Goal: Task Accomplishment & Management: Use online tool/utility

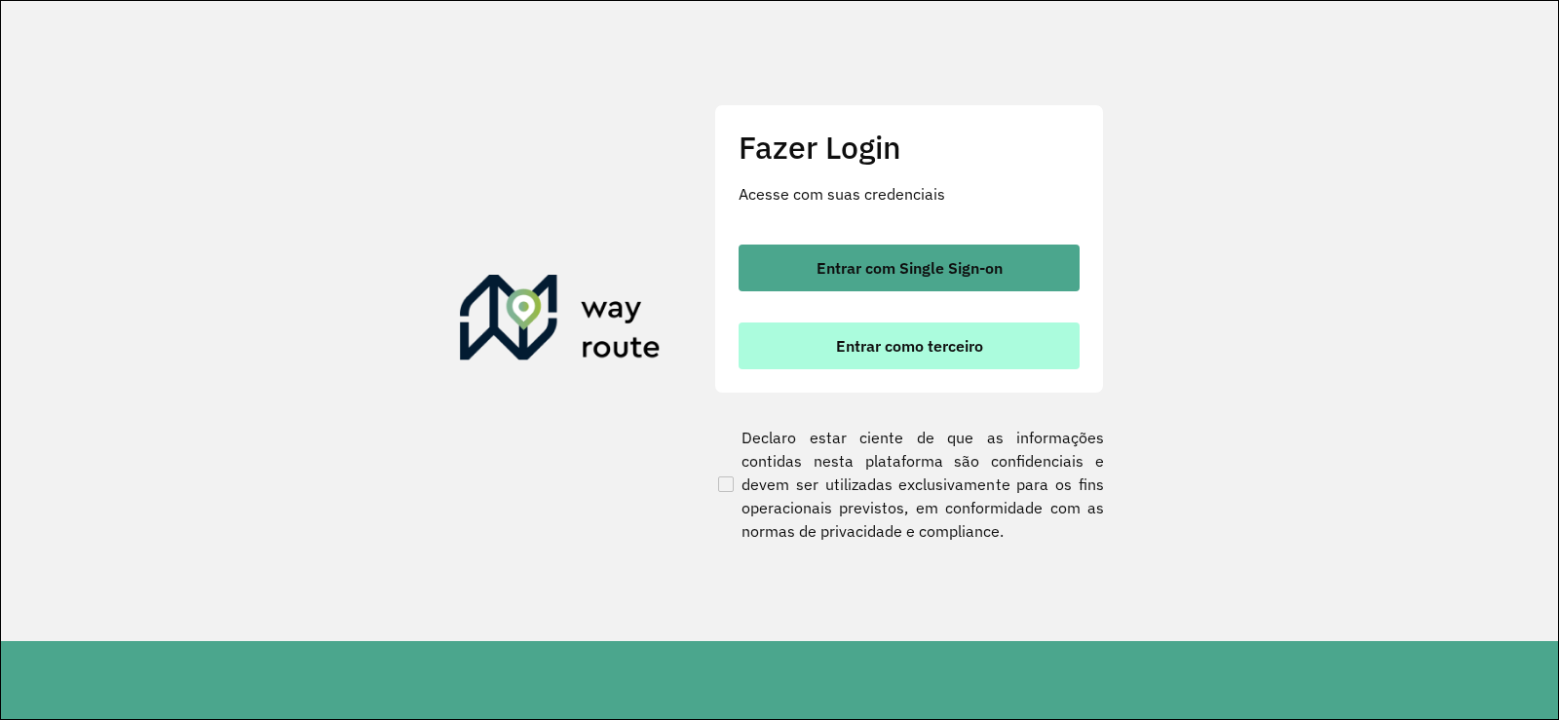
click at [854, 330] on button "Entrar como terceiro" at bounding box center [909, 346] width 341 height 47
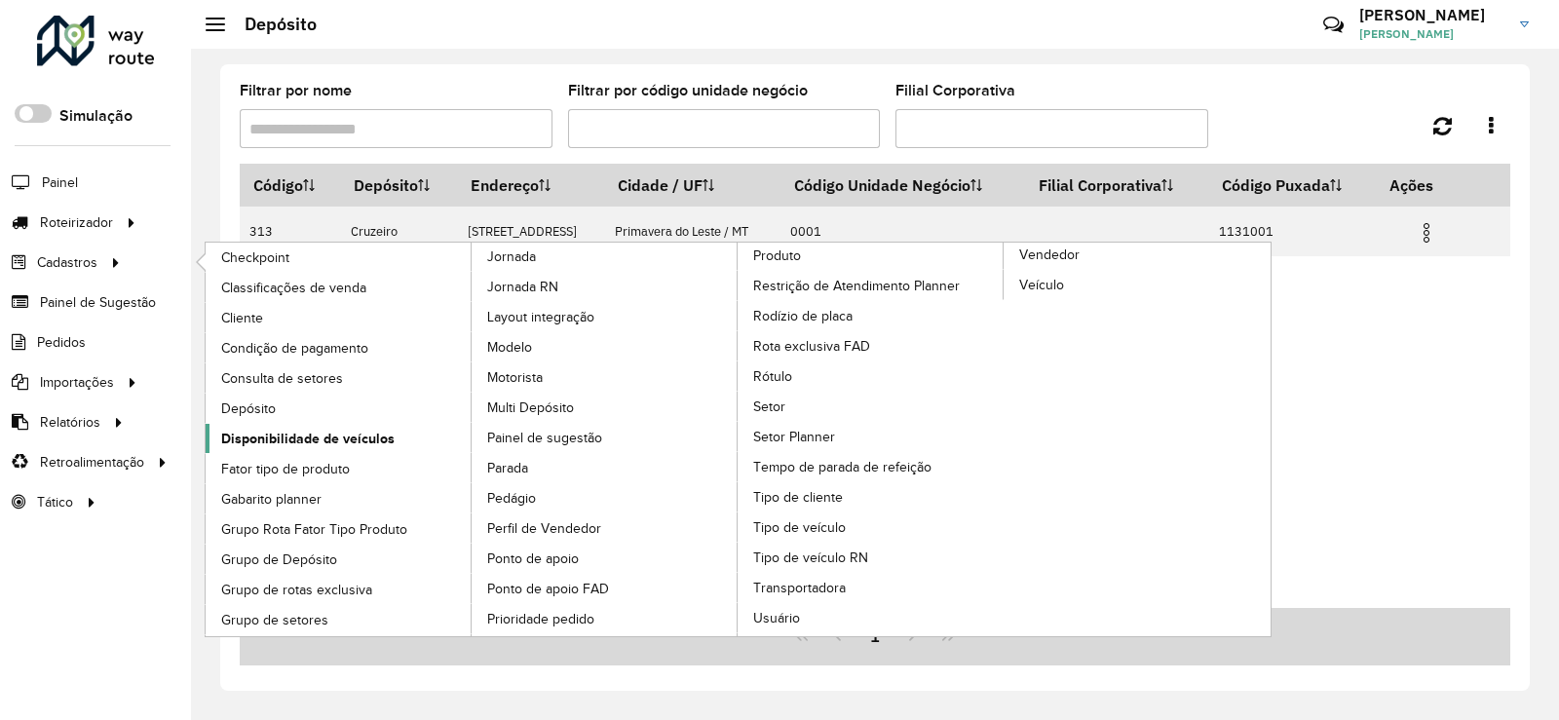
click at [282, 434] on span "Disponibilidade de veículos" at bounding box center [307, 439] width 173 height 20
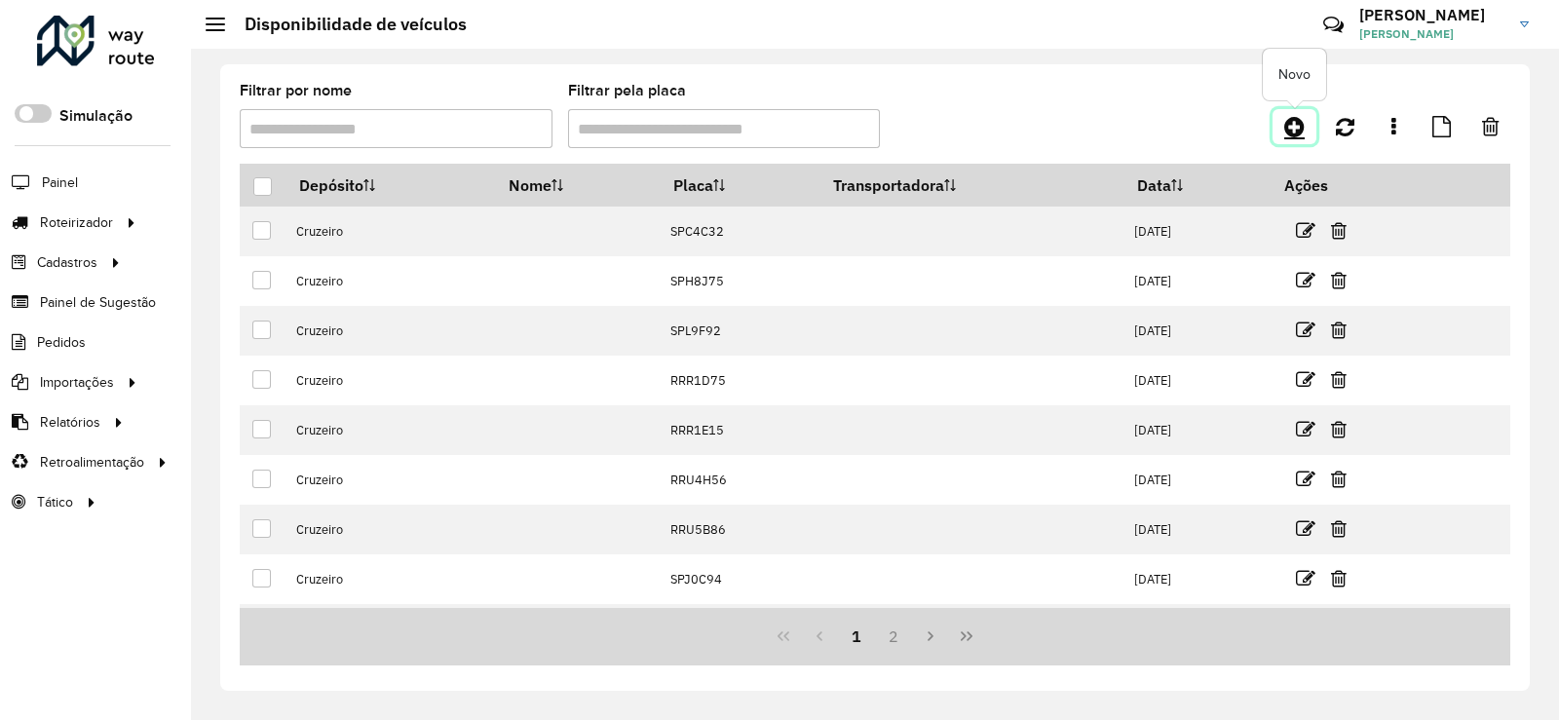
click at [1295, 134] on icon at bounding box center [1295, 126] width 20 height 23
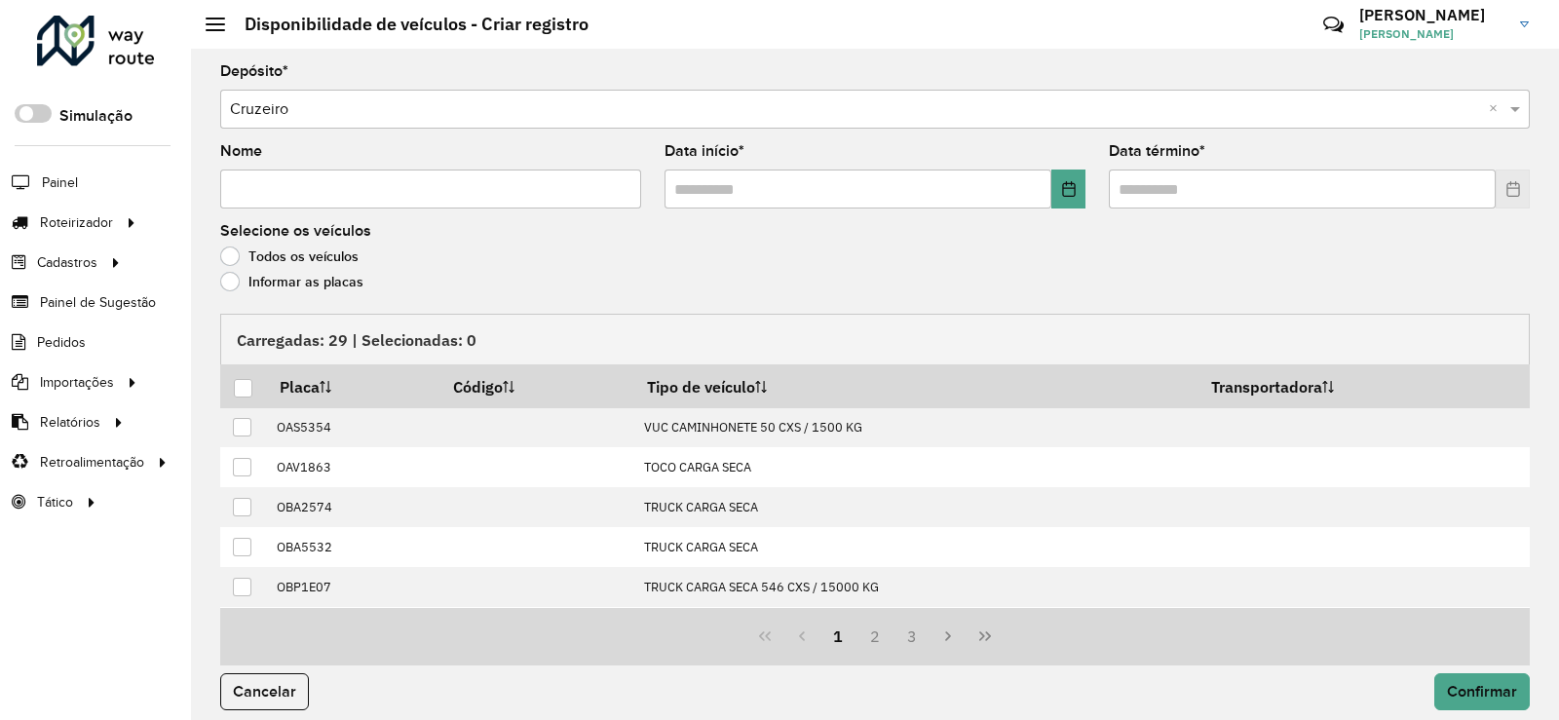
click at [310, 198] on input "Nome" at bounding box center [430, 189] width 421 height 39
click at [718, 188] on input "text" at bounding box center [858, 189] width 387 height 39
type input "**********"
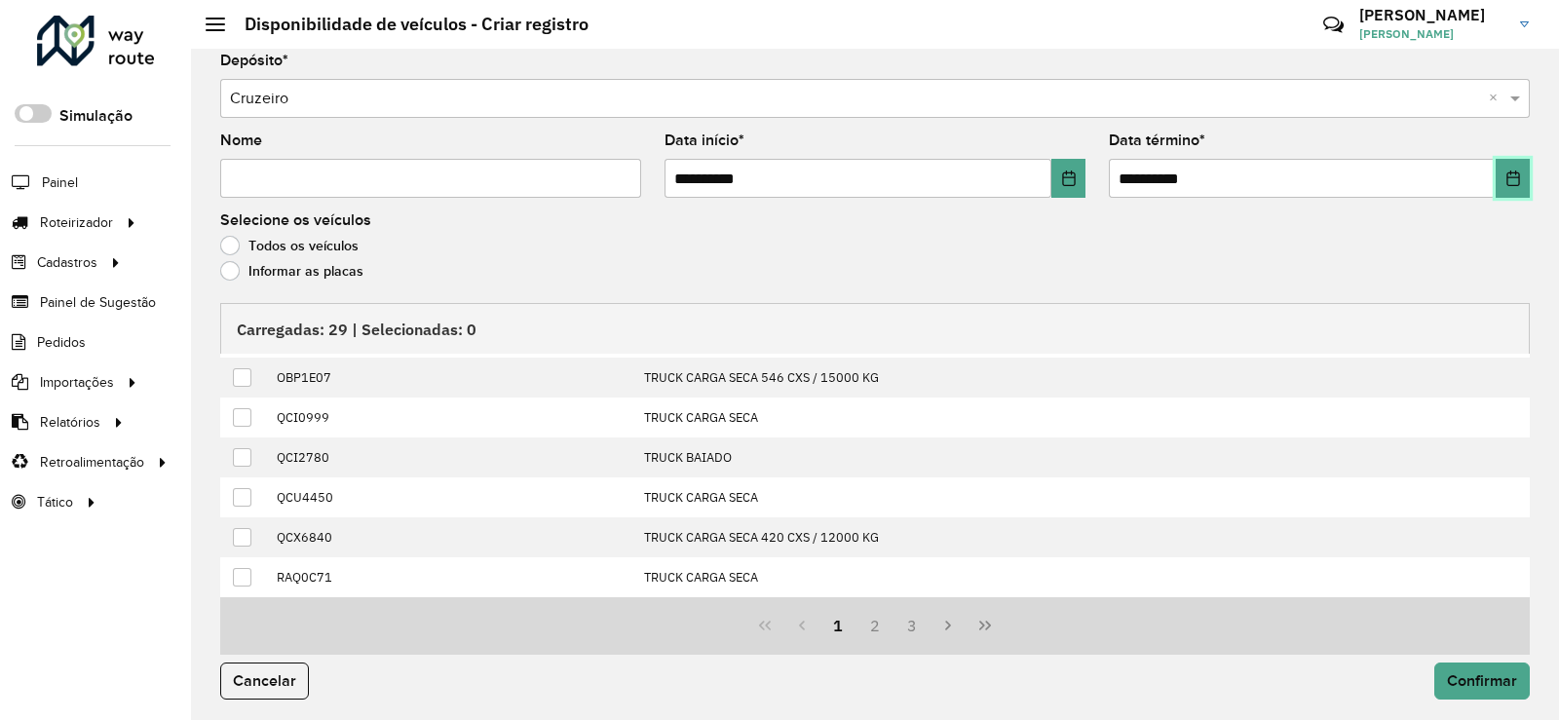
scroll to position [14, 0]
click at [872, 633] on button "2" at bounding box center [875, 622] width 37 height 37
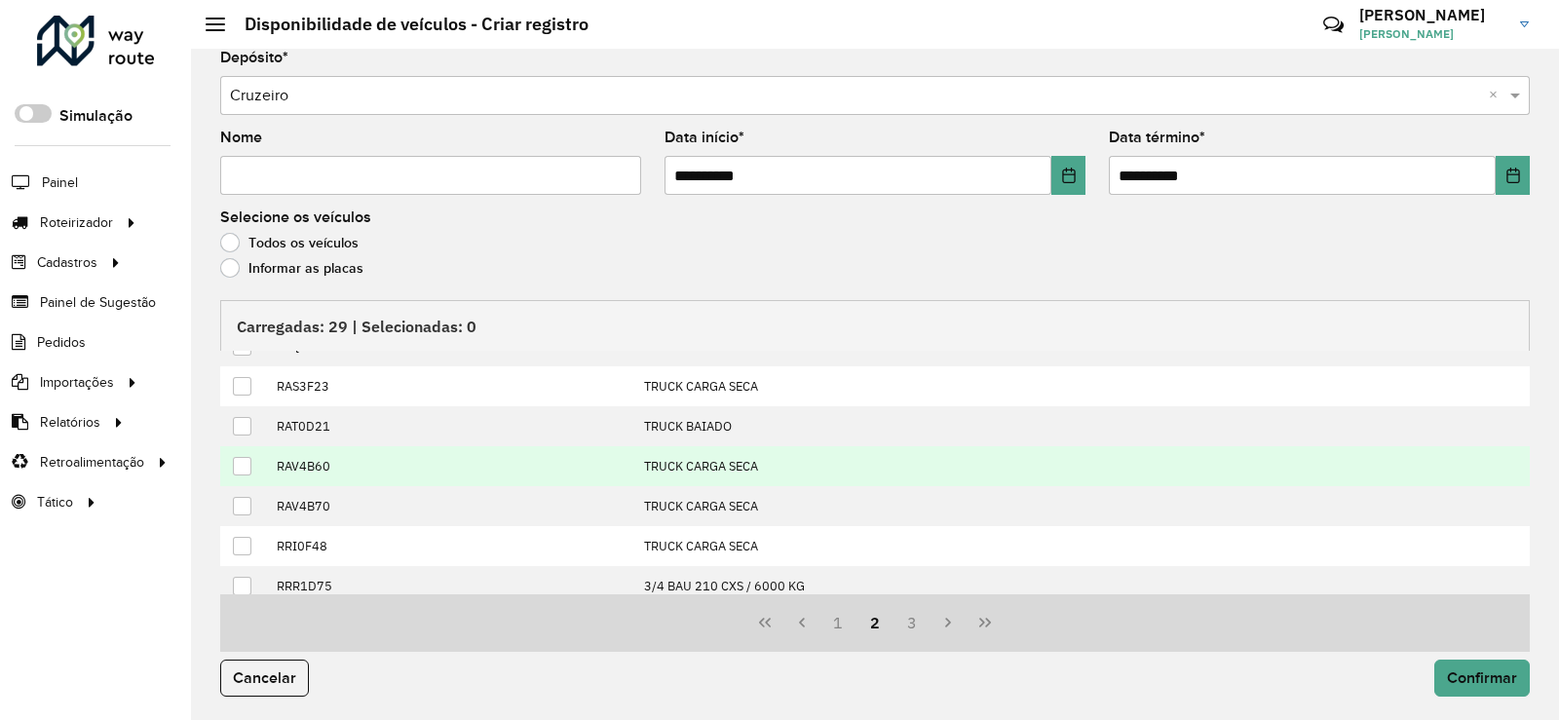
scroll to position [0, 0]
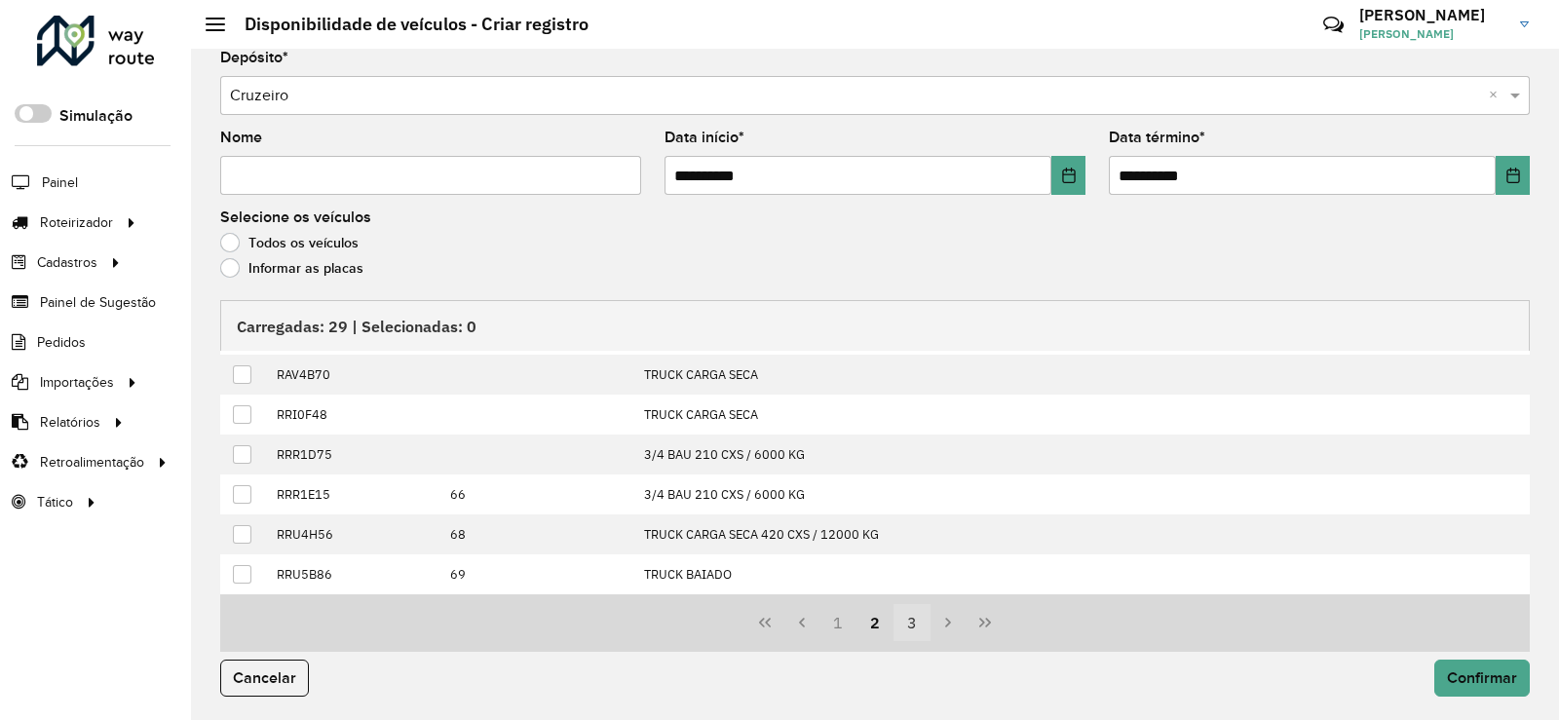
drag, startPoint x: 913, startPoint y: 621, endPoint x: 912, endPoint y: 608, distance: 12.7
click at [912, 621] on button "3" at bounding box center [912, 622] width 37 height 37
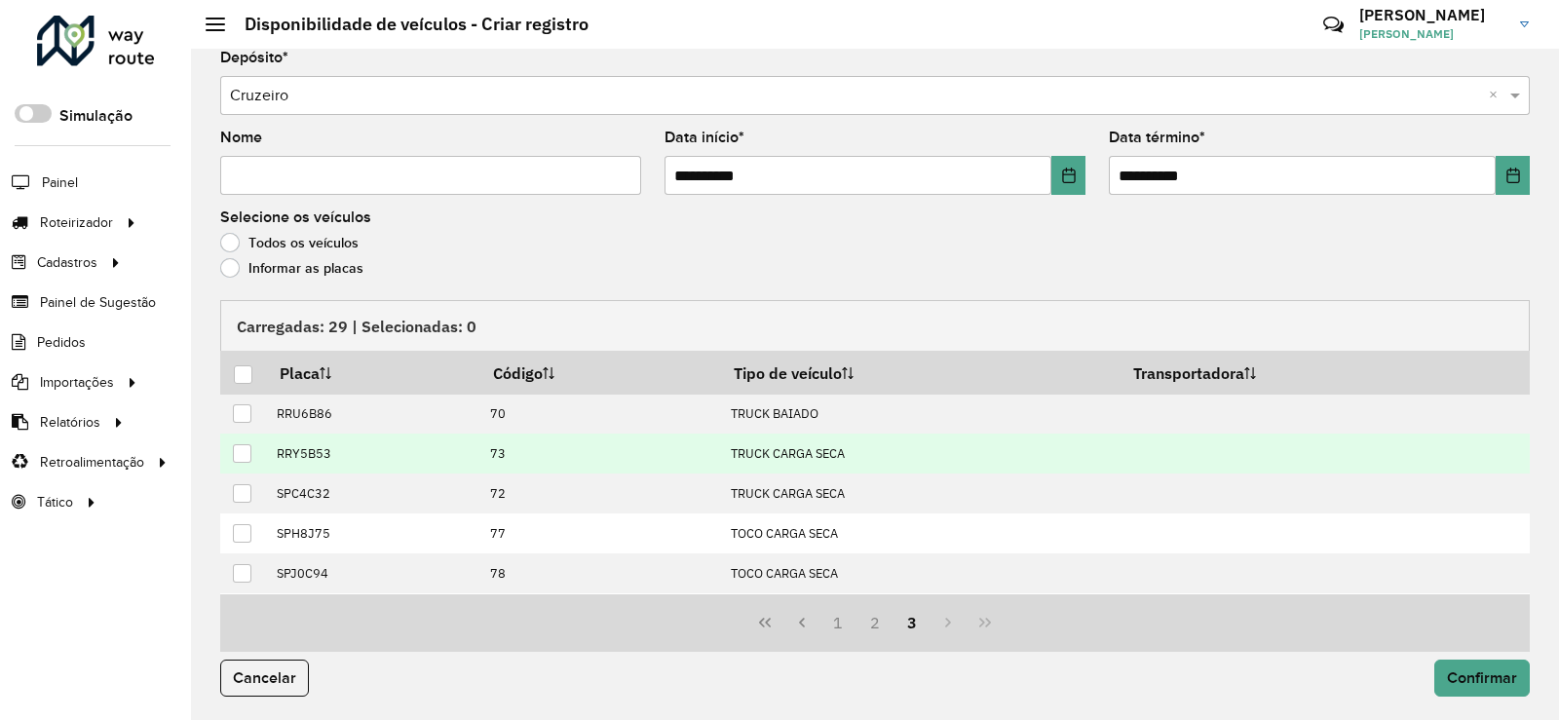
click at [244, 455] on div at bounding box center [242, 453] width 19 height 19
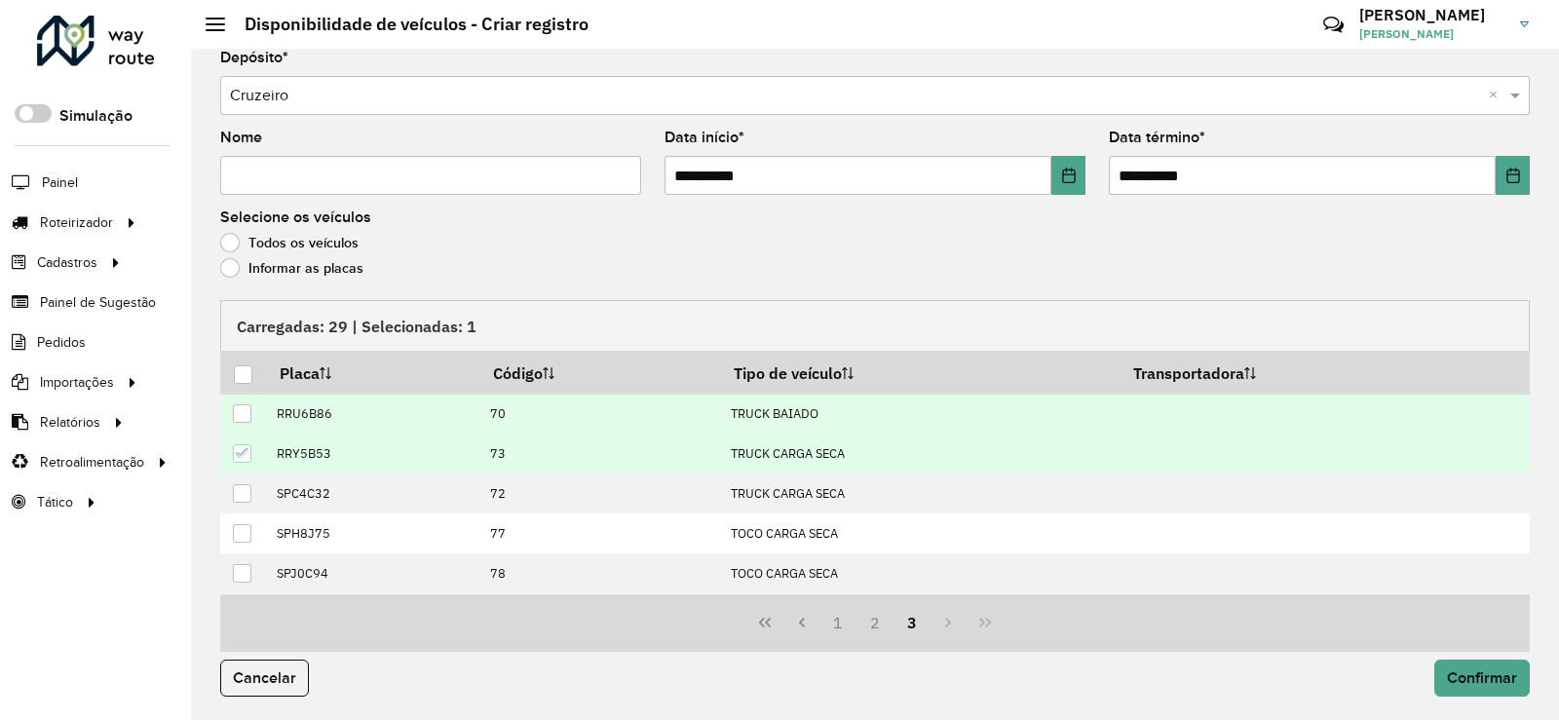
click at [241, 417] on div at bounding box center [242, 413] width 19 height 19
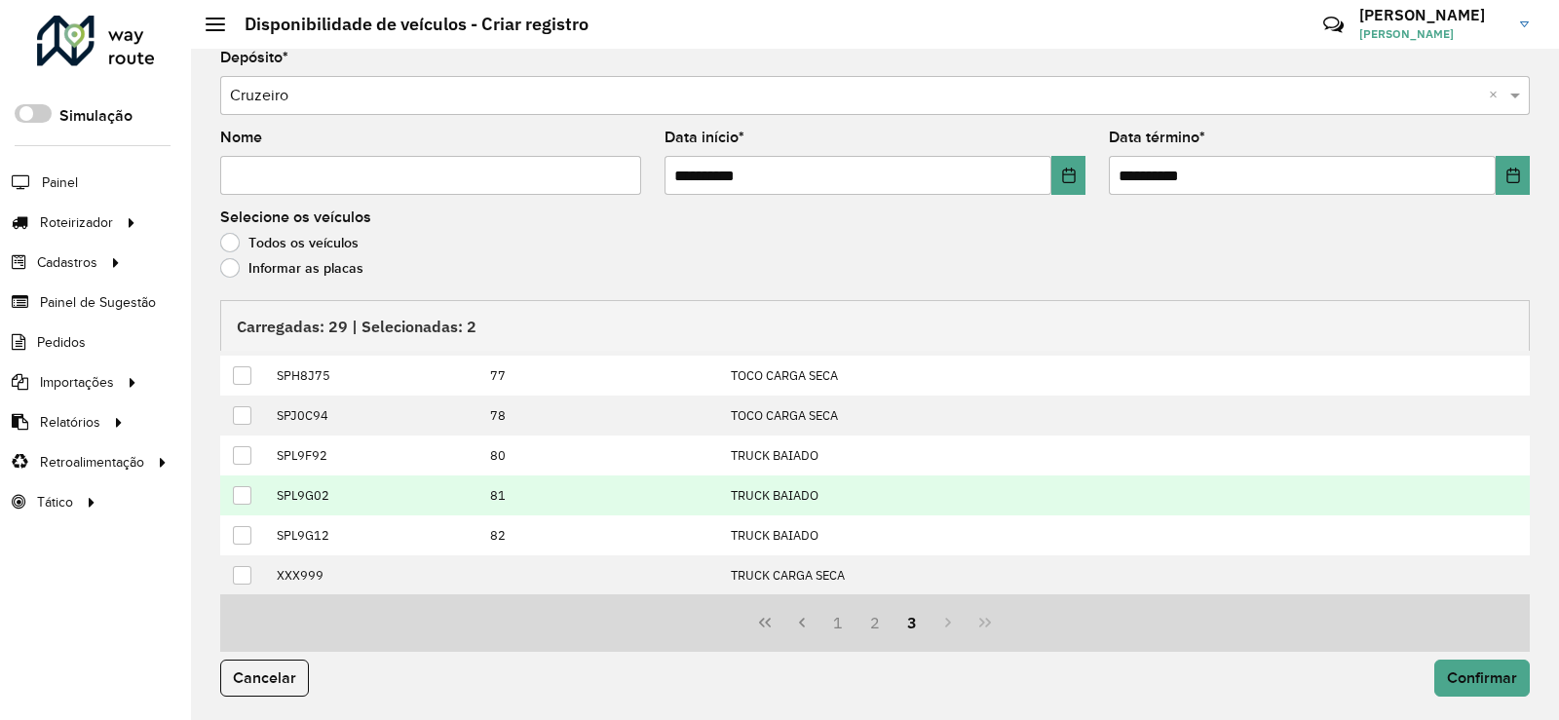
scroll to position [159, 0]
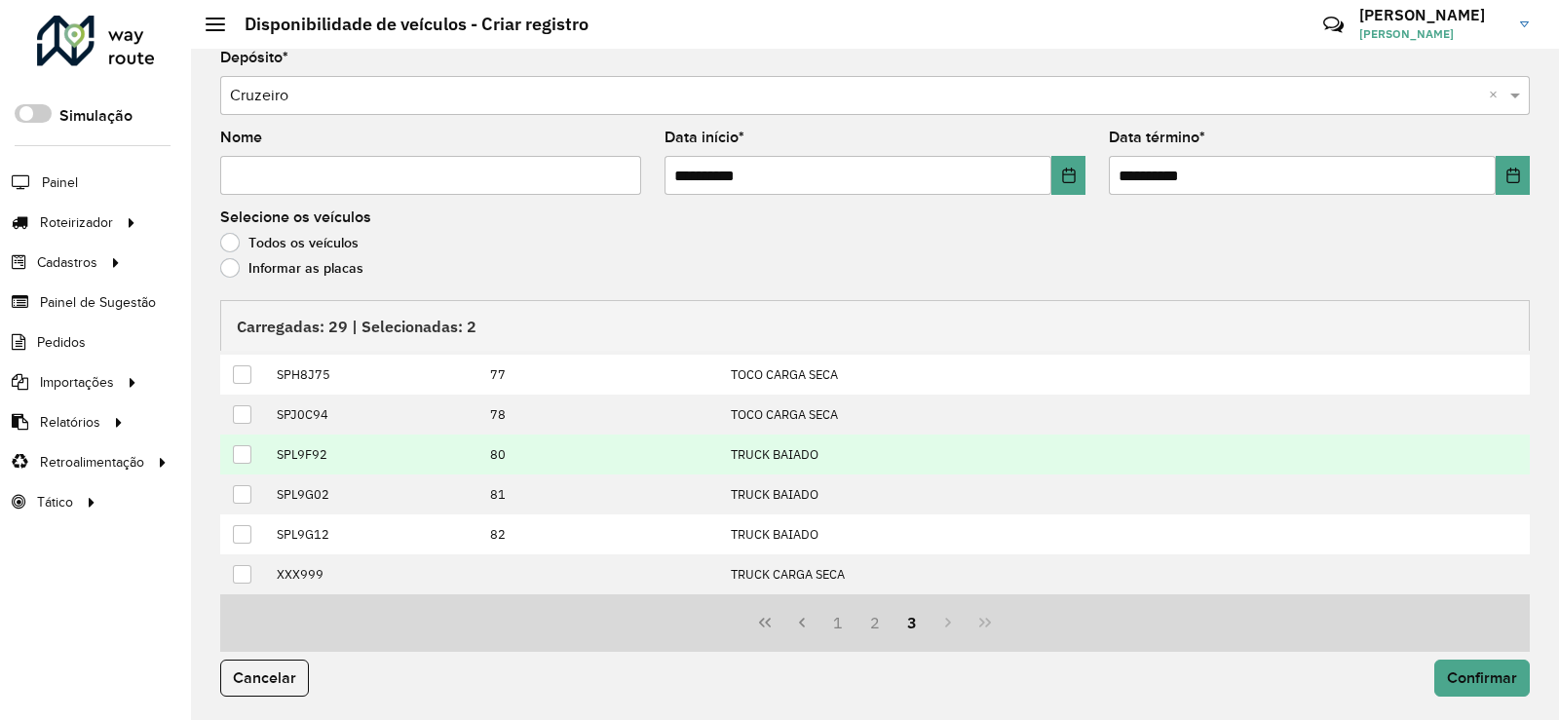
click at [254, 454] on td at bounding box center [243, 455] width 46 height 40
click at [250, 455] on div at bounding box center [242, 454] width 19 height 19
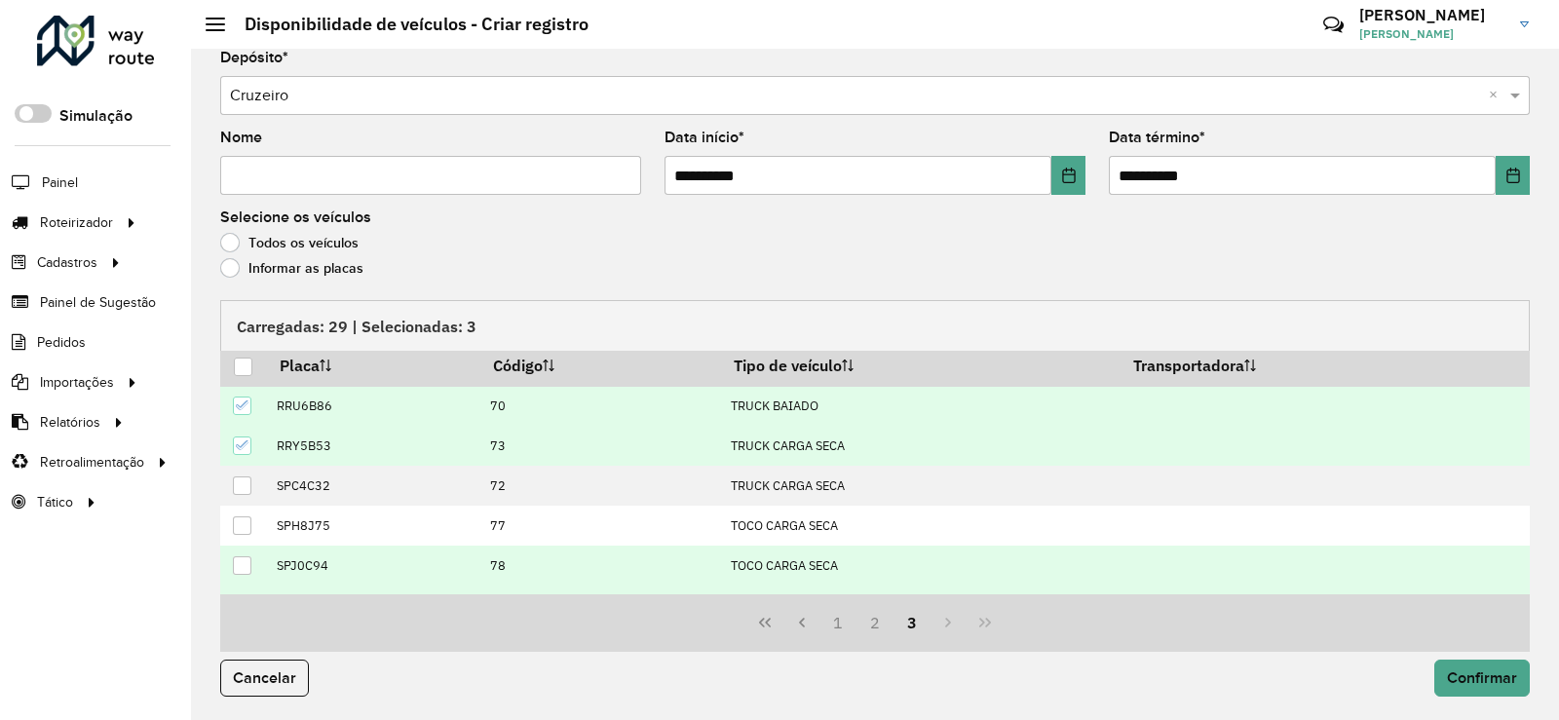
scroll to position [0, 0]
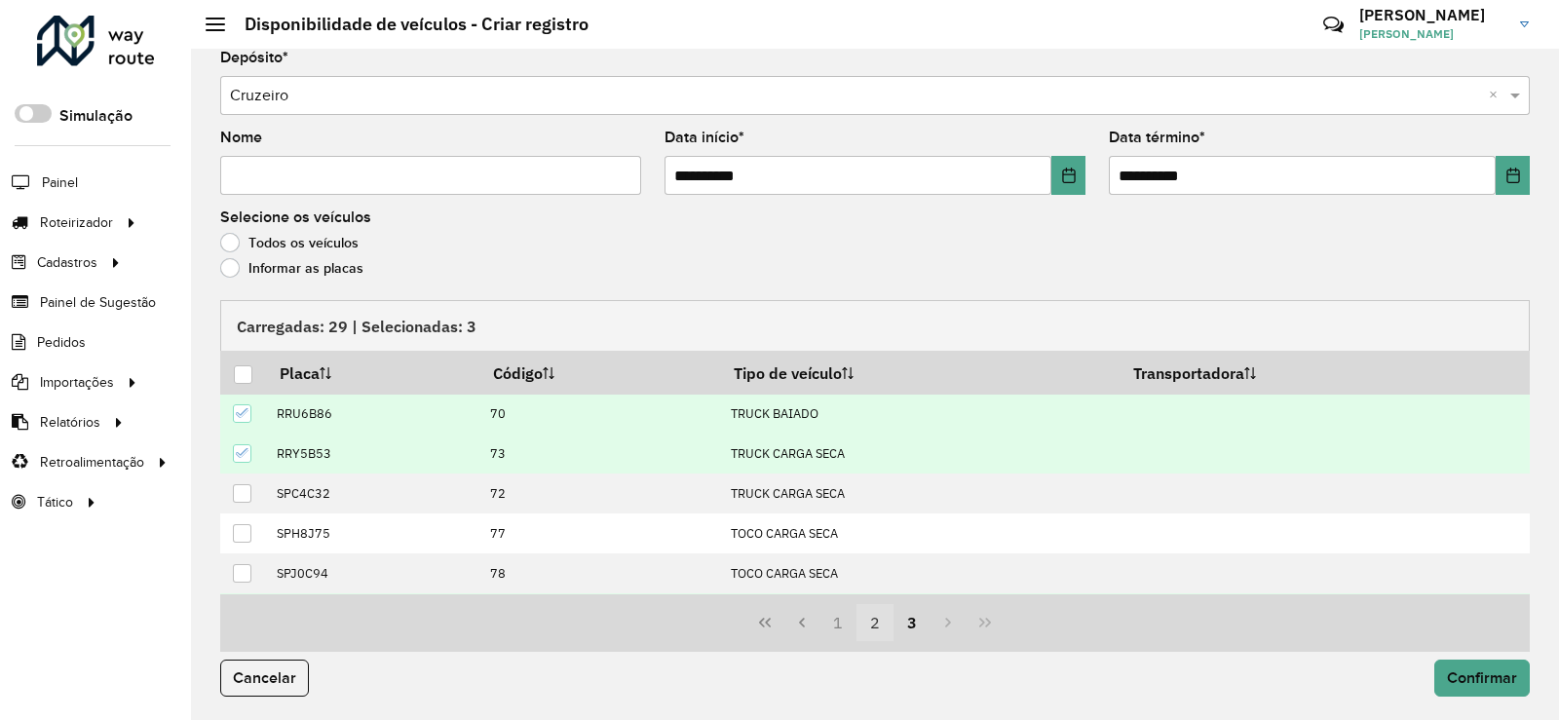
click at [872, 627] on button "2" at bounding box center [875, 622] width 37 height 37
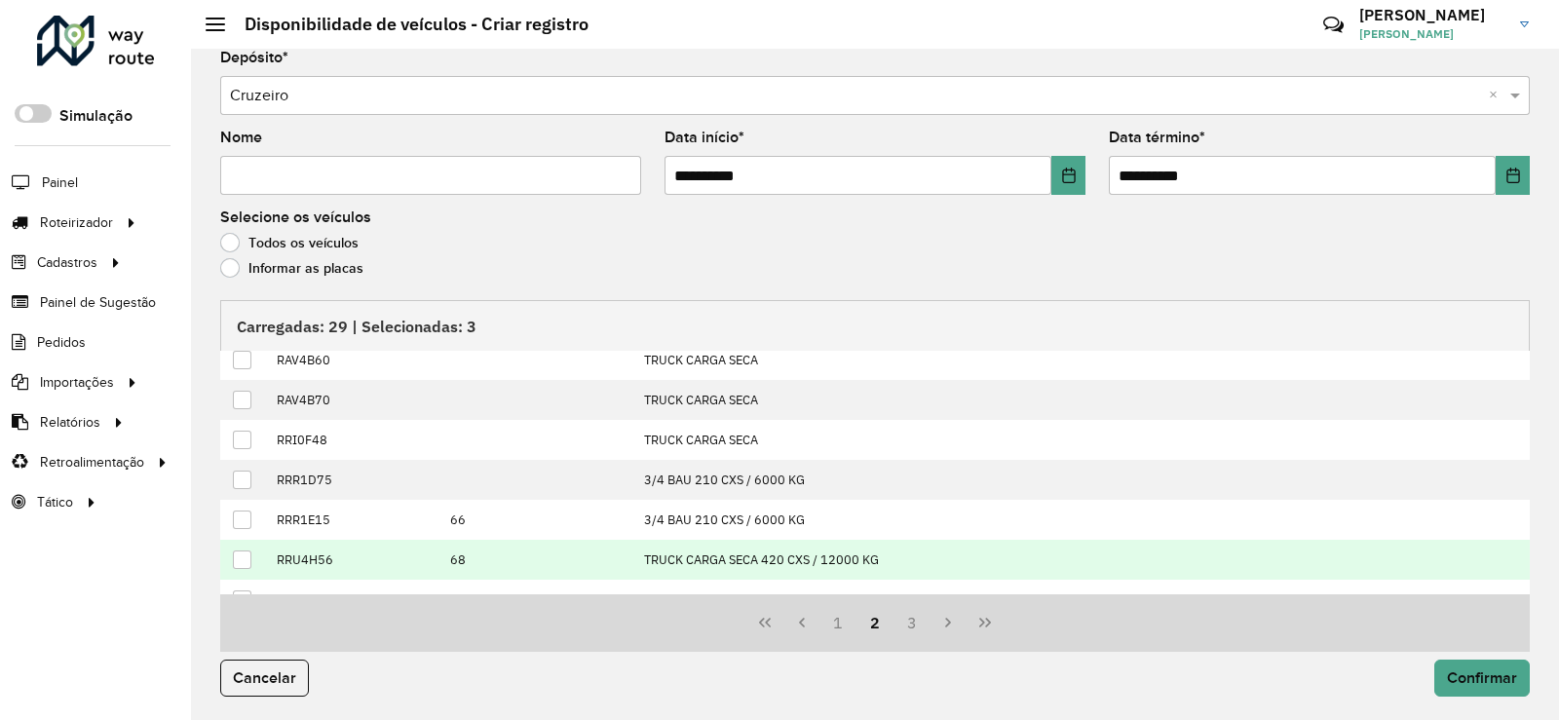
scroll to position [199, 0]
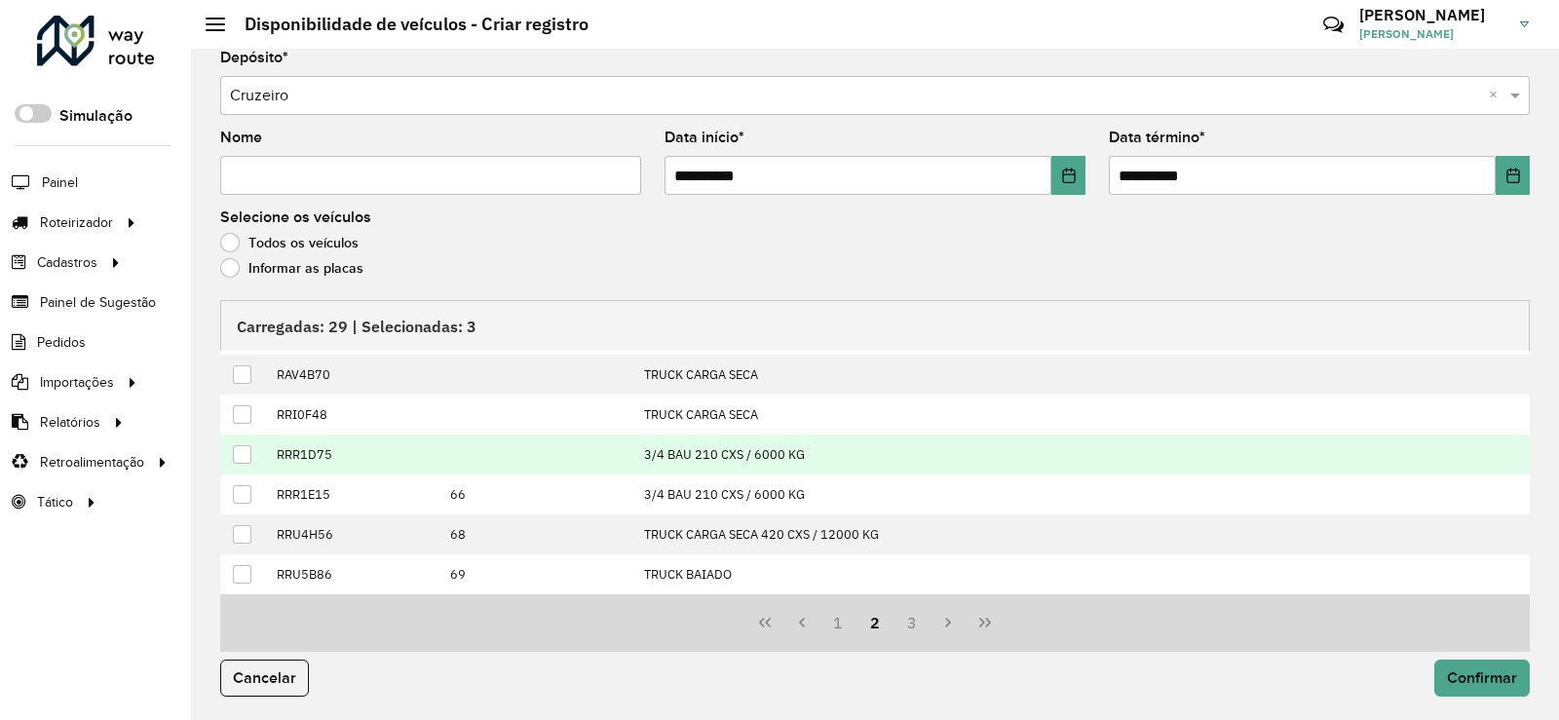
click at [274, 451] on td "RRR1D75" at bounding box center [352, 455] width 173 height 40
click at [244, 454] on div at bounding box center [242, 454] width 19 height 19
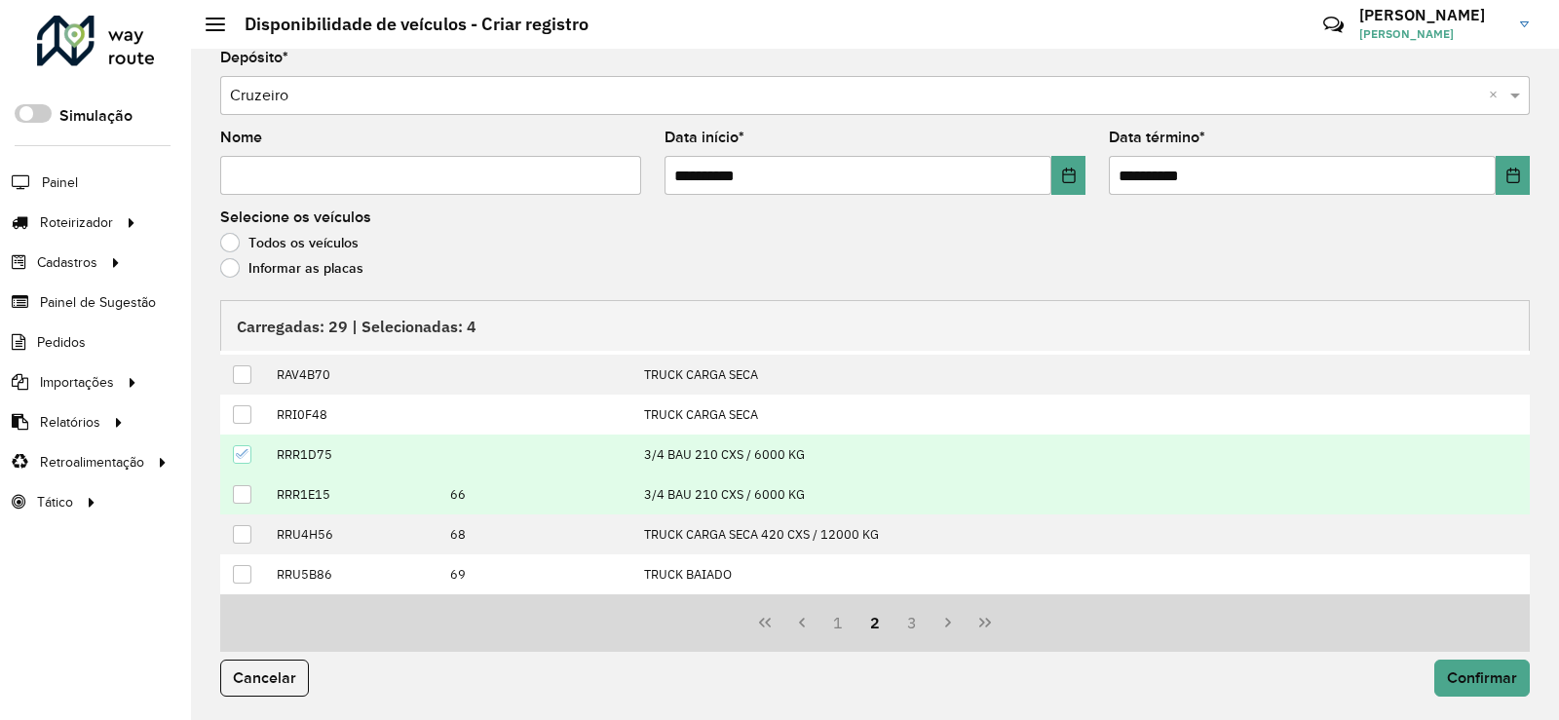
click at [245, 499] on div at bounding box center [242, 494] width 19 height 19
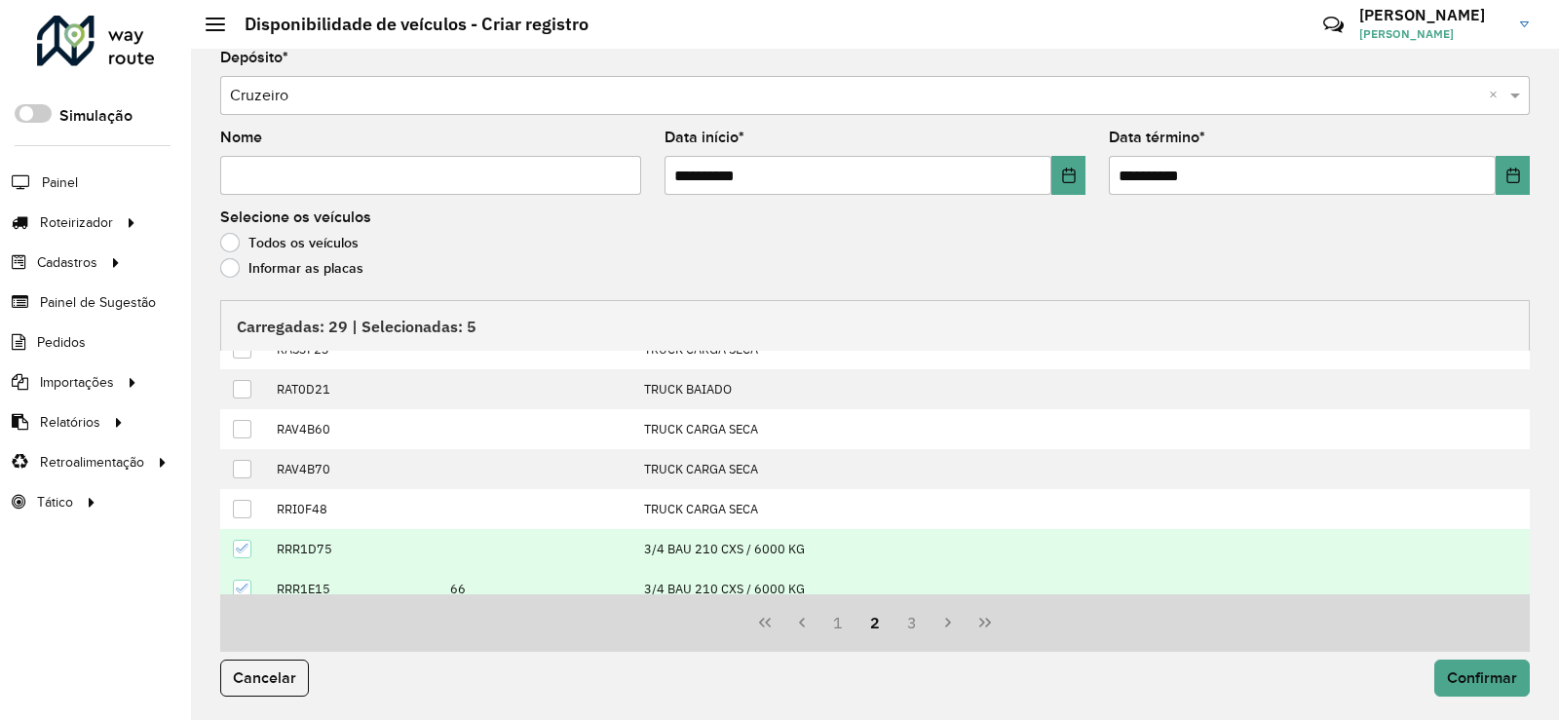
scroll to position [0, 0]
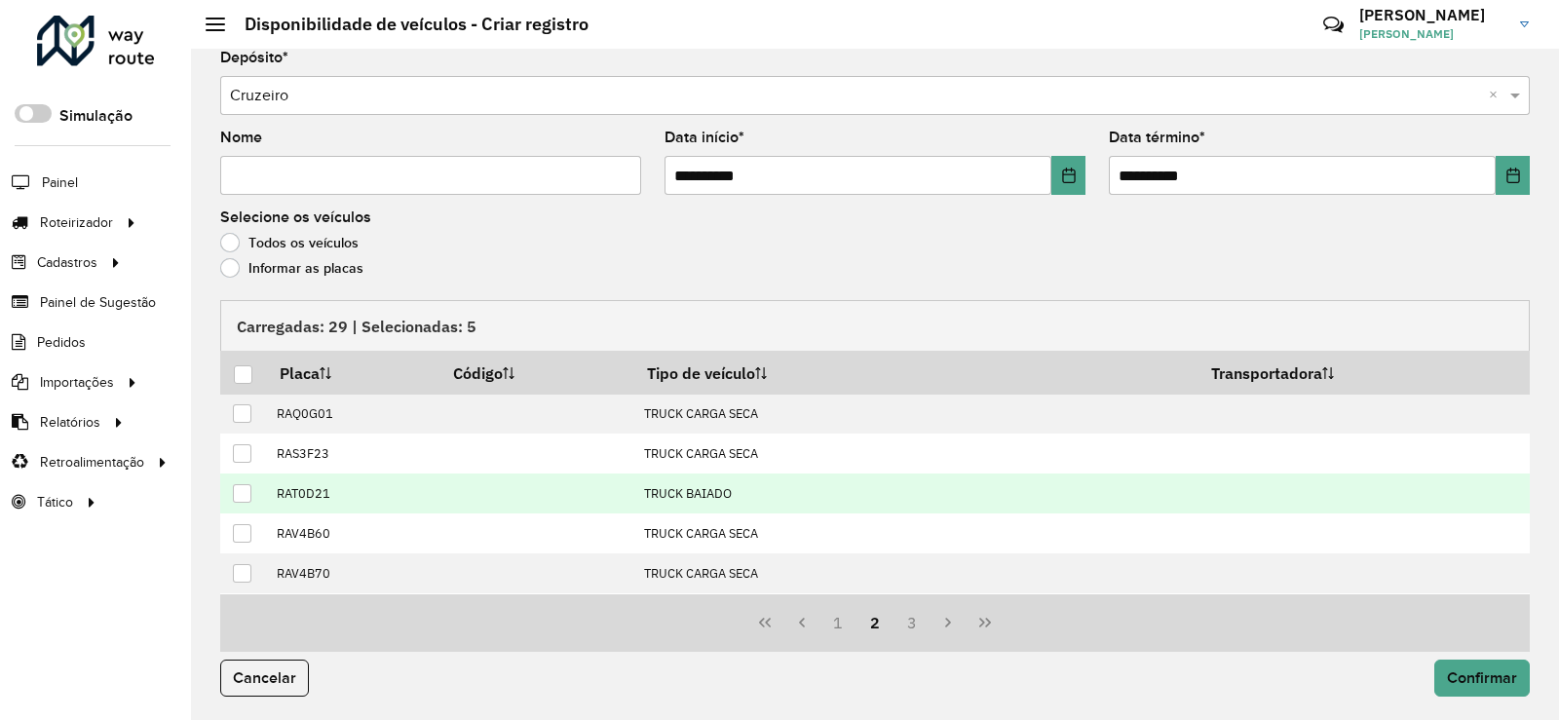
click at [247, 494] on div at bounding box center [242, 493] width 19 height 19
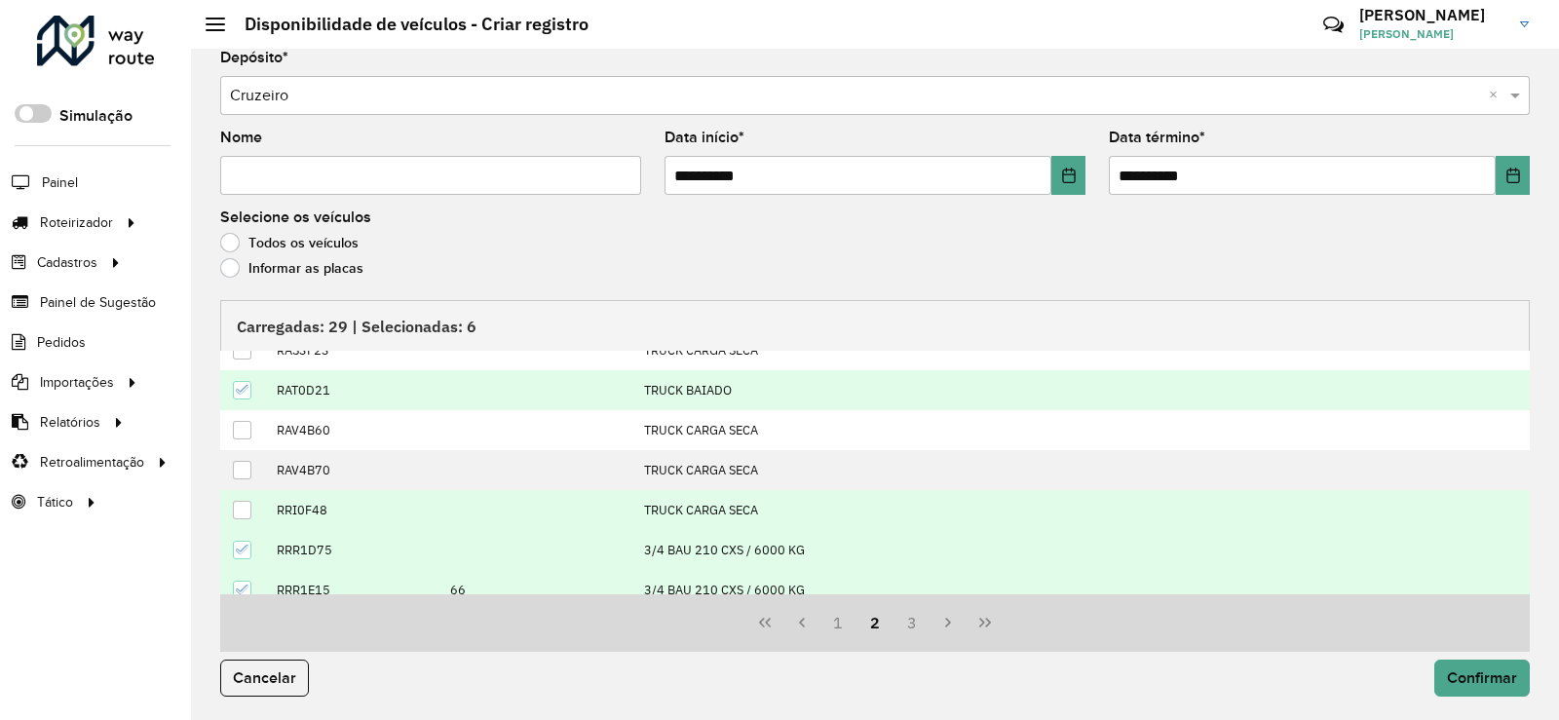
scroll to position [199, 0]
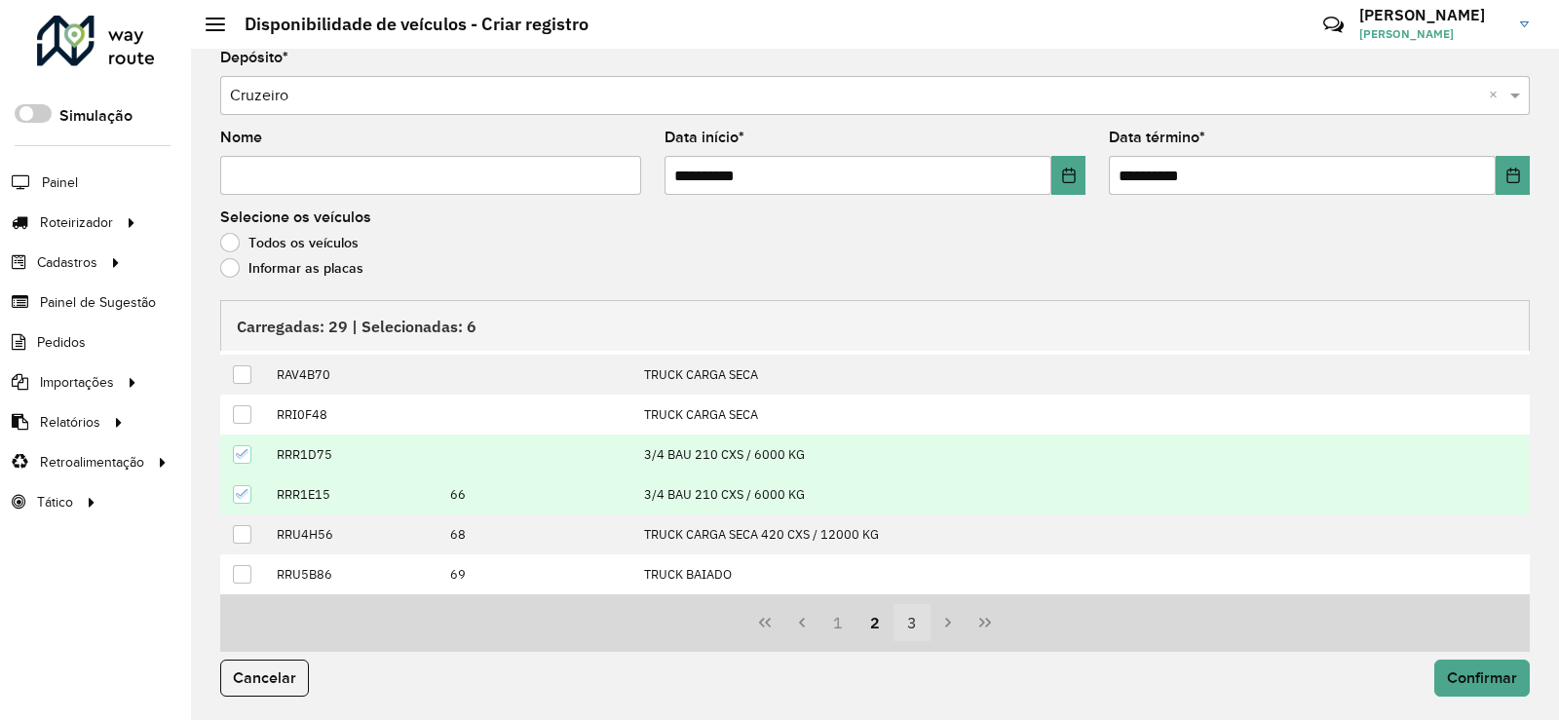
click at [903, 626] on button "3" at bounding box center [912, 622] width 37 height 37
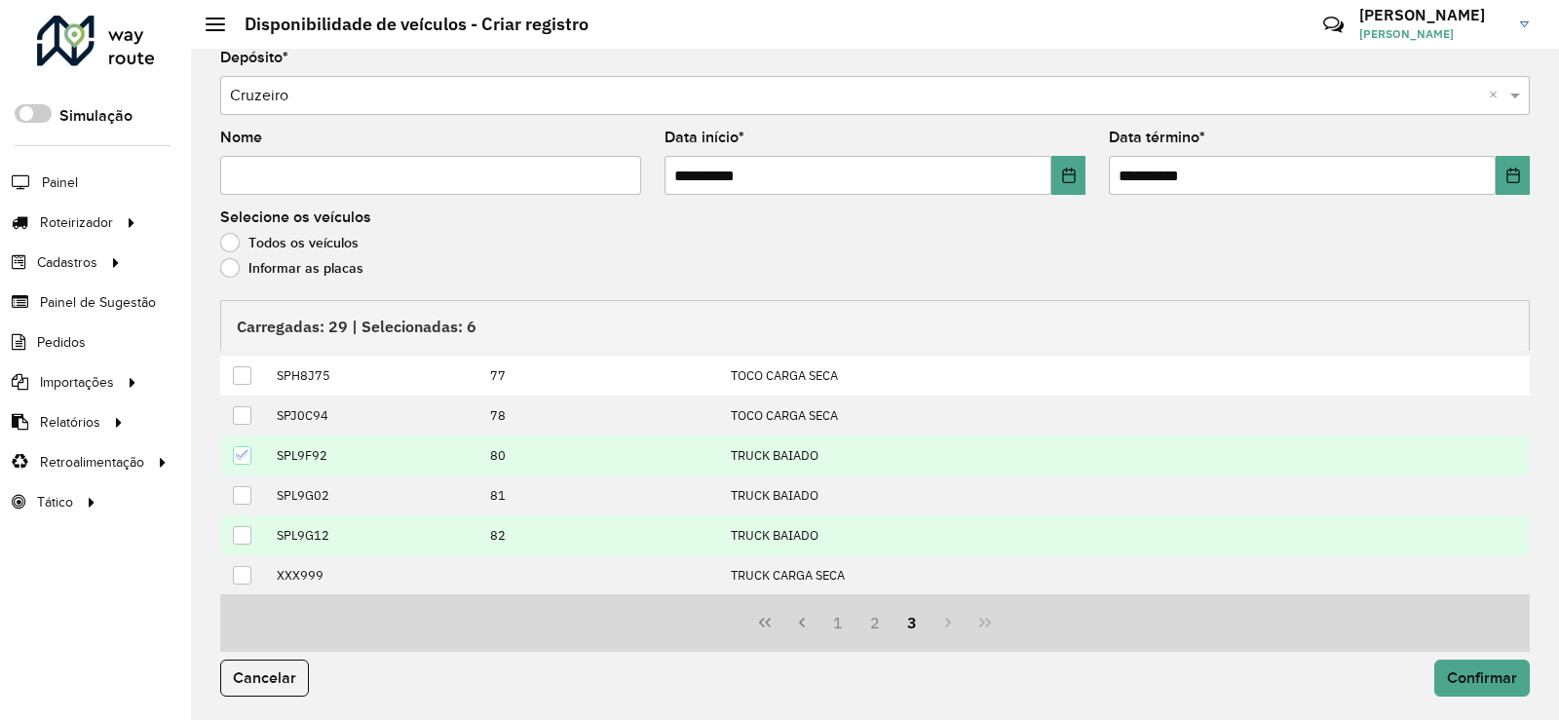
scroll to position [159, 0]
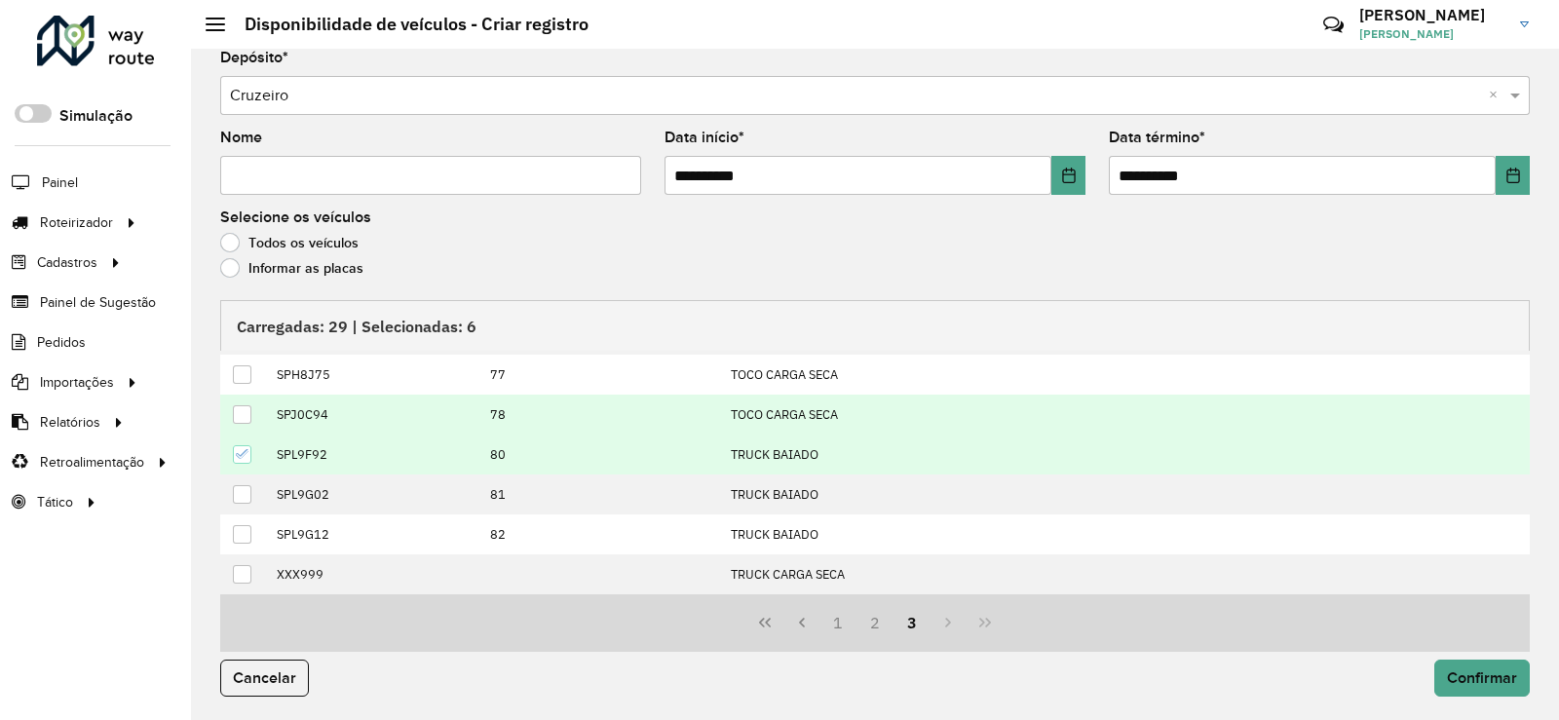
click at [255, 411] on td at bounding box center [243, 415] width 46 height 40
click at [243, 418] on div at bounding box center [242, 414] width 19 height 19
click at [1474, 673] on span "Confirmar" at bounding box center [1482, 678] width 70 height 17
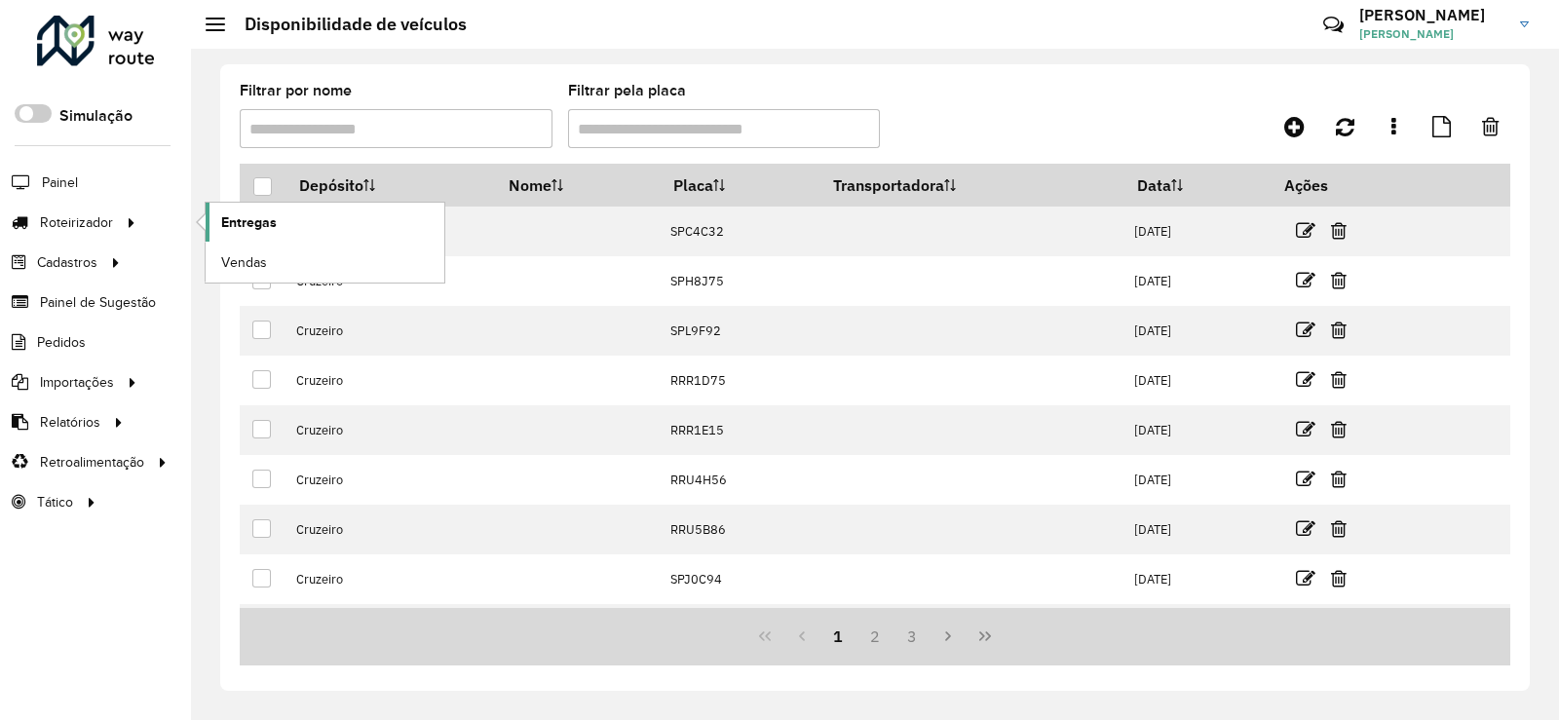
click at [257, 236] on link "Entregas" at bounding box center [325, 222] width 239 height 39
click at [147, 222] on li "Roteirizador Entregas Vendas" at bounding box center [95, 223] width 191 height 40
click at [269, 229] on span "Entregas" at bounding box center [249, 222] width 56 height 20
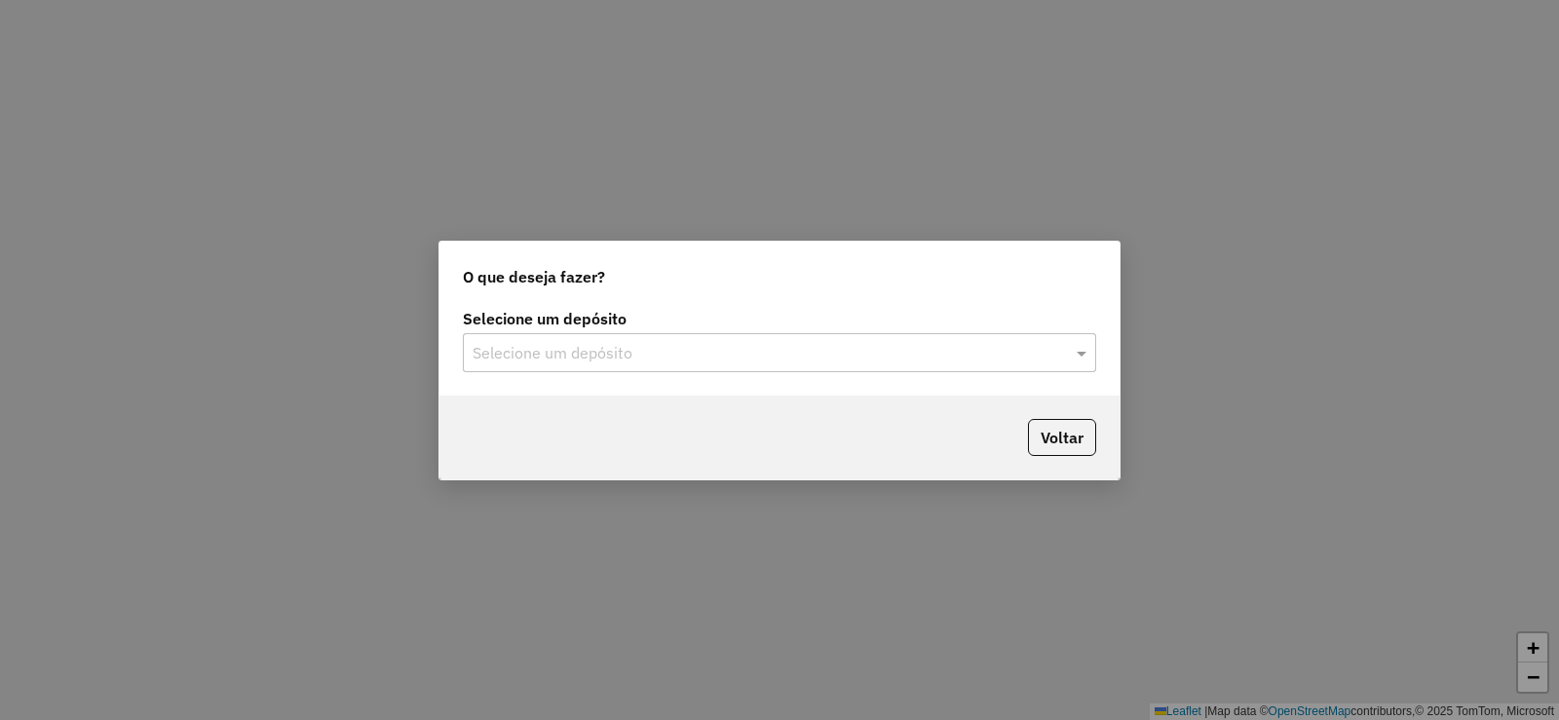
click at [614, 355] on input "text" at bounding box center [760, 353] width 575 height 23
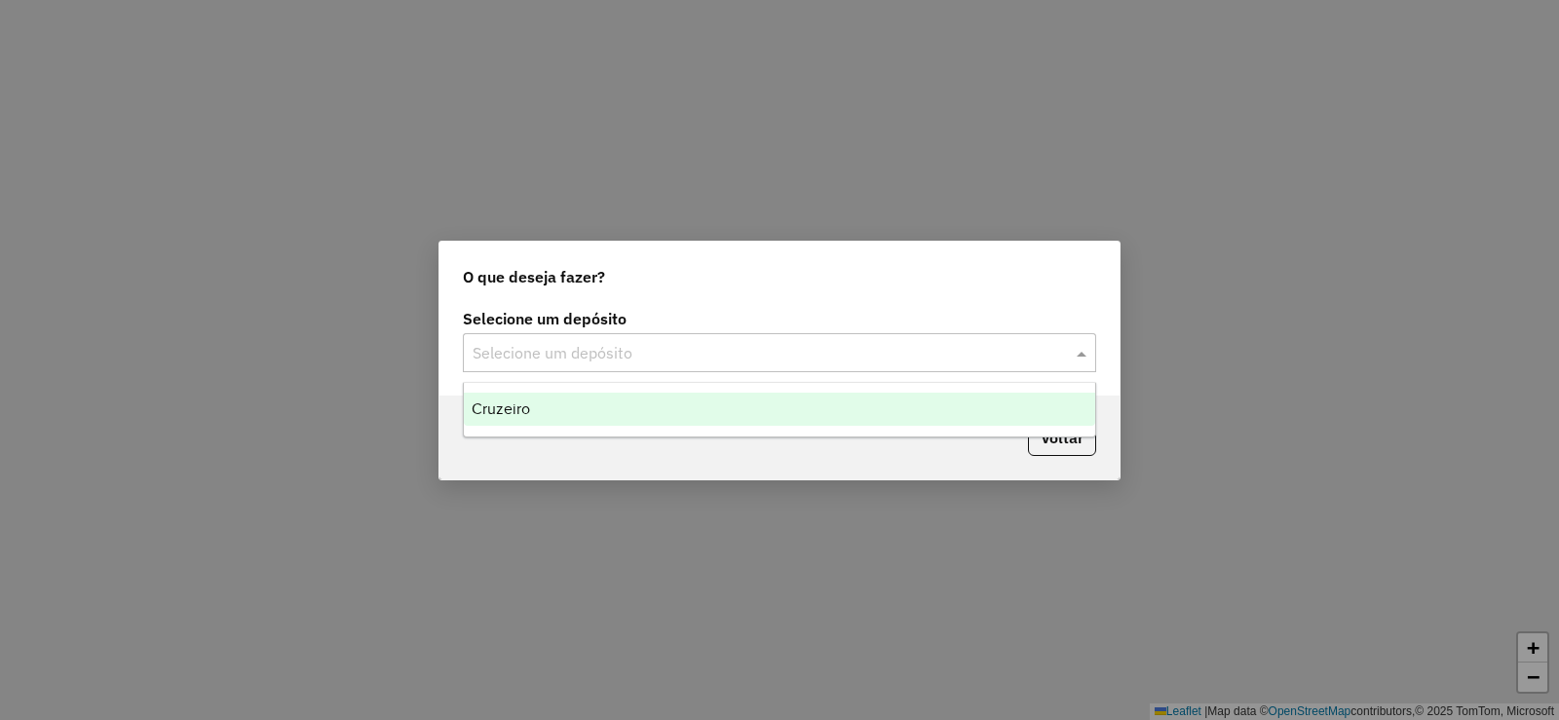
click at [543, 409] on div "Cruzeiro" at bounding box center [780, 409] width 632 height 33
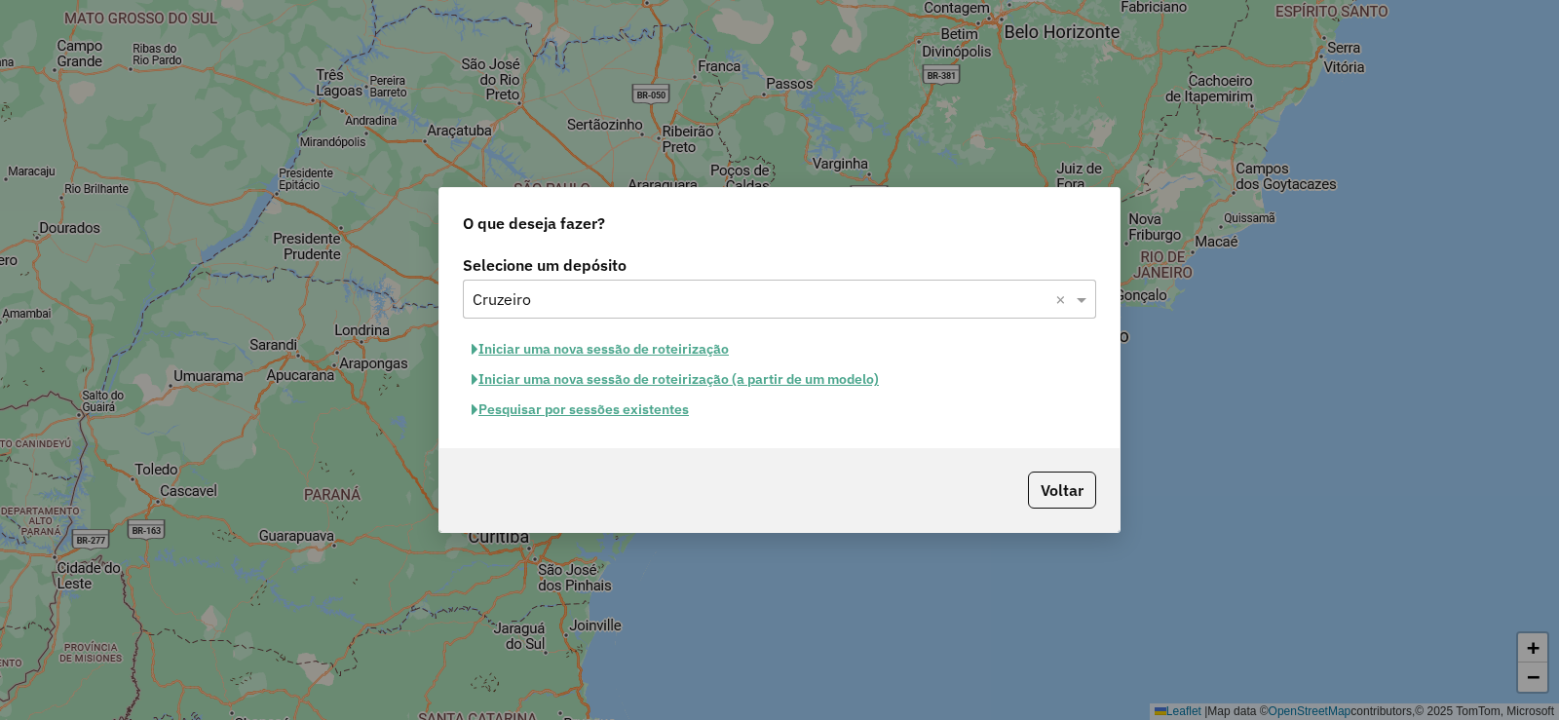
click at [670, 355] on button "Iniciar uma nova sessão de roteirização" at bounding box center [600, 349] width 275 height 30
select select "*"
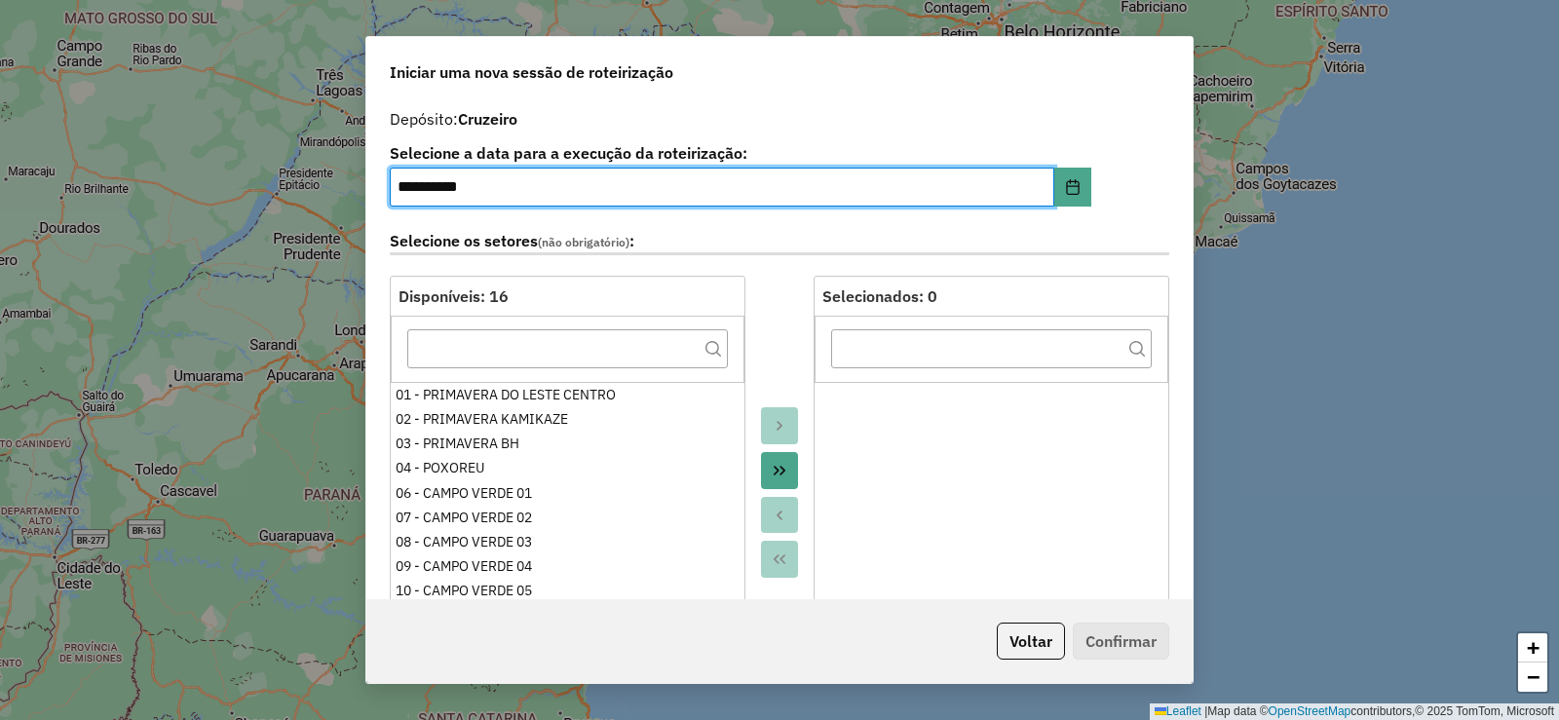
click at [776, 466] on icon "Move All to Target" at bounding box center [780, 471] width 16 height 16
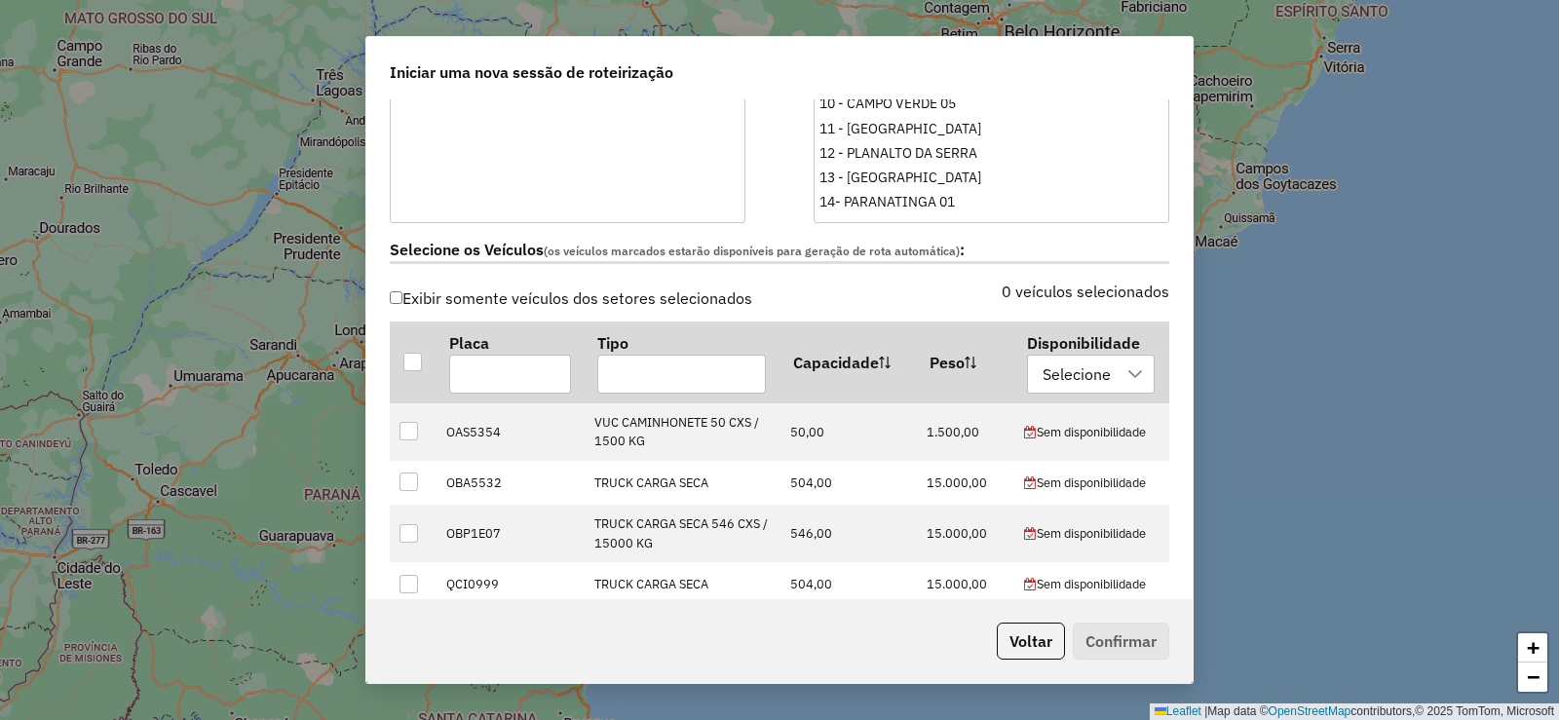
scroll to position [97, 0]
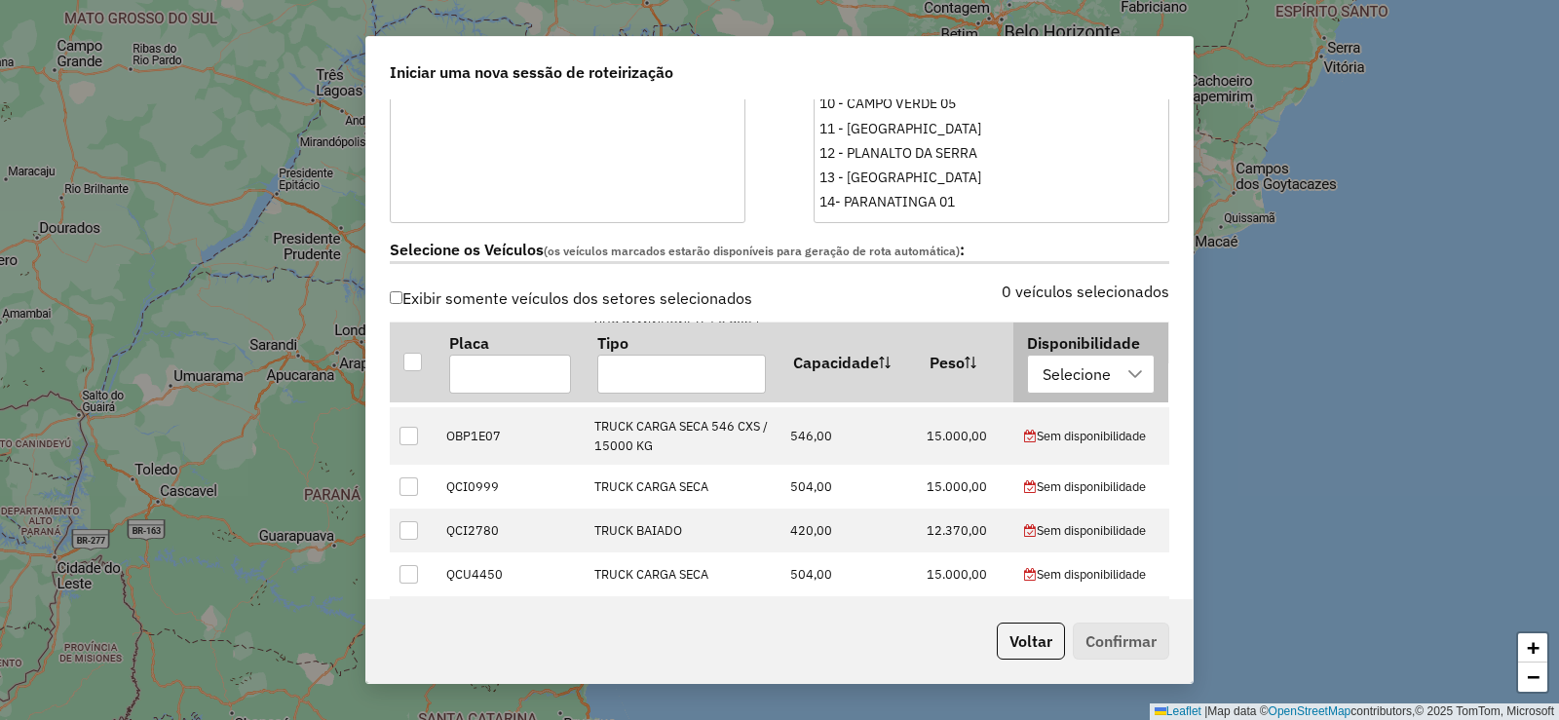
click at [1076, 376] on div "Selecione" at bounding box center [1077, 373] width 82 height 37
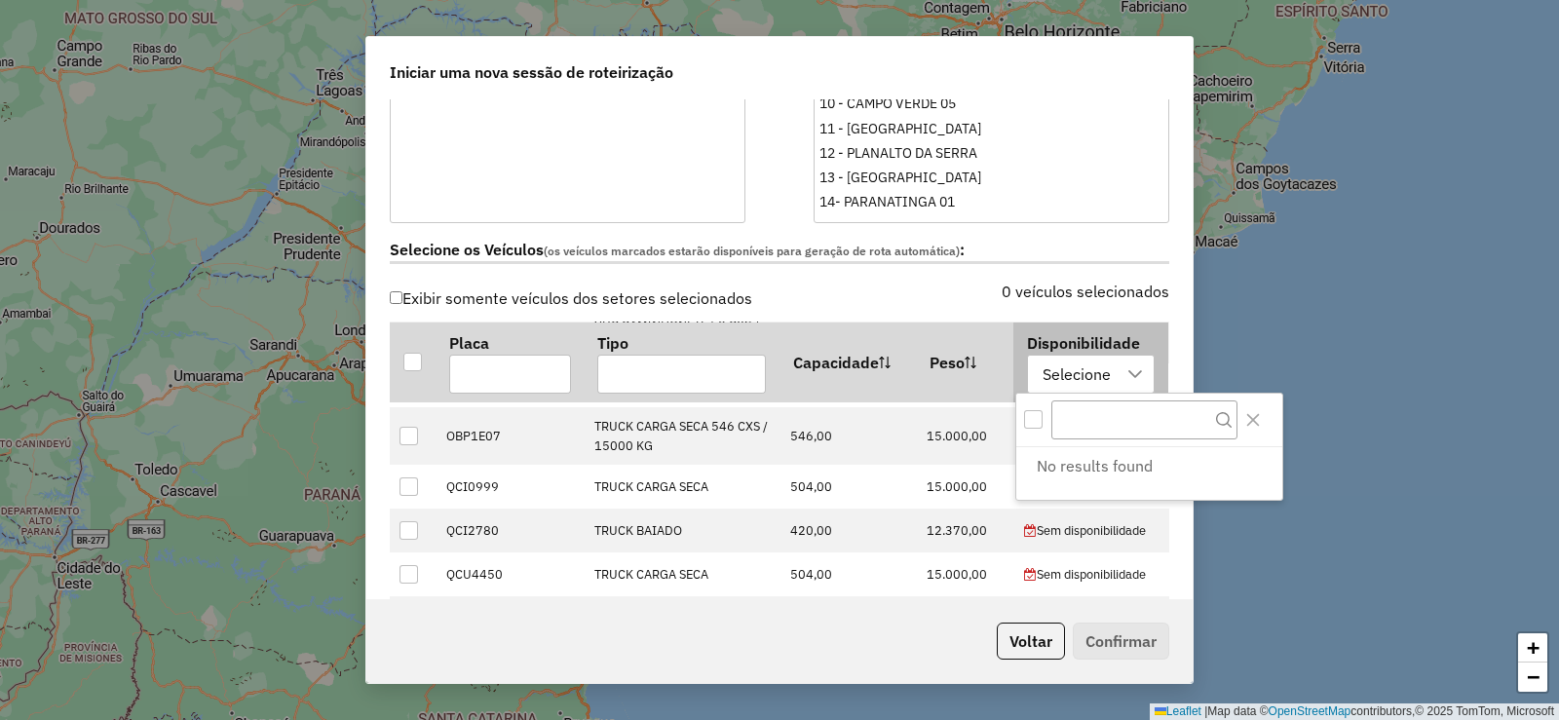
click at [1076, 376] on div "Selecione" at bounding box center [1077, 373] width 82 height 37
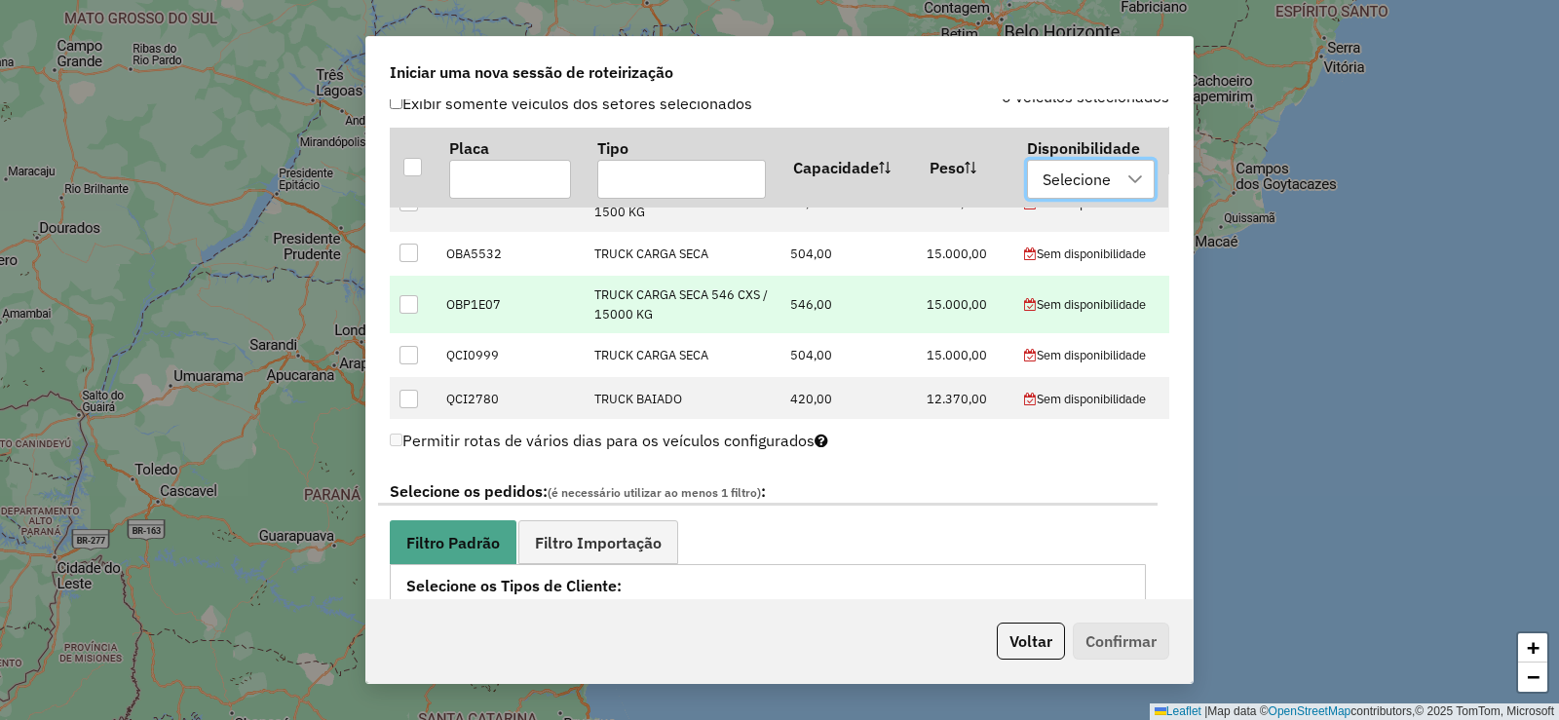
scroll to position [0, 0]
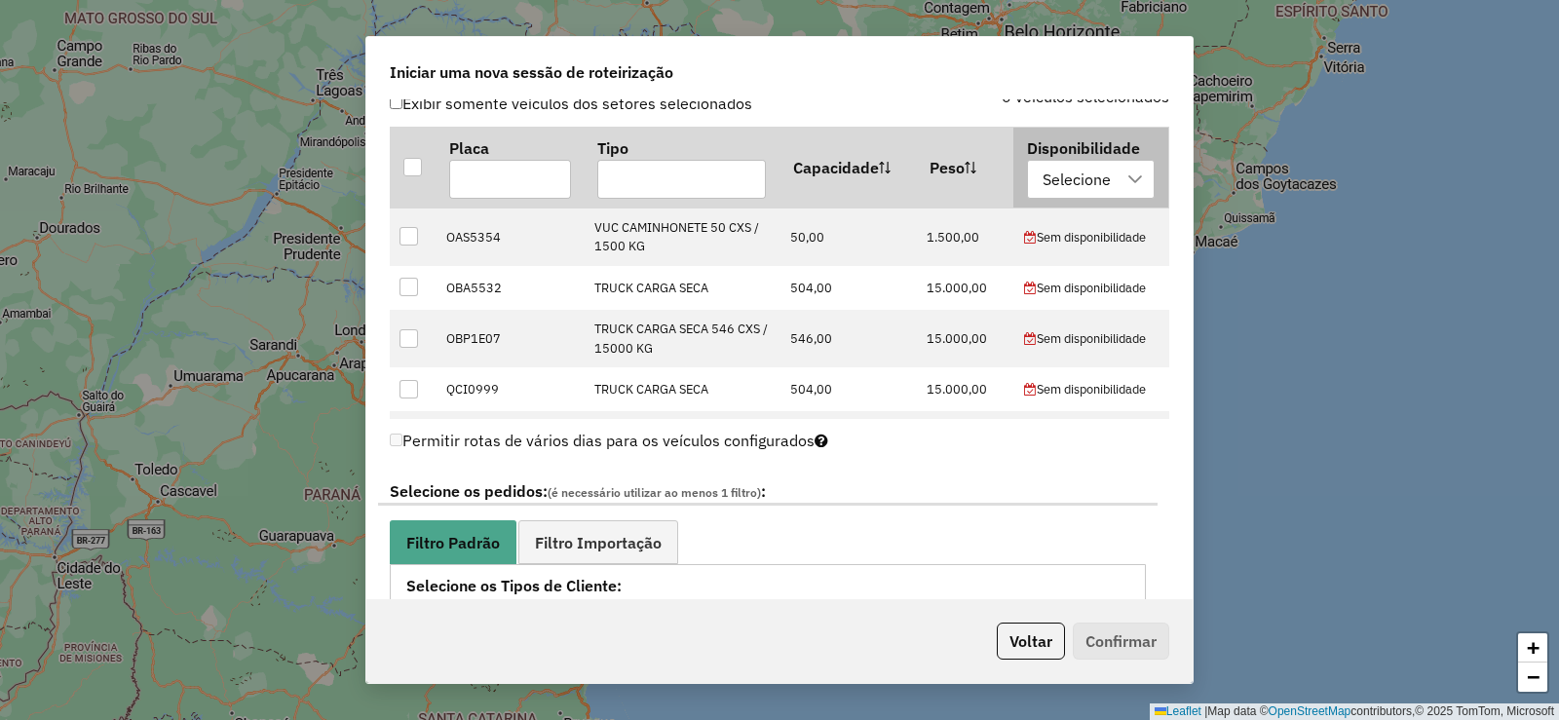
click at [1093, 183] on div "Selecione" at bounding box center [1077, 179] width 82 height 37
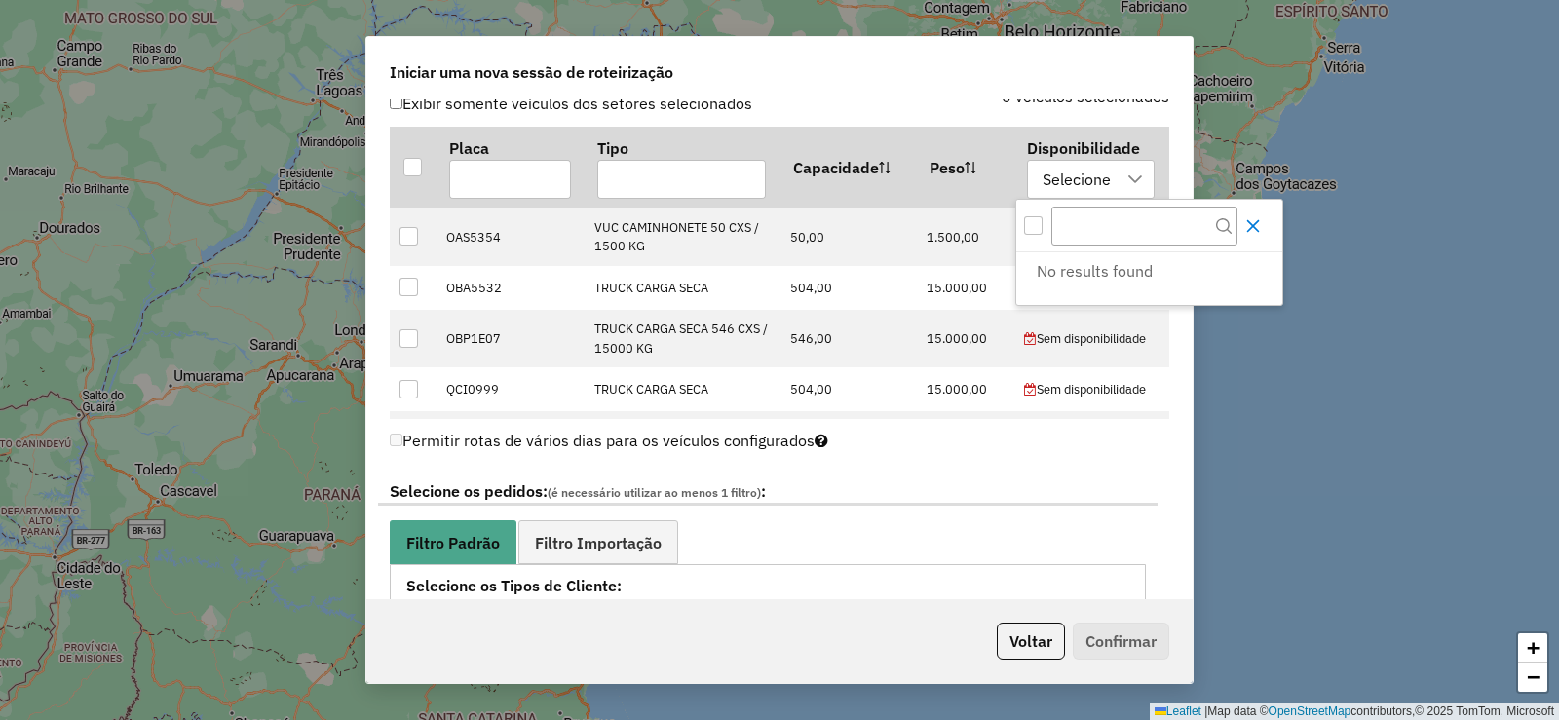
click at [1261, 227] on icon "Close" at bounding box center [1254, 226] width 16 height 16
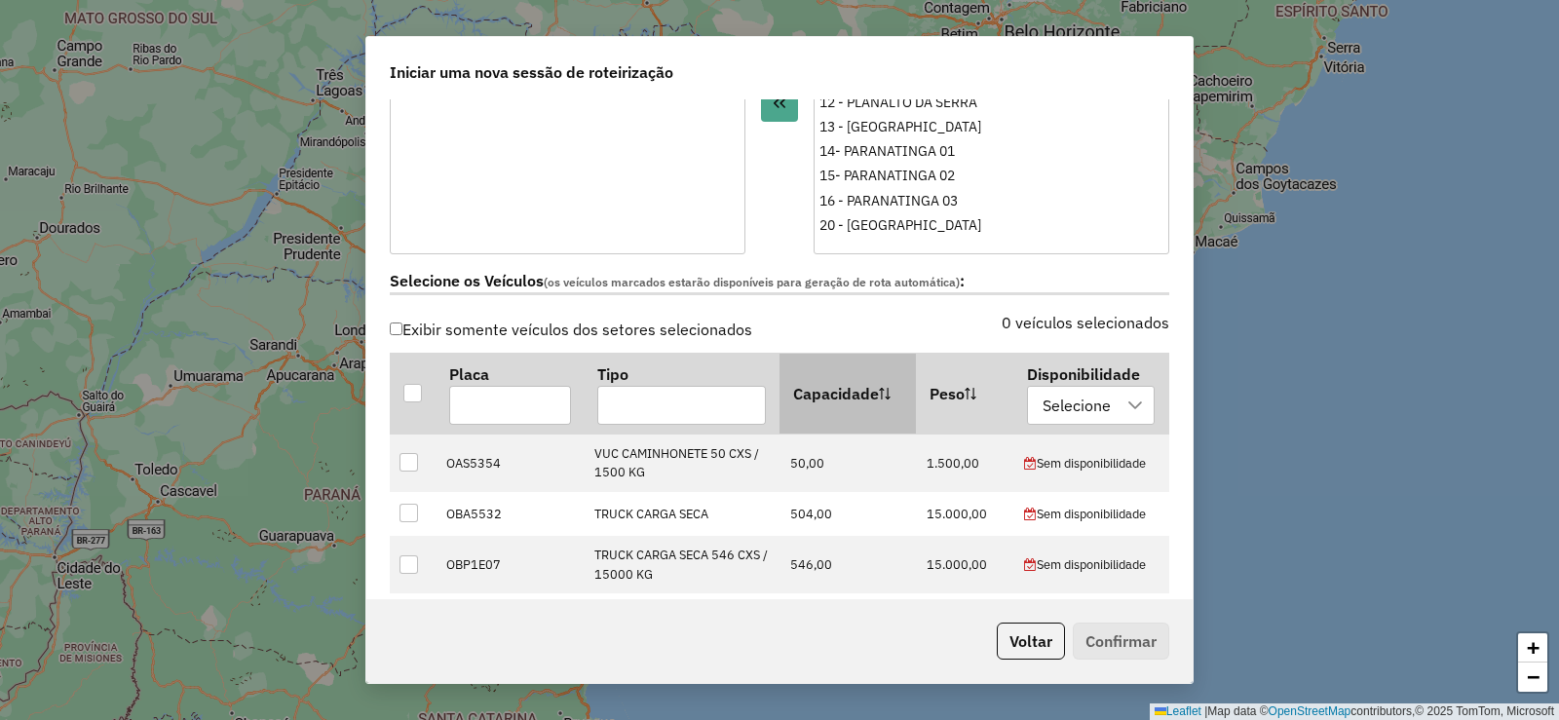
scroll to position [487, 0]
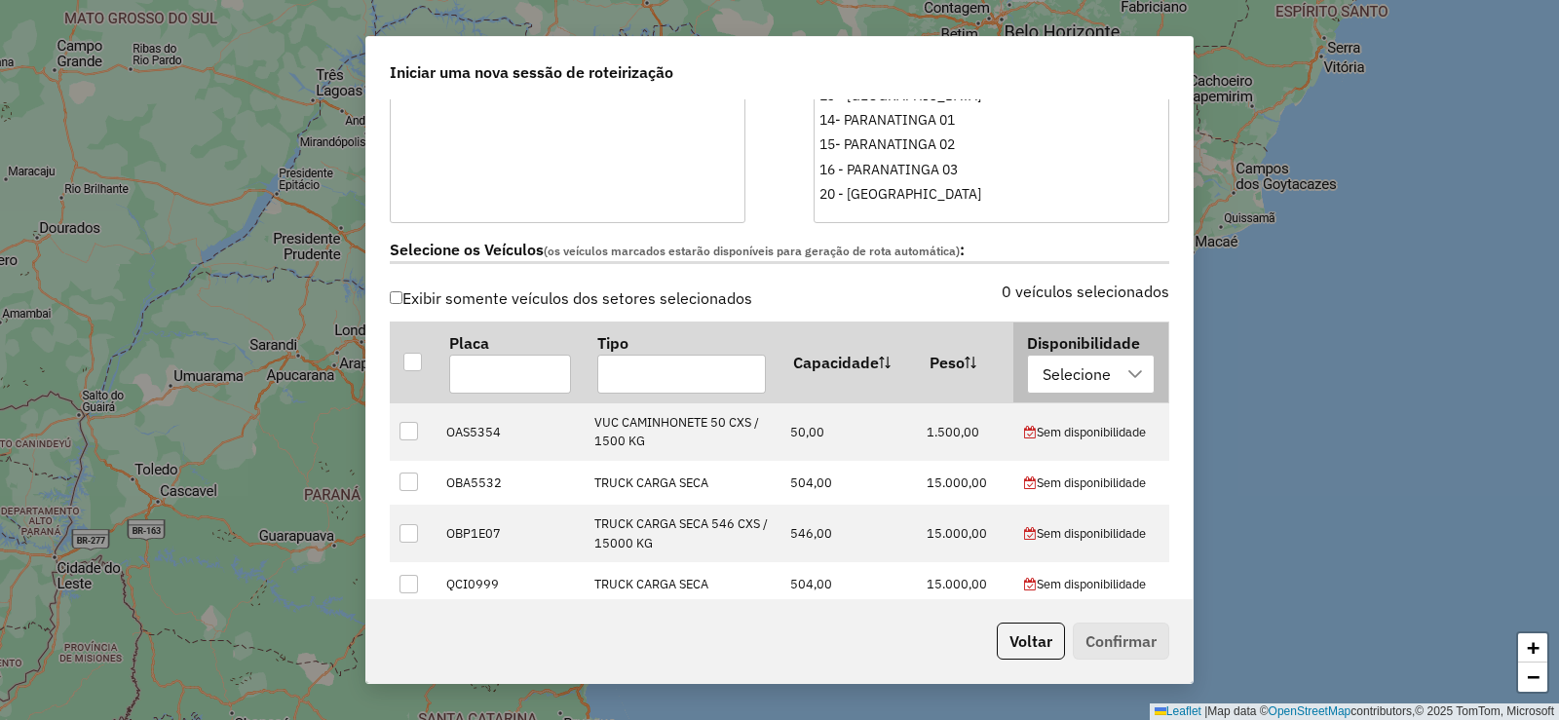
click at [1036, 364] on div "Selecione" at bounding box center [1077, 374] width 82 height 37
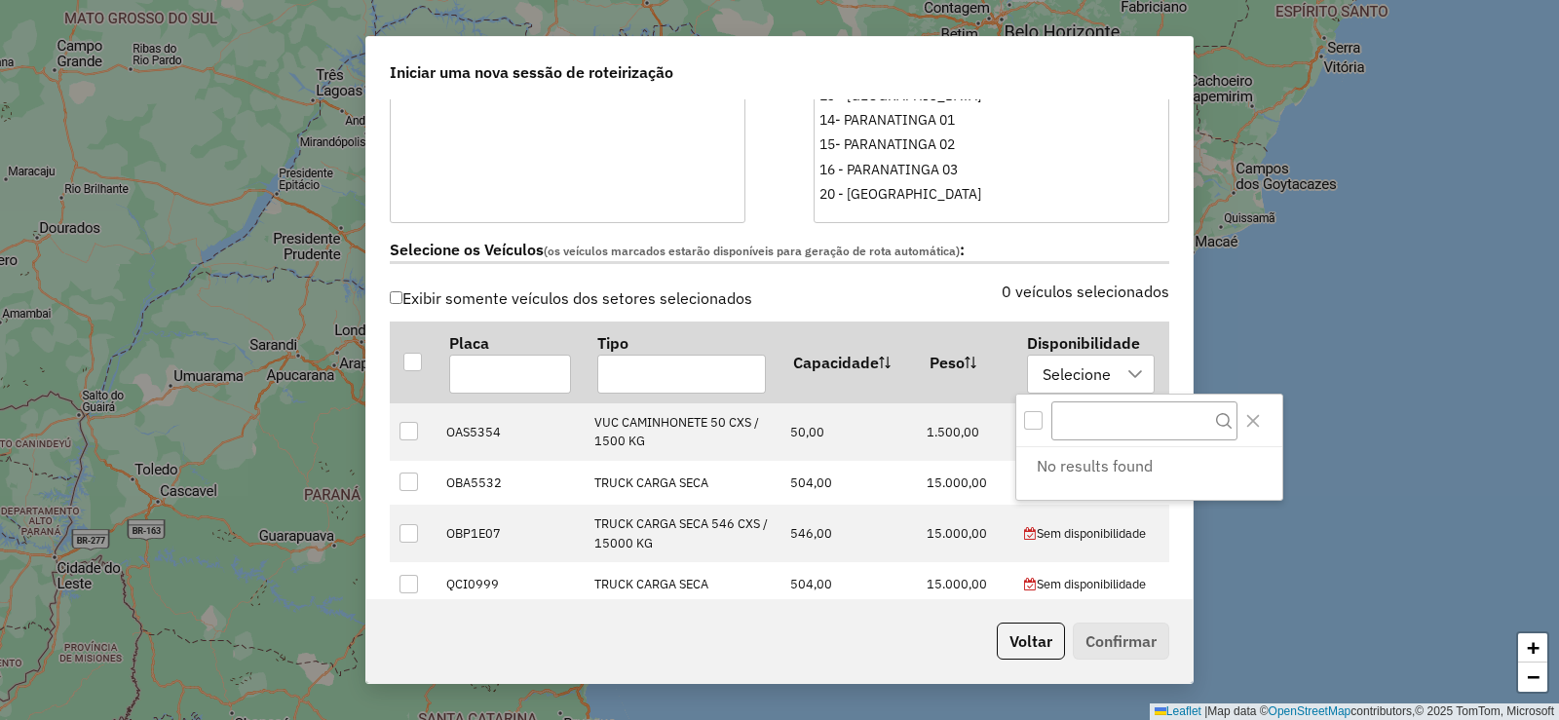
click at [1084, 471] on li "No results found" at bounding box center [1153, 465] width 258 height 37
click at [1058, 466] on li "No results found" at bounding box center [1153, 465] width 258 height 37
click at [1088, 424] on input "text" at bounding box center [1144, 420] width 185 height 37
type input "******"
click at [1034, 419] on div "All items unselected" at bounding box center [1033, 420] width 19 height 19
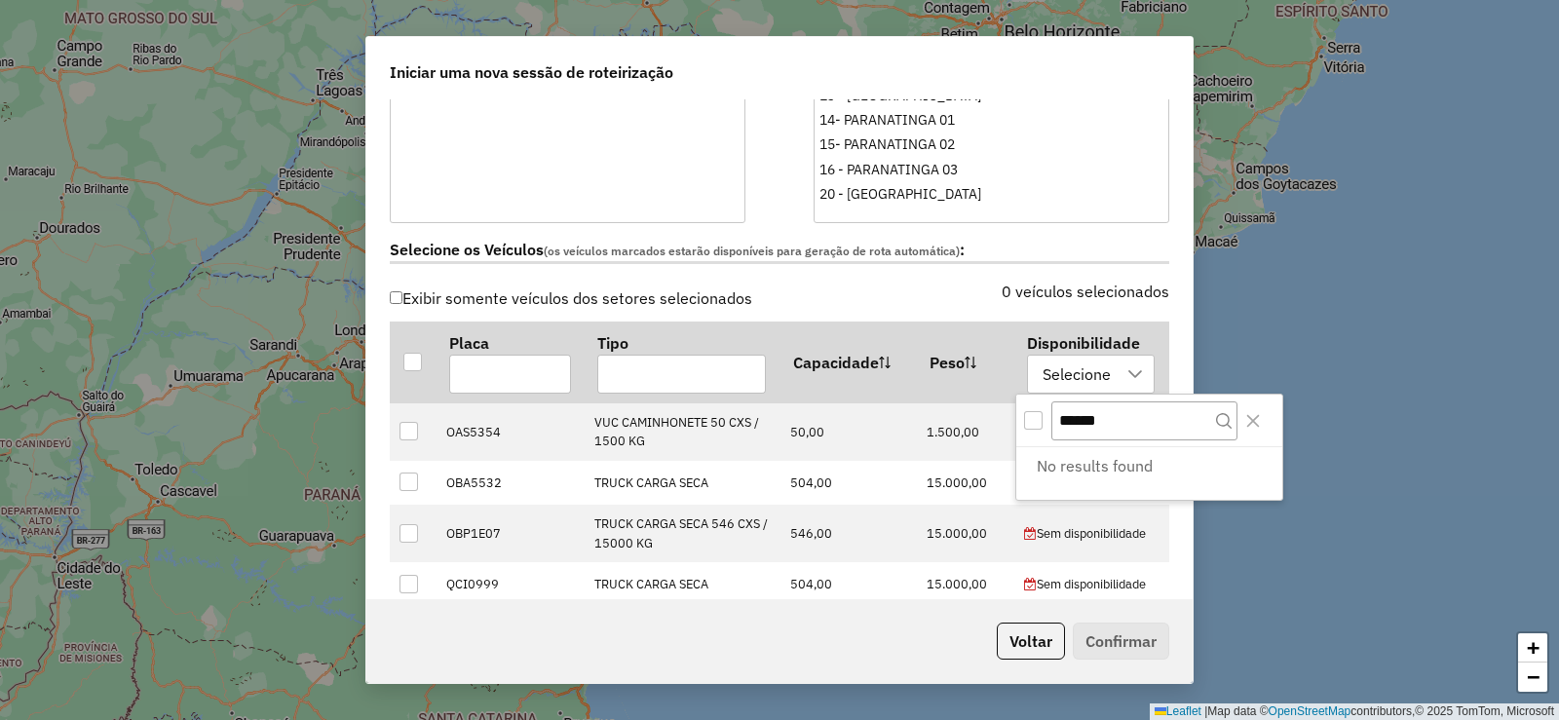
scroll to position [12, 7]
click at [1261, 426] on icon "Close" at bounding box center [1254, 421] width 16 height 16
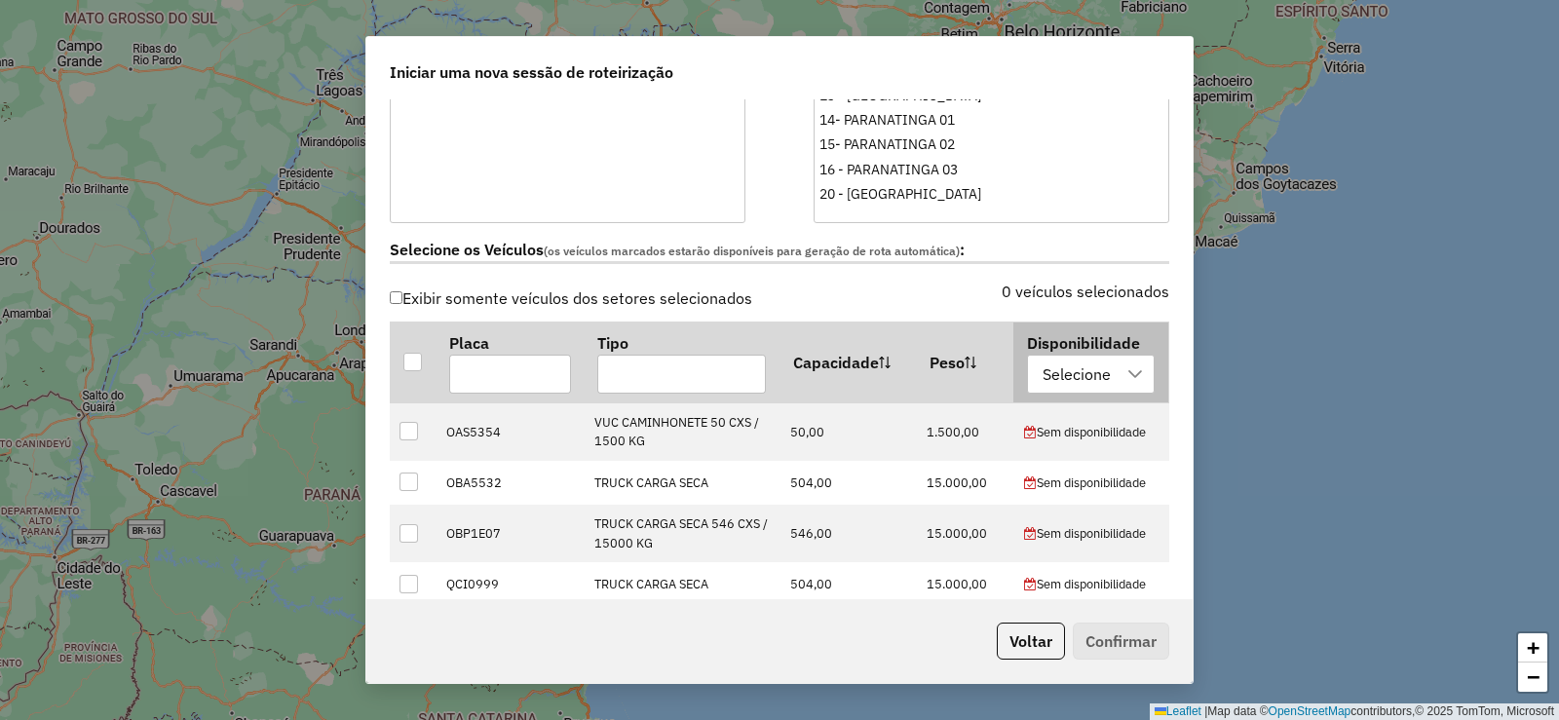
click at [1096, 370] on div "Selecione" at bounding box center [1077, 374] width 82 height 37
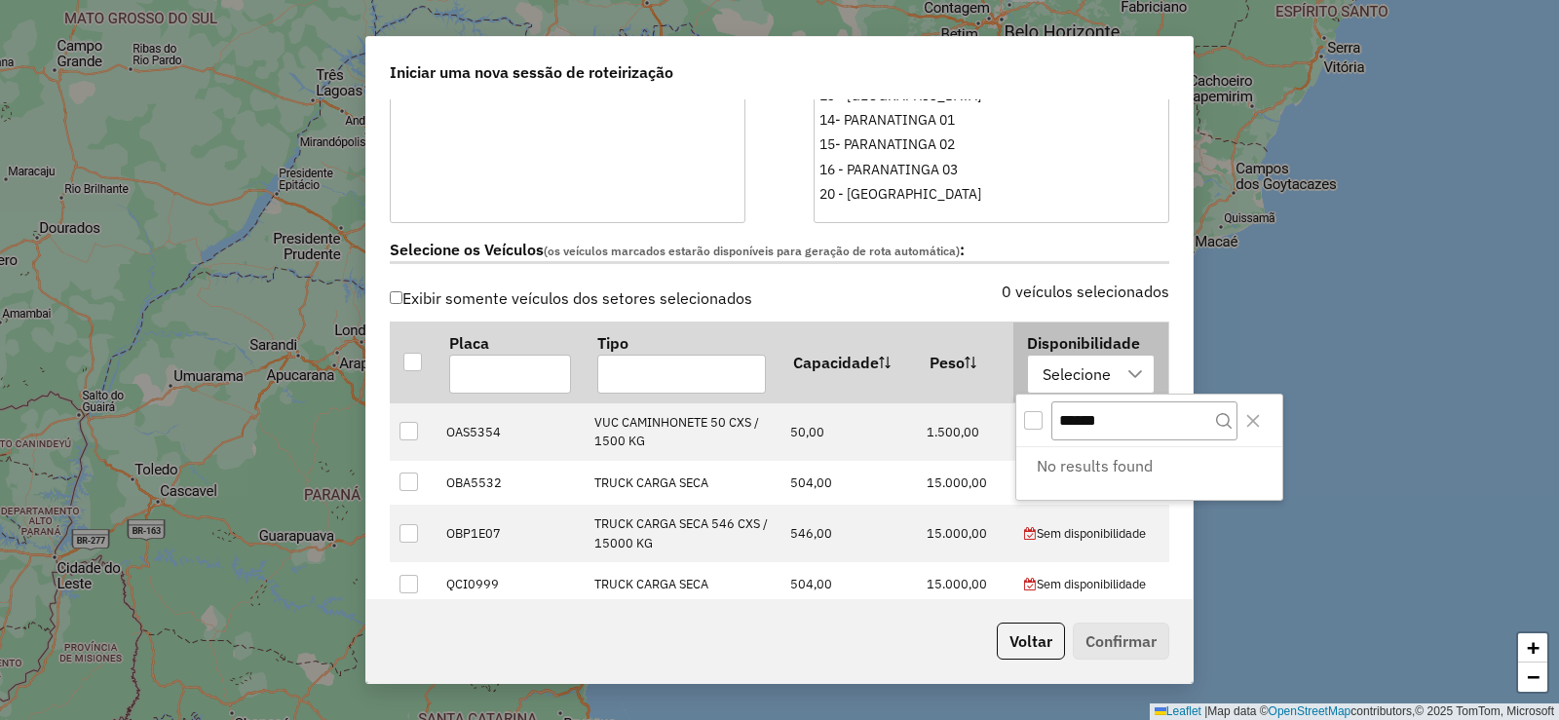
click at [1099, 369] on div "Selecione" at bounding box center [1077, 374] width 82 height 37
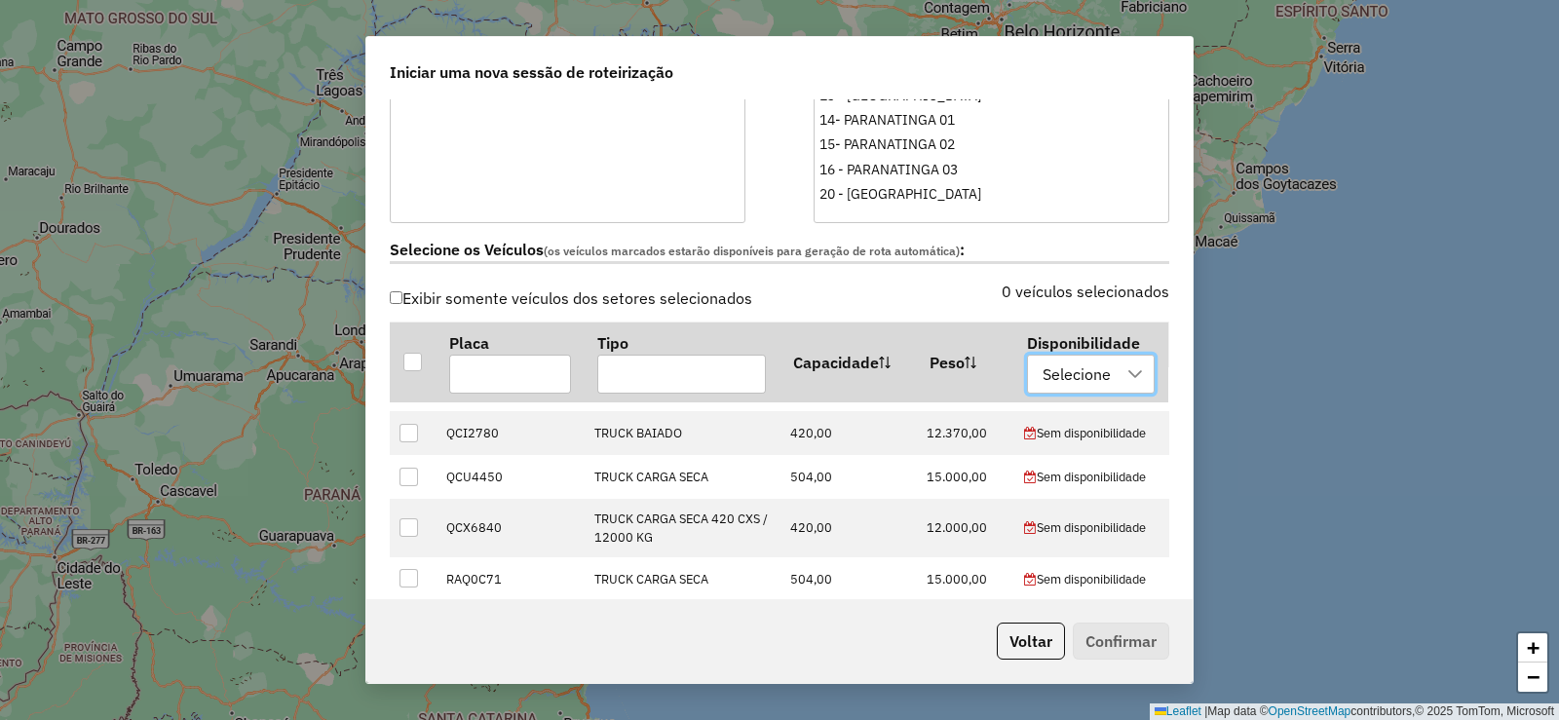
scroll to position [780, 0]
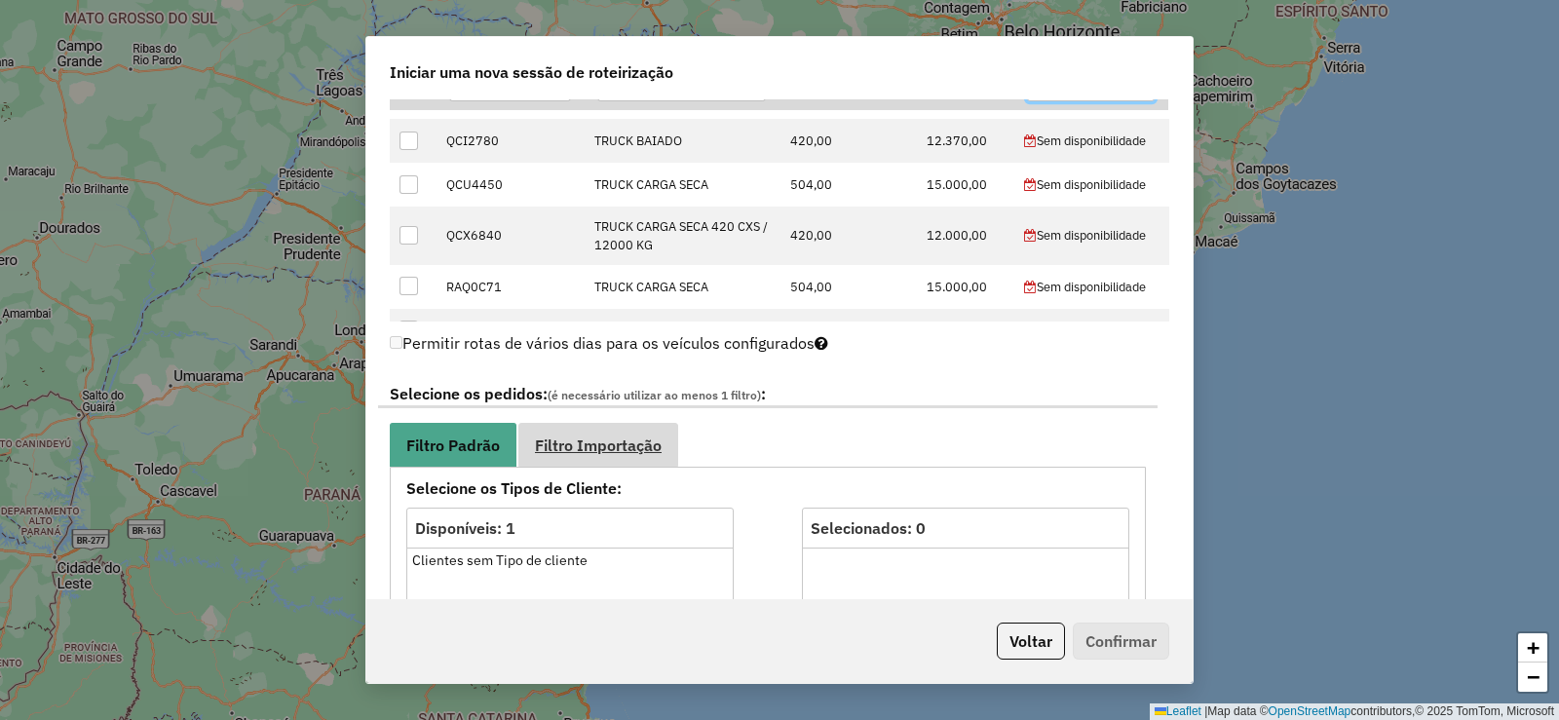
click at [633, 446] on span "Filtro Importação" at bounding box center [598, 446] width 127 height 16
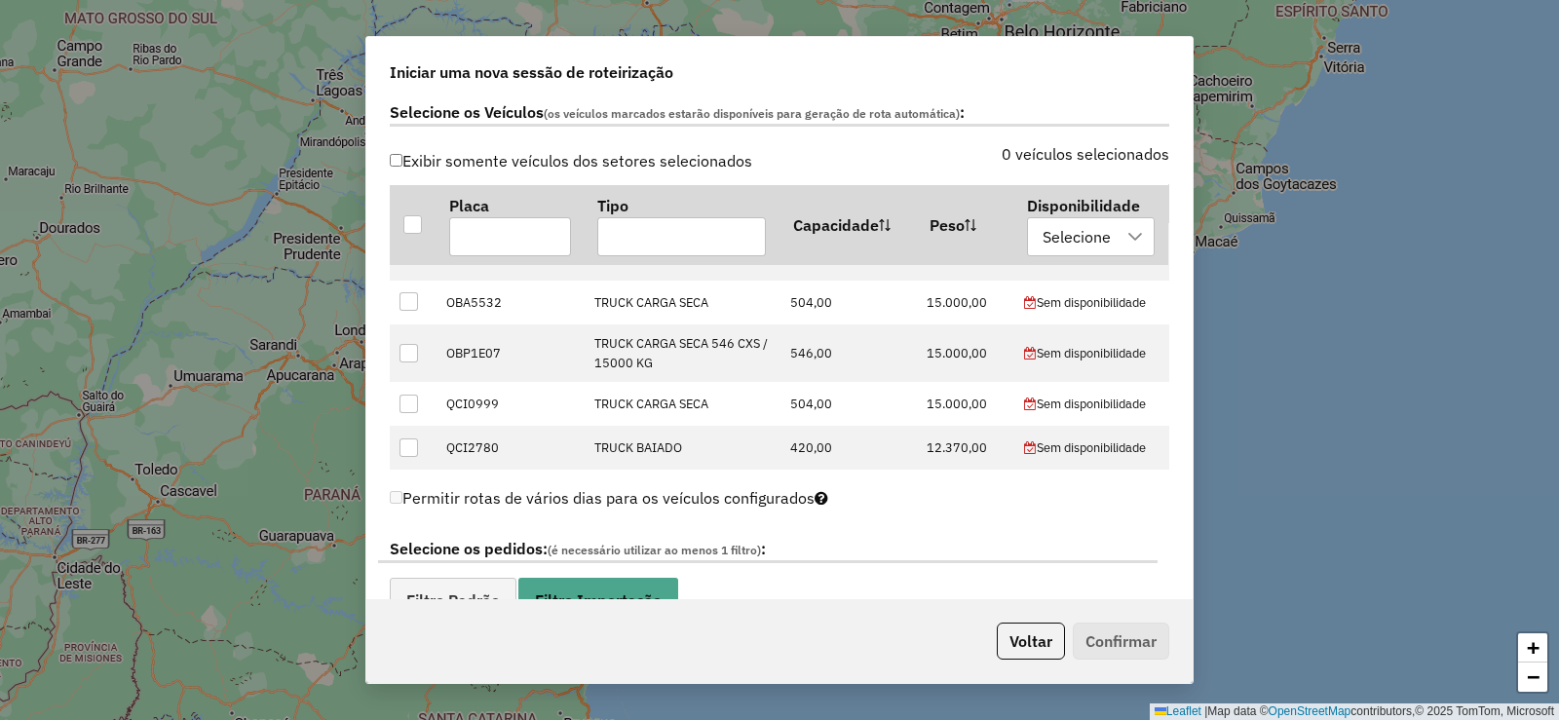
scroll to position [0, 0]
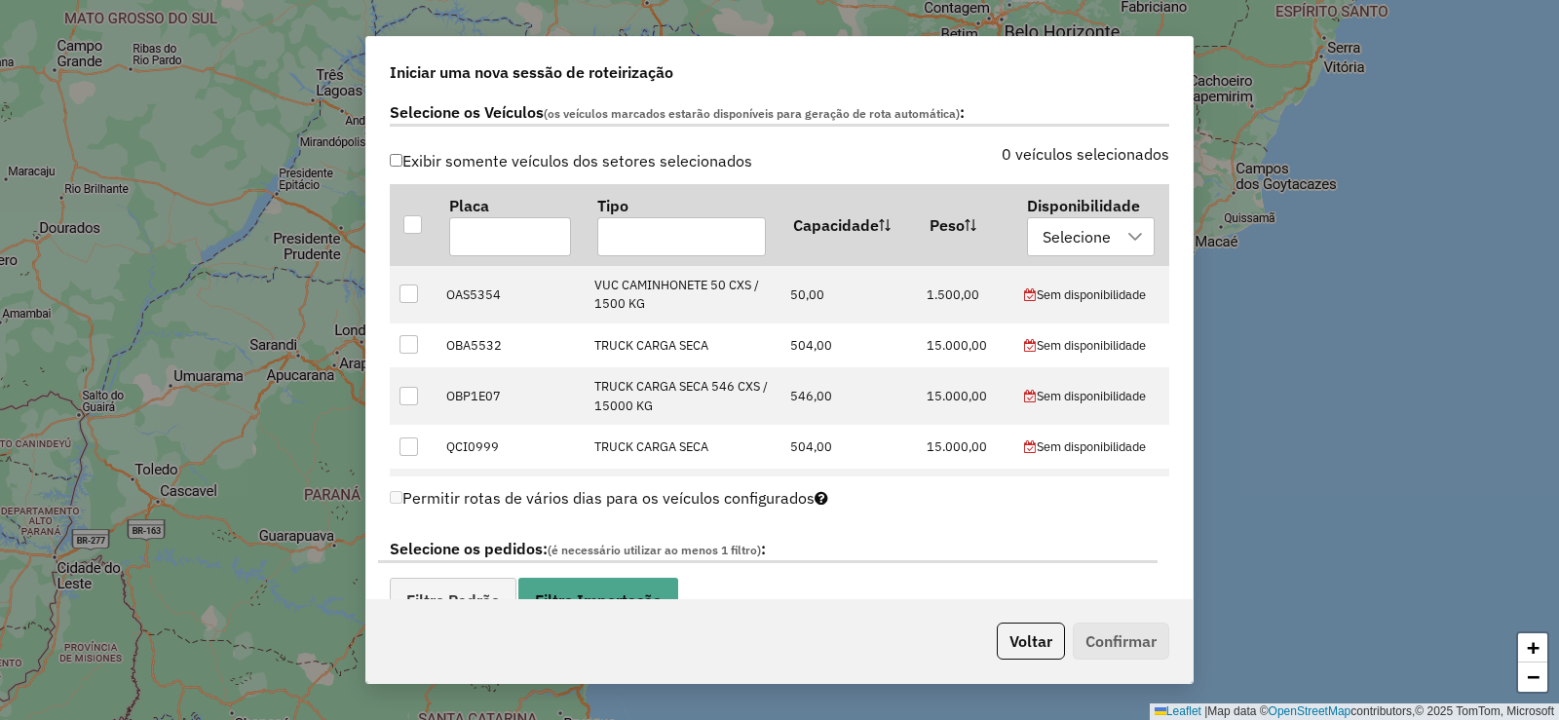
click at [1061, 542] on label "Selecione os pedidos: (é necessário utilizar ao menos 1 filtro) :" at bounding box center [768, 550] width 780 height 26
click at [1046, 646] on button "Voltar" at bounding box center [1031, 641] width 68 height 37
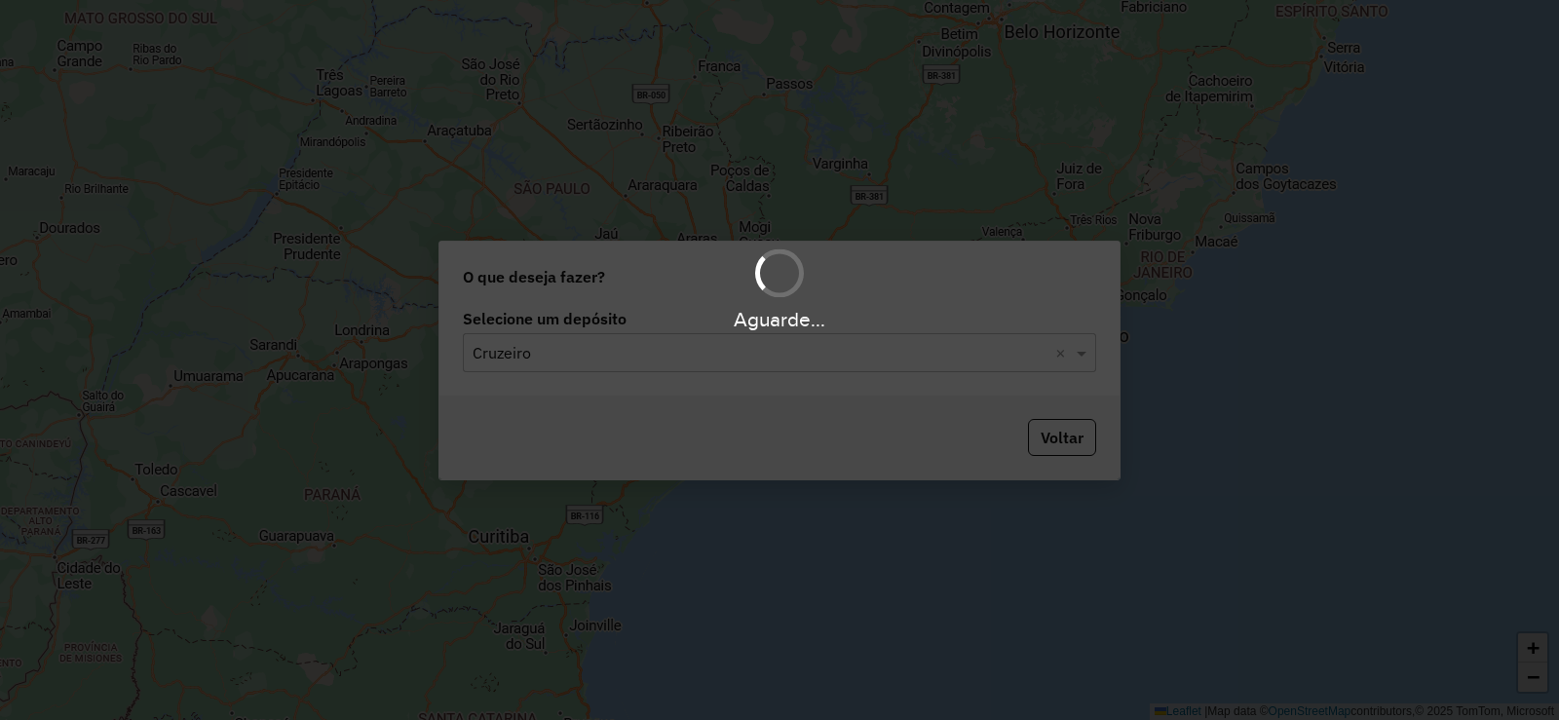
scroll to position [601, 0]
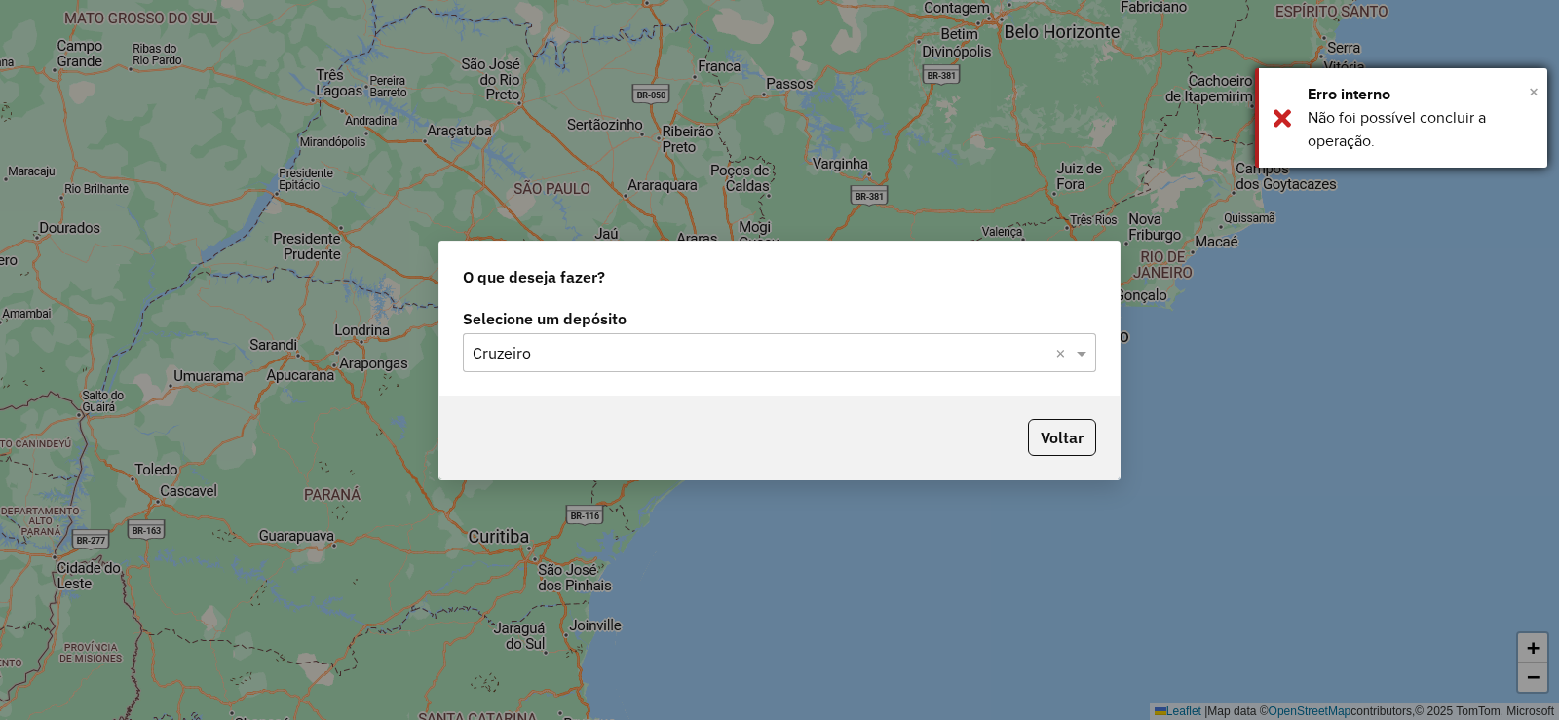
click at [1533, 91] on span "×" at bounding box center [1534, 91] width 10 height 21
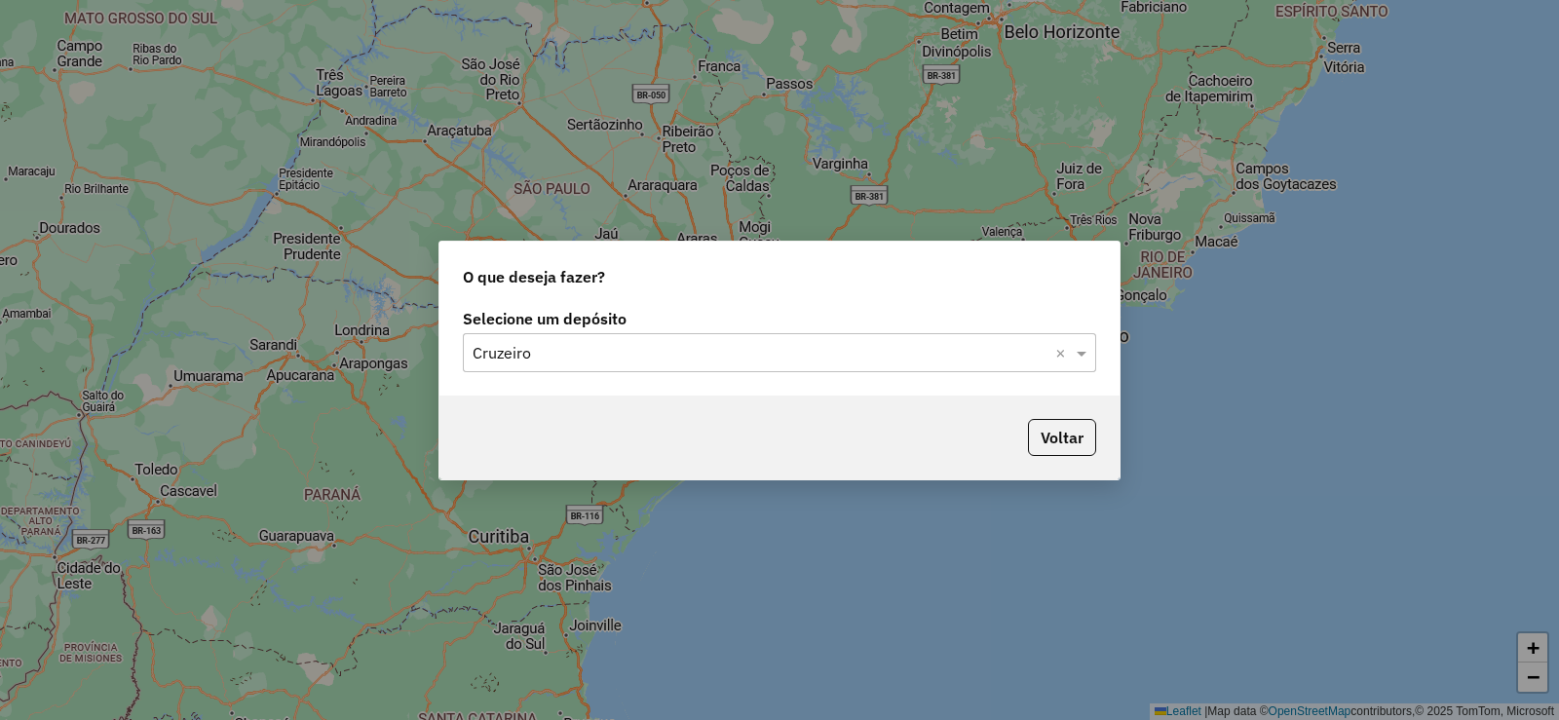
click at [932, 367] on div "Selecione um depósito × Cruzeiro ×" at bounding box center [779, 352] width 633 height 39
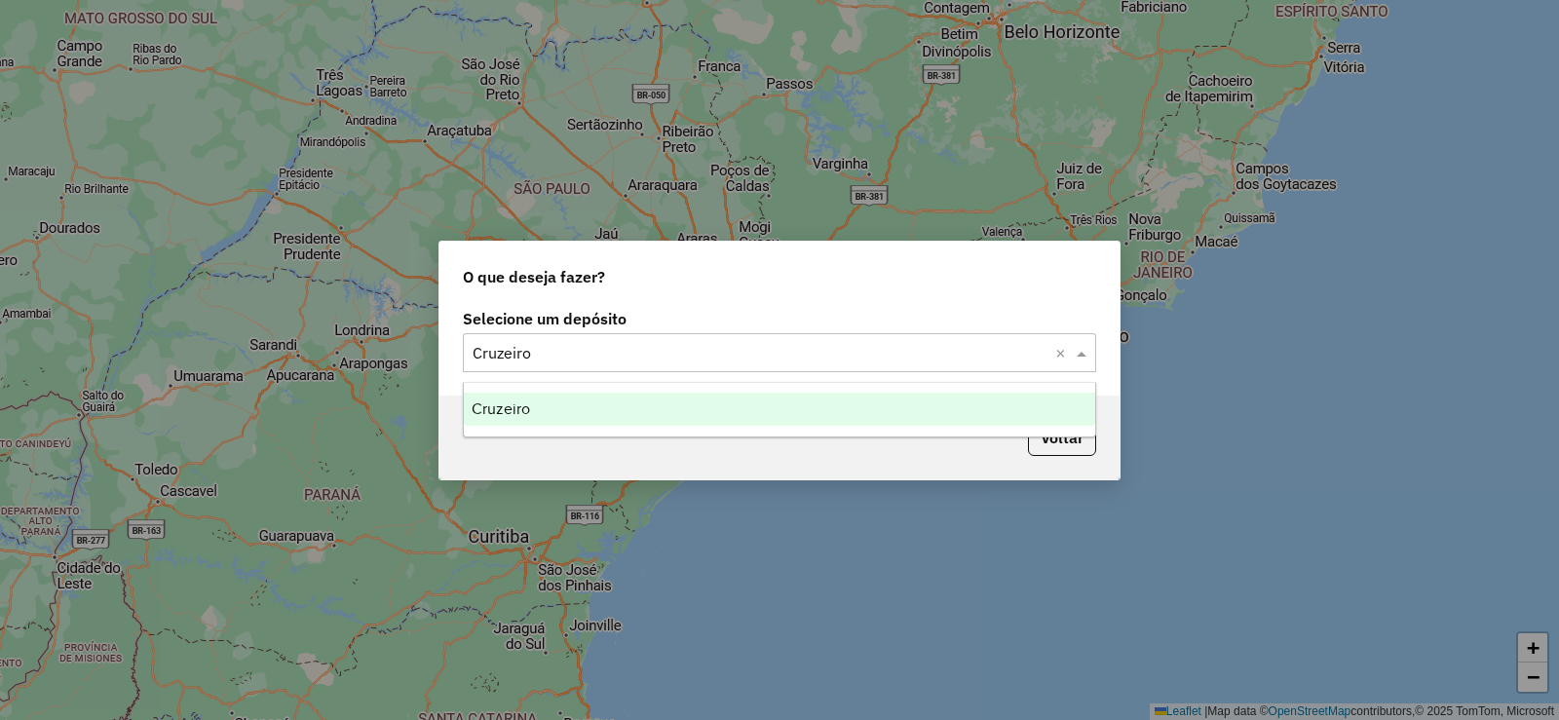
click at [741, 423] on div "Cruzeiro" at bounding box center [780, 409] width 632 height 33
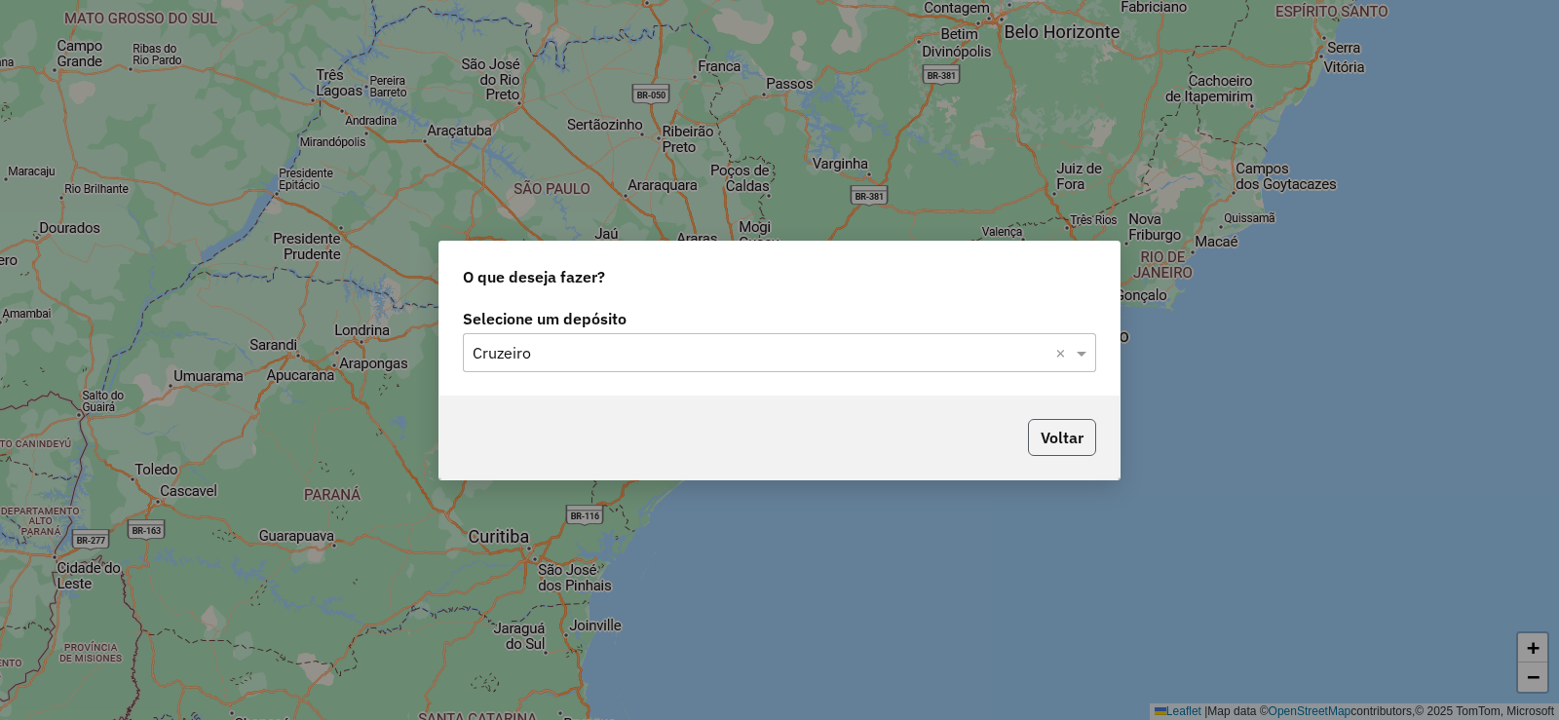
click at [1059, 439] on button "Voltar" at bounding box center [1062, 437] width 68 height 37
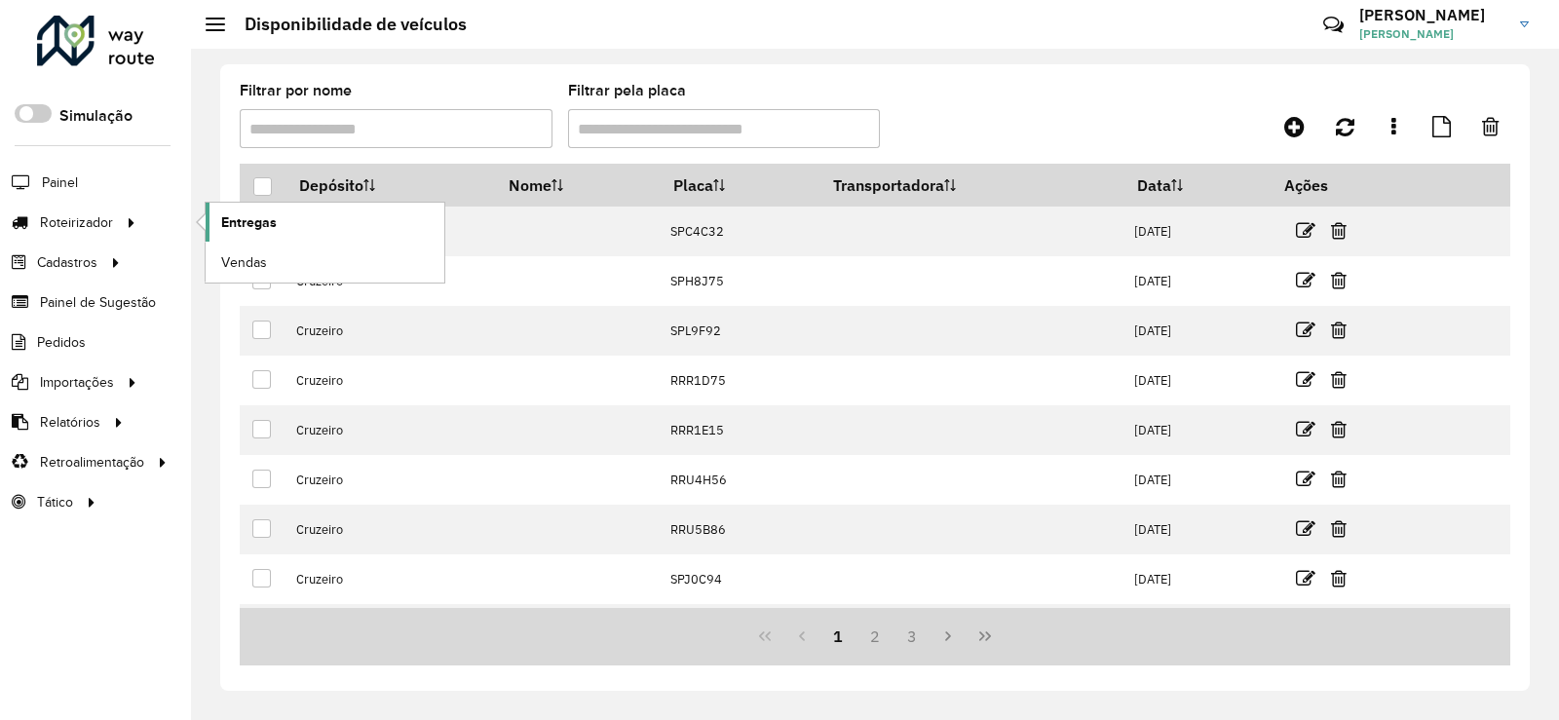
click at [257, 234] on link "Entregas" at bounding box center [325, 222] width 239 height 39
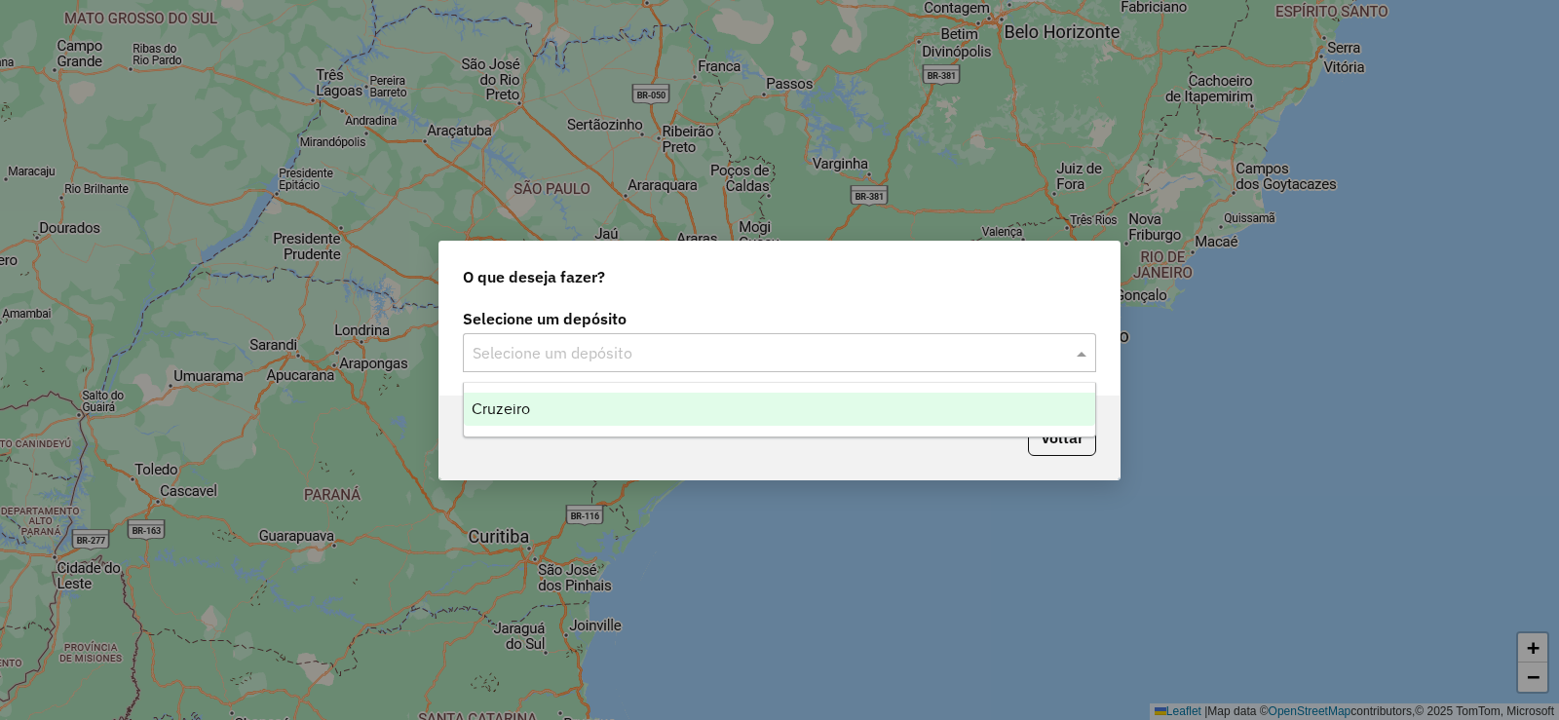
click at [773, 413] on div "Cruzeiro" at bounding box center [780, 409] width 632 height 33
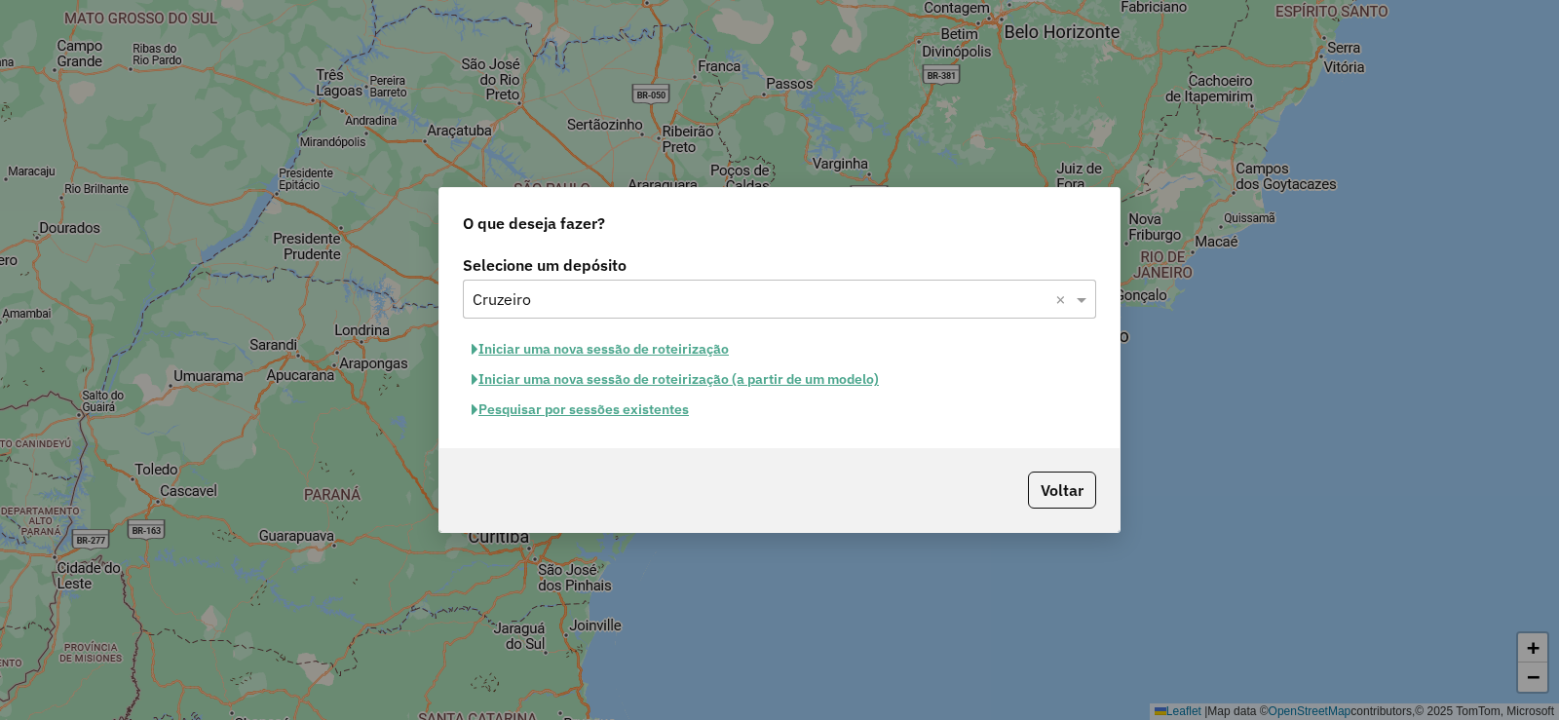
click at [676, 349] on button "Iniciar uma nova sessão de roteirização" at bounding box center [600, 349] width 275 height 30
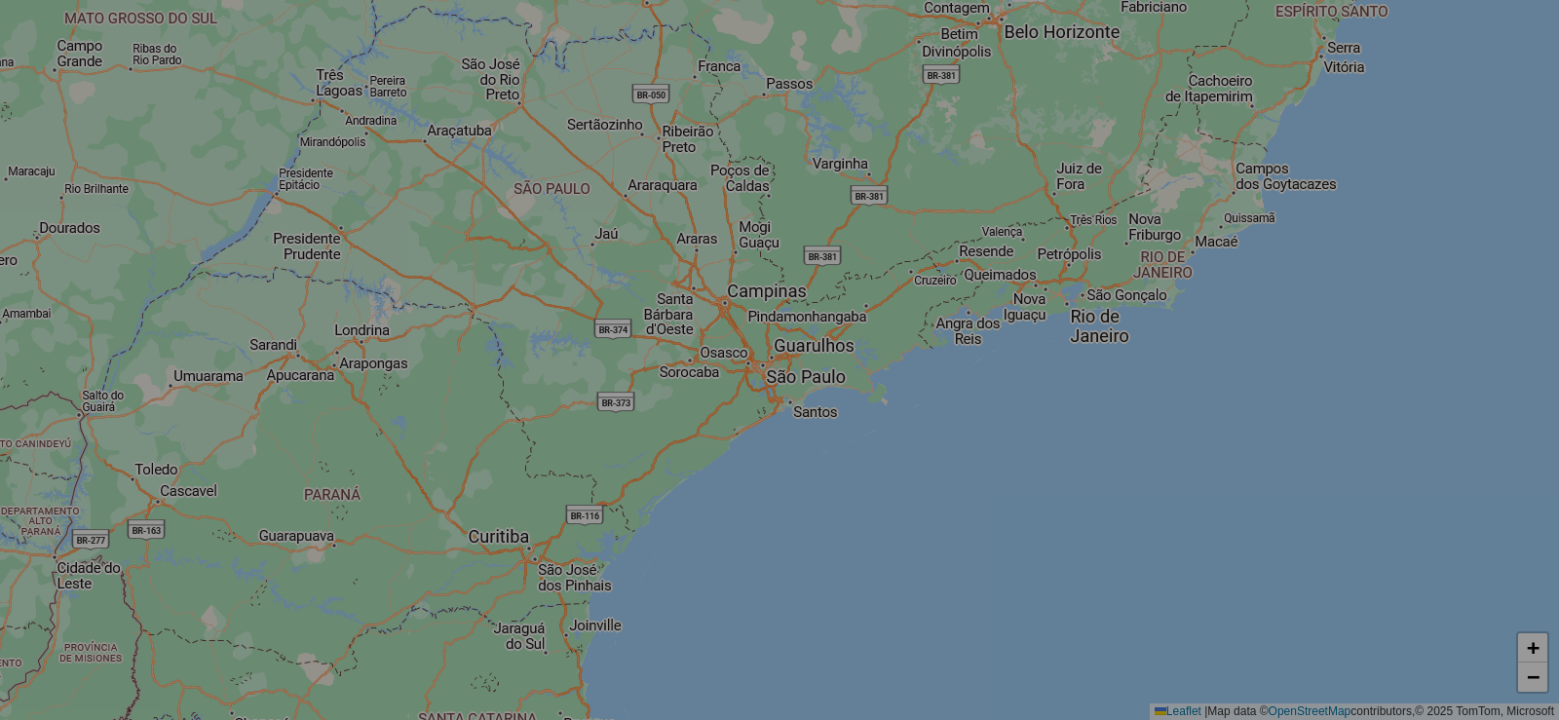
select select "*"
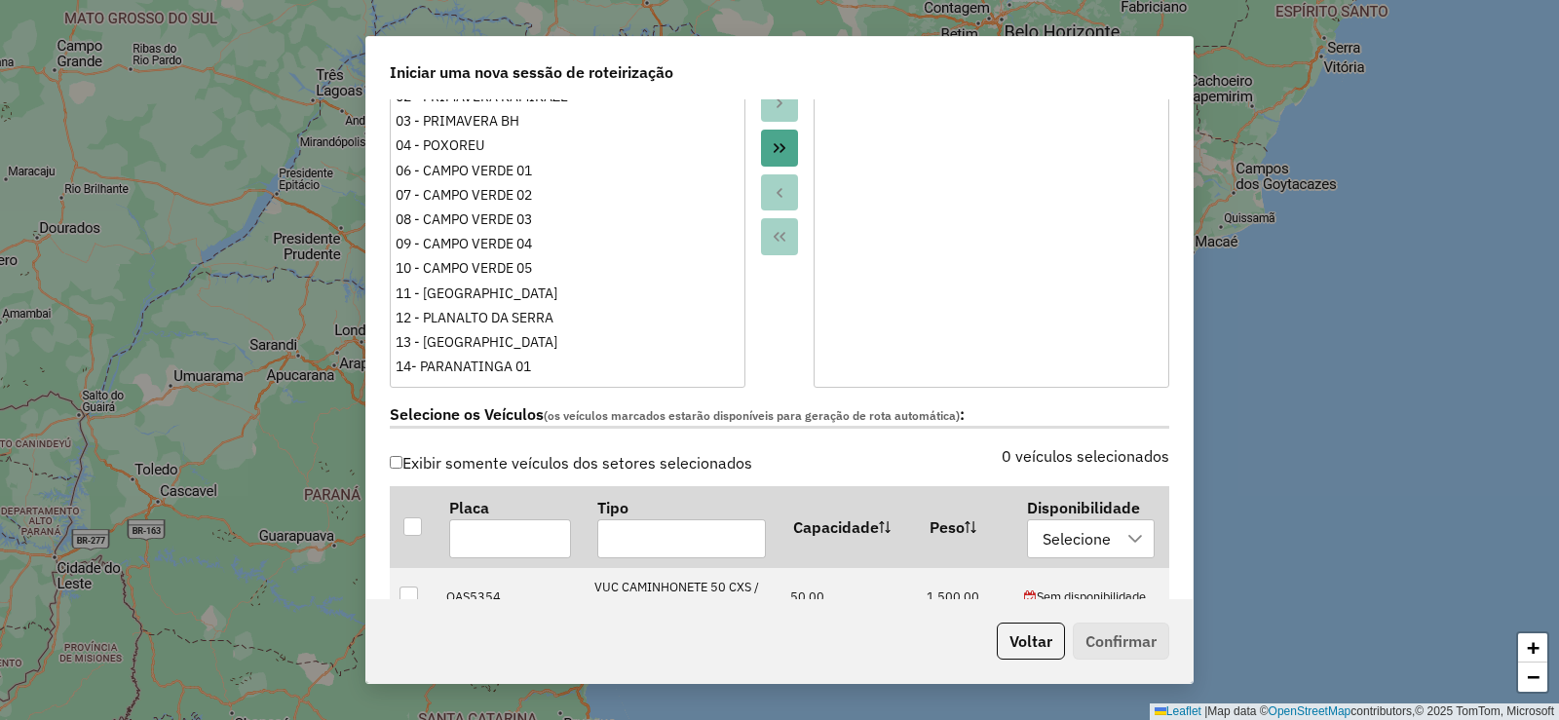
scroll to position [585, 0]
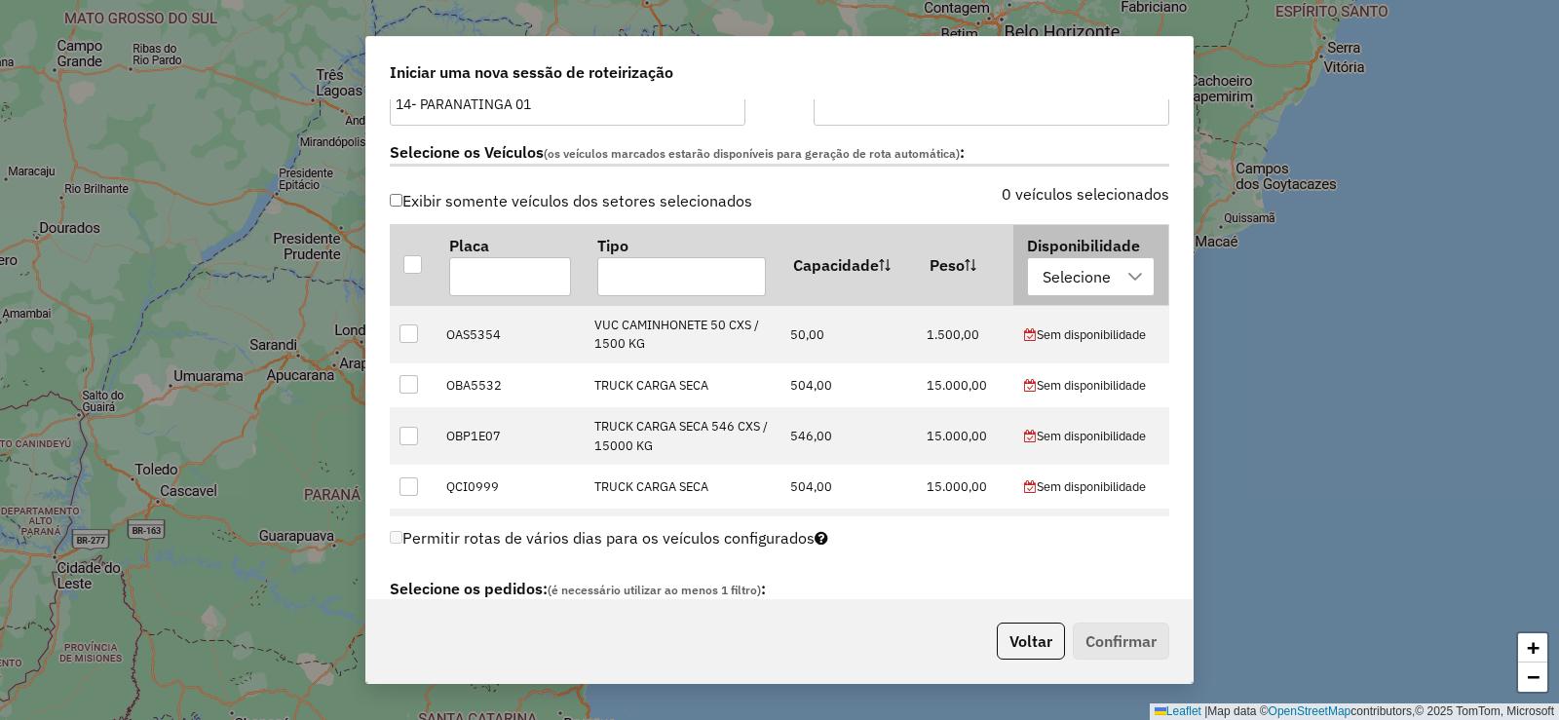
click at [1090, 282] on div "Selecione" at bounding box center [1077, 276] width 82 height 37
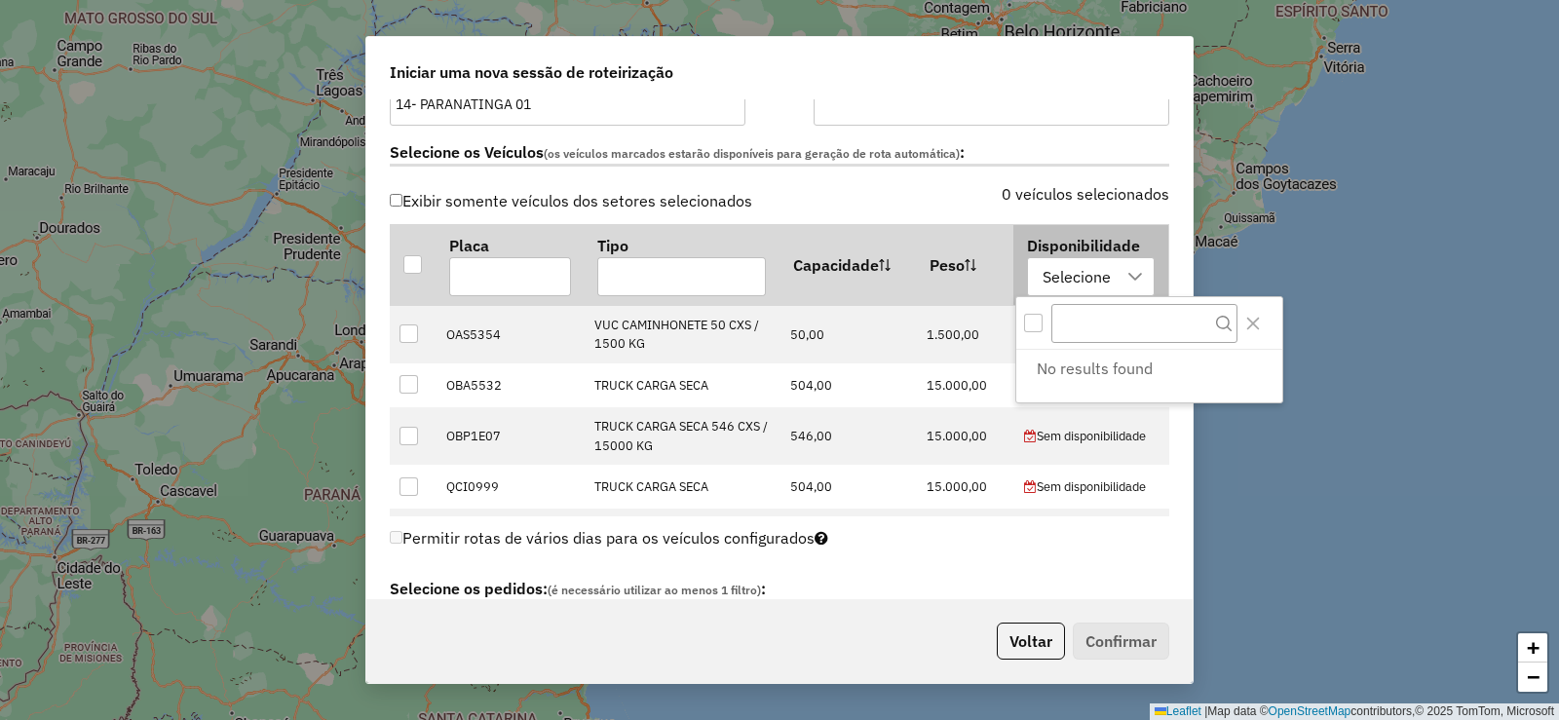
click at [1090, 282] on div "Selecione" at bounding box center [1077, 276] width 82 height 37
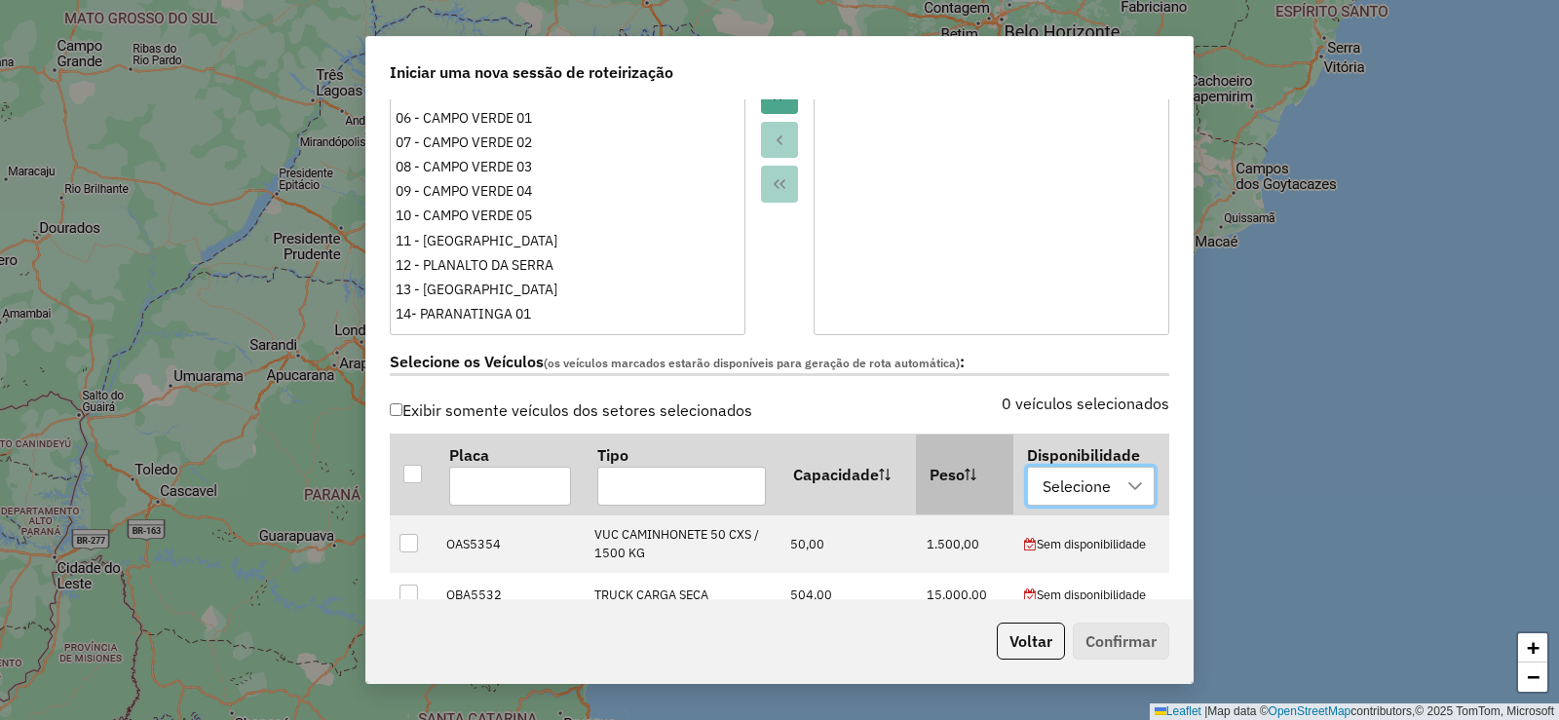
scroll to position [97, 0]
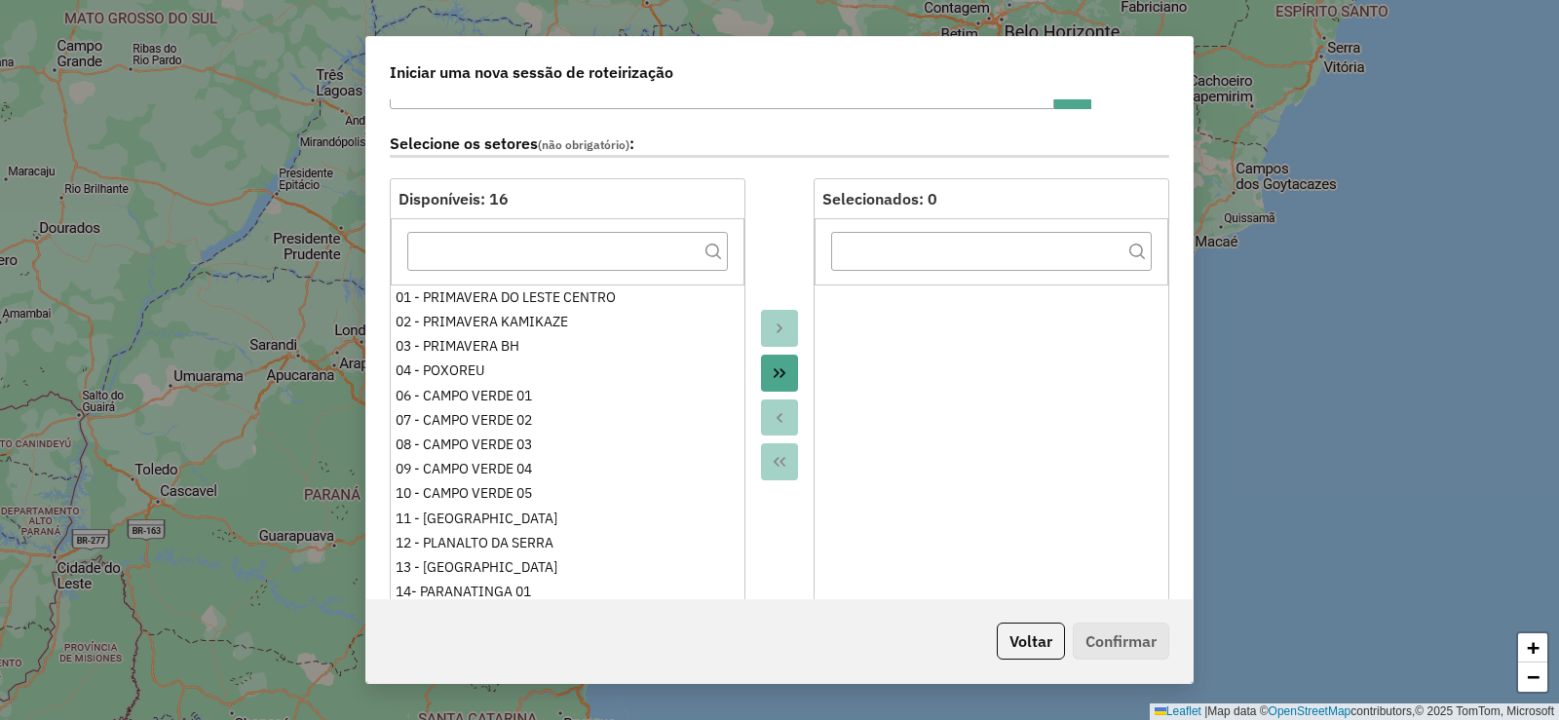
click at [784, 379] on icon "Move All to Target" at bounding box center [780, 373] width 16 height 16
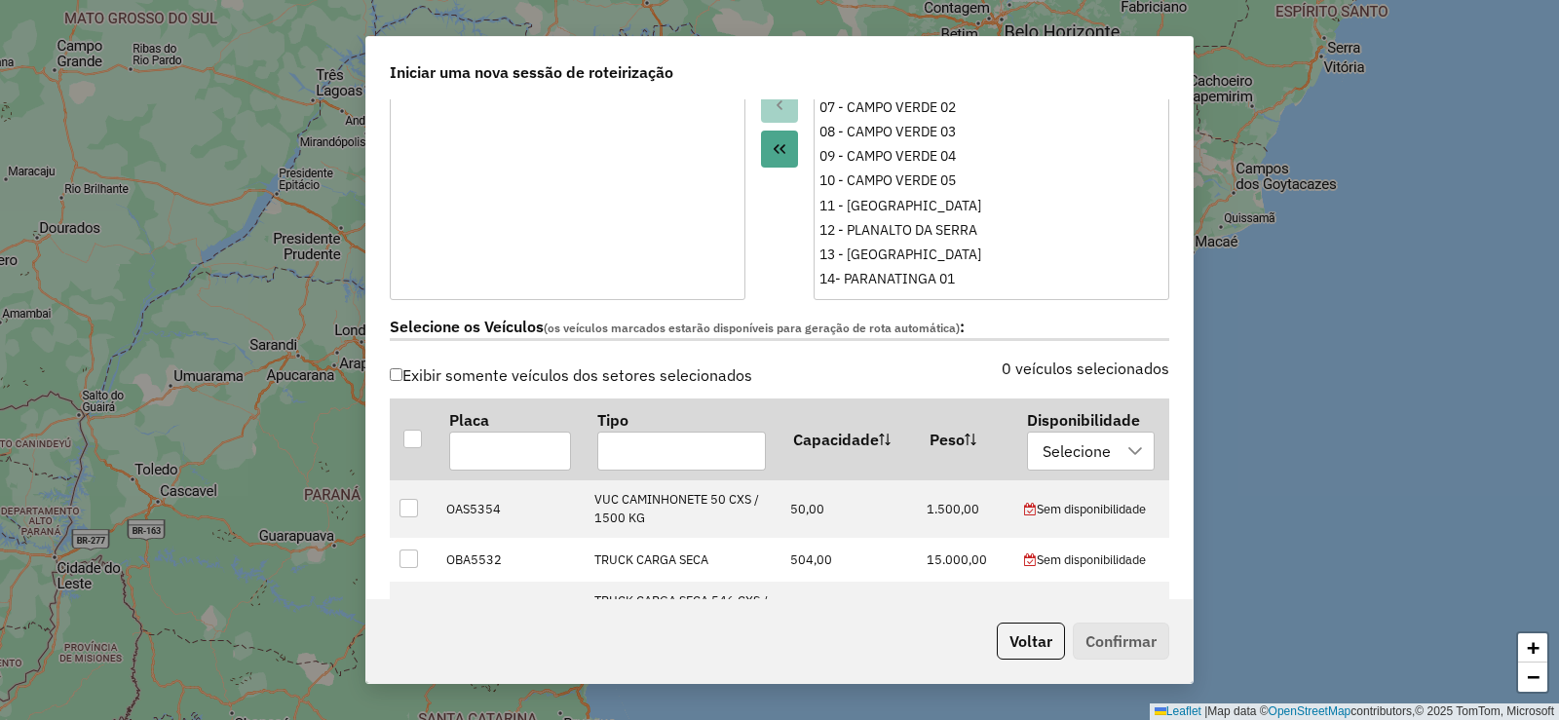
scroll to position [585, 0]
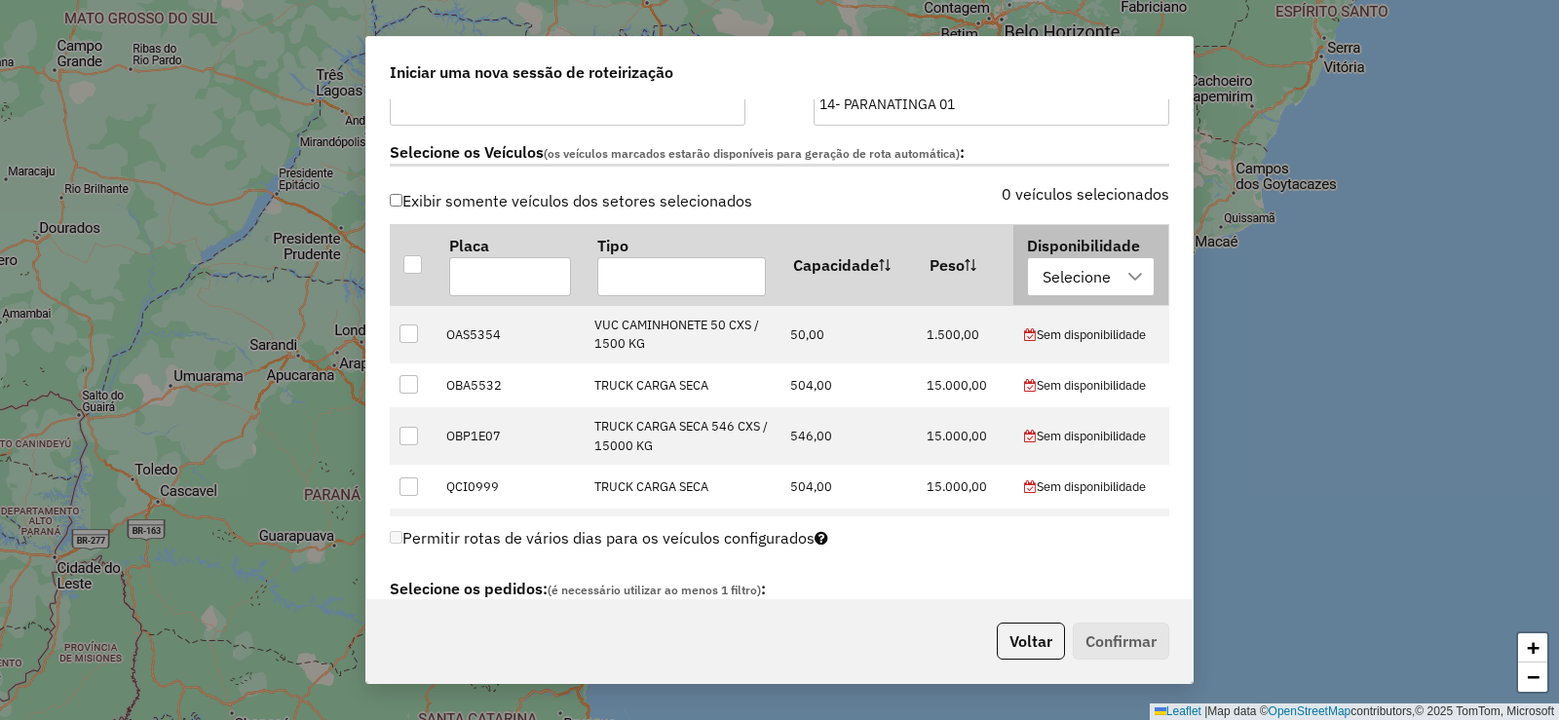
click at [1067, 279] on div "Selecione" at bounding box center [1077, 276] width 82 height 37
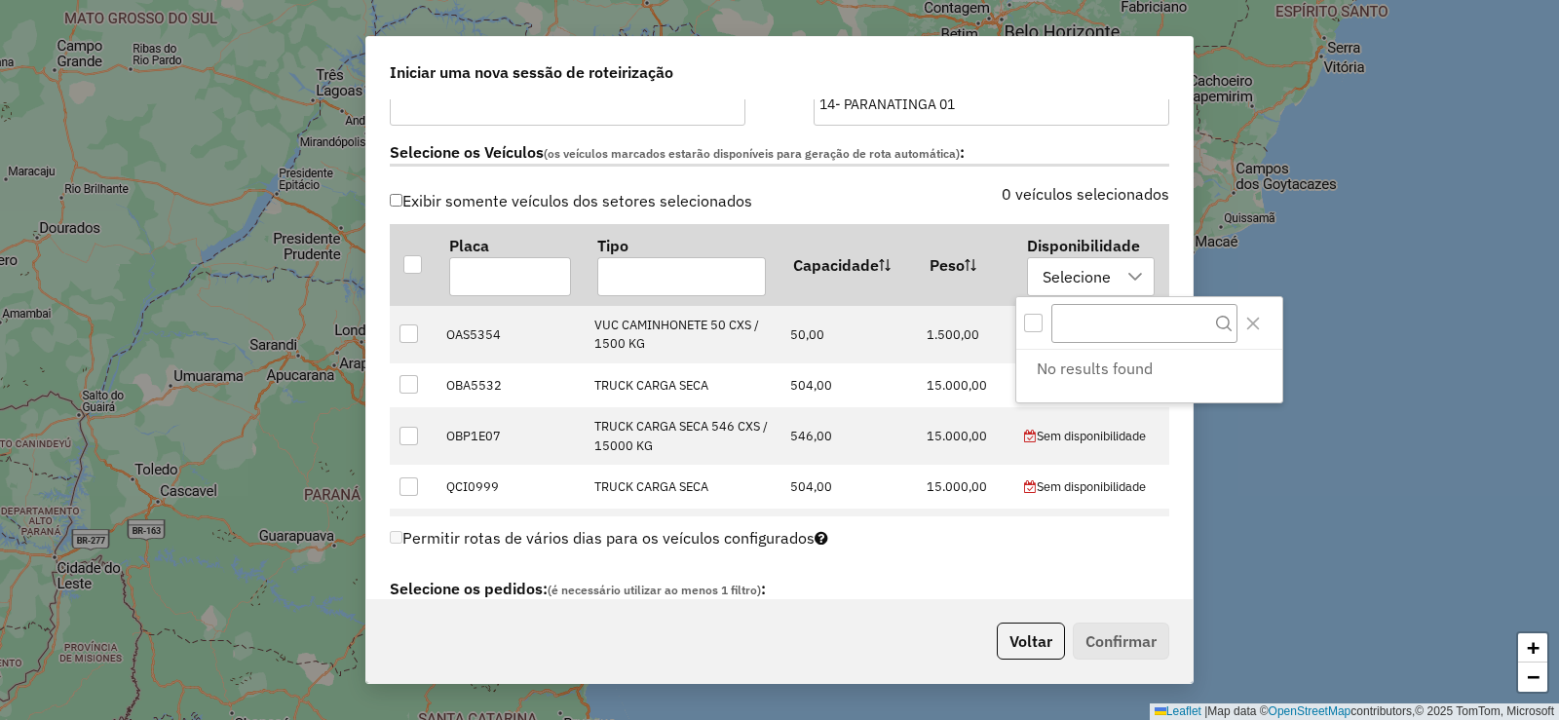
click at [1059, 387] on div "No results found" at bounding box center [1149, 376] width 266 height 53
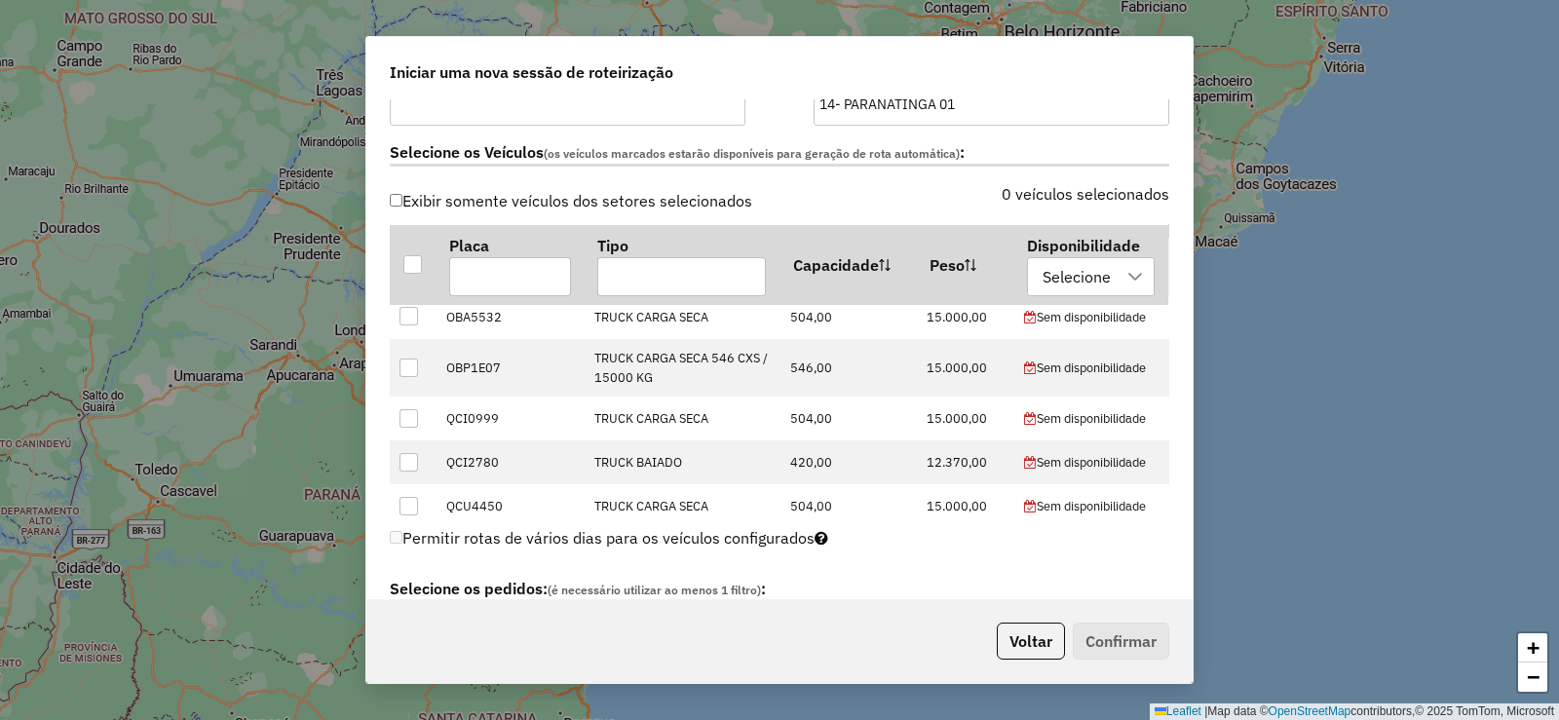
scroll to position [97, 0]
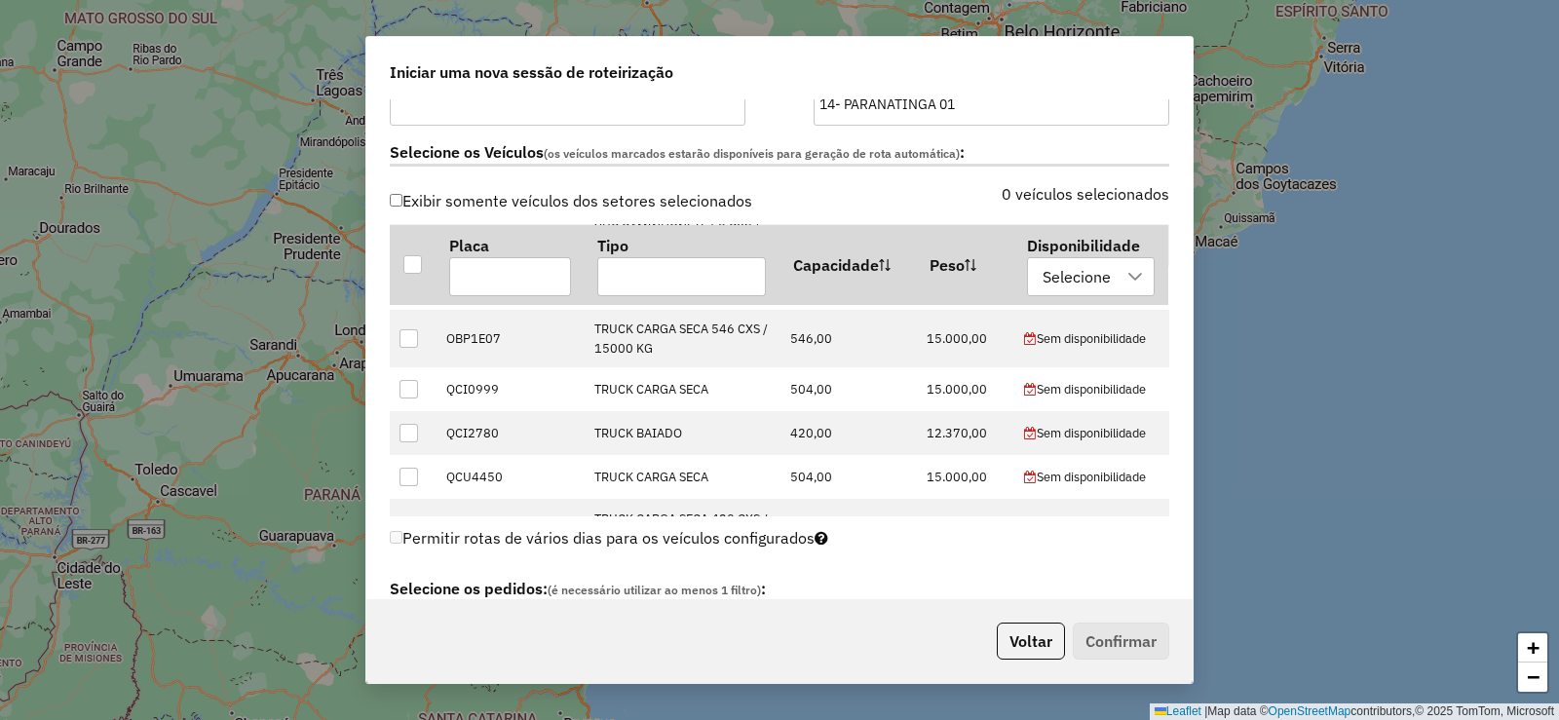
click at [868, 539] on div "Permitir rotas de vários dias para os veículos configurados" at bounding box center [780, 543] width 780 height 38
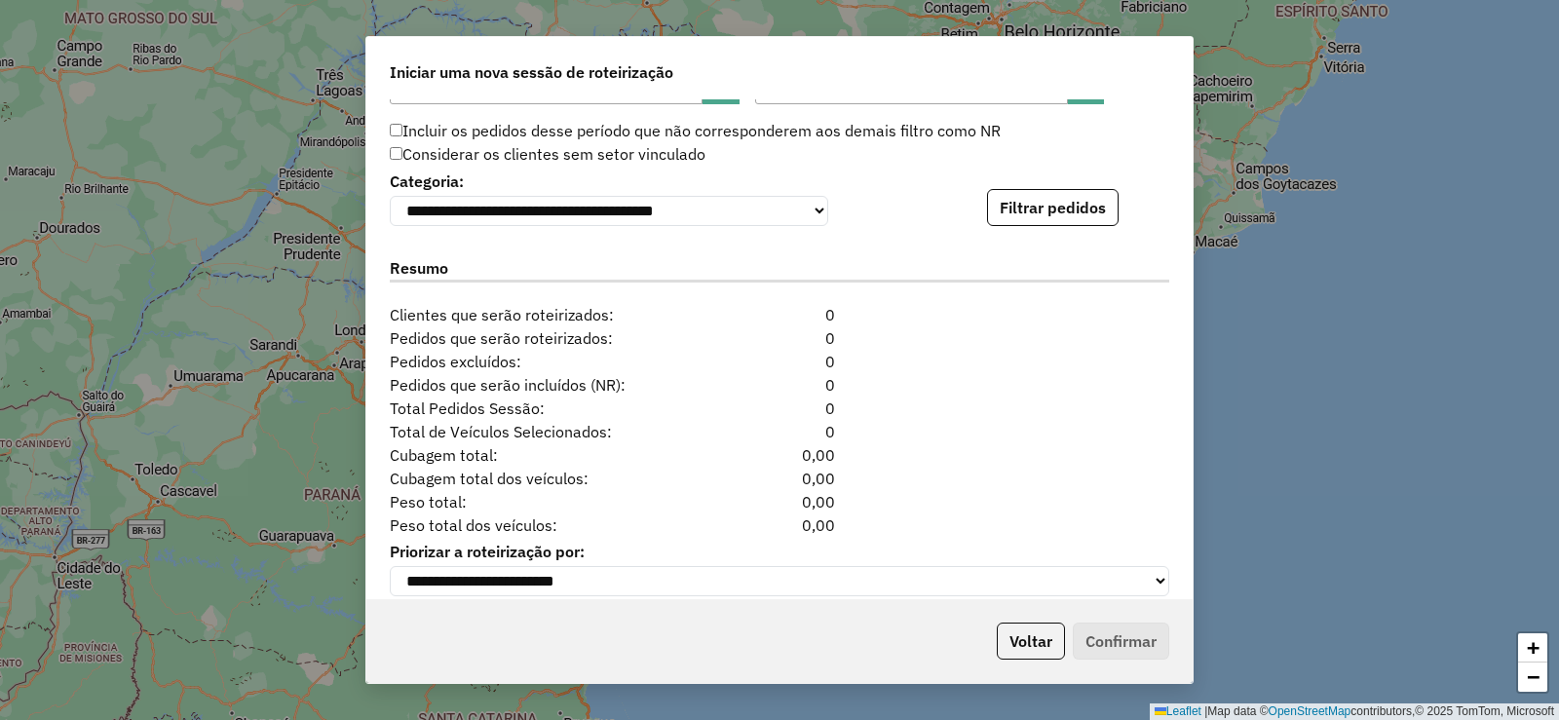
scroll to position [1949, 0]
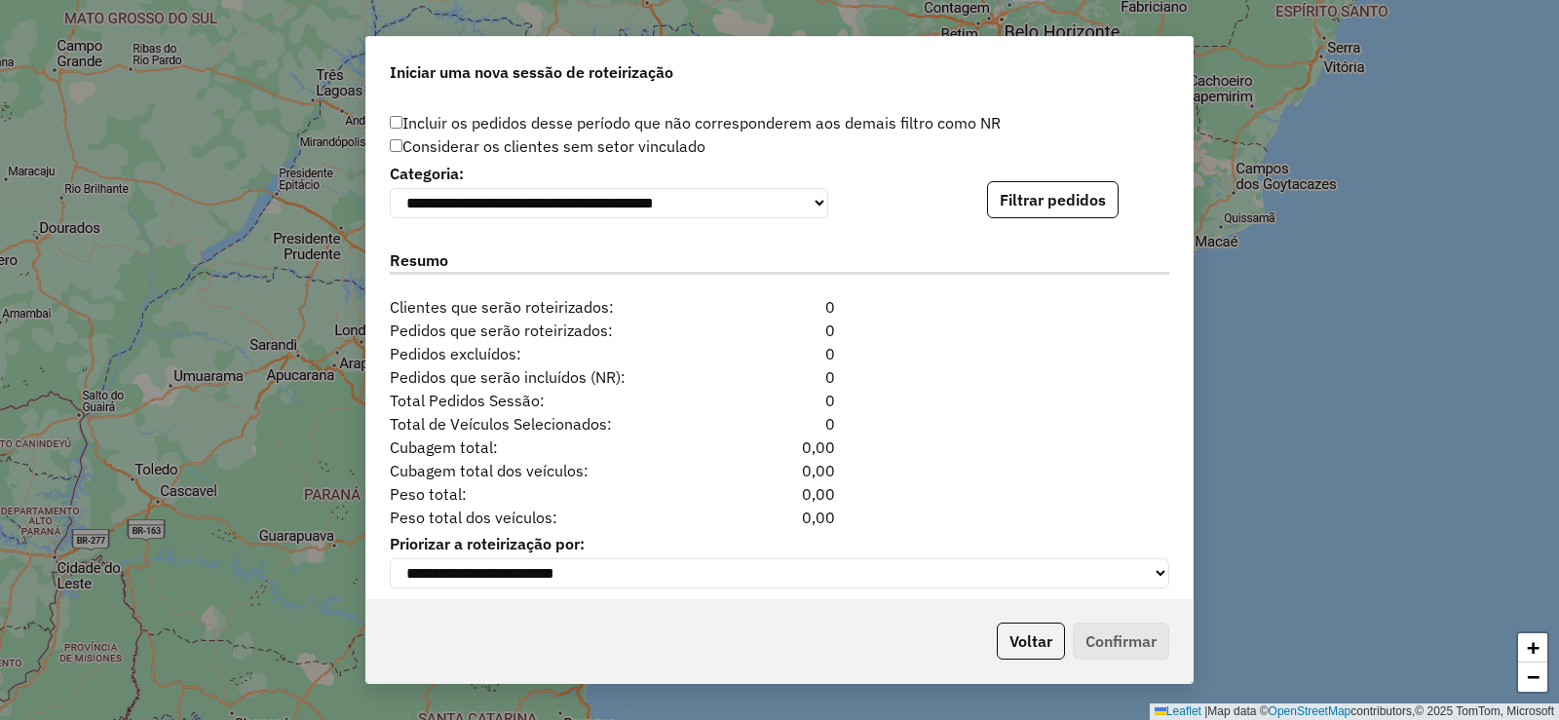
drag, startPoint x: 814, startPoint y: 450, endPoint x: 845, endPoint y: 556, distance: 110.7
click at [845, 556] on div "**********" at bounding box center [779, 349] width 826 height 500
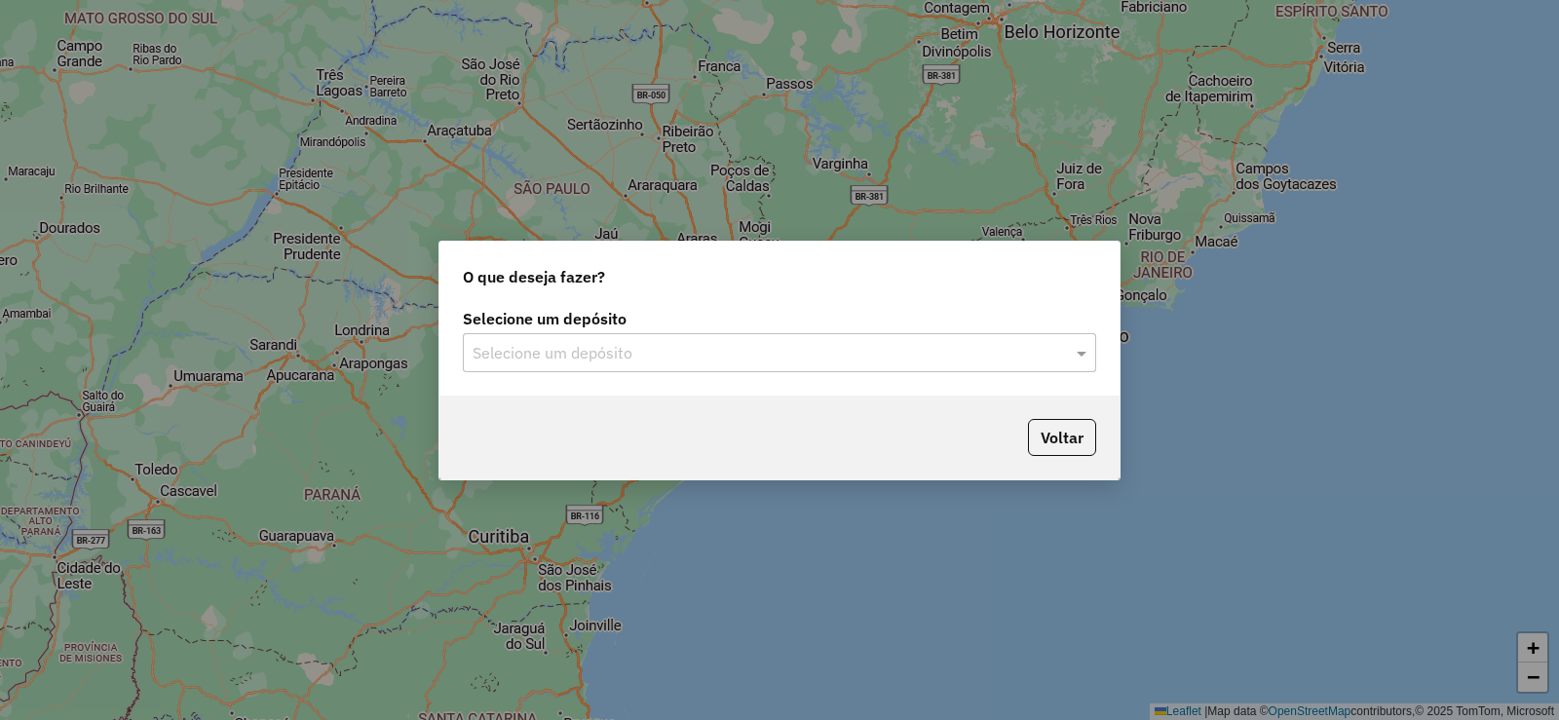
click at [657, 363] on input "text" at bounding box center [760, 353] width 575 height 23
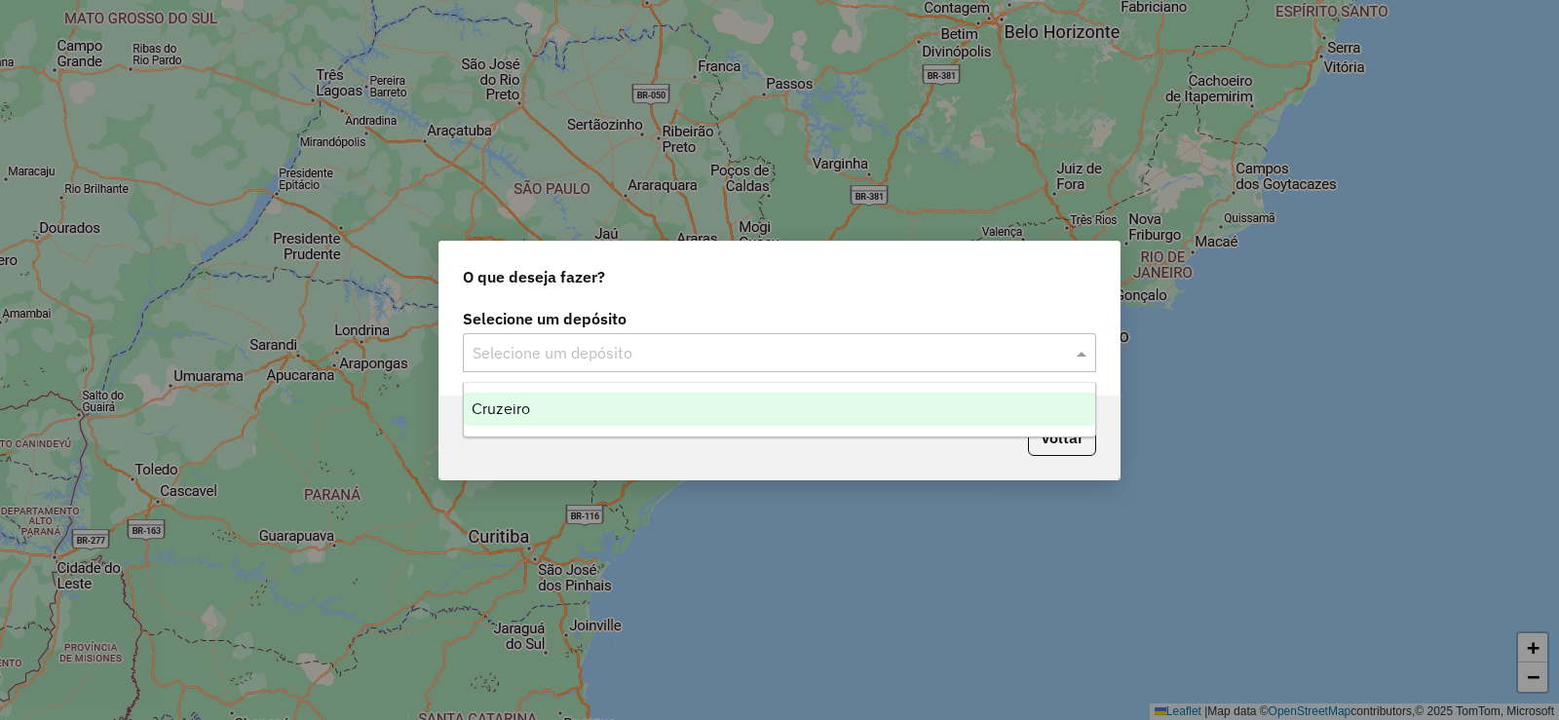
click at [568, 411] on div "Cruzeiro" at bounding box center [780, 409] width 632 height 33
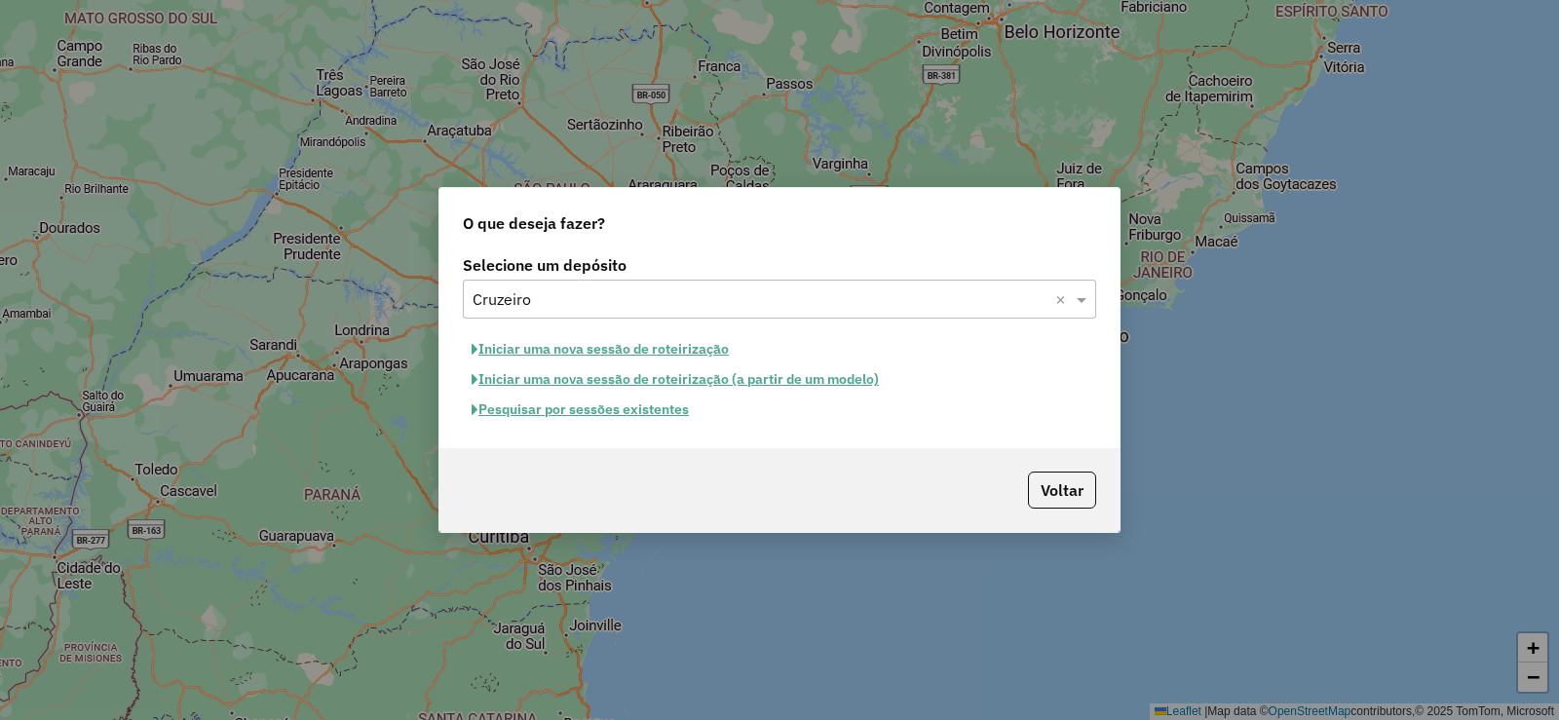
click at [664, 354] on button "Iniciar uma nova sessão de roteirização" at bounding box center [600, 349] width 275 height 30
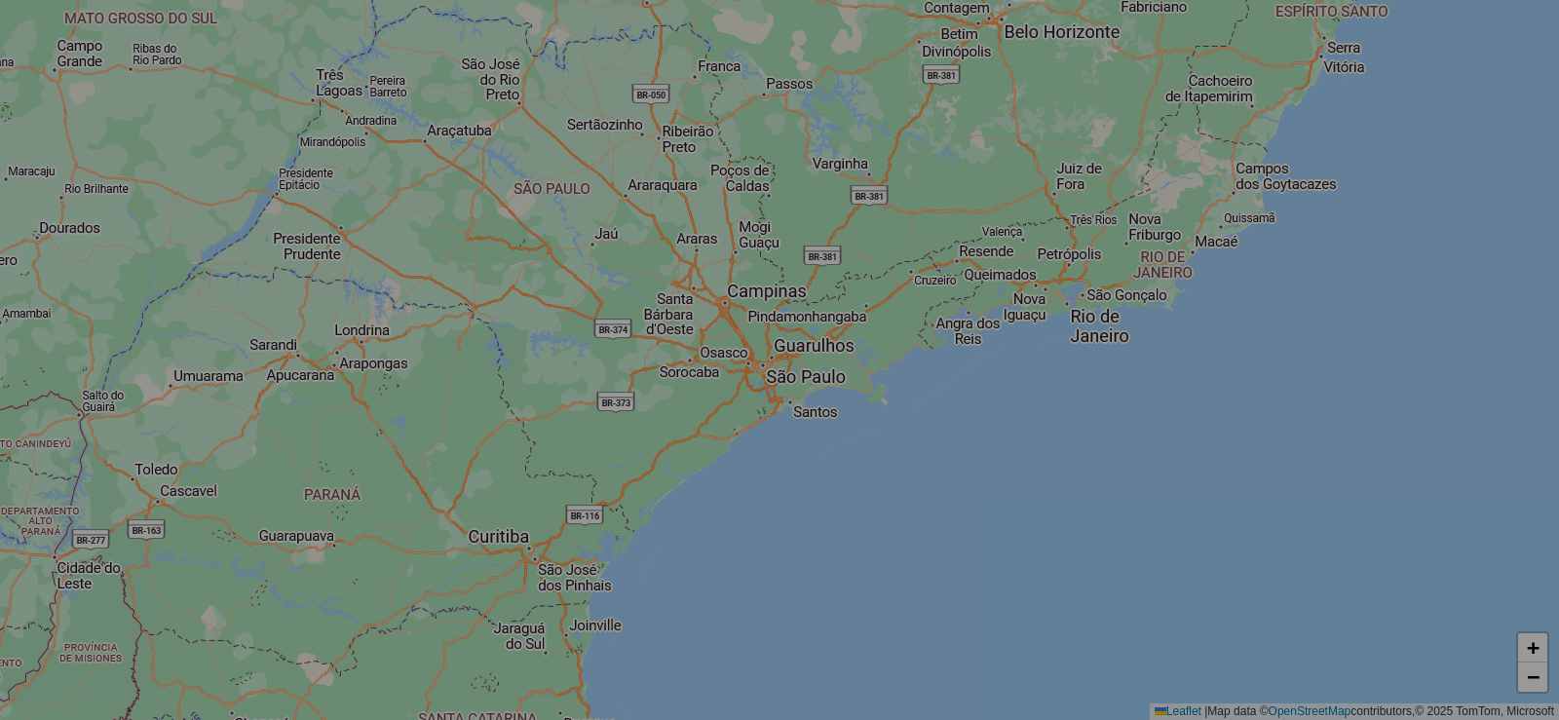
select select "*"
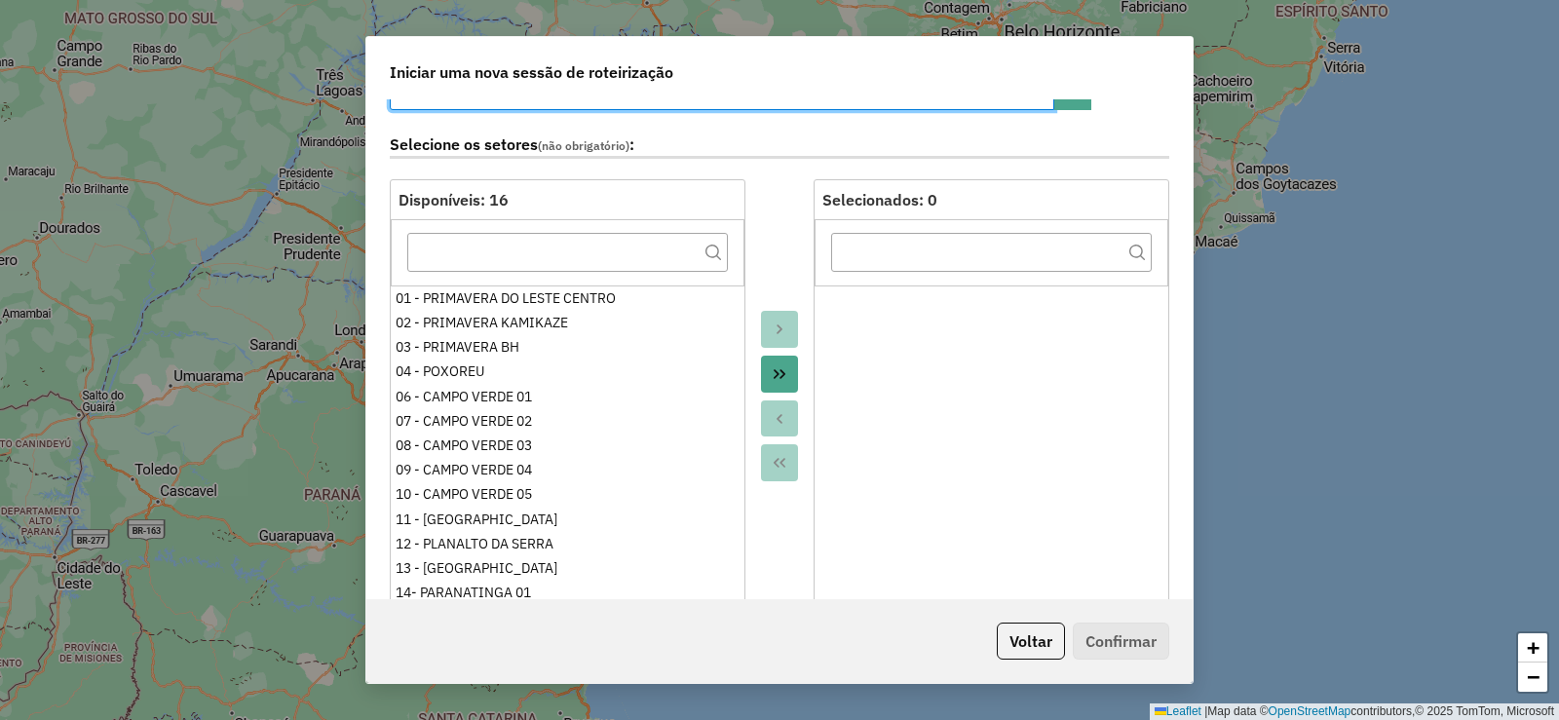
scroll to position [97, 0]
click at [781, 380] on icon "Move All to Target" at bounding box center [780, 373] width 16 height 16
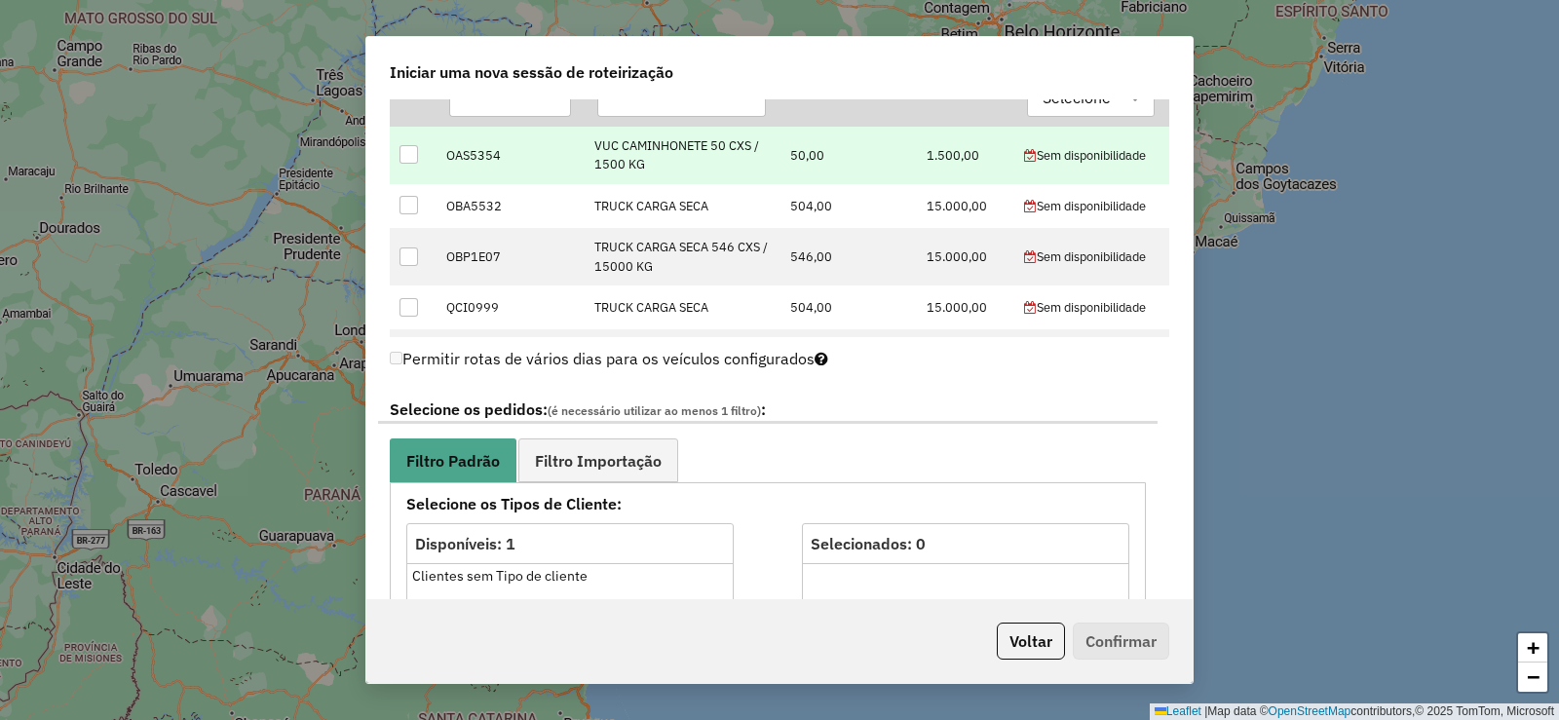
scroll to position [585, 0]
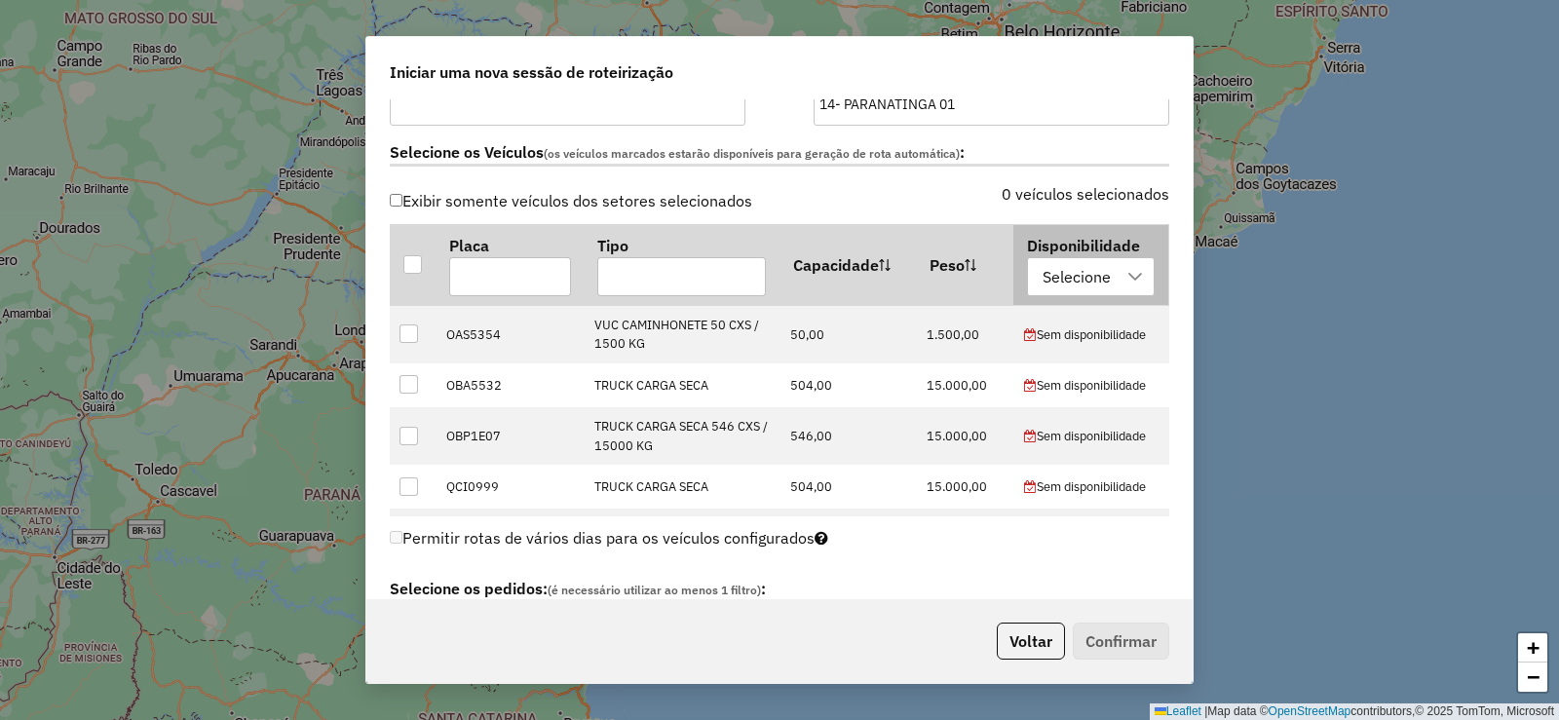
click at [1063, 264] on div "Selecione" at bounding box center [1077, 276] width 82 height 37
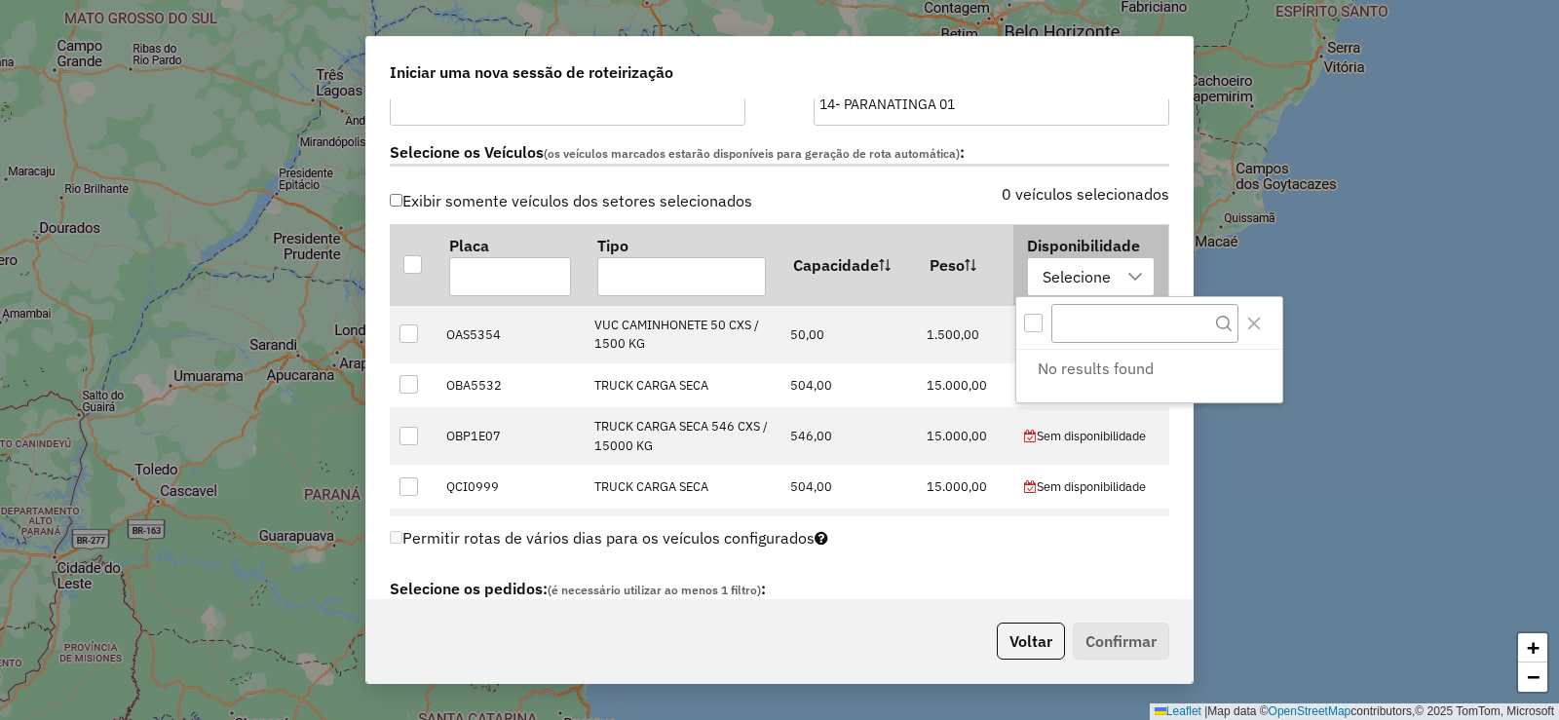
scroll to position [15, 89]
click at [1063, 264] on div "Selecione" at bounding box center [1077, 276] width 82 height 37
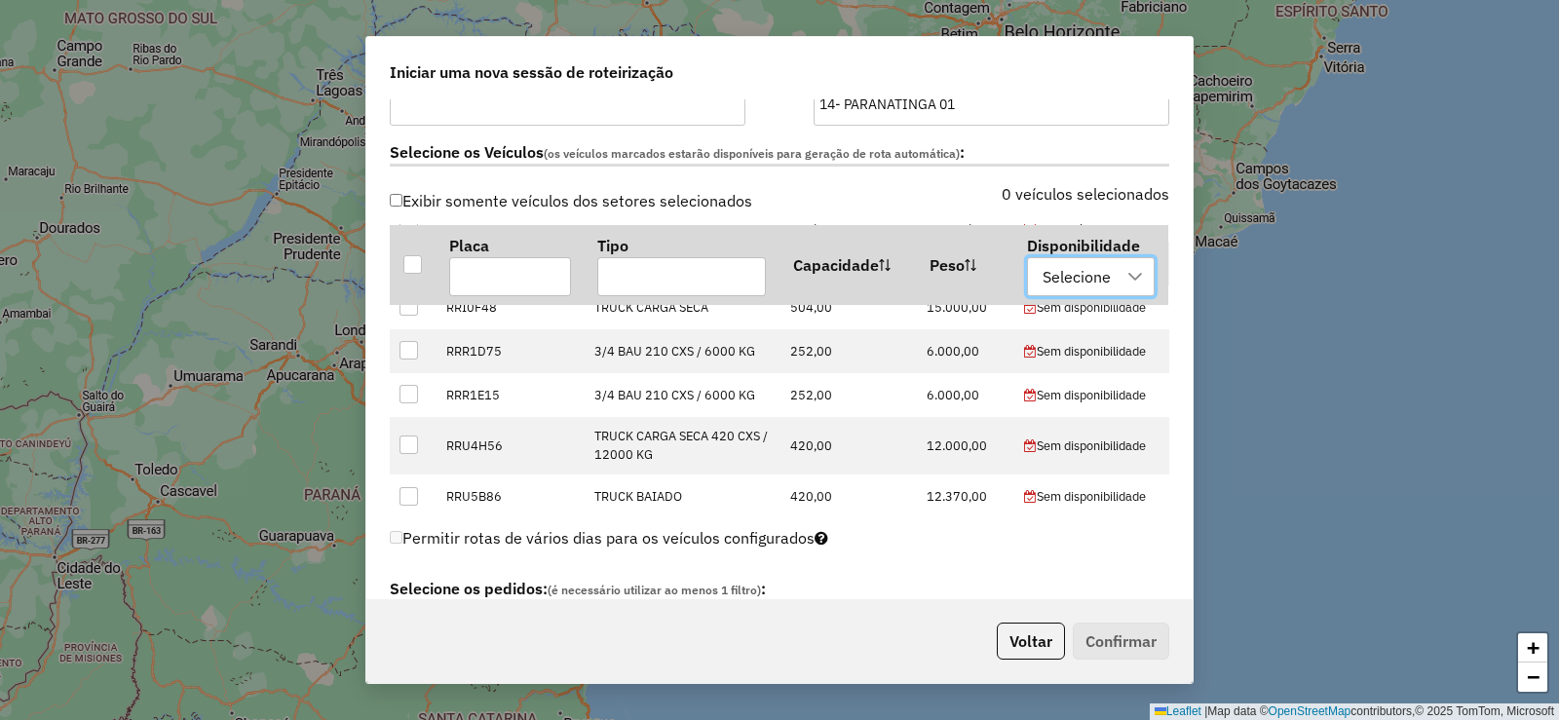
scroll to position [780, 0]
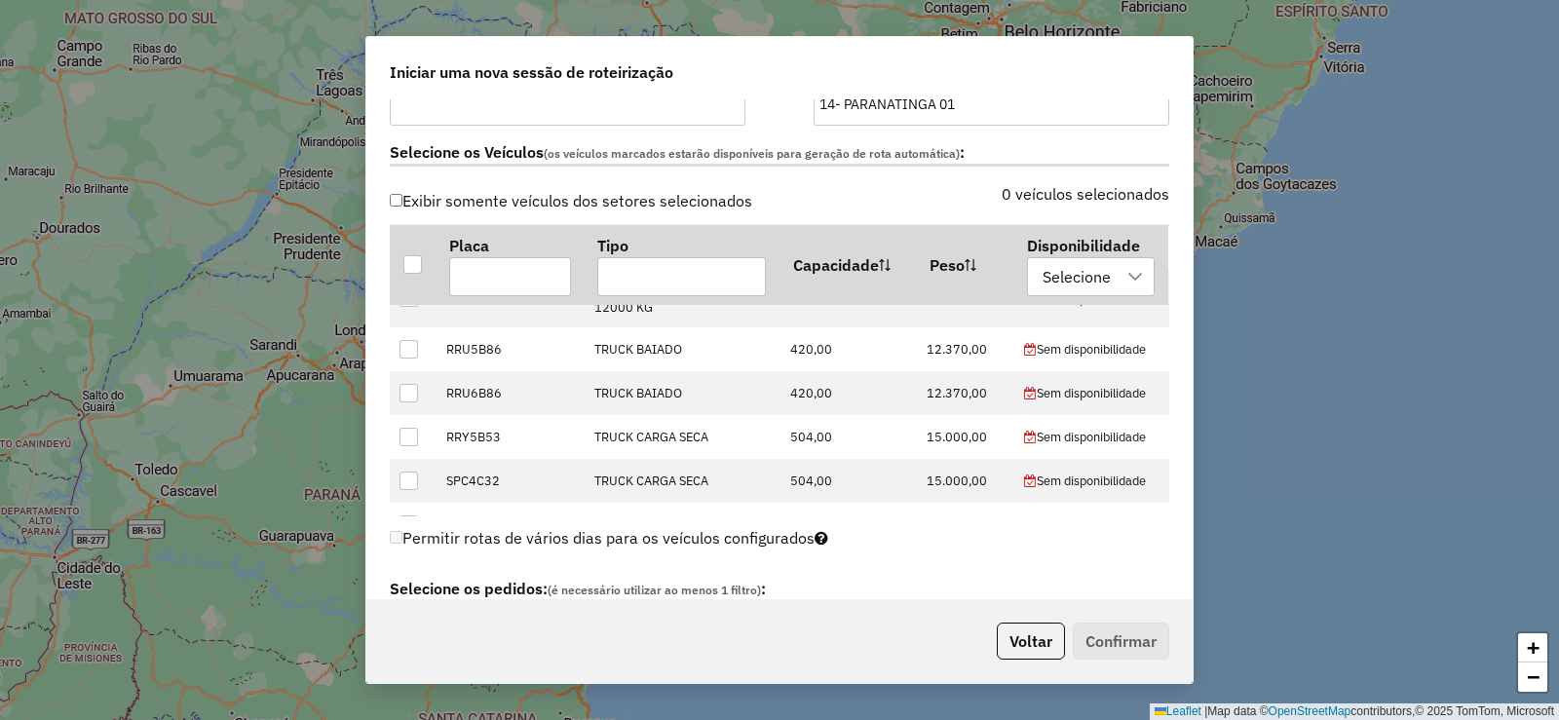
click at [1102, 633] on p-footer "Voltar Confirmar" at bounding box center [1079, 641] width 180 height 37
click at [1030, 652] on button "Voltar" at bounding box center [1031, 641] width 68 height 37
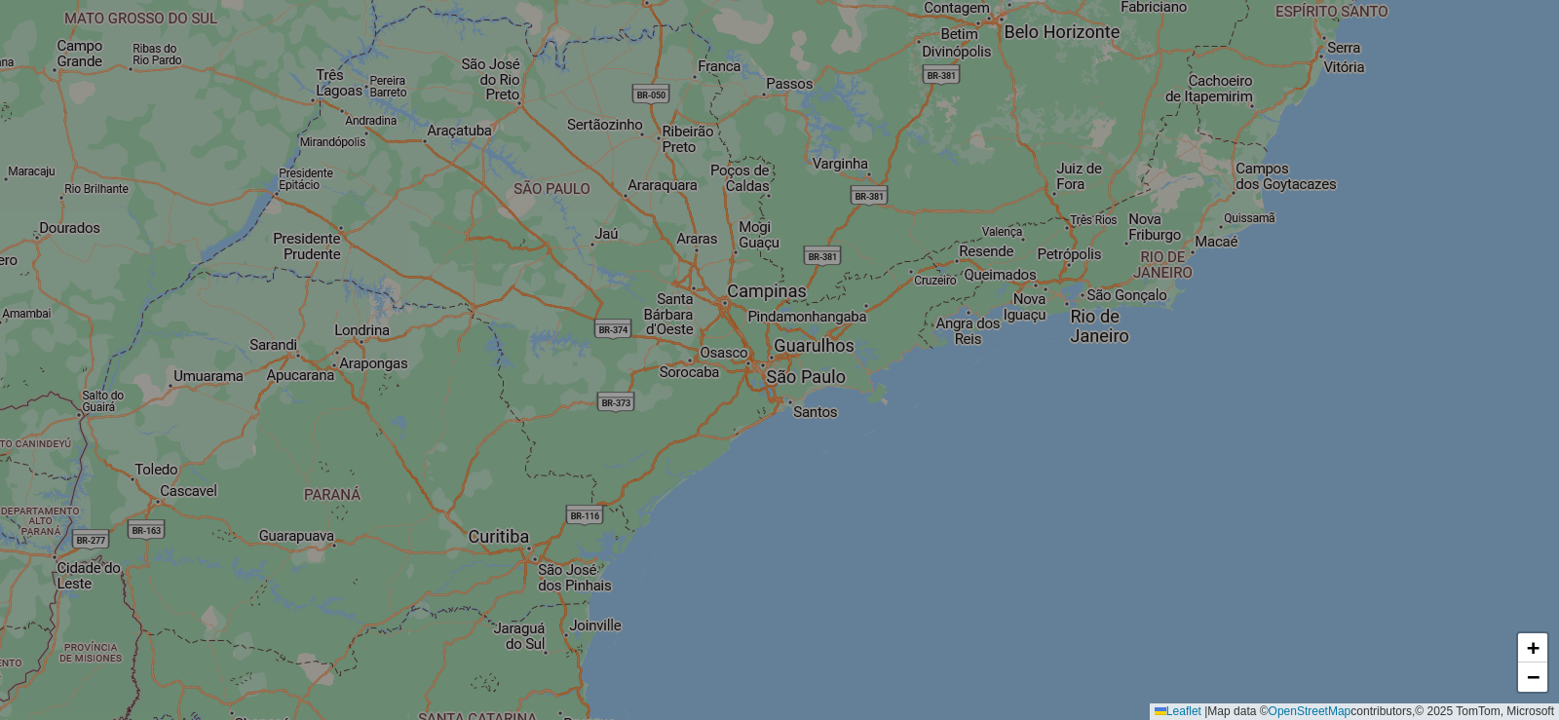
scroll to position [561, 0]
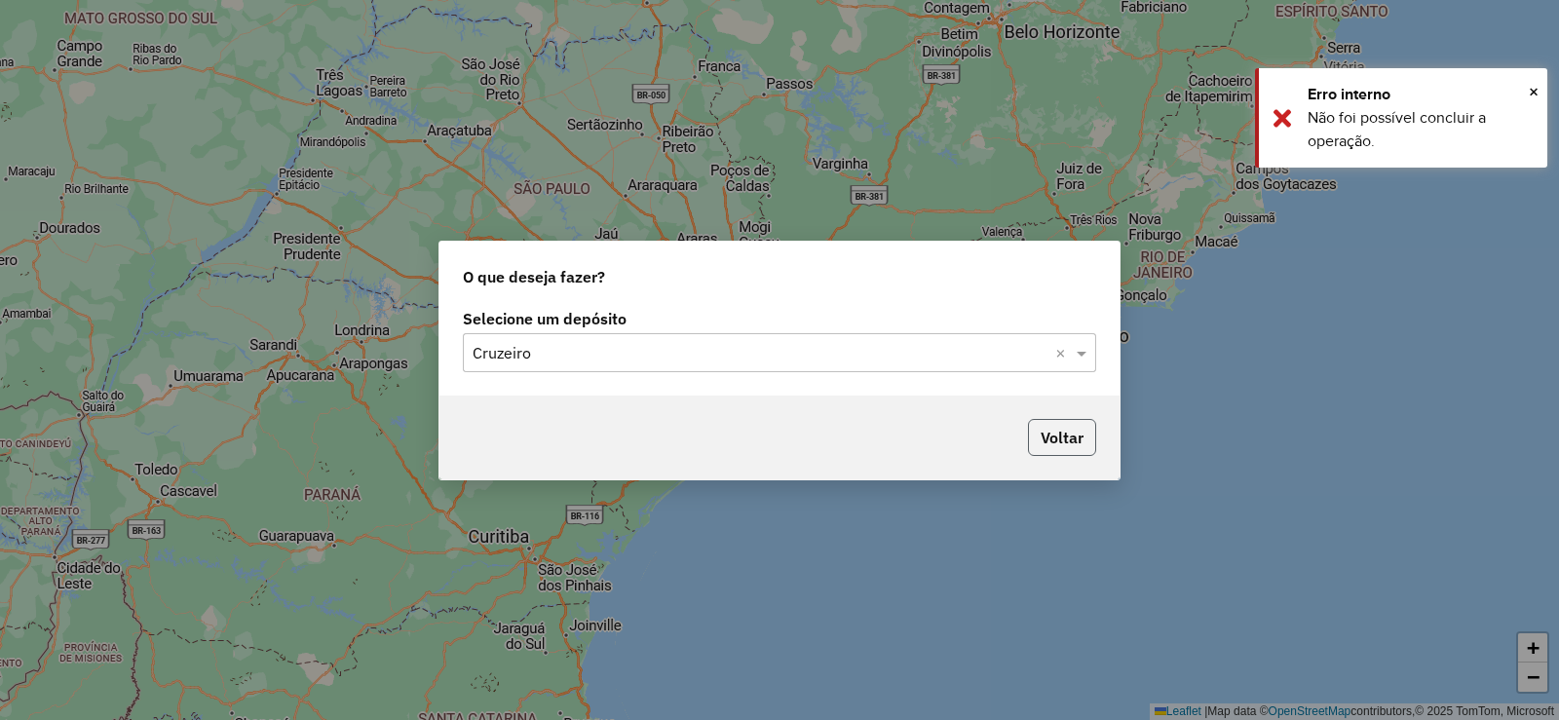
click at [1069, 441] on button "Voltar" at bounding box center [1062, 437] width 68 height 37
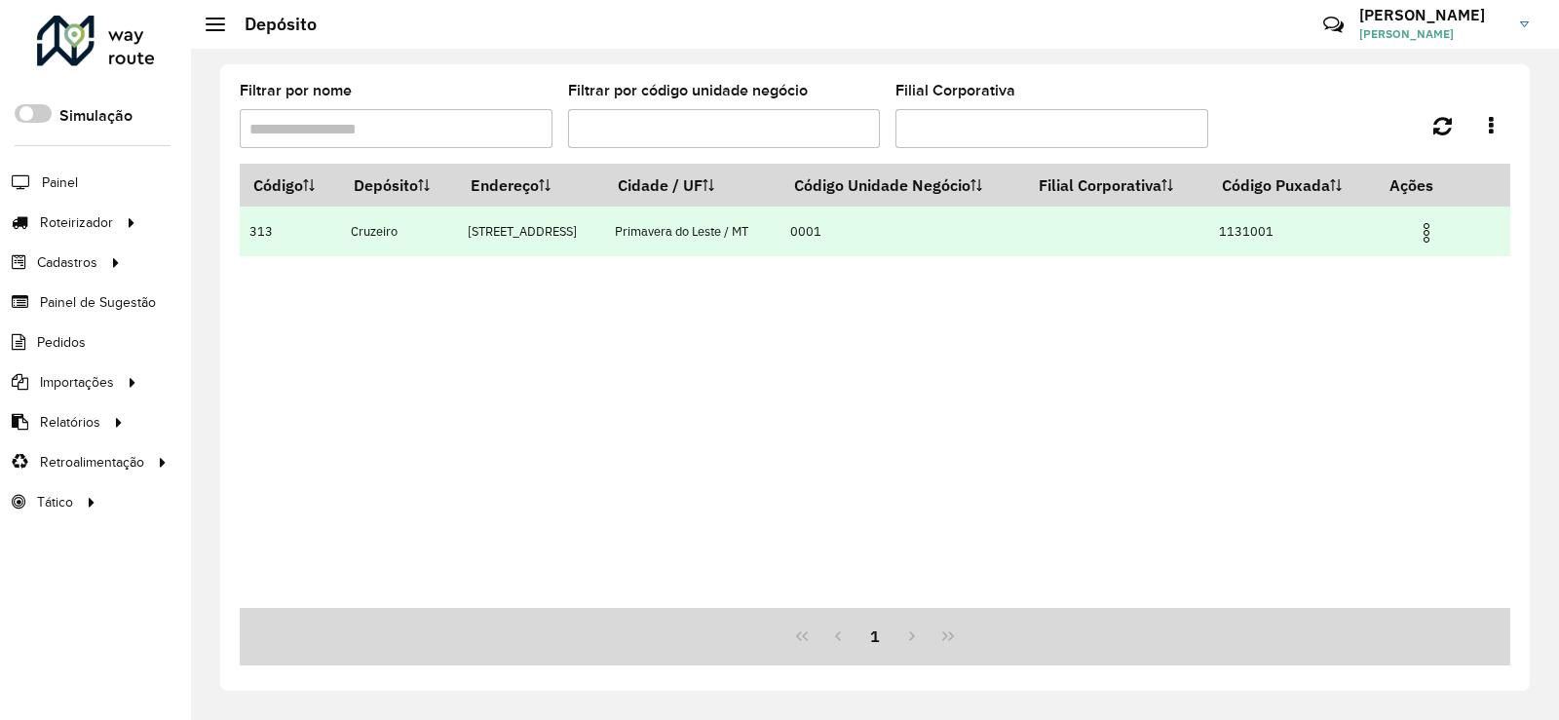
click at [464, 235] on td "Avenida Campo Grande, 7" at bounding box center [531, 232] width 148 height 50
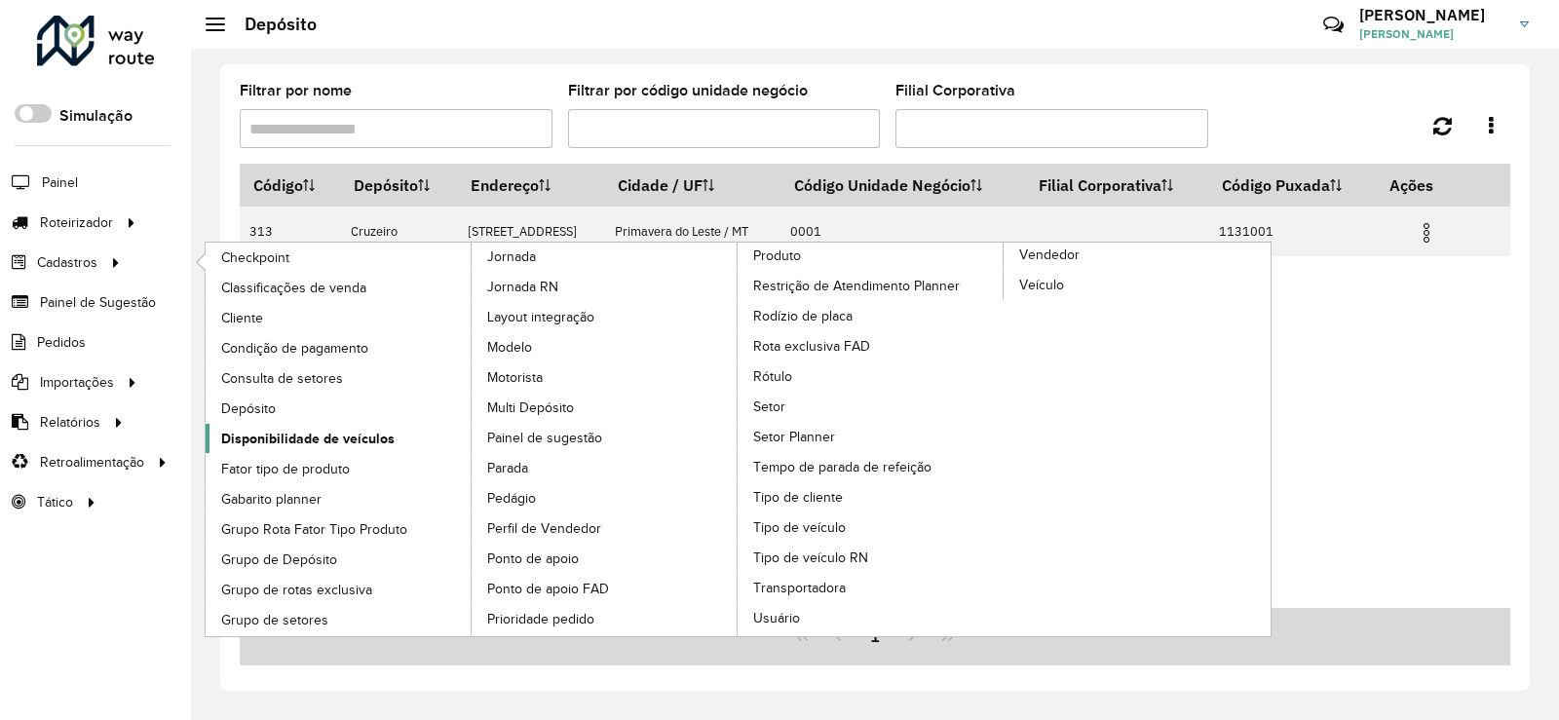
click at [282, 441] on span "Disponibilidade de veículos" at bounding box center [307, 439] width 173 height 20
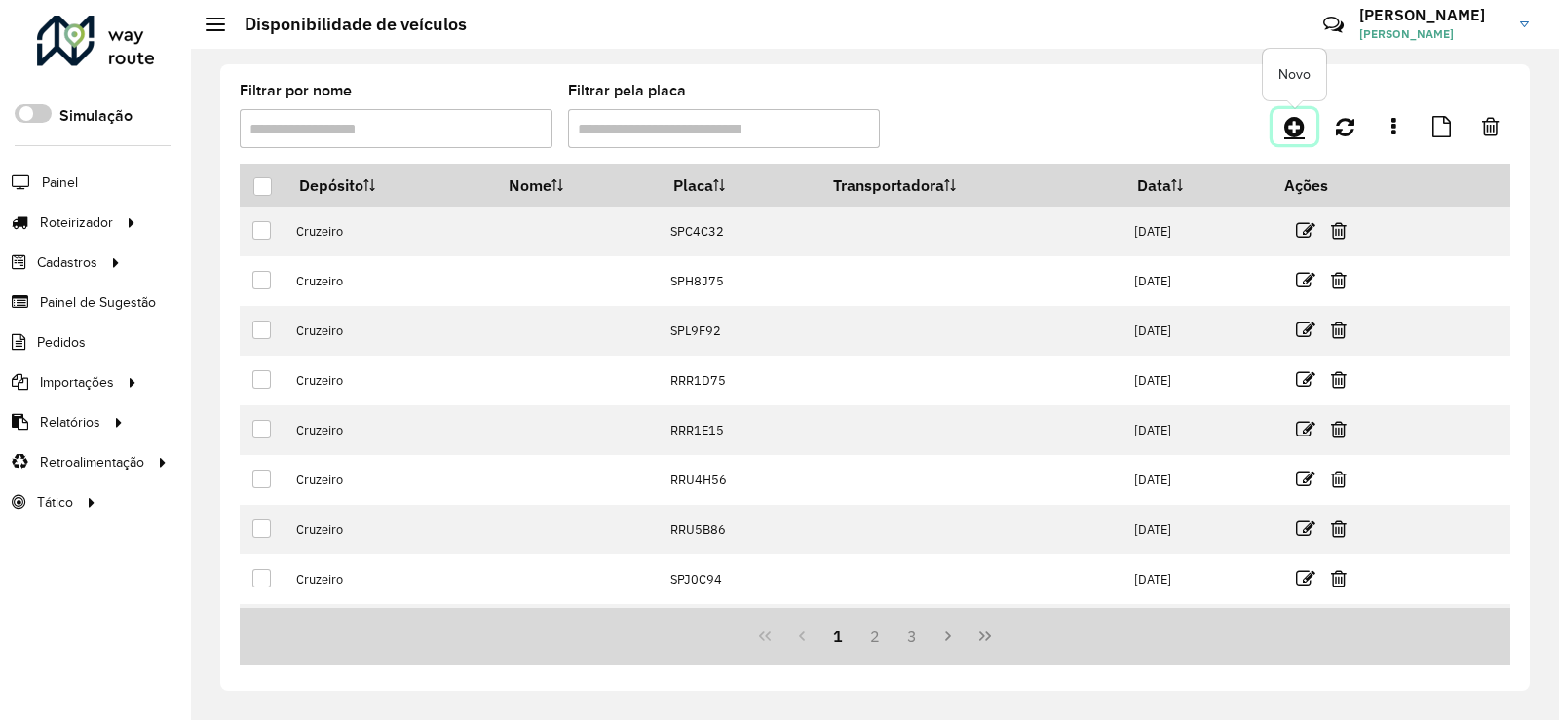
click at [1298, 132] on icon at bounding box center [1295, 126] width 20 height 23
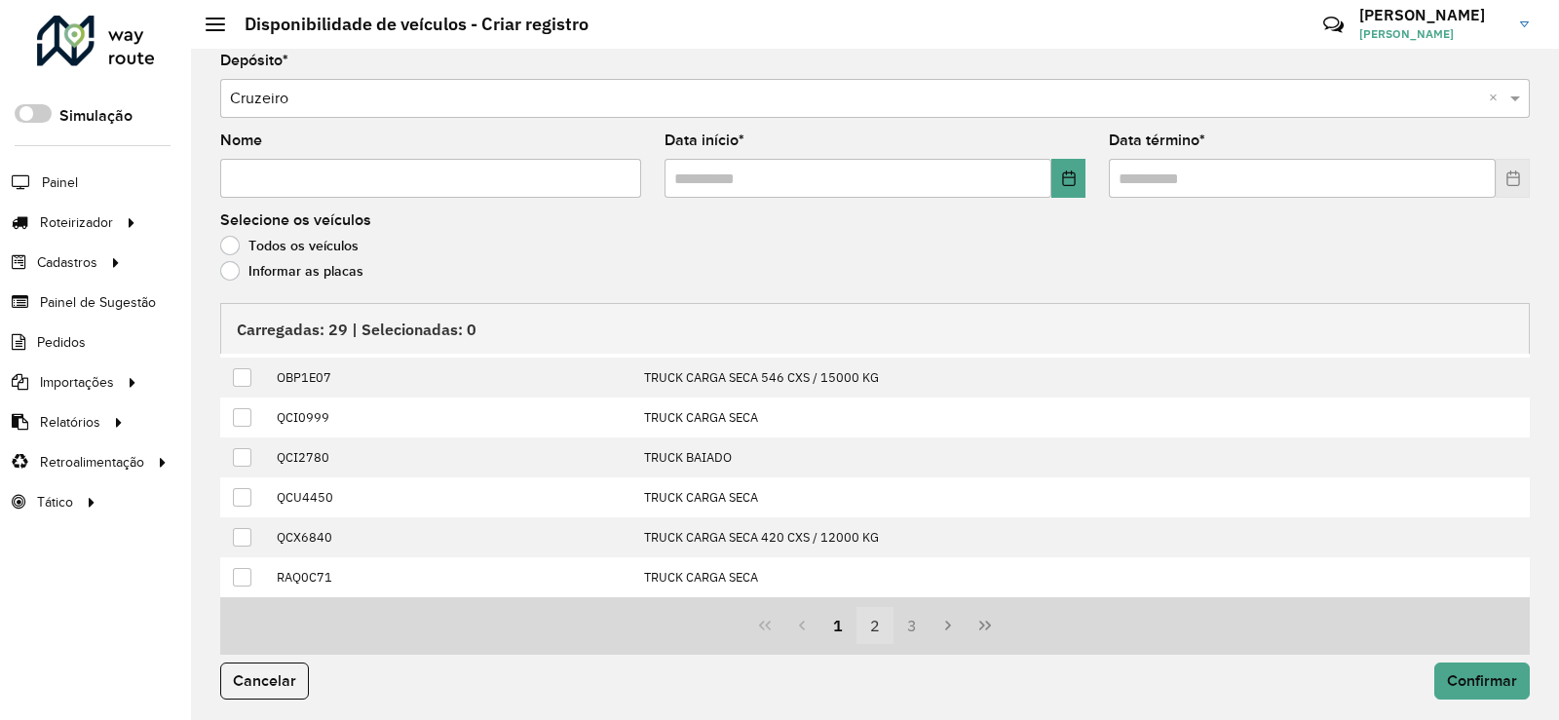
scroll to position [14, 0]
click at [879, 625] on button "2" at bounding box center [875, 622] width 37 height 37
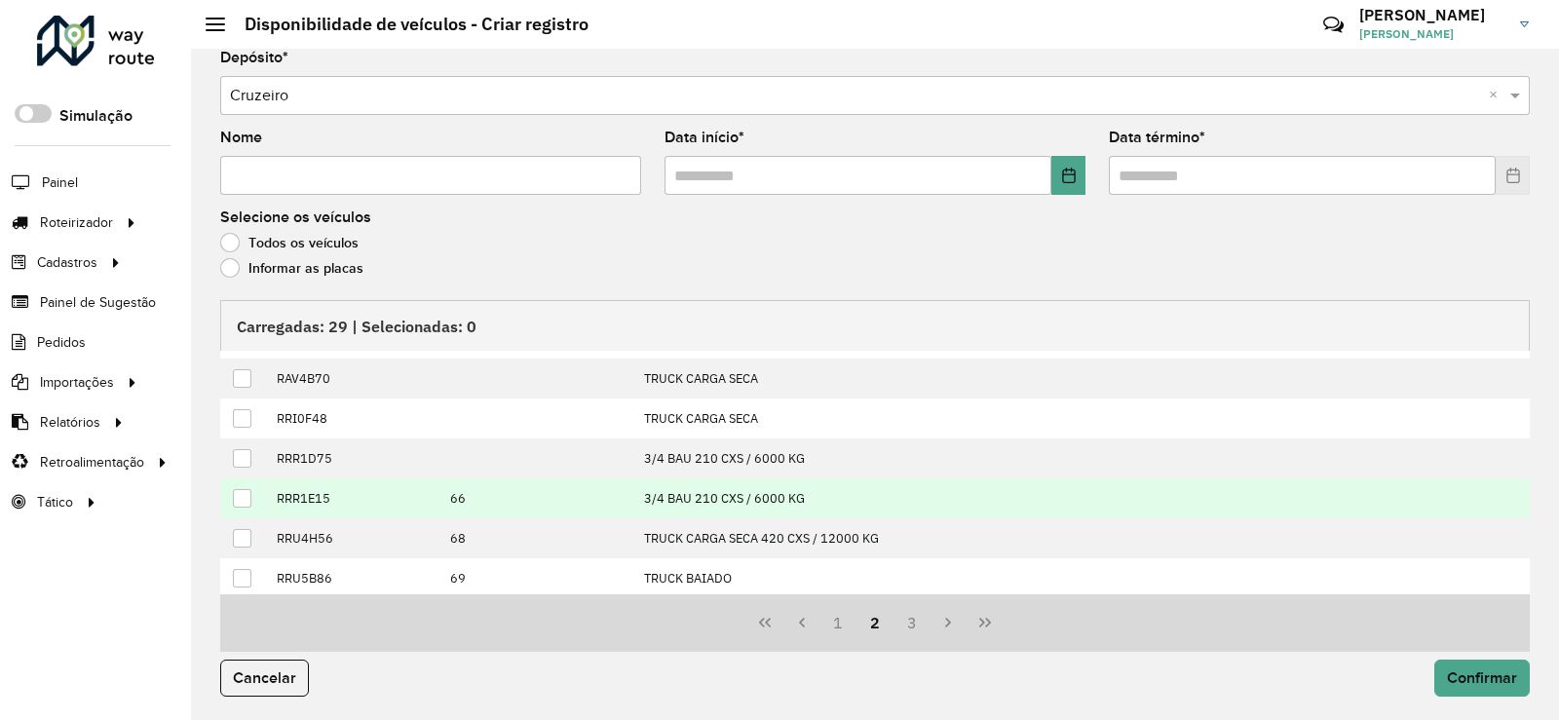
scroll to position [199, 0]
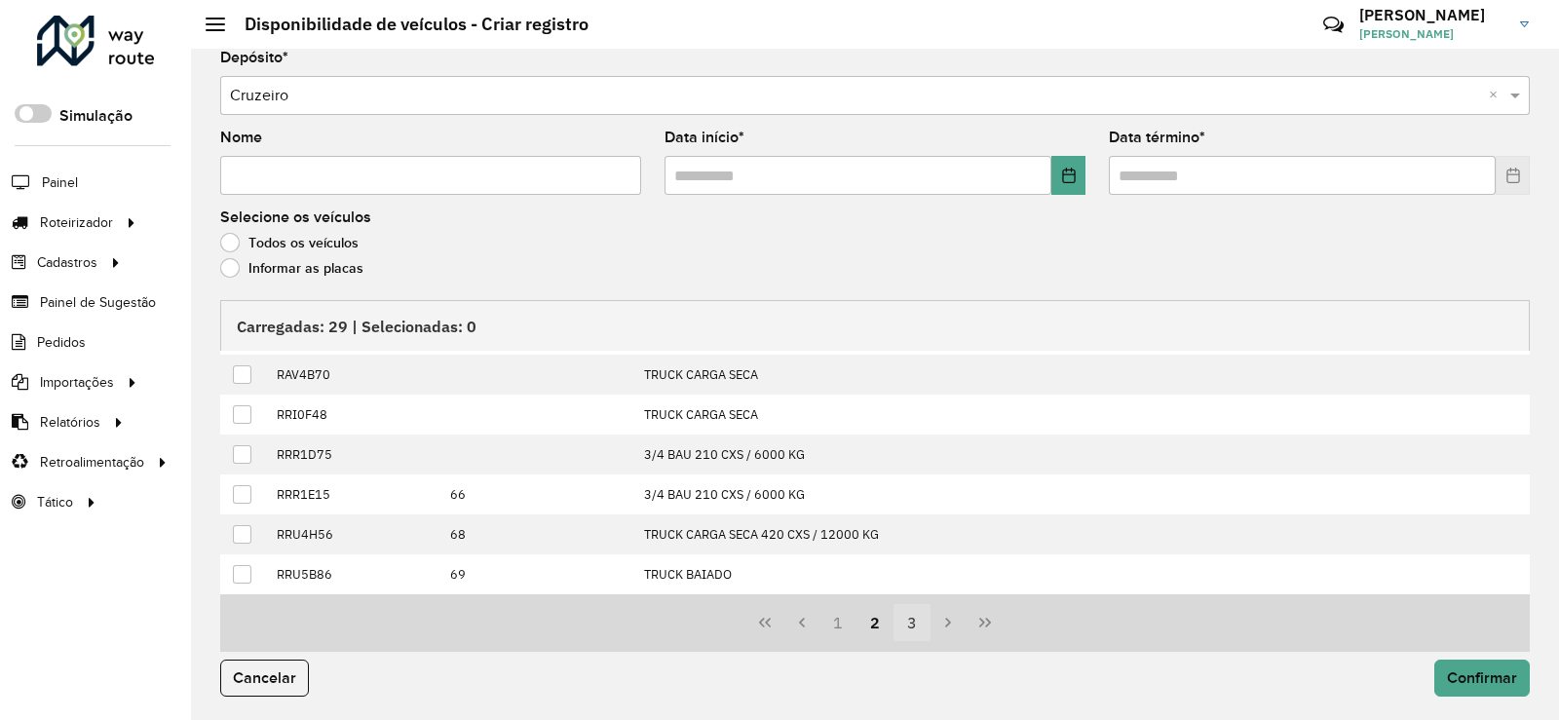
click at [909, 625] on button "3" at bounding box center [912, 622] width 37 height 37
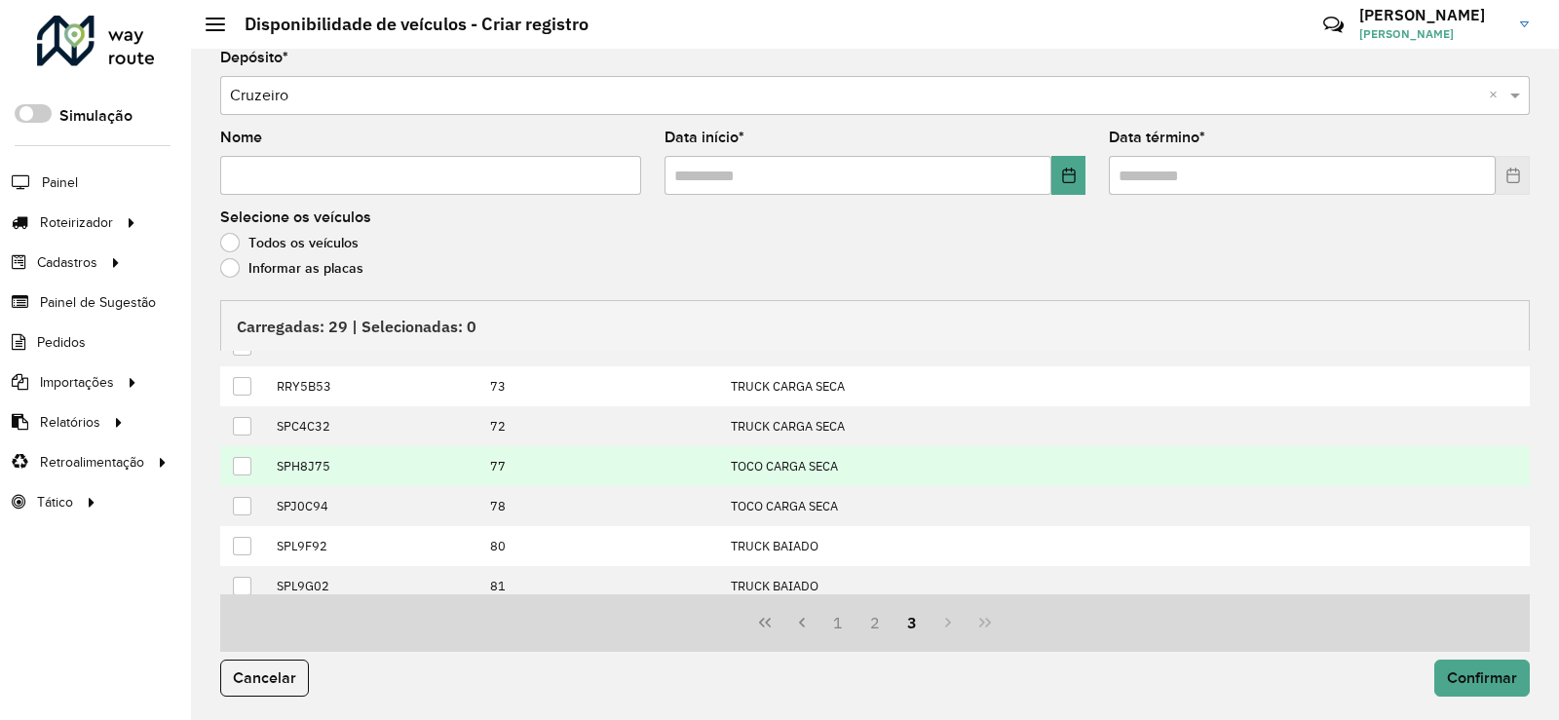
scroll to position [0, 0]
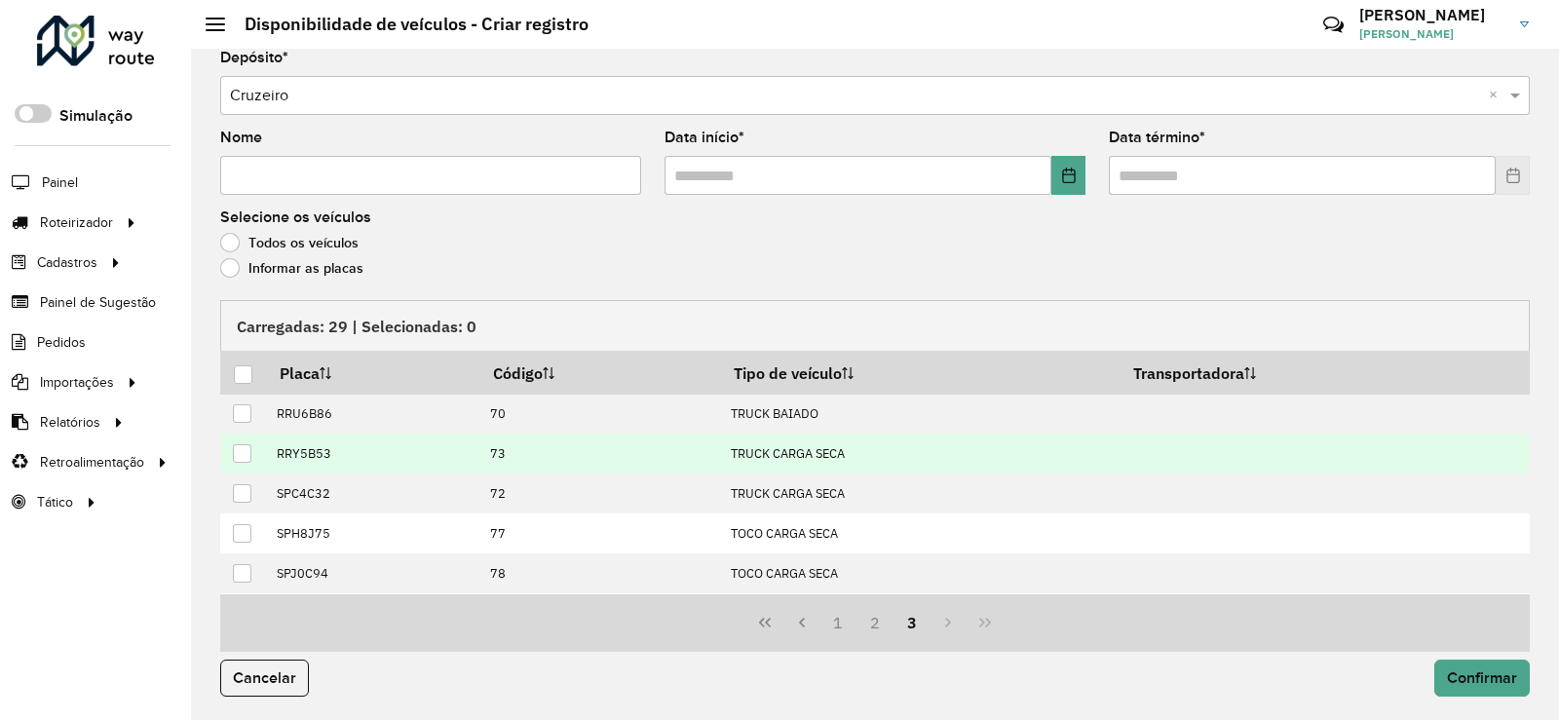
click at [243, 440] on td at bounding box center [243, 454] width 46 height 40
click at [243, 442] on td at bounding box center [243, 454] width 46 height 40
click at [239, 452] on div at bounding box center [242, 453] width 19 height 19
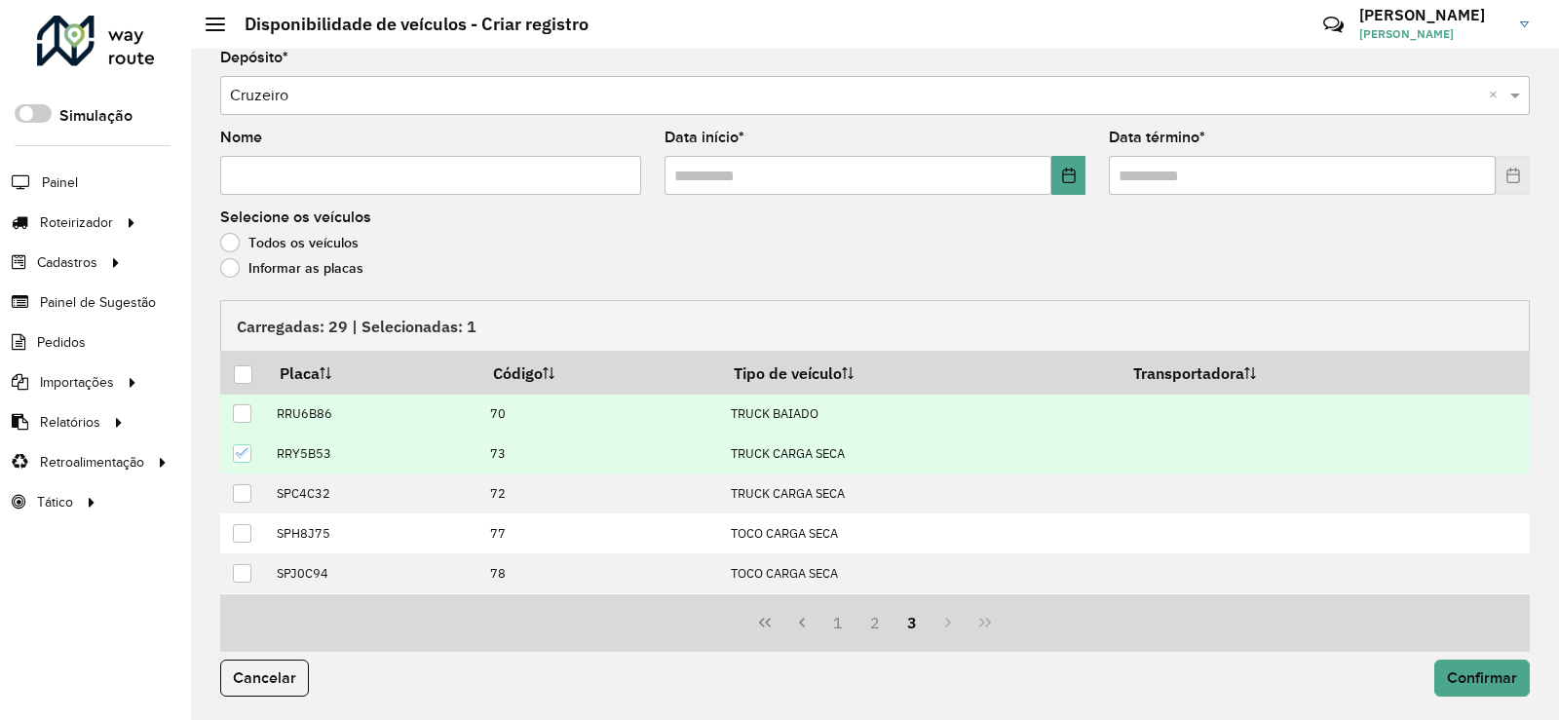
click at [244, 414] on div at bounding box center [242, 413] width 19 height 19
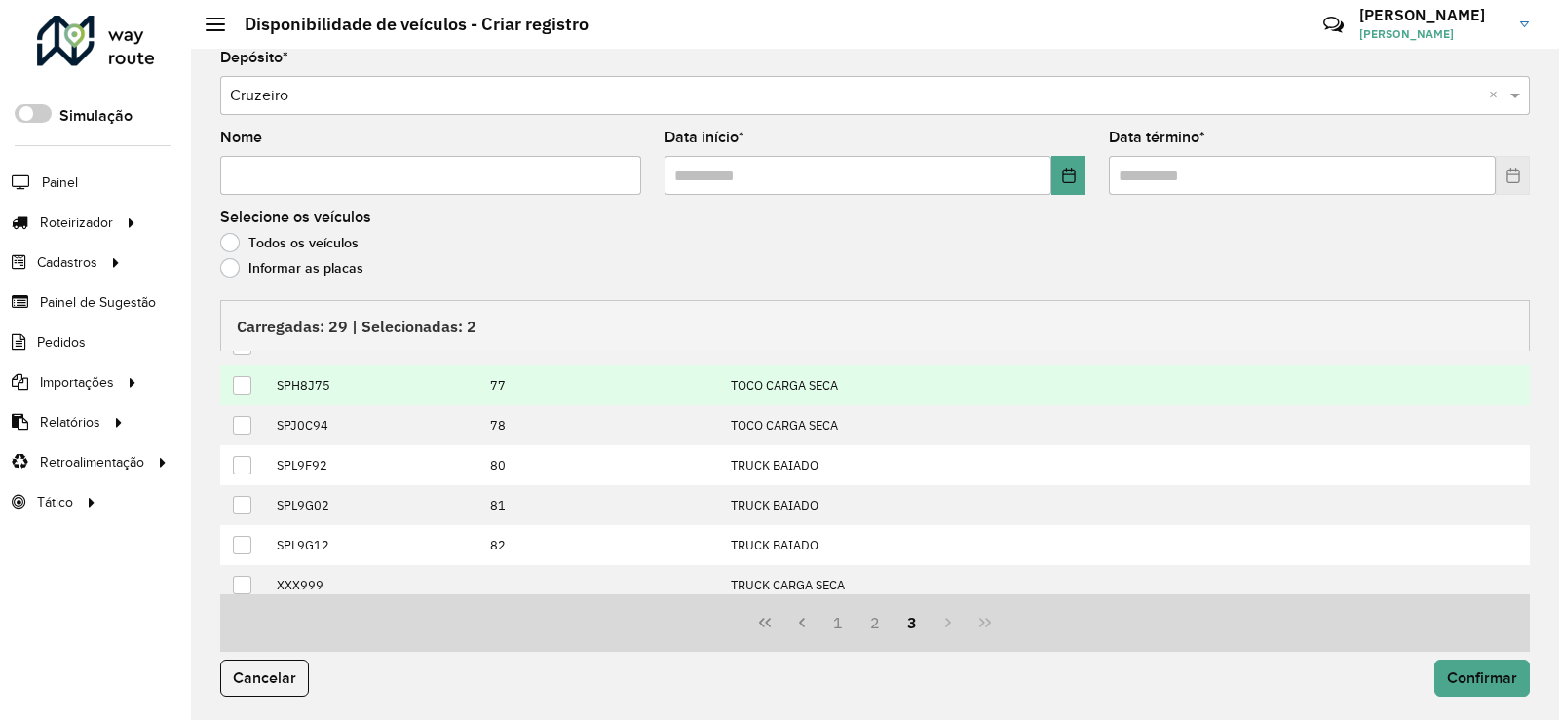
scroll to position [159, 0]
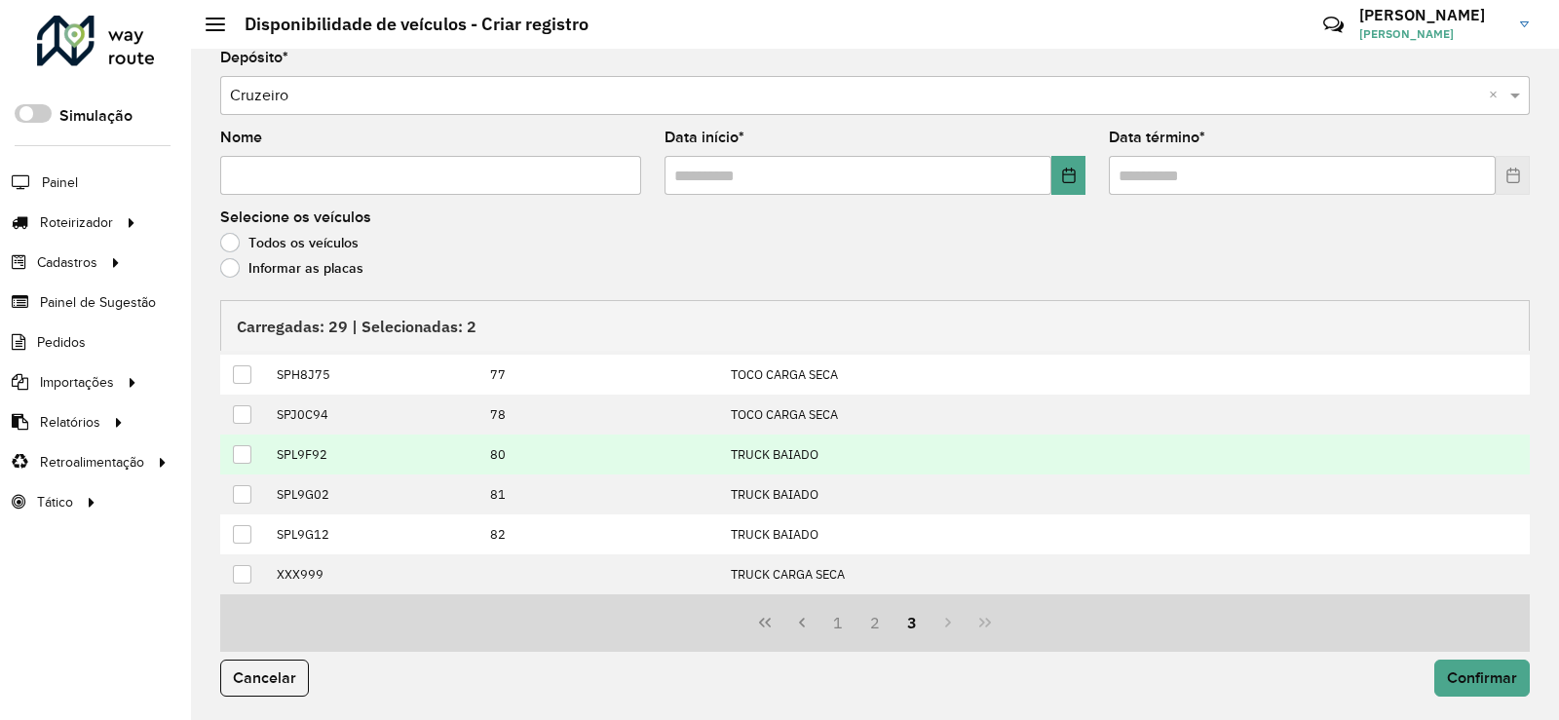
click at [247, 462] on div at bounding box center [242, 454] width 19 height 19
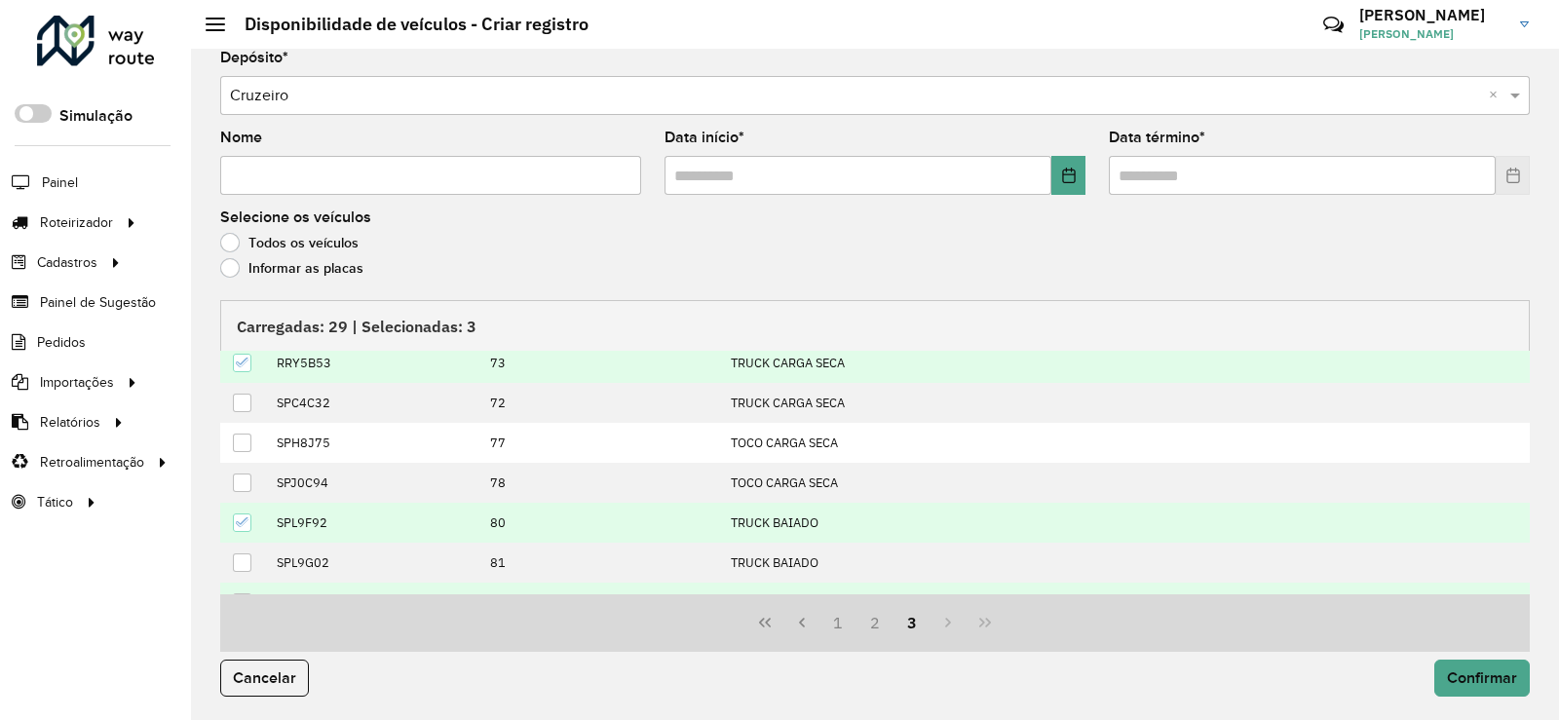
scroll to position [61, 0]
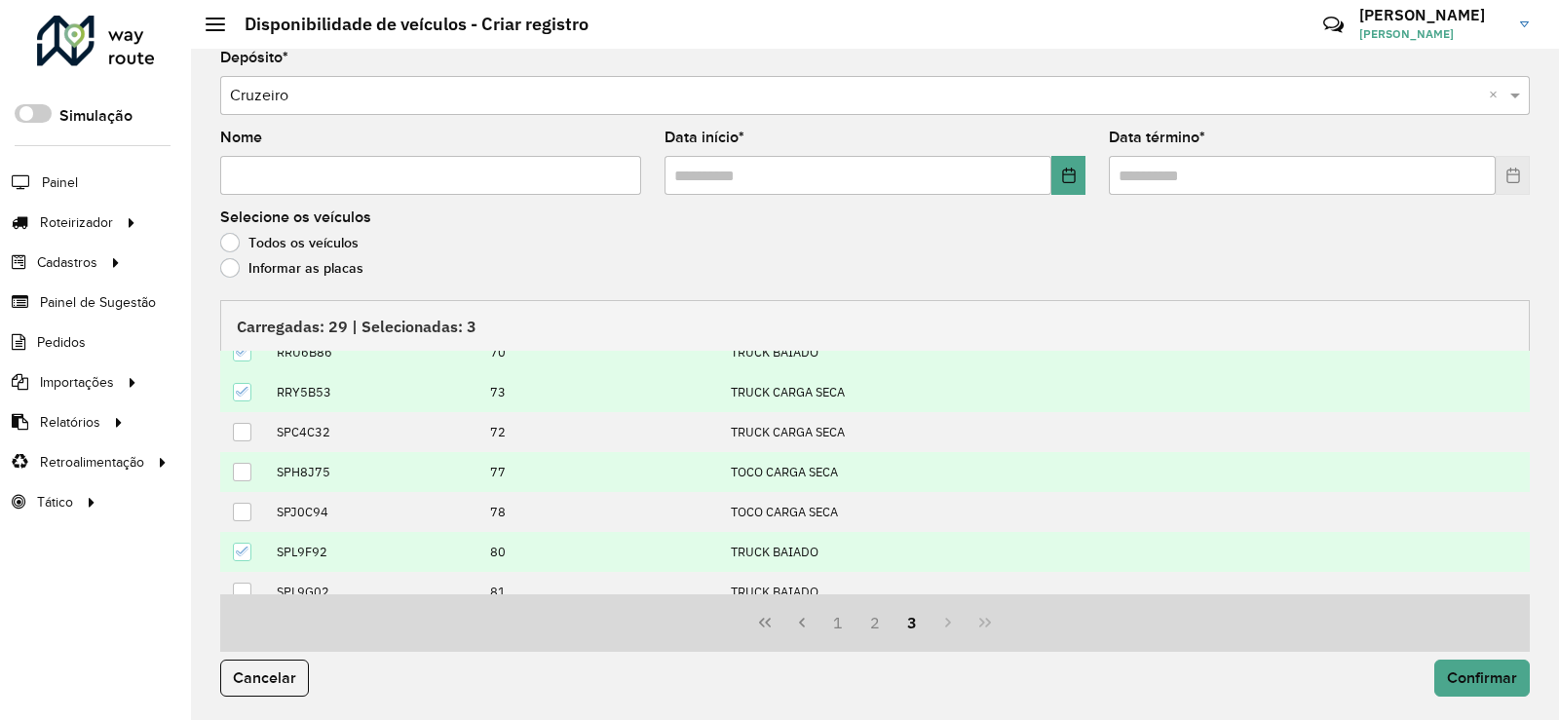
click at [243, 471] on div at bounding box center [242, 472] width 19 height 19
click at [872, 631] on button "2" at bounding box center [875, 622] width 37 height 37
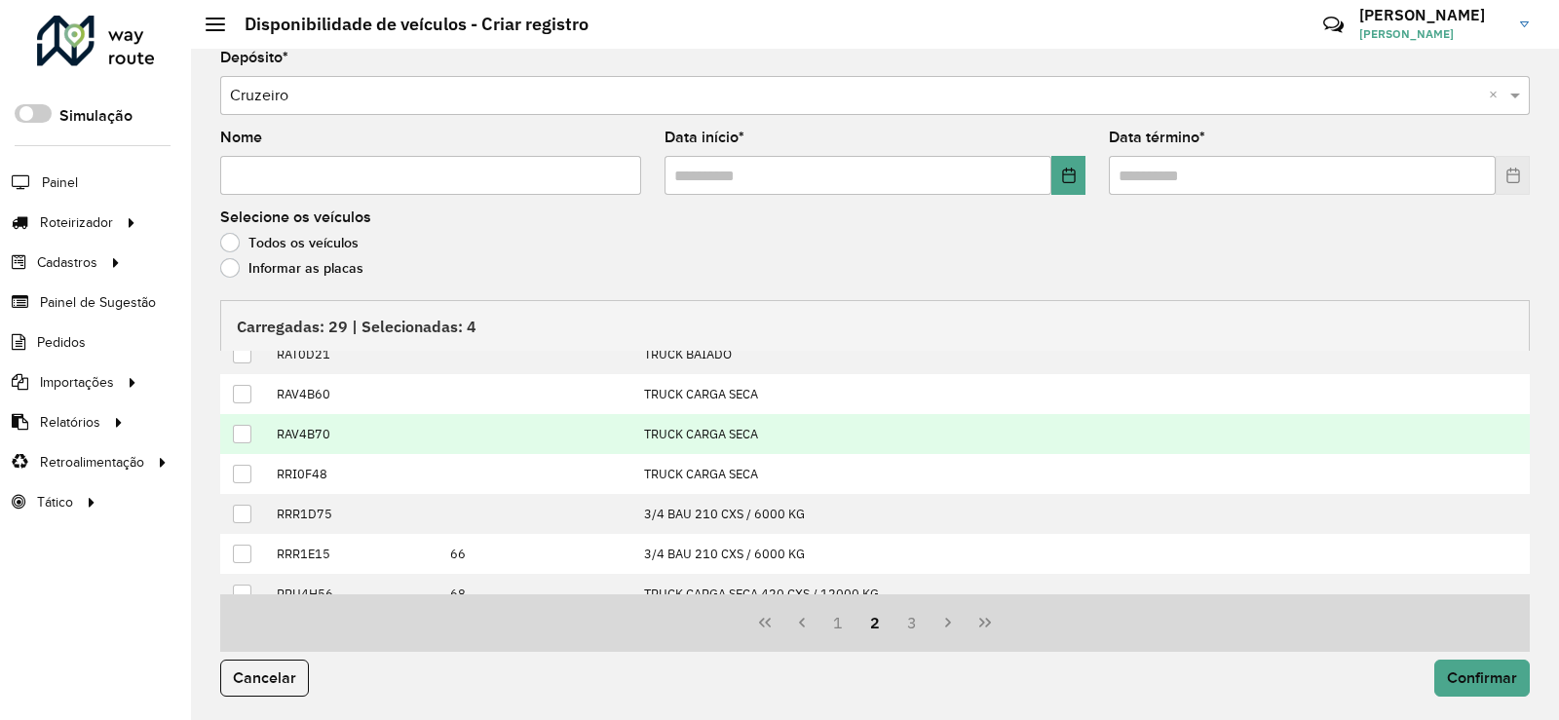
scroll to position [199, 0]
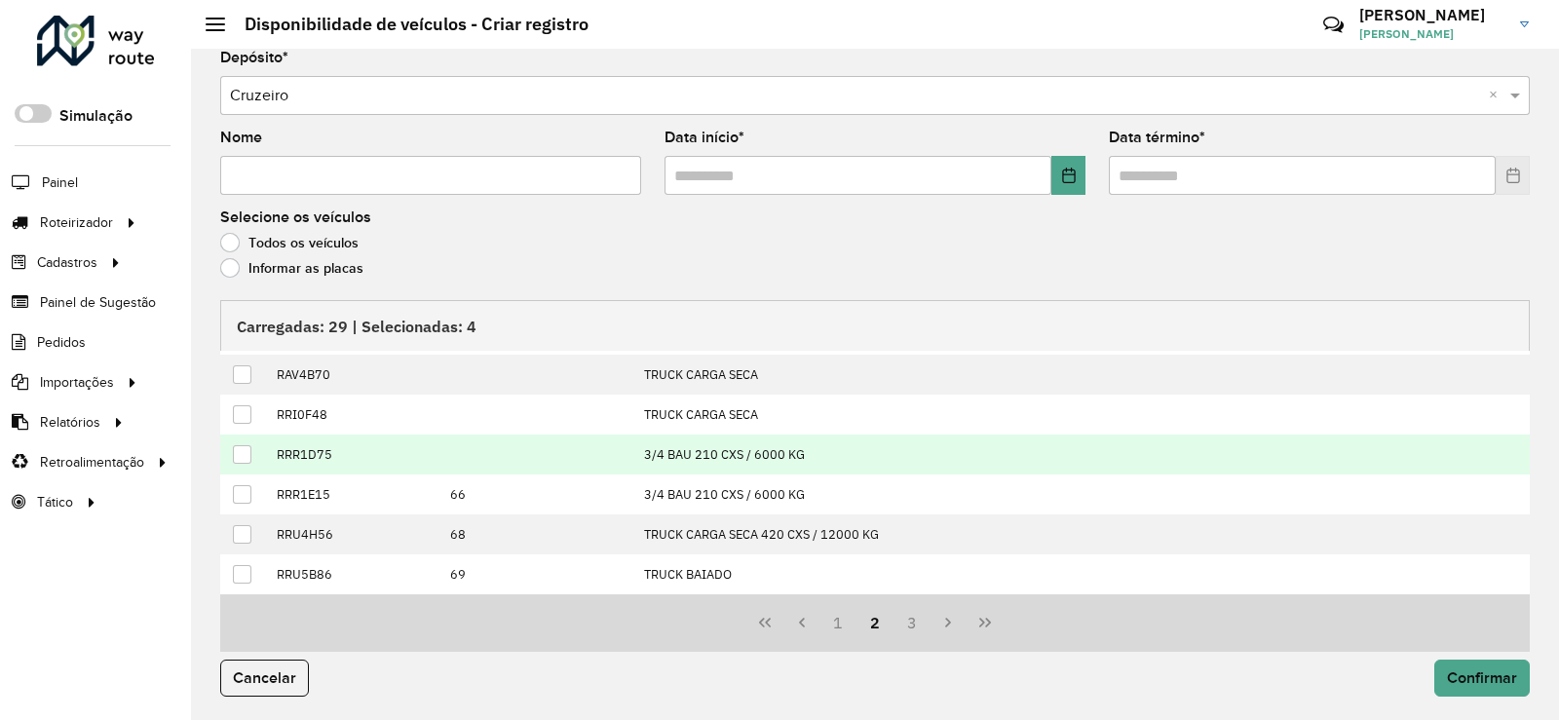
click at [233, 454] on div at bounding box center [242, 454] width 19 height 19
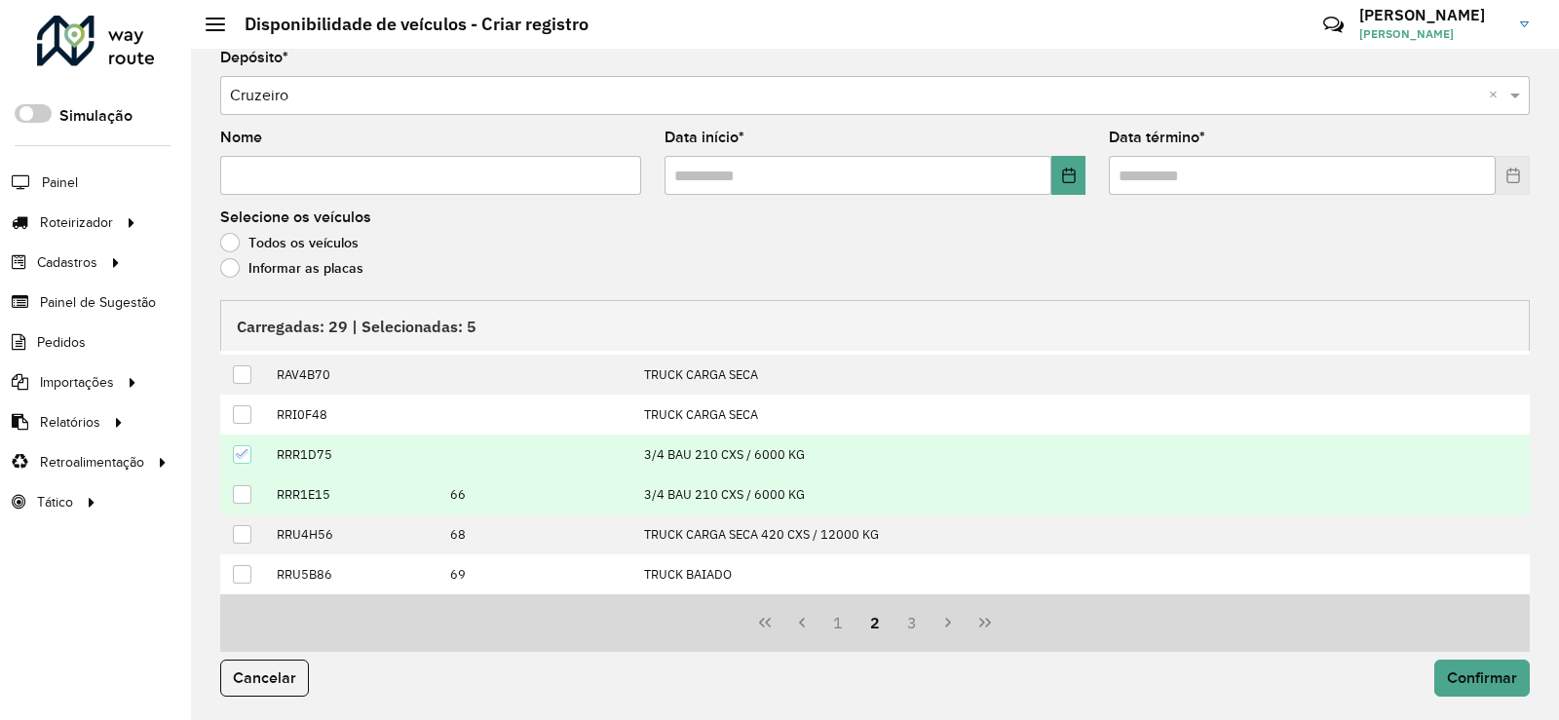
click at [245, 493] on div at bounding box center [242, 494] width 19 height 19
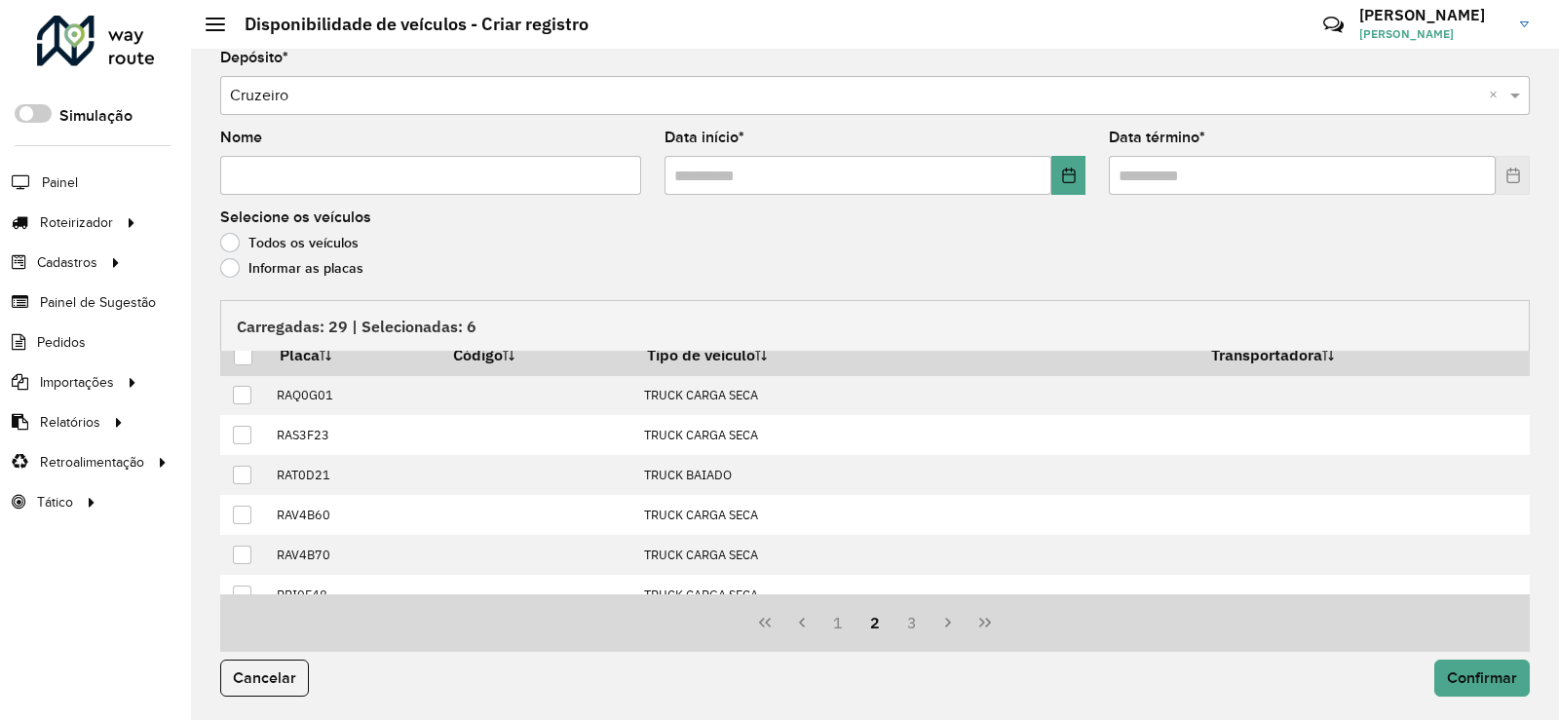
scroll to position [0, 0]
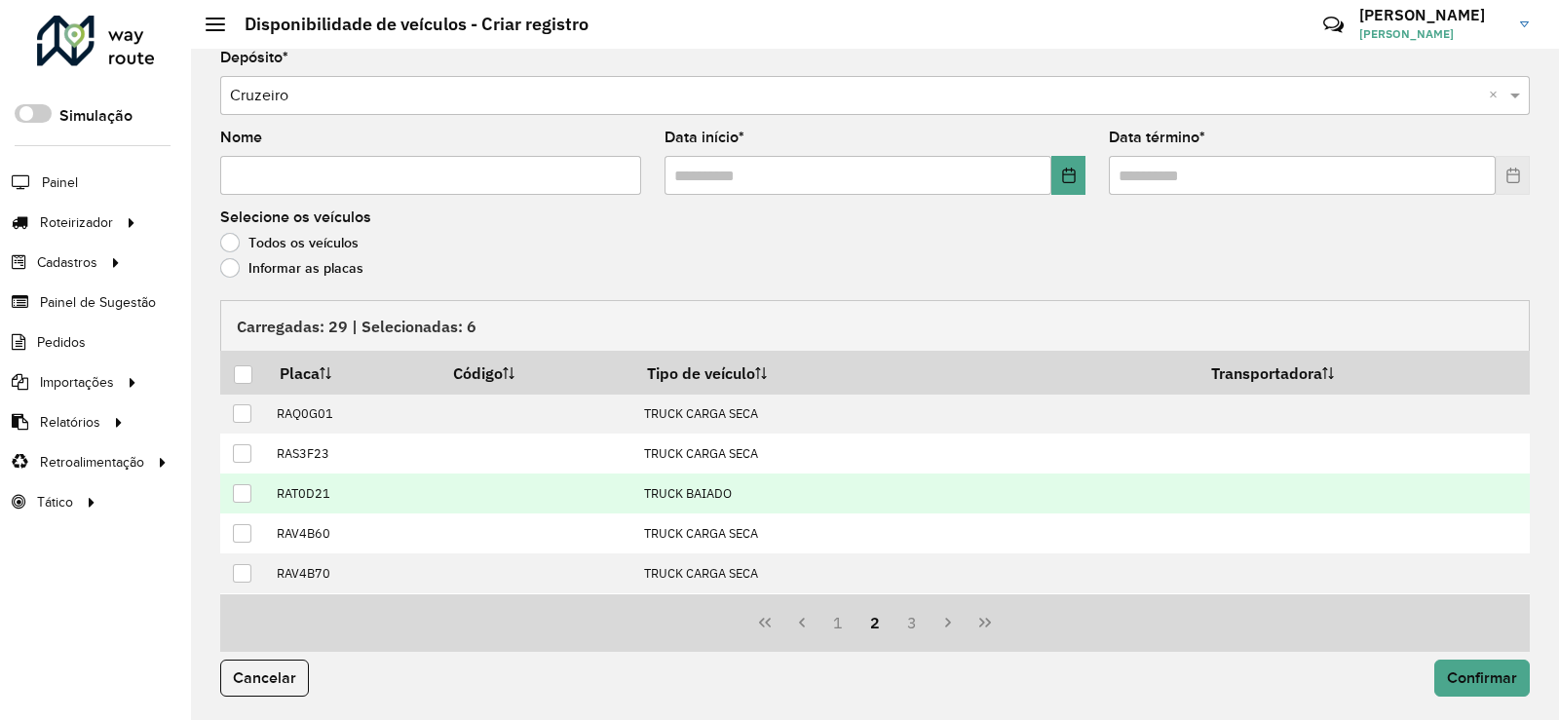
click at [247, 494] on div at bounding box center [242, 493] width 19 height 19
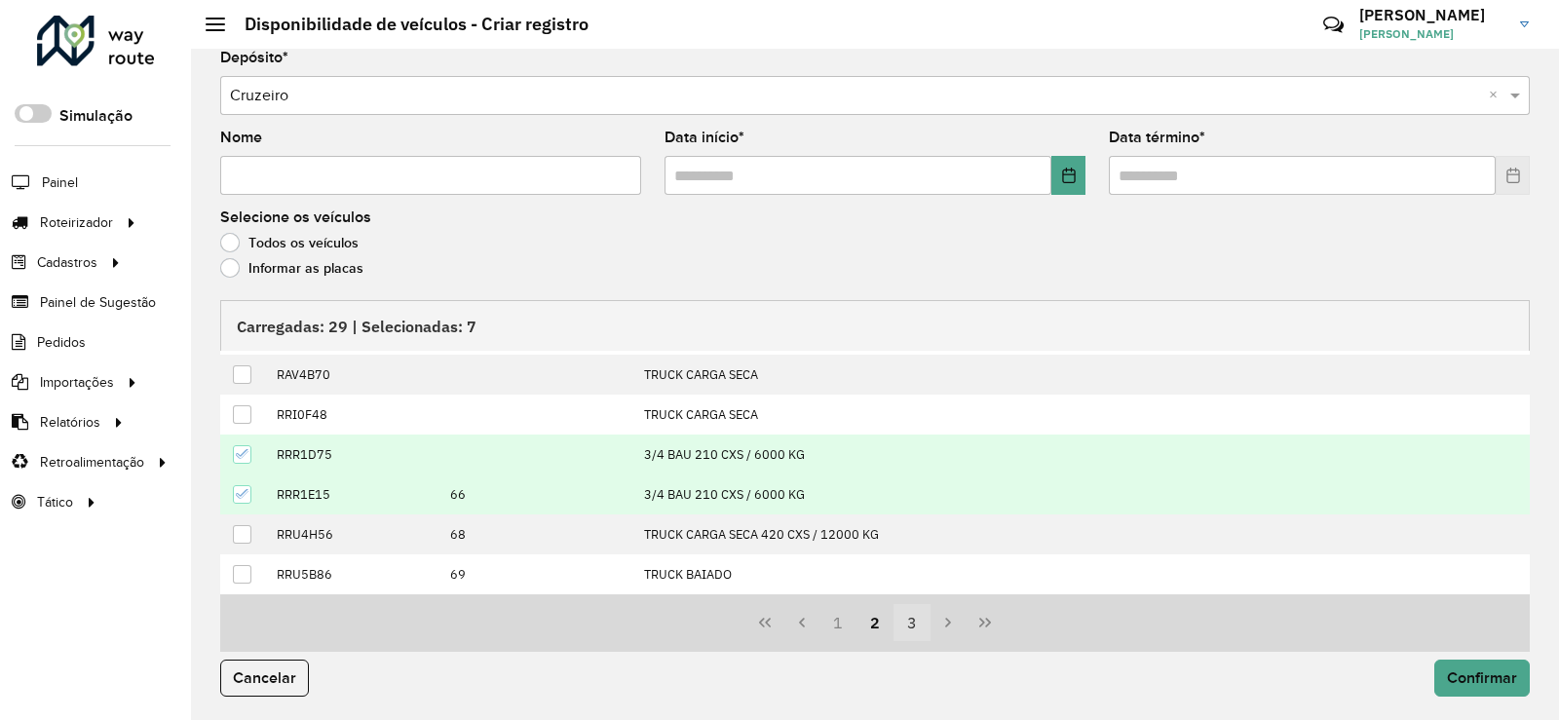
click at [908, 627] on button "3" at bounding box center [912, 622] width 37 height 37
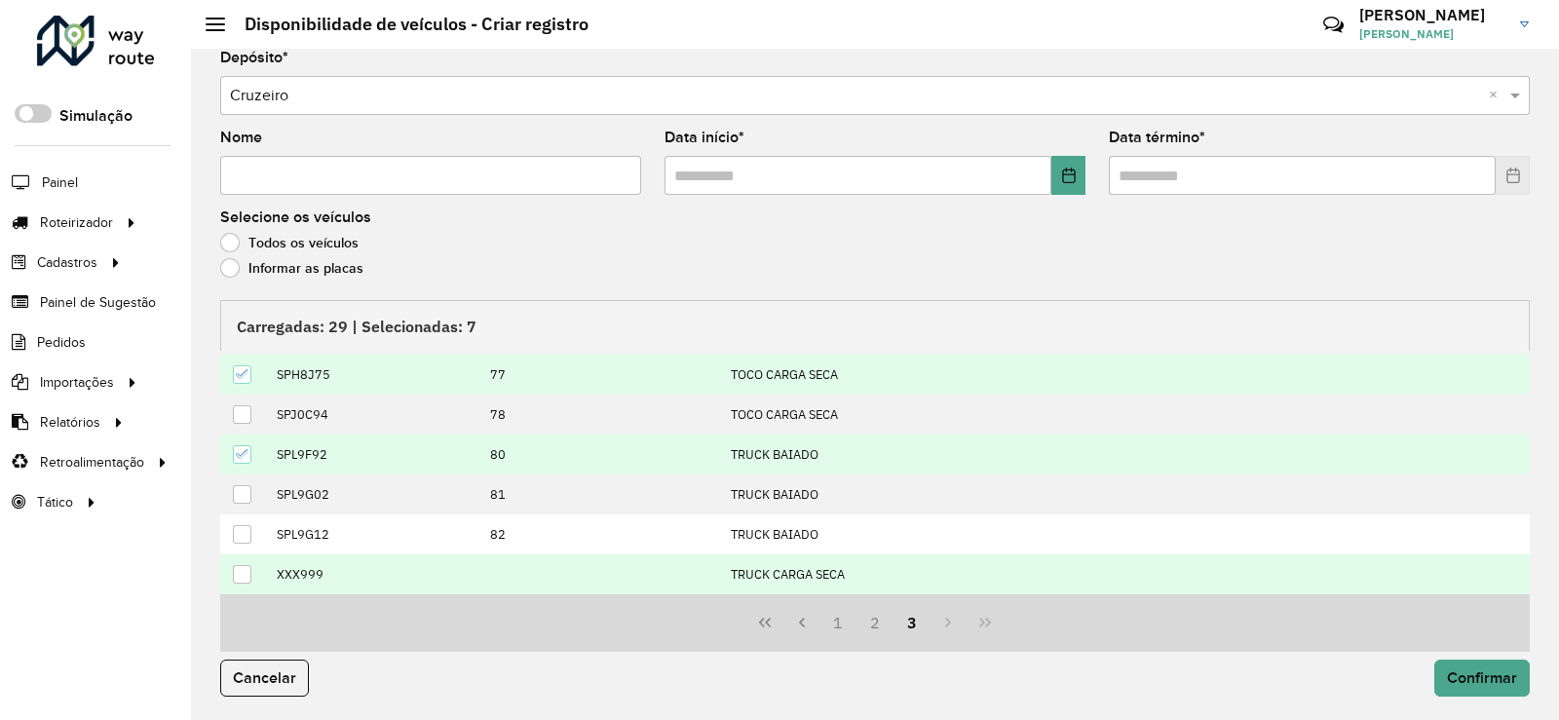
scroll to position [159, 0]
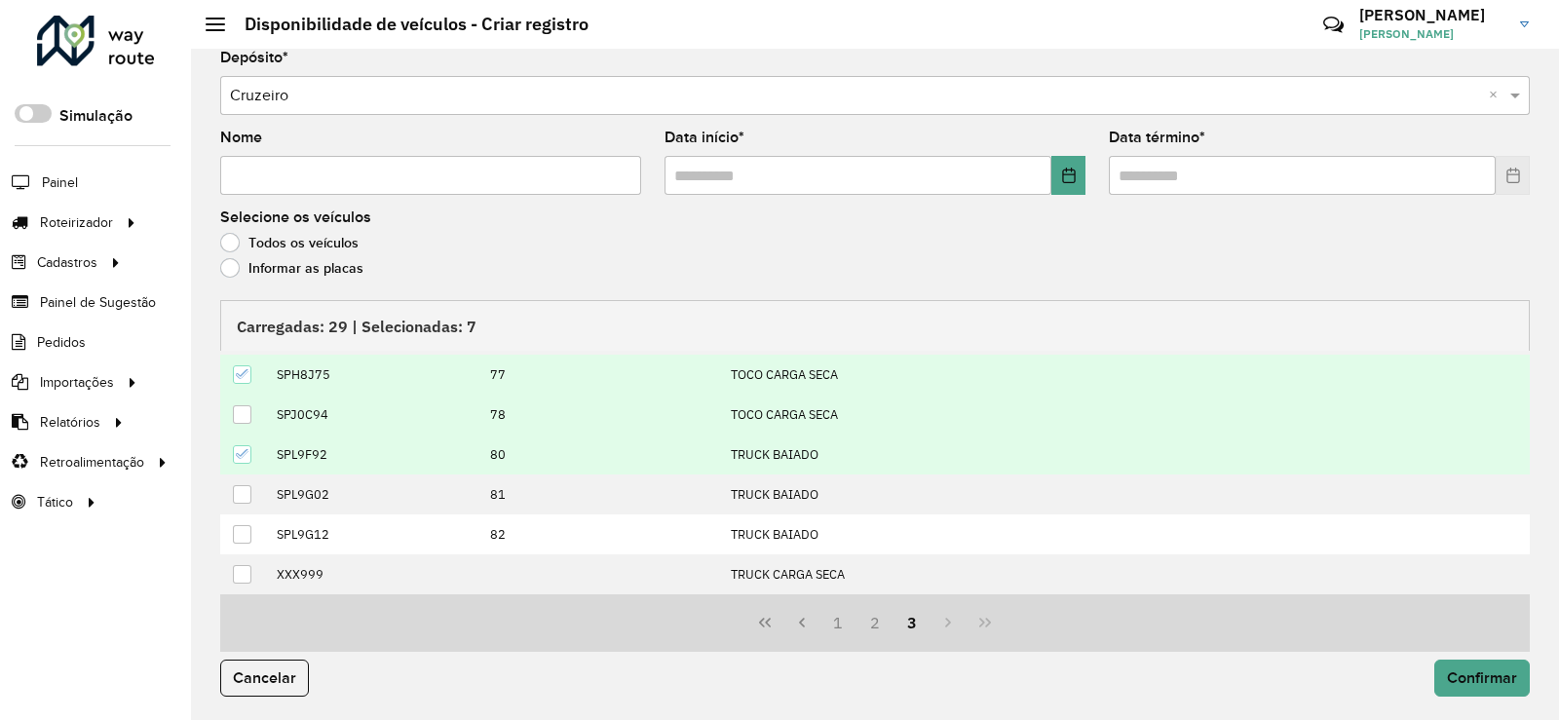
click at [242, 412] on div at bounding box center [242, 414] width 19 height 19
click at [699, 172] on input "text" at bounding box center [858, 175] width 387 height 39
type input "**********"
click at [1469, 677] on span "Confirmar" at bounding box center [1482, 678] width 70 height 17
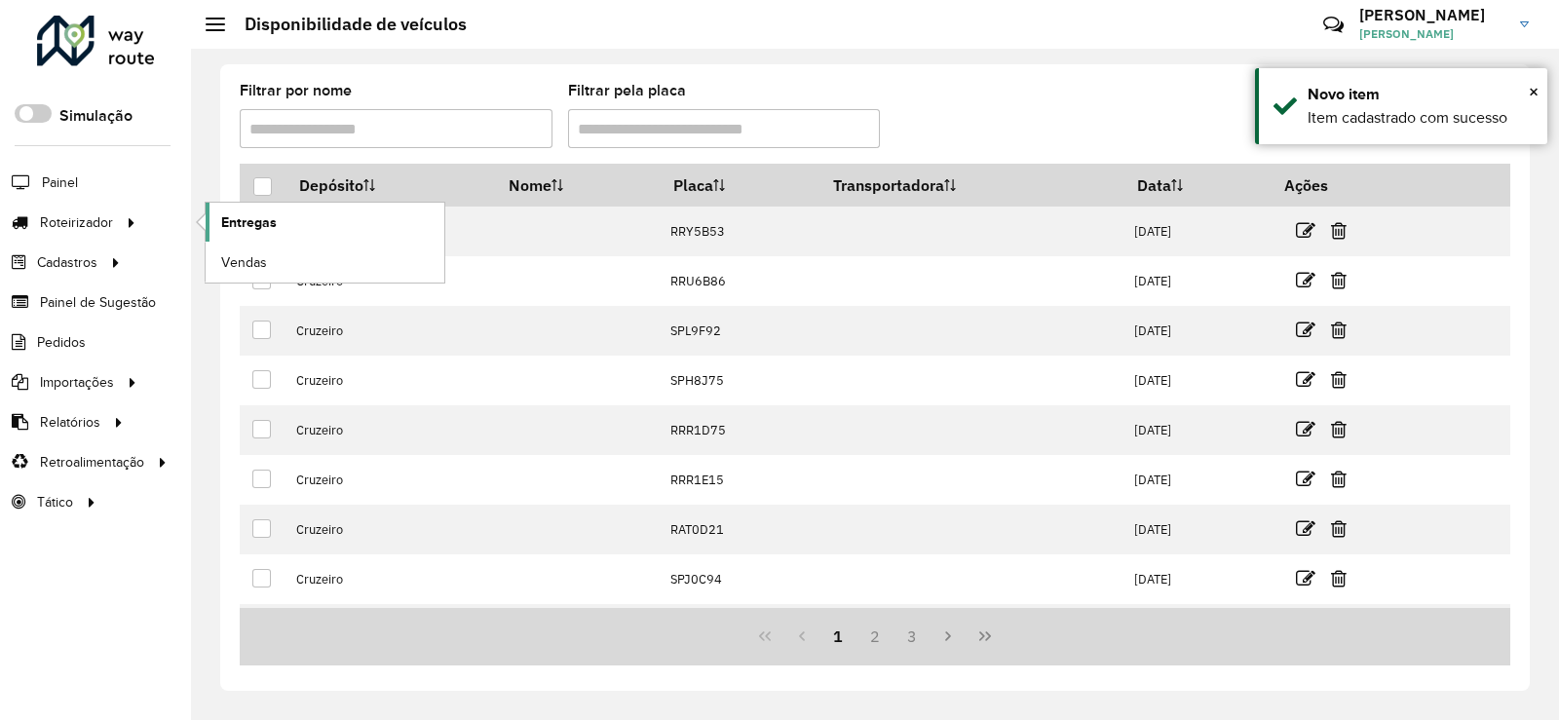
click at [282, 229] on link "Entregas" at bounding box center [325, 222] width 239 height 39
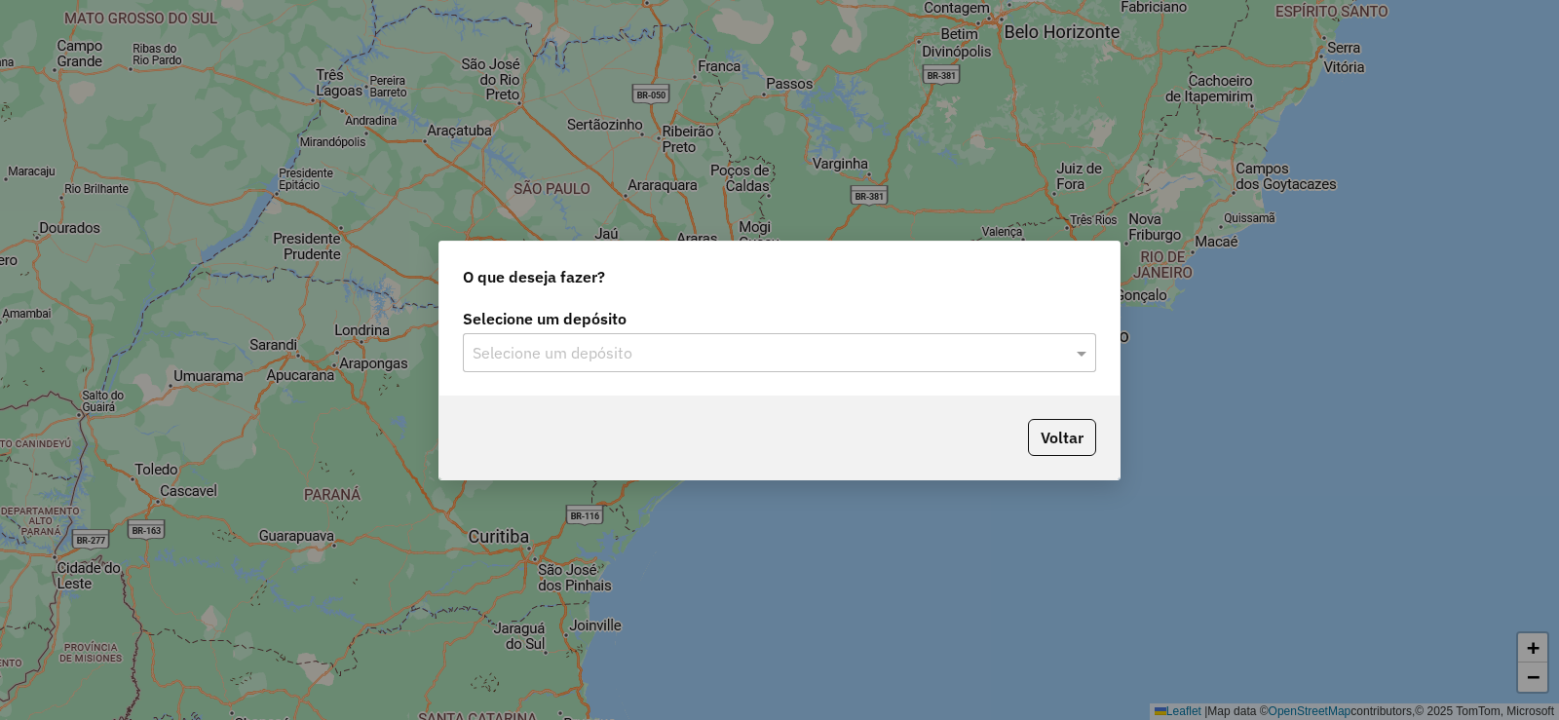
click at [681, 356] on input "text" at bounding box center [760, 353] width 575 height 23
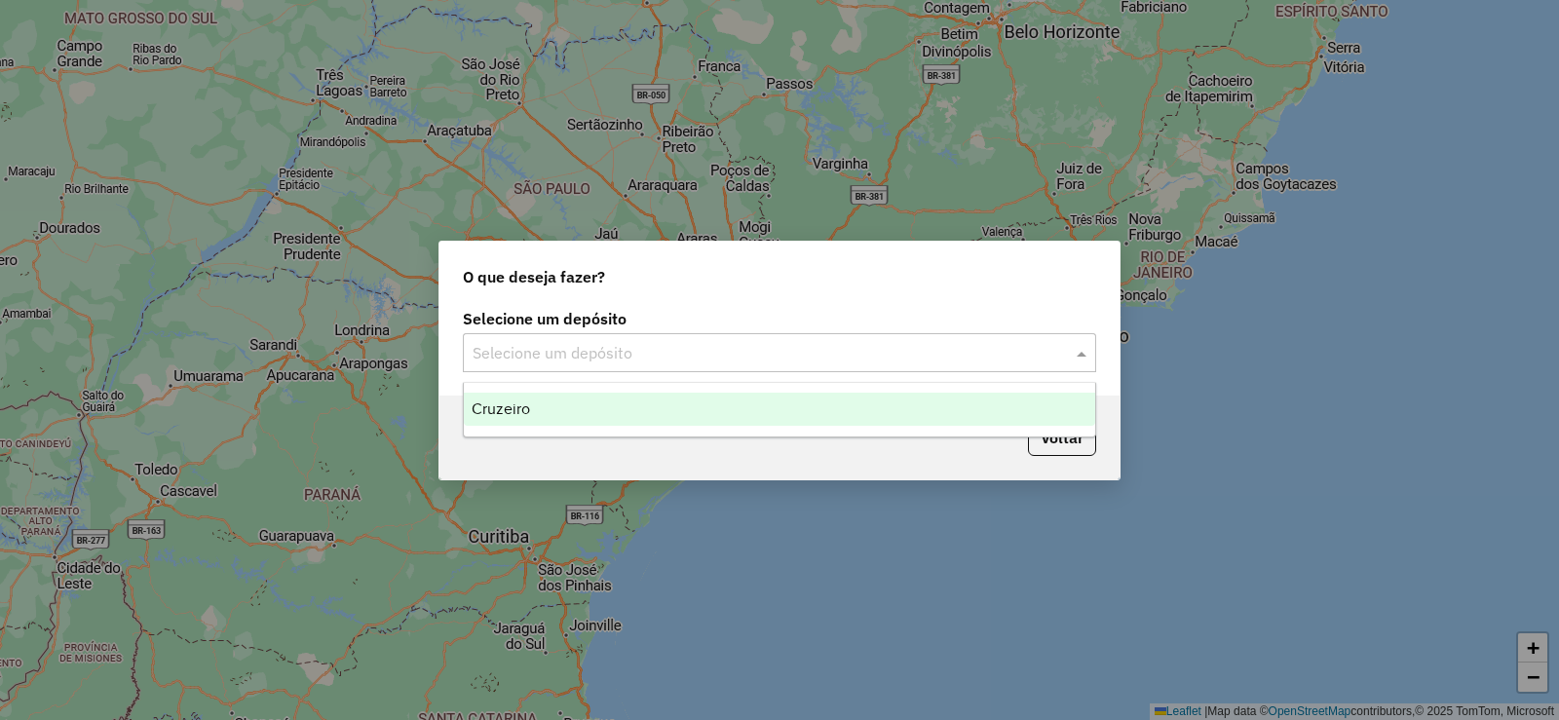
click at [619, 412] on div "Cruzeiro" at bounding box center [780, 409] width 632 height 33
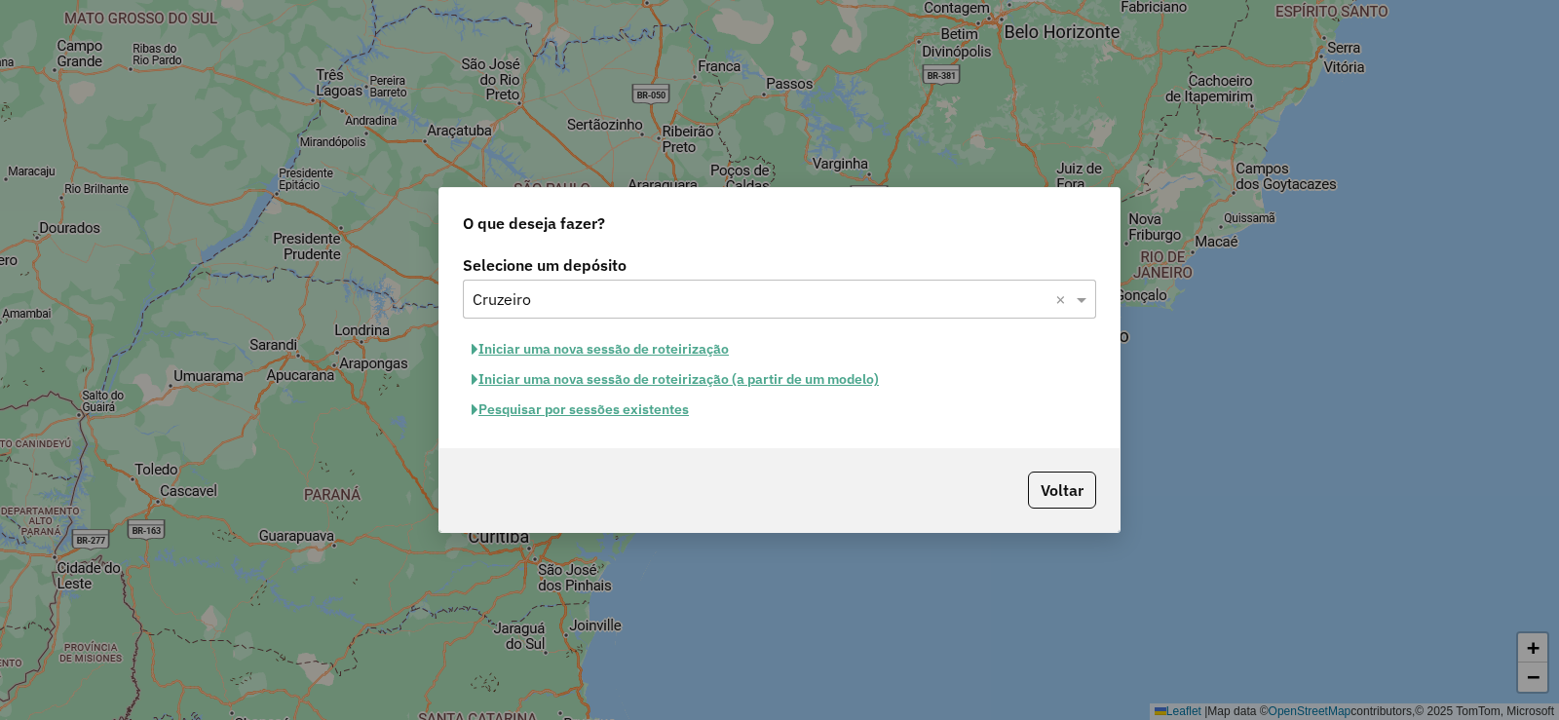
click at [686, 356] on button "Iniciar uma nova sessão de roteirização" at bounding box center [600, 349] width 275 height 30
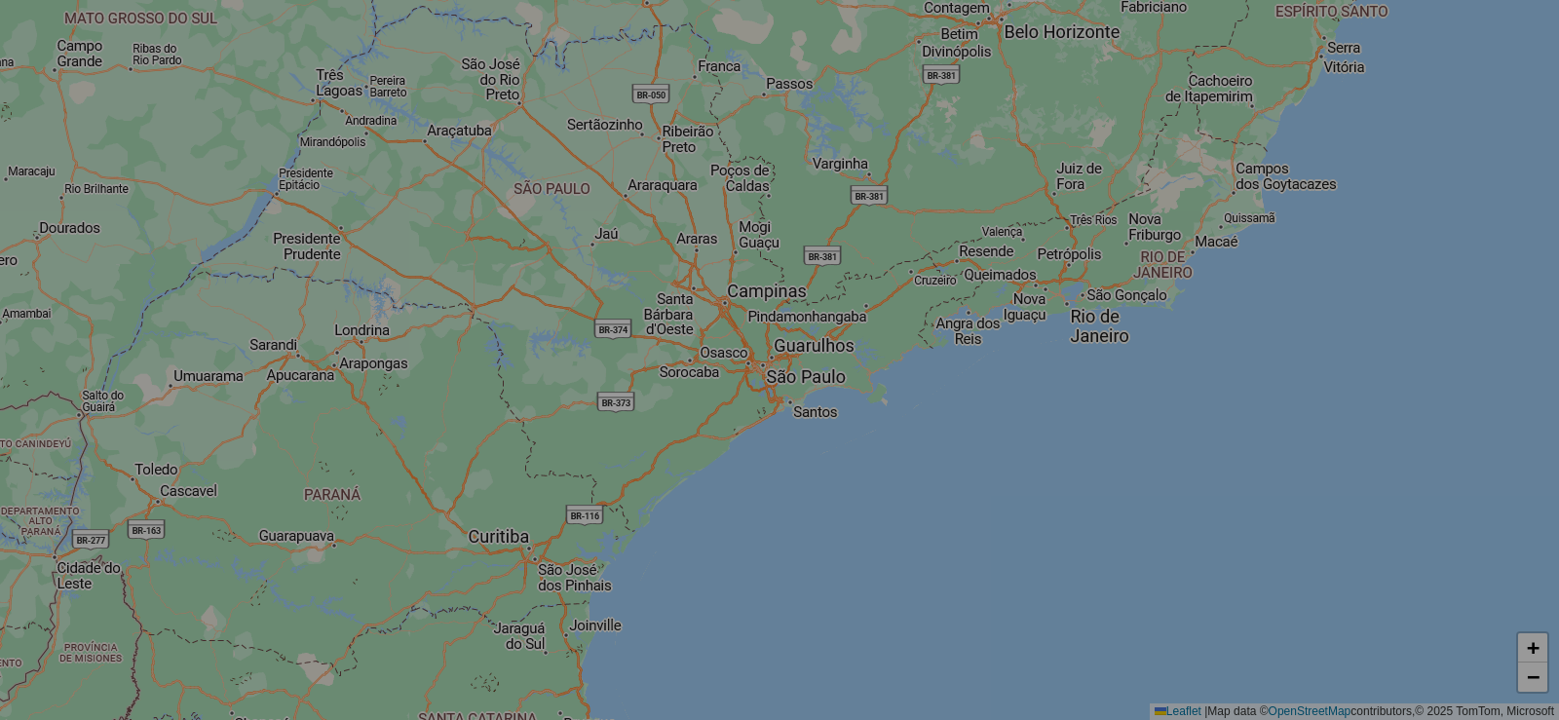
select select "*"
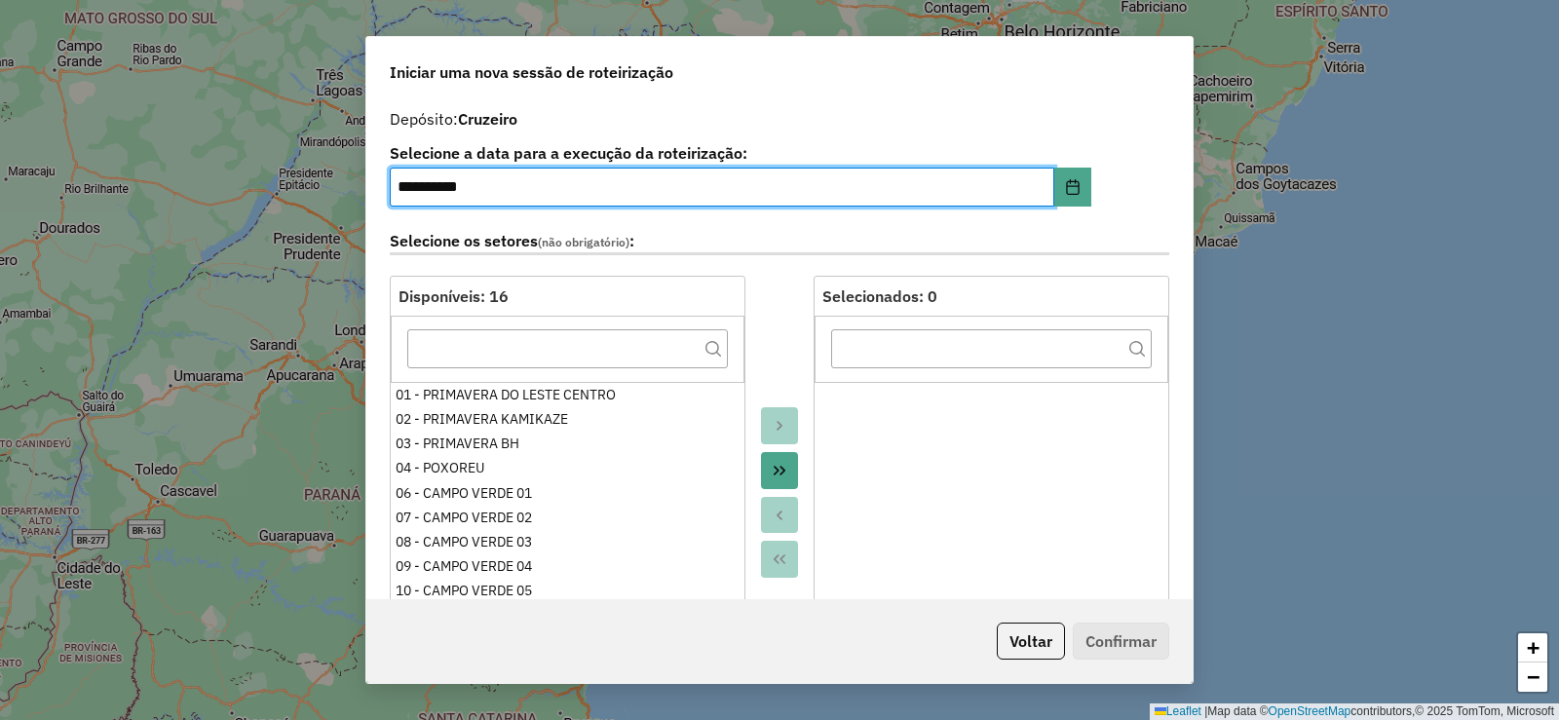
click at [774, 473] on icon "Move All to Target" at bounding box center [780, 471] width 12 height 10
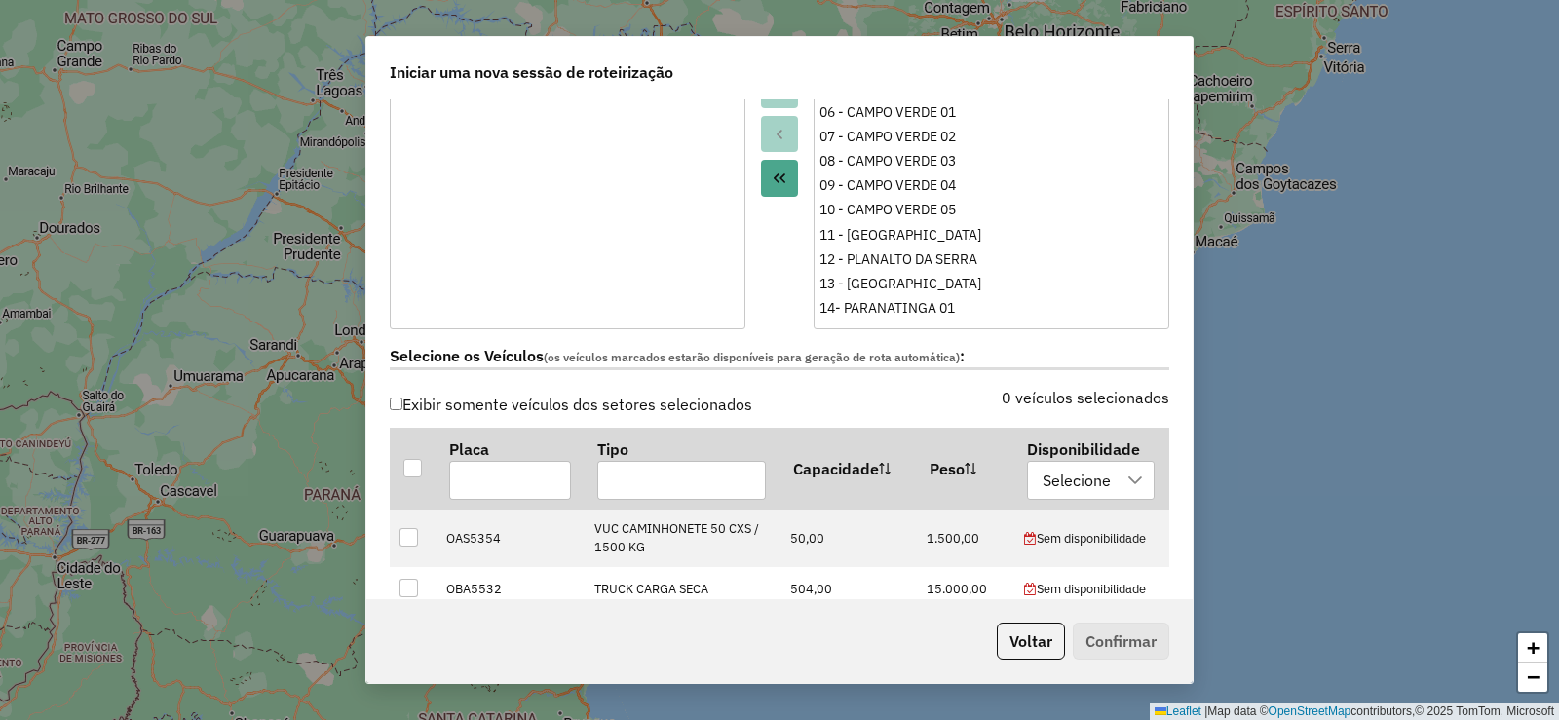
scroll to position [682, 0]
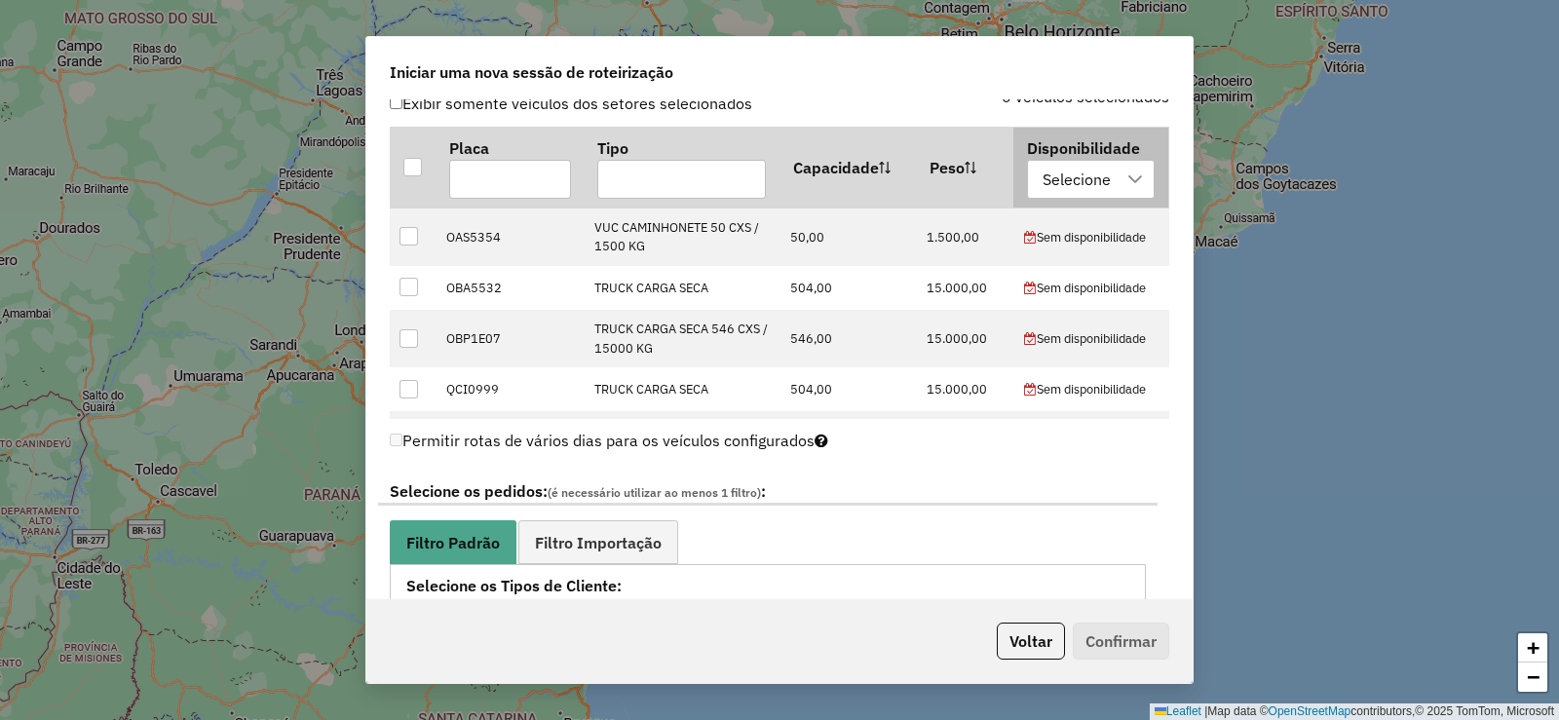
click at [1098, 178] on div "Selecione" at bounding box center [1077, 179] width 82 height 37
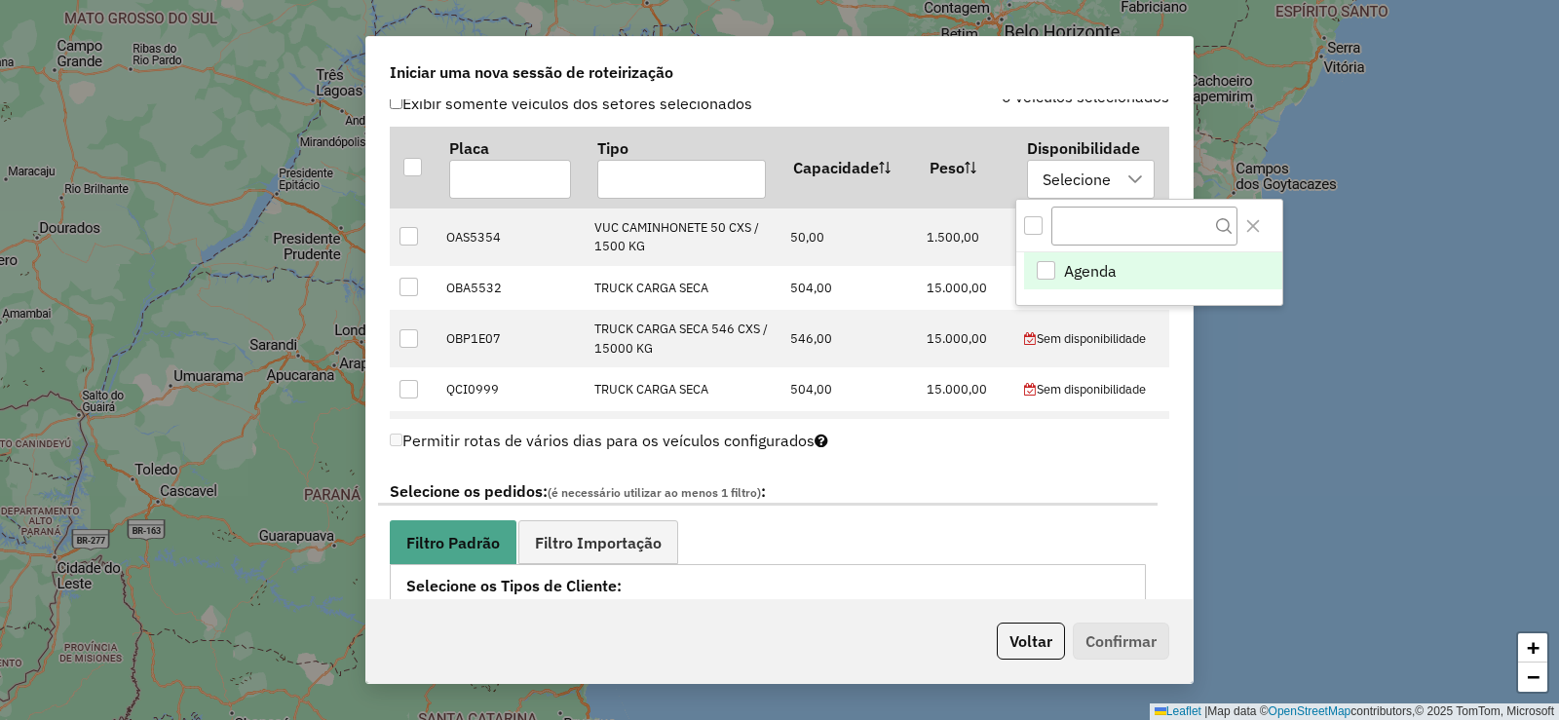
click at [1039, 269] on div "Agenda" at bounding box center [1046, 270] width 19 height 19
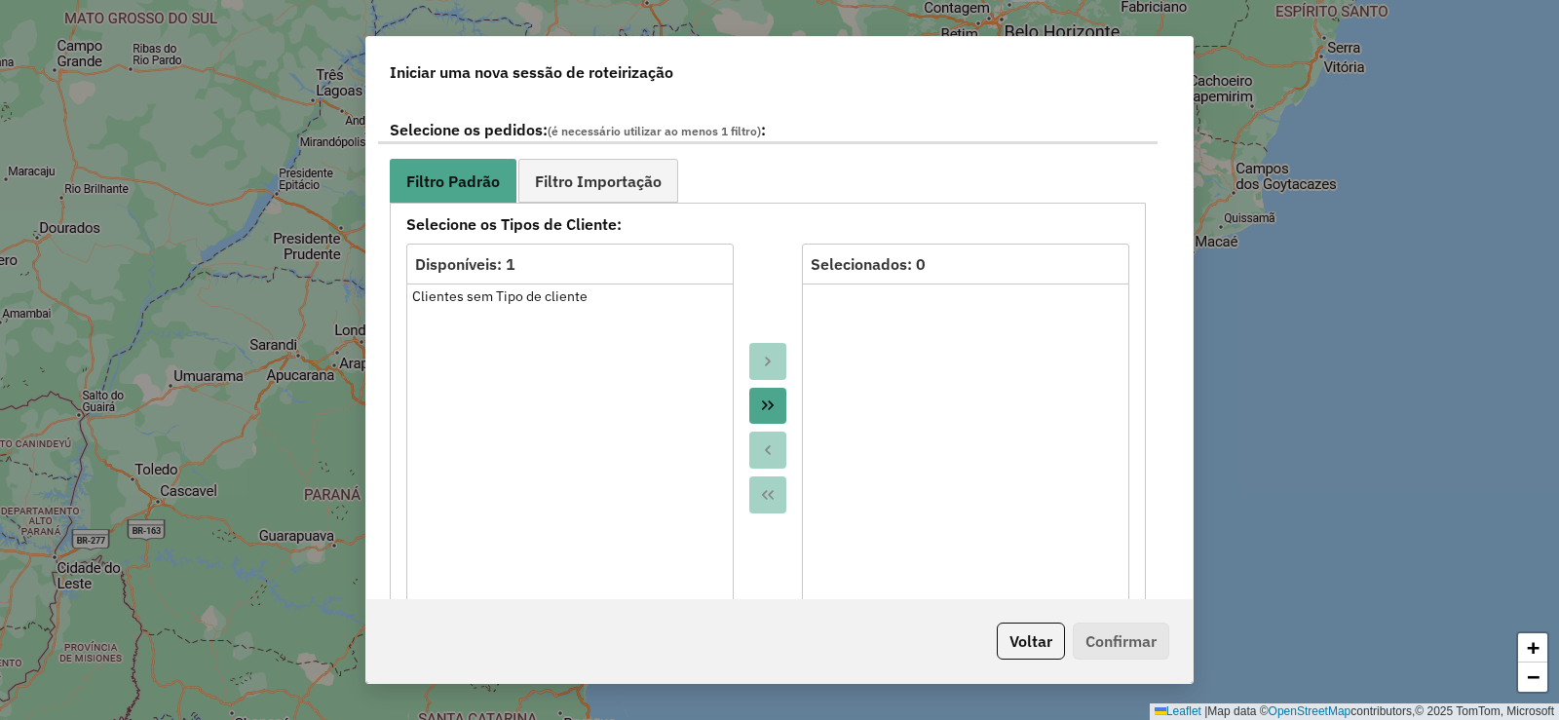
scroll to position [1072, 0]
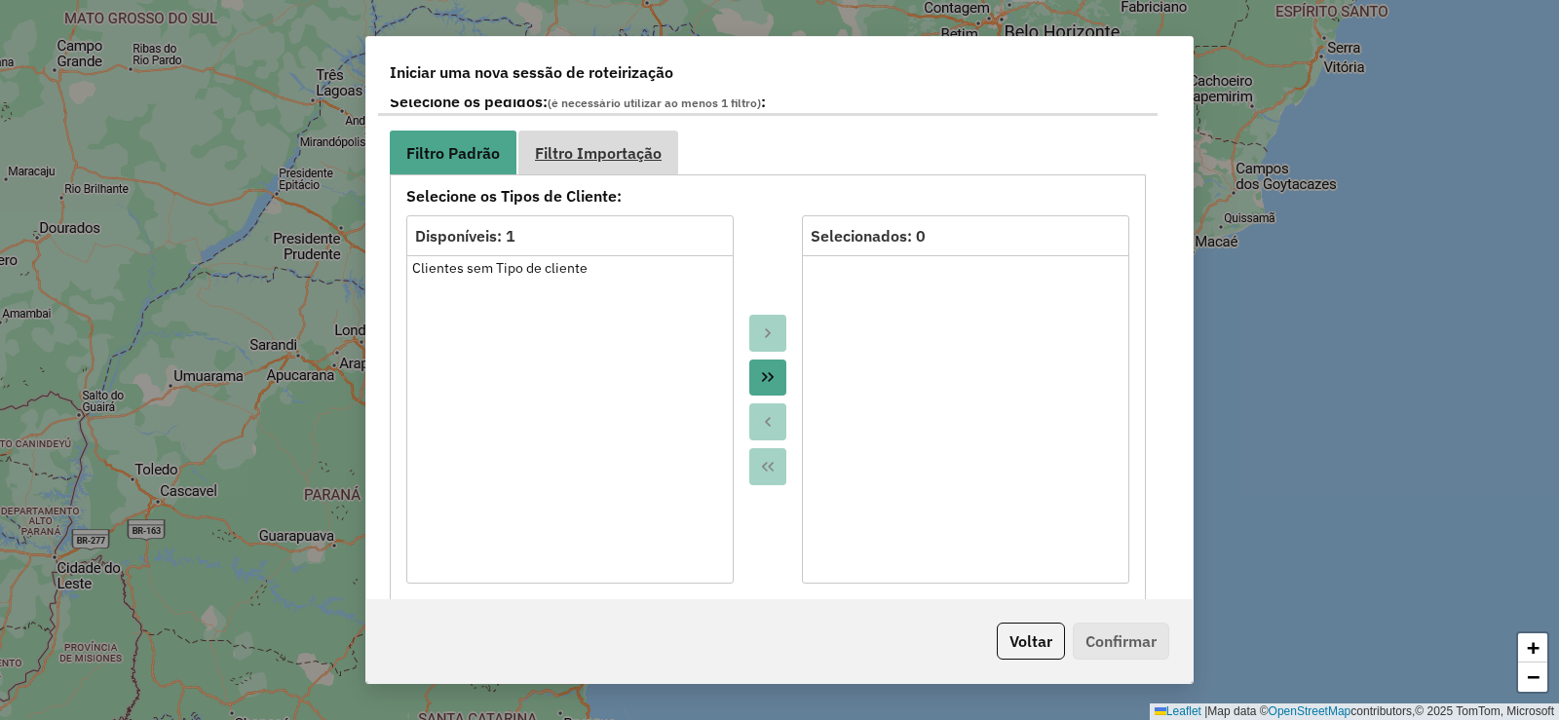
click at [595, 134] on link "Filtro Importação" at bounding box center [598, 153] width 160 height 44
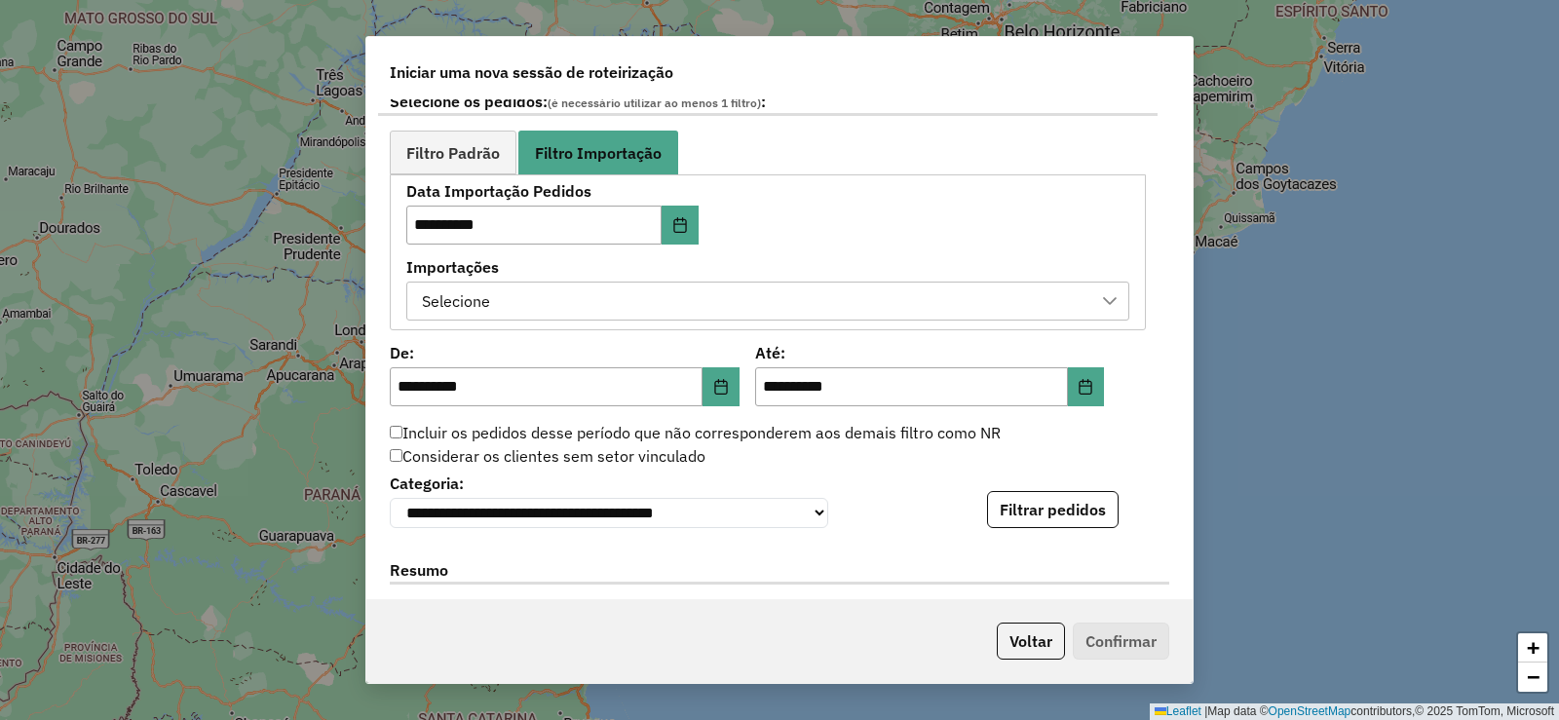
click at [520, 313] on div "Selecione" at bounding box center [753, 301] width 676 height 37
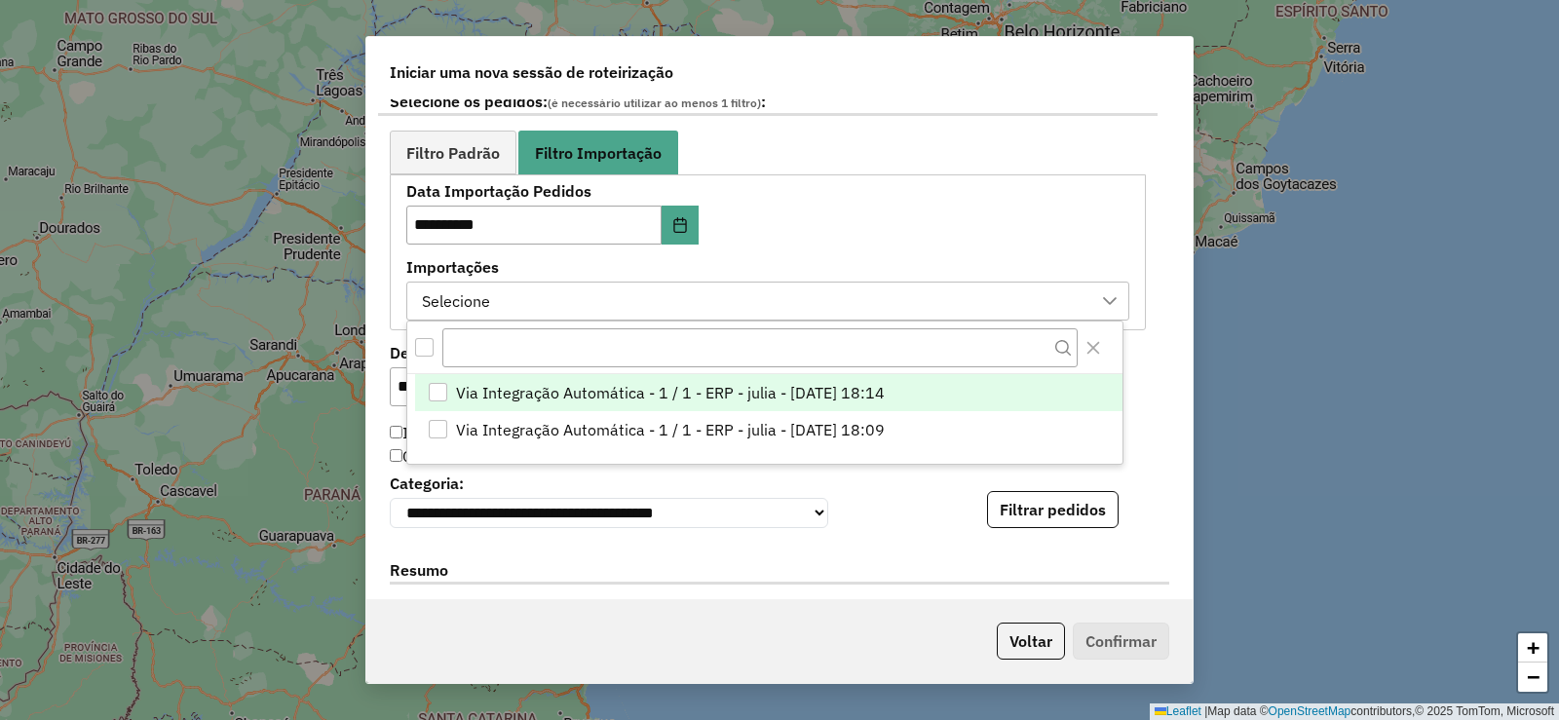
click at [444, 387] on div "Via Integração Automática - 1 / 1 - ERP - julia - 12/08/2025 18:14" at bounding box center [438, 392] width 19 height 19
click at [1135, 477] on div "**********" at bounding box center [780, 498] width 780 height 59
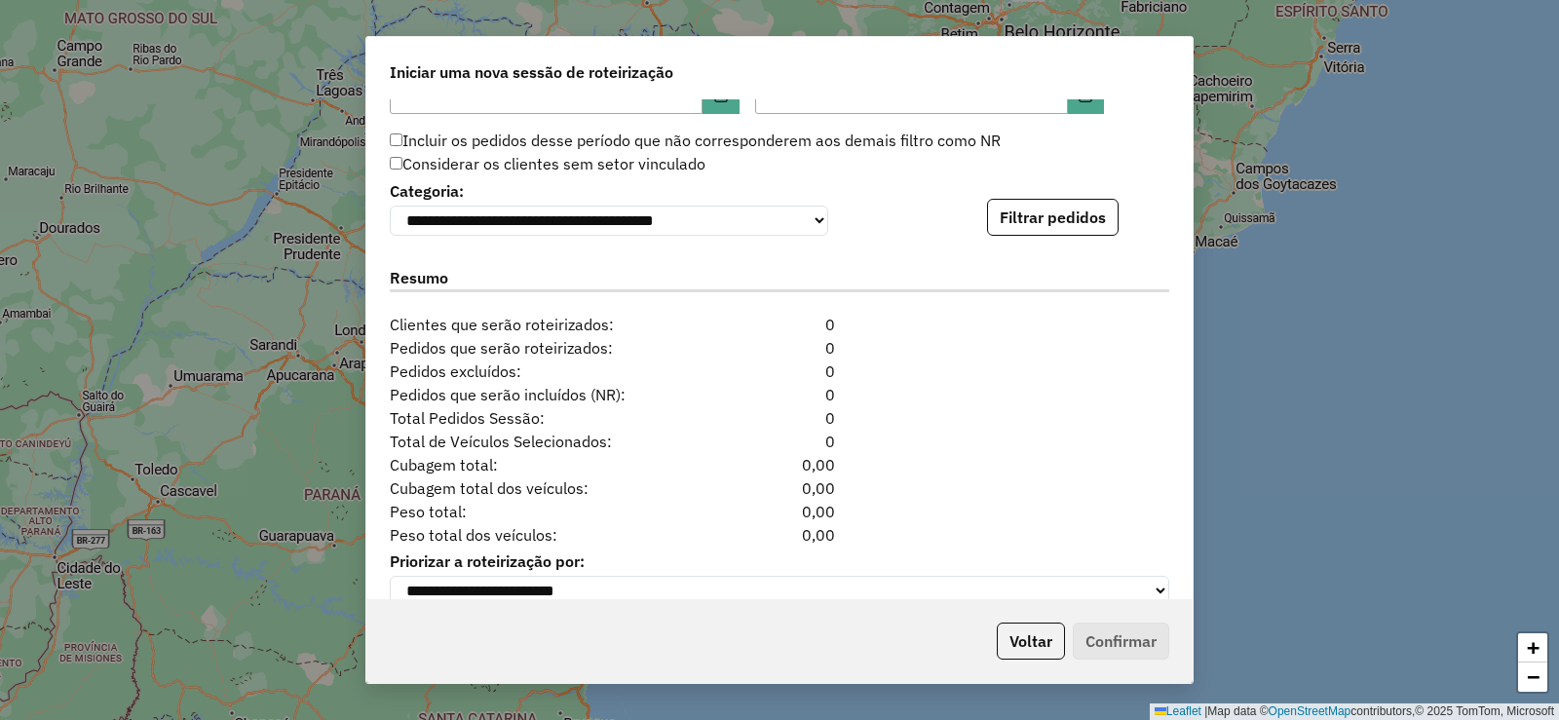
scroll to position [1267, 0]
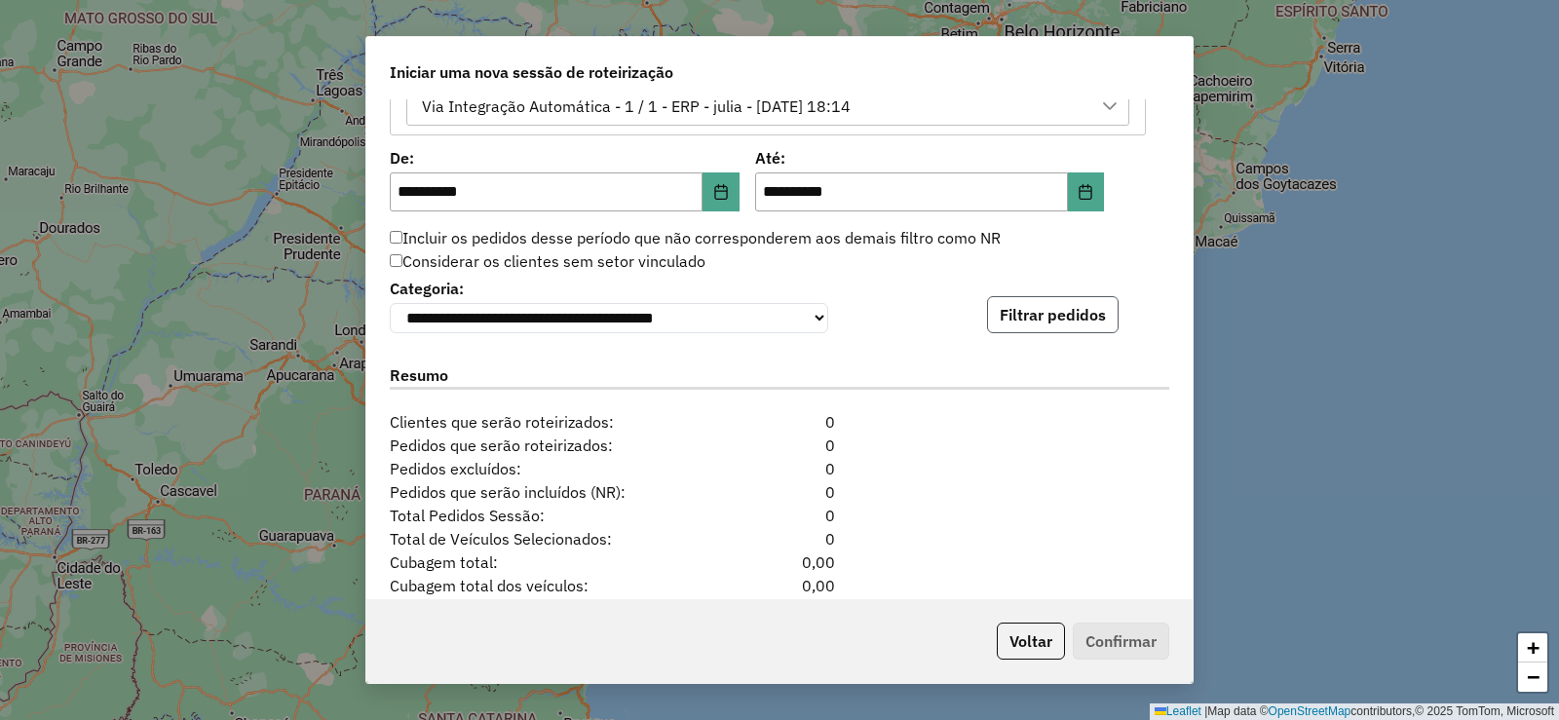
click at [1050, 315] on button "Filtrar pedidos" at bounding box center [1053, 314] width 132 height 37
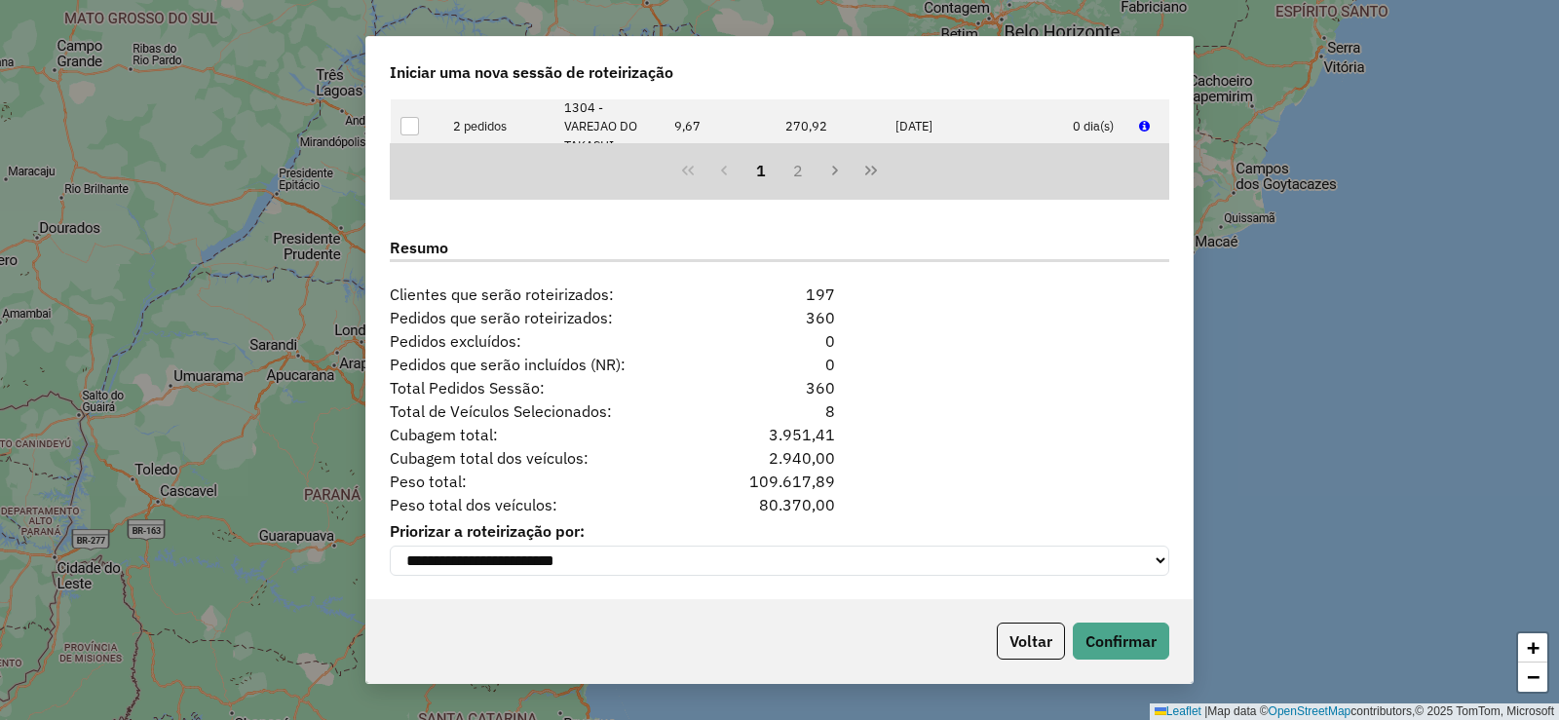
scroll to position [1806, 0]
click at [1124, 646] on button "Confirmar" at bounding box center [1121, 641] width 96 height 37
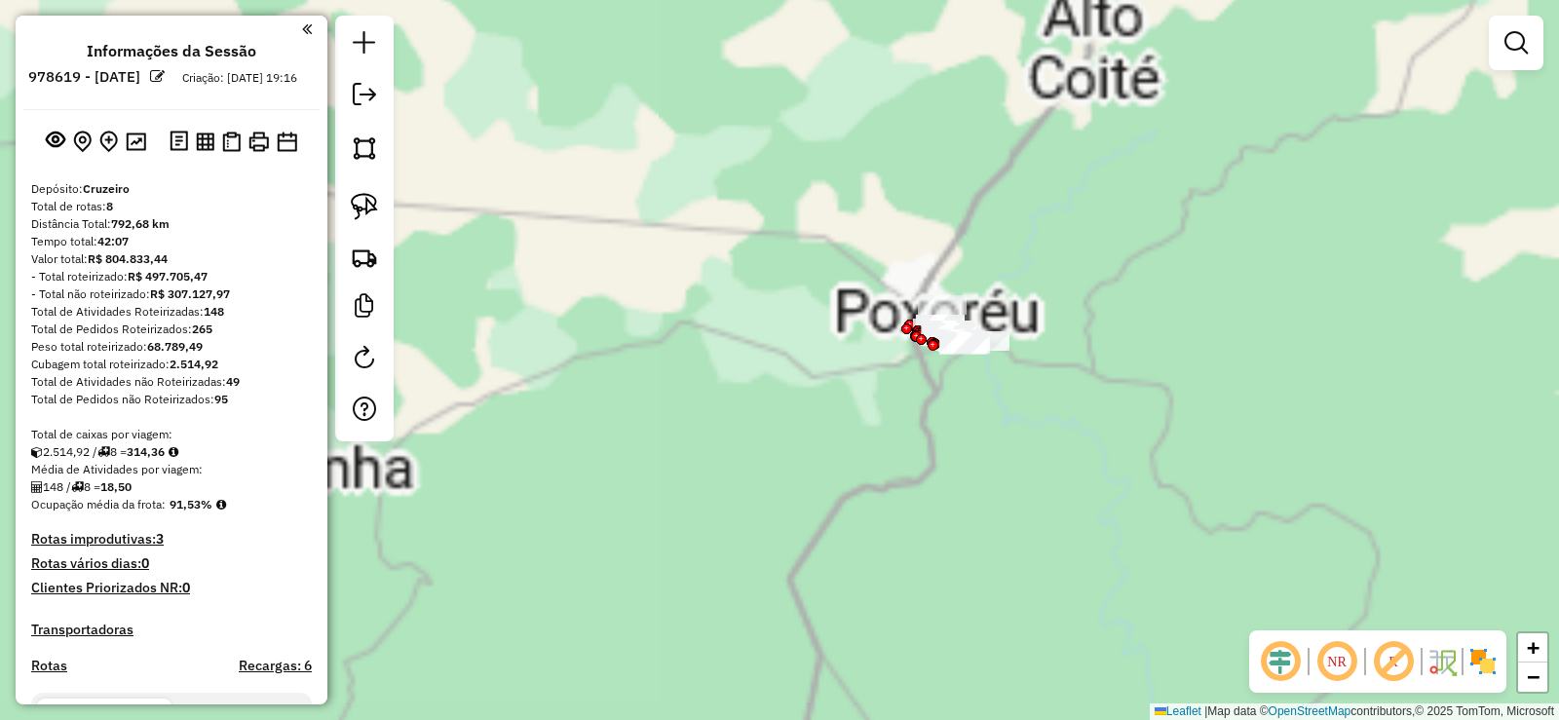
drag, startPoint x: 798, startPoint y: 247, endPoint x: 1060, endPoint y: 322, distance: 272.7
click at [1060, 322] on div "Janela de atendimento Grade de atendimento Capacidade Transportadoras Veículos …" at bounding box center [779, 360] width 1559 height 720
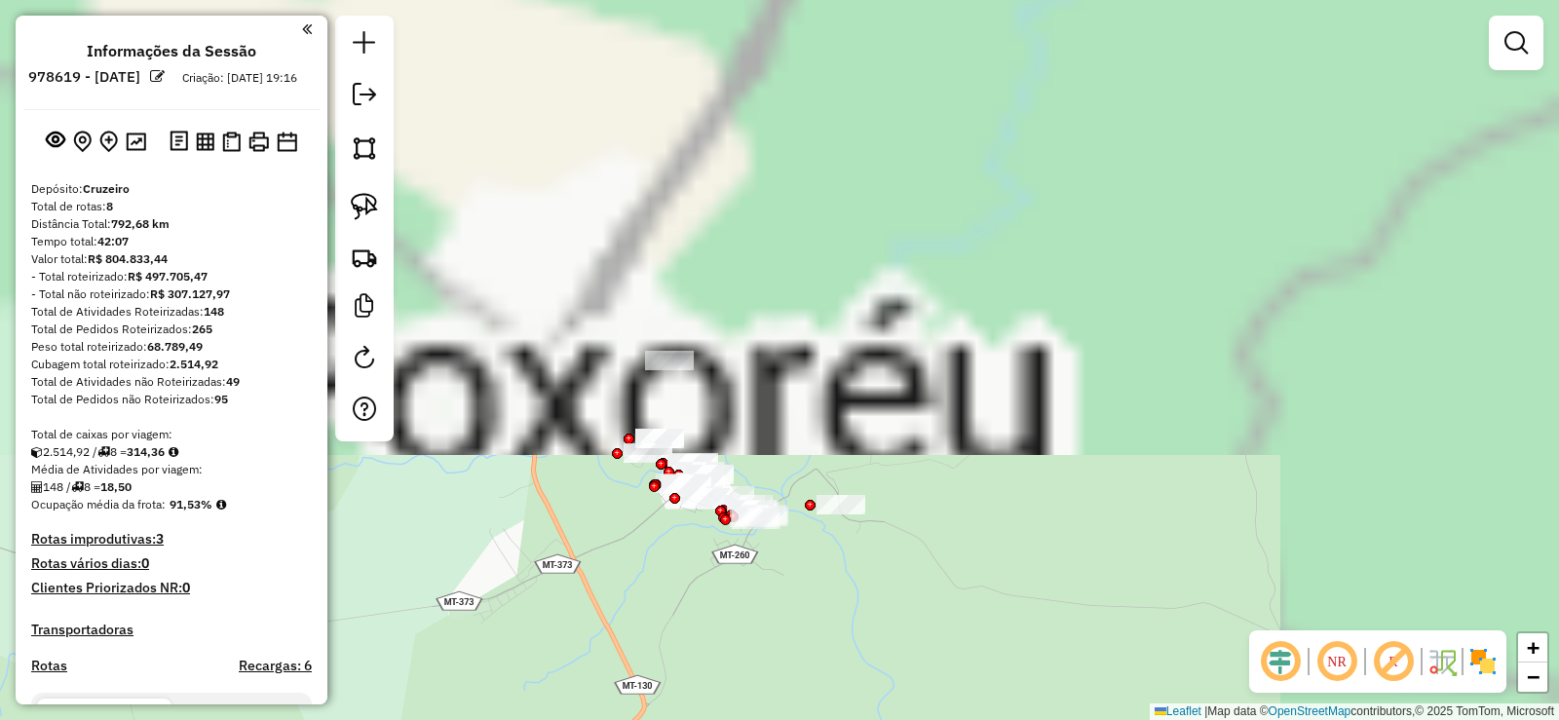
drag, startPoint x: 1109, startPoint y: 164, endPoint x: 772, endPoint y: 622, distance: 568.8
click at [772, 622] on div "Janela de atendimento Grade de atendimento Capacidade Transportadoras Veículos …" at bounding box center [779, 360] width 1559 height 720
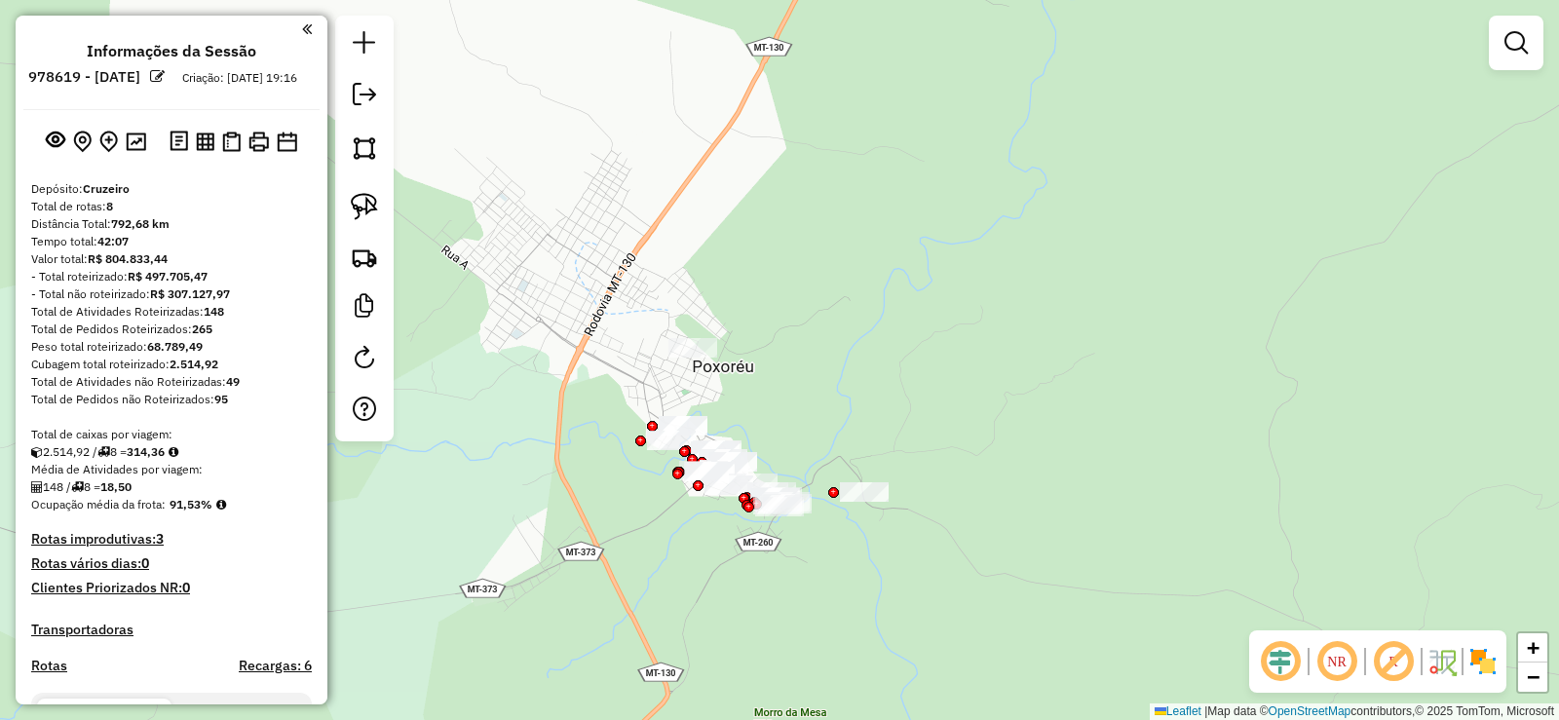
drag, startPoint x: 857, startPoint y: 357, endPoint x: 905, endPoint y: 327, distance: 56.8
click at [905, 327] on div "Janela de atendimento Grade de atendimento Capacidade Transportadoras Veículos …" at bounding box center [779, 360] width 1559 height 720
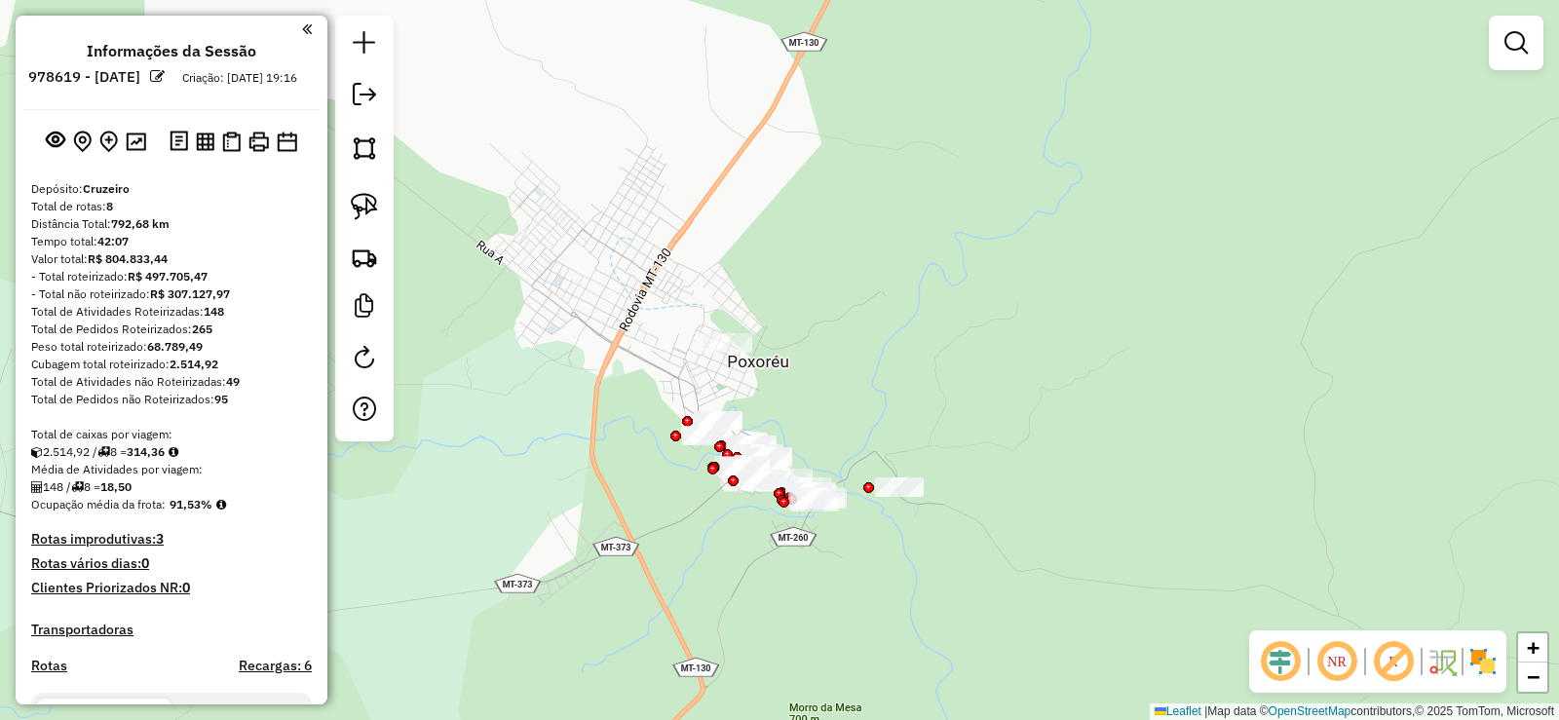
drag, startPoint x: 856, startPoint y: 297, endPoint x: 876, endPoint y: 260, distance: 42.3
click at [876, 260] on div "Janela de atendimento Grade de atendimento Capacidade Transportadoras Veículos …" at bounding box center [779, 360] width 1559 height 720
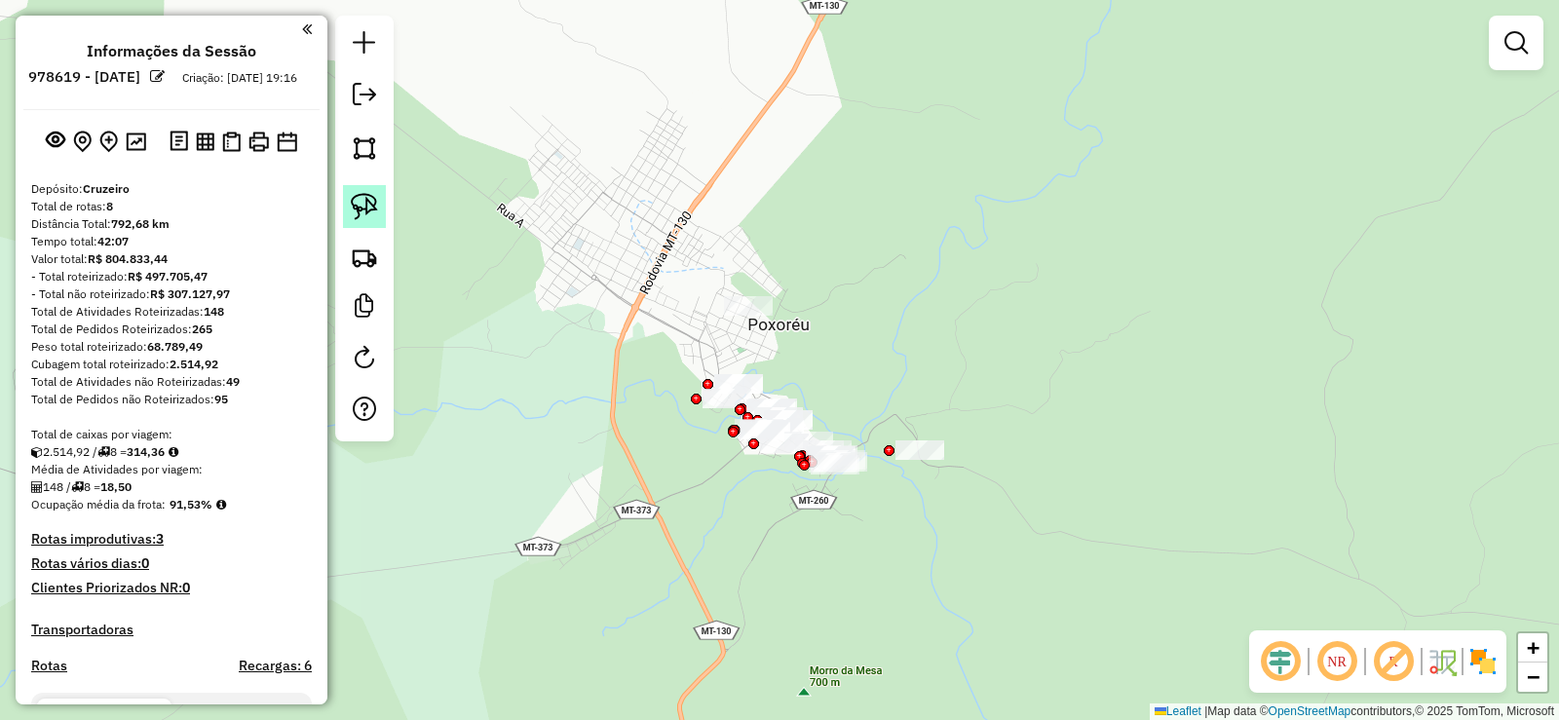
click at [350, 200] on link at bounding box center [364, 206] width 43 height 43
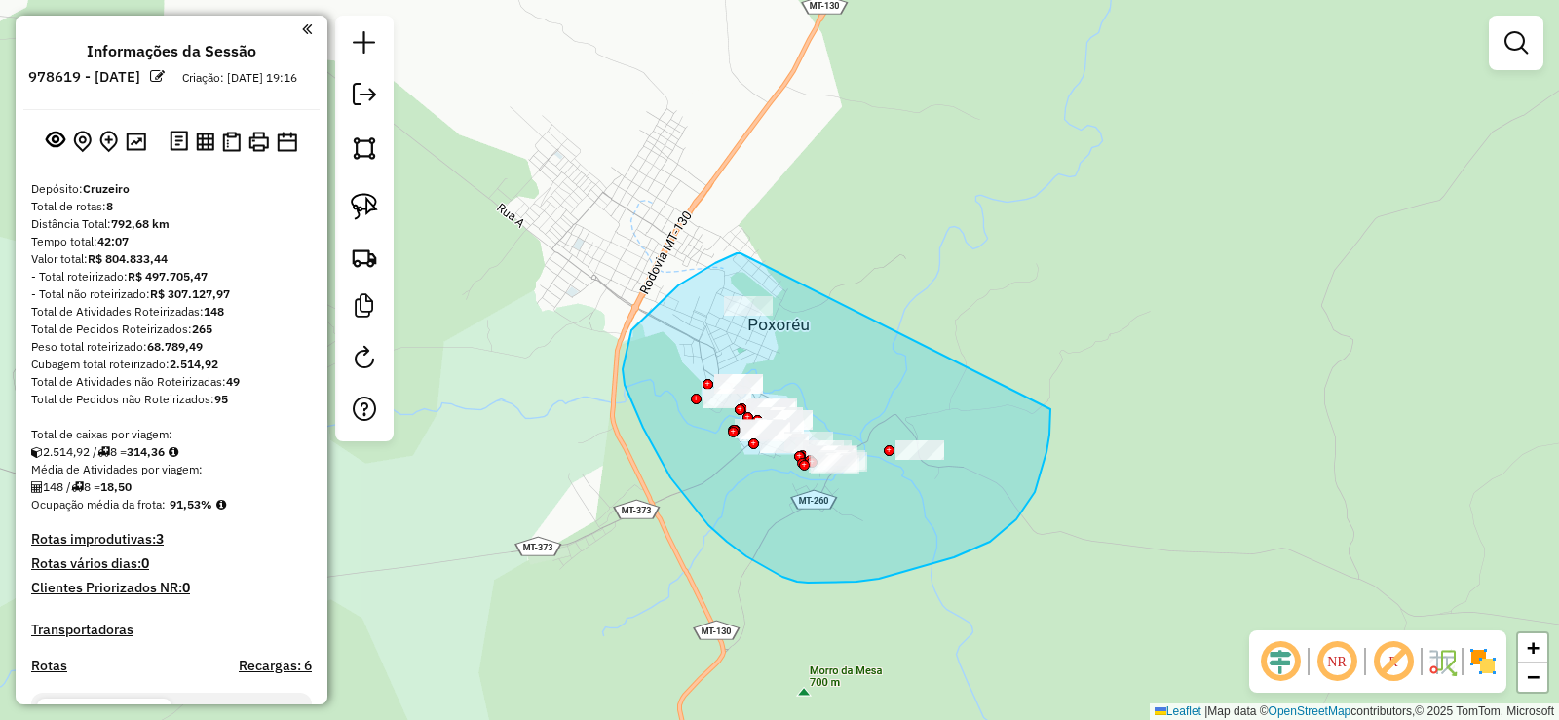
drag, startPoint x: 741, startPoint y: 253, endPoint x: 1002, endPoint y: 264, distance: 261.4
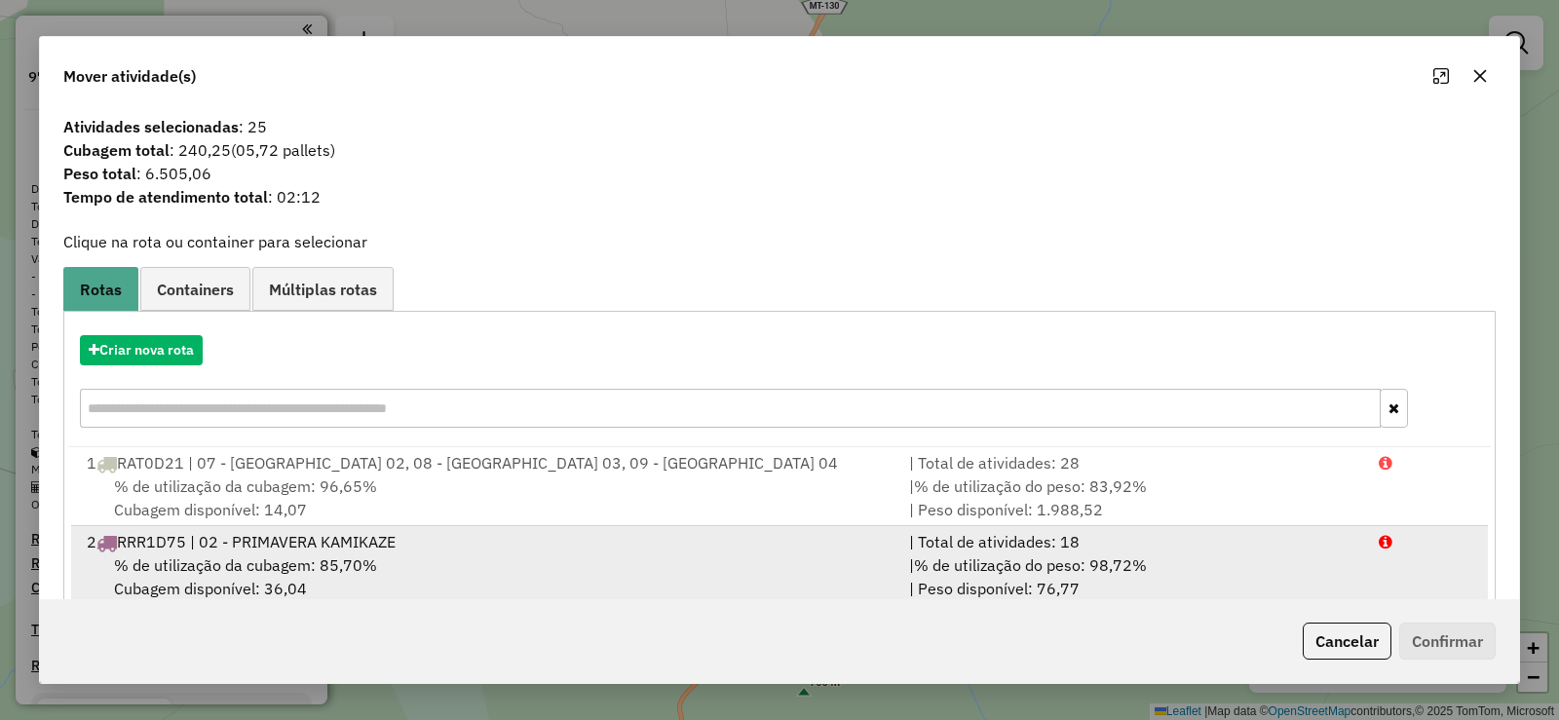
click at [190, 547] on div "2 RRR1D75 | 02 - PRIMAVERA KAMIKAZE" at bounding box center [486, 541] width 823 height 23
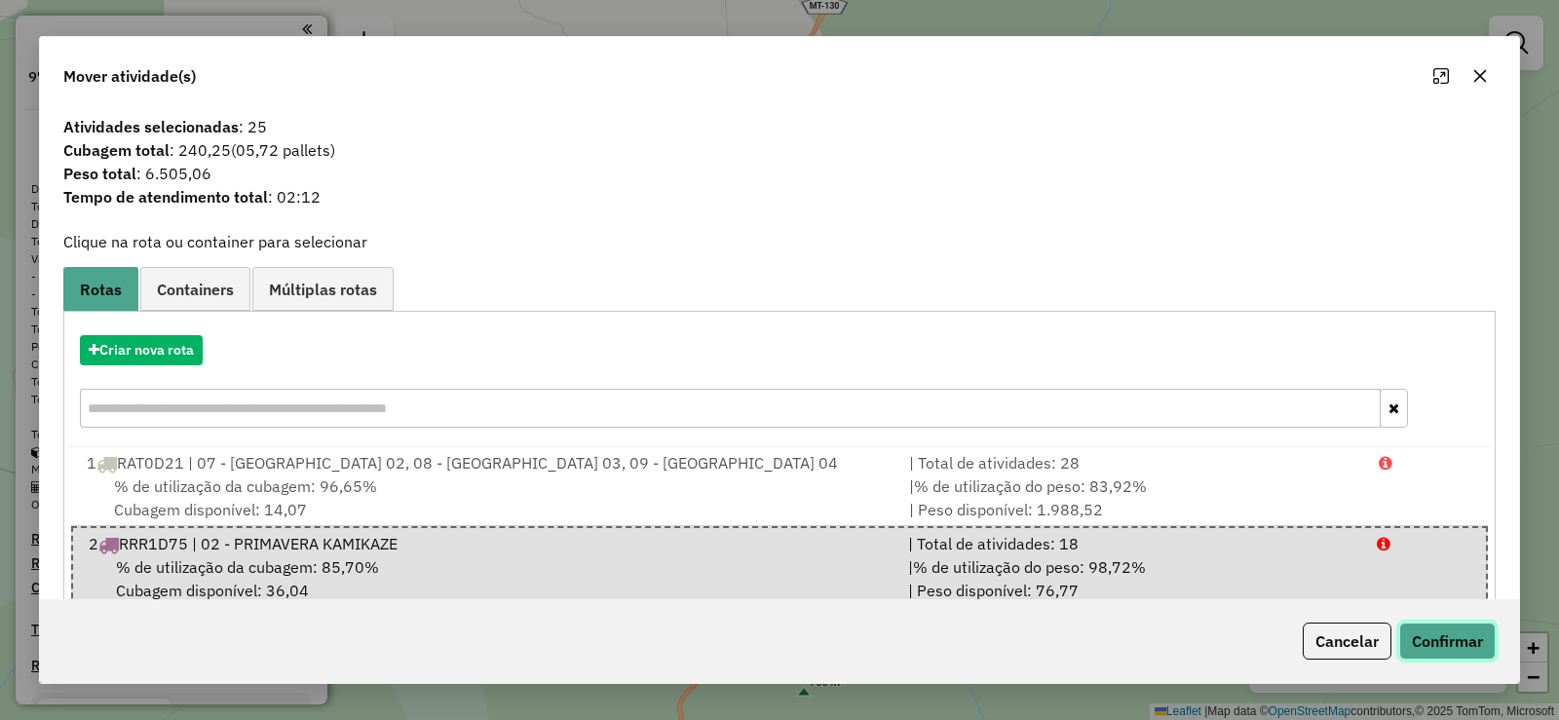
click at [1456, 642] on button "Confirmar" at bounding box center [1448, 641] width 96 height 37
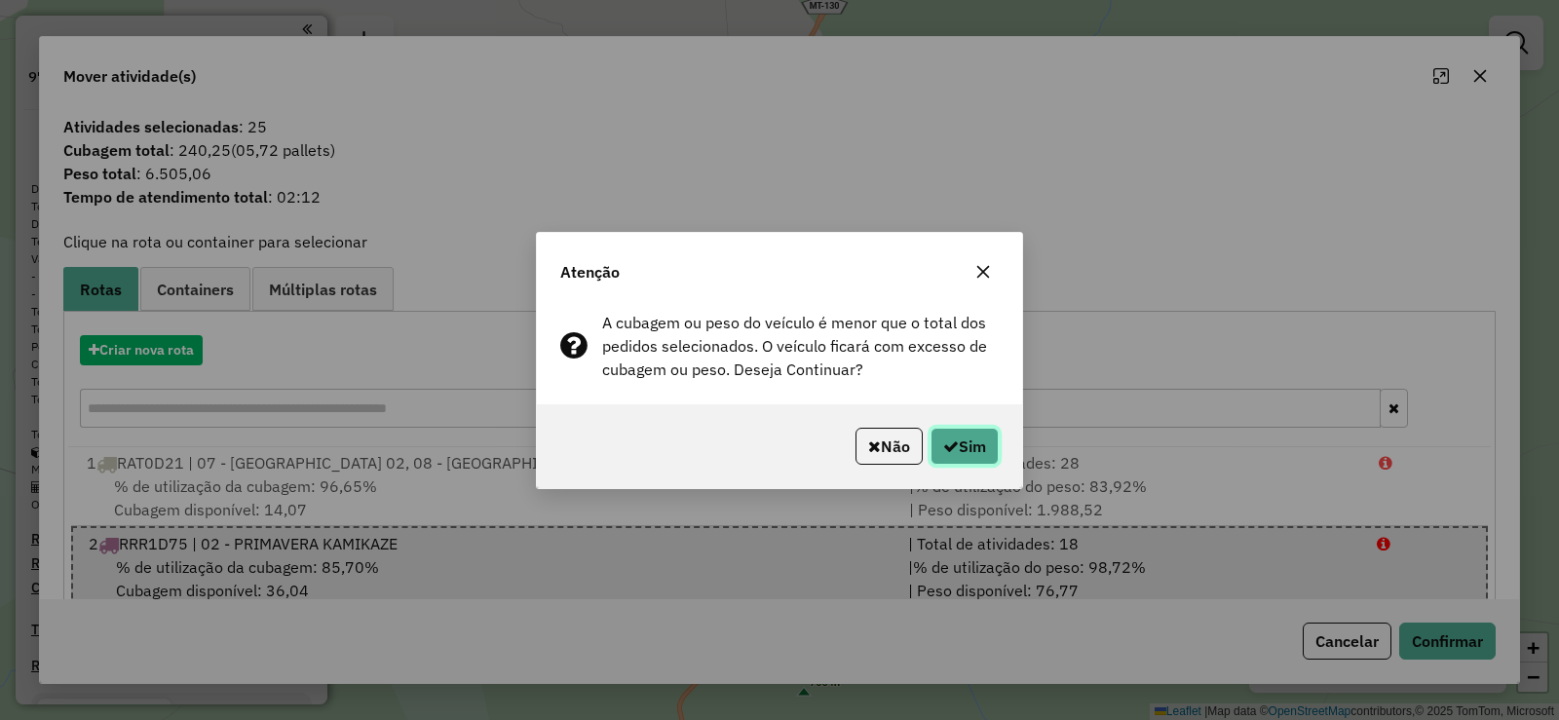
click at [962, 450] on button "Sim" at bounding box center [965, 446] width 68 height 37
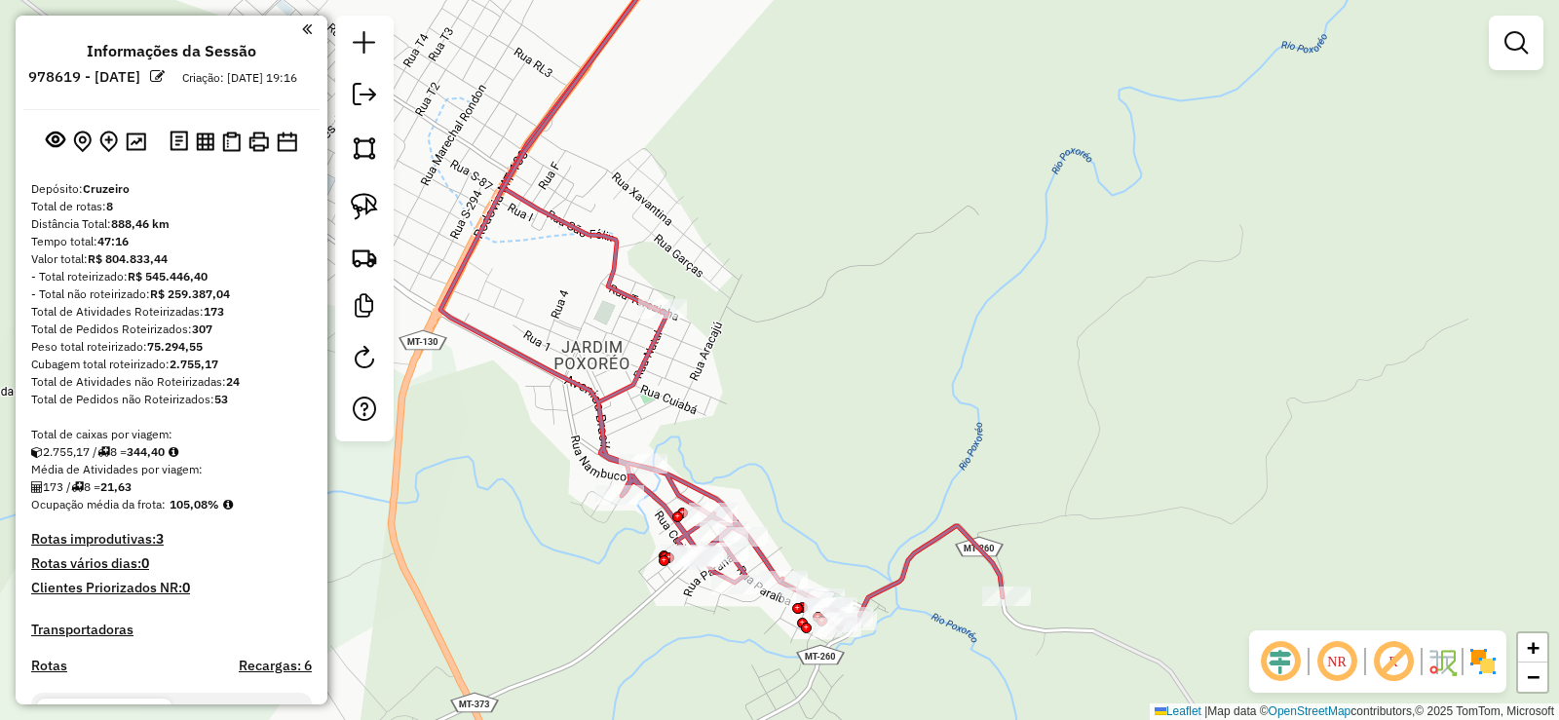
click at [637, 365] on icon at bounding box center [722, 278] width 562 height 701
select select "**********"
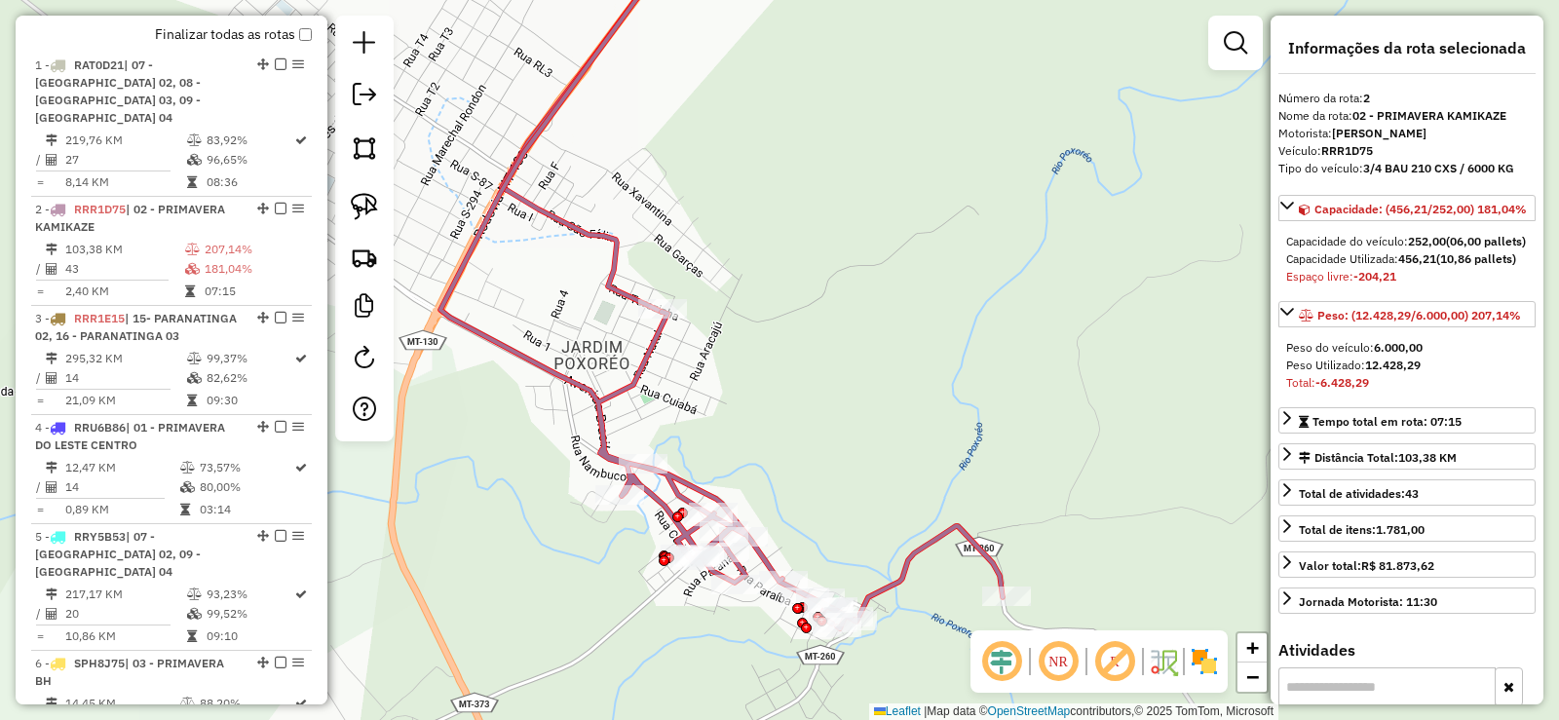
scroll to position [905, 0]
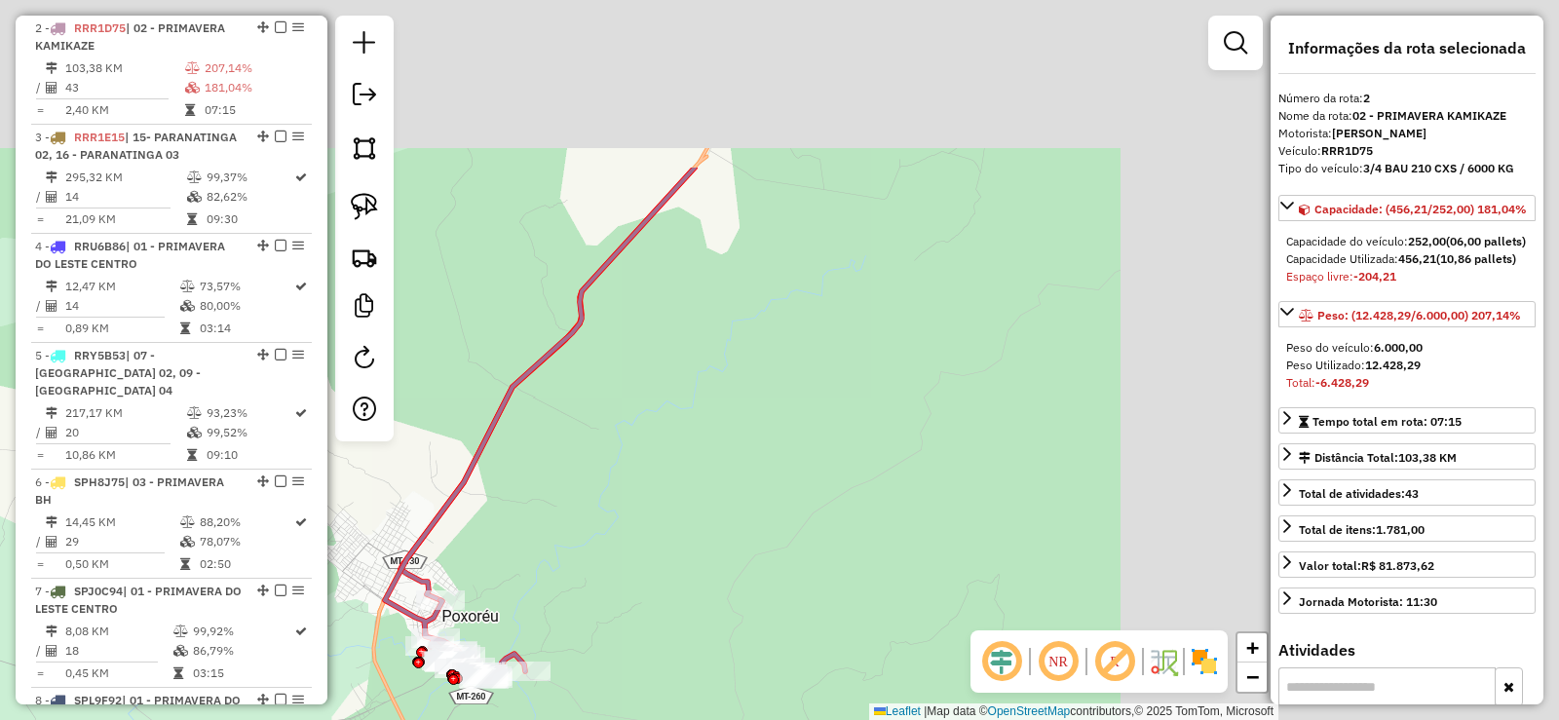
drag, startPoint x: 813, startPoint y: 412, endPoint x: 518, endPoint y: 510, distance: 311.0
click at [520, 509] on div "Janela de atendimento Grade de atendimento Capacidade Transportadoras Veículos …" at bounding box center [779, 360] width 1559 height 720
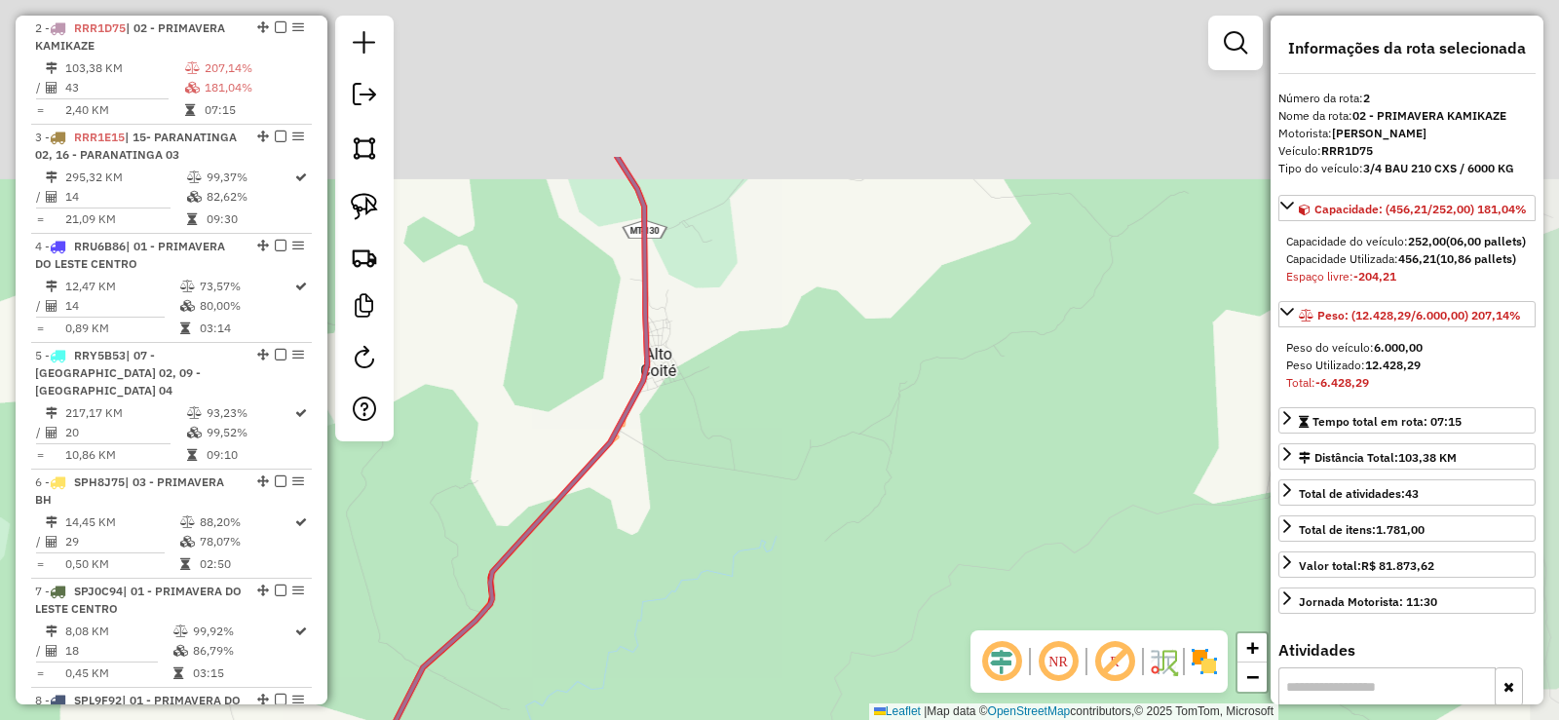
drag, startPoint x: 814, startPoint y: 291, endPoint x: 850, endPoint y: 525, distance: 236.7
click at [849, 522] on div "Janela de atendimento Grade de atendimento Capacidade Transportadoras Veículos …" at bounding box center [779, 360] width 1559 height 720
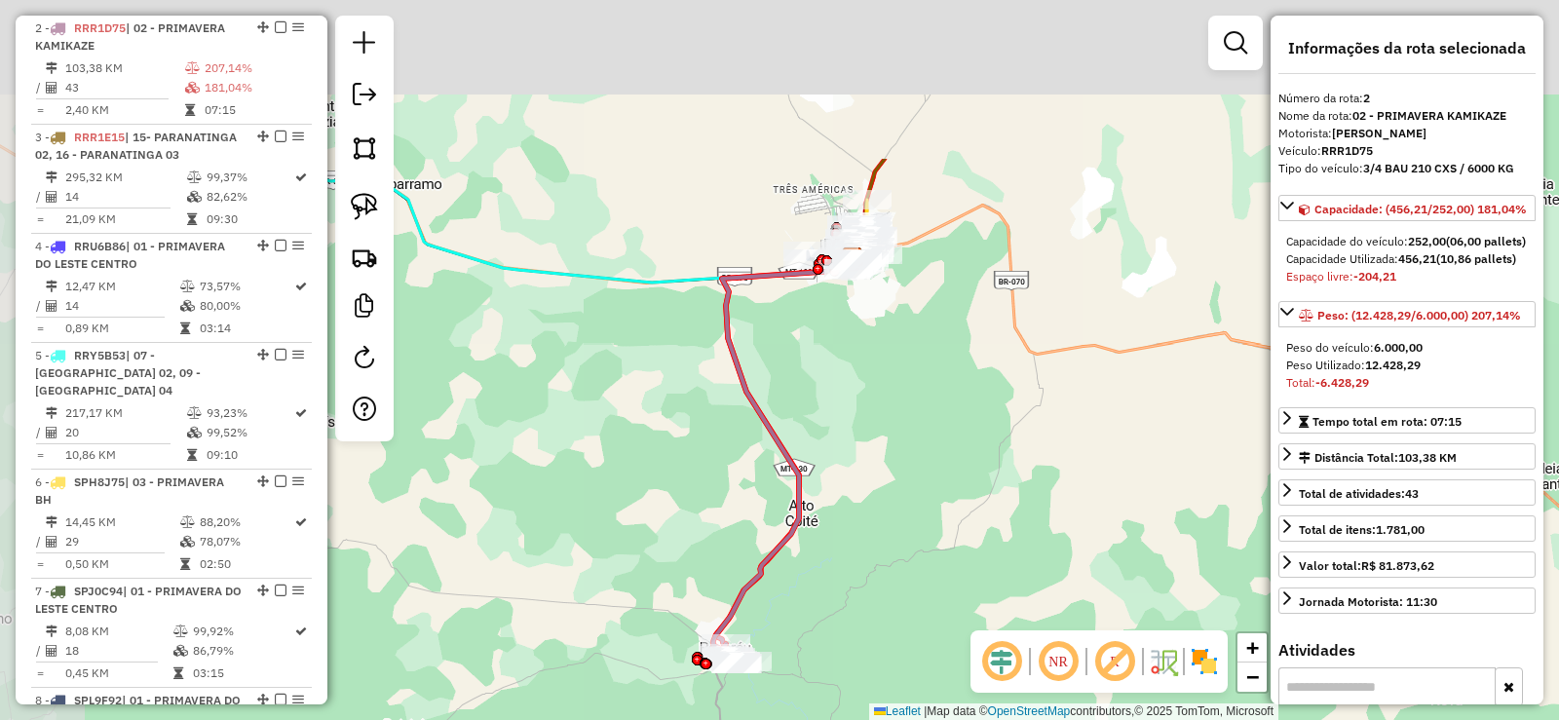
drag, startPoint x: 803, startPoint y: 377, endPoint x: 852, endPoint y: 498, distance: 130.3
click at [852, 498] on div "Janela de atendimento Grade de atendimento Capacidade Transportadoras Veículos …" at bounding box center [779, 360] width 1559 height 720
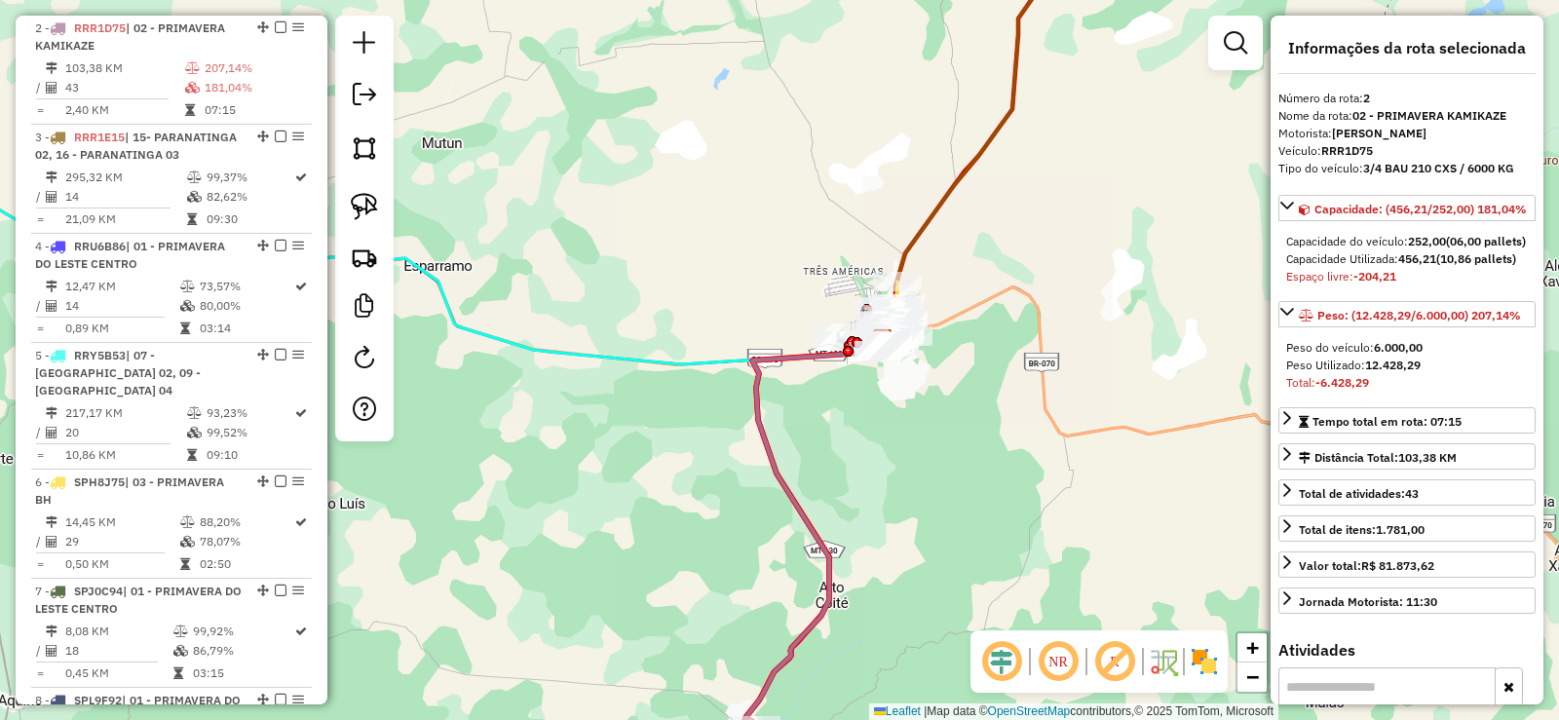
drag, startPoint x: 942, startPoint y: 362, endPoint x: 922, endPoint y: 441, distance: 81.6
click at [922, 441] on div "Janela de atendimento Grade de atendimento Capacidade Transportadoras Veículos …" at bounding box center [779, 360] width 1559 height 720
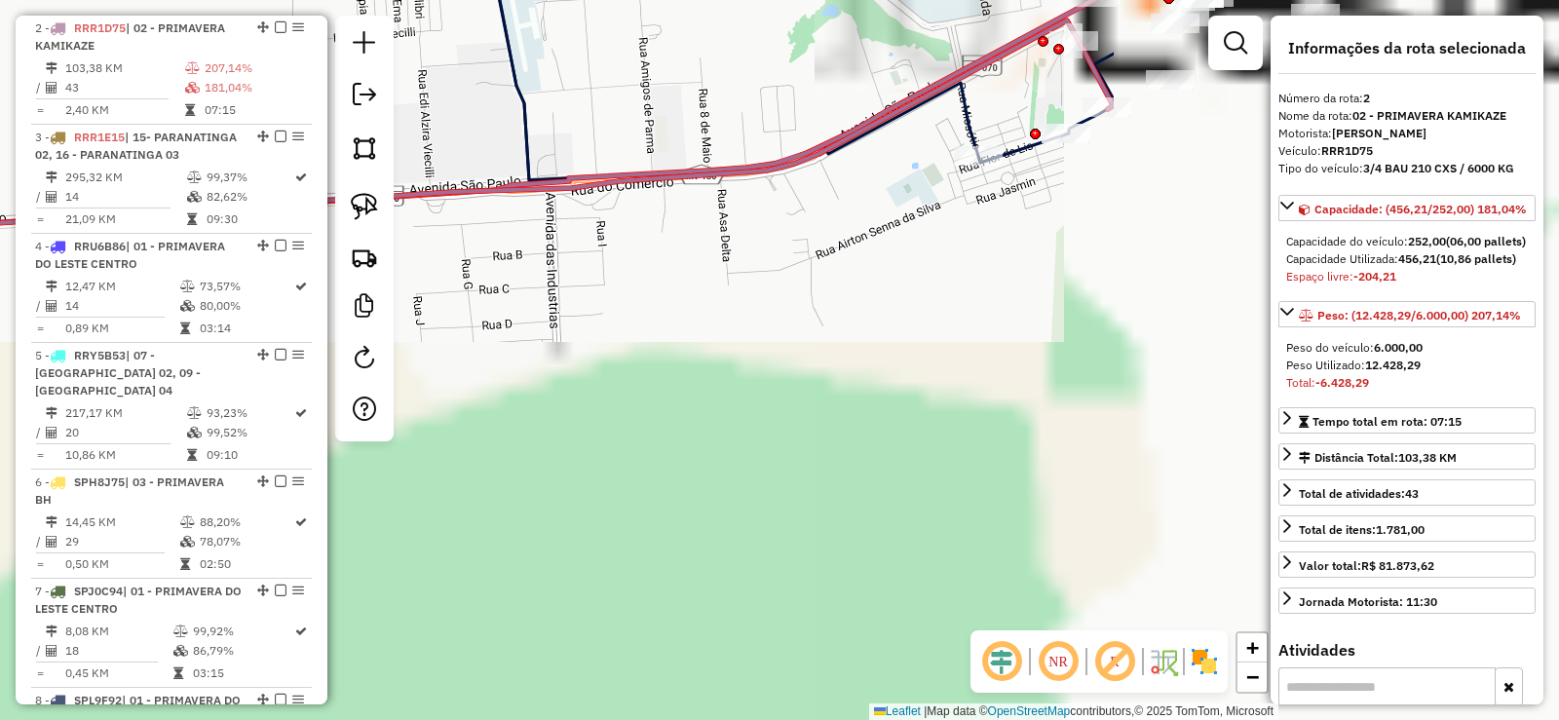
drag, startPoint x: 858, startPoint y: 245, endPoint x: 441, endPoint y: -118, distance: 551.9
click at [441, 0] on html "Aguarde... Pop-up bloqueado! Seu navegador bloqueou automáticamente a abertura …" at bounding box center [779, 360] width 1559 height 720
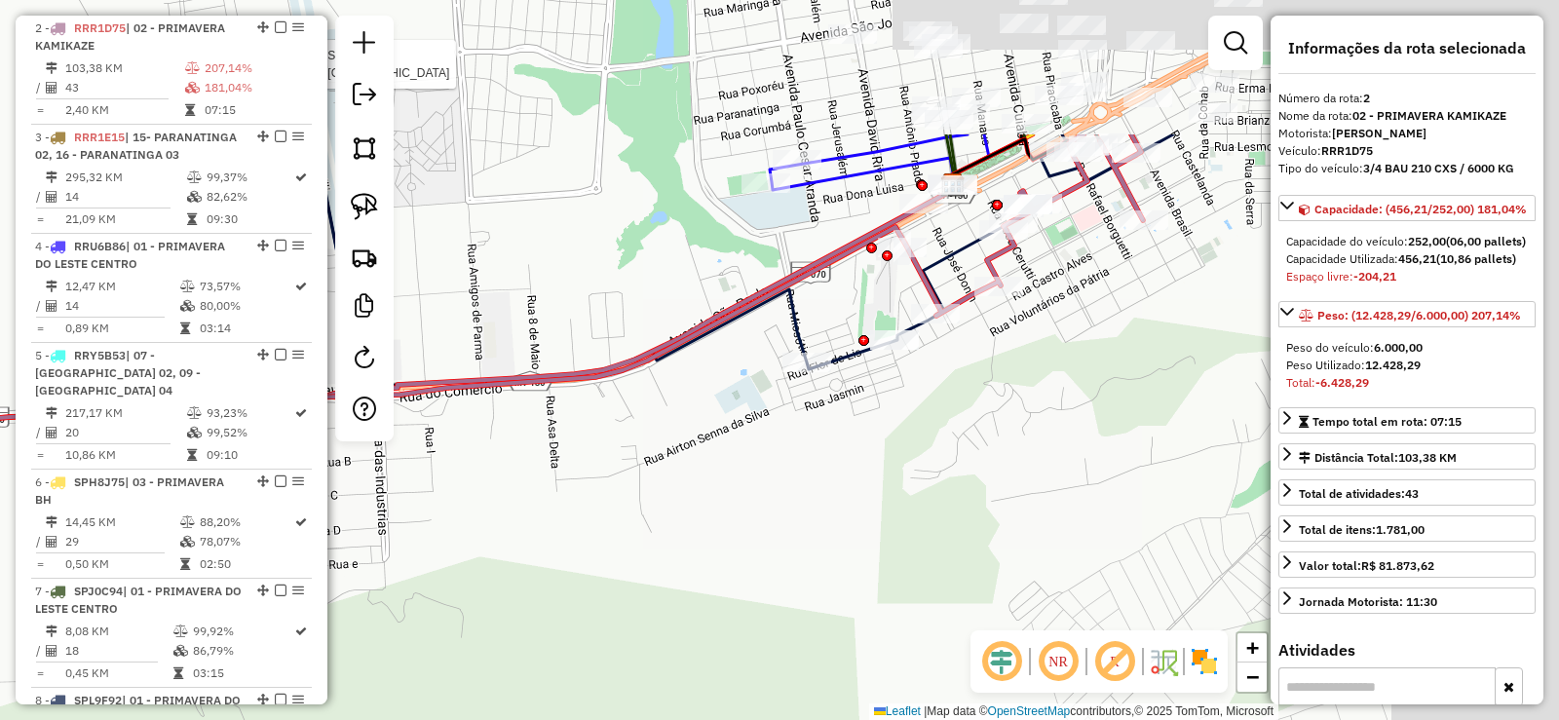
drag, startPoint x: 944, startPoint y: 179, endPoint x: 871, endPoint y: 302, distance: 142.9
click at [838, 306] on div "Rota 8 - Placa SPL9F92 6451 - MERC. TALISMA Janela de atendimento Grade de aten…" at bounding box center [779, 360] width 1559 height 720
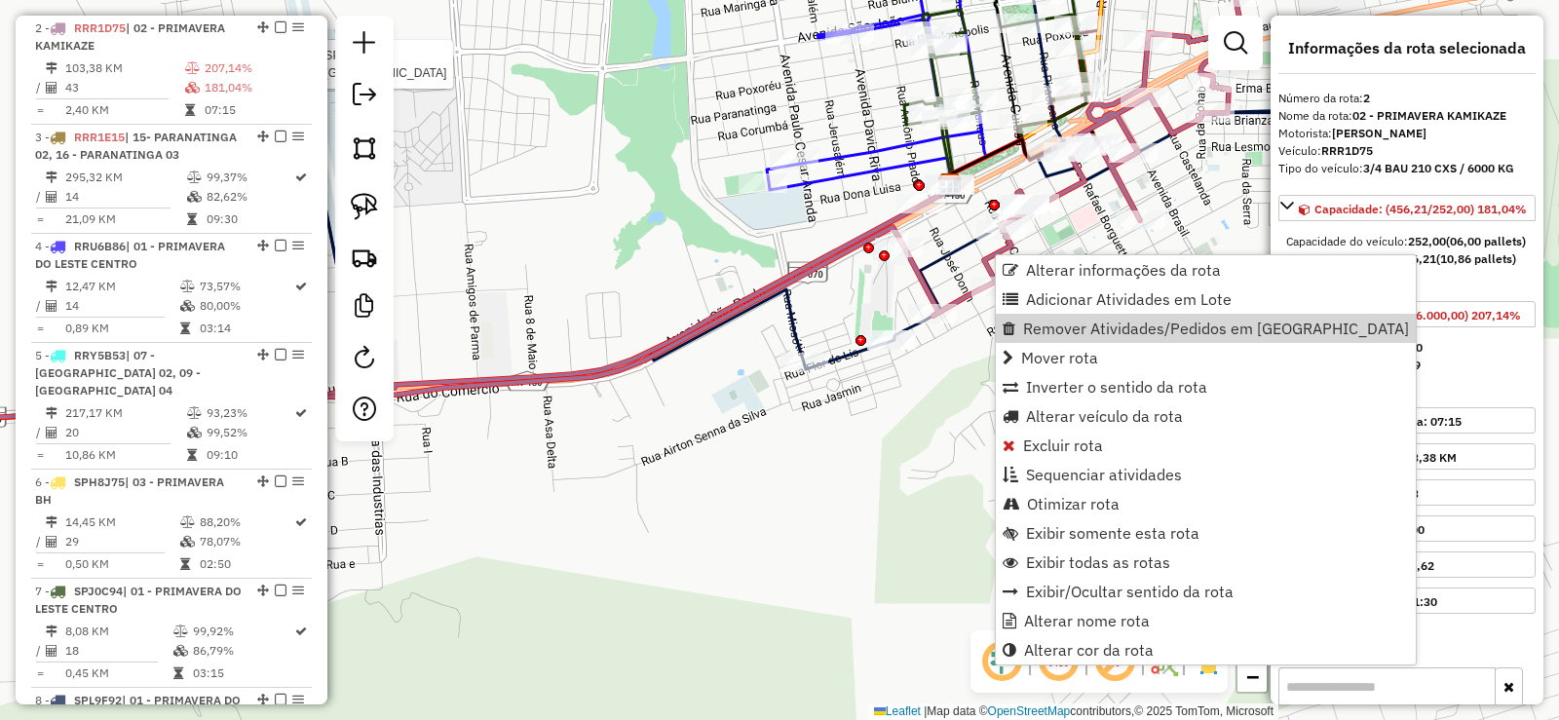
click at [922, 282] on icon at bounding box center [544, 212] width 1400 height 431
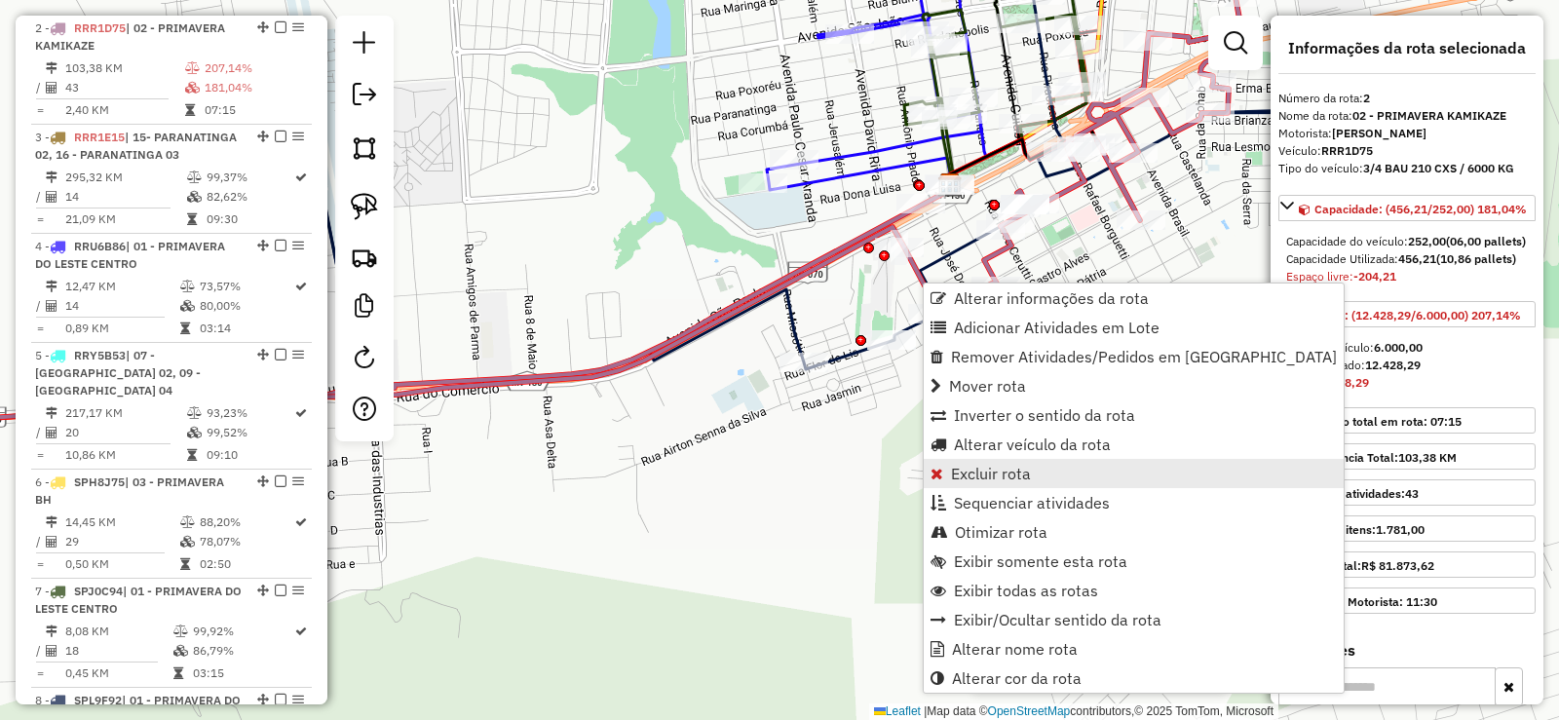
click at [964, 470] on span "Excluir rota" at bounding box center [991, 474] width 80 height 16
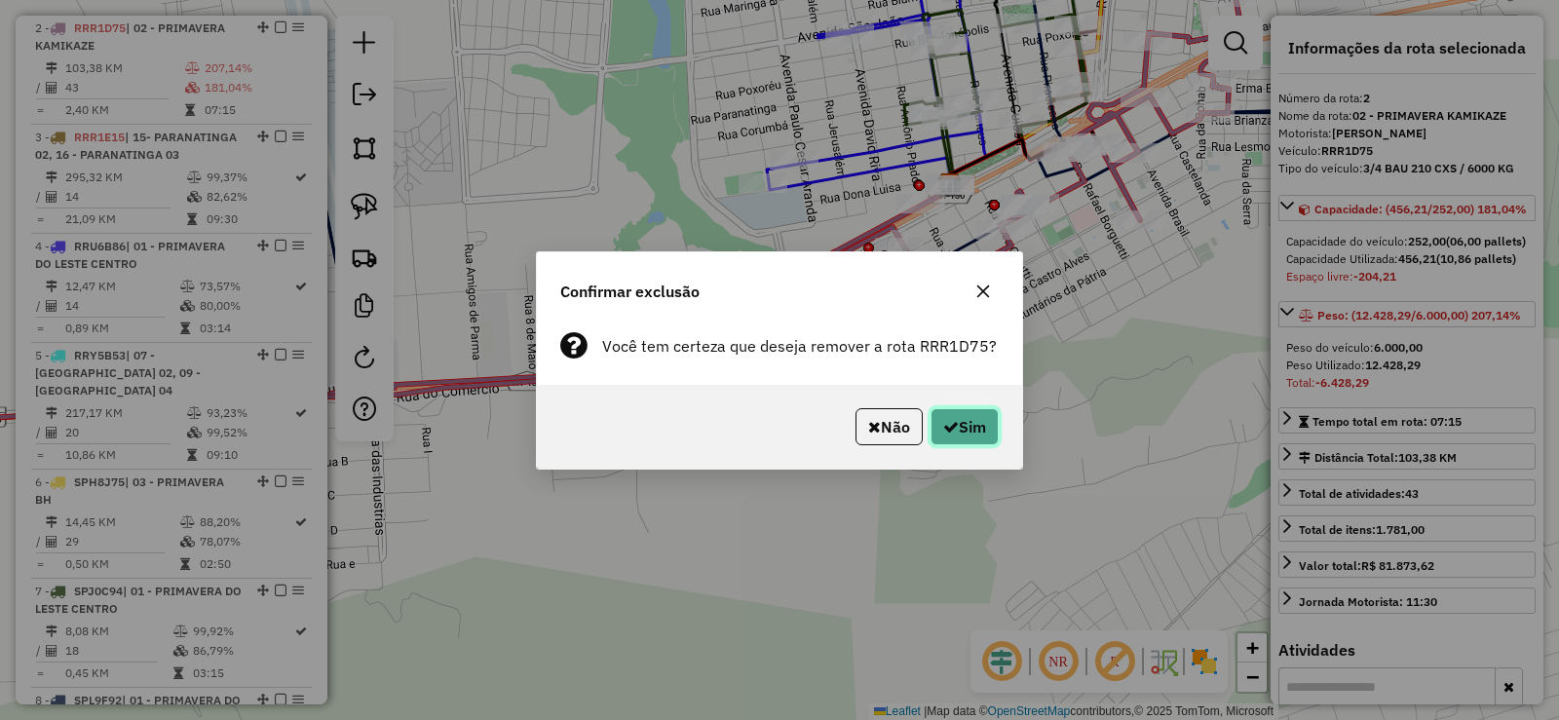
click at [970, 418] on button "Sim" at bounding box center [965, 426] width 68 height 37
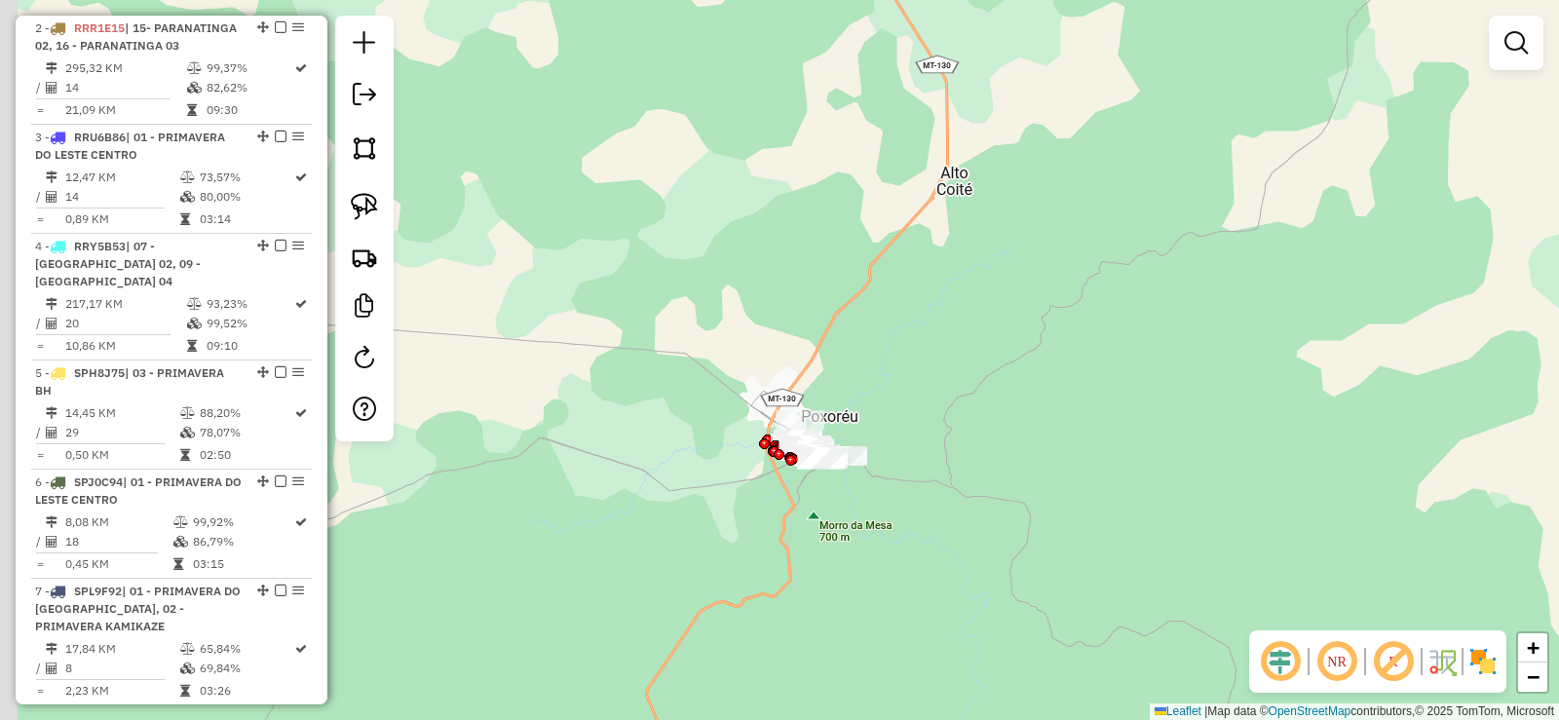
drag, startPoint x: 852, startPoint y: 502, endPoint x: 928, endPoint y: 393, distance: 133.0
click at [928, 393] on div "Janela de atendimento Grade de atendimento Capacidade Transportadoras Veículos …" at bounding box center [779, 360] width 1559 height 720
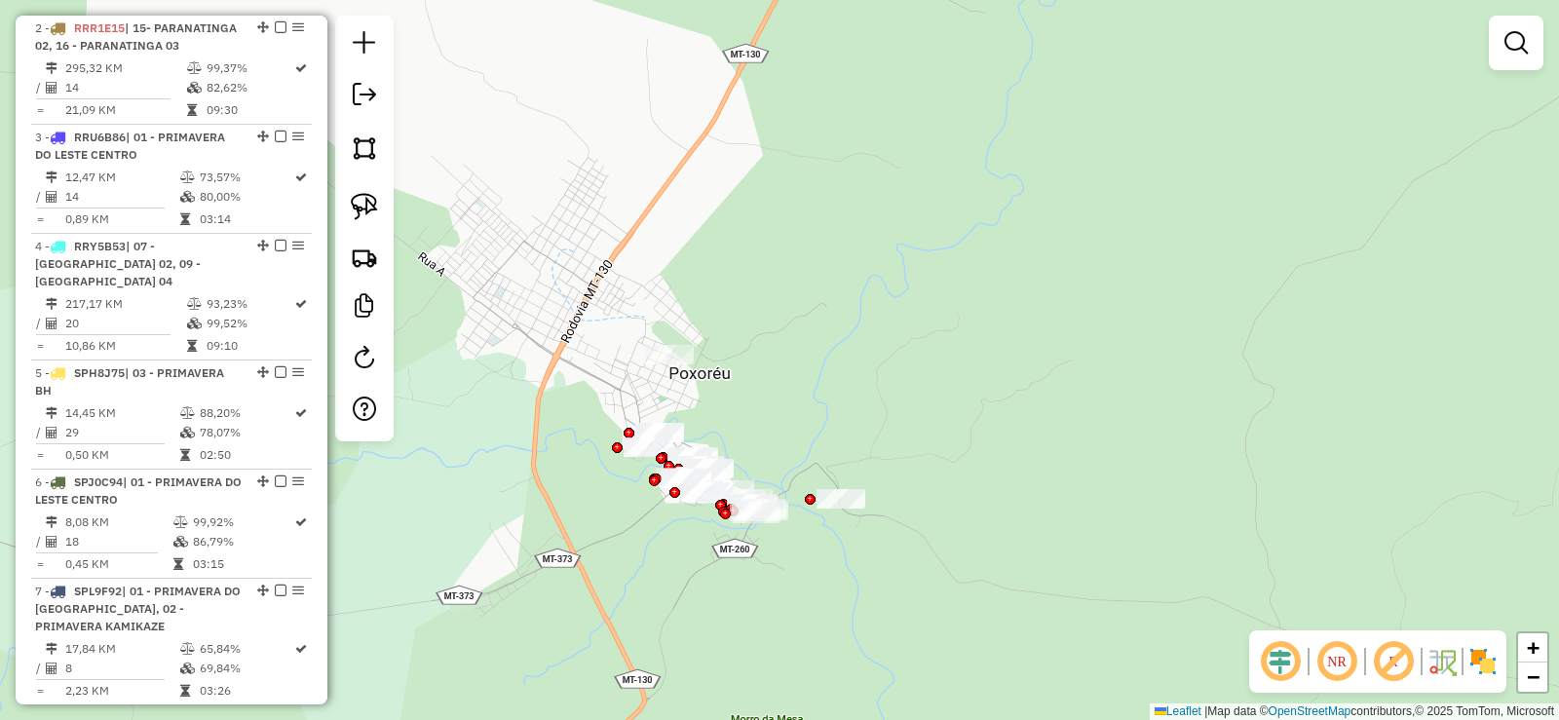
drag, startPoint x: 848, startPoint y: 344, endPoint x: 832, endPoint y: 279, distance: 67.1
click at [921, 295] on div "Janela de atendimento Grade de atendimento Capacidade Transportadoras Veículos …" at bounding box center [779, 360] width 1559 height 720
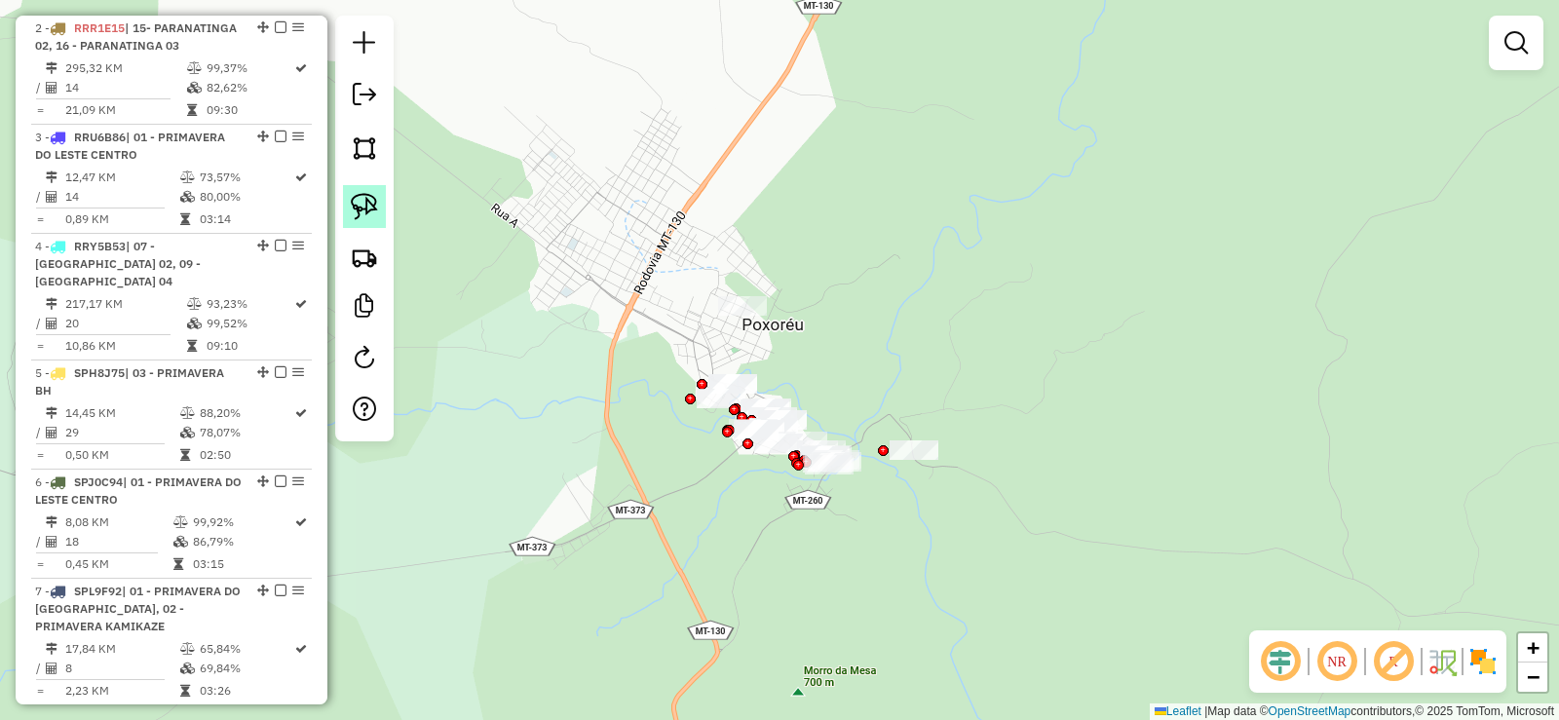
click at [369, 199] on img at bounding box center [364, 206] width 27 height 27
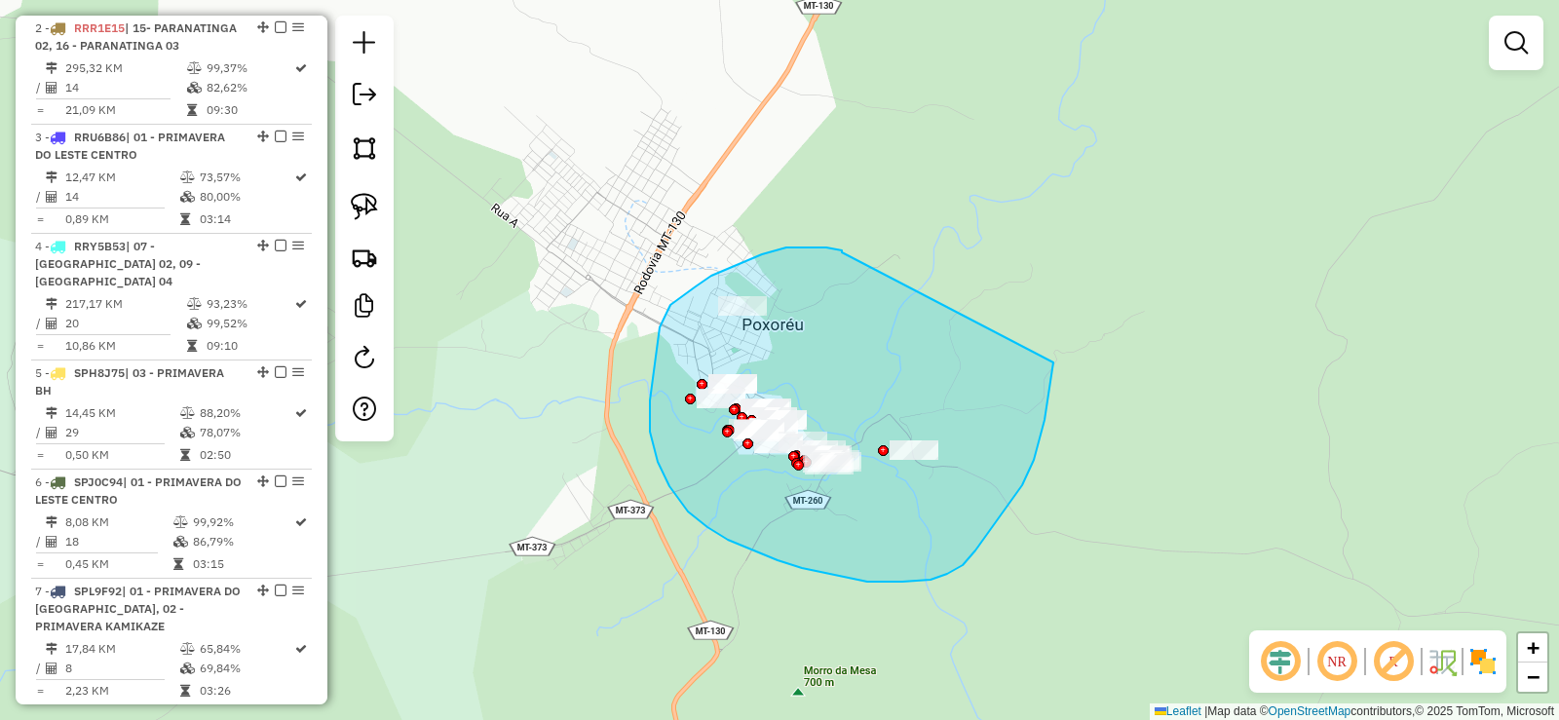
drag, startPoint x: 842, startPoint y: 250, endPoint x: 1054, endPoint y: 351, distance: 234.1
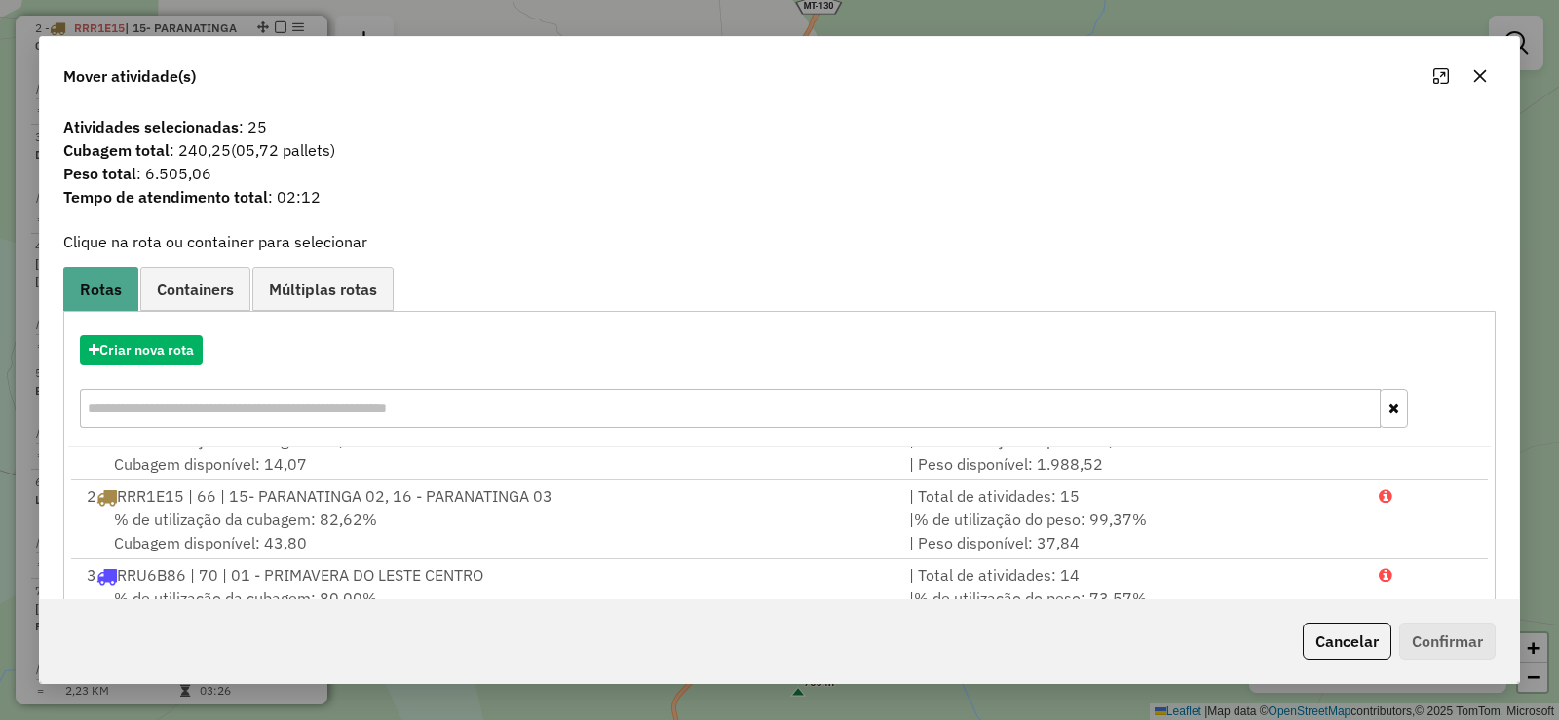
scroll to position [0, 0]
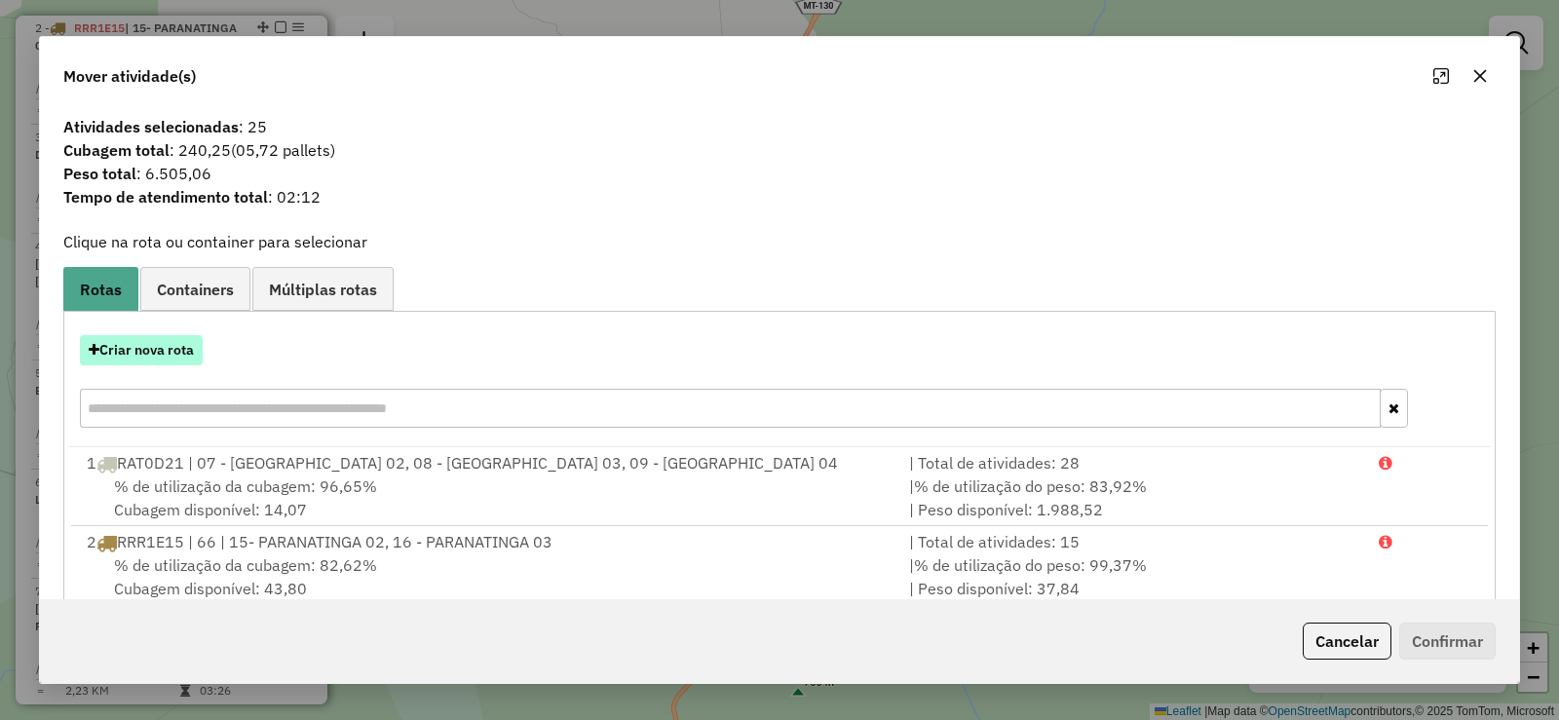
click at [145, 351] on button "Criar nova rota" at bounding box center [141, 350] width 123 height 30
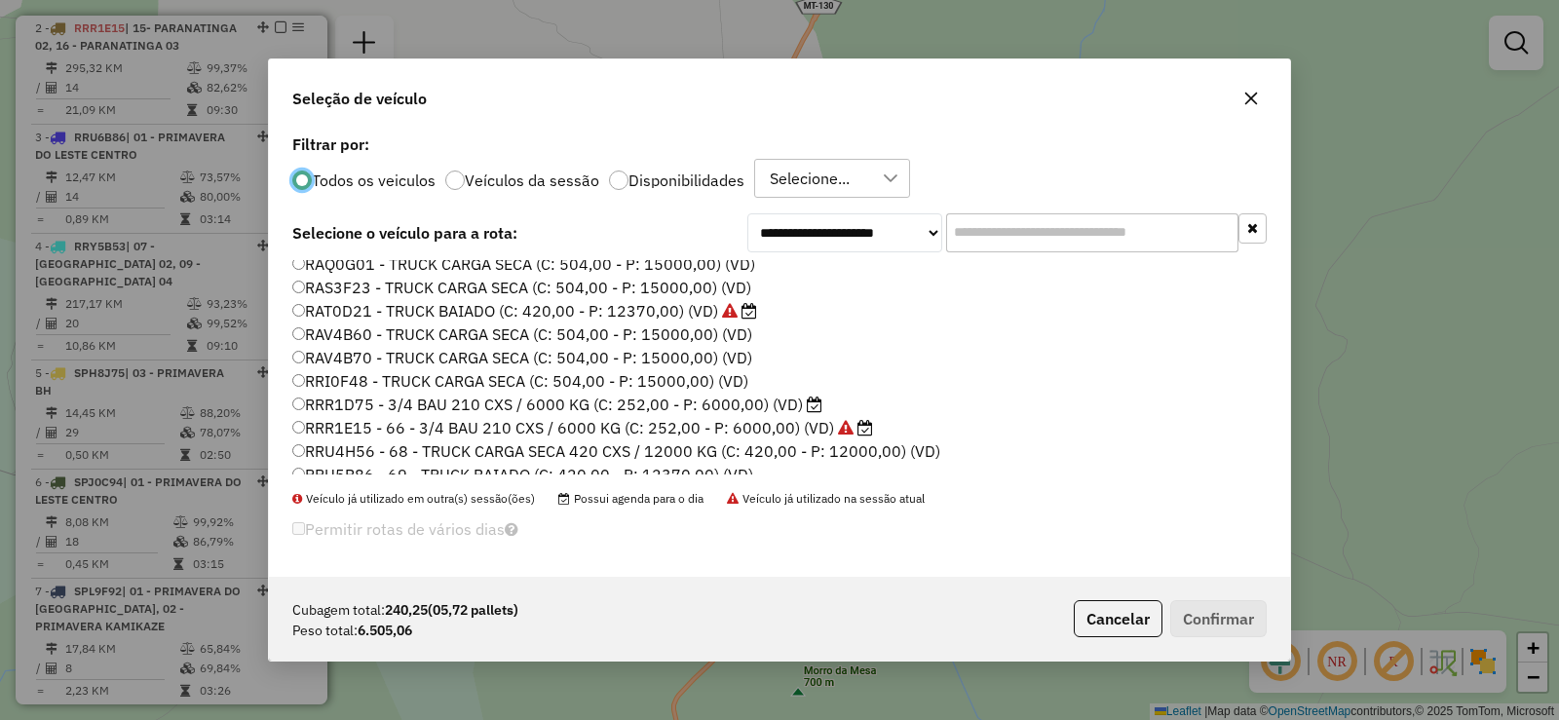
scroll to position [195, 0]
click at [291, 405] on div "OAS5354 - VUC CAMINHONETE 50 CXS / 1500 KG (C: 50,00 - P: 1500,00) (VD) OBA5532…" at bounding box center [780, 375] width 998 height 230
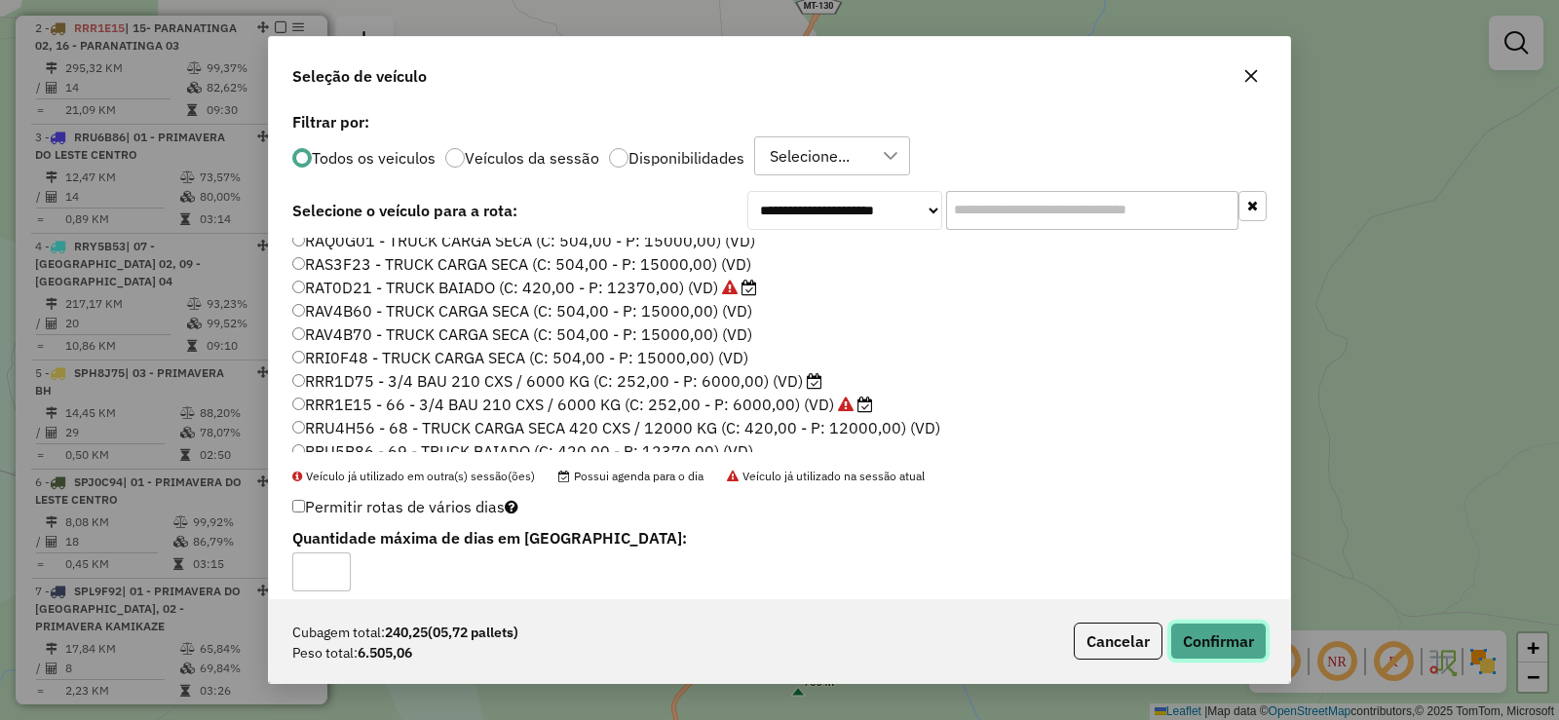
click at [1214, 642] on button "Confirmar" at bounding box center [1218, 641] width 96 height 37
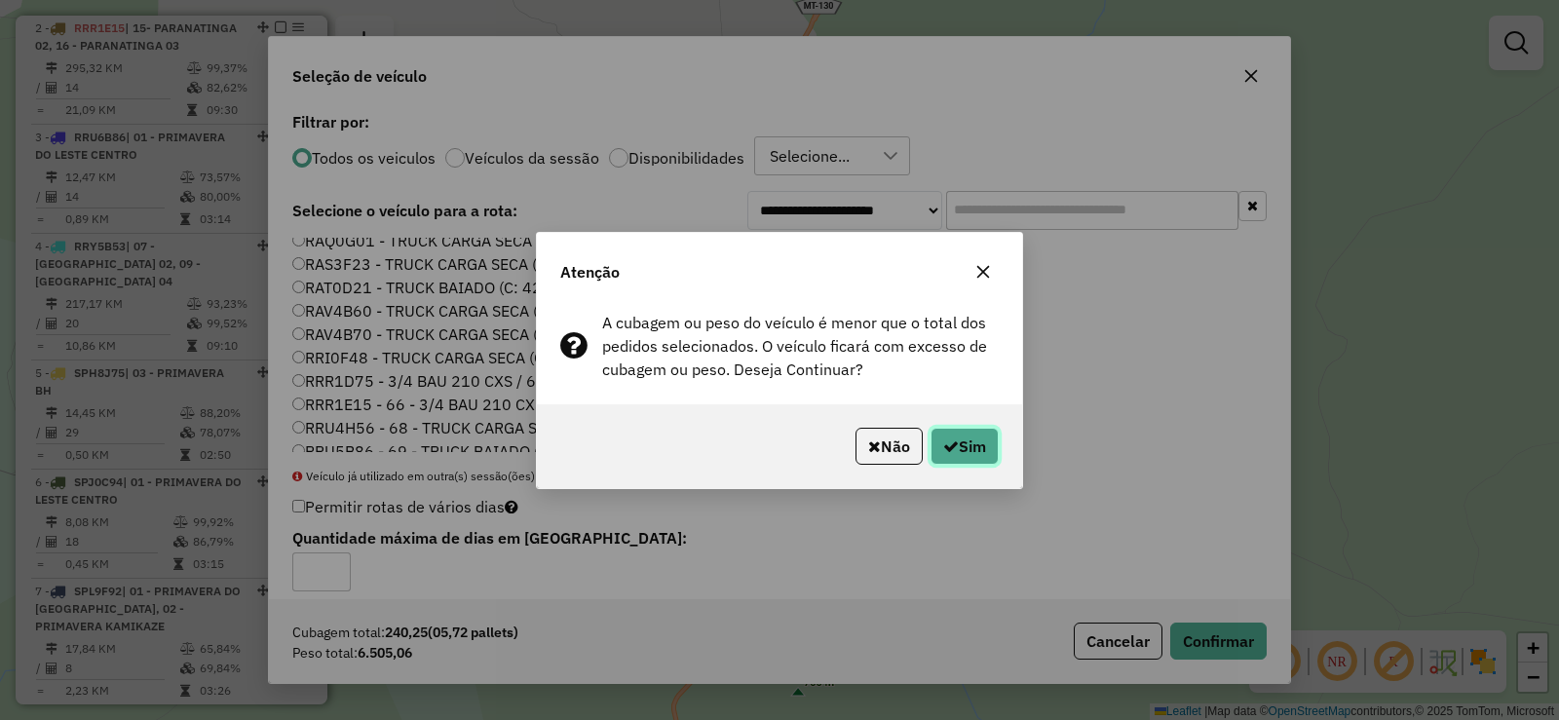
click at [979, 450] on button "Sim" at bounding box center [965, 446] width 68 height 37
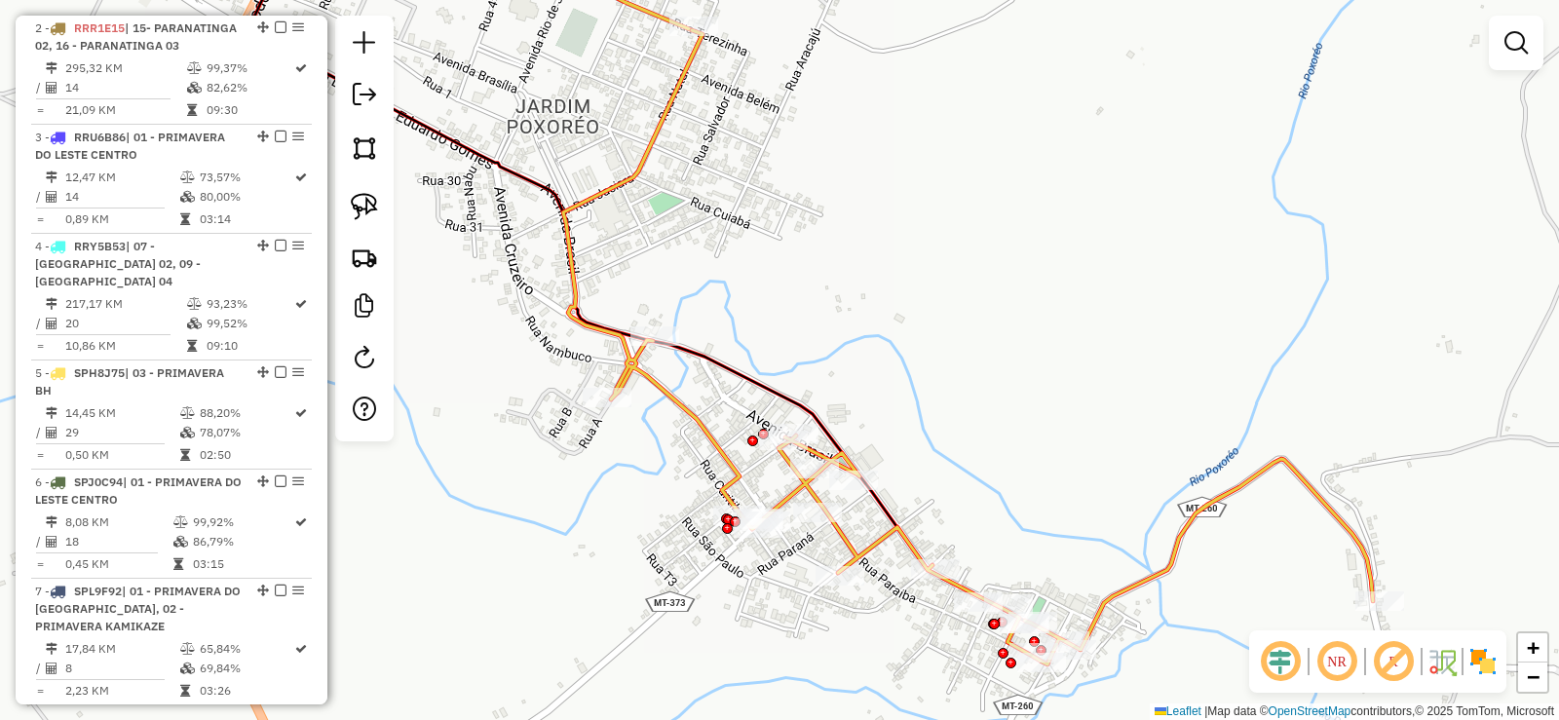
select select "**********"
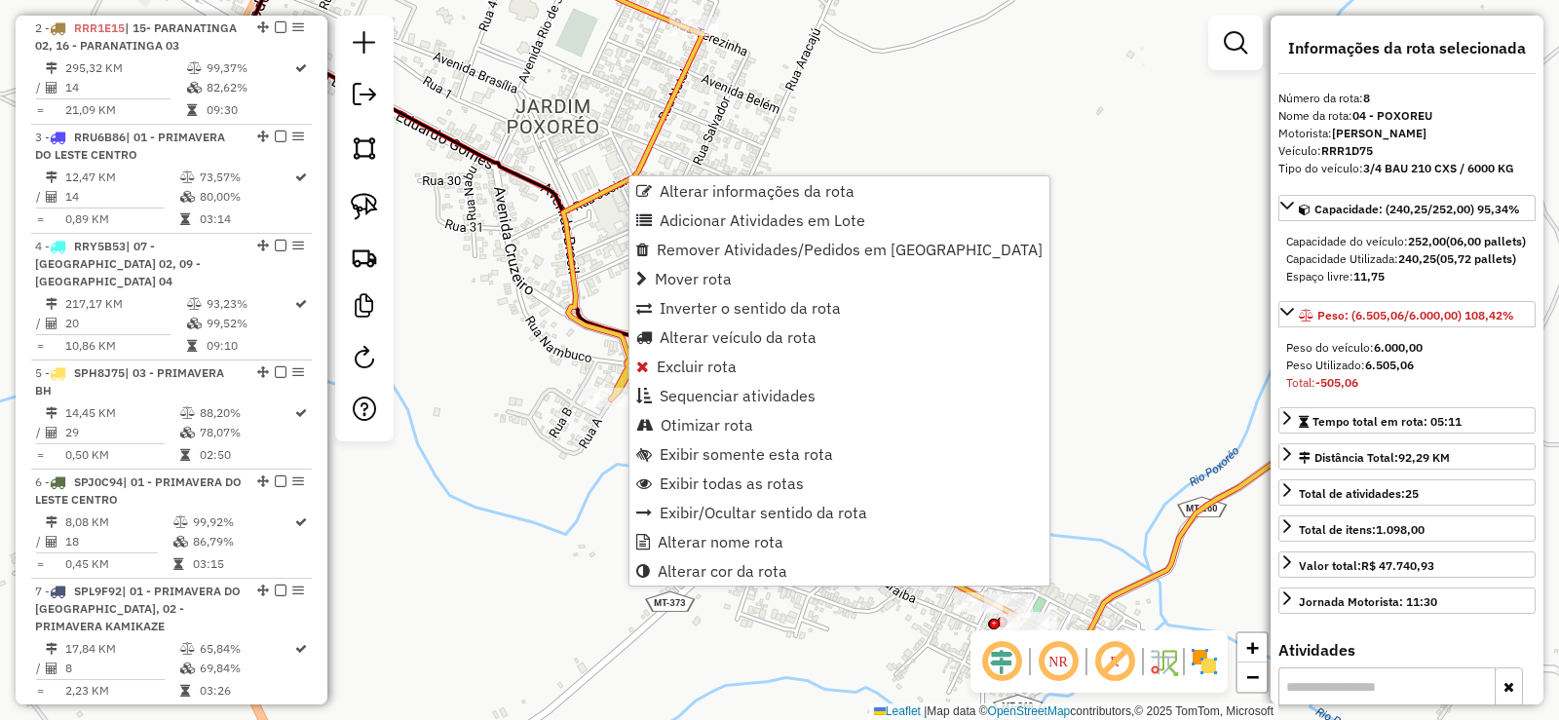
scroll to position [1382, 0]
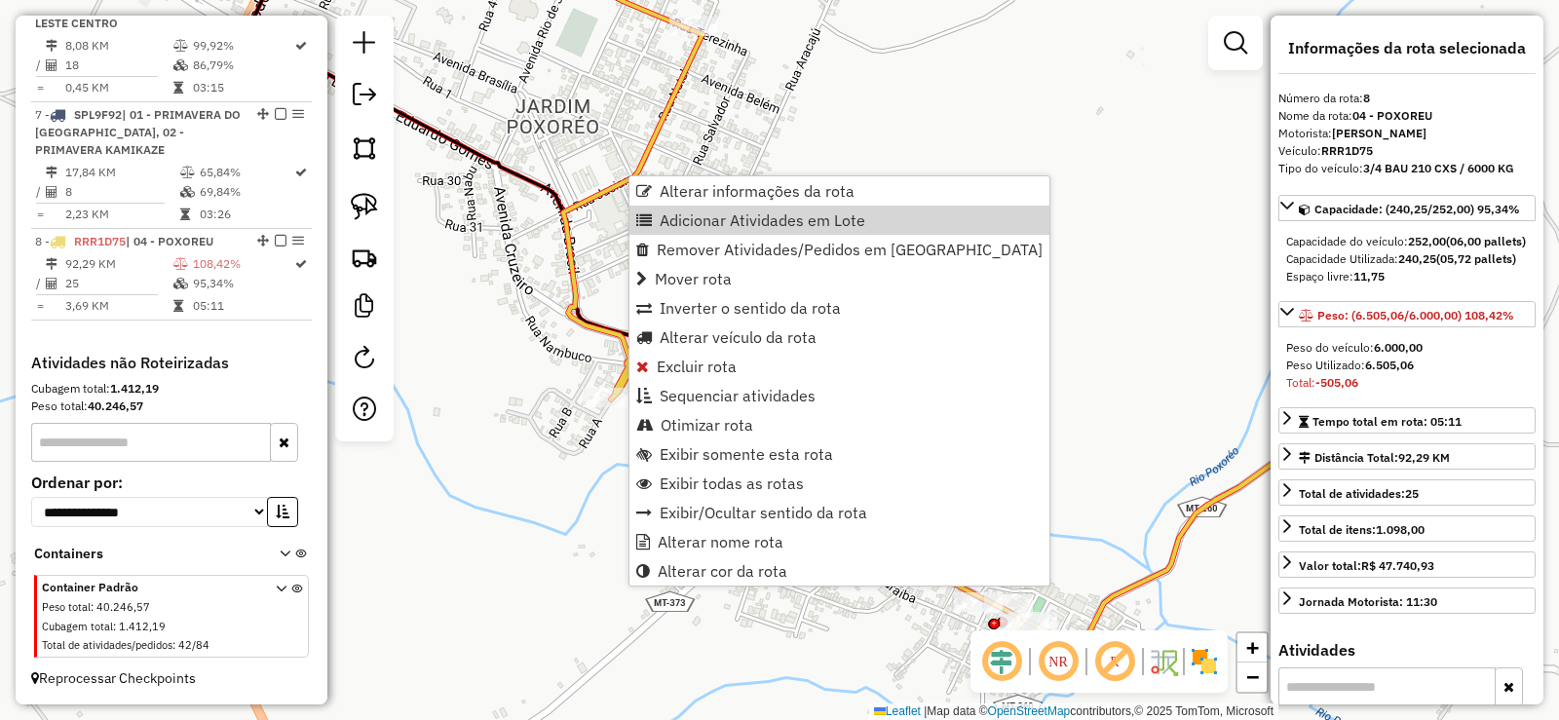
click at [1021, 211] on div "Janela de atendimento Grade de atendimento Capacidade Transportadoras Veículos …" at bounding box center [779, 360] width 1559 height 720
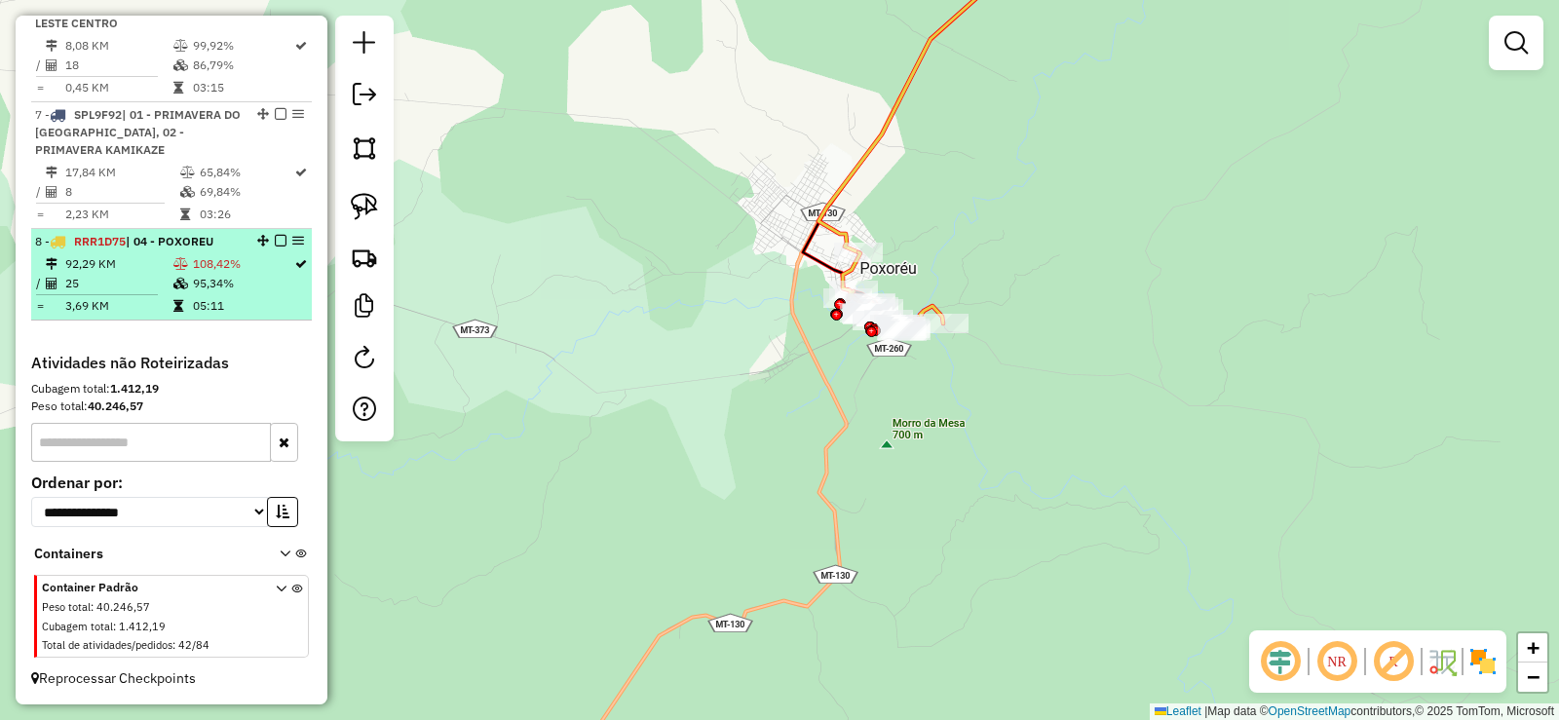
click at [275, 239] on em at bounding box center [281, 241] width 12 height 12
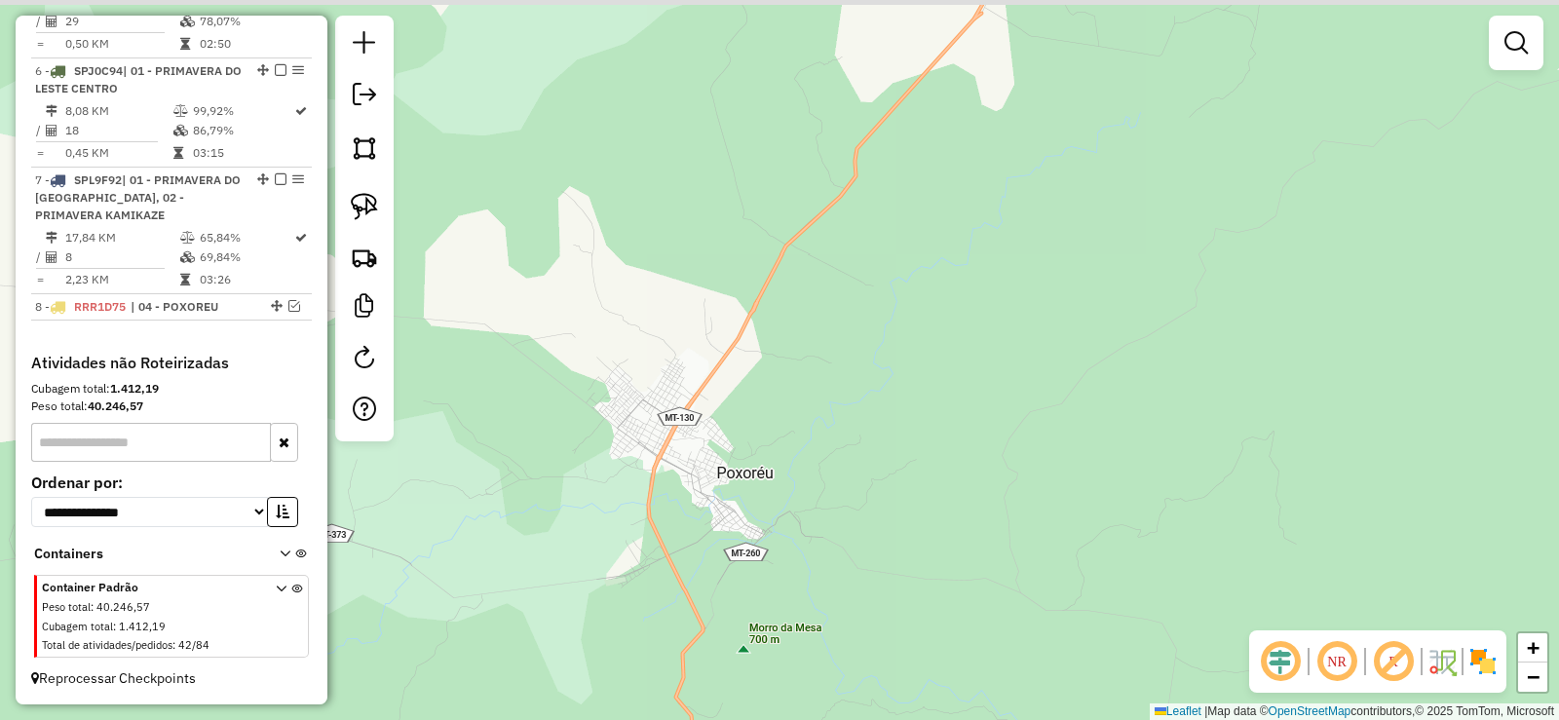
drag, startPoint x: 958, startPoint y: 355, endPoint x: 862, endPoint y: 563, distance: 229.8
click at [862, 563] on div "Janela de atendimento Grade de atendimento Capacidade Transportadoras Veículos …" at bounding box center [779, 360] width 1559 height 720
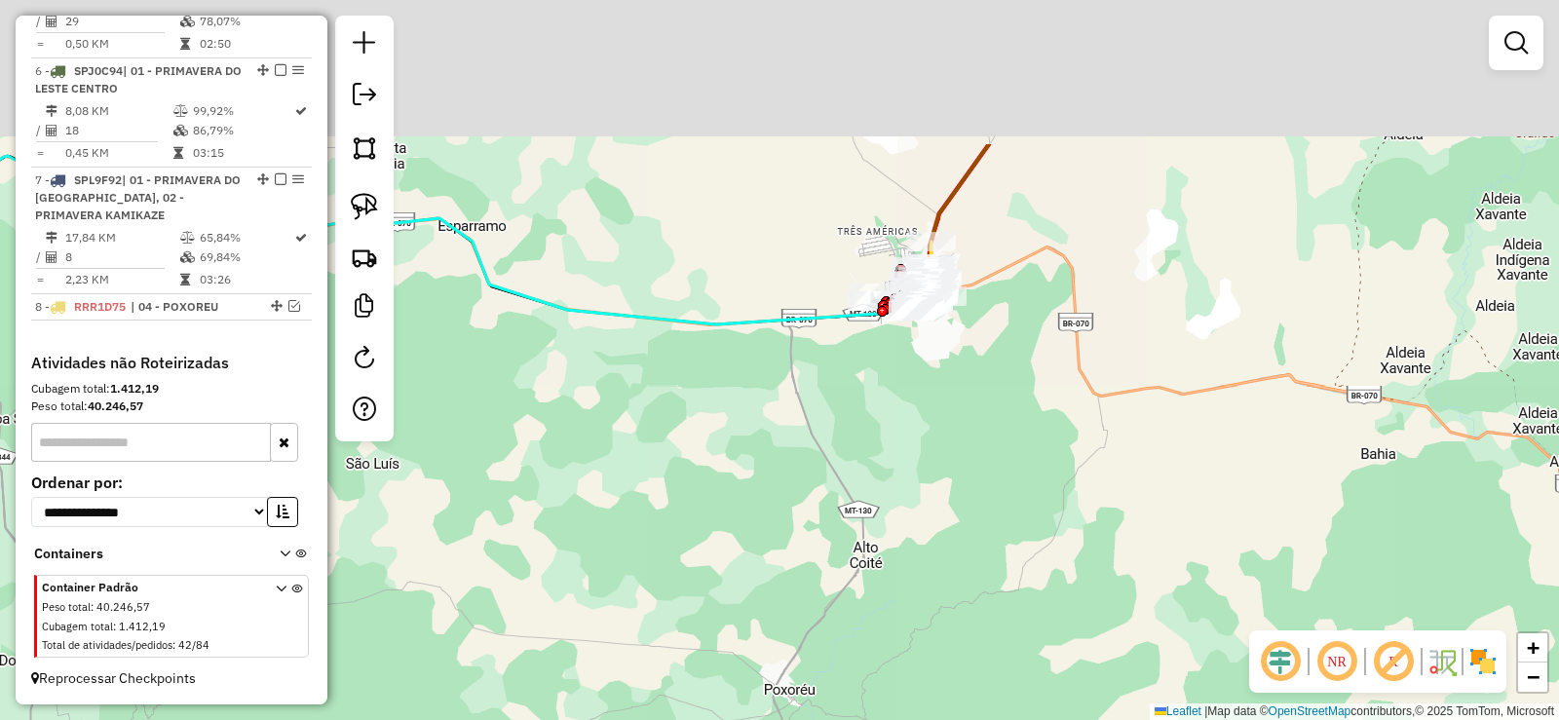
drag, startPoint x: 979, startPoint y: 458, endPoint x: 968, endPoint y: 591, distance: 133.1
click at [968, 591] on div "Janela de atendimento Grade de atendimento Capacidade Transportadoras Veículos …" at bounding box center [779, 360] width 1559 height 720
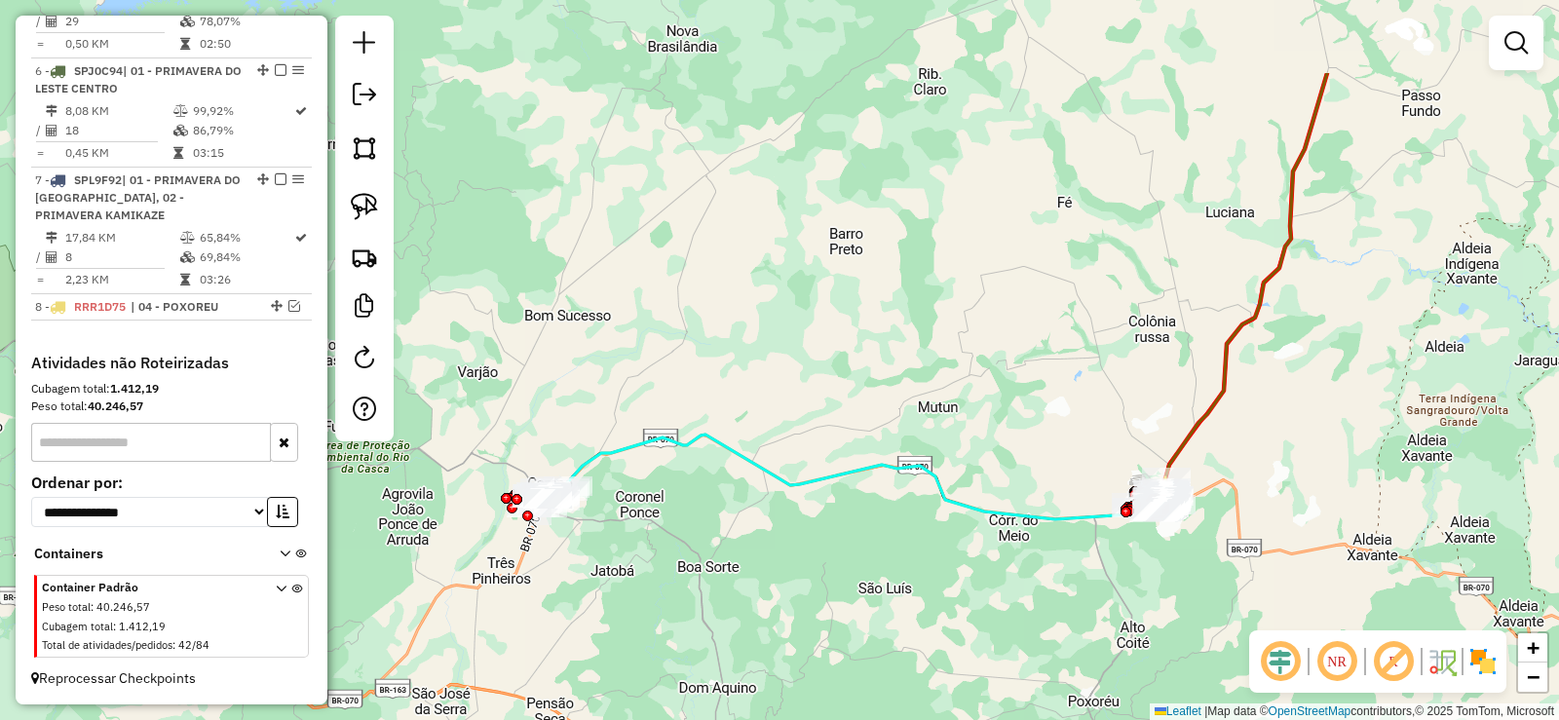
drag, startPoint x: 716, startPoint y: 288, endPoint x: 1072, endPoint y: 404, distance: 374.2
click at [1072, 406] on div "Janela de atendimento Grade de atendimento Capacidade Transportadoras Veículos …" at bounding box center [779, 360] width 1559 height 720
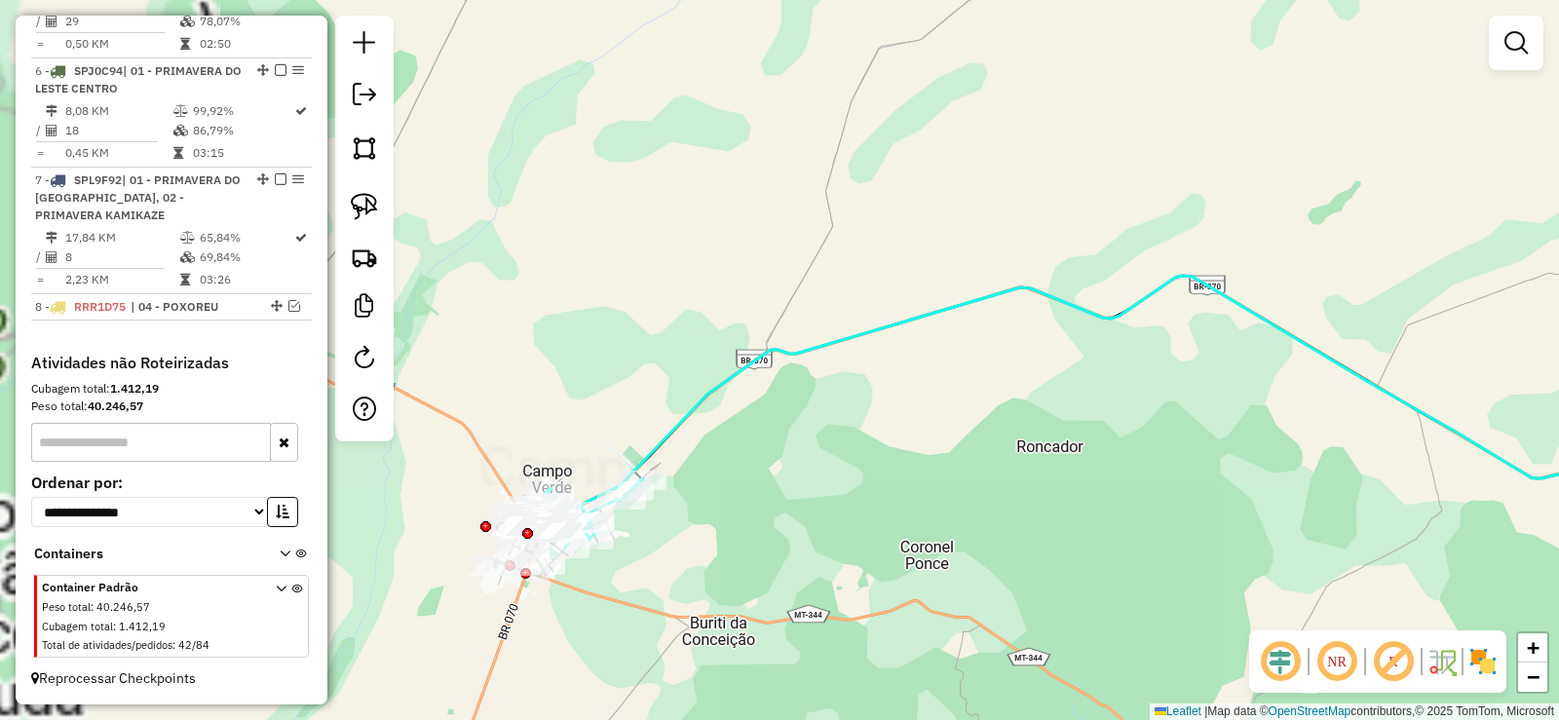
drag, startPoint x: 639, startPoint y: 405, endPoint x: 846, endPoint y: 315, distance: 225.6
click at [910, 279] on div "Janela de atendimento Grade de atendimento Capacidade Transportadoras Veículos …" at bounding box center [779, 360] width 1559 height 720
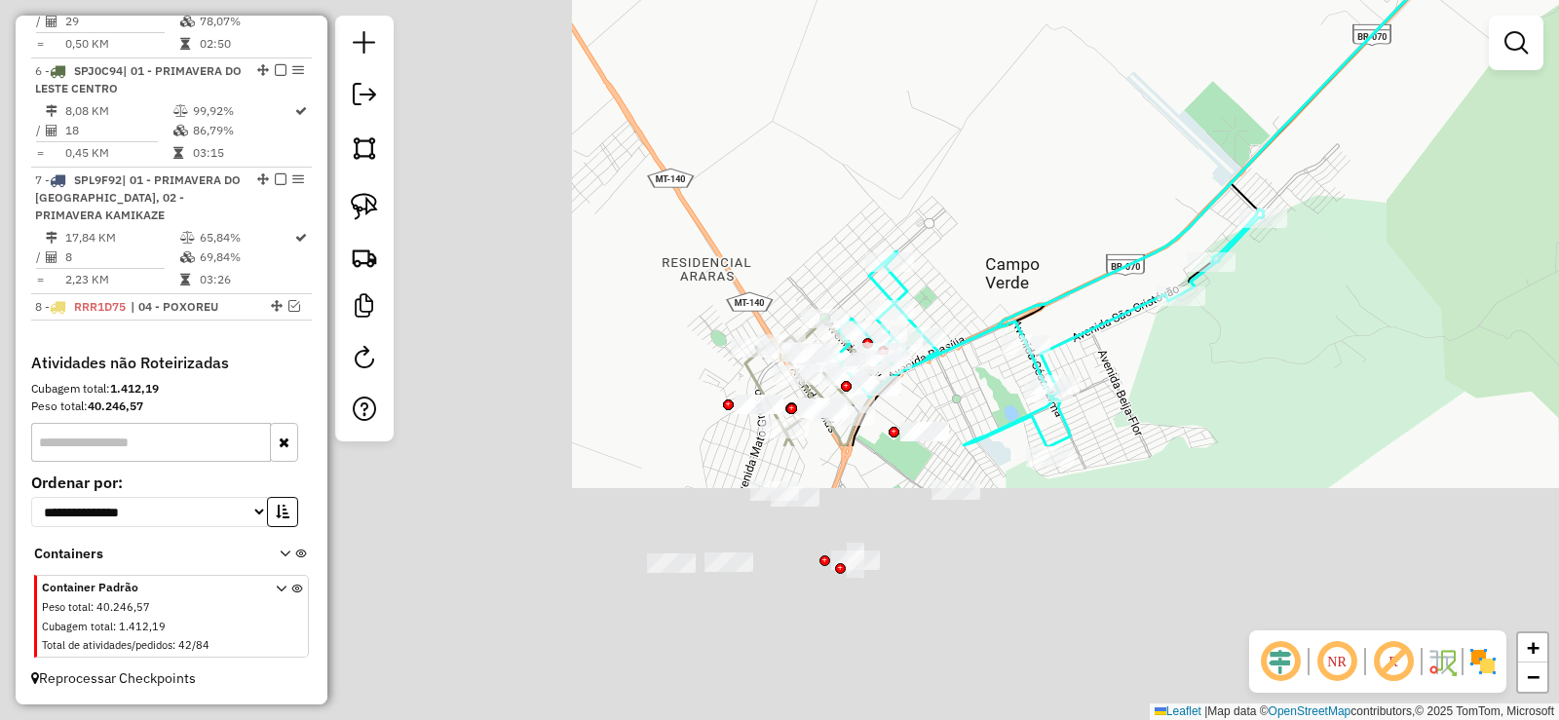
drag, startPoint x: 930, startPoint y: 165, endPoint x: 1436, endPoint y: -69, distance: 557.3
click at [1436, 0] on html "Aguarde... Pop-up bloqueado! Seu navegador bloqueou automáticamente a abertura …" at bounding box center [779, 360] width 1559 height 720
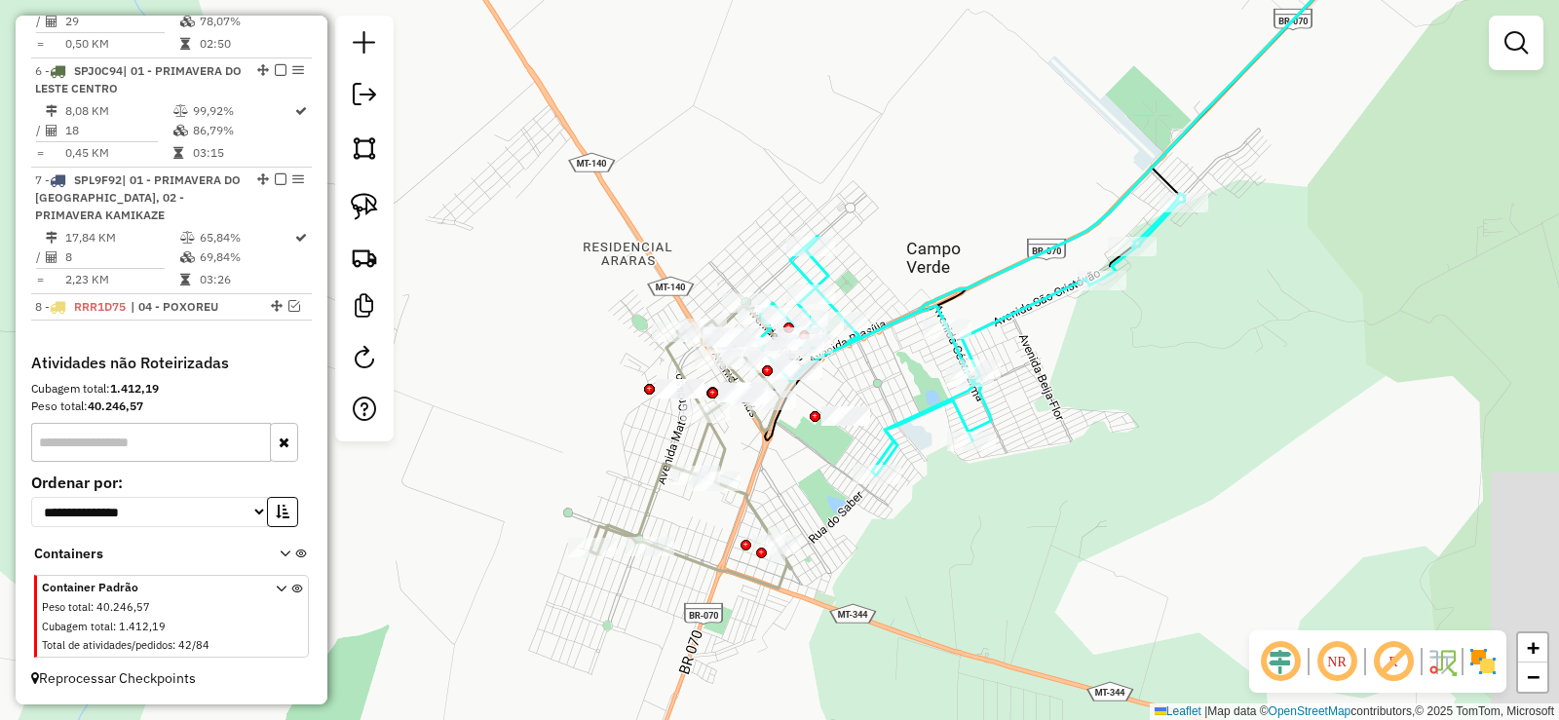
drag, startPoint x: 1191, startPoint y: 114, endPoint x: 1001, endPoint y: 136, distance: 191.4
click at [1001, 136] on div "Janela de atendimento Grade de atendimento Capacidade Transportadoras Veículos …" at bounding box center [779, 360] width 1559 height 720
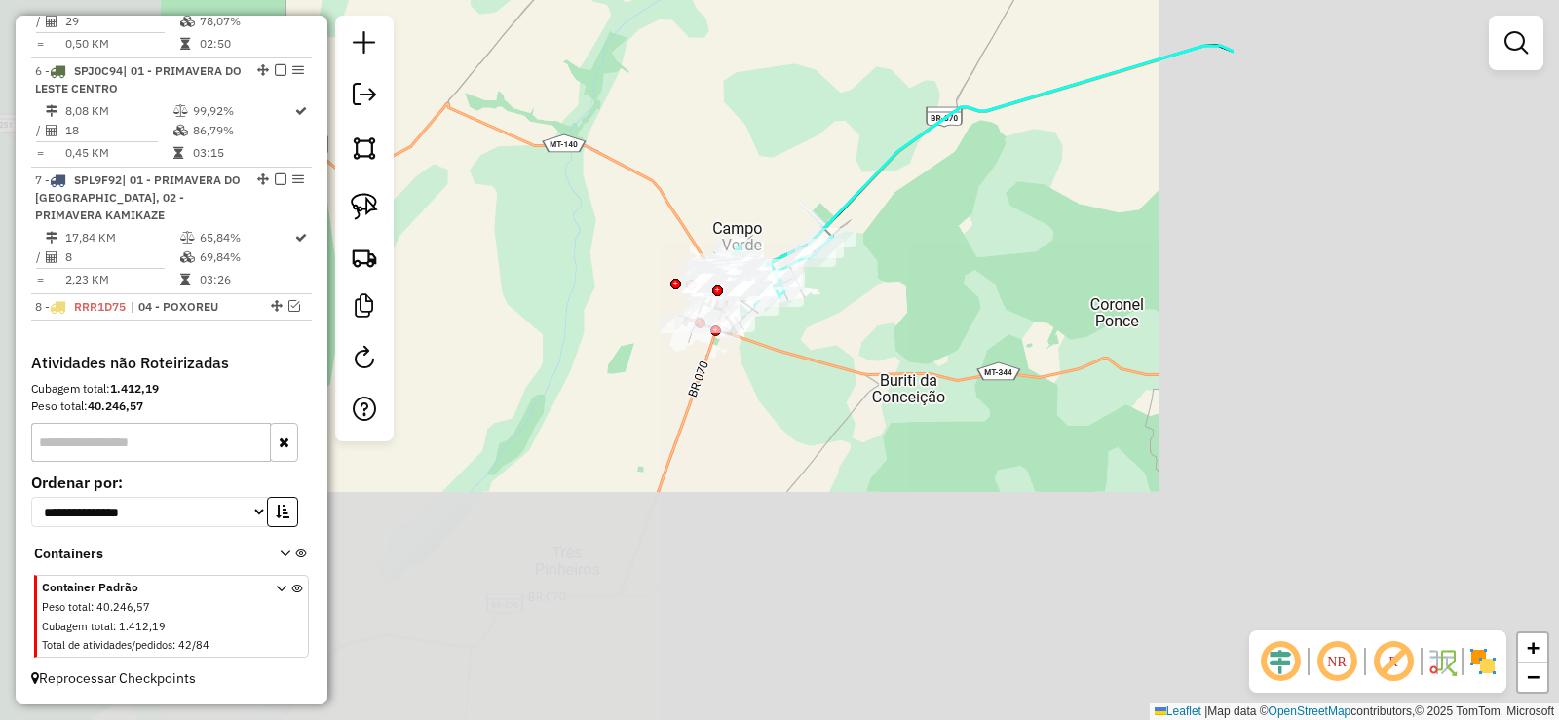
drag, startPoint x: 1359, startPoint y: 329, endPoint x: 804, endPoint y: 213, distance: 566.5
click at [489, 228] on div "Janela de atendimento Grade de atendimento Capacidade Transportadoras Veículos …" at bounding box center [779, 360] width 1559 height 720
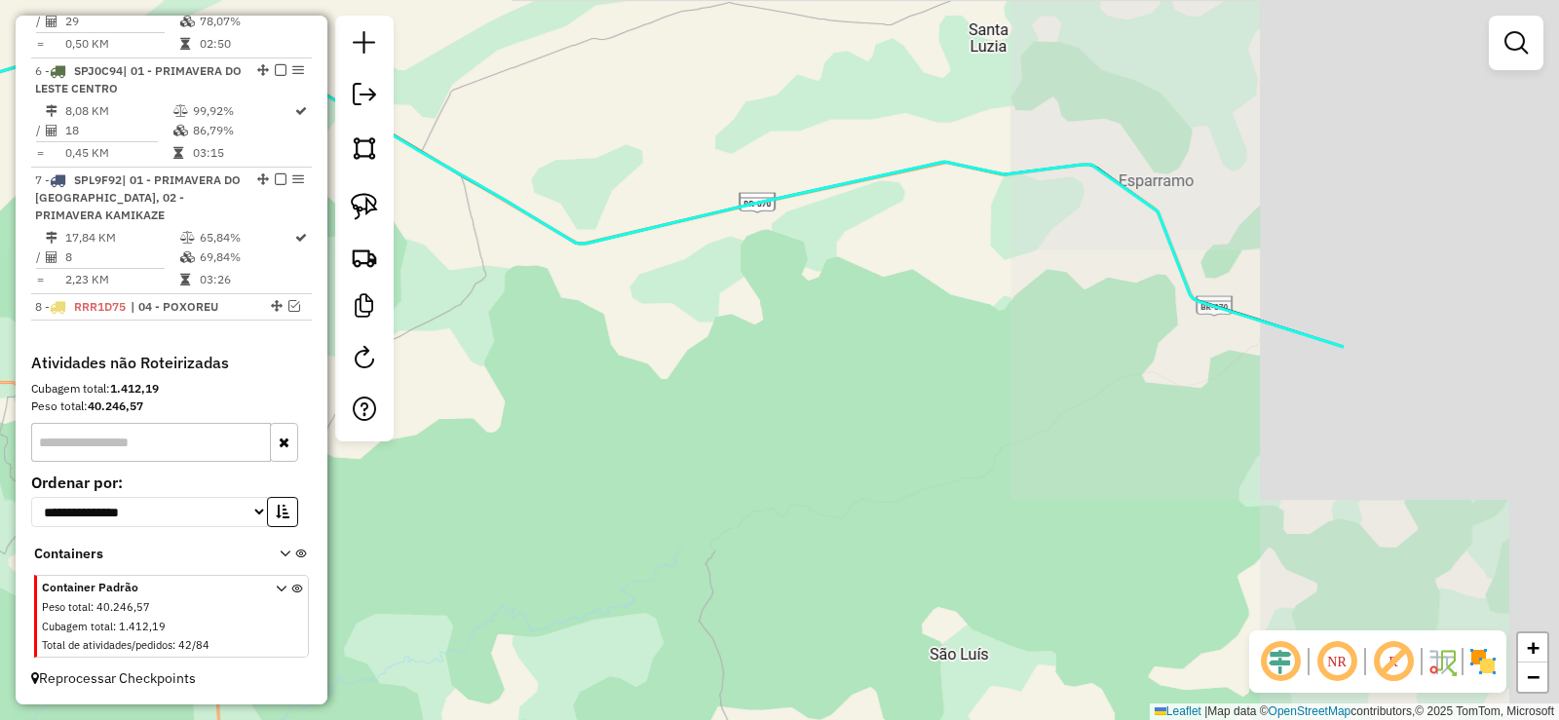
drag, startPoint x: 1052, startPoint y: 256, endPoint x: 603, endPoint y: 335, distance: 455.2
click at [603, 335] on div "Rota 4 - Placa RRY5B53 8857 - BAR DO GOIANO Rota 4 - Placa RRY5B53 9223 - ROD L…" at bounding box center [779, 360] width 1559 height 720
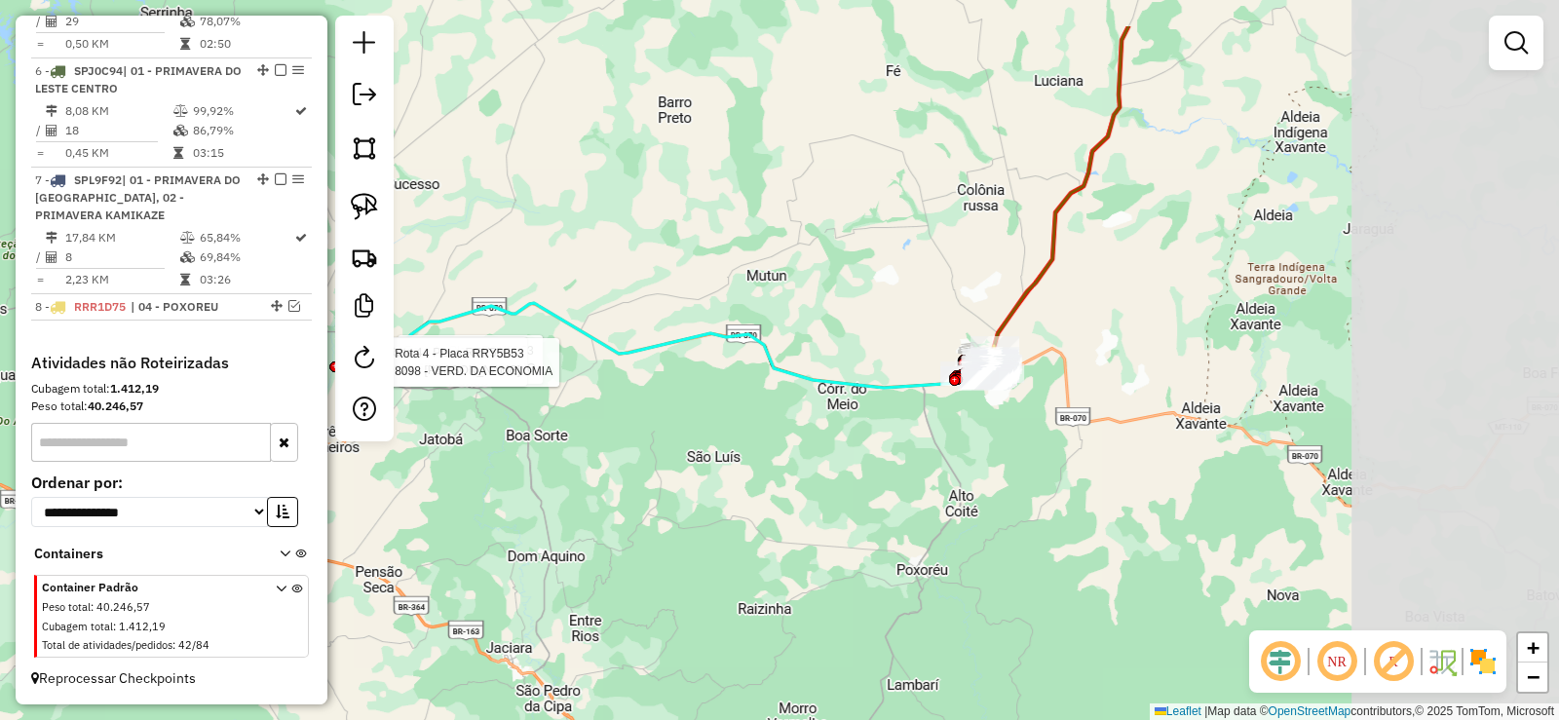
drag, startPoint x: 1323, startPoint y: 273, endPoint x: 1034, endPoint y: 380, distance: 307.8
click at [1035, 380] on div "Rota 4 - Placa RRY5B53 8857 - BAR DO GOIANO Rota 4 - Placa RRY5B53 9223 - ROD L…" at bounding box center [779, 360] width 1559 height 720
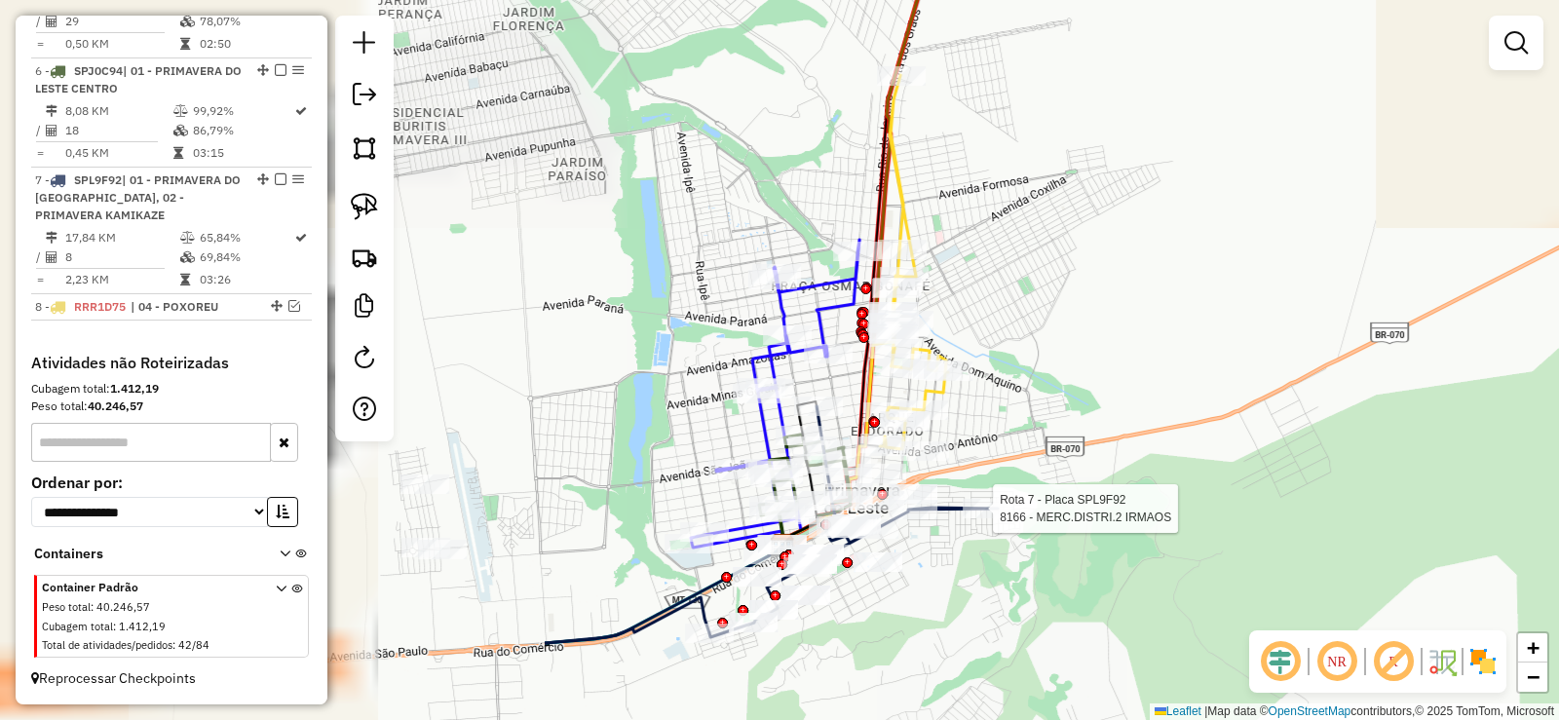
drag, startPoint x: 988, startPoint y: 259, endPoint x: 1558, endPoint y: 263, distance: 570.1
click at [1558, 263] on div "Rota 4 - Placa RRY5B53 8857 - BAR DO GOIANO Rota 4 - Placa RRY5B53 9223 - ROD L…" at bounding box center [779, 360] width 1559 height 720
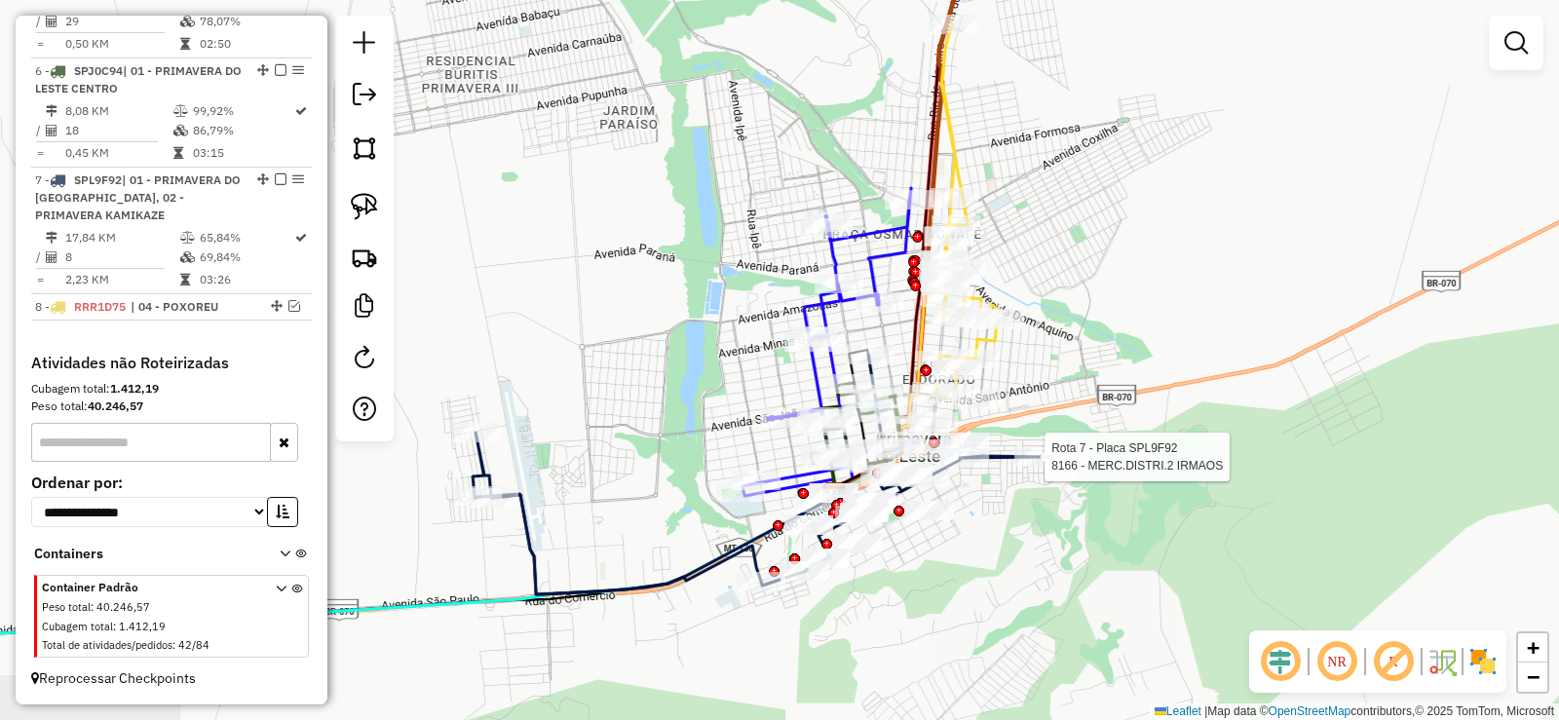
drag, startPoint x: 1269, startPoint y: 291, endPoint x: 1319, endPoint y: 241, distance: 71.0
click at [1319, 241] on div "Rota 4 - Placa RRY5B53 8857 - BAR DO GOIANO Rota 4 - Placa RRY5B53 9223 - ROD L…" at bounding box center [779, 360] width 1559 height 720
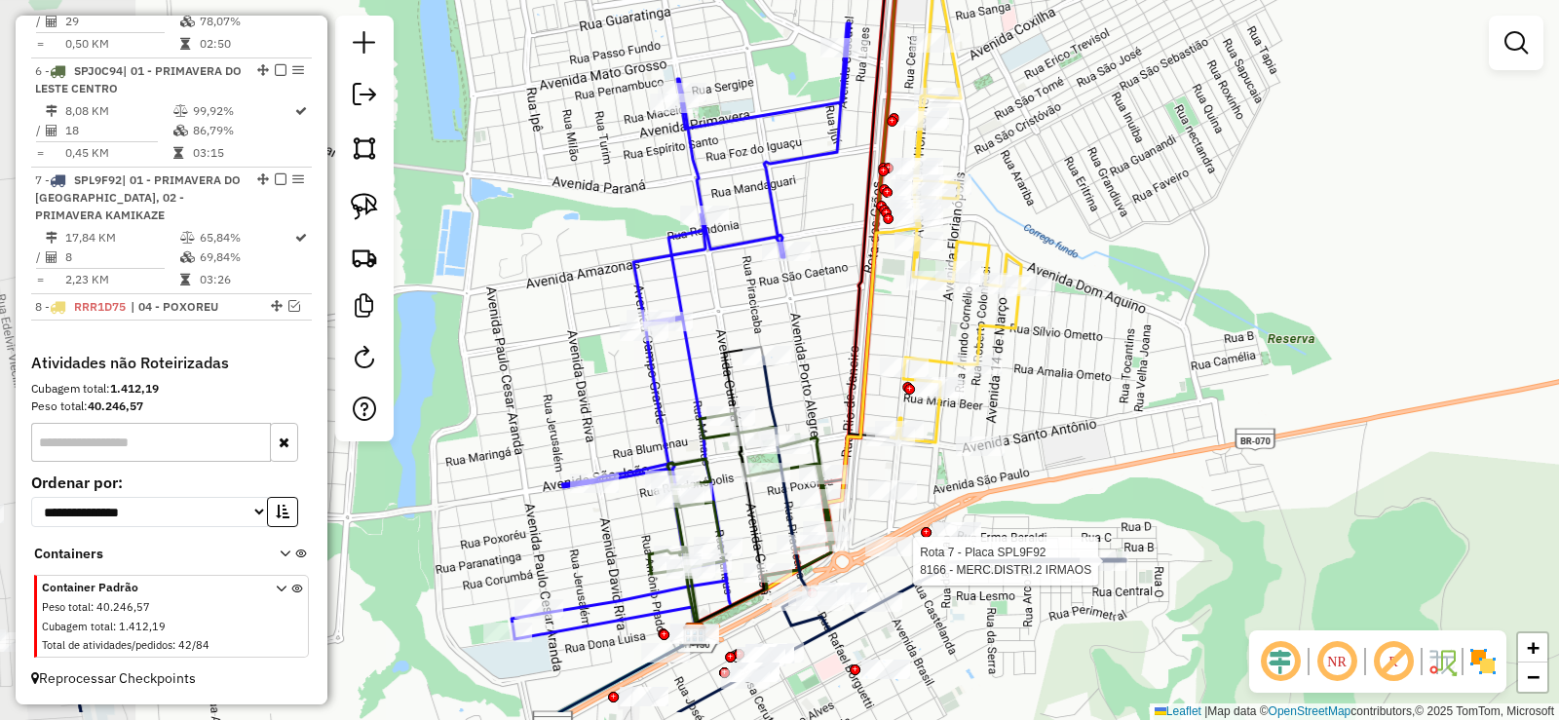
drag, startPoint x: 1119, startPoint y: 238, endPoint x: 1265, endPoint y: 201, distance: 150.8
click at [1263, 201] on div "Rota 4 - Placa RRY5B53 8857 - BAR DO GOIANO Rota 4 - Placa RRY5B53 9223 - ROD L…" at bounding box center [779, 360] width 1559 height 720
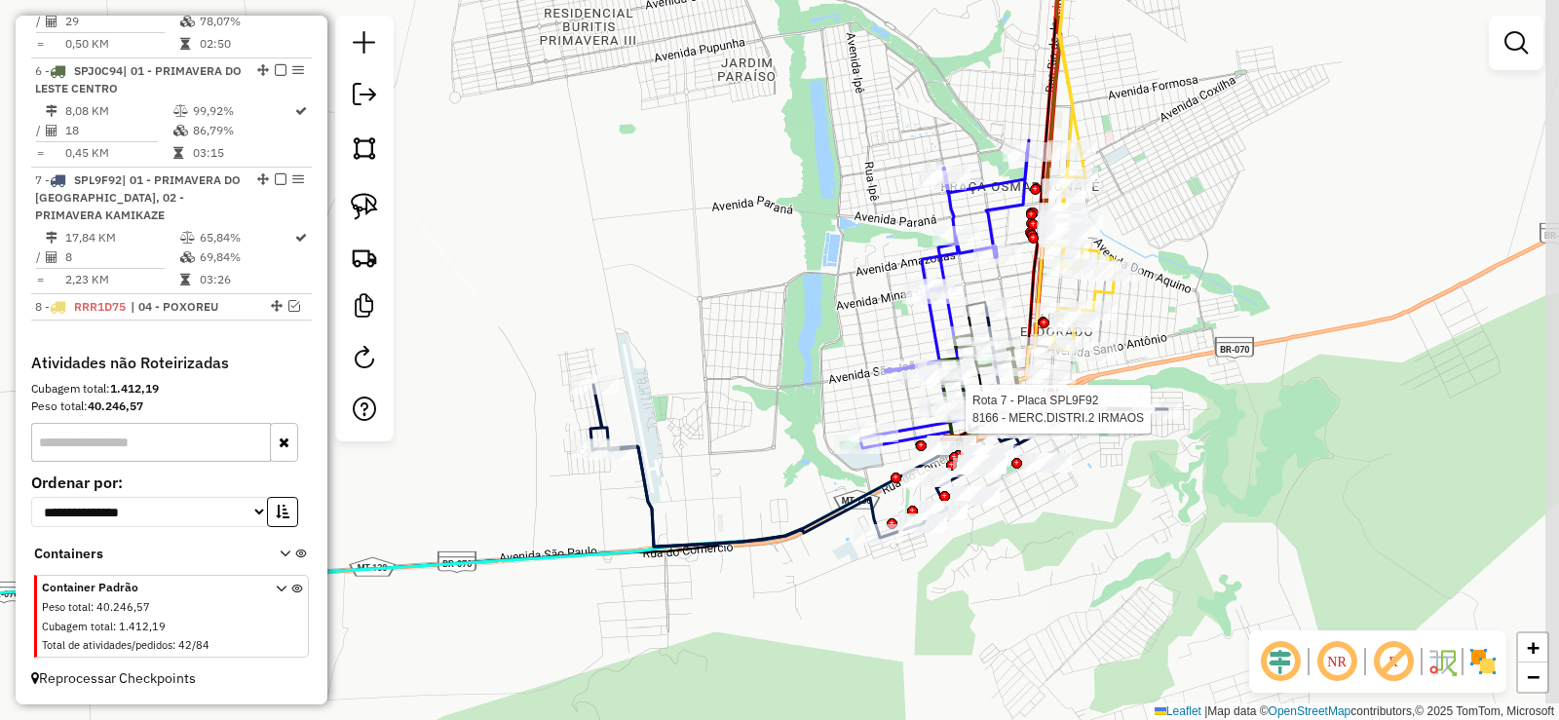
drag, startPoint x: 1249, startPoint y: 210, endPoint x: 1215, endPoint y: 240, distance: 45.6
click at [1215, 240] on div "Rota 4 - Placa RRY5B53 8857 - BAR DO GOIANO Rota 4 - Placa RRY5B53 9223 - ROD L…" at bounding box center [779, 360] width 1559 height 720
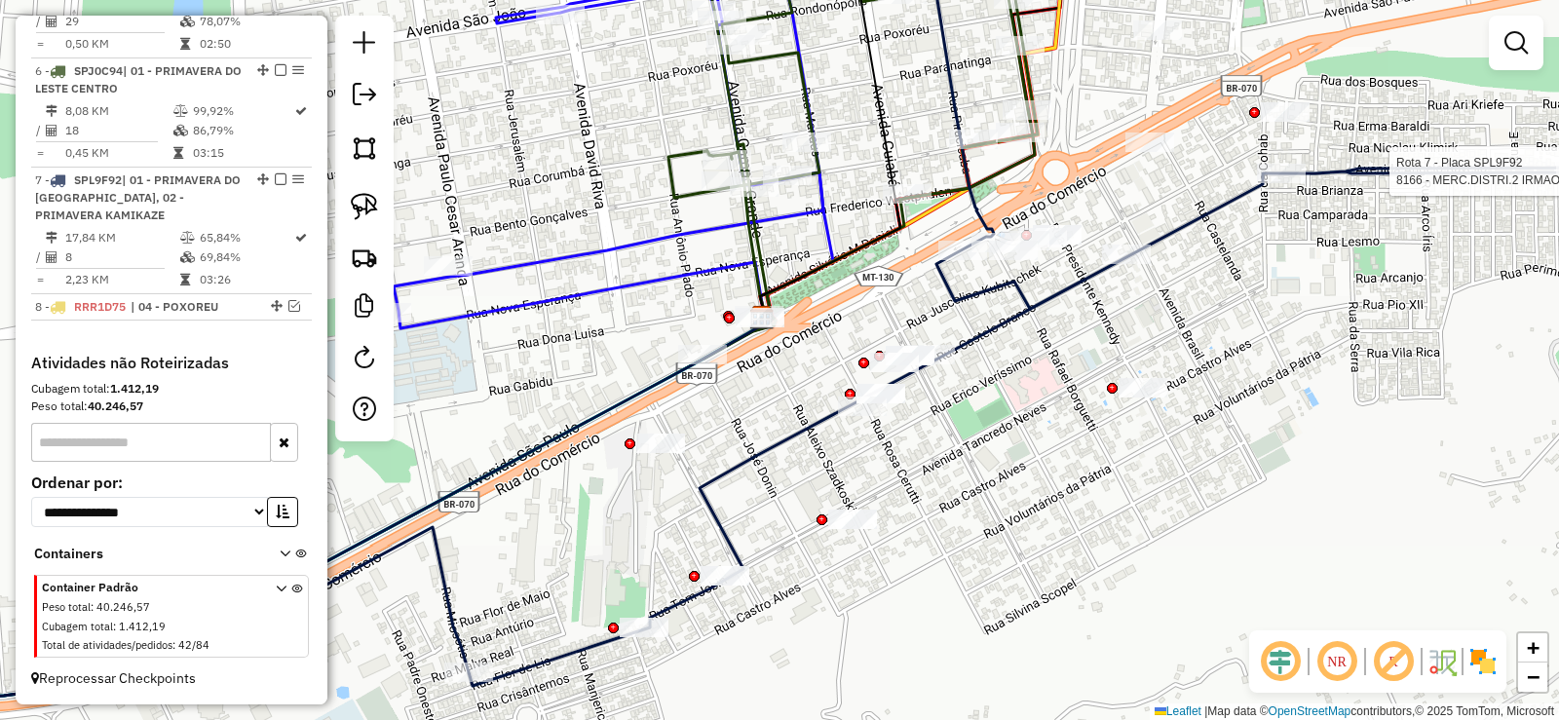
click at [730, 482] on icon at bounding box center [734, 318] width 1780 height 780
select select "**********"
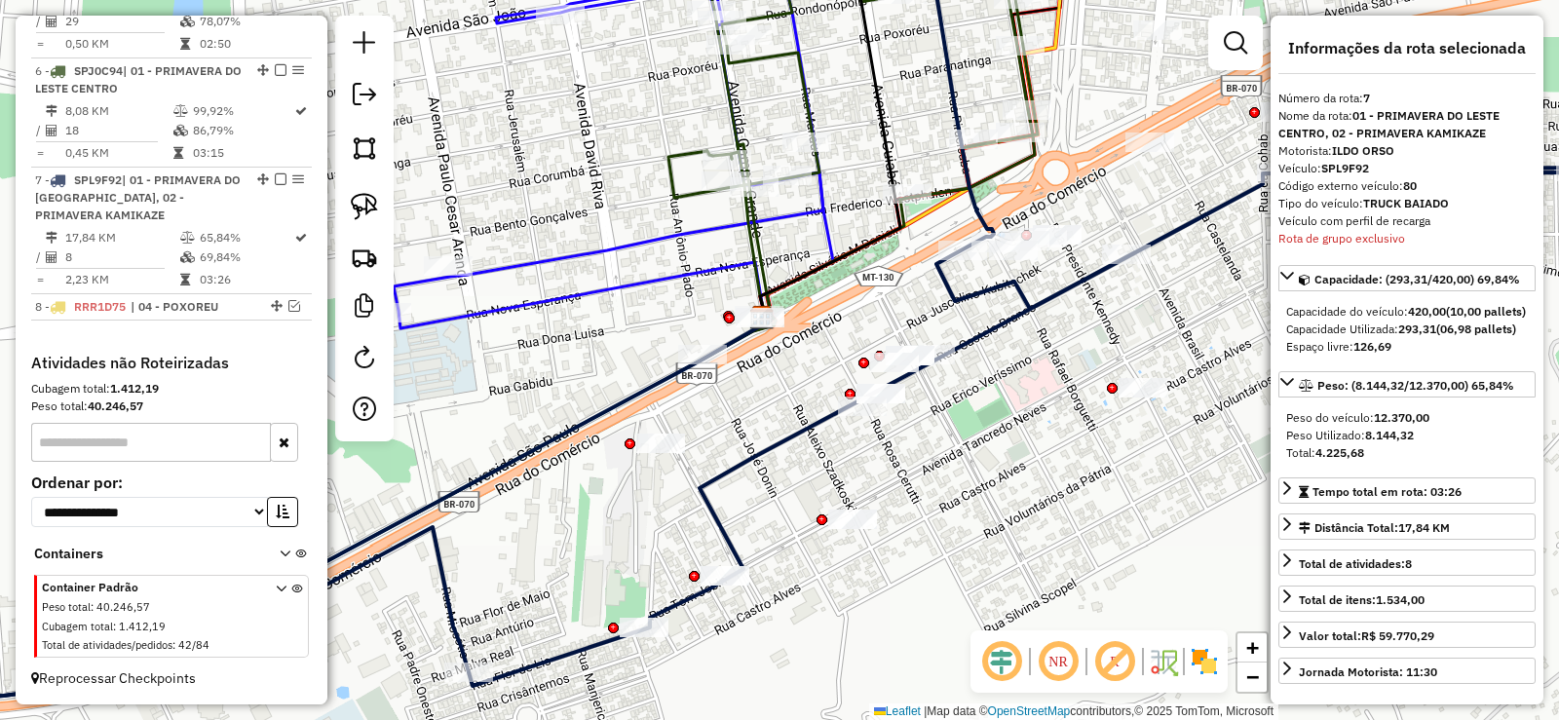
click at [723, 469] on icon at bounding box center [734, 318] width 1780 height 780
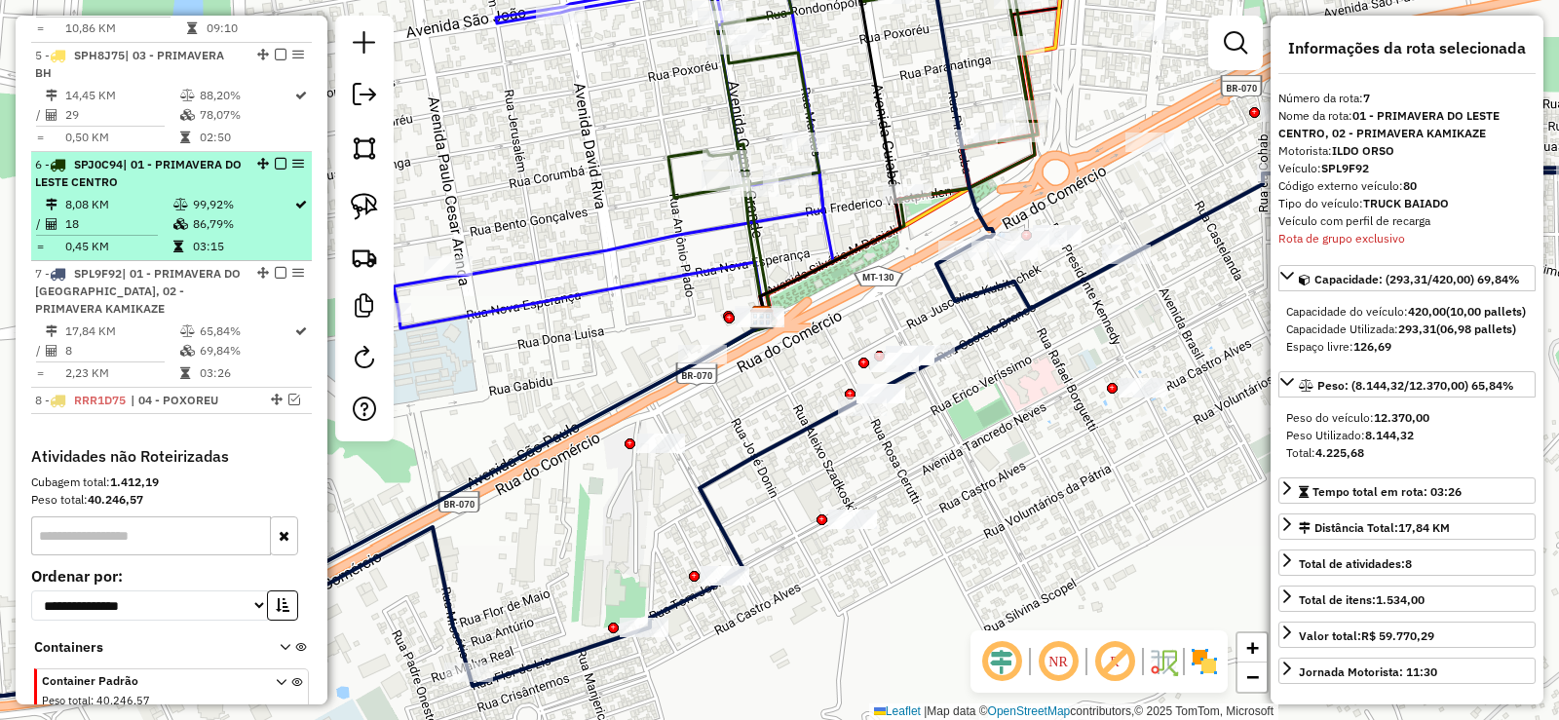
scroll to position [1122, 0]
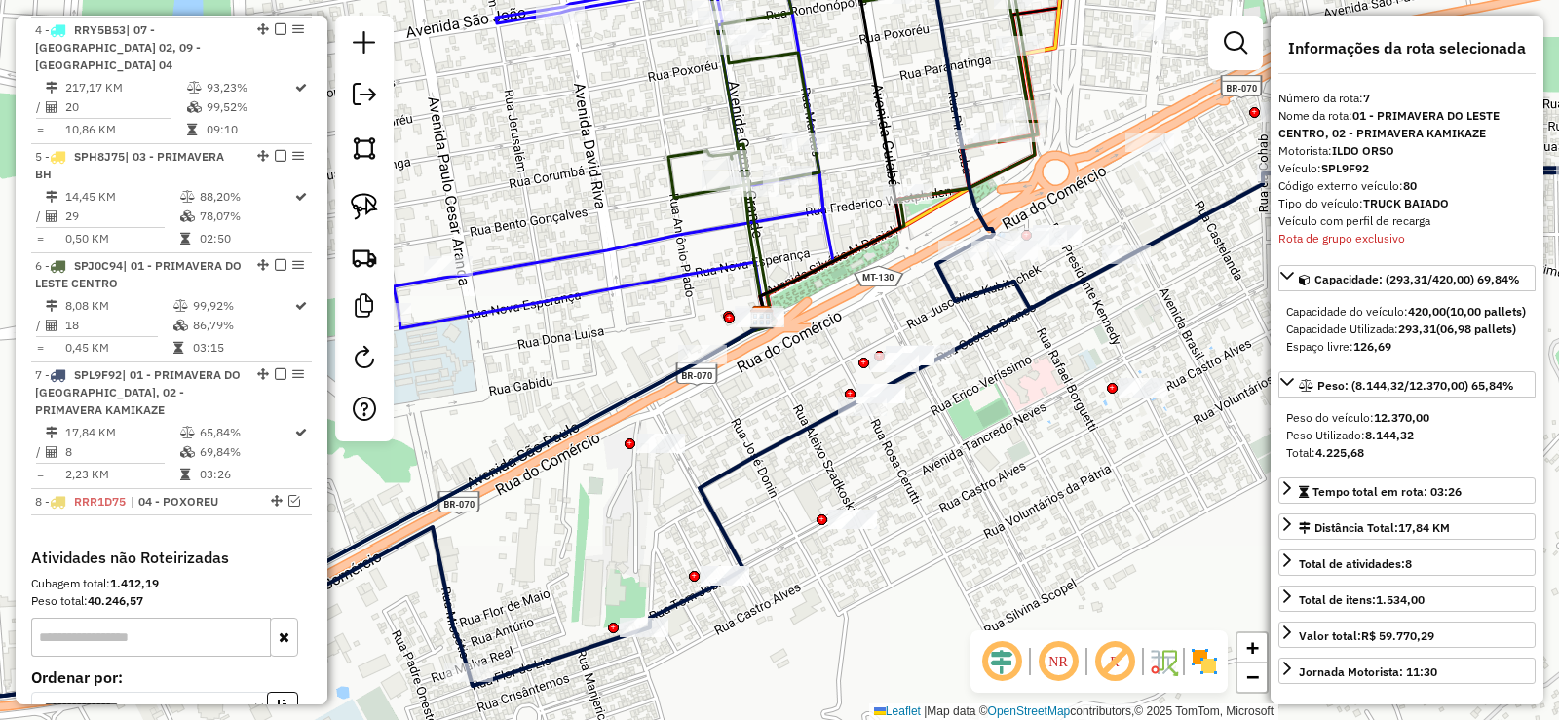
click at [746, 463] on icon at bounding box center [734, 318] width 1780 height 780
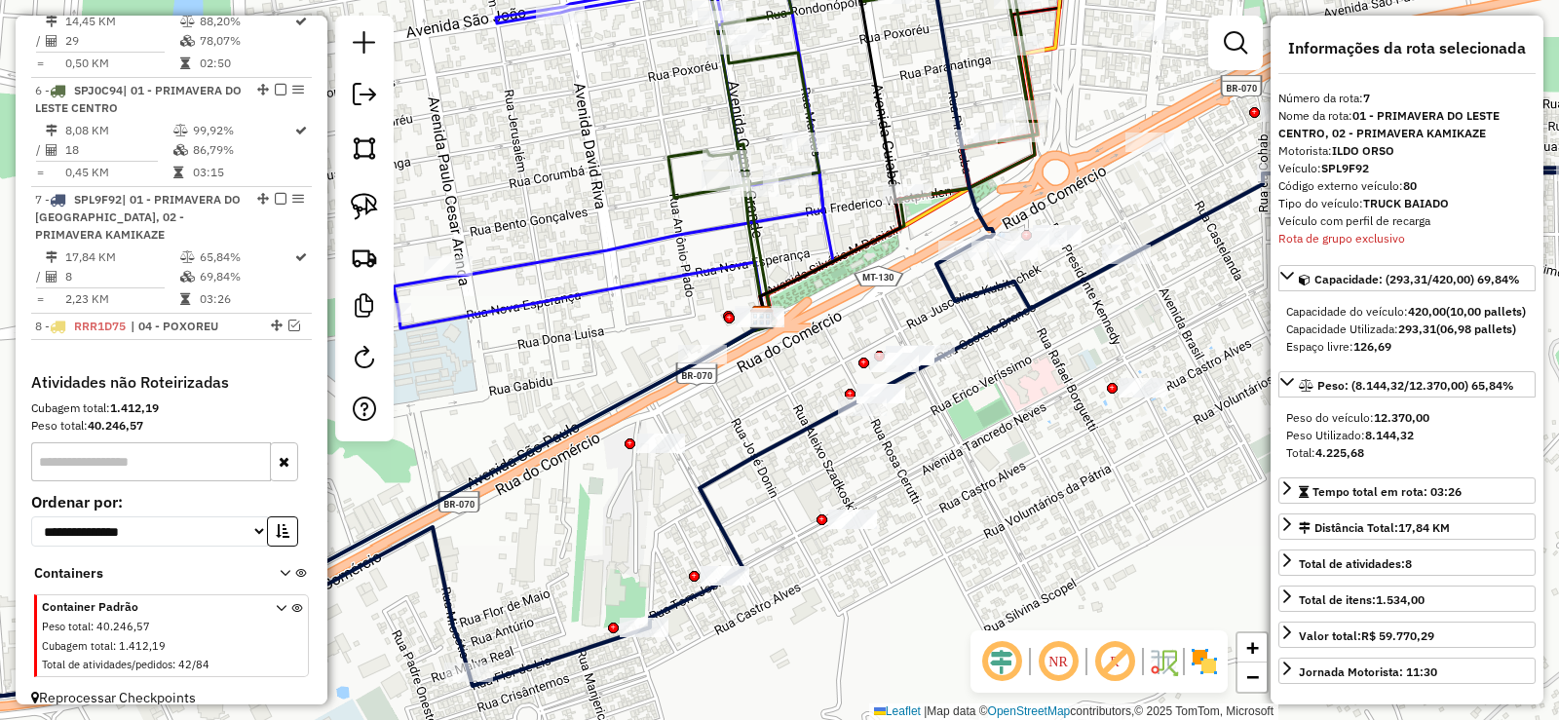
scroll to position [1317, 0]
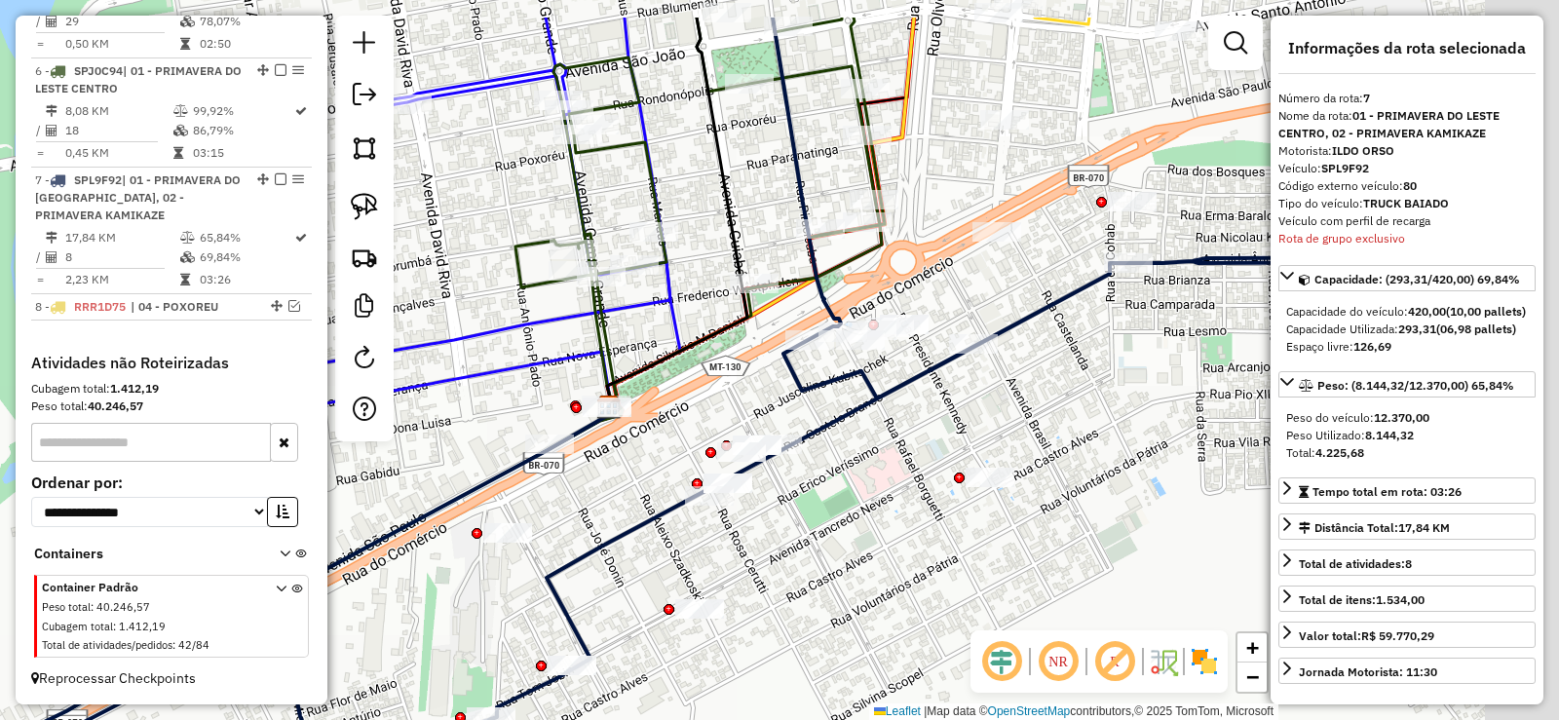
drag, startPoint x: 1070, startPoint y: 340, endPoint x: 912, endPoint y: 430, distance: 181.6
click at [912, 430] on div "Janela de atendimento Grade de atendimento Capacidade Transportadoras Veículos …" at bounding box center [779, 360] width 1559 height 720
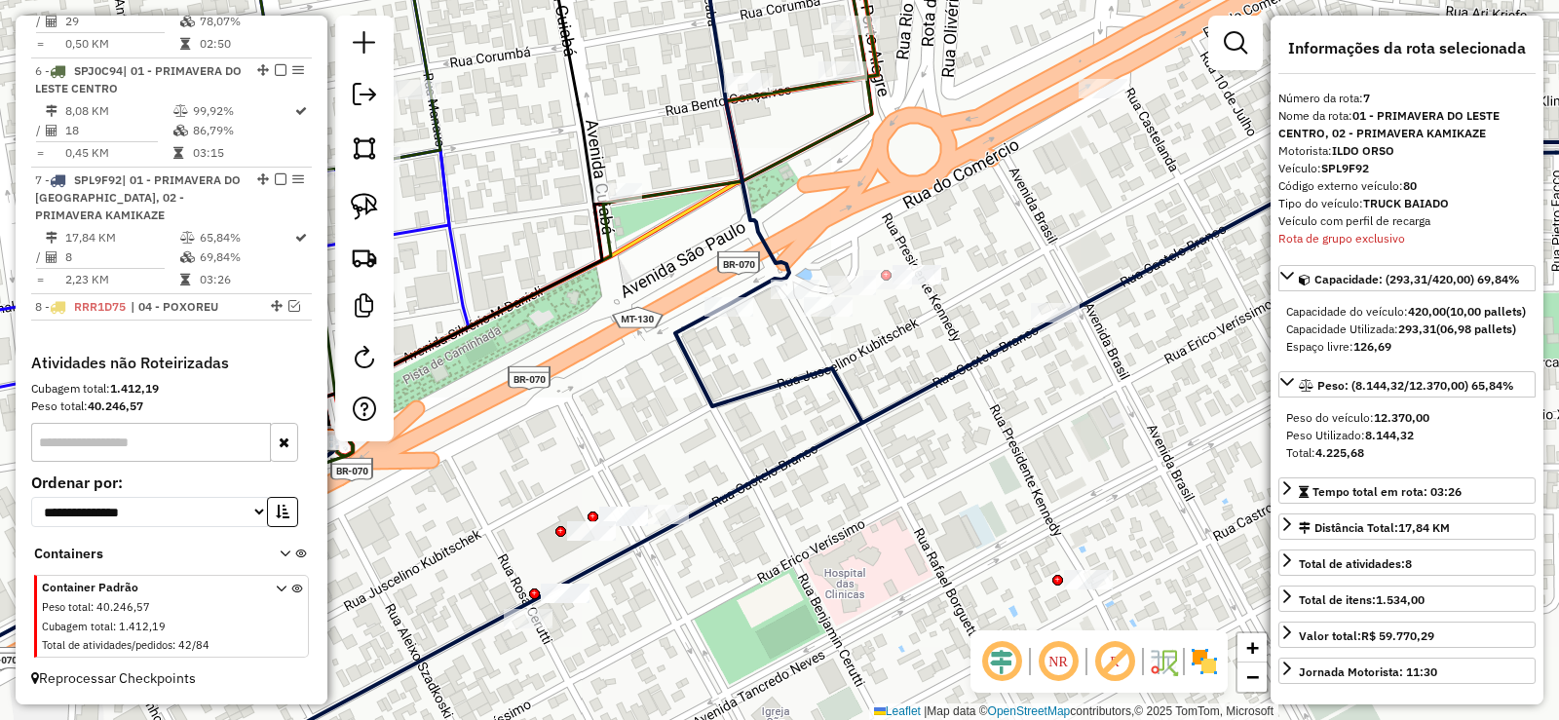
drag, startPoint x: 1009, startPoint y: 345, endPoint x: 832, endPoint y: 330, distance: 177.0
click at [832, 330] on div "Janela de atendimento Grade de atendimento Capacidade Transportadoras Veículos …" at bounding box center [779, 360] width 1559 height 720
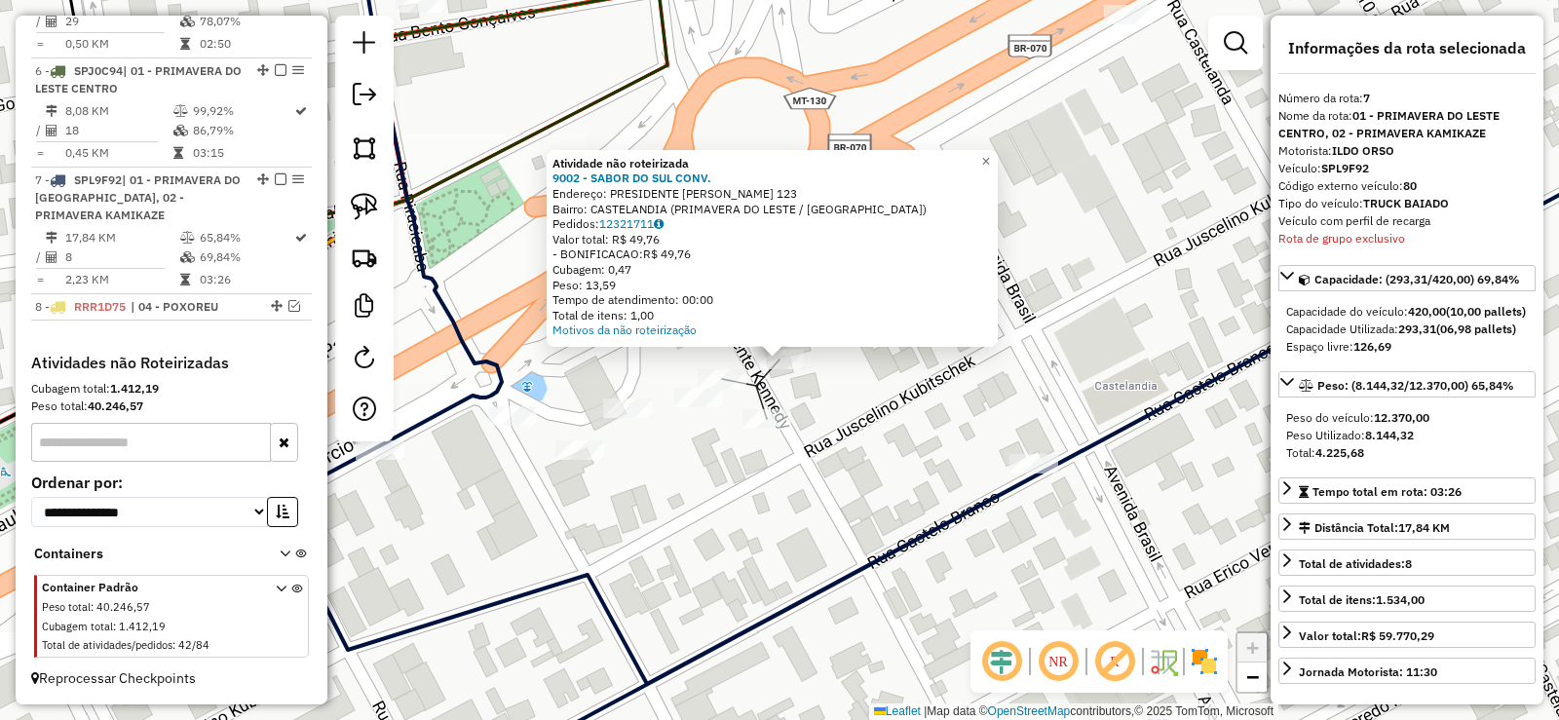
click at [889, 390] on div "Atividade não roteirizada 9002 - SABOR DO SUL CONV. Endereço: PRESIDENTE KENNED…" at bounding box center [779, 360] width 1559 height 720
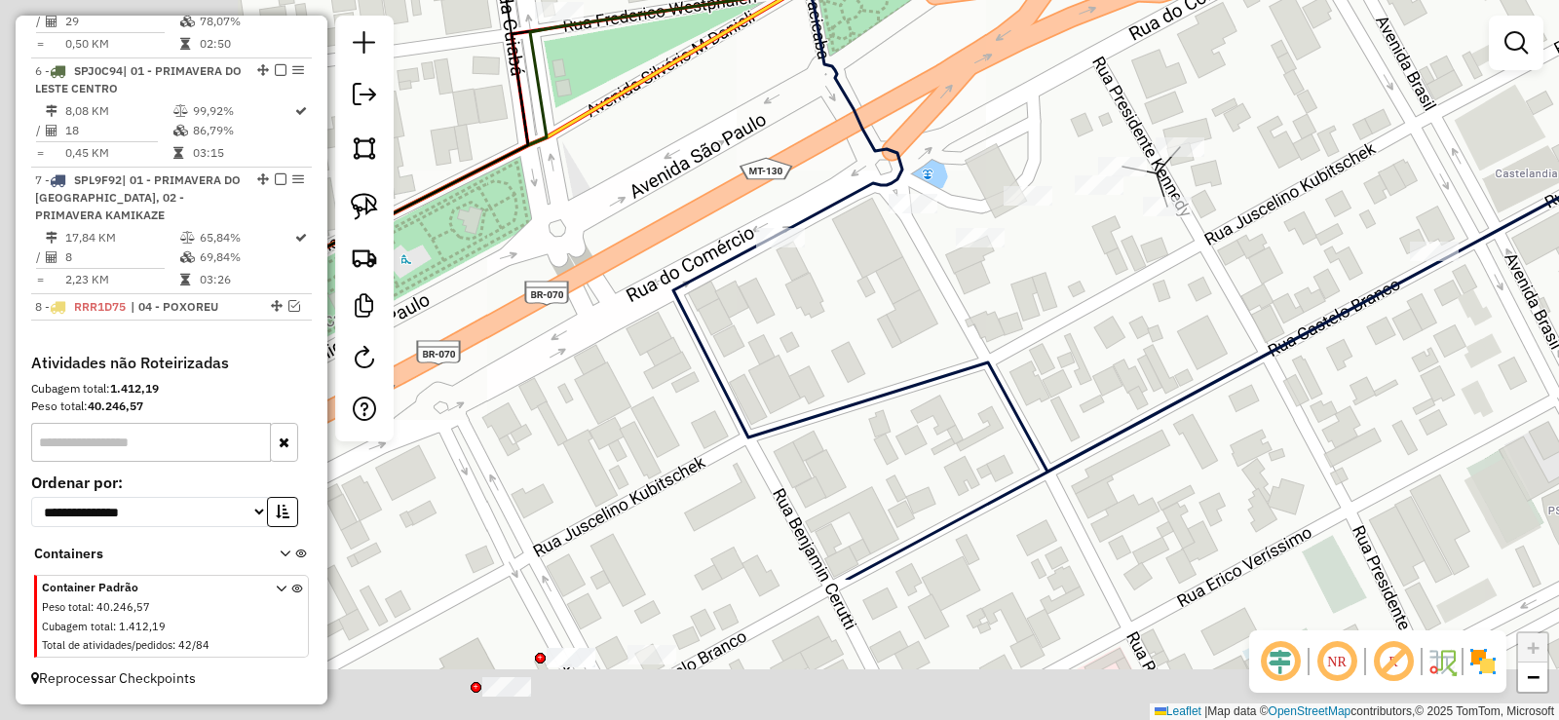
drag, startPoint x: 527, startPoint y: 467, endPoint x: 927, endPoint y: 251, distance: 453.9
click at [927, 251] on div "Janela de atendimento Grade de atendimento Capacidade Transportadoras Veículos …" at bounding box center [779, 360] width 1559 height 720
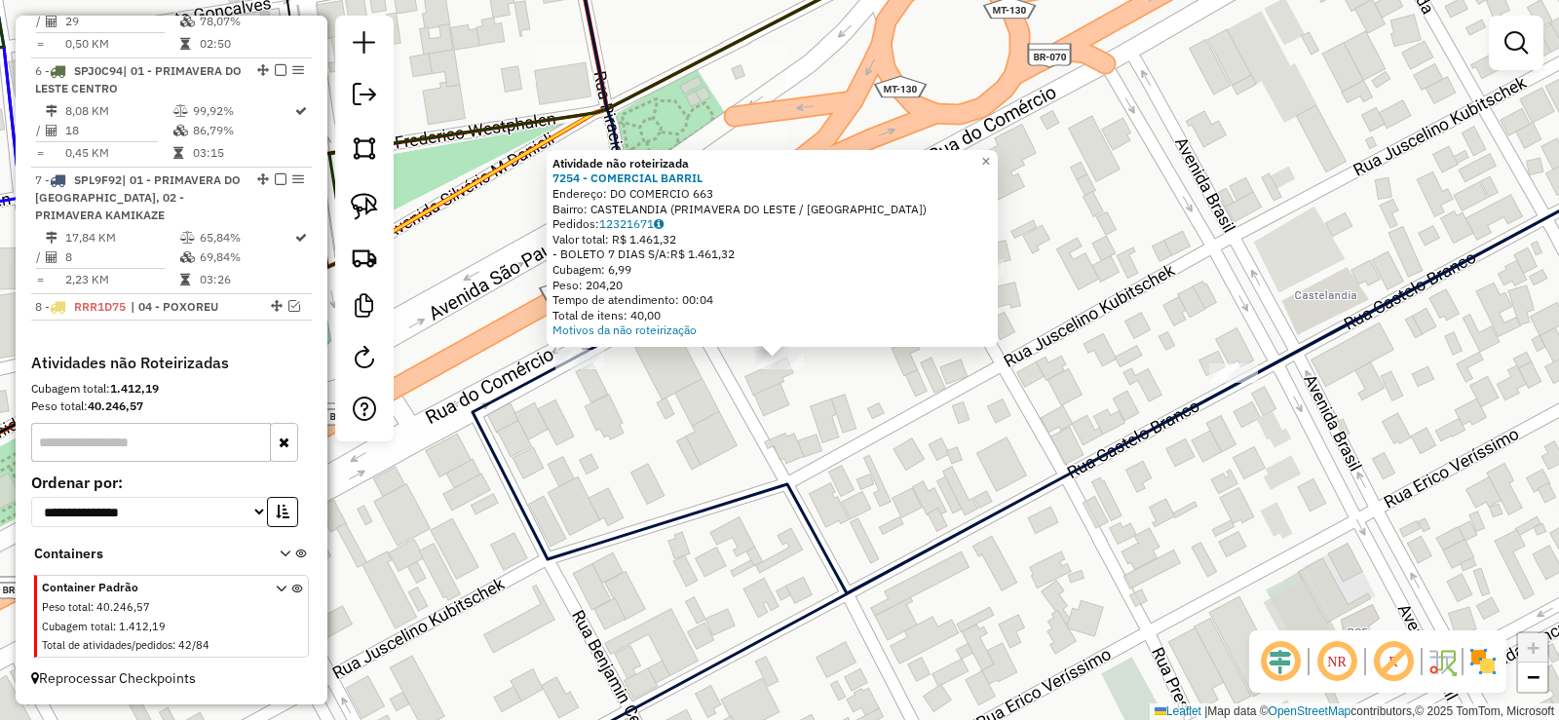
click at [781, 418] on div "Atividade não roteirizada 7254 - COMERCIAL BARRIL Endereço: DO COMERCIO 663 Bai…" at bounding box center [779, 360] width 1559 height 720
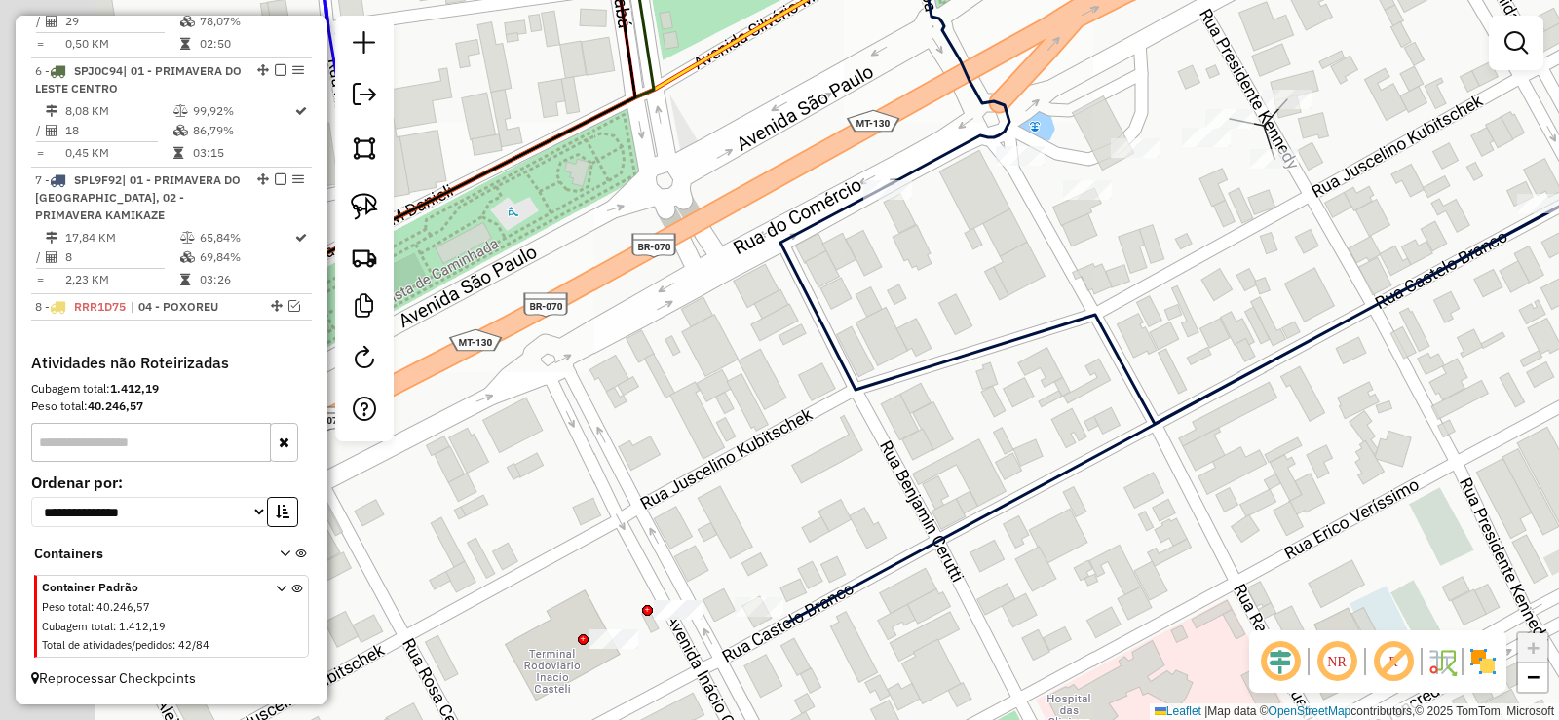
drag, startPoint x: 774, startPoint y: 472, endPoint x: 1077, endPoint y: 306, distance: 345.4
click at [1077, 306] on div "Janela de atendimento Grade de atendimento Capacidade Transportadoras Veículos …" at bounding box center [779, 360] width 1559 height 720
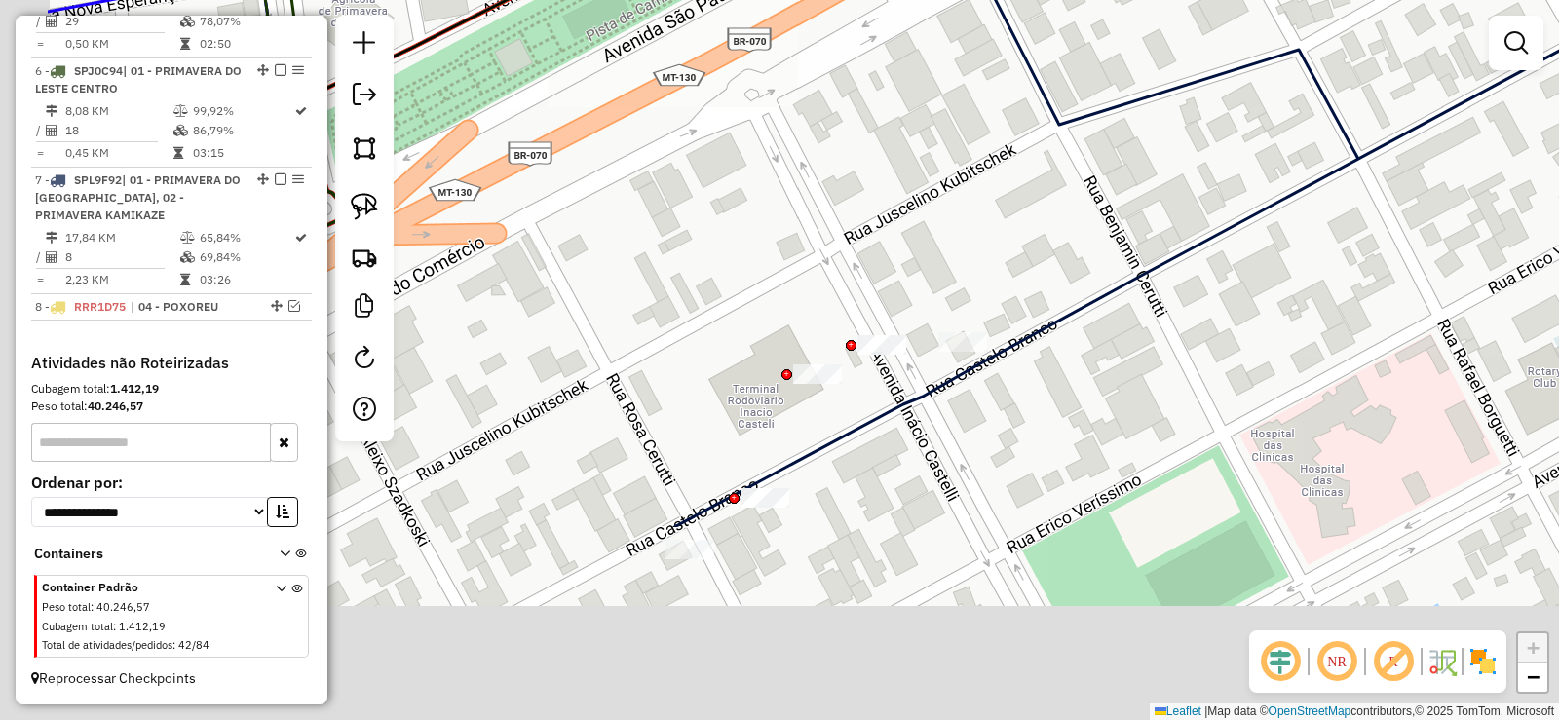
drag, startPoint x: 979, startPoint y: 376, endPoint x: 1118, endPoint y: 198, distance: 225.7
click at [1118, 198] on div "Janela de atendimento Grade de atendimento Capacidade Transportadoras Veículos …" at bounding box center [779, 360] width 1559 height 720
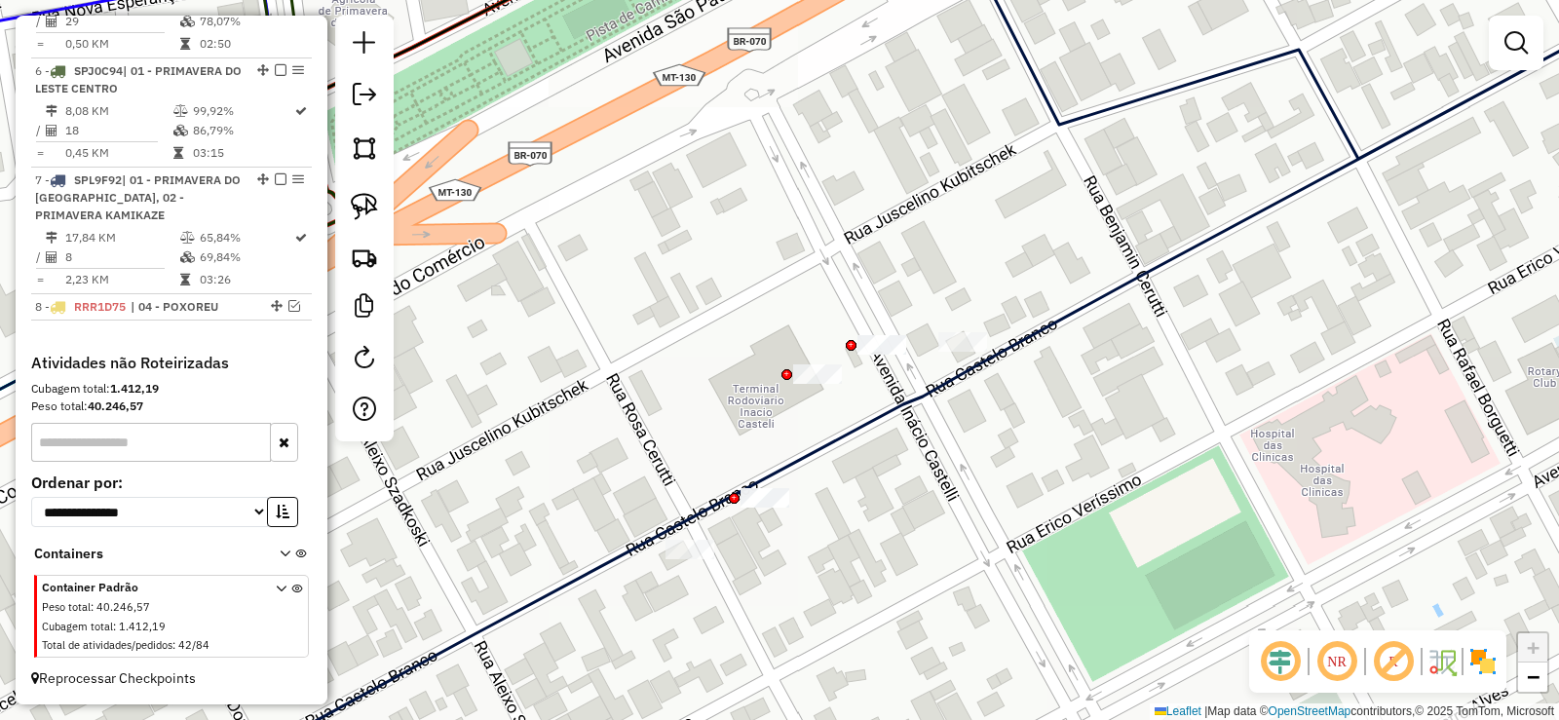
click at [895, 355] on div at bounding box center [882, 344] width 49 height 19
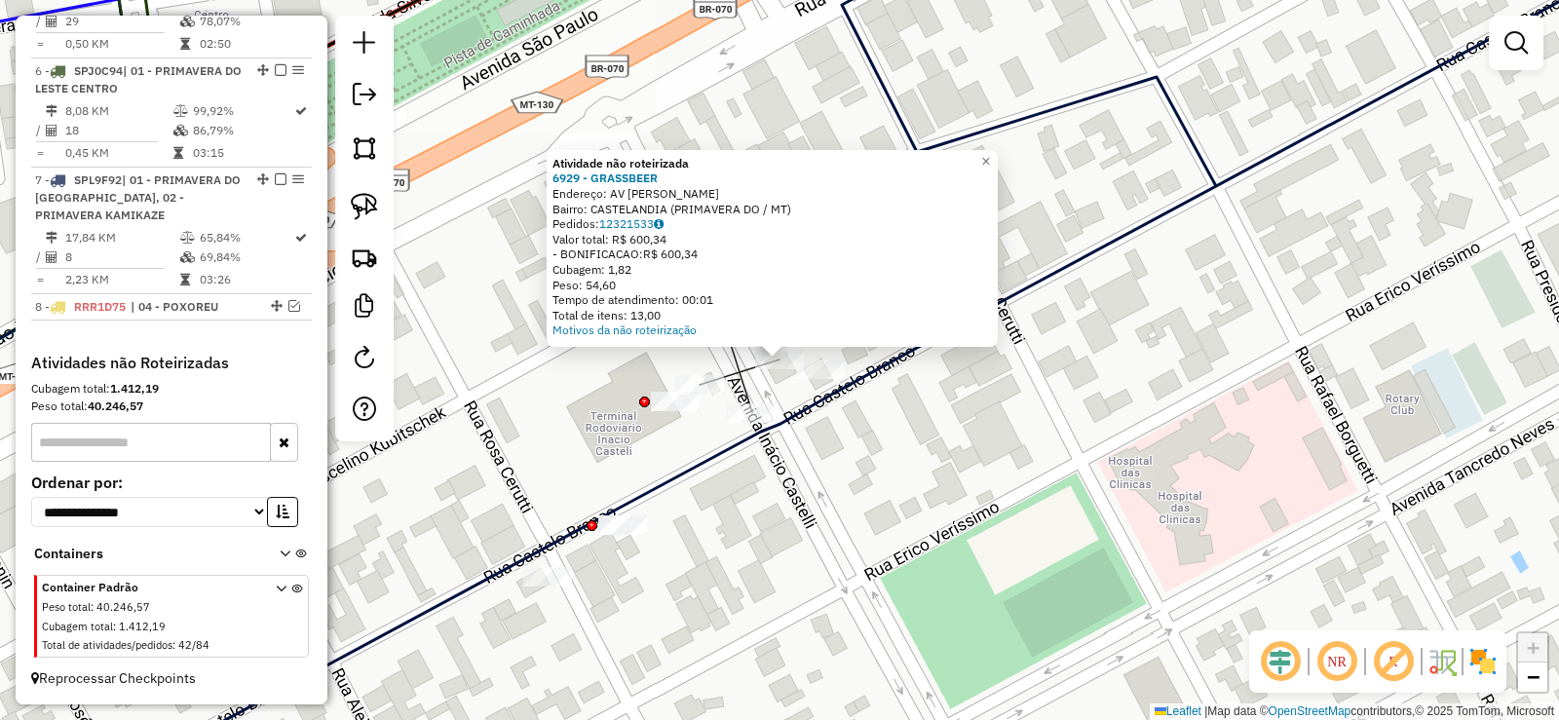
drag, startPoint x: 875, startPoint y: 387, endPoint x: 851, endPoint y: 378, distance: 25.9
click at [874, 382] on div "Atividade não roteirizada 6929 - GRASSBEER Endereço: AV INACIO CASTELLI Bairro:…" at bounding box center [779, 360] width 1559 height 720
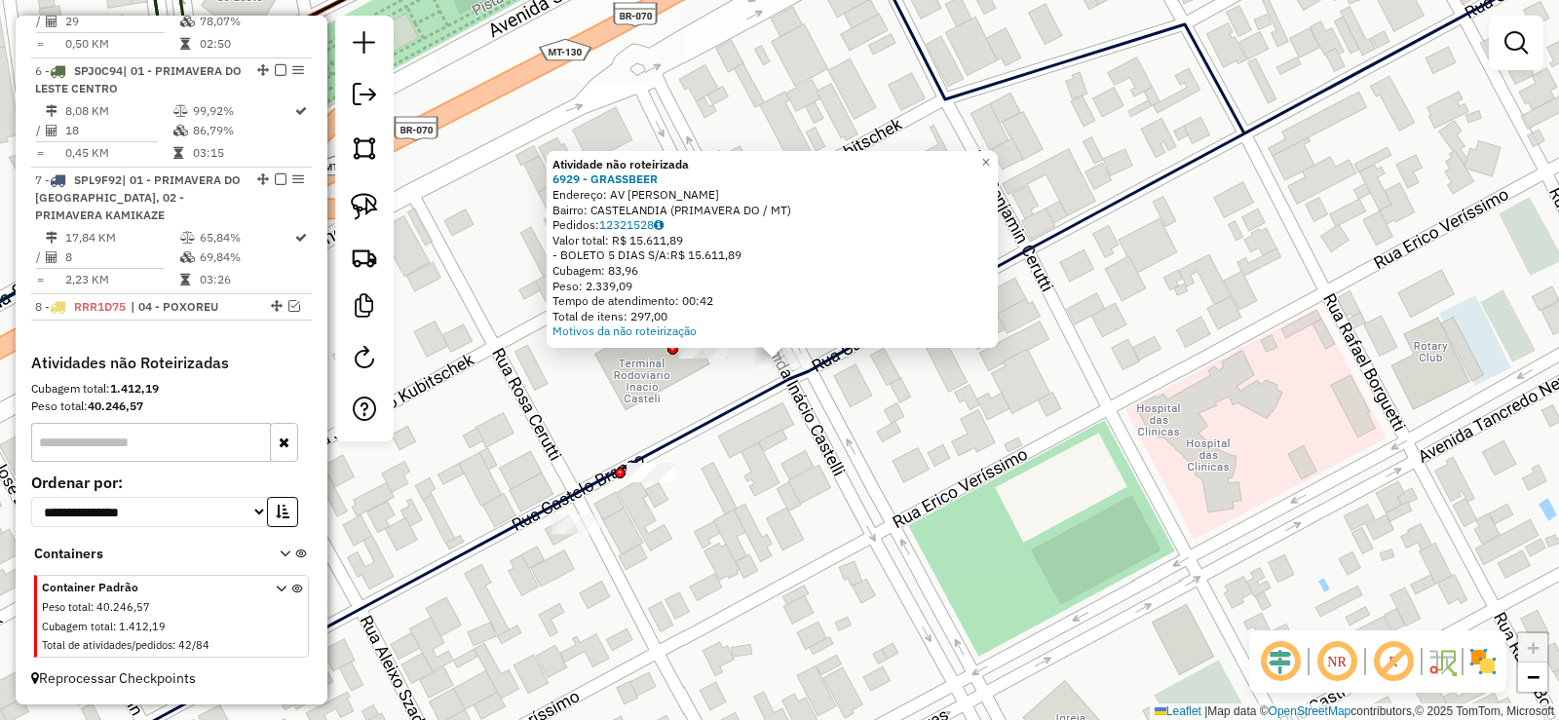
drag, startPoint x: 773, startPoint y: 444, endPoint x: 762, endPoint y: 395, distance: 50.8
click at [776, 444] on div "Atividade não roteirizada 6929 - GRASSBEER Endereço: AV INACIO CASTELLI Bairro:…" at bounding box center [779, 360] width 1559 height 720
drag, startPoint x: 764, startPoint y: 430, endPoint x: 755, endPoint y: 369, distance: 61.1
click at [767, 430] on div "Atividade não roteirizada 6929 - GRASSBEER Endereço: AV INACIO CASTELLI Bairro:…" at bounding box center [779, 360] width 1559 height 720
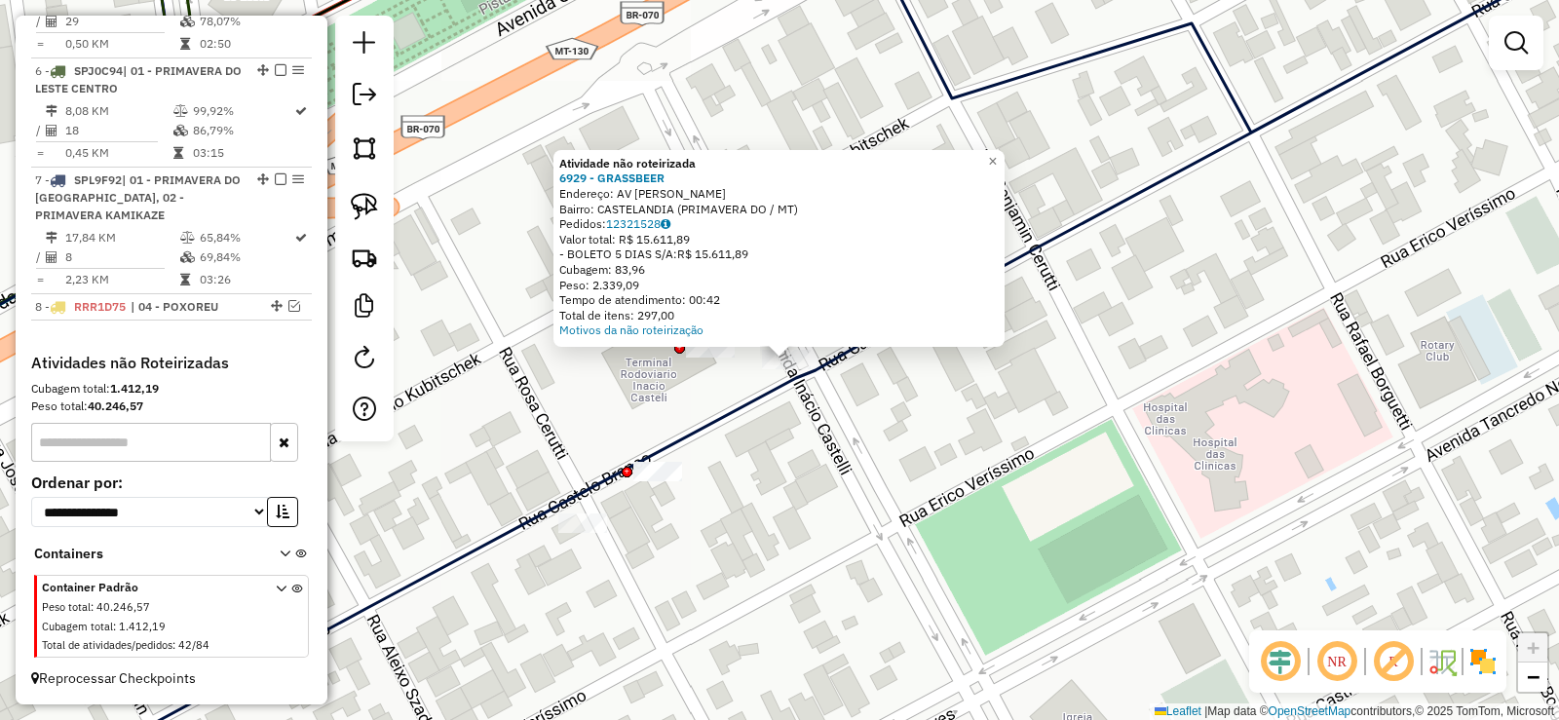
click at [738, 379] on div "Atividade não roteirizada 6929 - GRASSBEER Endereço: AV INACIO CASTELLI Bairro:…" at bounding box center [779, 360] width 1559 height 720
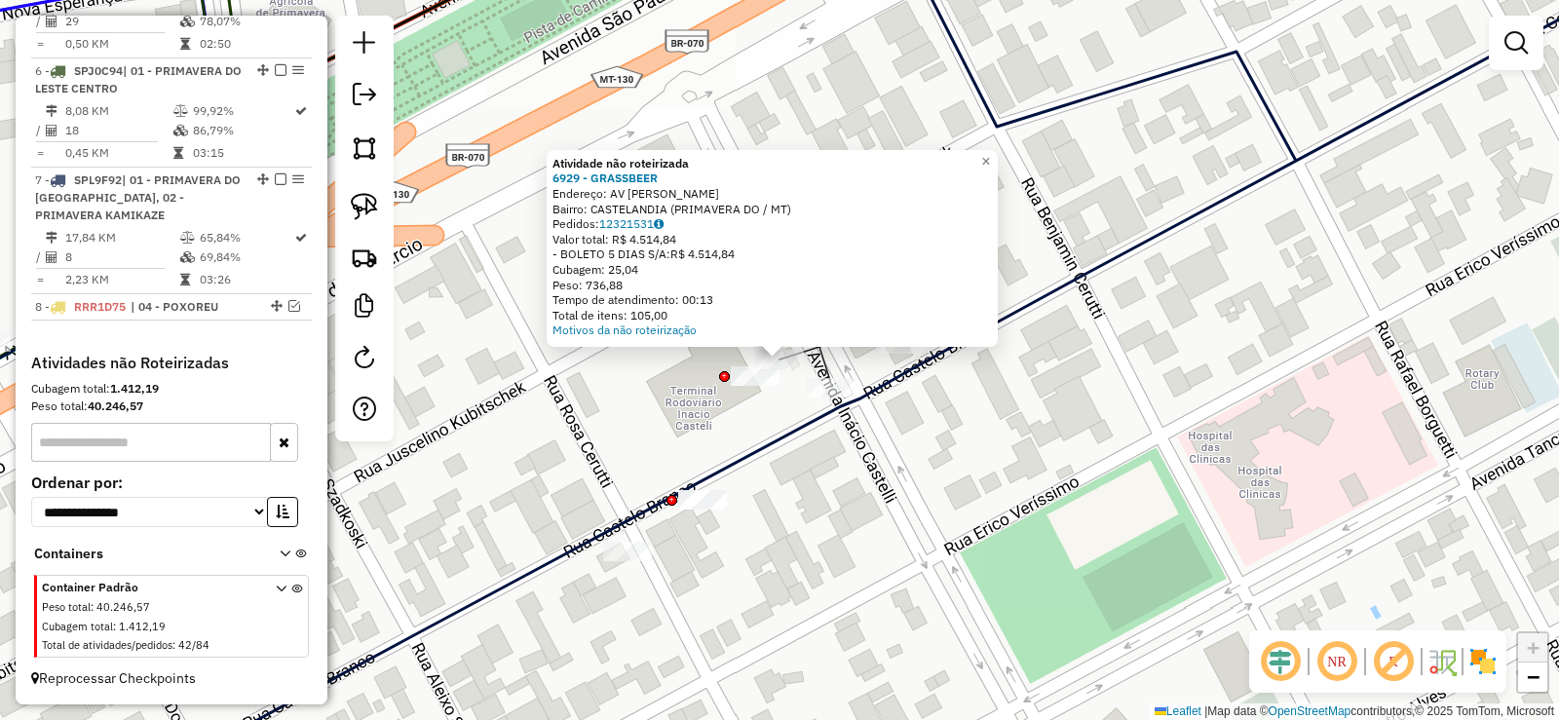
click at [737, 425] on div "Atividade não roteirizada 6929 - GRASSBEER Endereço: AV INACIO CASTELLI Bairro:…" at bounding box center [779, 360] width 1559 height 720
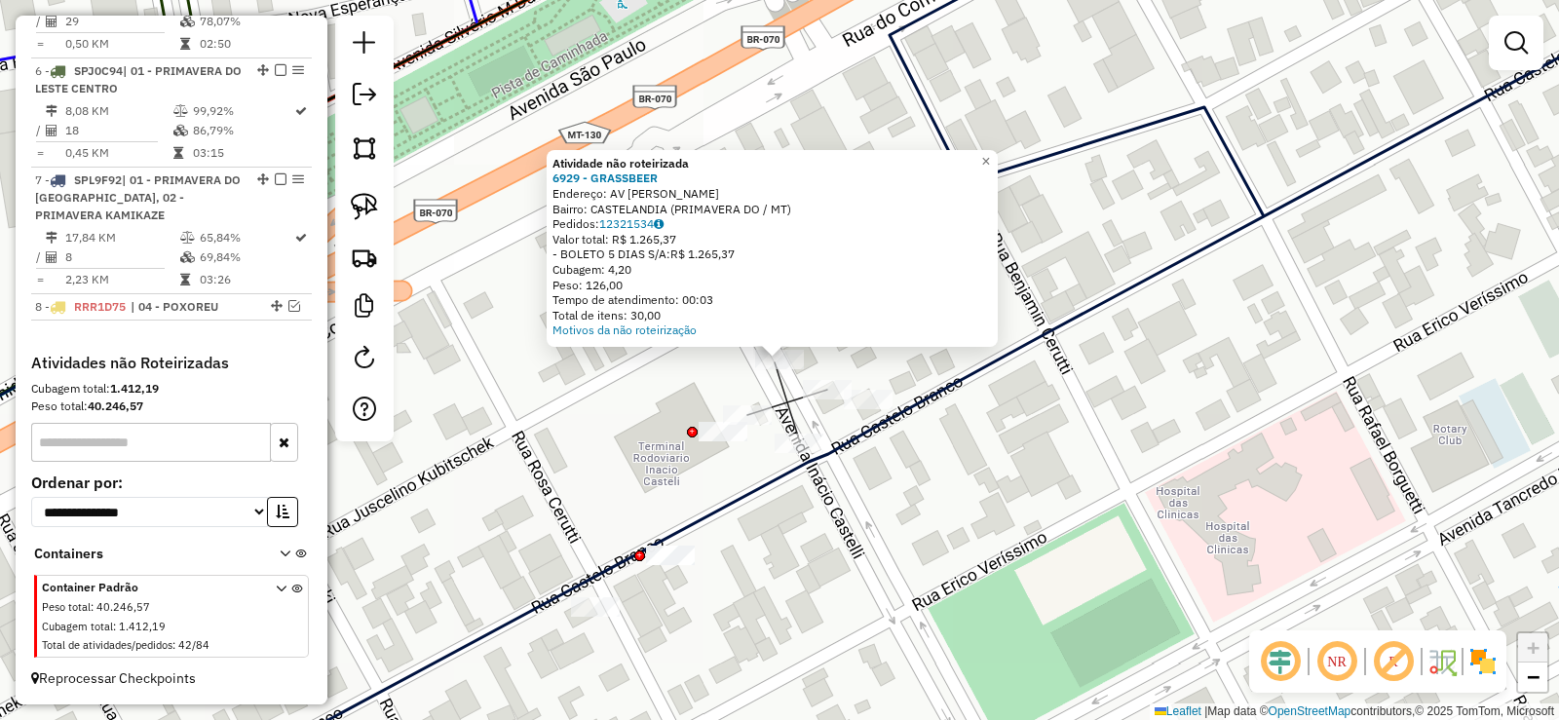
click at [836, 458] on icon at bounding box center [954, 360] width 1521 height 864
select select "**********"
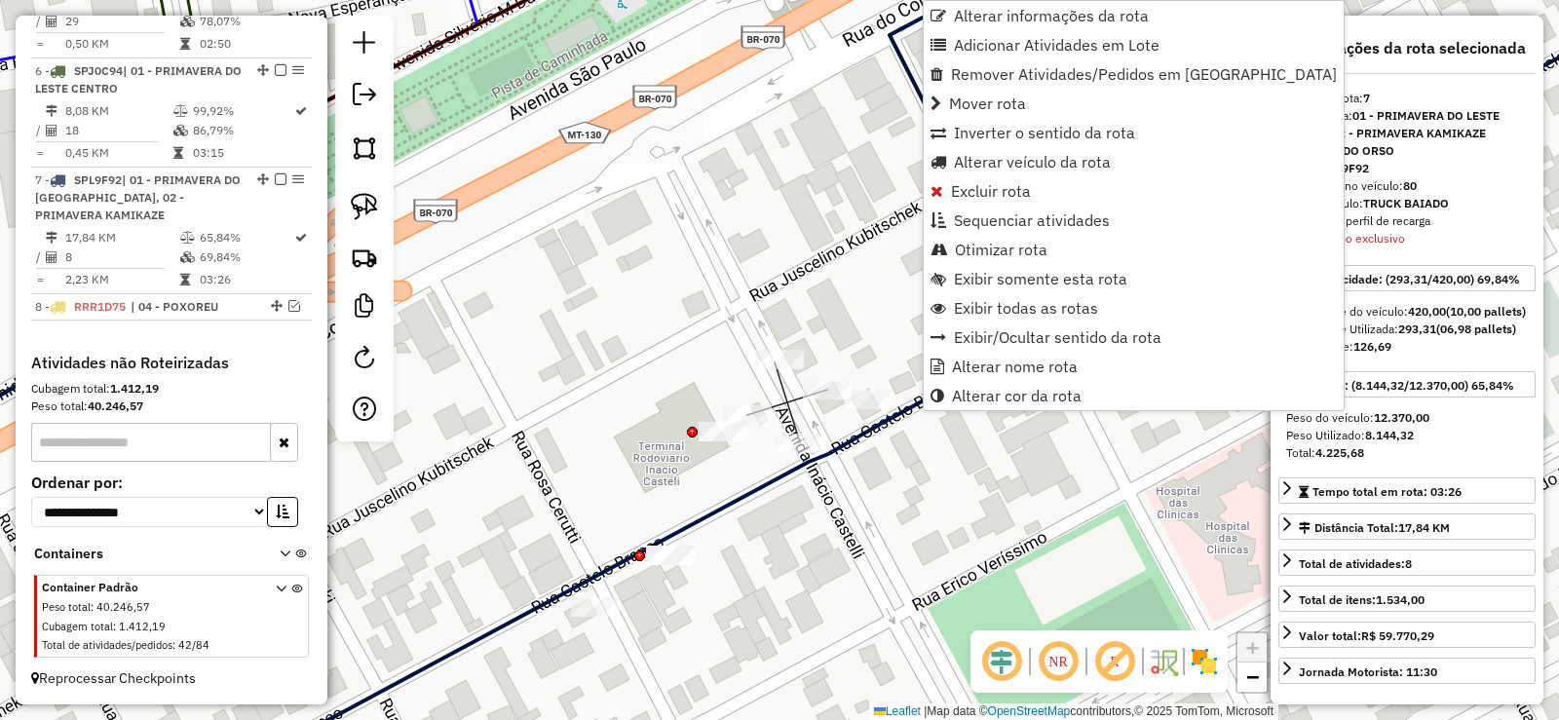
click at [894, 405] on div "Janela de atendimento Grade de atendimento Capacidade Transportadoras Veículos …" at bounding box center [779, 360] width 1559 height 720
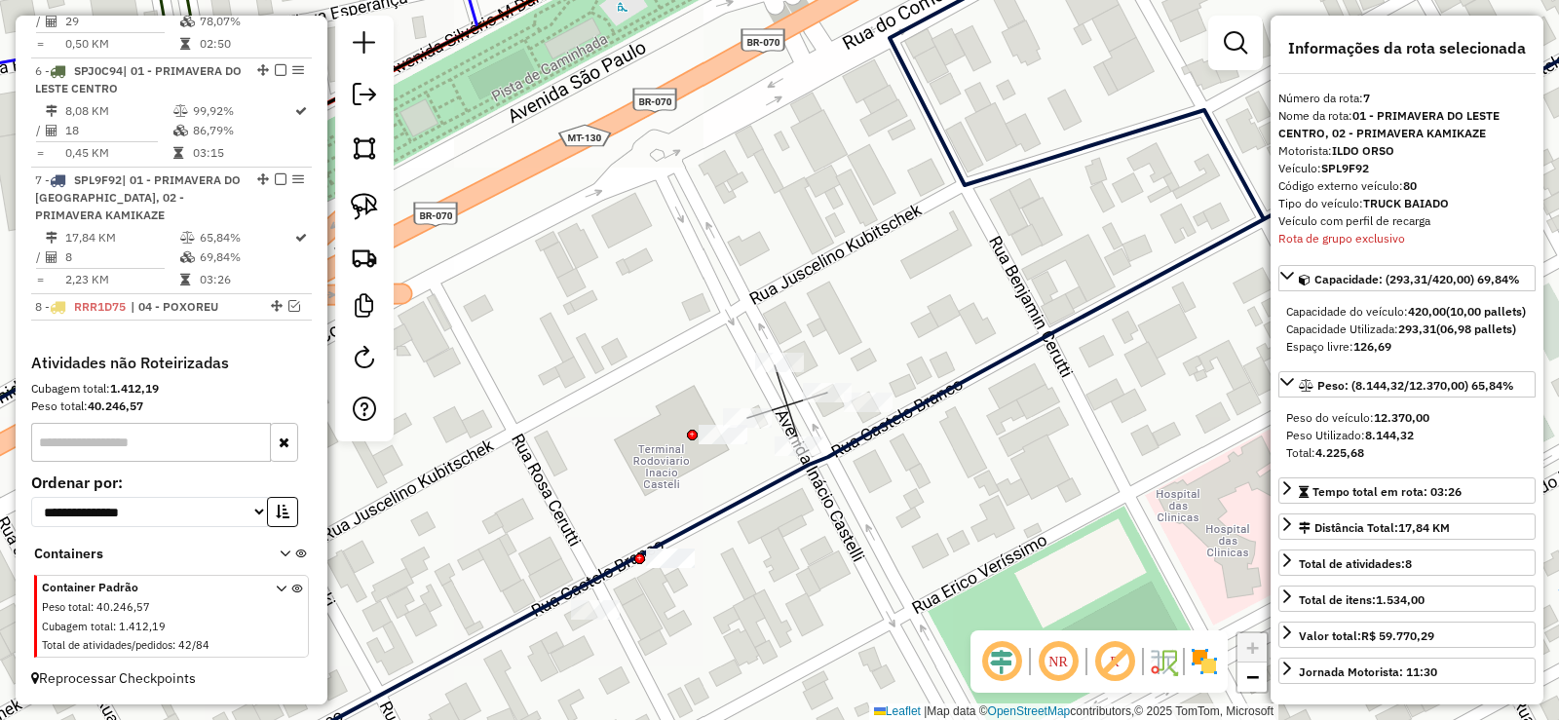
click at [910, 411] on icon at bounding box center [957, 360] width 1515 height 864
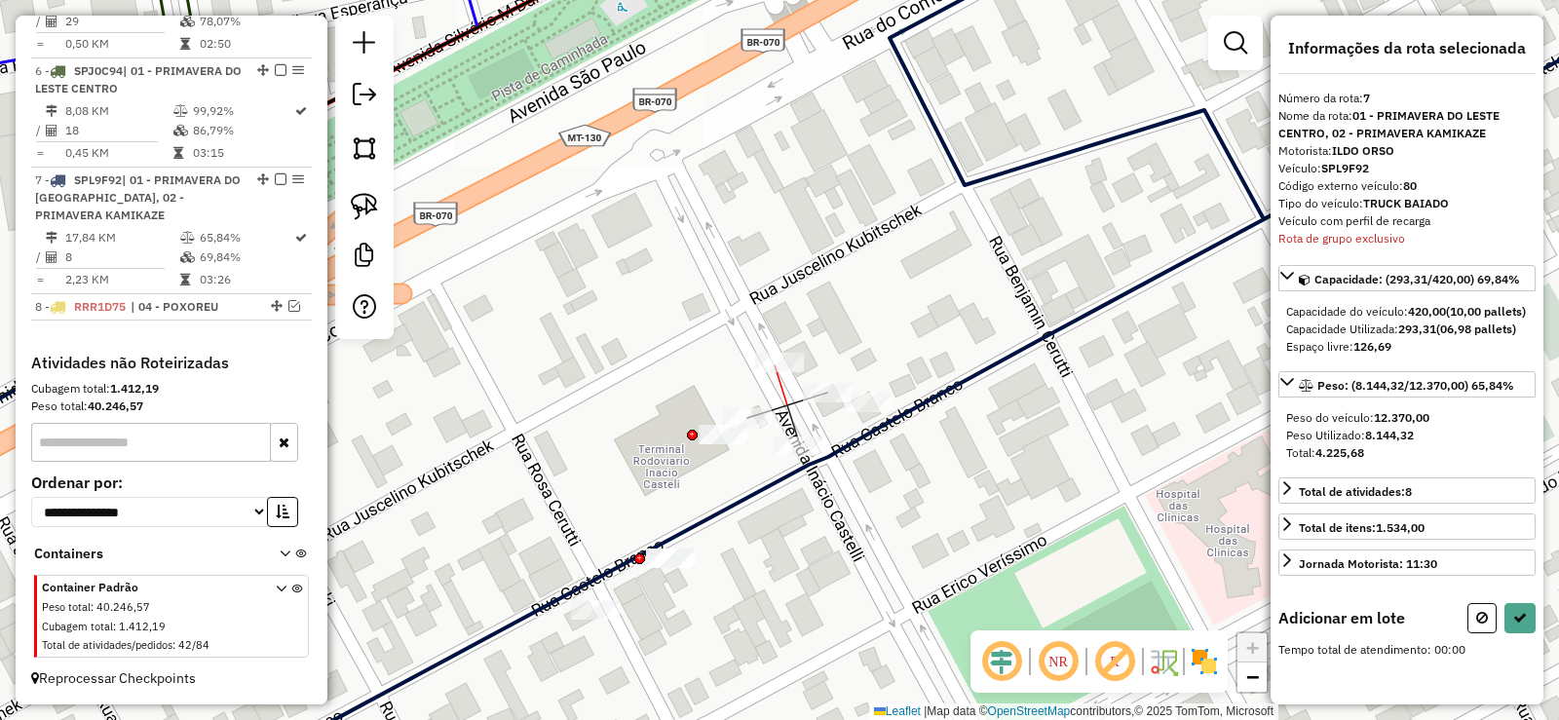
click at [781, 372] on div at bounding box center [779, 362] width 49 height 19
click at [1505, 633] on button at bounding box center [1520, 618] width 31 height 30
select select "**********"
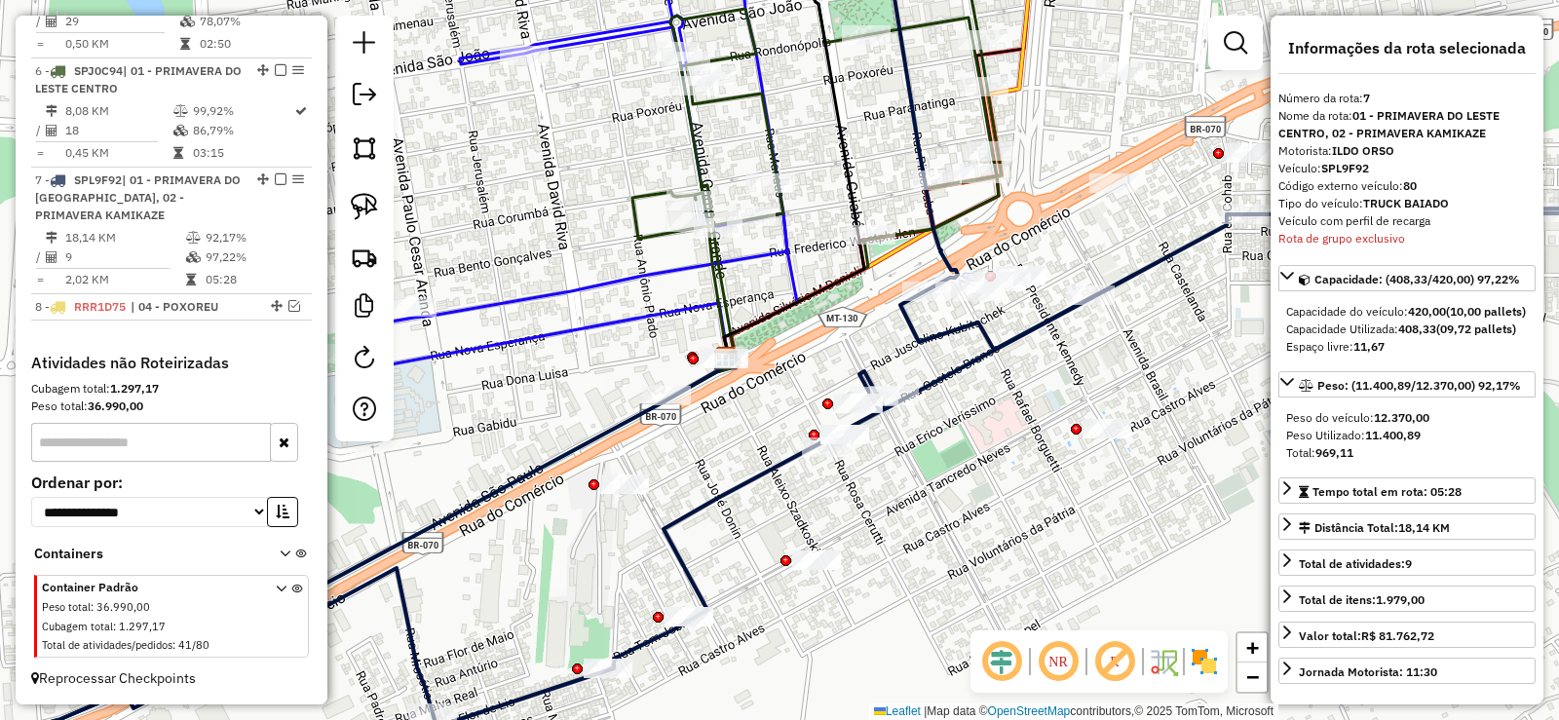
drag, startPoint x: 839, startPoint y: 514, endPoint x: 851, endPoint y: 507, distance: 13.5
click at [851, 507] on div "Janela de atendimento Grade de atendimento Capacidade Transportadoras Veículos …" at bounding box center [779, 360] width 1559 height 720
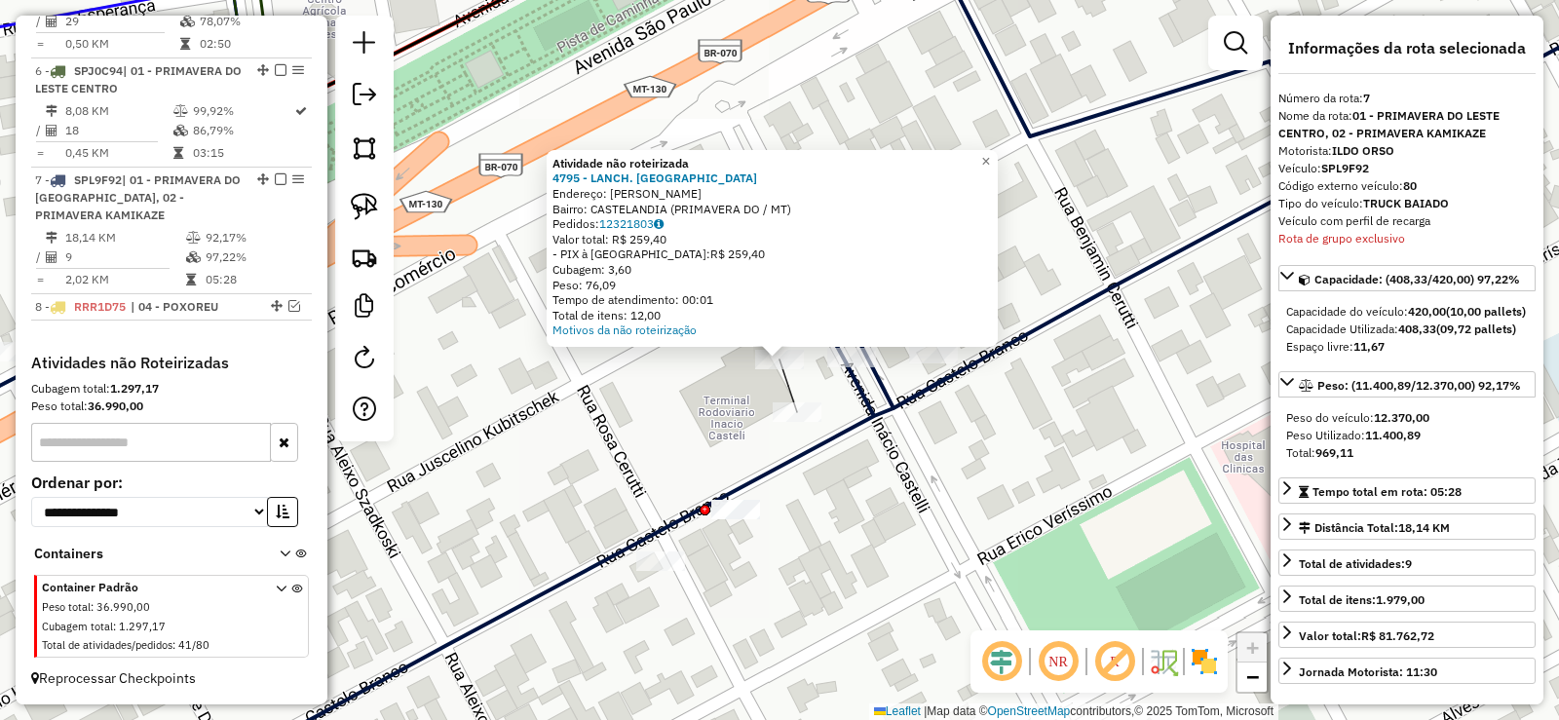
click at [794, 429] on div "Atividade não roteirizada 4795 - LANCH. CASTELANDIA Endereço: R JUSCELINO KUBIT…" at bounding box center [779, 360] width 1559 height 720
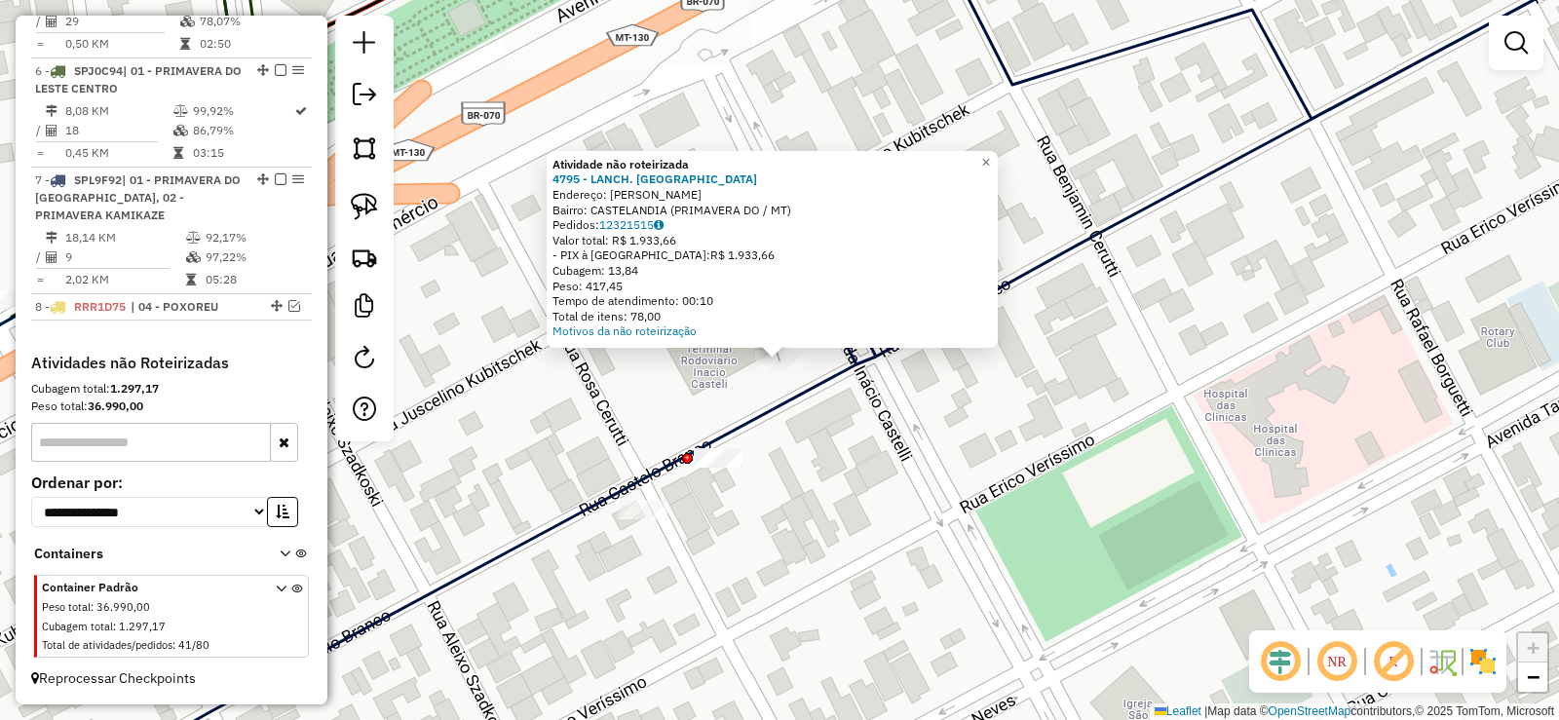
click at [710, 392] on div "Atividade não roteirizada 4795 - LANCH. CASTELANDIA Endereço: R JUSCELINO KUBIT…" at bounding box center [779, 360] width 1559 height 720
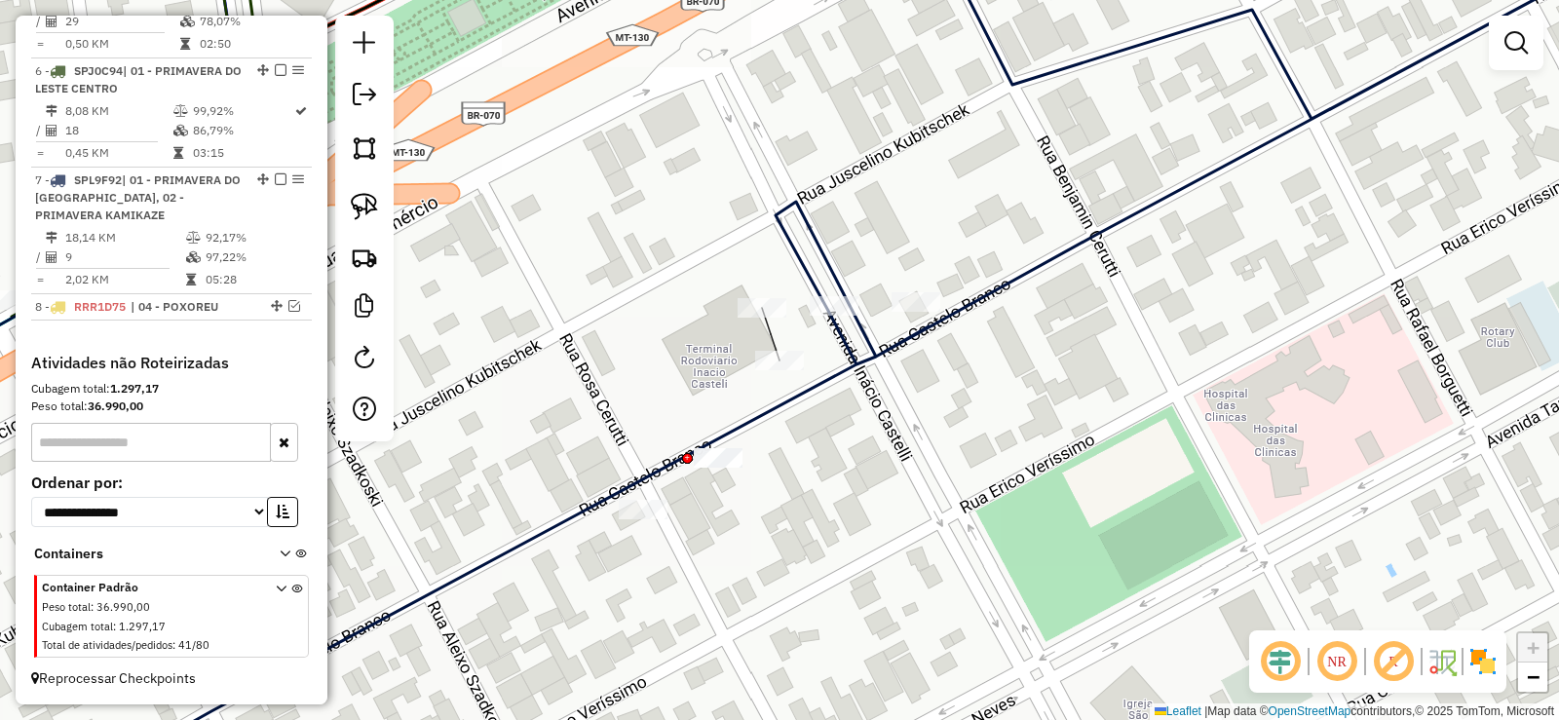
click at [850, 350] on icon at bounding box center [867, 360] width 1601 height 864
select select "**********"
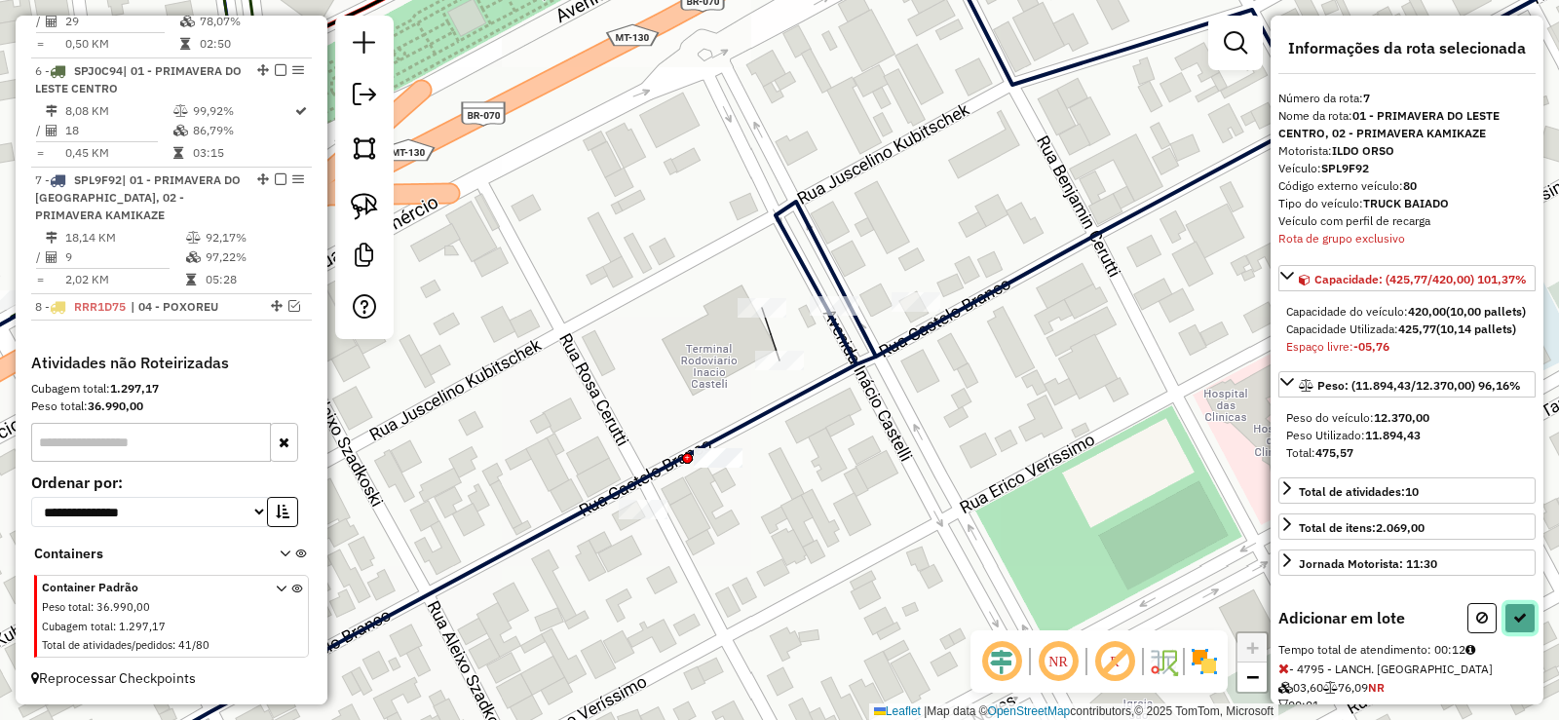
click at [1514, 625] on icon at bounding box center [1521, 618] width 14 height 14
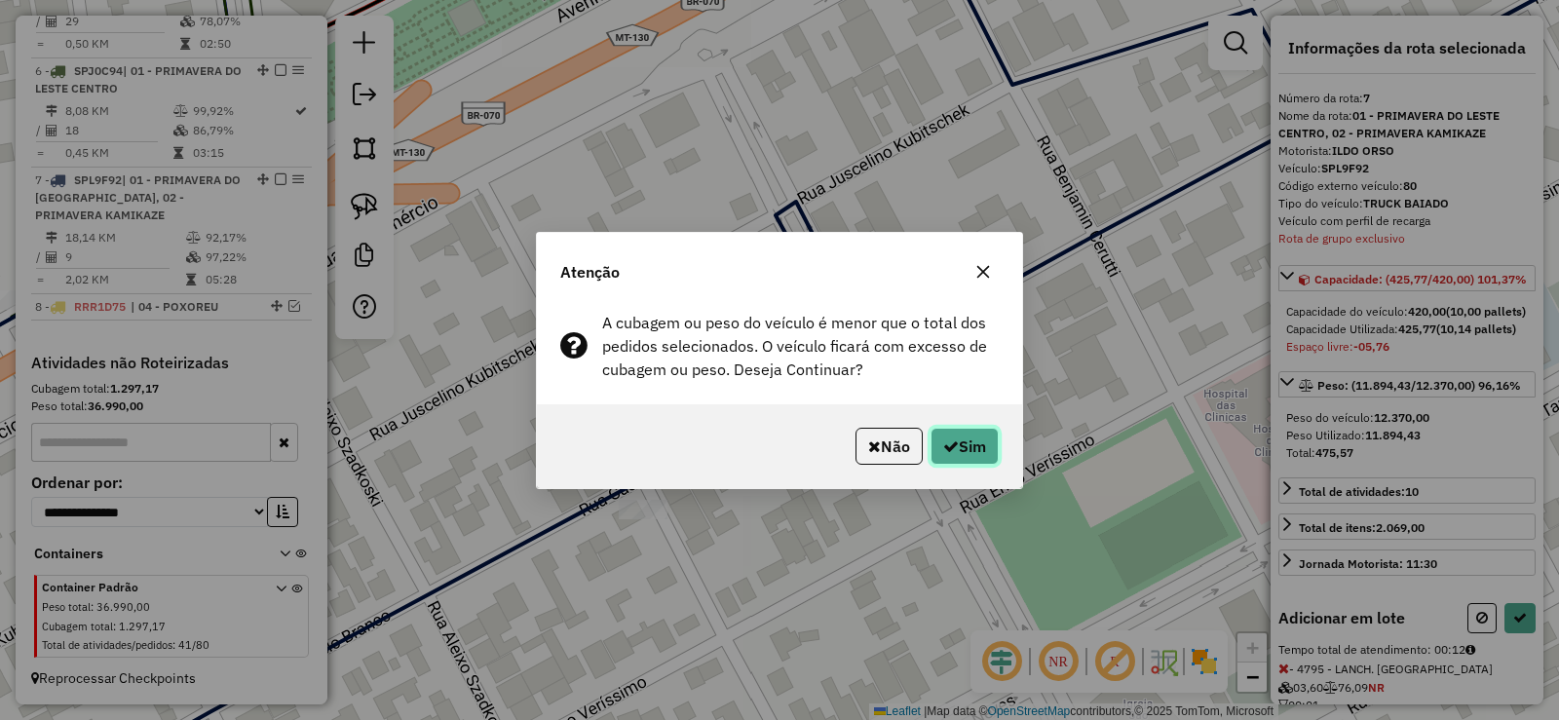
click at [980, 451] on button "Sim" at bounding box center [965, 446] width 68 height 37
select select "**********"
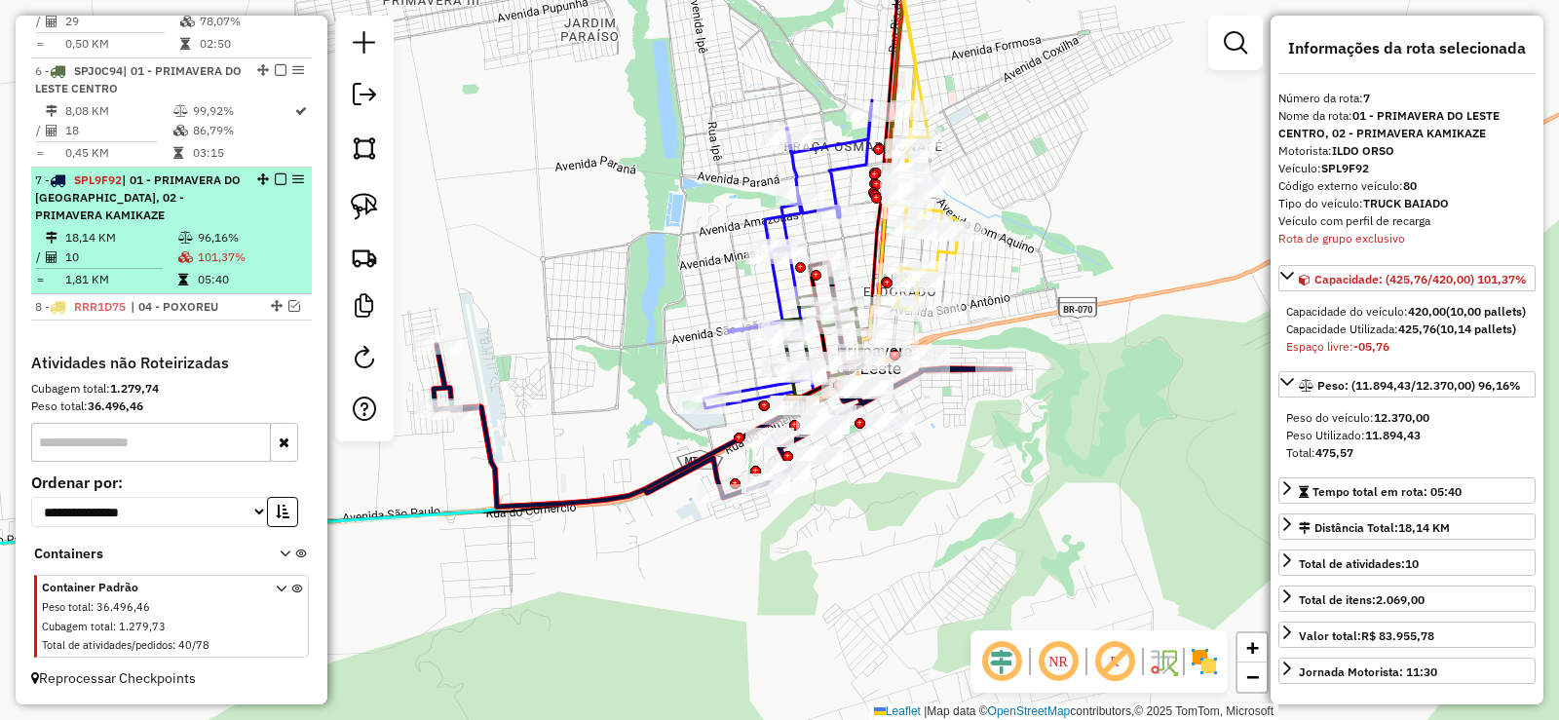
click at [275, 176] on em at bounding box center [281, 179] width 12 height 12
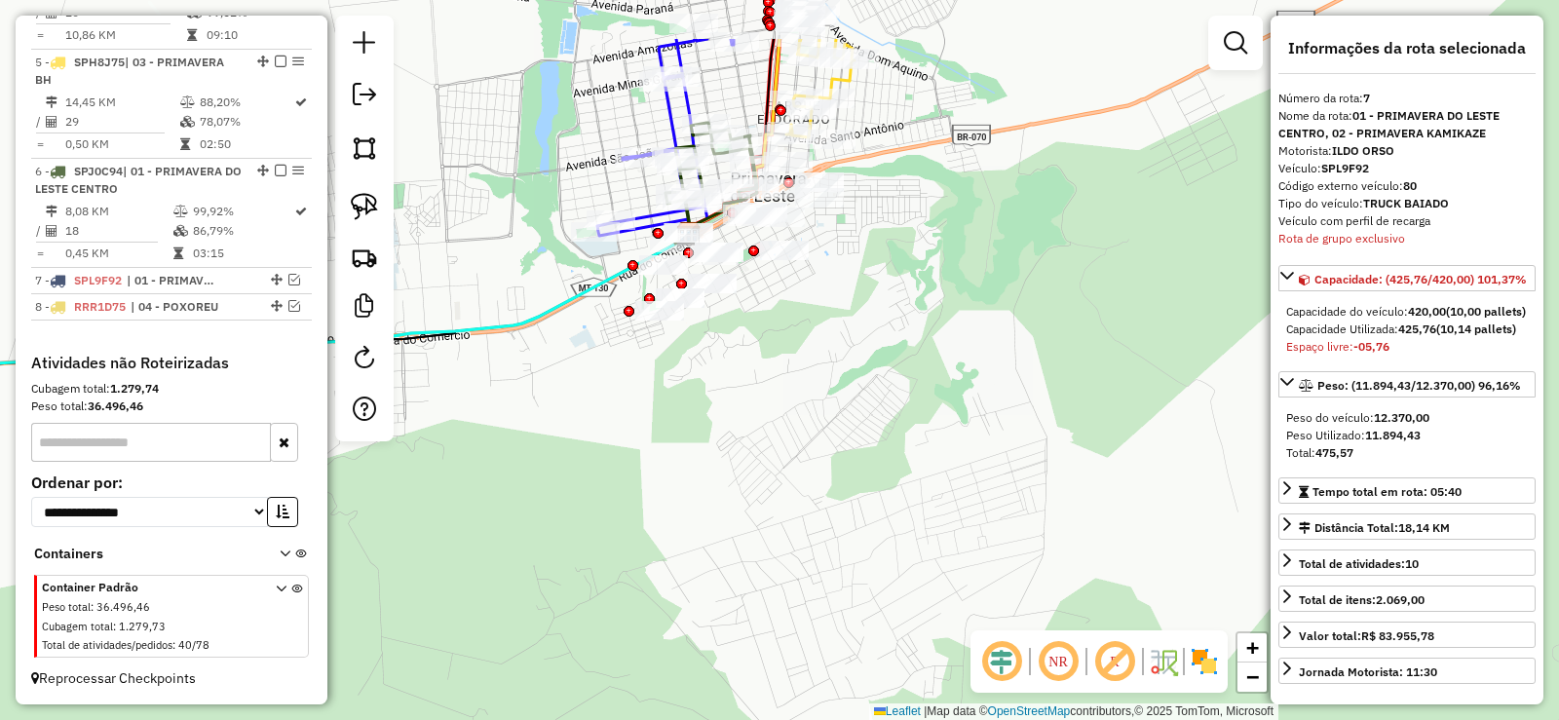
drag, startPoint x: 822, startPoint y: 327, endPoint x: 827, endPoint y: 476, distance: 148.3
click at [826, 476] on div "Janela de atendimento Grade de atendimento Capacidade Transportadoras Veículos …" at bounding box center [779, 360] width 1559 height 720
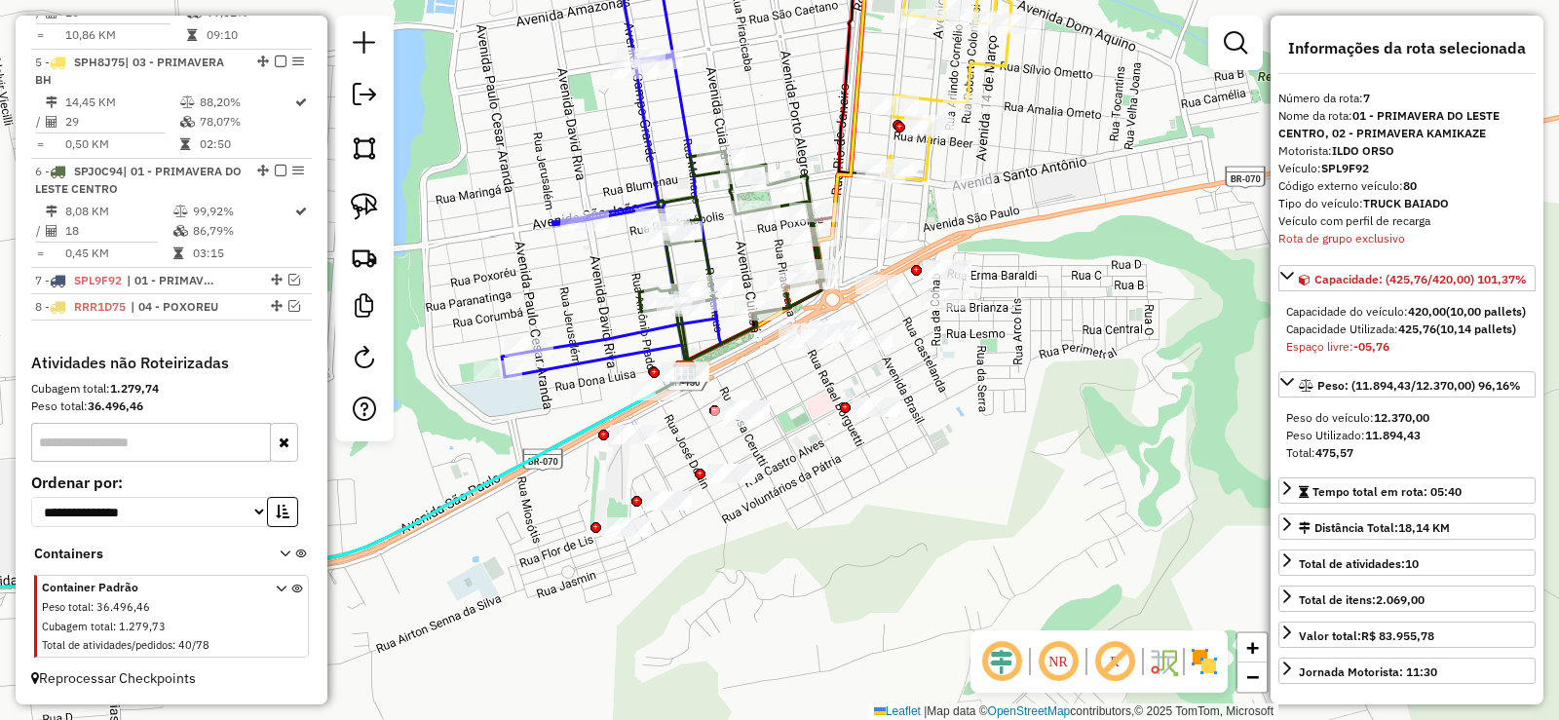
drag, startPoint x: 918, startPoint y: 362, endPoint x: 996, endPoint y: 429, distance: 103.0
click at [996, 429] on div "Janela de atendimento Grade de atendimento Capacidade Transportadoras Veículos …" at bounding box center [779, 360] width 1559 height 720
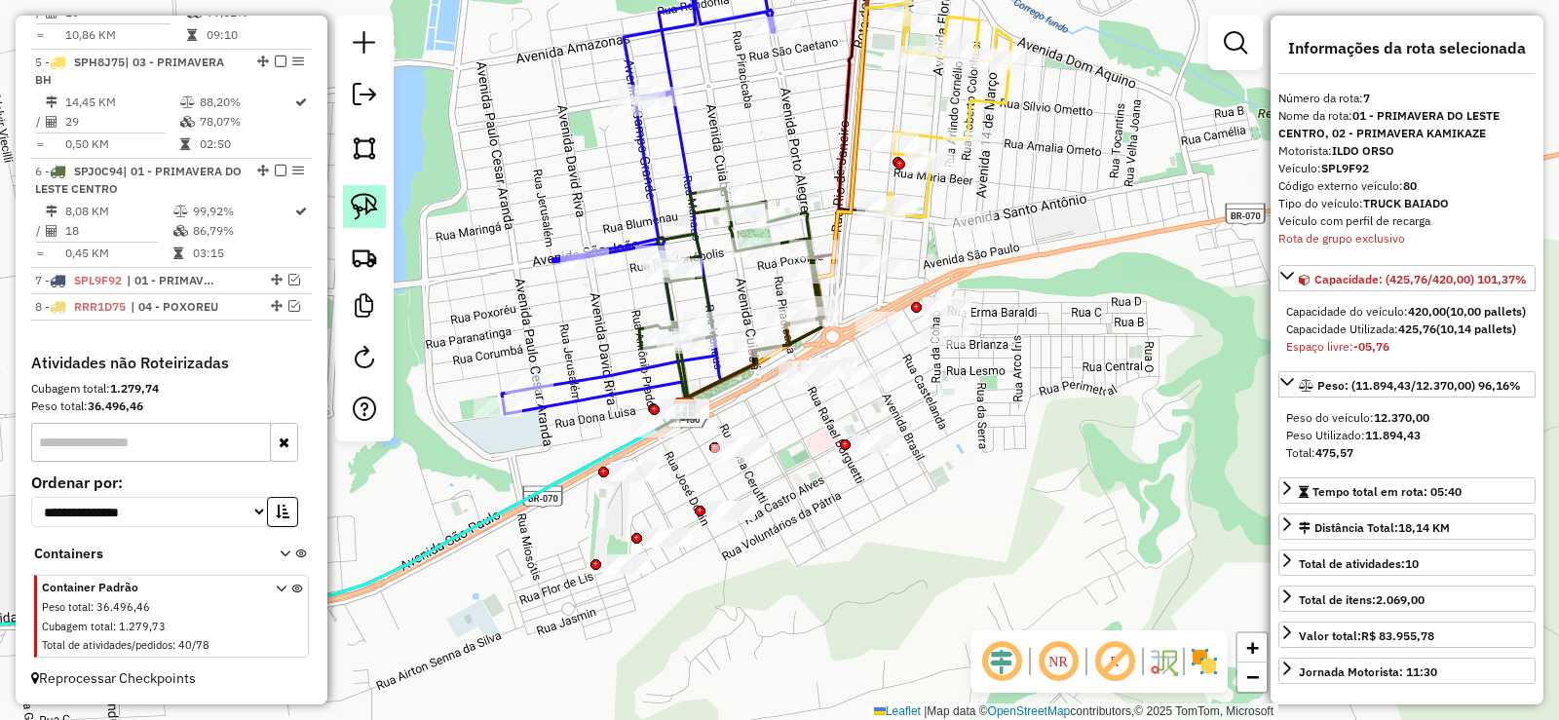
click at [359, 206] on img at bounding box center [364, 206] width 27 height 27
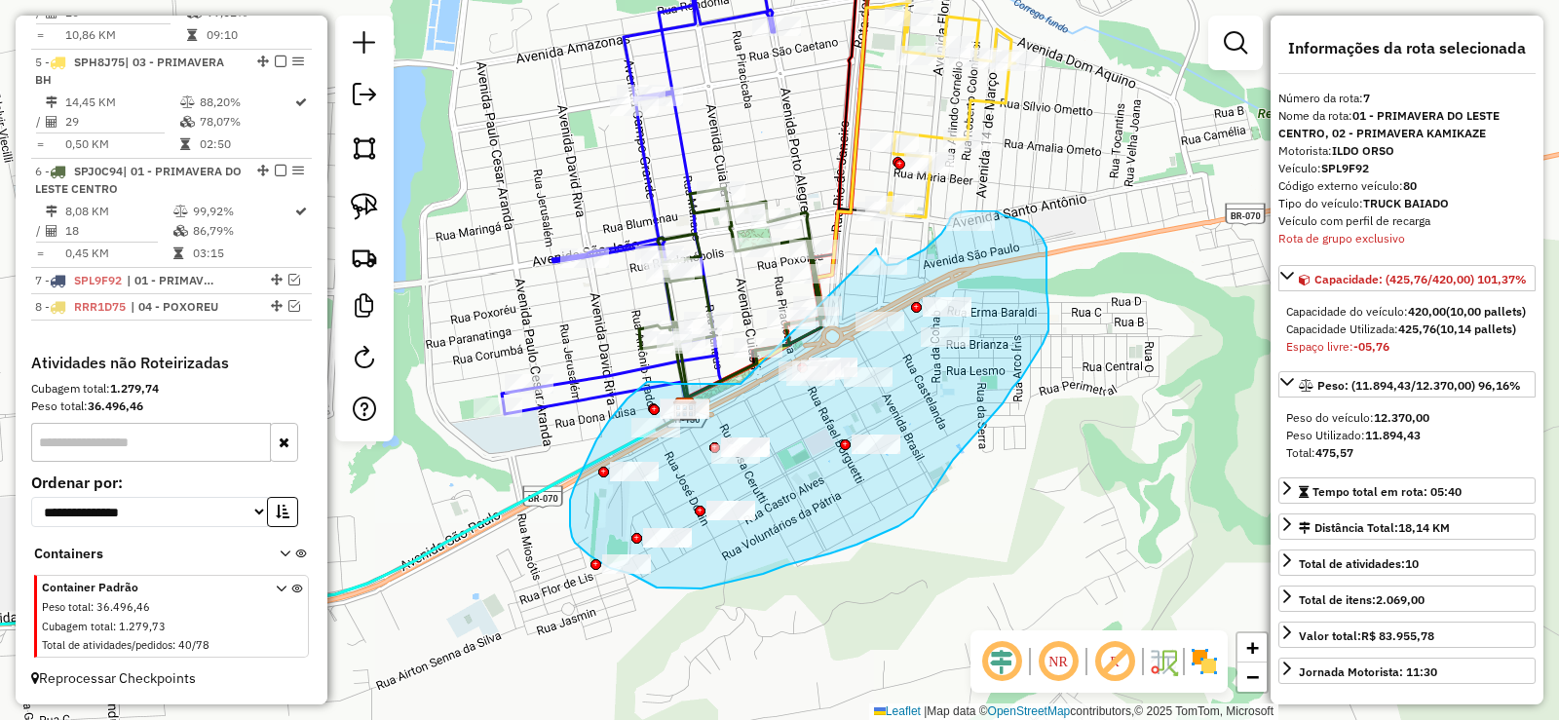
drag, startPoint x: 729, startPoint y: 384, endPoint x: 875, endPoint y: 246, distance: 201.3
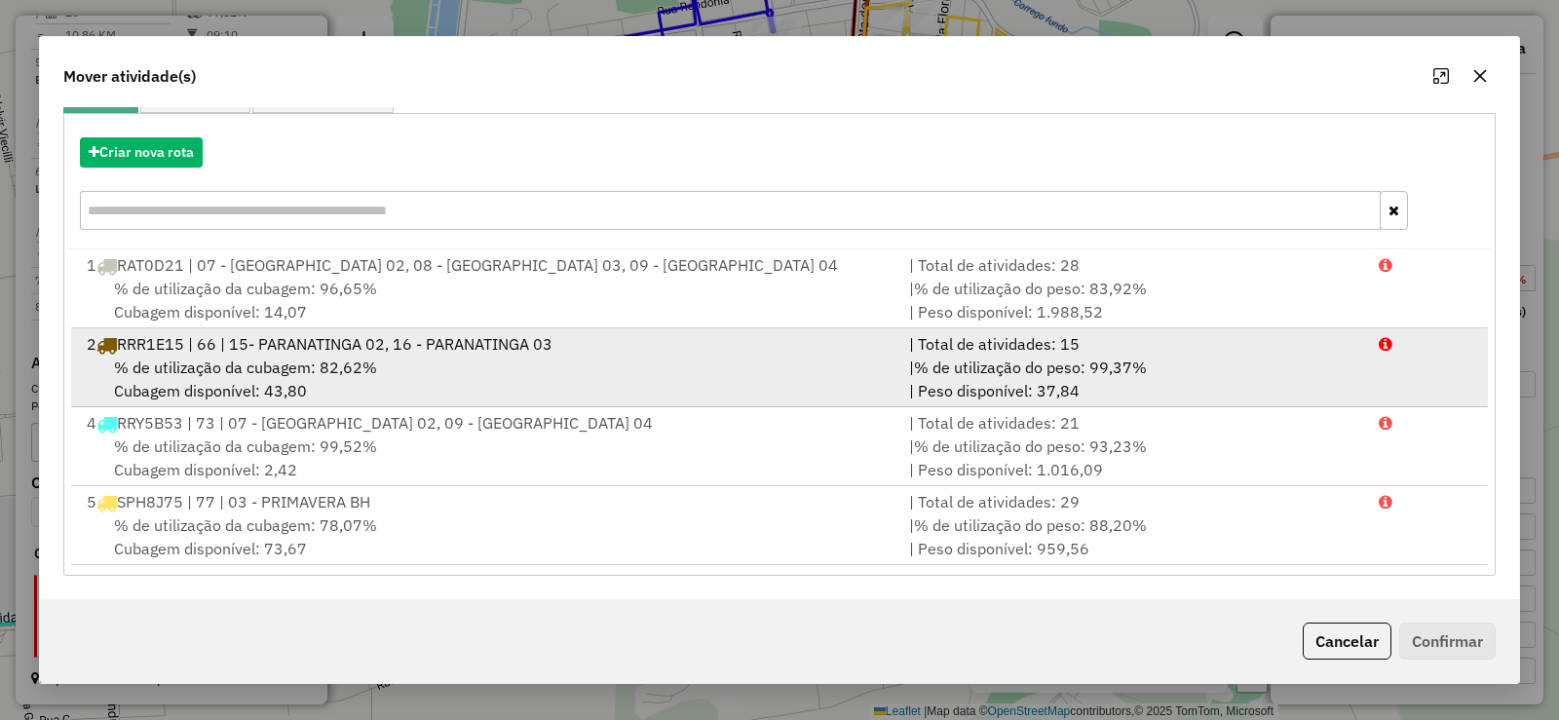
scroll to position [0, 0]
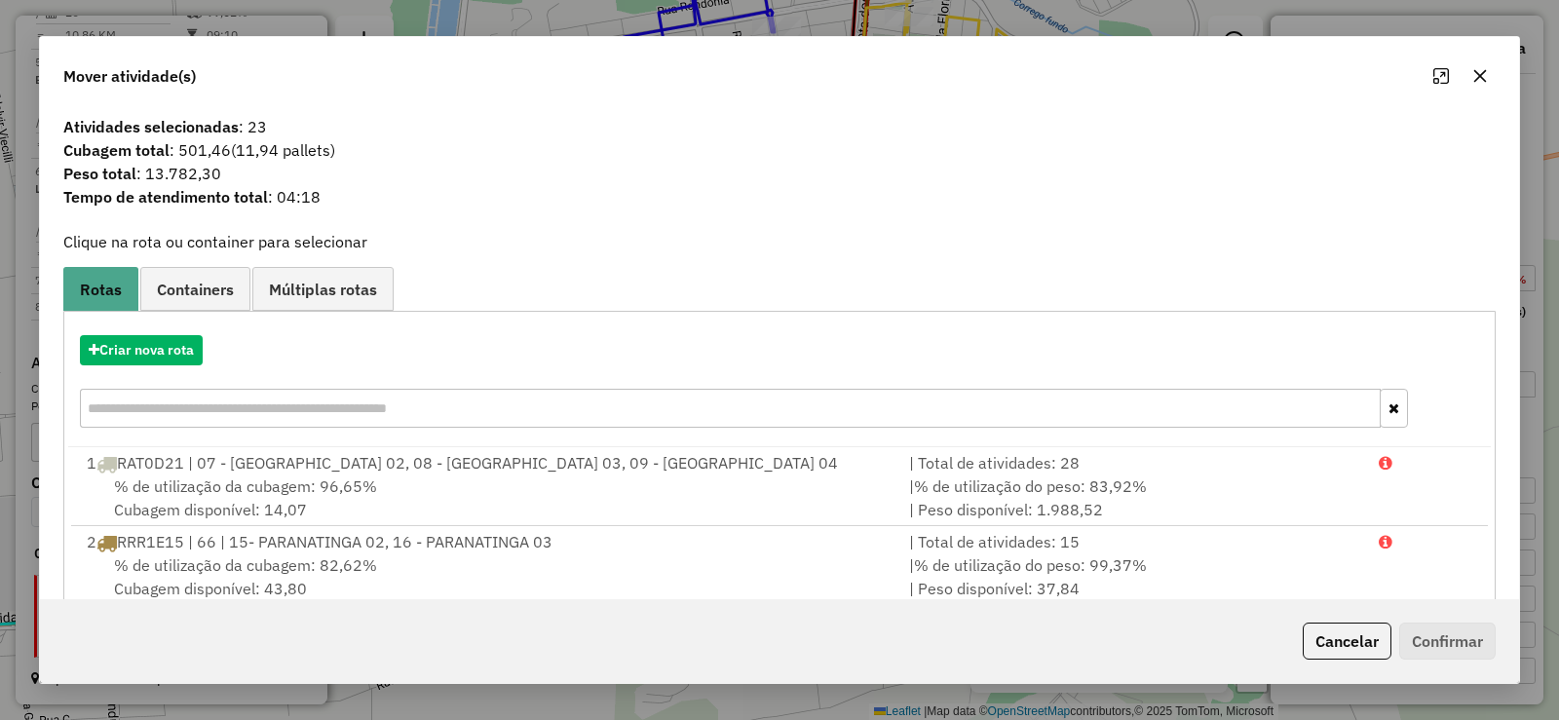
click at [1483, 75] on icon "button" at bounding box center [1481, 76] width 16 height 16
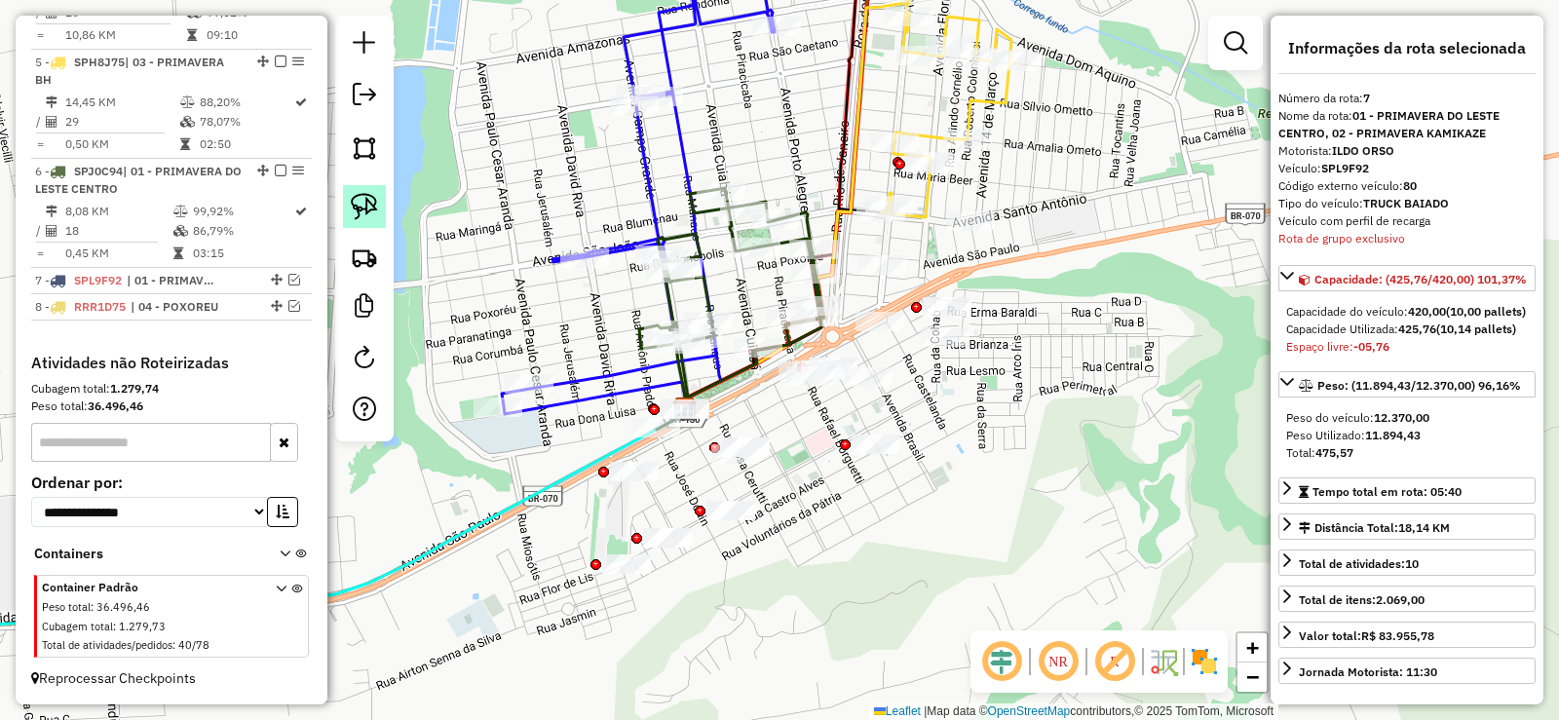
click at [362, 203] on img at bounding box center [364, 206] width 27 height 27
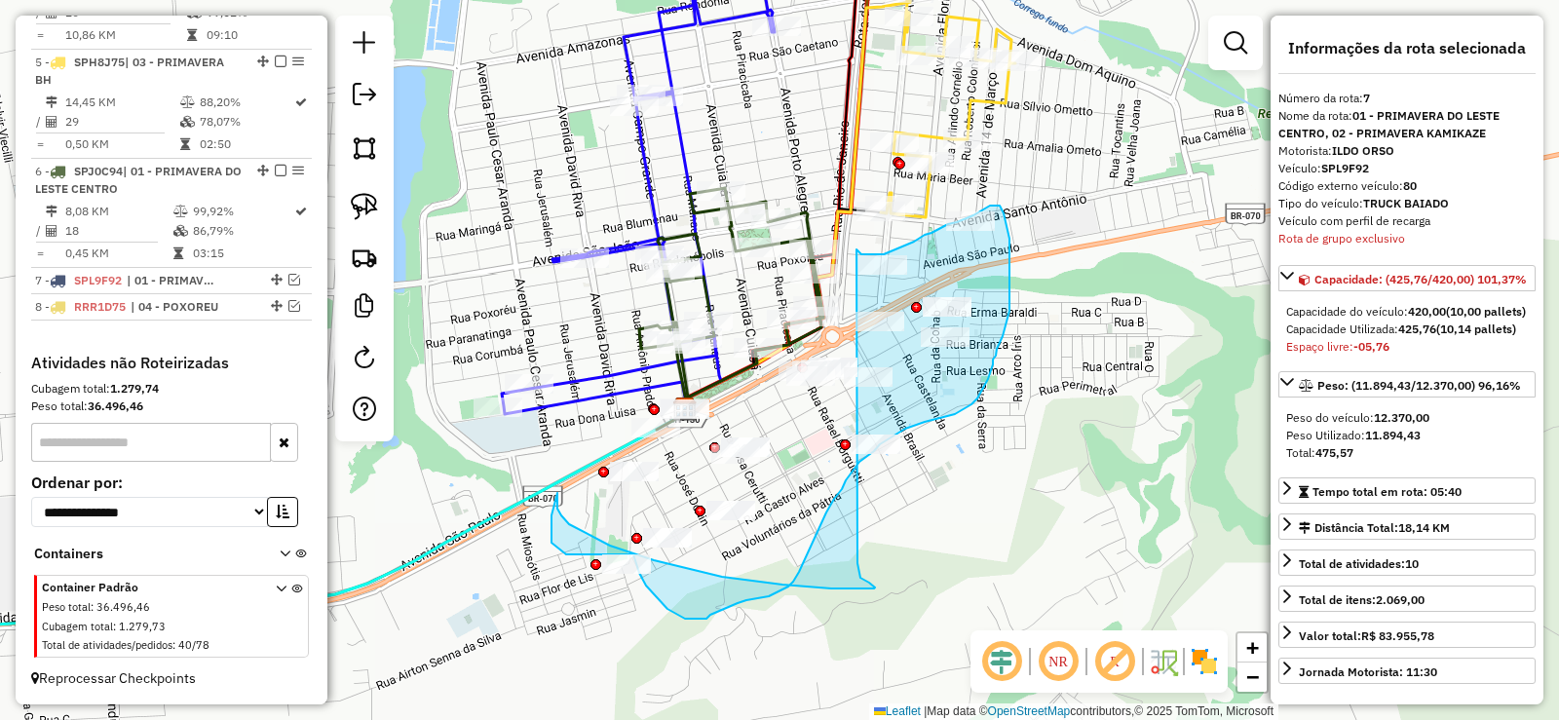
drag, startPoint x: 867, startPoint y: 254, endPoint x: 778, endPoint y: 510, distance: 270.6
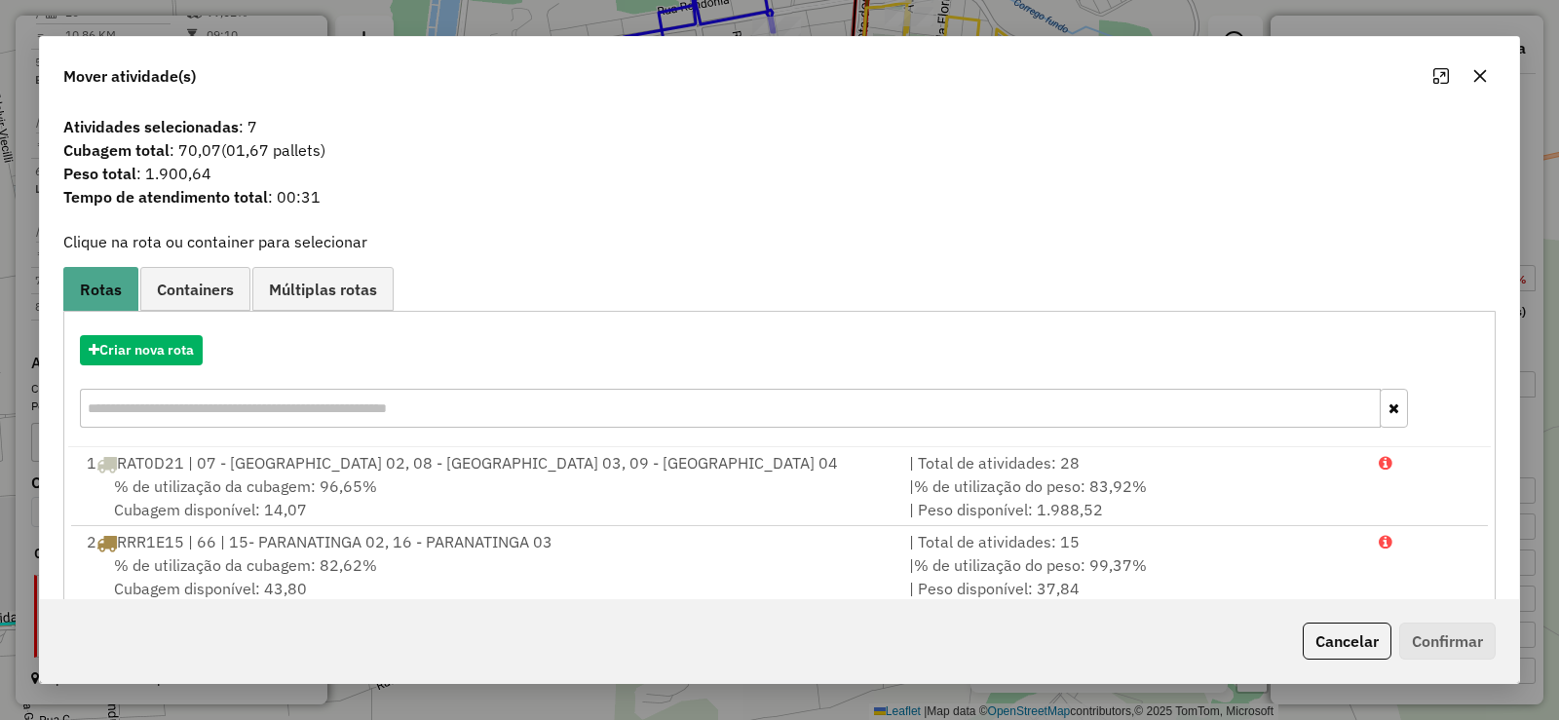
click at [1486, 78] on icon "button" at bounding box center [1481, 76] width 16 height 16
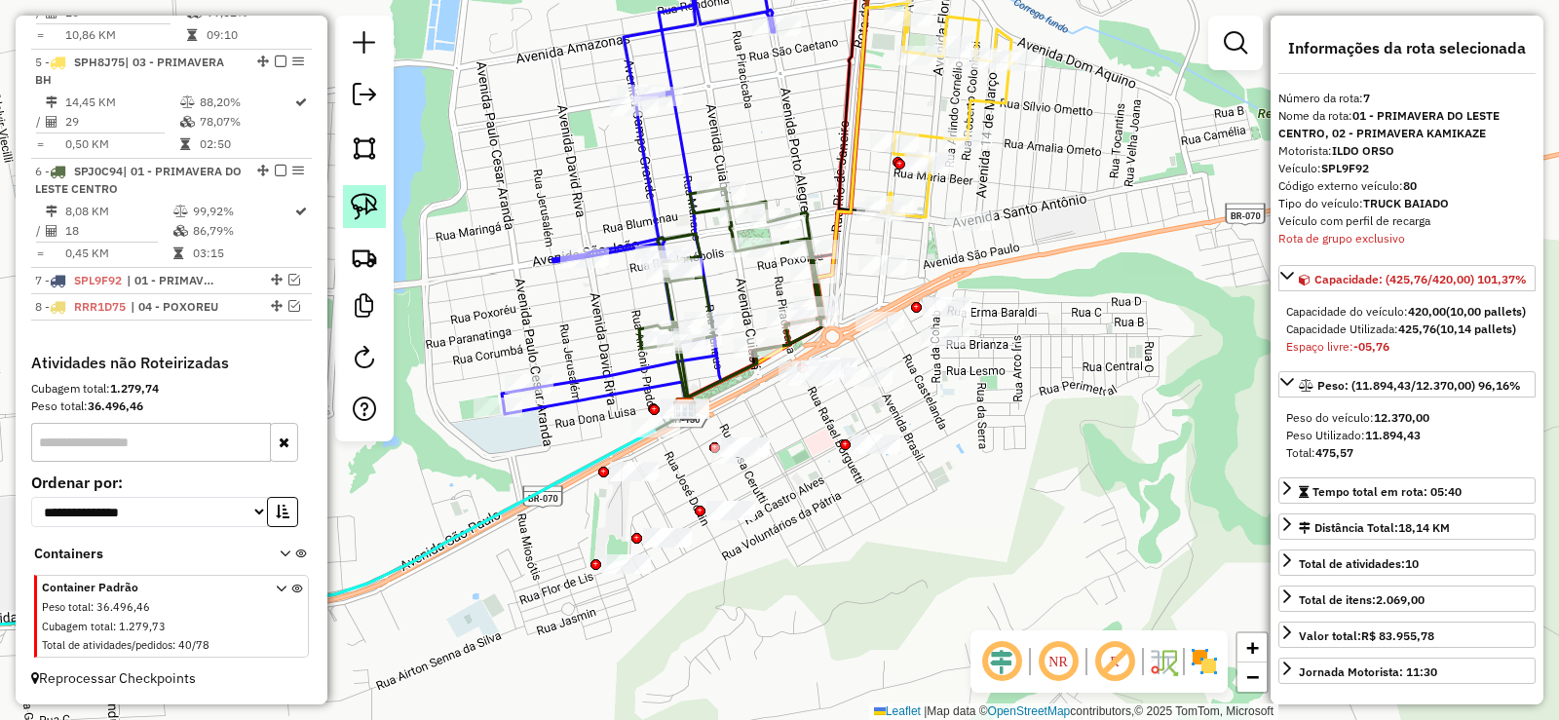
click at [376, 211] on img at bounding box center [364, 206] width 27 height 27
click at [368, 203] on img at bounding box center [364, 206] width 27 height 27
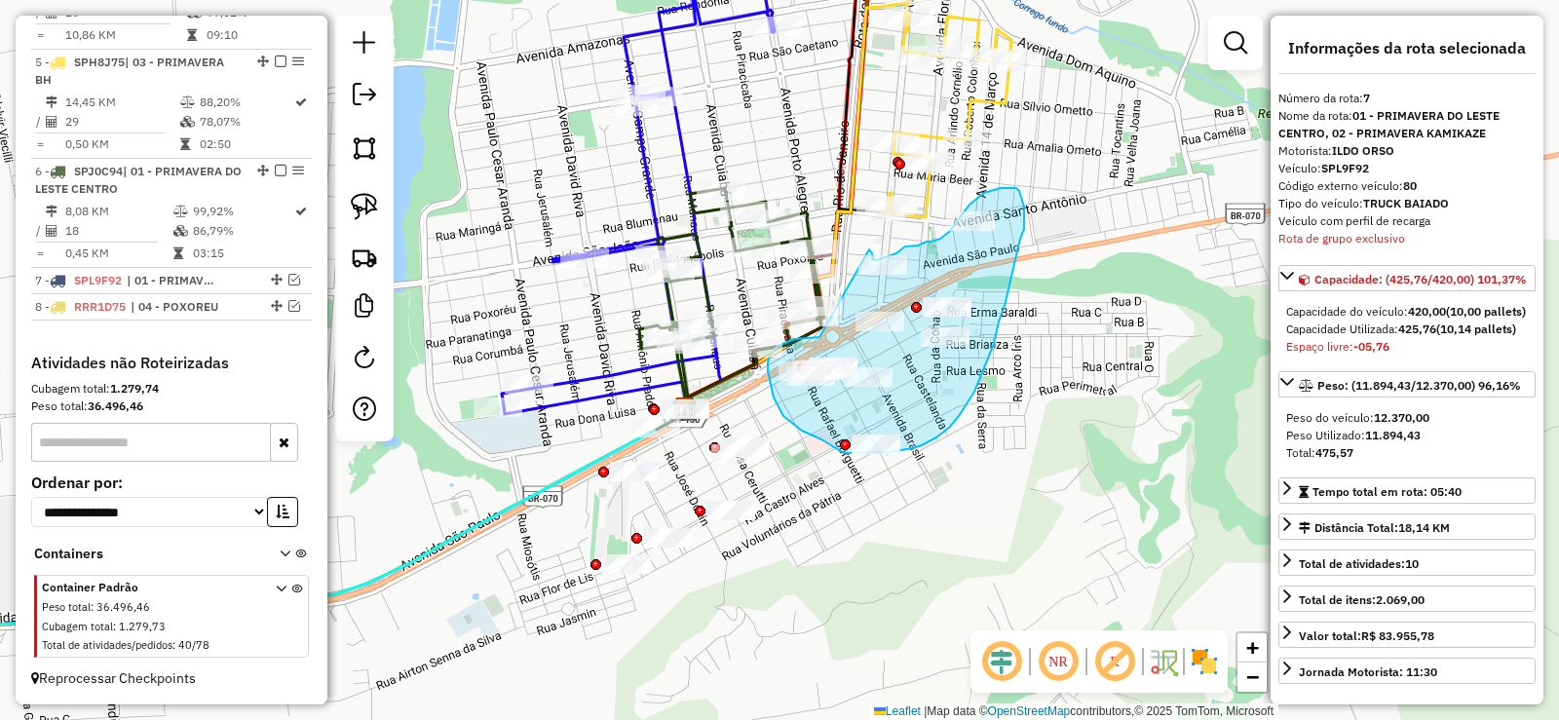
drag, startPoint x: 817, startPoint y: 337, endPoint x: 864, endPoint y: 246, distance: 103.3
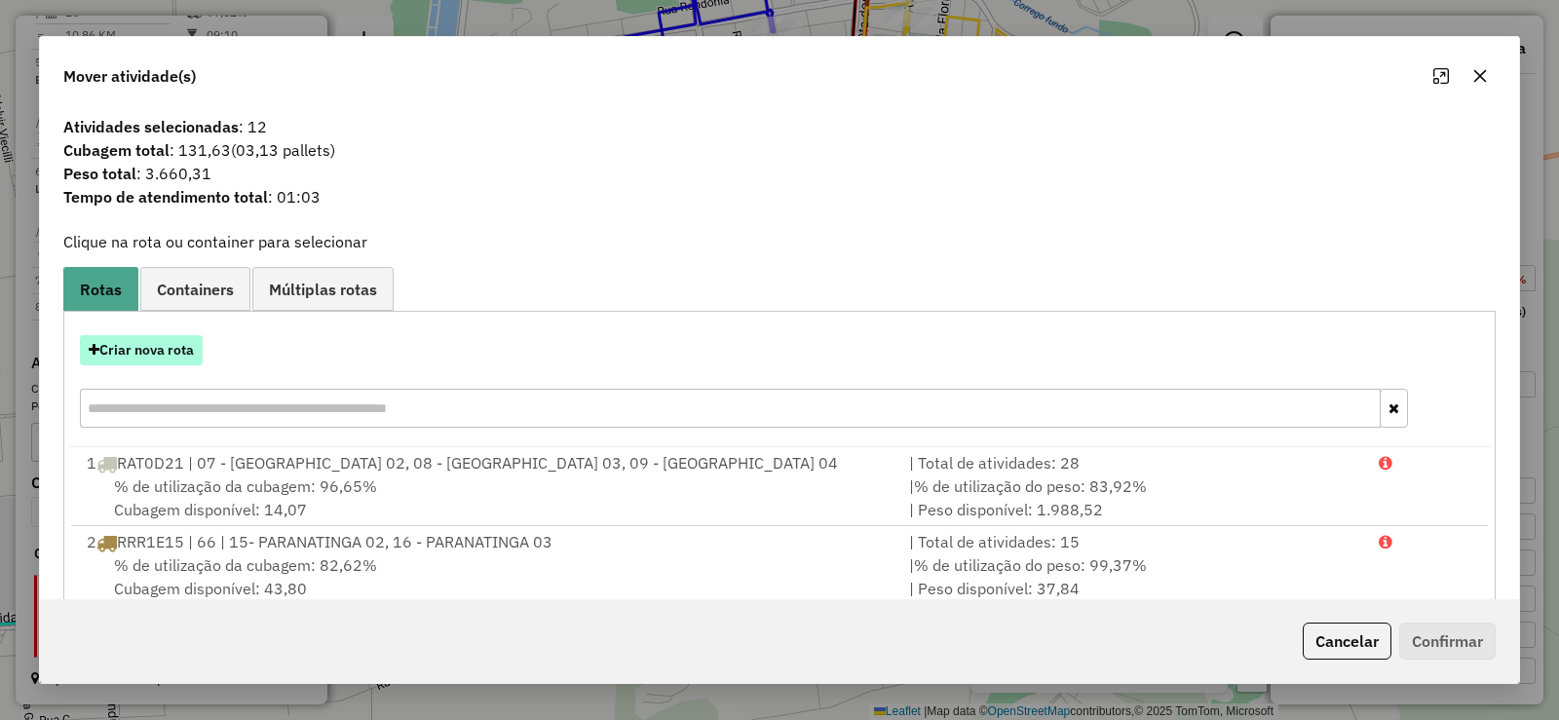
click at [163, 342] on button "Criar nova rota" at bounding box center [141, 350] width 123 height 30
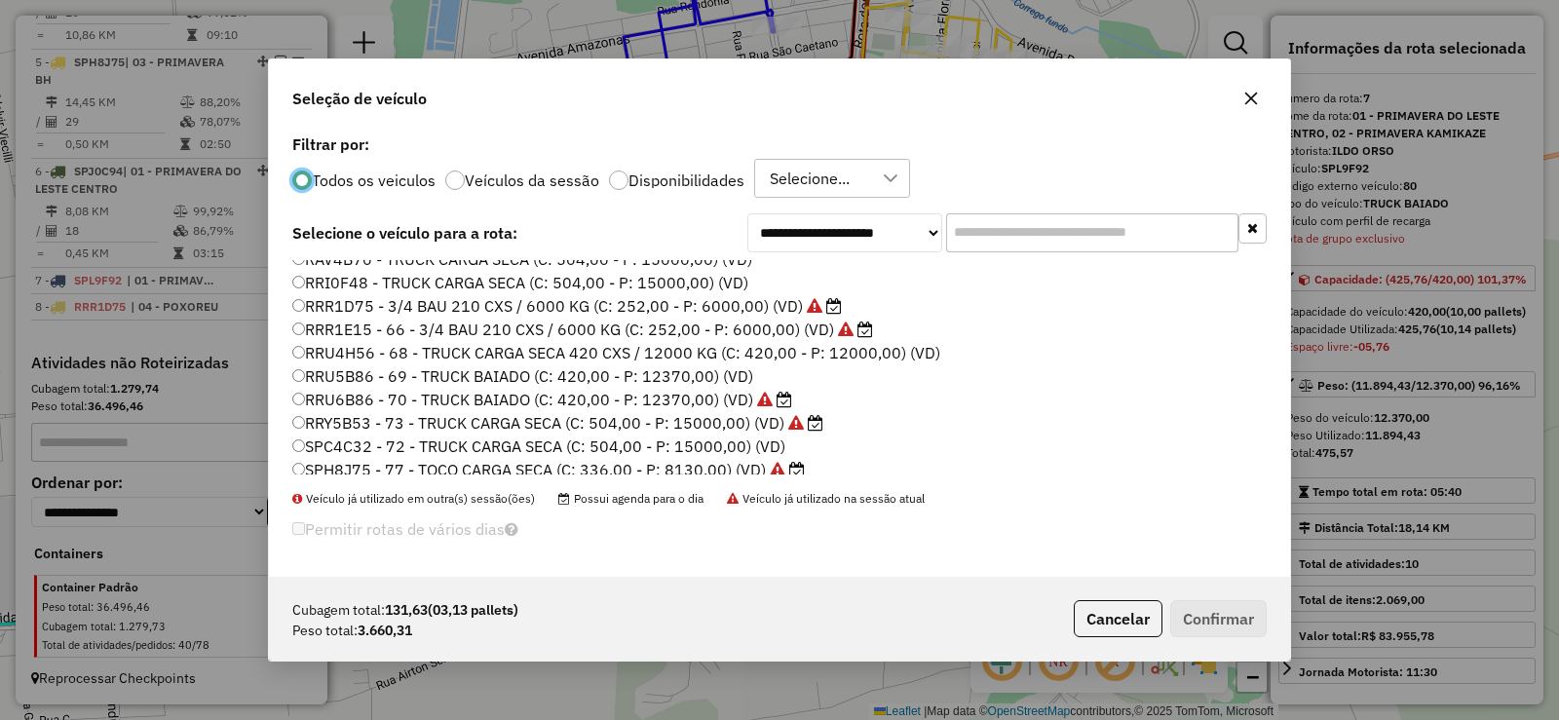
scroll to position [390, 0]
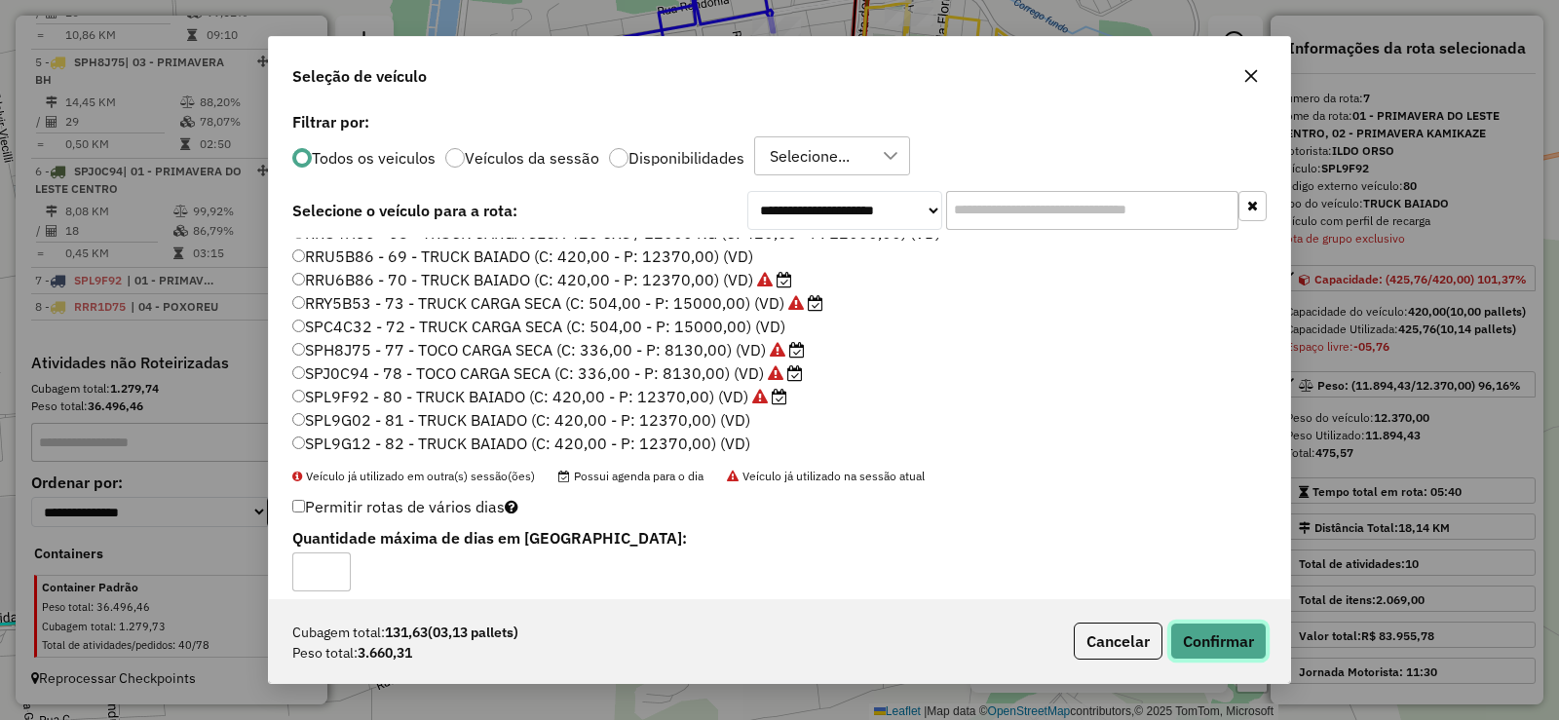
click at [1228, 635] on button "Confirmar" at bounding box center [1218, 641] width 96 height 37
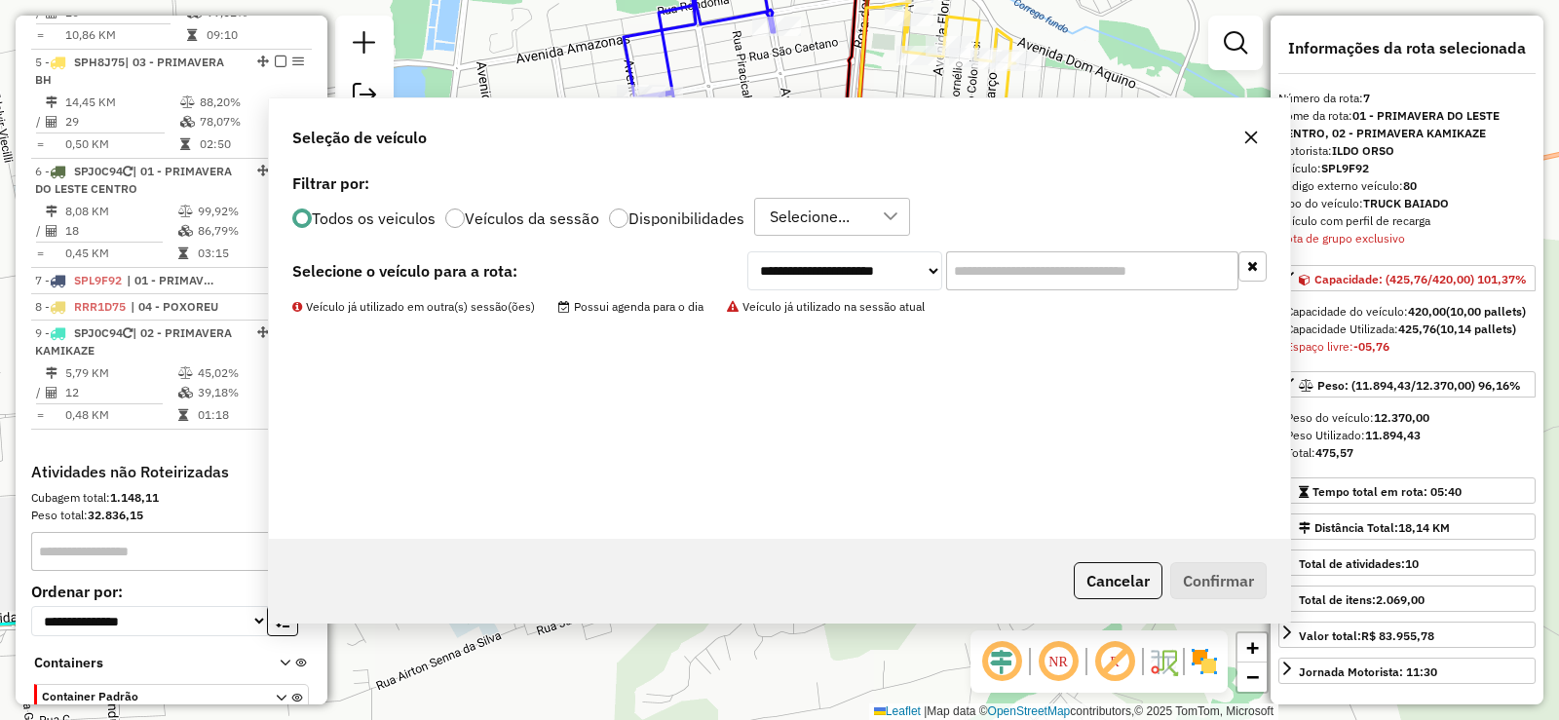
scroll to position [1325, 0]
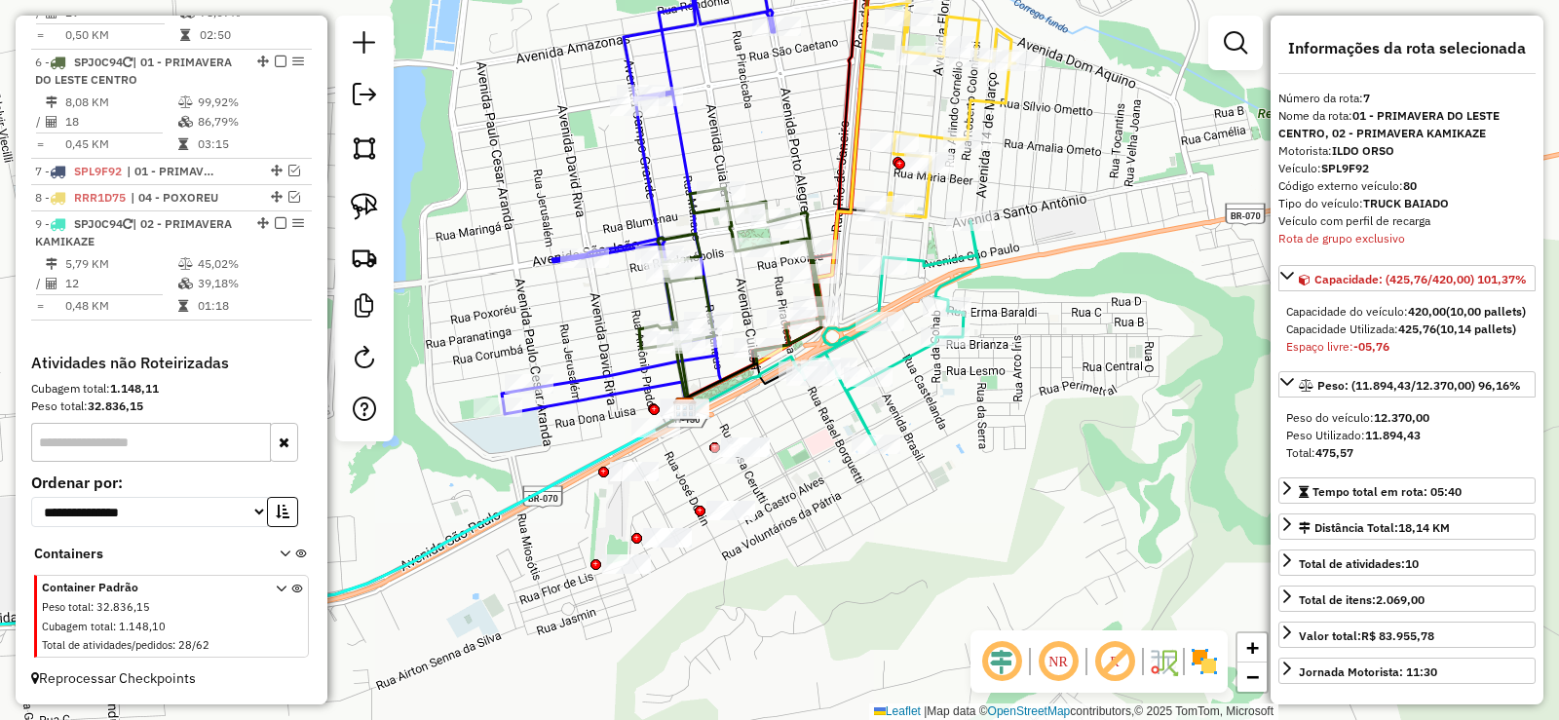
click at [862, 412] on icon at bounding box center [890, 332] width 178 height 223
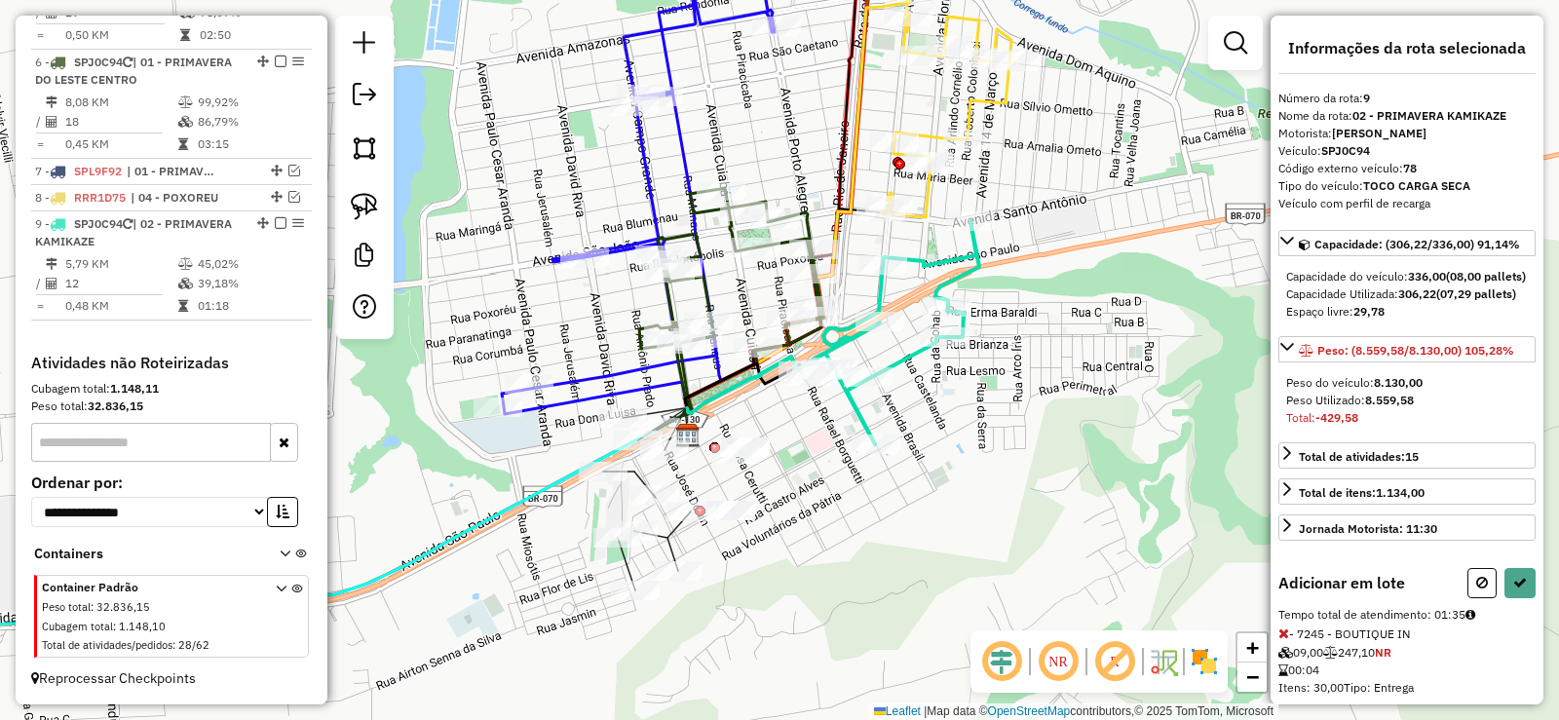
click at [690, 503] on div "Janela de atendimento Grade de atendimento Capacidade Transportadoras Veículos …" at bounding box center [779, 360] width 1559 height 720
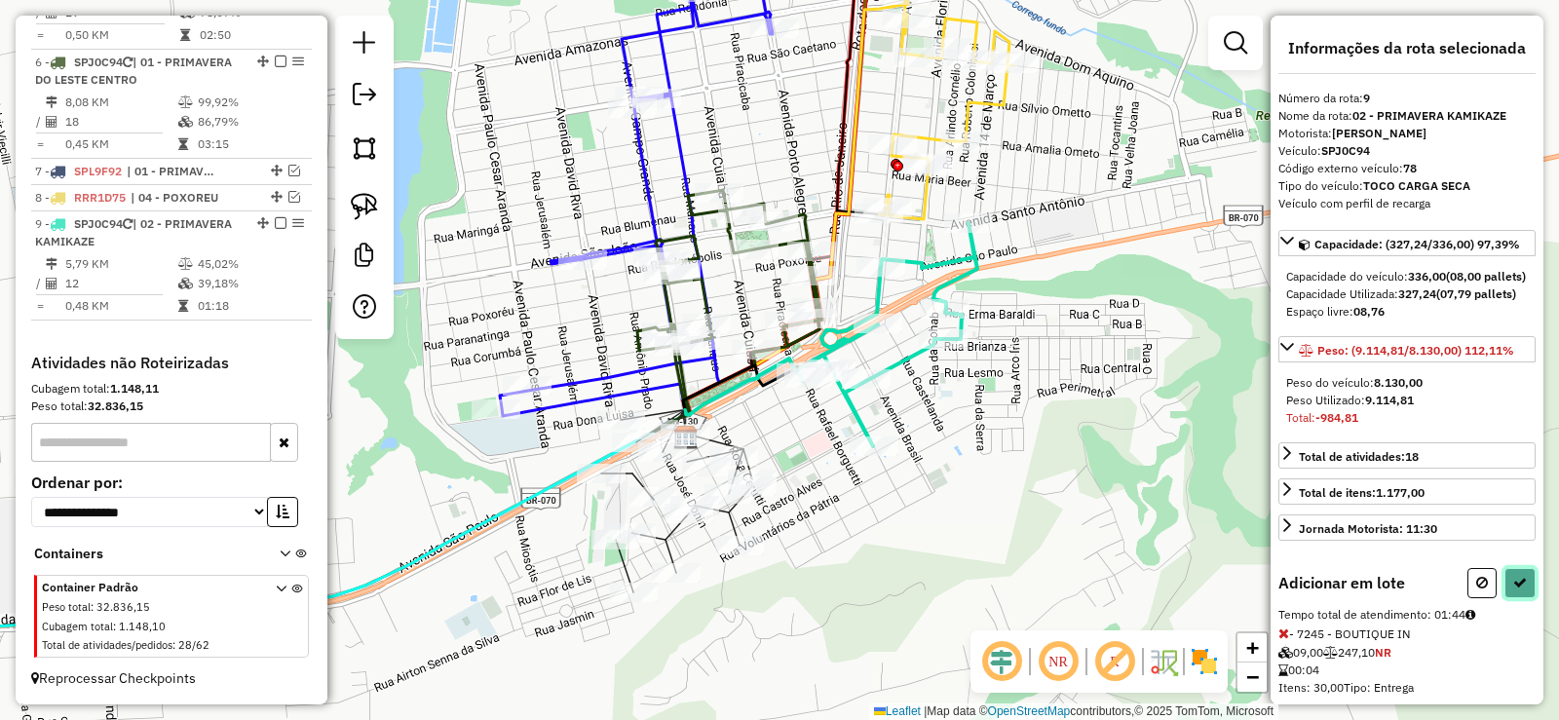
click at [1527, 598] on button at bounding box center [1520, 583] width 31 height 30
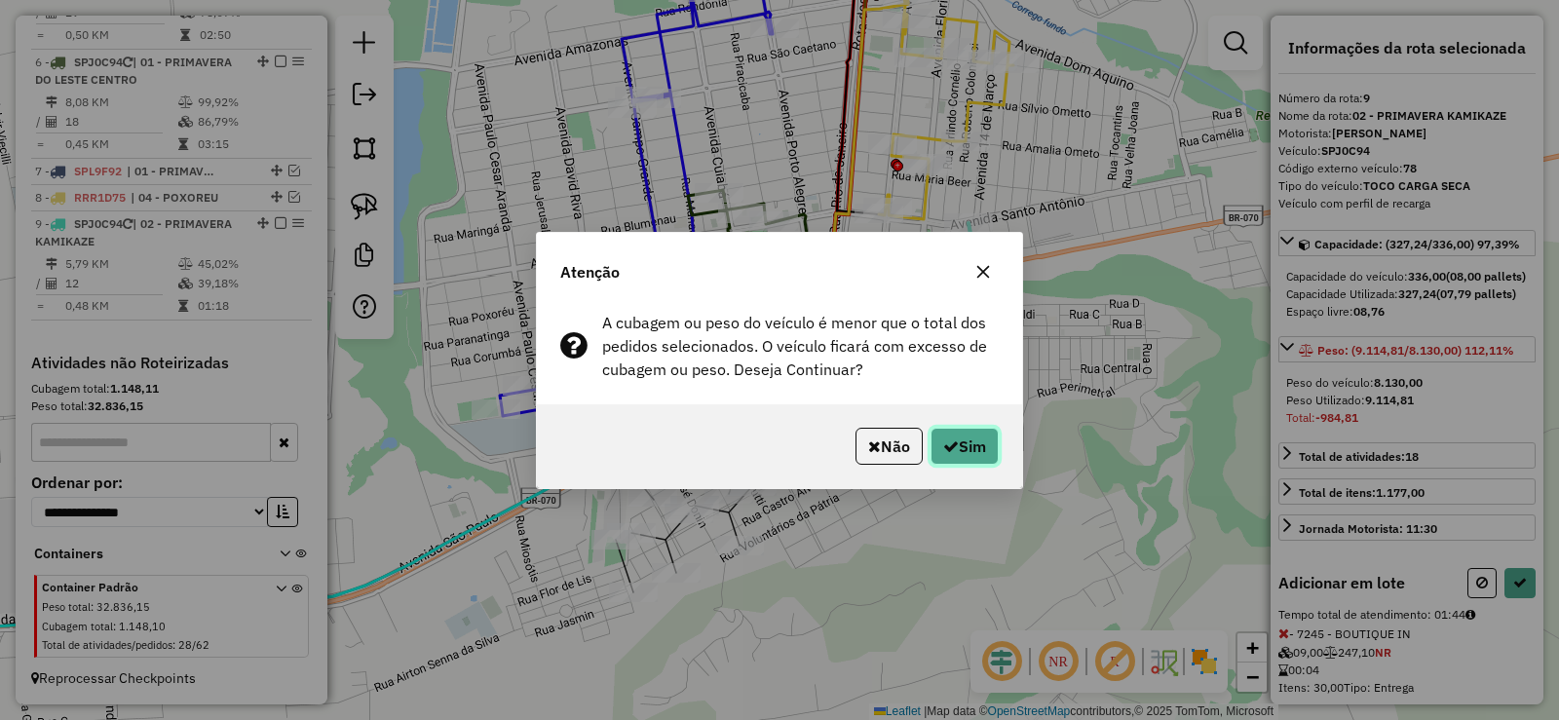
click at [980, 450] on button "Sim" at bounding box center [965, 446] width 68 height 37
select select "**********"
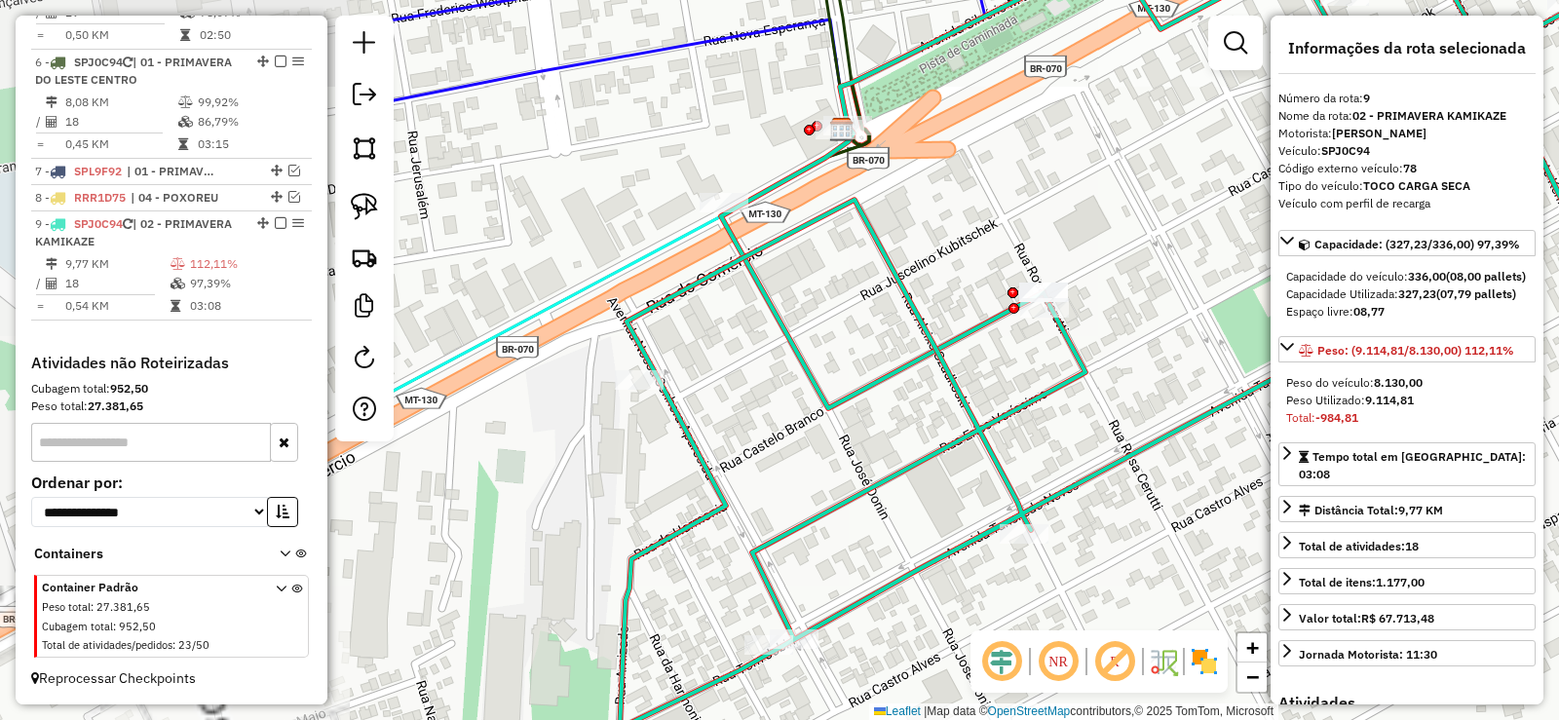
drag, startPoint x: 1235, startPoint y: 544, endPoint x: 1242, endPoint y: 517, distance: 28.1
click at [1242, 517] on div "Janela de atendimento Grade de atendimento Capacidade Transportadoras Veículos …" at bounding box center [779, 360] width 1559 height 720
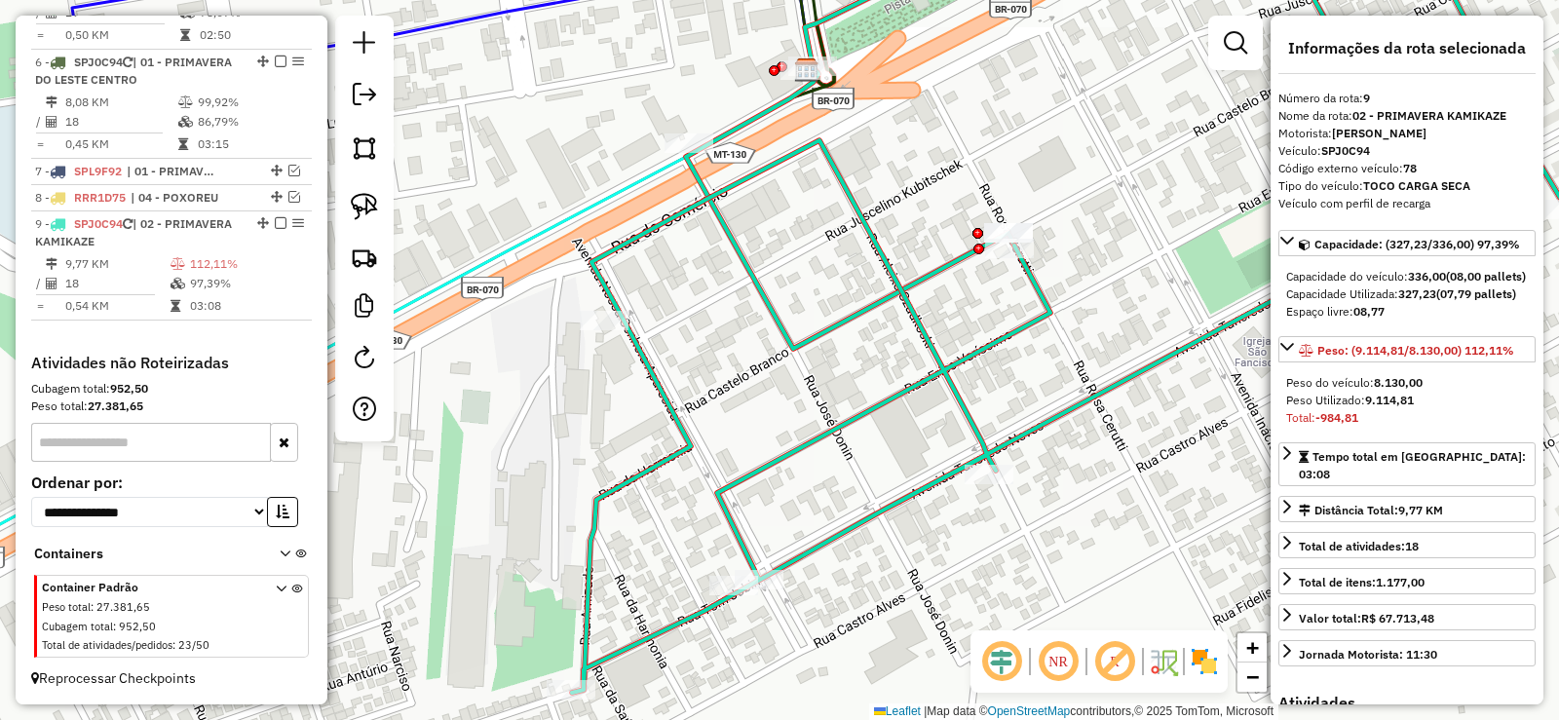
drag, startPoint x: 851, startPoint y: 468, endPoint x: 818, endPoint y: 412, distance: 64.7
click at [818, 412] on div "Janela de atendimento Grade de atendimento Capacidade Transportadoras Veículos …" at bounding box center [779, 360] width 1559 height 720
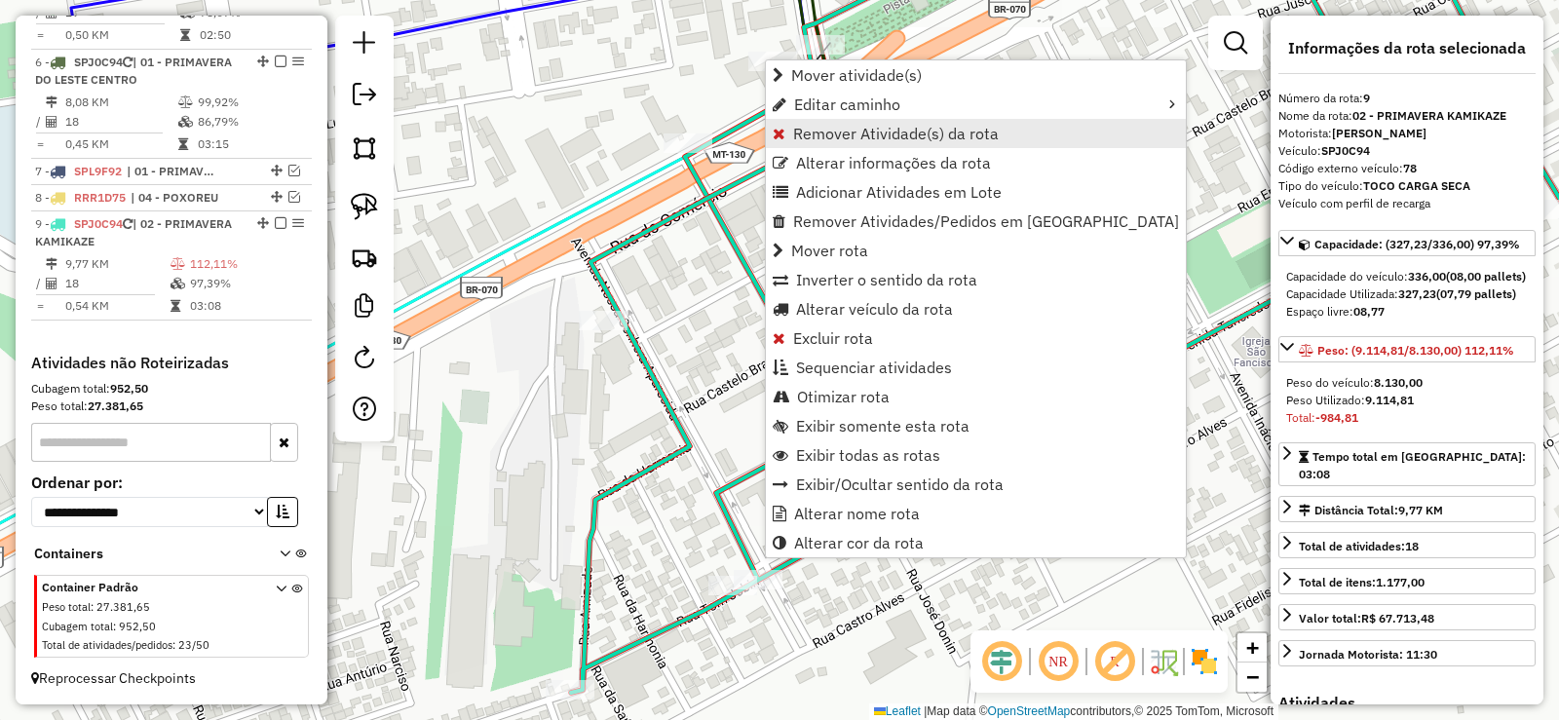
click at [848, 129] on span "Remover Atividade(s) da rota" at bounding box center [896, 134] width 206 height 16
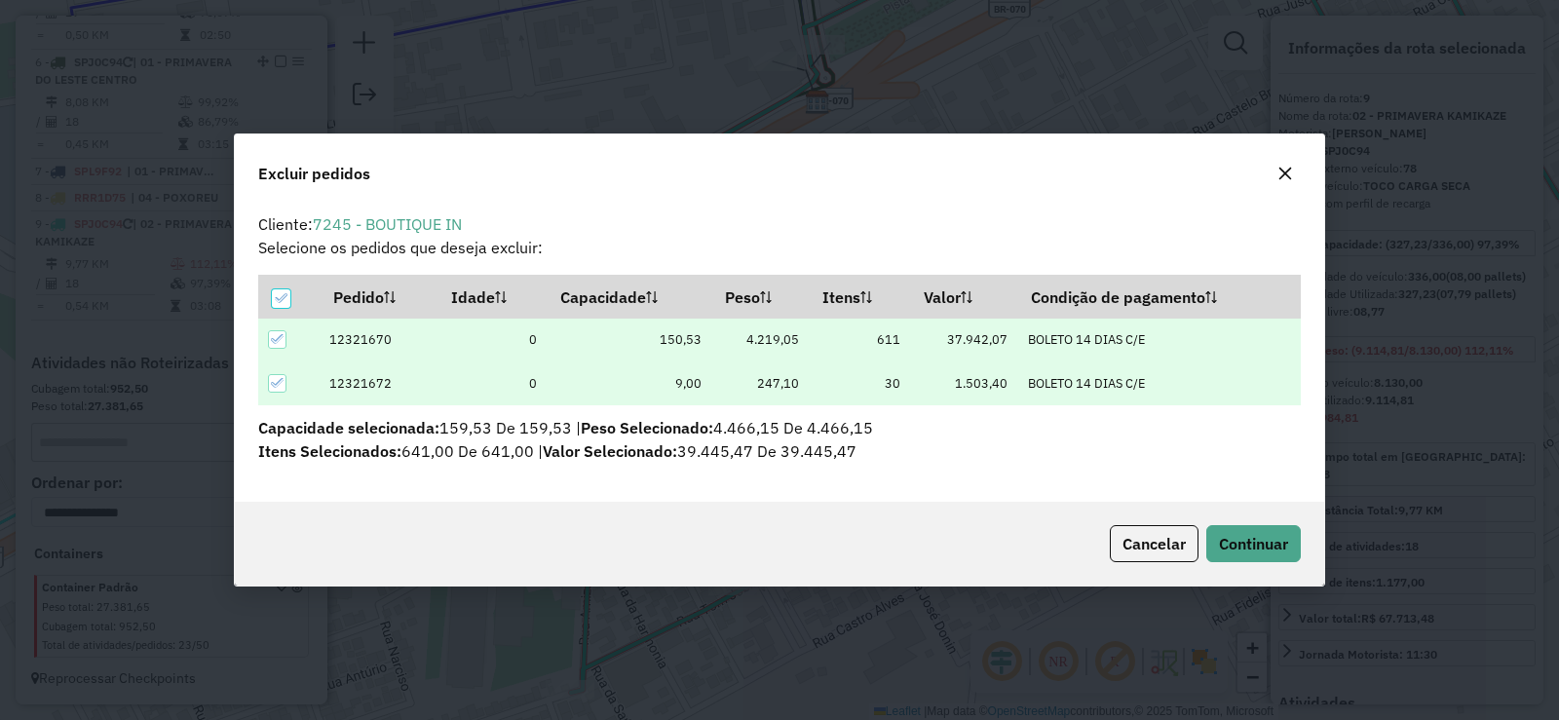
scroll to position [0, 0]
click at [1255, 541] on span "Continuar" at bounding box center [1253, 543] width 69 height 19
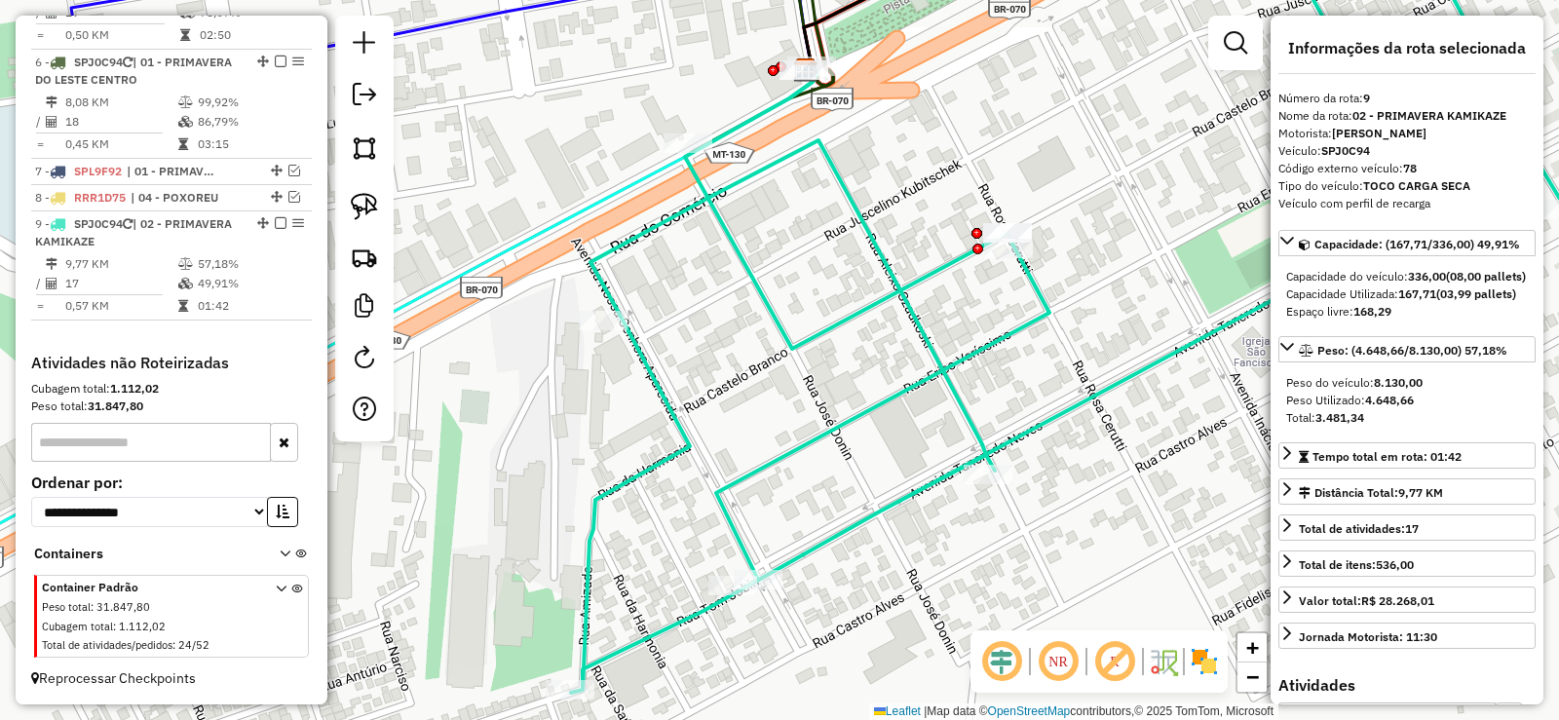
click at [799, 561] on icon at bounding box center [1073, 310] width 1005 height 765
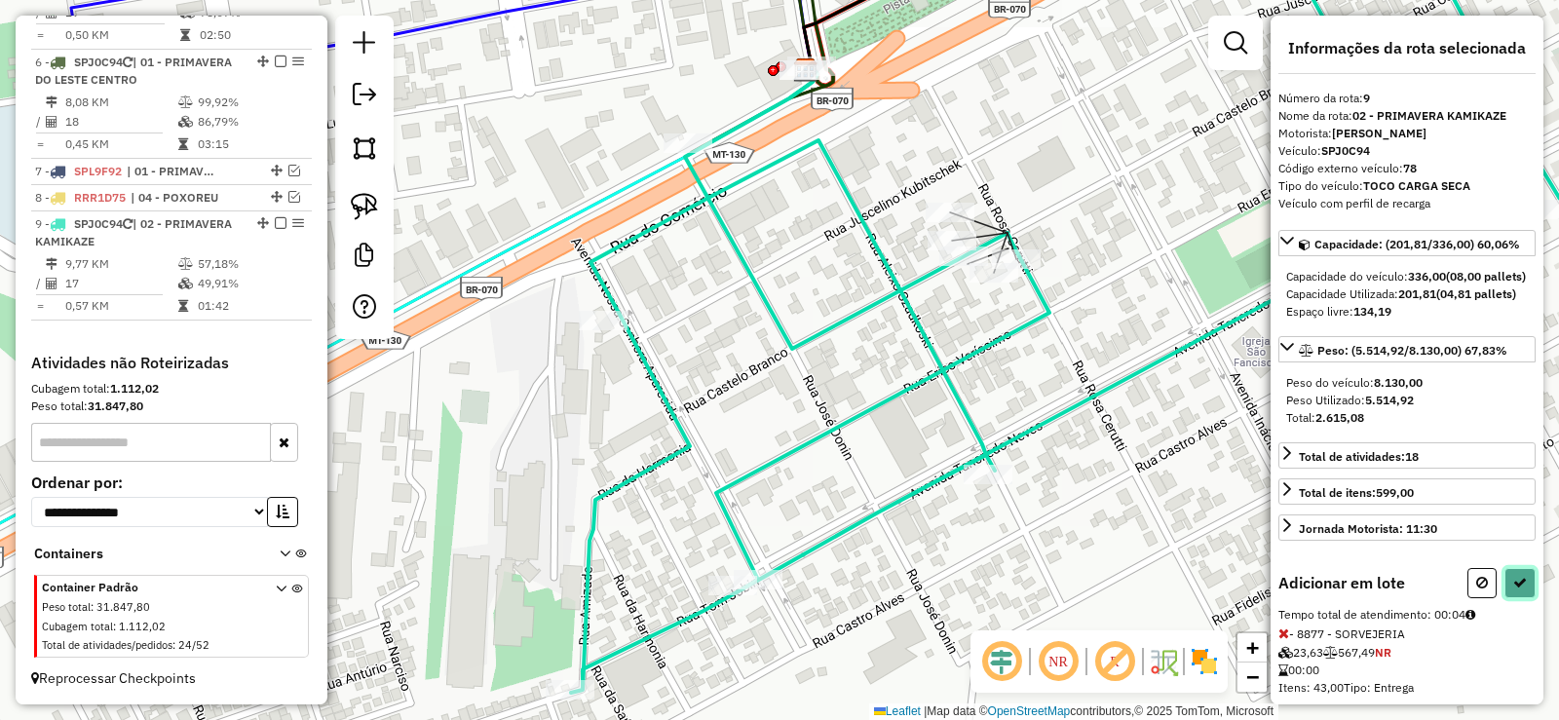
click at [1514, 590] on icon at bounding box center [1521, 583] width 14 height 14
select select "**********"
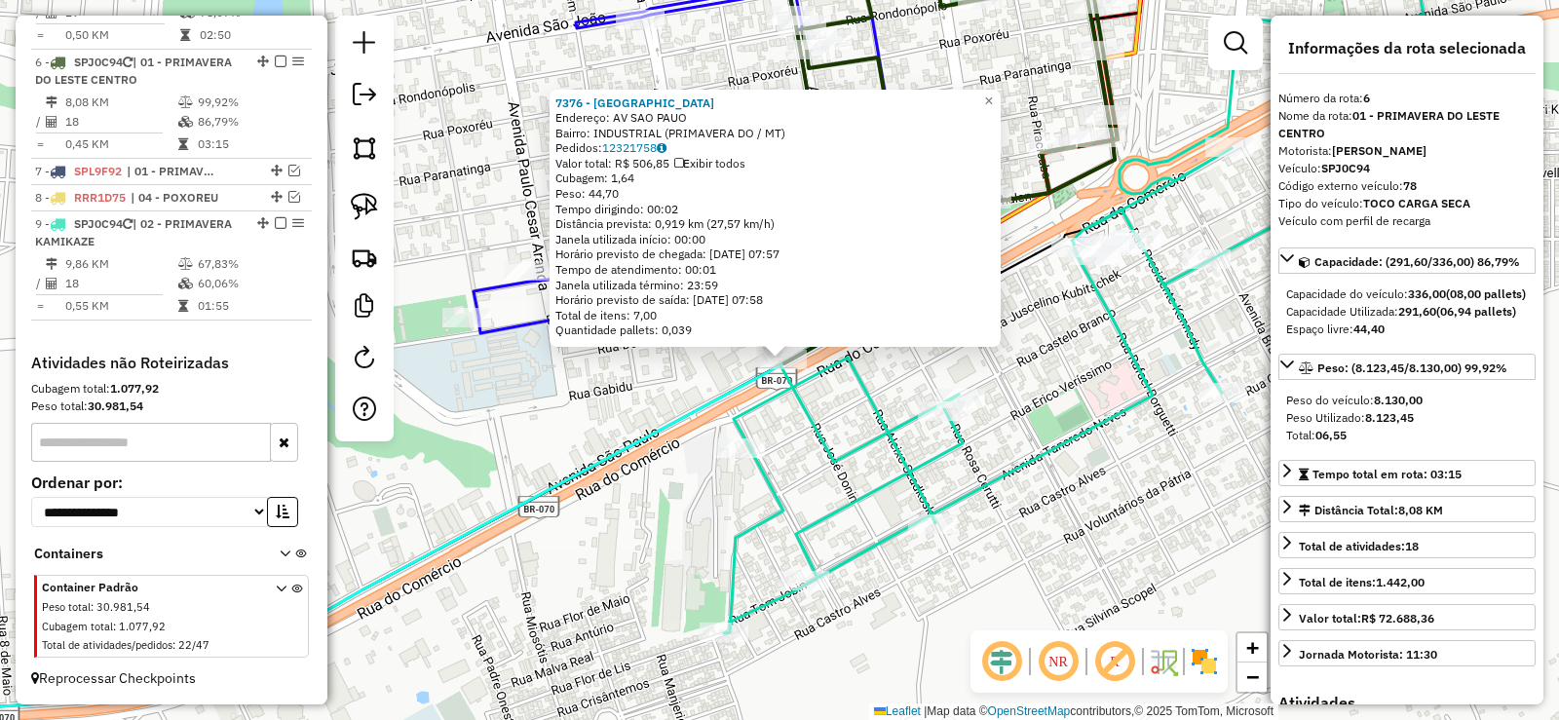
drag, startPoint x: 895, startPoint y: 476, endPoint x: 883, endPoint y: 438, distance: 39.8
click at [897, 475] on icon at bounding box center [1077, 289] width 707 height 687
click at [808, 413] on icon at bounding box center [872, 390] width 178 height 141
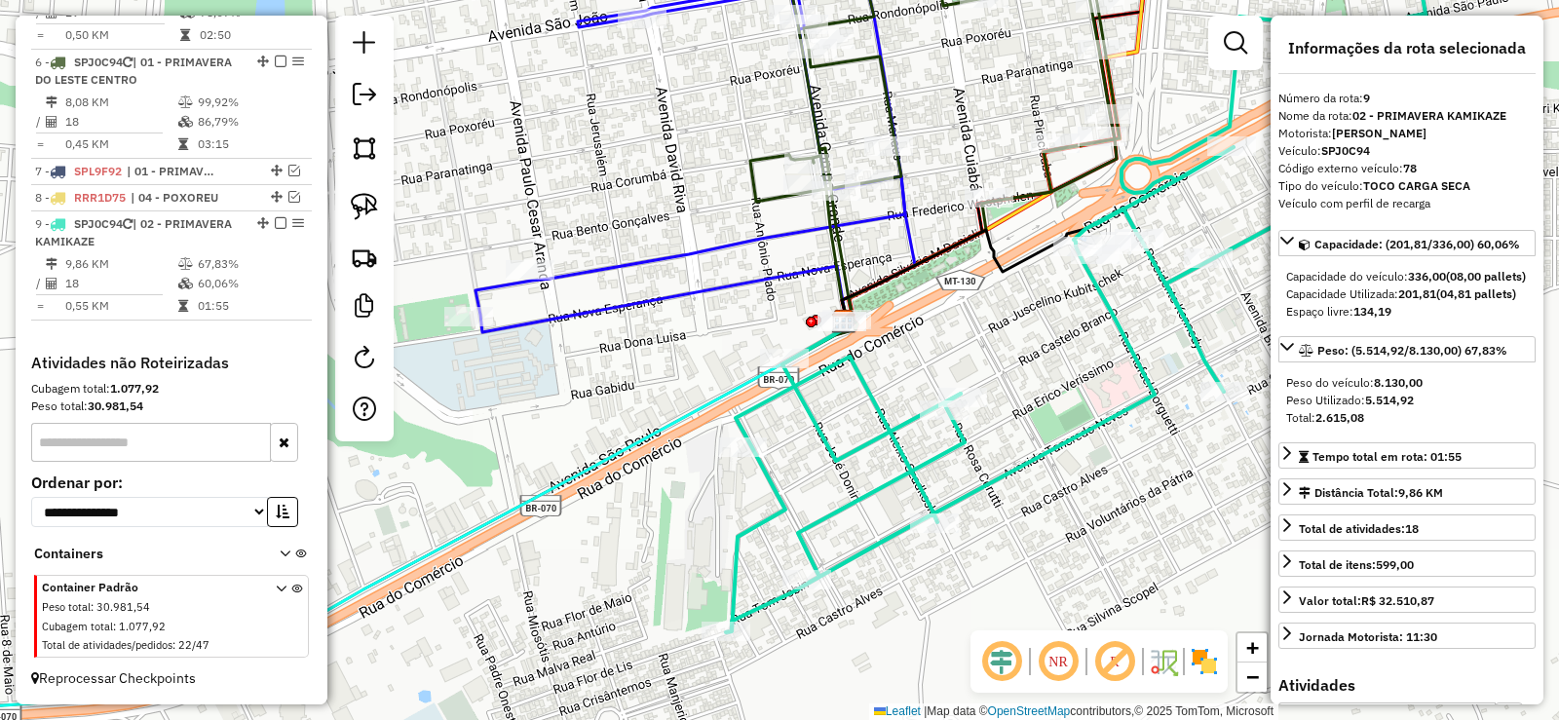
click at [871, 393] on icon at bounding box center [1079, 288] width 707 height 687
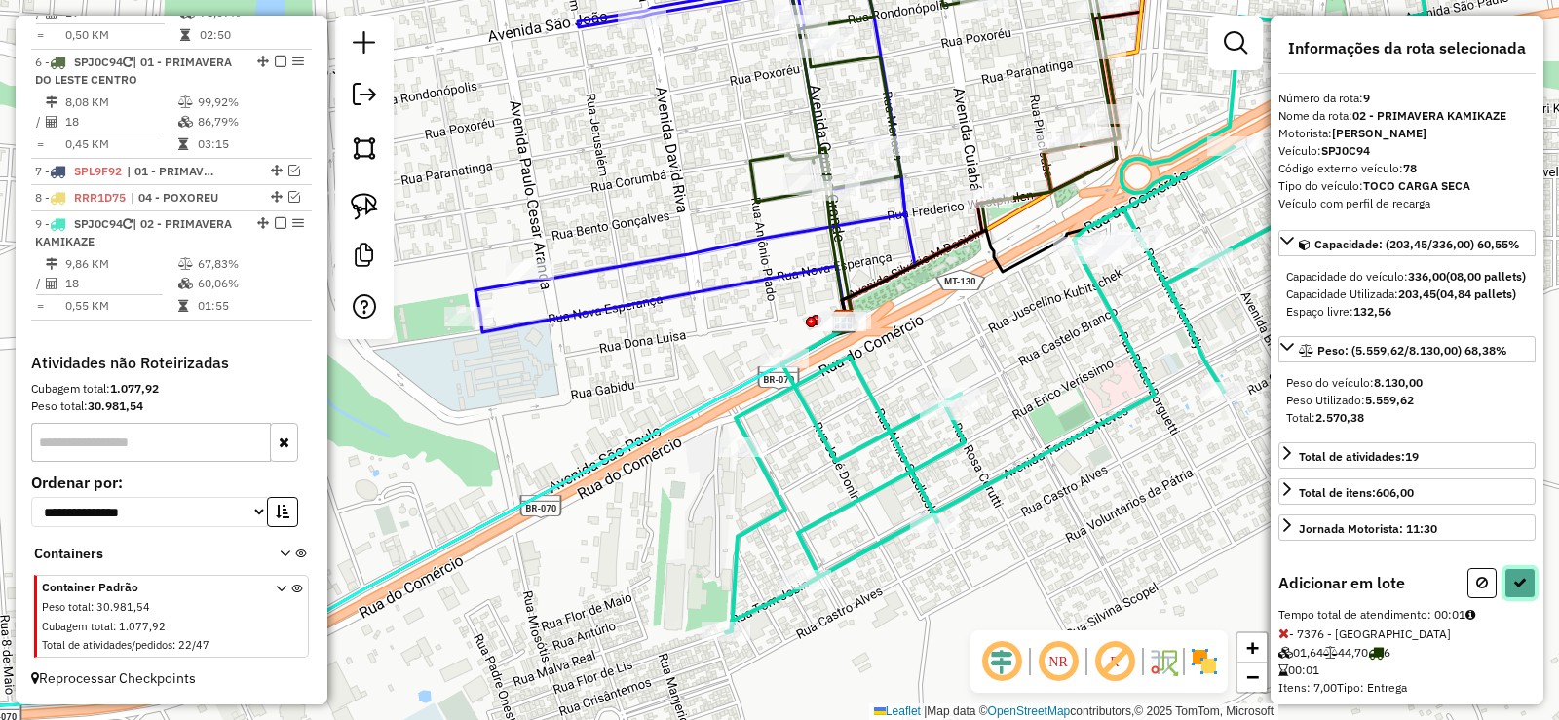
click at [1515, 590] on icon at bounding box center [1521, 583] width 14 height 14
select select "**********"
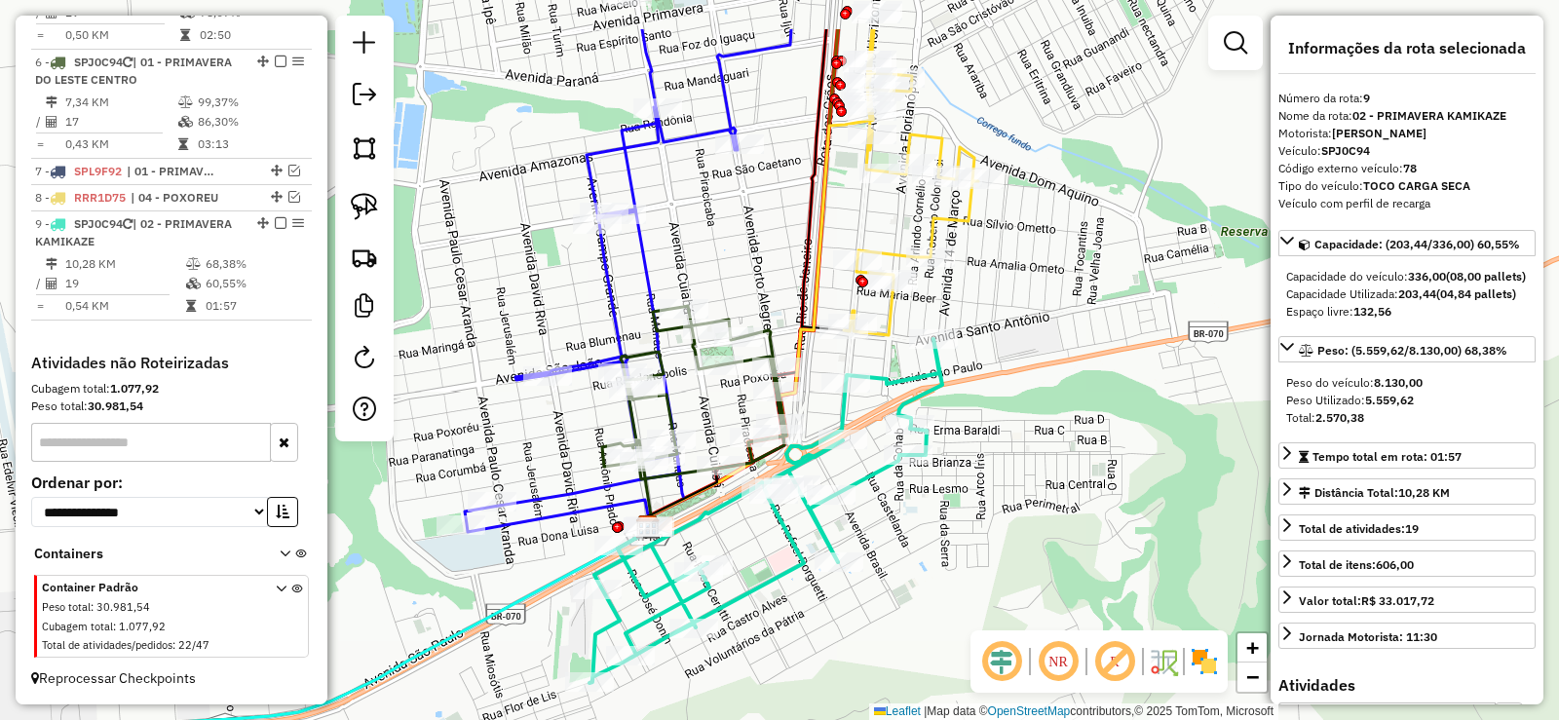
drag, startPoint x: 1124, startPoint y: 469, endPoint x: 791, endPoint y: 570, distance: 347.4
click at [791, 570] on icon at bounding box center [766, 511] width 353 height 344
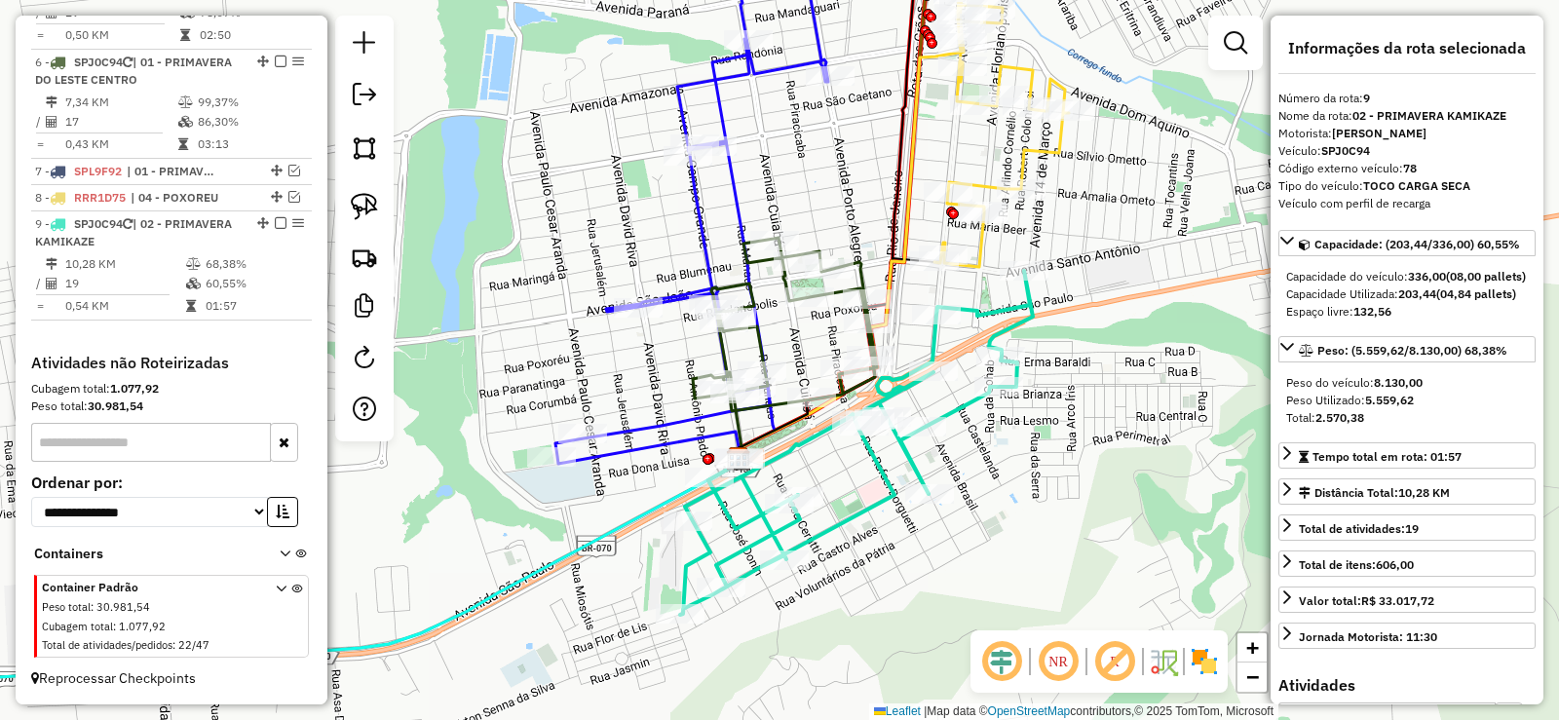
drag, startPoint x: 994, startPoint y: 467, endPoint x: 1088, endPoint y: 399, distance: 115.8
click at [1088, 399] on div "Janela de atendimento Grade de atendimento Capacidade Transportadoras Veículos …" at bounding box center [779, 360] width 1559 height 720
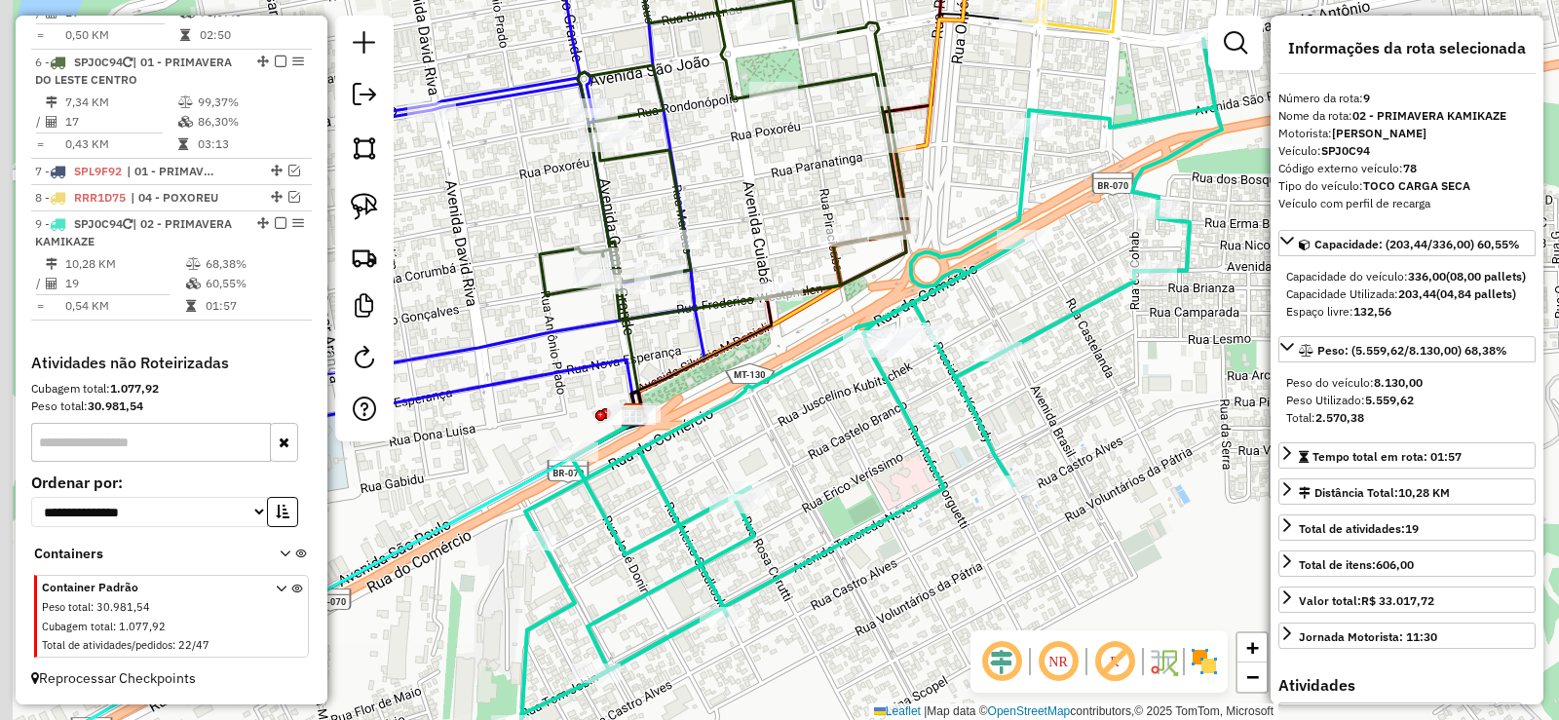
drag, startPoint x: 847, startPoint y: 421, endPoint x: 1002, endPoint y: 598, distance: 235.5
click at [1001, 597] on div "Janela de atendimento Grade de atendimento Capacidade Transportadoras Veículos …" at bounding box center [779, 360] width 1559 height 720
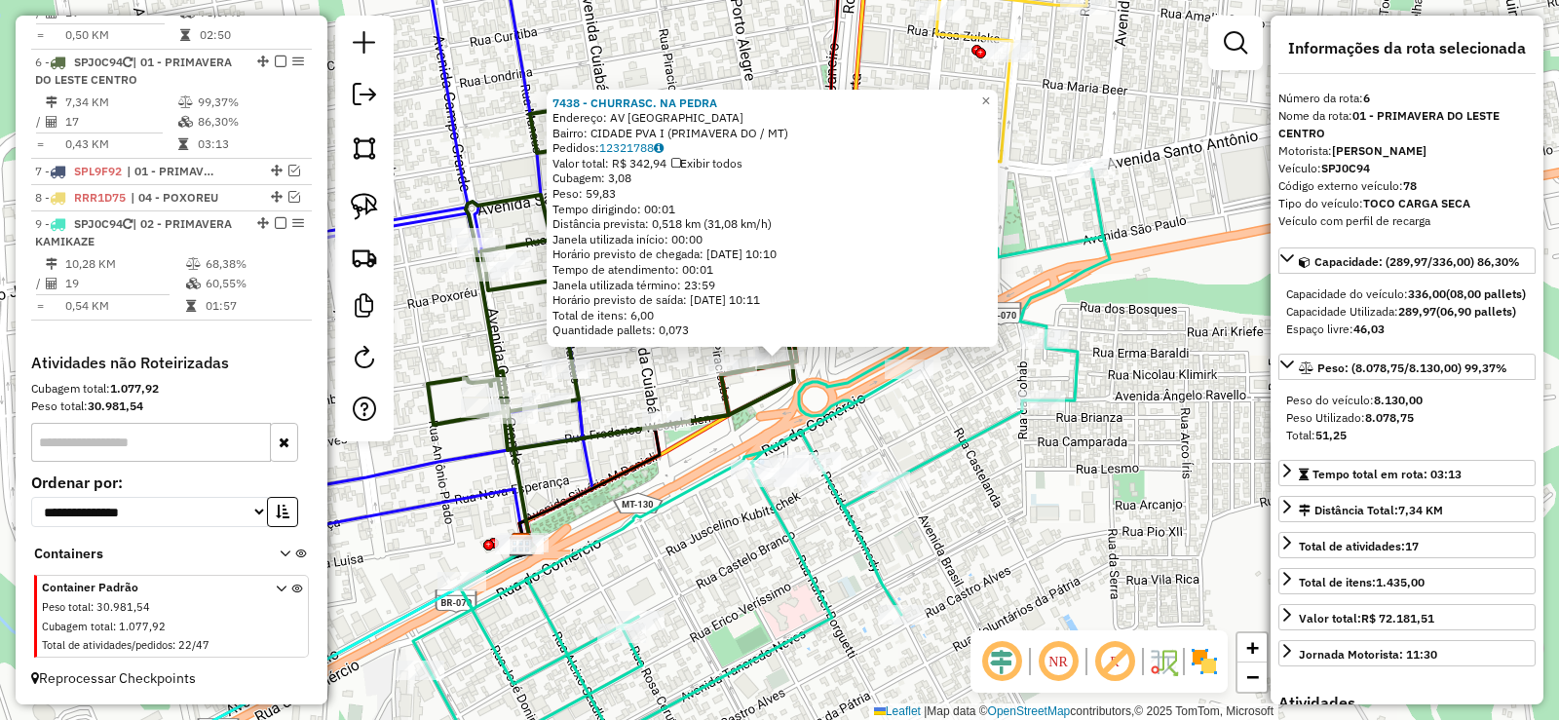
click at [748, 406] on icon at bounding box center [612, 276] width 369 height 348
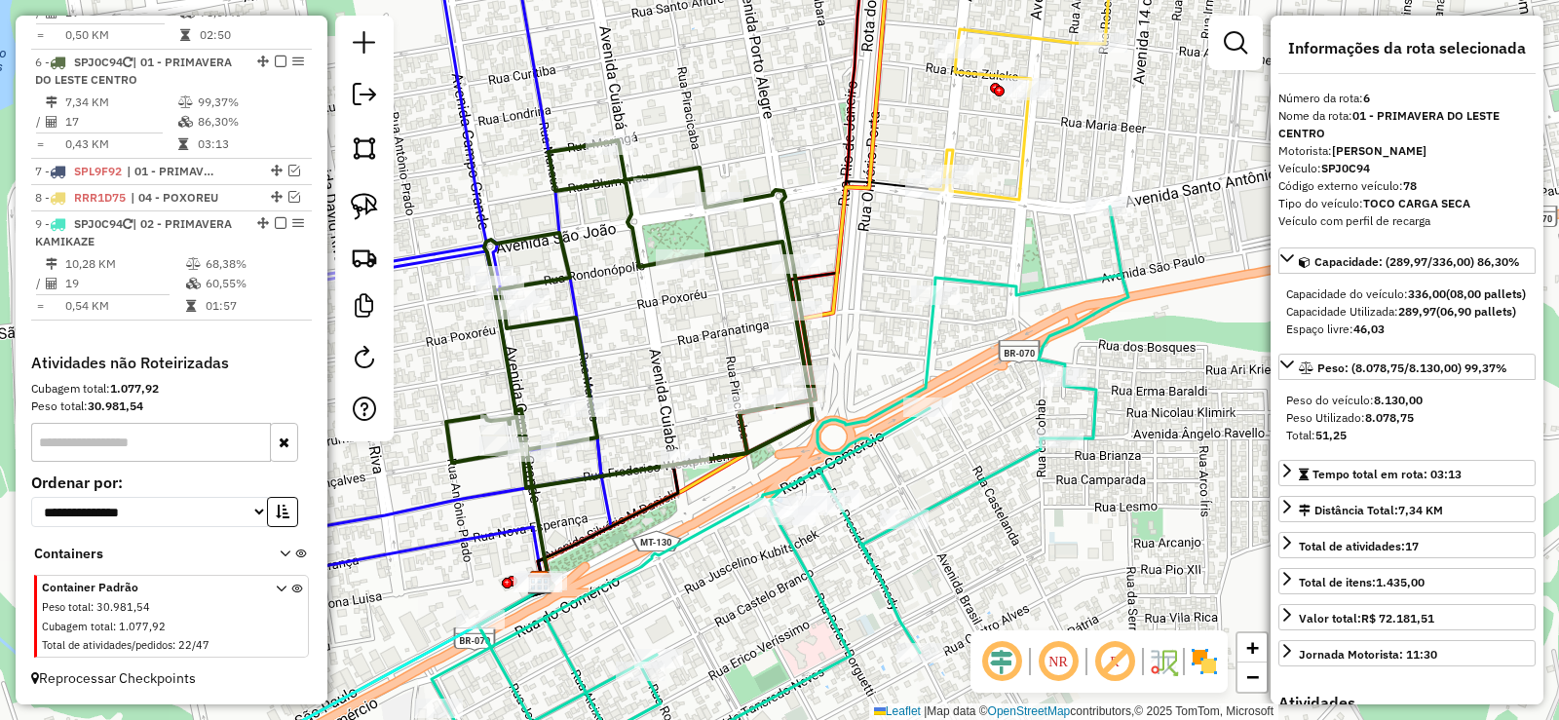
drag, startPoint x: 826, startPoint y: 325, endPoint x: 877, endPoint y: 403, distance: 93.0
click at [883, 398] on div "Janela de atendimento Grade de atendimento Capacidade Transportadoras Veículos …" at bounding box center [779, 360] width 1559 height 720
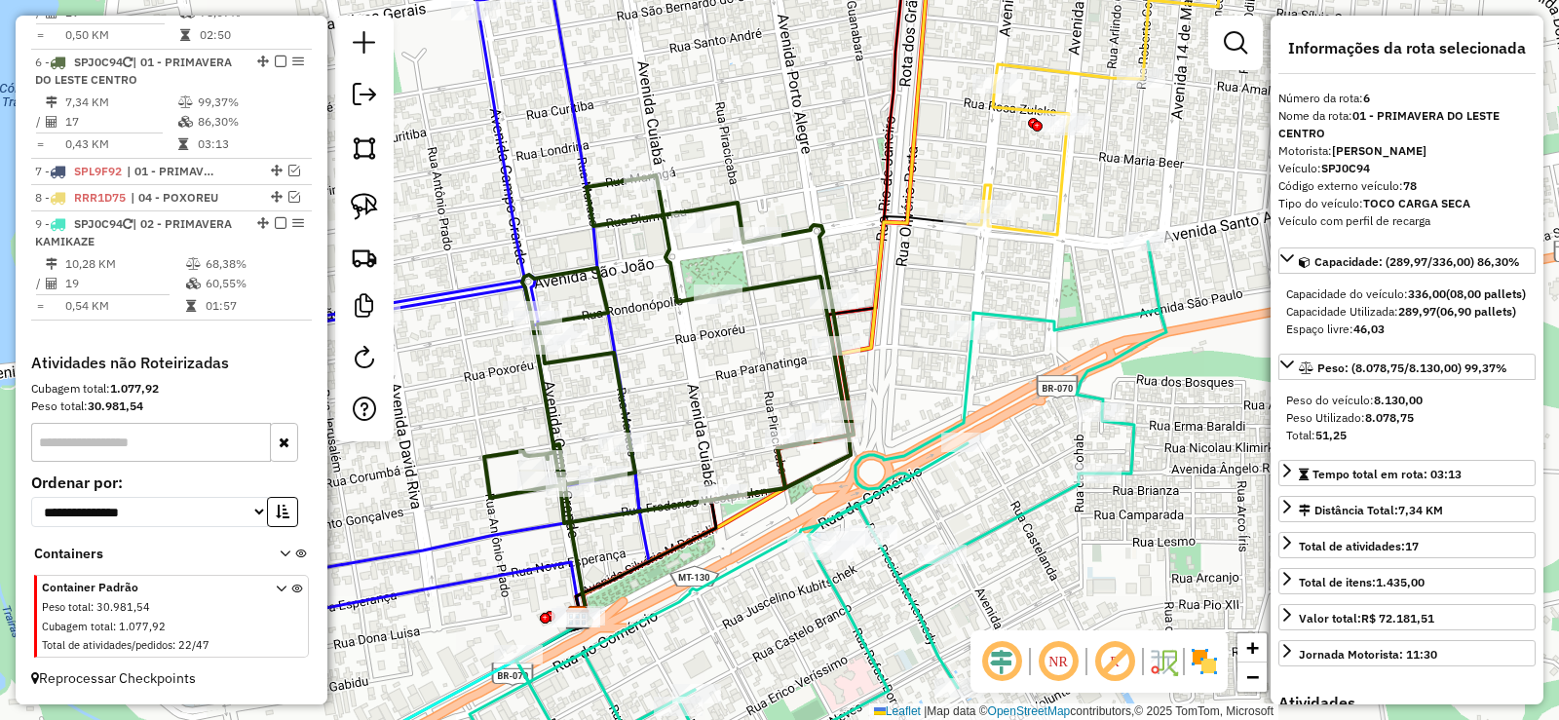
click at [872, 496] on icon at bounding box center [818, 517] width 697 height 551
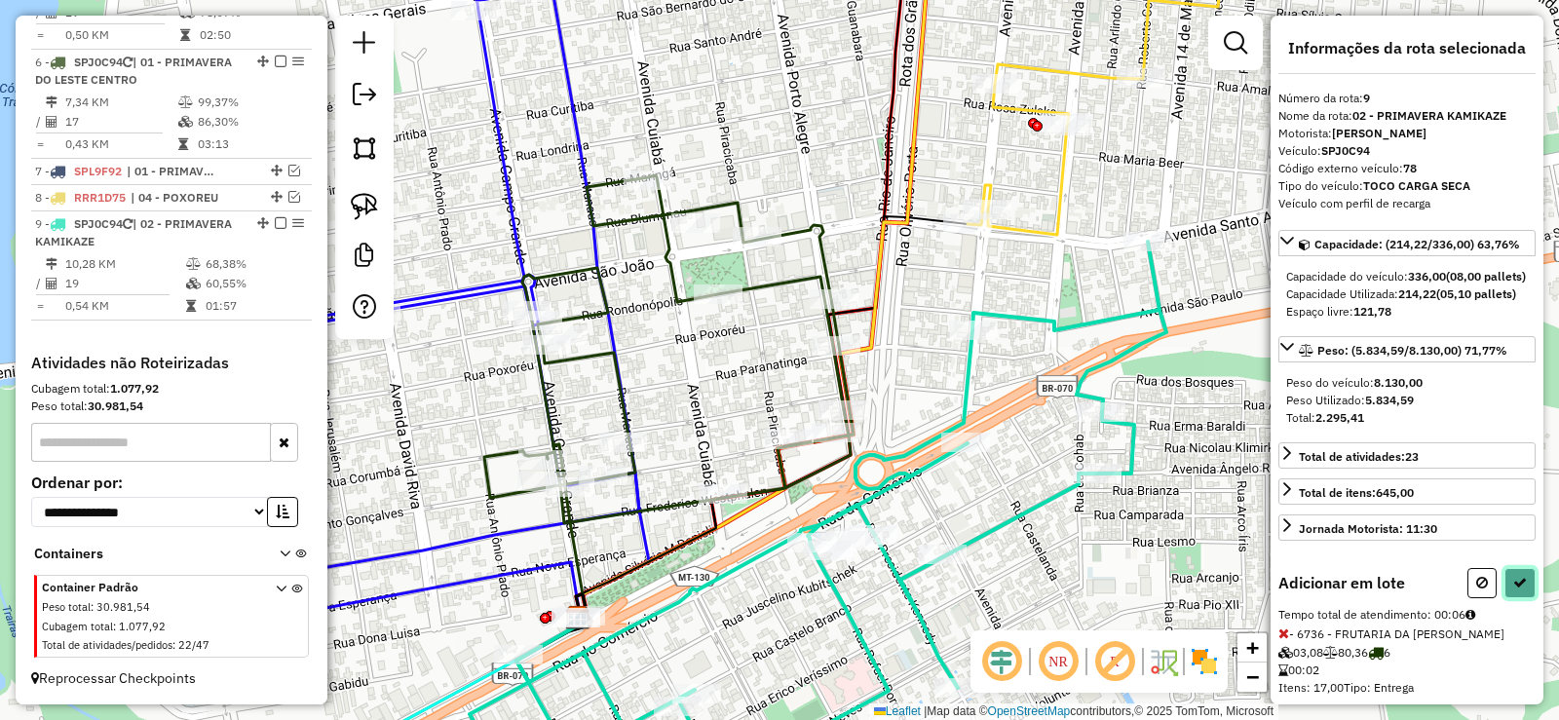
click at [1525, 598] on button at bounding box center [1520, 583] width 31 height 30
select select "**********"
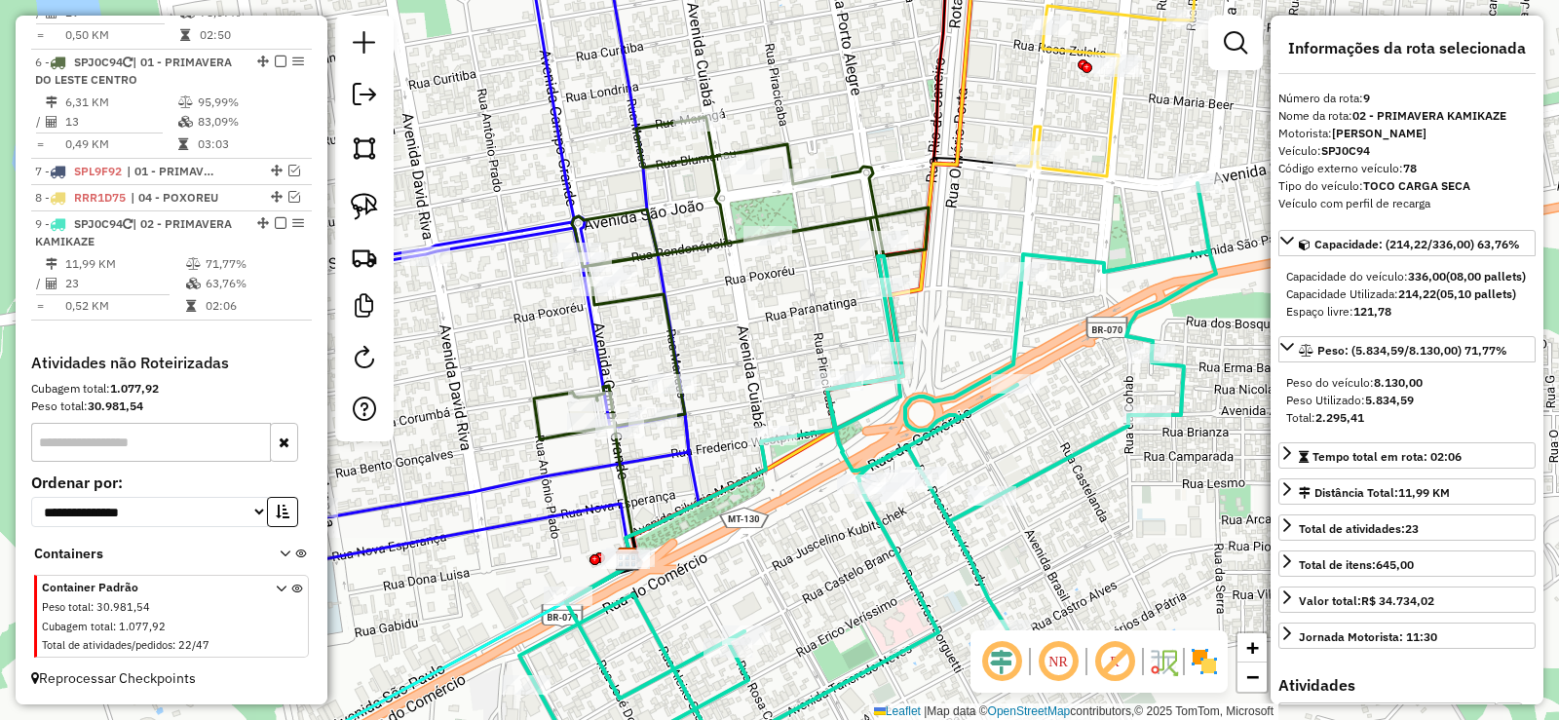
drag, startPoint x: 977, startPoint y: 466, endPoint x: 1024, endPoint y: 400, distance: 81.7
click at [1024, 400] on div "Janela de atendimento Grade de atendimento Capacidade Transportadoras Veículos …" at bounding box center [779, 360] width 1559 height 720
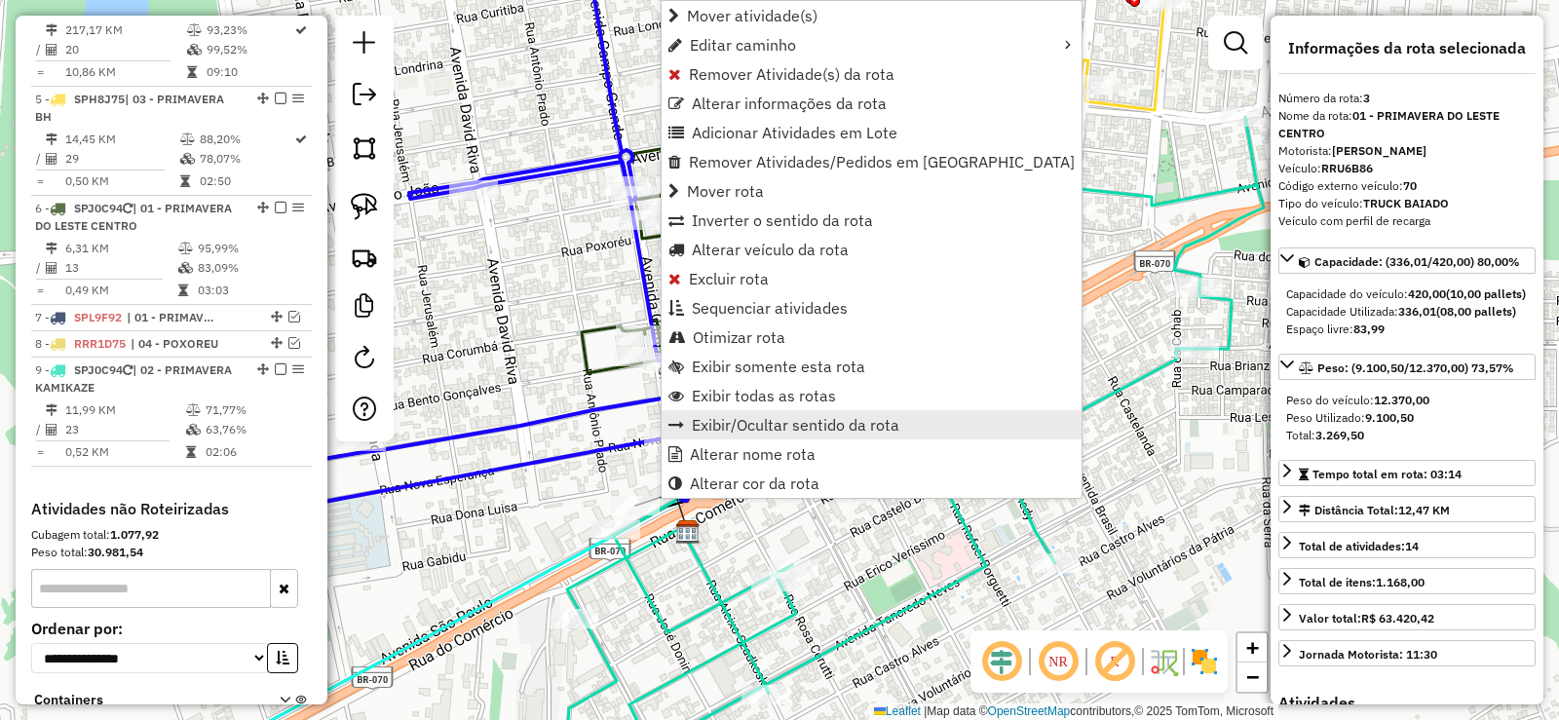
scroll to position [1032, 0]
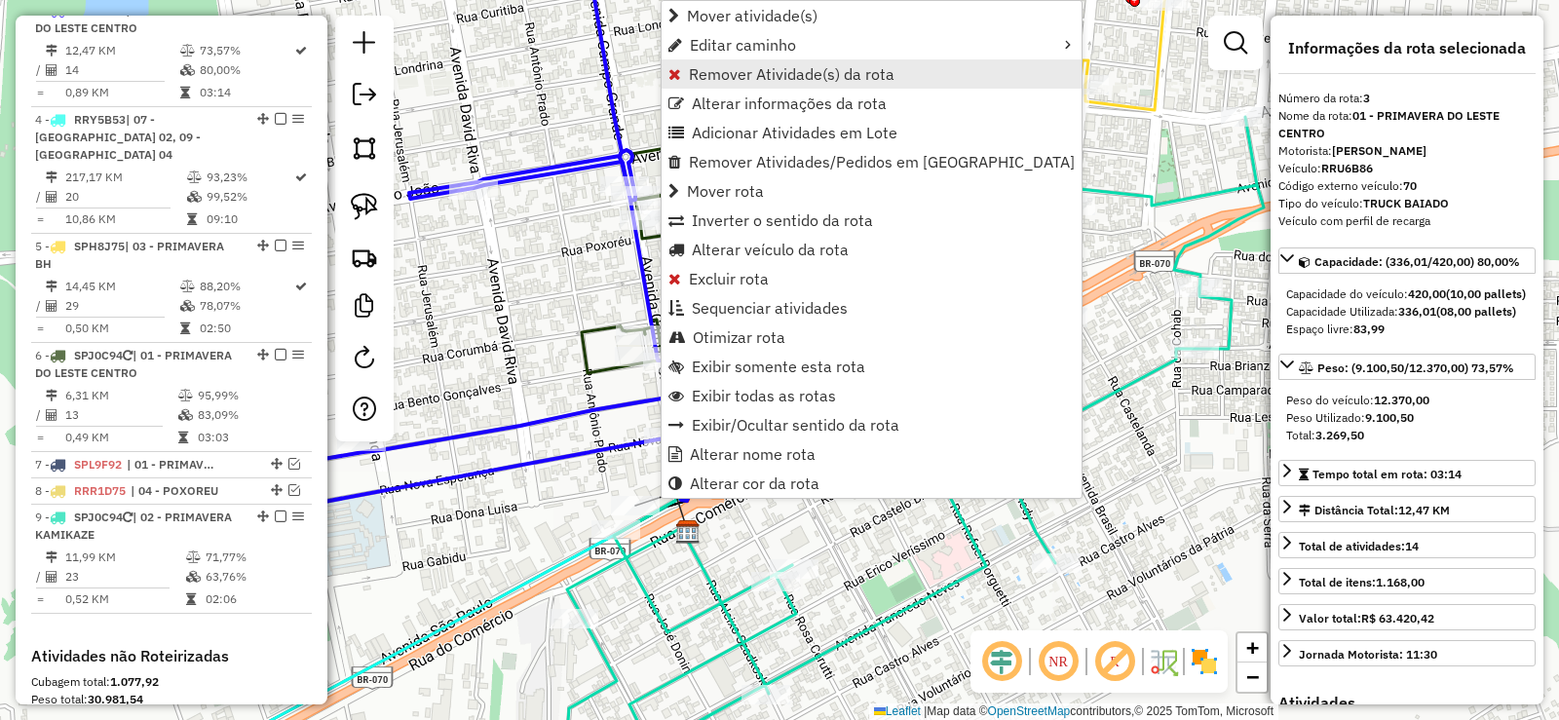
click at [709, 66] on span "Remover Atividade(s) da rota" at bounding box center [792, 74] width 206 height 16
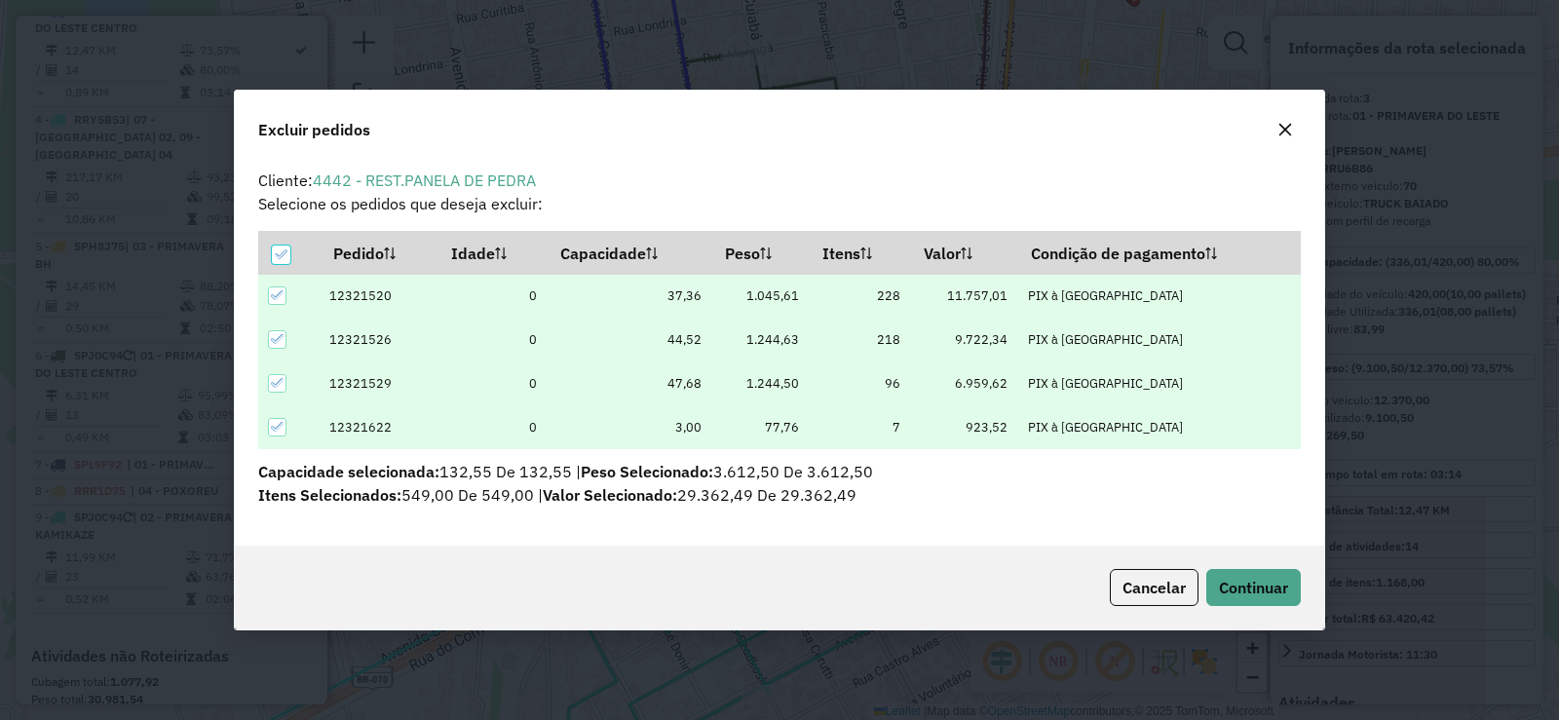
scroll to position [0, 0]
click at [1291, 588] on button "Continuar" at bounding box center [1254, 587] width 95 height 37
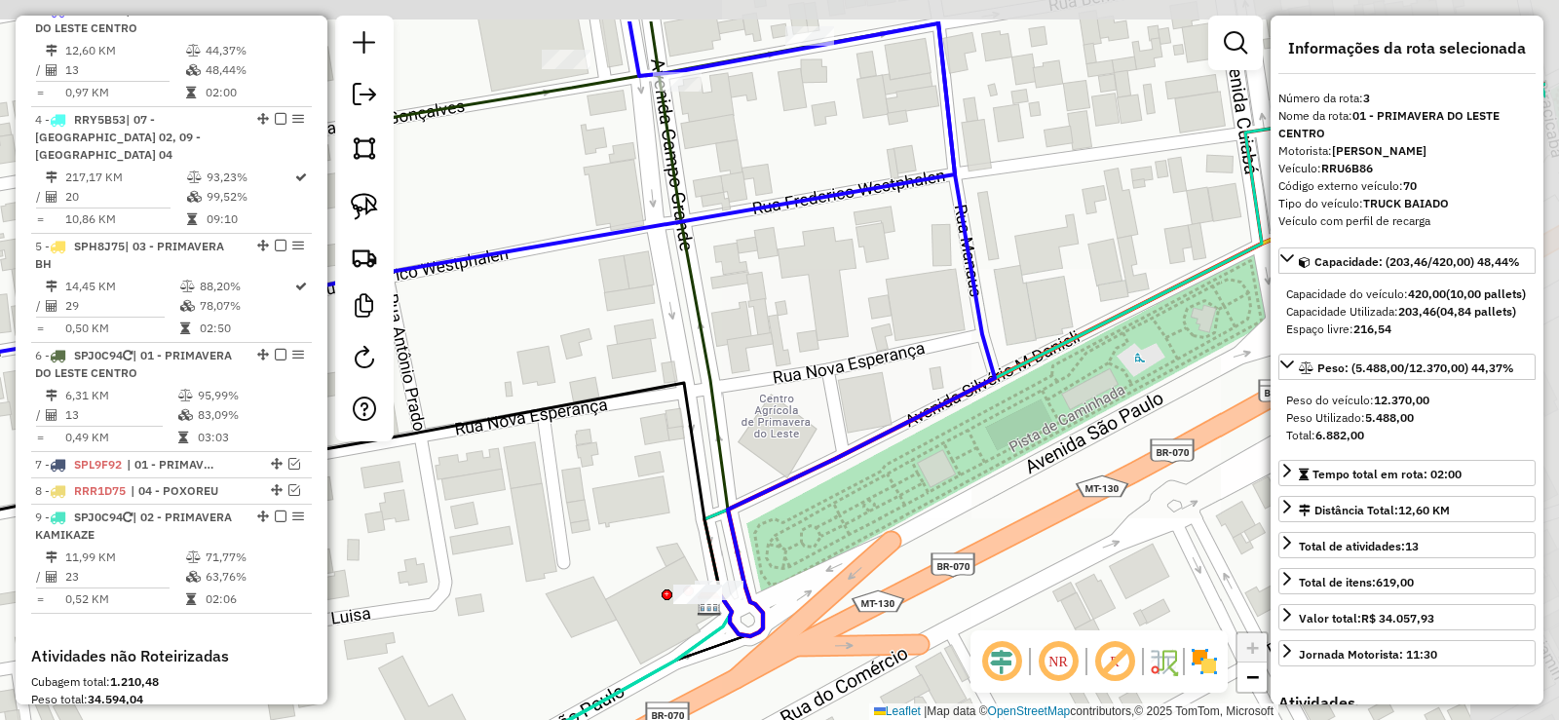
drag, startPoint x: 1052, startPoint y: 437, endPoint x: 798, endPoint y: 579, distance: 290.6
click at [798, 579] on div "Janela de atendimento Grade de atendimento Capacidade Transportadoras Veículos …" at bounding box center [779, 360] width 1559 height 720
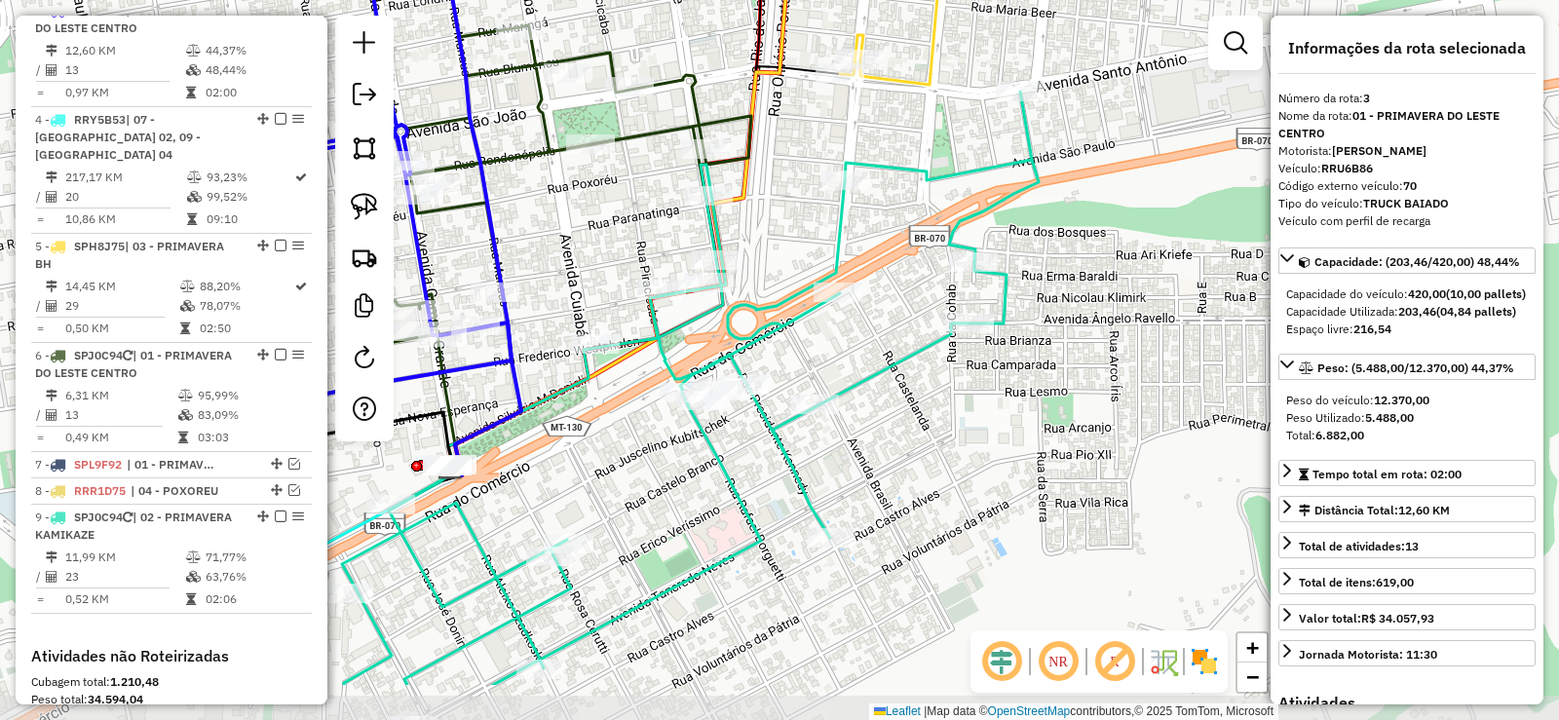
drag, startPoint x: 1091, startPoint y: 453, endPoint x: 774, endPoint y: 346, distance: 334.4
click at [774, 346] on div "Janela de atendimento Grade de atendimento Capacidade Transportadoras Veículos …" at bounding box center [779, 360] width 1559 height 720
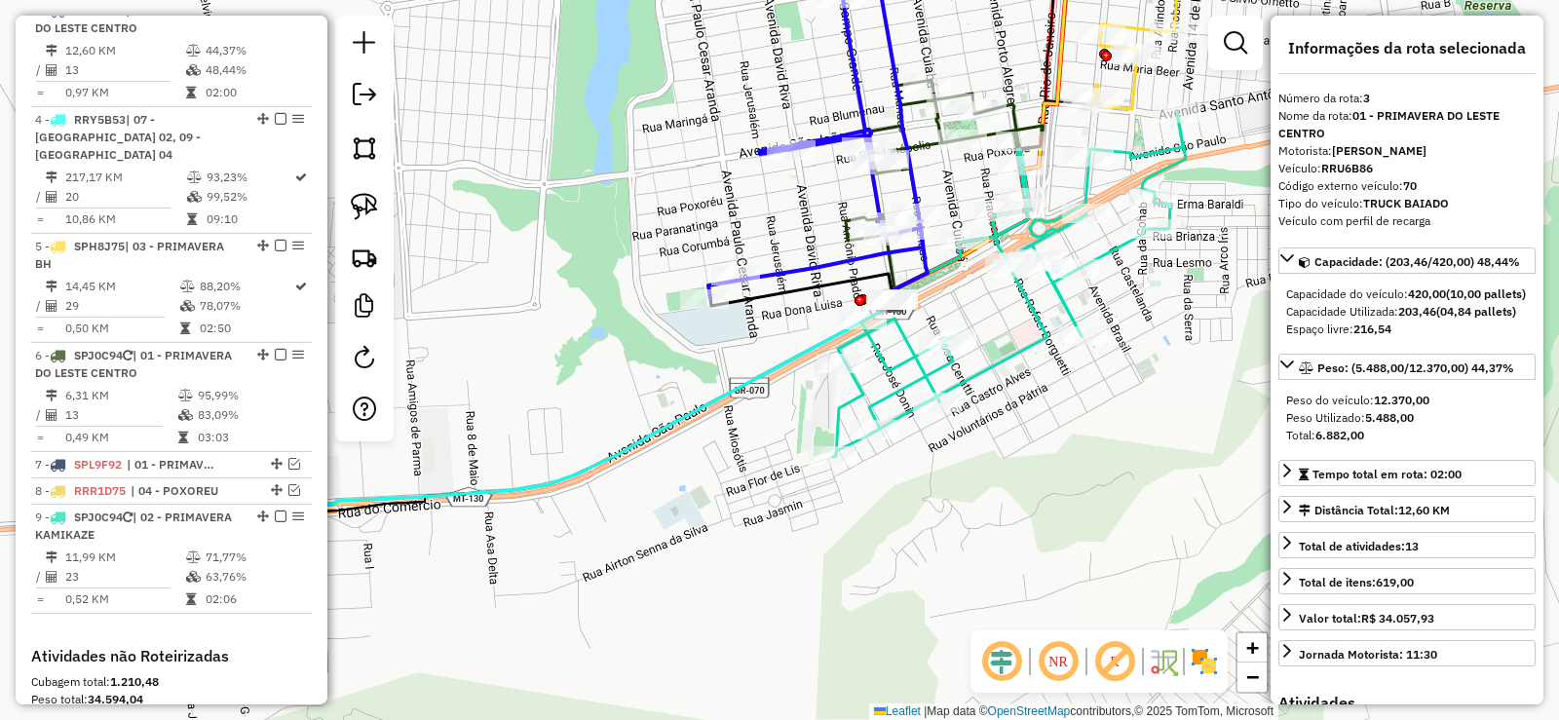
drag, startPoint x: 1030, startPoint y: 376, endPoint x: 1223, endPoint y: 320, distance: 201.1
click at [1223, 320] on div "Janela de atendimento Grade de atendimento Capacidade Transportadoras Veículos …" at bounding box center [779, 360] width 1559 height 720
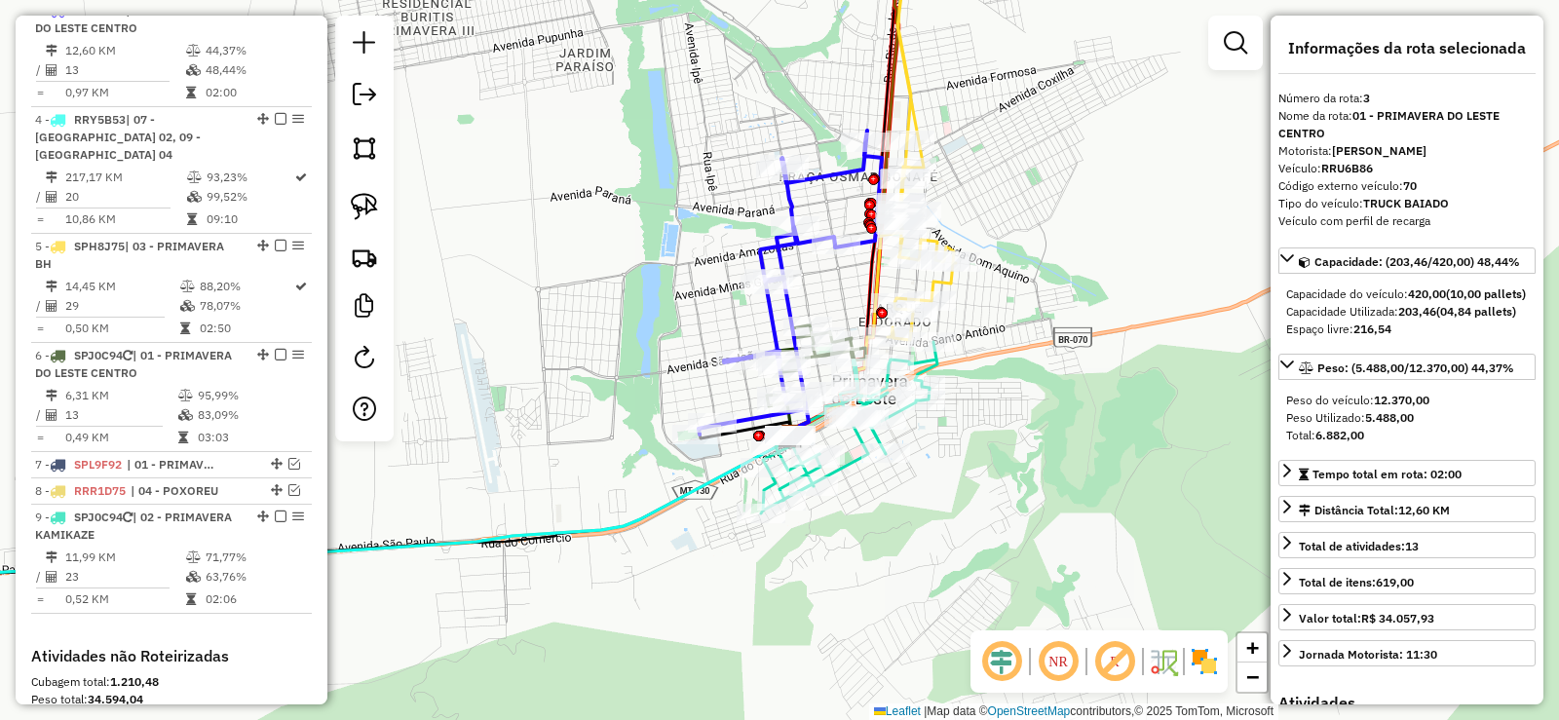
drag, startPoint x: 1091, startPoint y: 465, endPoint x: 920, endPoint y: 492, distance: 172.7
click at [920, 492] on div "Janela de atendimento Grade de atendimento Capacidade Transportadoras Veículos …" at bounding box center [779, 360] width 1559 height 720
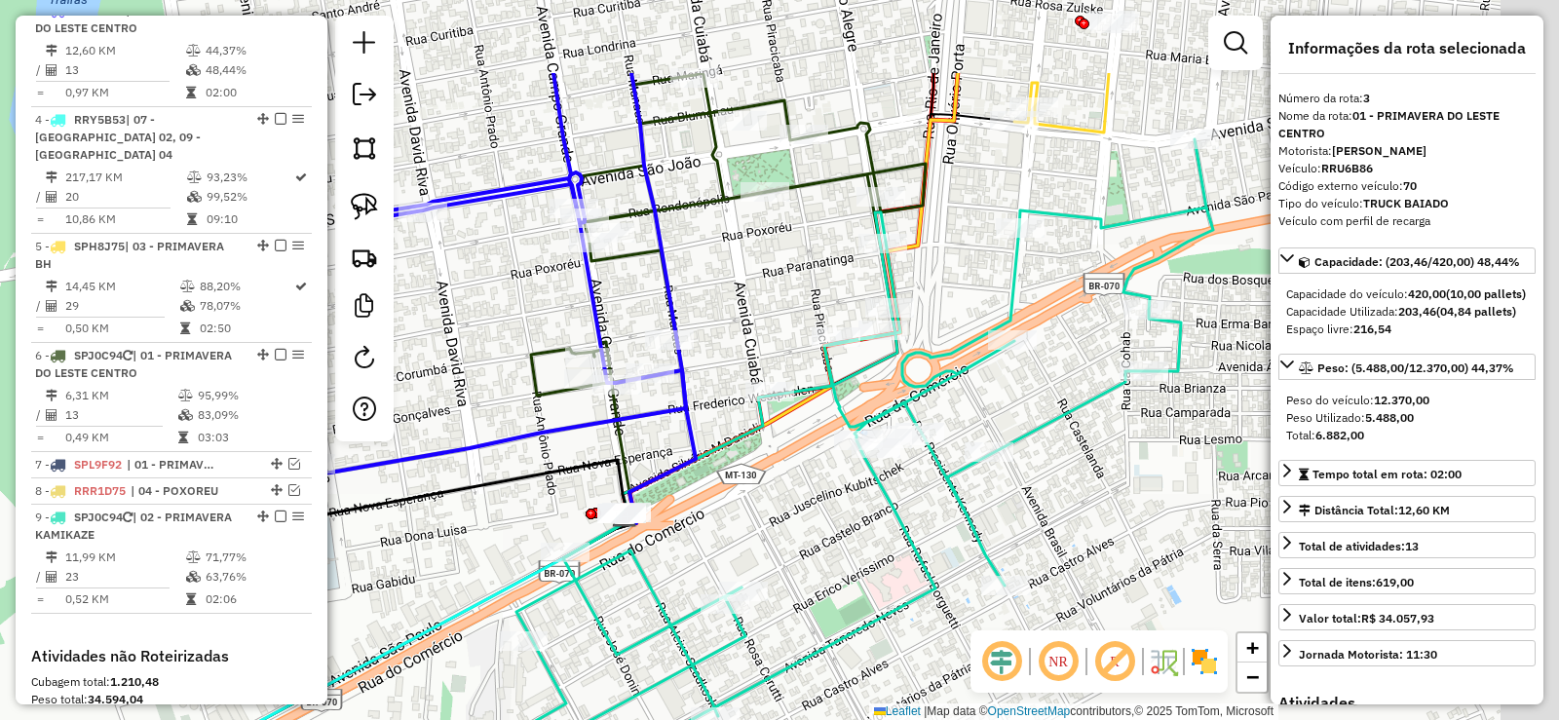
drag, startPoint x: 851, startPoint y: 486, endPoint x: 802, endPoint y: 551, distance: 80.7
click at [802, 551] on div "Janela de atendimento Grade de atendimento Capacidade Transportadoras Veículos …" at bounding box center [779, 360] width 1559 height 720
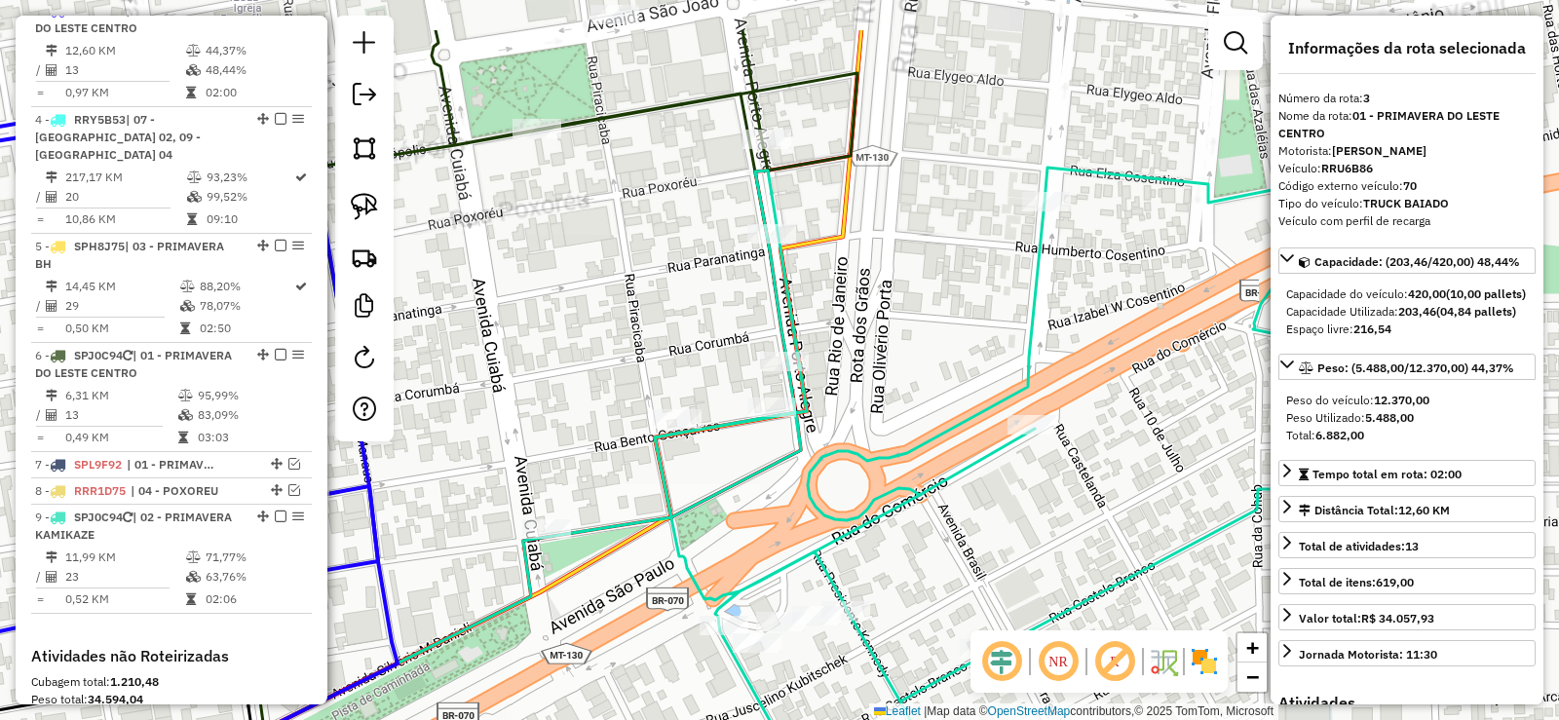
drag, startPoint x: 915, startPoint y: 338, endPoint x: 924, endPoint y: 523, distance: 185.4
click at [924, 523] on div "Janela de atendimento Grade de atendimento Capacidade Transportadoras Veículos …" at bounding box center [779, 360] width 1559 height 720
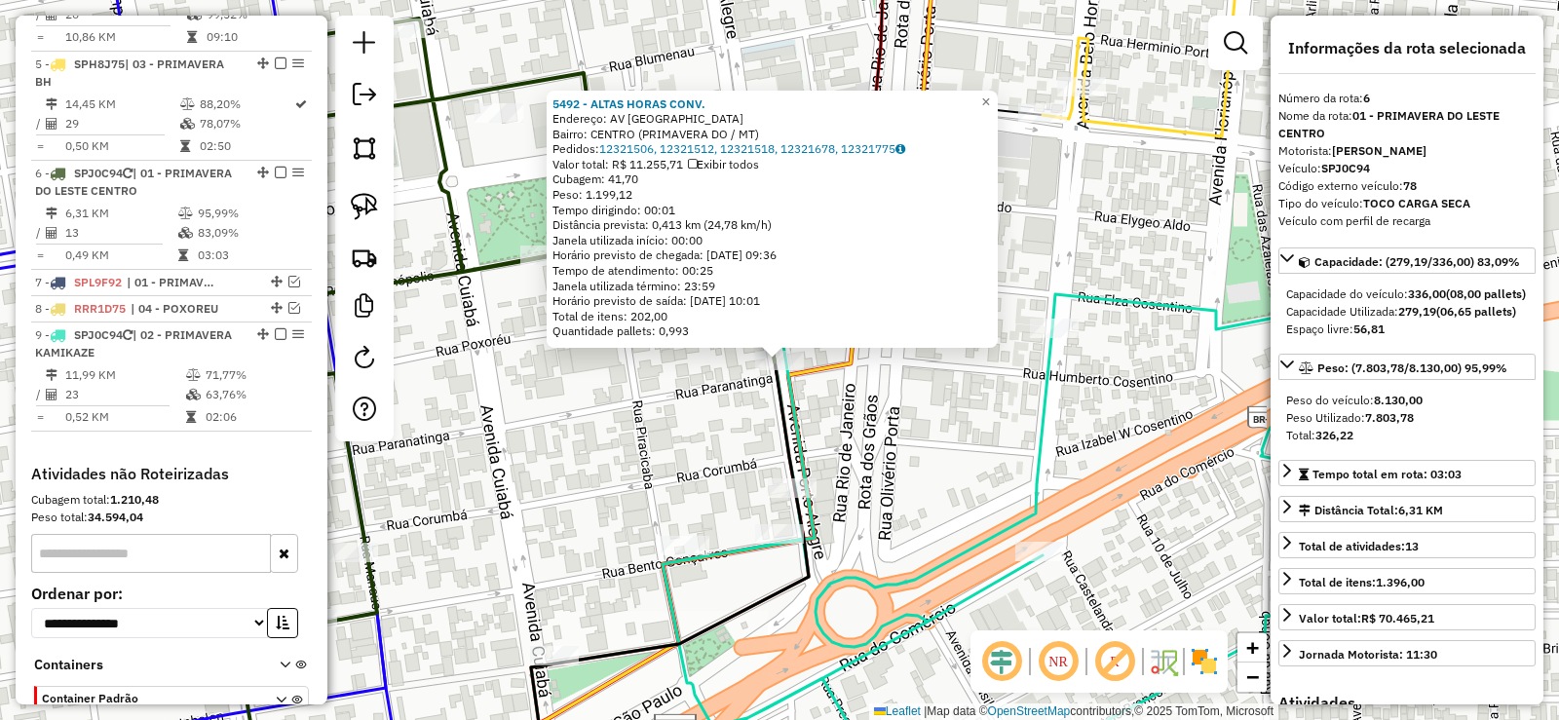
scroll to position [1325, 0]
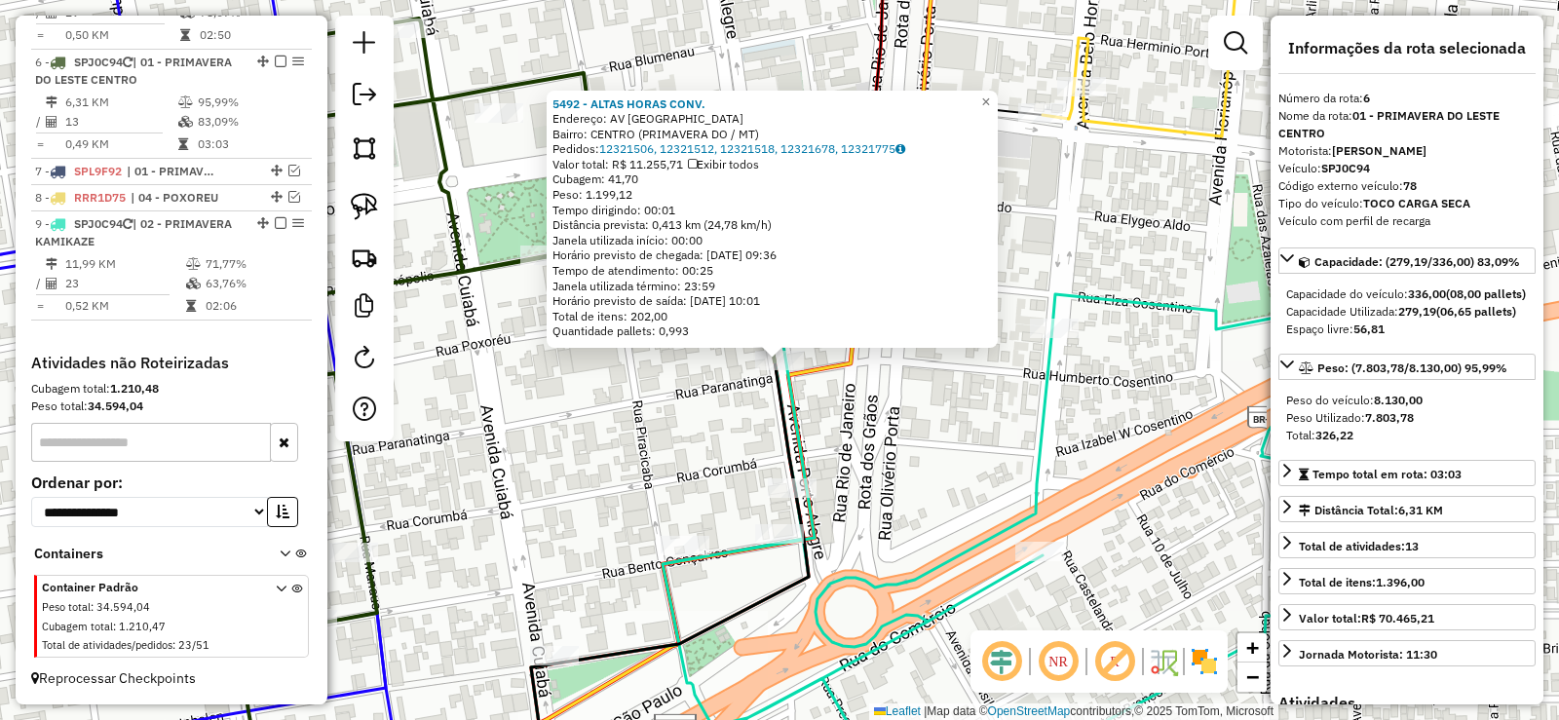
click at [835, 389] on div "5492 - ALTAS HORAS CONV. Endereço: AV PORTO ALEGRE Bairro: CENTRO (PRIMAVERA DO…" at bounding box center [779, 360] width 1559 height 720
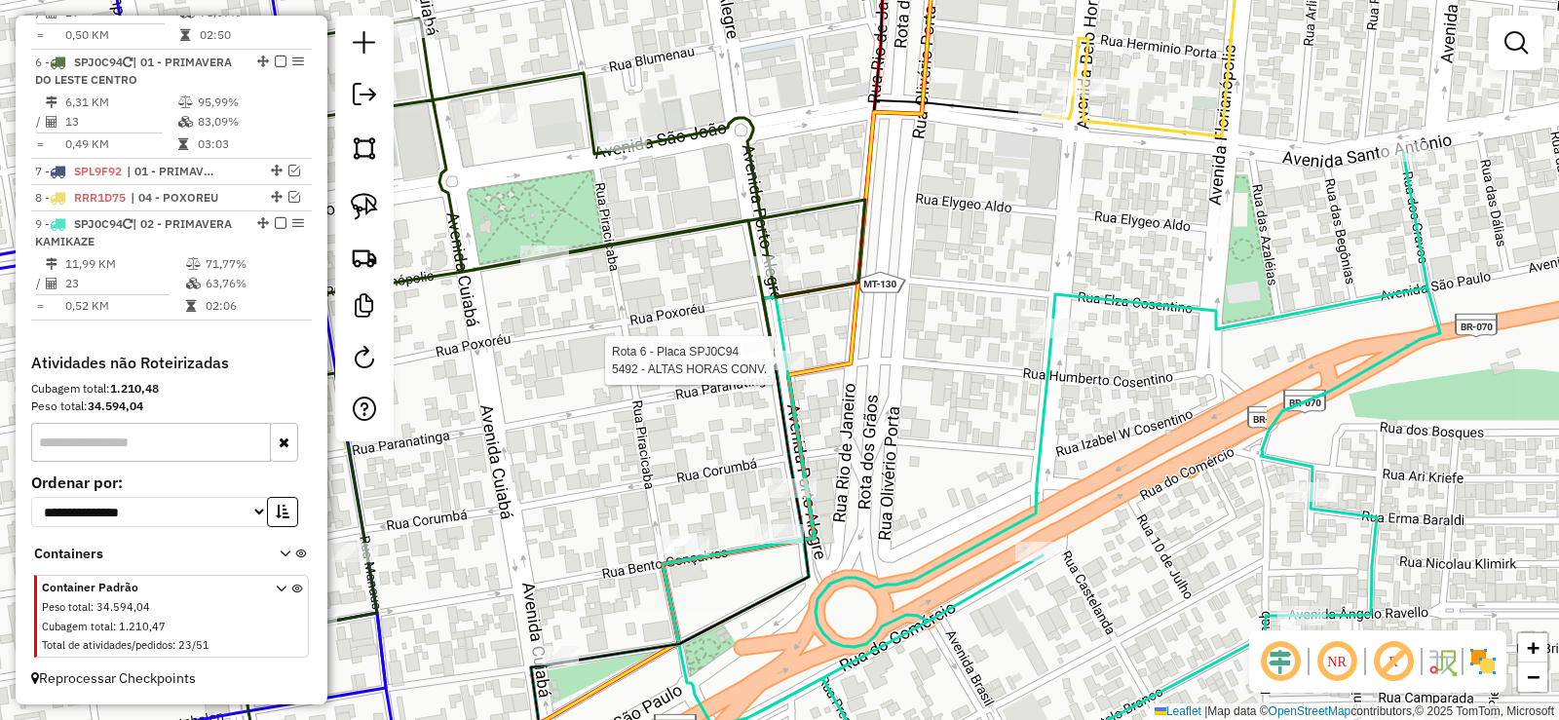
select select "**********"
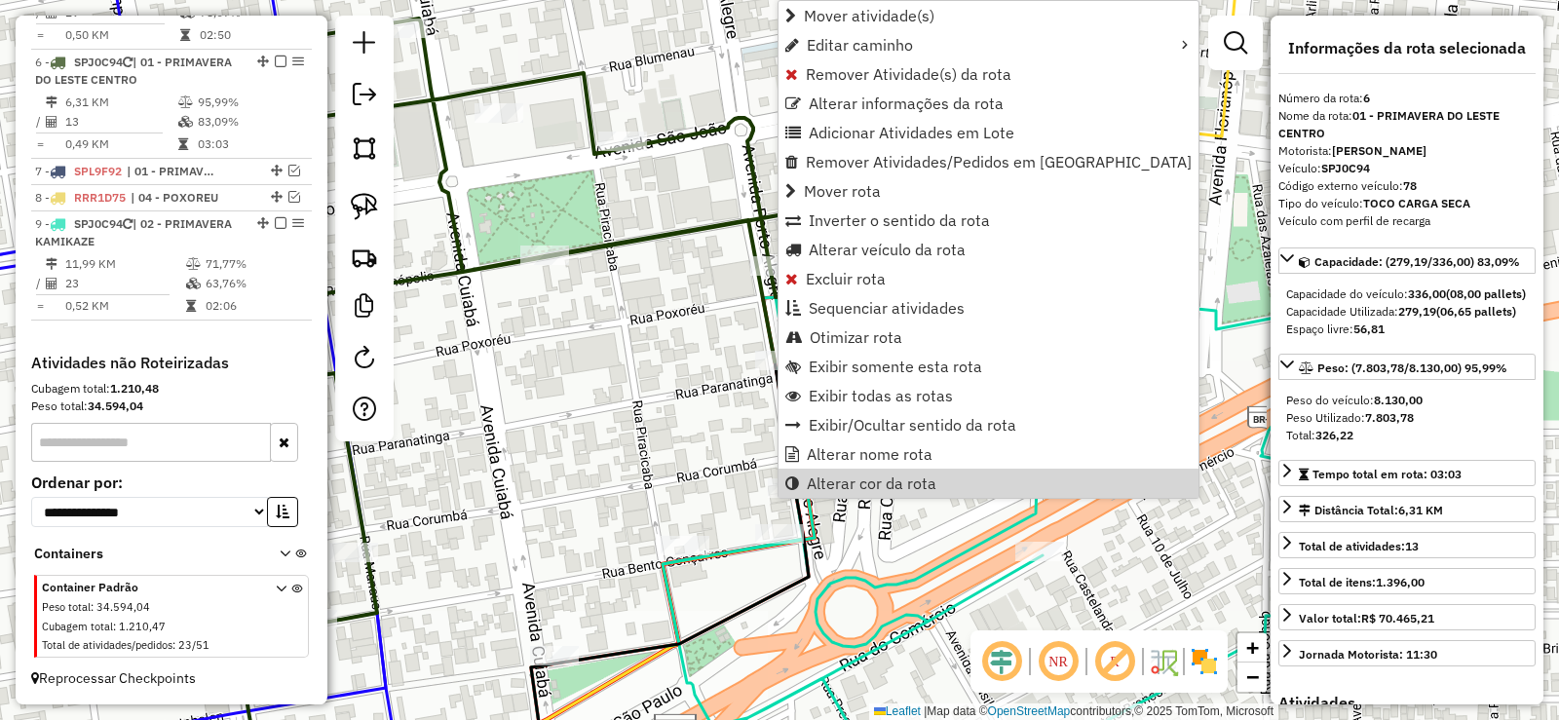
click at [934, 600] on div "Janela de atendimento Grade de atendimento Capacidade Transportadoras Veículos …" at bounding box center [779, 360] width 1559 height 720
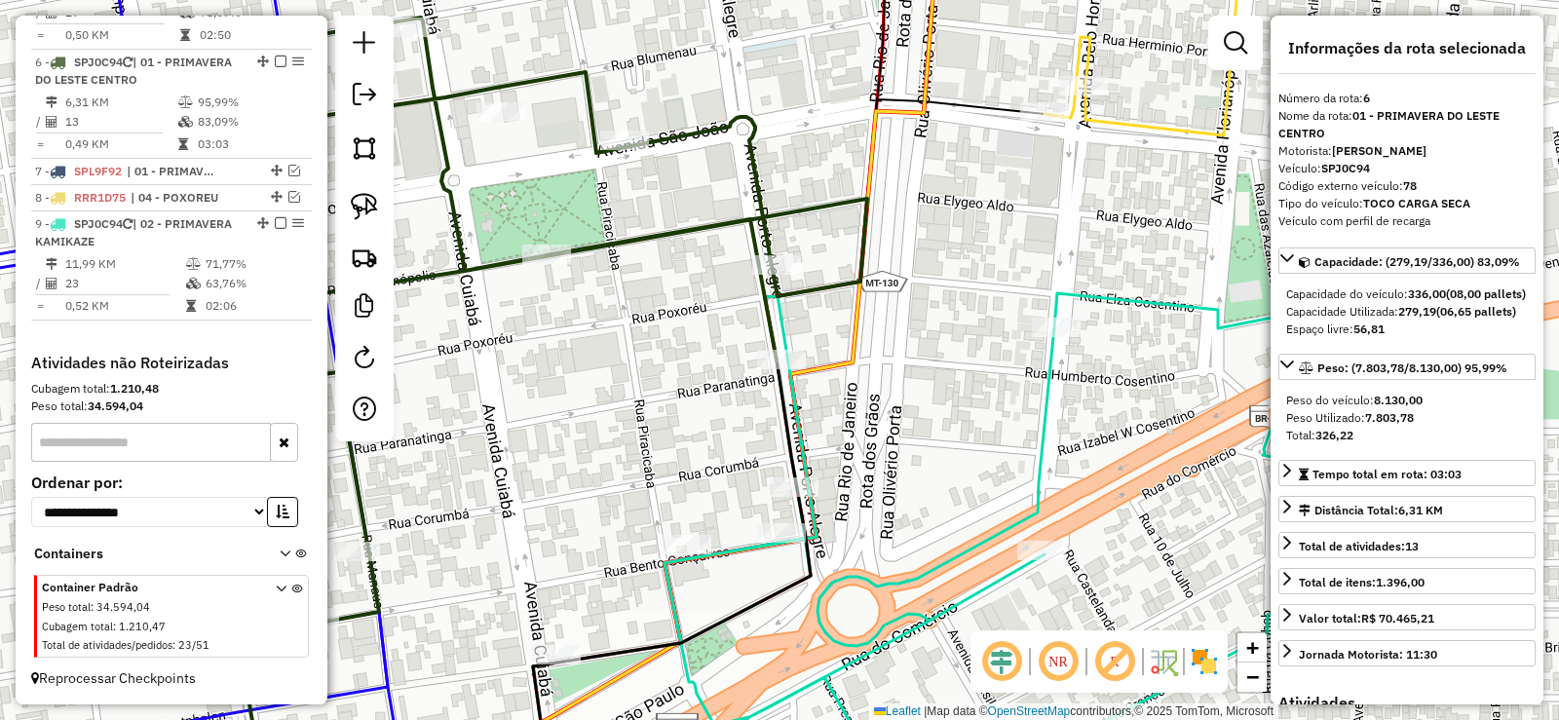
click at [811, 538] on icon at bounding box center [606, 577] width 409 height 432
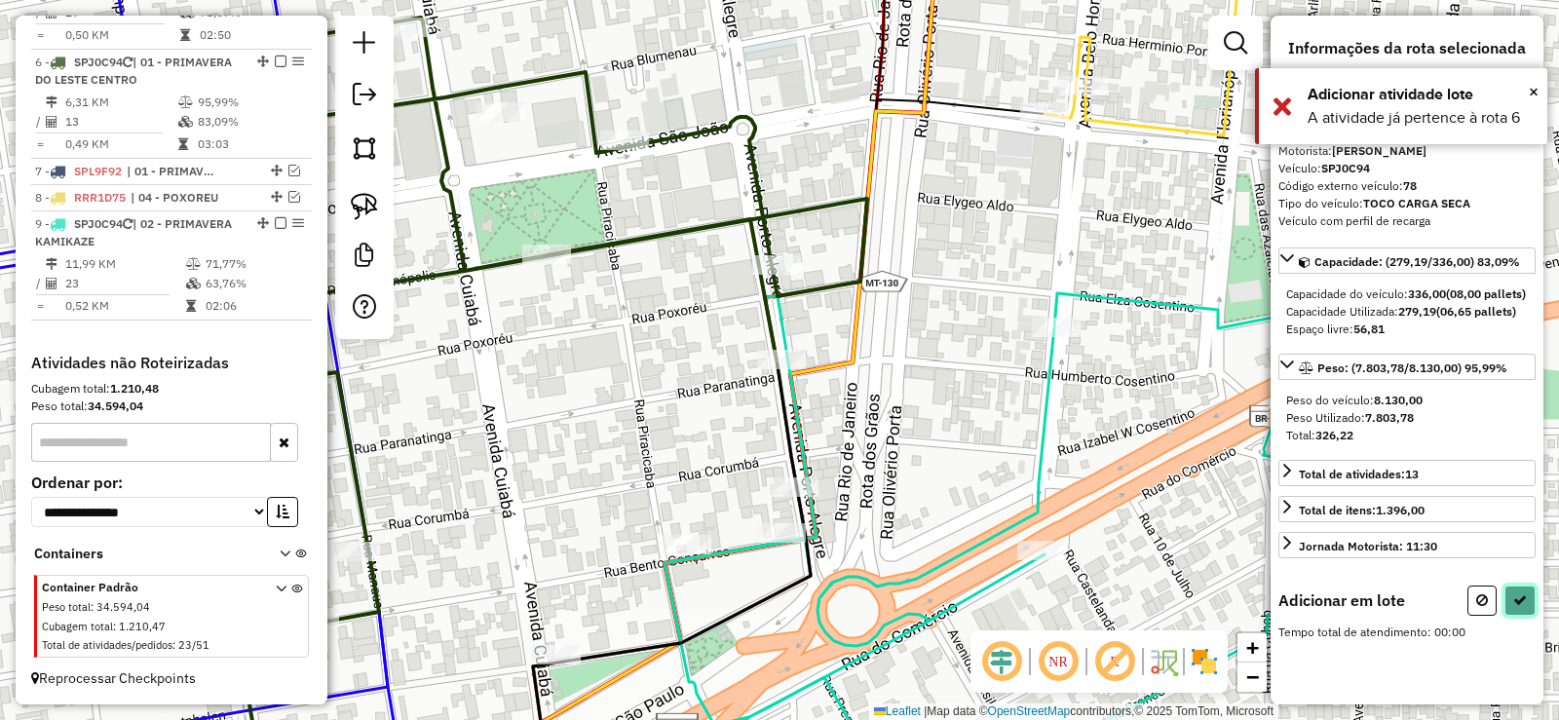
click at [1530, 607] on button at bounding box center [1520, 601] width 31 height 30
click at [951, 604] on icon at bounding box center [922, 471] width 1041 height 641
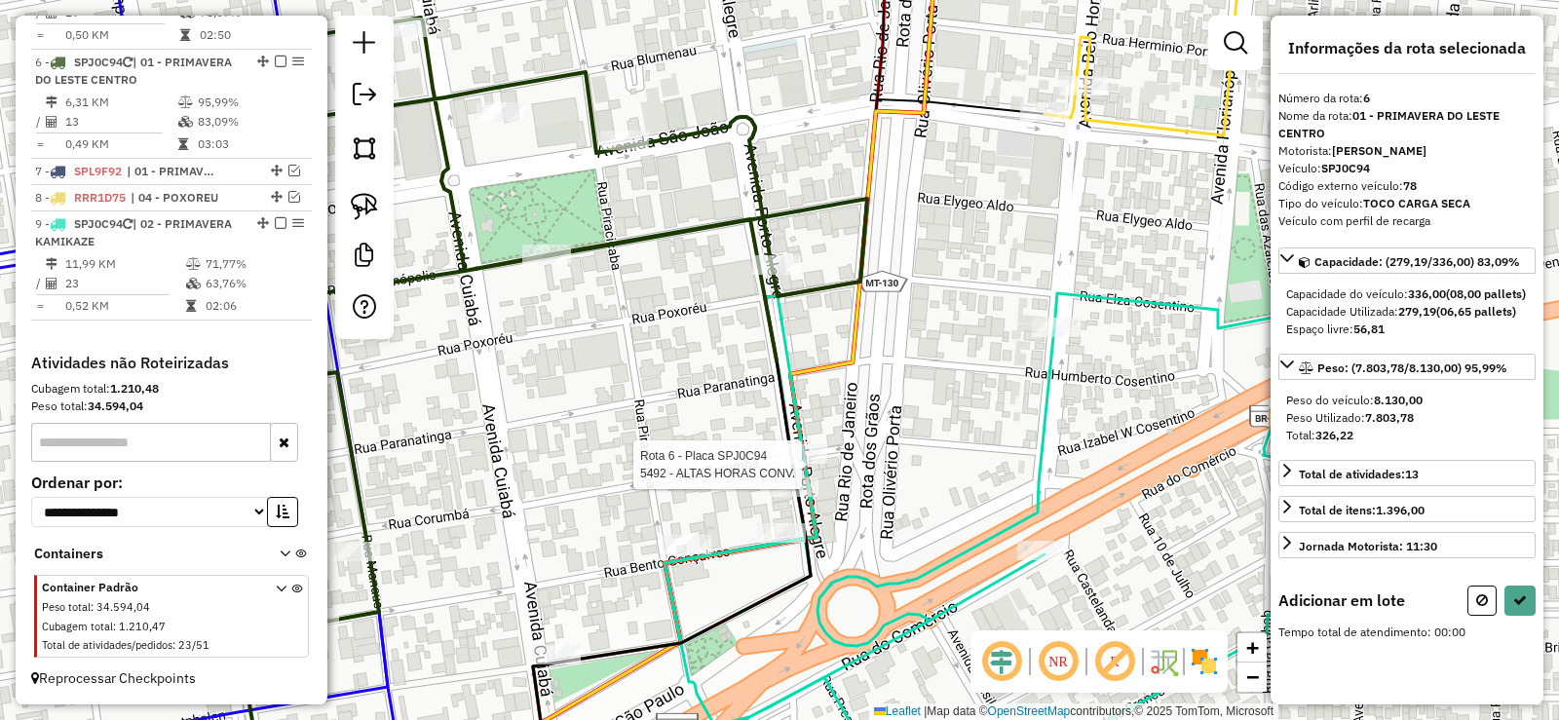
click at [809, 464] on div at bounding box center [803, 453] width 49 height 19
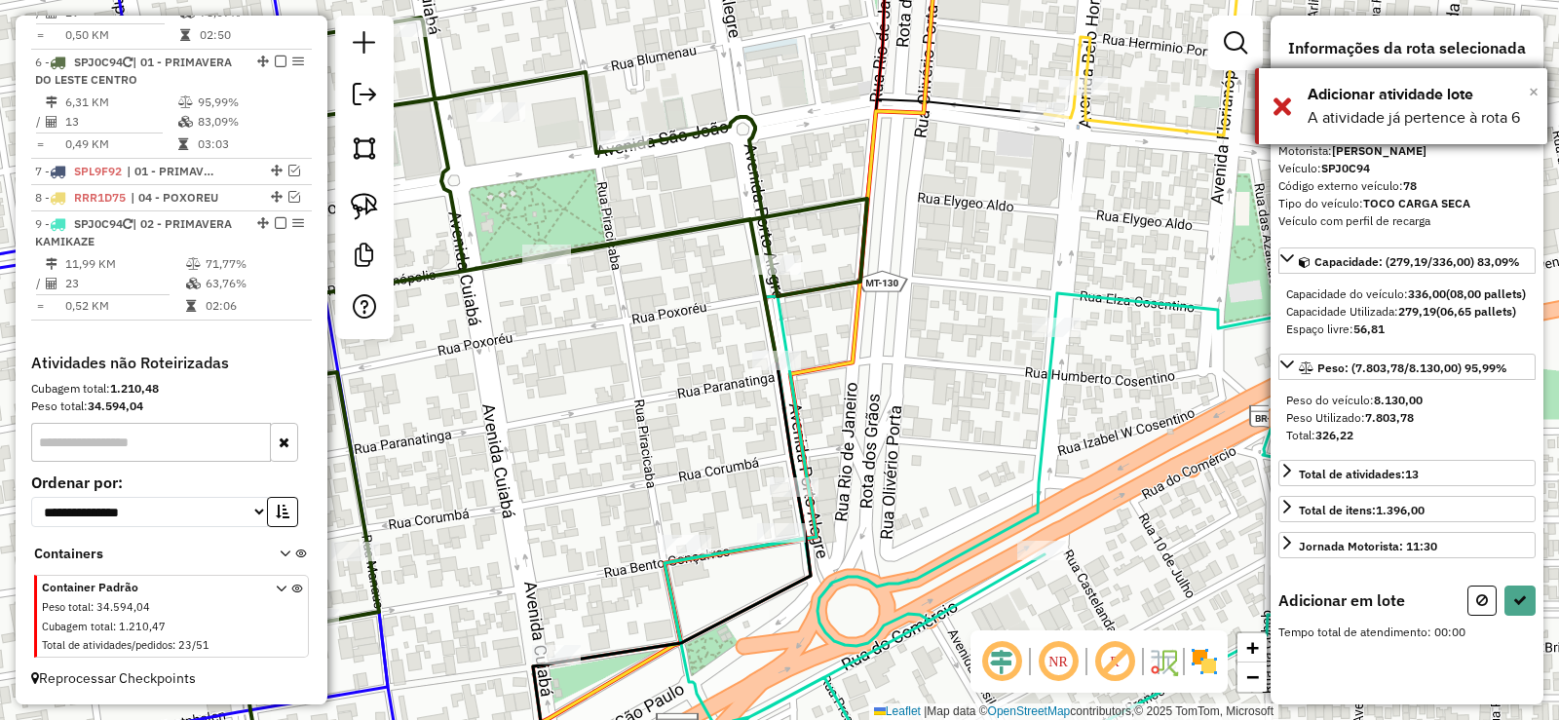
click at [1536, 90] on span "×" at bounding box center [1534, 91] width 10 height 21
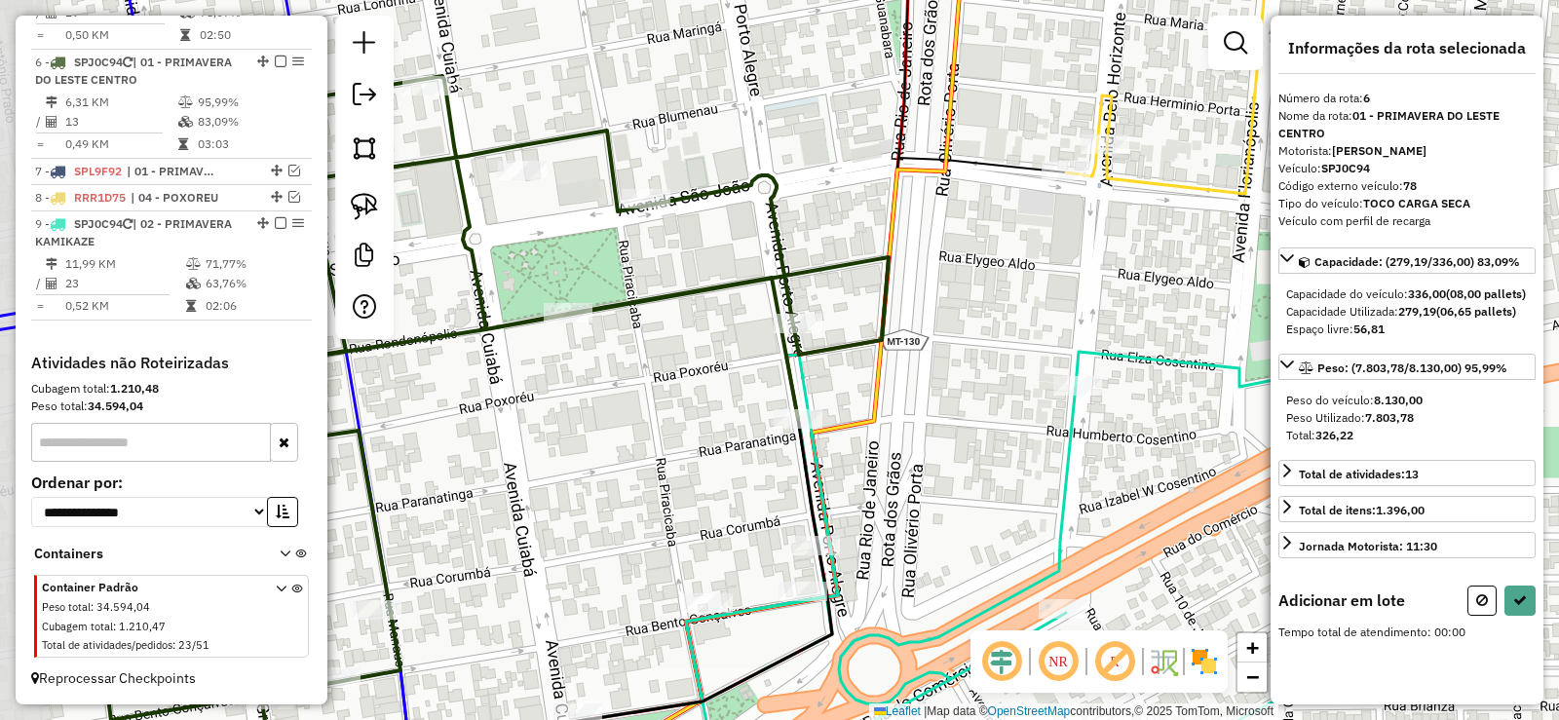
click at [872, 485] on div "Janela de atendimento Grade de atendimento Capacidade Transportadoras Veículos …" at bounding box center [779, 360] width 1559 height 720
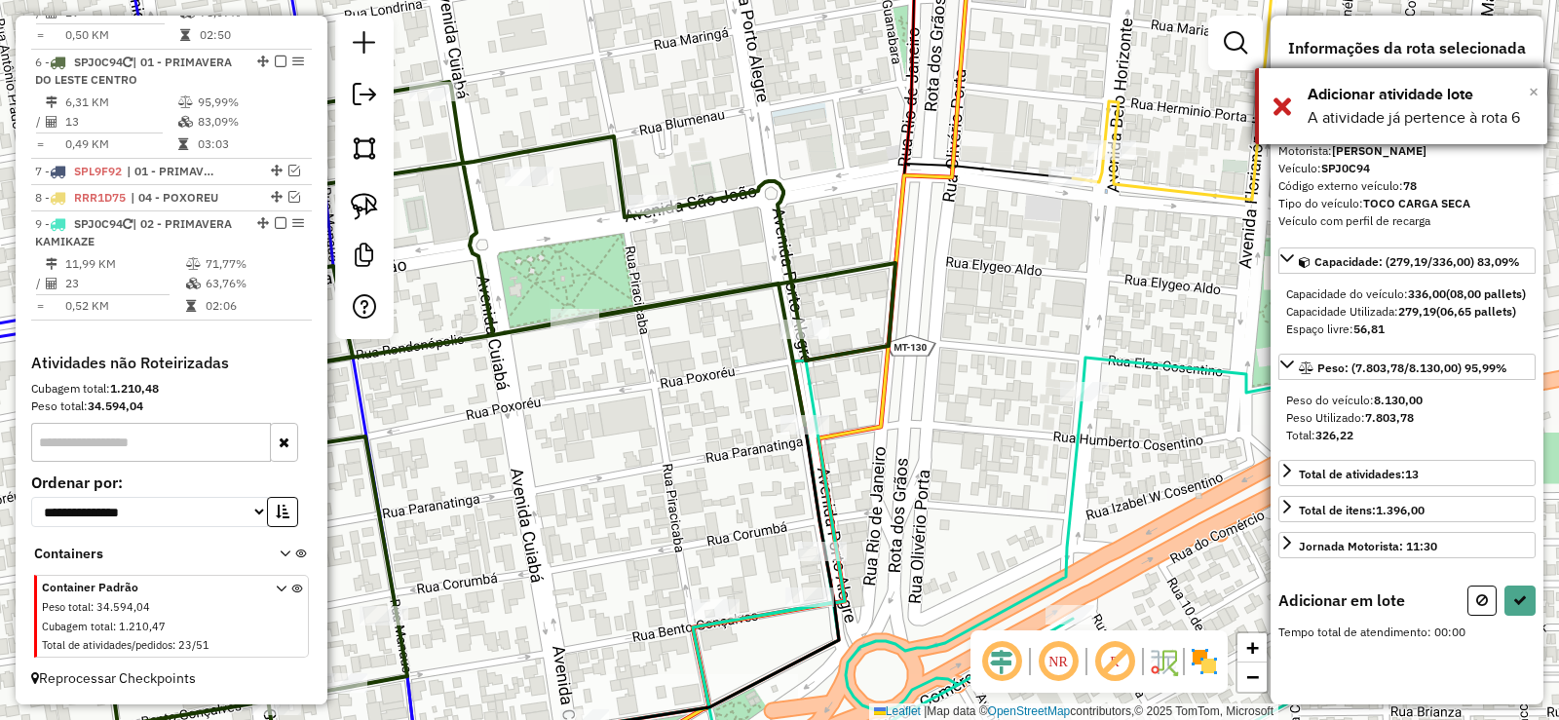
click at [1538, 94] on span "×" at bounding box center [1534, 91] width 10 height 21
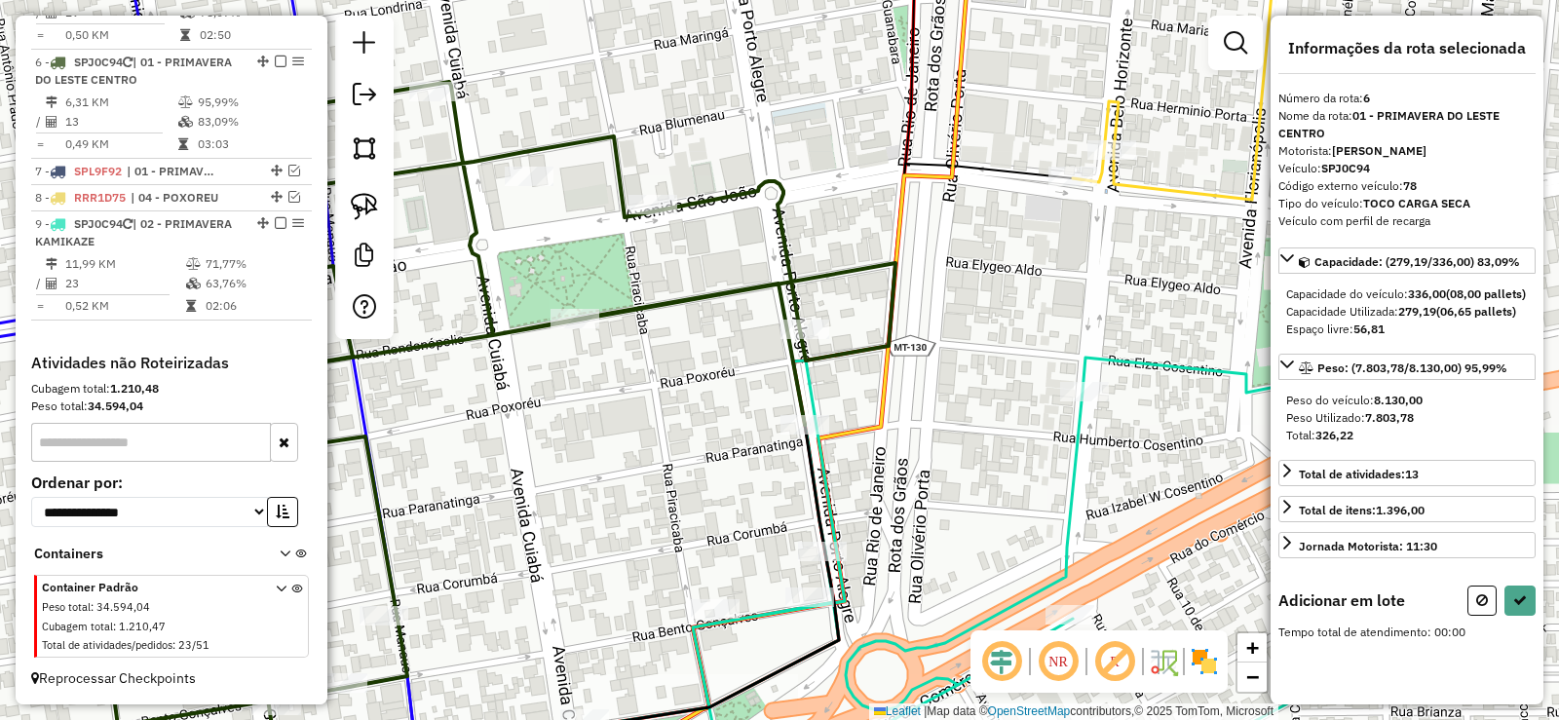
click at [778, 222] on icon at bounding box center [501, 404] width 788 height 644
click at [785, 222] on icon at bounding box center [501, 404] width 788 height 644
click at [777, 228] on icon at bounding box center [501, 404] width 788 height 644
click at [782, 227] on icon at bounding box center [501, 404] width 788 height 644
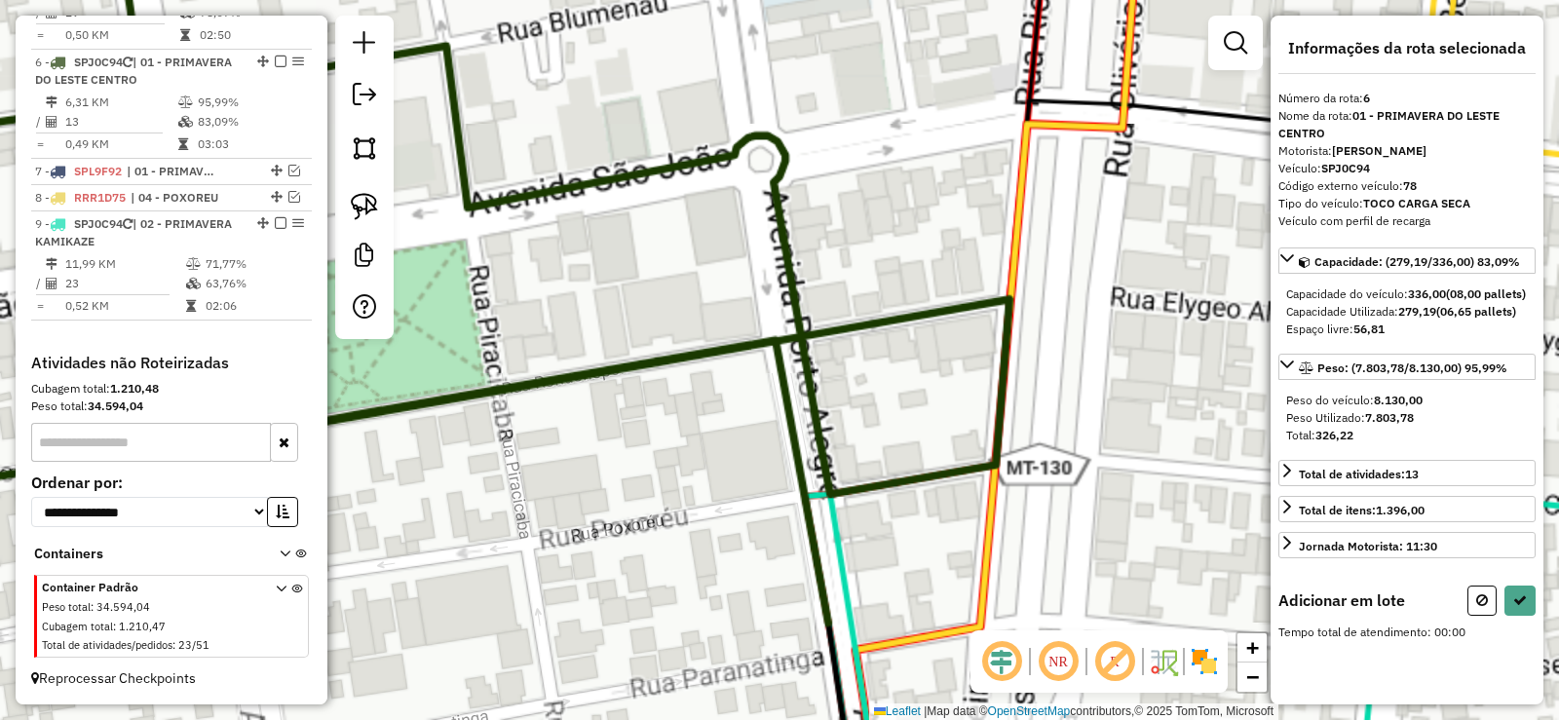
click at [782, 227] on icon at bounding box center [221, 581] width 1577 height 1288
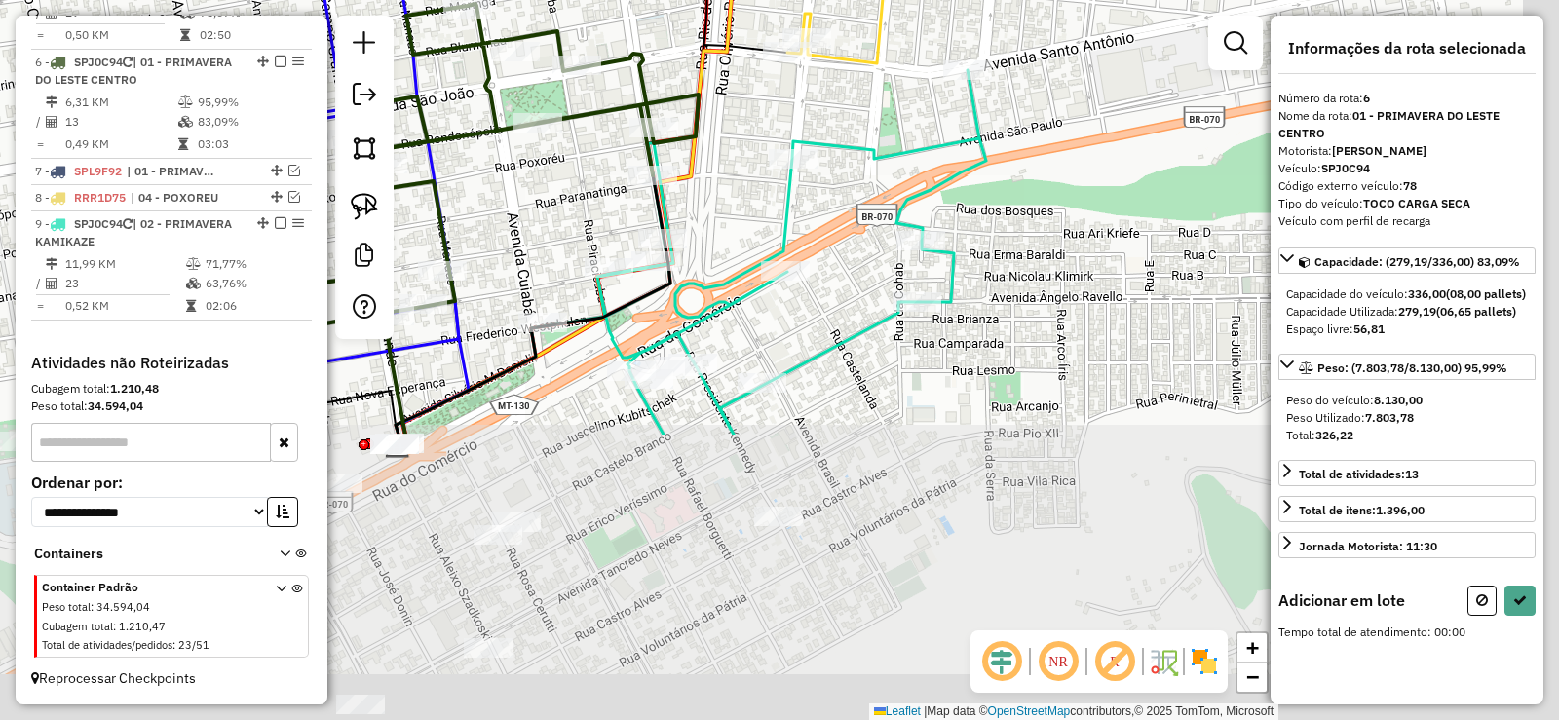
drag, startPoint x: 1101, startPoint y: 478, endPoint x: 764, endPoint y: 151, distance: 469.4
click at [764, 151] on div "Janela de atendimento Grade de atendimento Capacidade Transportadoras Veículos …" at bounding box center [779, 360] width 1559 height 720
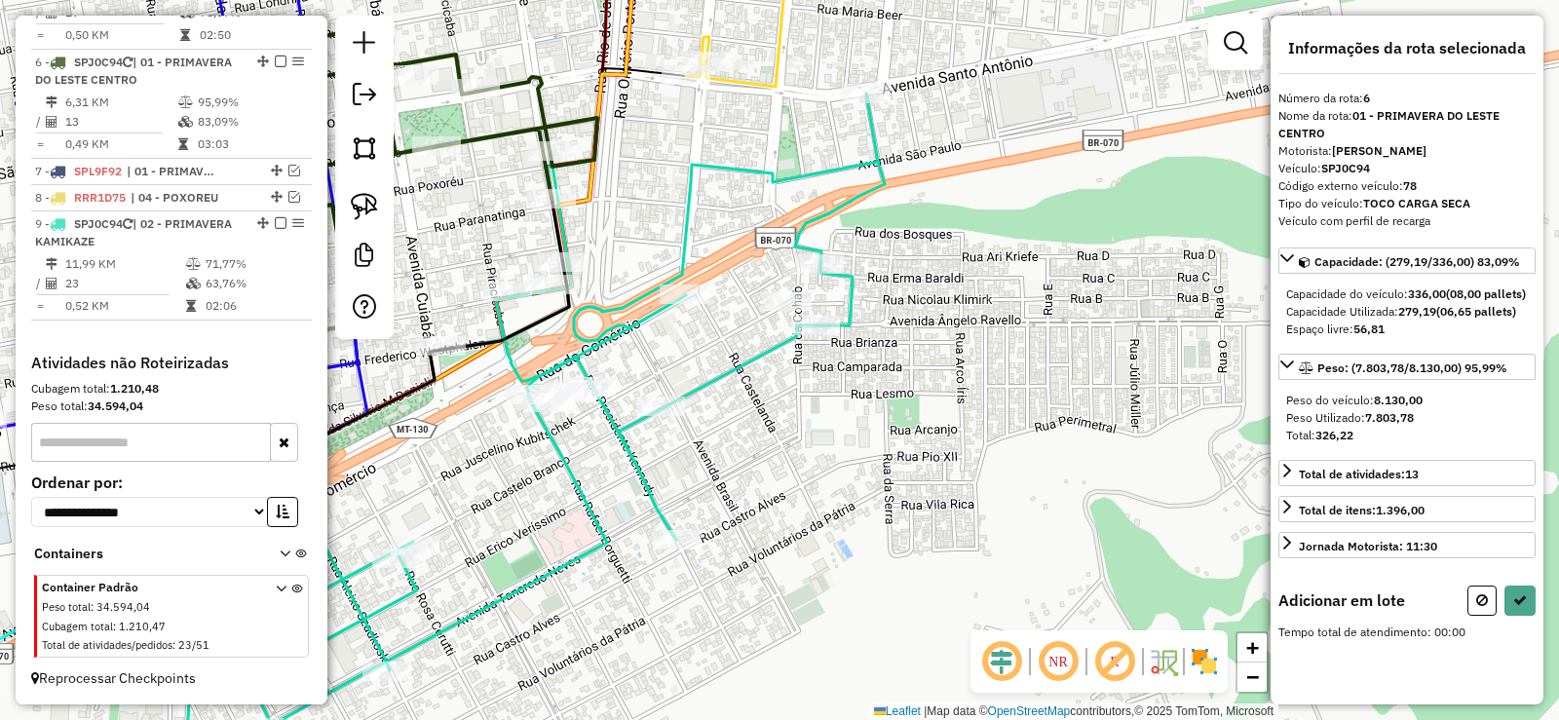
drag, startPoint x: 809, startPoint y: 270, endPoint x: 766, endPoint y: 231, distance: 58.0
click at [798, 254] on div "Rota 9 - Placa SPJ0C94 5510 - BAR DA LU Janela de atendimento Grade de atendime…" at bounding box center [779, 360] width 1559 height 720
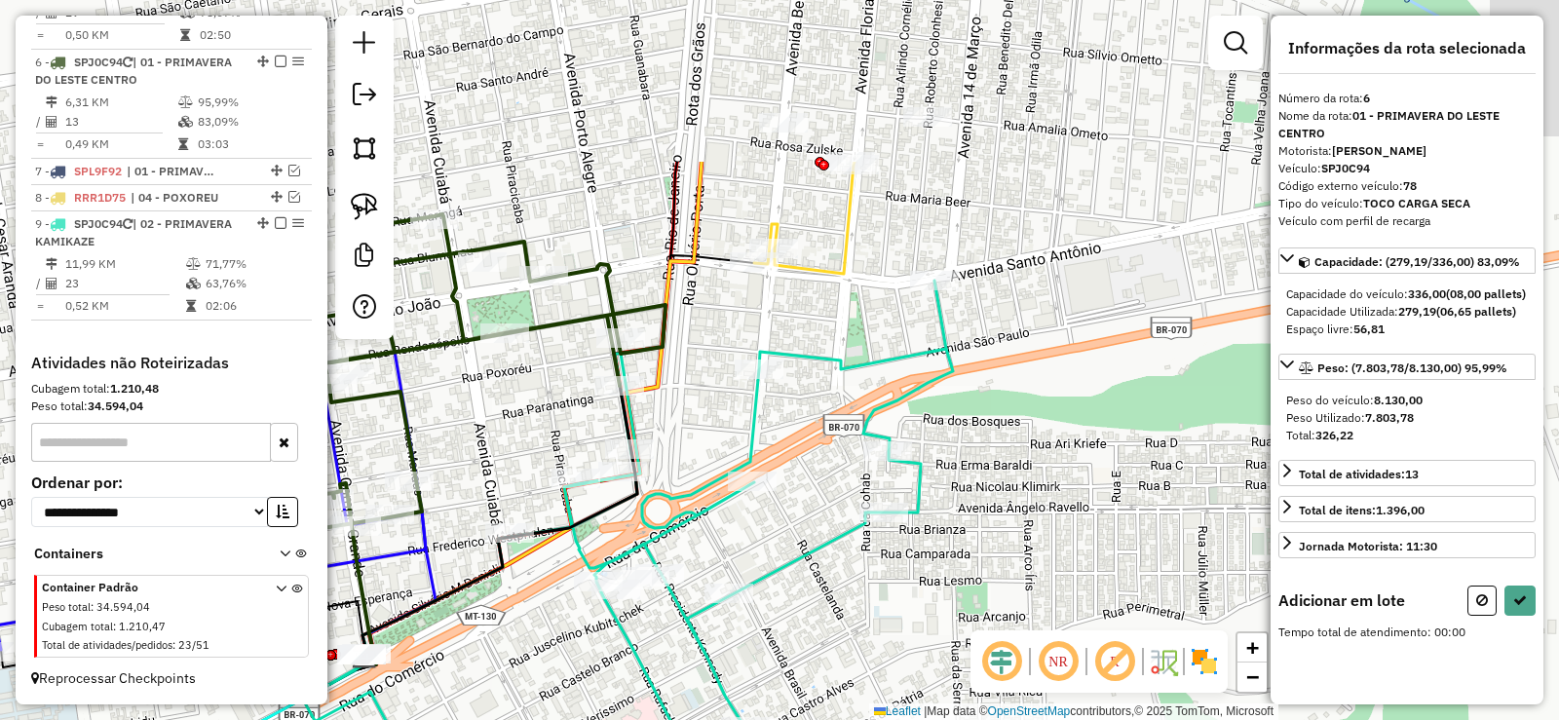
drag, startPoint x: 720, startPoint y: 173, endPoint x: 808, endPoint y: 386, distance: 229.9
click at [825, 424] on div "Janela de atendimento Grade de atendimento Capacidade Transportadoras Veículos …" at bounding box center [779, 360] width 1559 height 720
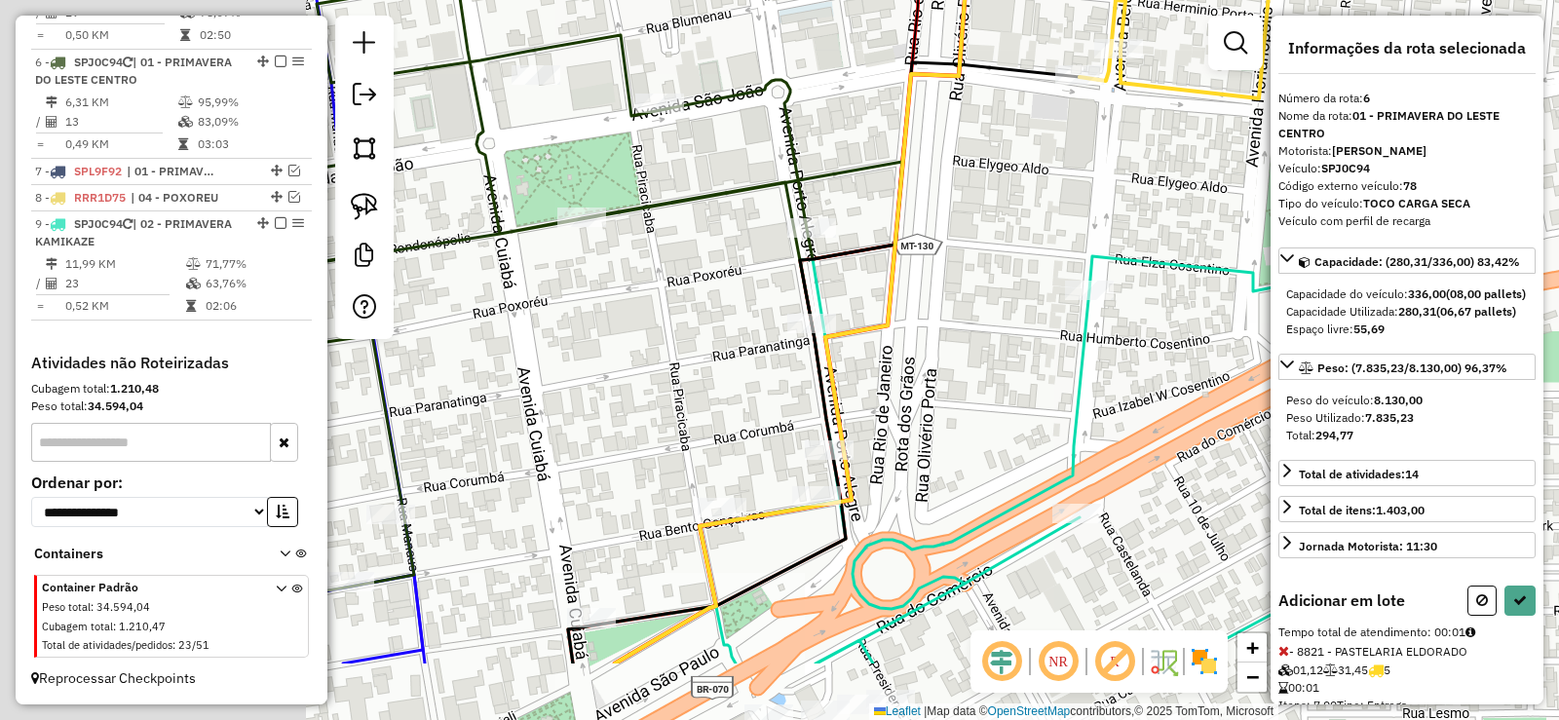
drag, startPoint x: 695, startPoint y: 447, endPoint x: 991, endPoint y: 341, distance: 314.7
click at [1042, 329] on div "Janela de atendimento Grade de atendimento Capacidade Transportadoras Veículos …" at bounding box center [779, 360] width 1559 height 720
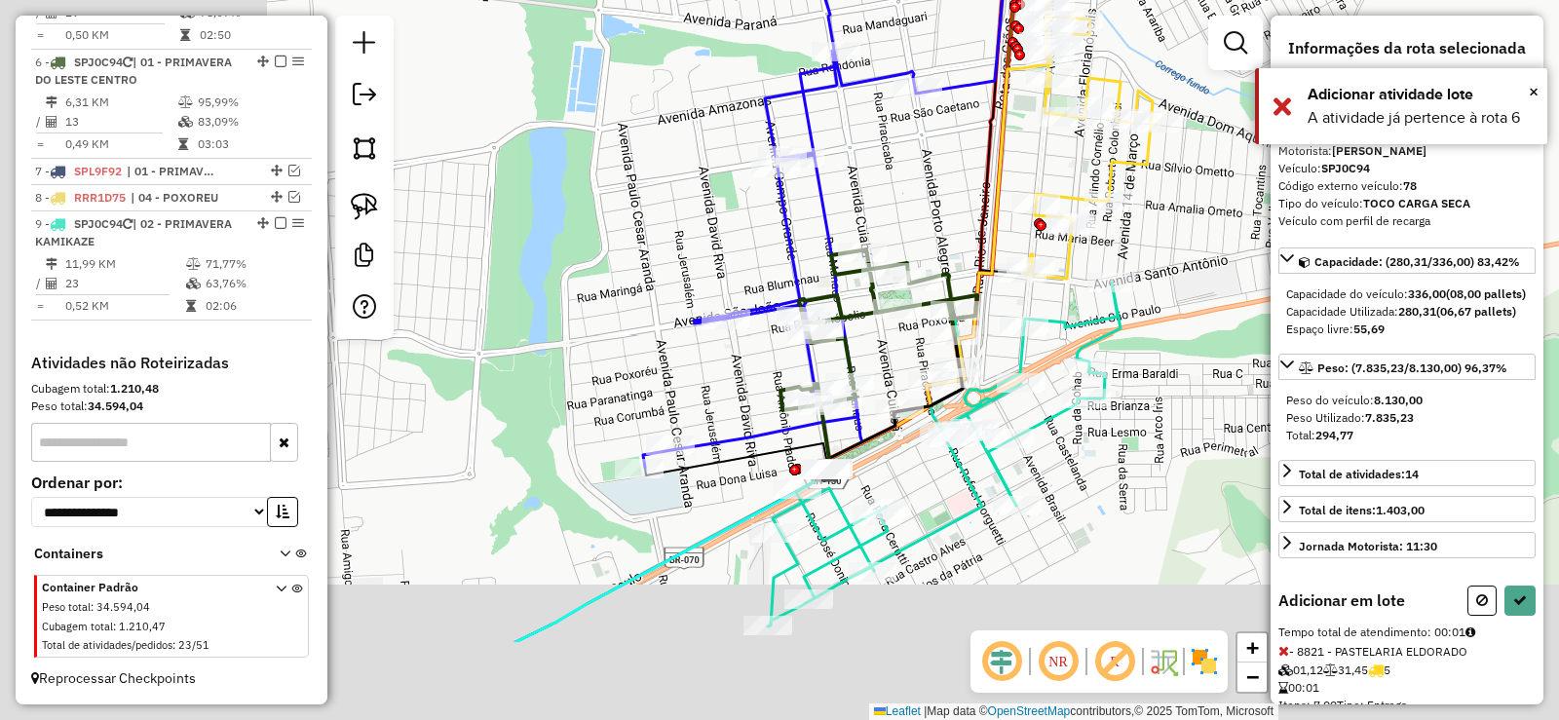
drag, startPoint x: 687, startPoint y: 493, endPoint x: 1088, endPoint y: 342, distance: 428.1
click at [1088, 342] on div "Janela de atendimento Grade de atendimento Capacidade Transportadoras Veículos …" at bounding box center [779, 360] width 1559 height 720
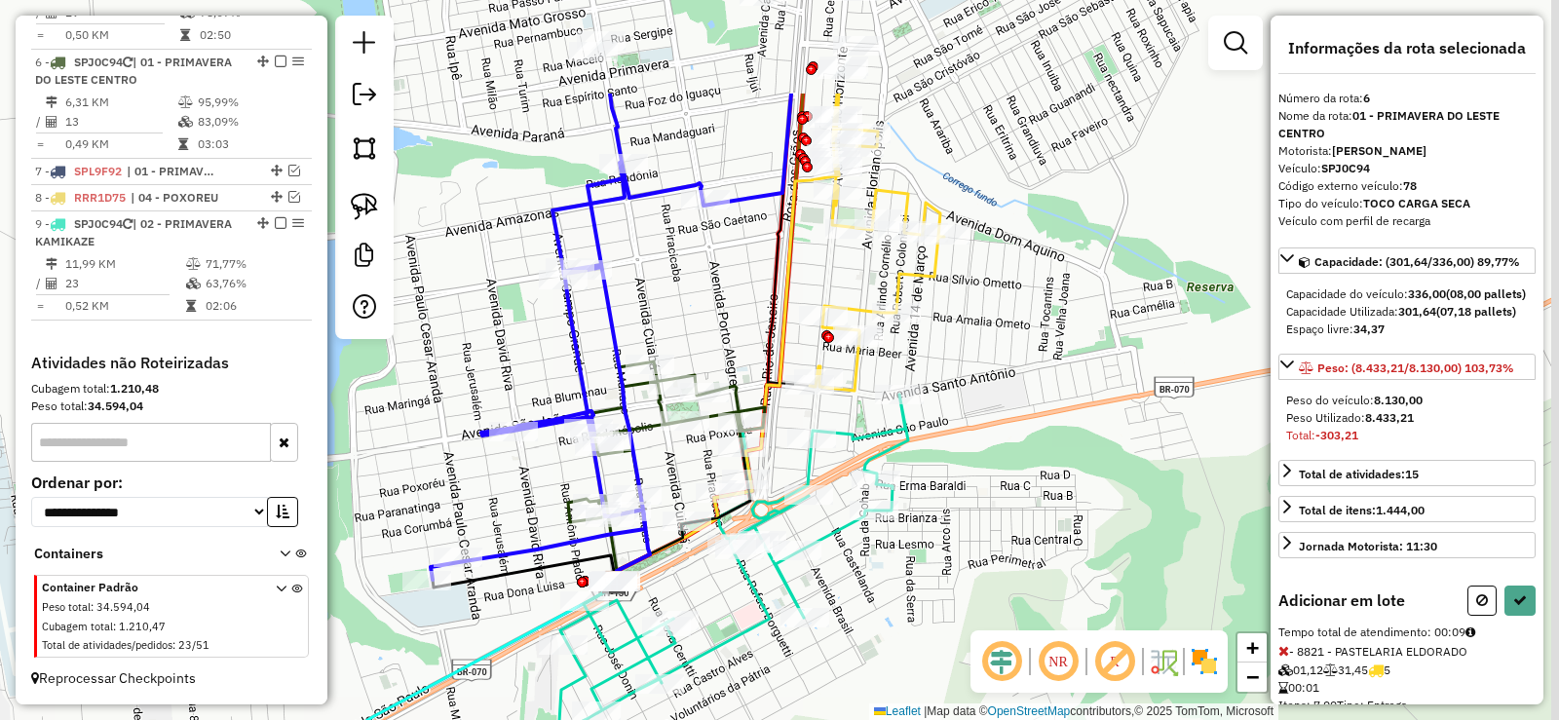
drag, startPoint x: 1203, startPoint y: 426, endPoint x: 835, endPoint y: 582, distance: 399.1
click at [835, 582] on div "Janela de atendimento Grade de atendimento Capacidade Transportadoras Veículos …" at bounding box center [779, 360] width 1559 height 720
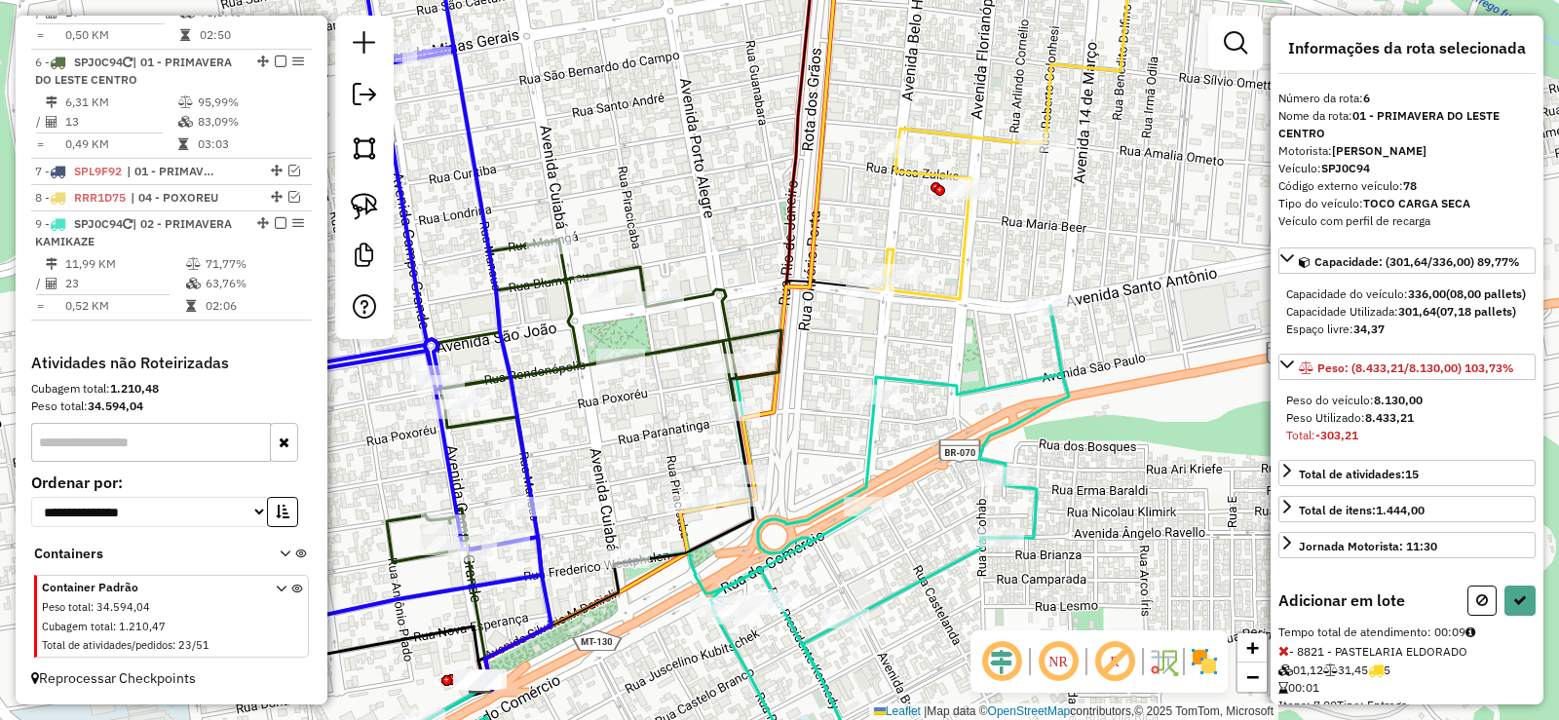
drag, startPoint x: 716, startPoint y: 396, endPoint x: 791, endPoint y: 400, distance: 75.1
click at [791, 400] on div "Janela de atendimento Grade de atendimento Capacidade Transportadoras Veículos …" at bounding box center [779, 360] width 1559 height 720
click at [369, 207] on img at bounding box center [364, 206] width 27 height 27
click at [368, 203] on img at bounding box center [364, 206] width 27 height 27
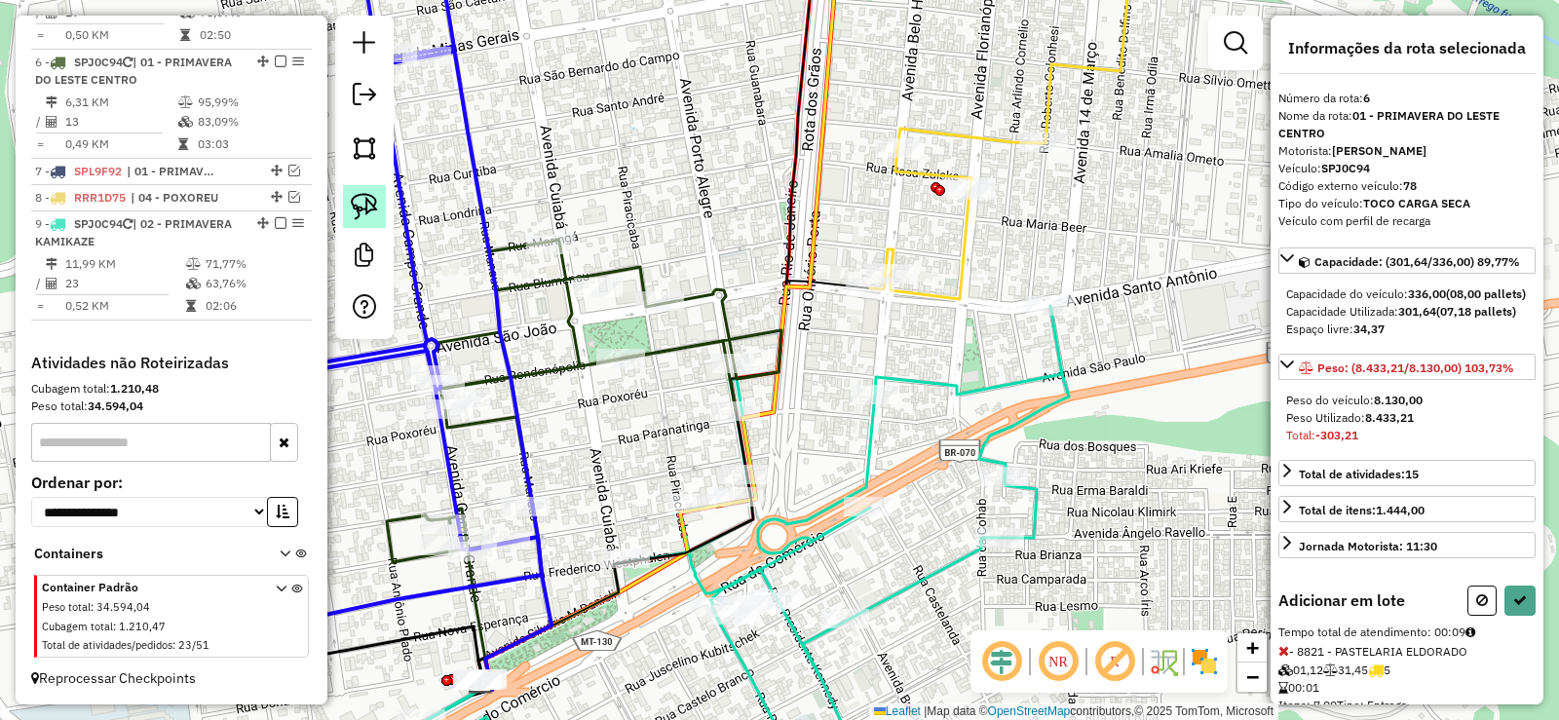
click at [368, 203] on img at bounding box center [364, 206] width 27 height 27
click at [360, 200] on img at bounding box center [364, 206] width 27 height 27
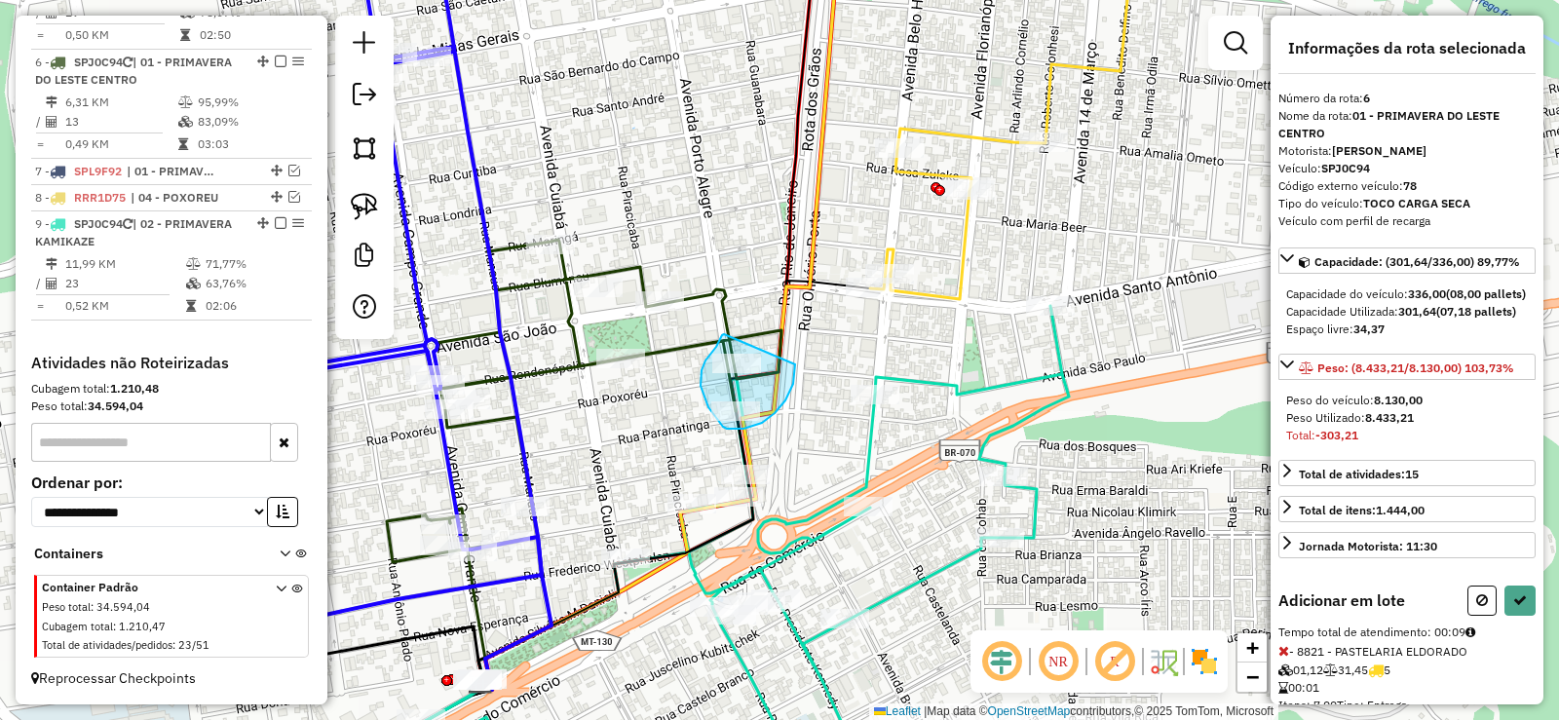
drag, startPoint x: 724, startPoint y: 334, endPoint x: 795, endPoint y: 362, distance: 76.2
click at [730, 335] on icon at bounding box center [584, 401] width 395 height 323
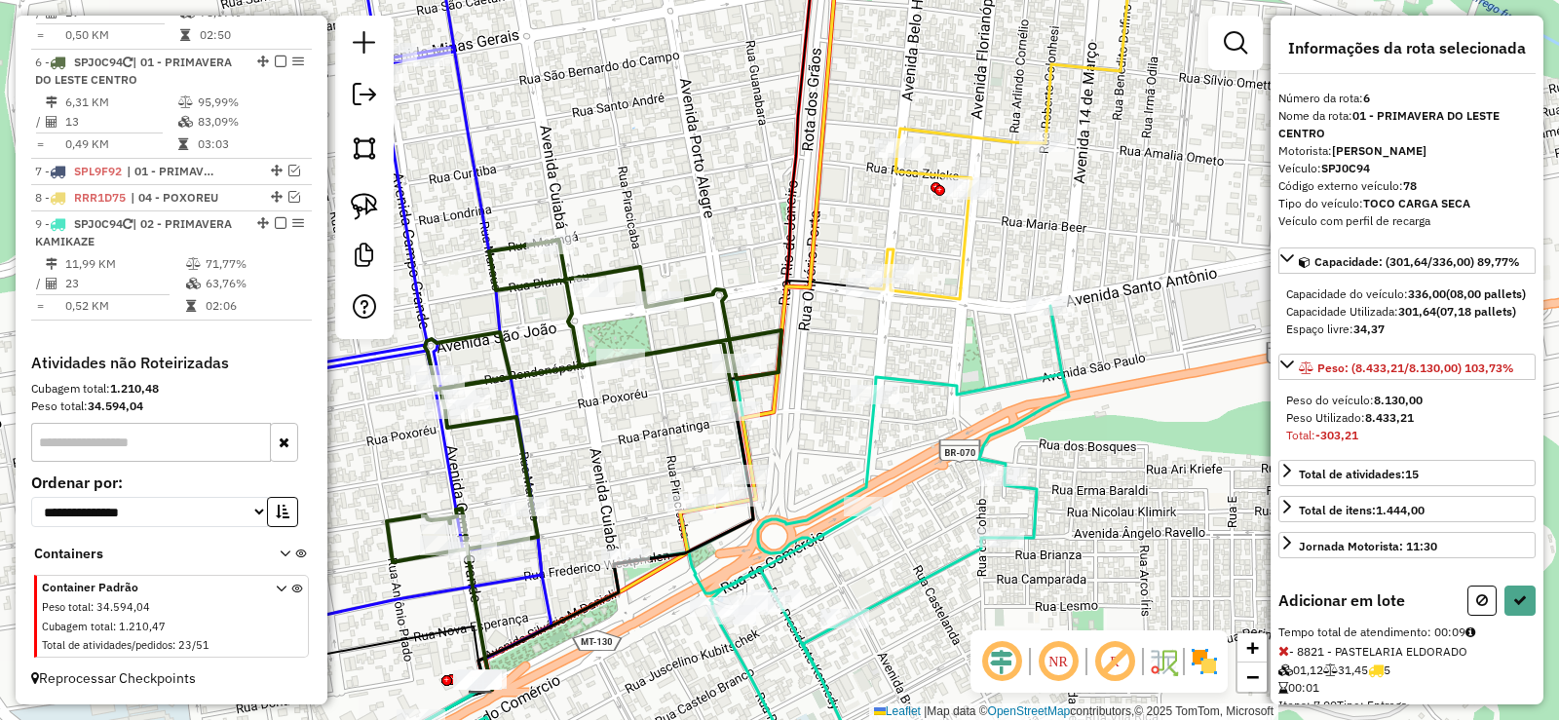
click at [872, 437] on icon at bounding box center [720, 549] width 697 height 486
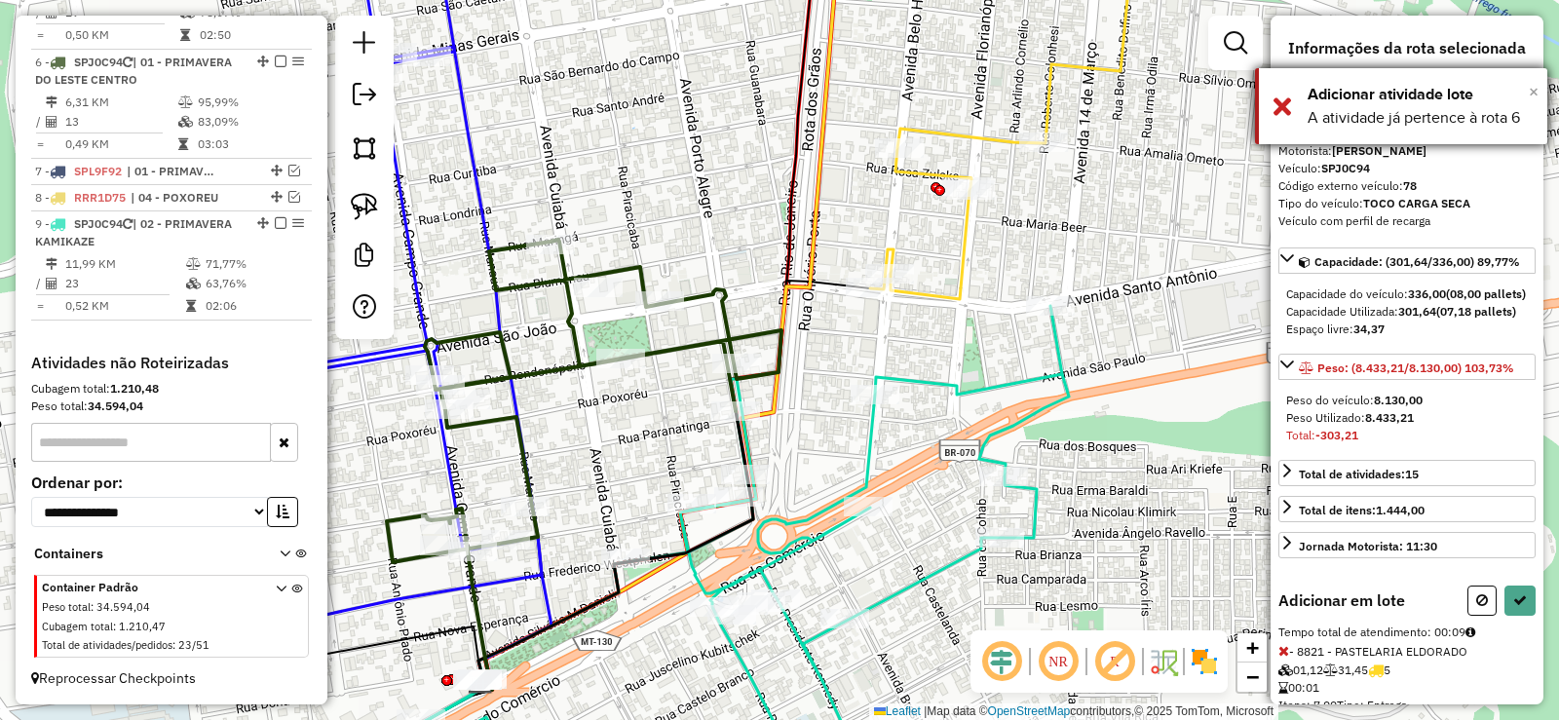
click at [1535, 94] on span "×" at bounding box center [1534, 91] width 10 height 21
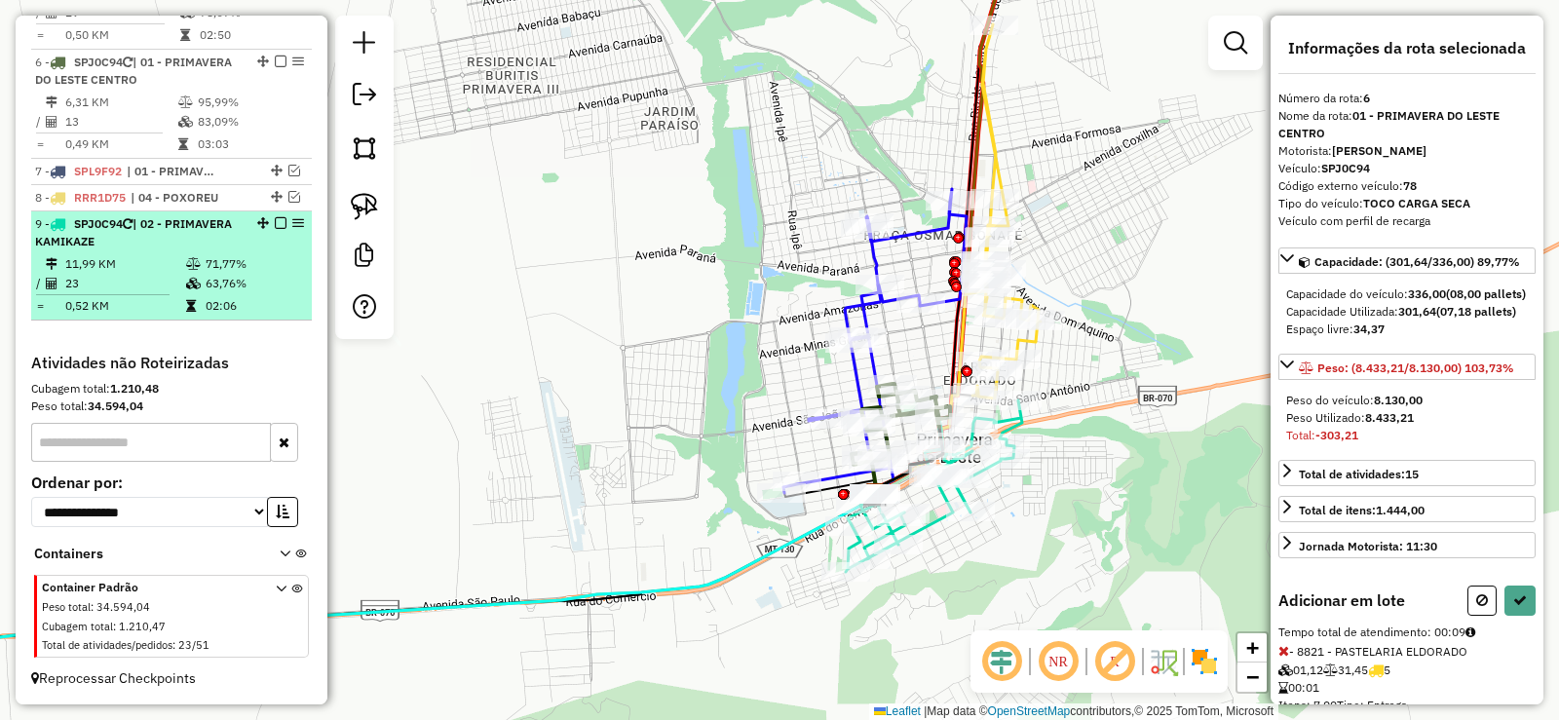
click at [277, 222] on em at bounding box center [281, 223] width 12 height 12
select select "**********"
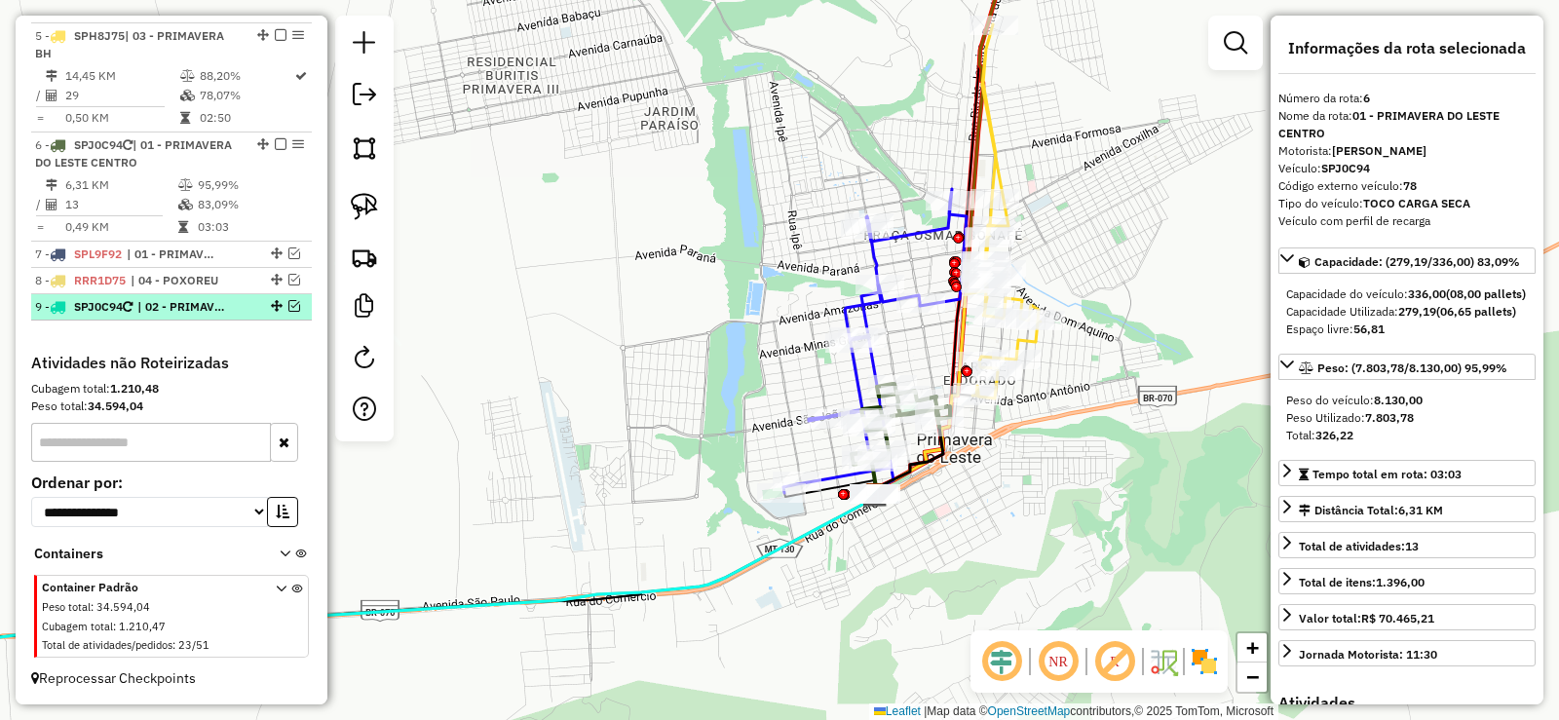
scroll to position [1243, 0]
click at [288, 308] on em at bounding box center [294, 306] width 12 height 12
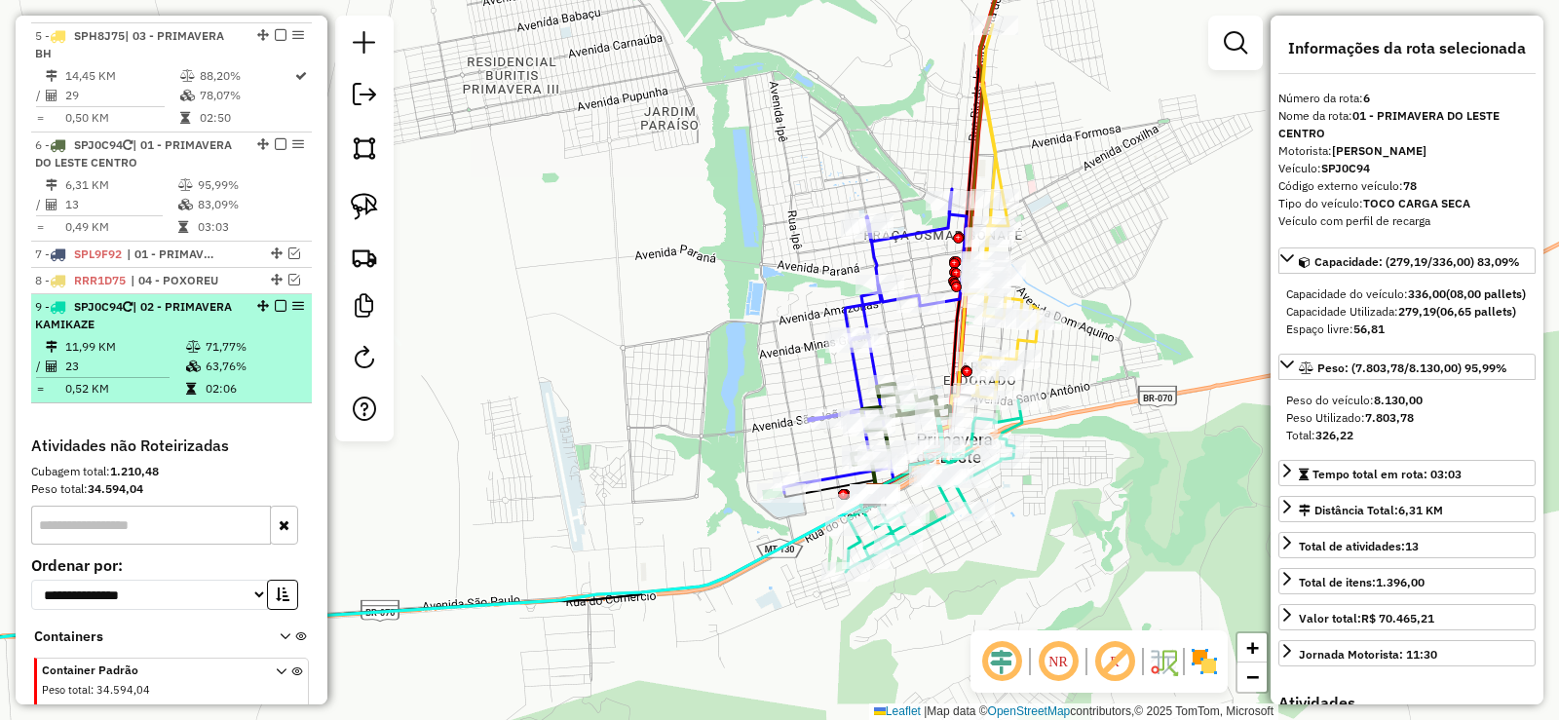
scroll to position [1325, 0]
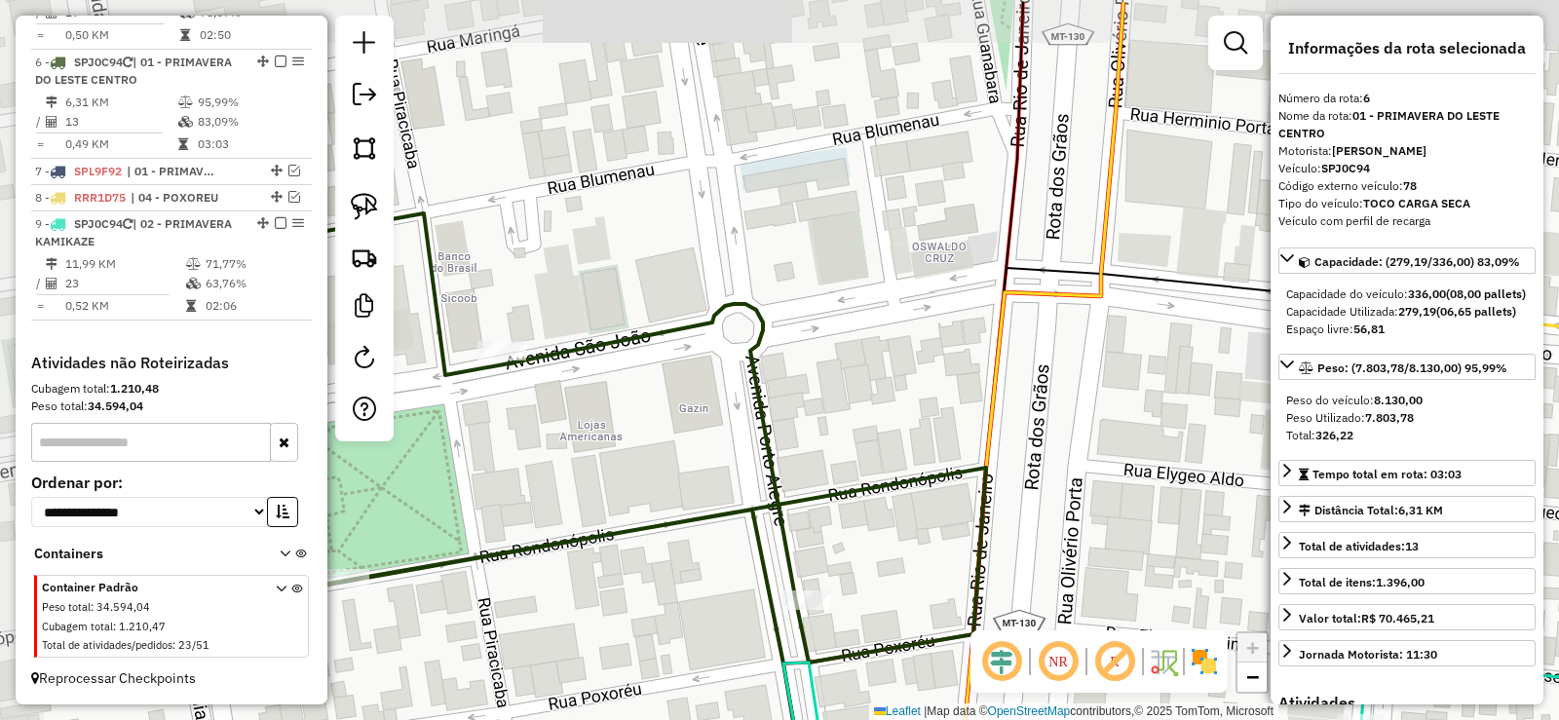
drag, startPoint x: 570, startPoint y: 342, endPoint x: 939, endPoint y: 415, distance: 375.6
click at [939, 415] on div "Janela de atendimento Grade de atendimento Capacidade Transportadoras Veículos …" at bounding box center [779, 360] width 1559 height 720
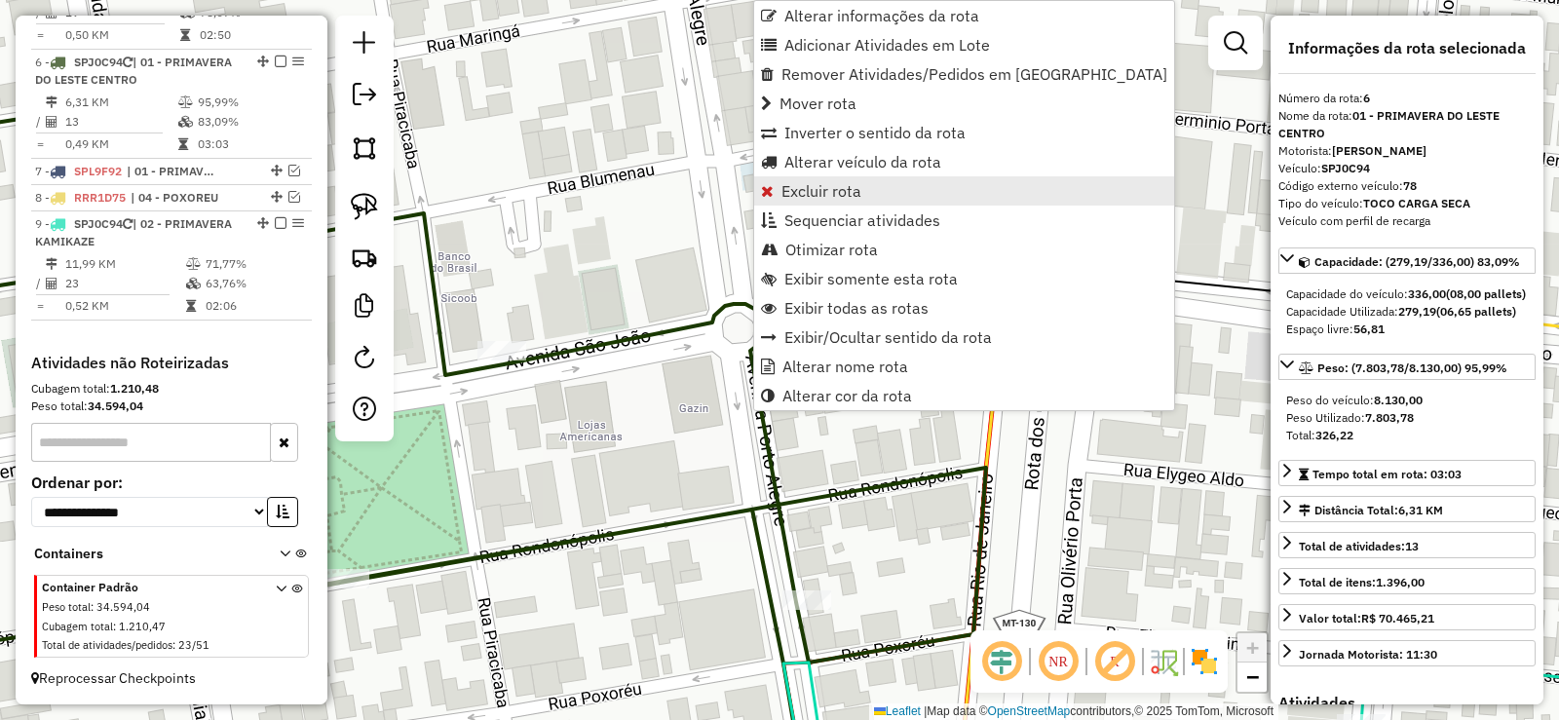
click at [798, 191] on span "Excluir rota" at bounding box center [822, 191] width 80 height 16
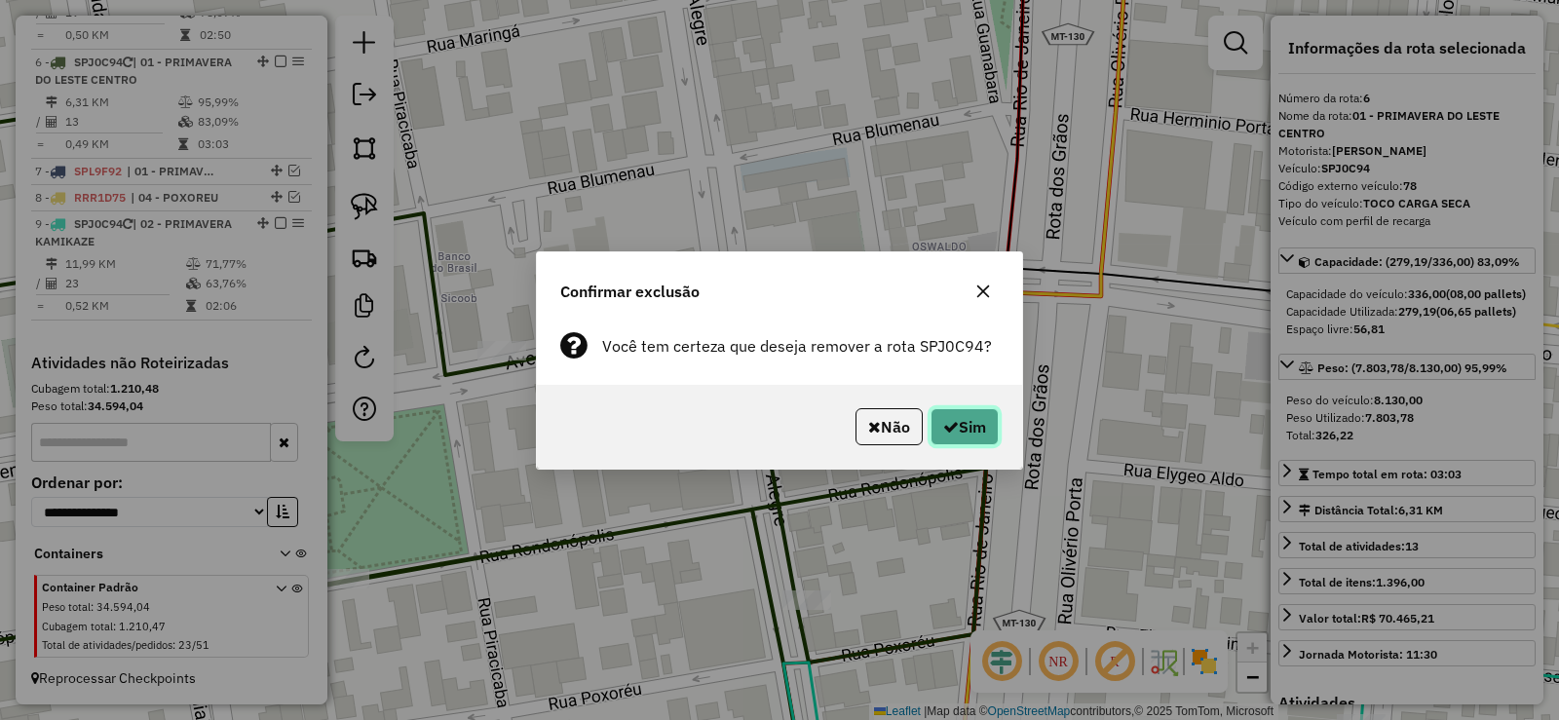
click at [960, 424] on button "Sim" at bounding box center [965, 426] width 68 height 37
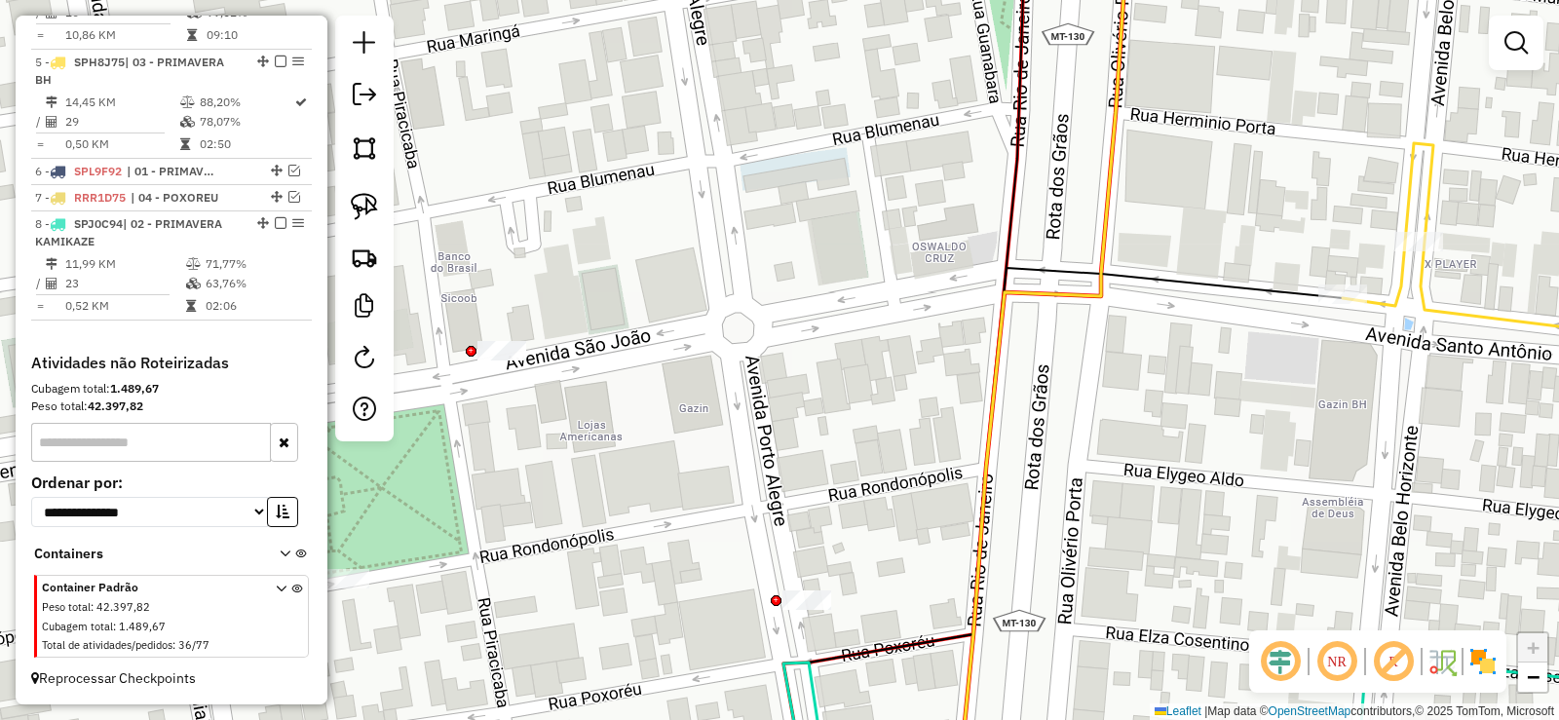
scroll to position [1216, 0]
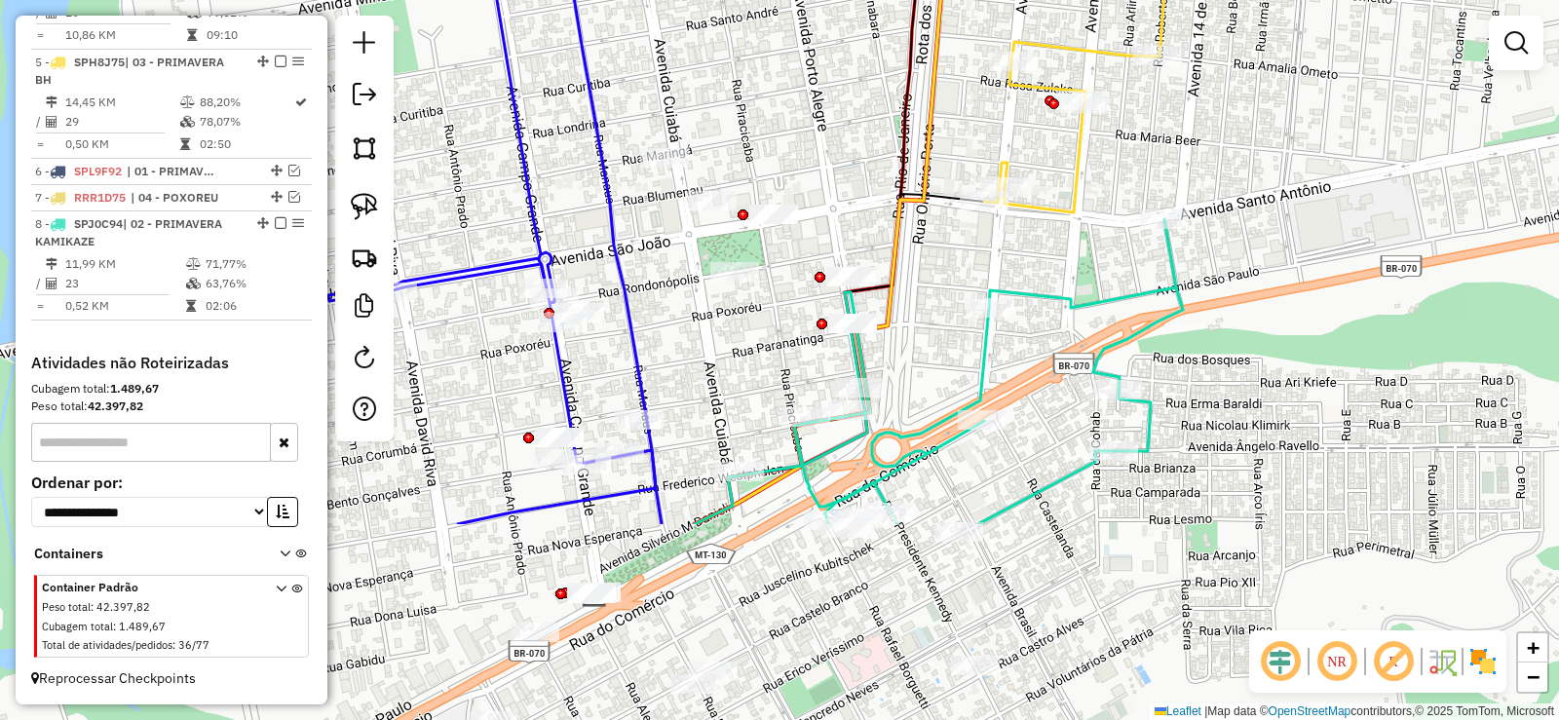
drag, startPoint x: 1026, startPoint y: 530, endPoint x: 976, endPoint y: 288, distance: 247.9
click at [979, 283] on div "Janela de atendimento Grade de atendimento Capacidade Transportadoras Veículos …" at bounding box center [779, 360] width 1559 height 720
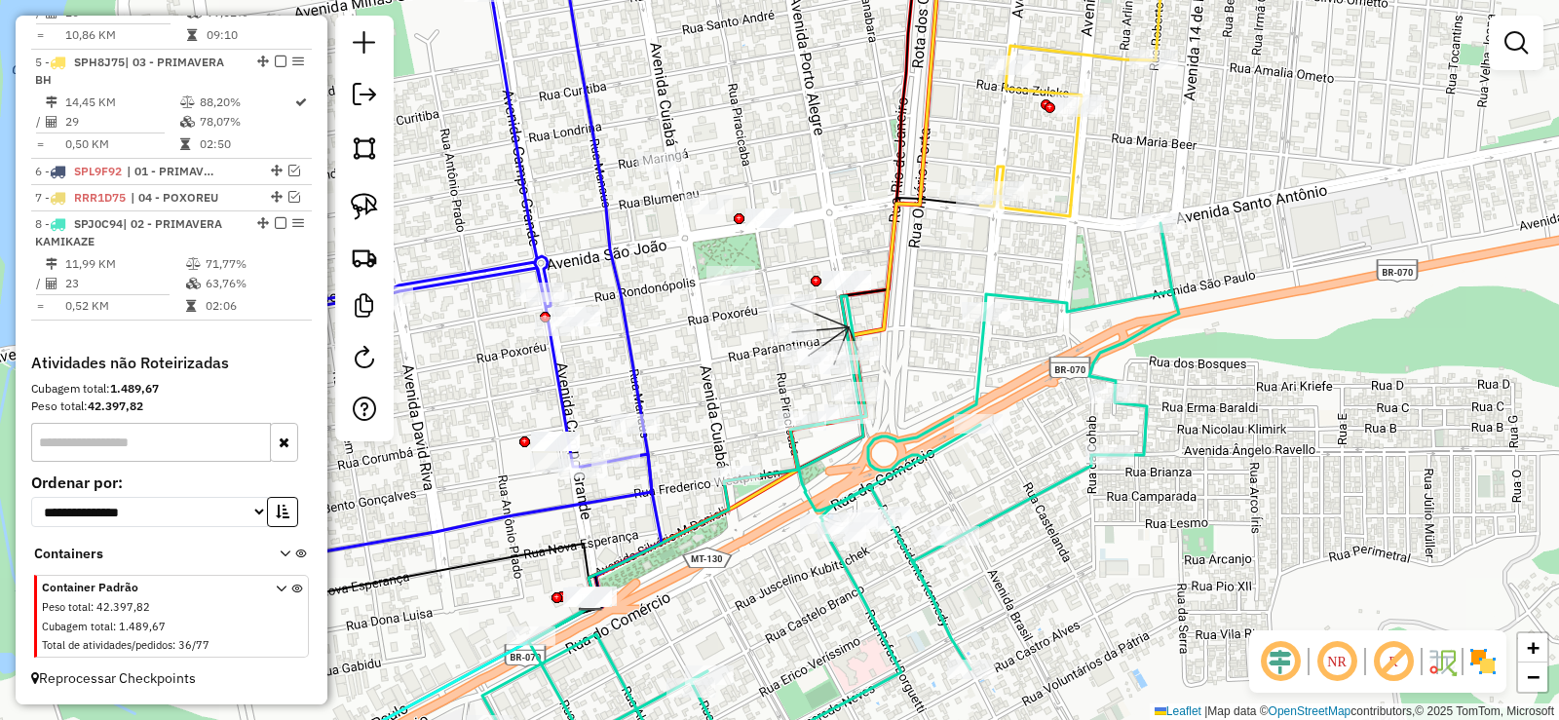
click at [871, 317] on div "Janela de atendimento Grade de atendimento Capacidade Transportadoras Veículos …" at bounding box center [779, 360] width 1559 height 720
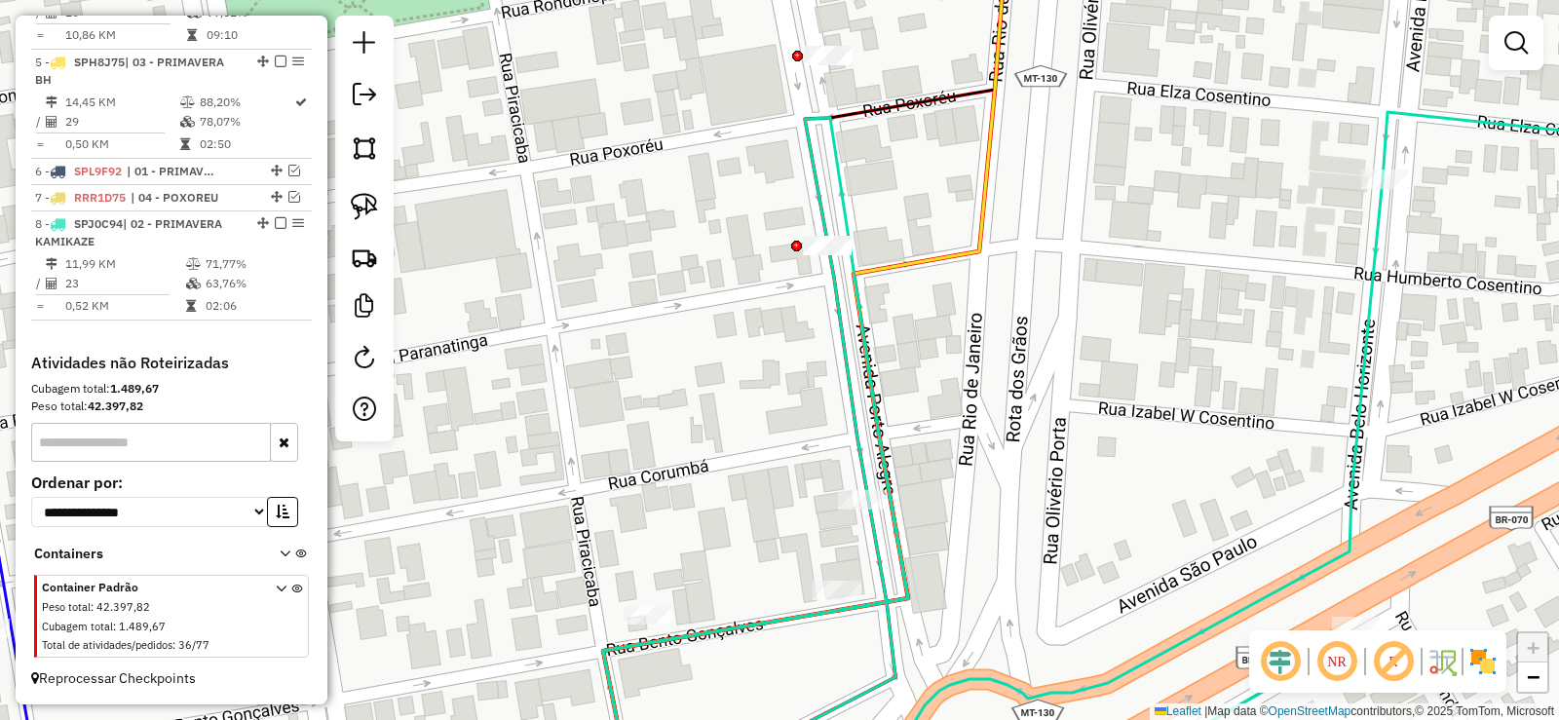
click at [936, 298] on div "Janela de atendimento Grade de atendimento Capacidade Transportadoras Veículos …" at bounding box center [779, 360] width 1559 height 720
click at [864, 352] on icon at bounding box center [1159, 452] width 1112 height 680
select select "**********"
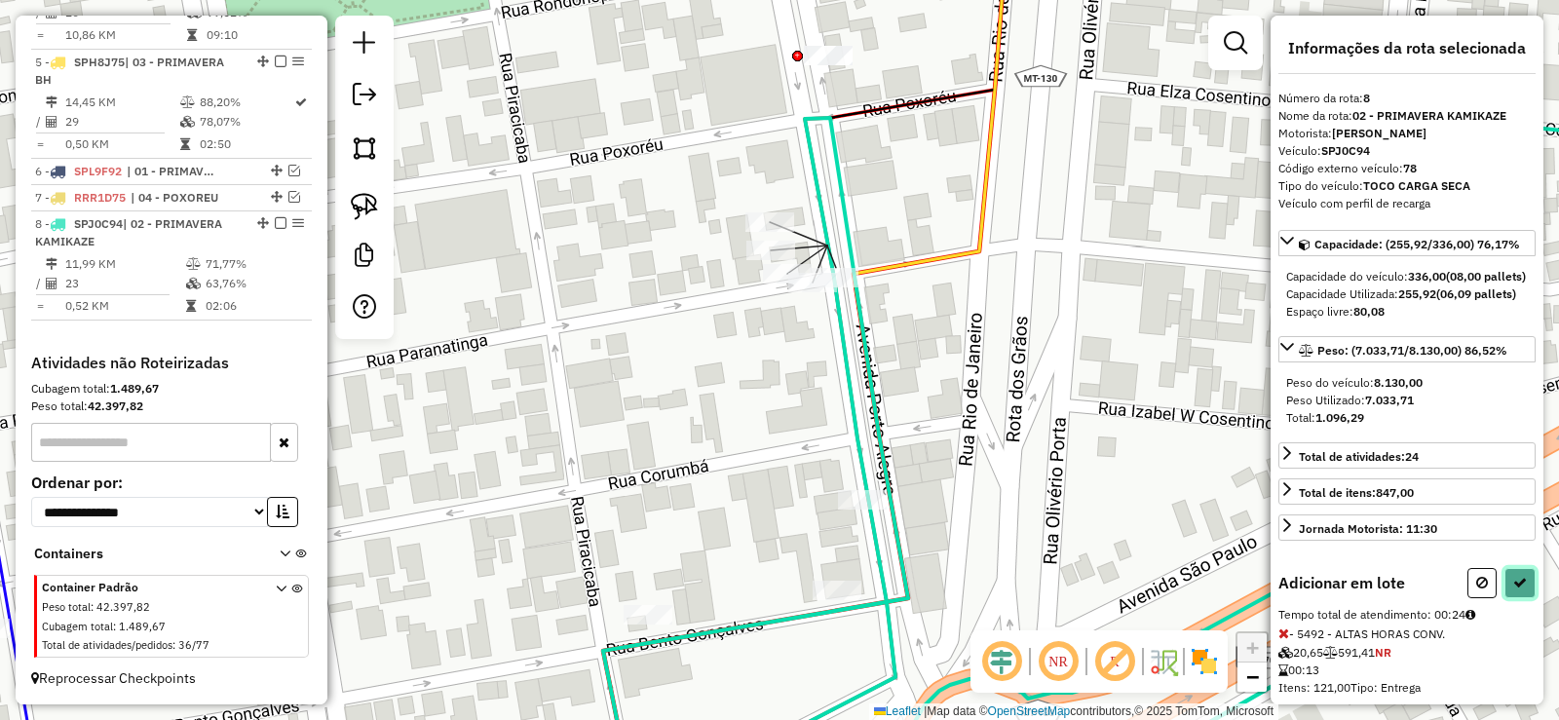
click at [1512, 598] on button at bounding box center [1520, 583] width 31 height 30
select select "**********"
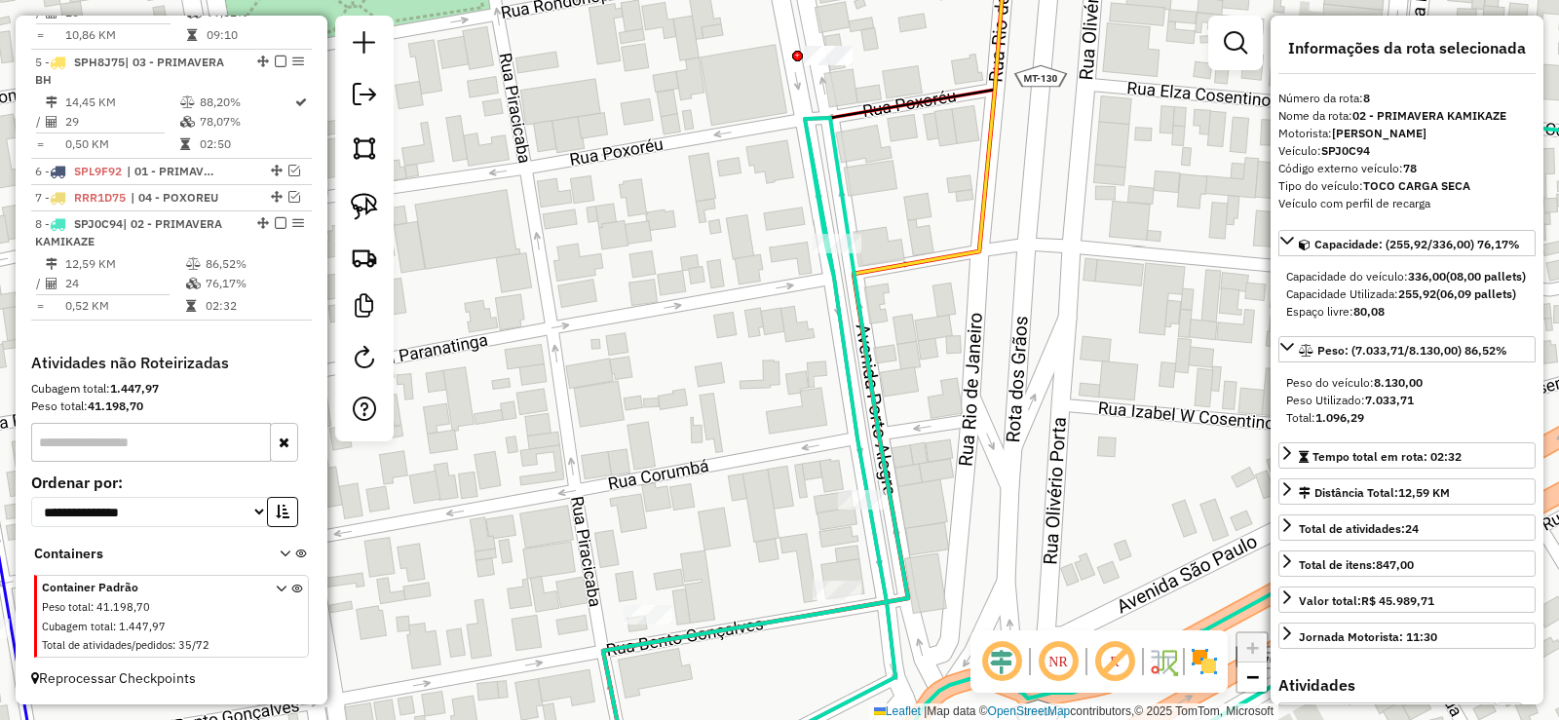
click at [878, 426] on icon at bounding box center [1159, 452] width 1112 height 680
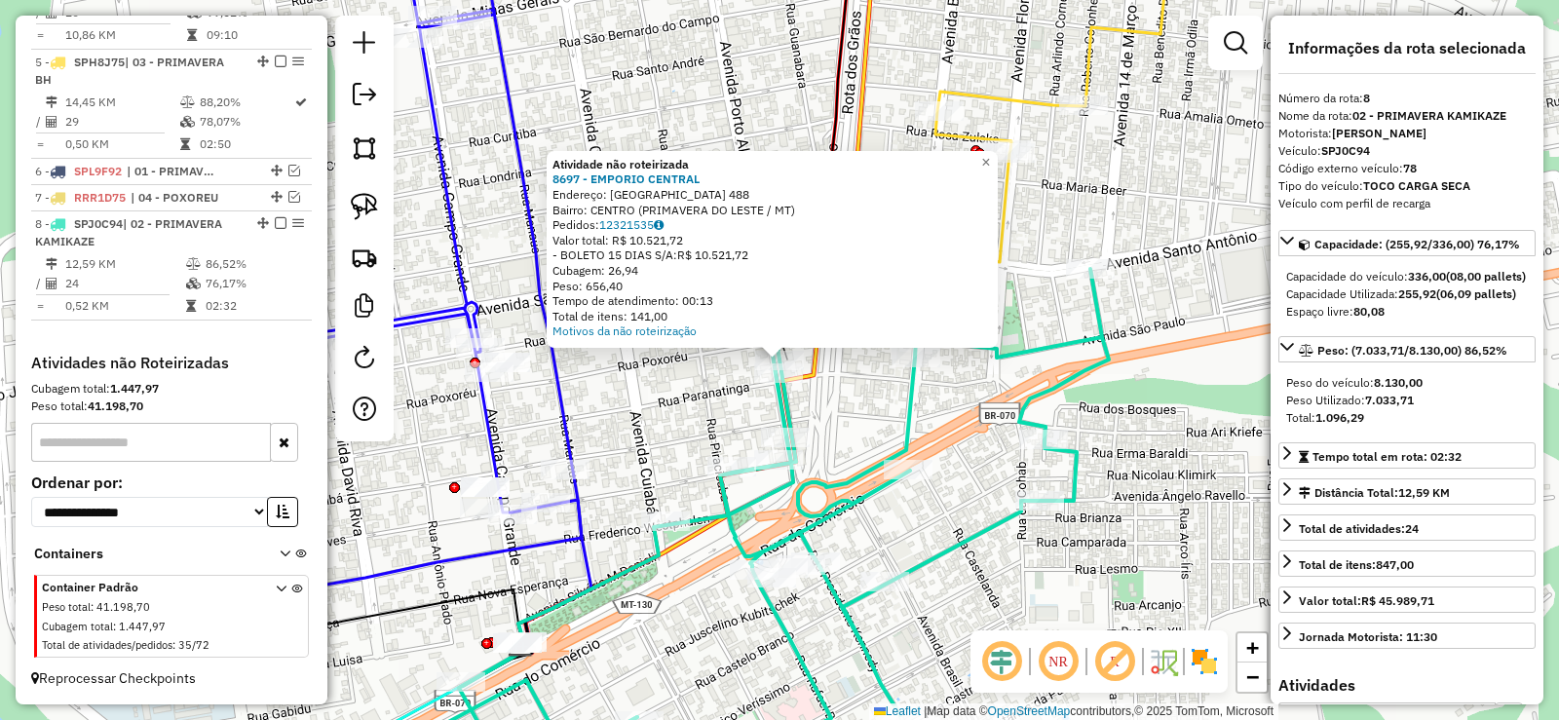
click at [709, 414] on div "Atividade não roteirizada 8697 - EMPORIO CENTRAL Endereço: PORTO ALEGRE 488 Bai…" at bounding box center [779, 360] width 1559 height 720
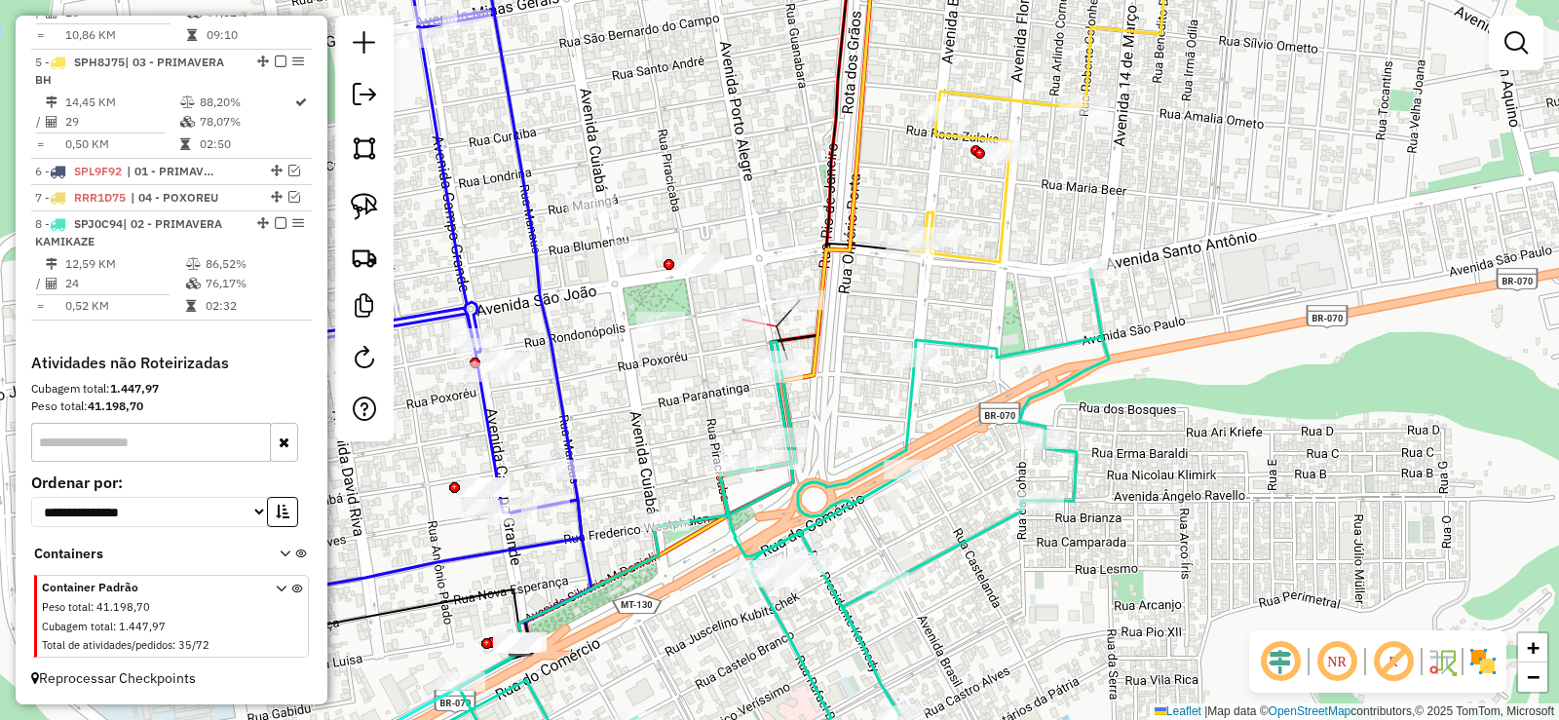
click at [741, 329] on div at bounding box center [742, 319] width 49 height 19
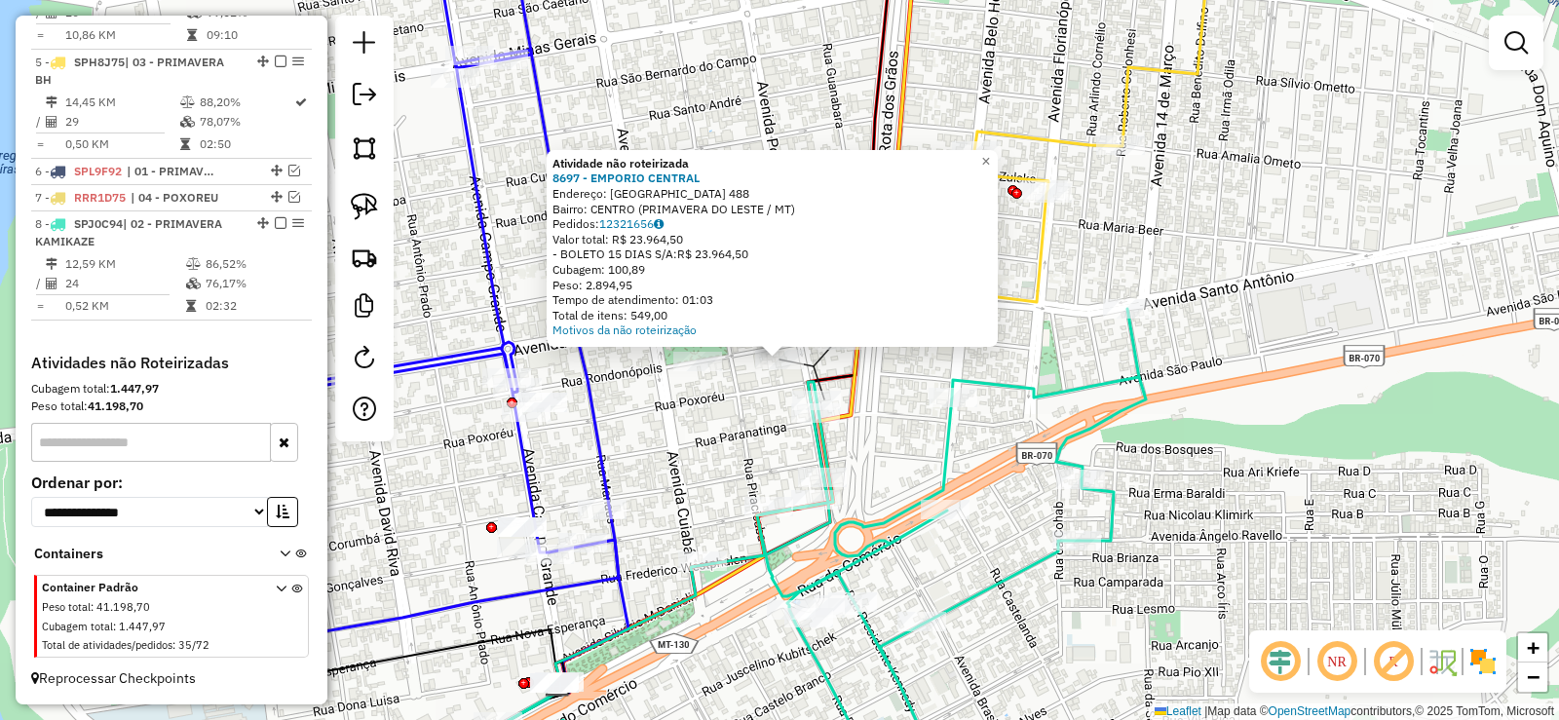
click at [728, 381] on div "Atividade não roteirizada 8697 - EMPORIO CENTRAL Endereço: PORTO ALEGRE 488 Bai…" at bounding box center [779, 360] width 1559 height 720
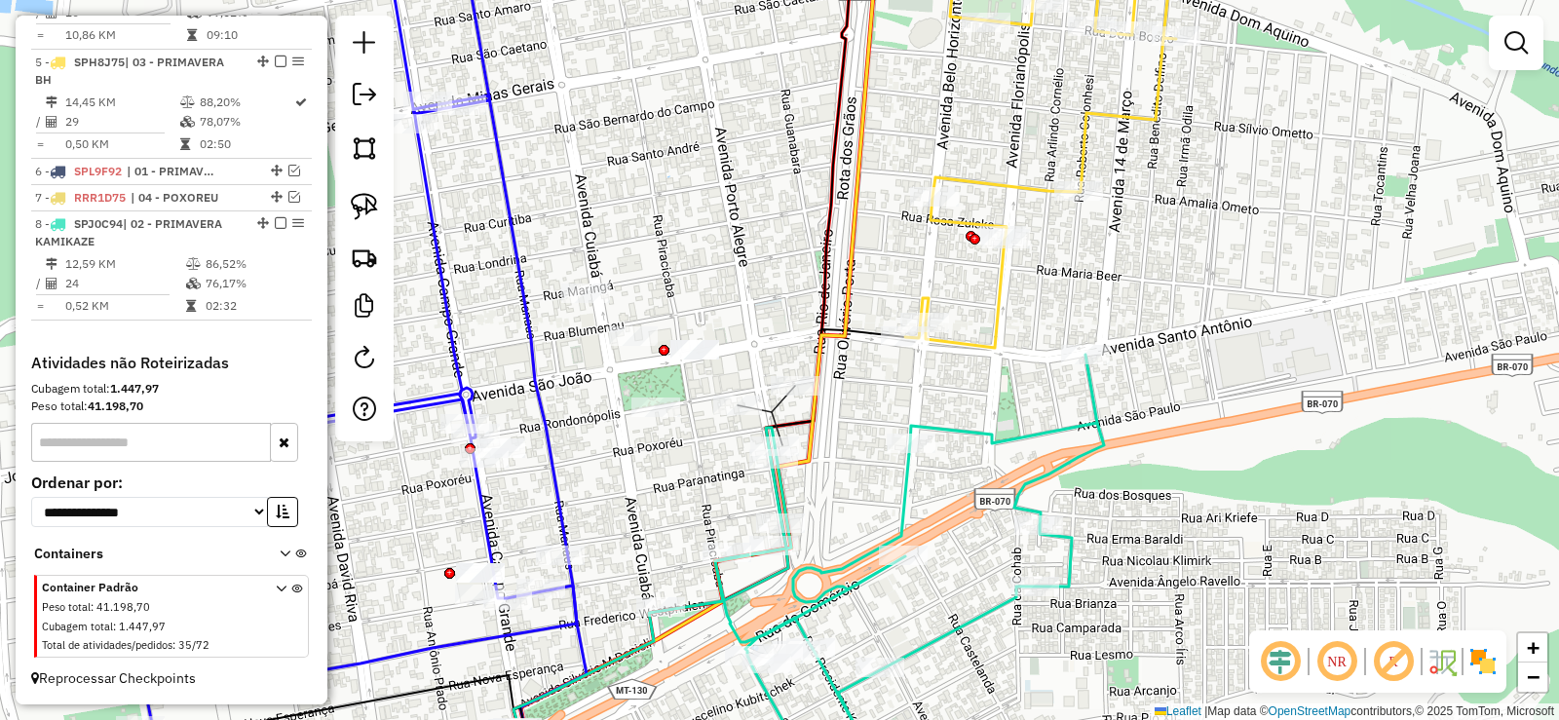
drag, startPoint x: 719, startPoint y: 488, endPoint x: 677, endPoint y: 537, distance: 64.3
click at [677, 537] on div "Janela de atendimento Grade de atendimento Capacidade Transportadoras Veículos …" at bounding box center [779, 360] width 1559 height 720
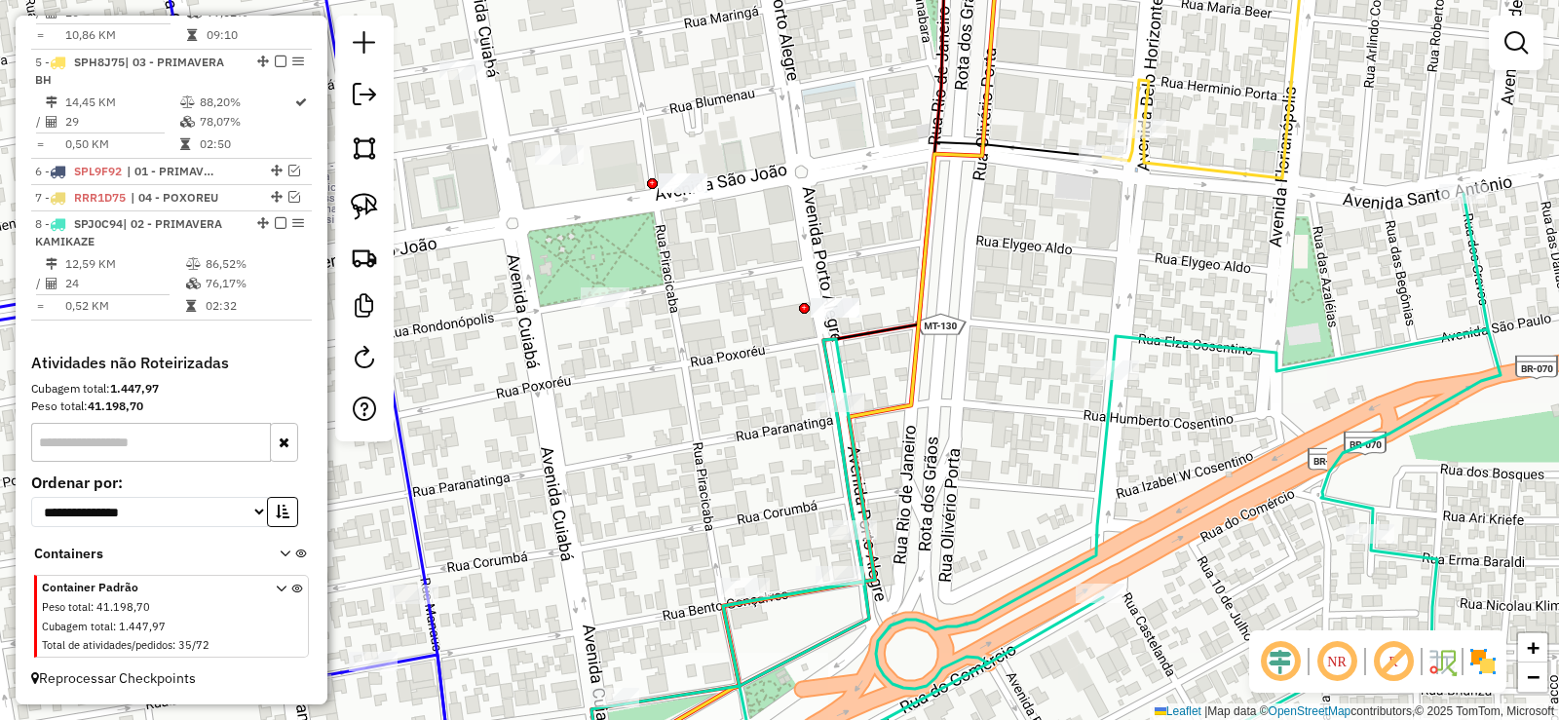
click at [760, 439] on div "Janela de atendimento Grade de atendimento Capacidade Transportadoras Veículos …" at bounding box center [779, 360] width 1559 height 720
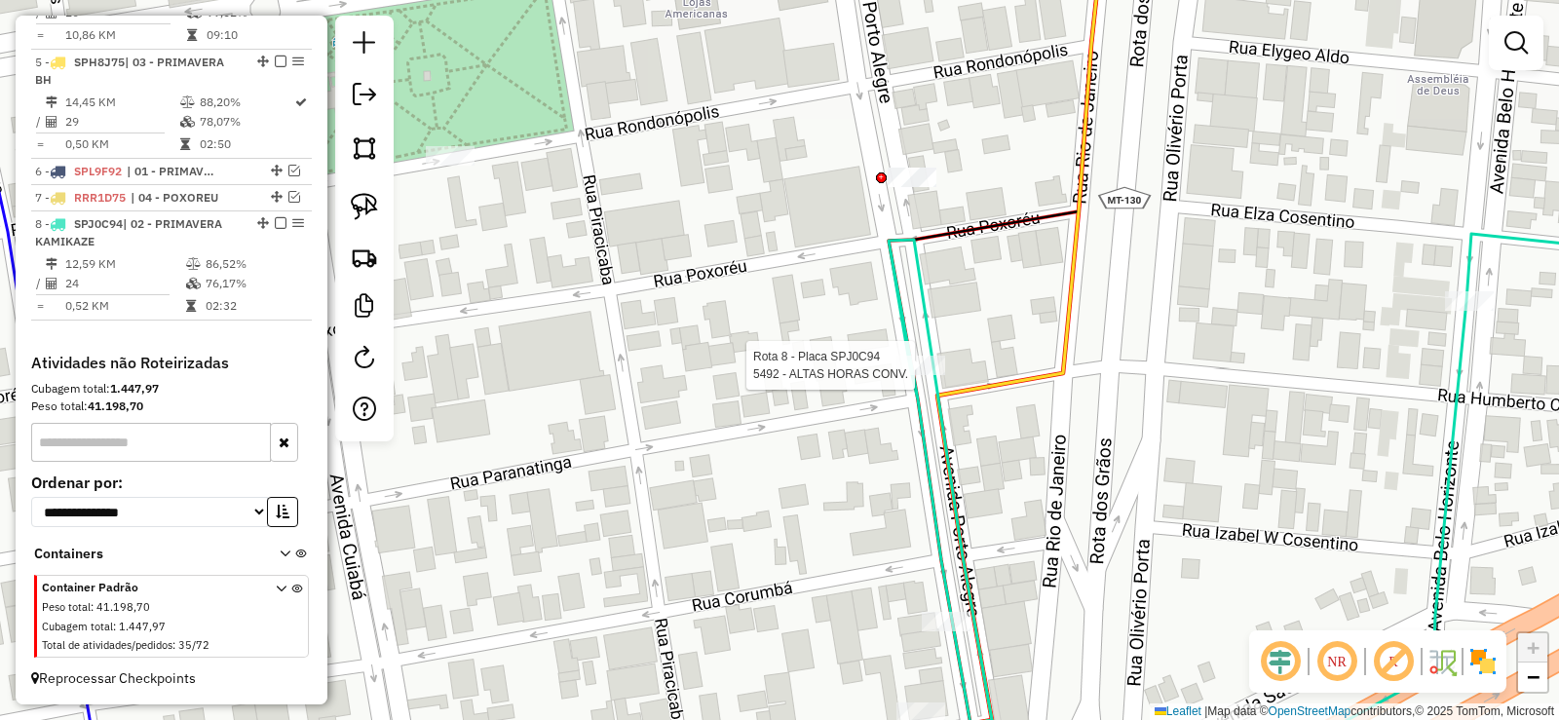
select select "**********"
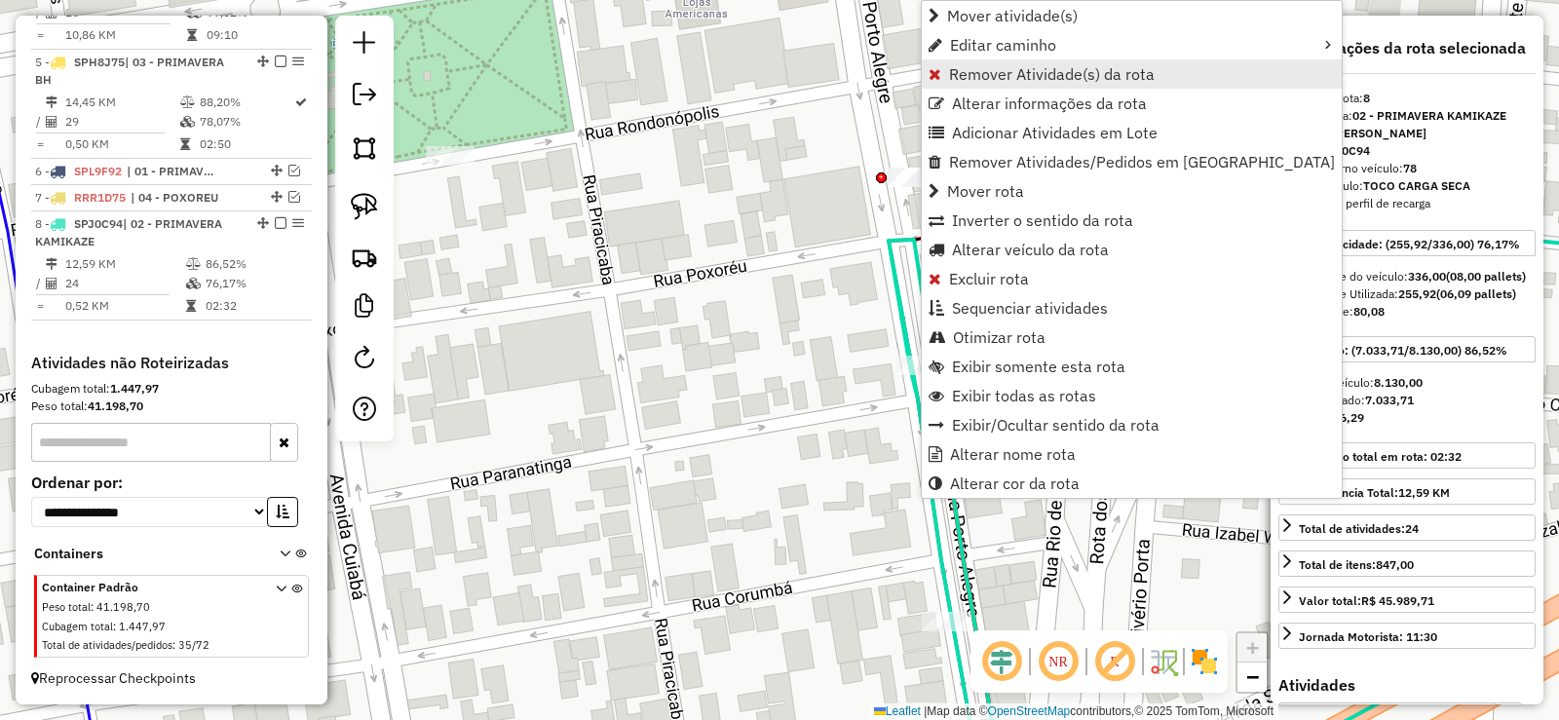
click at [979, 80] on span "Remover Atividade(s) da rota" at bounding box center [1052, 74] width 206 height 16
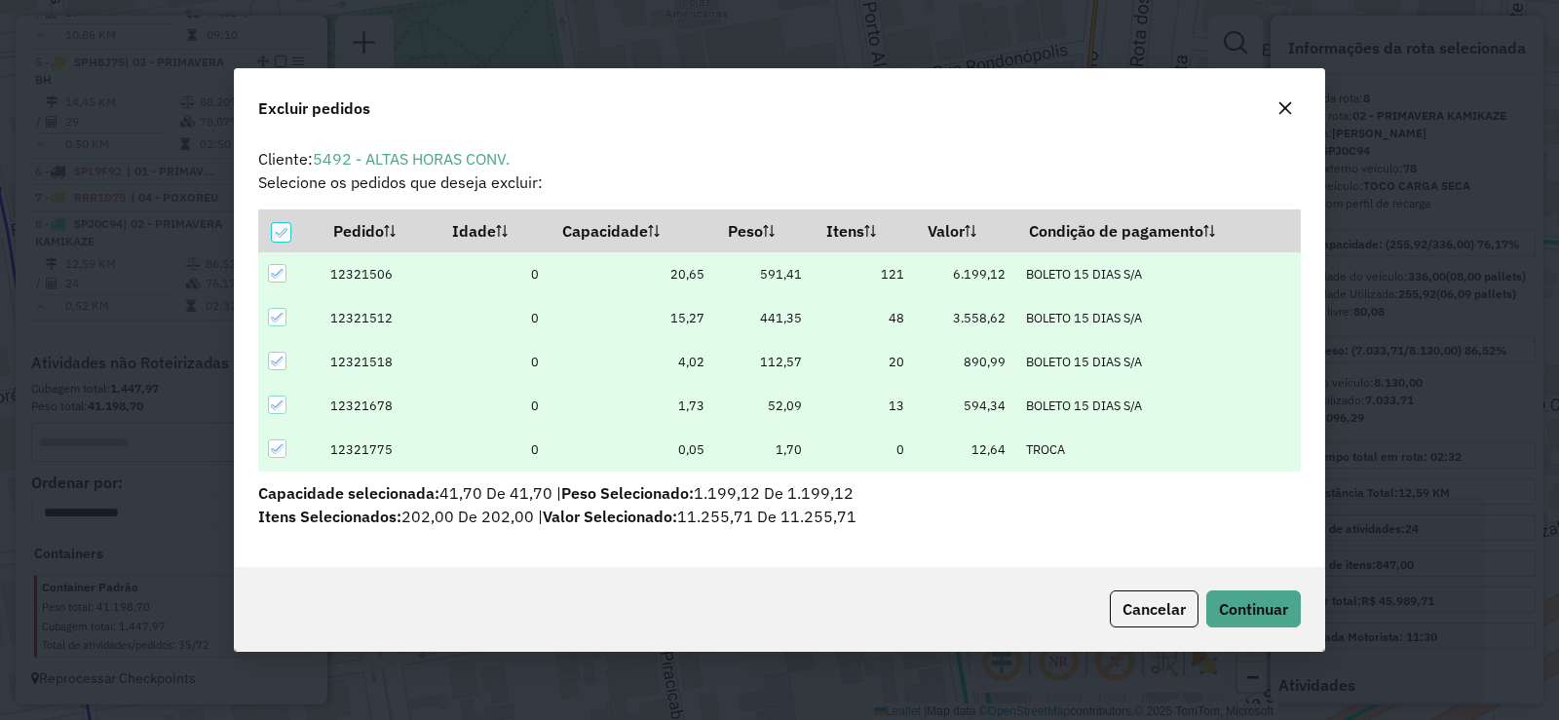
scroll to position [11, 6]
click at [1243, 605] on span "Continuar" at bounding box center [1253, 608] width 69 height 19
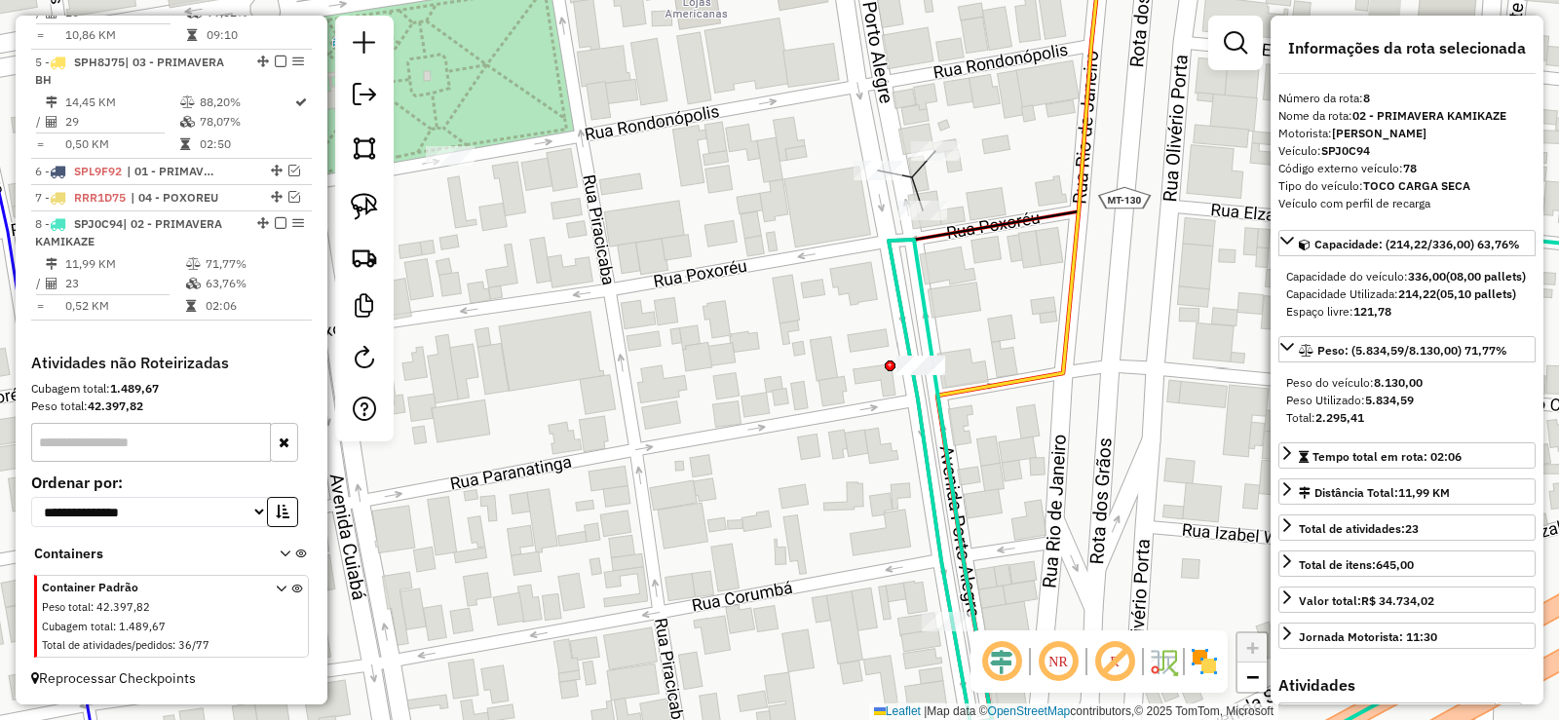
click at [924, 291] on icon at bounding box center [1201, 513] width 1028 height 558
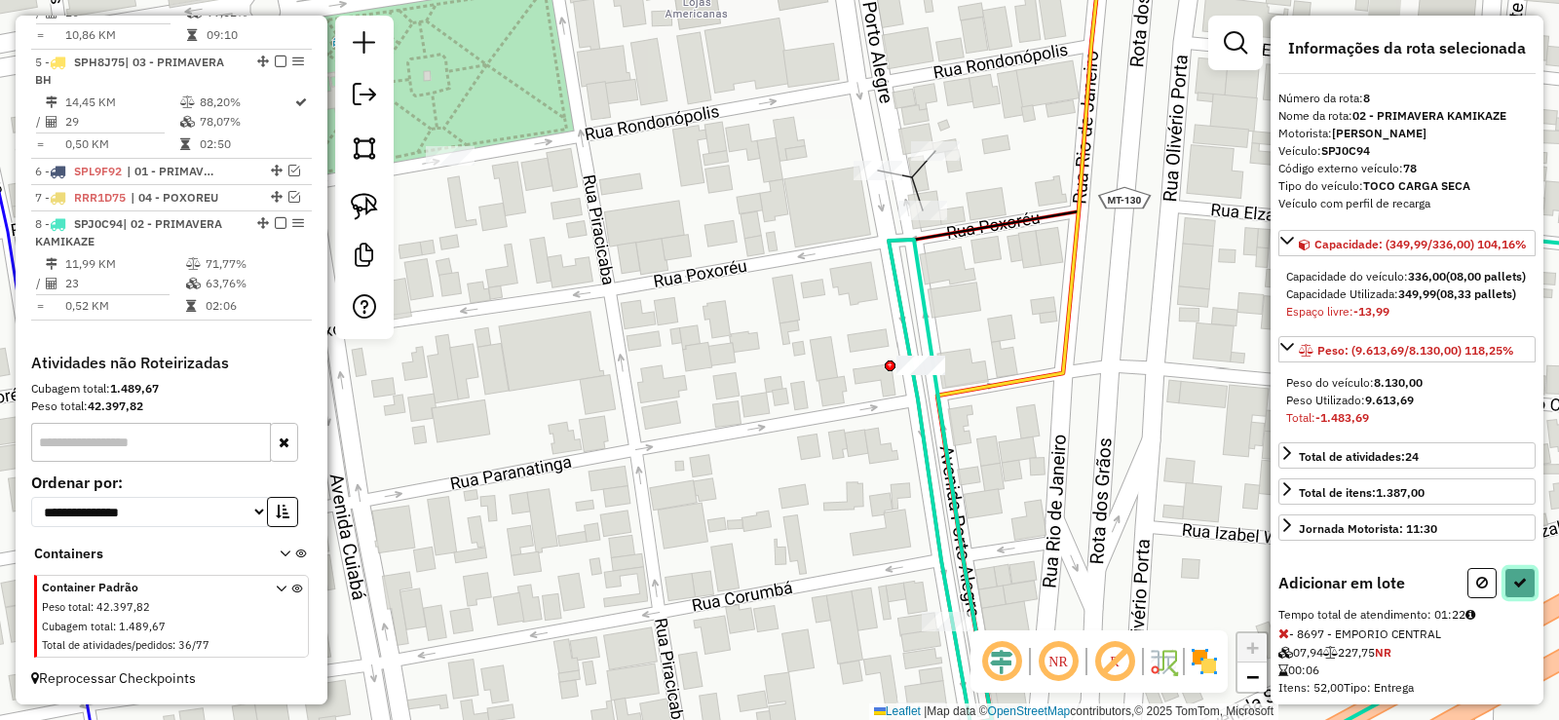
click at [1517, 590] on icon at bounding box center [1521, 583] width 14 height 14
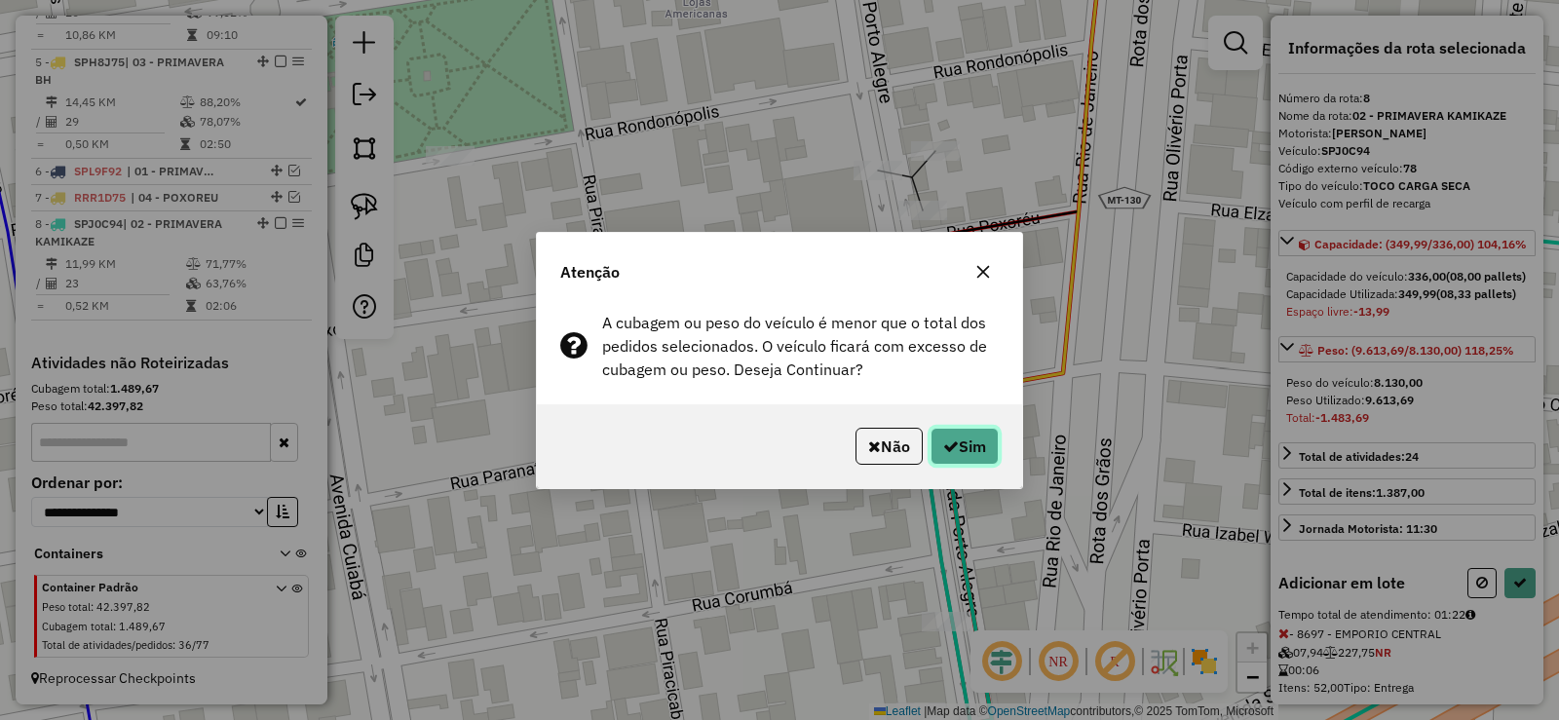
click at [973, 444] on button "Sim" at bounding box center [965, 446] width 68 height 37
select select "**********"
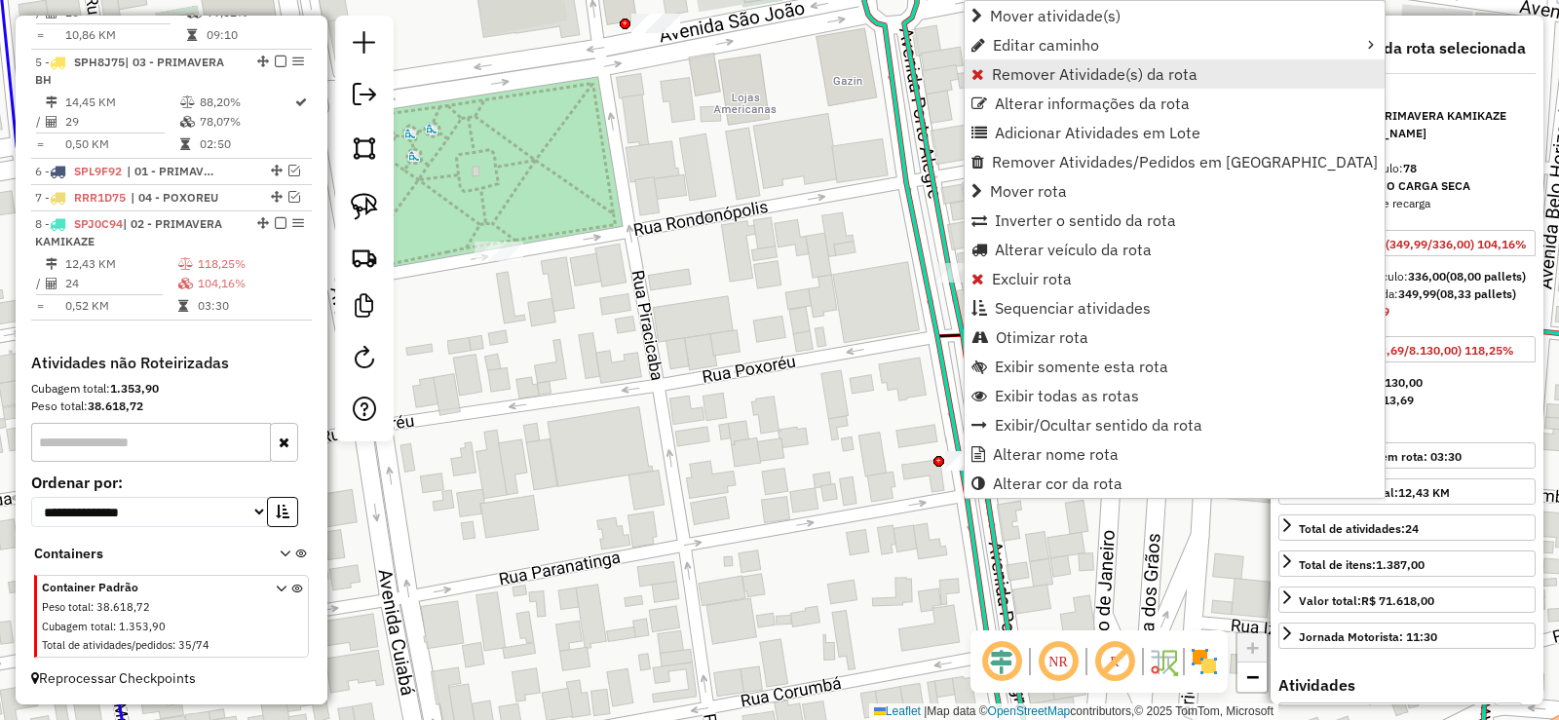
click at [1057, 81] on span "Remover Atividade(s) da rota" at bounding box center [1095, 74] width 206 height 16
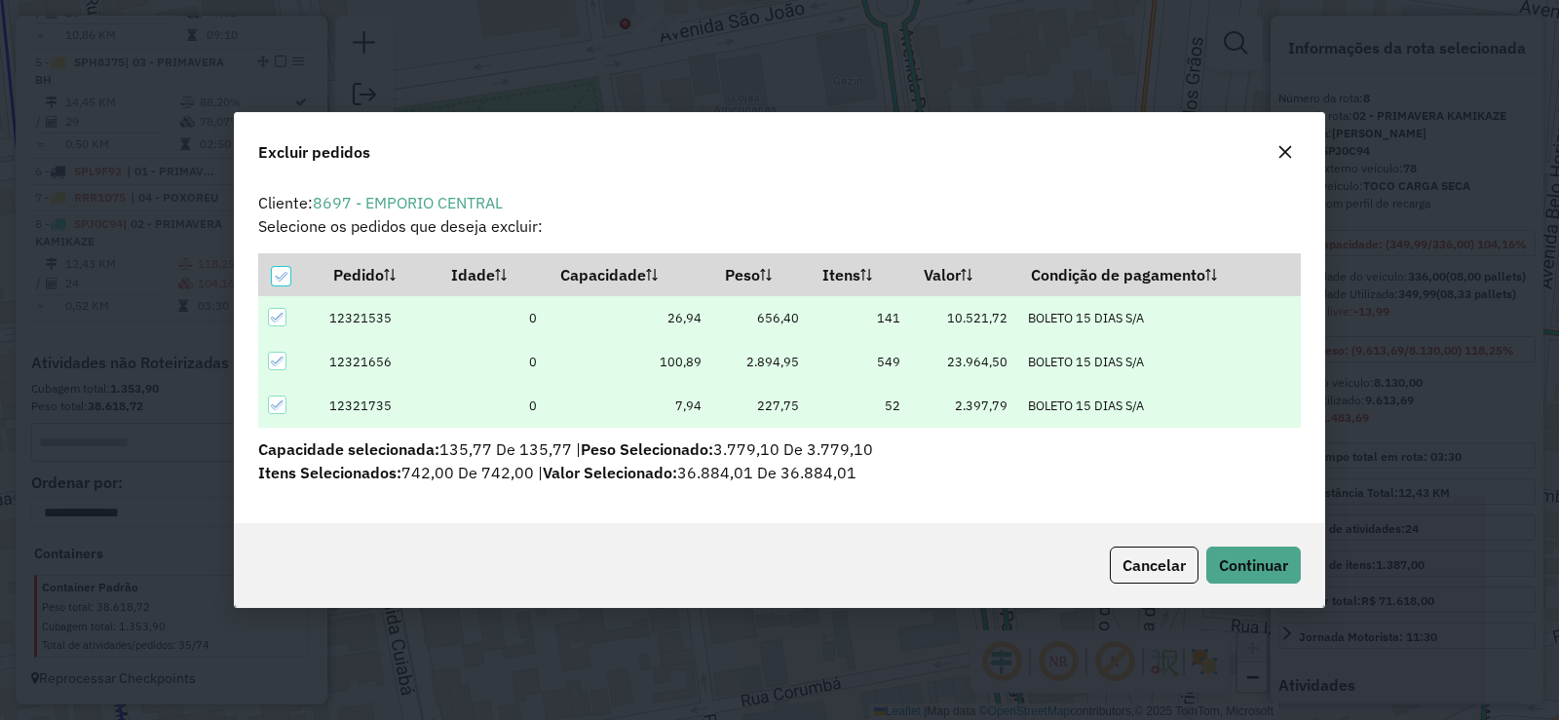
scroll to position [0, 0]
click at [1245, 558] on span "Continuar" at bounding box center [1253, 565] width 69 height 19
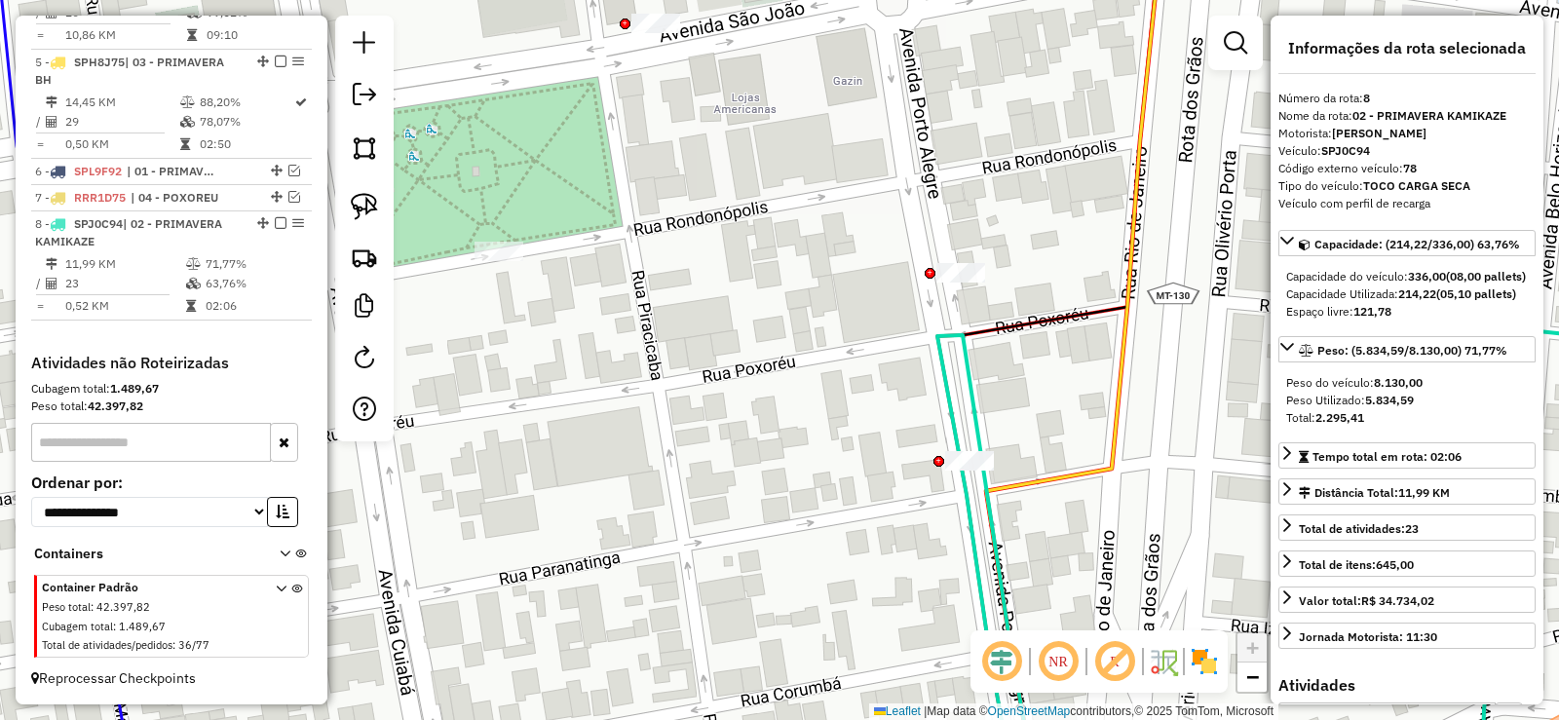
click at [984, 513] on icon at bounding box center [1327, 560] width 778 height 463
click at [993, 508] on icon at bounding box center [1327, 560] width 778 height 463
click at [990, 508] on icon at bounding box center [1327, 560] width 778 height 463
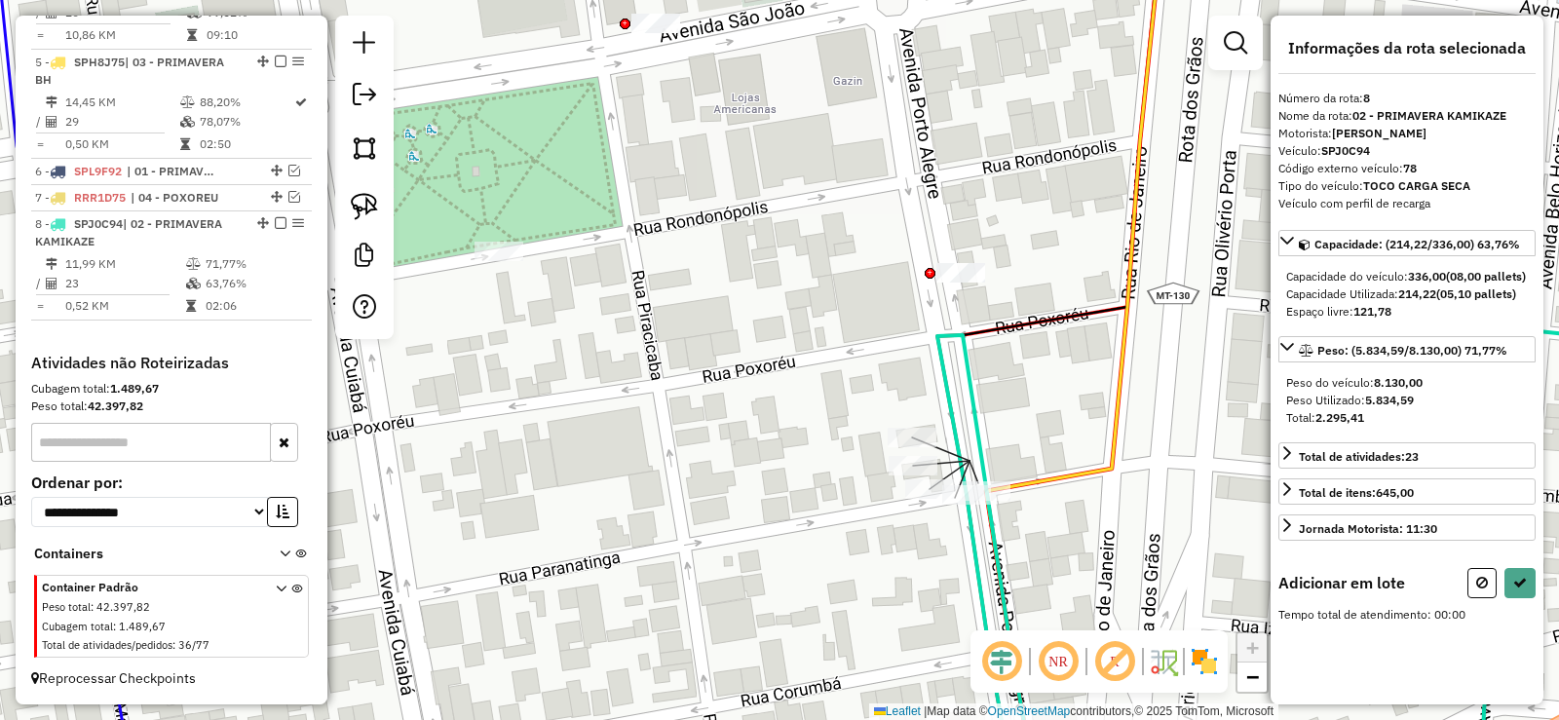
click at [993, 480] on icon at bounding box center [1327, 560] width 778 height 463
click at [1515, 590] on icon at bounding box center [1521, 583] width 14 height 14
select select "**********"
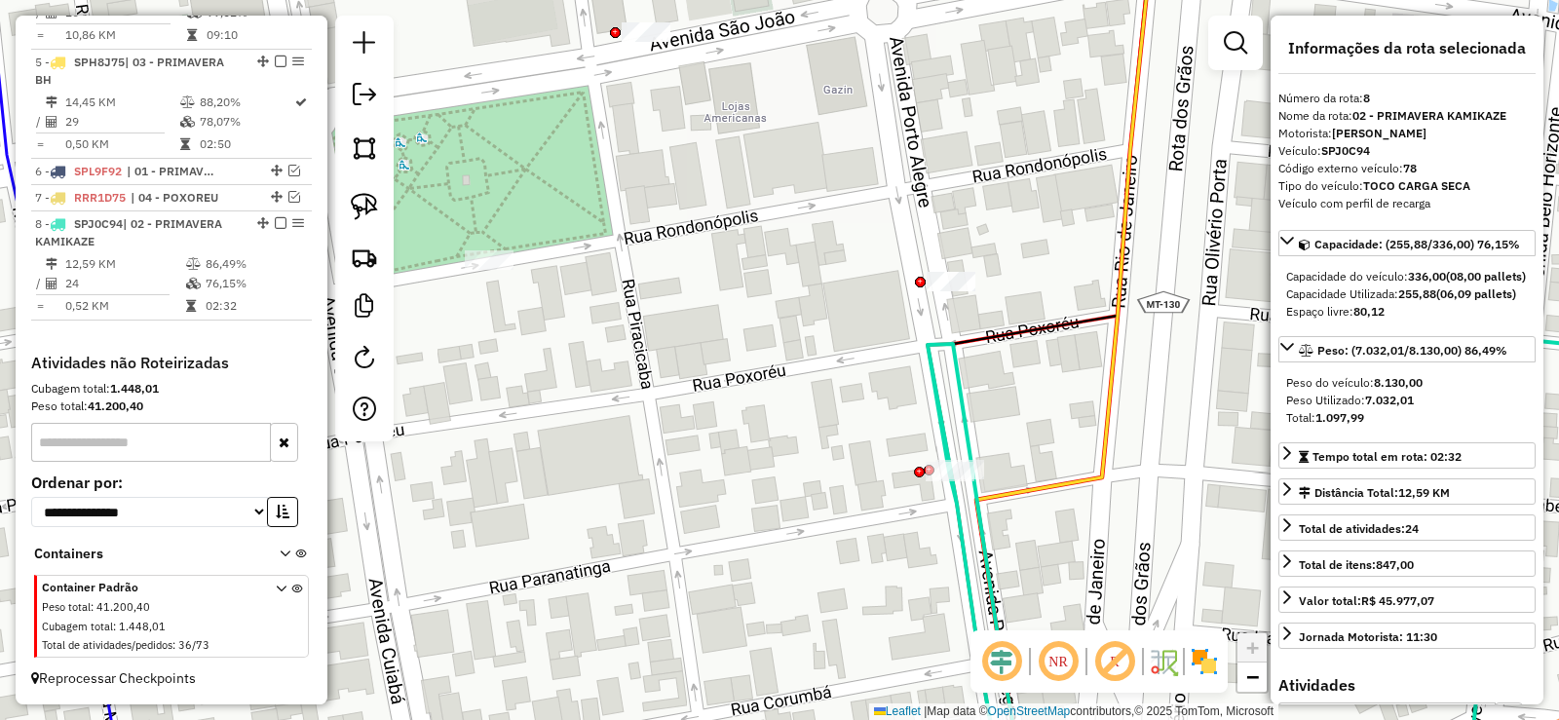
click at [978, 509] on icon at bounding box center [1321, 565] width 787 height 454
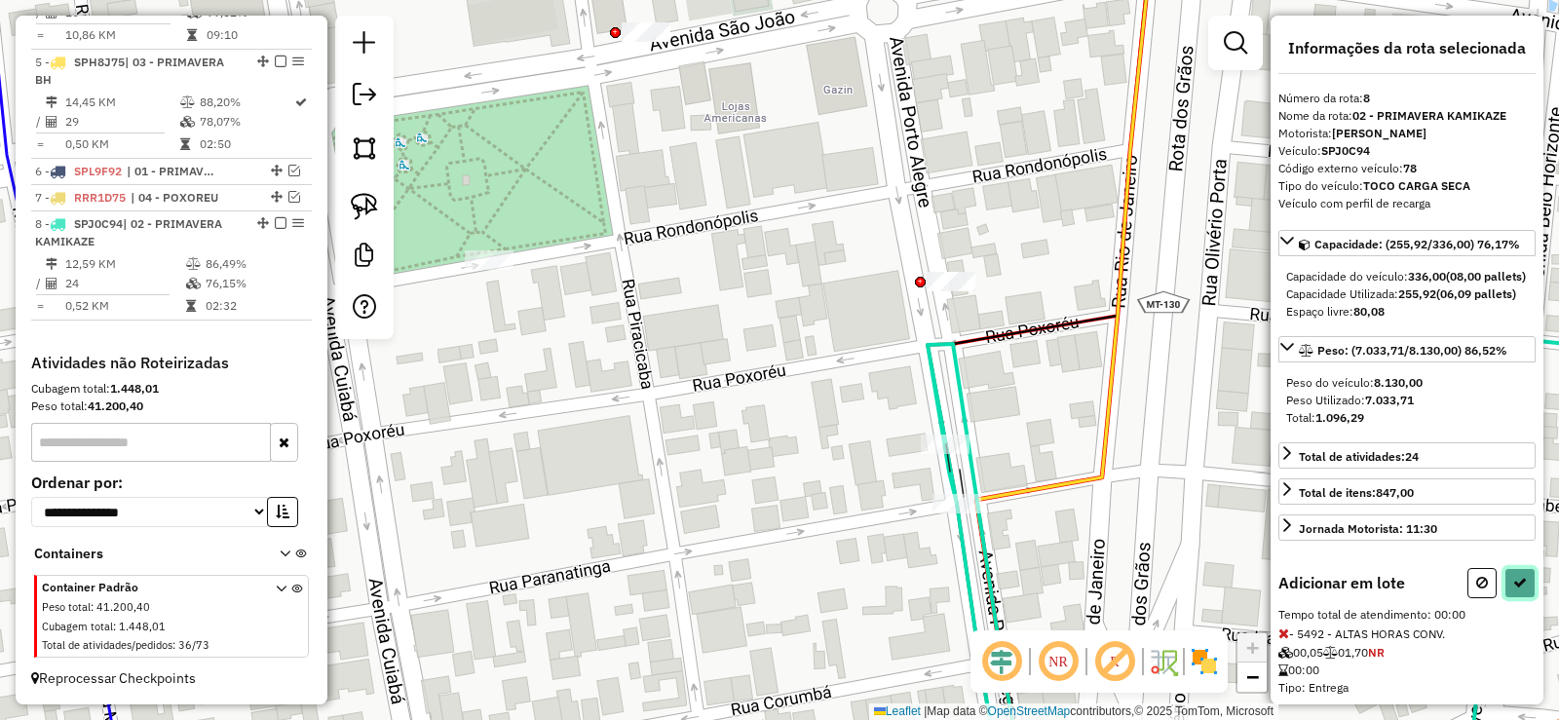
click at [1515, 598] on button at bounding box center [1520, 583] width 31 height 30
select select "**********"
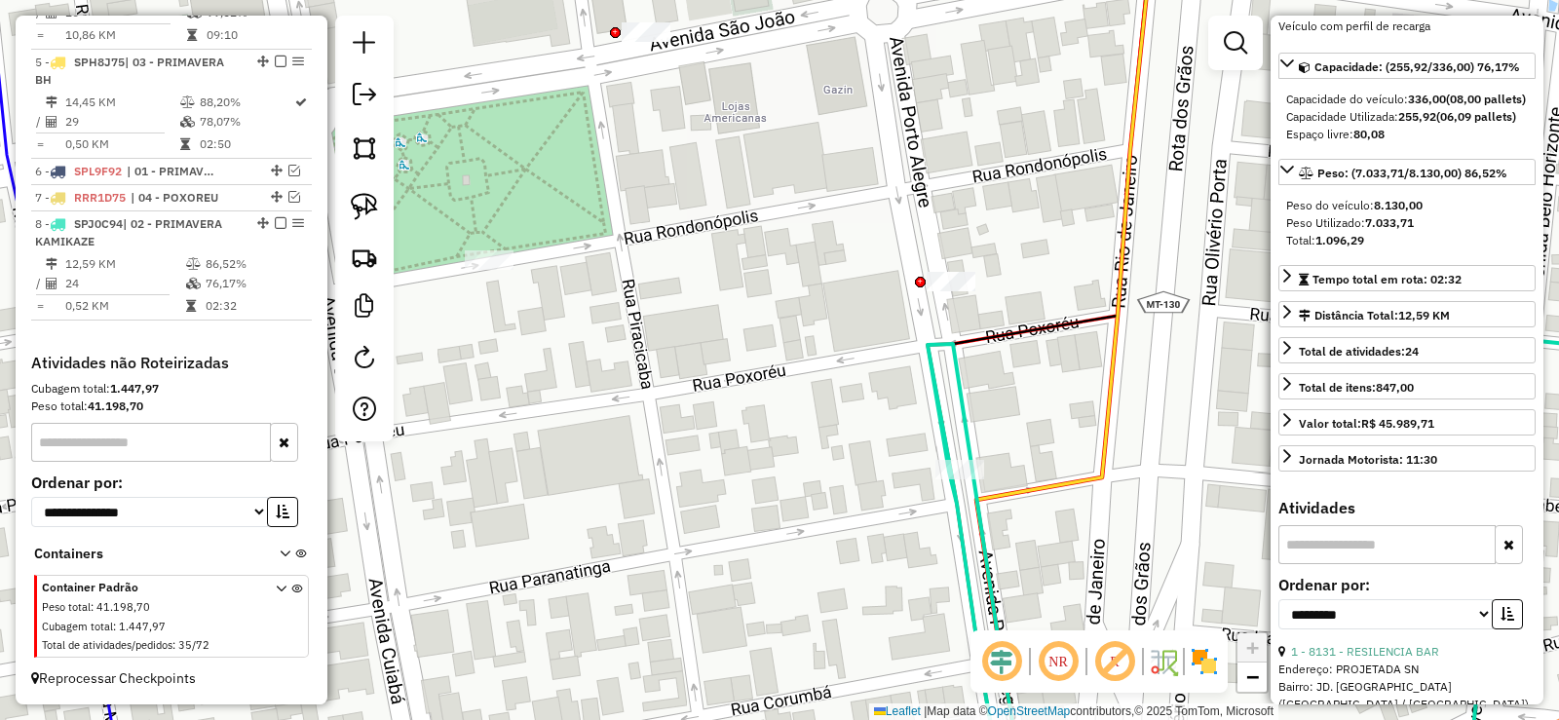
scroll to position [585, 0]
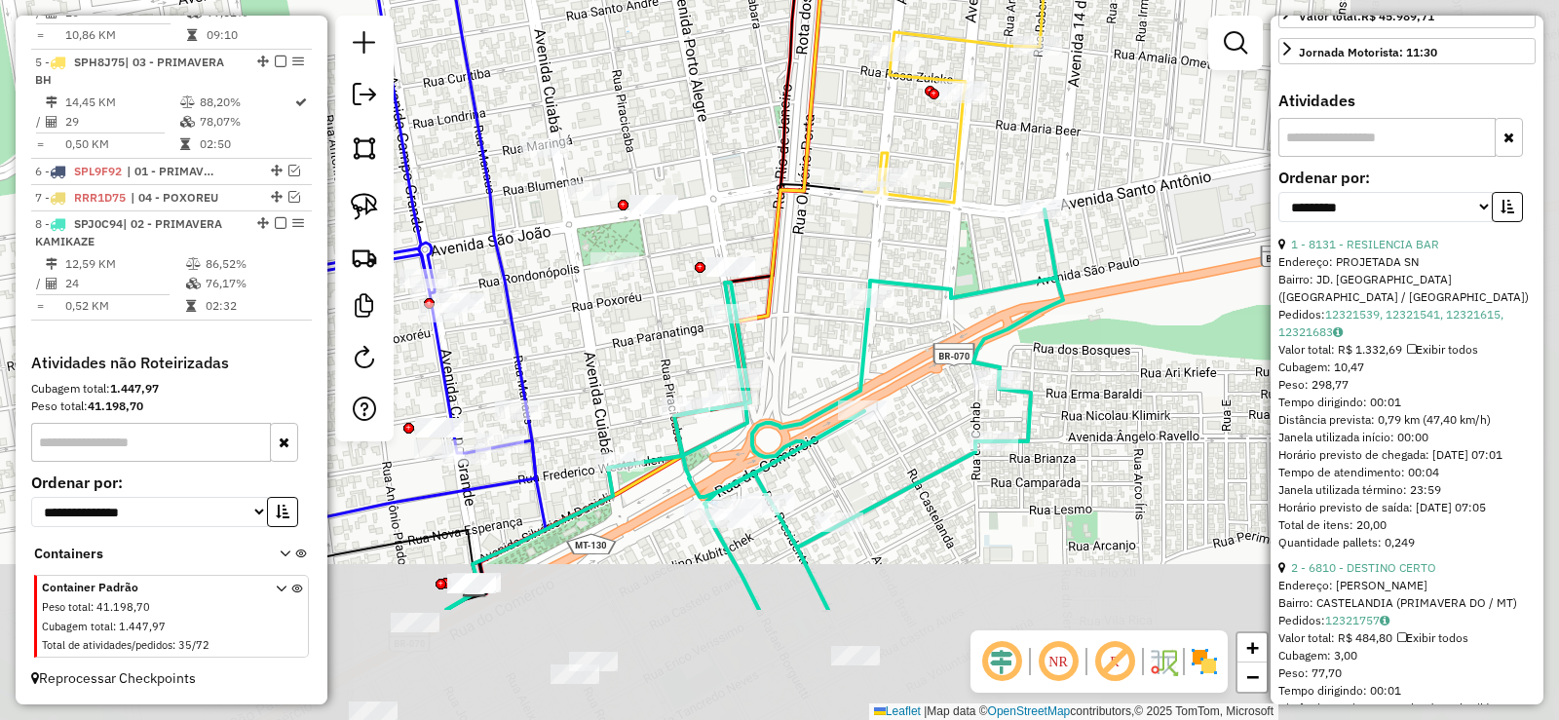
drag, startPoint x: 881, startPoint y: 434, endPoint x: 707, endPoint y: 350, distance: 193.5
click at [694, 350] on div "Janela de atendimento Grade de atendimento Capacidade Transportadoras Veículos …" at bounding box center [779, 360] width 1559 height 720
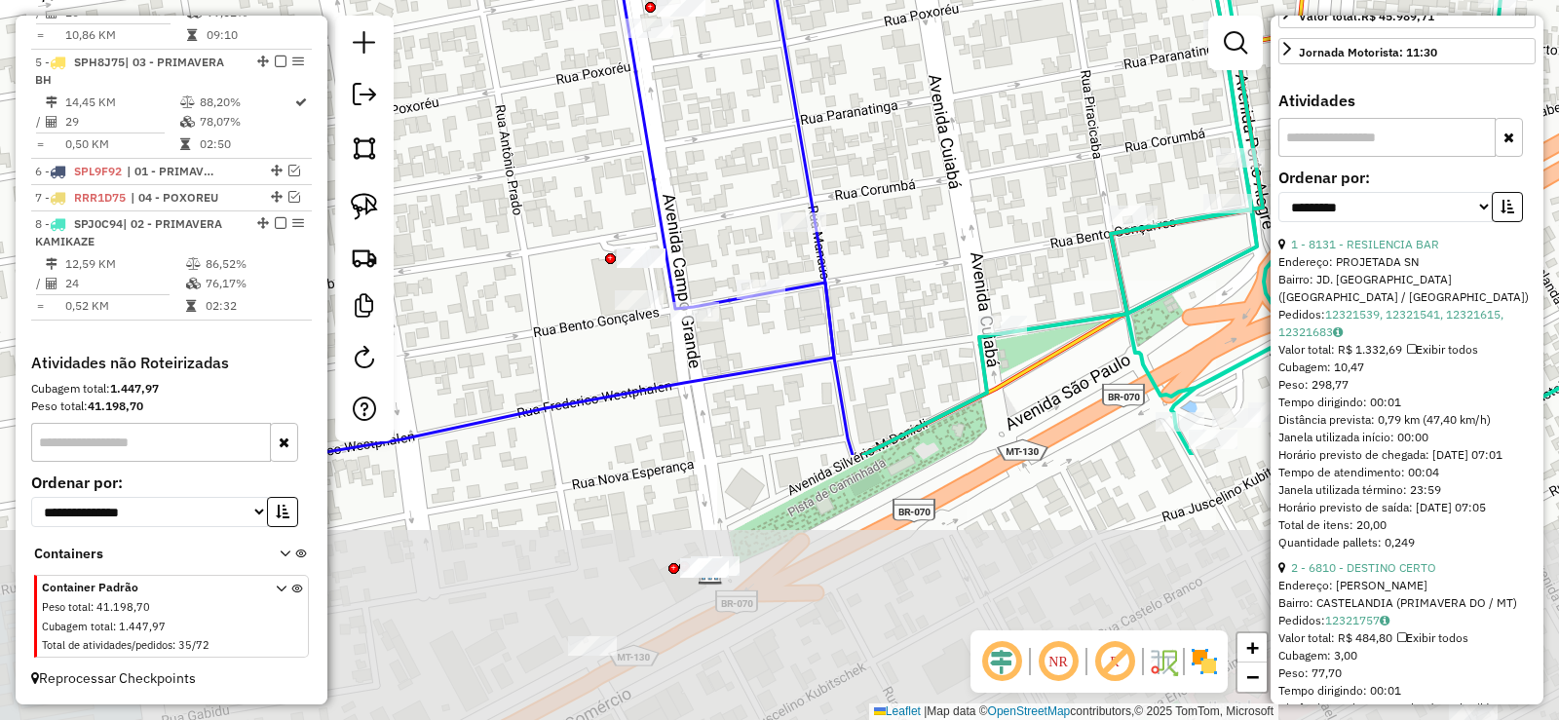
drag, startPoint x: 705, startPoint y: 365, endPoint x: 836, endPoint y: 72, distance: 321.5
click at [836, 72] on div "Janela de atendimento Grade de atendimento Capacidade Transportadoras Veículos …" at bounding box center [779, 360] width 1559 height 720
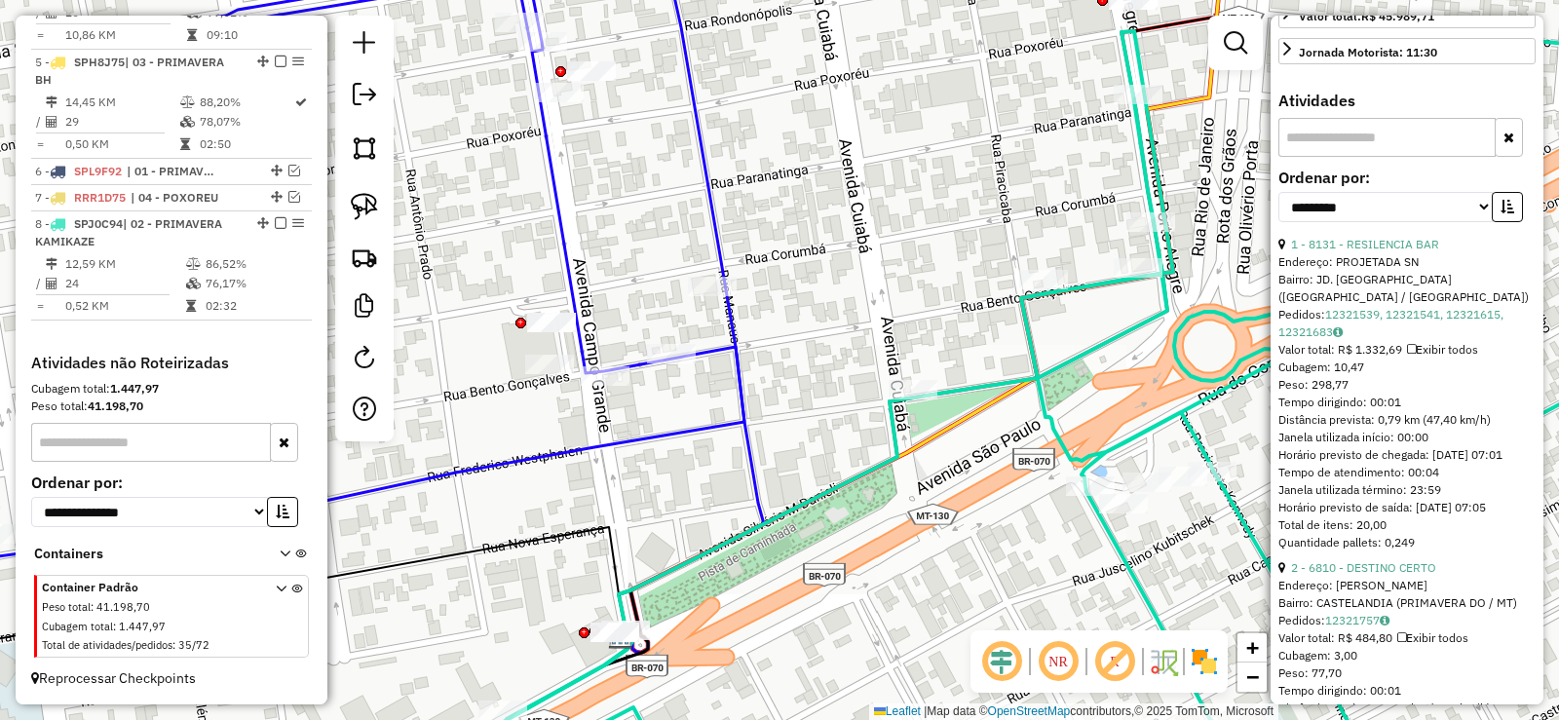
drag, startPoint x: 918, startPoint y: 239, endPoint x: 840, endPoint y: 288, distance: 91.9
click at [840, 288] on div "Janela de atendimento Grade de atendimento Capacidade Transportadoras Veículos …" at bounding box center [779, 360] width 1559 height 720
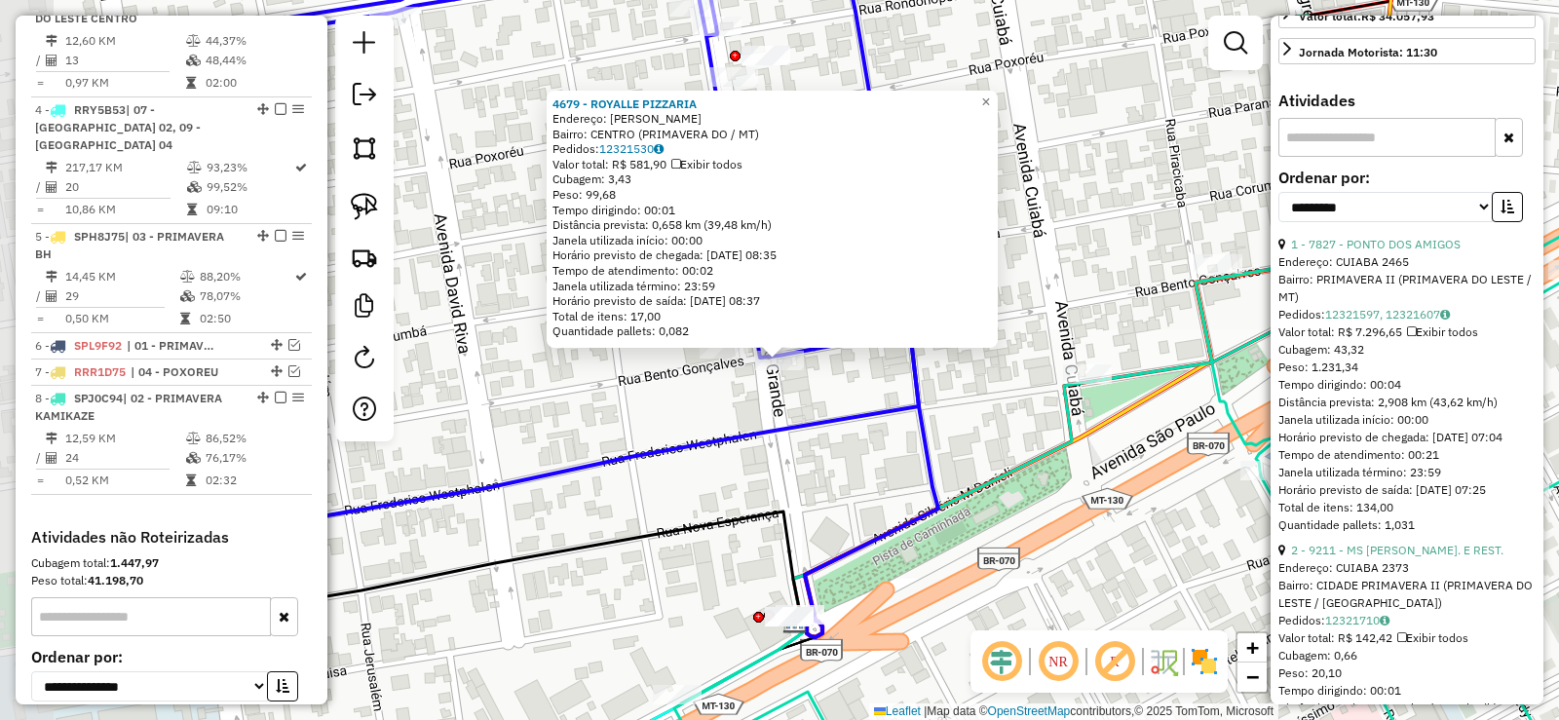
scroll to position [1032, 0]
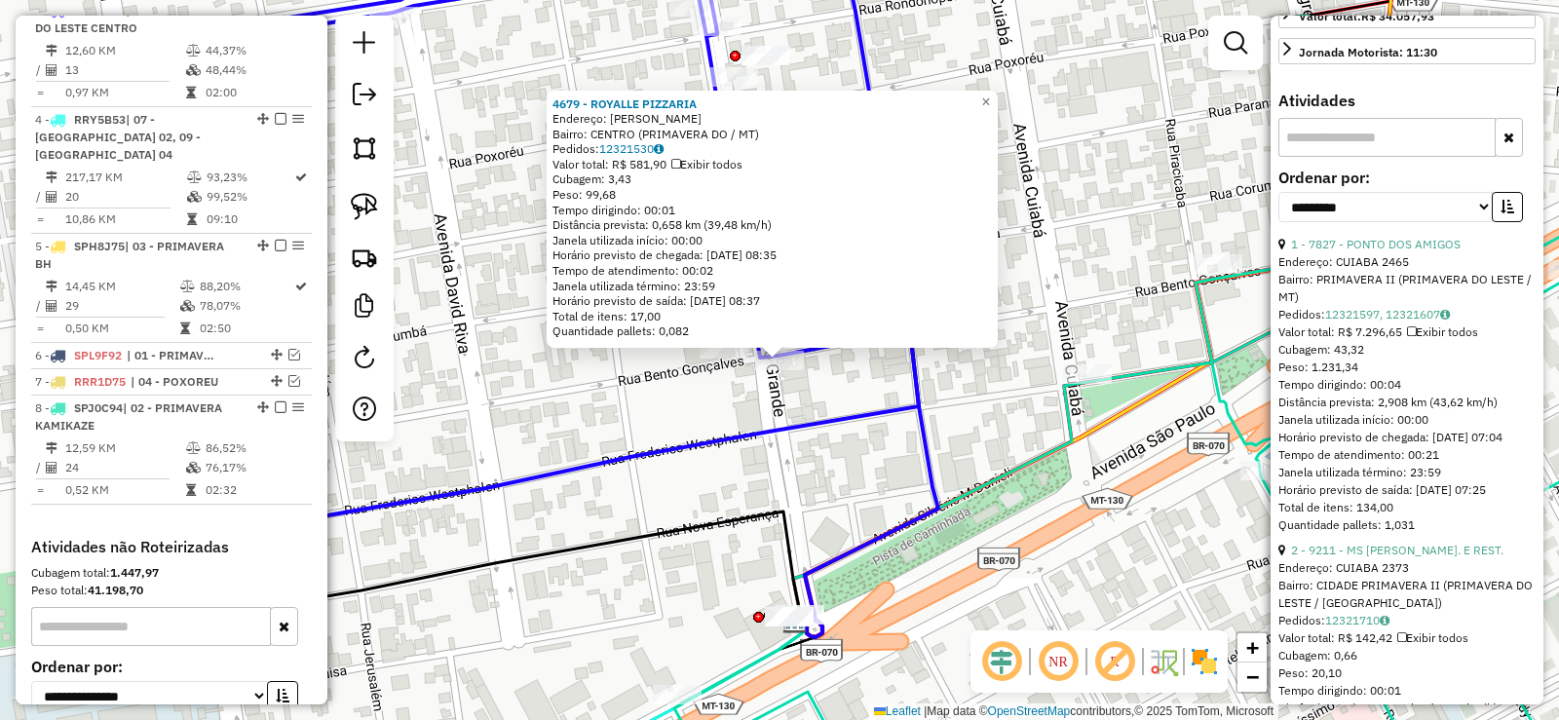
click at [703, 387] on div "4679 - ROYALLE PIZZARIA Endereço: R BENTO GONCALVES Bairro: CENTRO (PRIMAVERA D…" at bounding box center [779, 360] width 1559 height 720
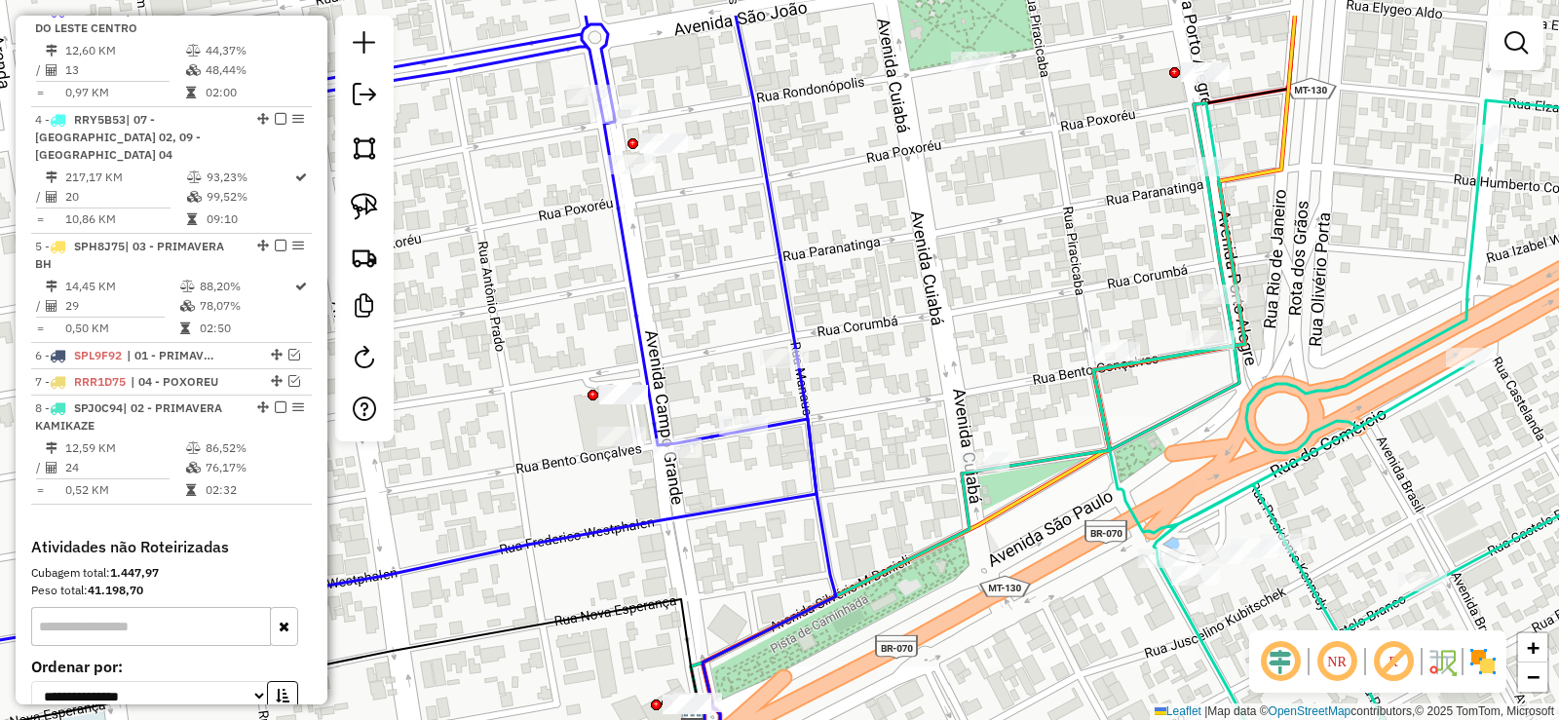
drag, startPoint x: 990, startPoint y: 345, endPoint x: 881, endPoint y: 434, distance: 140.6
click at [881, 434] on div "Janela de atendimento Grade de atendimento Capacidade Transportadoras Veículos …" at bounding box center [779, 360] width 1559 height 720
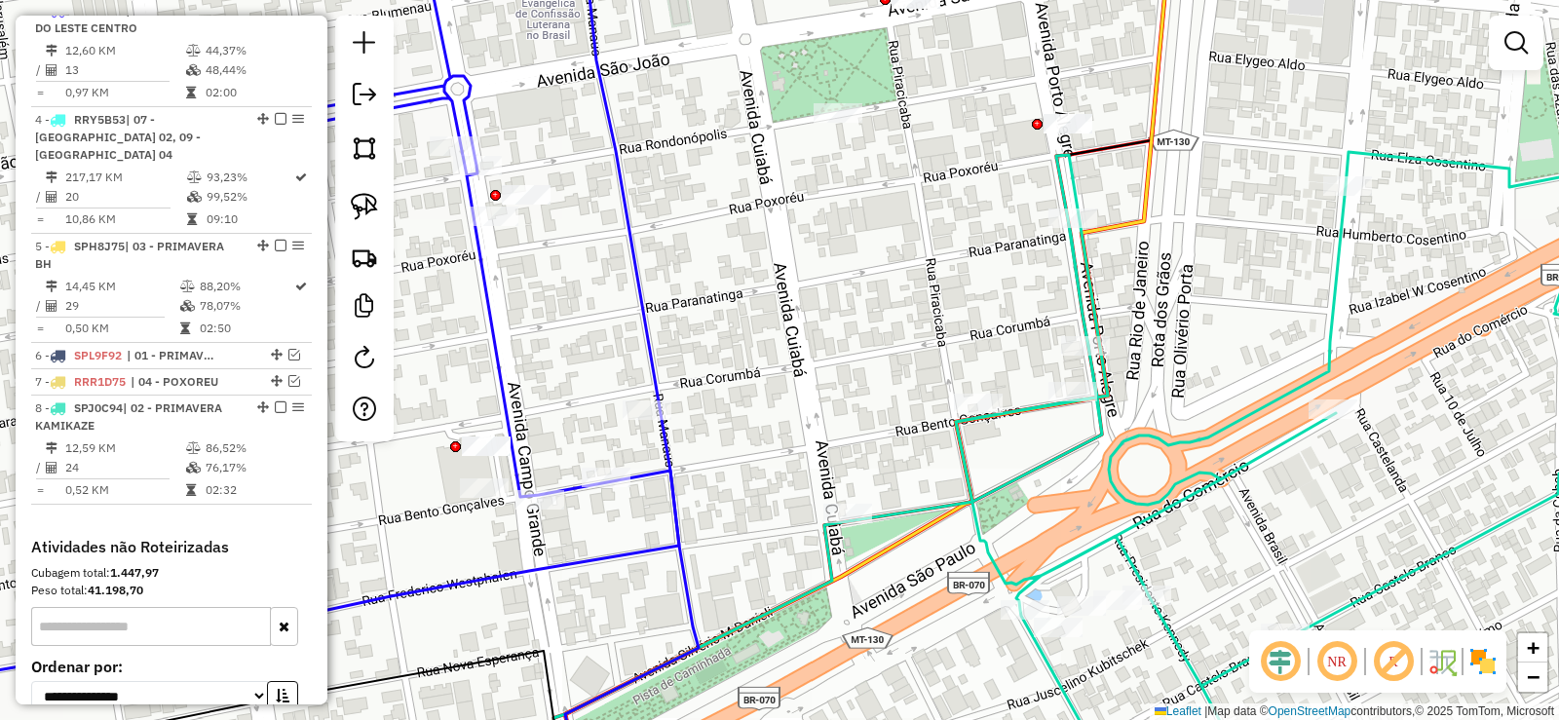
drag, startPoint x: 1000, startPoint y: 252, endPoint x: 880, endPoint y: 276, distance: 122.1
click at [871, 283] on div "Janela de atendimento Grade de atendimento Capacidade Transportadoras Veículos …" at bounding box center [779, 360] width 1559 height 720
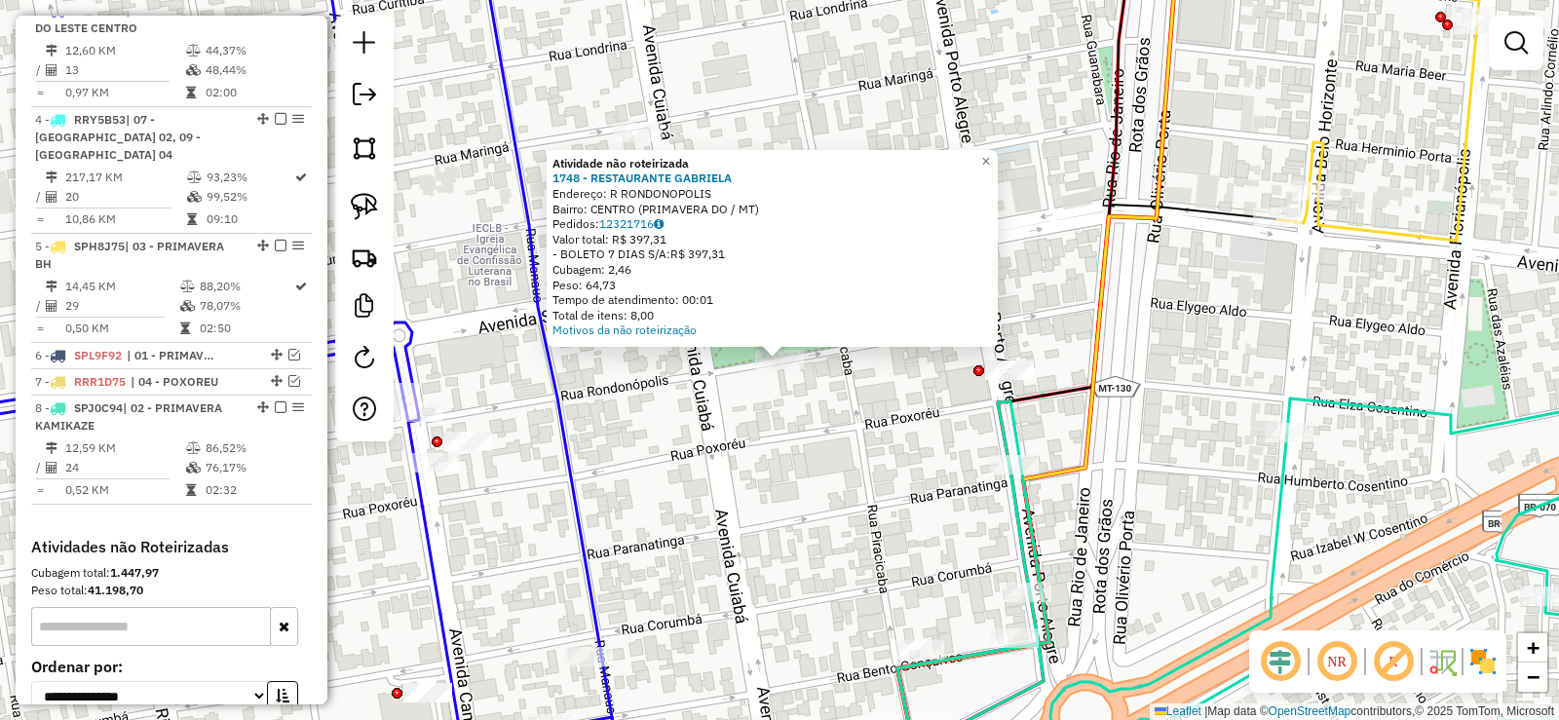
click at [751, 467] on div "Atividade não roteirizada 1748 - RESTAURANTE GABRIELA Endereço: R RONDONOPOLIS …" at bounding box center [779, 360] width 1559 height 720
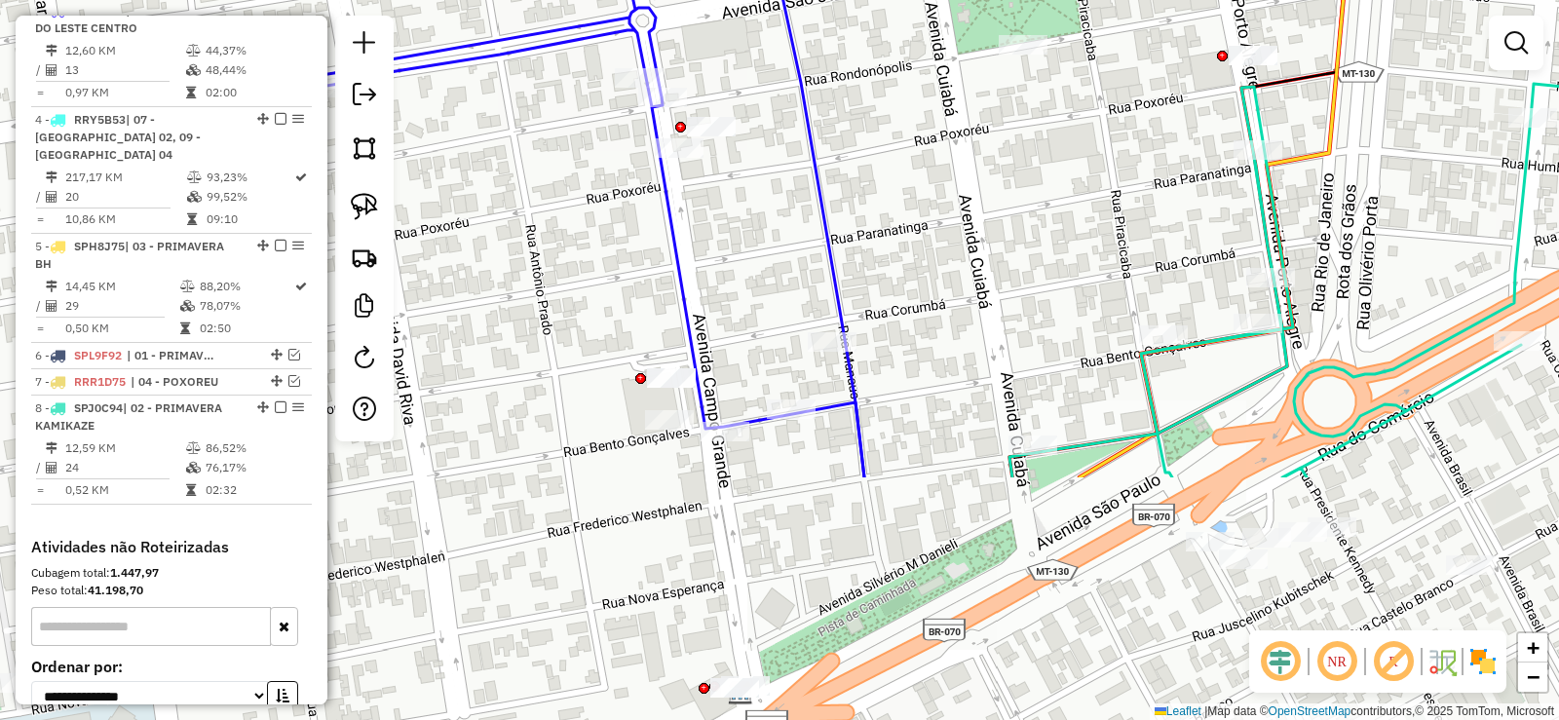
drag, startPoint x: 750, startPoint y: 452, endPoint x: 994, endPoint y: 113, distance: 417.6
click at [994, 114] on div "Janela de atendimento Grade de atendimento Capacidade Transportadoras Veículos …" at bounding box center [779, 360] width 1559 height 720
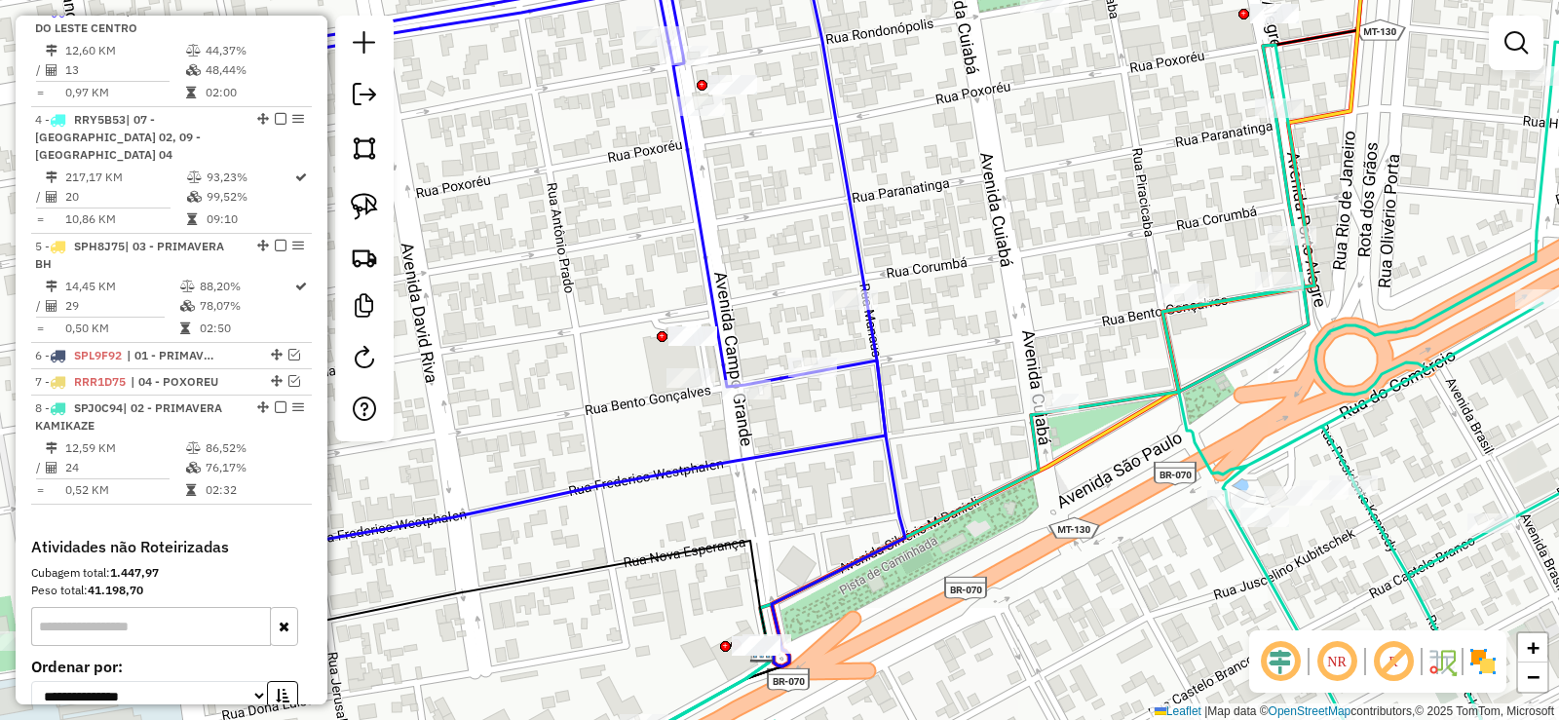
click at [1093, 402] on icon at bounding box center [1177, 417] width 1076 height 750
select select "**********"
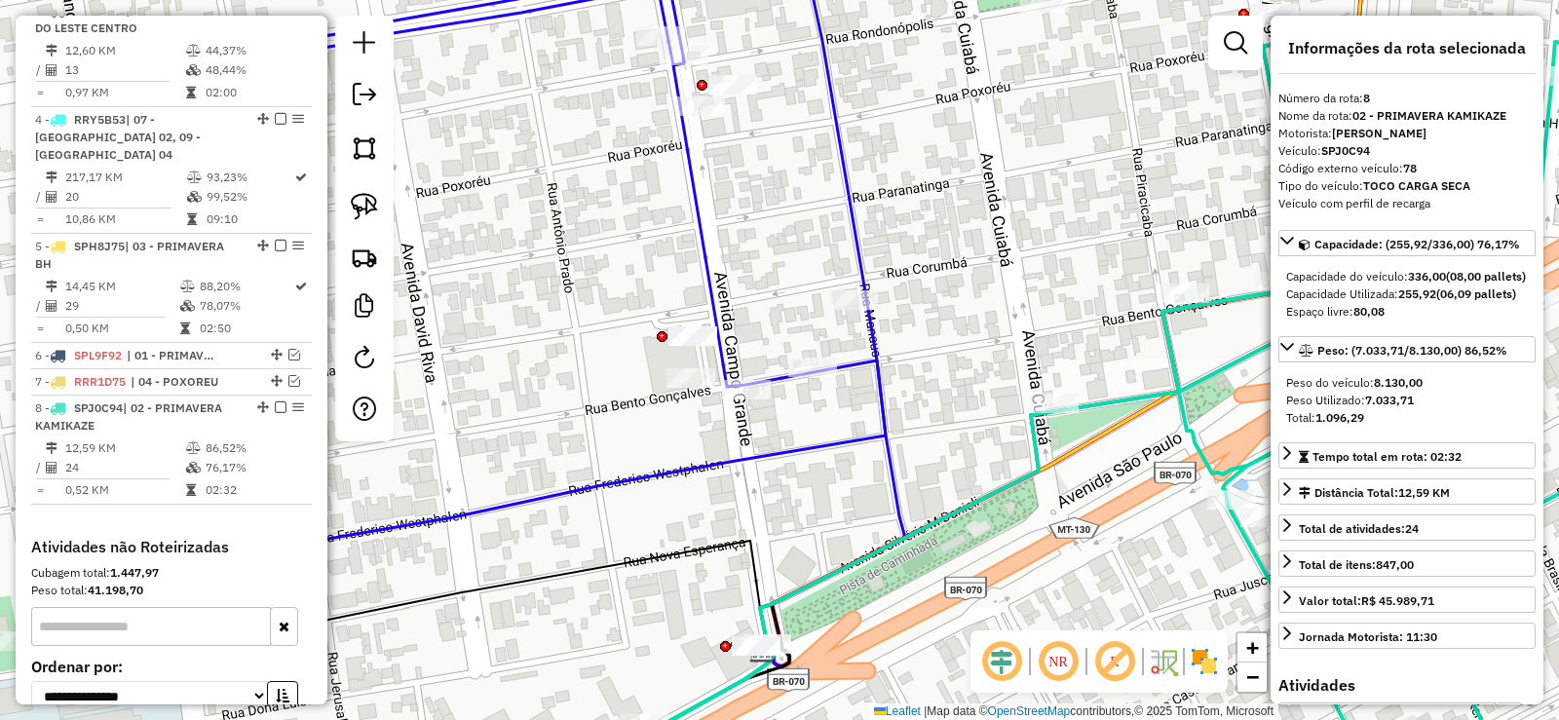
scroll to position [1216, 0]
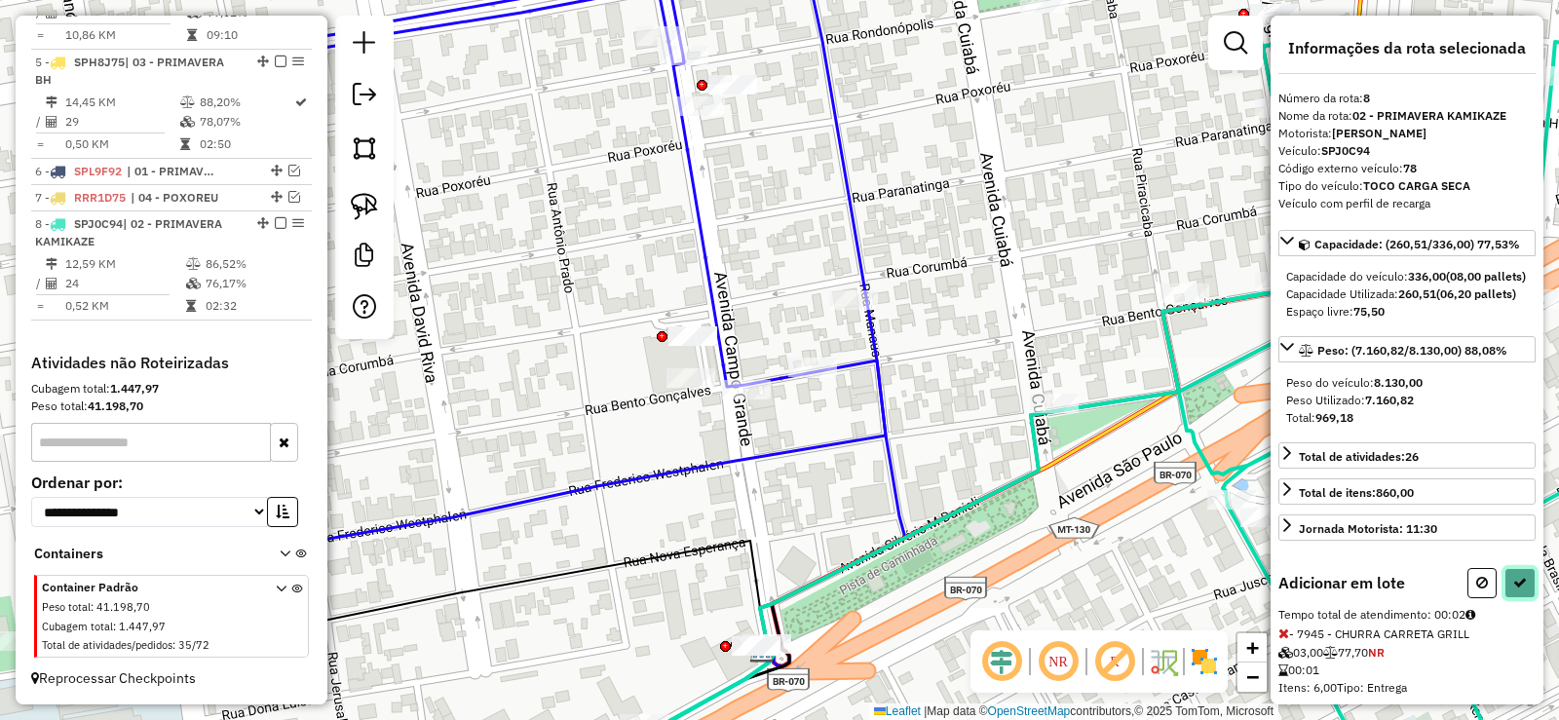
click at [1519, 590] on icon at bounding box center [1521, 583] width 14 height 14
select select "**********"
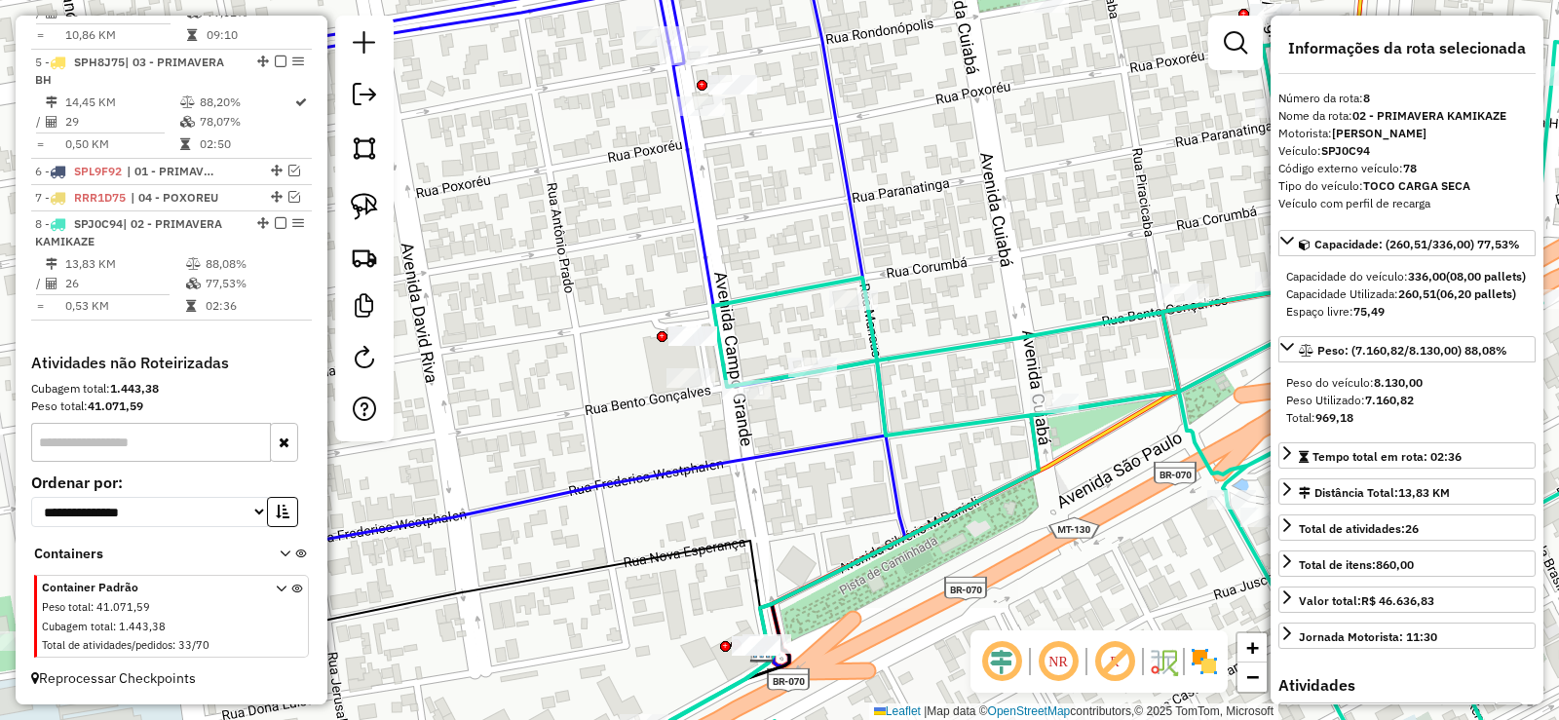
click at [1109, 403] on icon at bounding box center [1177, 417] width 1076 height 750
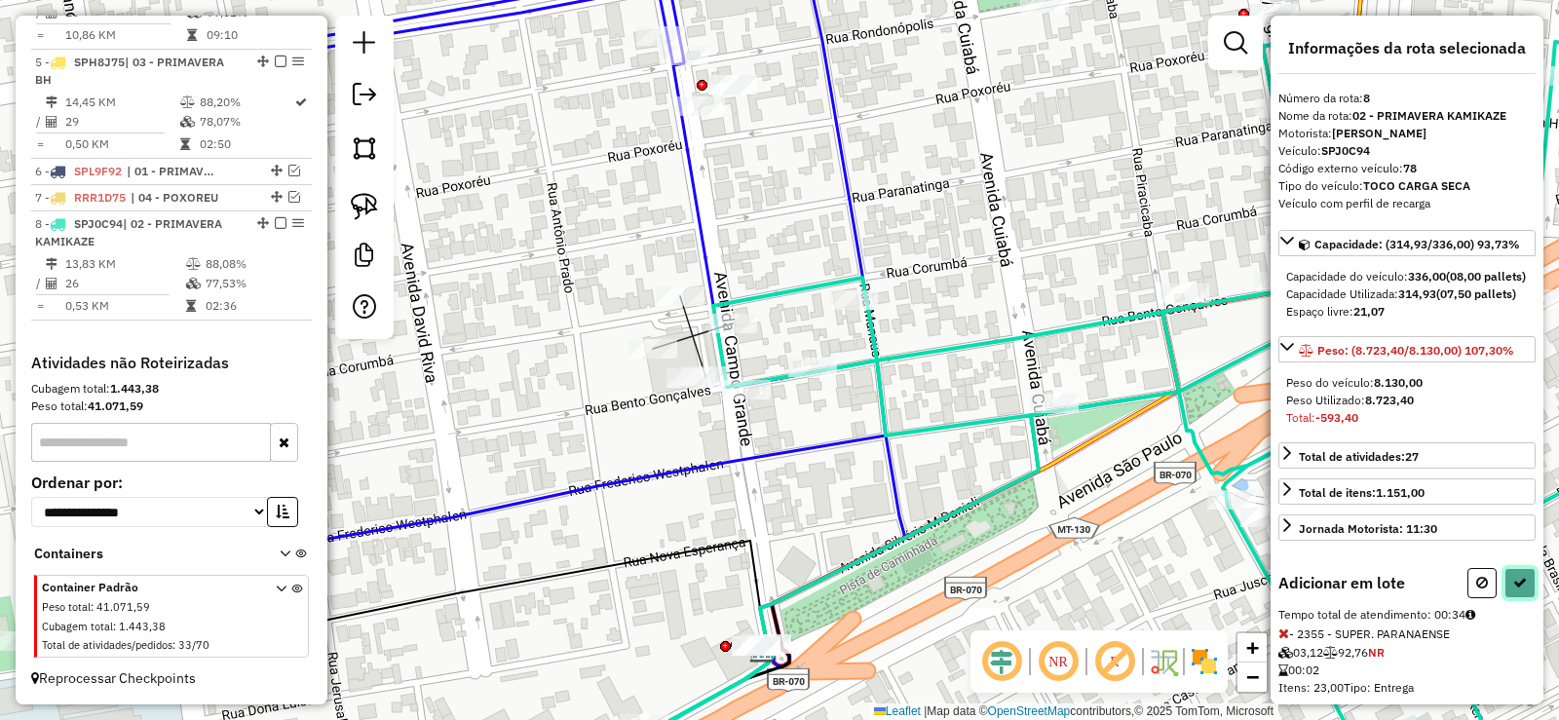
click at [1514, 590] on icon at bounding box center [1521, 583] width 14 height 14
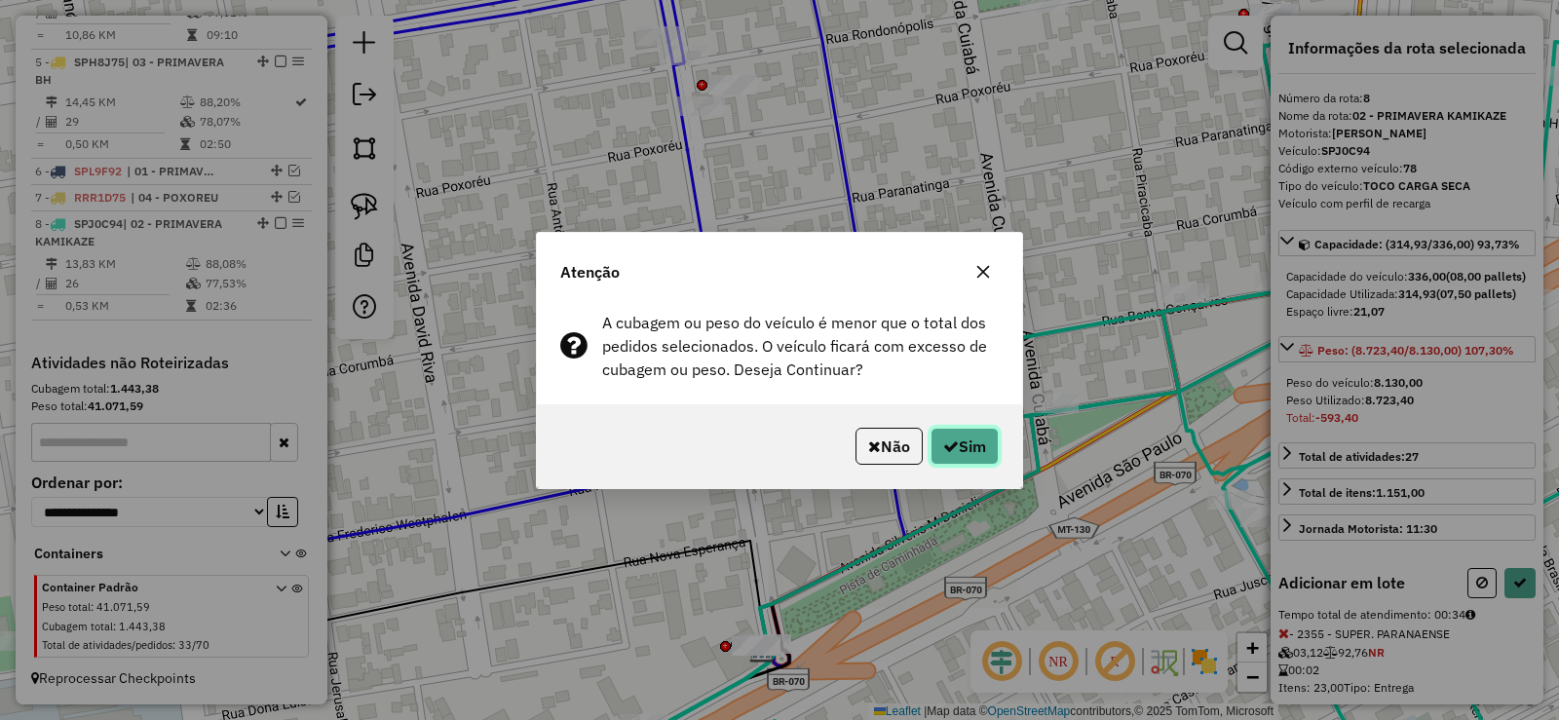
click at [994, 442] on button "Sim" at bounding box center [965, 446] width 68 height 37
select select "**********"
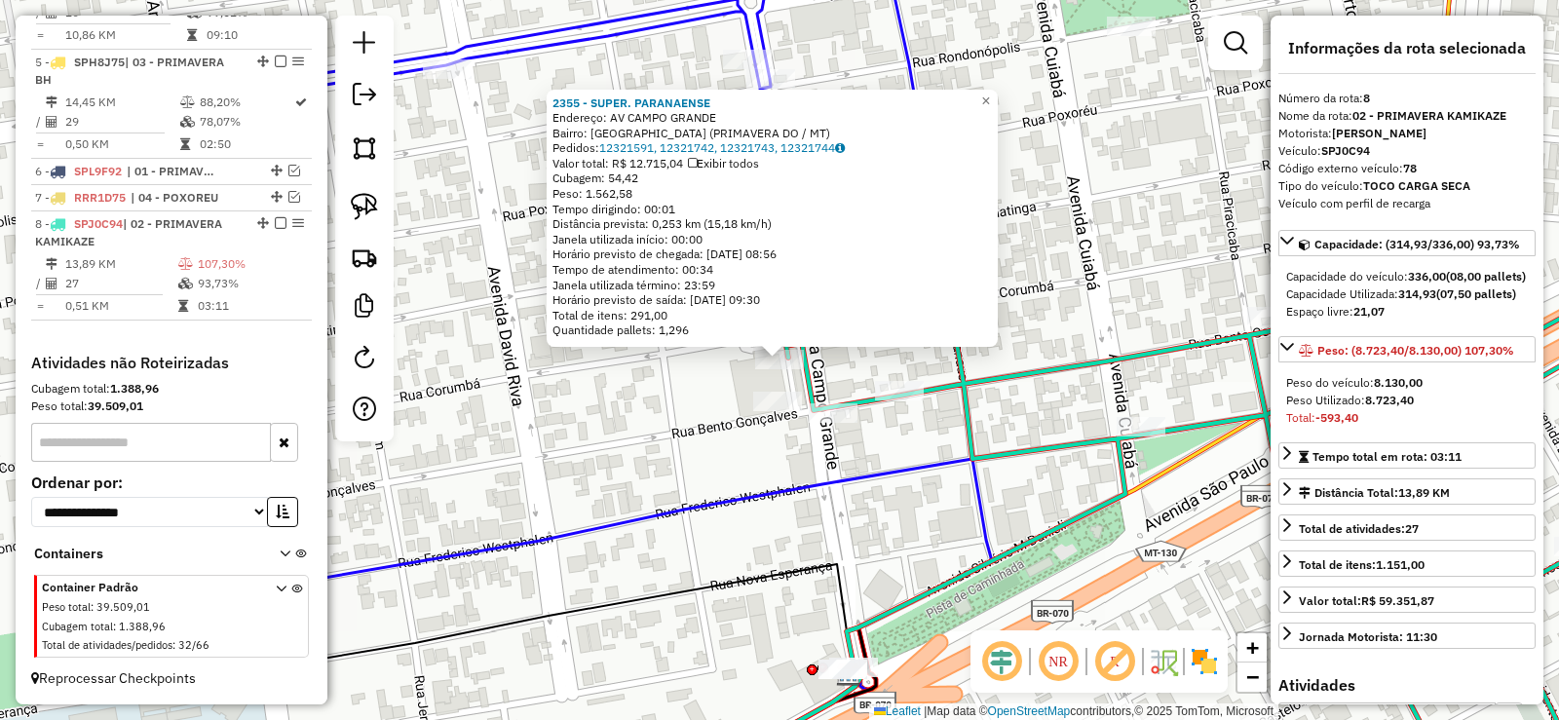
click at [931, 375] on div "Rota 8 - Placa SPJ0C94 2355 - SUPER. PARANAENSE 2355 - SUPER. PARANAENSE Endere…" at bounding box center [779, 360] width 1559 height 720
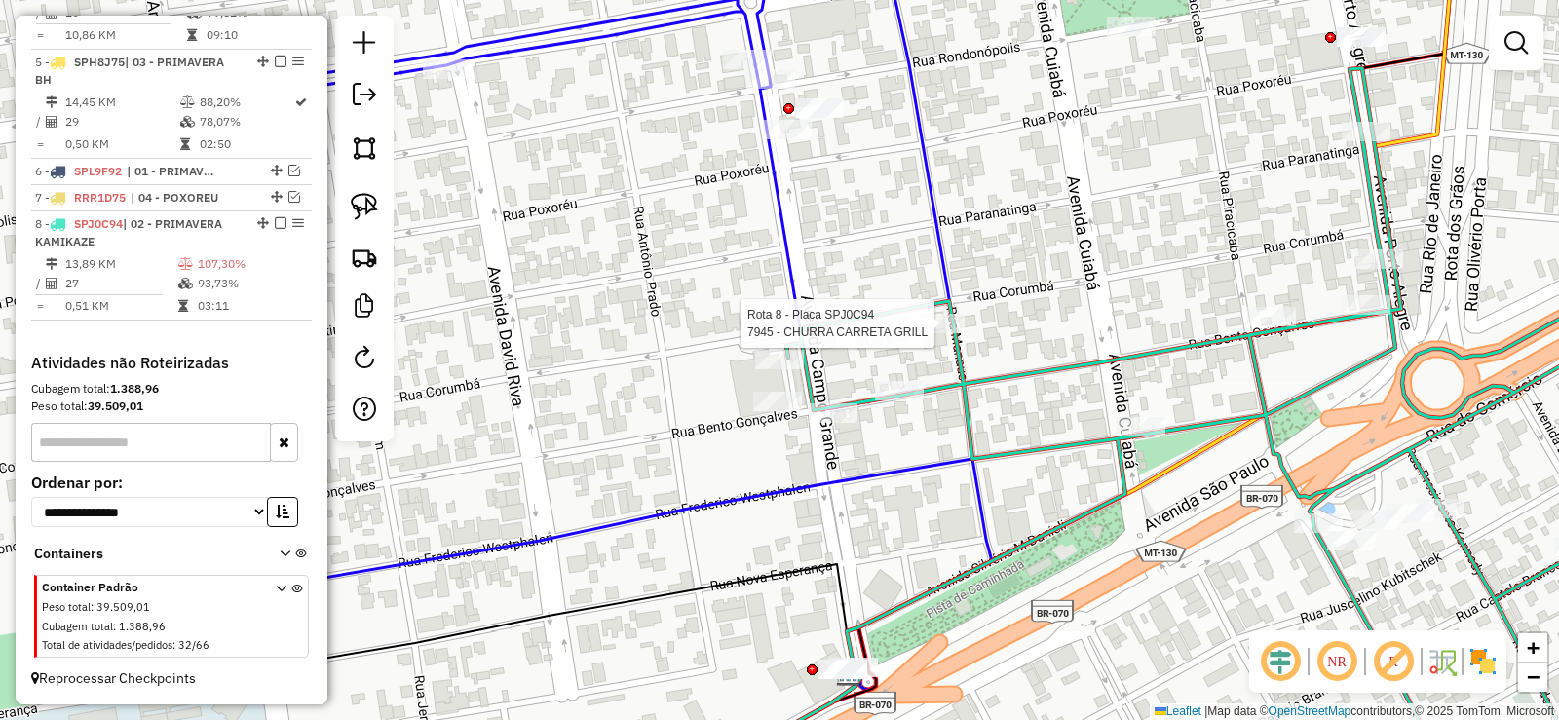
select select "**********"
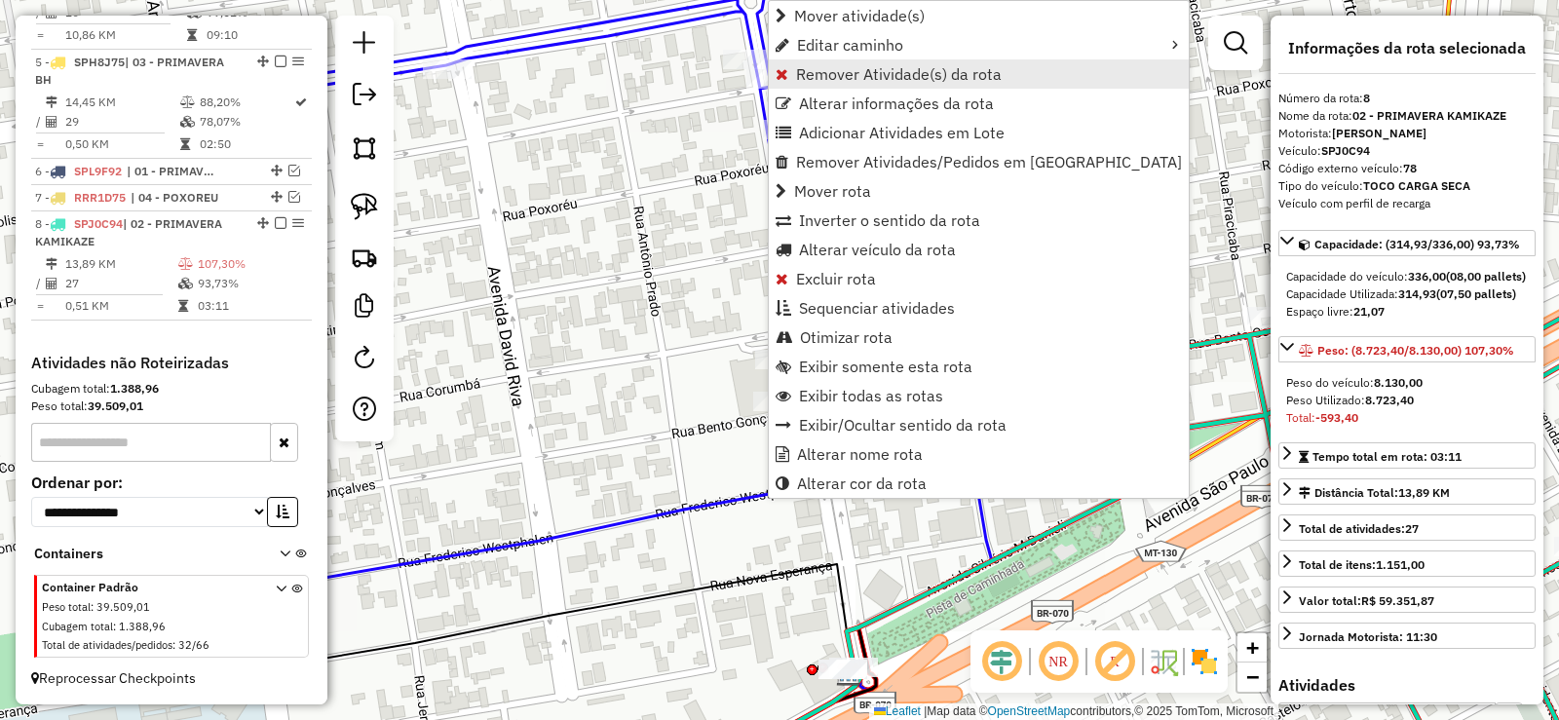
click at [830, 87] on link "Remover Atividade(s) da rota" at bounding box center [979, 73] width 420 height 29
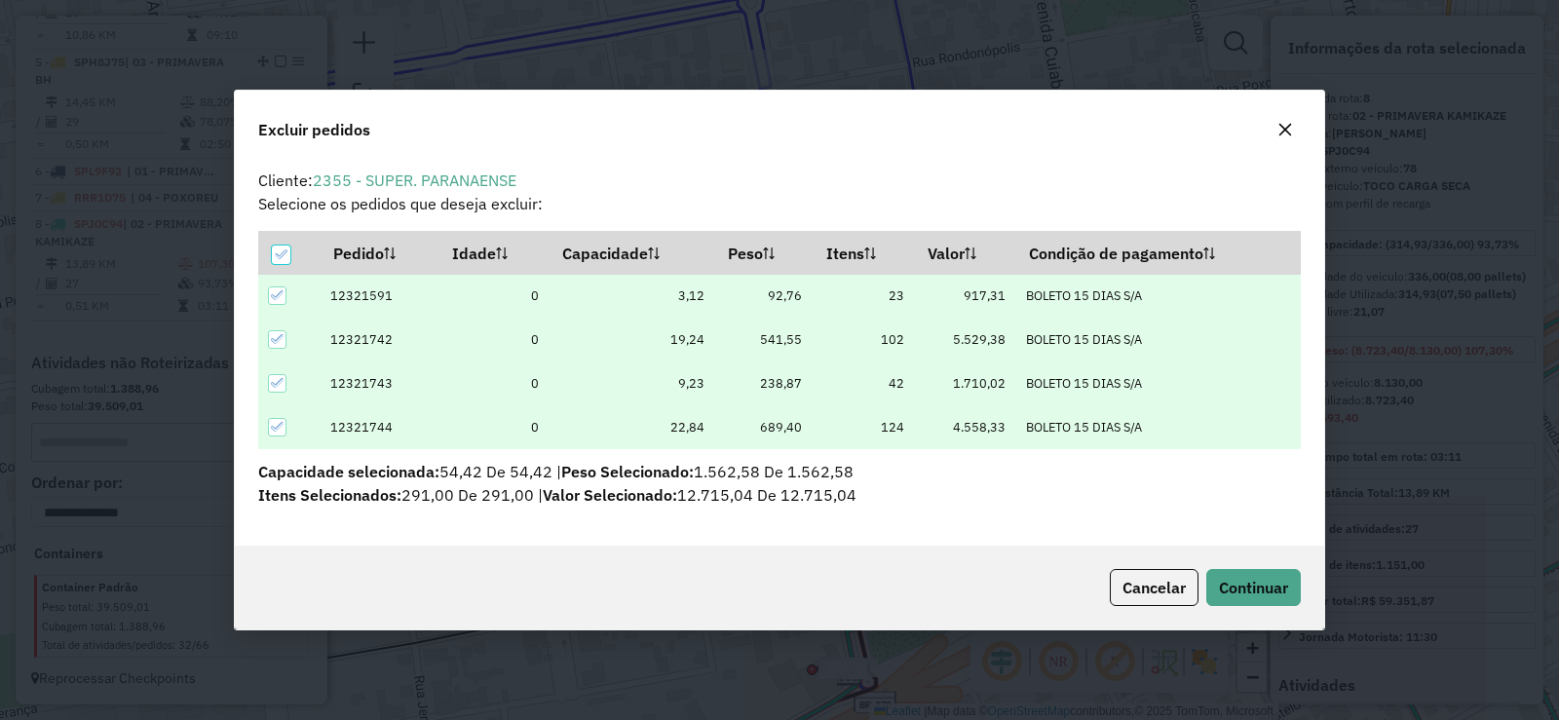
scroll to position [0, 0]
click at [1257, 595] on span "Continuar" at bounding box center [1253, 587] width 69 height 19
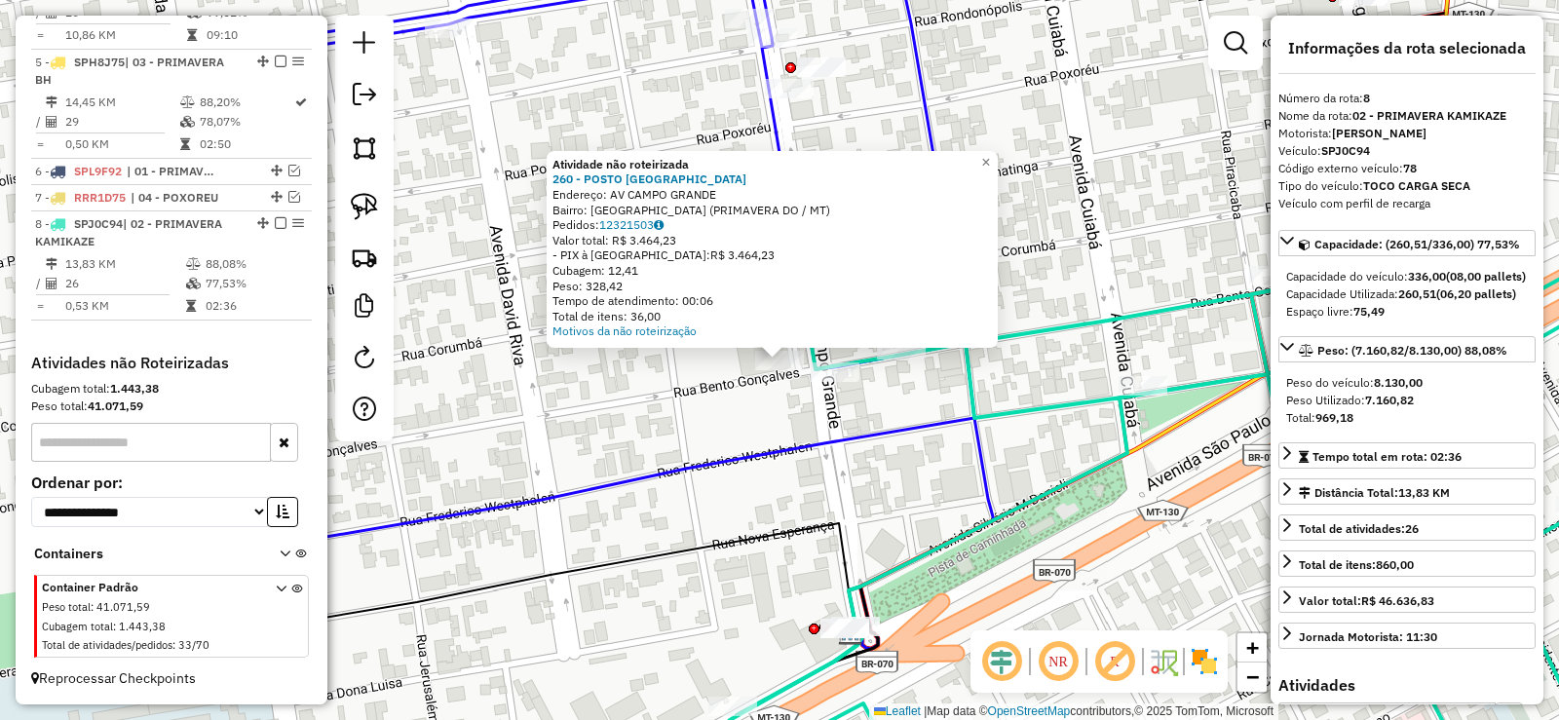
click at [1032, 335] on icon at bounding box center [1205, 408] width 1019 height 768
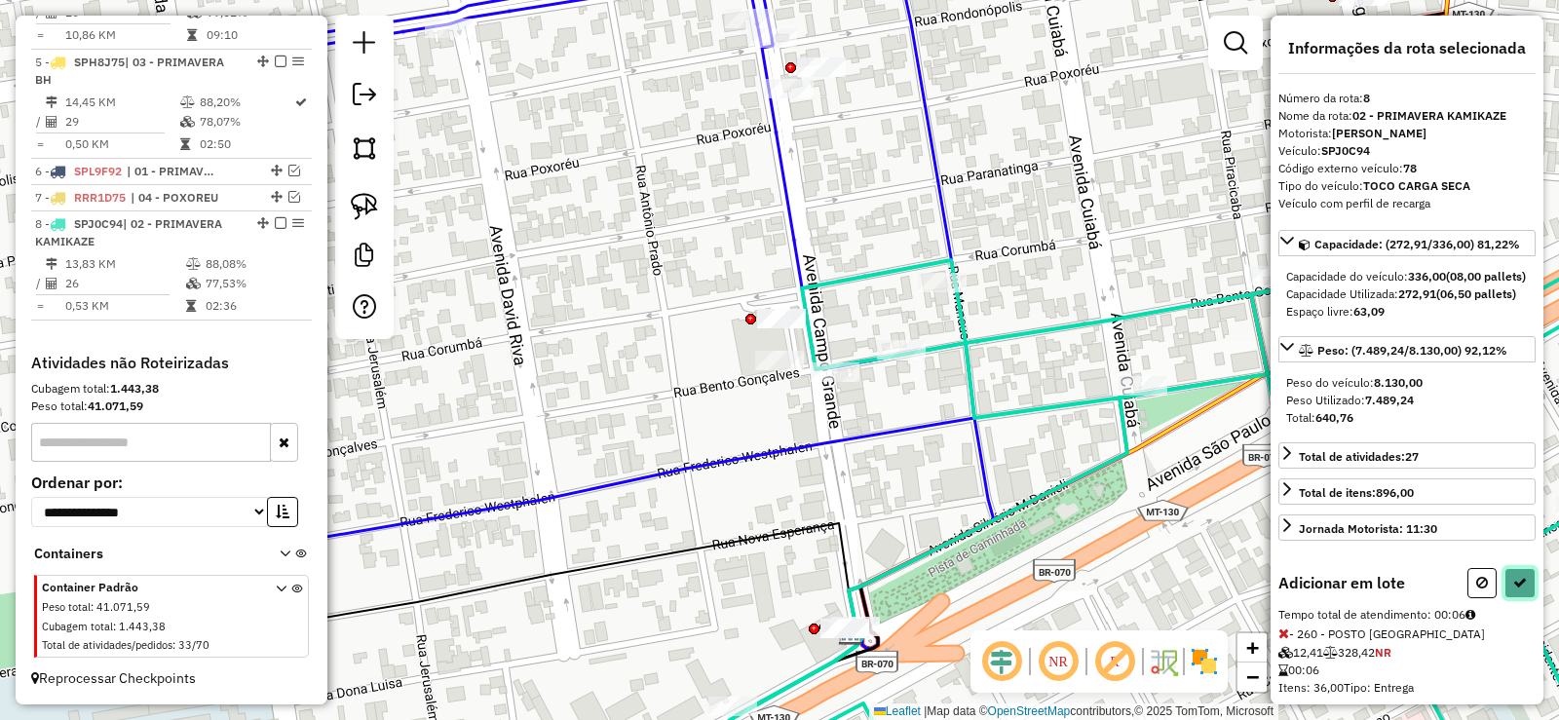
click at [1518, 598] on button at bounding box center [1520, 583] width 31 height 30
select select "**********"
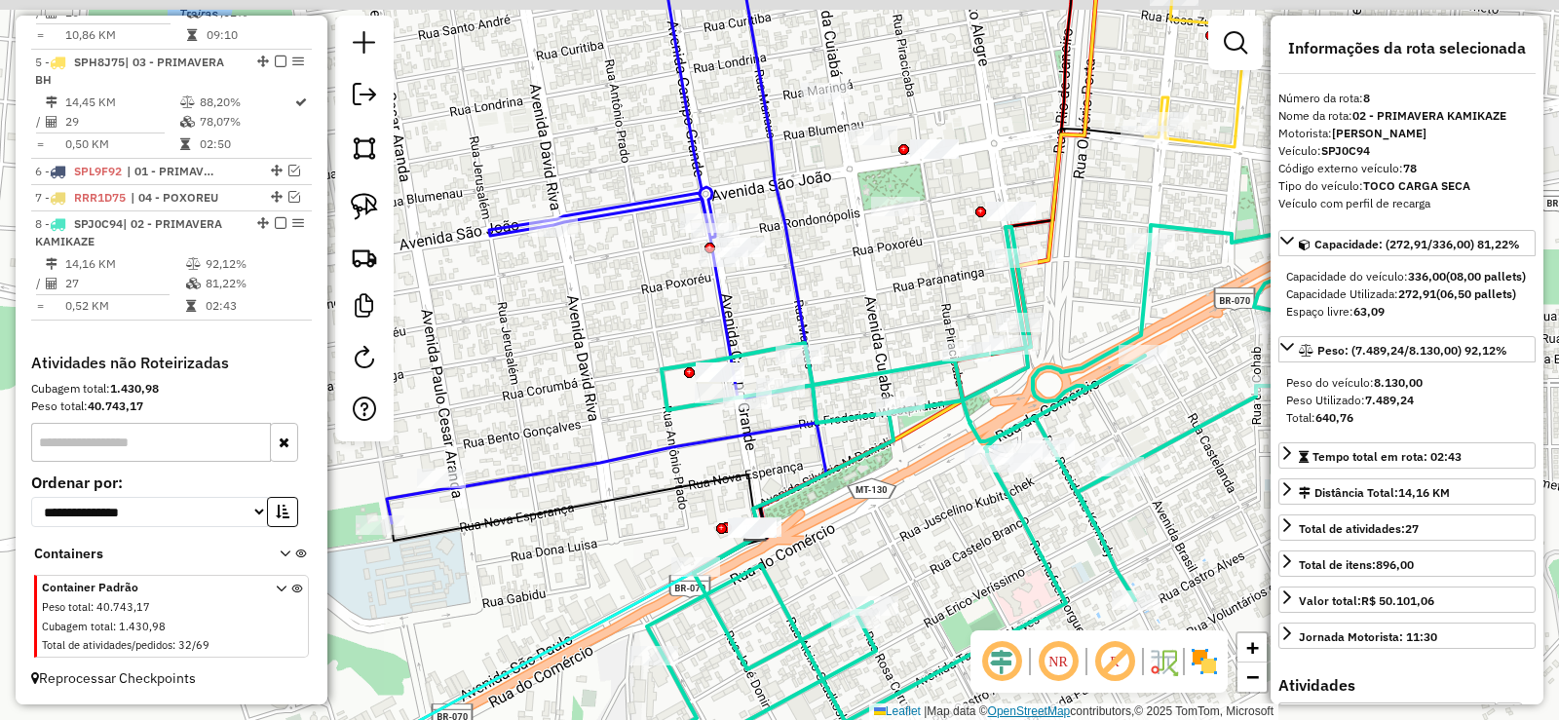
drag, startPoint x: 958, startPoint y: 437, endPoint x: 990, endPoint y: 716, distance: 281.6
click at [825, 465] on icon at bounding box center [782, 243] width 89 height 590
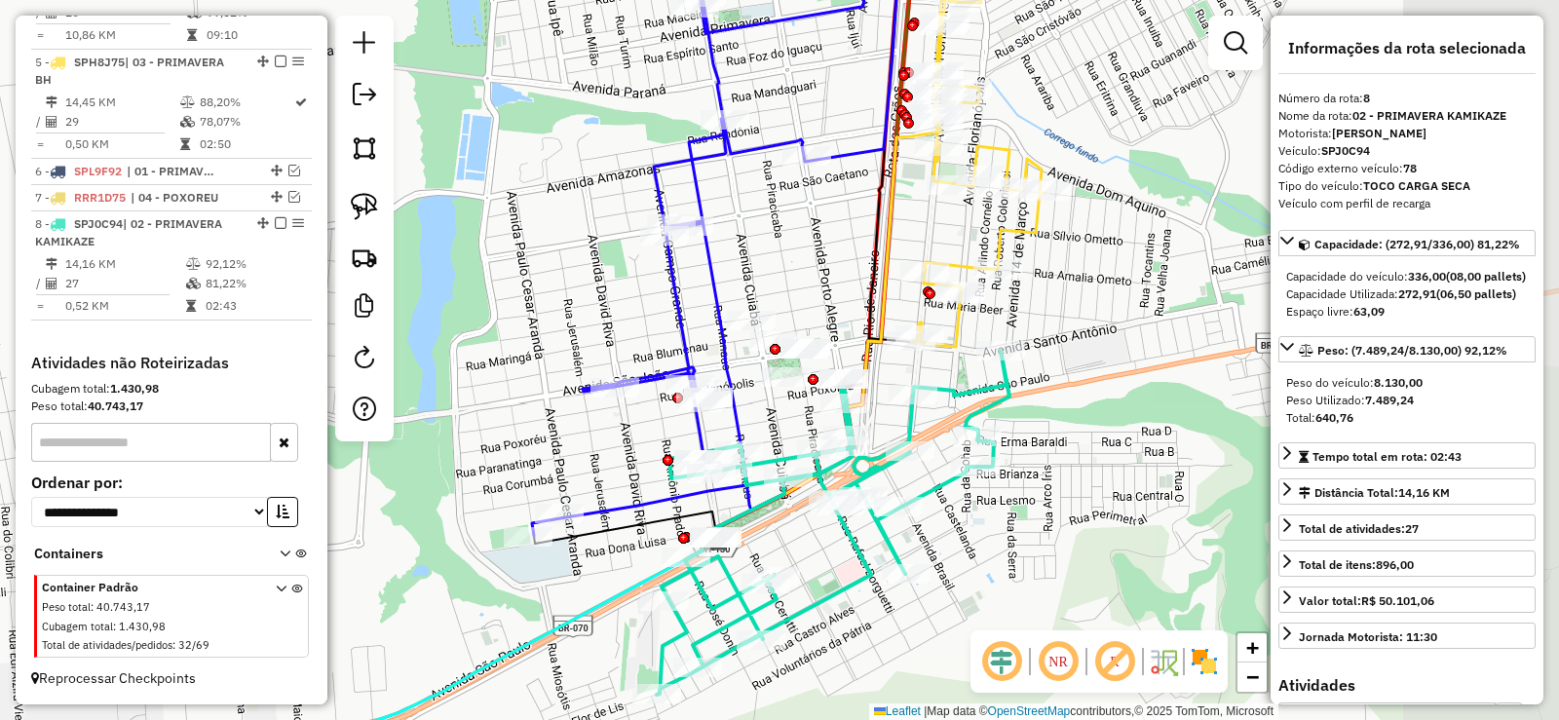
drag, startPoint x: 1209, startPoint y: 444, endPoint x: 1025, endPoint y: 475, distance: 186.7
click at [1025, 475] on div "Janela de atendimento Grade de atendimento Capacidade Transportadoras Veículos …" at bounding box center [779, 360] width 1559 height 720
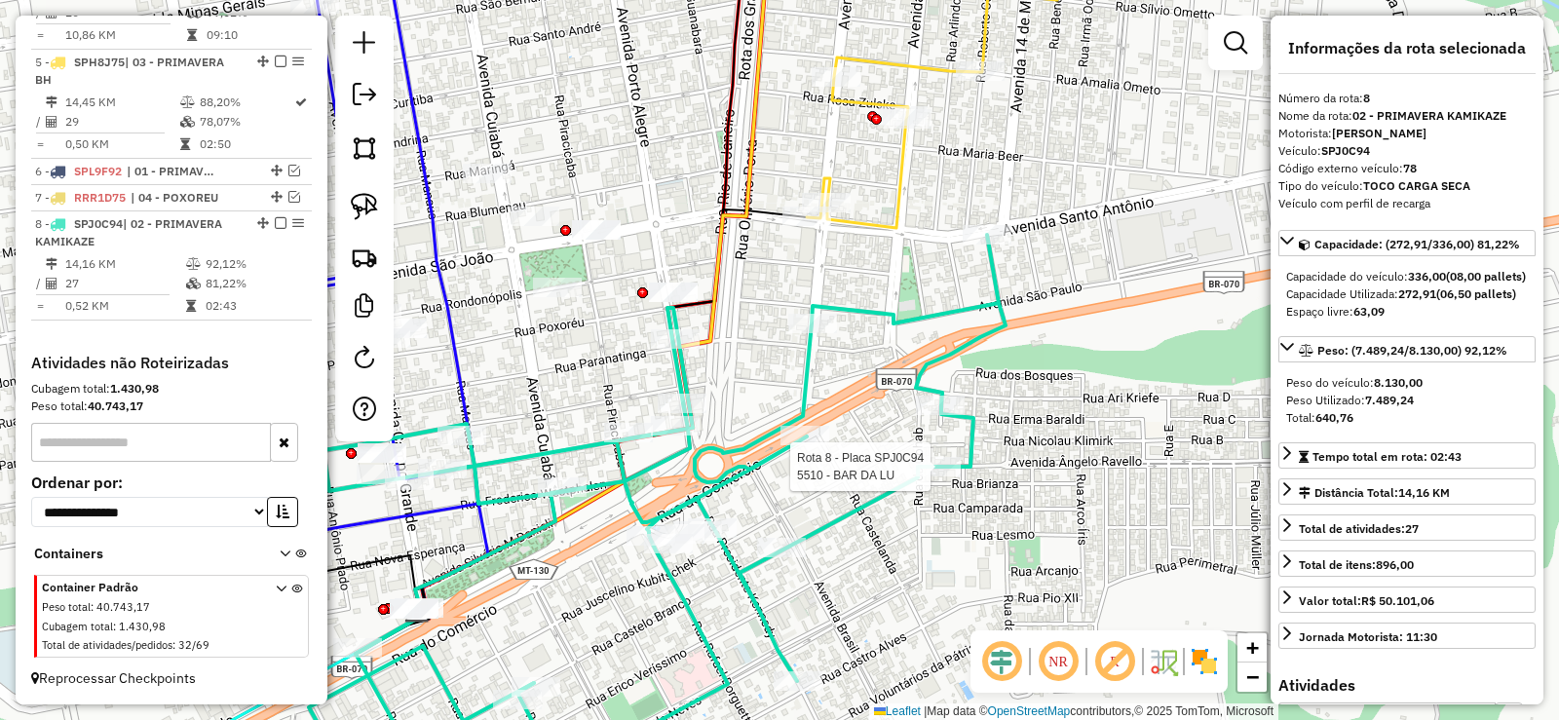
click at [938, 363] on icon at bounding box center [657, 513] width 697 height 557
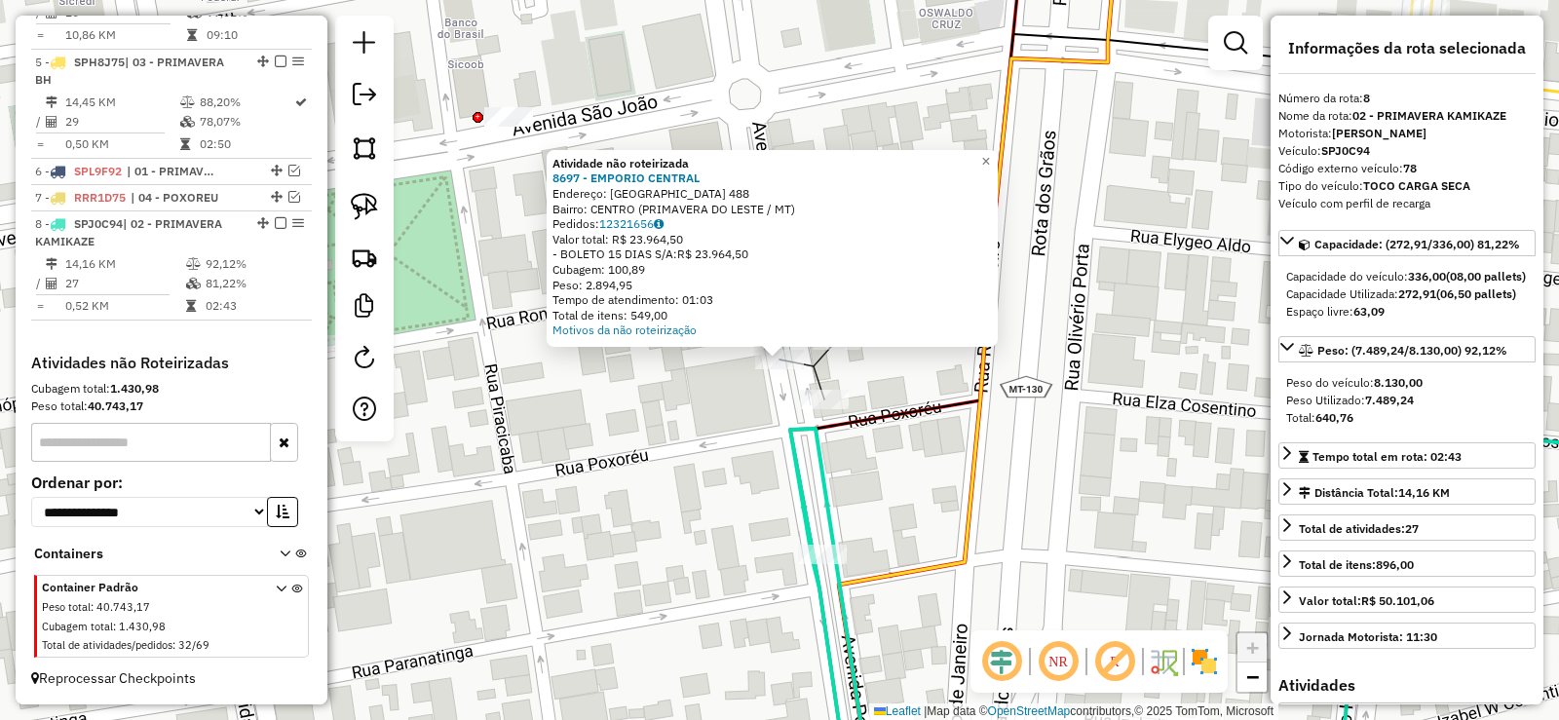
click at [618, 433] on div "Atividade não roteirizada 8697 - EMPORIO CENTRAL Endereço: PORTO ALEGRE 488 Bai…" at bounding box center [779, 360] width 1559 height 720
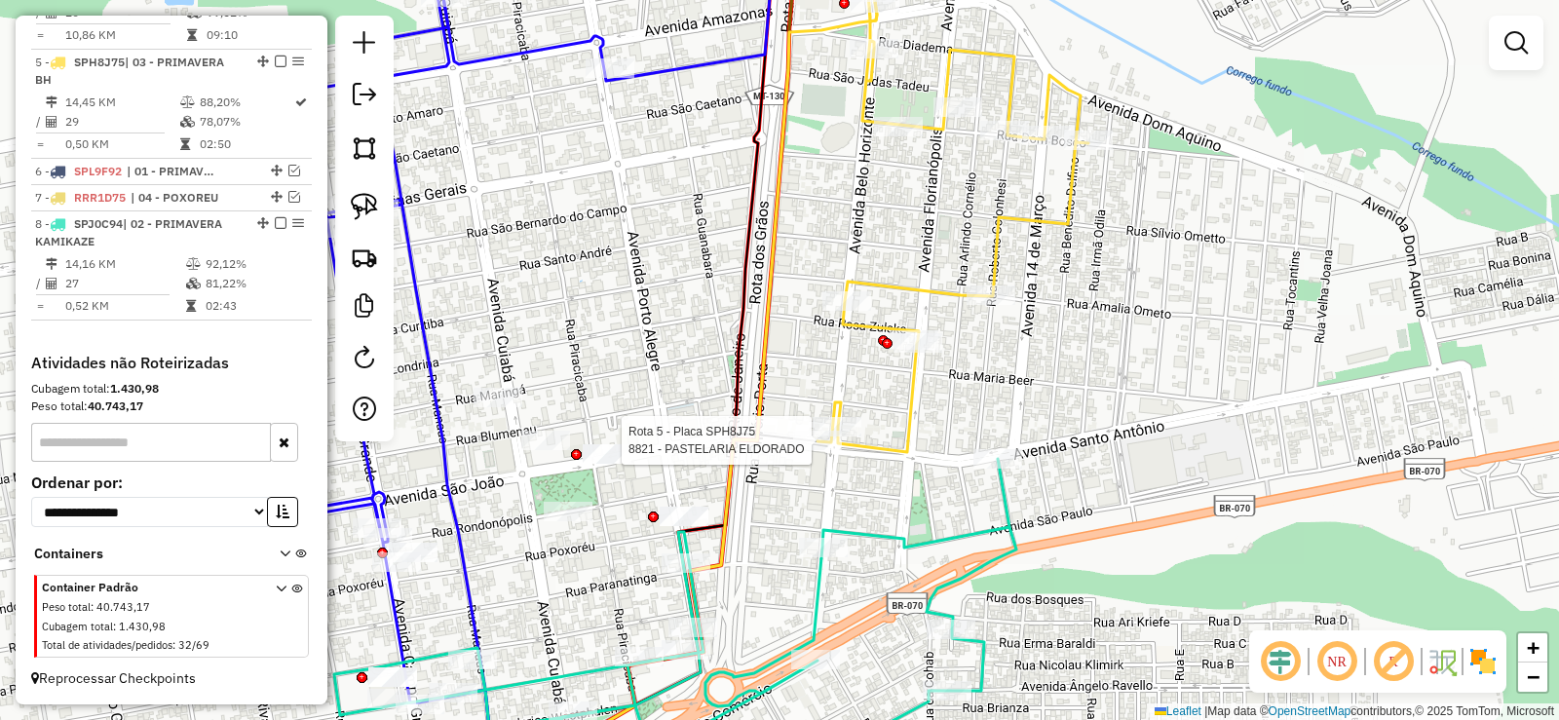
select select "**********"
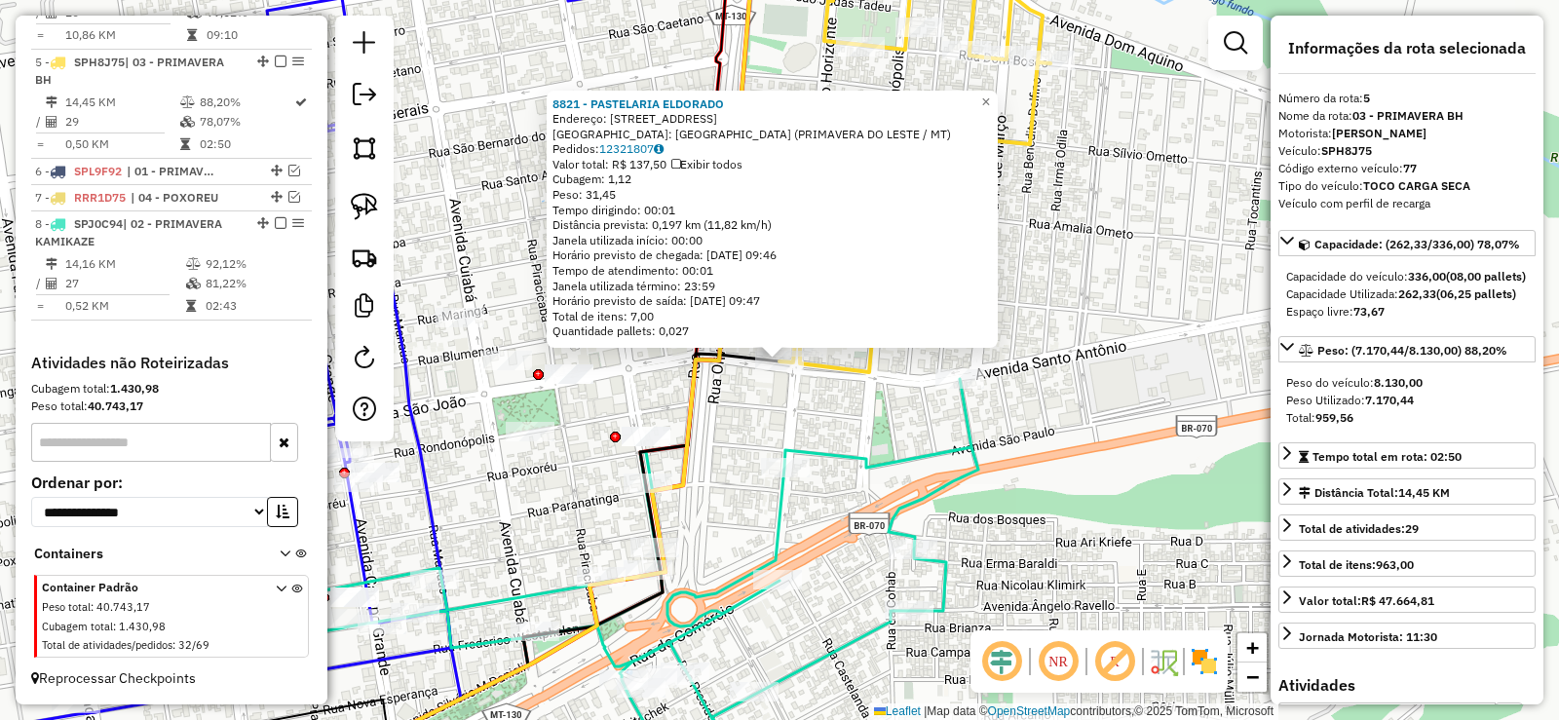
click at [796, 446] on icon at bounding box center [637, 585] width 682 height 413
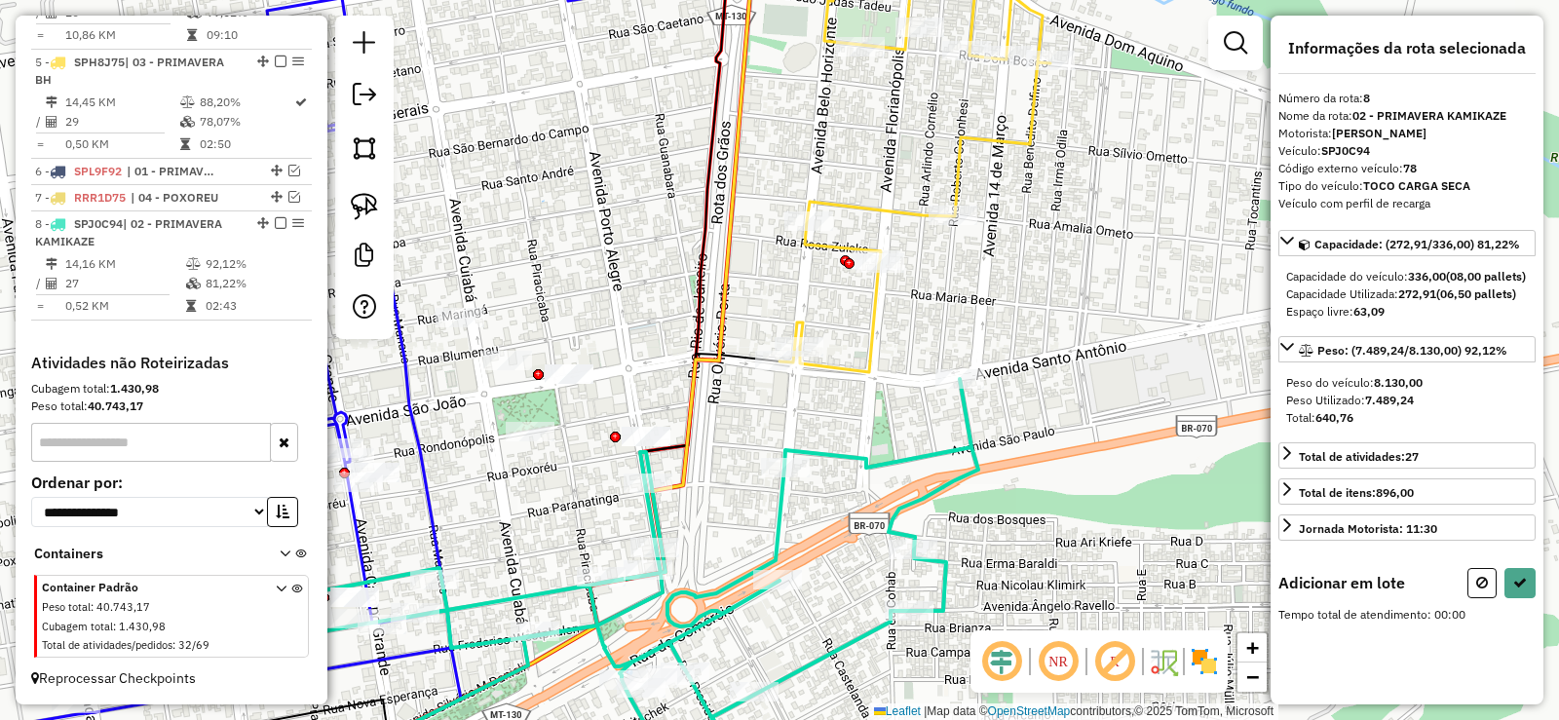
click at [810, 412] on div "Janela de atendimento Grade de atendimento Capacidade Transportadoras Veículos …" at bounding box center [779, 360] width 1559 height 720
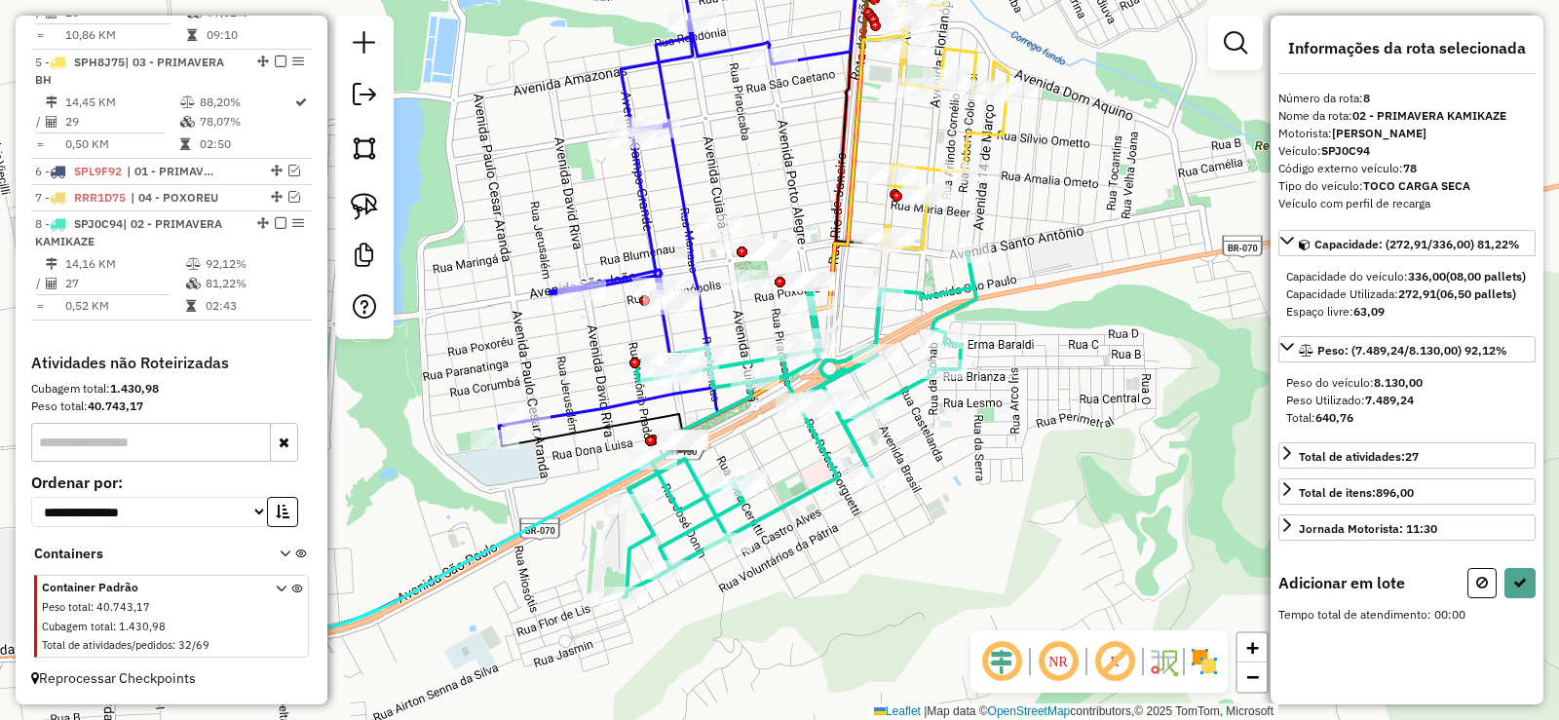
drag, startPoint x: 824, startPoint y: 477, endPoint x: 911, endPoint y: 331, distance: 169.6
click at [911, 331] on div "Janela de atendimento Grade de atendimento Capacidade Transportadoras Veículos …" at bounding box center [779, 360] width 1559 height 720
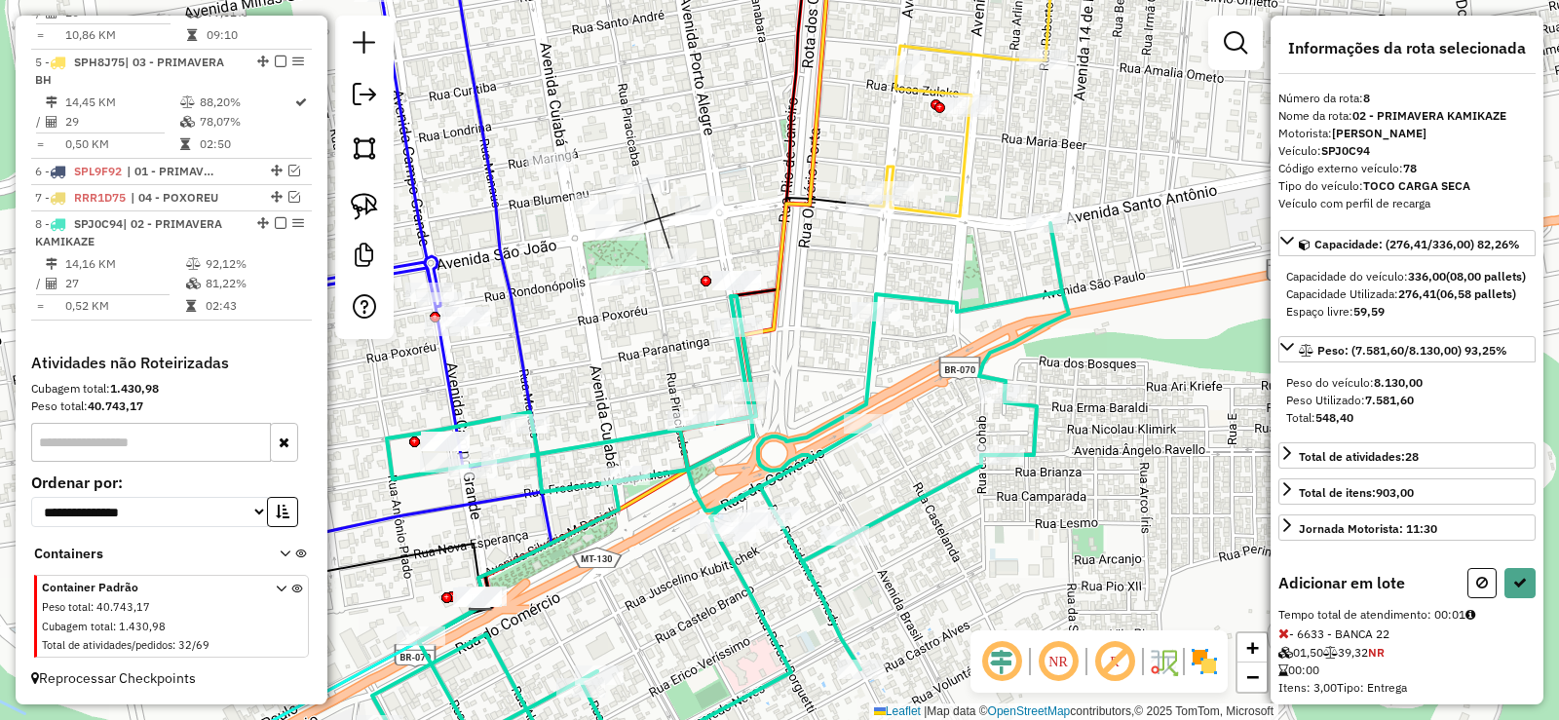
click at [703, 237] on div "Janela de atendimento Grade de atendimento Capacidade Transportadoras Veículos …" at bounding box center [779, 360] width 1559 height 720
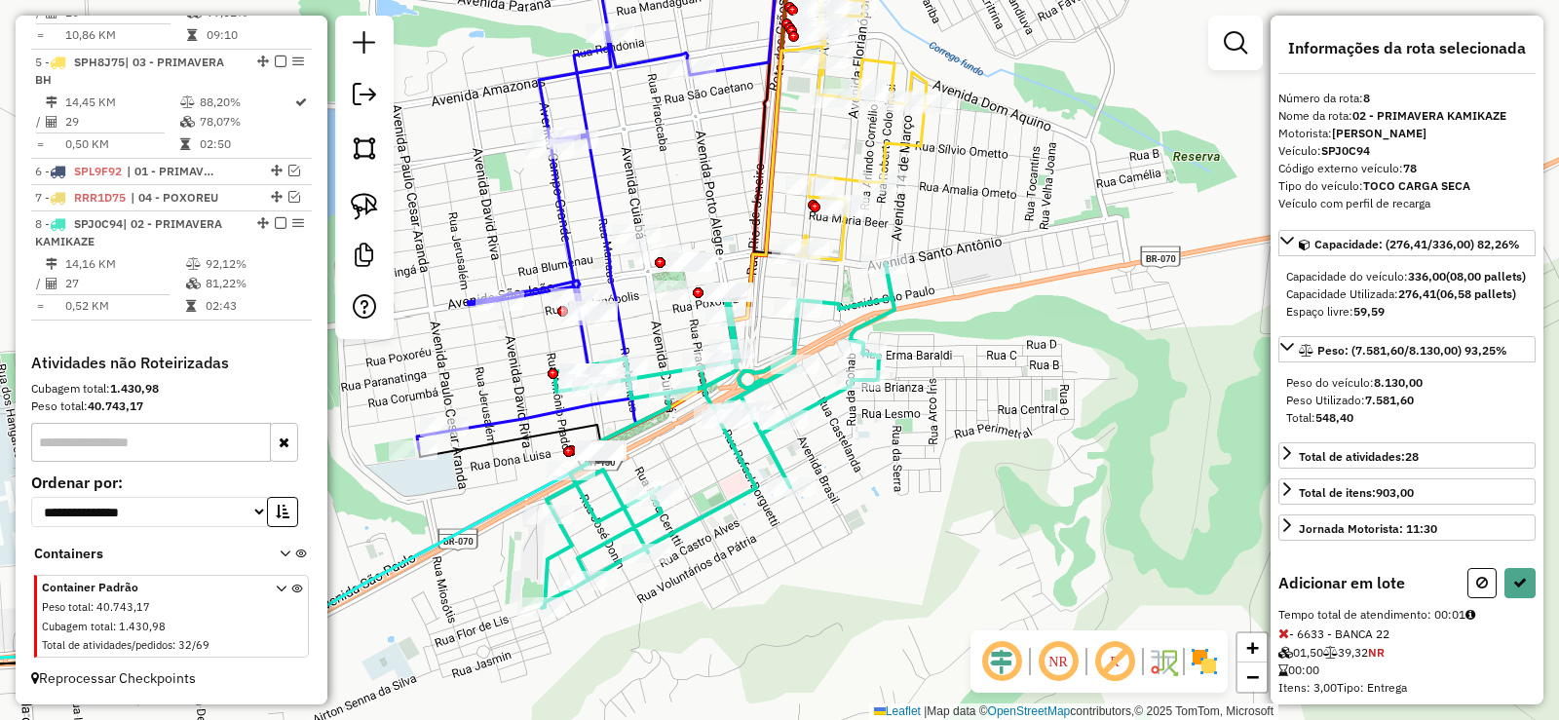
drag, startPoint x: 659, startPoint y: 344, endPoint x: 663, endPoint y: 299, distance: 45.0
click at [663, 299] on div "Janela de atendimento Grade de atendimento Capacidade Transportadoras Veículos …" at bounding box center [779, 360] width 1559 height 720
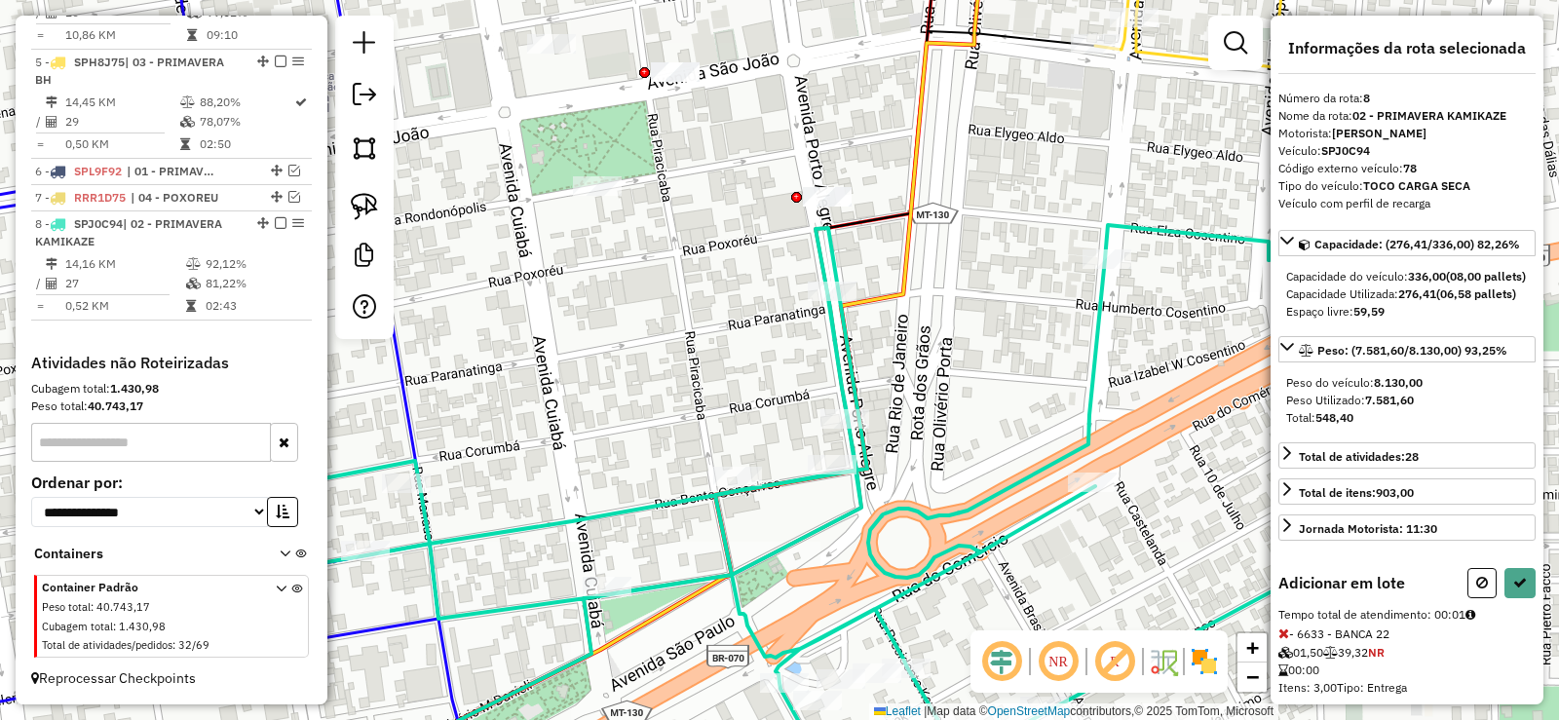
drag, startPoint x: 745, startPoint y: 268, endPoint x: 657, endPoint y: 269, distance: 87.7
click at [657, 269] on div "Janela de atendimento Grade de atendimento Capacidade Transportadoras Veículos …" at bounding box center [779, 360] width 1559 height 720
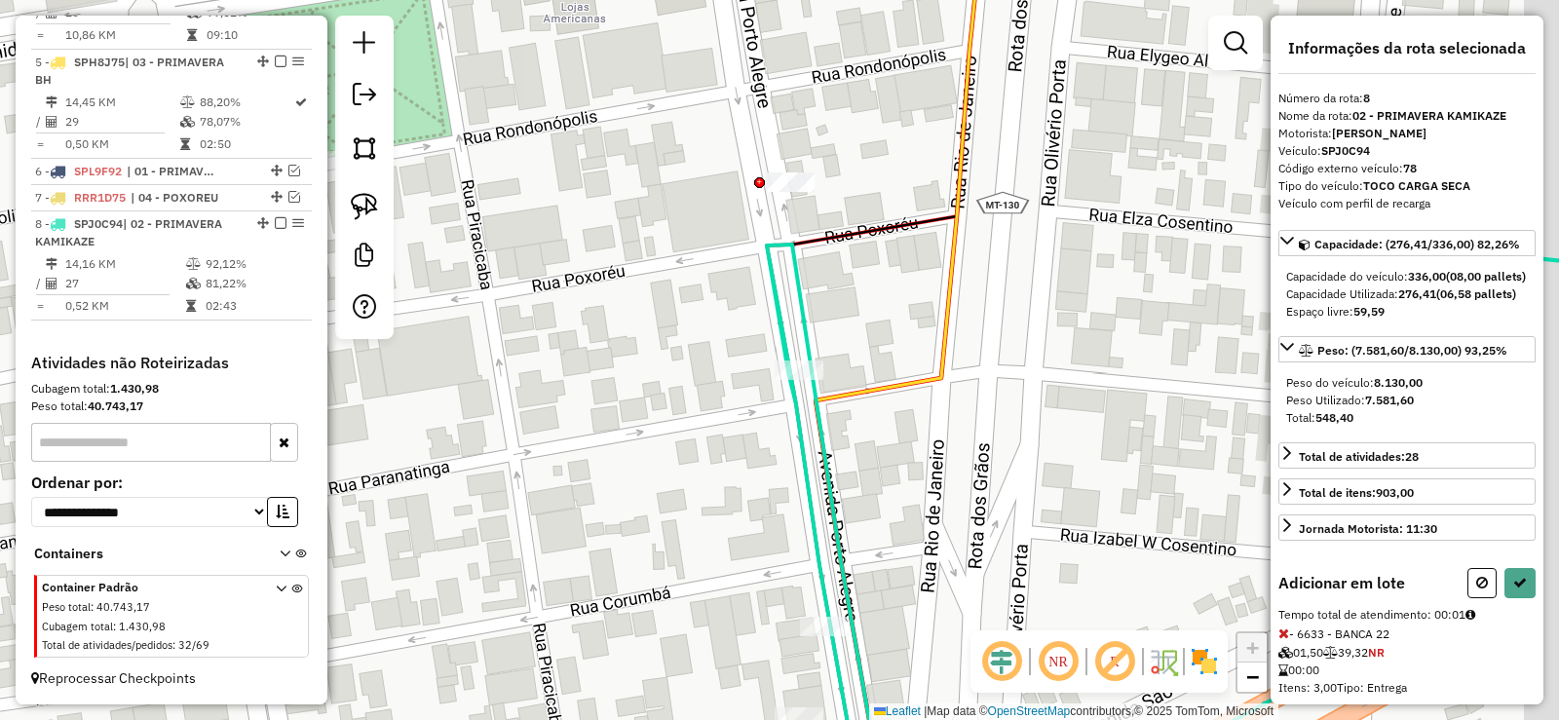
drag, startPoint x: 719, startPoint y: 248, endPoint x: 651, endPoint y: 265, distance: 70.4
click at [644, 271] on div "Janela de atendimento Grade de atendimento Capacidade Transportadoras Veículos …" at bounding box center [779, 360] width 1559 height 720
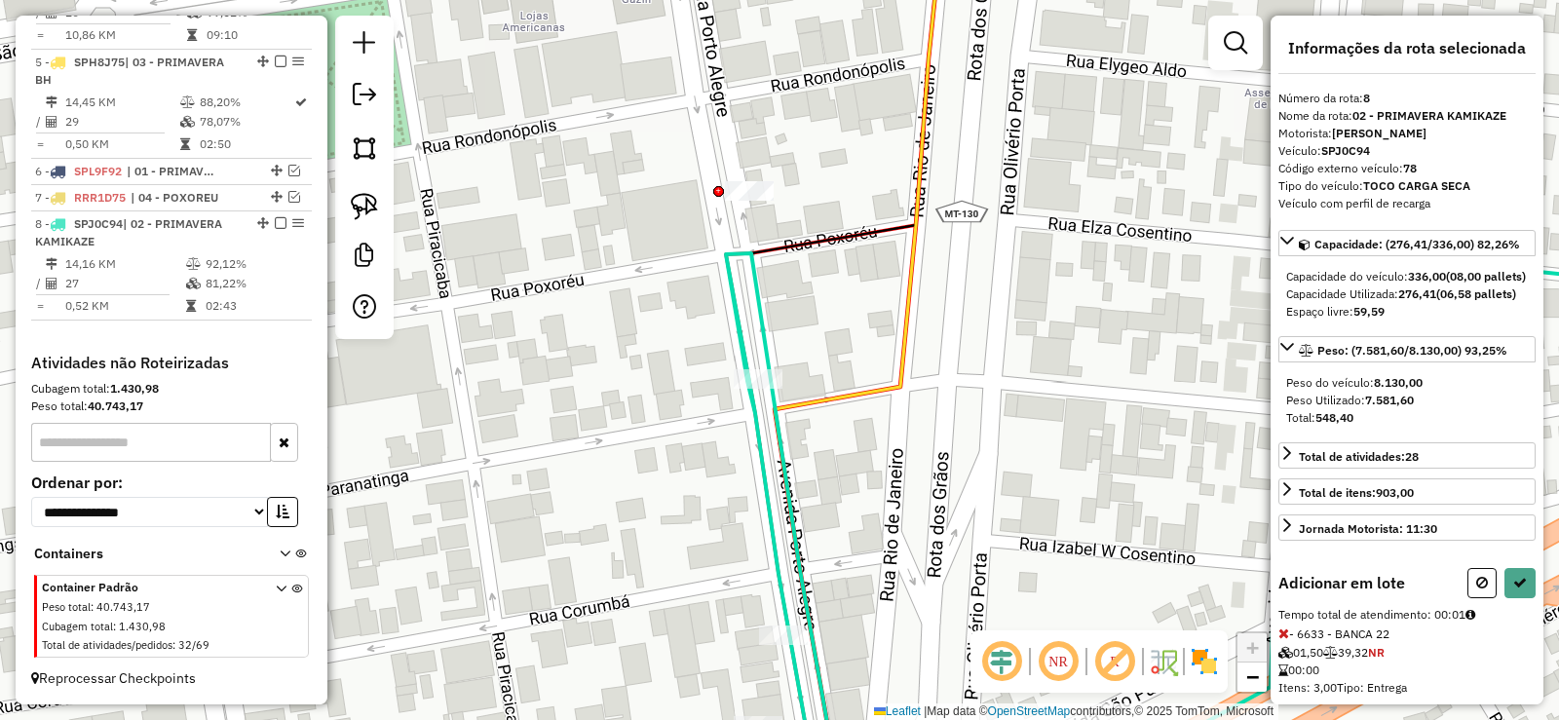
click at [752, 254] on icon at bounding box center [779, 520] width 1871 height 545
select select "**********"
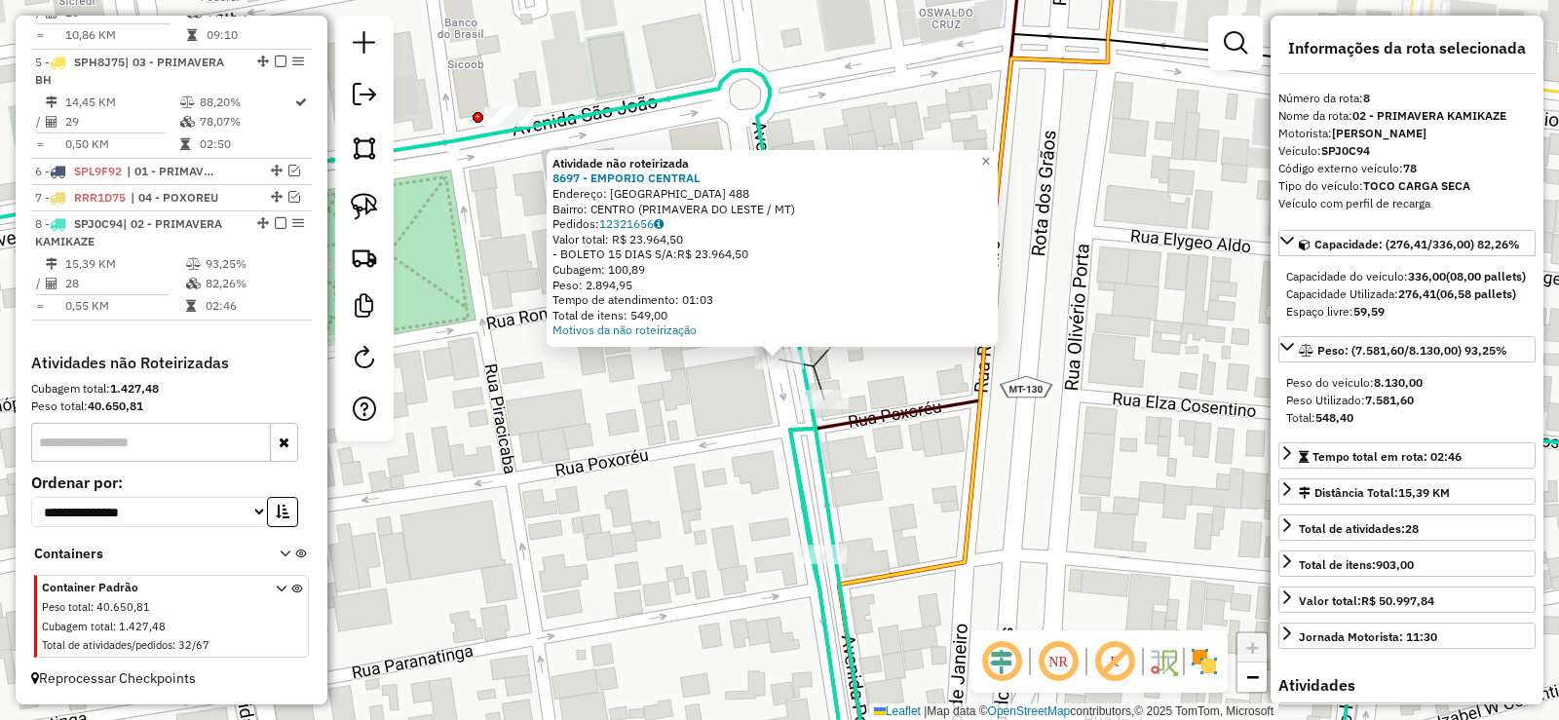
click at [933, 416] on icon at bounding box center [1069, 413] width 559 height 758
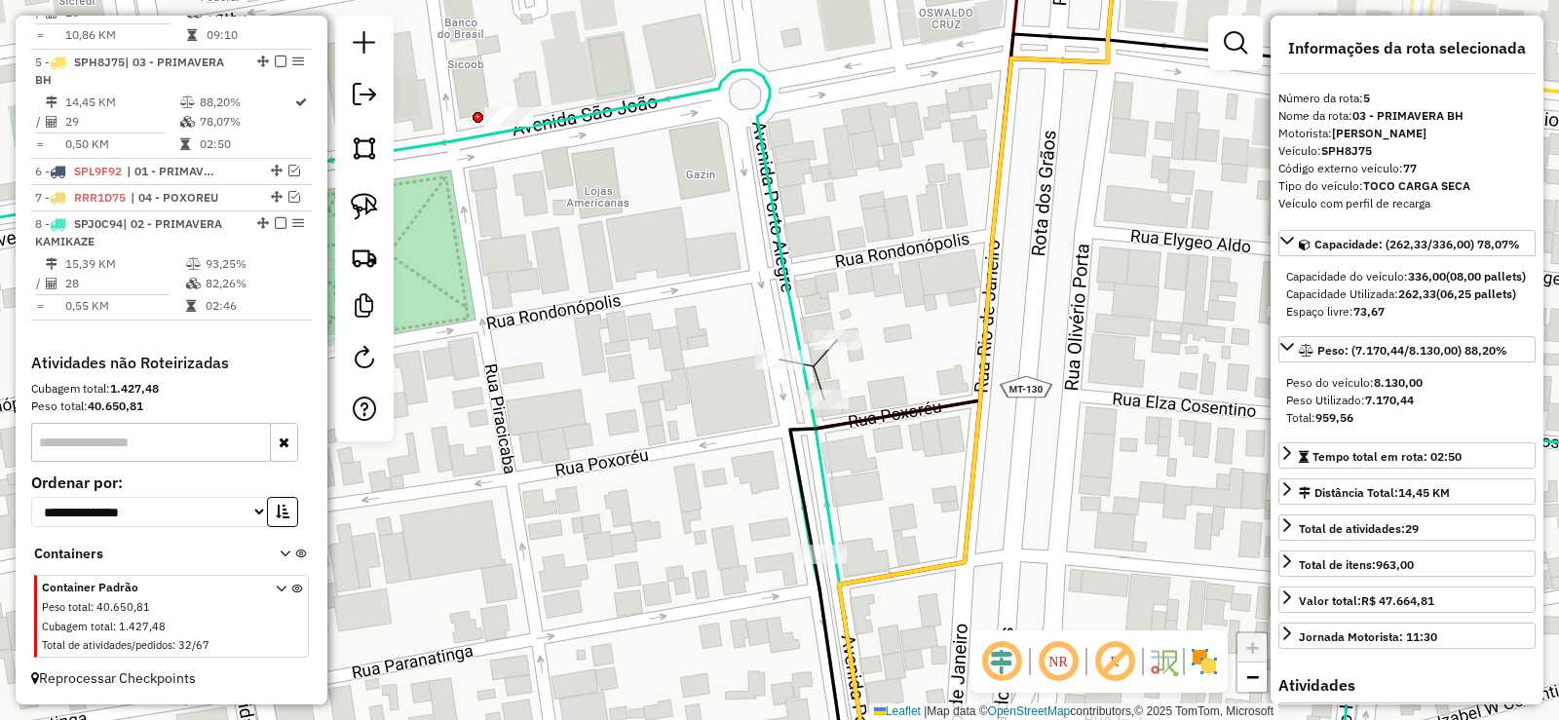
click at [822, 464] on icon at bounding box center [792, 431] width 1846 height 722
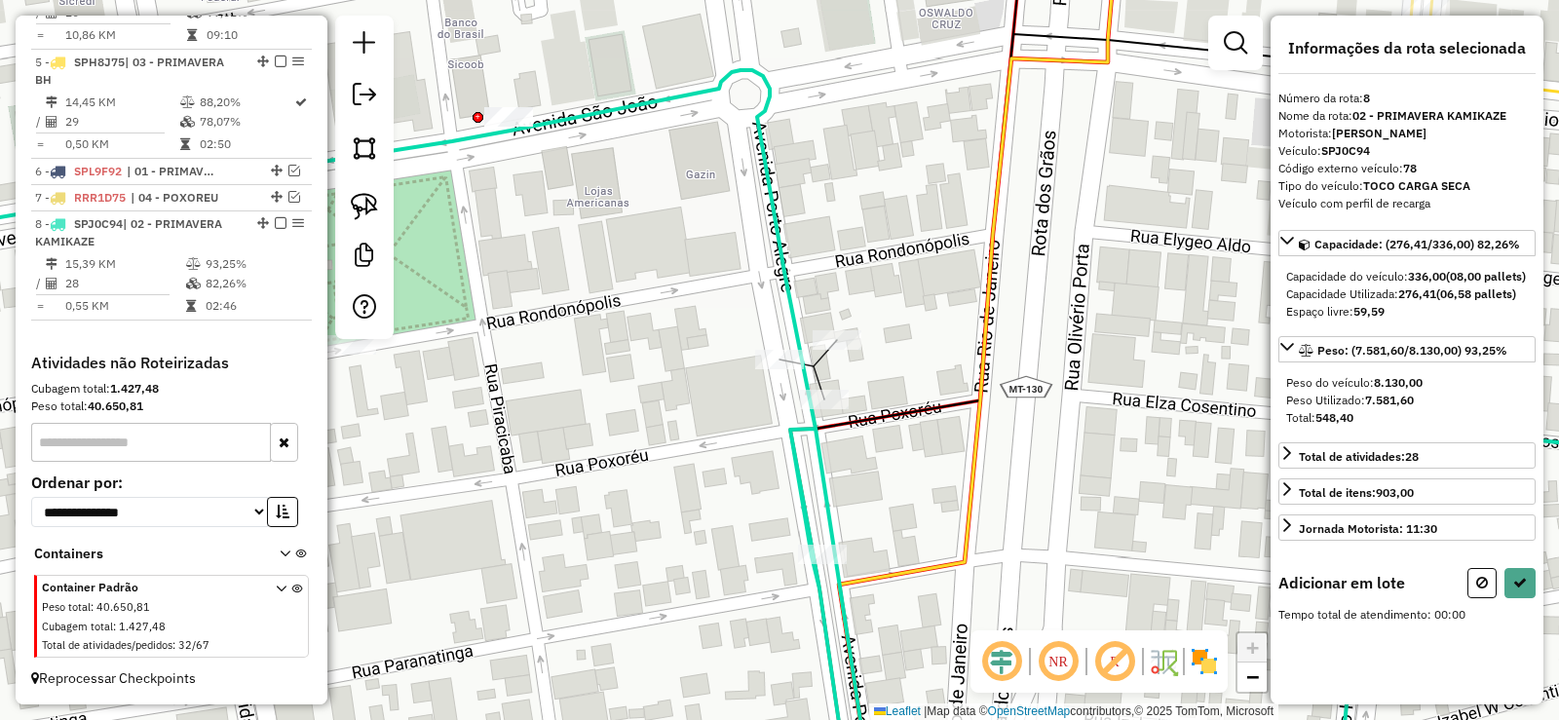
click at [833, 326] on div "Janela de atendimento Grade de atendimento Capacidade Transportadoras Veículos …" at bounding box center [779, 360] width 1559 height 720
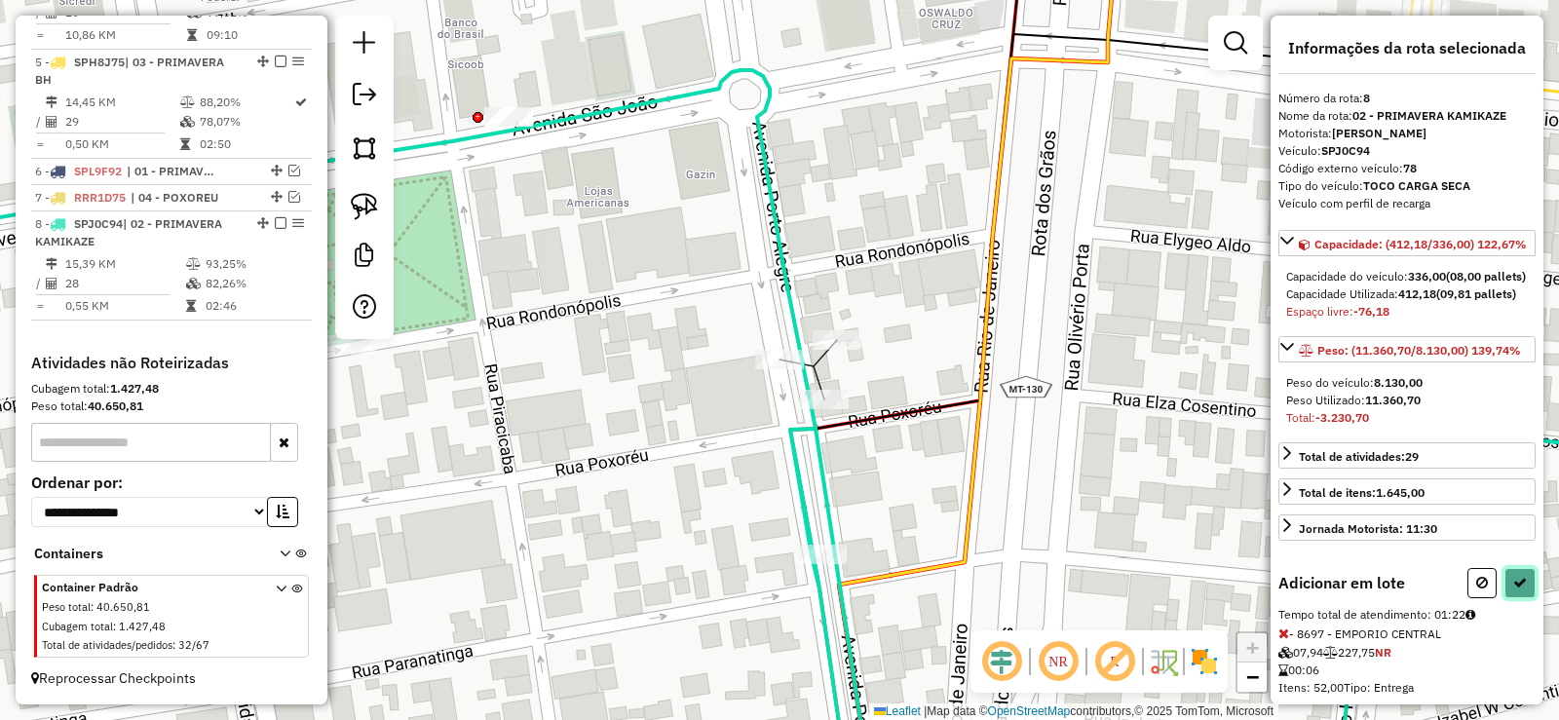
click at [1512, 598] on button at bounding box center [1520, 583] width 31 height 30
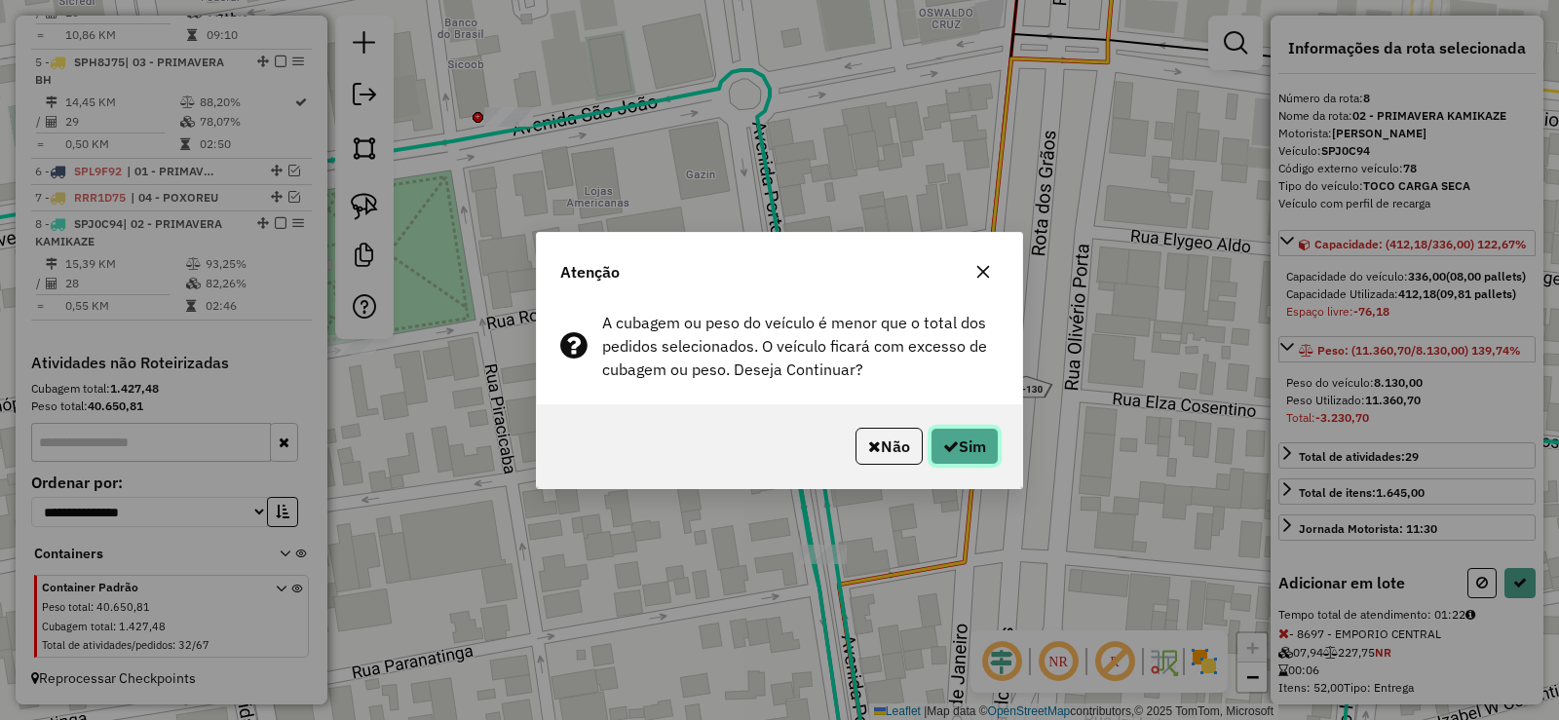
click at [938, 436] on button "Sim" at bounding box center [965, 446] width 68 height 37
select select "**********"
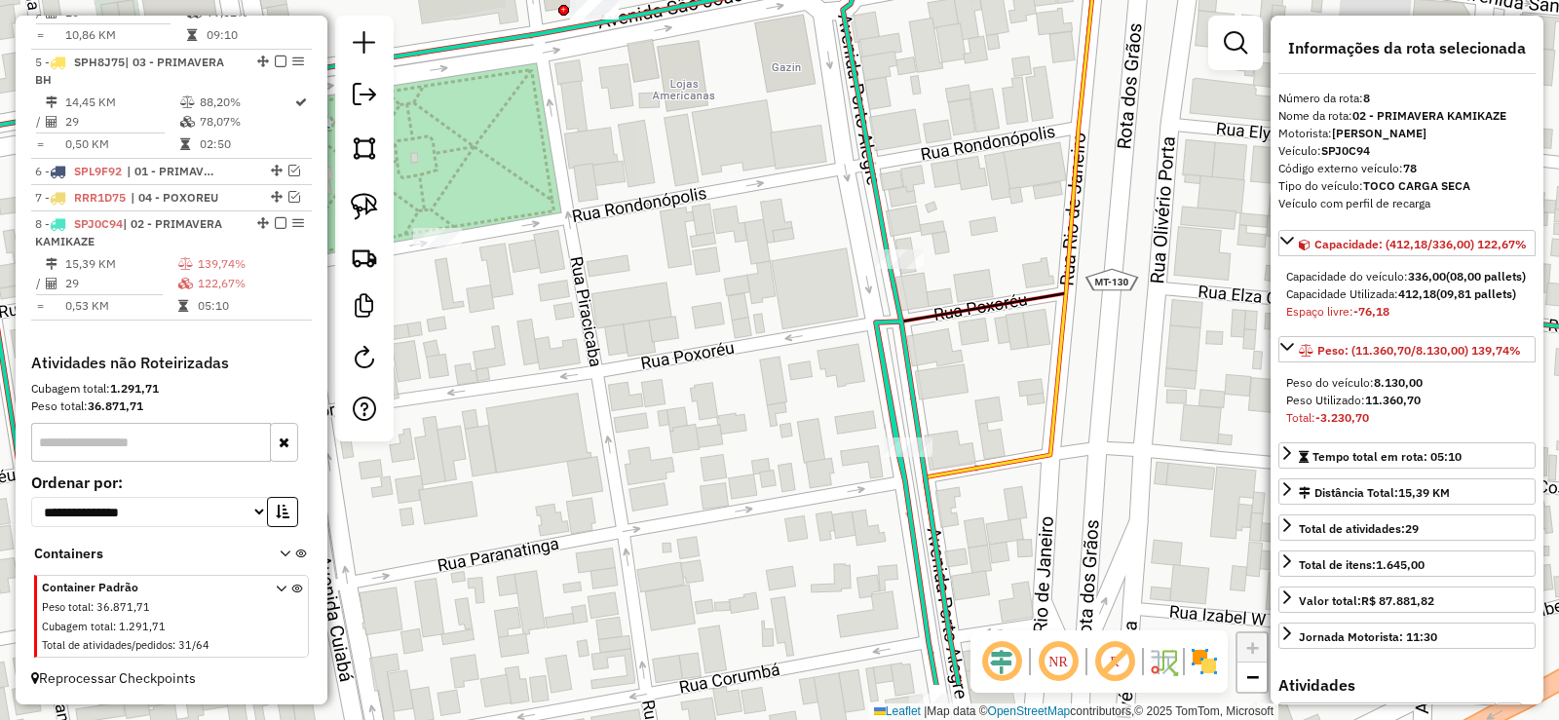
drag, startPoint x: 730, startPoint y: 491, endPoint x: 1255, endPoint y: 196, distance: 602.6
click at [1255, 196] on div "Janela de atendimento Grade de atendimento Capacidade Transportadoras Veículos …" at bounding box center [779, 360] width 1559 height 720
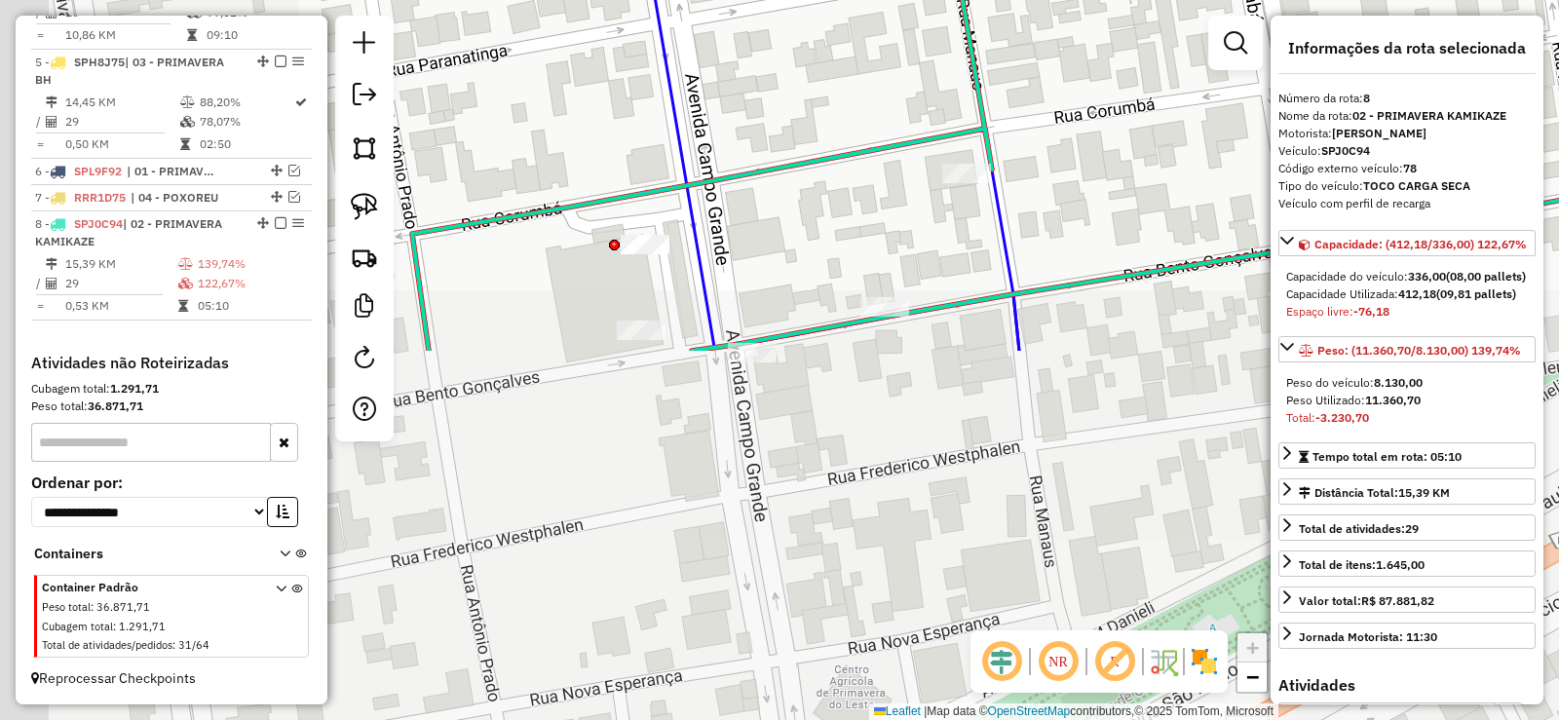
drag, startPoint x: 932, startPoint y: 275, endPoint x: 1205, endPoint y: 96, distance: 326.0
click at [1205, 96] on div "Janela de atendimento Grade de atendimento Capacidade Transportadoras Veículos …" at bounding box center [779, 360] width 1559 height 720
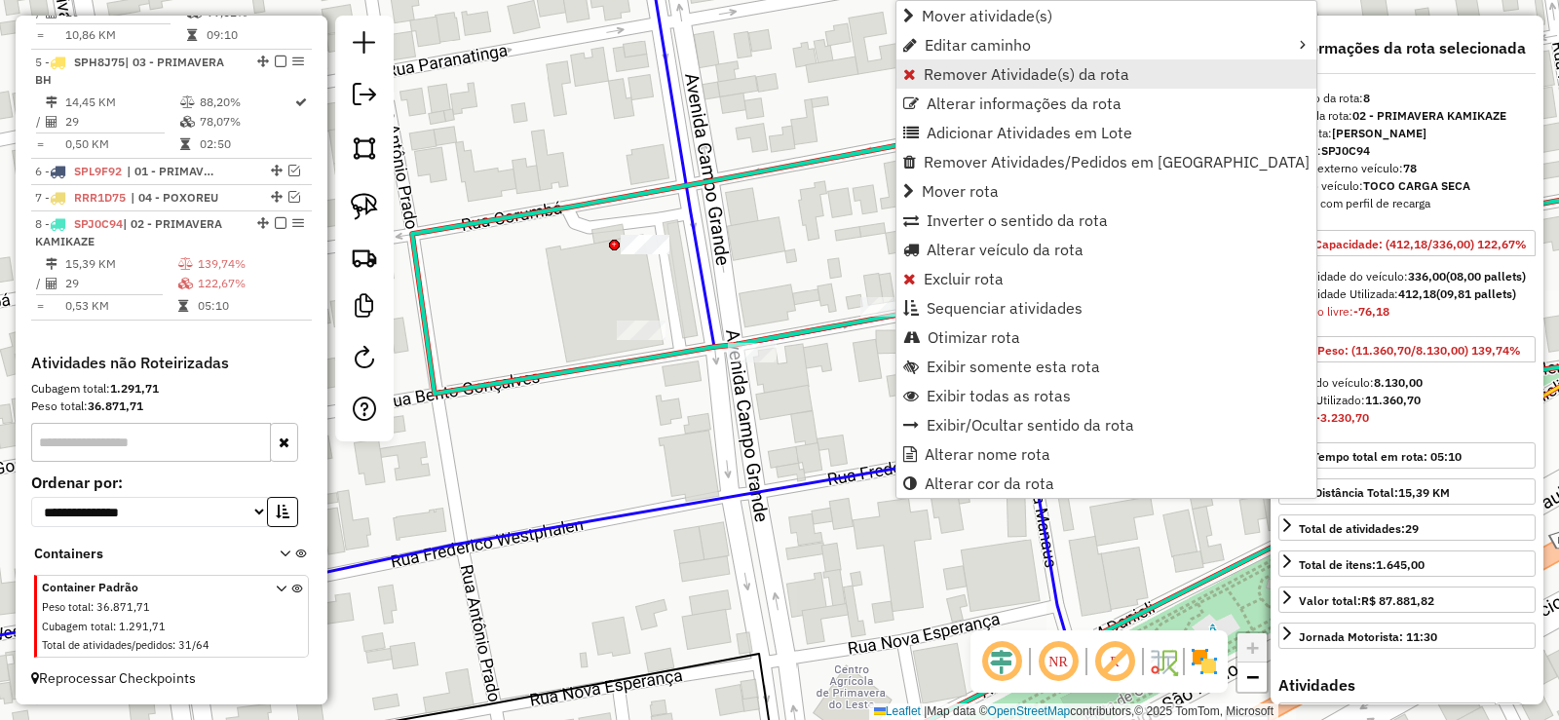
click at [939, 69] on span "Remover Atividade(s) da rota" at bounding box center [1027, 74] width 206 height 16
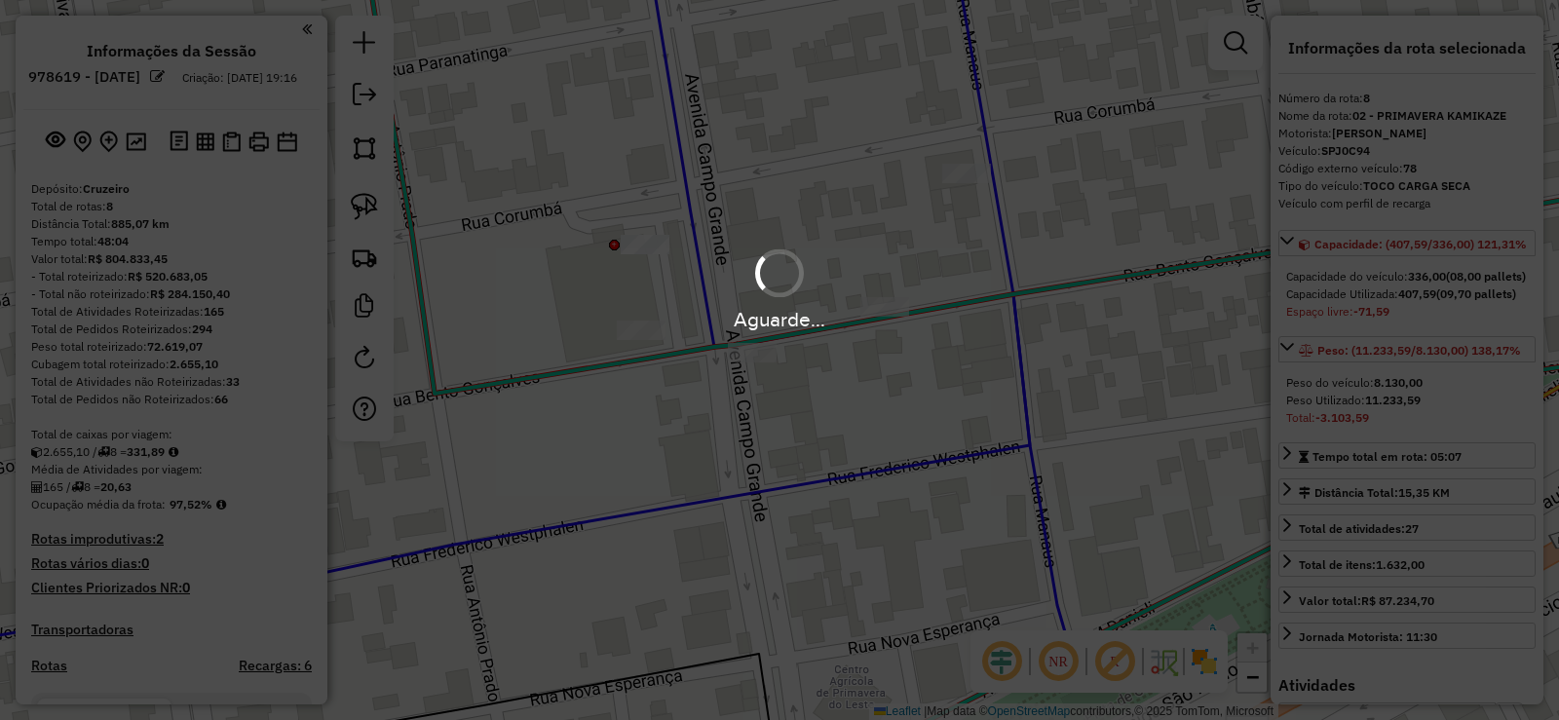
select select "**********"
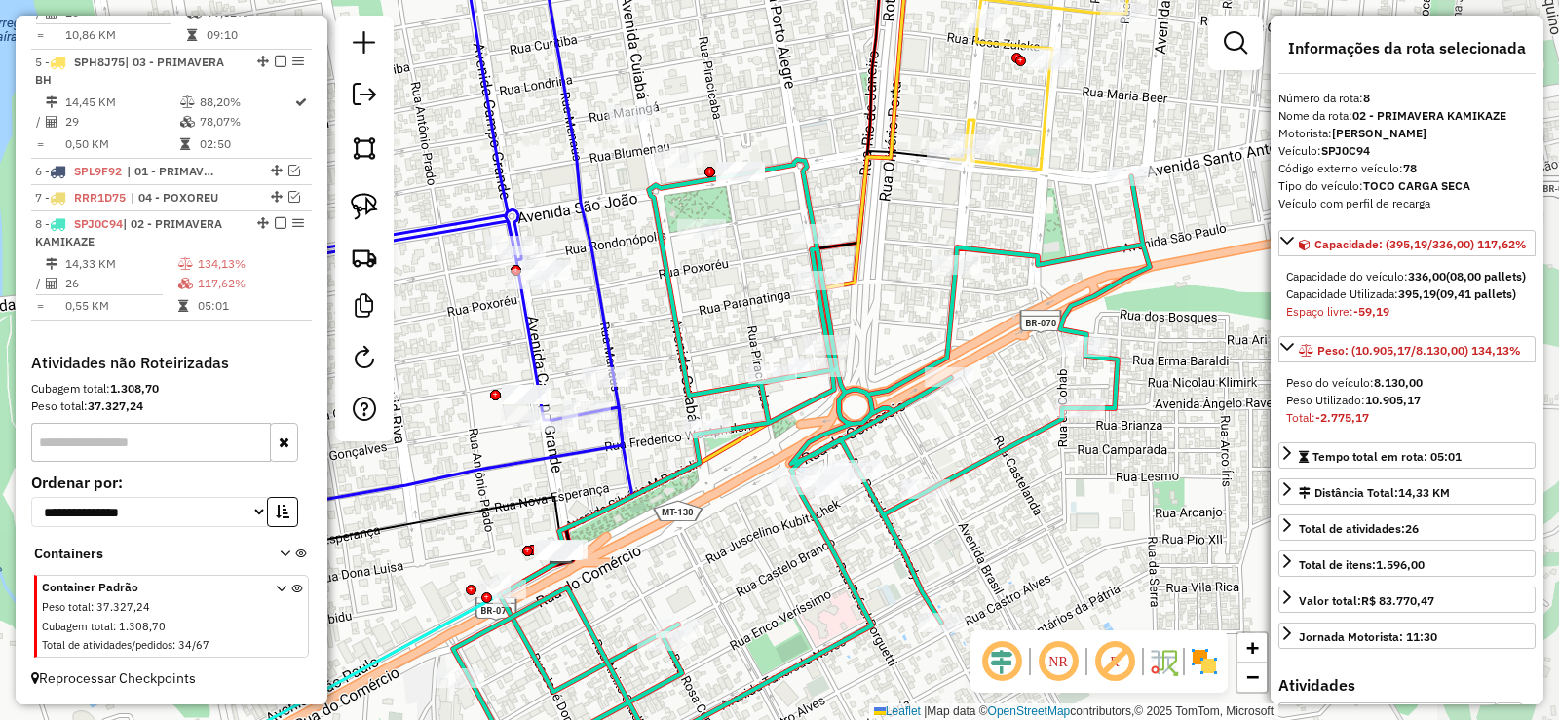
drag, startPoint x: 1025, startPoint y: 378, endPoint x: 677, endPoint y: 385, distance: 348.0
click at [677, 385] on icon at bounding box center [801, 479] width 698 height 639
click at [866, 396] on icon at bounding box center [801, 476] width 697 height 633
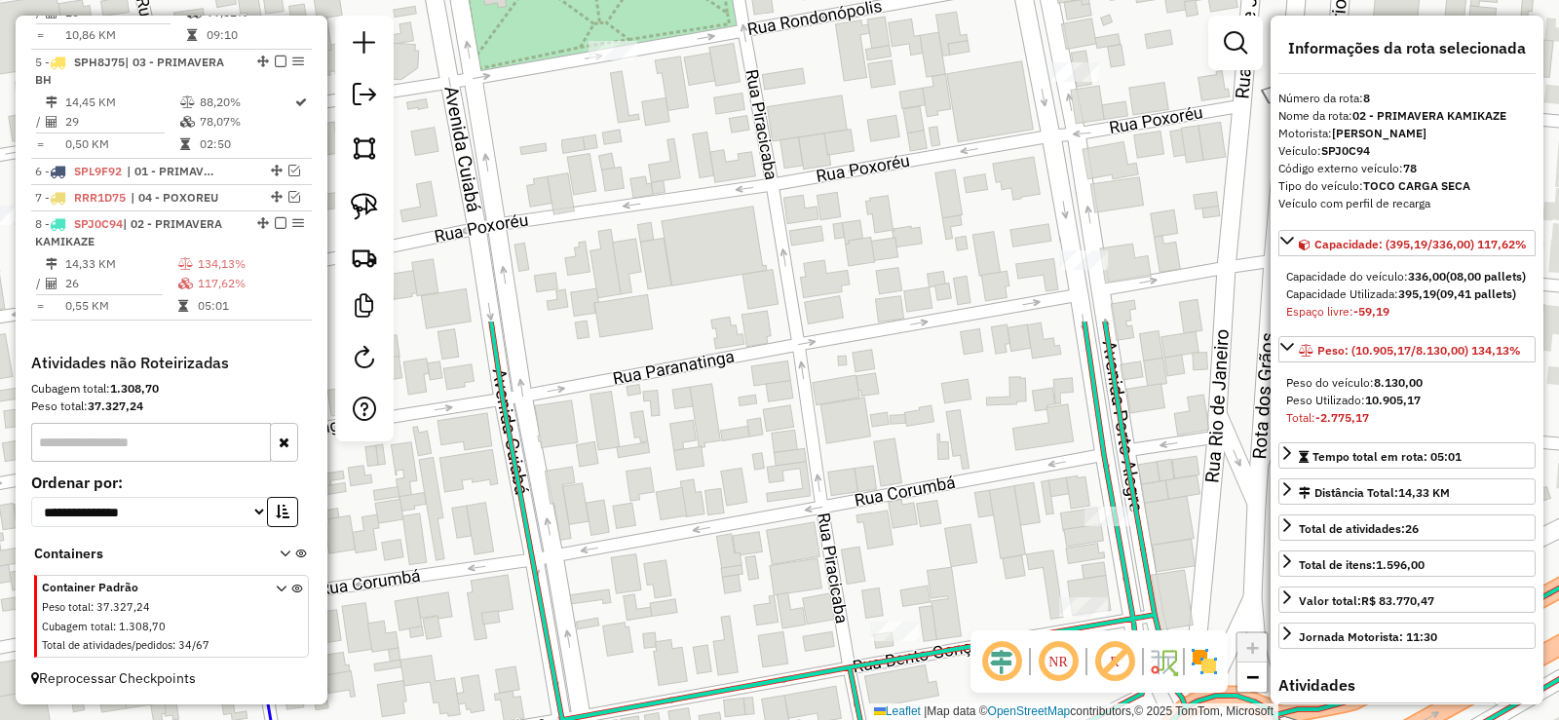
drag, startPoint x: 679, startPoint y: 260, endPoint x: 704, endPoint y: 589, distance: 329.3
click at [704, 589] on div "Janela de atendimento Grade de atendimento Capacidade Transportadoras Veículos …" at bounding box center [779, 360] width 1559 height 720
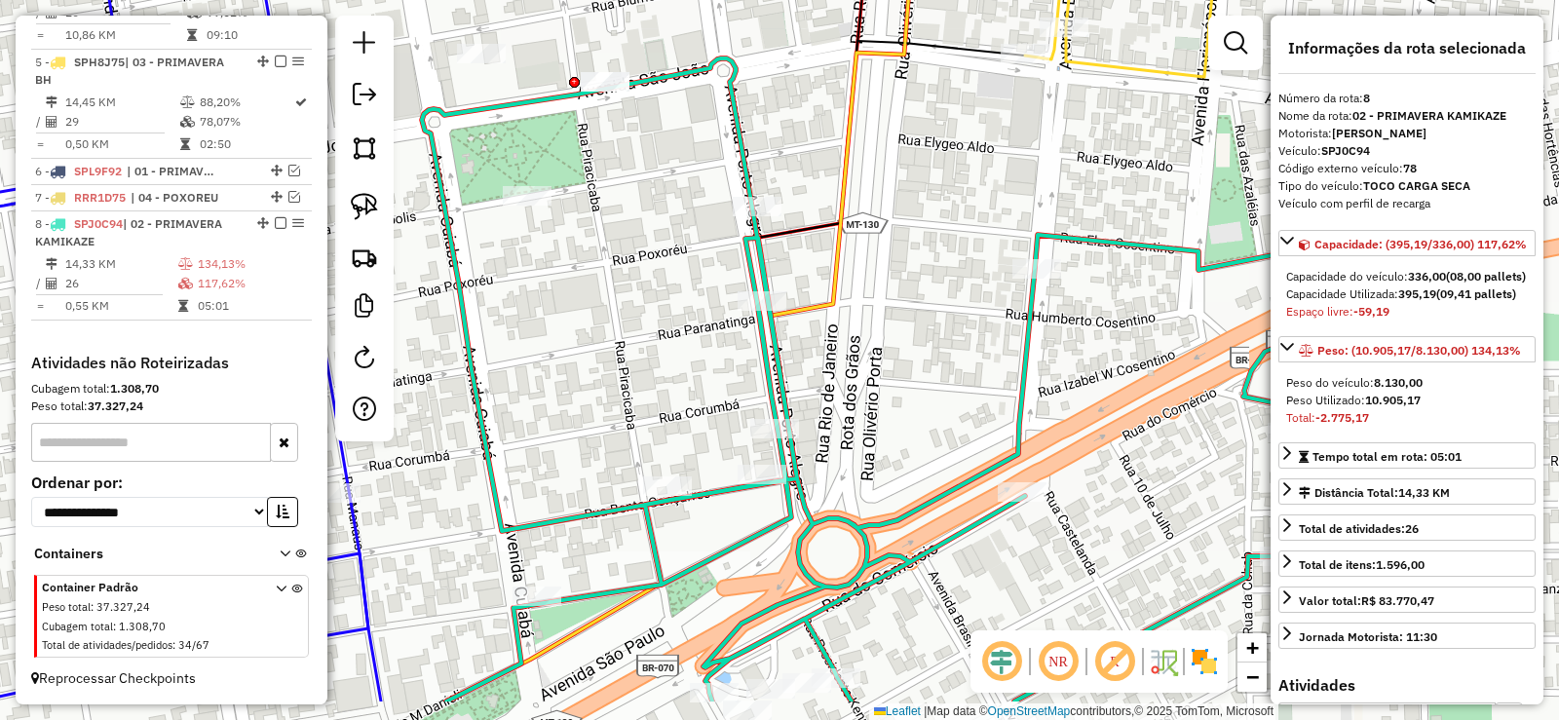
drag, startPoint x: 754, startPoint y: 457, endPoint x: 644, endPoint y: 378, distance: 135.5
click at [644, 378] on div "Janela de atendimento Grade de atendimento Capacidade Transportadoras Veículos …" at bounding box center [779, 360] width 1559 height 720
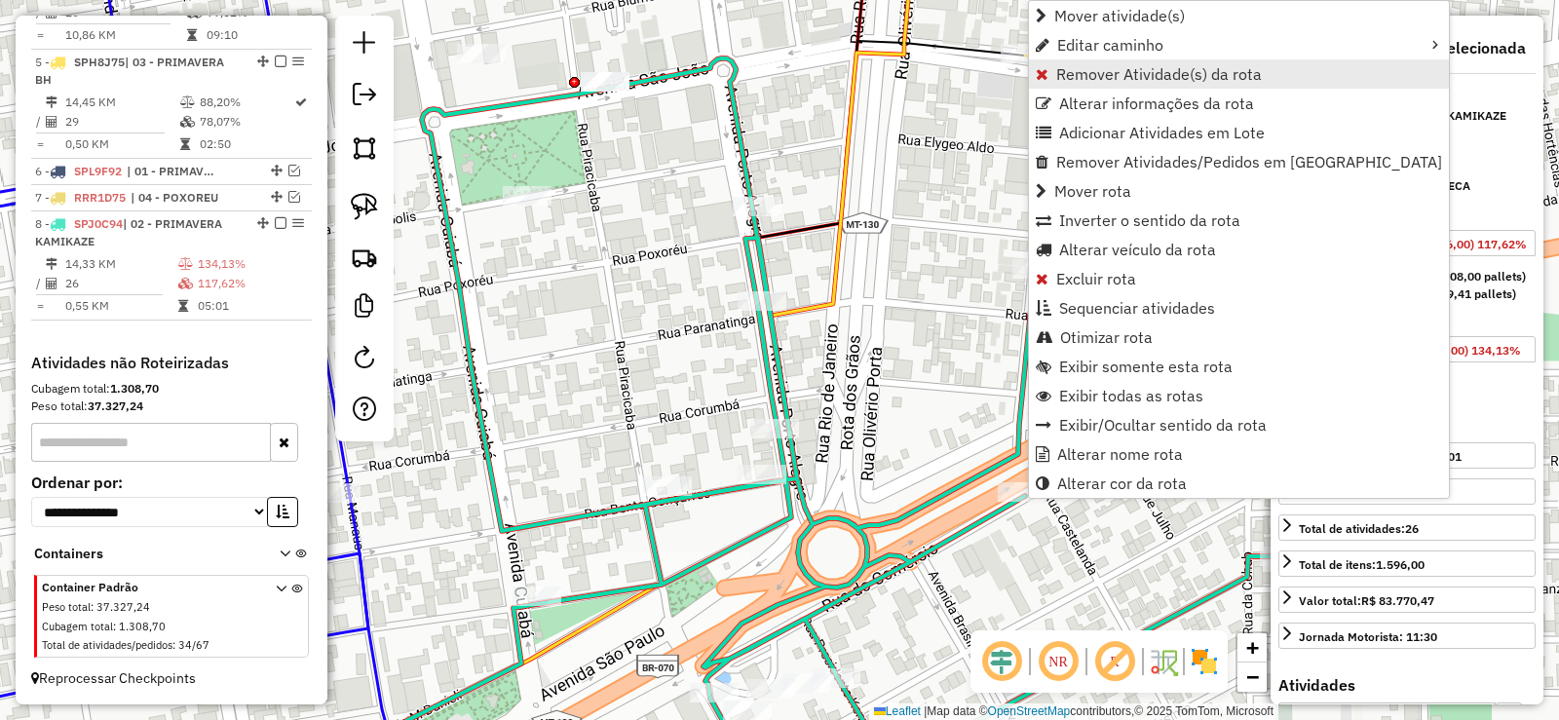
click at [1093, 79] on span "Remover Atividade(s) da rota" at bounding box center [1159, 74] width 206 height 16
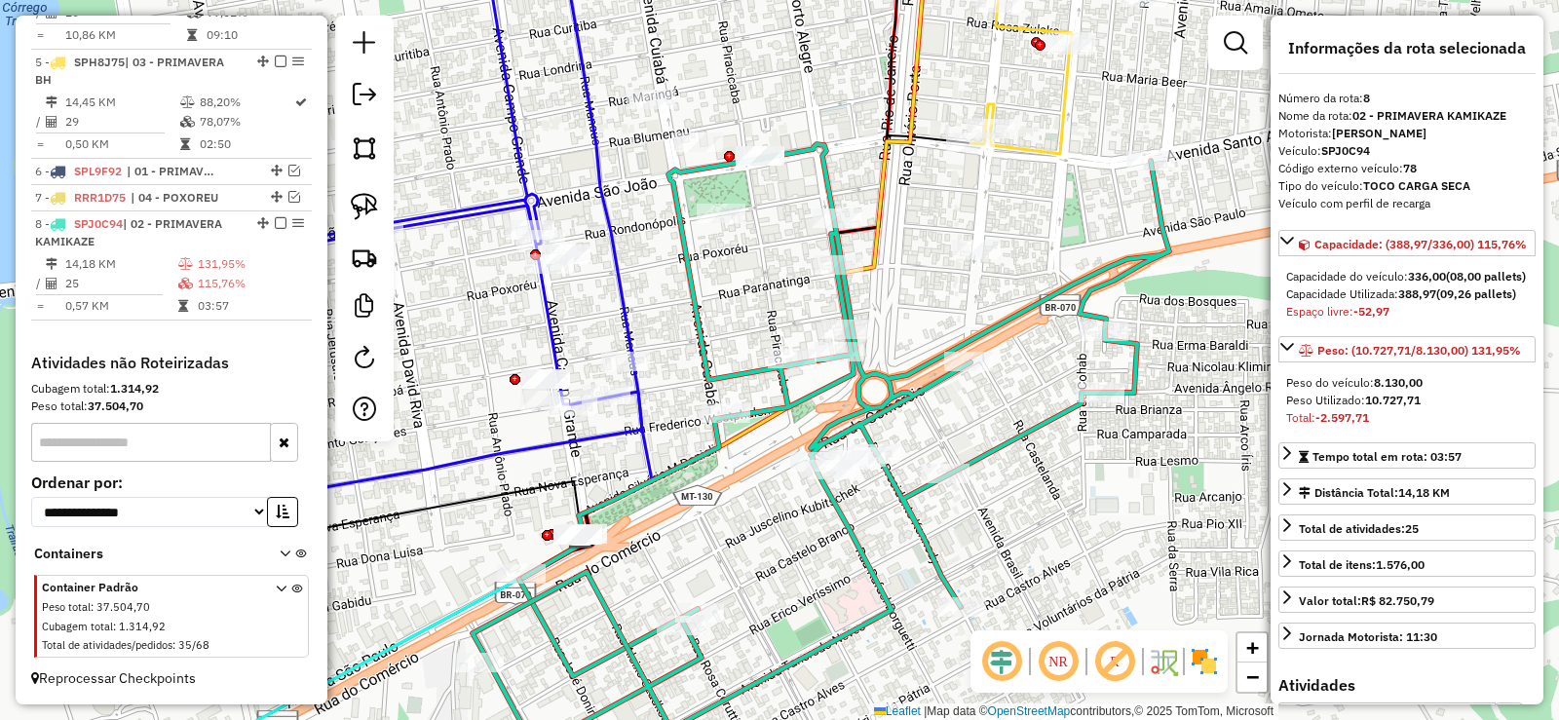
drag, startPoint x: 713, startPoint y: 309, endPoint x: 749, endPoint y: 288, distance: 42.0
click at [749, 288] on div "Janela de atendimento Grade de atendimento Capacidade Transportadoras Veículos …" at bounding box center [779, 360] width 1559 height 720
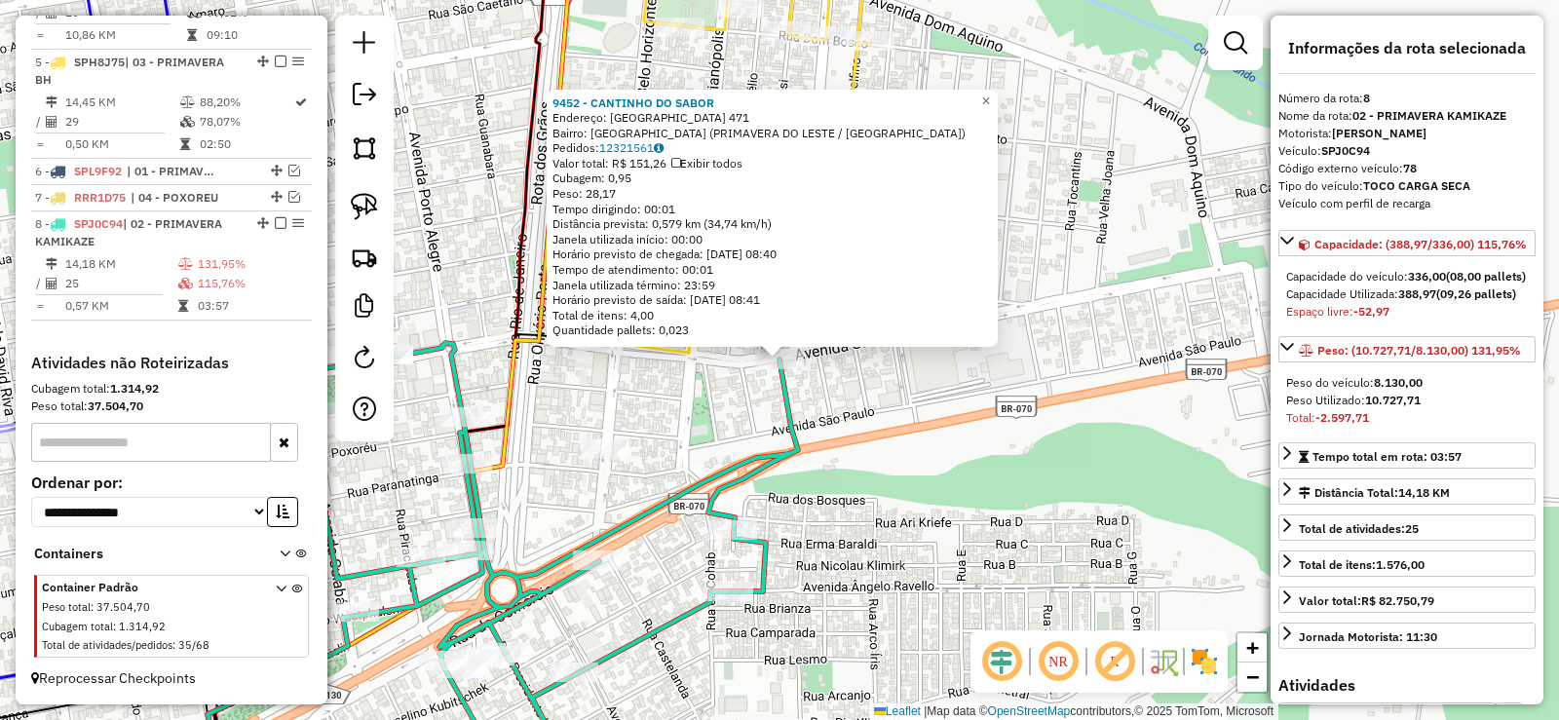
click at [739, 439] on div "9452 - CANTINHO DO SABOR Endereço: SANTO ANTONIO 471 Bairro: PARQUE ELDORADO (P…" at bounding box center [779, 360] width 1559 height 720
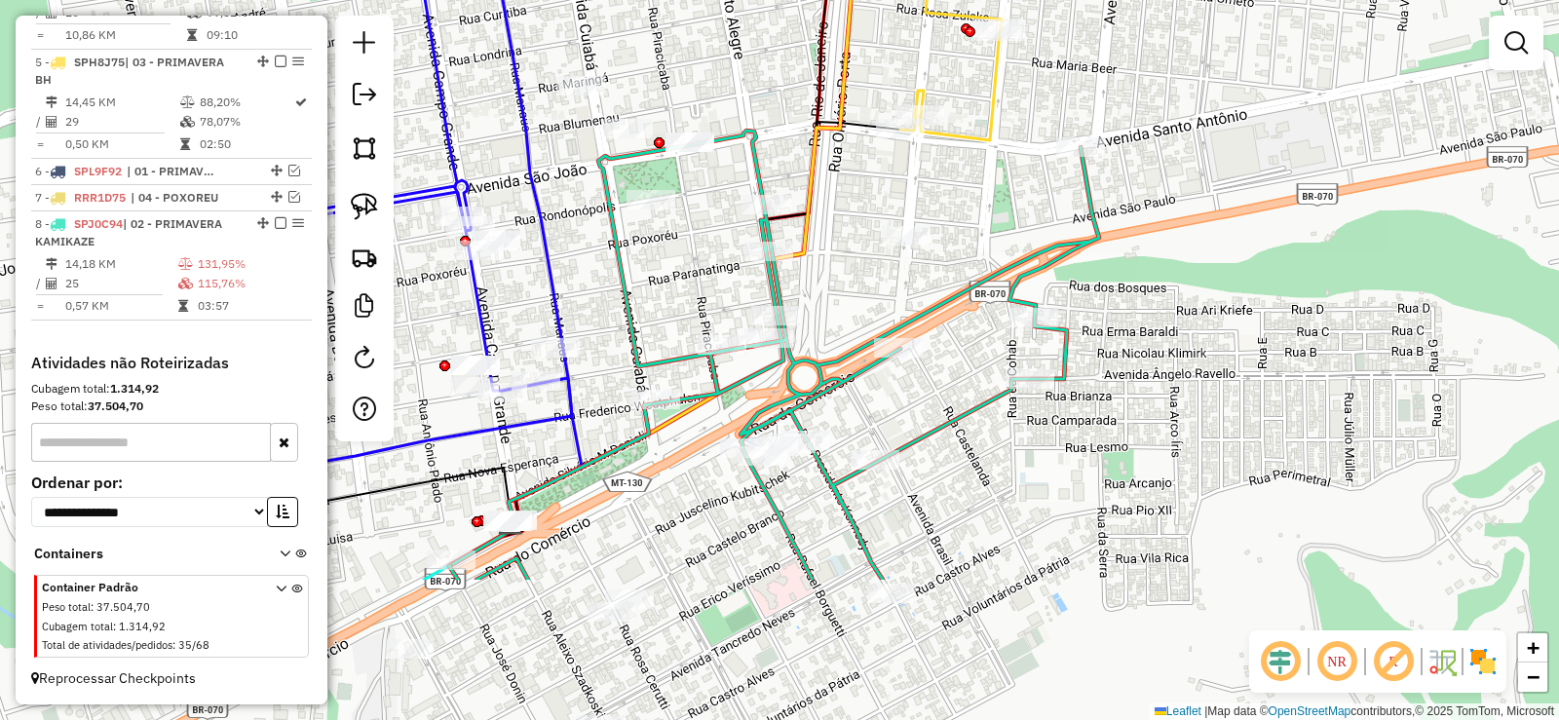
drag, startPoint x: 683, startPoint y: 445, endPoint x: 975, endPoint y: 237, distance: 358.3
click at [975, 237] on div "Janela de atendimento Grade de atendimento Capacidade Transportadoras Veículos …" at bounding box center [779, 360] width 1559 height 720
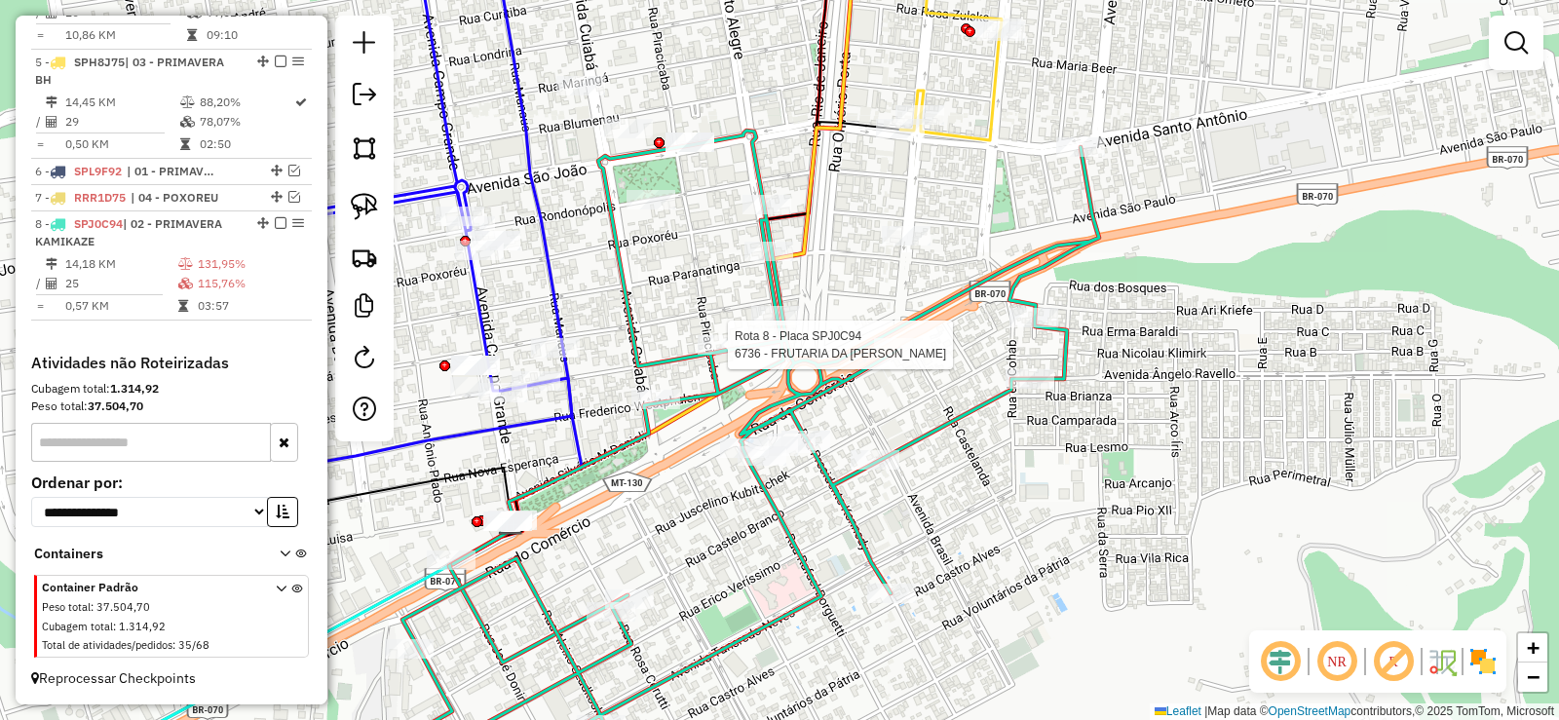
select select "**********"
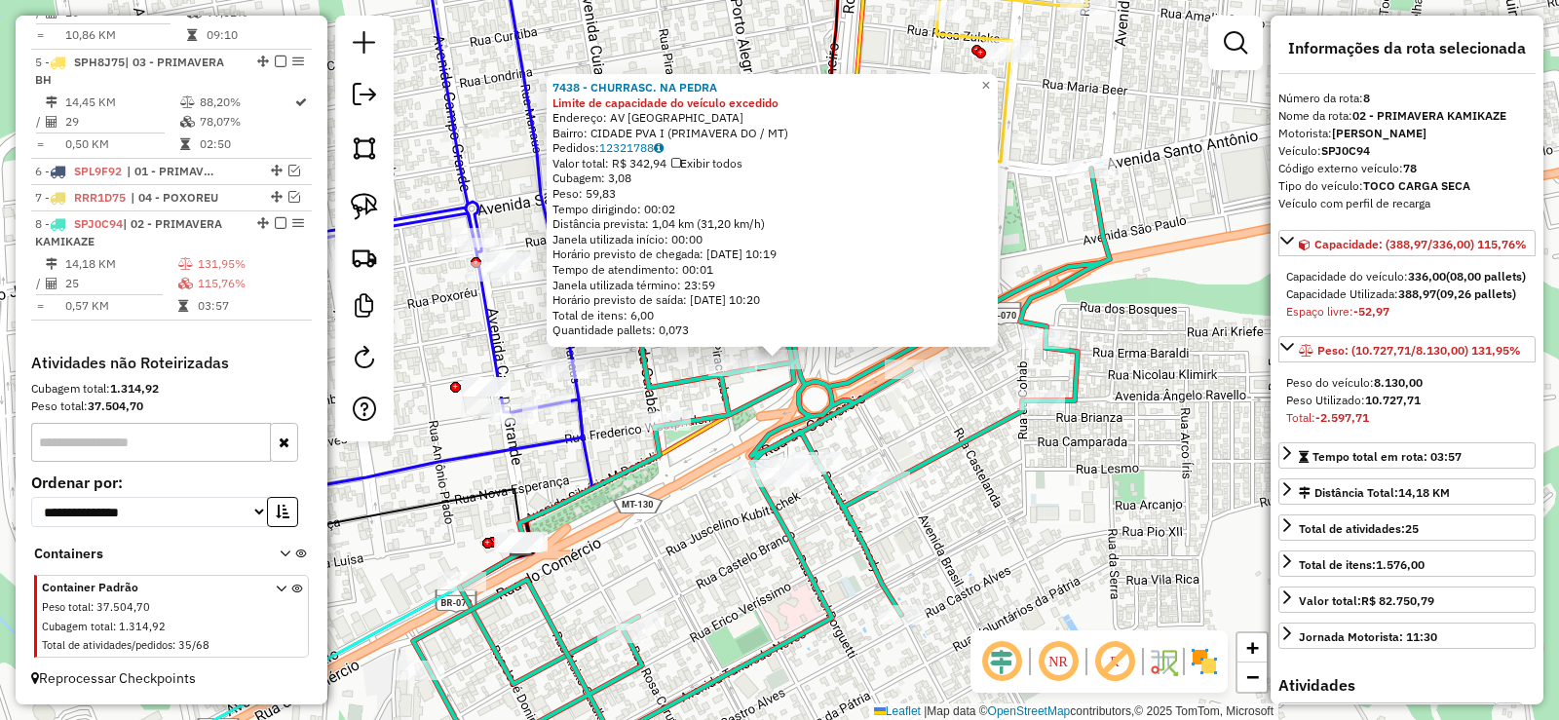
click at [816, 368] on div "7438 - CHURRASC. NA PEDRA Limite de capacidade do veículo excedido Endereço: AV…" at bounding box center [779, 360] width 1559 height 720
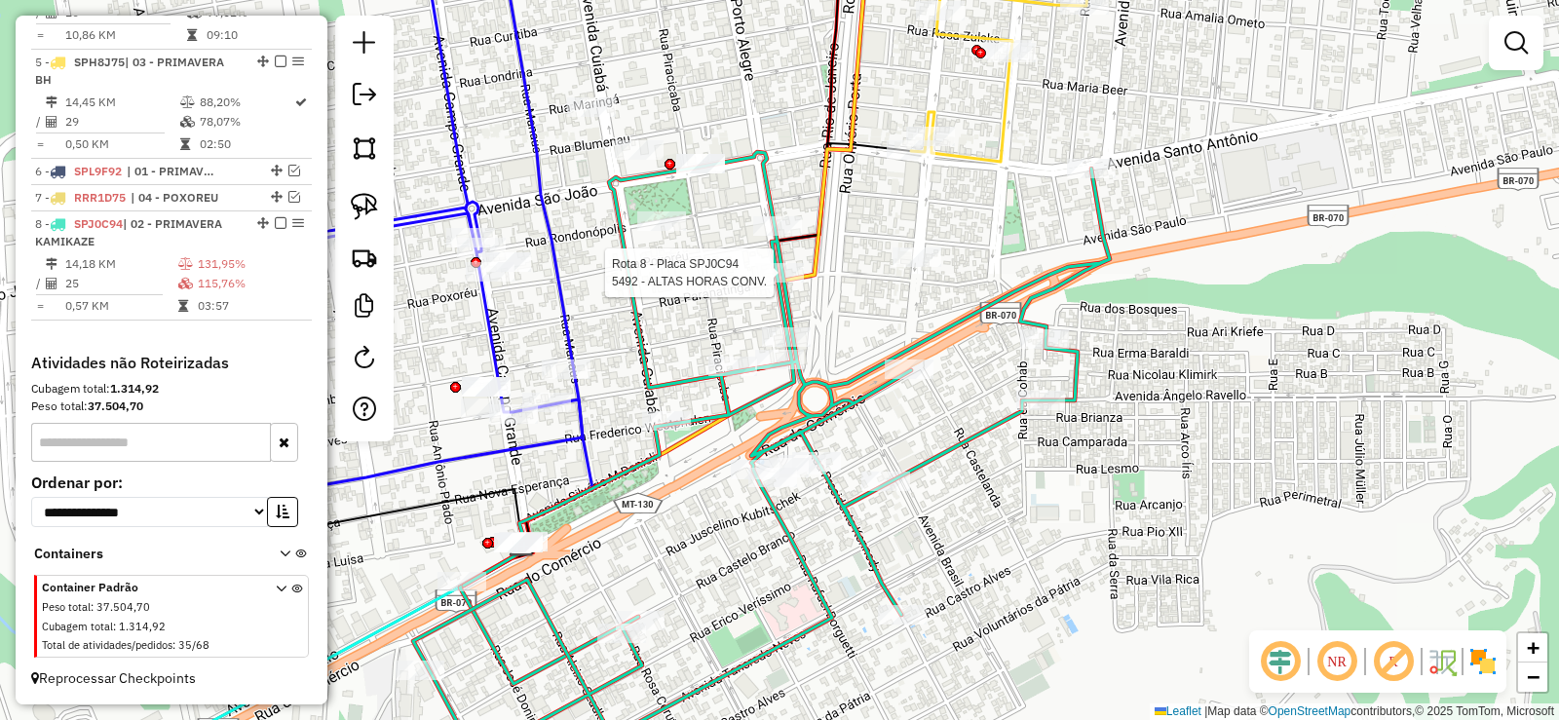
select select "**********"
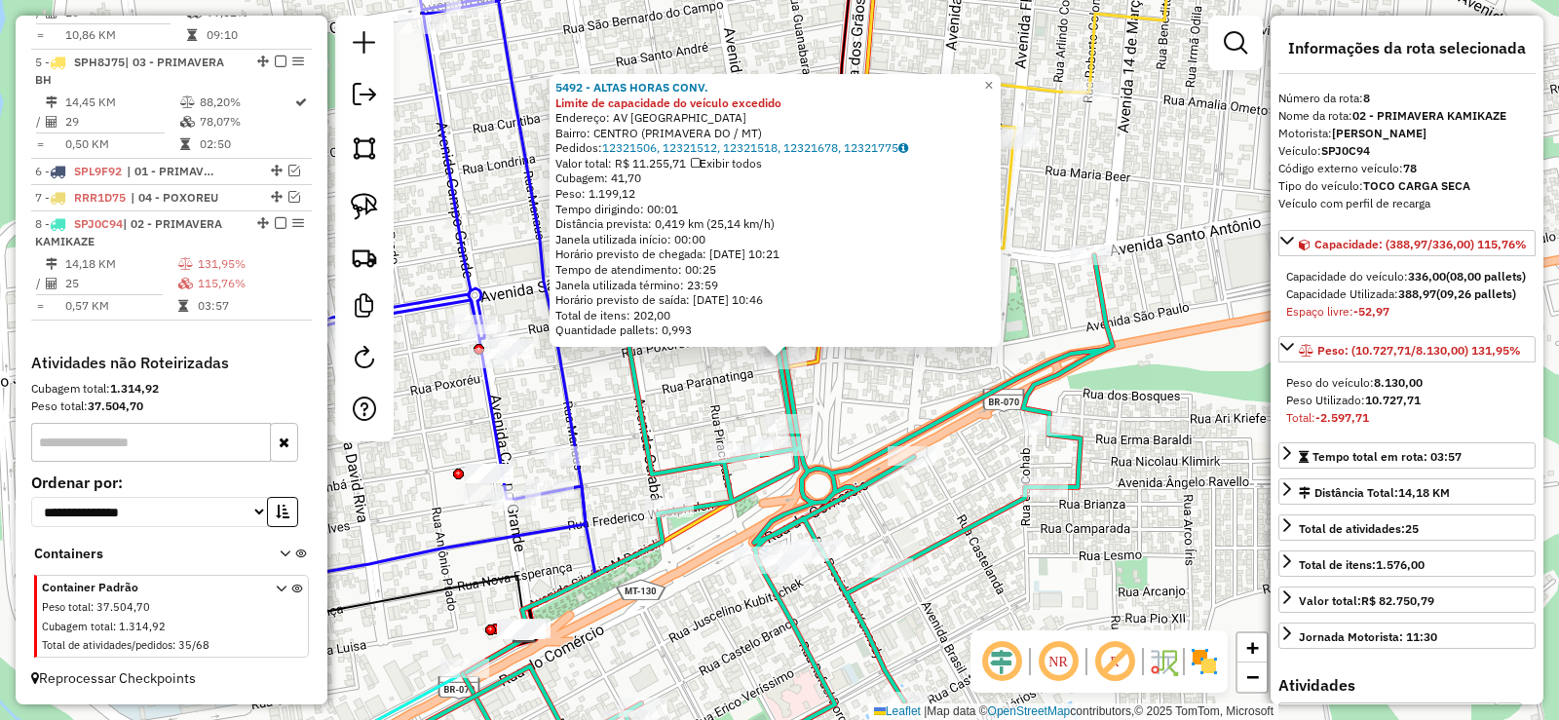
click at [844, 401] on div "5492 - ALTAS HORAS CONV. Limite de capacidade do veículo excedido Endereço: AV …" at bounding box center [779, 360] width 1559 height 720
click at [838, 406] on div "5492 - ALTAS HORAS CONV. Limite de capacidade do veículo excedido Endereço: AV …" at bounding box center [779, 360] width 1559 height 720
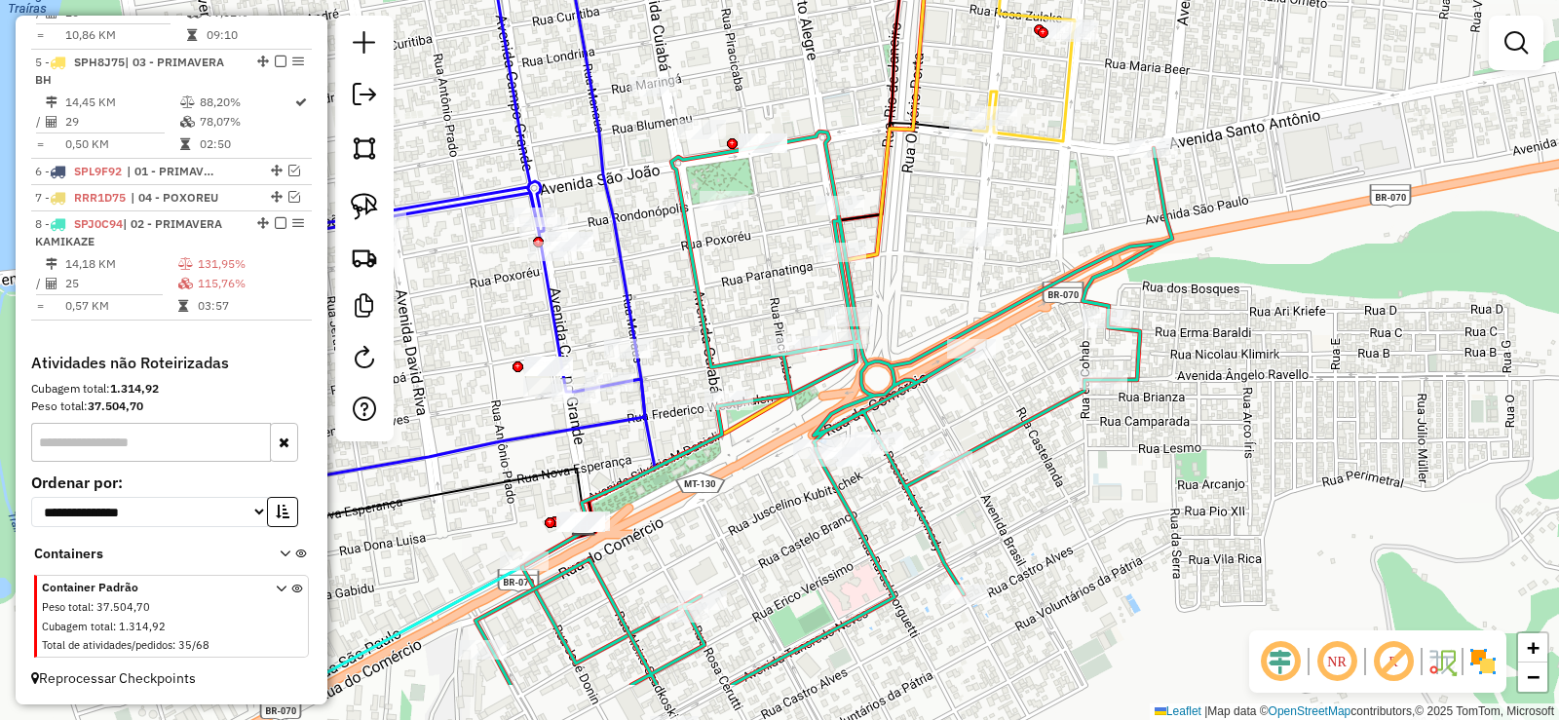
drag, startPoint x: 885, startPoint y: 465, endPoint x: 945, endPoint y: 353, distance: 127.3
click at [945, 353] on icon at bounding box center [824, 409] width 697 height 554
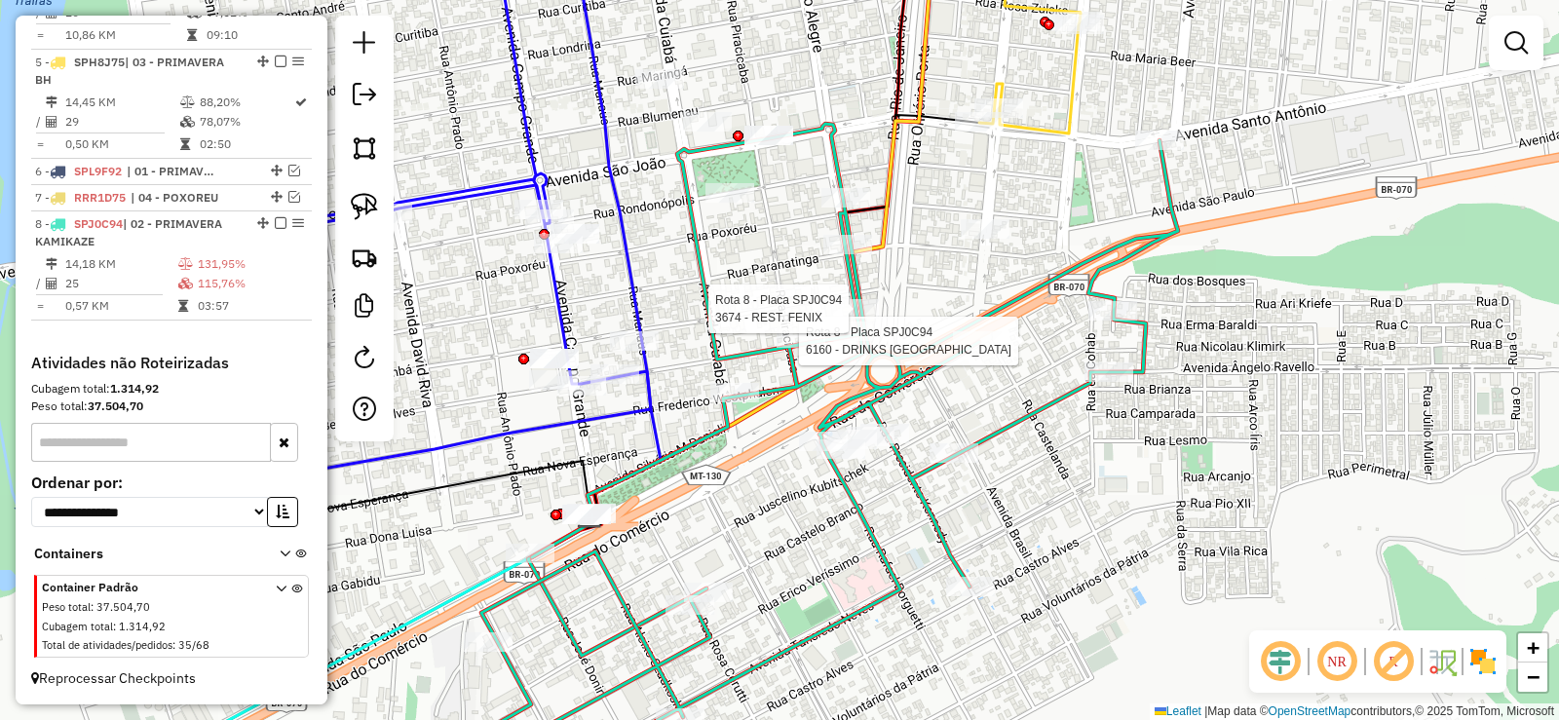
select select "**********"
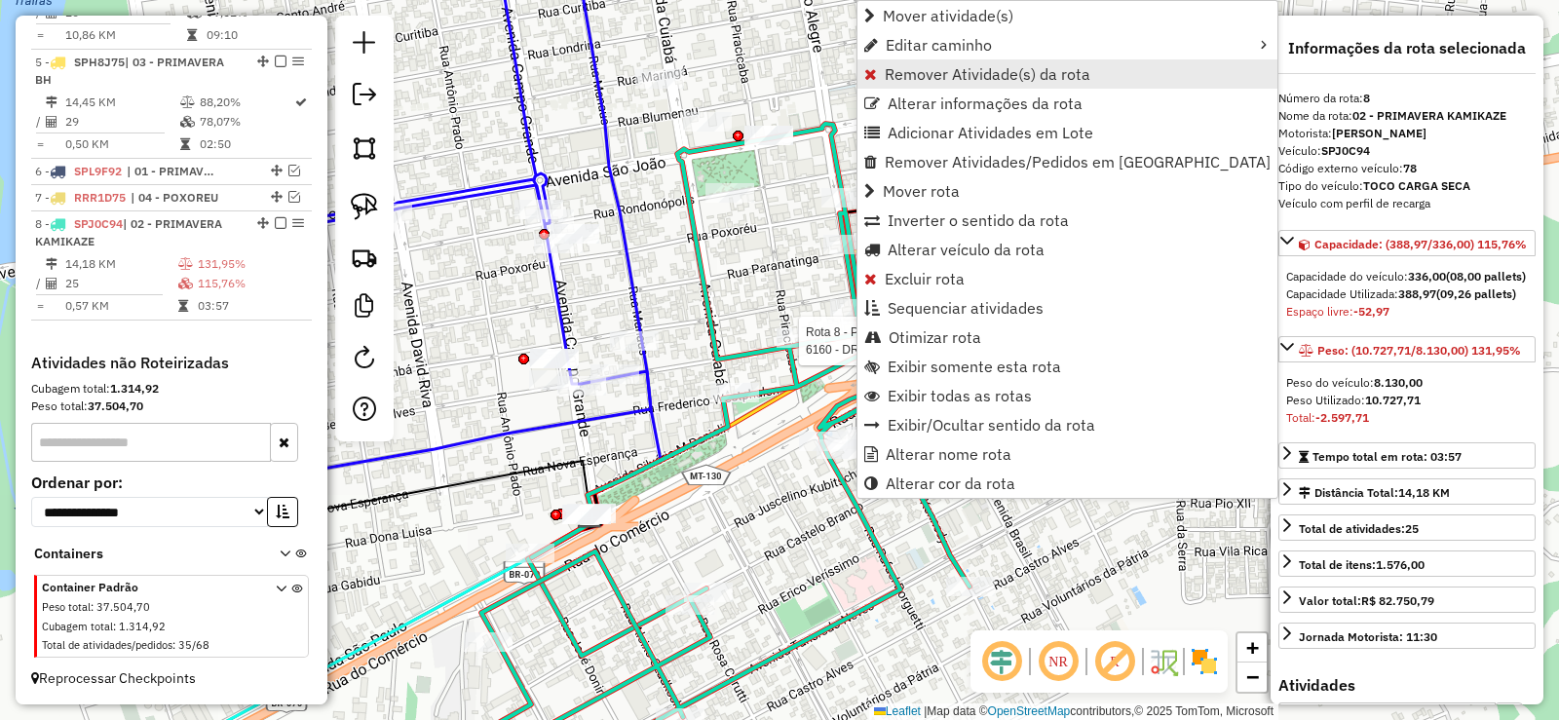
click at [923, 84] on link "Remover Atividade(s) da rota" at bounding box center [1068, 73] width 420 height 29
click at [954, 71] on span "Remover Atividade(s) da rota" at bounding box center [980, 74] width 206 height 16
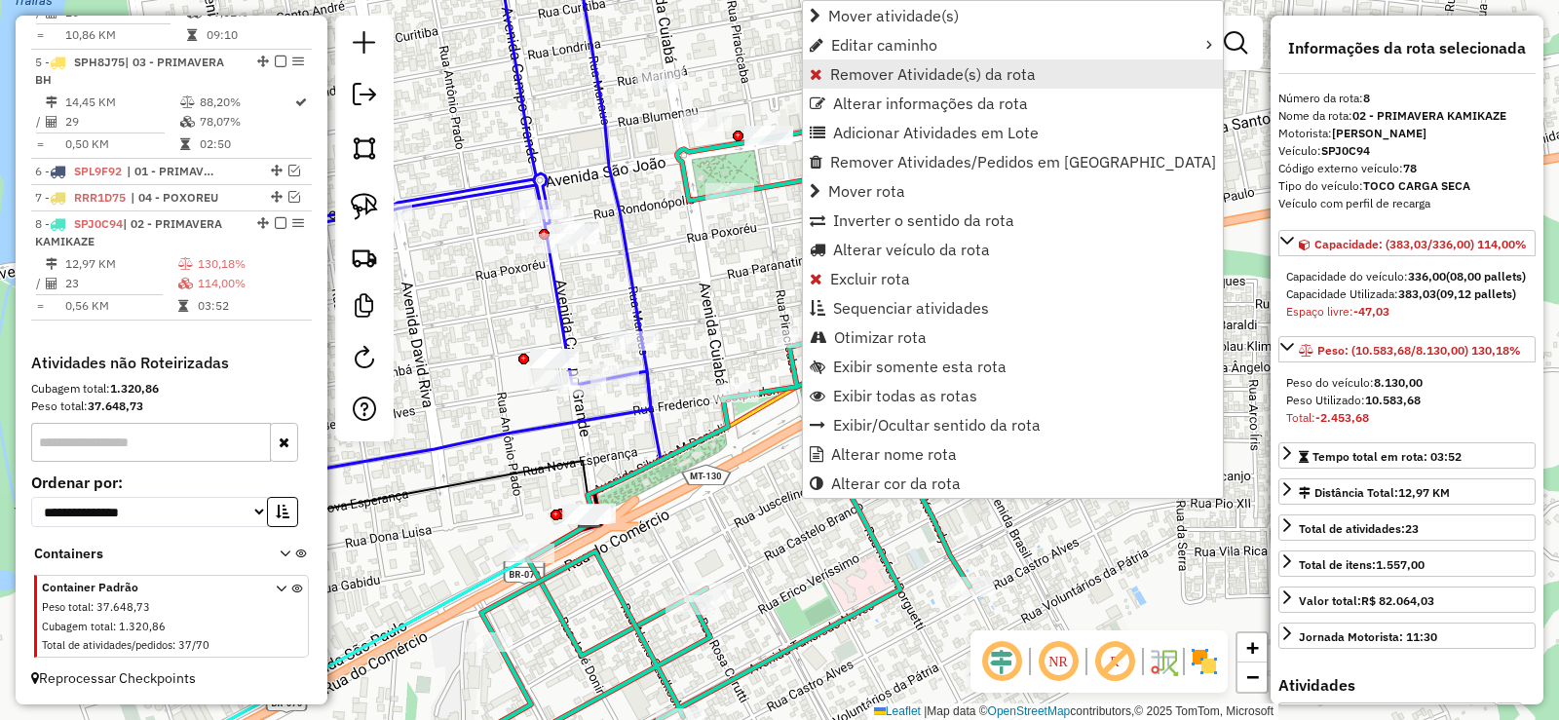
click at [838, 80] on span "Remover Atividade(s) da rota" at bounding box center [933, 74] width 206 height 16
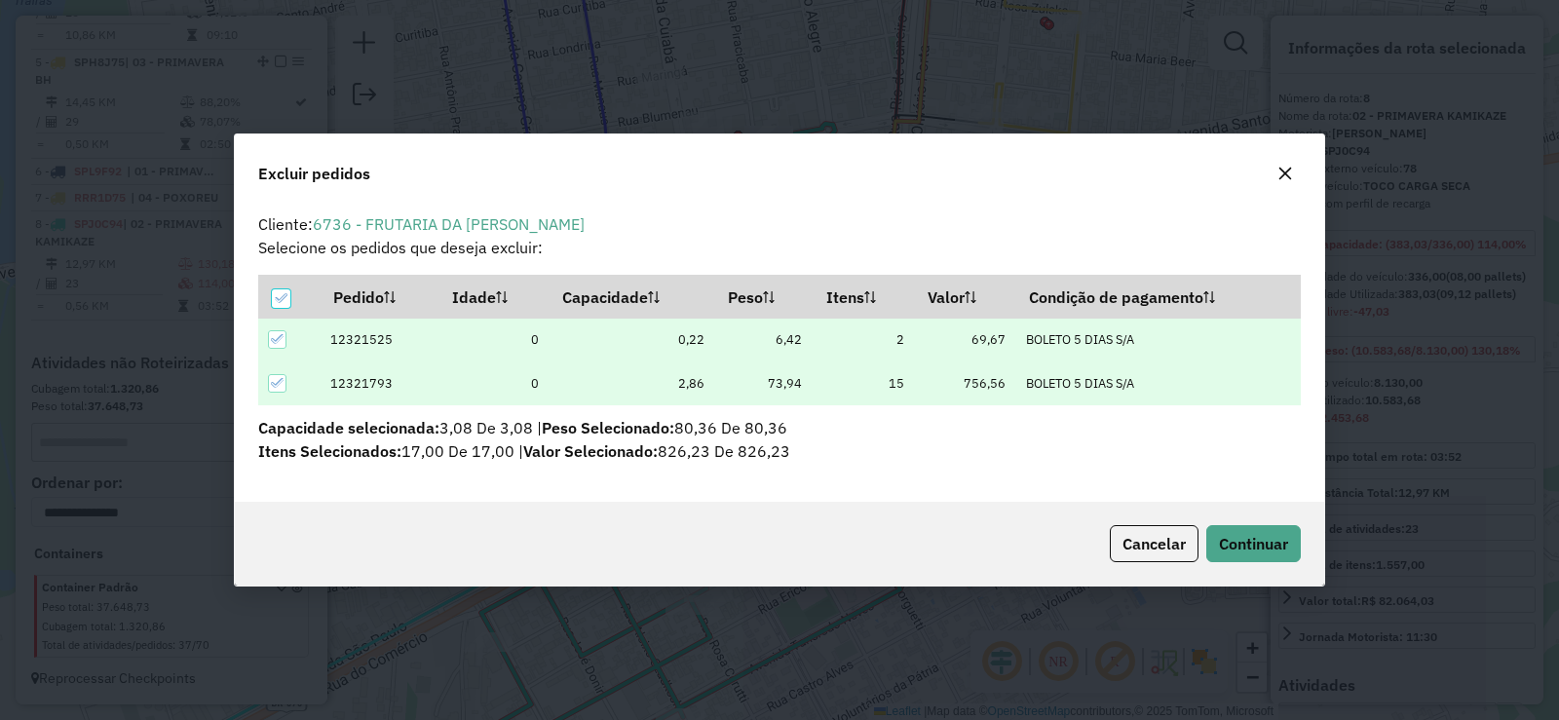
scroll to position [0, 0]
click at [1246, 549] on span "Continuar" at bounding box center [1253, 543] width 69 height 19
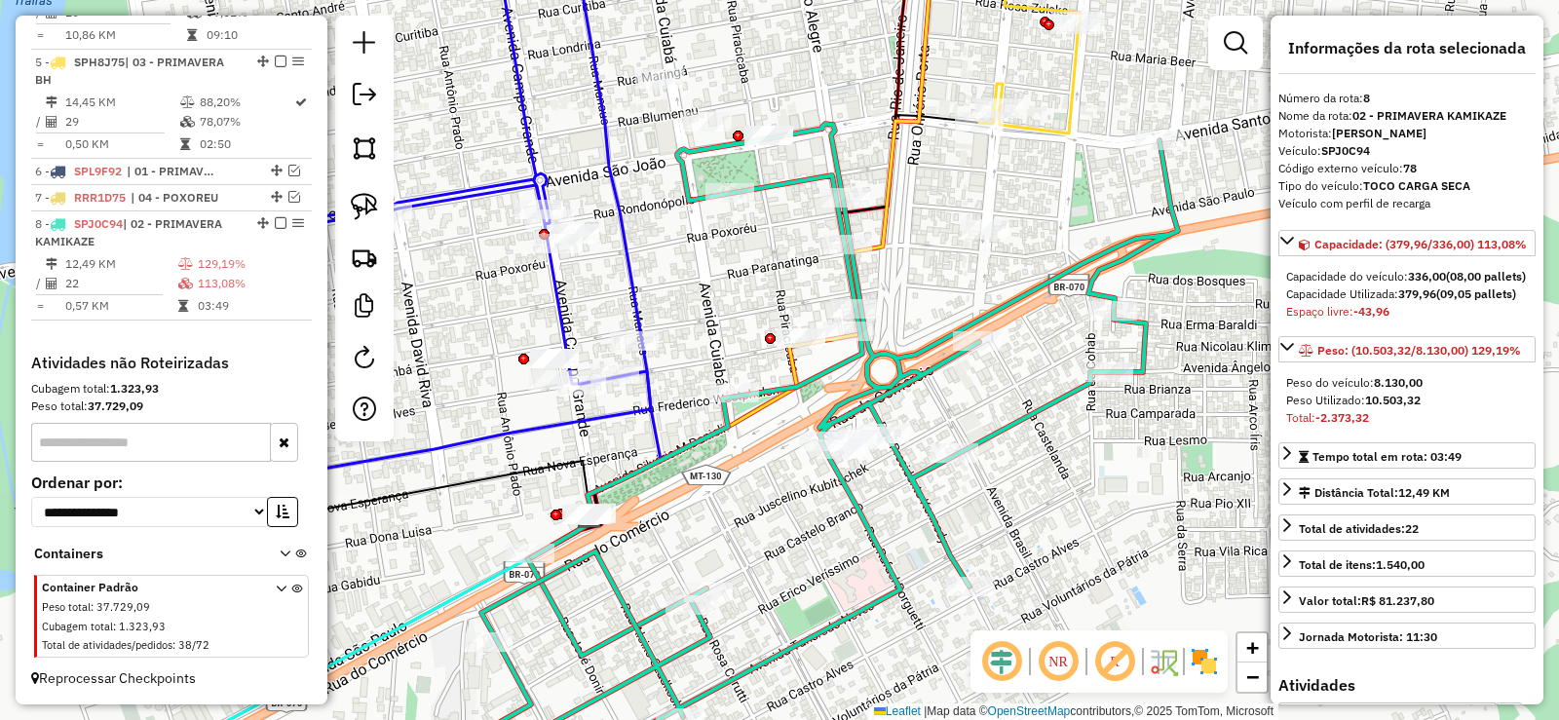
click at [868, 360] on icon at bounding box center [829, 458] width 700 height 669
click at [876, 360] on icon at bounding box center [829, 458] width 700 height 669
click at [876, 344] on icon at bounding box center [829, 458] width 700 height 669
click at [870, 351] on icon at bounding box center [829, 458] width 700 height 669
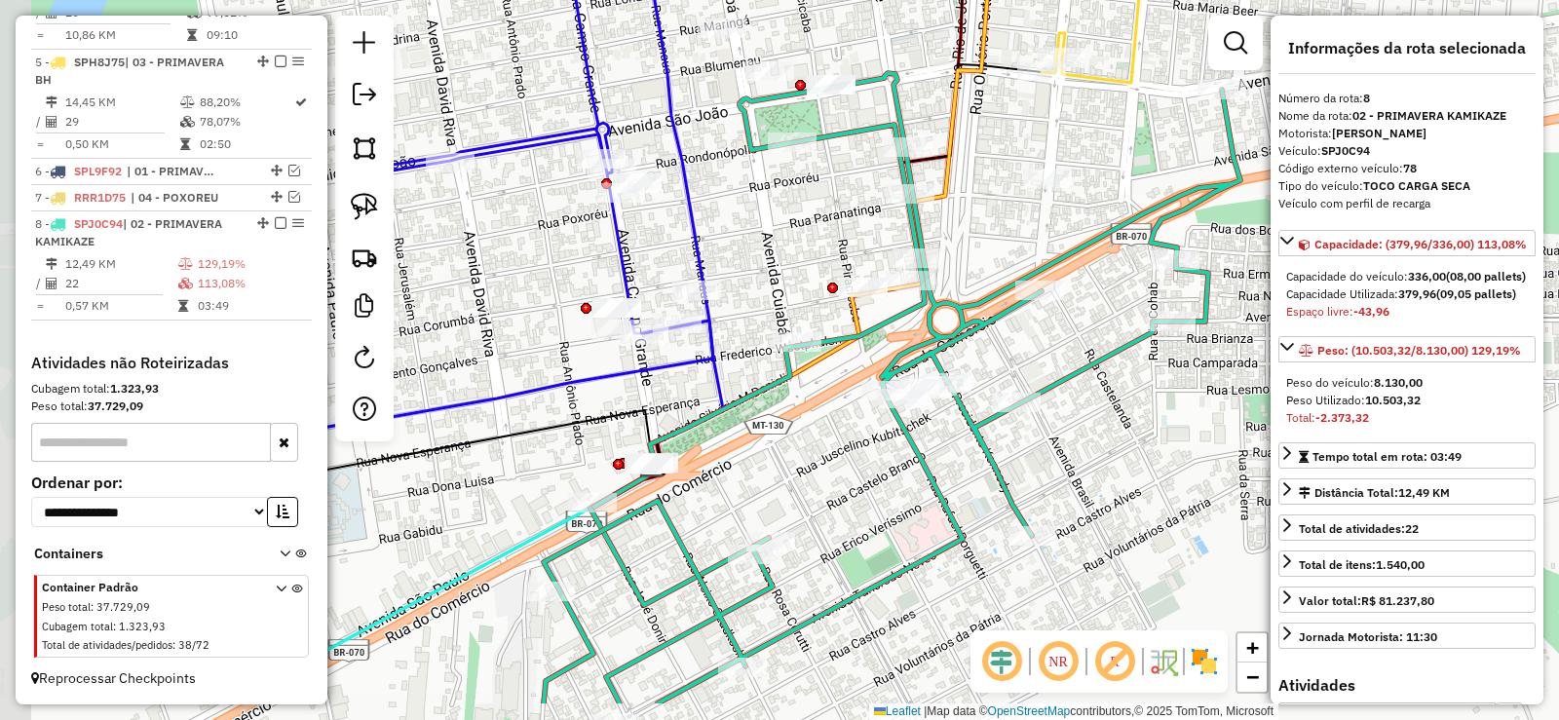
drag, startPoint x: 784, startPoint y: 307, endPoint x: 859, endPoint y: 211, distance: 121.5
click at [859, 211] on div "Janela de atendimento Grade de atendimento Capacidade Transportadoras Veículos …" at bounding box center [779, 360] width 1559 height 720
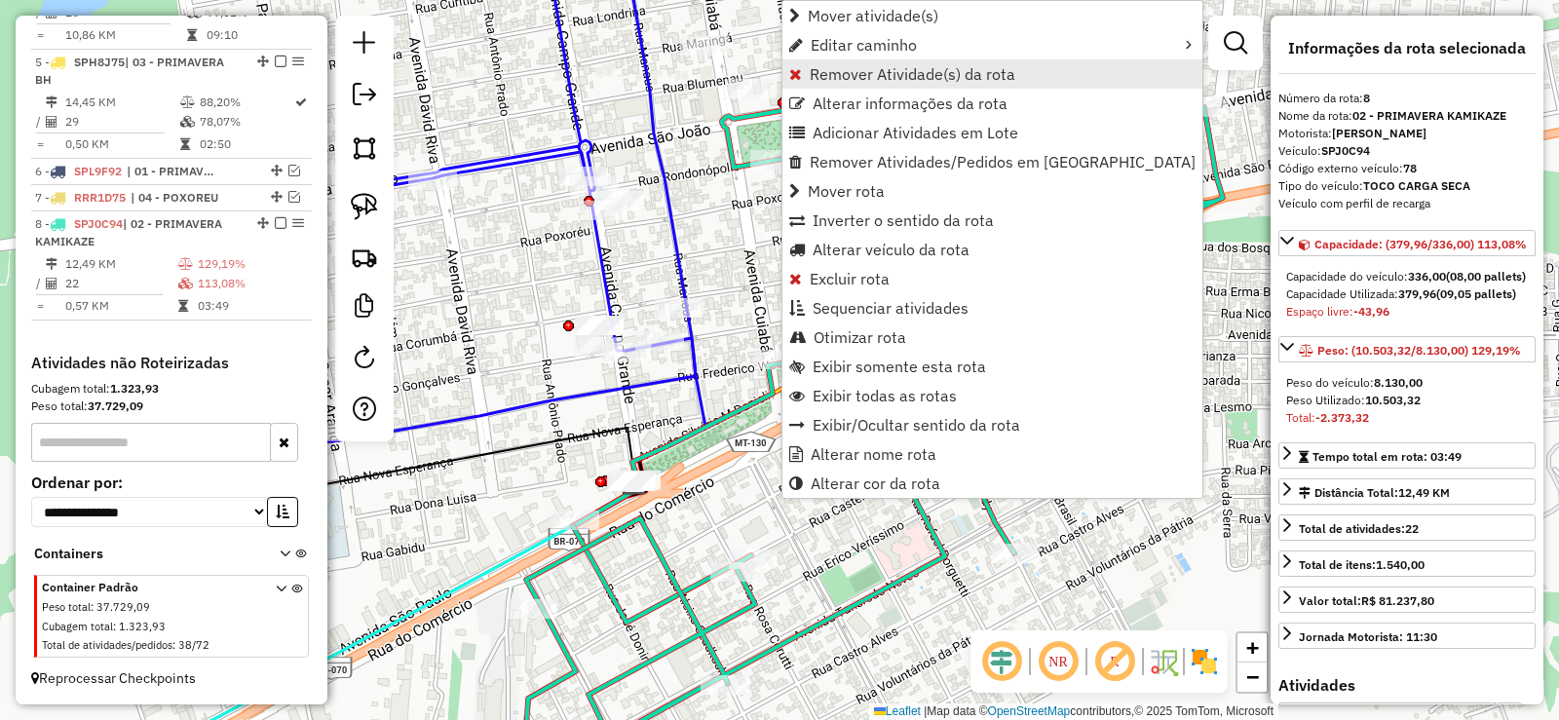
click at [859, 73] on span "Remover Atividade(s) da rota" at bounding box center [913, 74] width 206 height 16
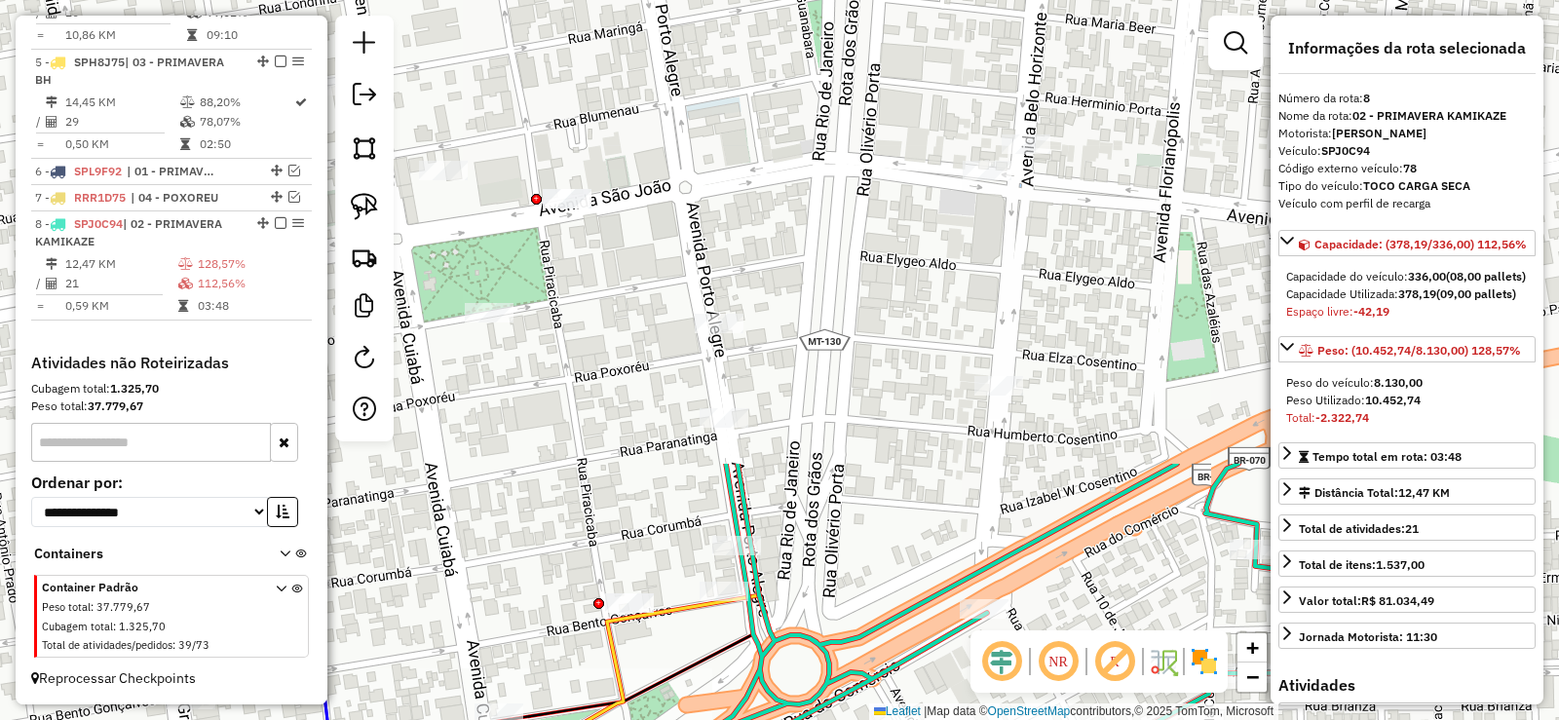
drag, startPoint x: 1002, startPoint y: 216, endPoint x: 727, endPoint y: 735, distance: 586.8
click at [727, 719] on html "Aguarde... Pop-up bloqueado! Seu navegador bloqueou automáticamente a abertura …" at bounding box center [779, 360] width 1559 height 720
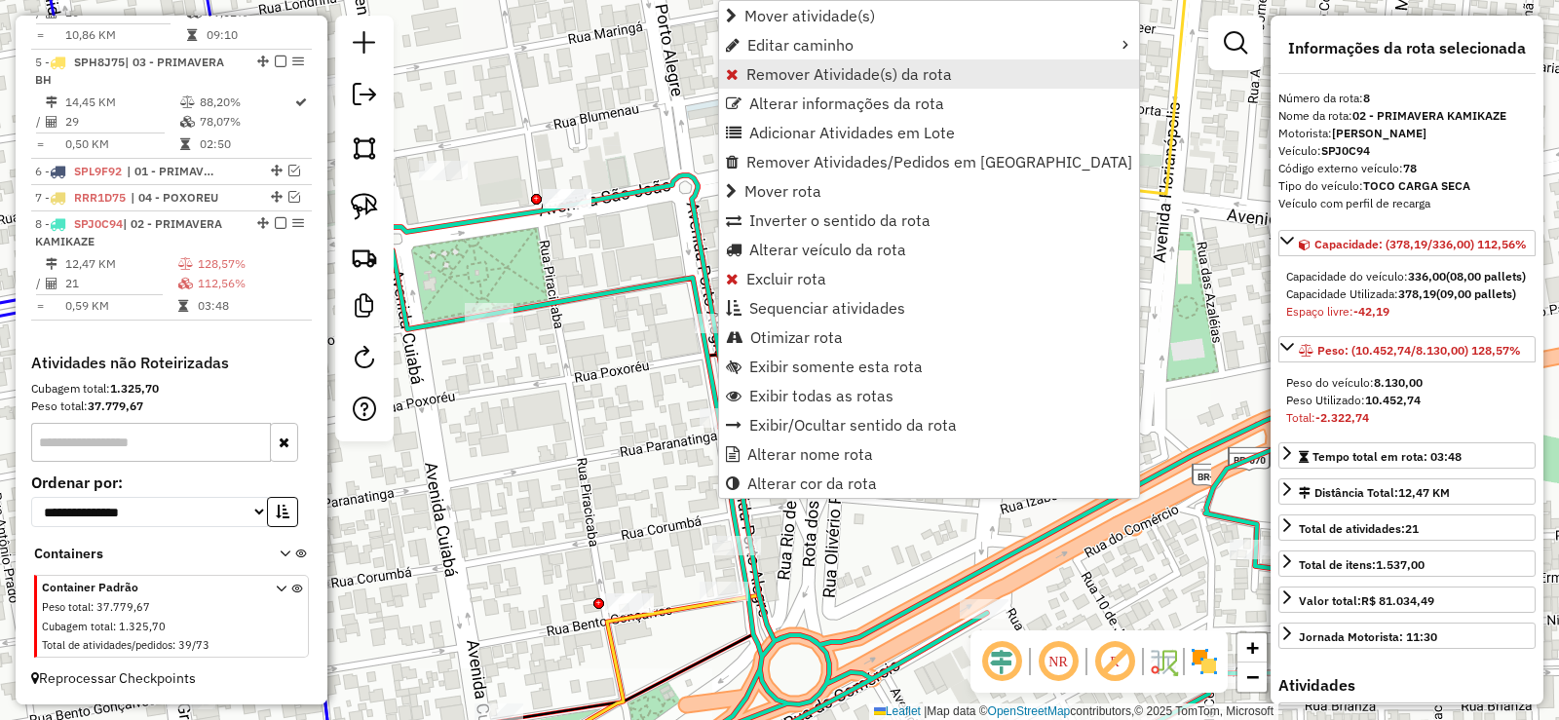
click at [794, 87] on link "Remover Atividade(s) da rota" at bounding box center [929, 73] width 420 height 29
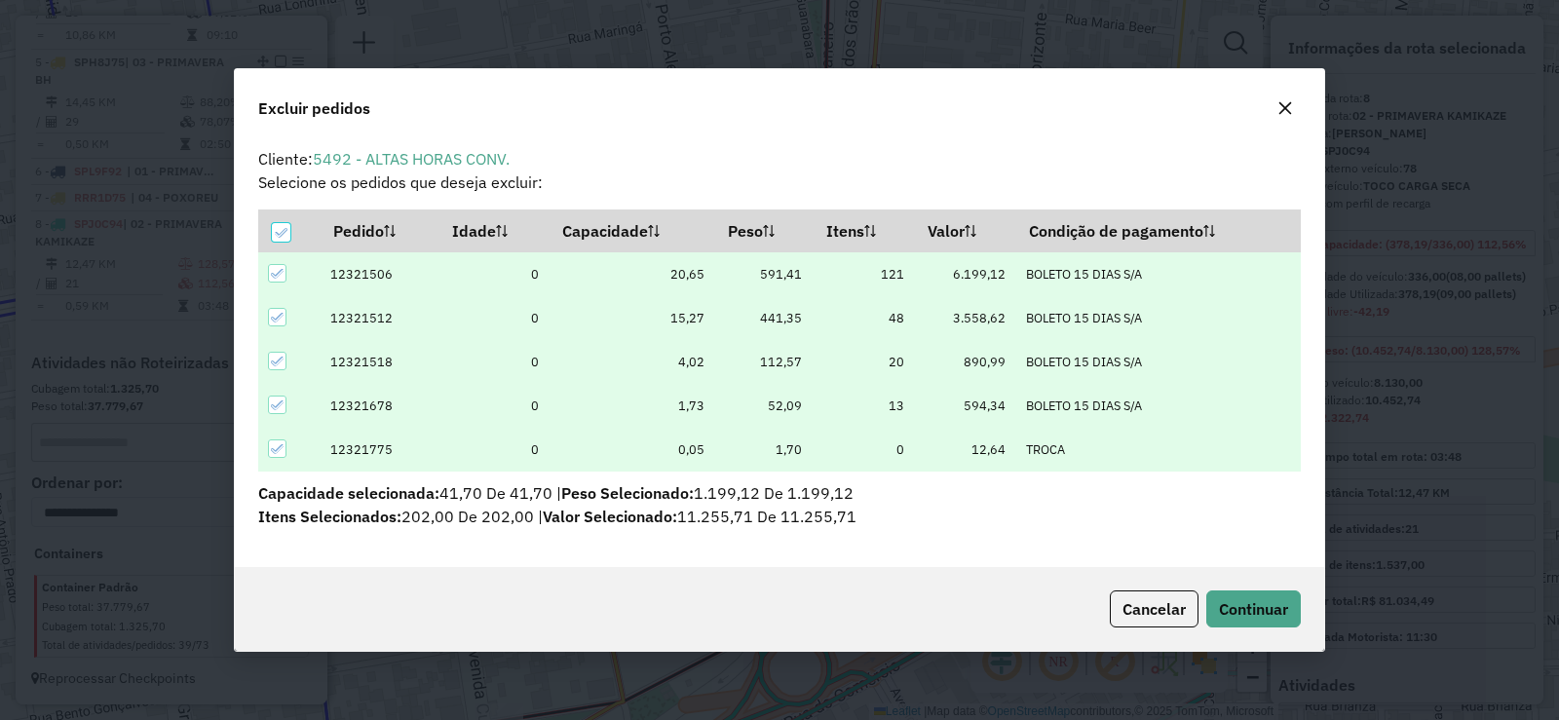
scroll to position [11, 6]
click at [1281, 624] on button "Continuar" at bounding box center [1254, 609] width 95 height 37
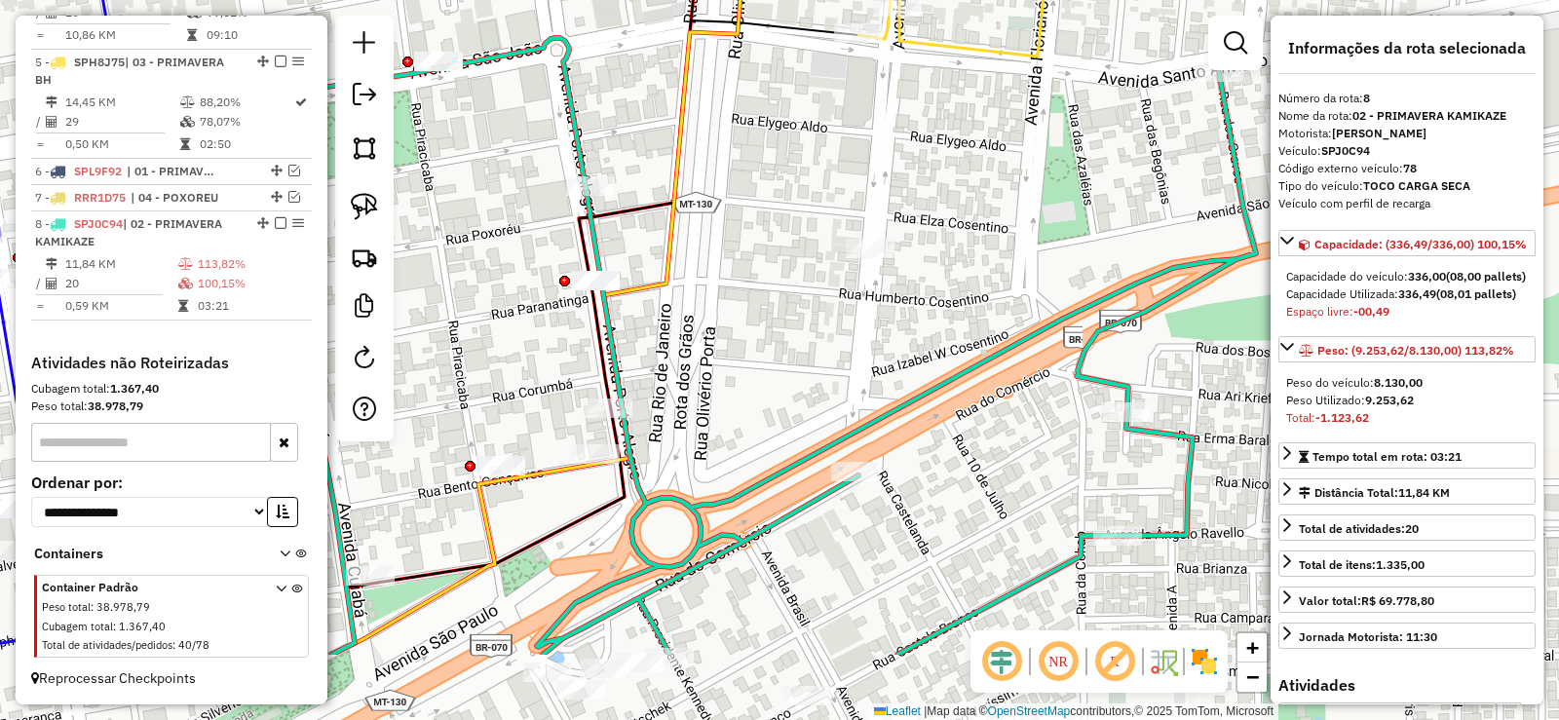
drag, startPoint x: 1026, startPoint y: 494, endPoint x: 856, endPoint y: 335, distance: 233.1
click at [856, 335] on div "Janela de atendimento Grade de atendimento Capacidade Transportadoras Veículos …" at bounding box center [779, 360] width 1559 height 720
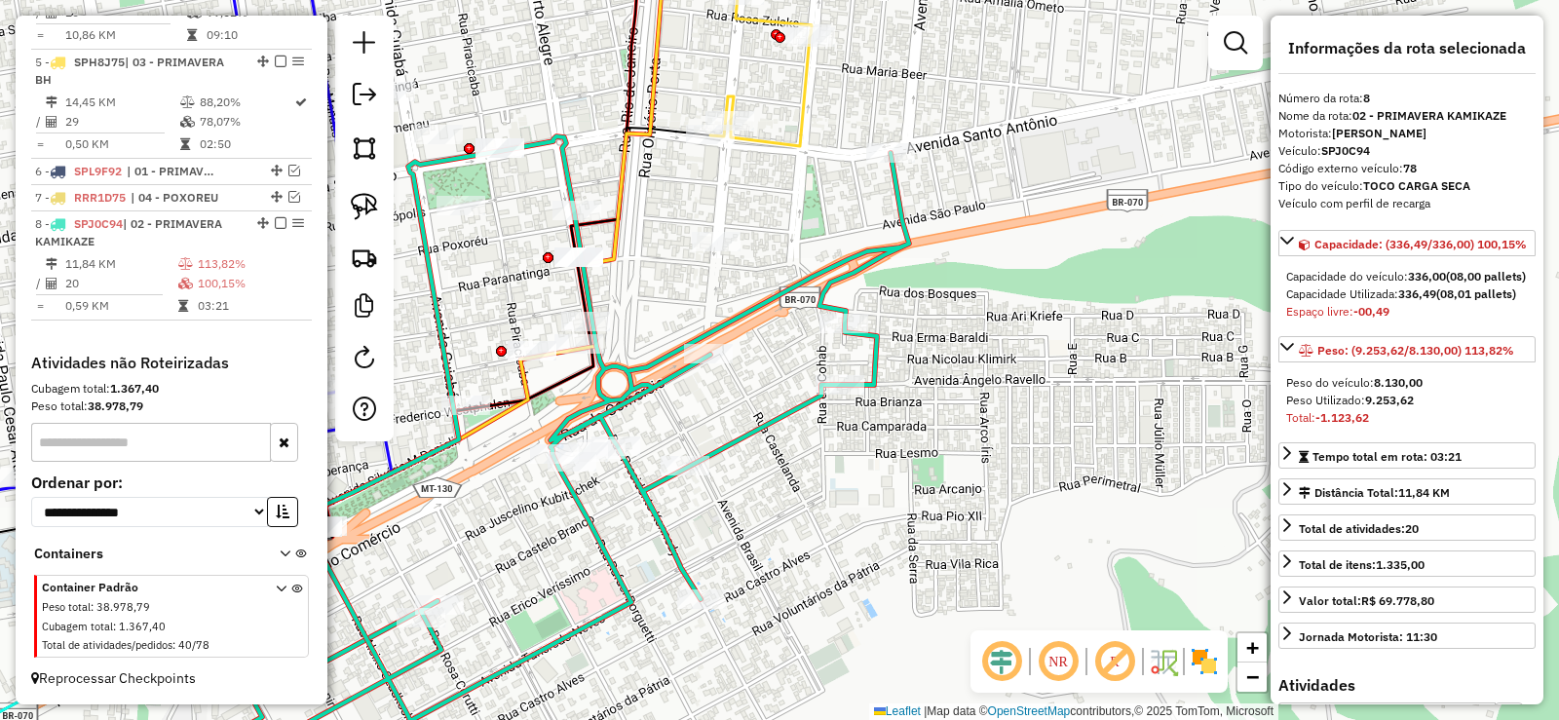
drag, startPoint x: 726, startPoint y: 291, endPoint x: 735, endPoint y: 284, distance: 11.7
click at [735, 284] on div "Janela de atendimento Grade de atendimento Capacidade Transportadoras Veículos …" at bounding box center [779, 360] width 1559 height 720
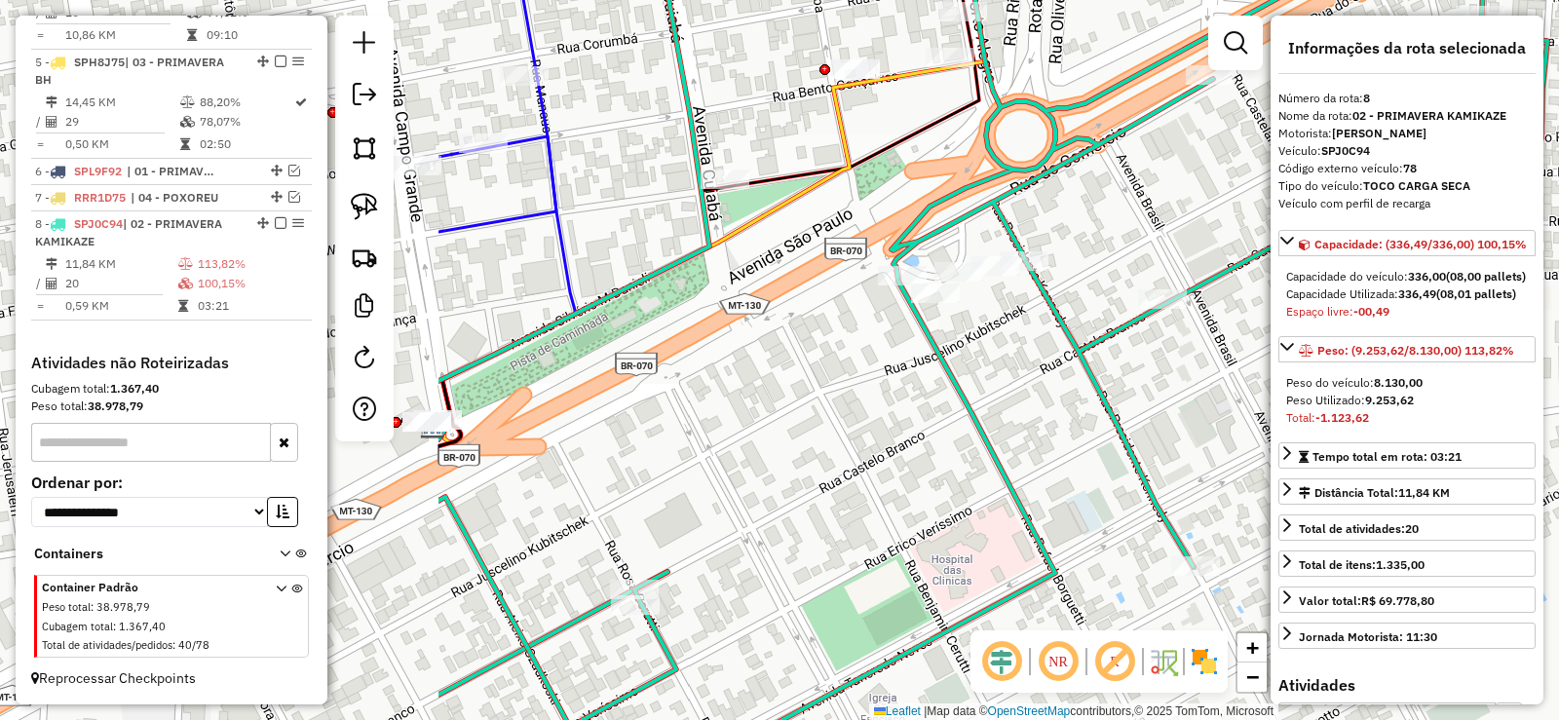
drag, startPoint x: 844, startPoint y: 425, endPoint x: 1253, endPoint y: 482, distance: 413.3
click at [1308, 479] on hb-router-mapa "Informações da Sessão 978619 - 13/08/2025 Criação: 12/08/2025 19:16 Depósito: C…" at bounding box center [779, 360] width 1559 height 720
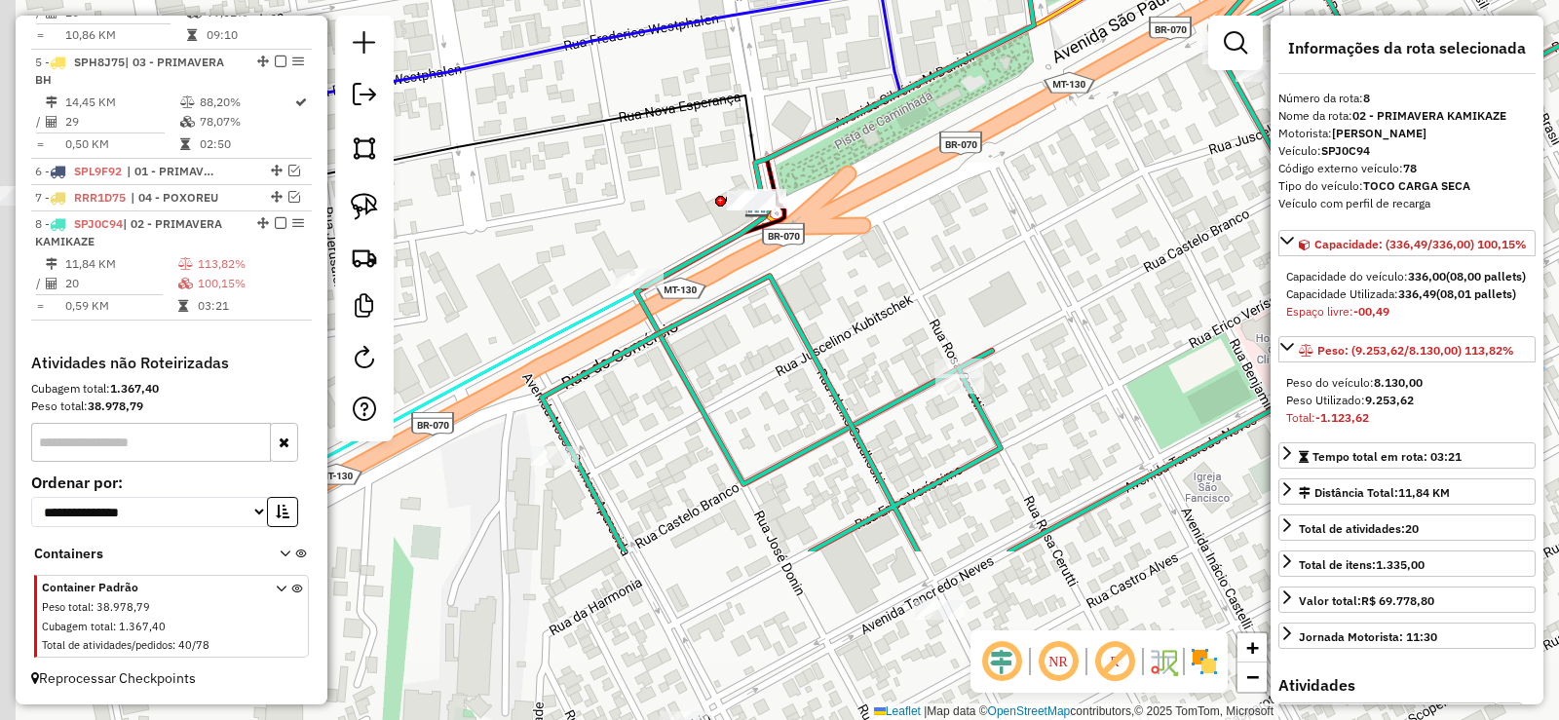
drag, startPoint x: 783, startPoint y: 466, endPoint x: 1098, endPoint y: 225, distance: 397.1
click at [1098, 225] on div "Janela de atendimento Grade de atendimento Capacidade Transportadoras Veículos …" at bounding box center [779, 360] width 1559 height 720
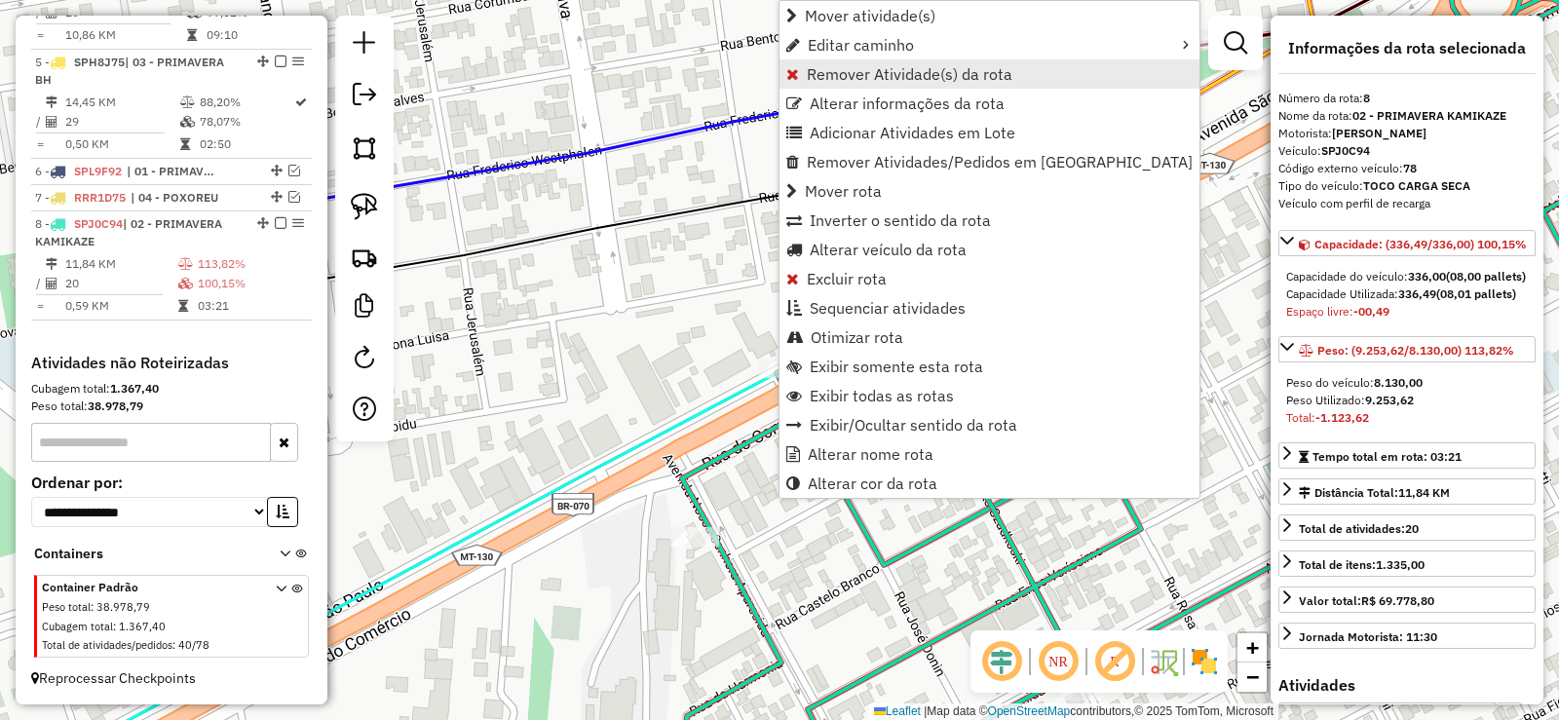
click at [844, 69] on span "Remover Atividade(s) da rota" at bounding box center [910, 74] width 206 height 16
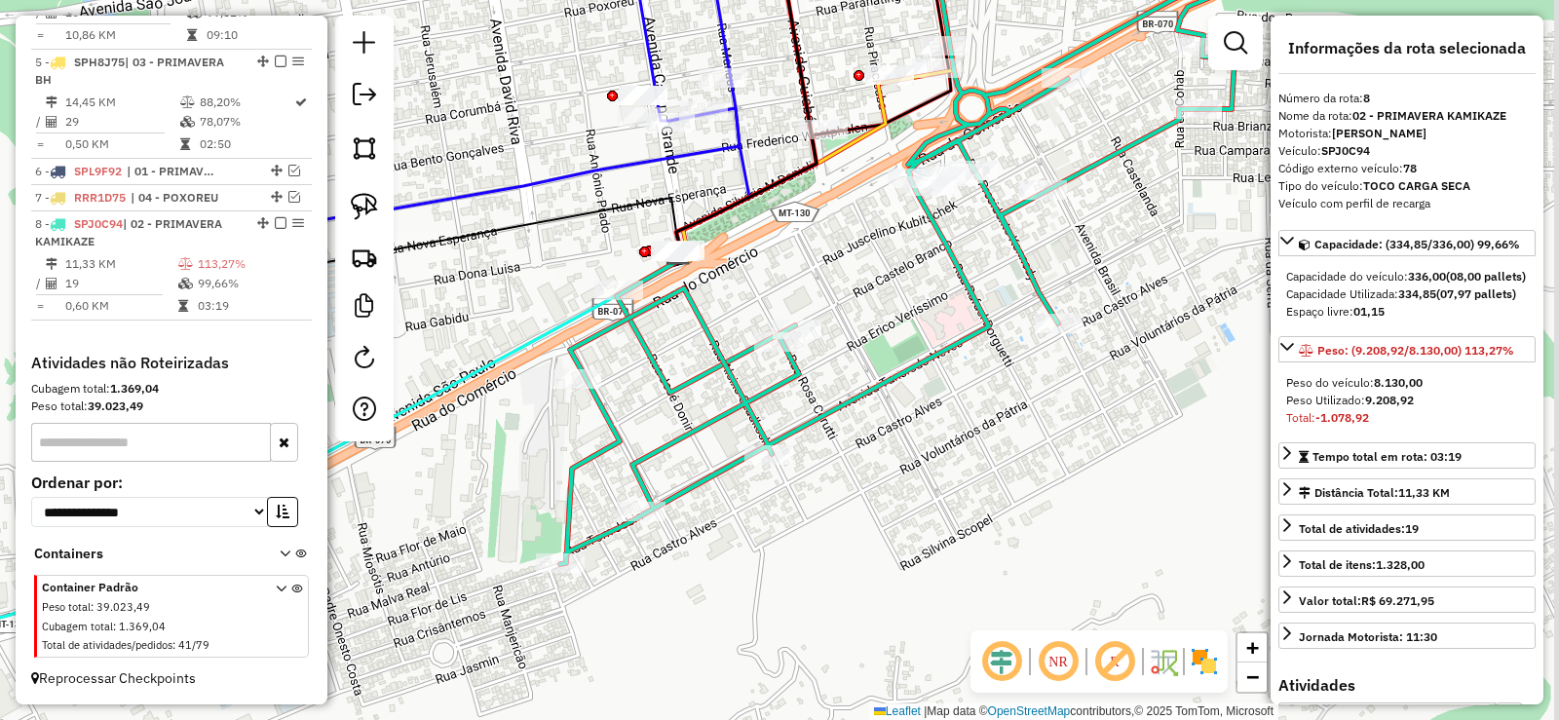
drag, startPoint x: 1082, startPoint y: 477, endPoint x: 793, endPoint y: 413, distance: 295.4
click at [793, 413] on div "Janela de atendimento Grade de atendimento Capacidade Transportadoras Veículos …" at bounding box center [779, 360] width 1559 height 720
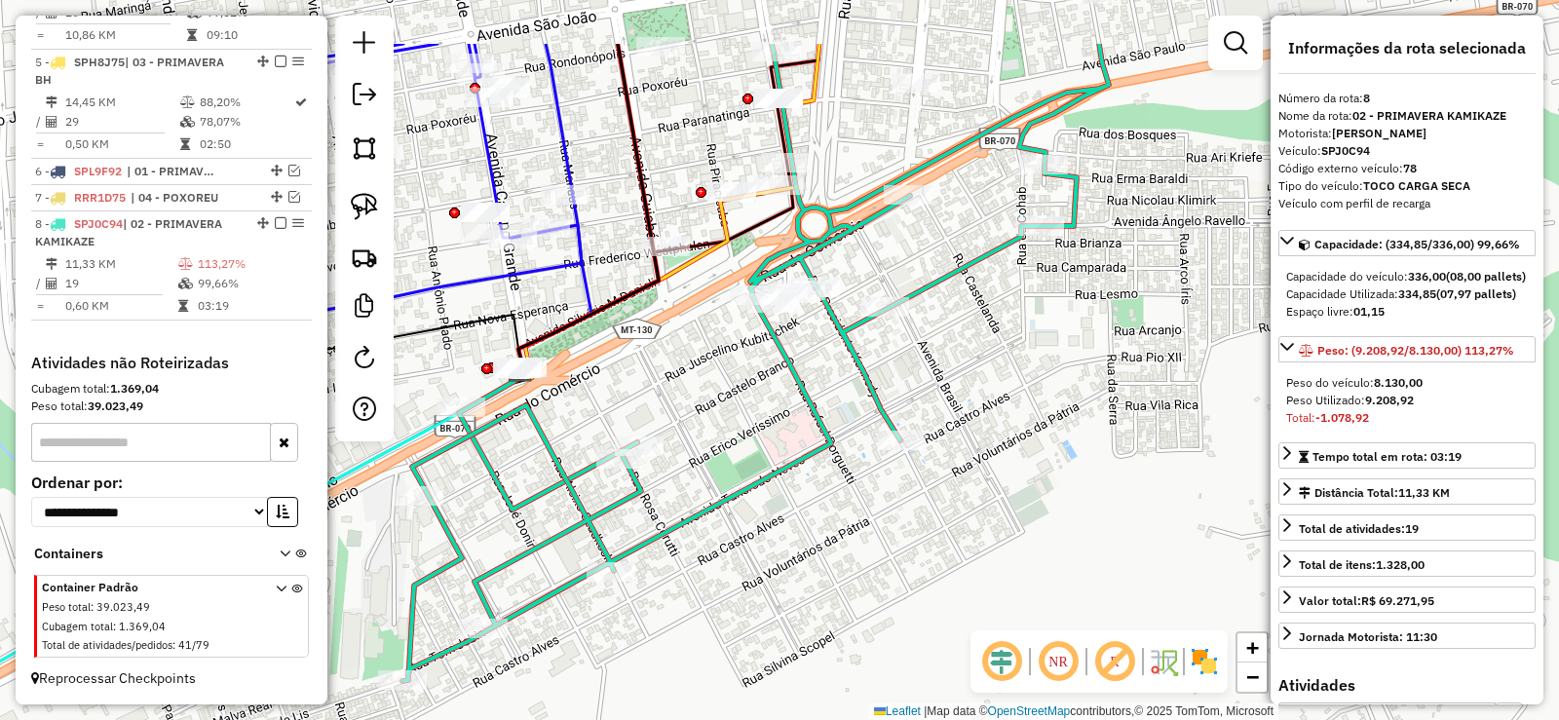
drag, startPoint x: 892, startPoint y: 338, endPoint x: 717, endPoint y: 451, distance: 207.9
click at [717, 451] on div "Janela de atendimento Grade de atendimento Capacidade Transportadoras Veículos …" at bounding box center [779, 360] width 1559 height 720
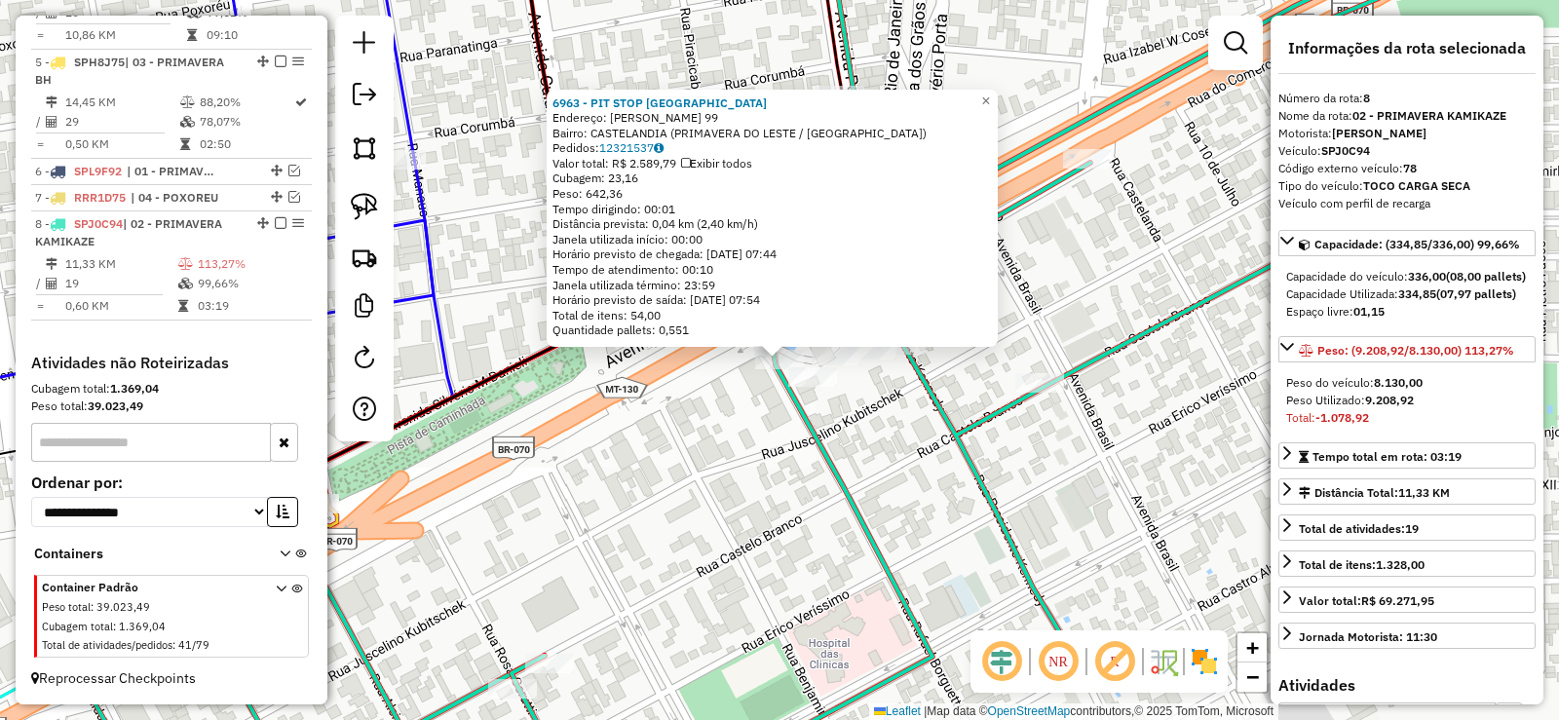
click at [717, 432] on div "6963 - PIT STOP LAGOS Endereço: RAFAEL BORGHETTI 99 Bairro: CASTELANDIA (PRIMAV…" at bounding box center [779, 360] width 1559 height 720
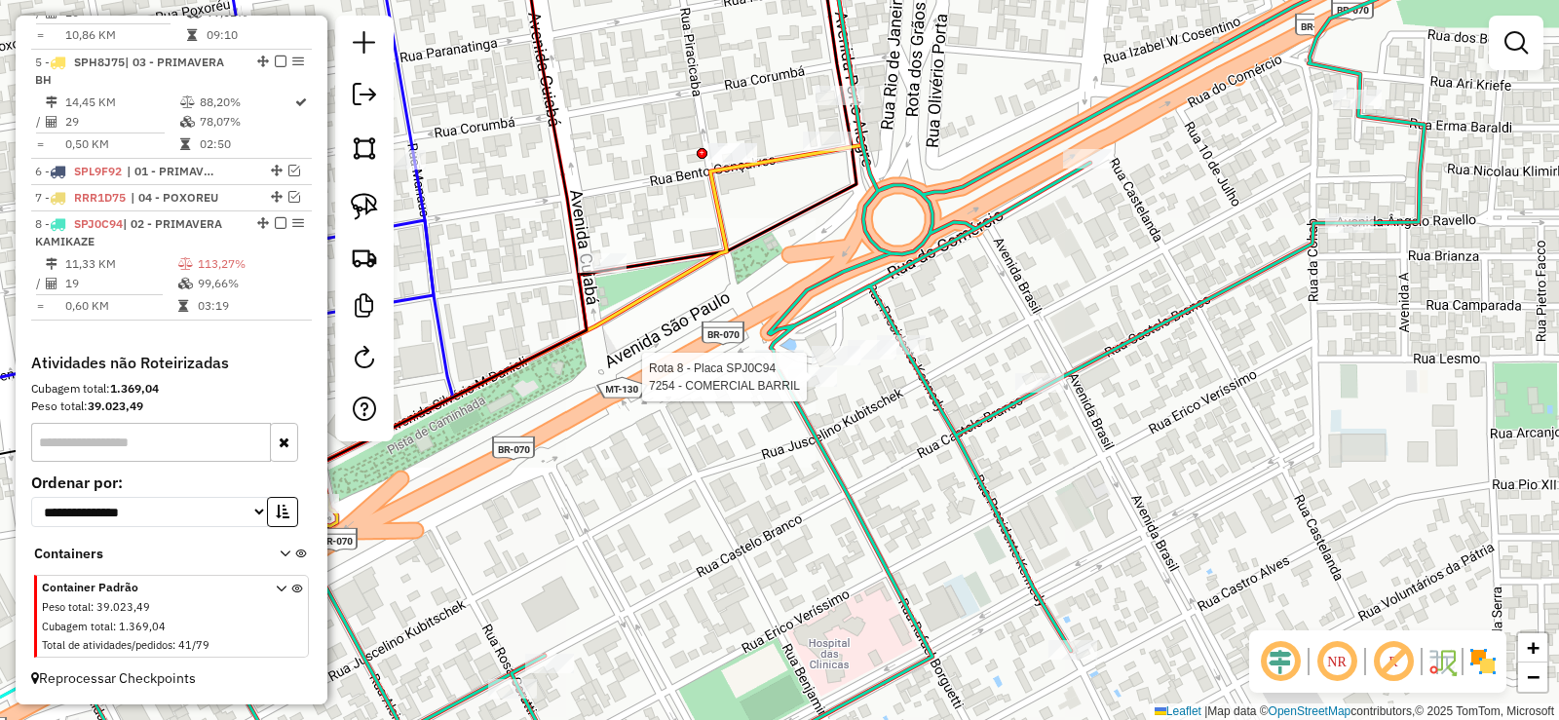
select select "**********"
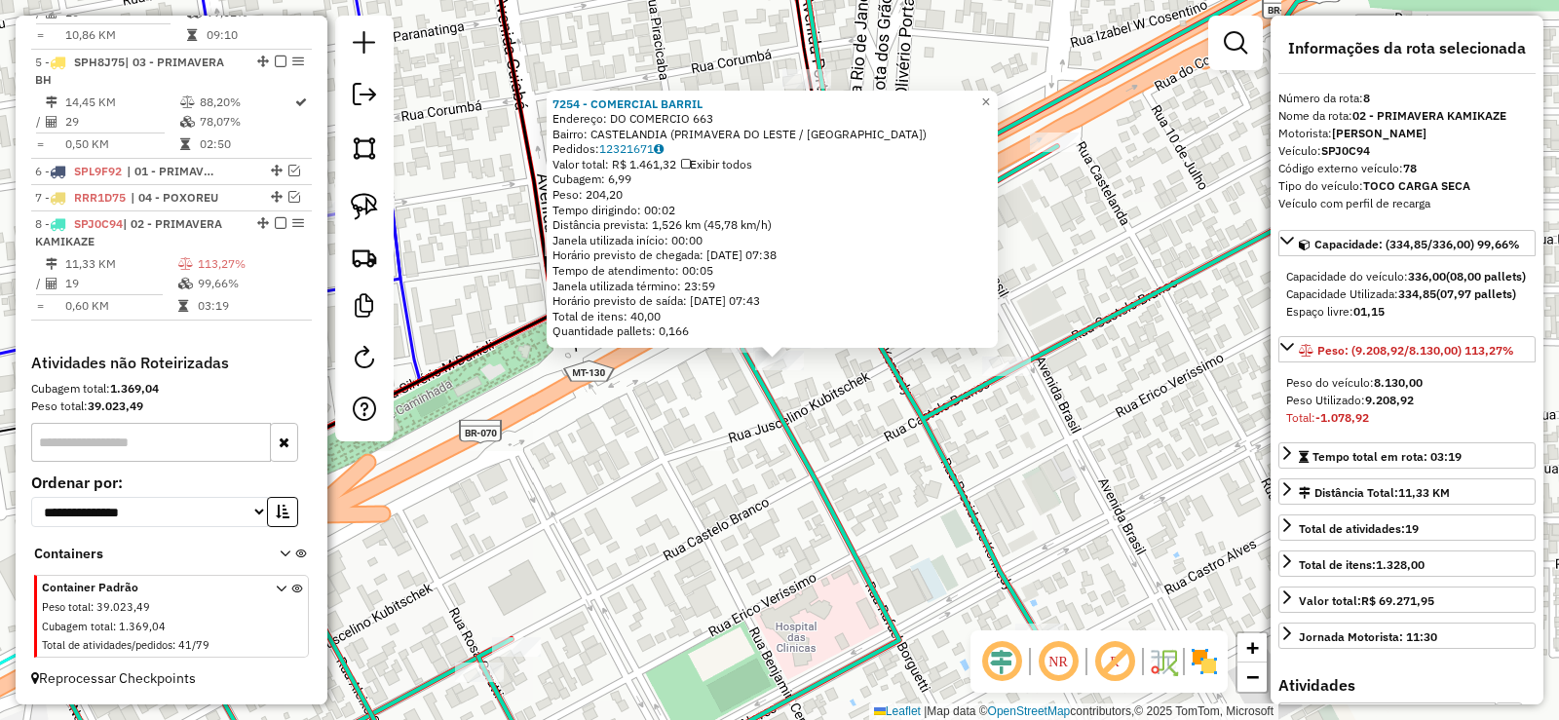
click at [824, 393] on div "Rota 8 - Placa SPJ0C94 7254 - COMERCIAL BARRIL 7254 - COMERCIAL BARRIL Endereço…" at bounding box center [779, 360] width 1559 height 720
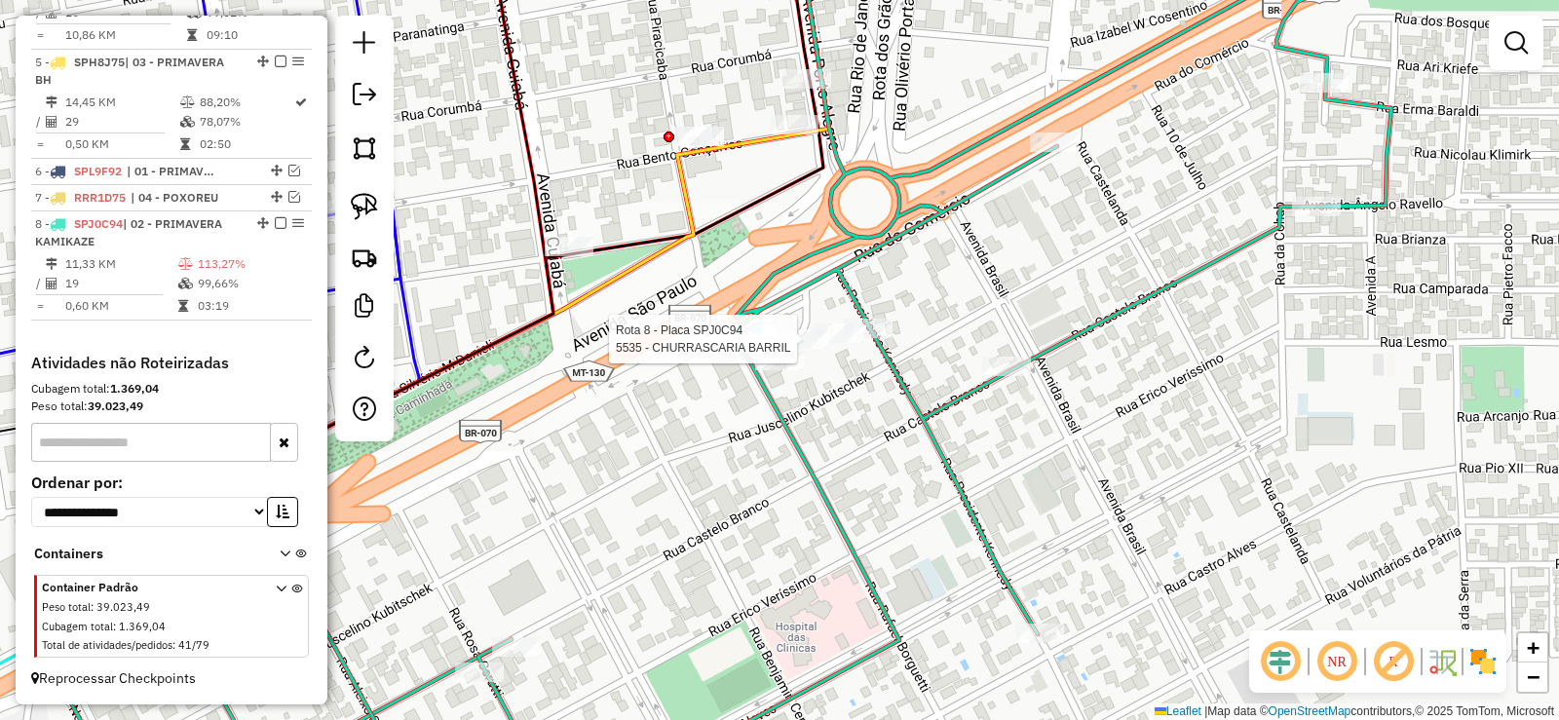
select select "**********"
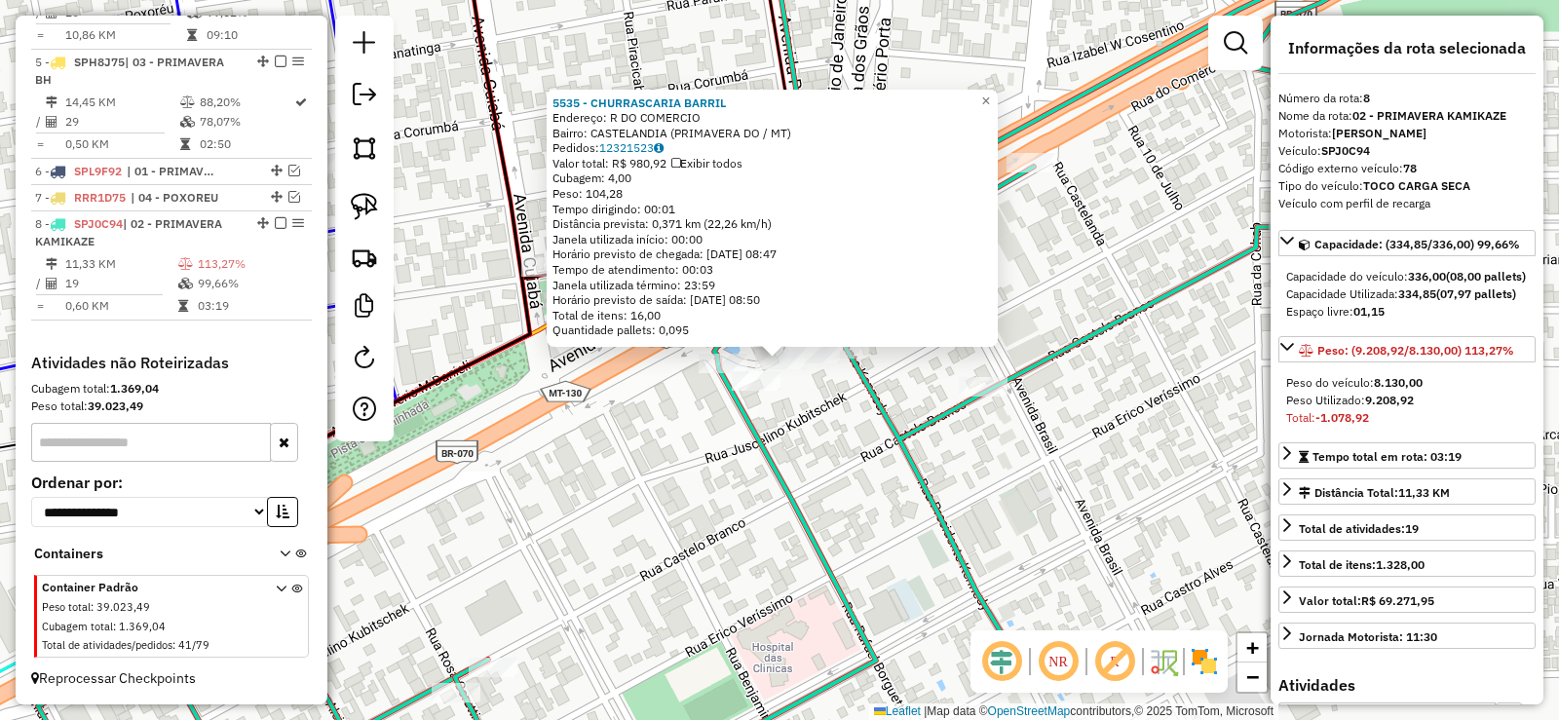
drag, startPoint x: 798, startPoint y: 421, endPoint x: 820, endPoint y: 384, distance: 42.8
click at [799, 421] on div "Rota 8 - Placa SPJ0C94 139 - MERCADO BARRIL 5535 - CHURRASCARIA BARRIL Endereço…" at bounding box center [779, 360] width 1559 height 720
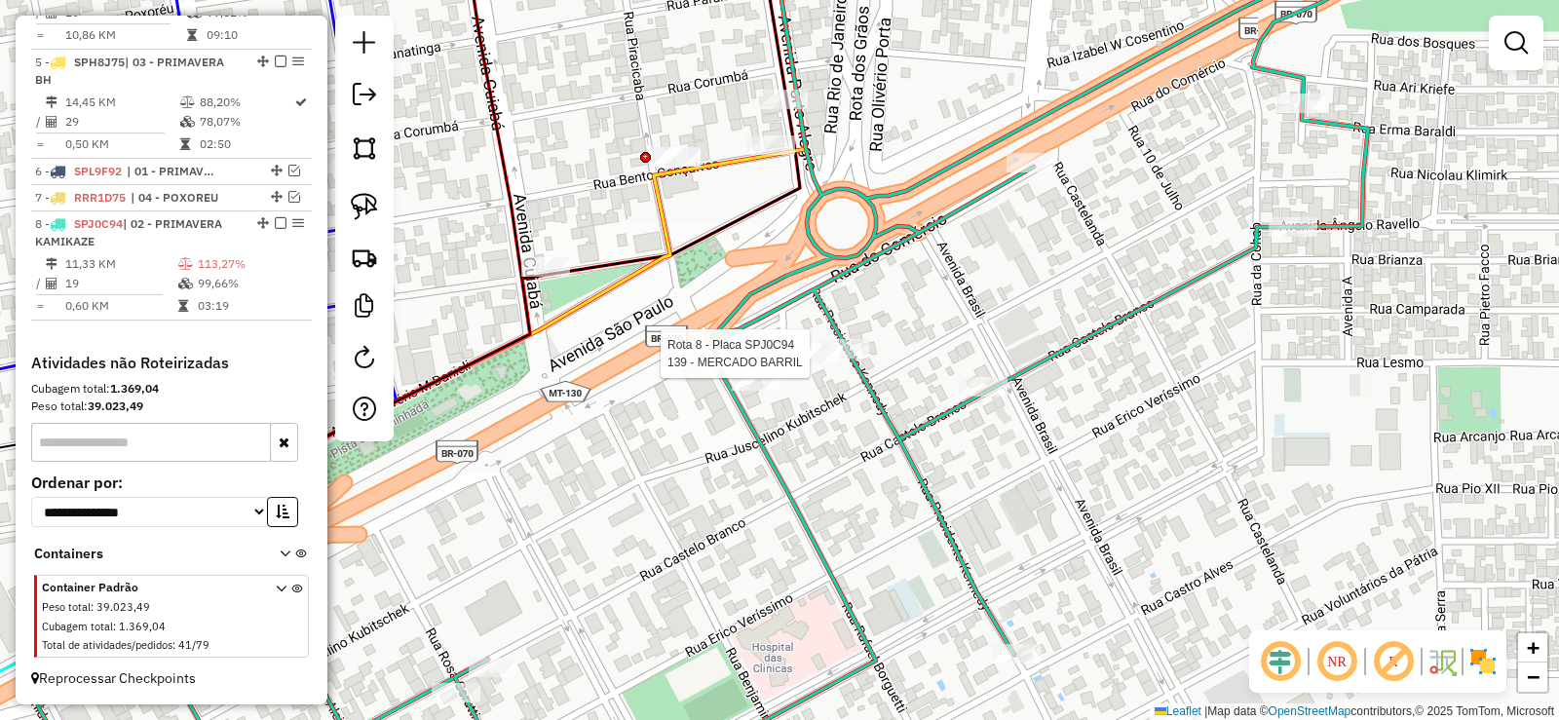
select select "**********"
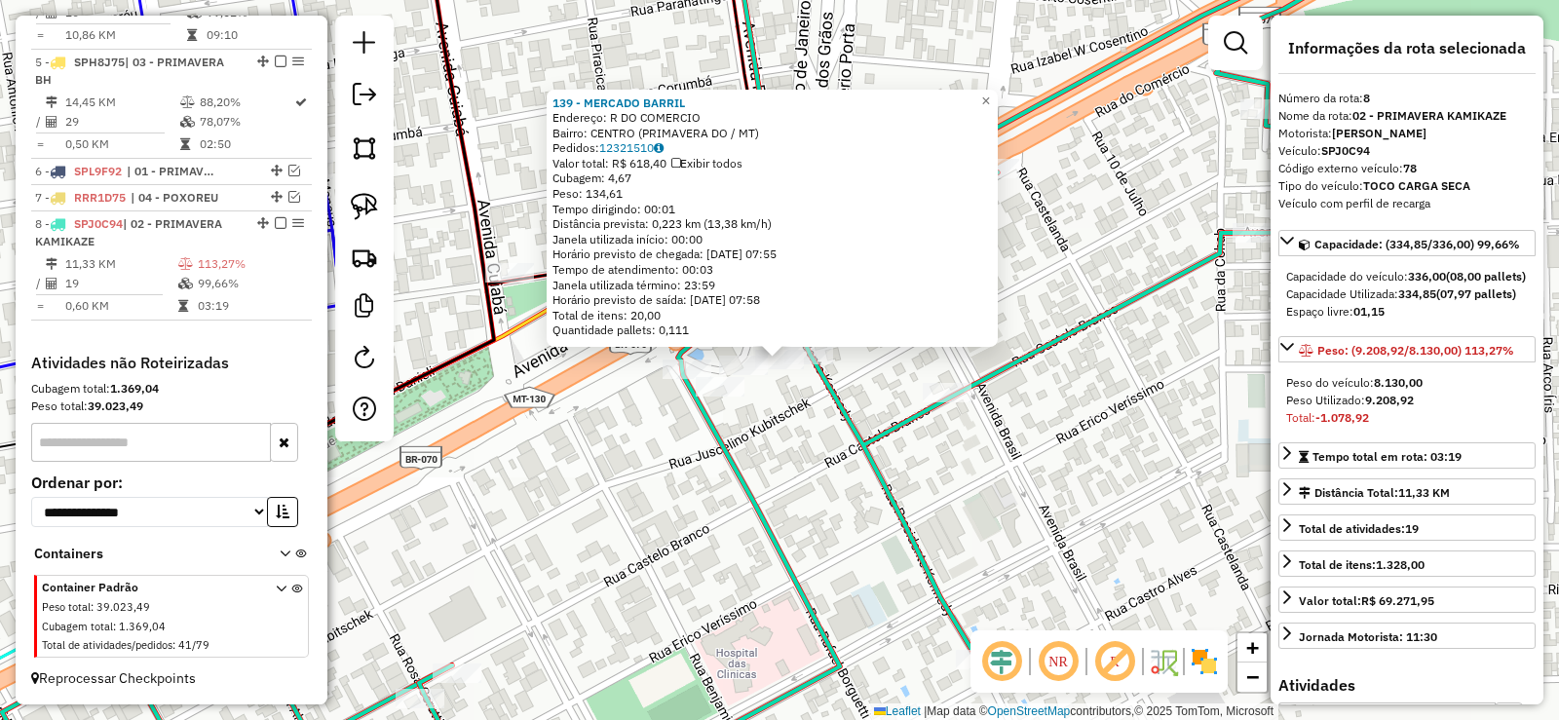
click at [824, 379] on icon at bounding box center [699, 360] width 1394 height 864
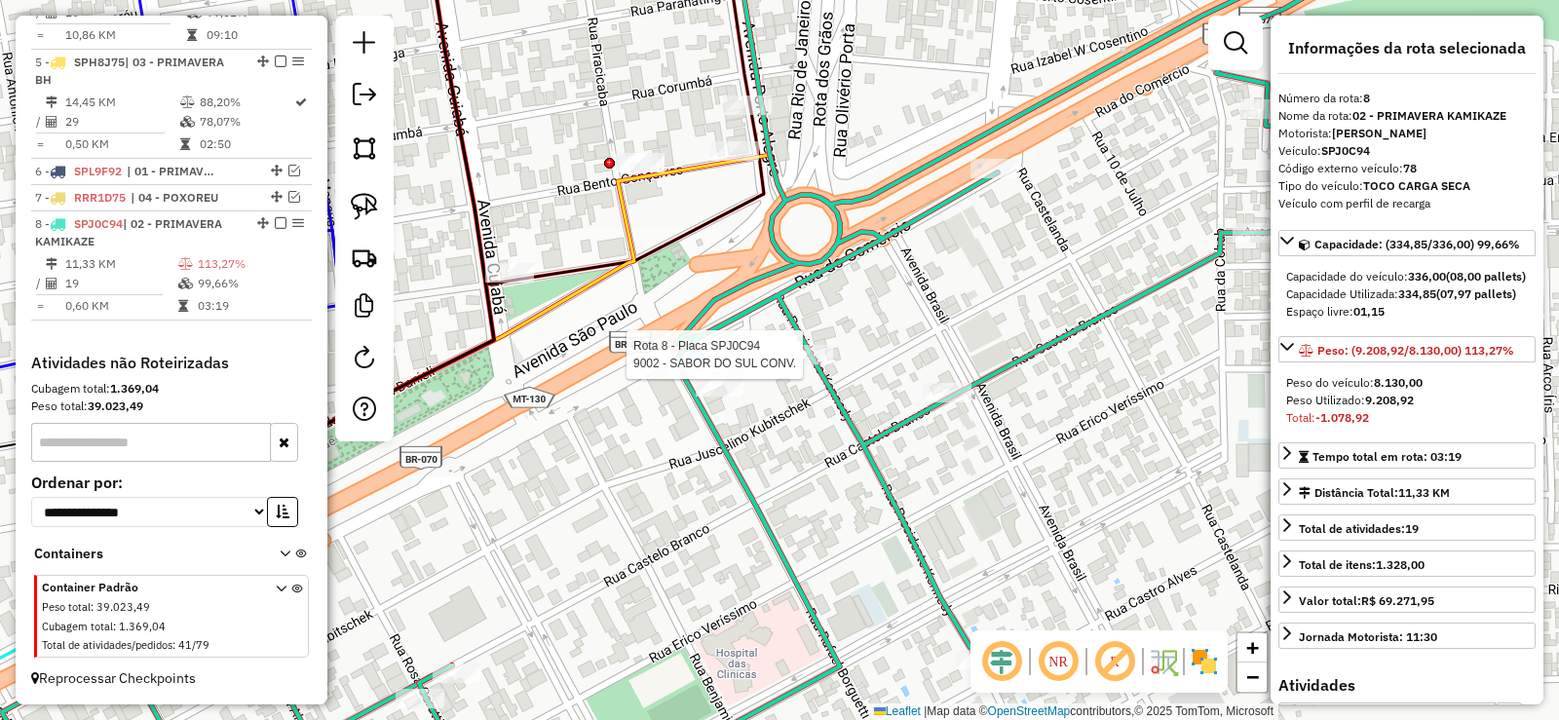
click at [812, 364] on div at bounding box center [809, 354] width 49 height 19
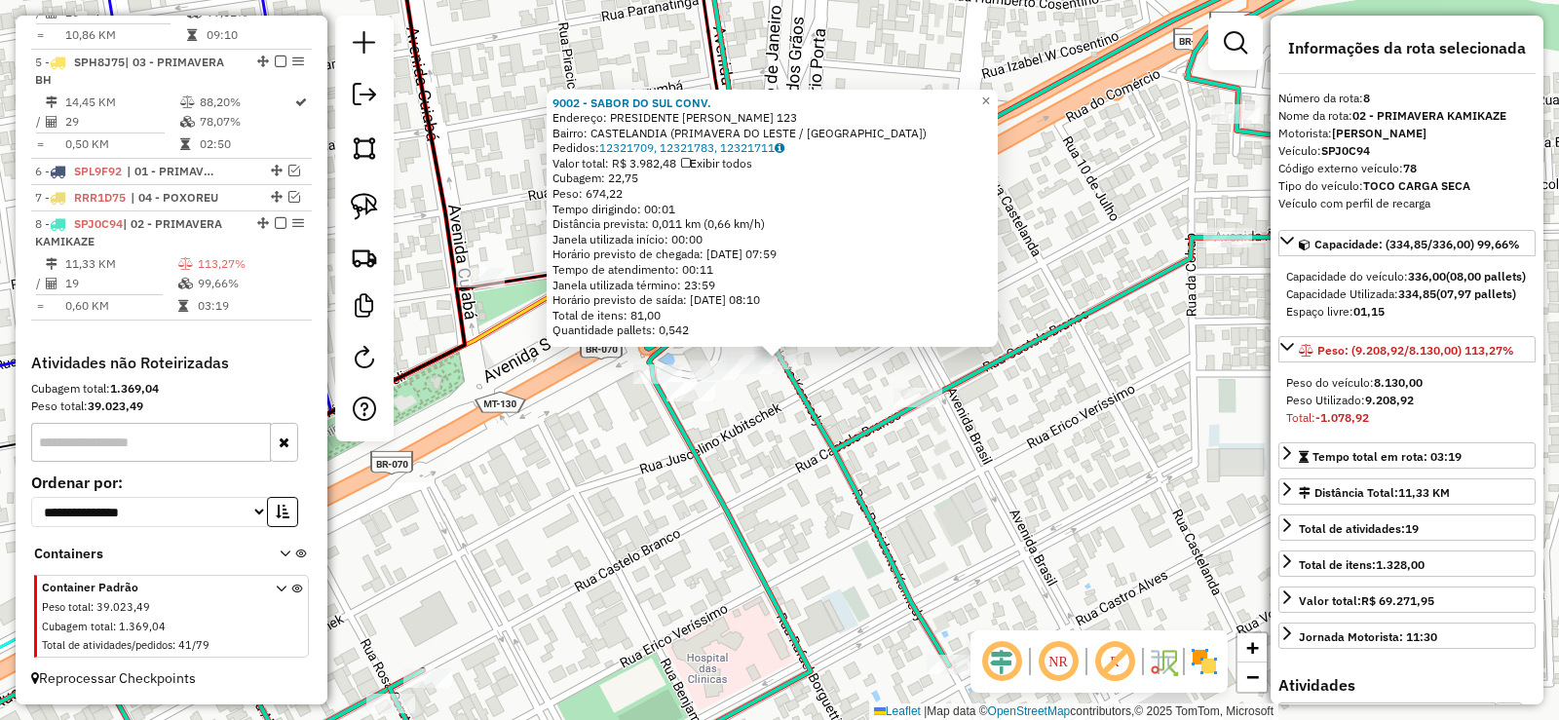
click at [849, 401] on div "9002 - SABOR DO SUL CONV. Endereço: PRESIDENTE KENNEDY 123 Bairro: CASTELANDIA …" at bounding box center [779, 360] width 1559 height 720
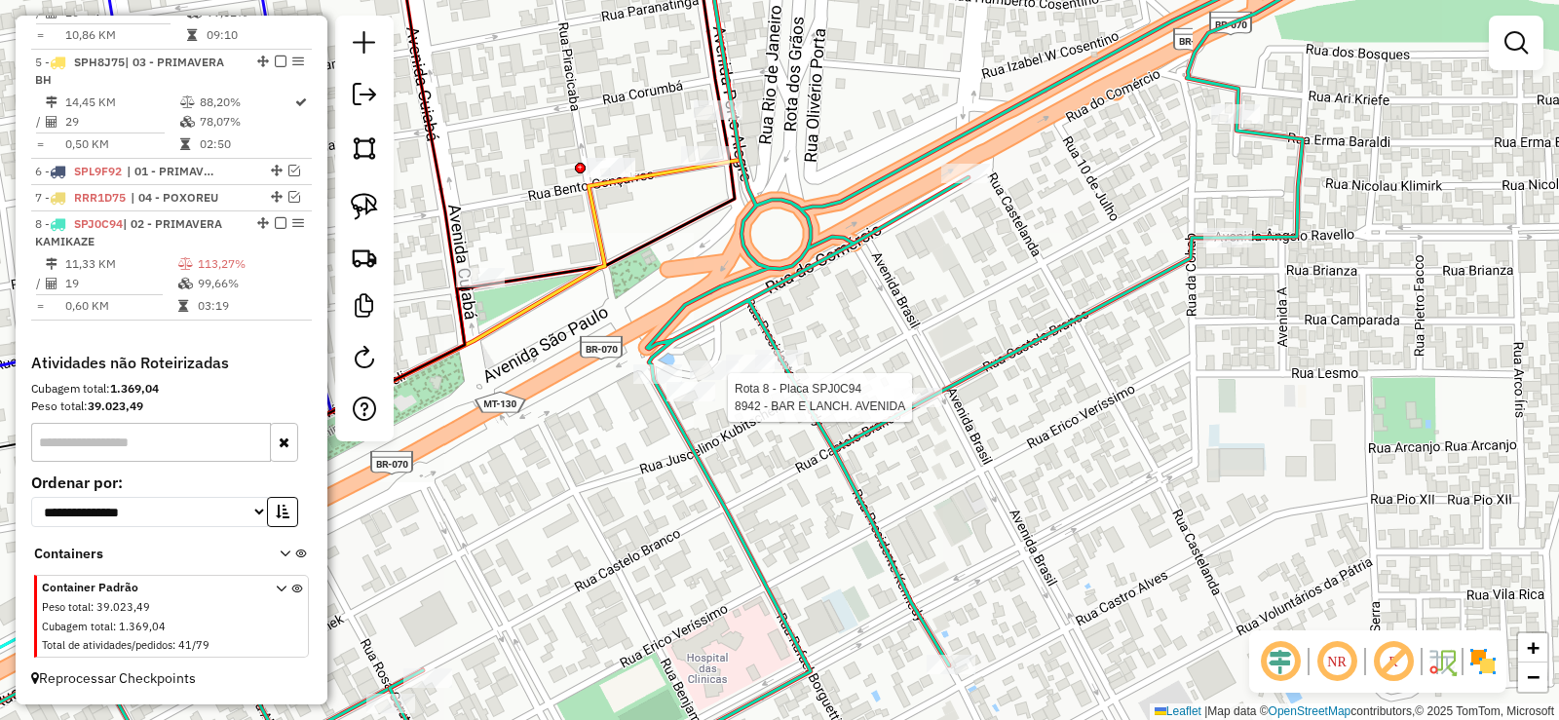
select select "**********"
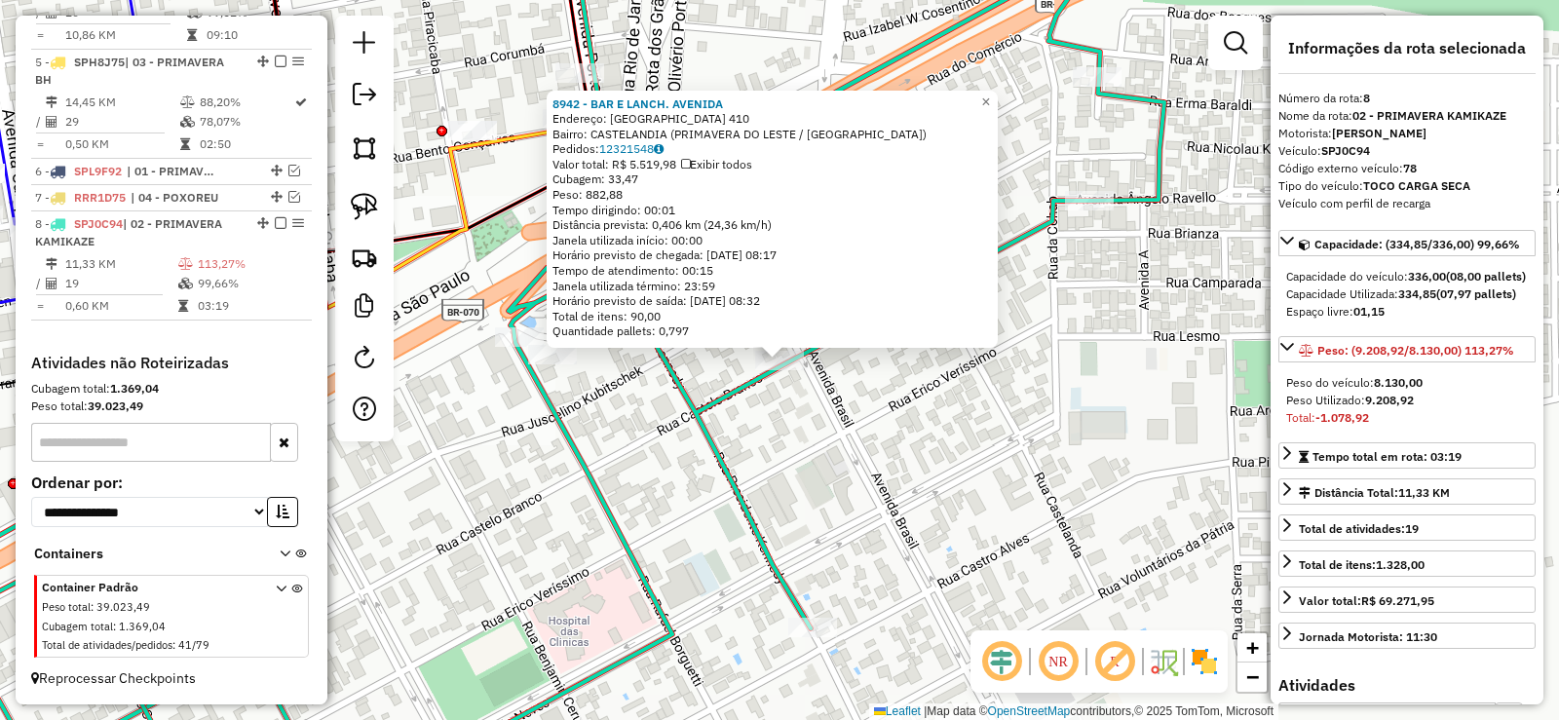
click at [881, 428] on div "8942 - BAR E LANCH. AVENIDA Endereço: CASTELO BRANCO 410 Bairro: CASTELANDIA (P…" at bounding box center [779, 360] width 1559 height 720
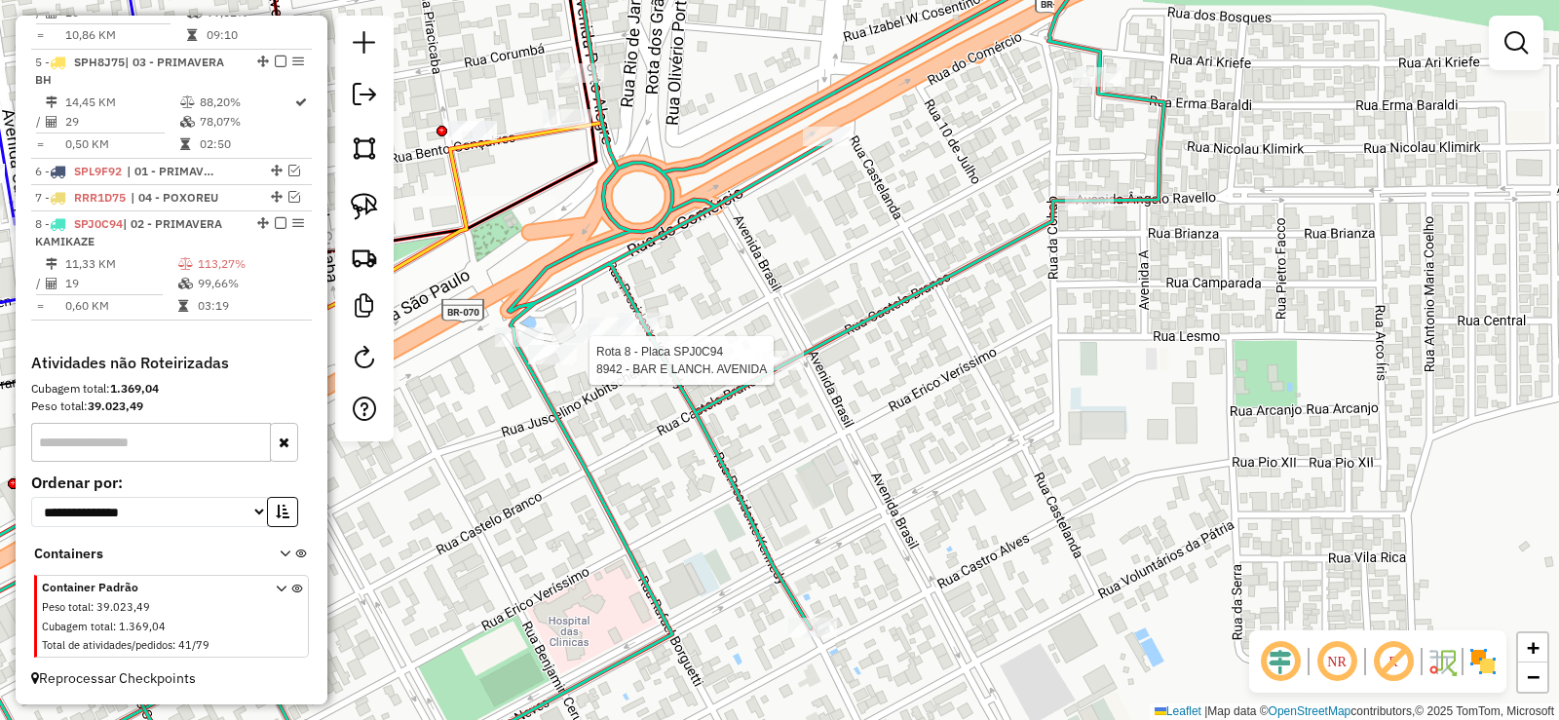
select select "**********"
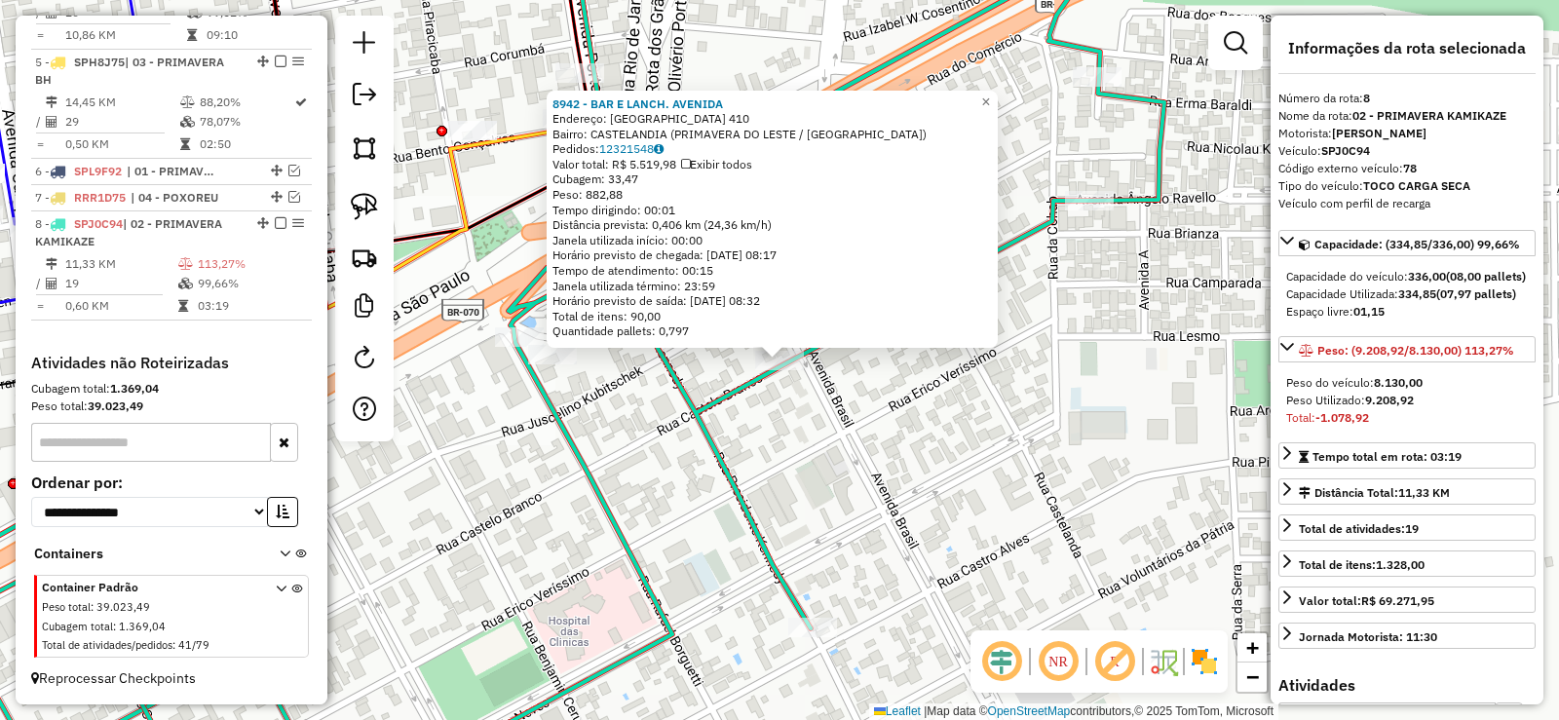
click at [766, 419] on div "8942 - BAR E LANCH. AVENIDA Endereço: CASTELO BRANCO 410 Bairro: CASTELANDIA (P…" at bounding box center [779, 360] width 1559 height 720
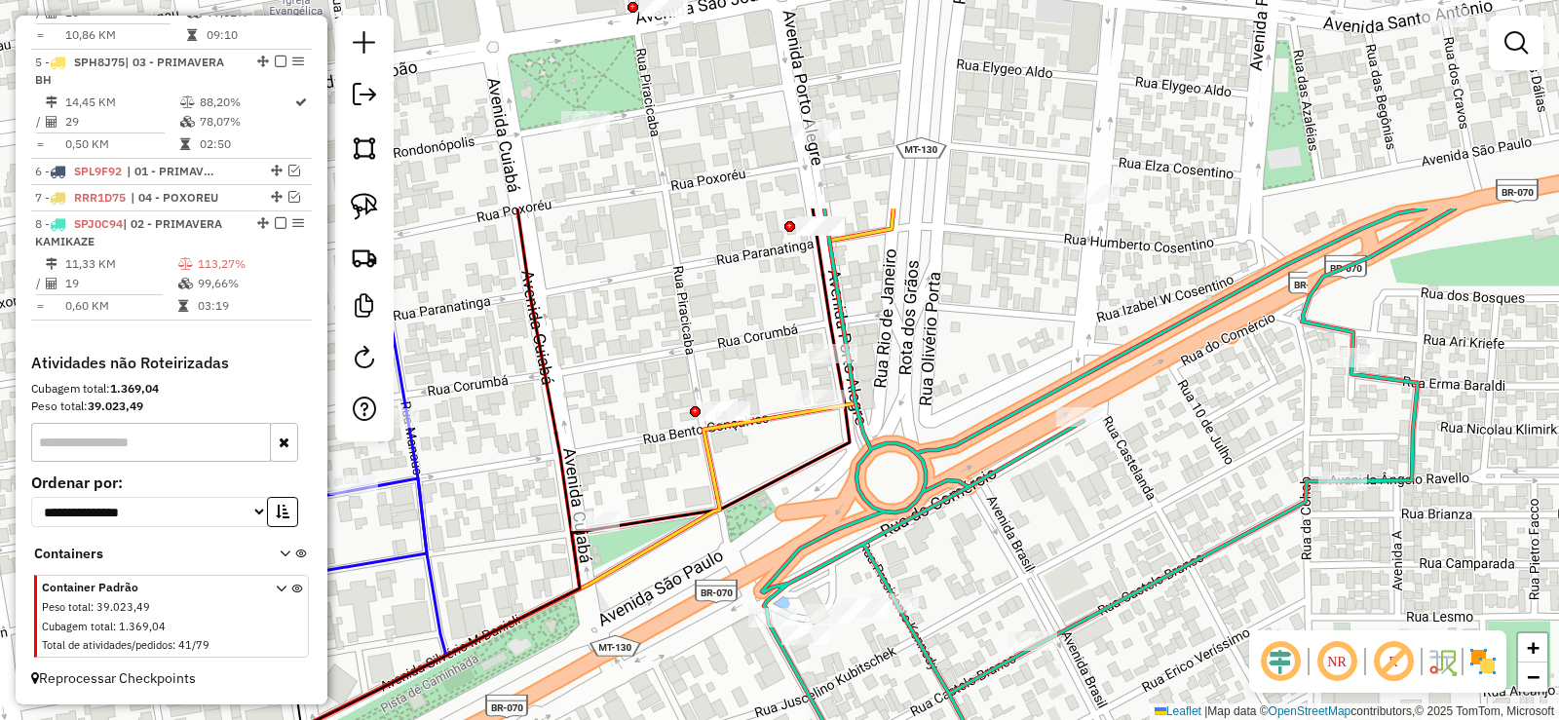
drag, startPoint x: 536, startPoint y: 264, endPoint x: 757, endPoint y: 525, distance: 342.3
click at [757, 525] on div "Janela de atendimento Grade de atendimento Capacidade Transportadoras Veículos …" at bounding box center [779, 360] width 1559 height 720
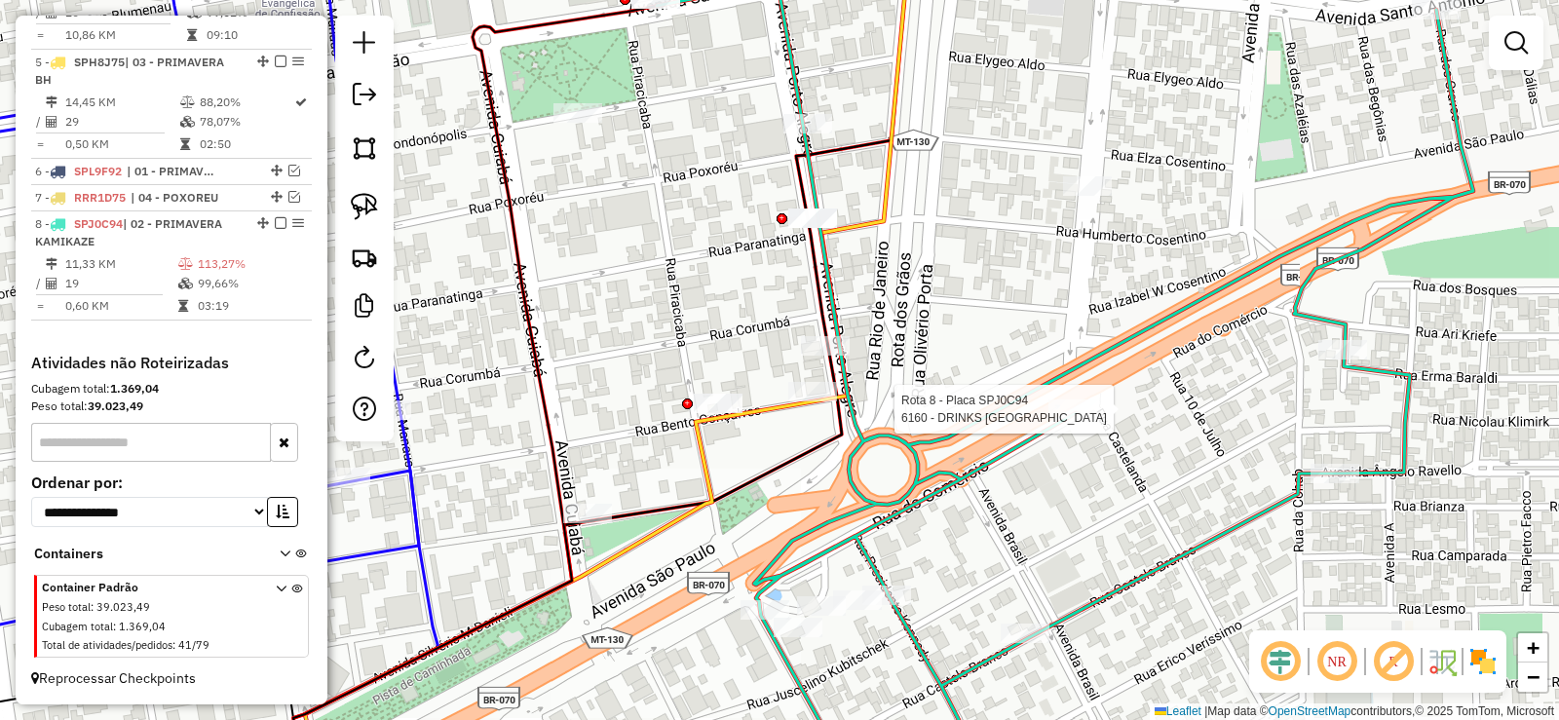
select select "**********"
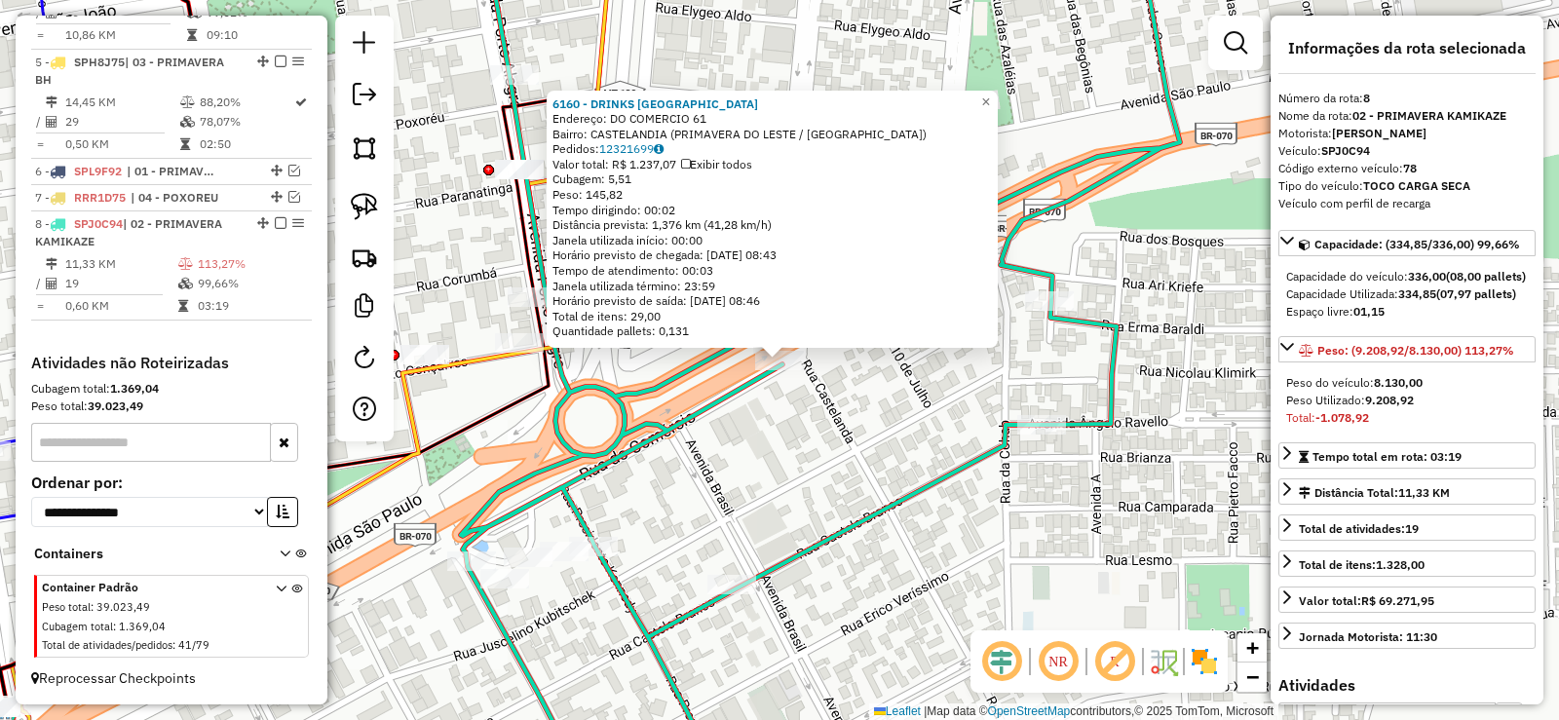
click at [962, 451] on div "Rota 8 - Placa SPJ0C94 5510 - BAR DA LU 6160 - DRINKS HOLLYWOOD Endereço: DO CO…" at bounding box center [779, 360] width 1559 height 720
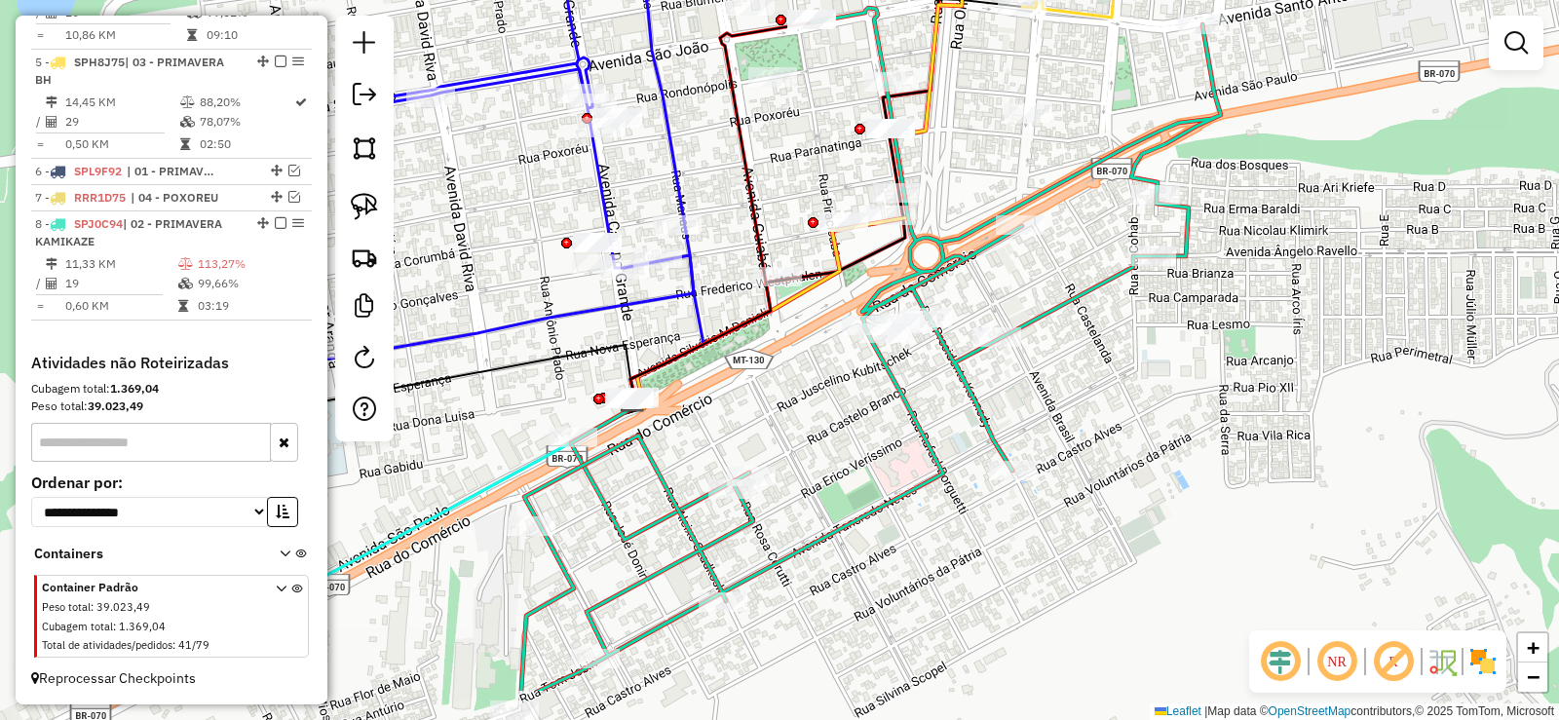
drag, startPoint x: 854, startPoint y: 298, endPoint x: 981, endPoint y: 207, distance: 157.1
click at [981, 207] on div "Janela de atendimento Grade de atendimento Capacidade Transportadoras Veículos …" at bounding box center [779, 360] width 1559 height 720
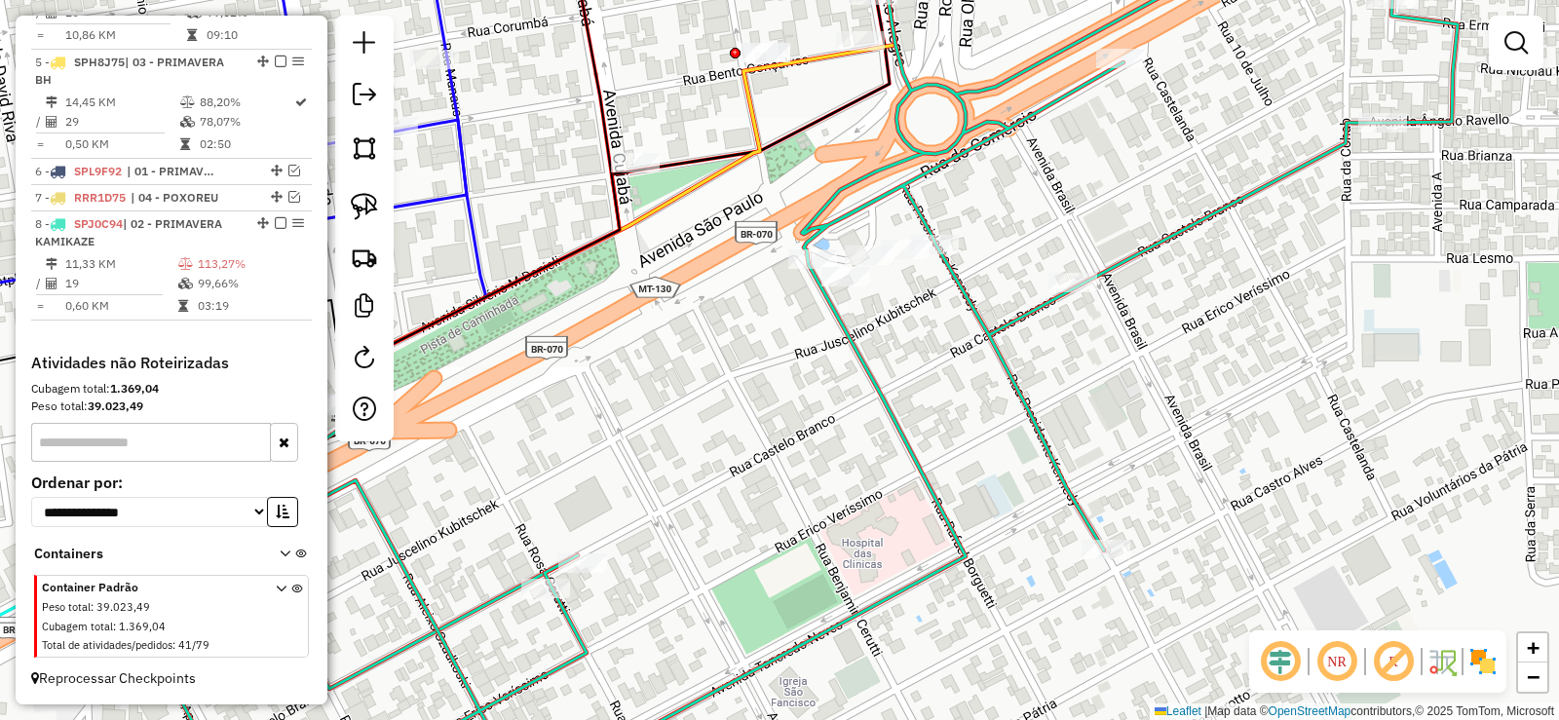
drag, startPoint x: 965, startPoint y: 268, endPoint x: 1035, endPoint y: 259, distance: 70.7
click at [1045, 247] on div "Janela de atendimento Grade de atendimento Capacidade Transportadoras Veículos …" at bounding box center [779, 360] width 1559 height 720
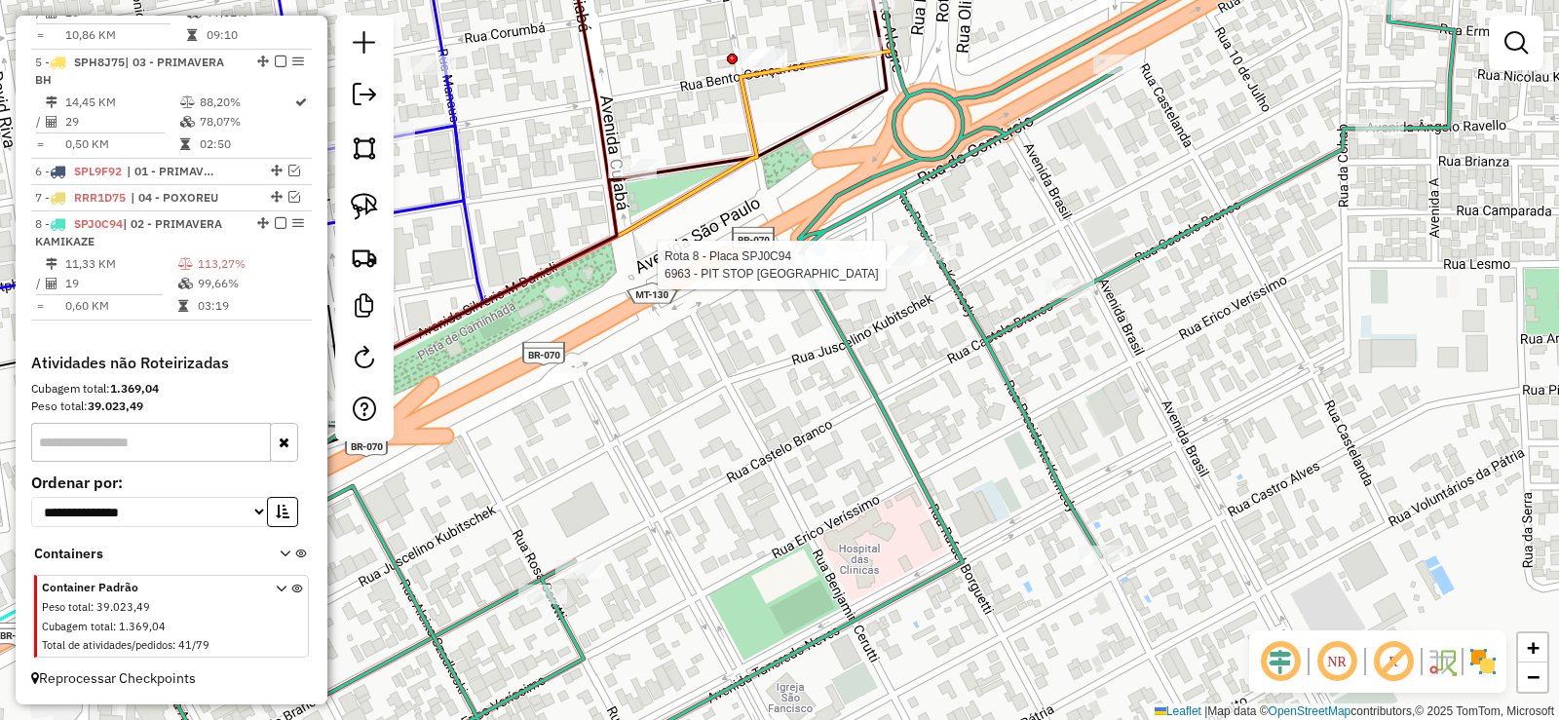
select select "**********"
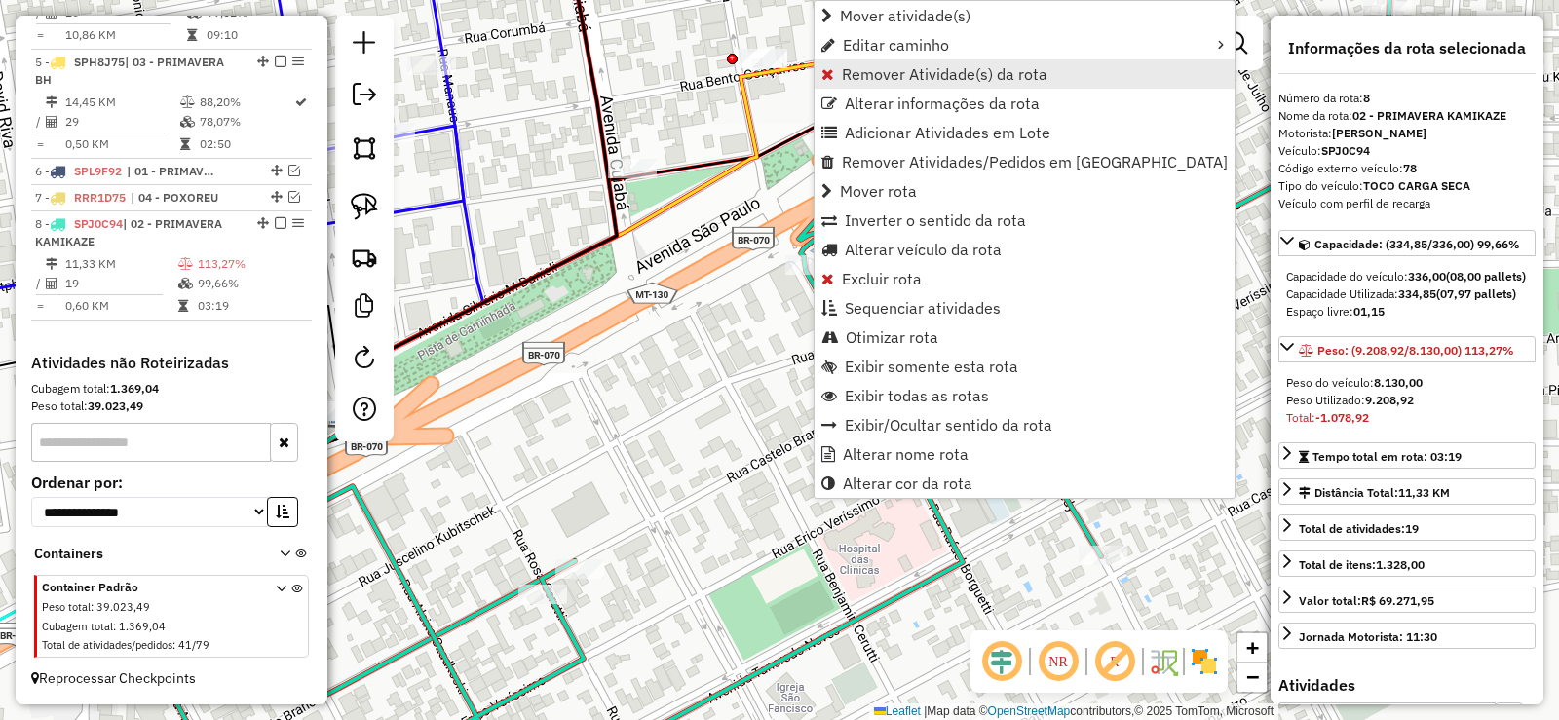
click at [888, 73] on span "Remover Atividade(s) da rota" at bounding box center [945, 74] width 206 height 16
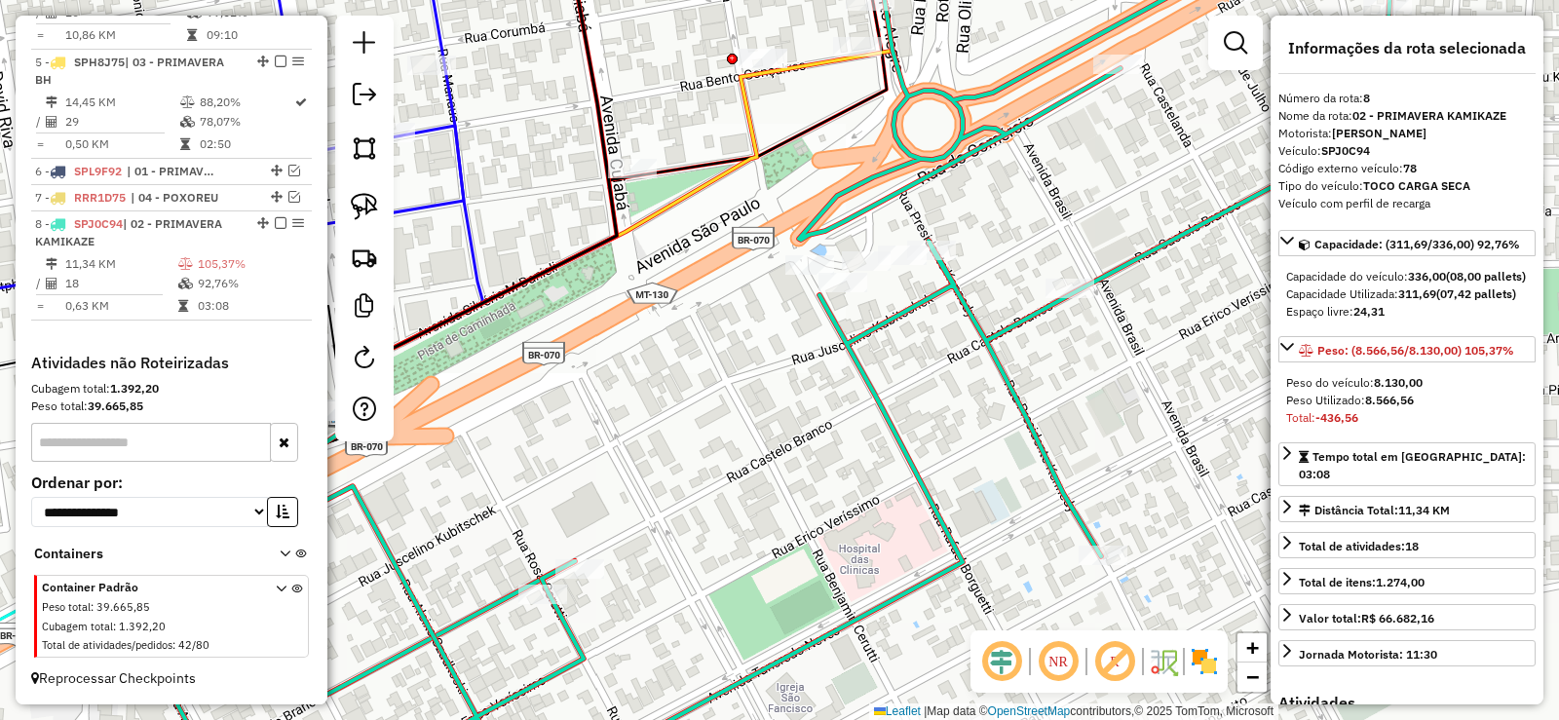
click at [901, 308] on icon at bounding box center [790, 360] width 1330 height 864
click at [898, 317] on icon at bounding box center [790, 360] width 1330 height 864
drag, startPoint x: 1416, startPoint y: 440, endPoint x: 1362, endPoint y: 440, distance: 53.6
click at [1363, 409] on div "Peso Utilizado: 8.566,56" at bounding box center [1407, 401] width 242 height 18
click at [936, 402] on div "Janela de atendimento Grade de atendimento Capacidade Transportadoras Veículos …" at bounding box center [779, 360] width 1559 height 720
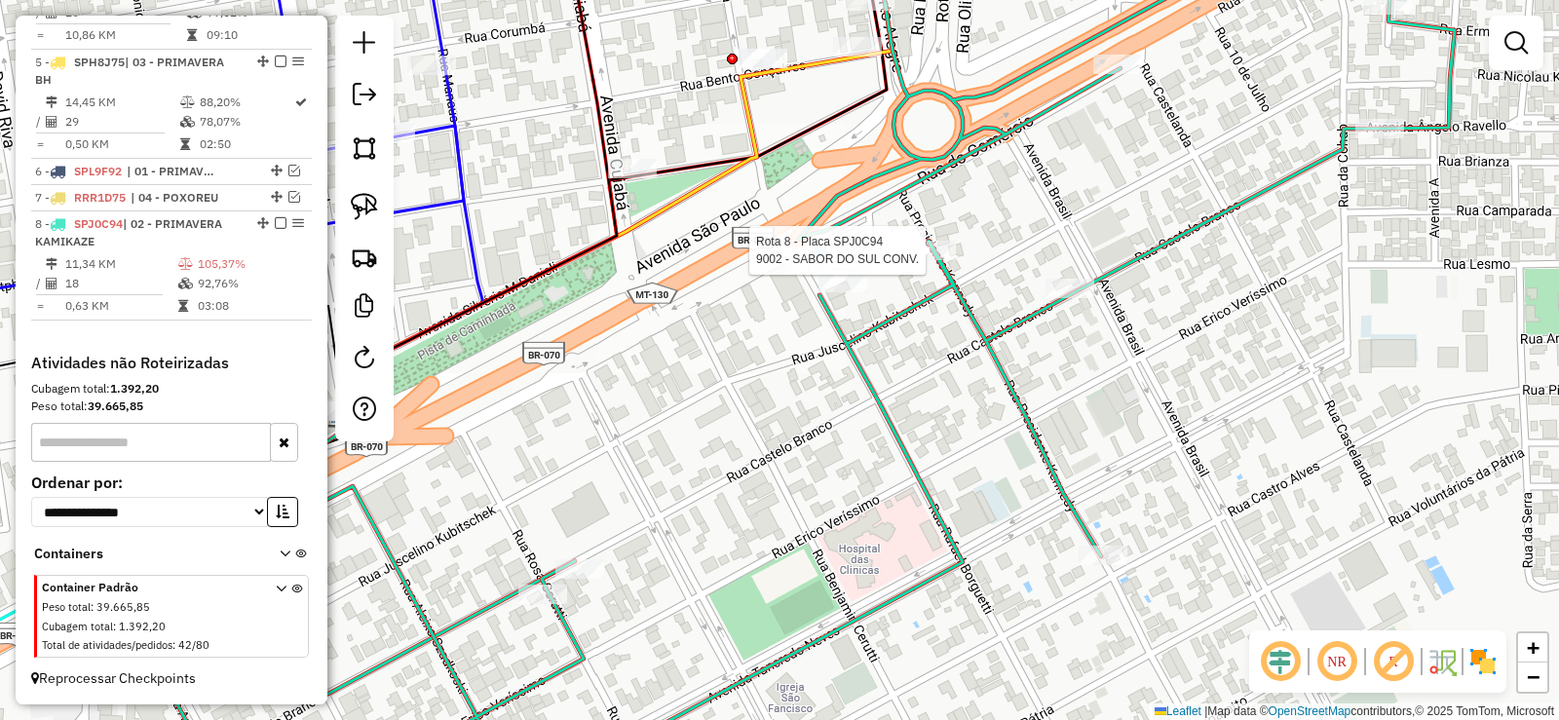
select select "**********"
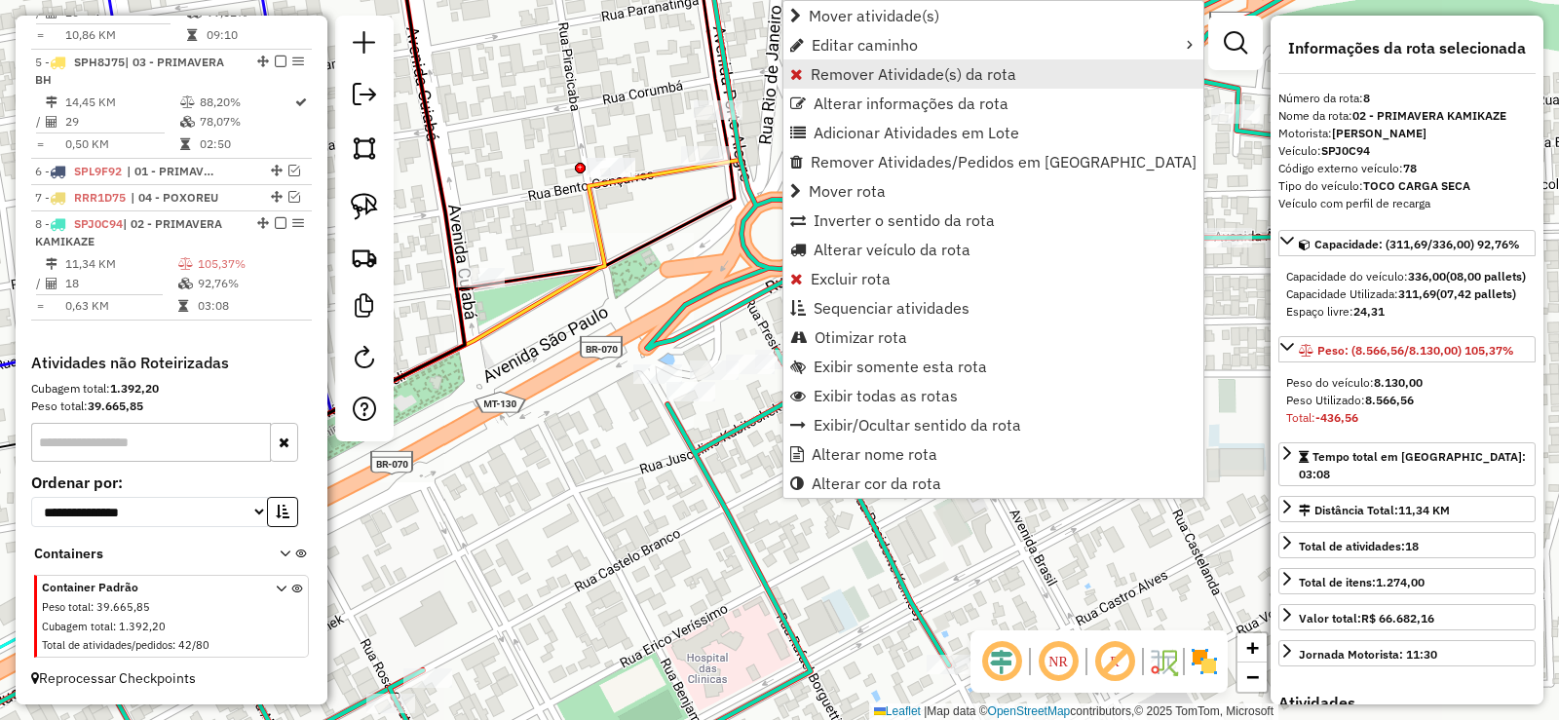
click at [836, 82] on span "Remover Atividade(s) da rota" at bounding box center [914, 74] width 206 height 16
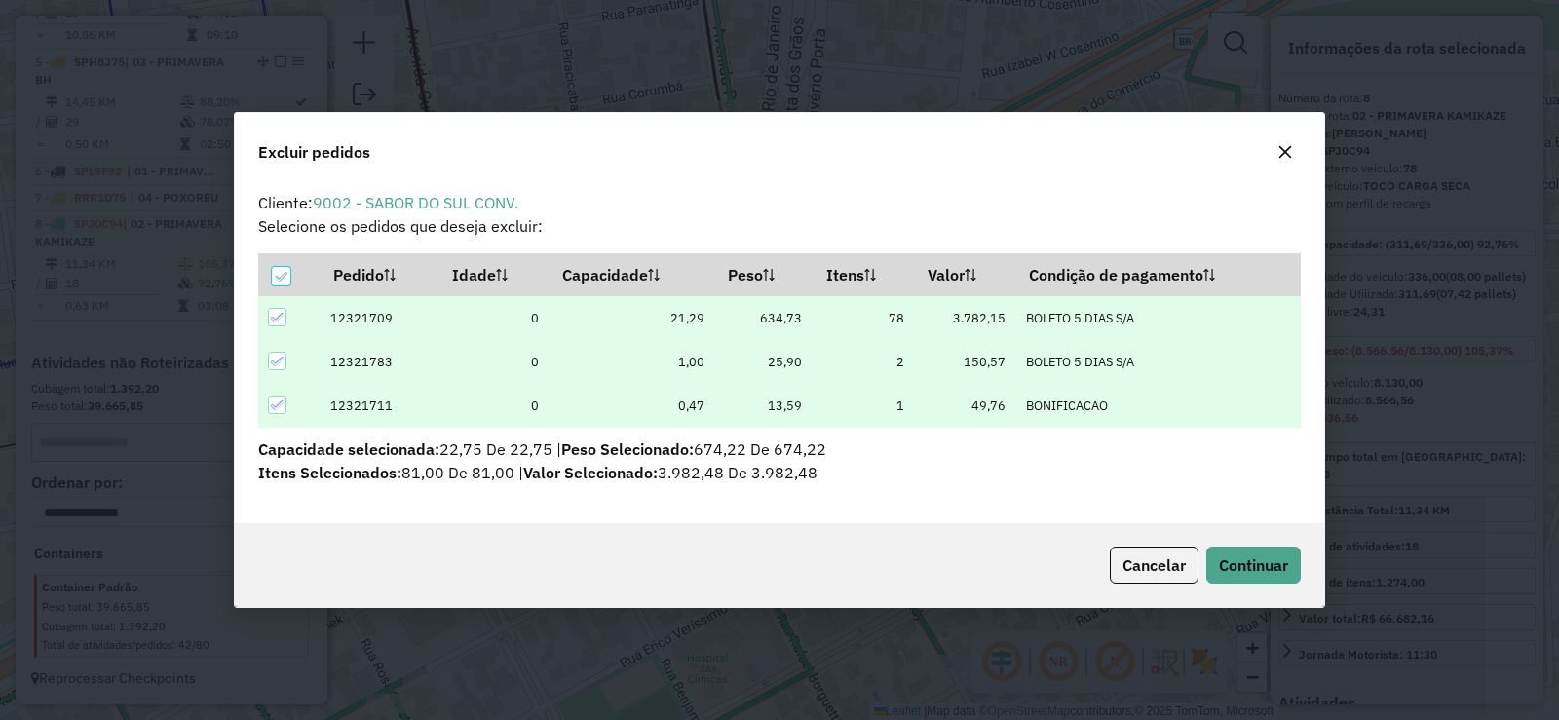
scroll to position [0, 0]
click at [1261, 564] on span "Continuar" at bounding box center [1253, 565] width 69 height 19
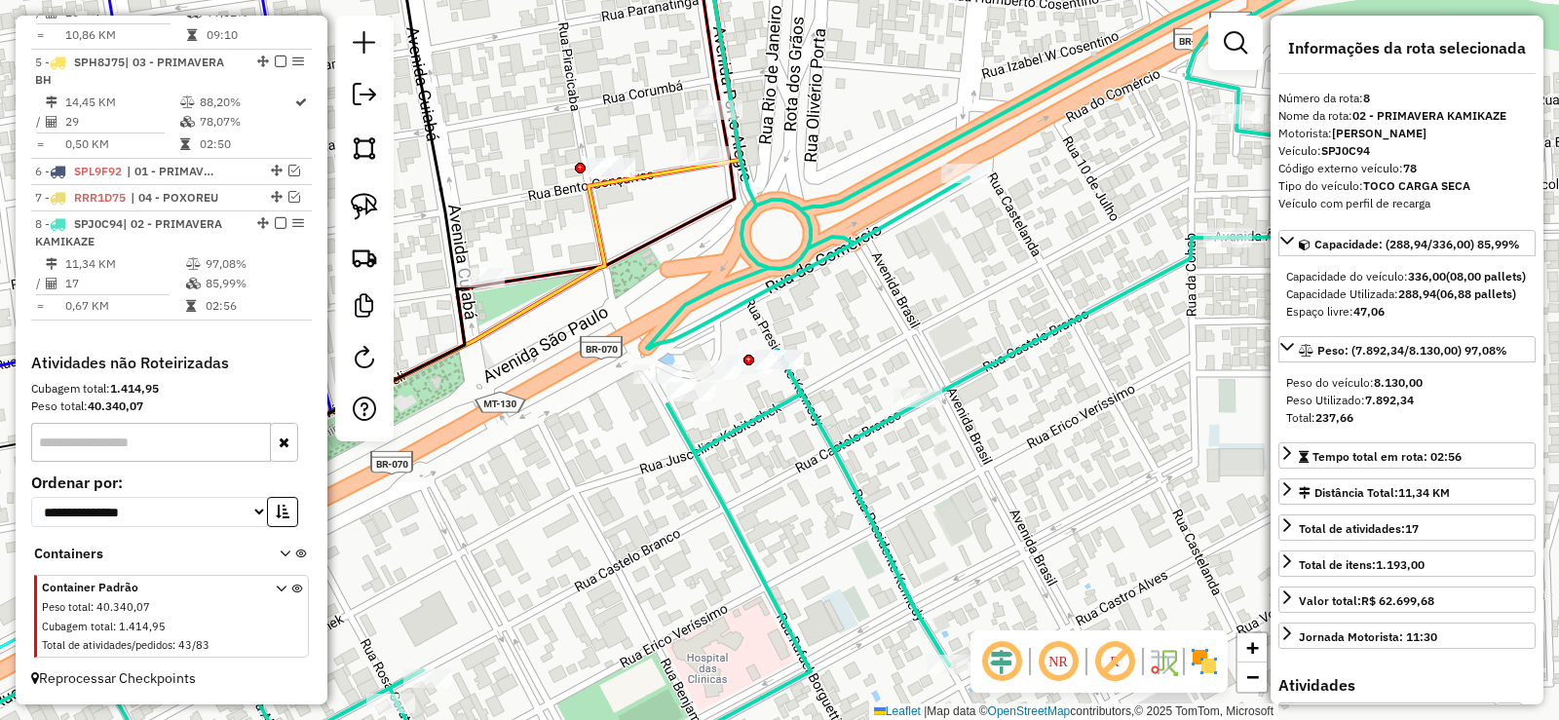
click at [879, 421] on icon at bounding box center [670, 360] width 1394 height 864
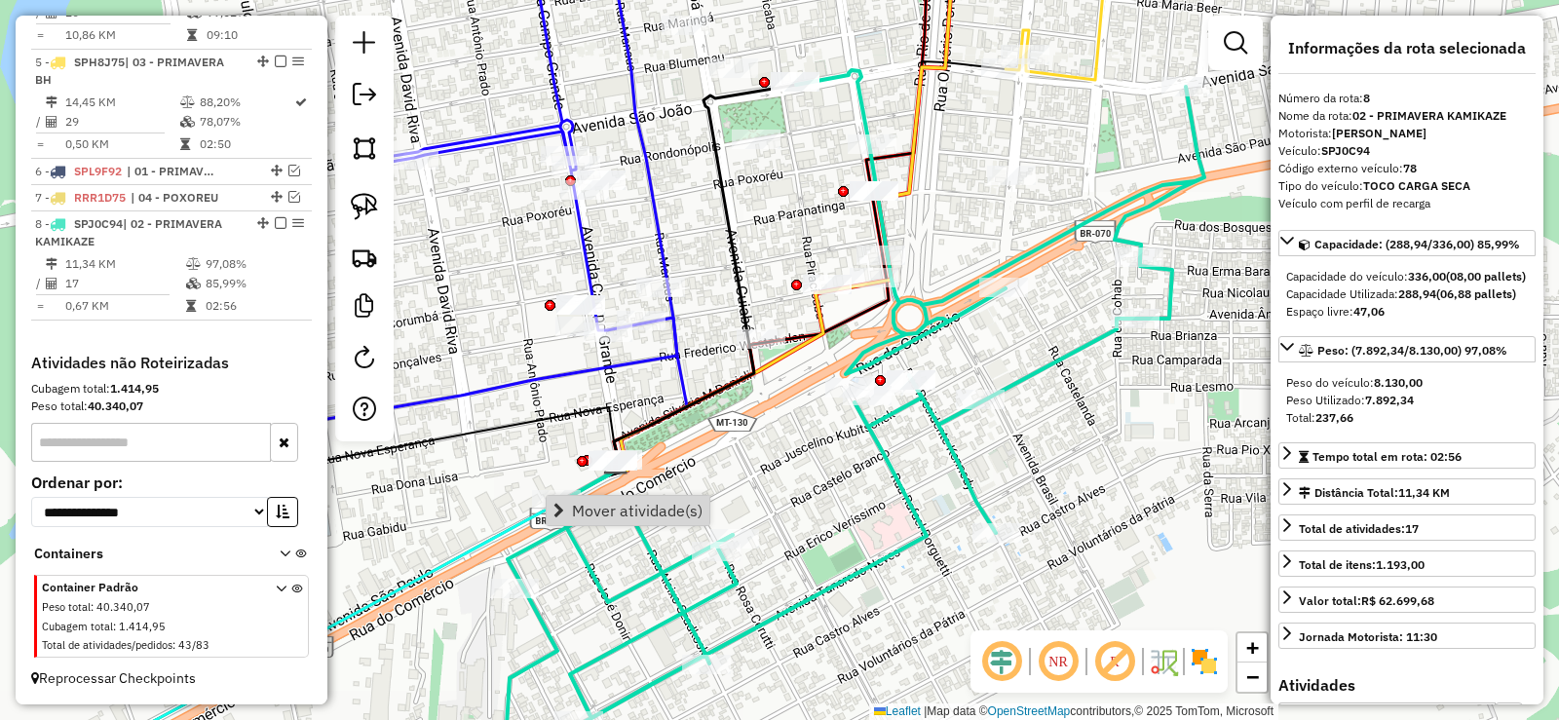
click at [579, 536] on icon at bounding box center [644, 531] width 178 height 141
click at [572, 538] on icon at bounding box center [851, 422] width 707 height 704
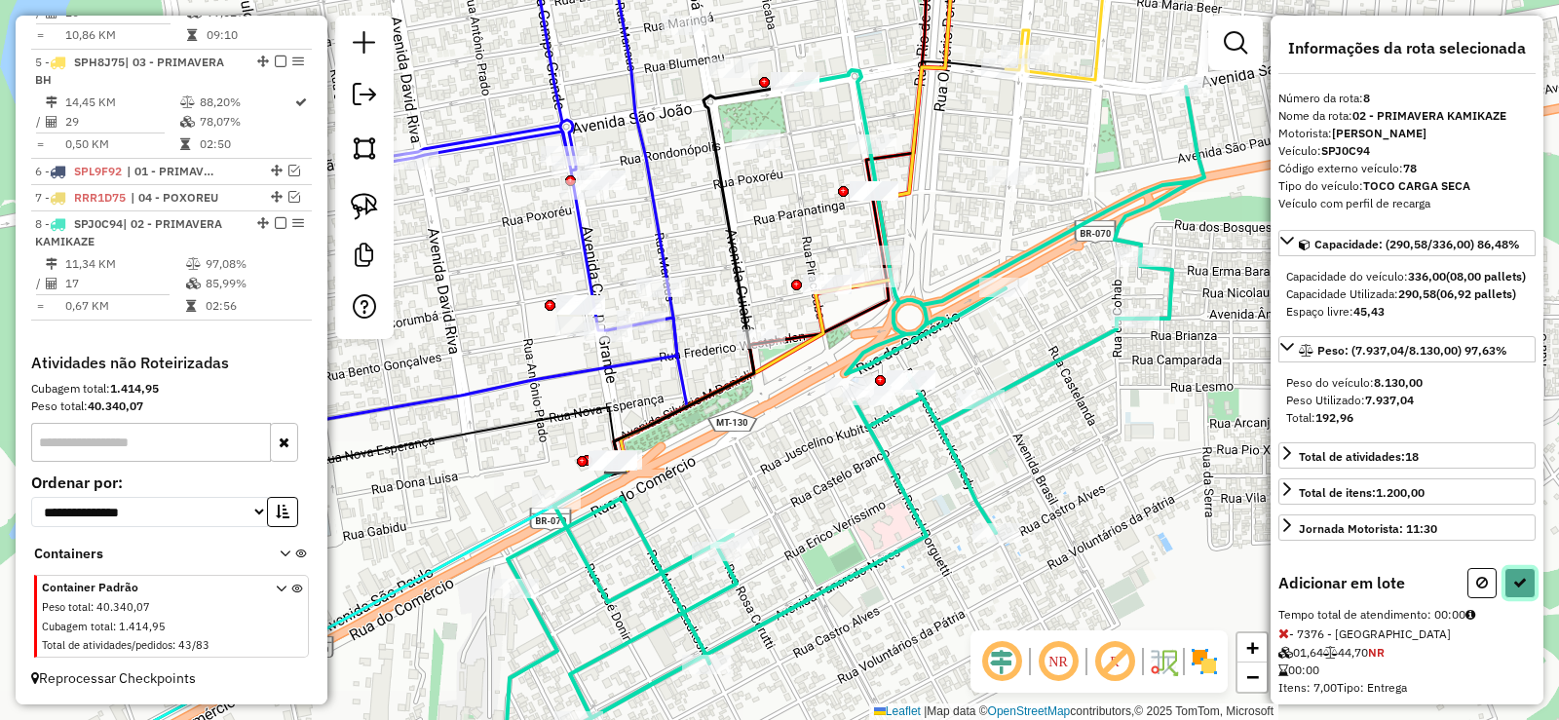
click at [1518, 590] on icon at bounding box center [1521, 583] width 14 height 14
select select "**********"
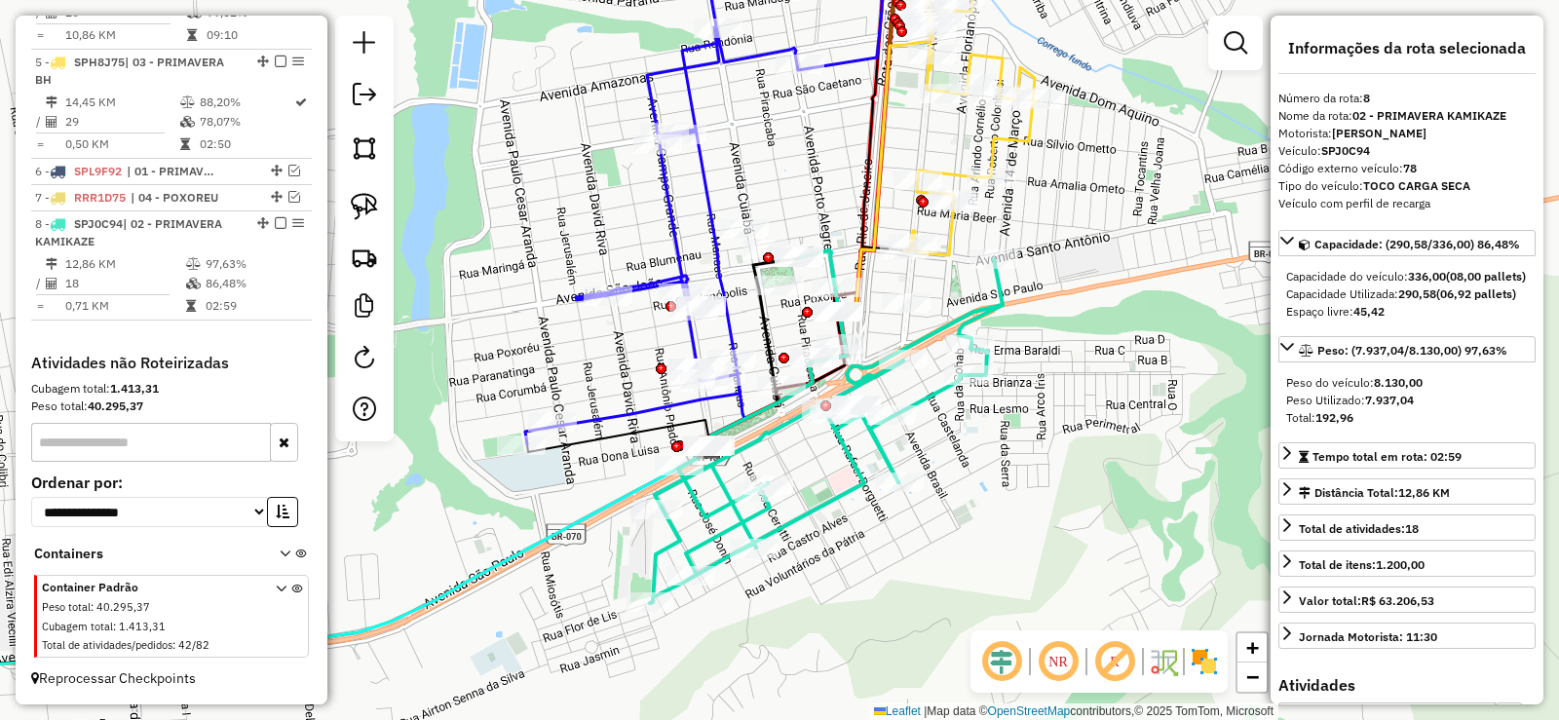
drag, startPoint x: 1078, startPoint y: 476, endPoint x: 1005, endPoint y: 450, distance: 77.4
click at [1005, 450] on div "Janela de atendimento Grade de atendimento Capacidade Transportadoras Veículos …" at bounding box center [779, 360] width 1559 height 720
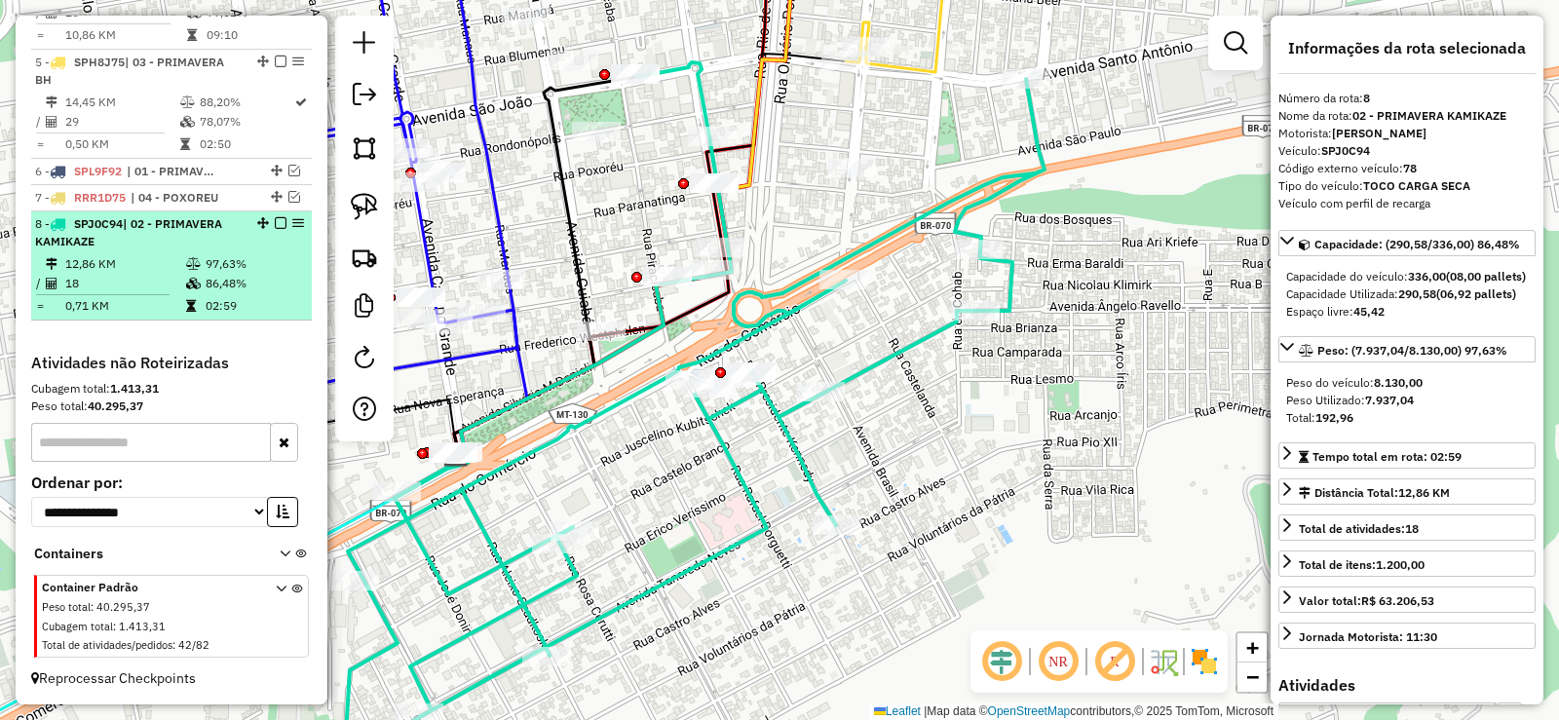
click at [275, 222] on em at bounding box center [281, 223] width 12 height 12
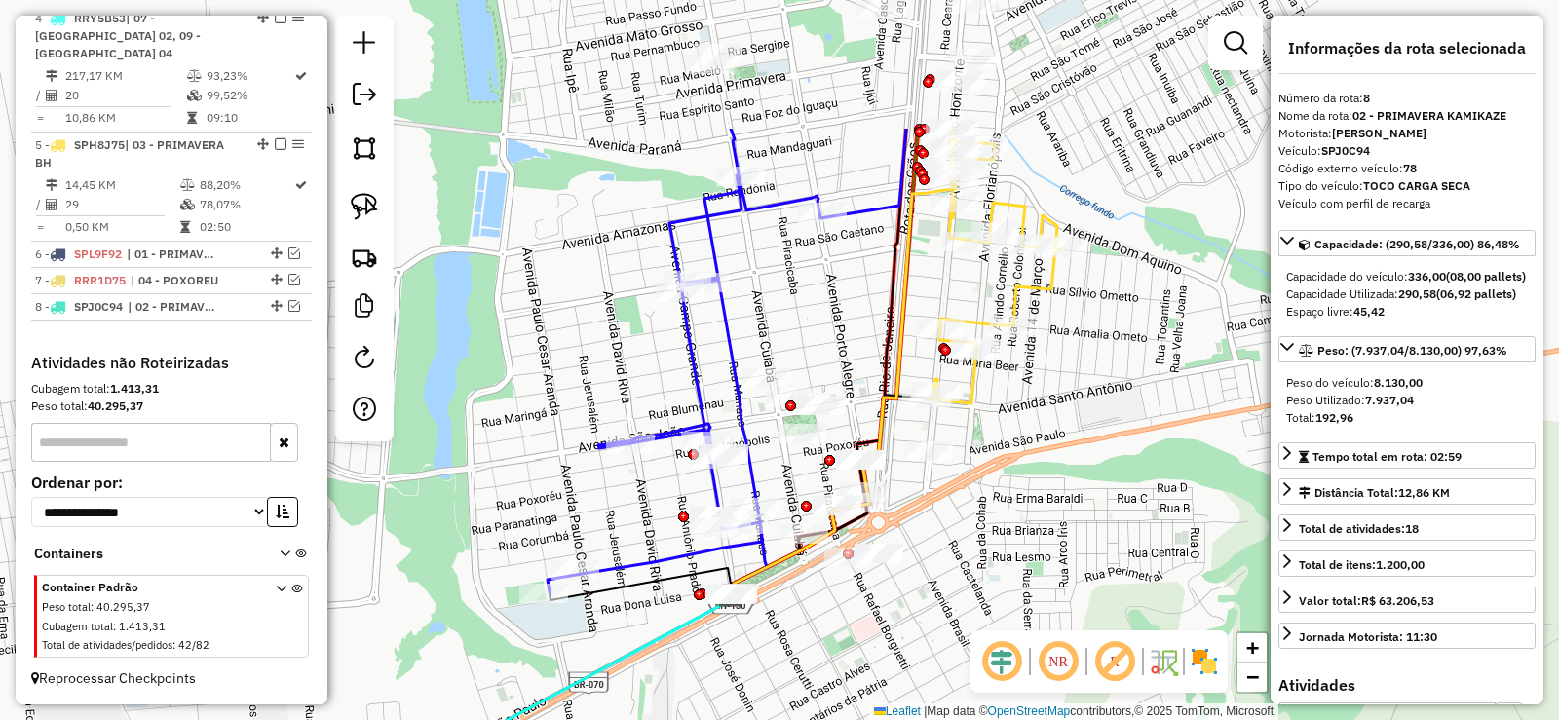
drag, startPoint x: 1044, startPoint y: 354, endPoint x: 1019, endPoint y: 490, distance: 138.6
click at [1019, 490] on div "Janela de atendimento Grade de atendimento Capacidade Transportadoras Veículos …" at bounding box center [779, 360] width 1559 height 720
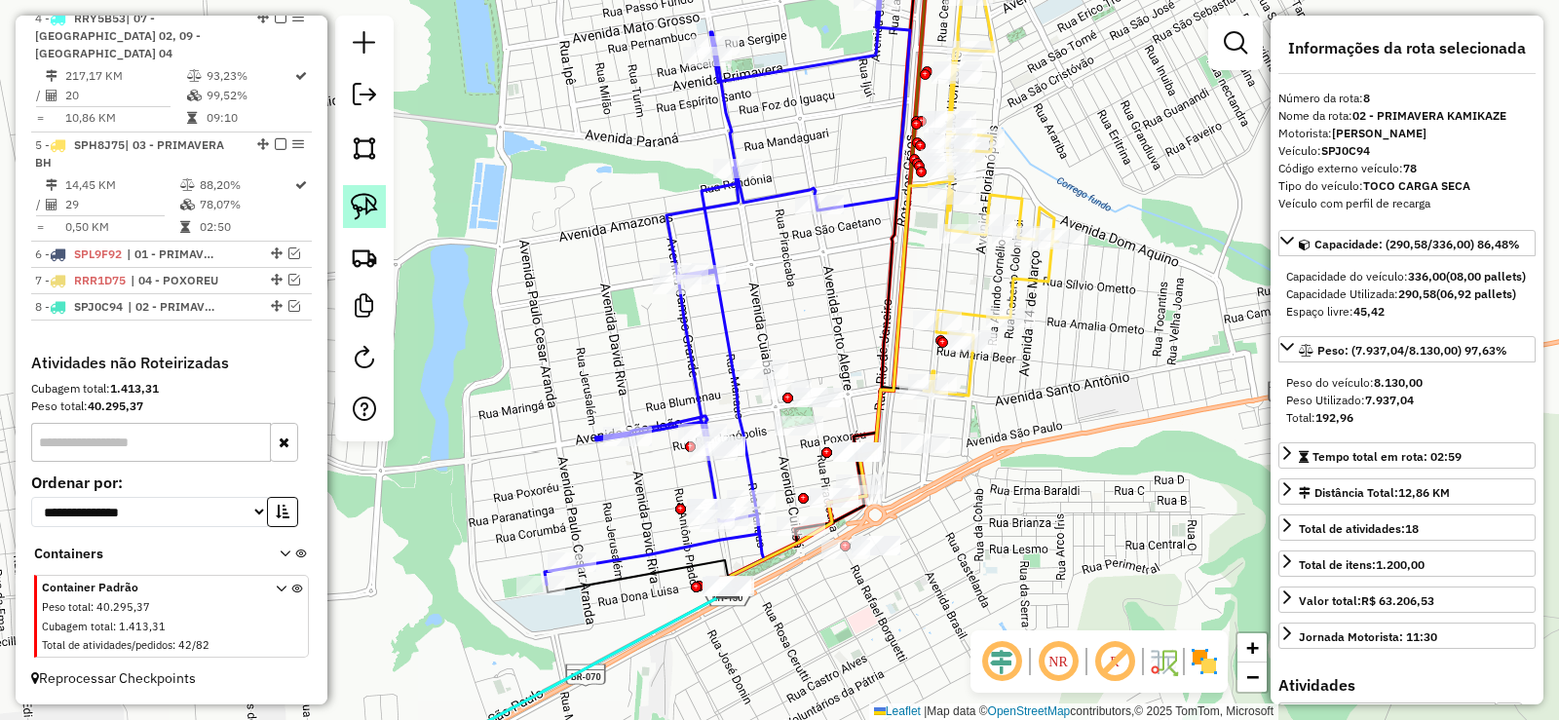
click at [374, 207] on img at bounding box center [364, 206] width 27 height 27
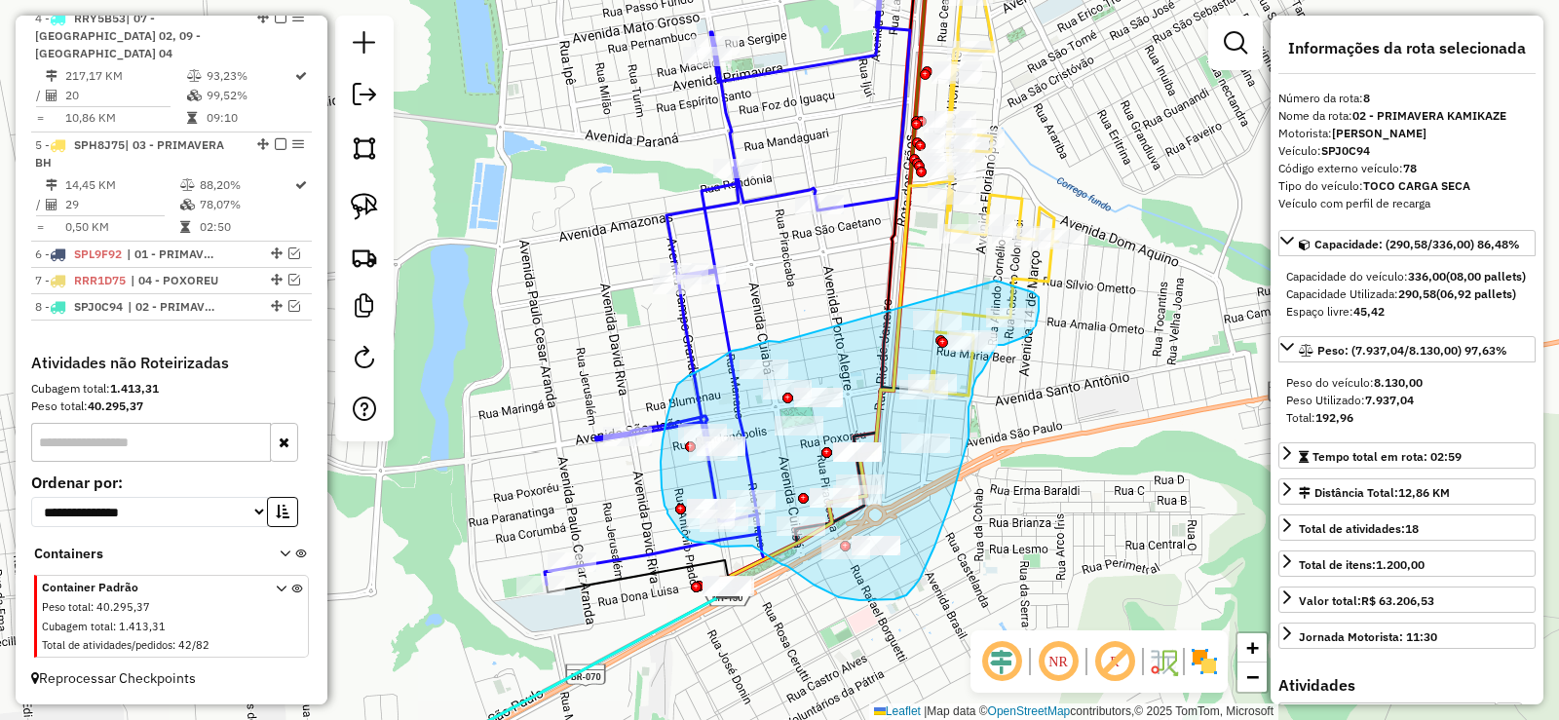
drag, startPoint x: 780, startPoint y: 342, endPoint x: 940, endPoint y: 292, distance: 168.3
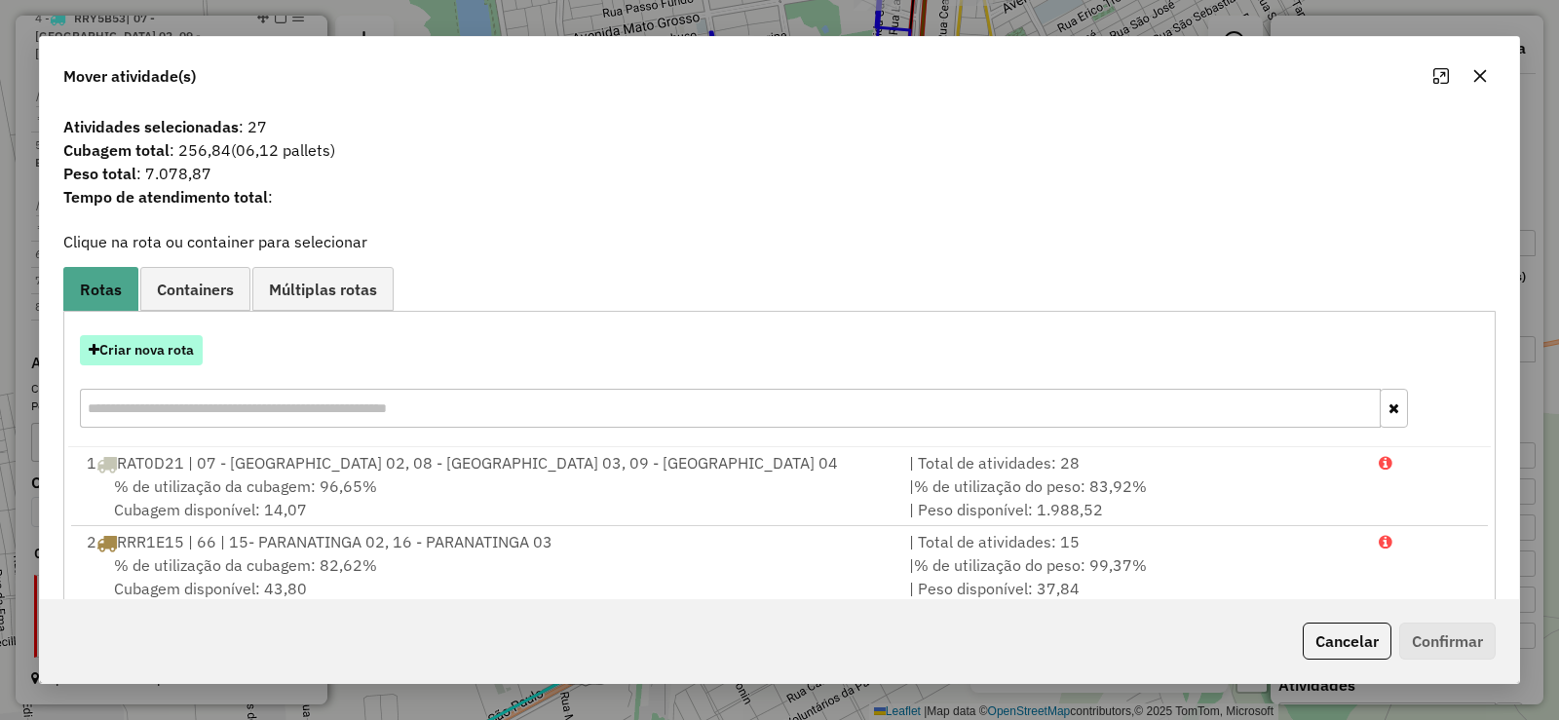
click at [146, 347] on button "Criar nova rota" at bounding box center [141, 350] width 123 height 30
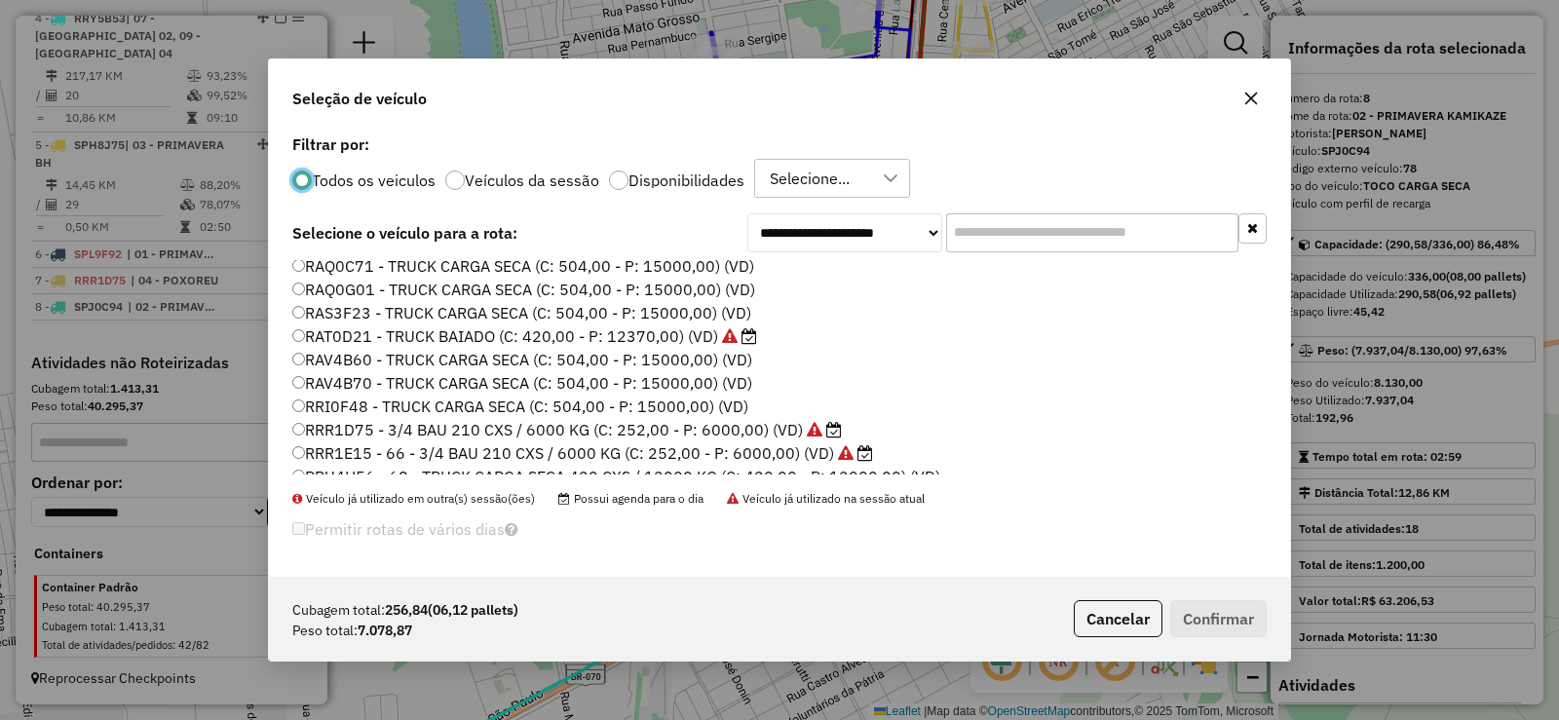
scroll to position [195, 0]
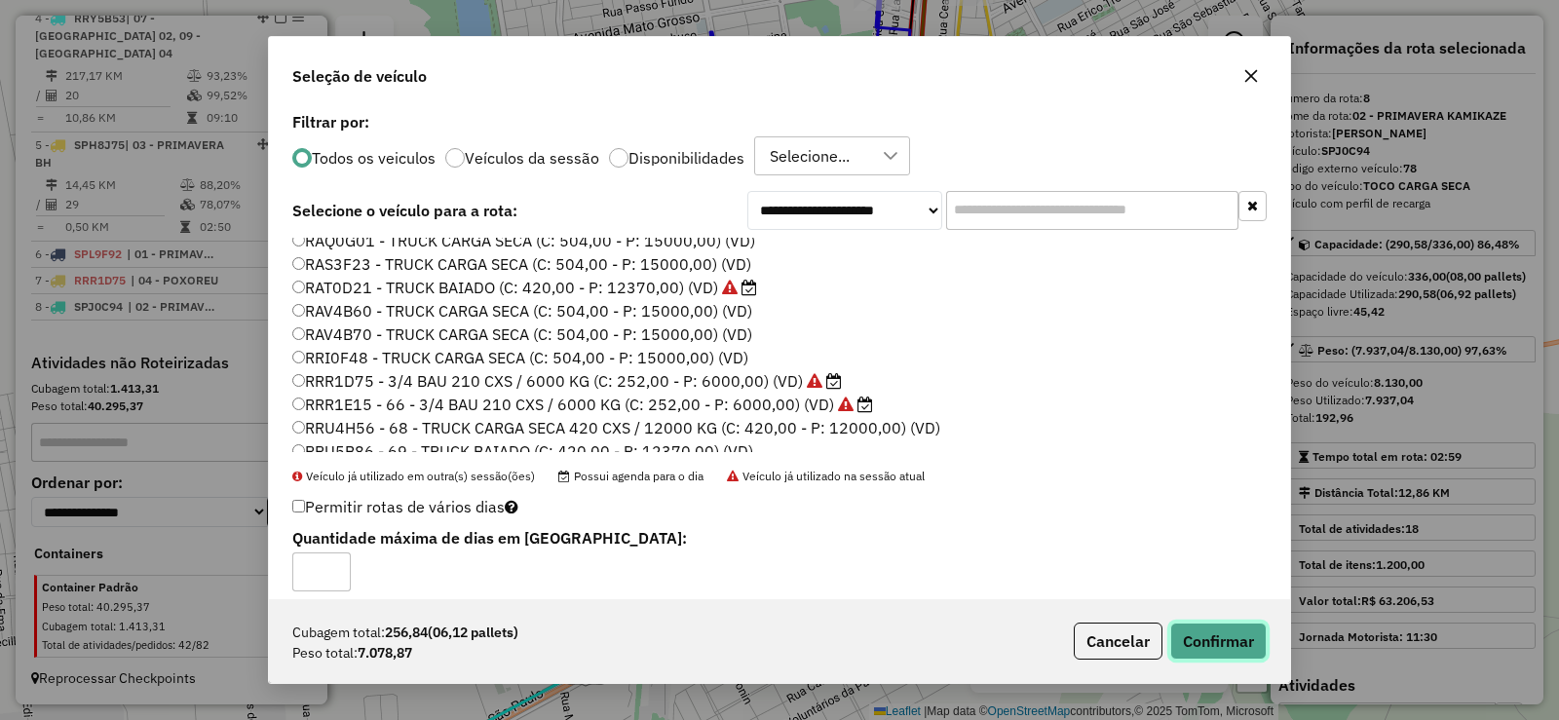
click at [1228, 627] on button "Confirmar" at bounding box center [1218, 641] width 96 height 37
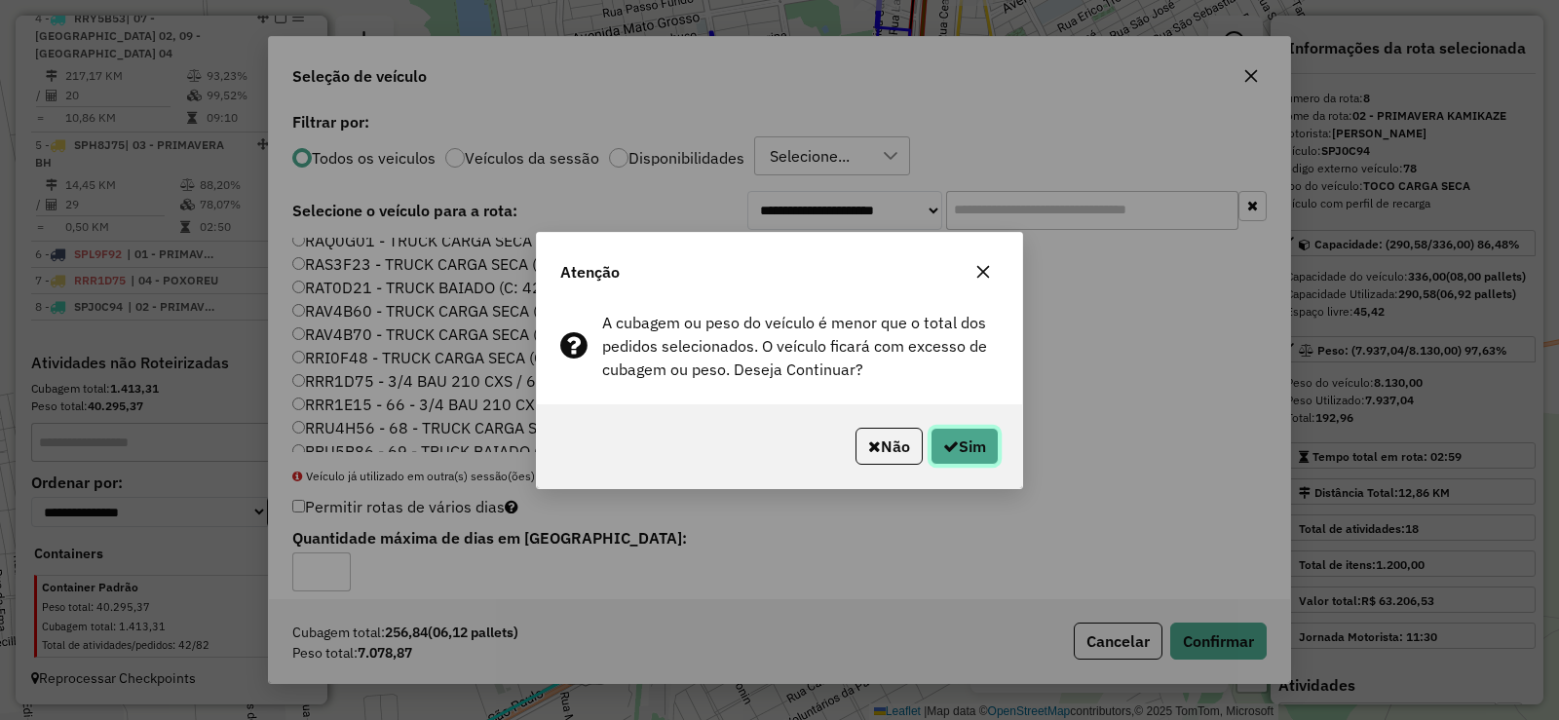
click at [975, 439] on button "Sim" at bounding box center [965, 446] width 68 height 37
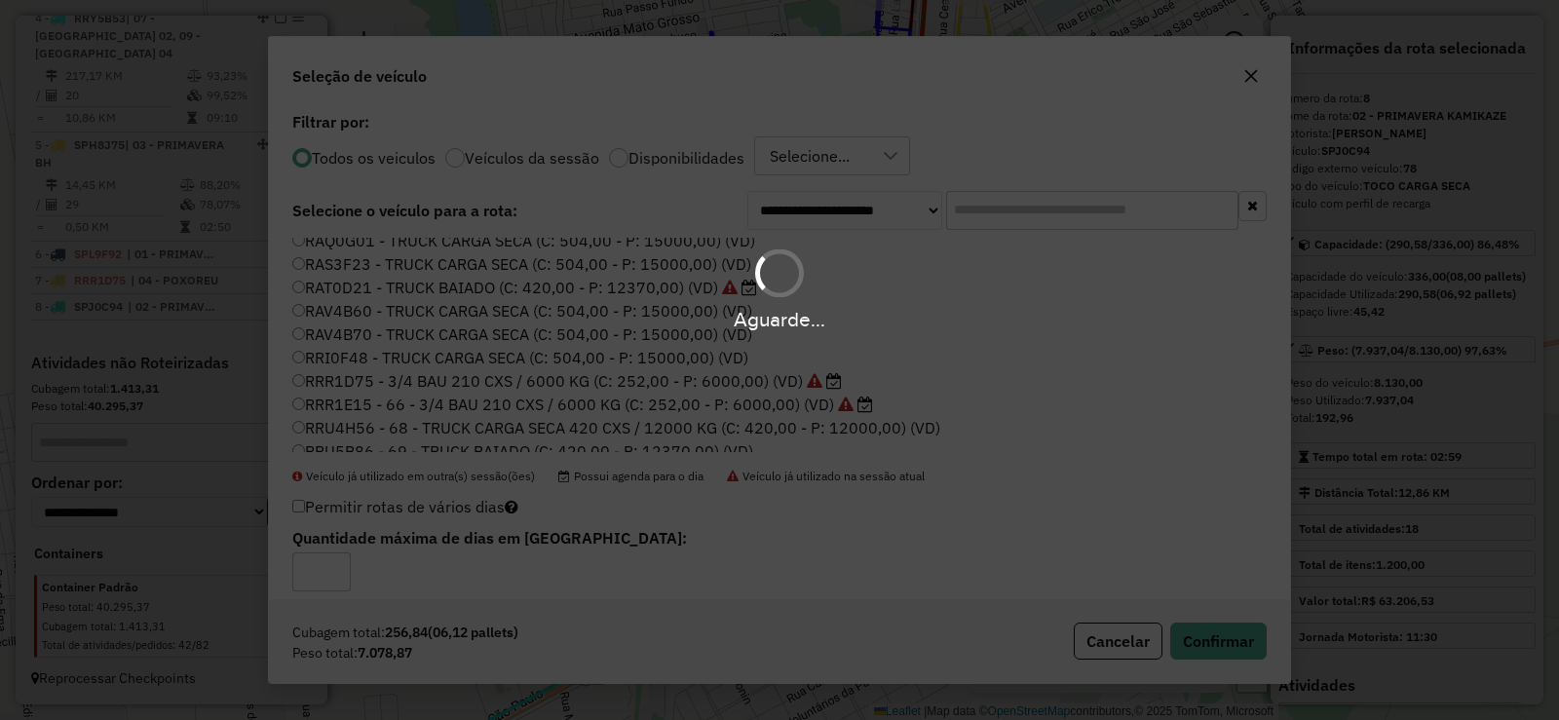
scroll to position [1278, 0]
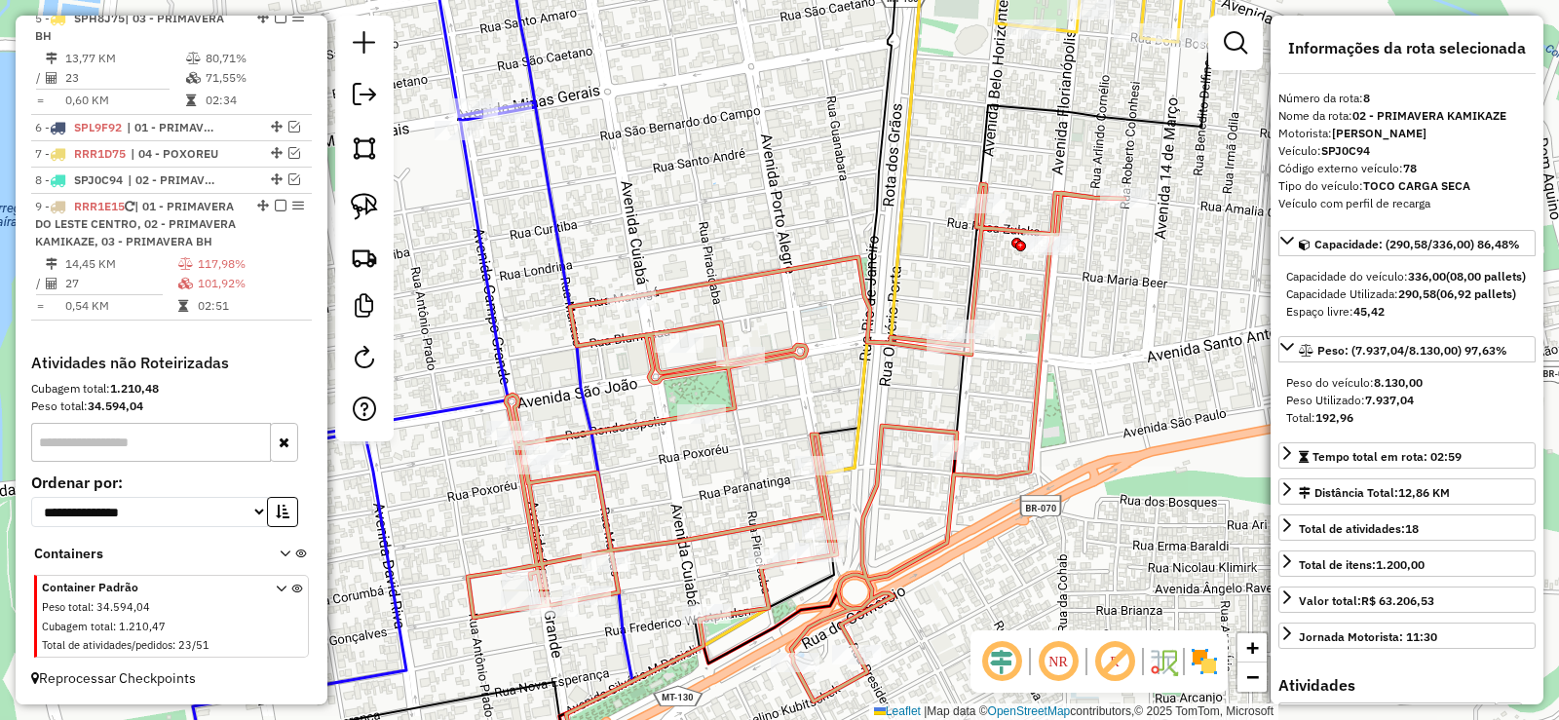
click at [885, 425] on icon at bounding box center [796, 443] width 657 height 518
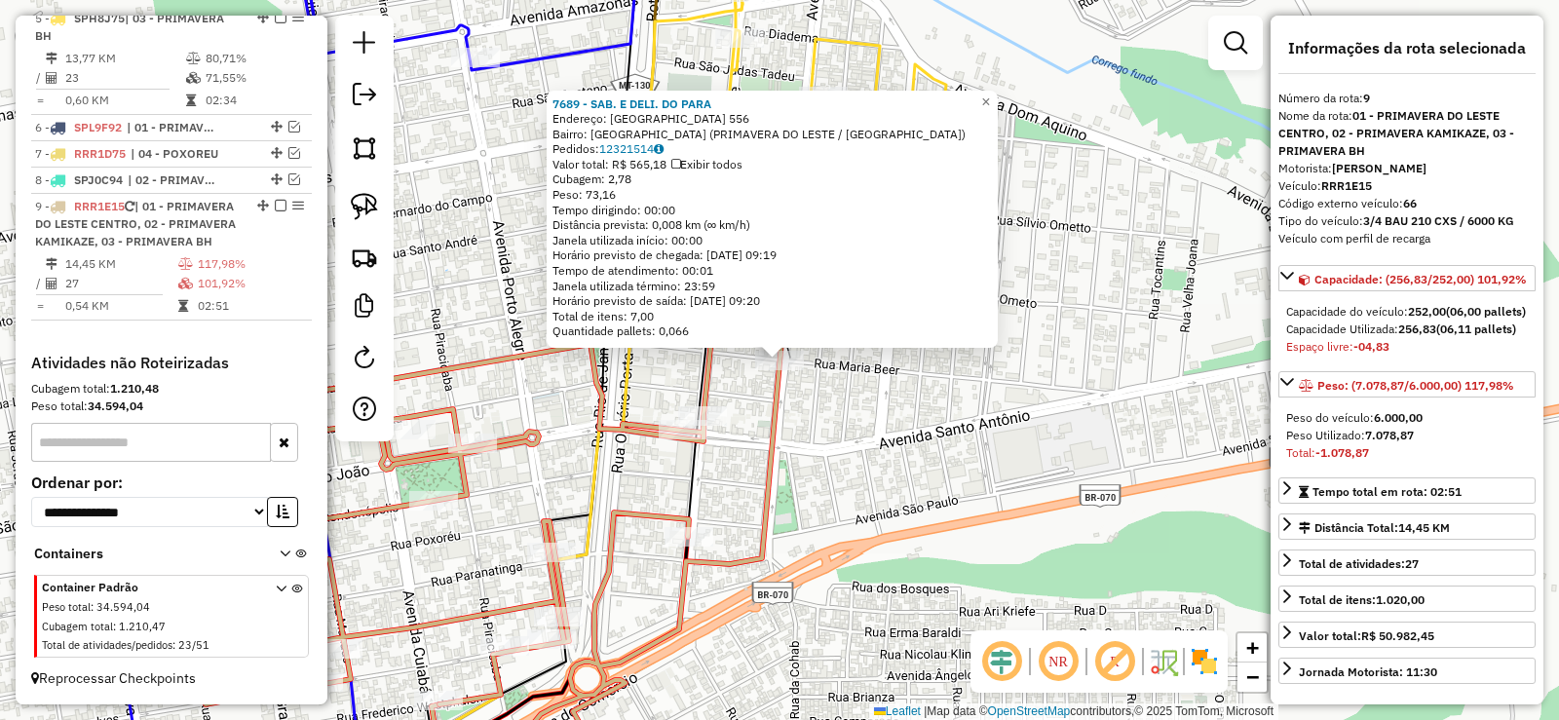
click at [835, 418] on div "7689 - SAB. E DELI. DO PARA Endereço: FLORIANOPOLIS 556 Bairro: PARQUE ELDORADO…" at bounding box center [779, 360] width 1559 height 720
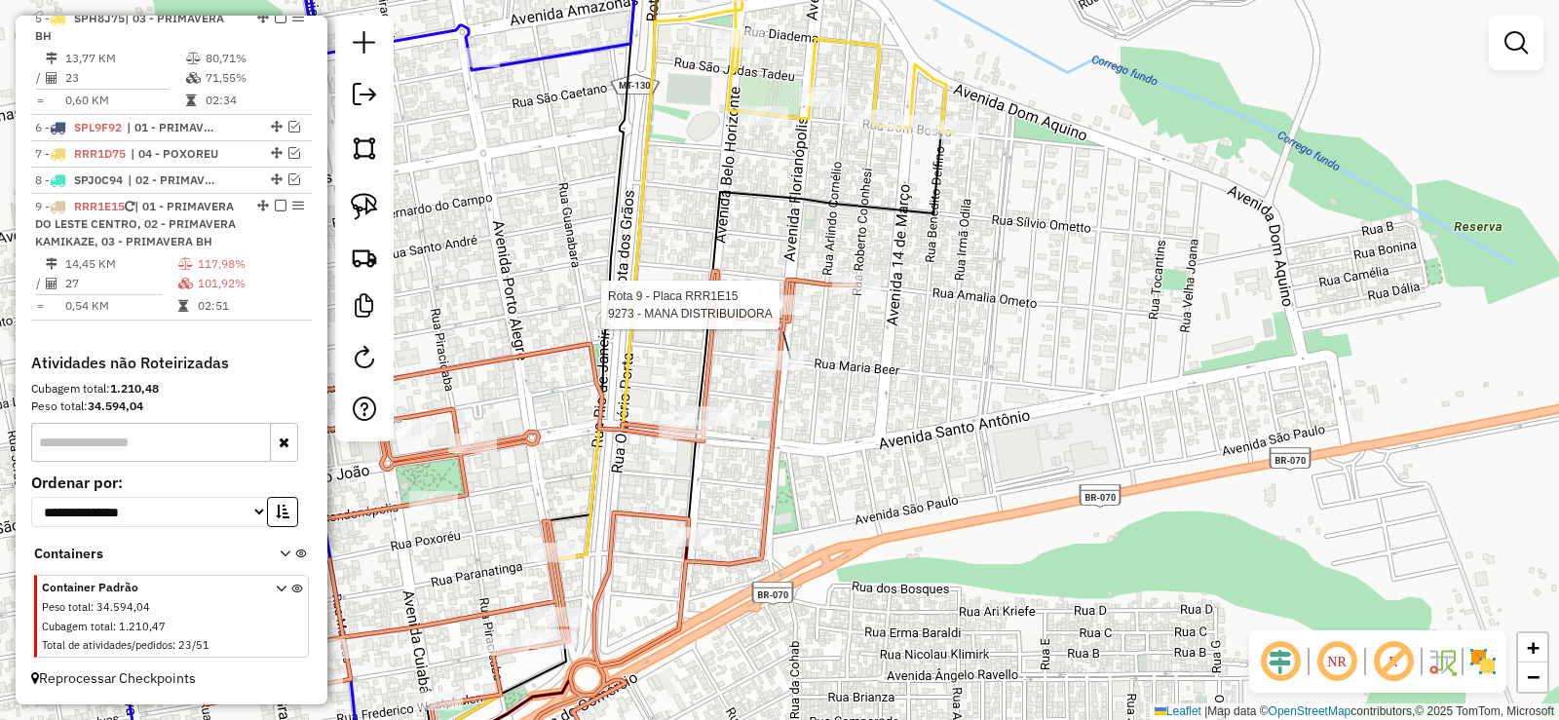
select select "**********"
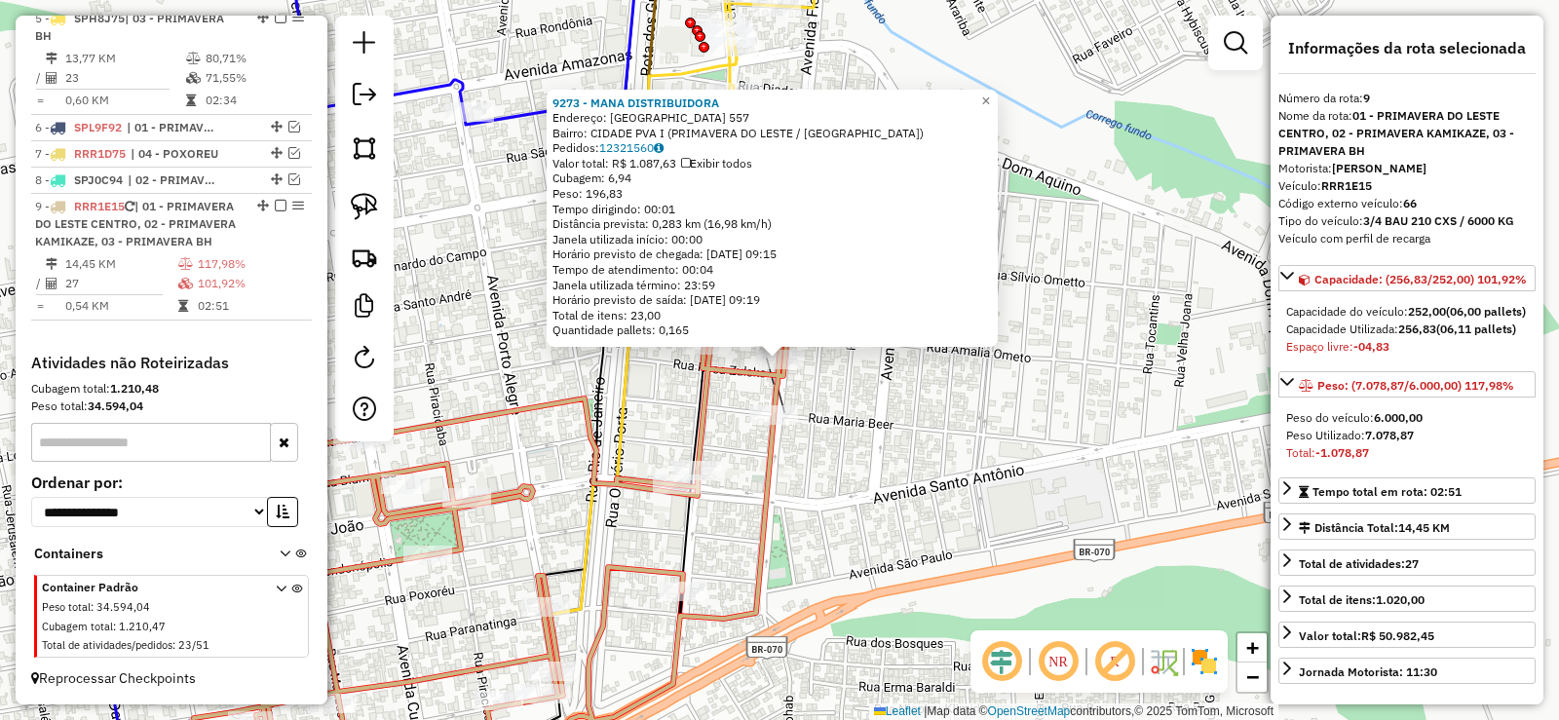
click at [830, 397] on div "9273 - MANA DISTRIBUIDORA Endereço: FLORIANOPOLIS 557 Bairro: CIDADE PVA I (PRI…" at bounding box center [779, 360] width 1559 height 720
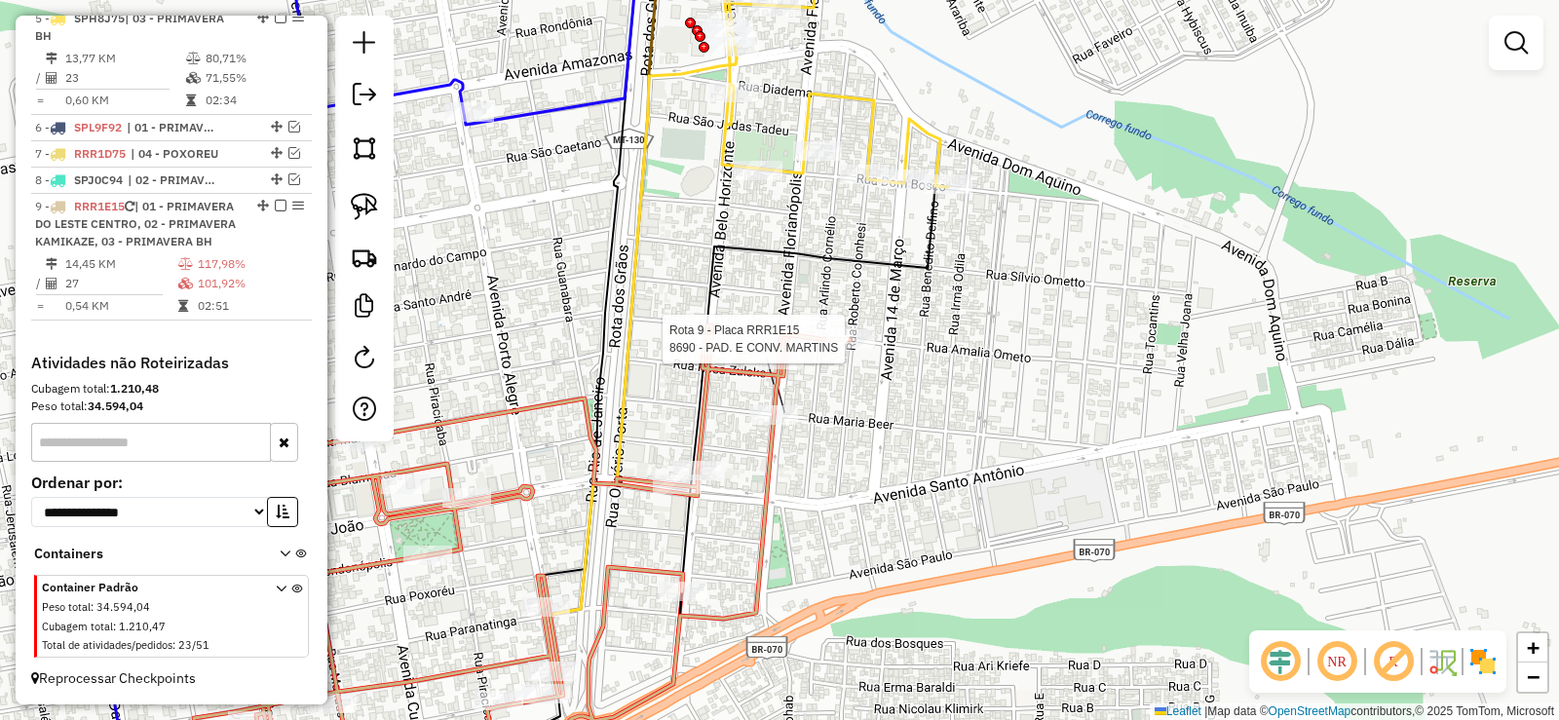
select select "**********"
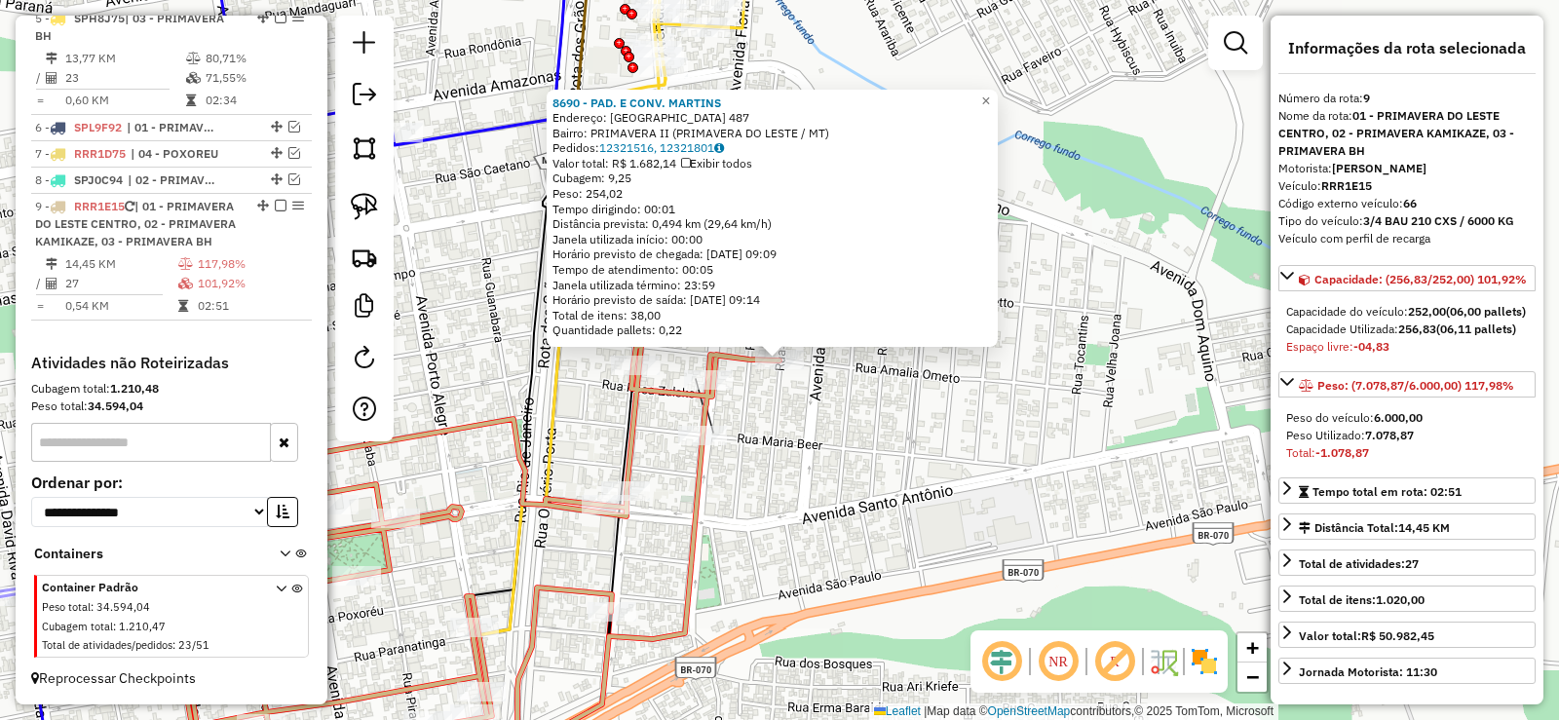
click at [858, 387] on div "8690 - PAD. E CONV. MARTINS Endereço: SANTO ANGELO 487 Bairro: PRIMAVERA II (PR…" at bounding box center [779, 360] width 1559 height 720
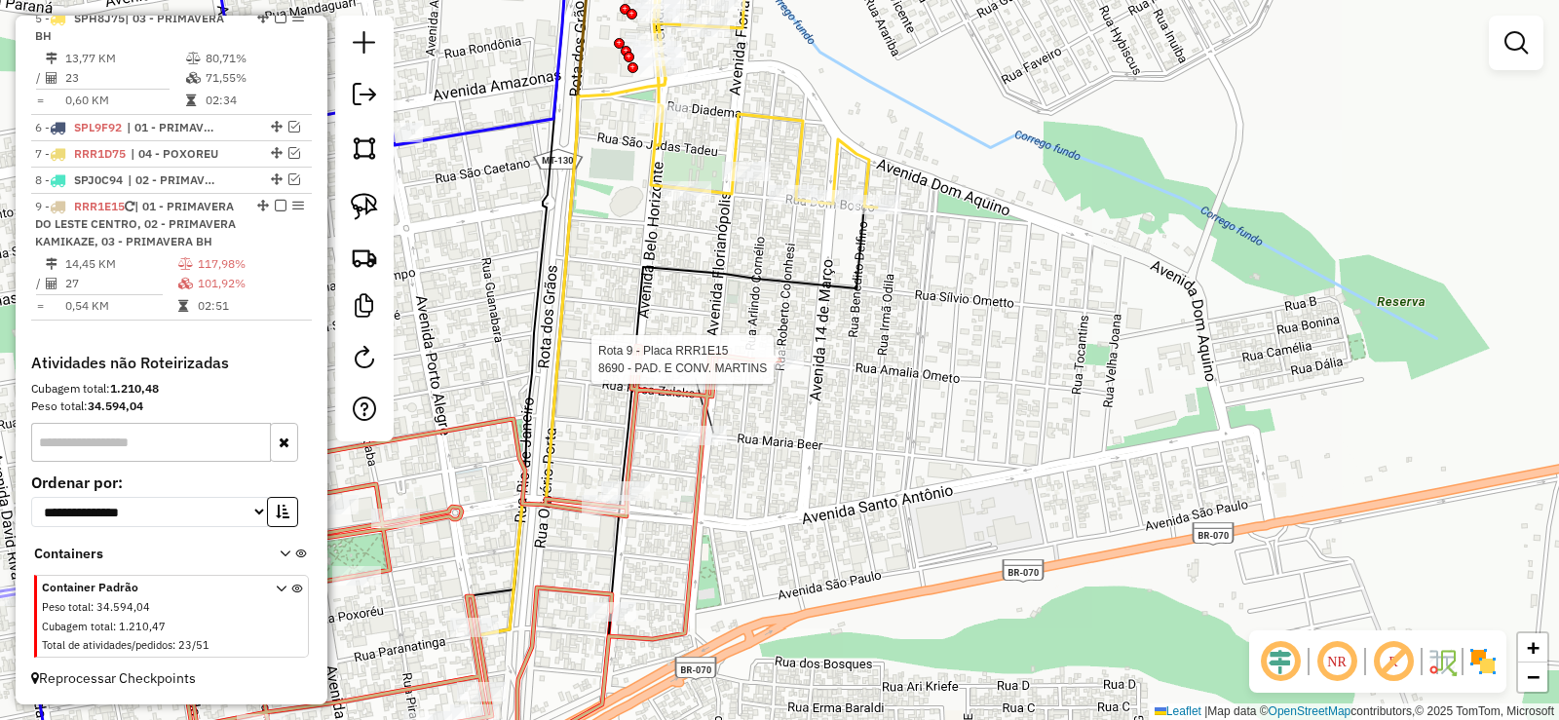
select select "**********"
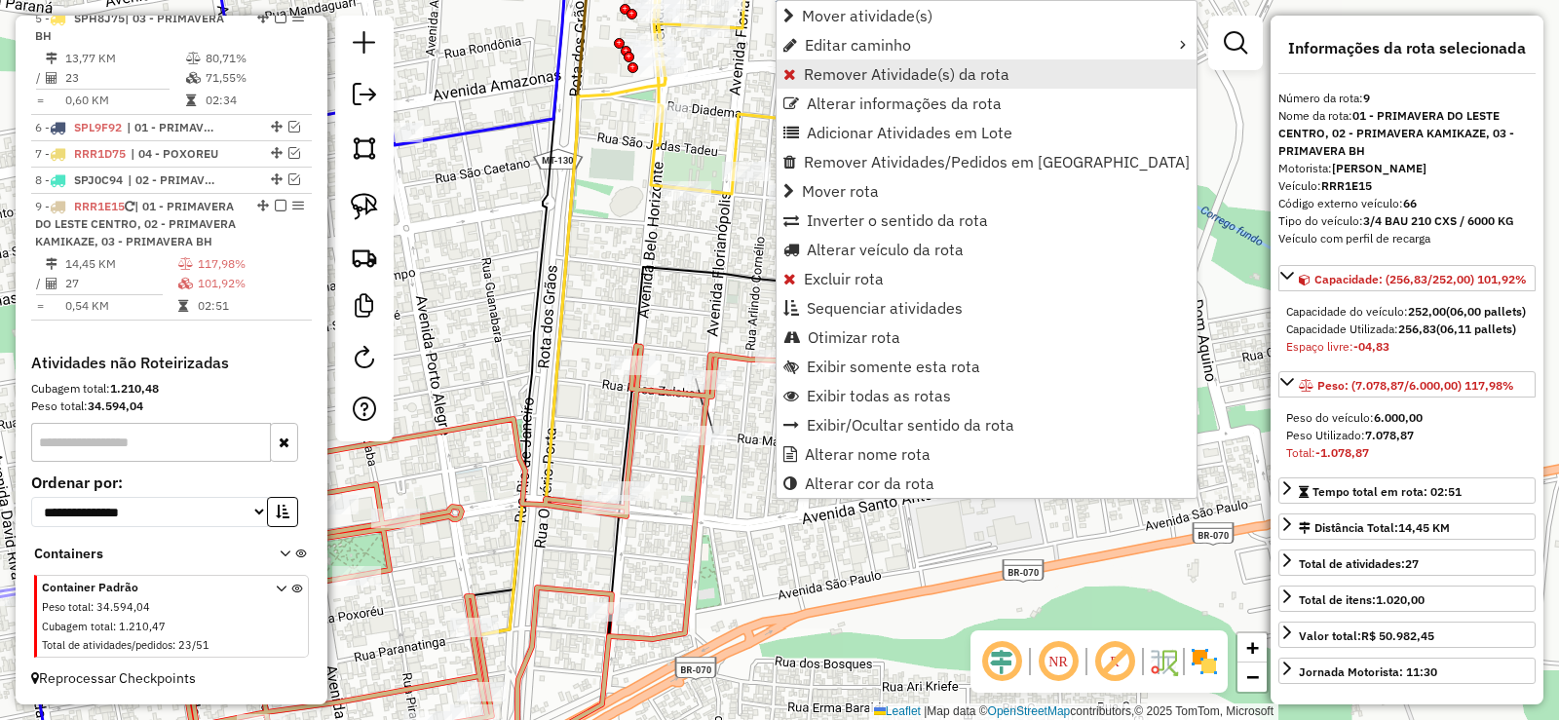
click at [825, 76] on span "Remover Atividade(s) da rota" at bounding box center [907, 74] width 206 height 16
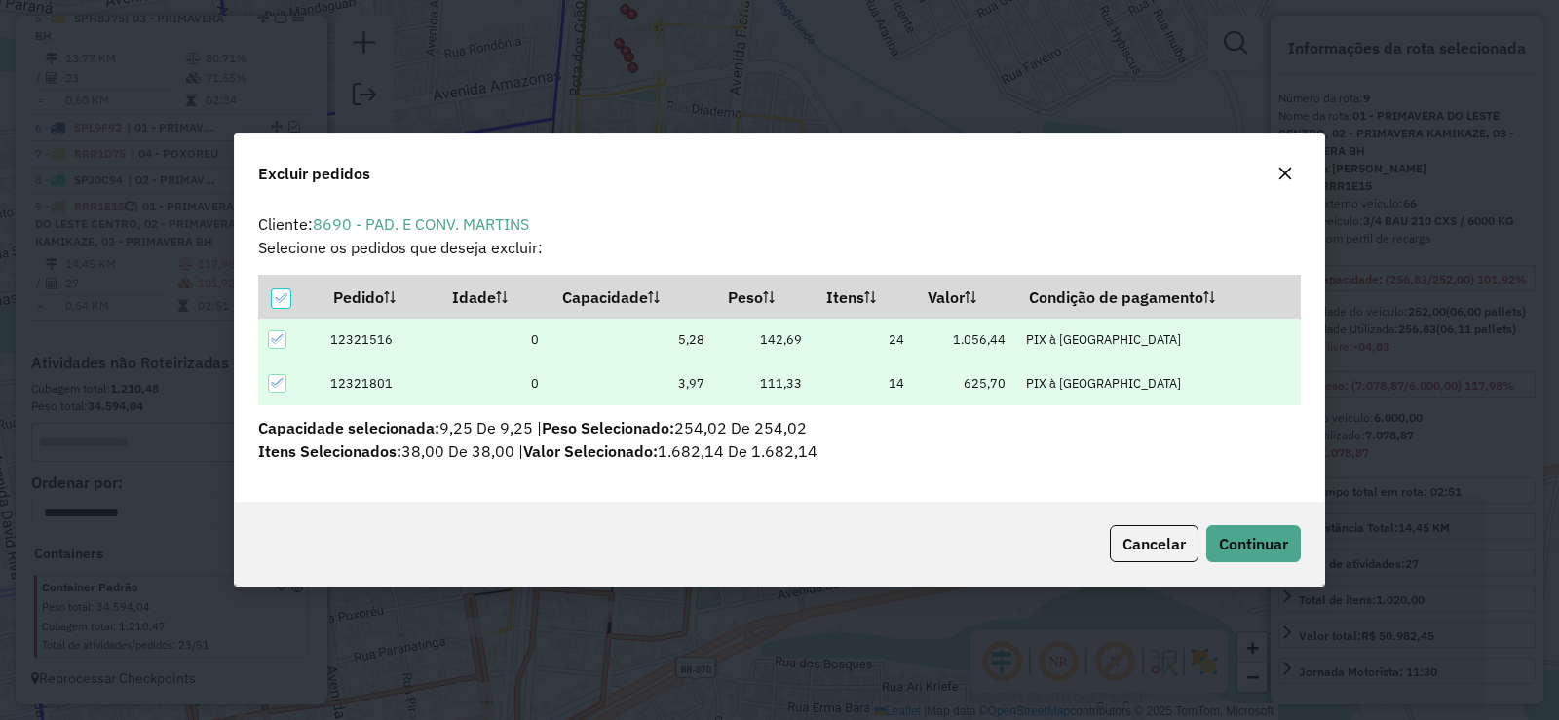
scroll to position [11, 6]
click at [1246, 538] on span "Continuar" at bounding box center [1253, 543] width 69 height 19
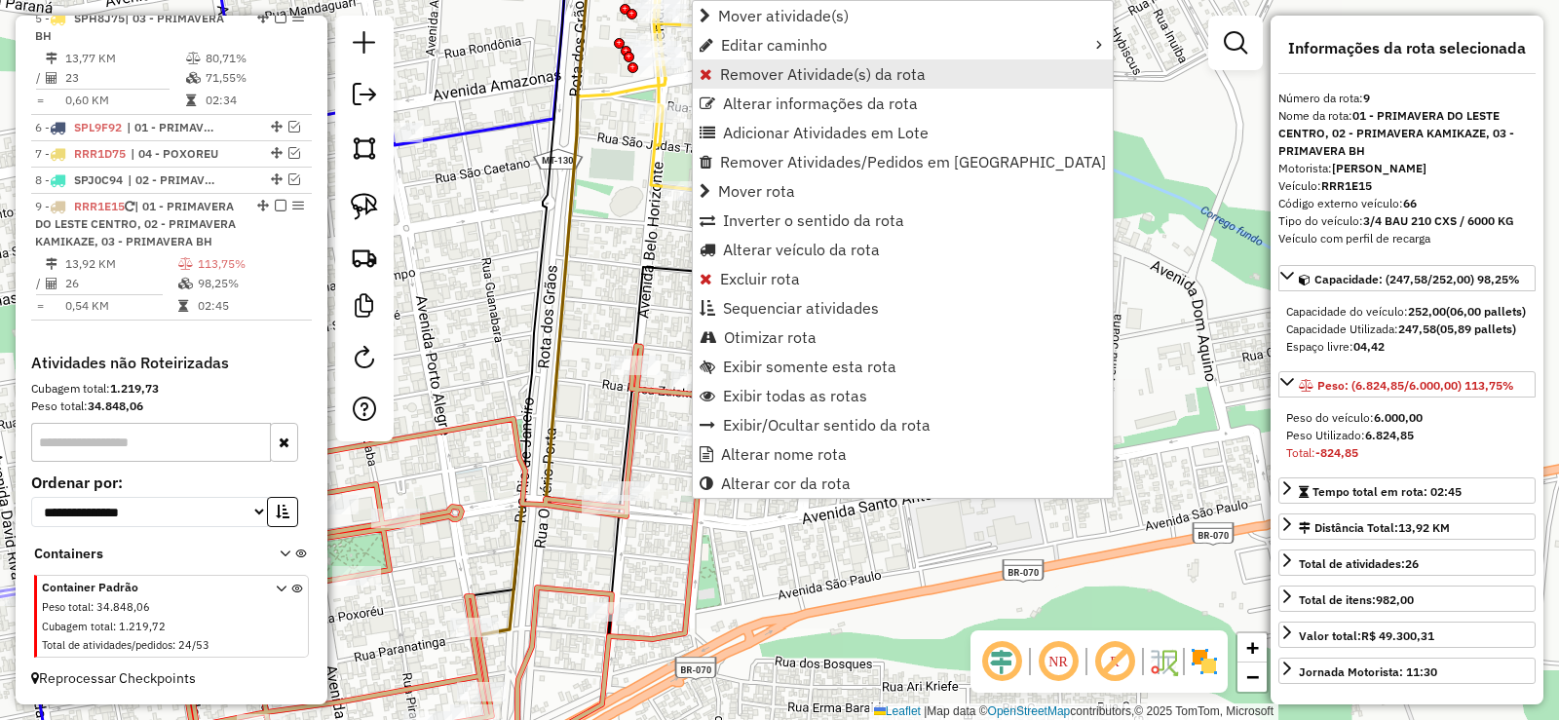
click at [758, 78] on span "Remover Atividade(s) da rota" at bounding box center [823, 74] width 206 height 16
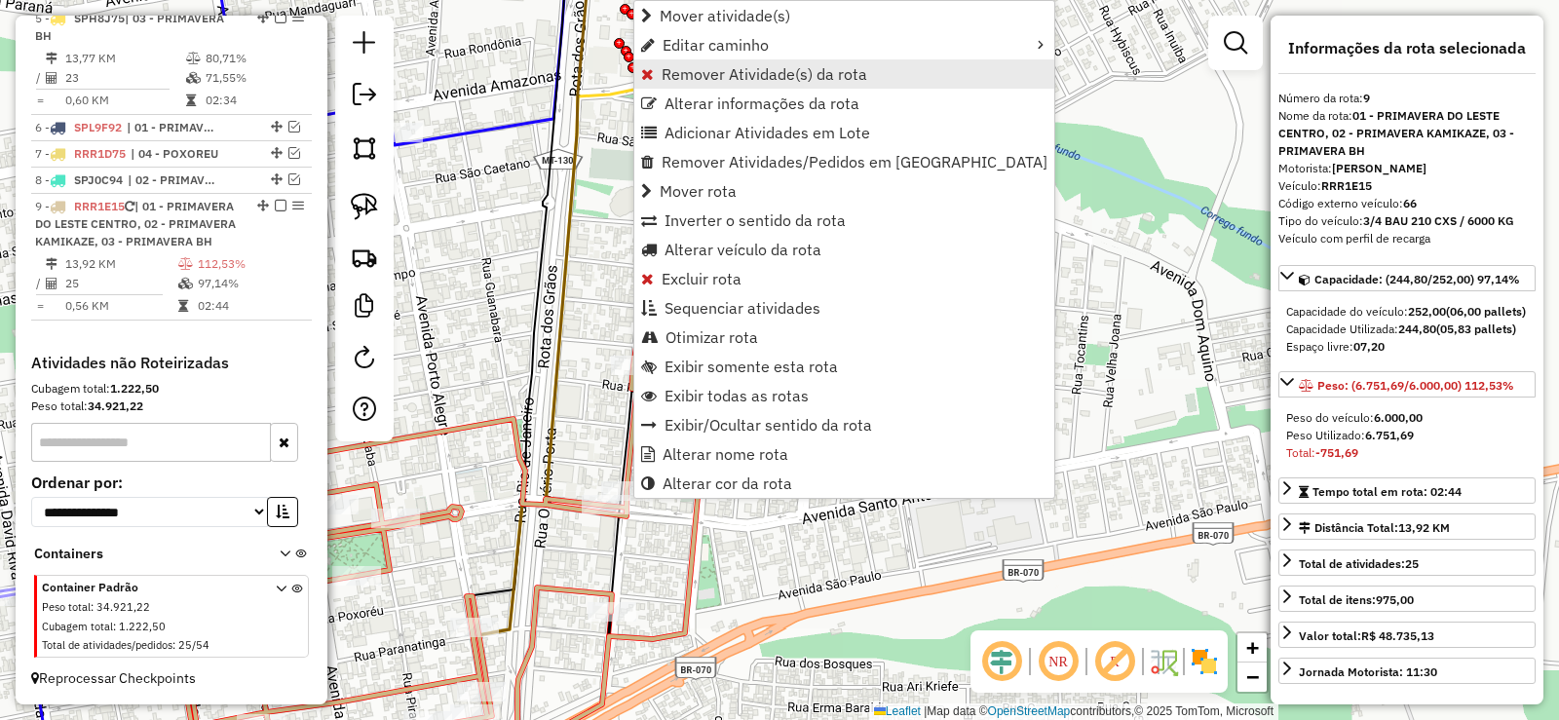
click at [686, 66] on span "Remover Atividade(s) da rota" at bounding box center [765, 74] width 206 height 16
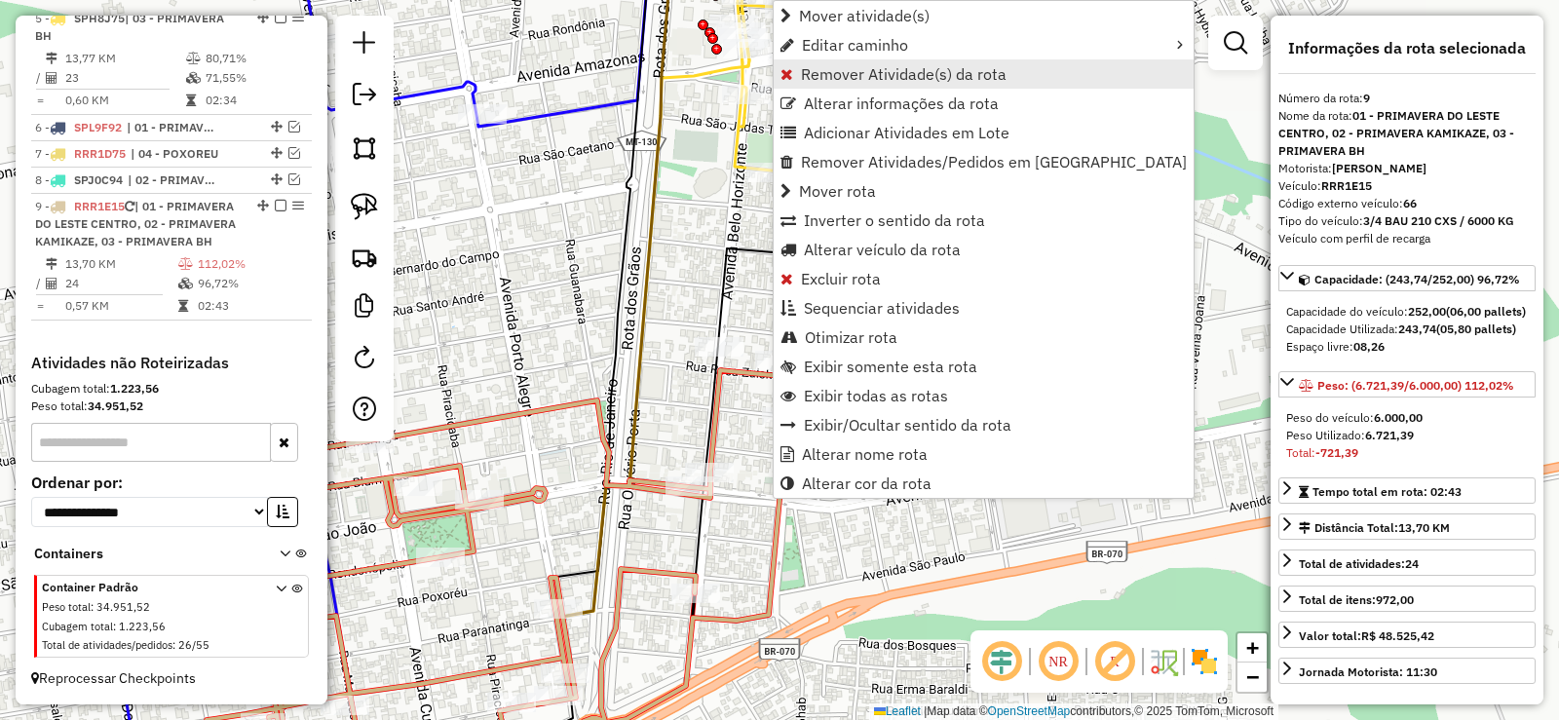
click at [842, 82] on span "Remover Atividade(s) da rota" at bounding box center [904, 74] width 206 height 16
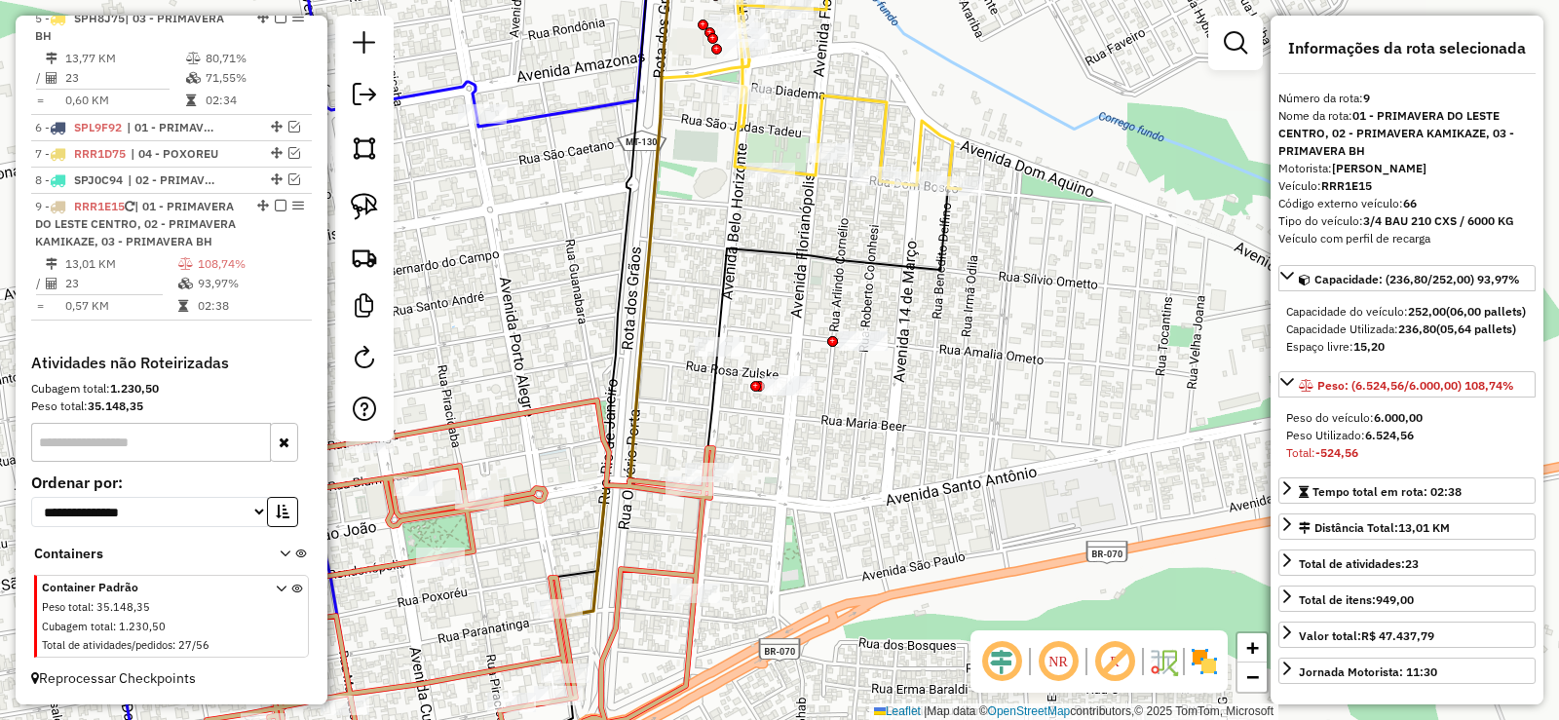
click at [697, 521] on icon at bounding box center [460, 597] width 507 height 392
click at [700, 521] on icon at bounding box center [460, 597] width 507 height 392
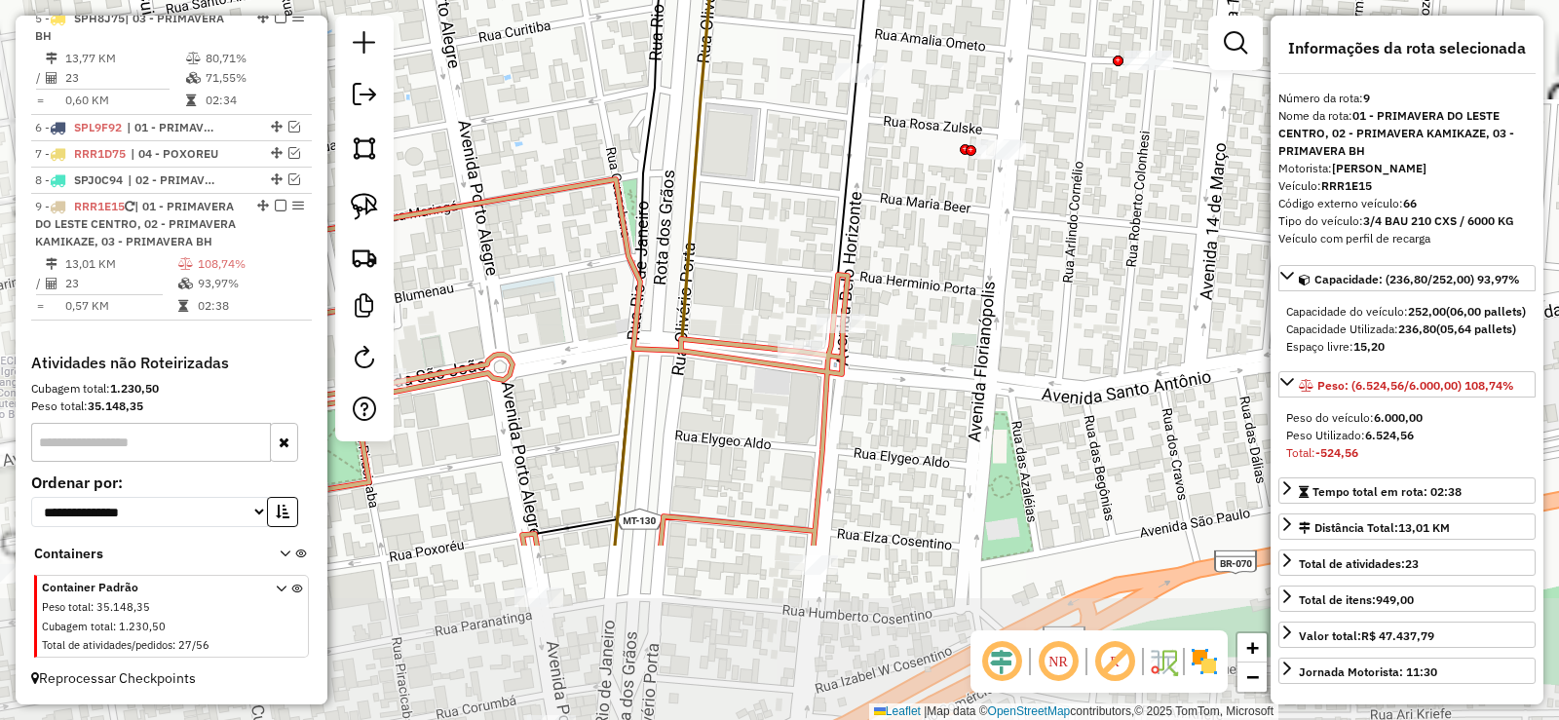
drag, startPoint x: 603, startPoint y: 453, endPoint x: 770, endPoint y: 209, distance: 296.0
click at [770, 209] on div "Janela de atendimento Grade de atendimento Capacidade Transportadoras Veículos …" at bounding box center [779, 360] width 1559 height 720
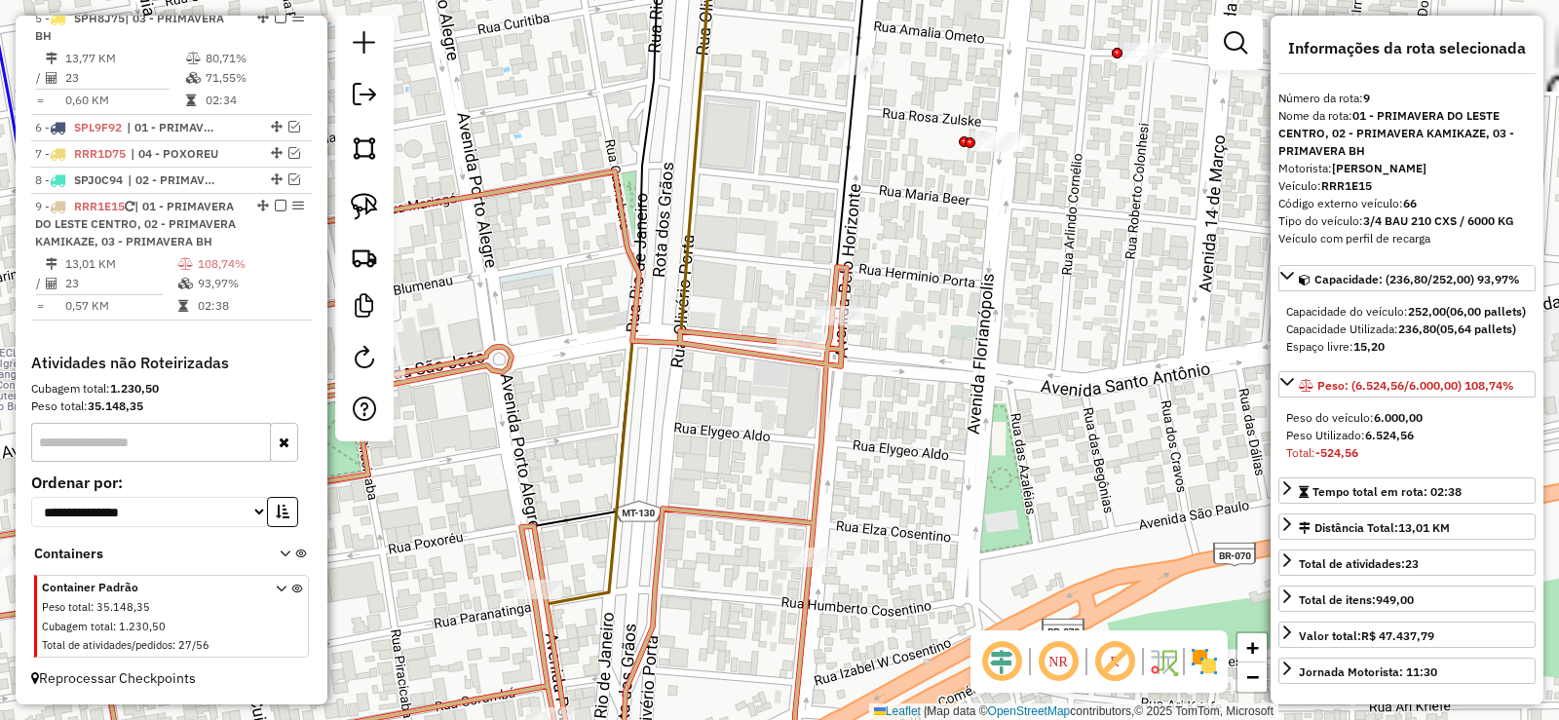
click at [801, 546] on icon at bounding box center [378, 482] width 938 height 621
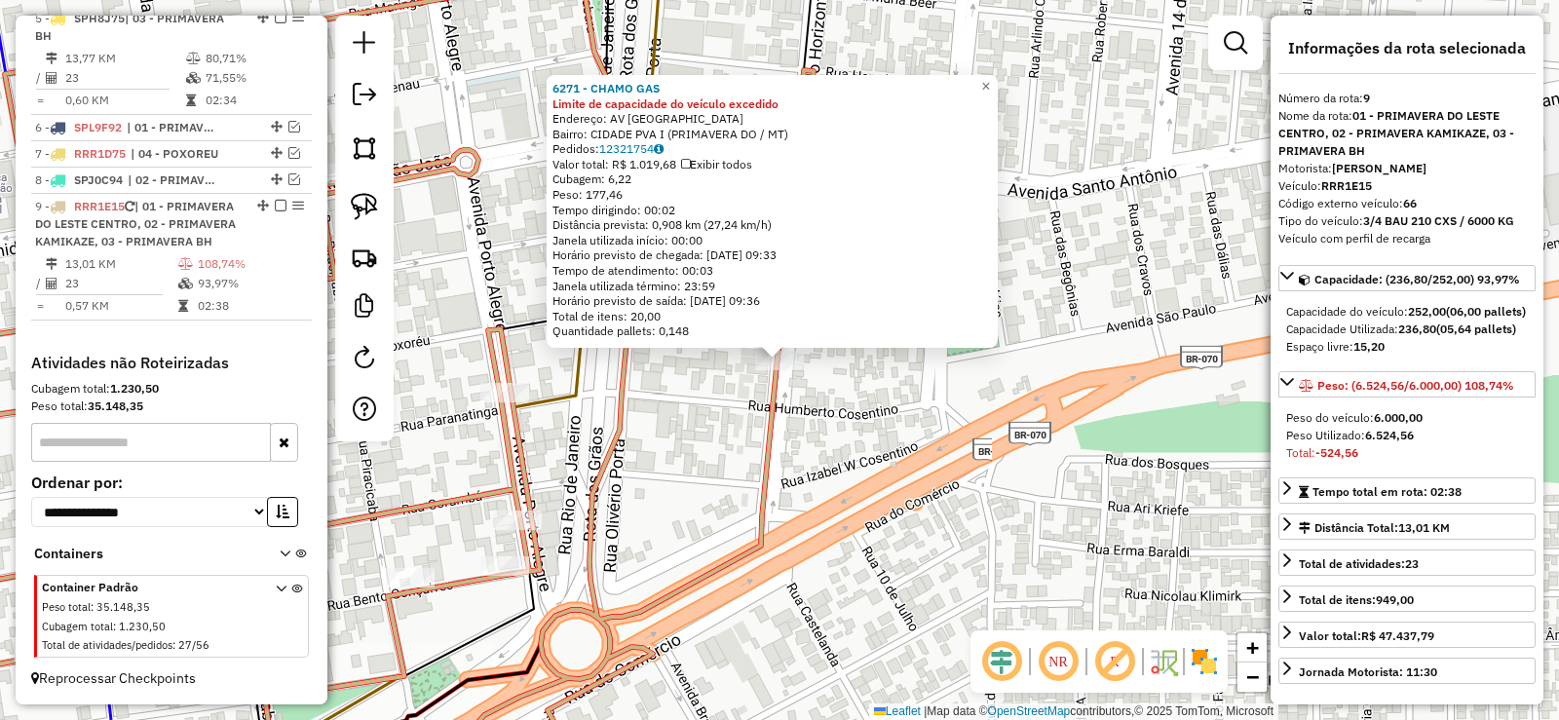
click at [784, 473] on div "6271 - CHAMO GAS Limite de capacidade do veículo excedido Endereço: AV BELO HOR…" at bounding box center [779, 360] width 1559 height 720
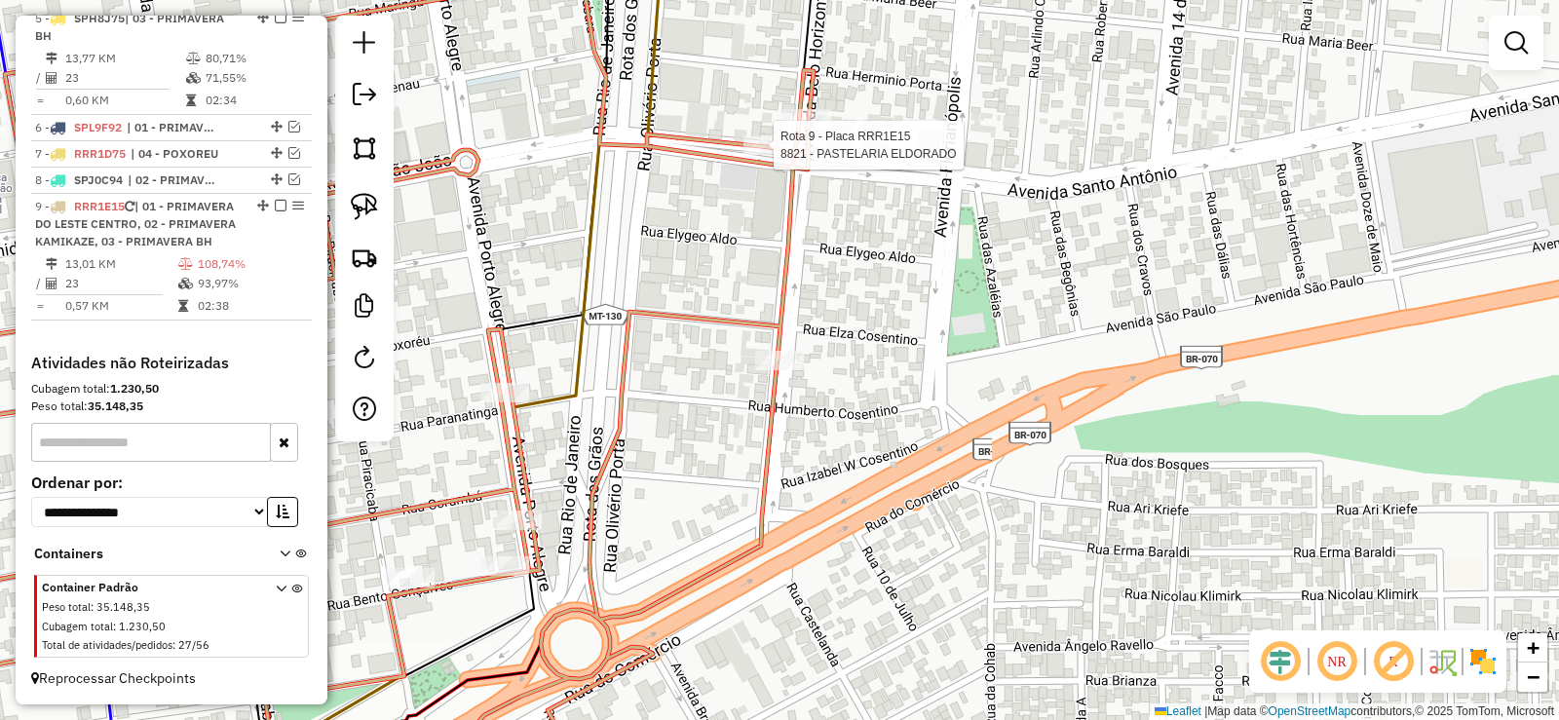
select select "**********"
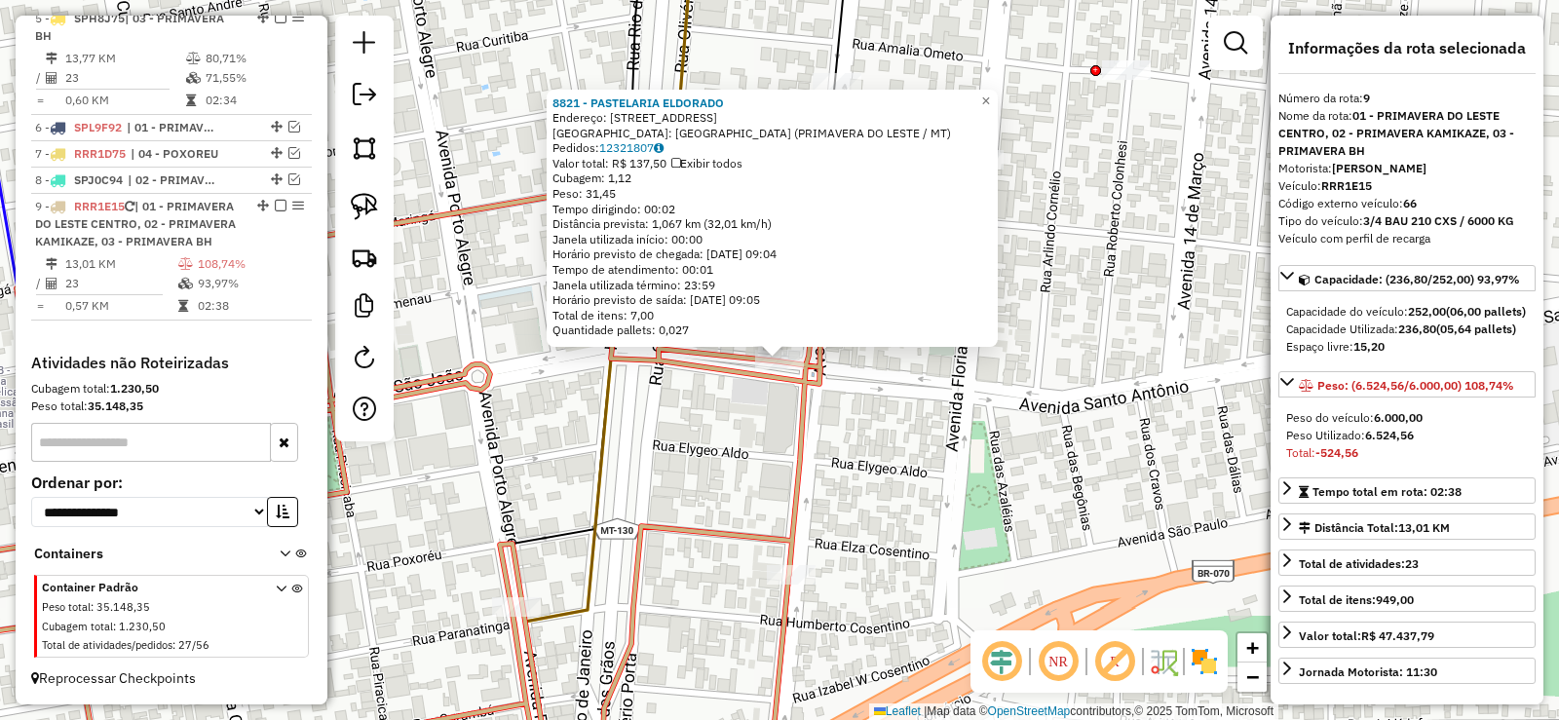
click at [833, 425] on div "8821 - PASTELARIA ELDORADO Endereço: SANTO ANTONIO 133 Bairro: CENTRO LESTE (PR…" at bounding box center [779, 360] width 1559 height 720
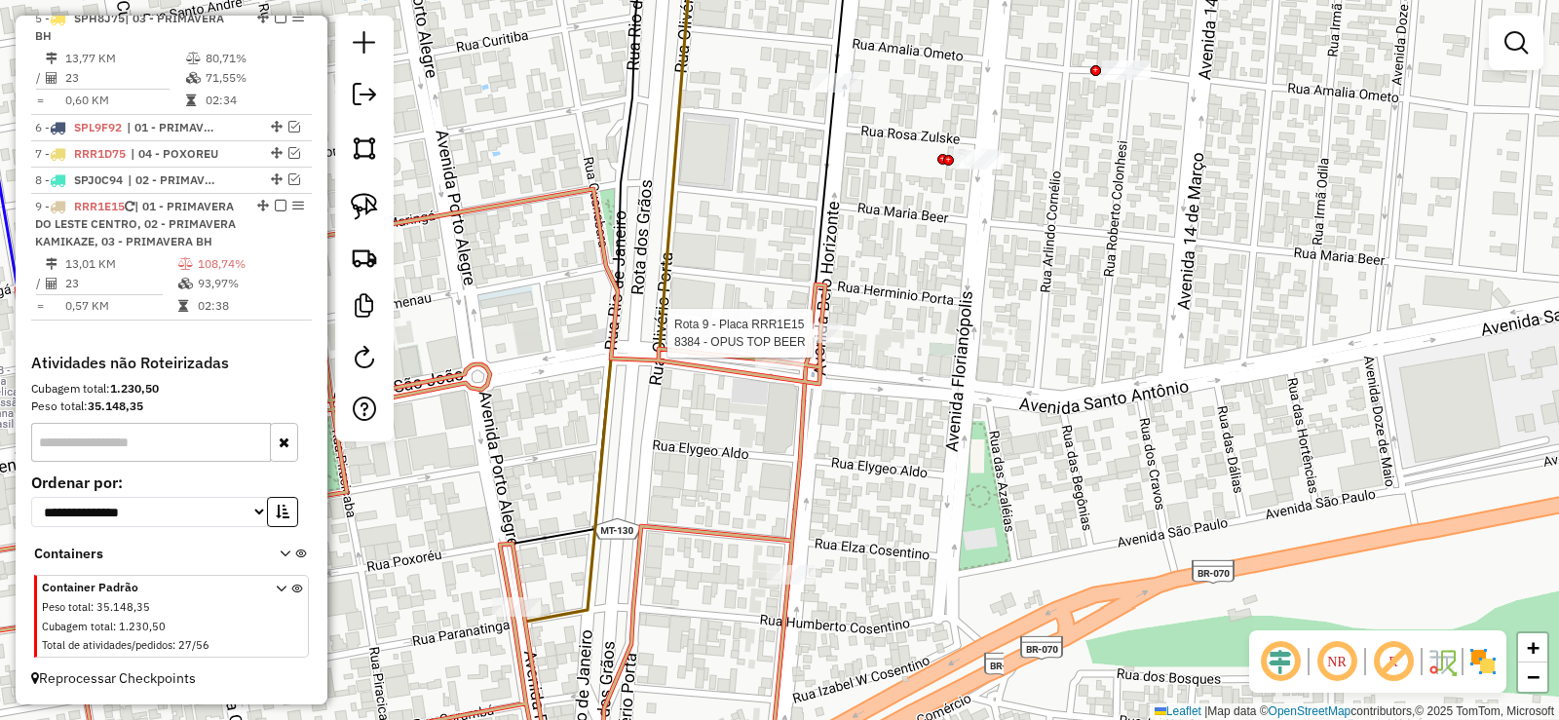
click at [814, 343] on div at bounding box center [818, 333] width 49 height 19
select select "**********"
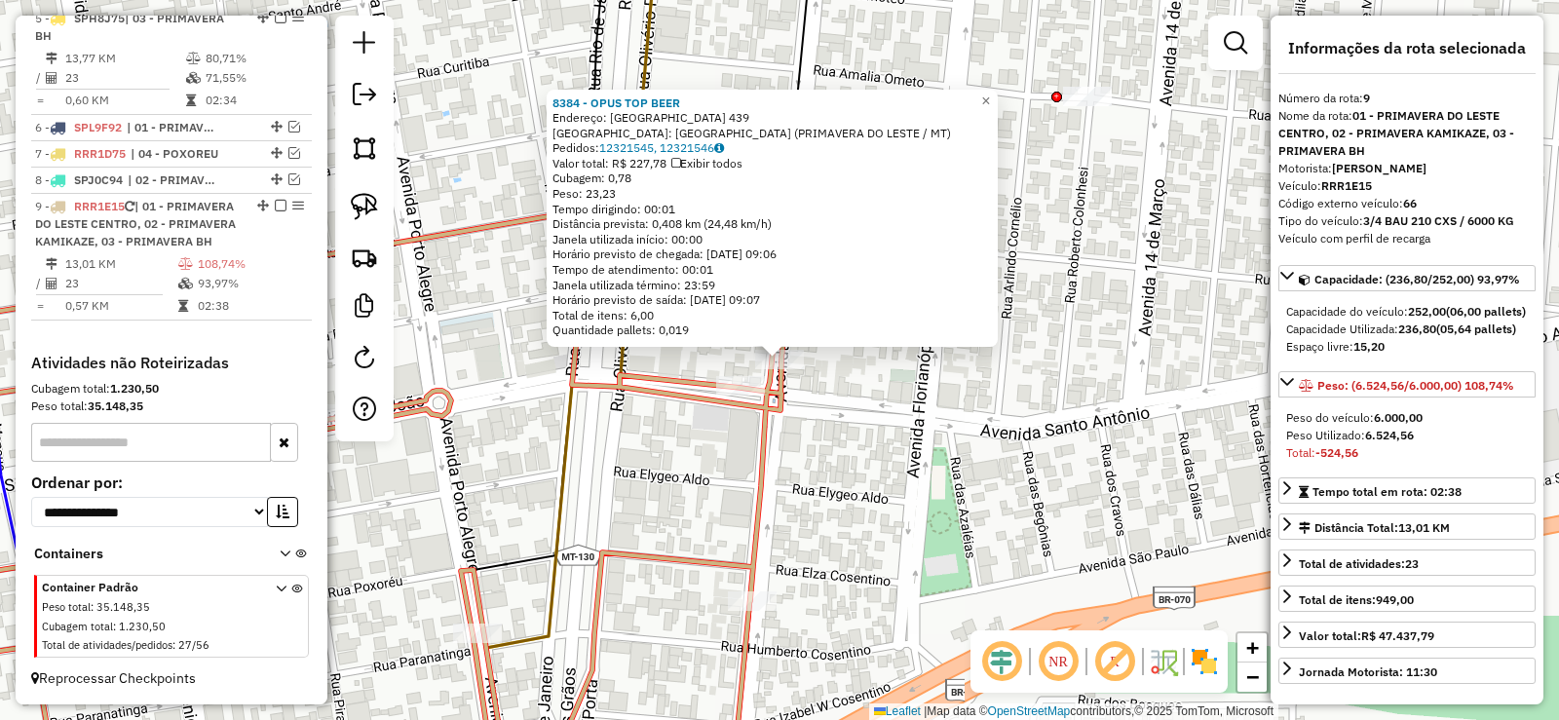
click at [804, 363] on div "8384 - OPUS TOP BEER Endereço: BELO HORIZONTE 439 Bairro: CENTRO LESTE (PRIMAVE…" at bounding box center [779, 360] width 1559 height 720
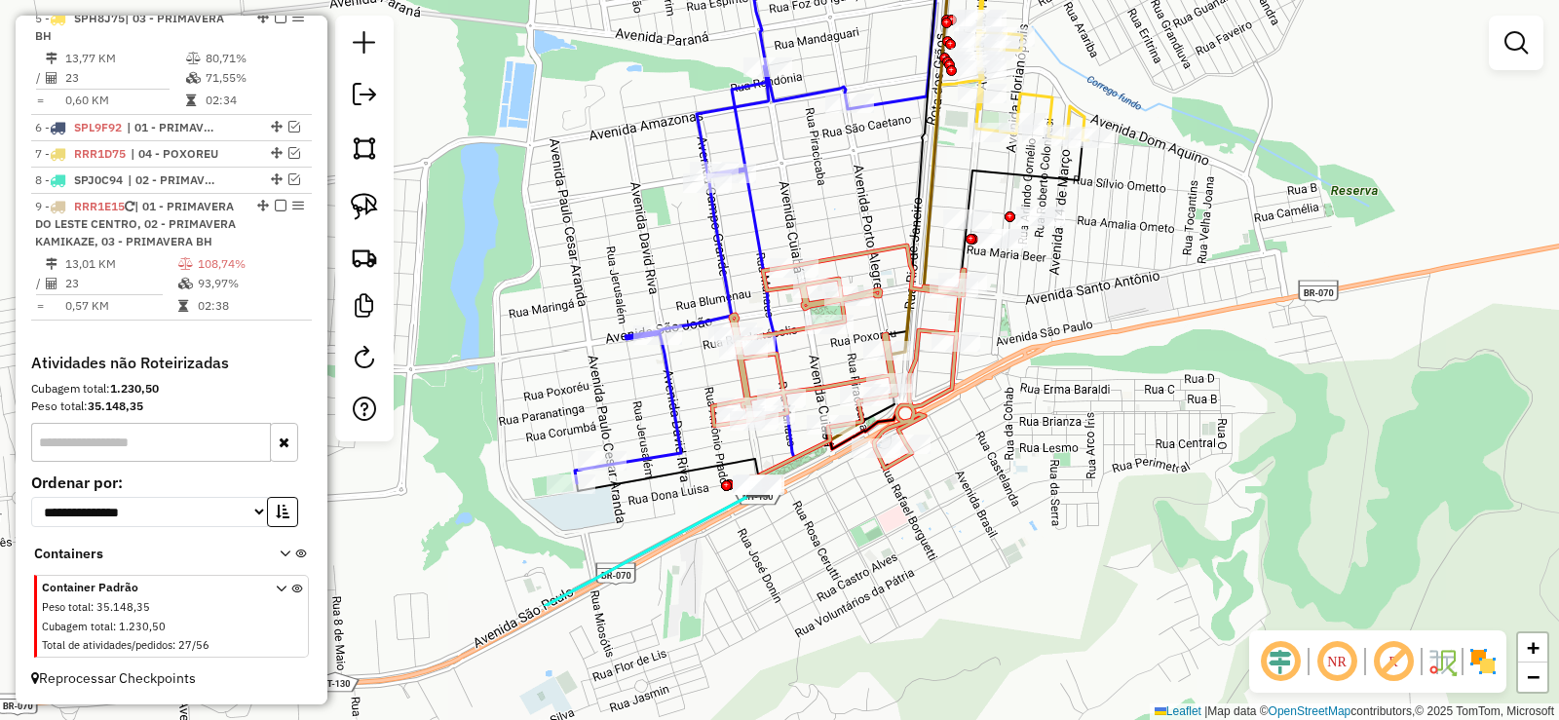
drag, startPoint x: 846, startPoint y: 480, endPoint x: 1042, endPoint y: 366, distance: 226.7
click at [1042, 366] on div "Janela de atendimento Grade de atendimento Capacidade Transportadoras Veículos …" at bounding box center [779, 360] width 1559 height 720
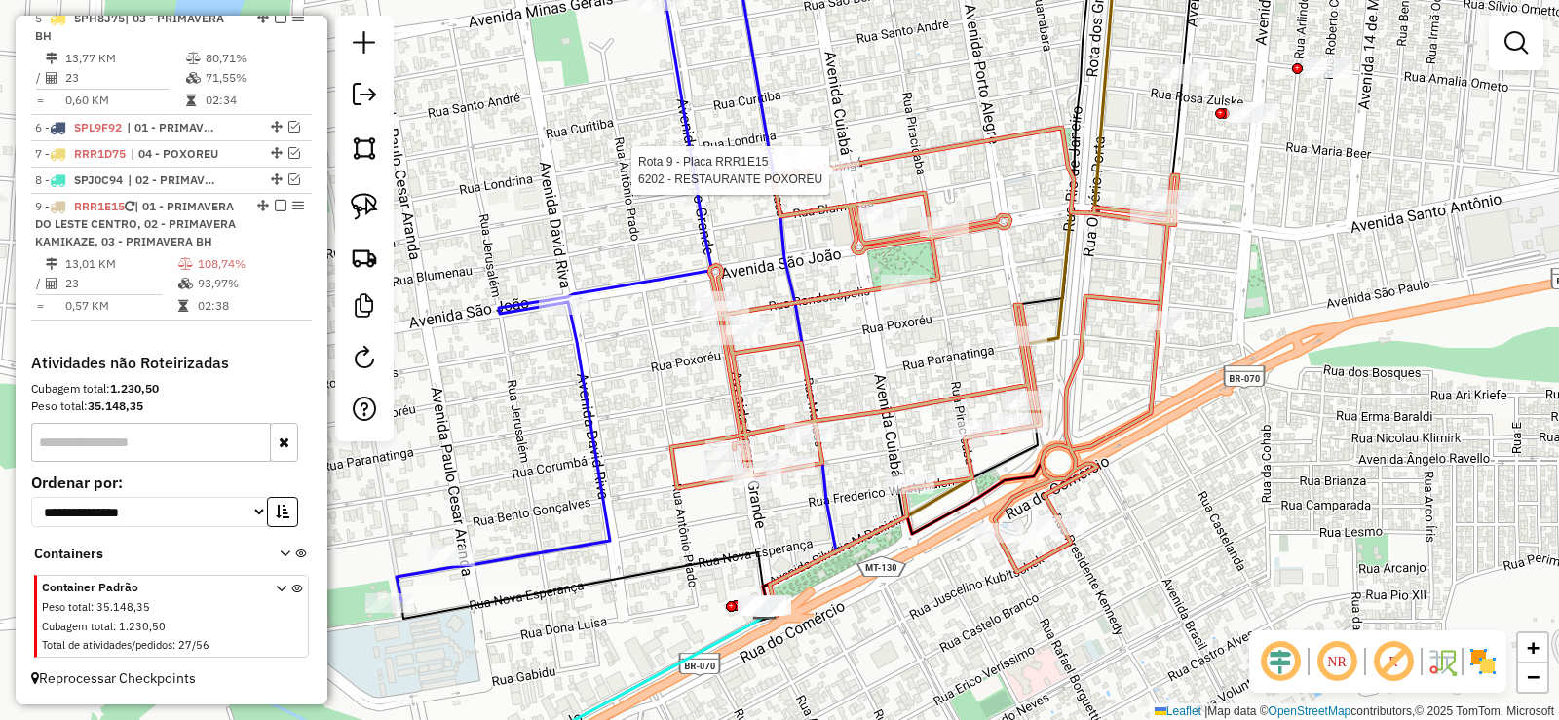
select select "**********"
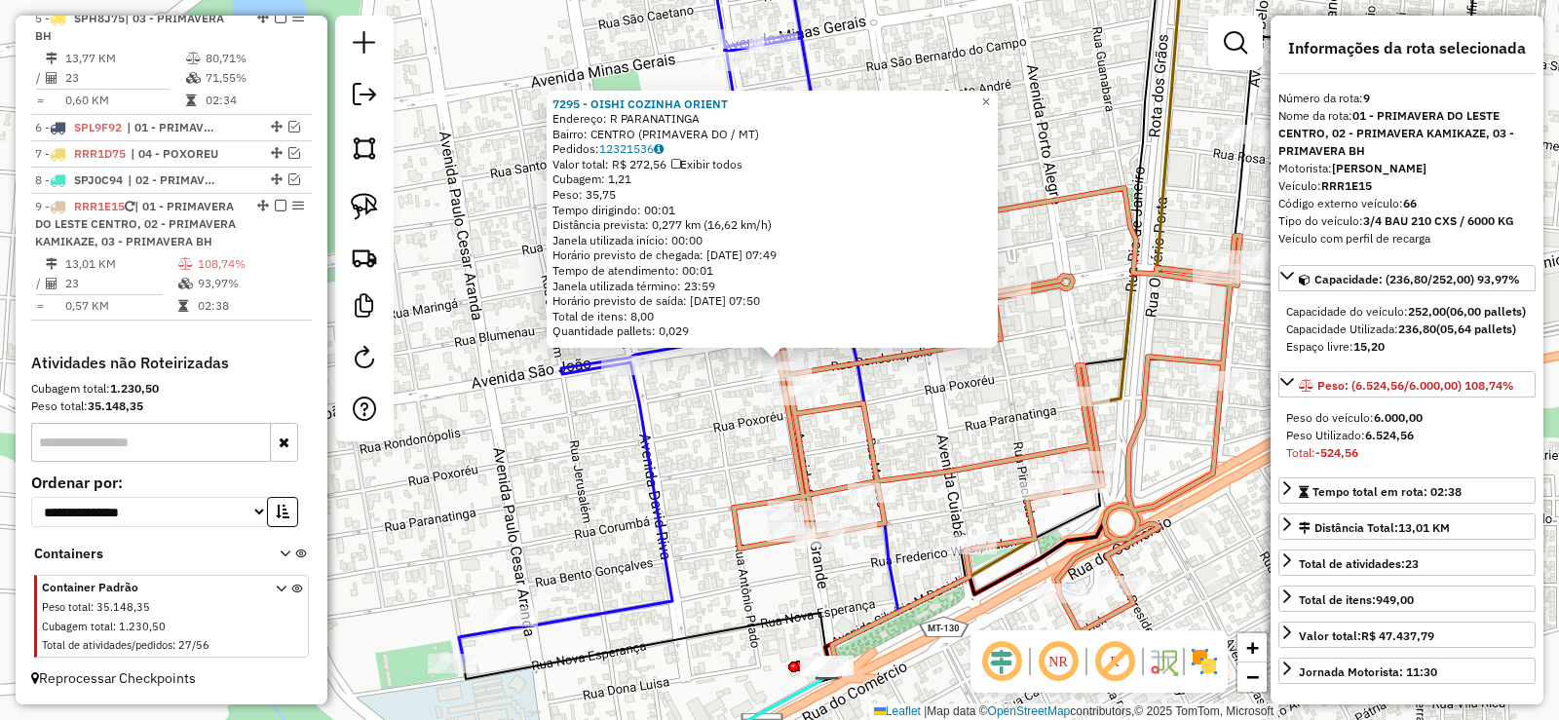
click at [652, 487] on icon at bounding box center [630, 295] width 342 height 734
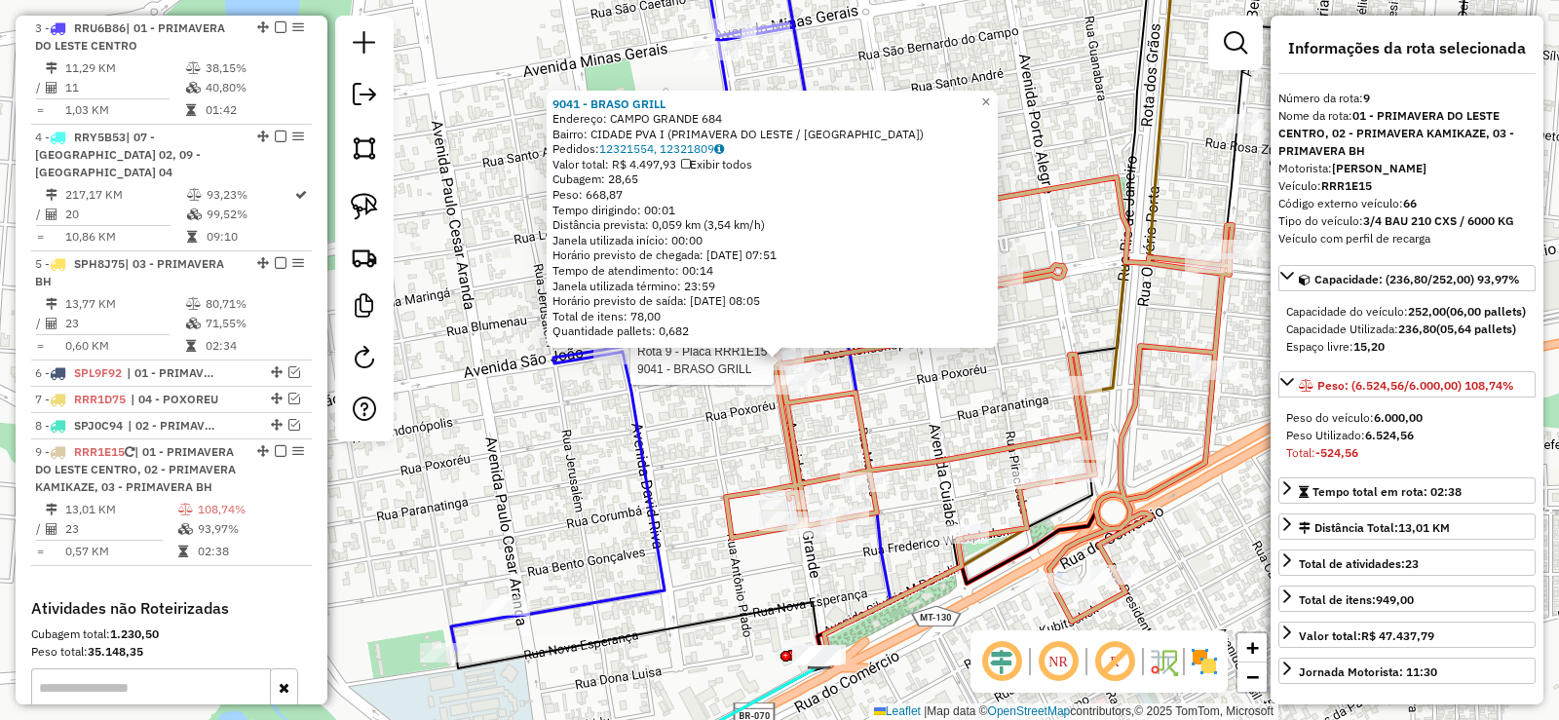
scroll to position [1278, 0]
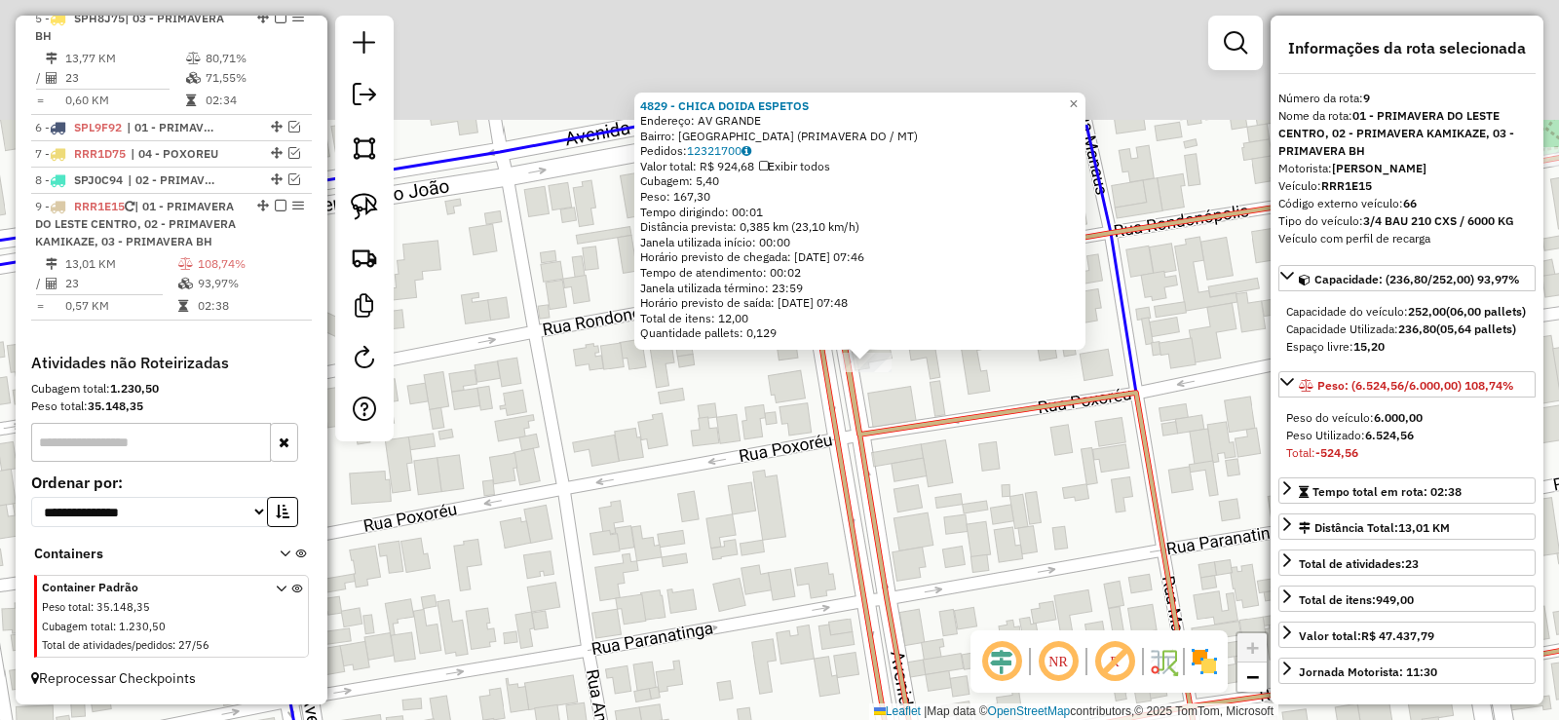
drag, startPoint x: 889, startPoint y: 366, endPoint x: 845, endPoint y: 518, distance: 157.3
click at [847, 547] on icon at bounding box center [1140, 549] width 1044 height 849
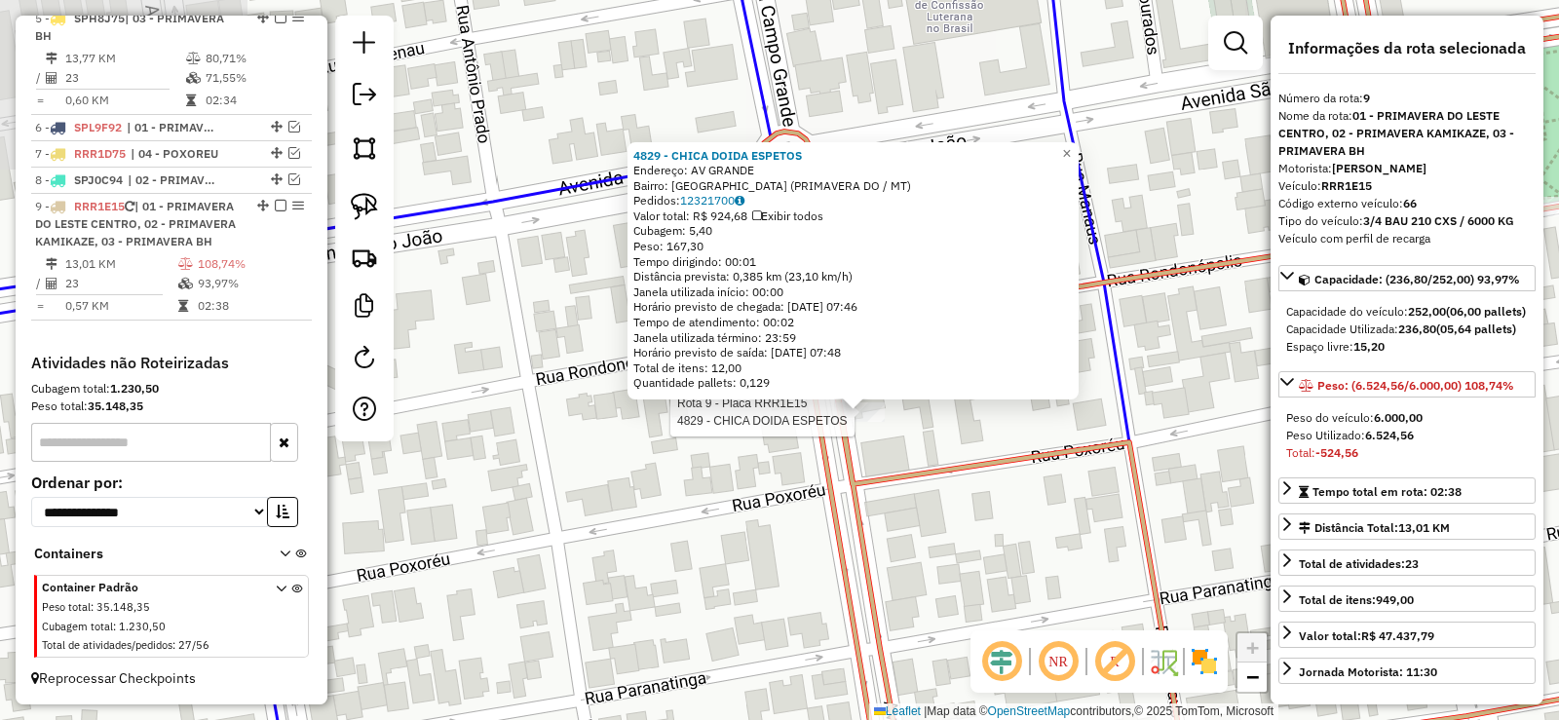
click at [830, 418] on icon at bounding box center [1237, 360] width 955 height 864
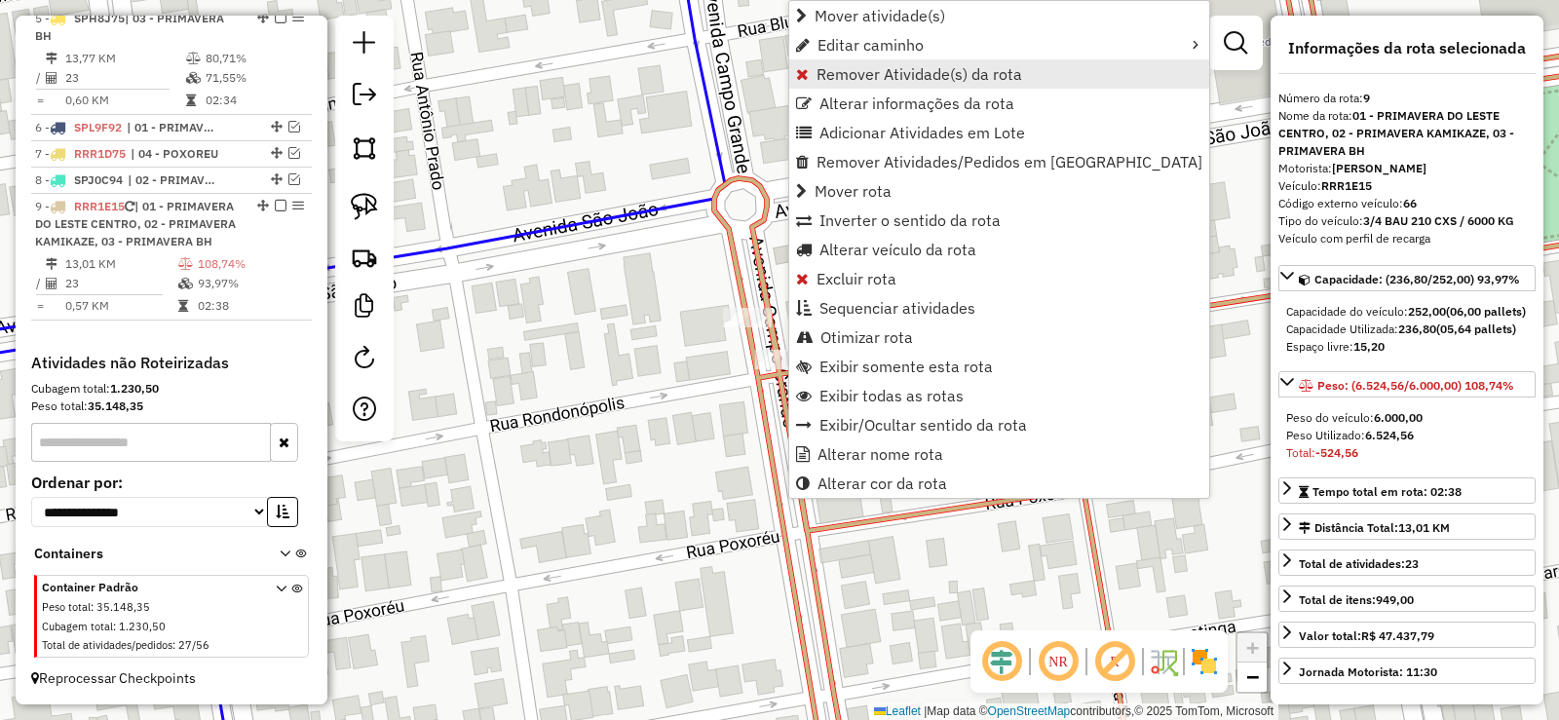
click at [833, 67] on span "Remover Atividade(s) da rota" at bounding box center [920, 74] width 206 height 16
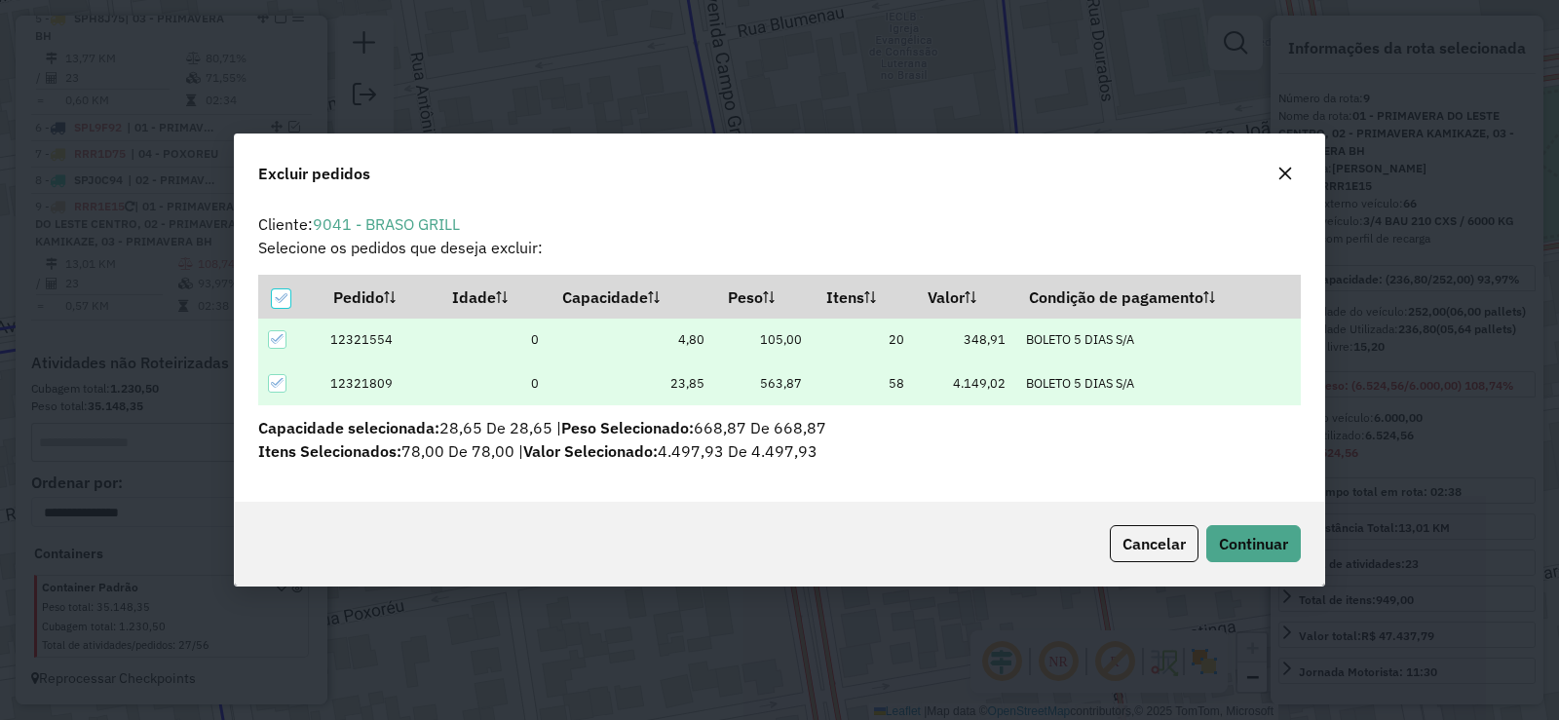
scroll to position [0, 0]
click at [1268, 545] on span "Continuar" at bounding box center [1253, 543] width 69 height 19
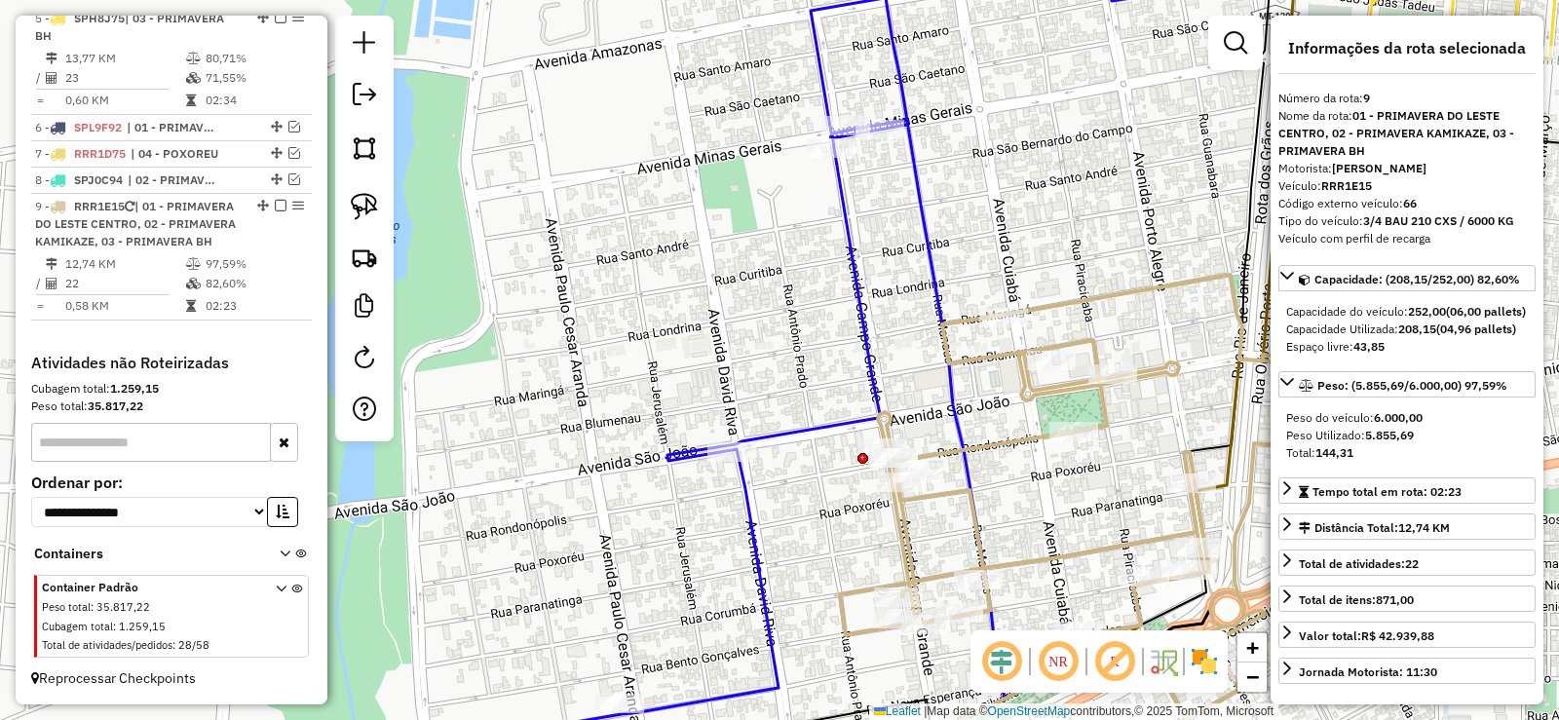
click at [972, 503] on icon at bounding box center [1093, 497] width 507 height 444
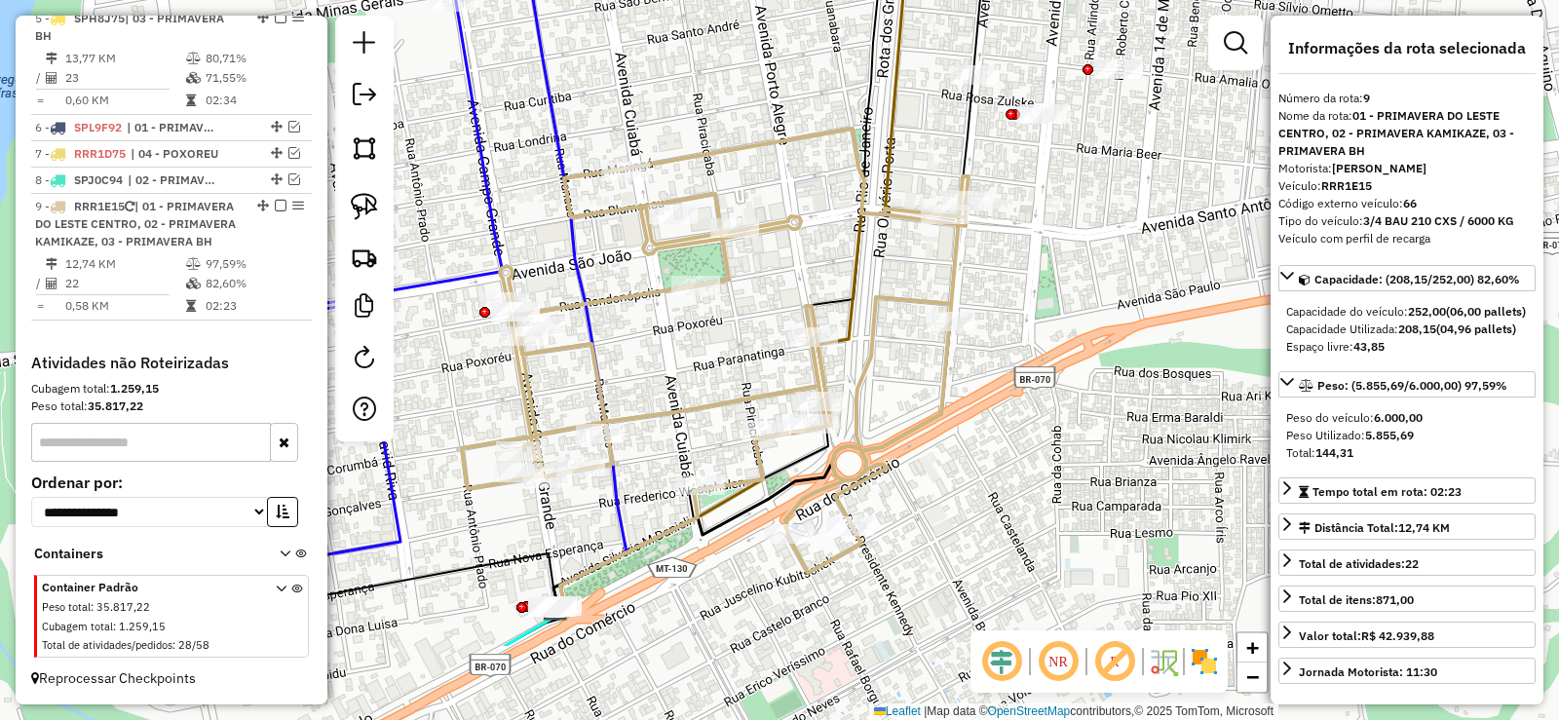
drag, startPoint x: 1031, startPoint y: 492, endPoint x: 653, endPoint y: 346, distance: 405.4
click at [653, 346] on div "Janela de atendimento Grade de atendimento Capacidade Transportadoras Veículos …" at bounding box center [779, 360] width 1559 height 720
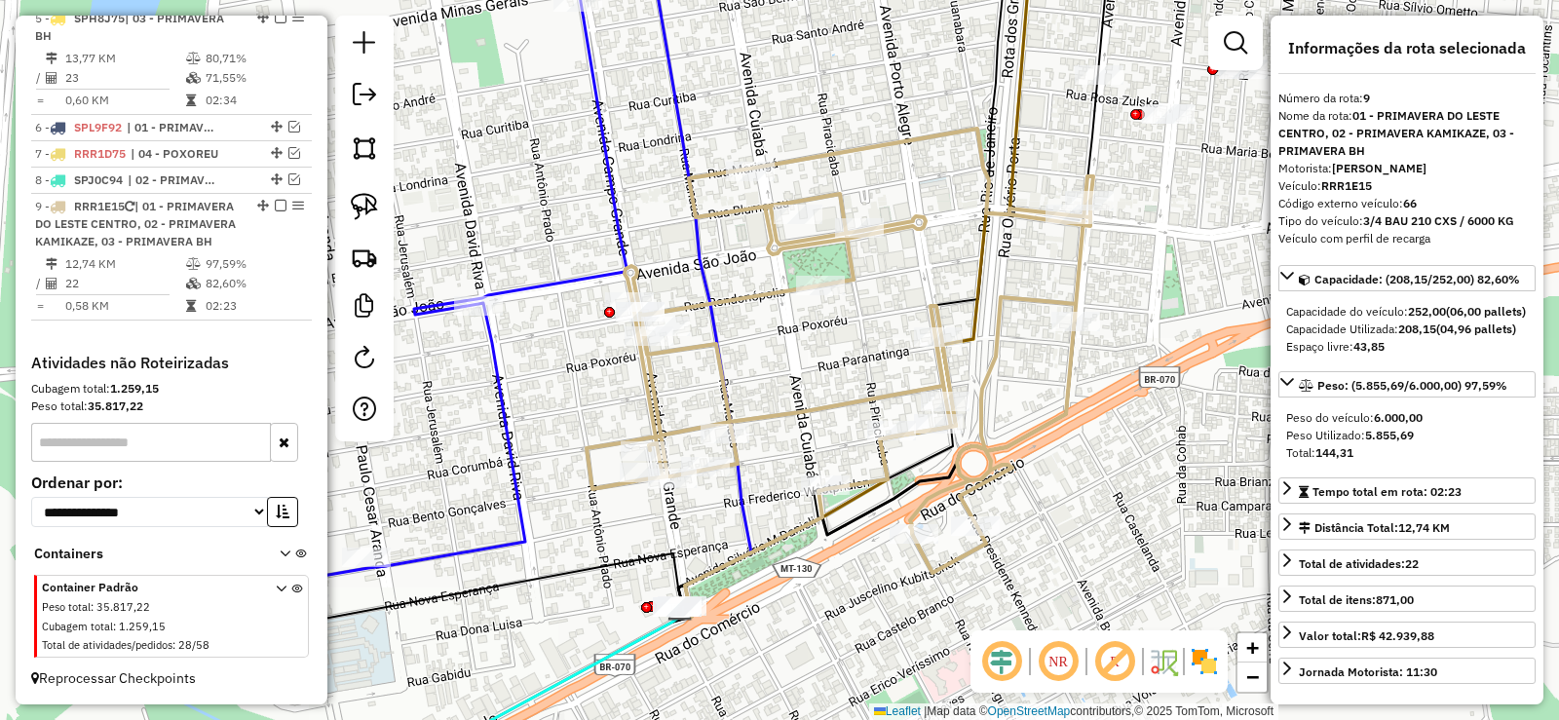
drag, startPoint x: 691, startPoint y: 334, endPoint x: 743, endPoint y: 334, distance: 51.7
click at [743, 334] on div "Janela de atendimento Grade de atendimento Capacidade Transportadoras Veículos …" at bounding box center [779, 360] width 1559 height 720
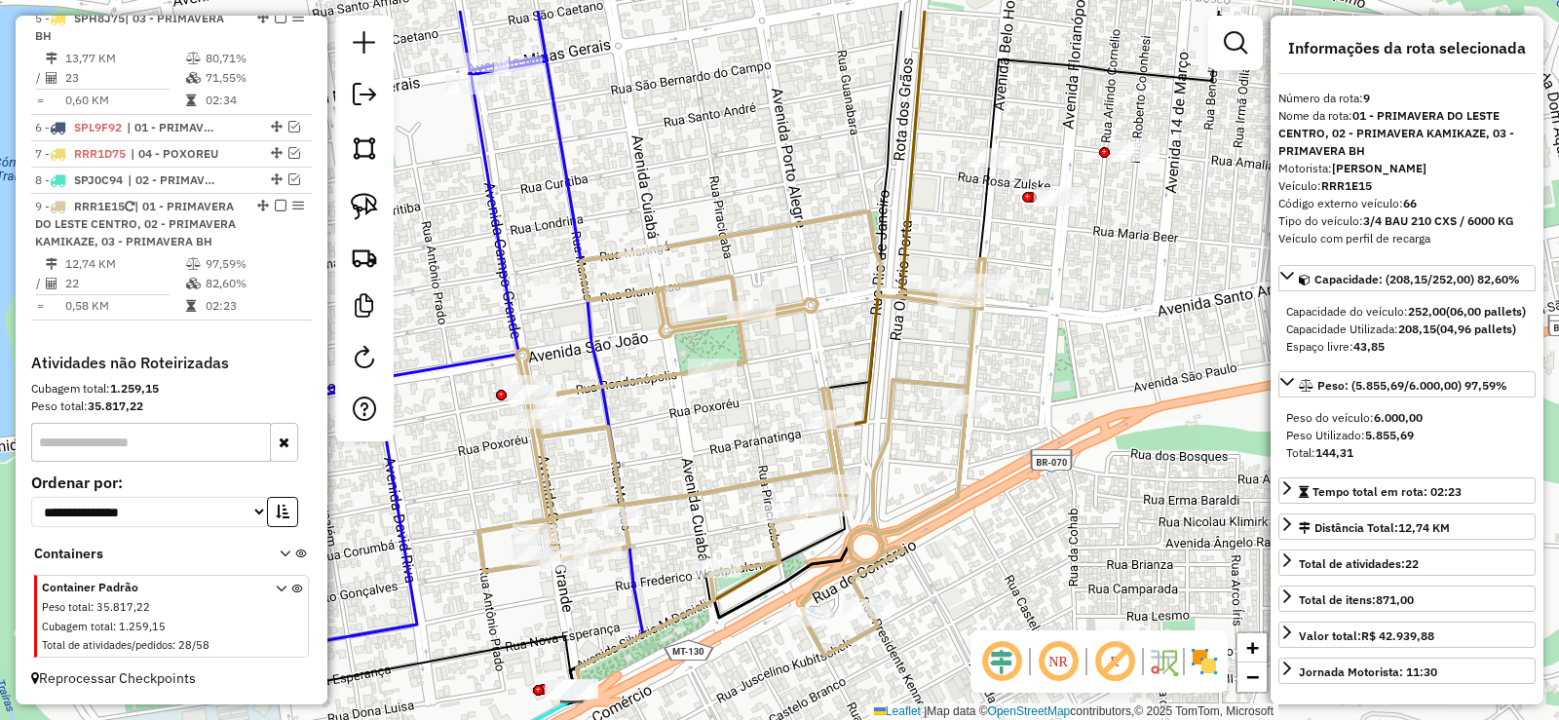
drag, startPoint x: 959, startPoint y: 240, endPoint x: 604, endPoint y: 483, distance: 430.4
click at [604, 483] on div "Janela de atendimento Grade de atendimento Capacidade Transportadoras Veículos …" at bounding box center [779, 360] width 1559 height 720
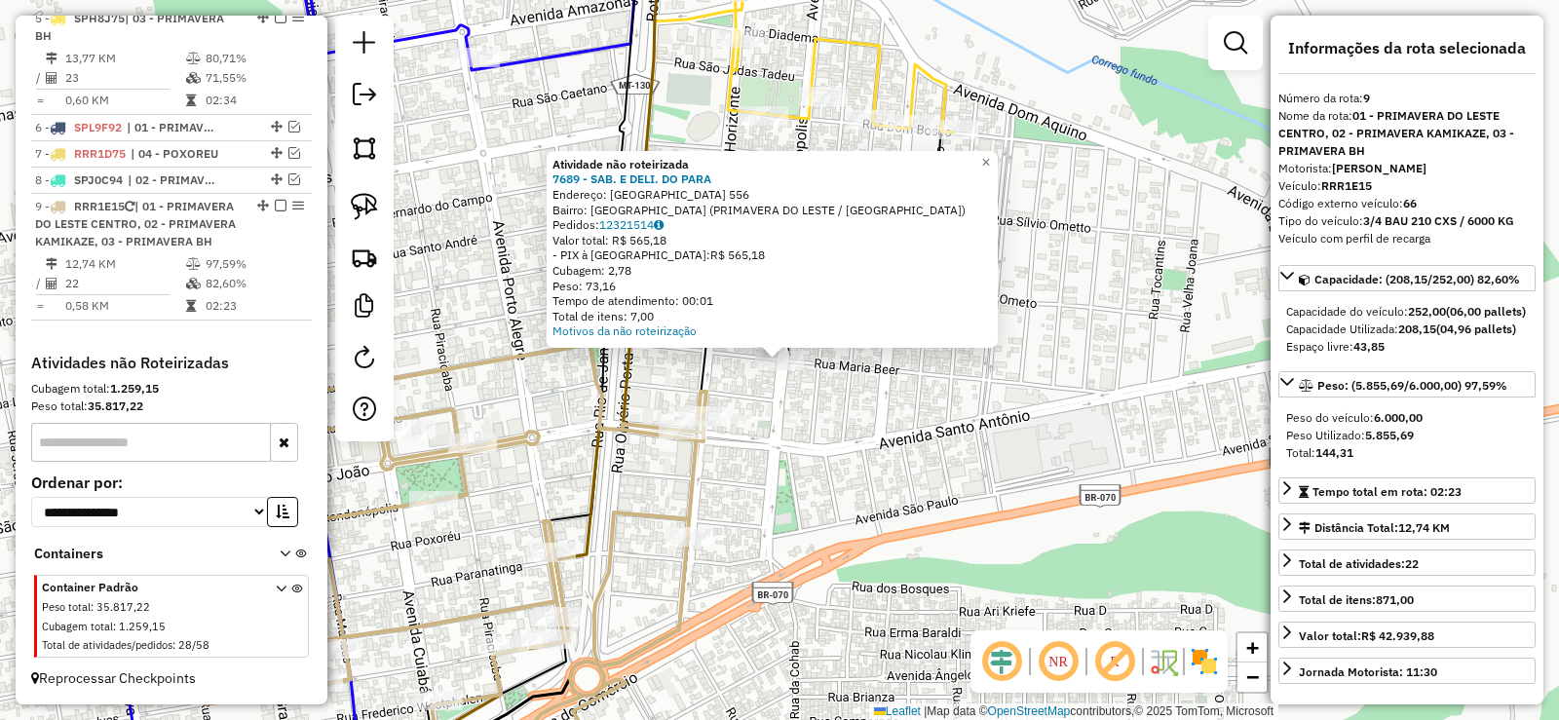
click at [777, 424] on div "Atividade não roteirizada 7689 - SAB. E DELI. DO PARA Endereço: FLORIANOPOLIS 5…" at bounding box center [779, 360] width 1559 height 720
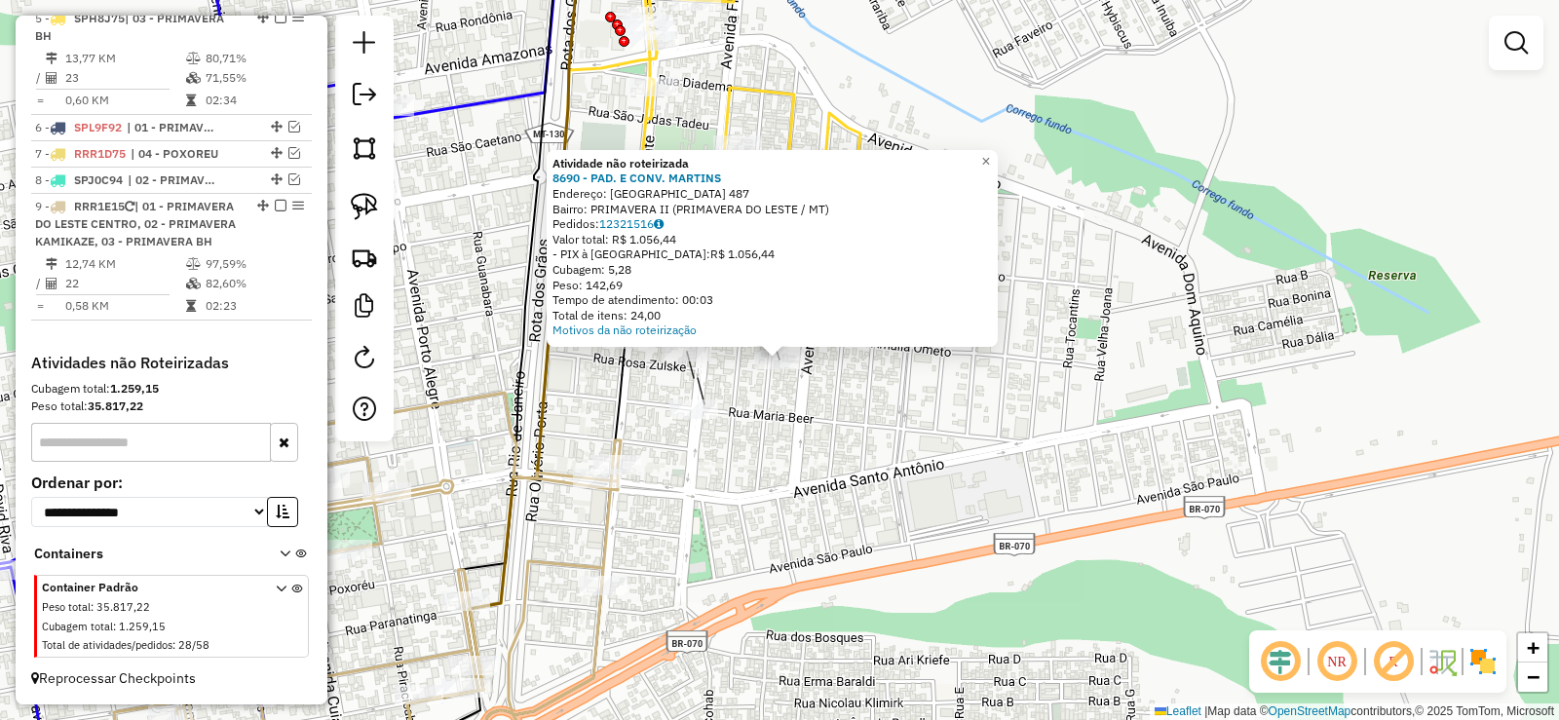
click at [840, 354] on div "Atividade não roteirizada 8690 - PAD. E CONV. MARTINS Endereço: SANTO ANGELO 48…" at bounding box center [779, 360] width 1559 height 720
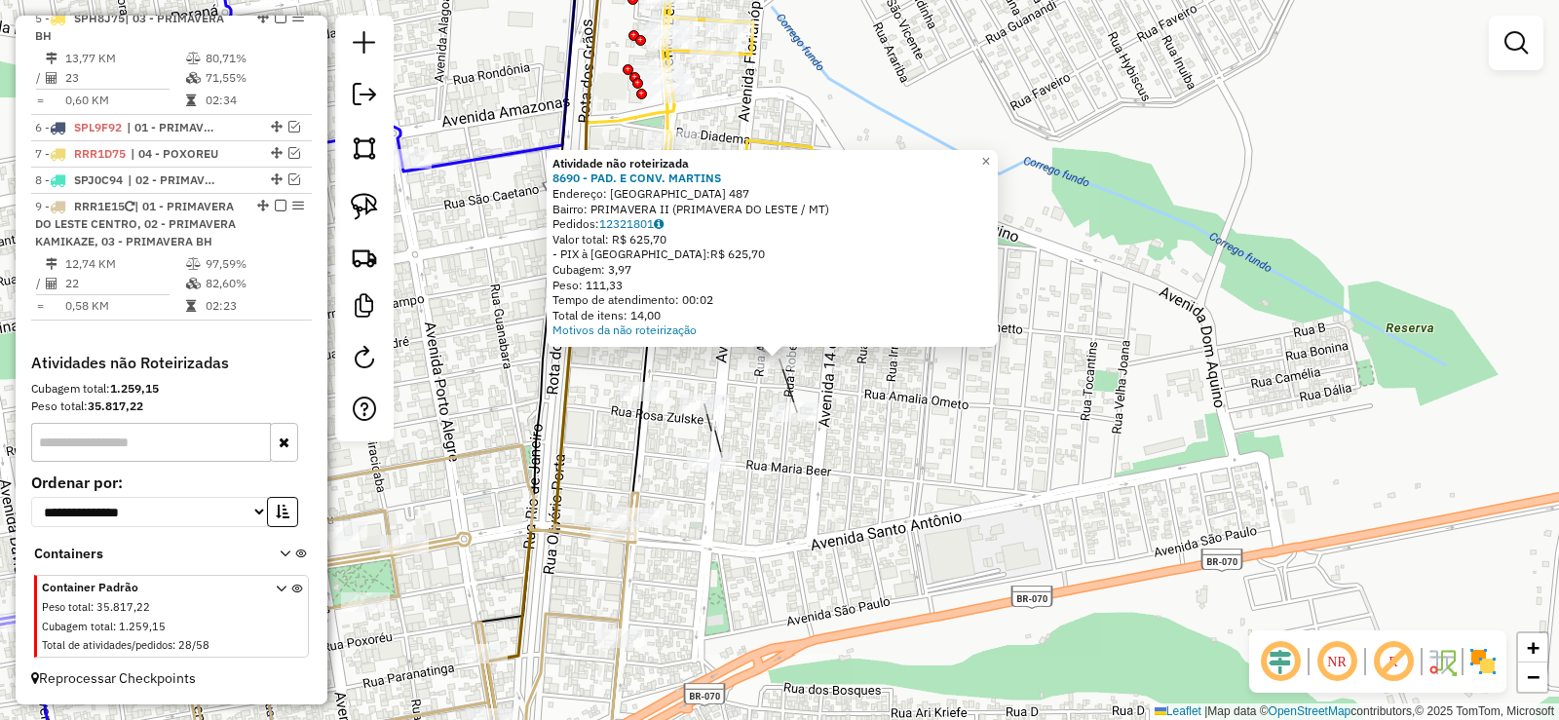
click at [748, 418] on div "Atividade não roteirizada 8690 - PAD. E CONV. MARTINS Endereço: SANTO ANGELO 48…" at bounding box center [779, 360] width 1559 height 720
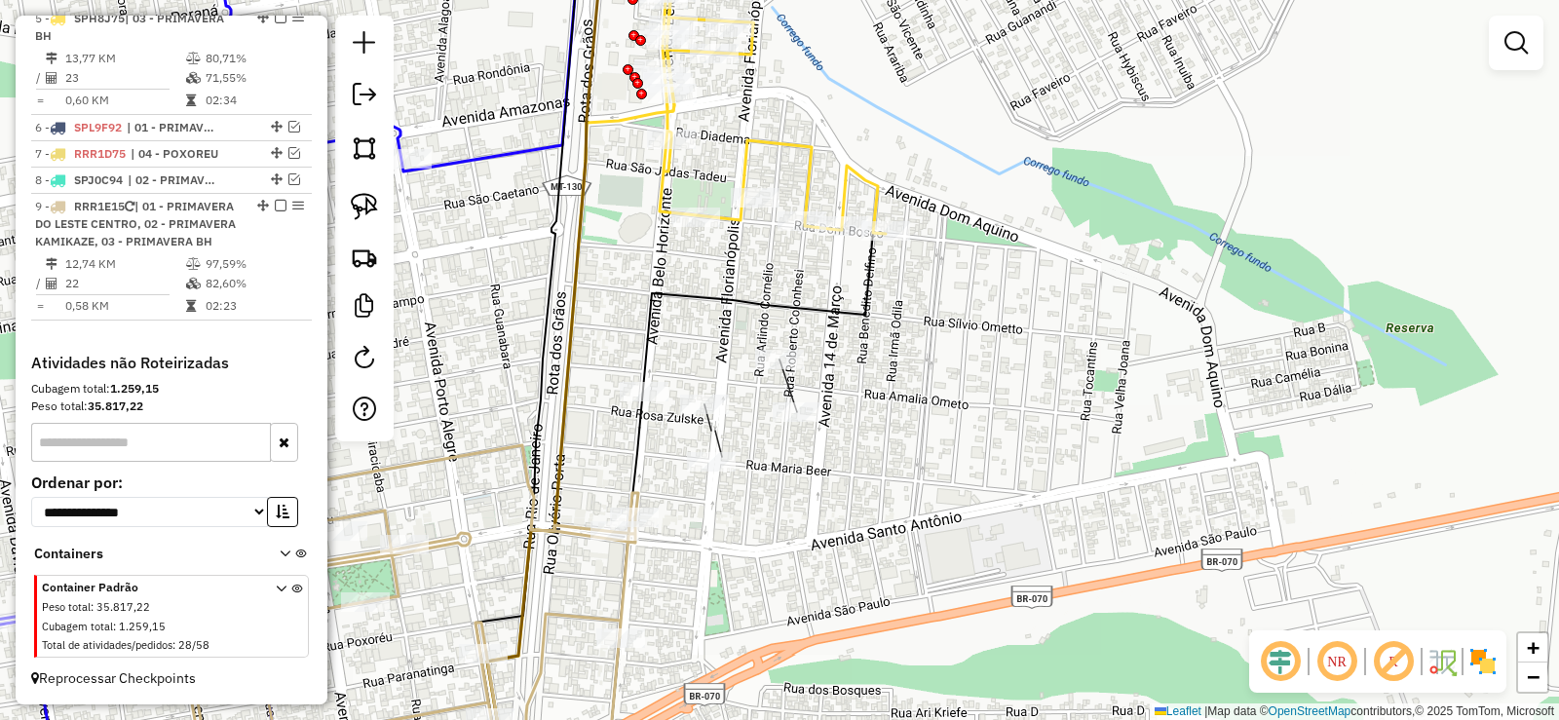
click at [622, 566] on icon at bounding box center [385, 618] width 507 height 347
select select "**********"
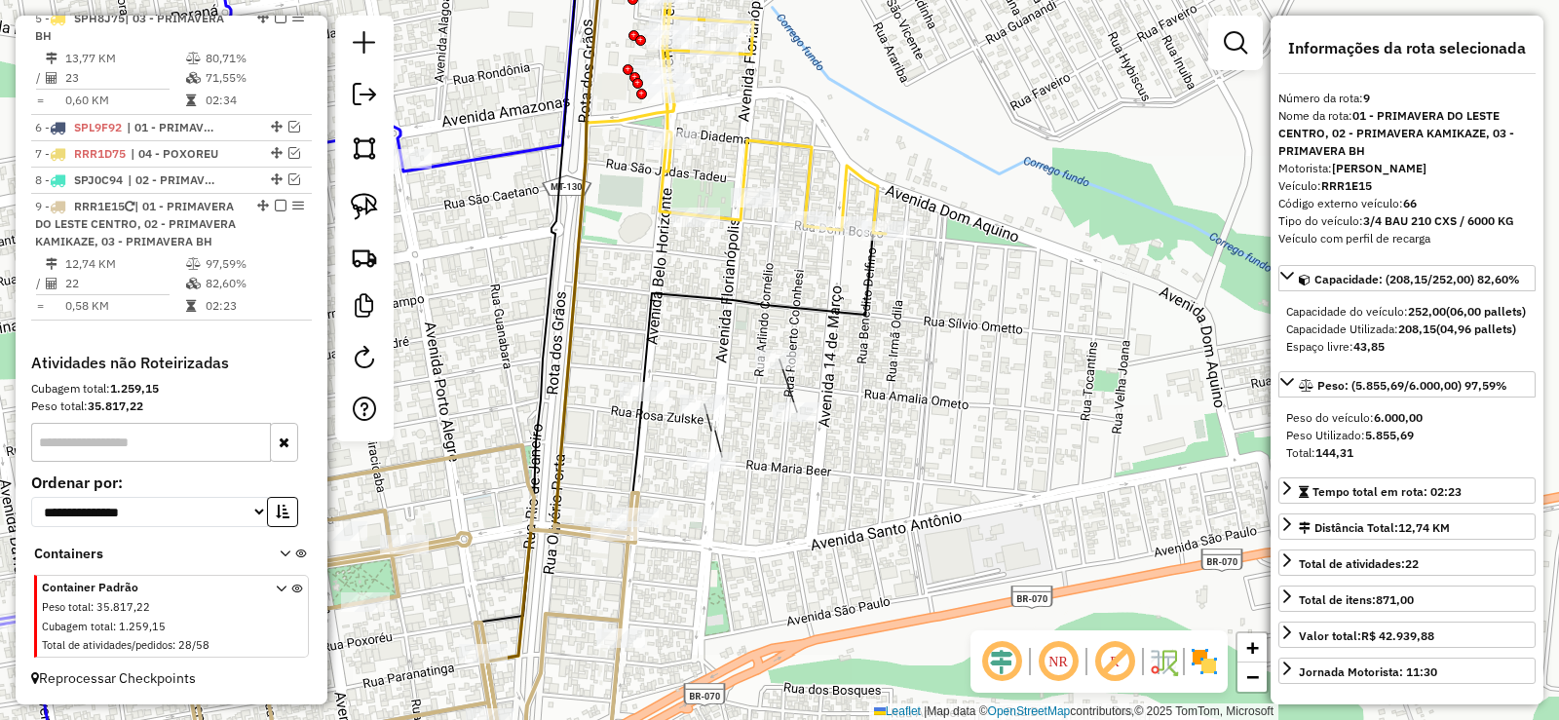
click at [626, 567] on icon at bounding box center [385, 618] width 507 height 347
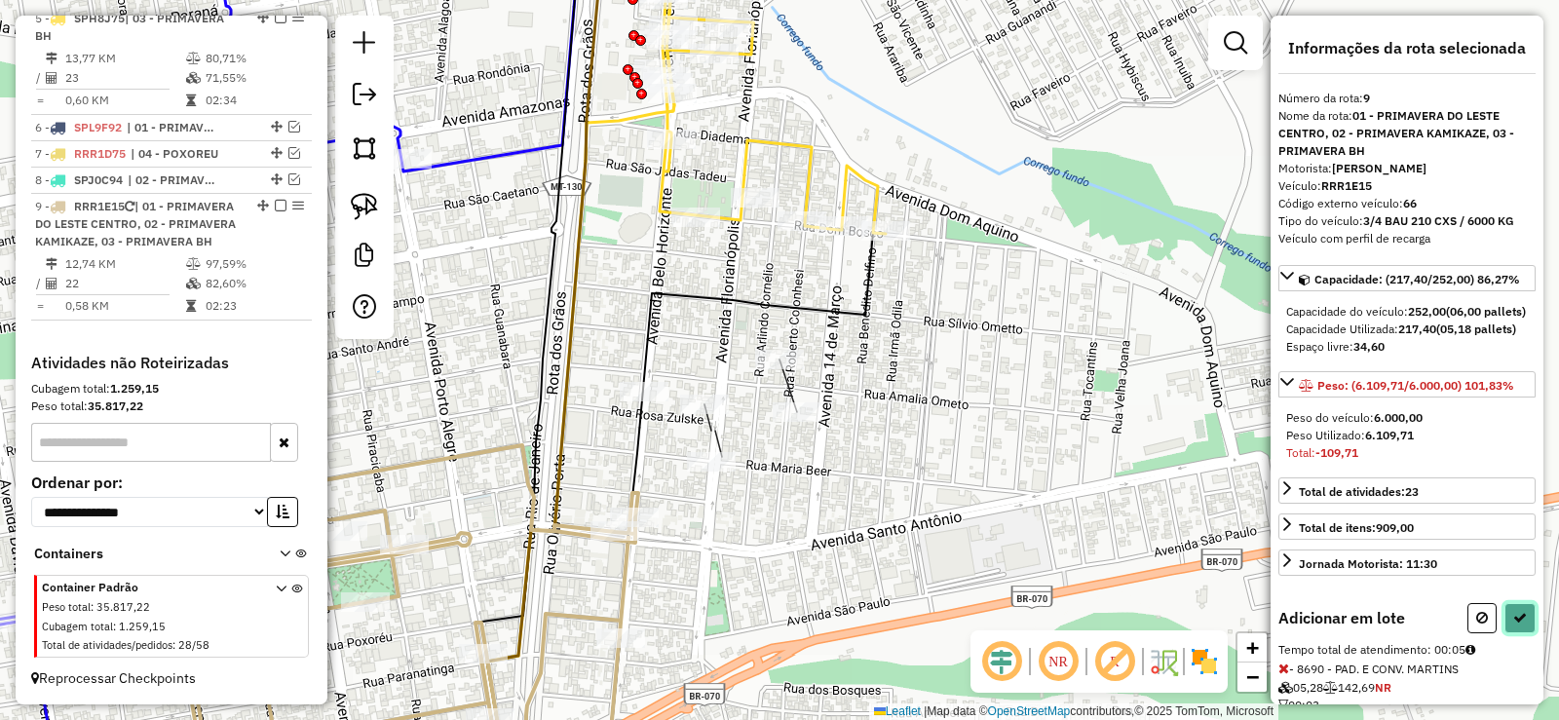
click at [1515, 625] on icon at bounding box center [1521, 618] width 14 height 14
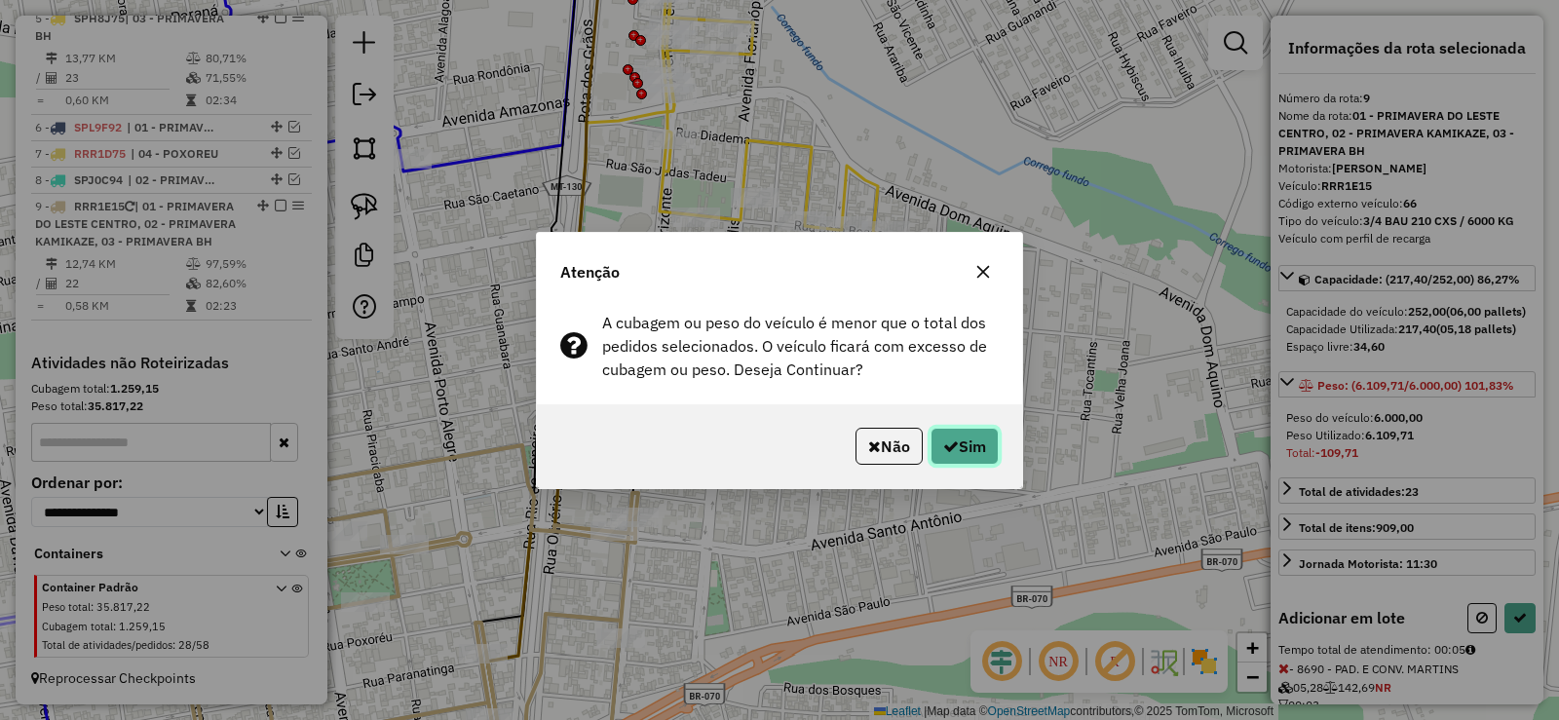
click at [974, 441] on button "Sim" at bounding box center [965, 446] width 68 height 37
select select "**********"
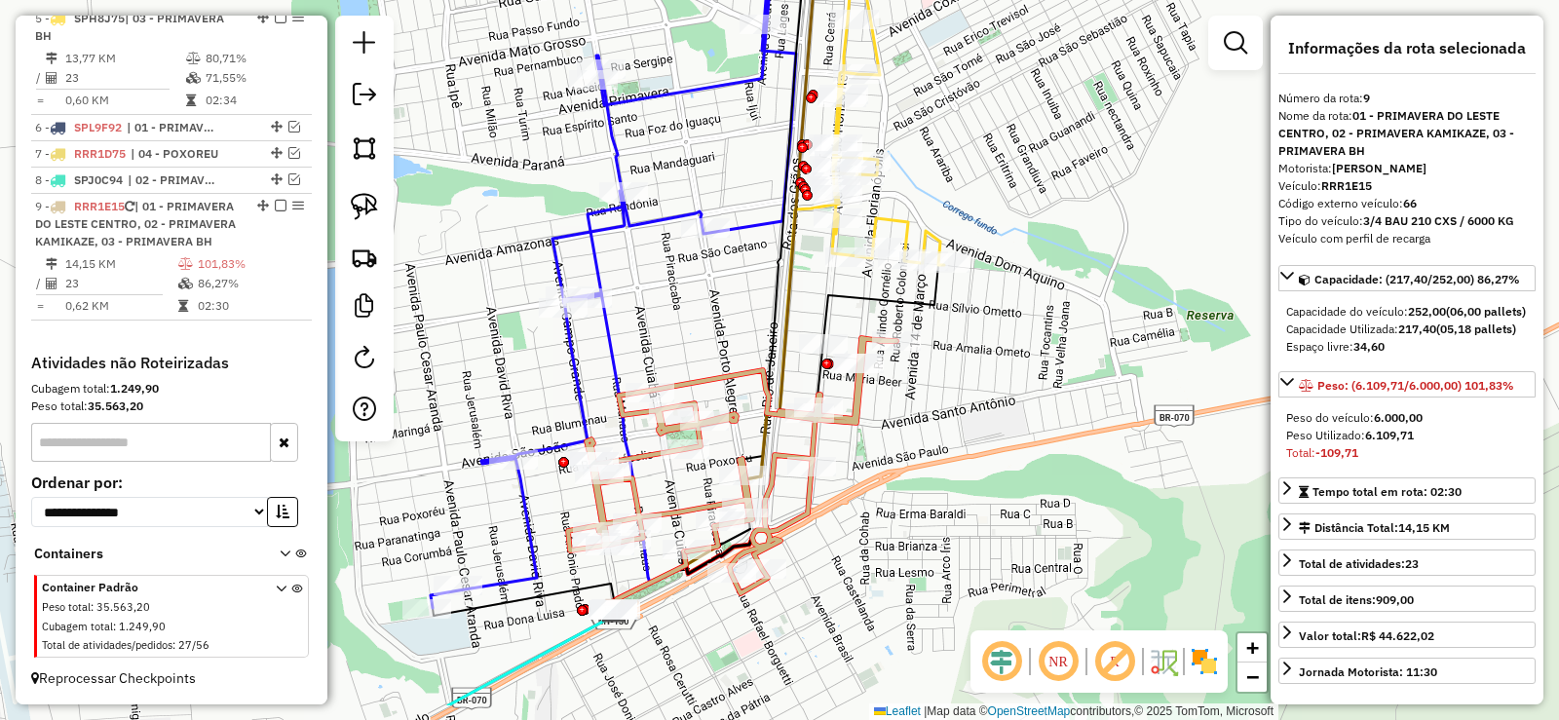
drag, startPoint x: 902, startPoint y: 504, endPoint x: 911, endPoint y: 477, distance: 28.7
click at [911, 477] on div "Janela de atendimento Grade de atendimento Capacidade Transportadoras Veículos …" at bounding box center [779, 360] width 1559 height 720
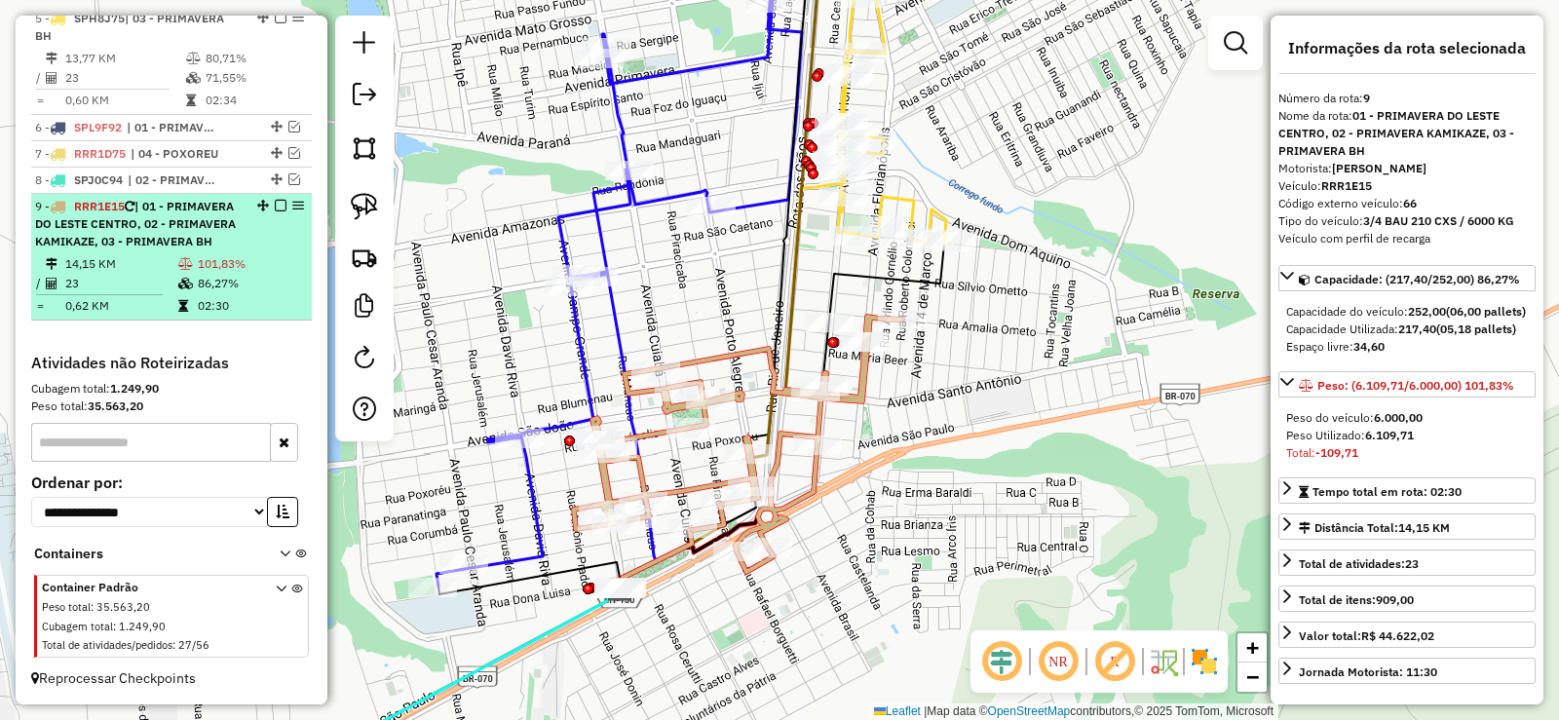
click at [275, 198] on div "9 - RRR1E15 | 01 - PRIMAVERA DO LESTE CENTRO, 02 - PRIMAVERA KAMIKAZE, 03 - PRI…" at bounding box center [171, 224] width 273 height 53
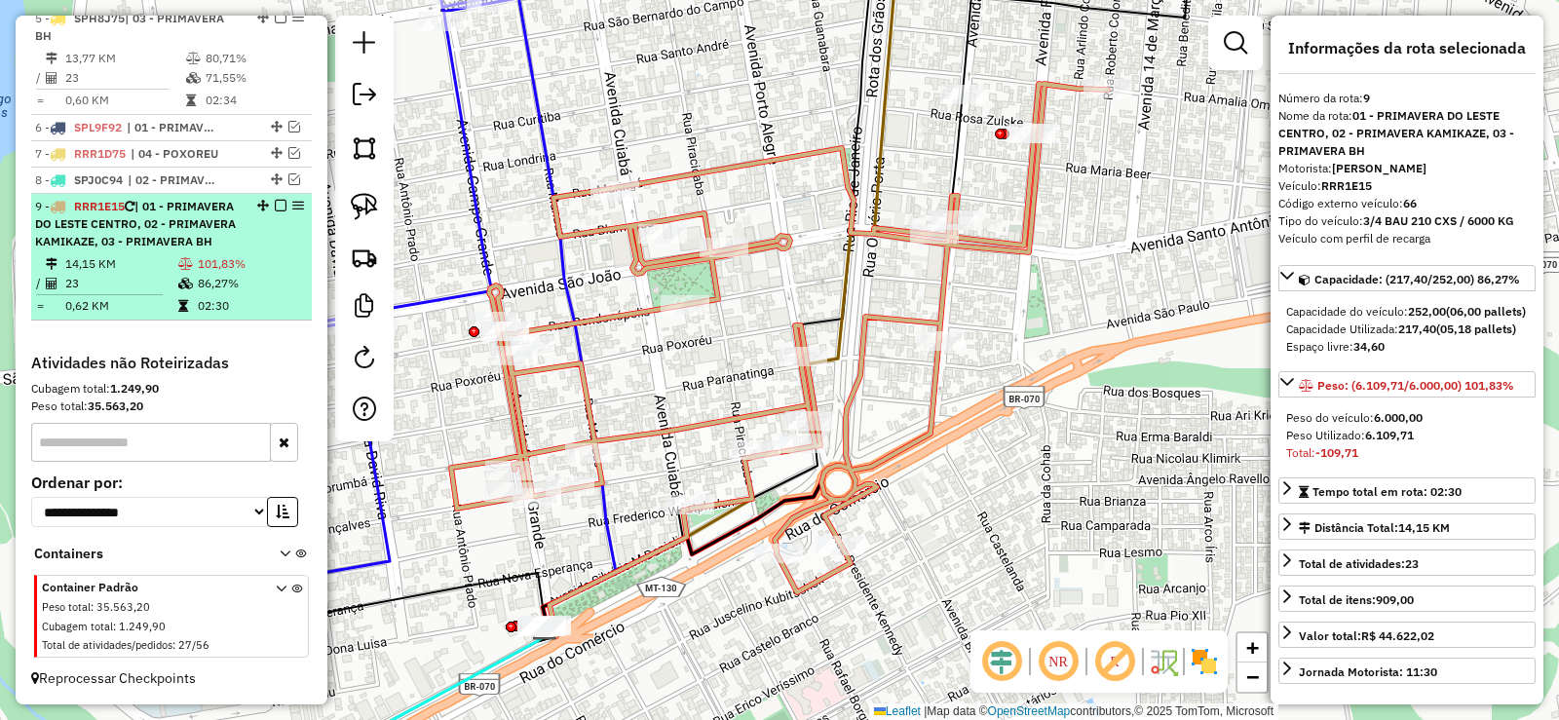
click at [275, 200] on em at bounding box center [281, 206] width 12 height 12
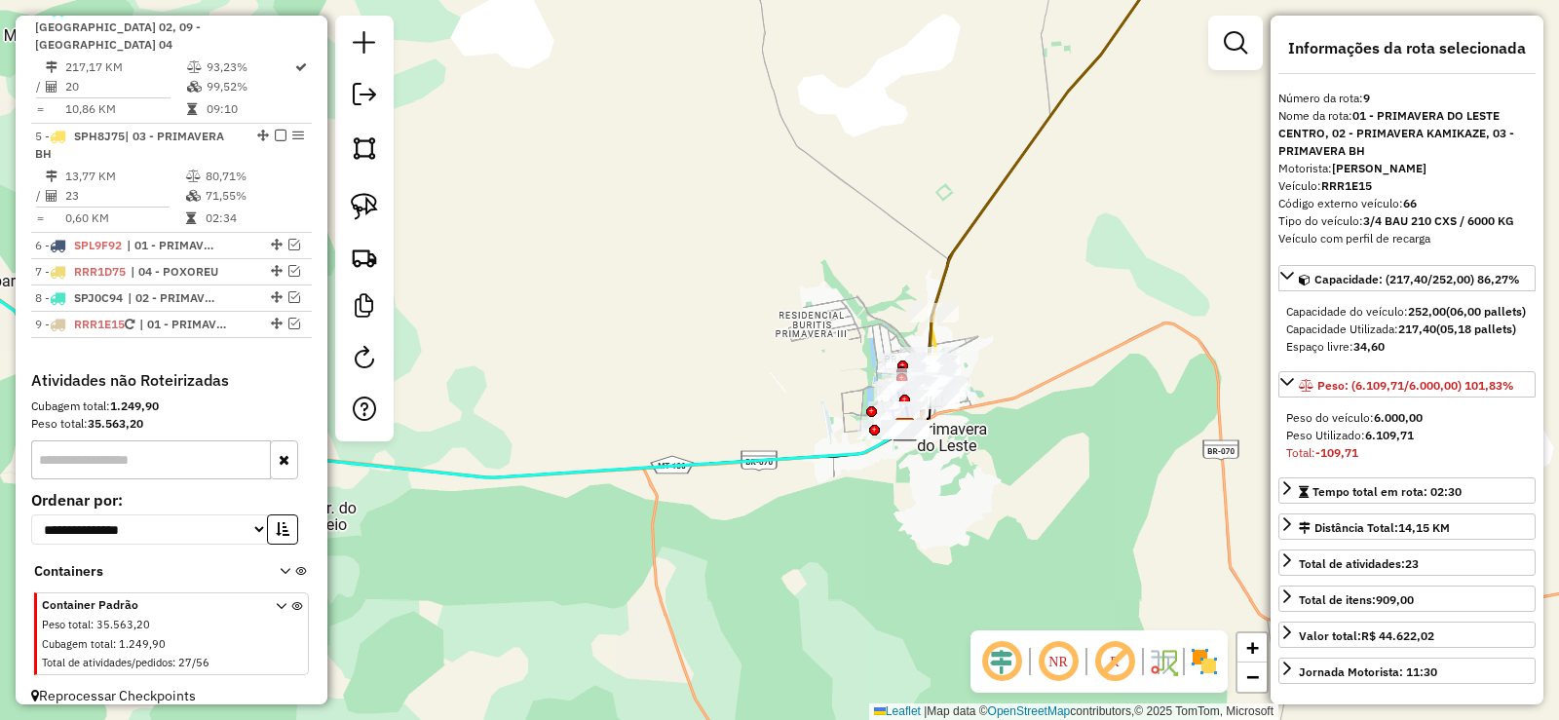
drag, startPoint x: 1139, startPoint y: 317, endPoint x: 1014, endPoint y: 375, distance: 138.7
click at [1014, 375] on div "Janela de atendimento Grade de atendimento Capacidade Transportadoras Veículos …" at bounding box center [779, 360] width 1559 height 720
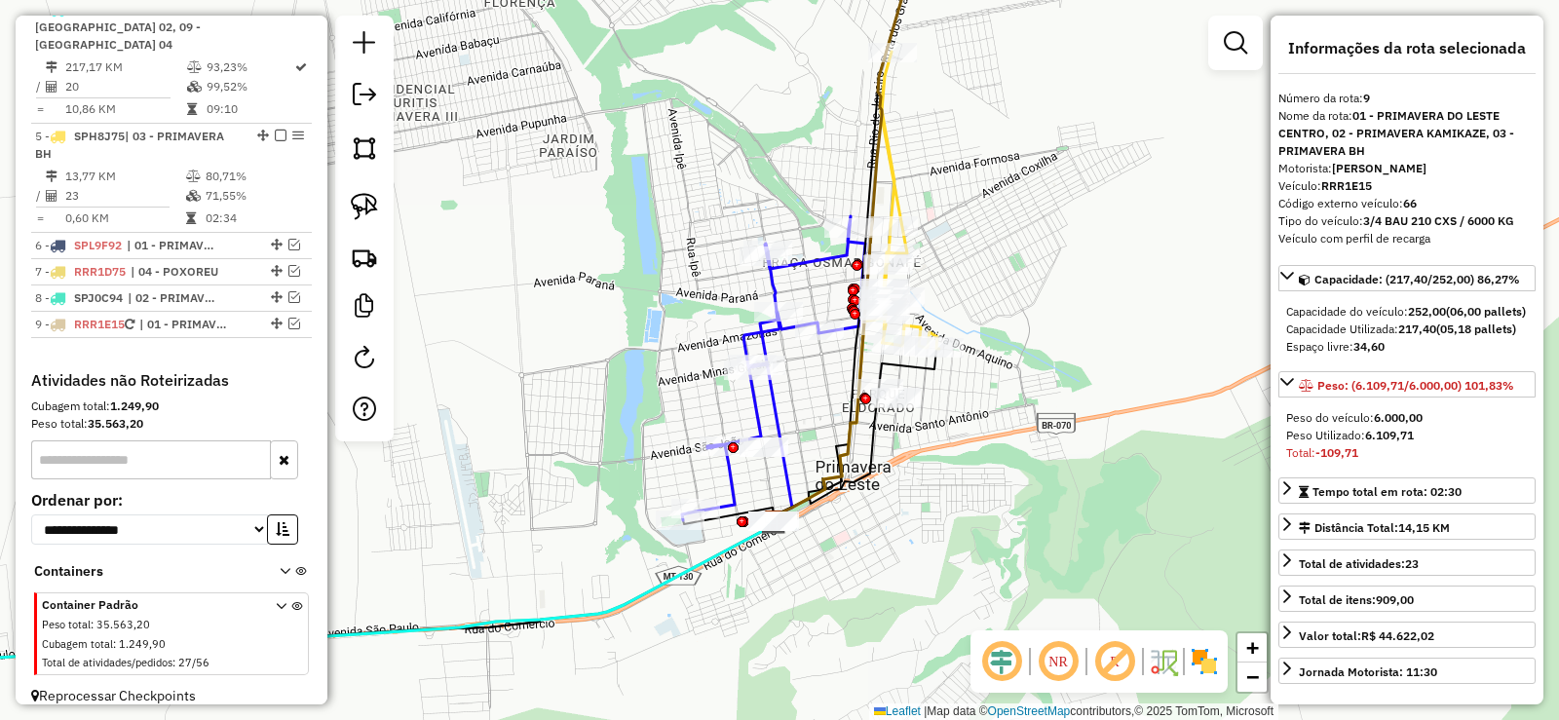
drag, startPoint x: 956, startPoint y: 381, endPoint x: 1034, endPoint y: 380, distance: 78.0
click at [1034, 380] on div "Janela de atendimento Grade de atendimento Capacidade Transportadoras Veículos …" at bounding box center [779, 360] width 1559 height 720
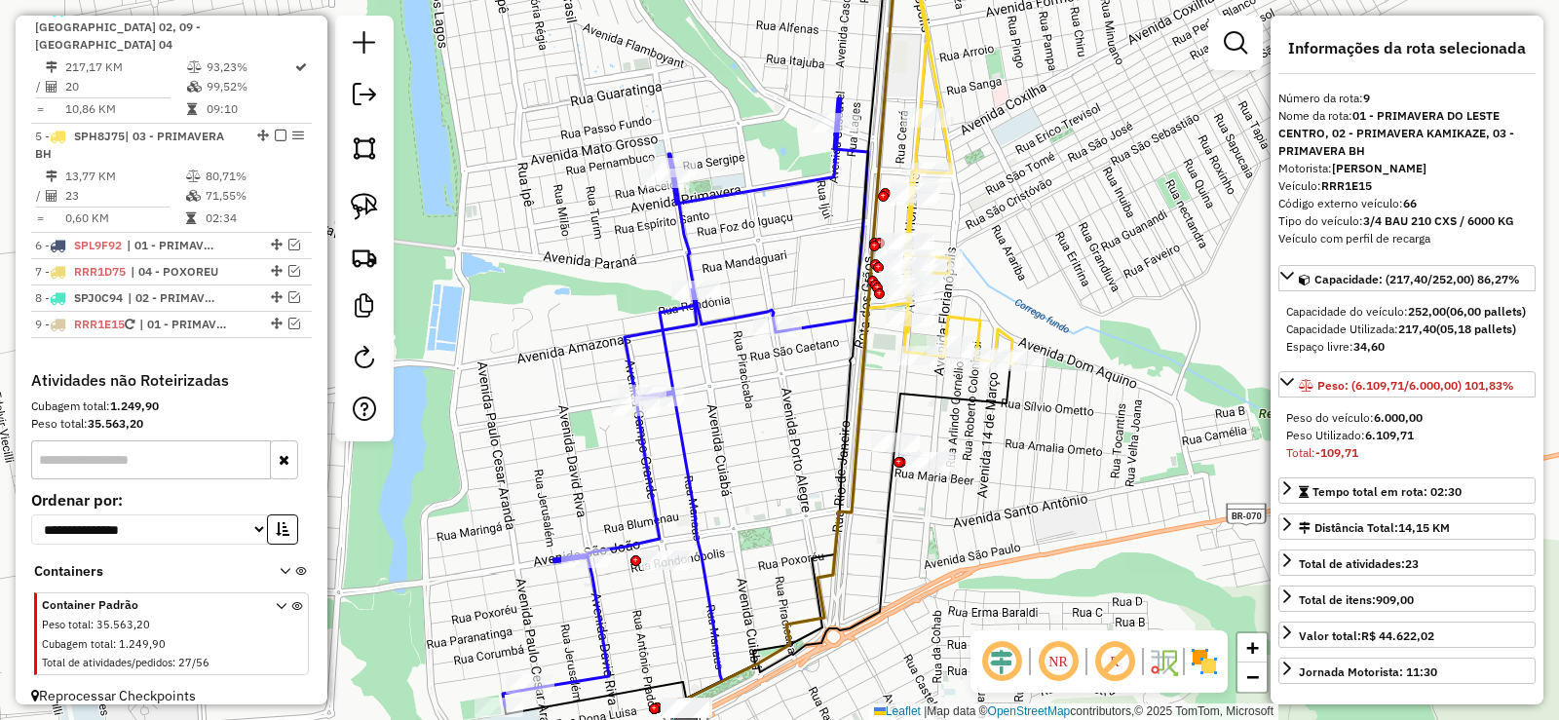
drag, startPoint x: 877, startPoint y: 327, endPoint x: 1049, endPoint y: 371, distance: 177.0
click at [1049, 371] on div "Janela de atendimento Grade de atendimento Capacidade Transportadoras Veículos …" at bounding box center [779, 360] width 1559 height 720
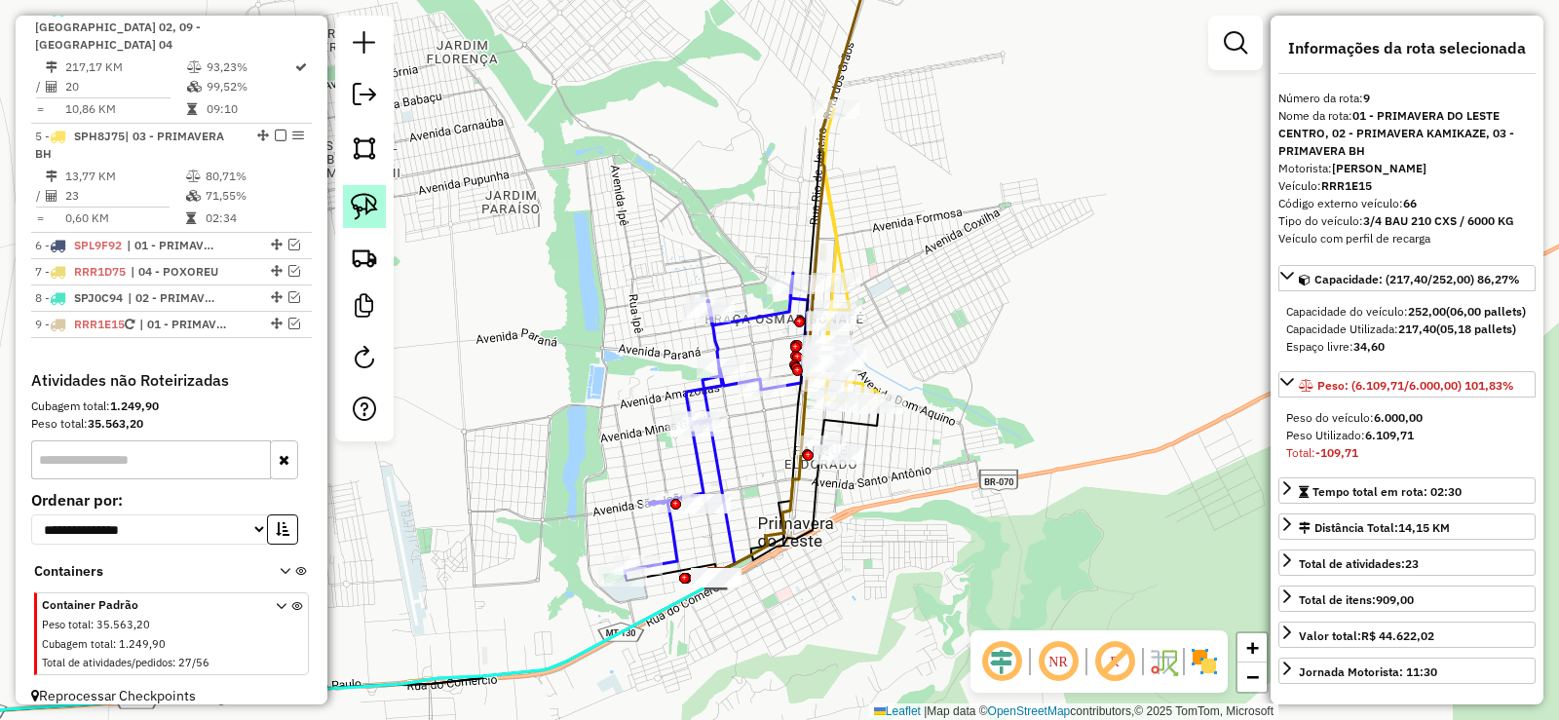
click at [365, 204] on img at bounding box center [364, 206] width 27 height 27
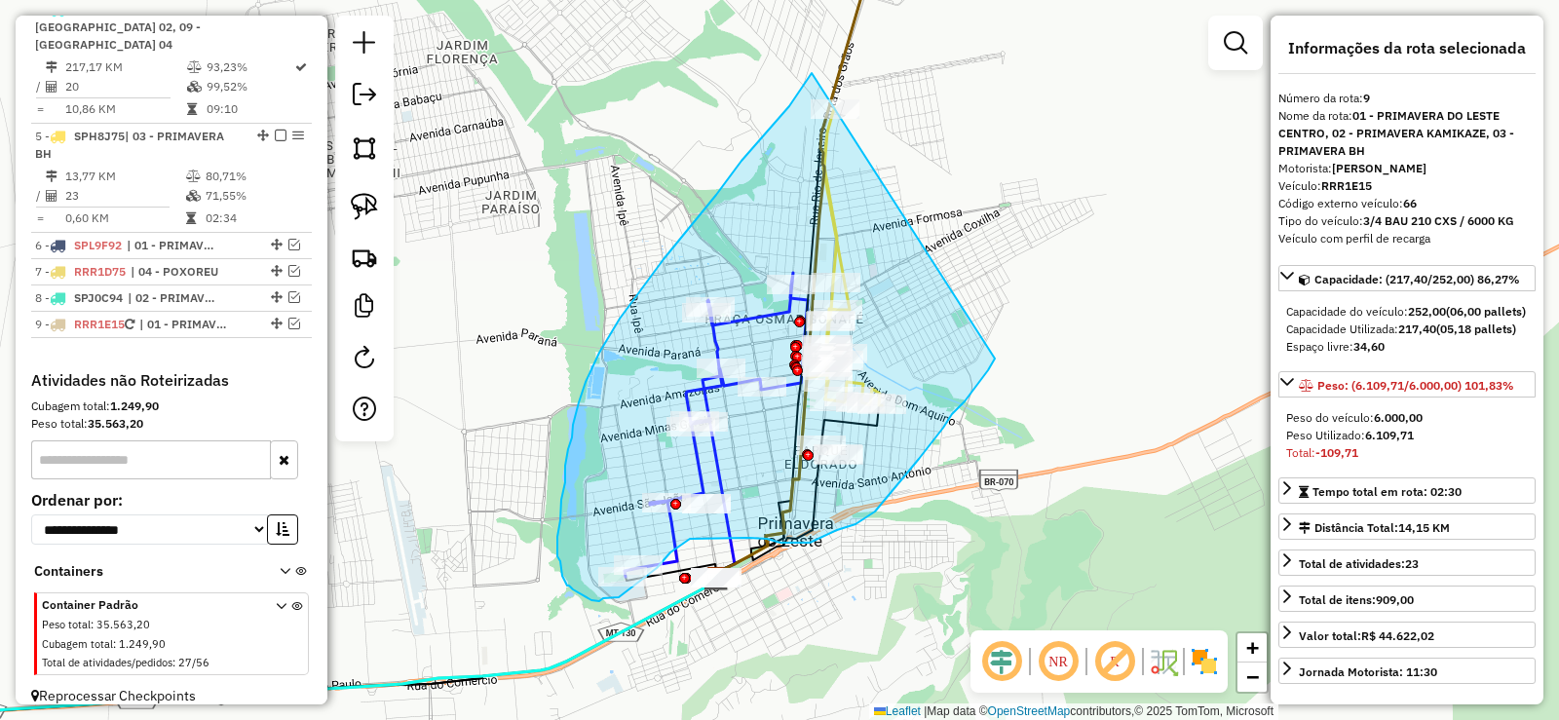
drag, startPoint x: 805, startPoint y: 83, endPoint x: 1009, endPoint y: 336, distance: 325.1
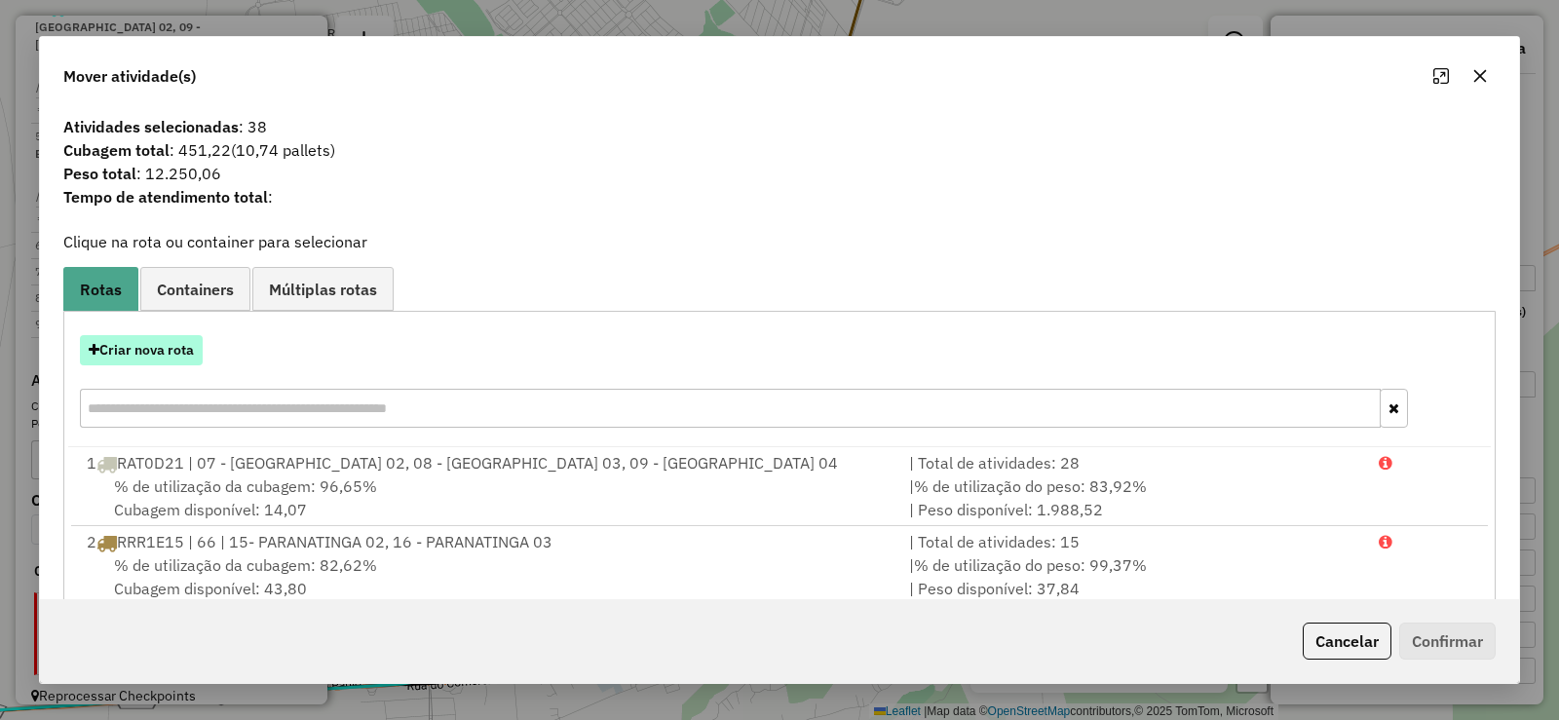
click at [181, 354] on button "Criar nova rota" at bounding box center [141, 350] width 123 height 30
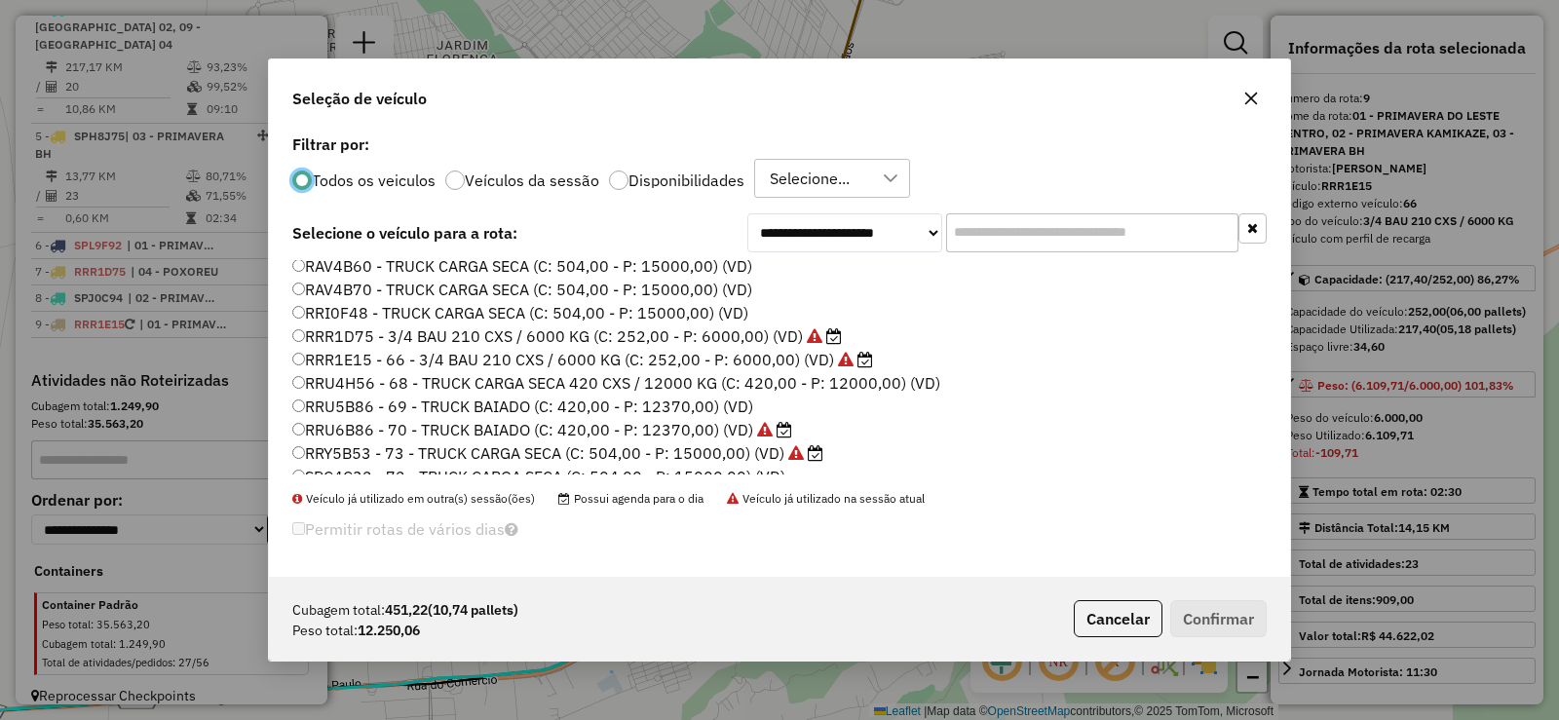
scroll to position [292, 0]
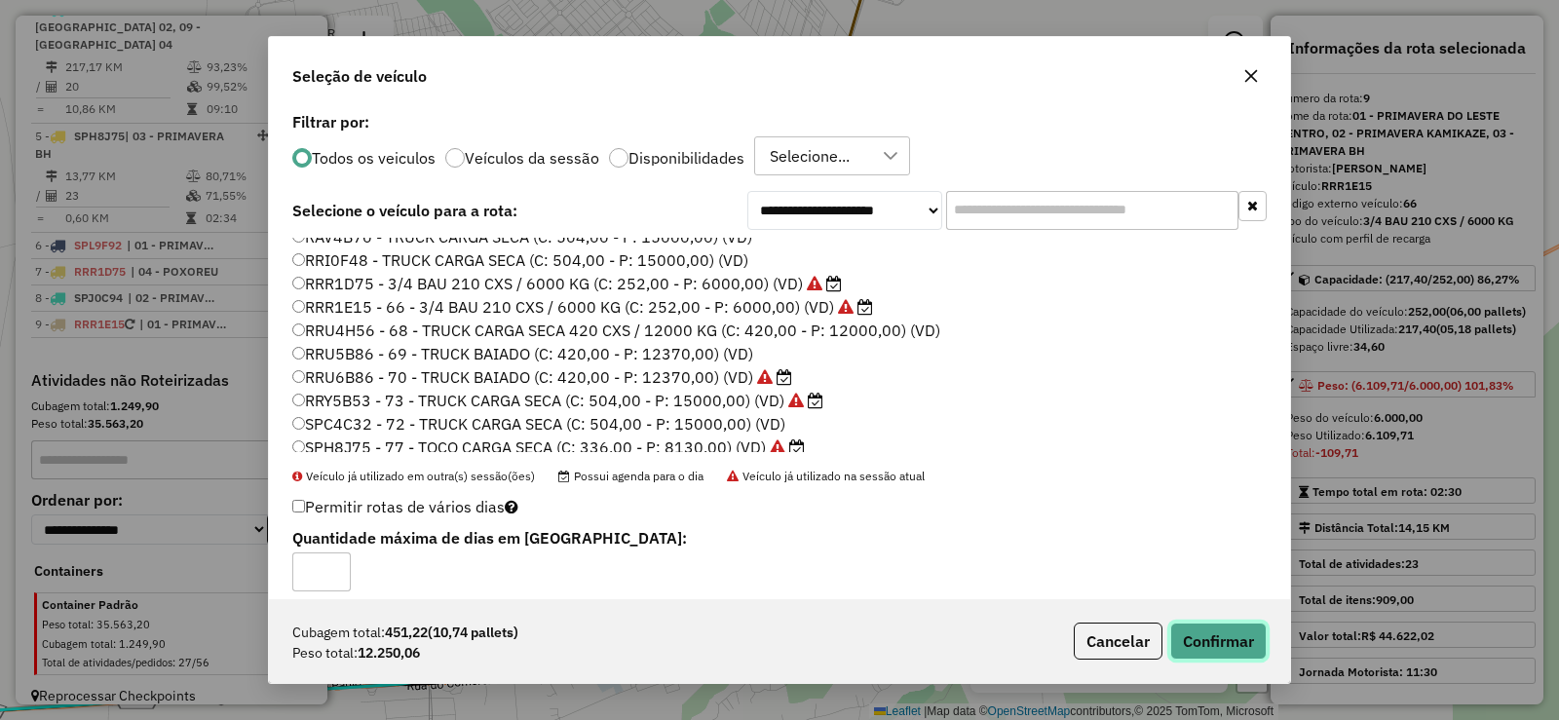
click at [1202, 633] on button "Confirmar" at bounding box center [1218, 641] width 96 height 37
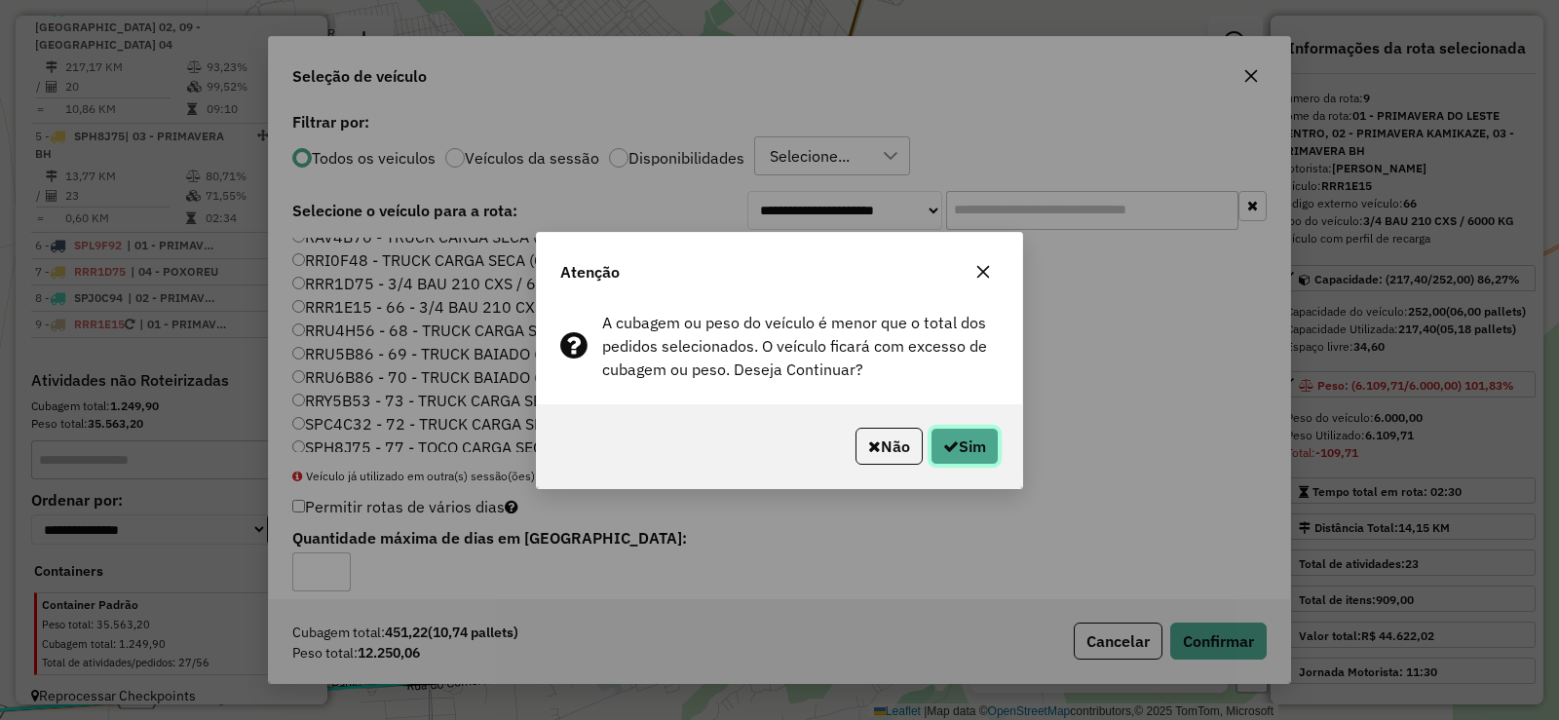
click at [960, 443] on button "Sim" at bounding box center [965, 446] width 68 height 37
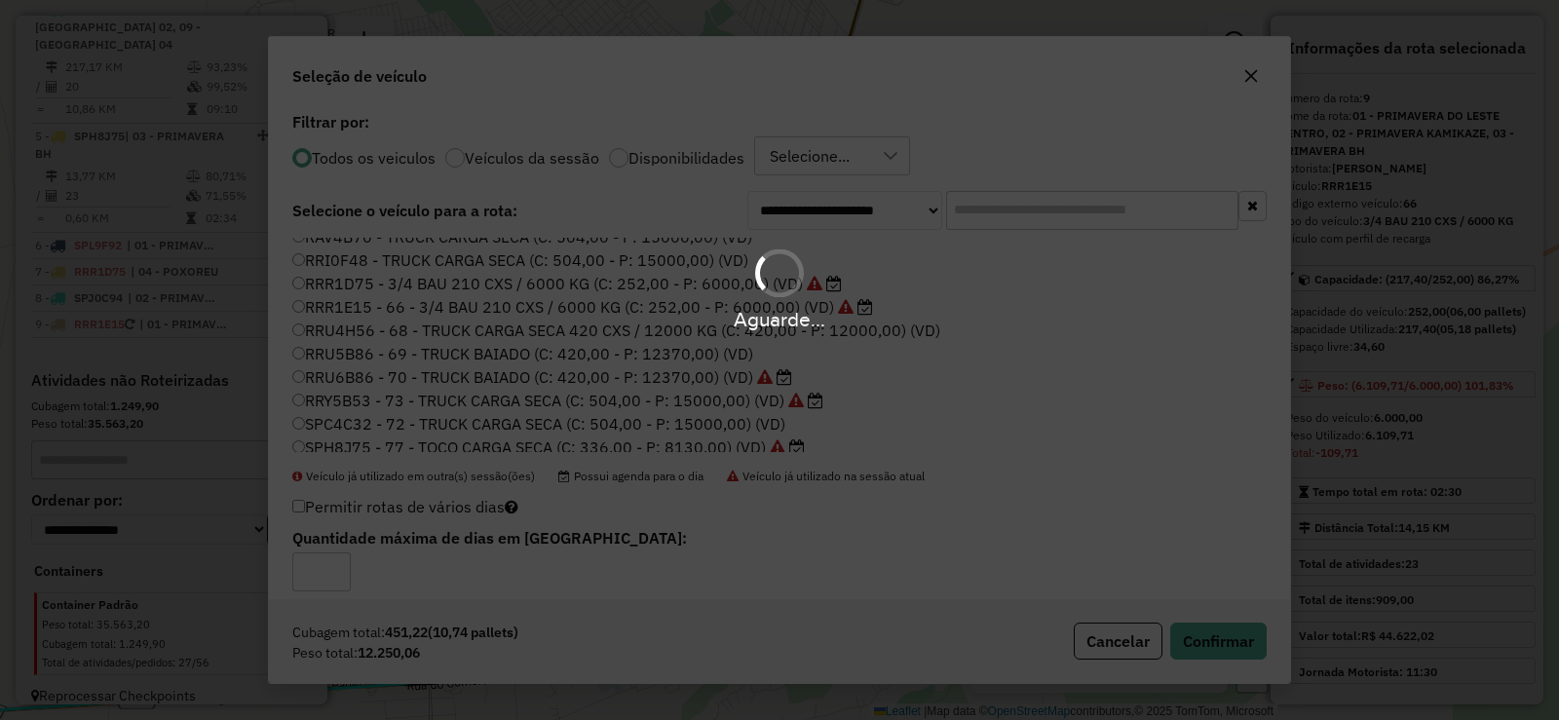
scroll to position [1044, 0]
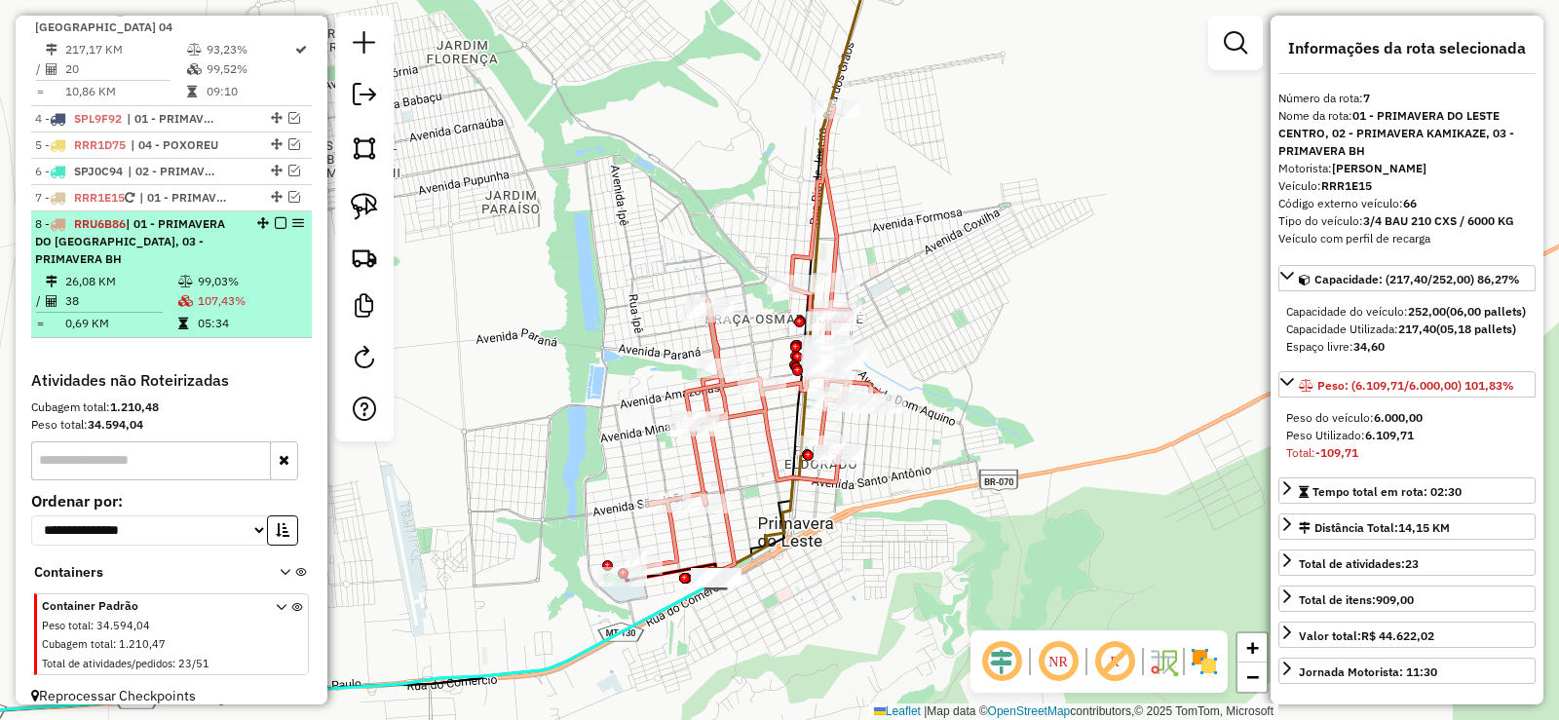
click at [276, 217] on em at bounding box center [281, 223] width 12 height 12
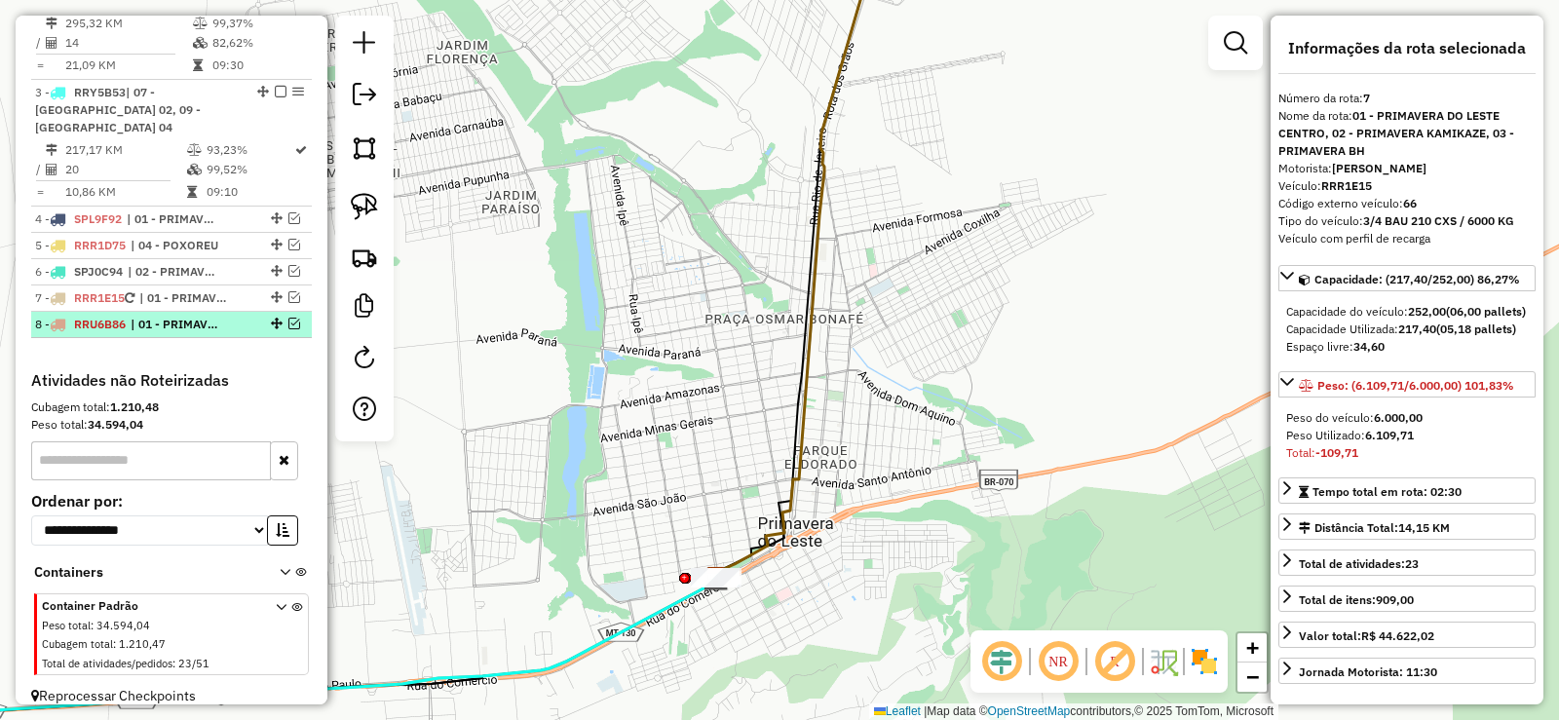
click at [288, 318] on em at bounding box center [294, 324] width 12 height 12
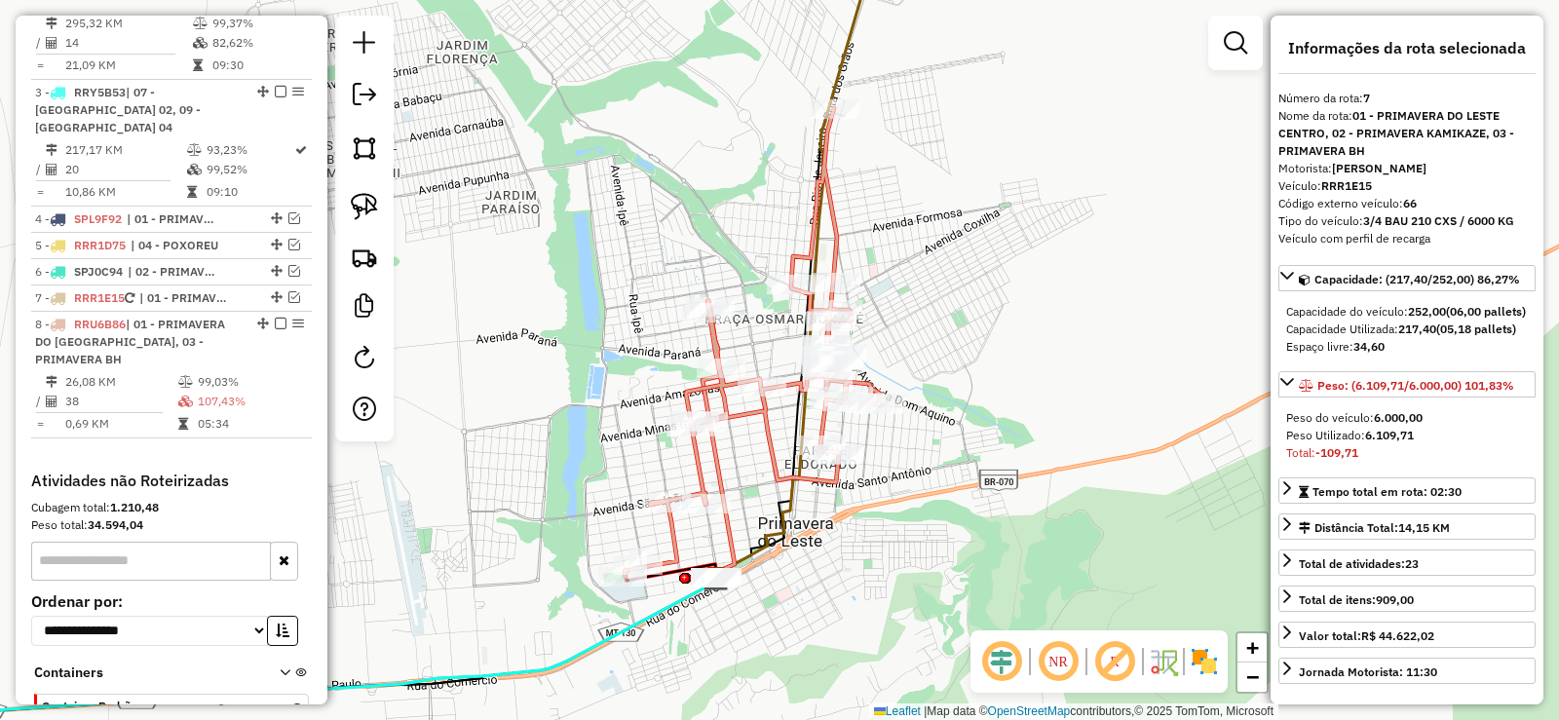
scroll to position [1044, 0]
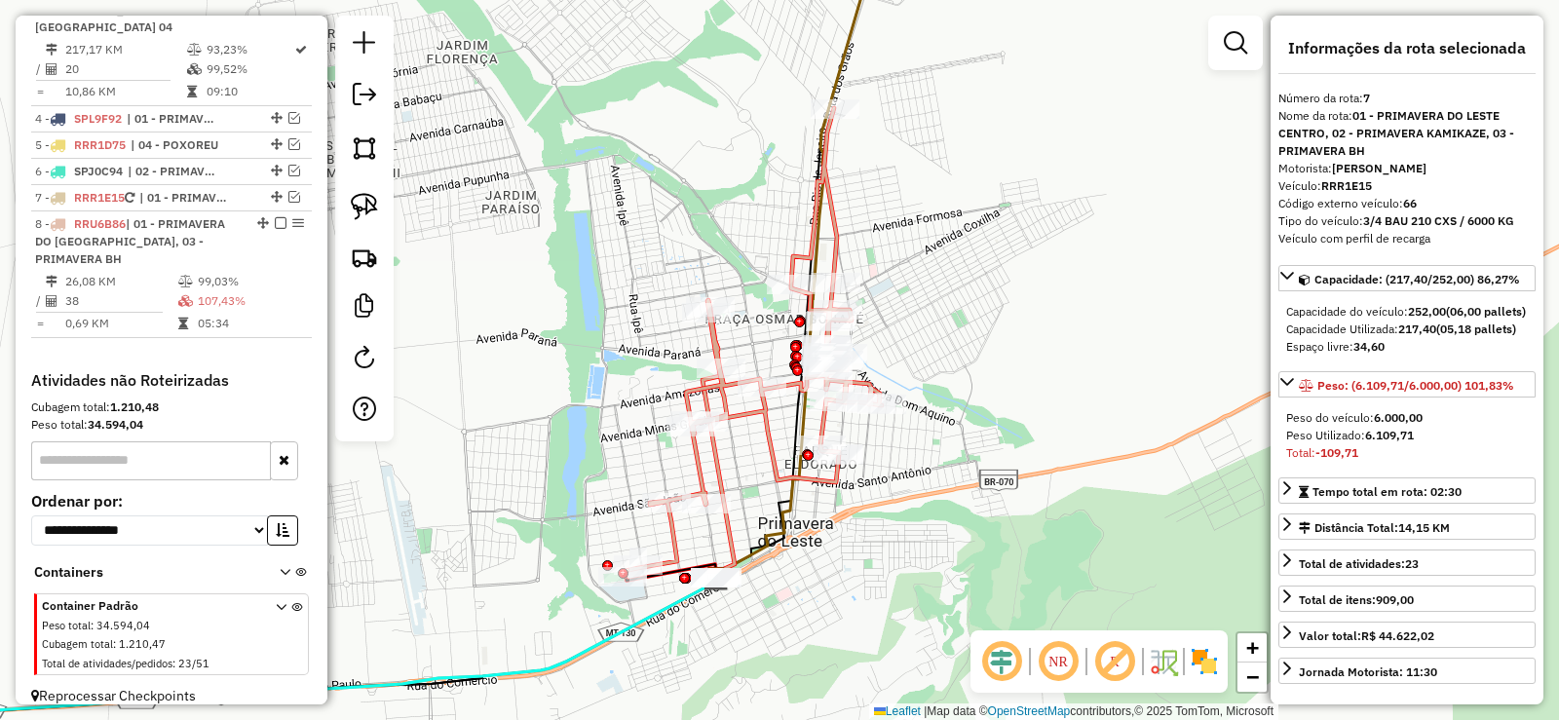
click at [778, 477] on icon at bounding box center [753, 342] width 257 height 469
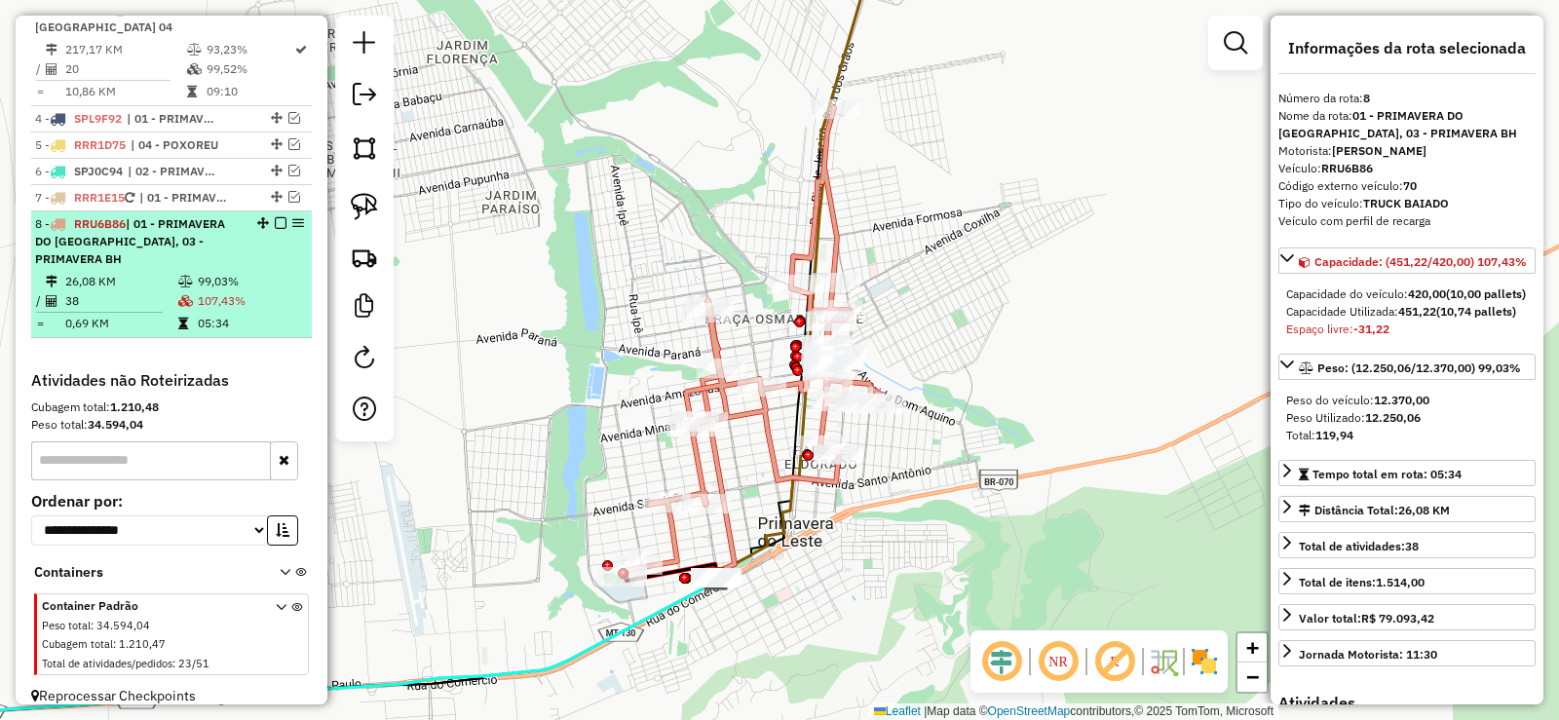
click at [275, 217] on em at bounding box center [281, 223] width 12 height 12
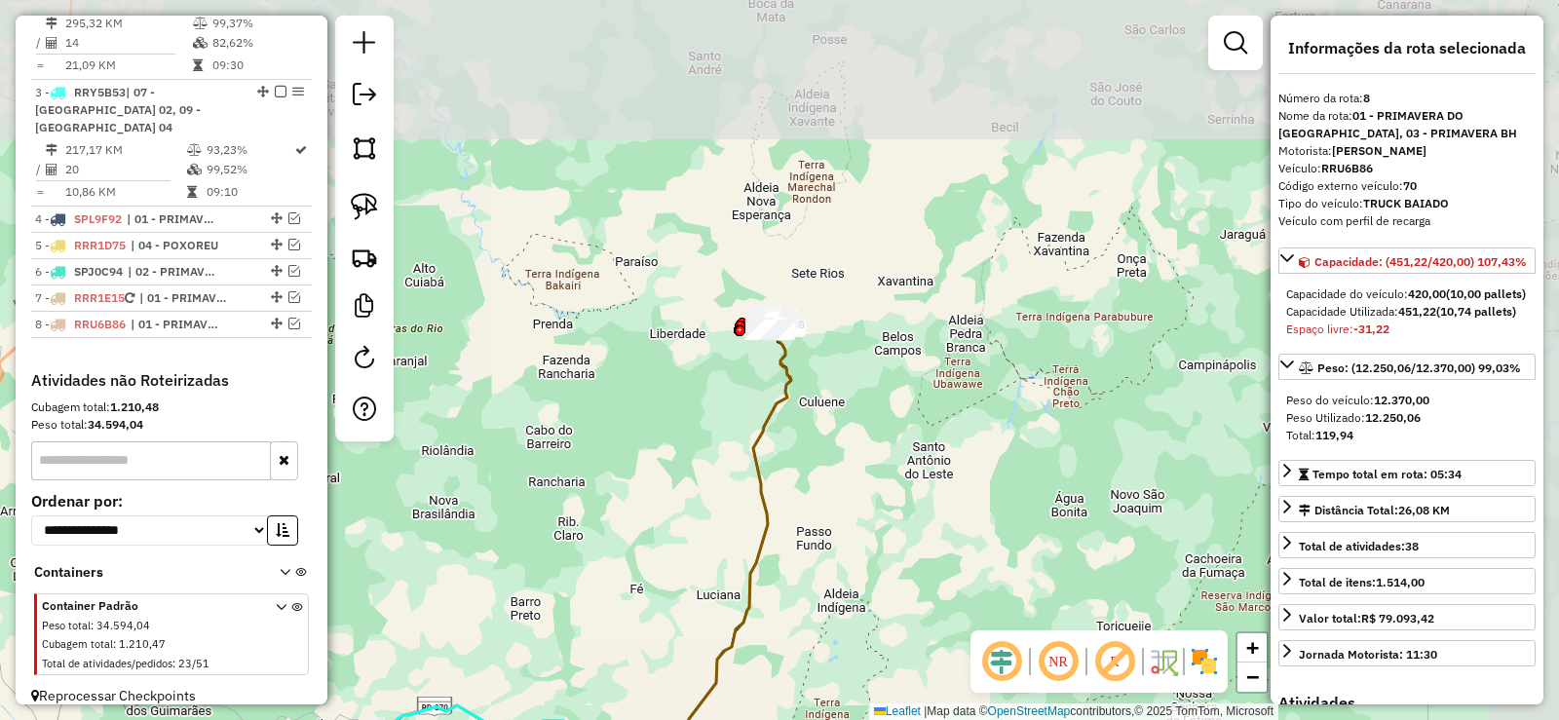
drag, startPoint x: 976, startPoint y: 205, endPoint x: 858, endPoint y: 620, distance: 431.6
click at [858, 620] on div "Janela de atendimento Grade de atendimento Capacidade Transportadoras Veículos …" at bounding box center [779, 360] width 1559 height 720
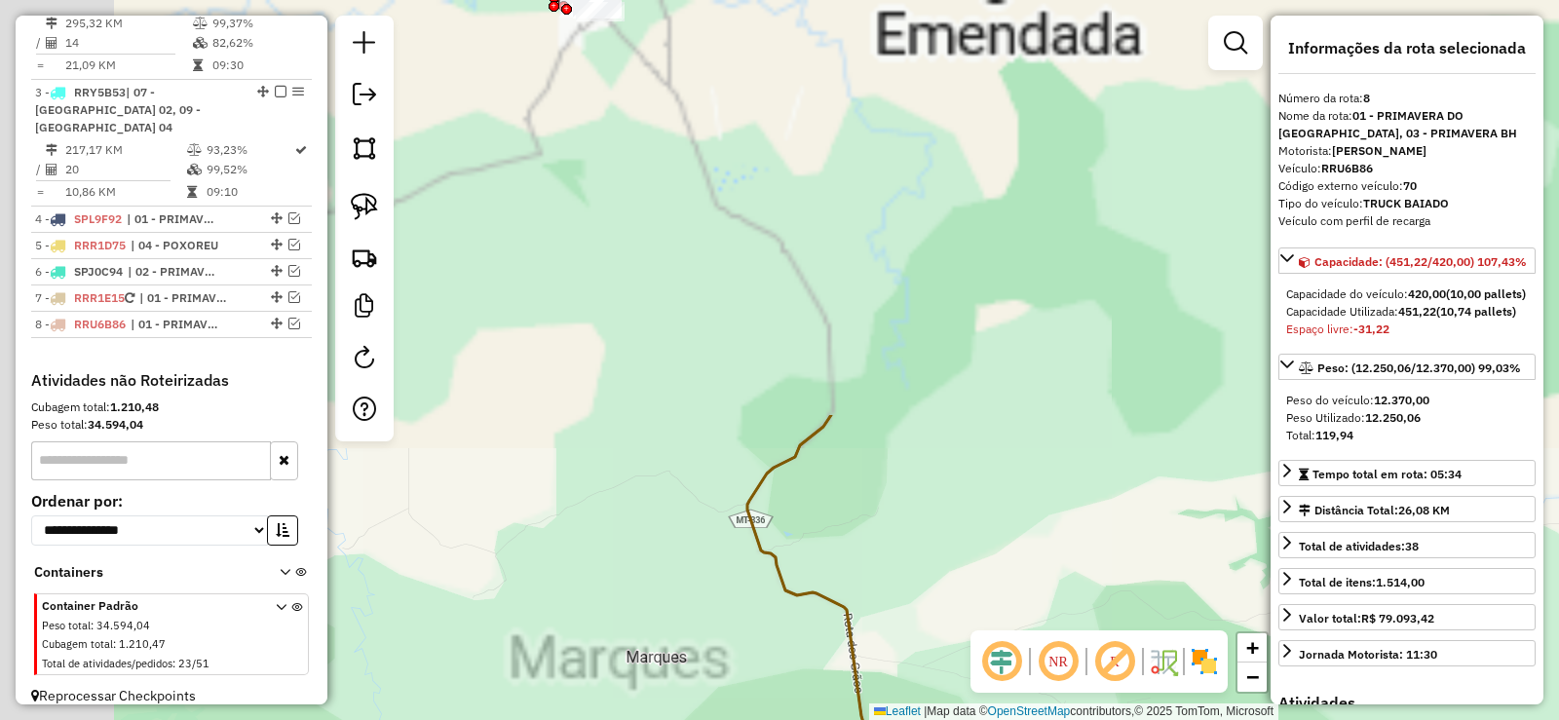
drag, startPoint x: 801, startPoint y: 125, endPoint x: 924, endPoint y: 647, distance: 536.6
click at [924, 647] on div "Janela de atendimento Grade de atendimento Capacidade Transportadoras Veículos …" at bounding box center [779, 360] width 1559 height 720
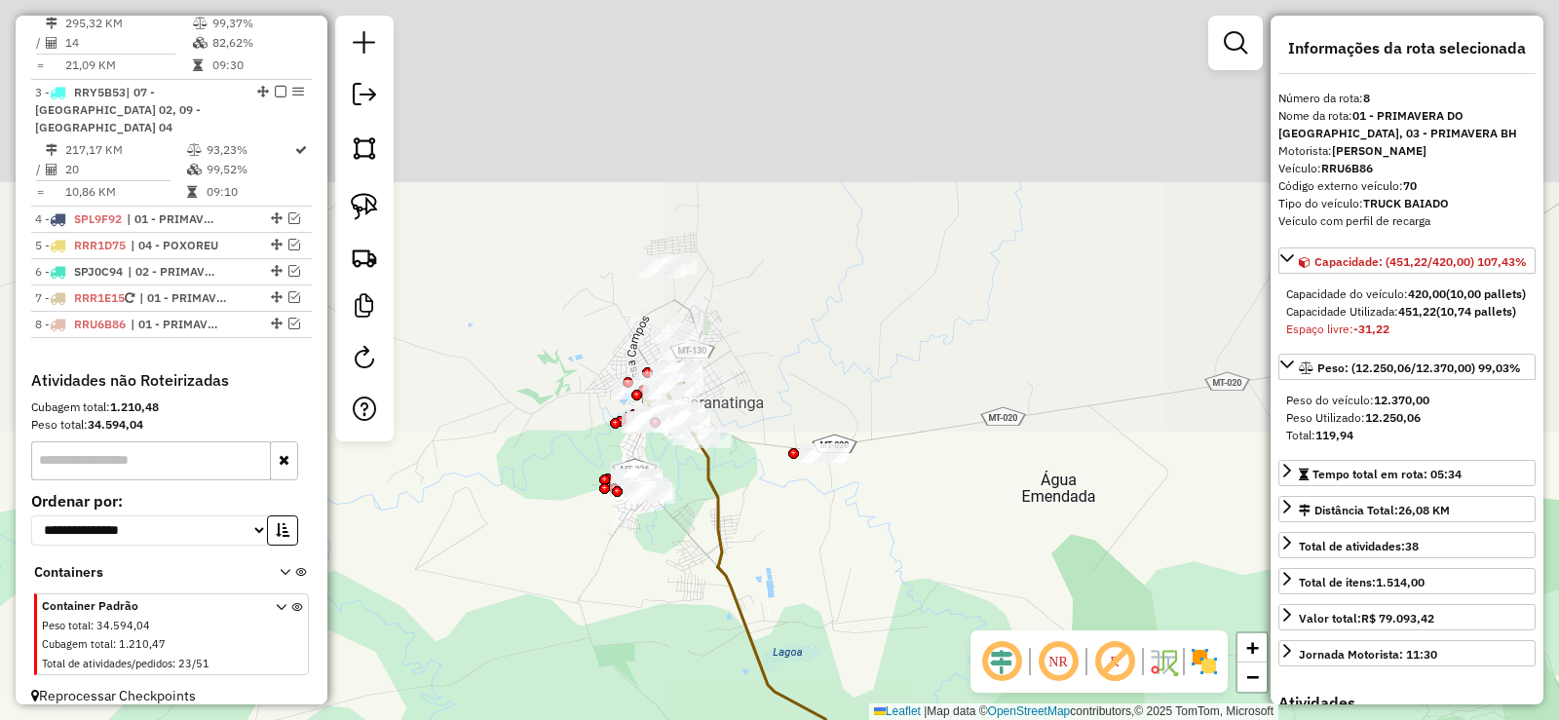
drag, startPoint x: 737, startPoint y: 383, endPoint x: 775, endPoint y: 645, distance: 264.9
click at [775, 645] on div "Janela de atendimento Grade de atendimento Capacidade Transportadoras Veículos …" at bounding box center [779, 360] width 1559 height 720
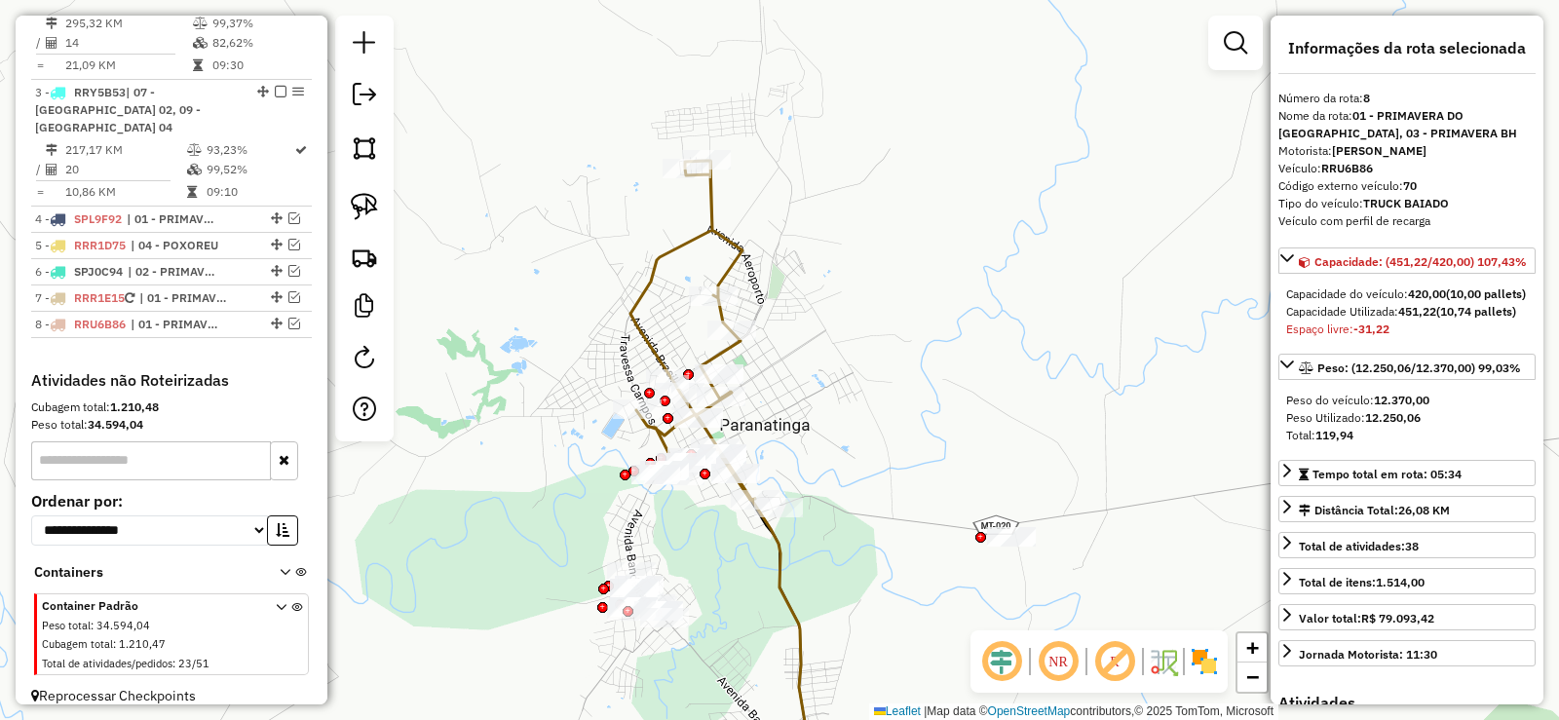
drag, startPoint x: 738, startPoint y: 361, endPoint x: 822, endPoint y: 483, distance: 148.7
click at [822, 483] on div "Janela de atendimento Grade de atendimento Capacidade Transportadoras Veículos …" at bounding box center [779, 360] width 1559 height 720
click at [364, 242] on link at bounding box center [364, 257] width 43 height 43
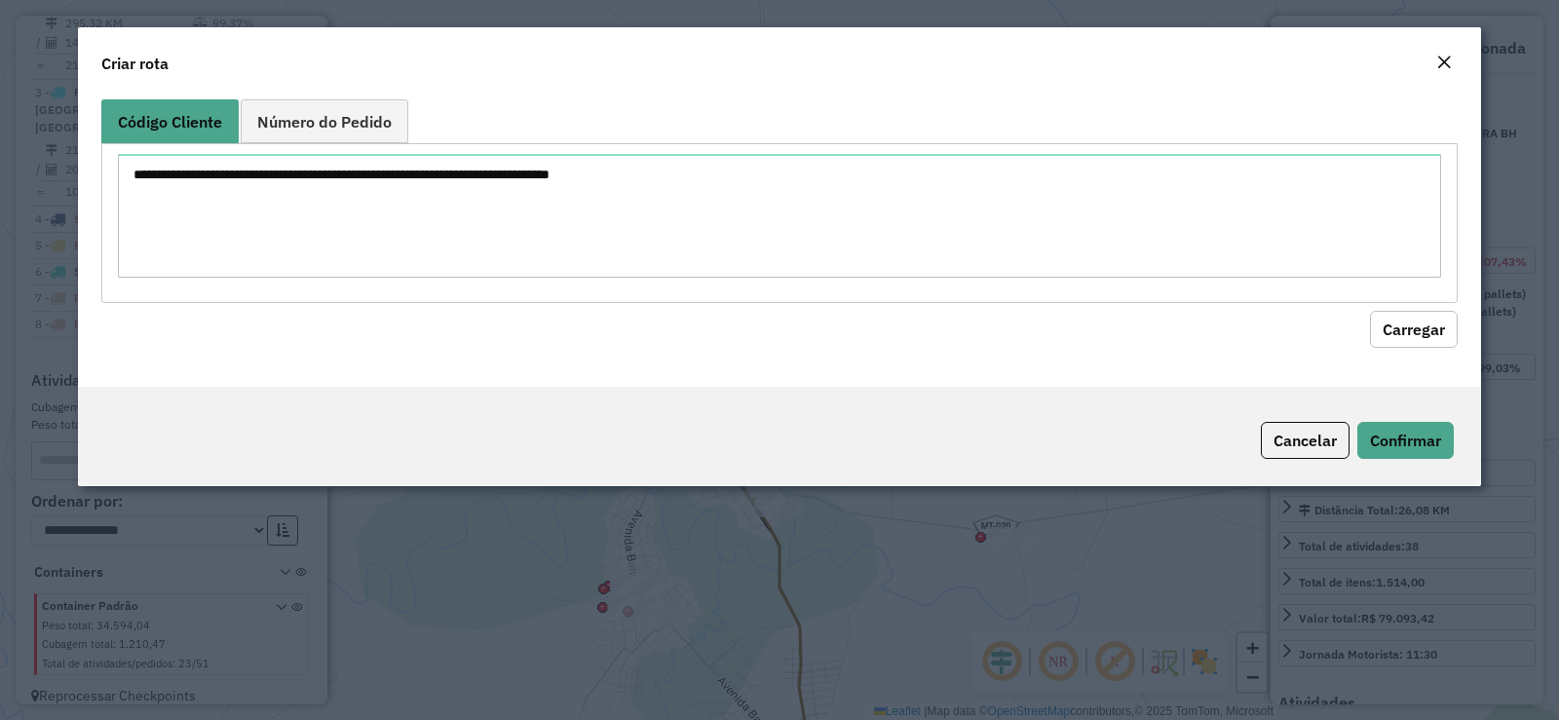
click at [1442, 68] on em "Close" at bounding box center [1445, 63] width 16 height 16
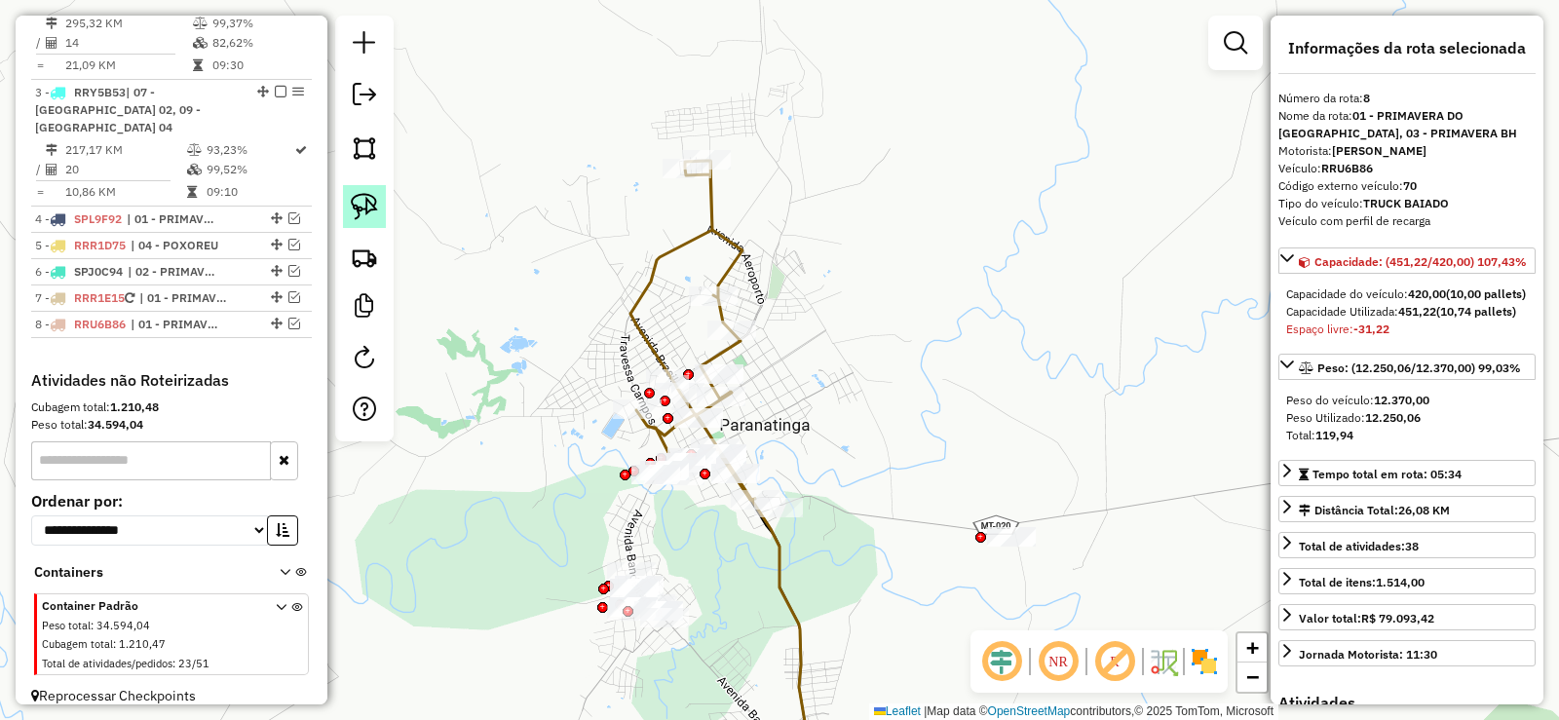
click at [354, 211] on img at bounding box center [364, 206] width 27 height 27
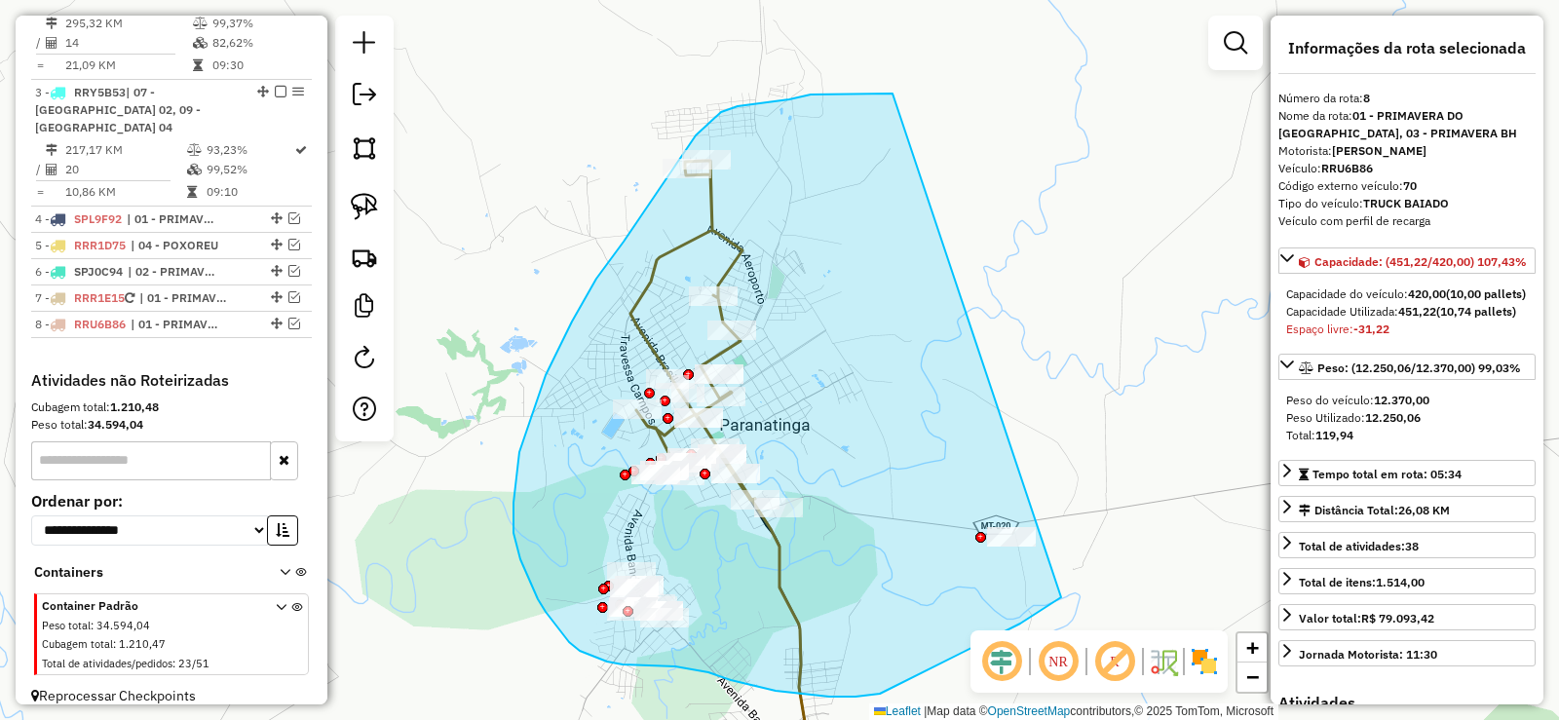
drag, startPoint x: 877, startPoint y: 94, endPoint x: 1190, endPoint y: 499, distance: 512.1
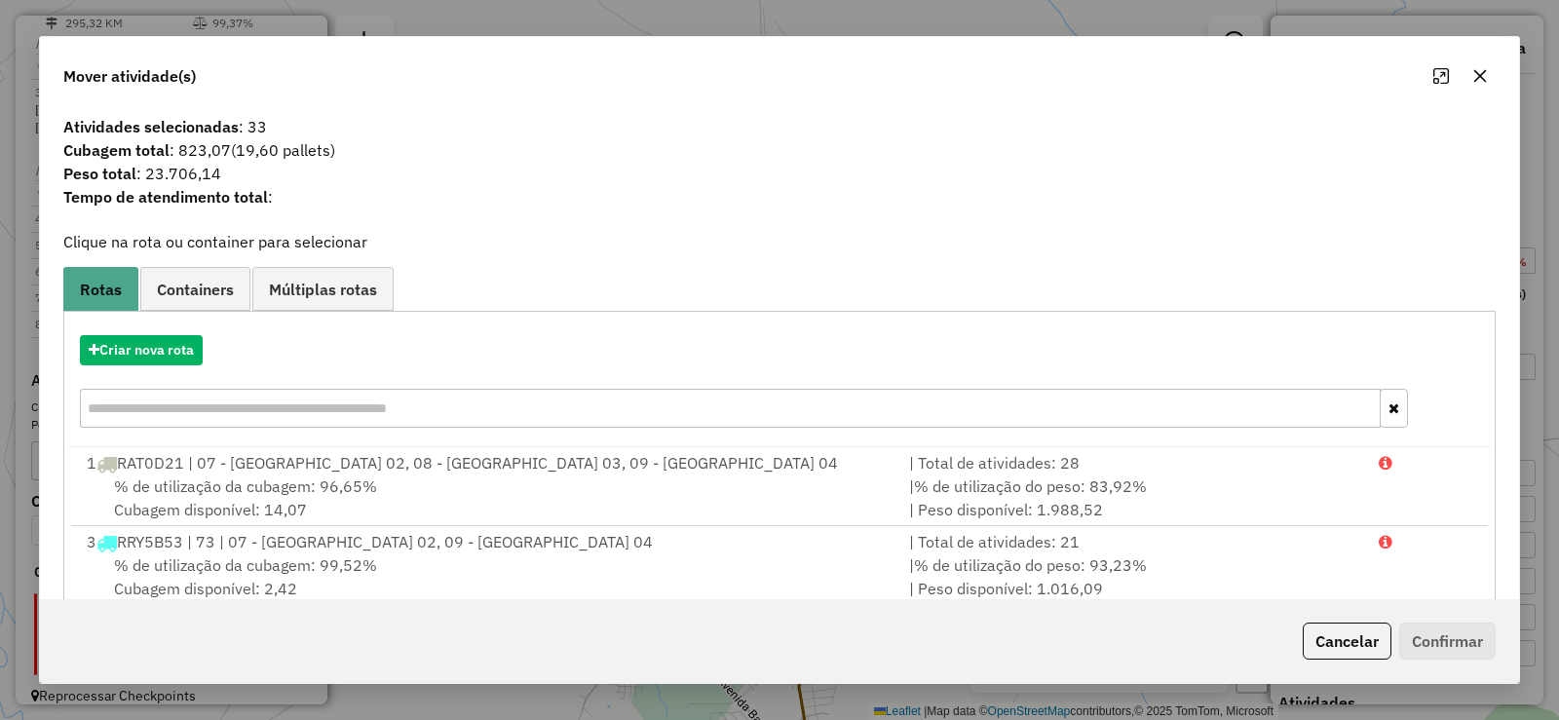
click at [1477, 83] on icon "button" at bounding box center [1481, 76] width 16 height 16
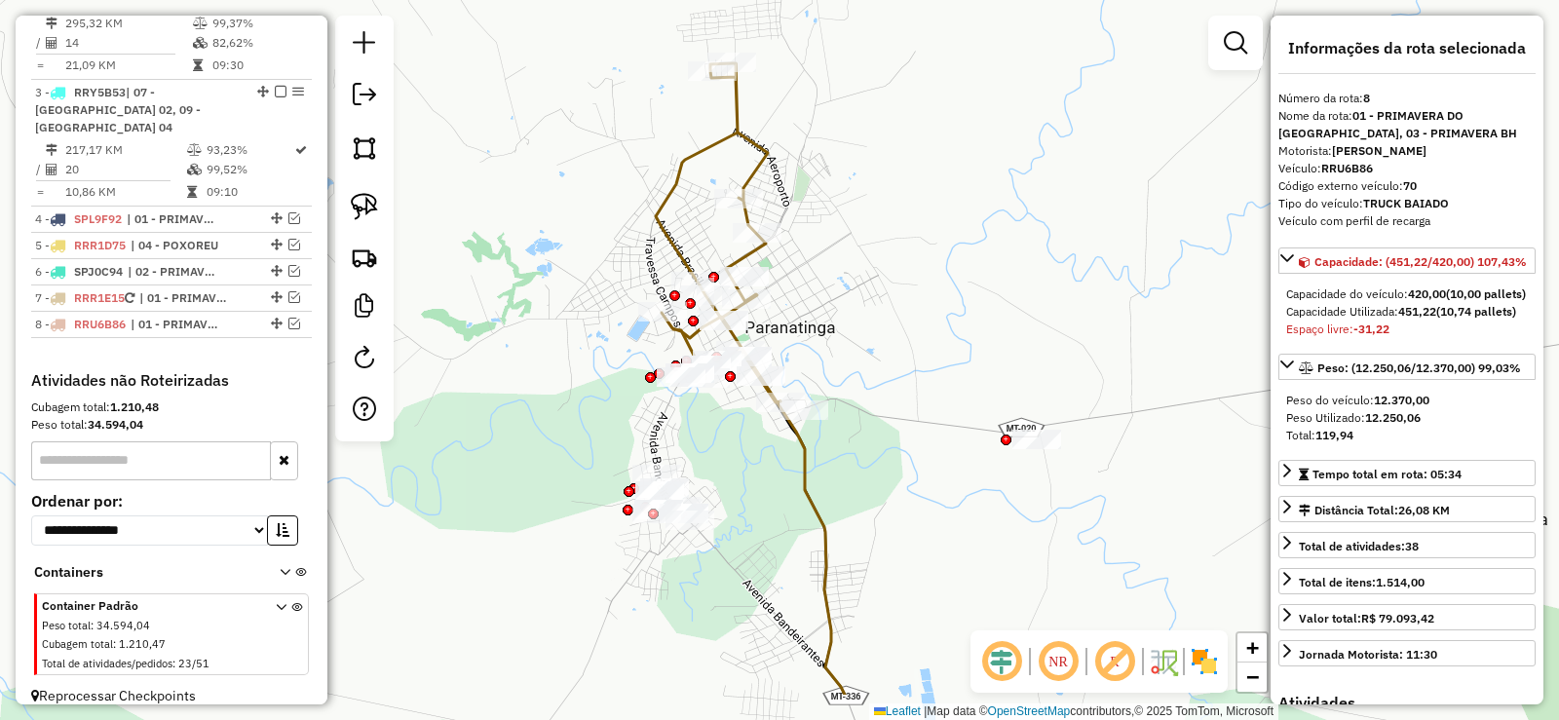
drag, startPoint x: 922, startPoint y: 535, endPoint x: 921, endPoint y: 455, distance: 79.9
click at [923, 454] on div "Janela de atendimento Grade de atendimento Capacidade Transportadoras Veículos …" at bounding box center [779, 360] width 1559 height 720
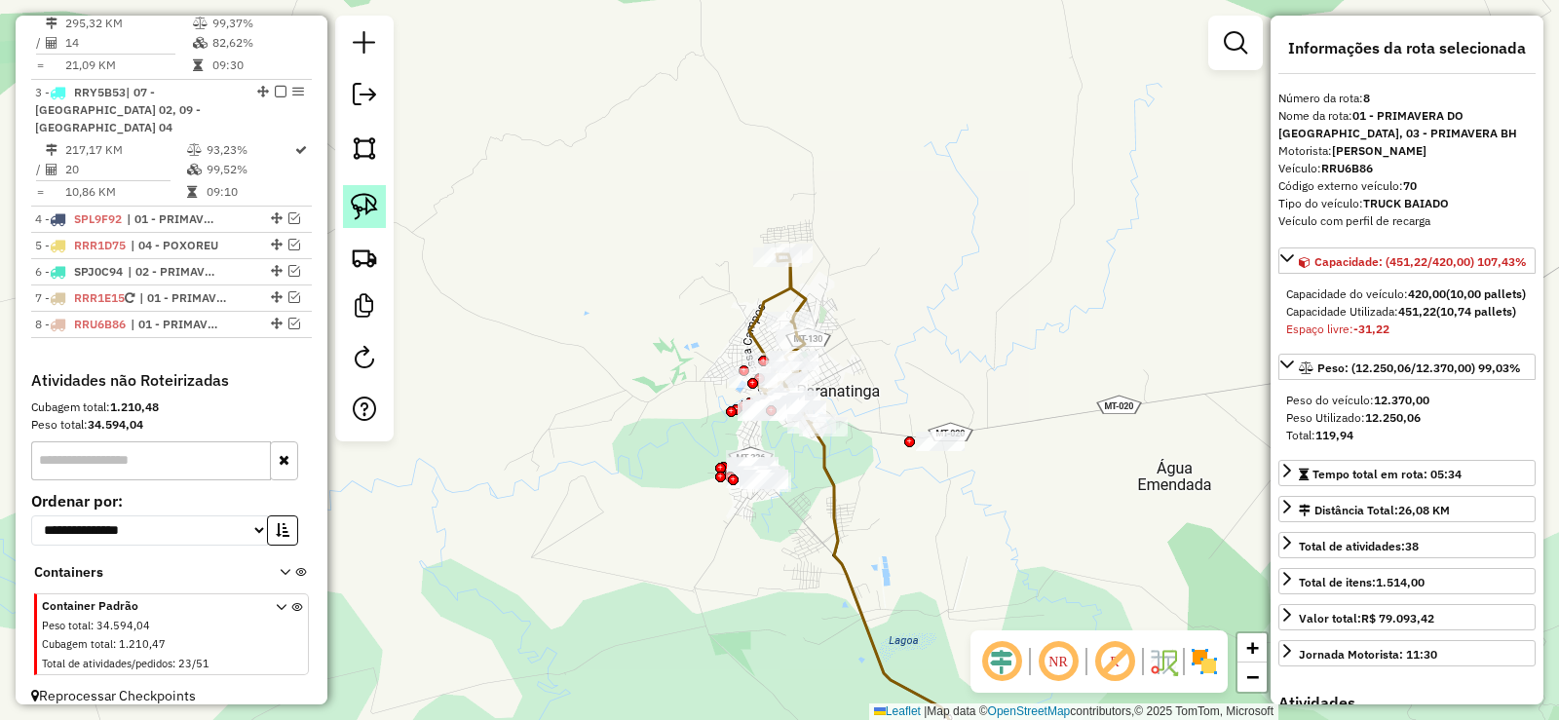
click at [365, 197] on img at bounding box center [364, 206] width 27 height 27
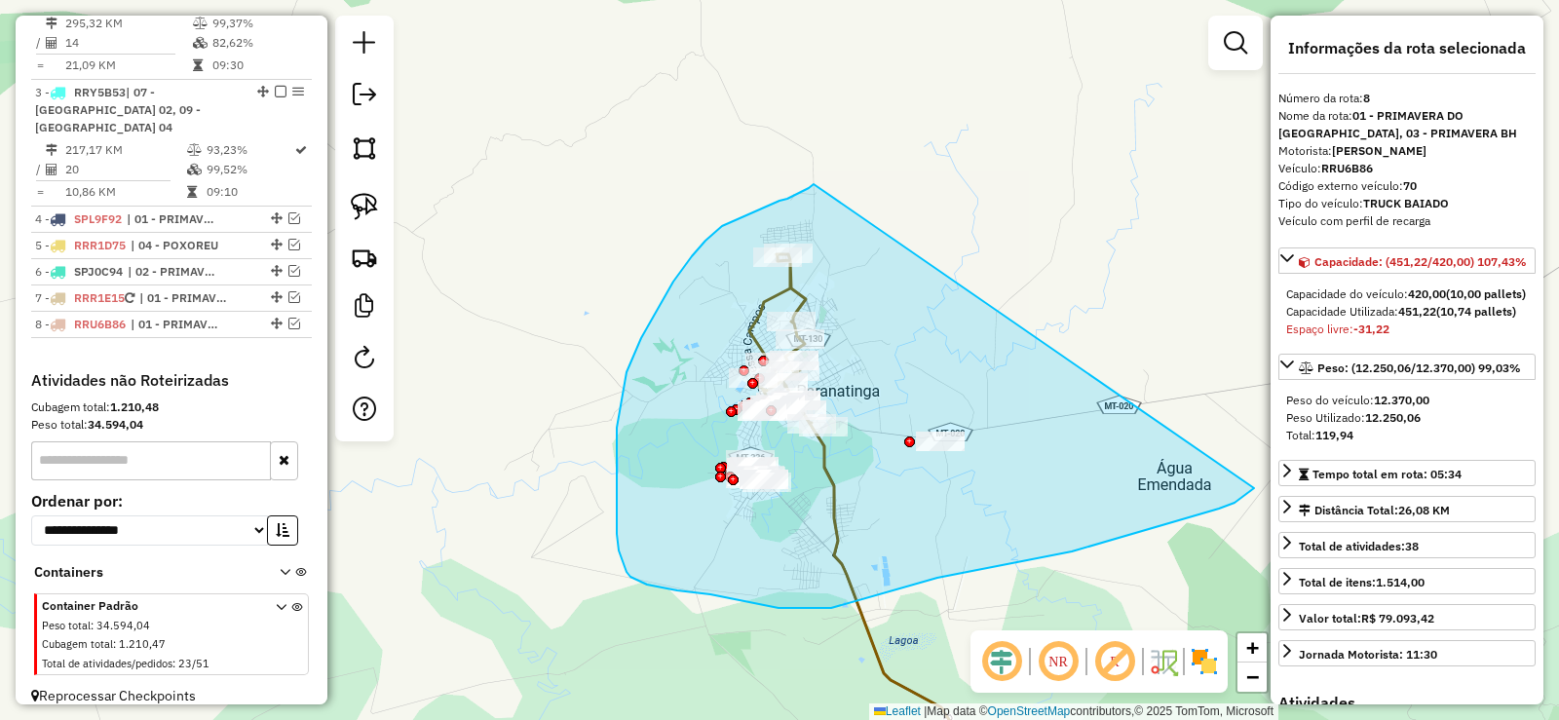
drag, startPoint x: 813, startPoint y: 185, endPoint x: 1254, endPoint y: 488, distance: 535.5
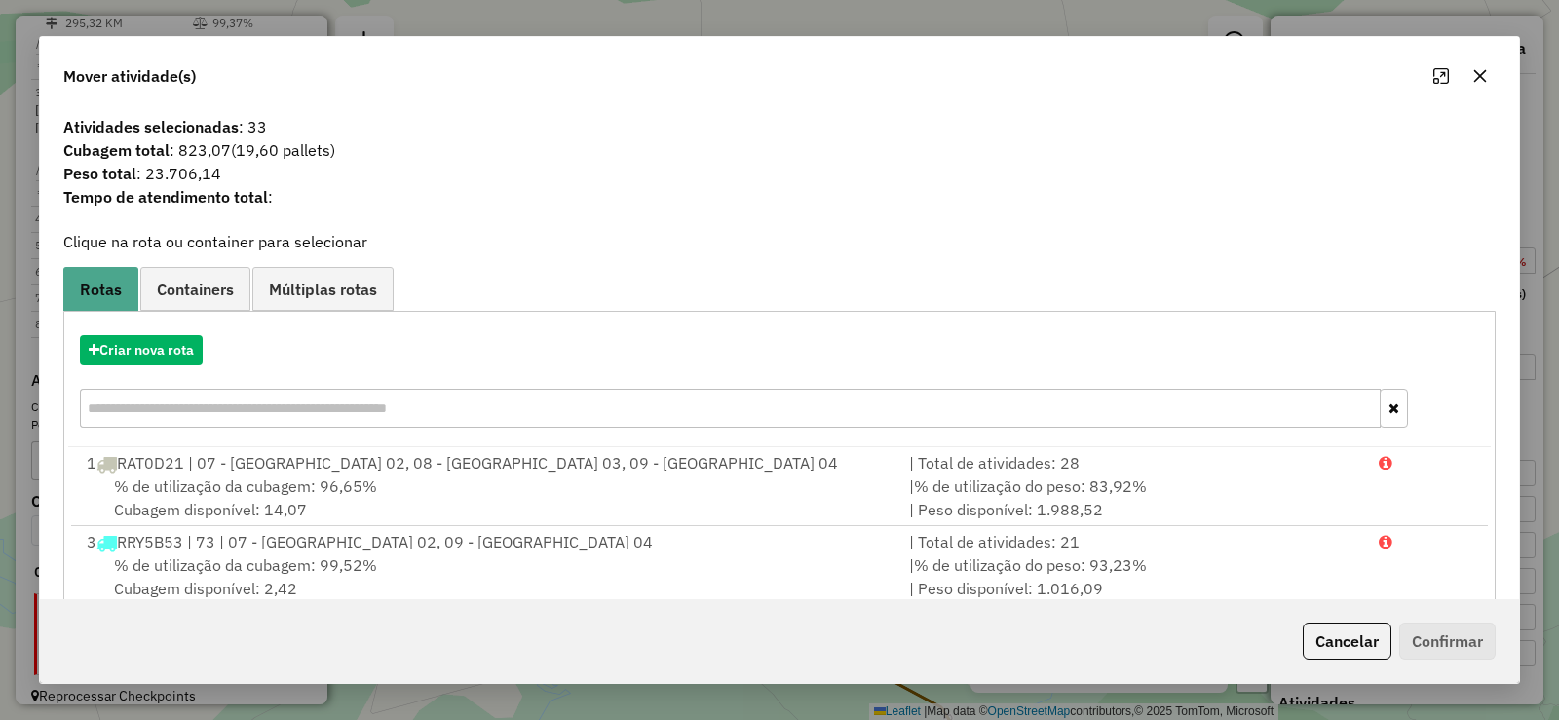
click at [1477, 78] on icon "button" at bounding box center [1481, 76] width 13 height 13
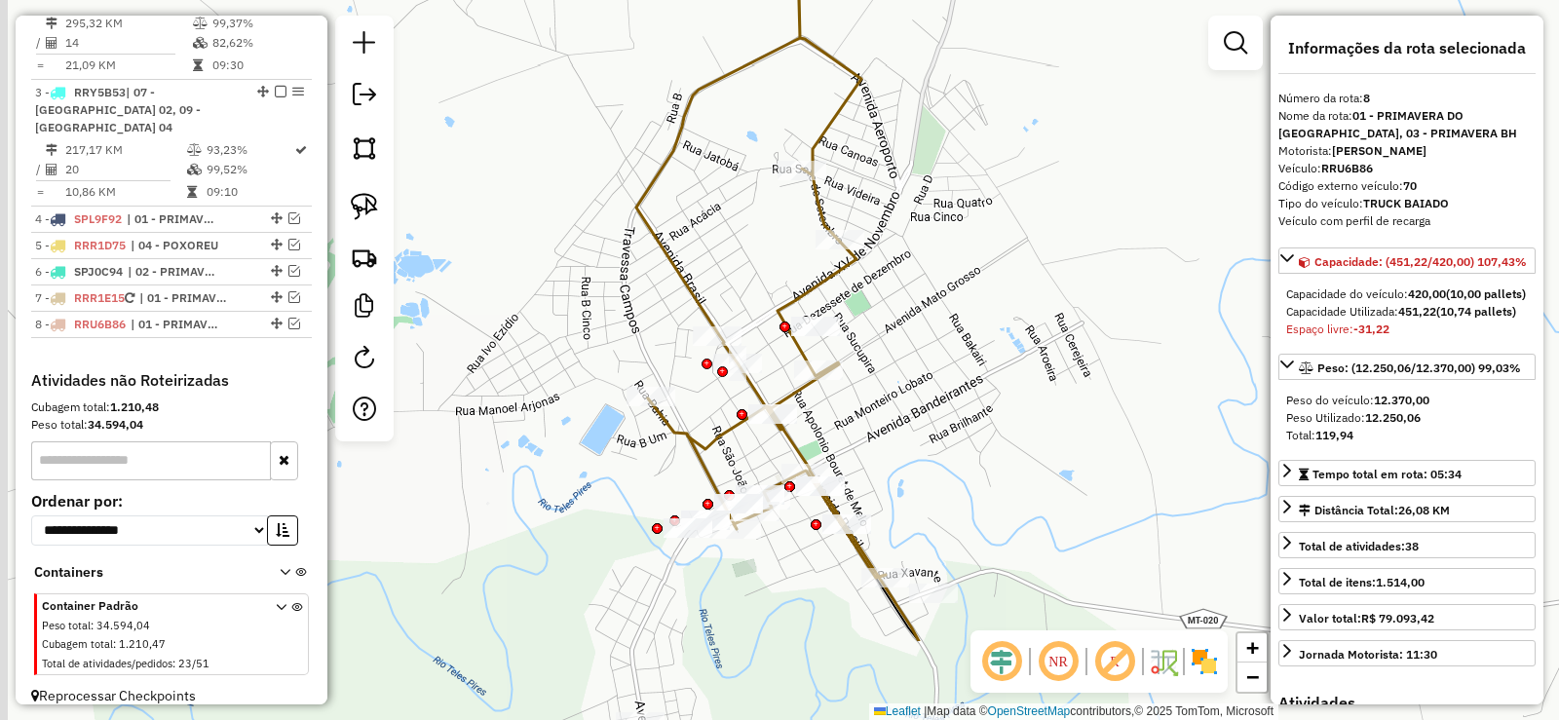
drag, startPoint x: 851, startPoint y: 374, endPoint x: 923, endPoint y: 282, distance: 117.4
click at [923, 282] on div "Janela de atendimento Grade de atendimento Capacidade Transportadoras Veículos …" at bounding box center [779, 360] width 1559 height 720
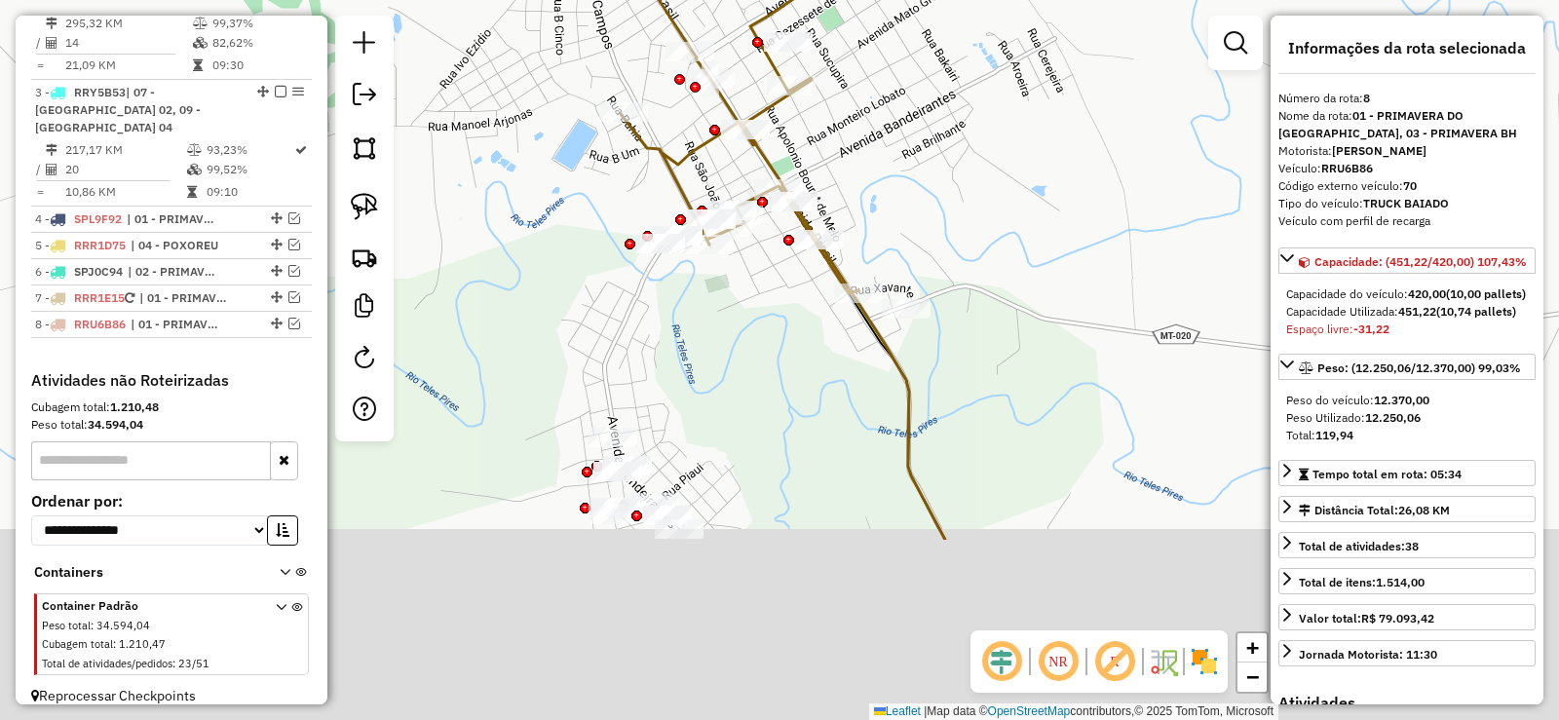
drag, startPoint x: 779, startPoint y: 587, endPoint x: 760, endPoint y: 339, distance: 248.2
click at [760, 339] on div "Janela de atendimento Grade de atendimento Capacidade Transportadoras Veículos …" at bounding box center [779, 360] width 1559 height 720
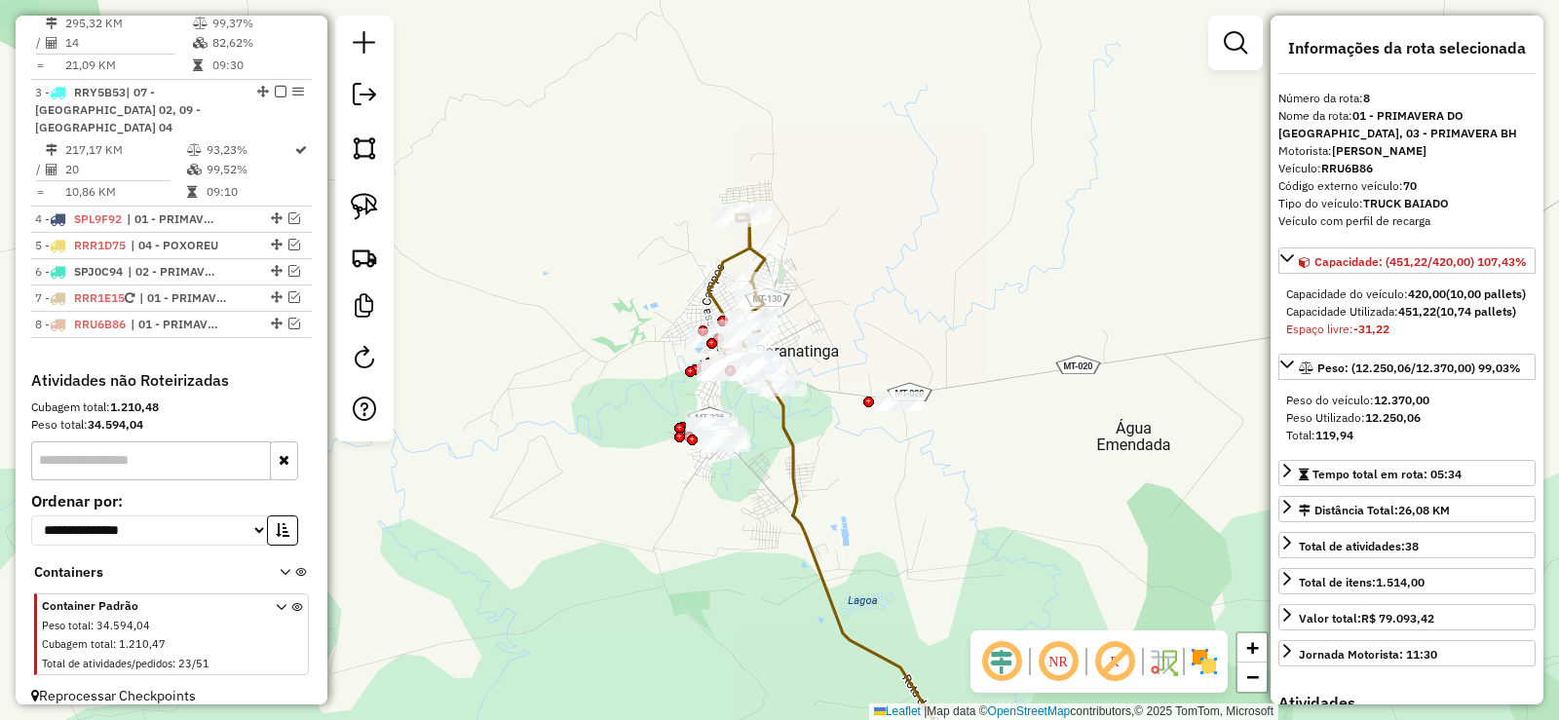
drag, startPoint x: 963, startPoint y: 211, endPoint x: 890, endPoint y: 286, distance: 104.8
click at [890, 286] on div "Janela de atendimento Grade de atendimento Capacidade Transportadoras Veículos …" at bounding box center [779, 360] width 1559 height 720
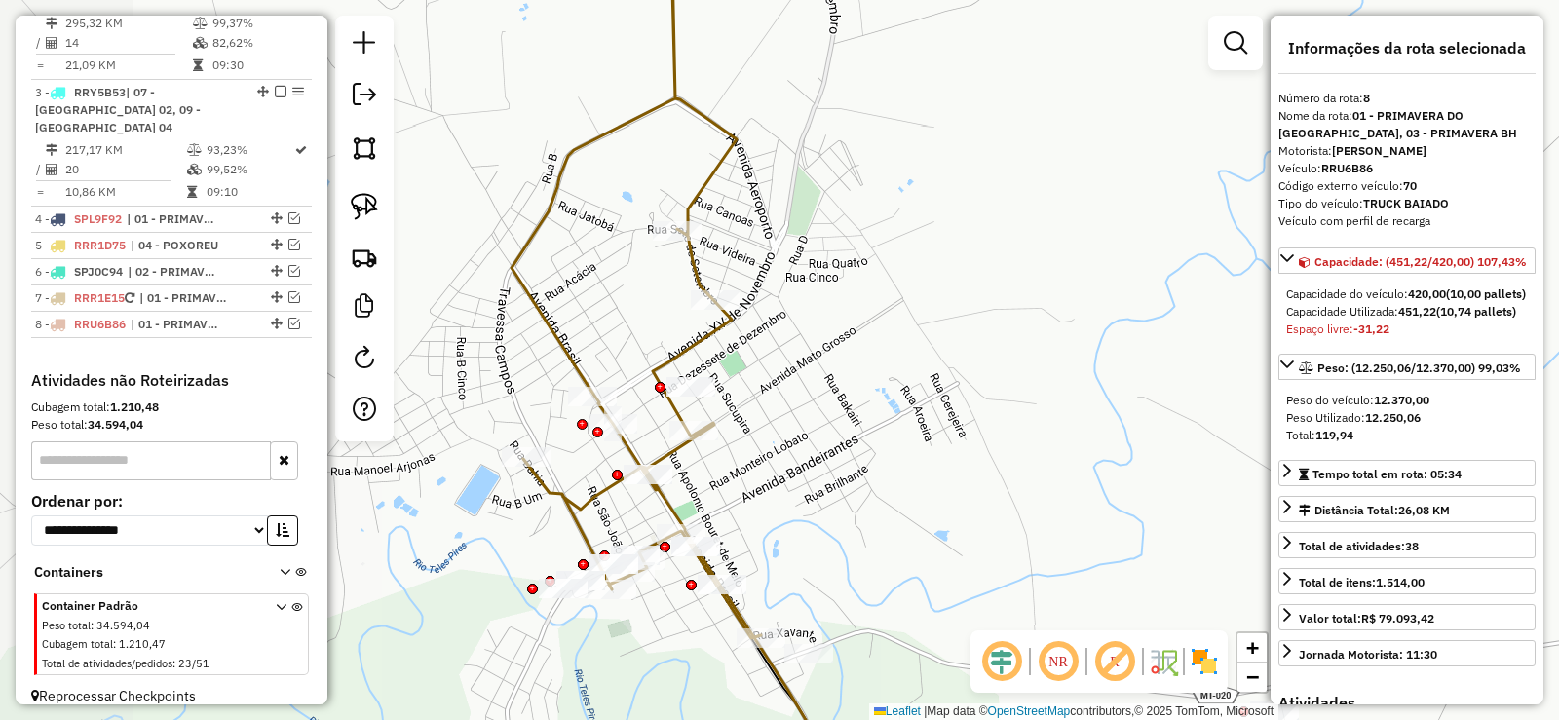
drag, startPoint x: 756, startPoint y: 331, endPoint x: 1089, endPoint y: 278, distance: 336.6
click at [1089, 278] on div "Janela de atendimento Grade de atendimento Capacidade Transportadoras Veículos …" at bounding box center [779, 360] width 1559 height 720
click at [678, 417] on icon at bounding box center [636, 299] width 249 height 677
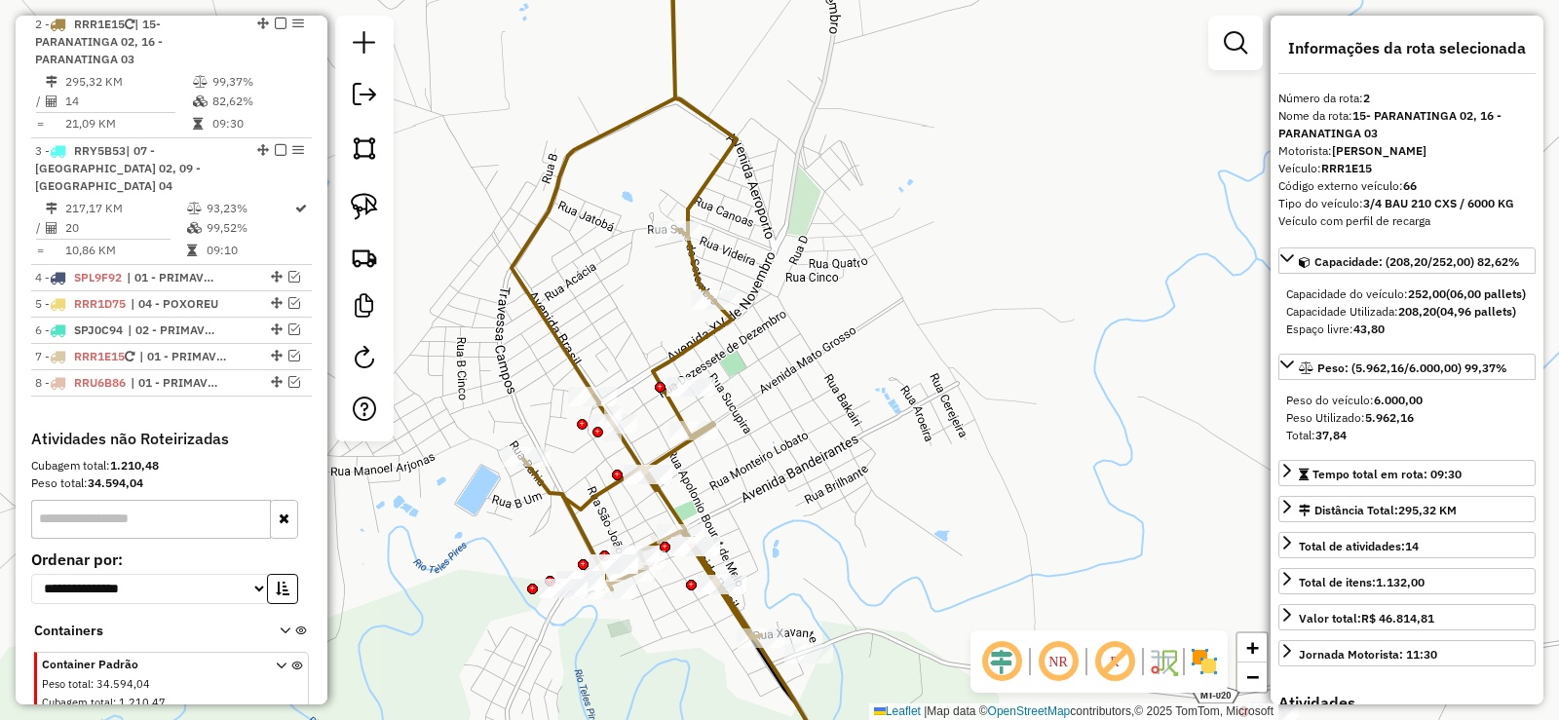
scroll to position [881, 0]
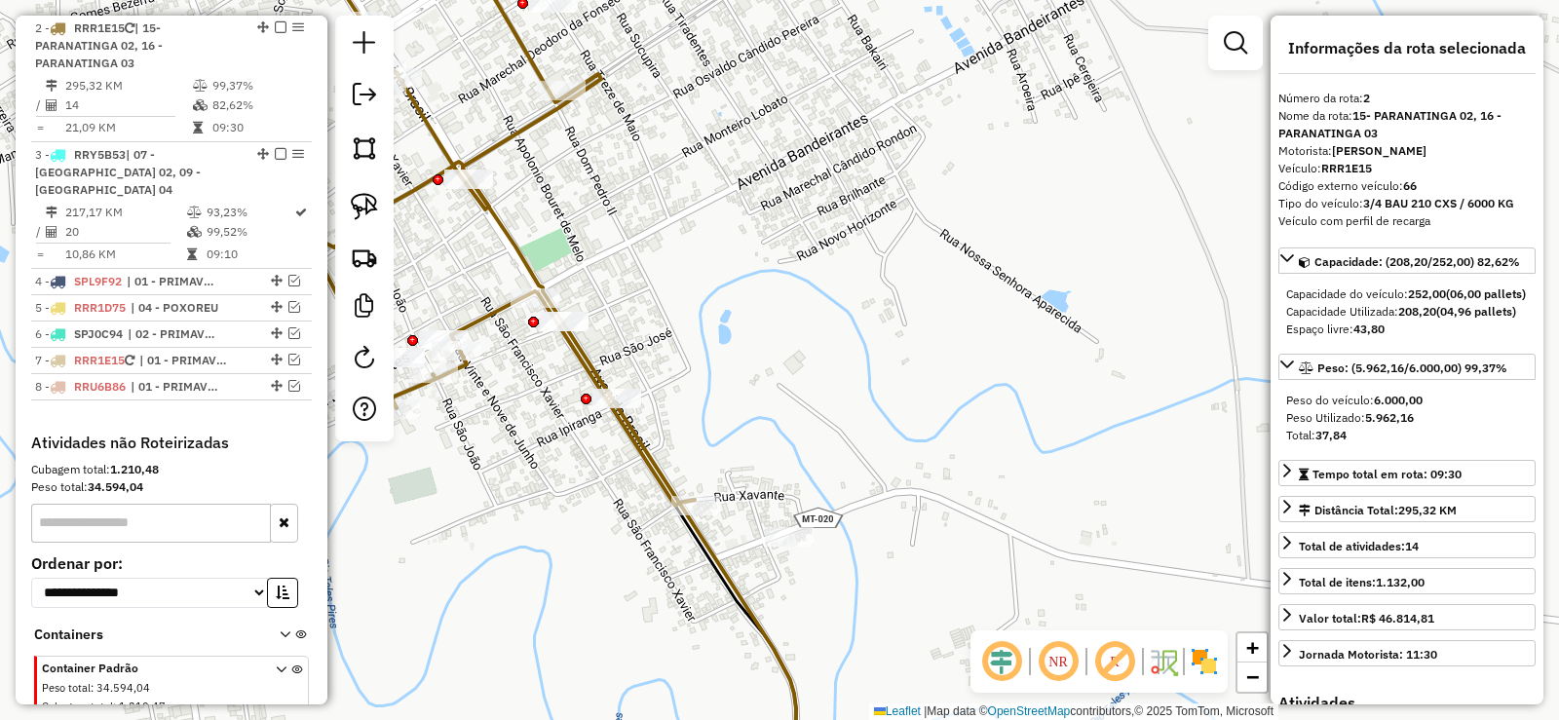
click at [500, 222] on icon at bounding box center [629, 433] width 333 height 718
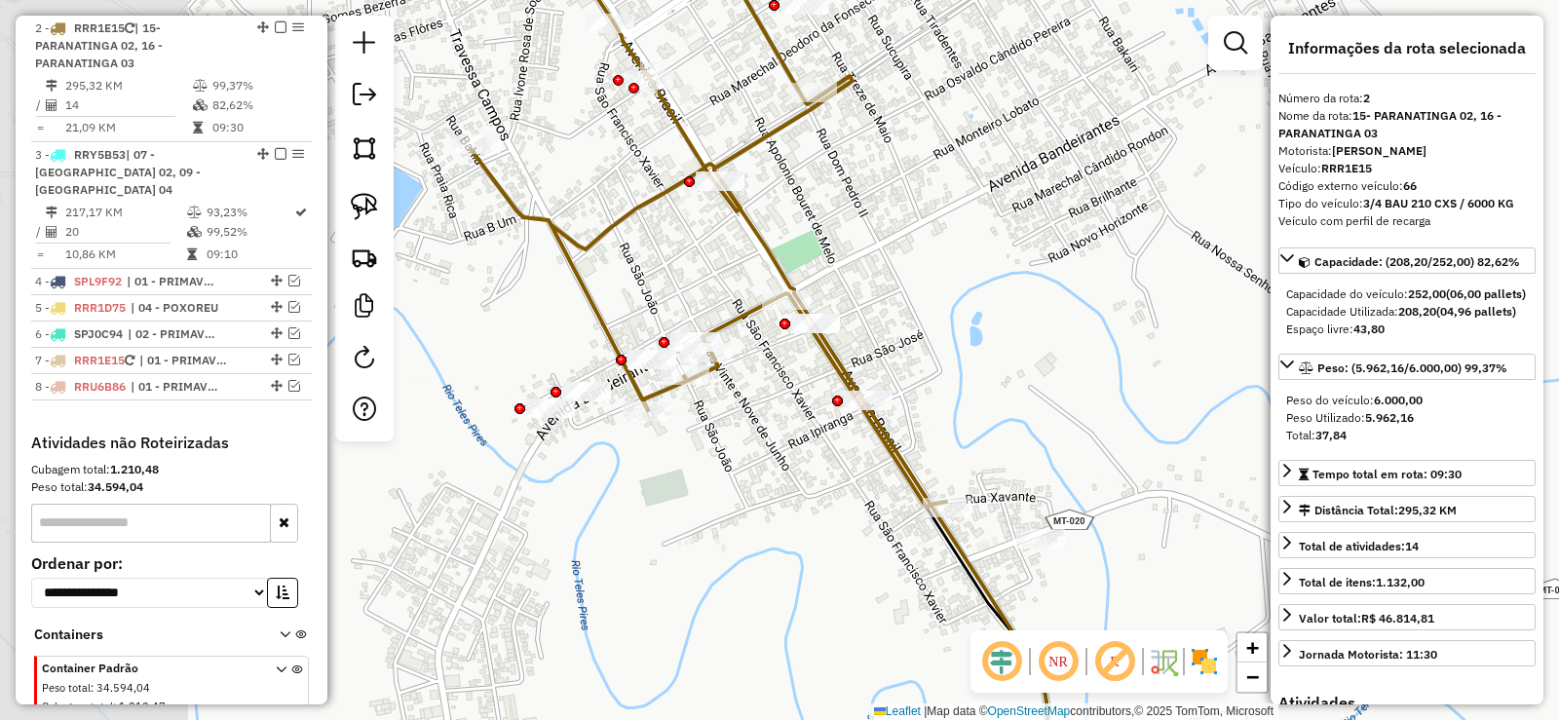
drag, startPoint x: 643, startPoint y: 196, endPoint x: 886, endPoint y: 201, distance: 242.7
click at [886, 201] on div "Janela de atendimento Grade de atendimento Capacidade Transportadoras Veículos …" at bounding box center [779, 360] width 1559 height 720
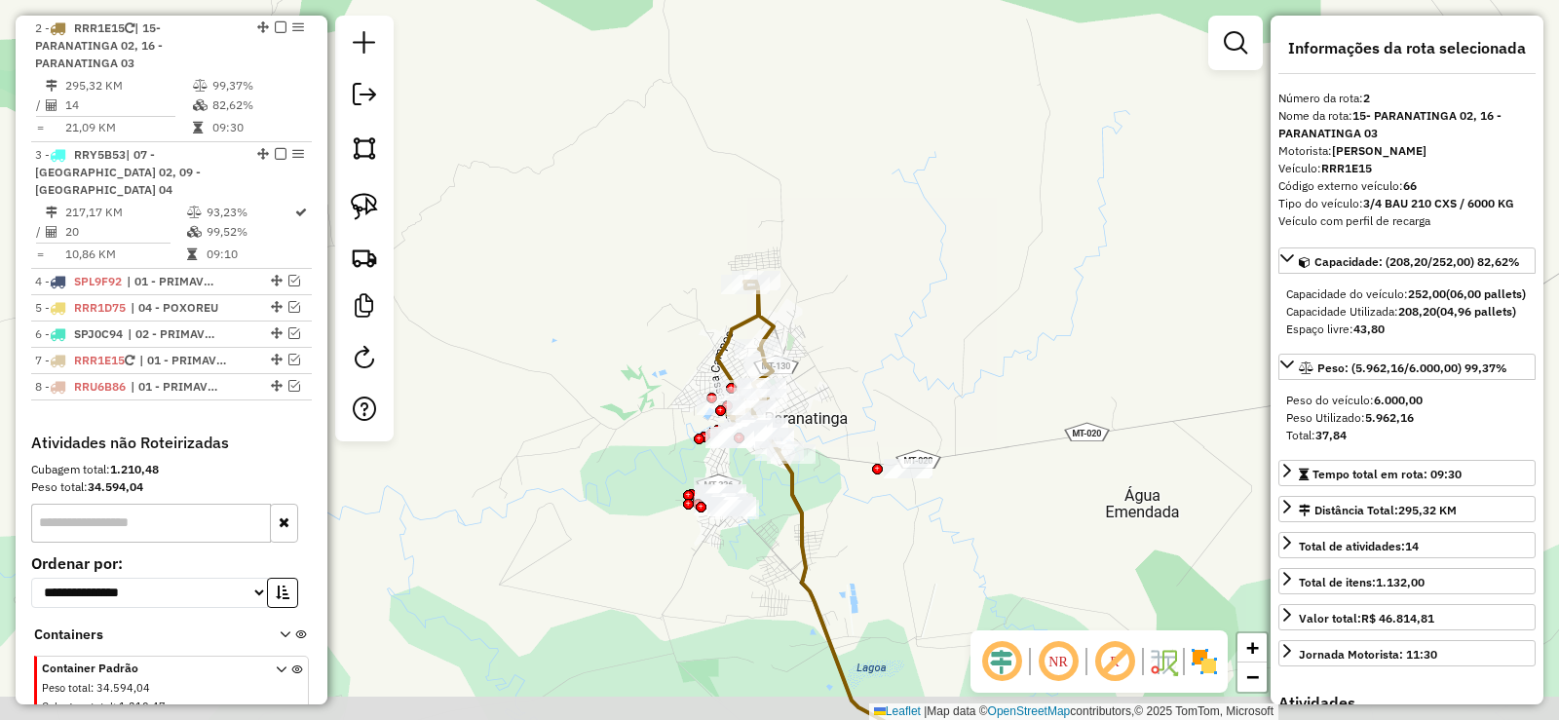
drag, startPoint x: 732, startPoint y: 556, endPoint x: 965, endPoint y: 7, distance: 597.0
click at [968, 32] on div "Janela de atendimento Grade de atendimento Capacidade Transportadoras Veículos …" at bounding box center [779, 360] width 1559 height 720
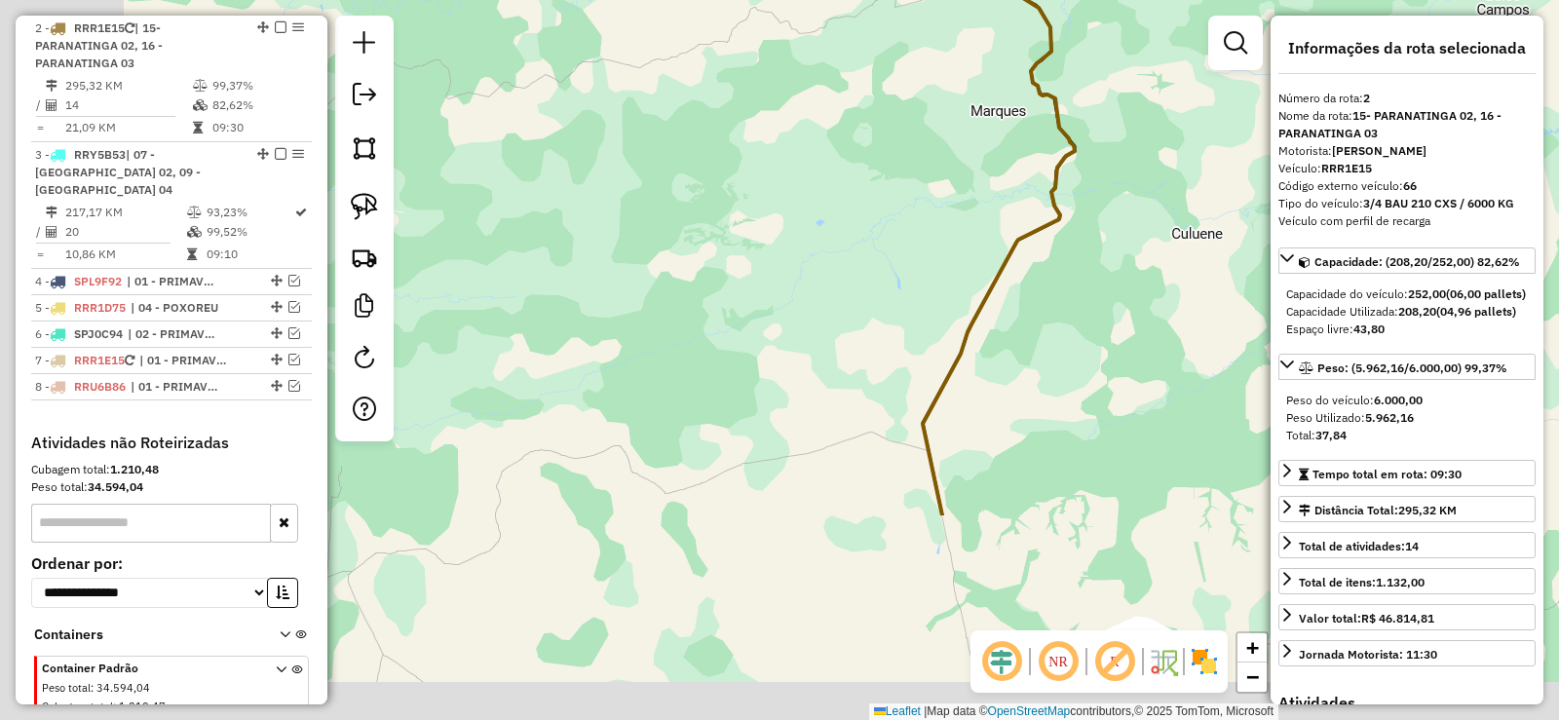
drag, startPoint x: 891, startPoint y: 254, endPoint x: 904, endPoint y: 78, distance: 176.9
click at [904, 78] on div "Janela de atendimento Grade de atendimento Capacidade Transportadoras Veículos …" at bounding box center [779, 360] width 1559 height 720
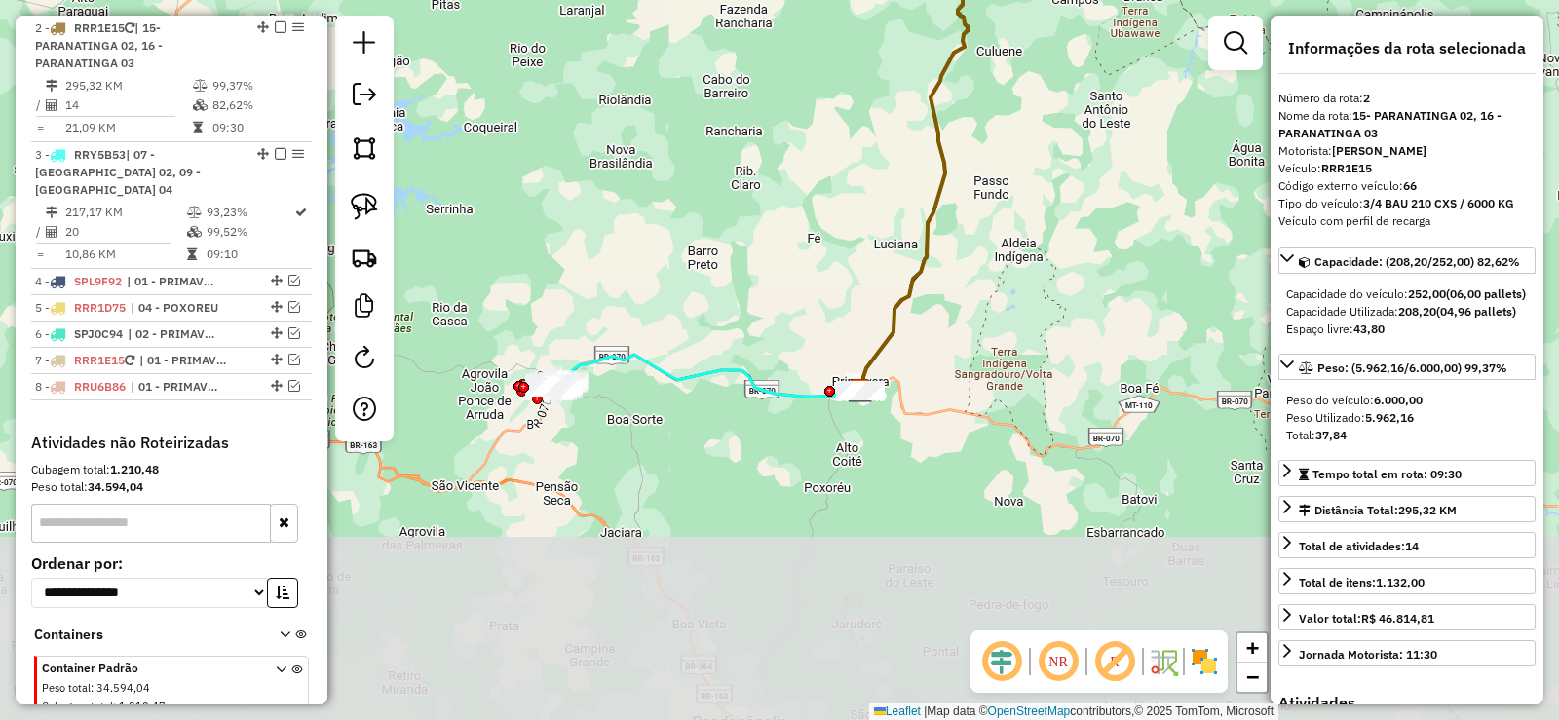
drag, startPoint x: 812, startPoint y: 399, endPoint x: 903, endPoint y: 163, distance: 253.0
click at [903, 163] on div "Janela de atendimento Grade de atendimento Capacidade Transportadoras Veículos …" at bounding box center [779, 360] width 1559 height 720
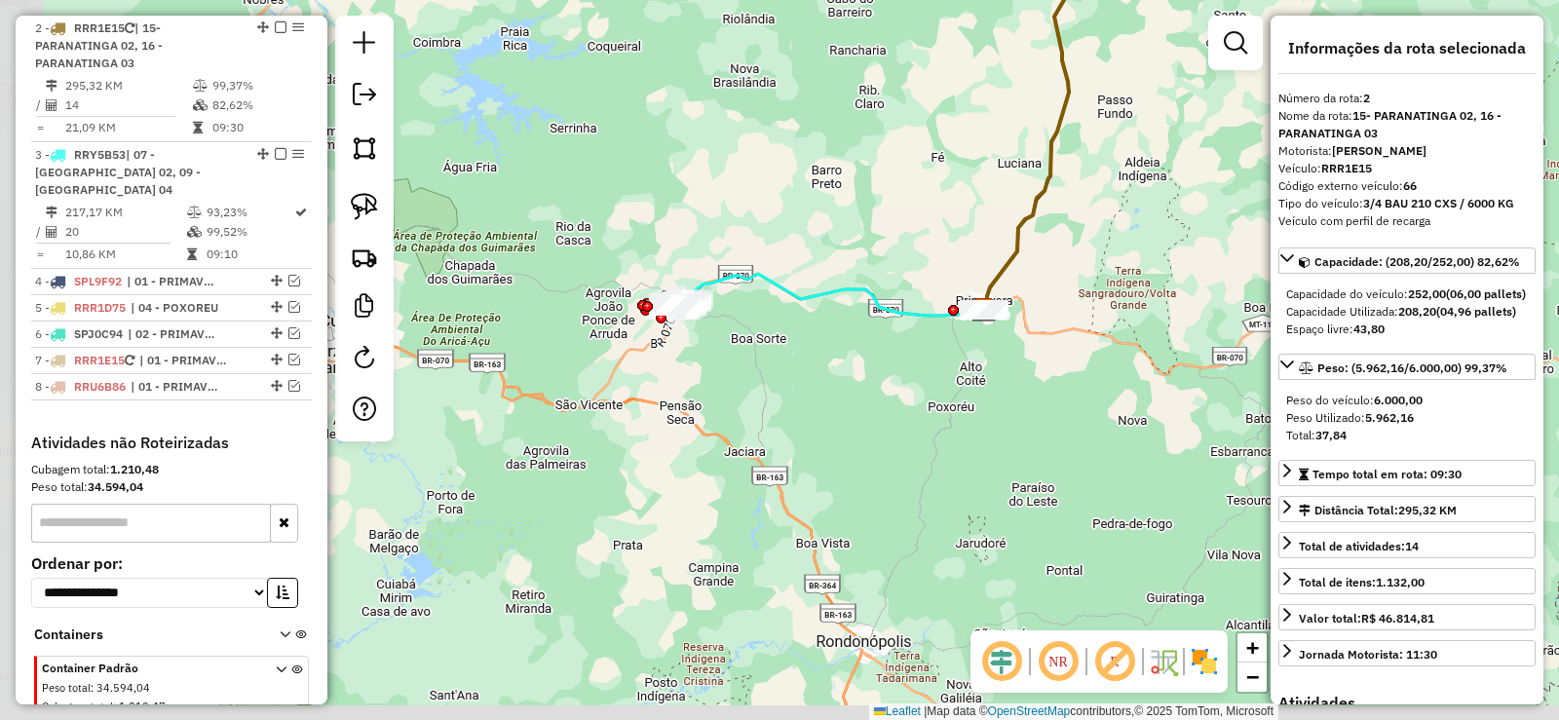
drag, startPoint x: 768, startPoint y: 300, endPoint x: 810, endPoint y: 290, distance: 43.0
click at [829, 259] on div "Janela de atendimento Grade de atendimento Capacidade Transportadoras Veículos …" at bounding box center [779, 360] width 1559 height 720
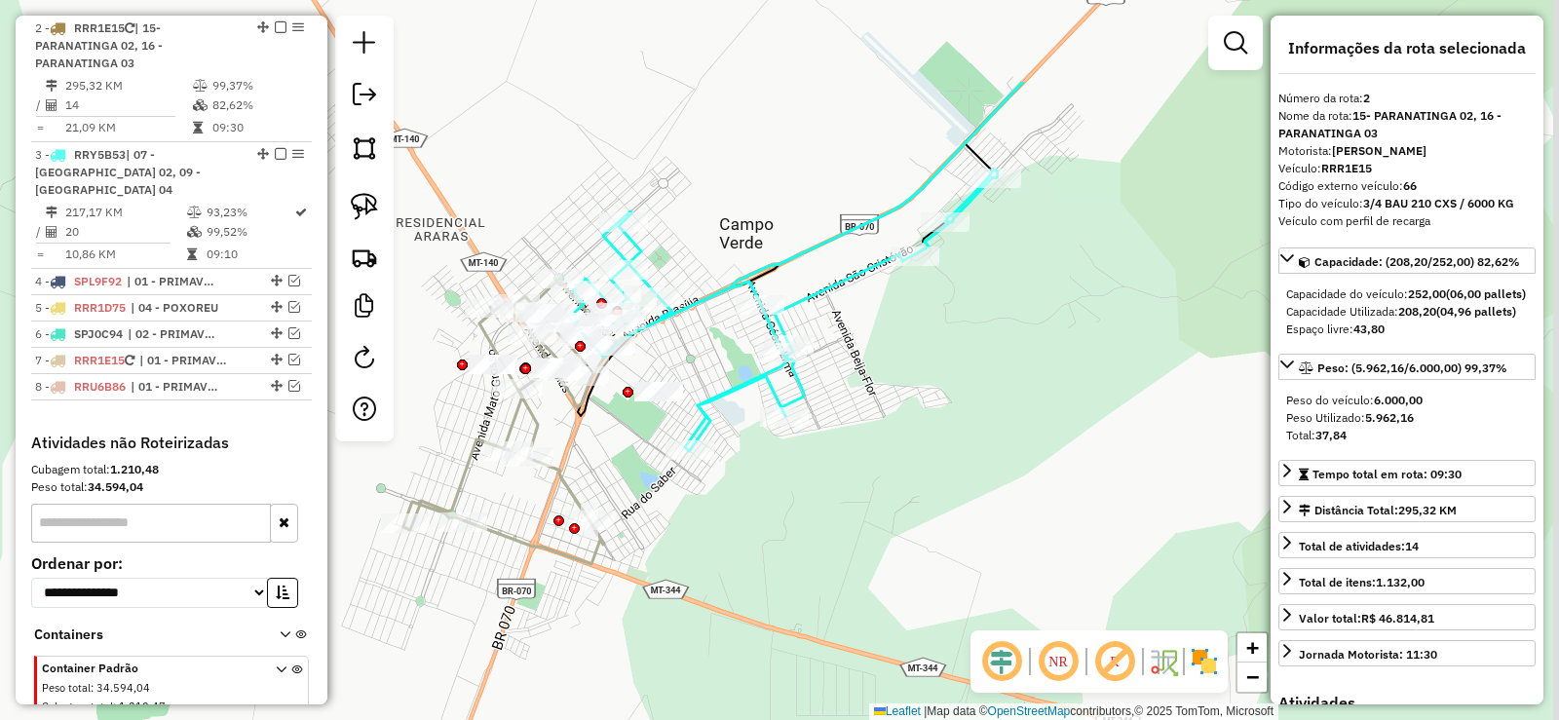
drag, startPoint x: 910, startPoint y: 298, endPoint x: 712, endPoint y: 460, distance: 255.6
click at [712, 460] on div "Janela de atendimento Grade de atendimento Capacidade Transportadoras Veículos …" at bounding box center [779, 360] width 1559 height 720
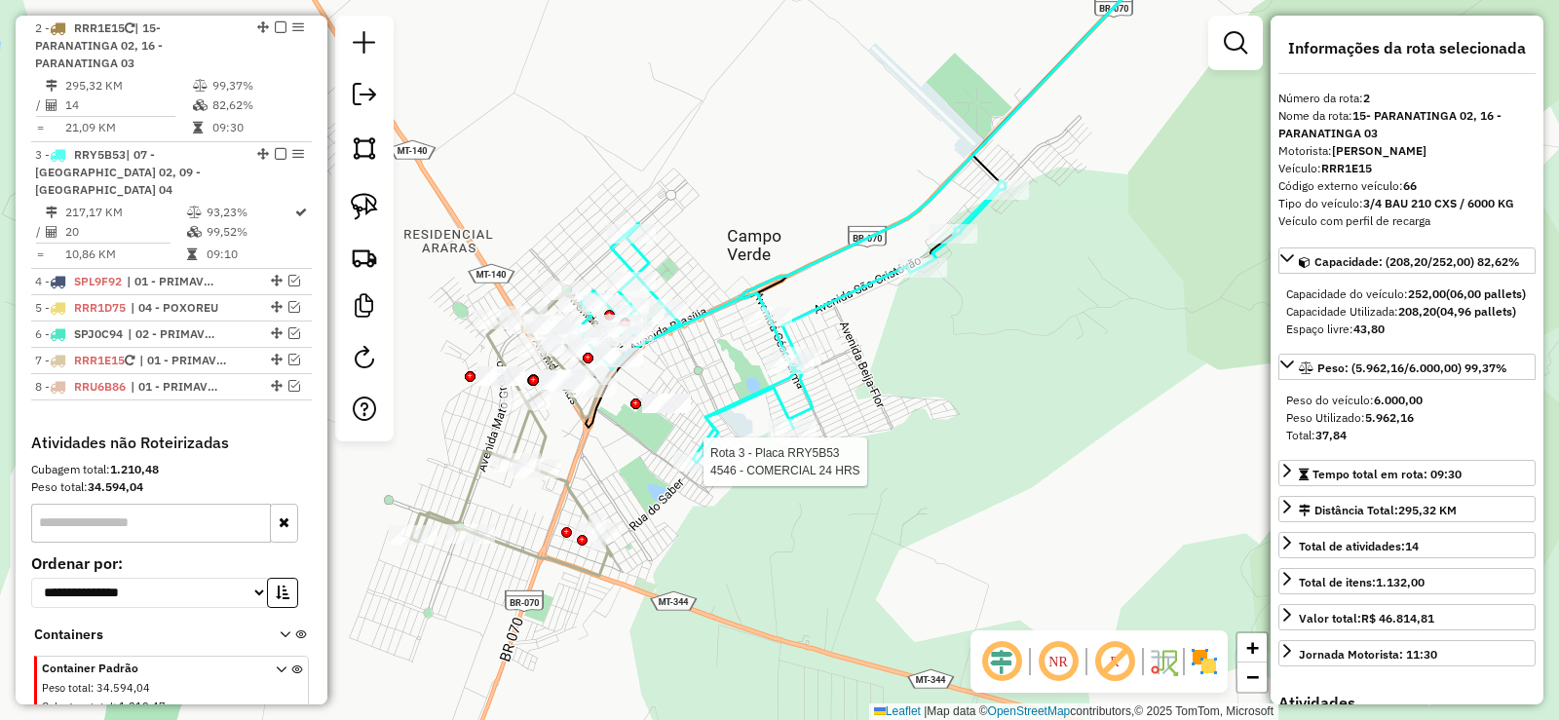
drag, startPoint x: 666, startPoint y: 368, endPoint x: 688, endPoint y: 372, distance: 22.8
click at [688, 372] on div "Rota 3 - Placa RRY5B53 4546 - COMERCIAL 24 HRS Janela de atendimento Grade de a…" at bounding box center [779, 360] width 1559 height 720
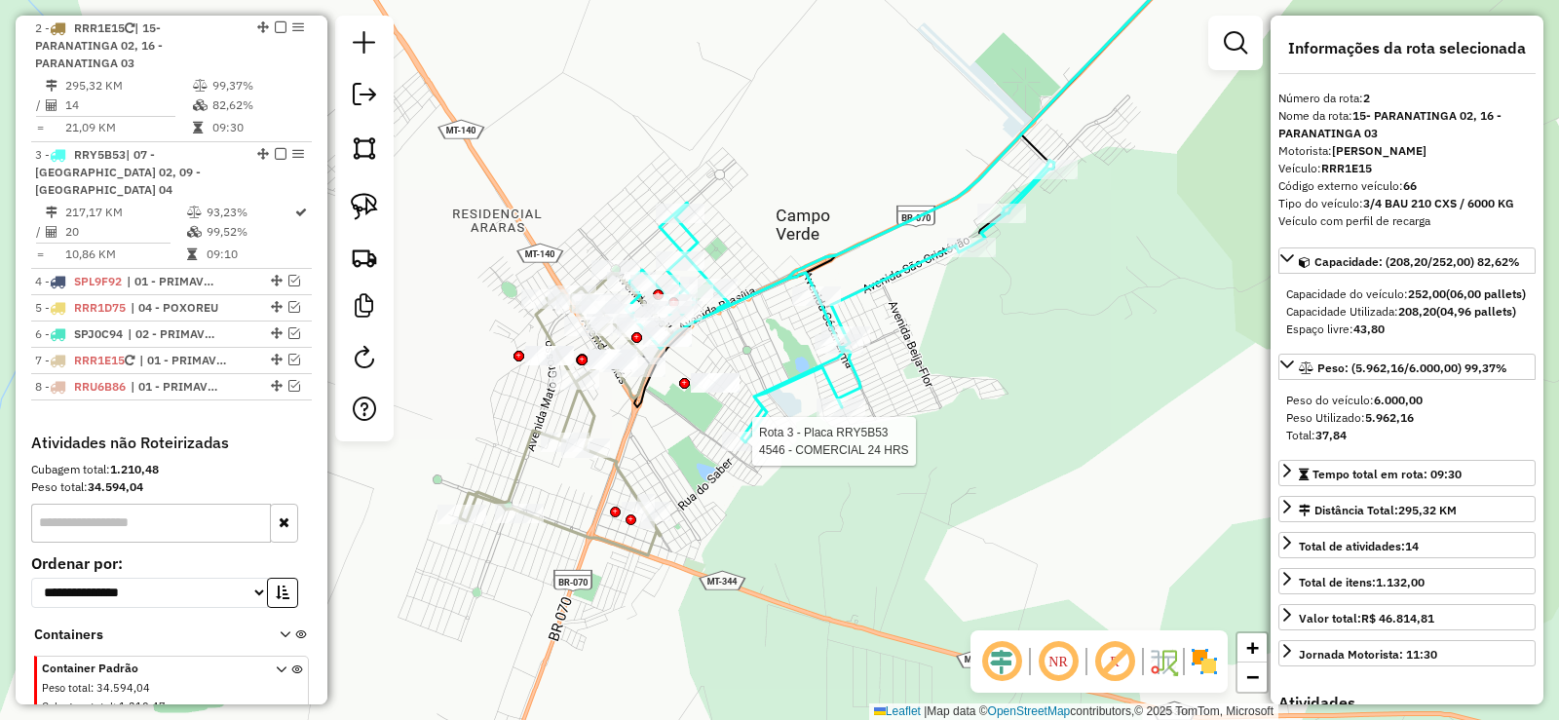
drag, startPoint x: 744, startPoint y: 356, endPoint x: 792, endPoint y: 335, distance: 52.9
click at [792, 335] on div "Rota 3 - Placa RRY5B53 4546 - COMERCIAL 24 HRS Janela de atendimento Grade de a…" at bounding box center [779, 360] width 1559 height 720
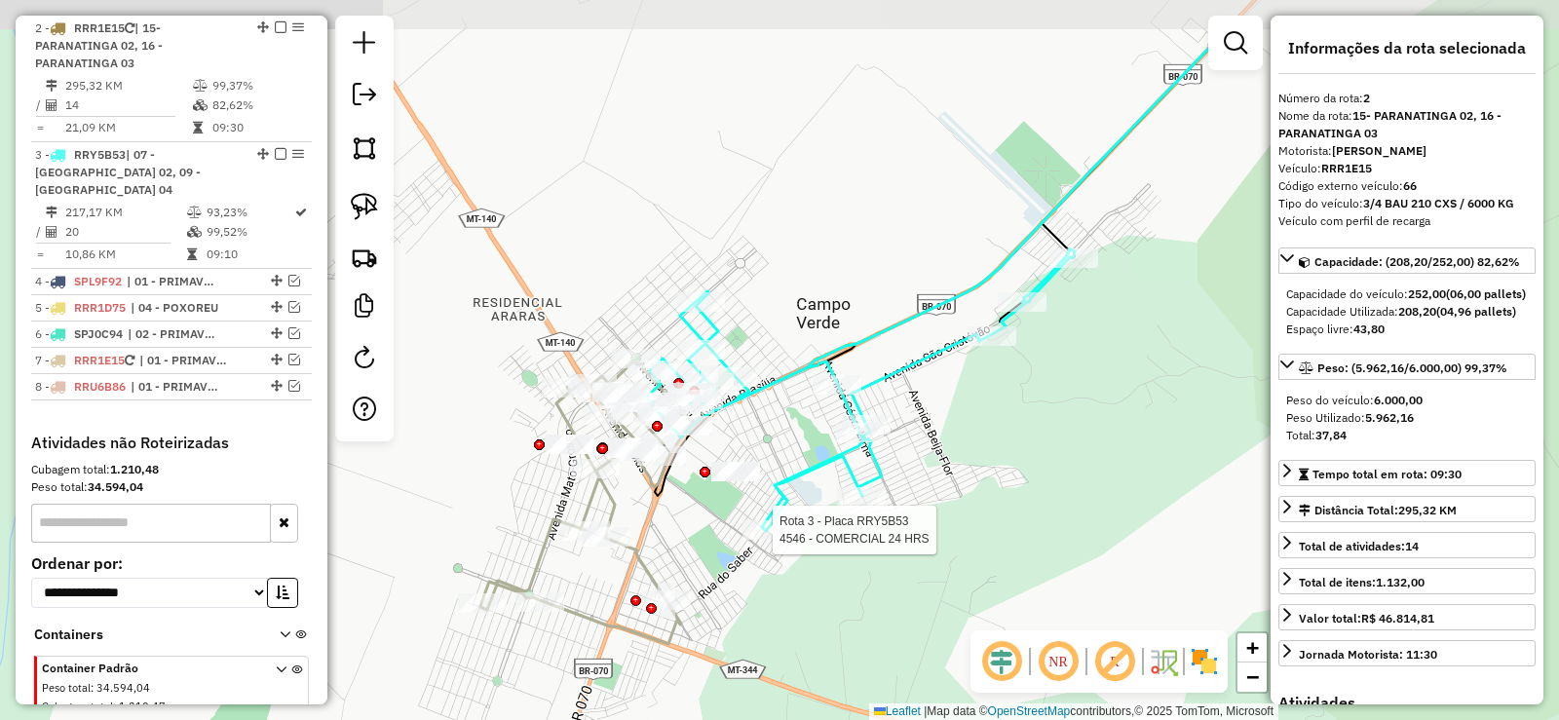
drag, startPoint x: 750, startPoint y: 175, endPoint x: 771, endPoint y: 264, distance: 91.0
click at [771, 264] on div "Rota 3 - Placa RRY5B53 4546 - COMERCIAL 24 HRS Janela de atendimento Grade de a…" at bounding box center [779, 360] width 1559 height 720
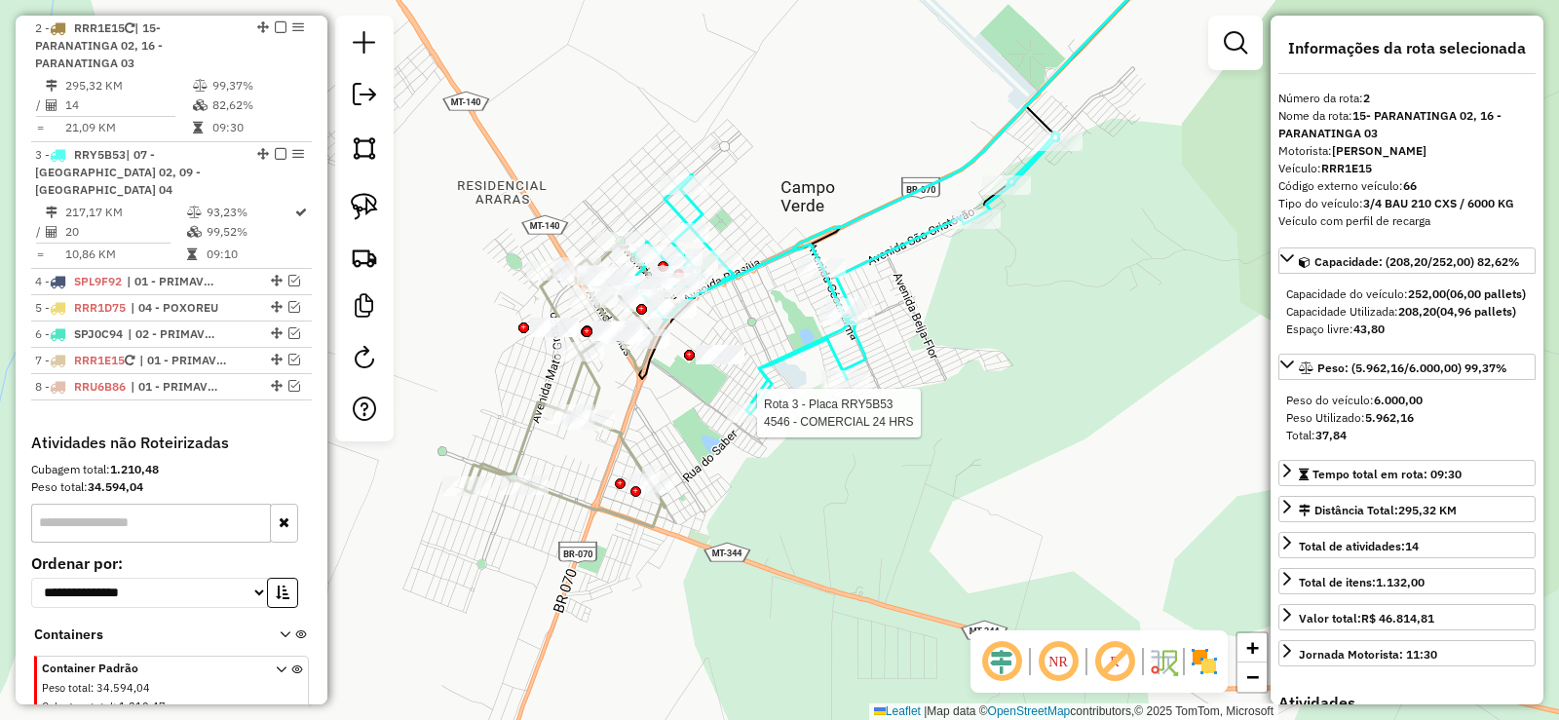
drag, startPoint x: 792, startPoint y: 279, endPoint x: 770, endPoint y: 184, distance: 97.2
click at [770, 184] on div "Rota 3 - Placa RRY5B53 4546 - COMERCIAL 24 HRS Janela de atendimento Grade de a…" at bounding box center [779, 360] width 1559 height 720
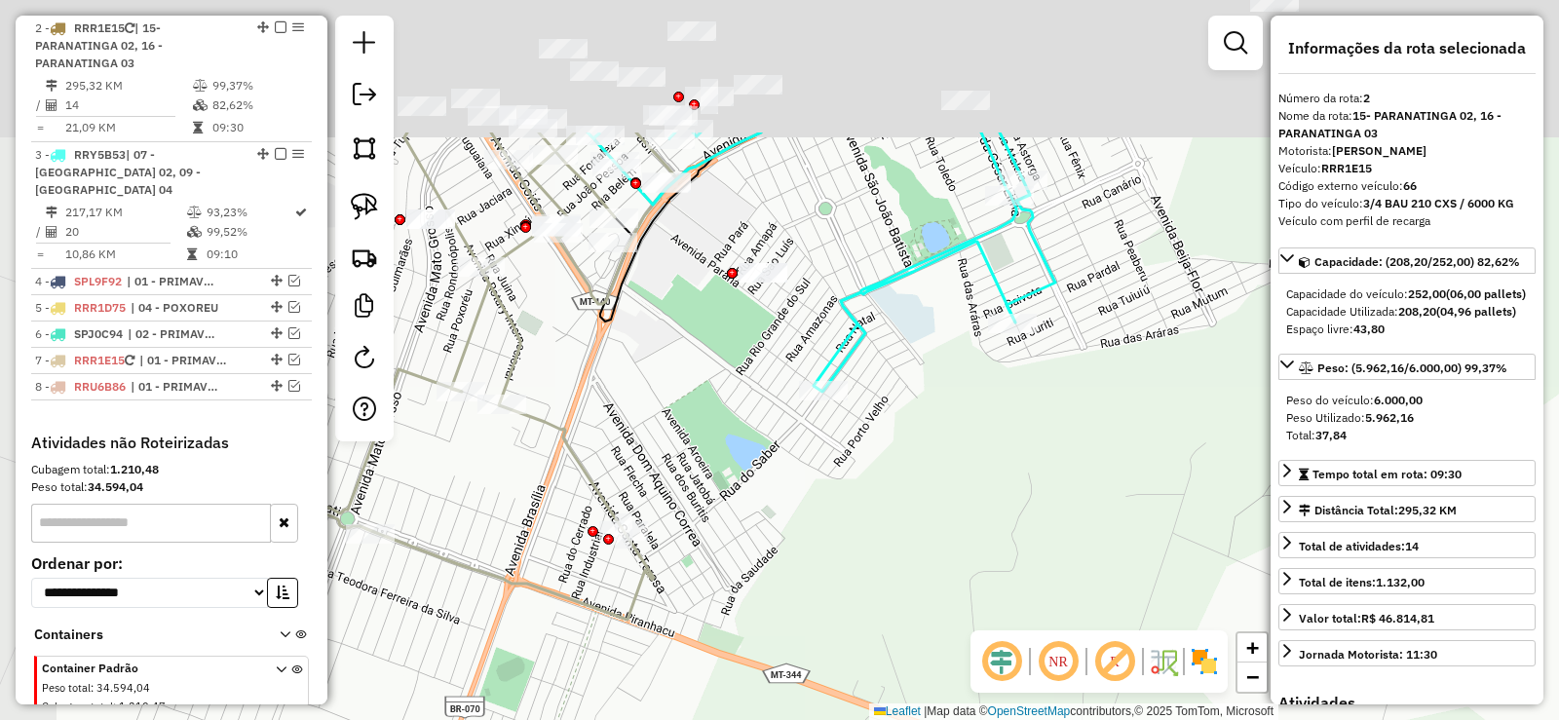
drag, startPoint x: 908, startPoint y: 293, endPoint x: 1012, endPoint y: 426, distance: 168.0
click at [1012, 426] on div "Janela de atendimento Grade de atendimento Capacidade Transportadoras Veículos …" at bounding box center [779, 360] width 1559 height 720
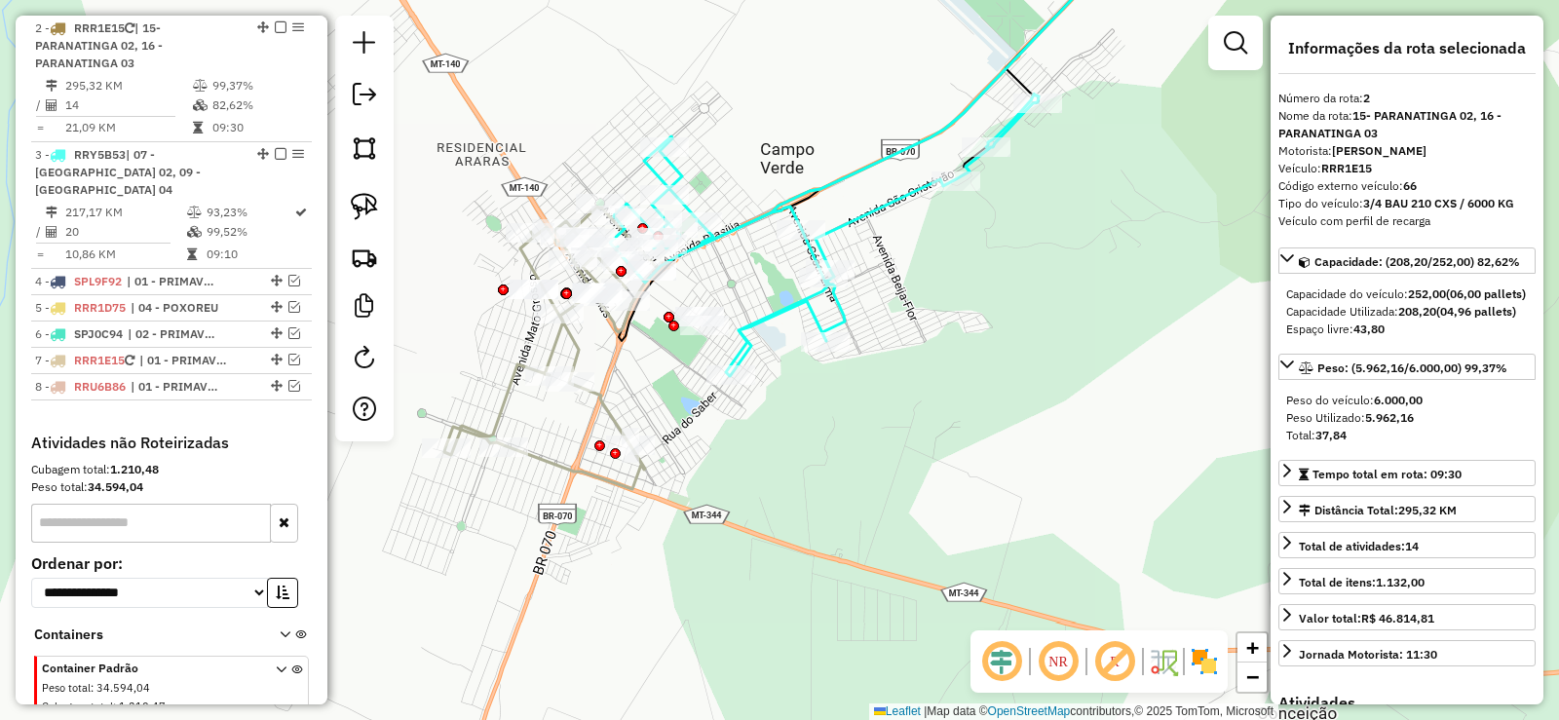
drag, startPoint x: 669, startPoint y: 350, endPoint x: 673, endPoint y: 333, distance: 17.3
click at [673, 331] on div at bounding box center [674, 326] width 11 height 11
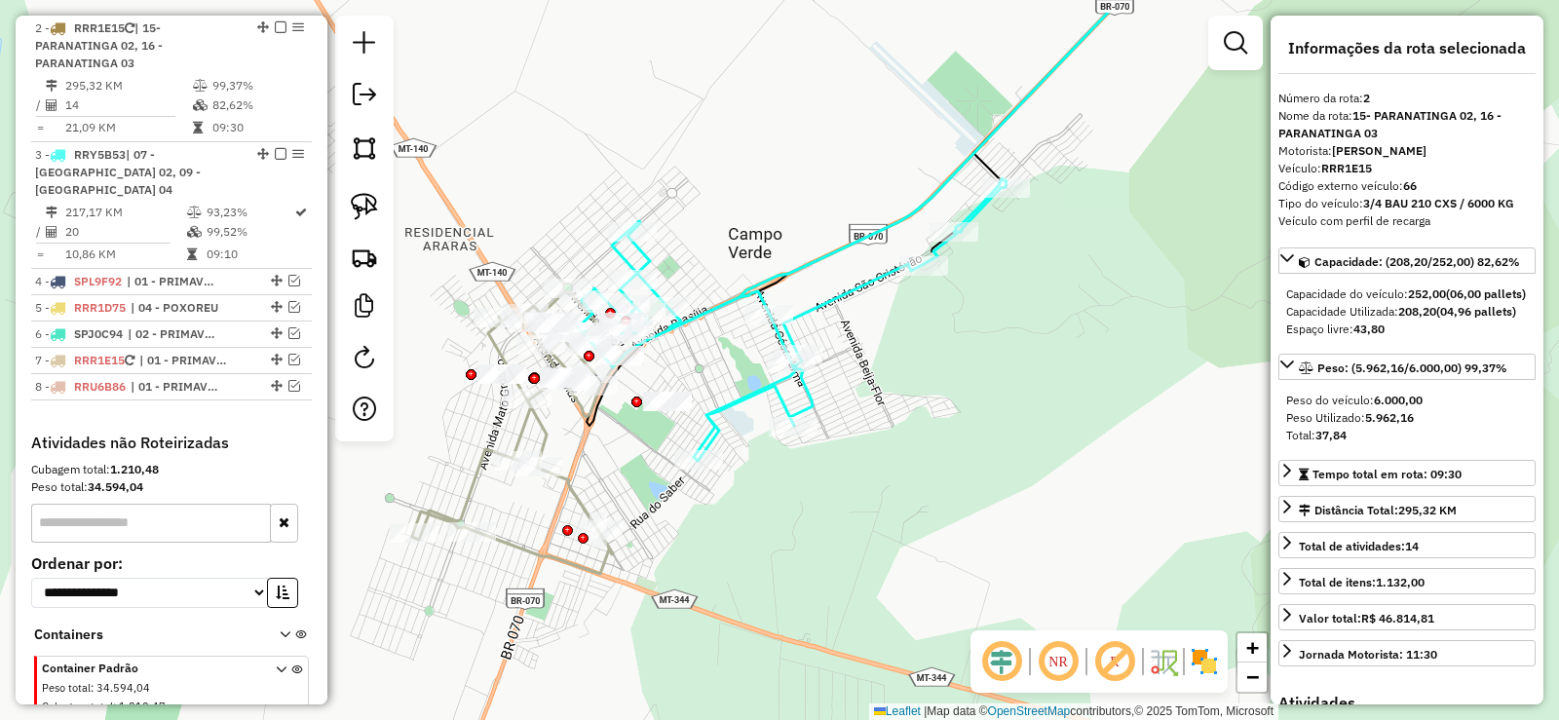
drag, startPoint x: 712, startPoint y: 286, endPoint x: 680, endPoint y: 370, distance: 90.7
click at [680, 370] on div "Janela de atendimento Grade de atendimento Capacidade Transportadoras Veículos …" at bounding box center [779, 360] width 1559 height 720
click at [369, 215] on img at bounding box center [364, 206] width 27 height 27
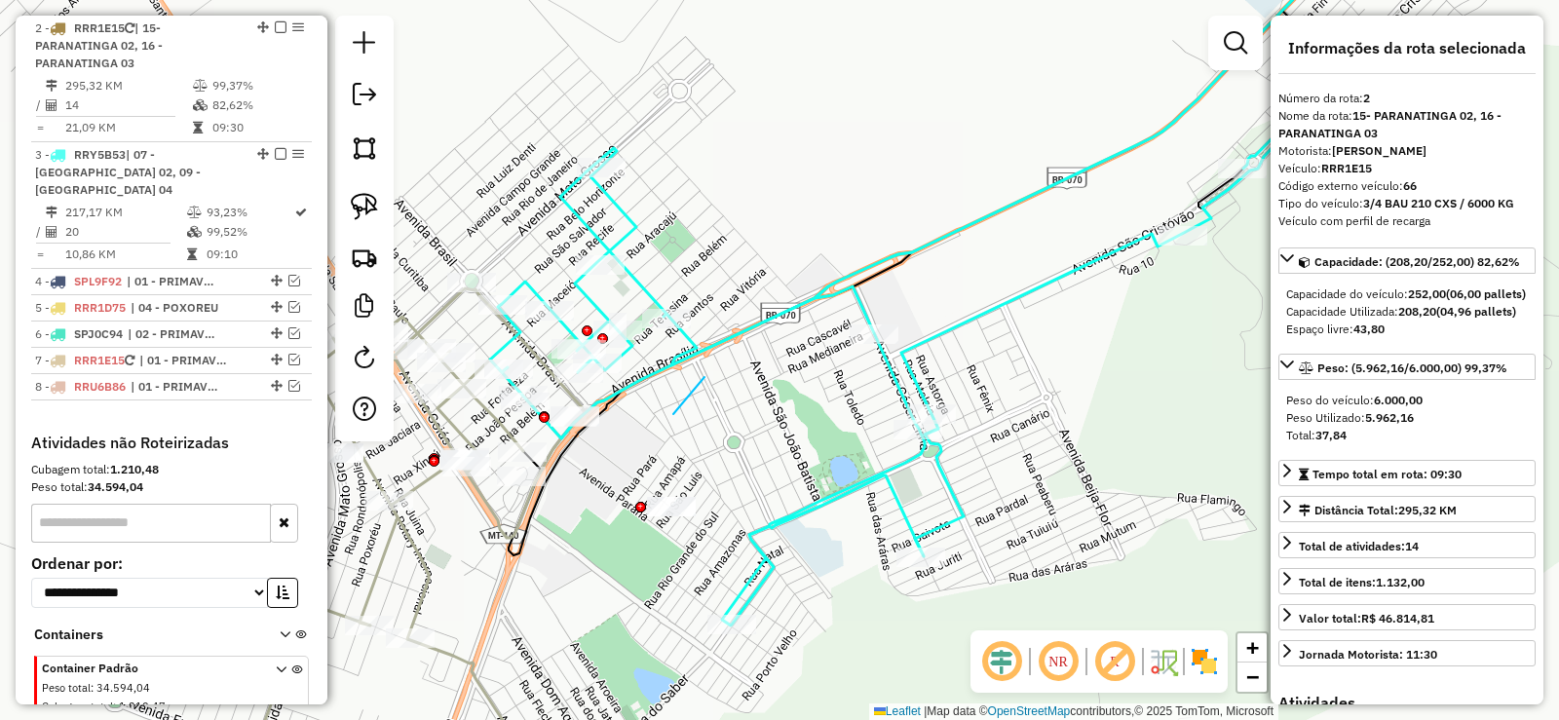
drag, startPoint x: 690, startPoint y: 396, endPoint x: 705, endPoint y: 377, distance: 23.6
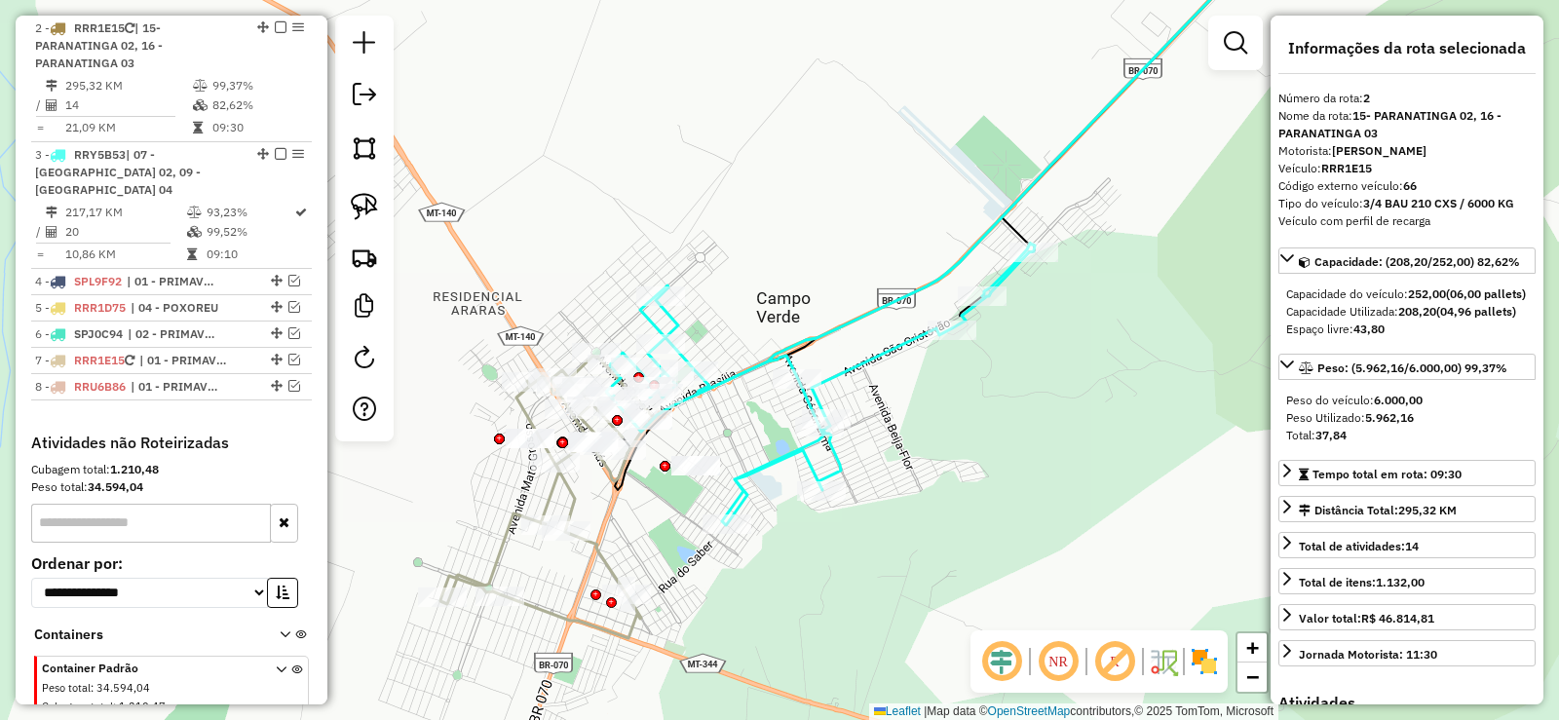
click at [730, 378] on icon at bounding box center [820, 385] width 429 height 282
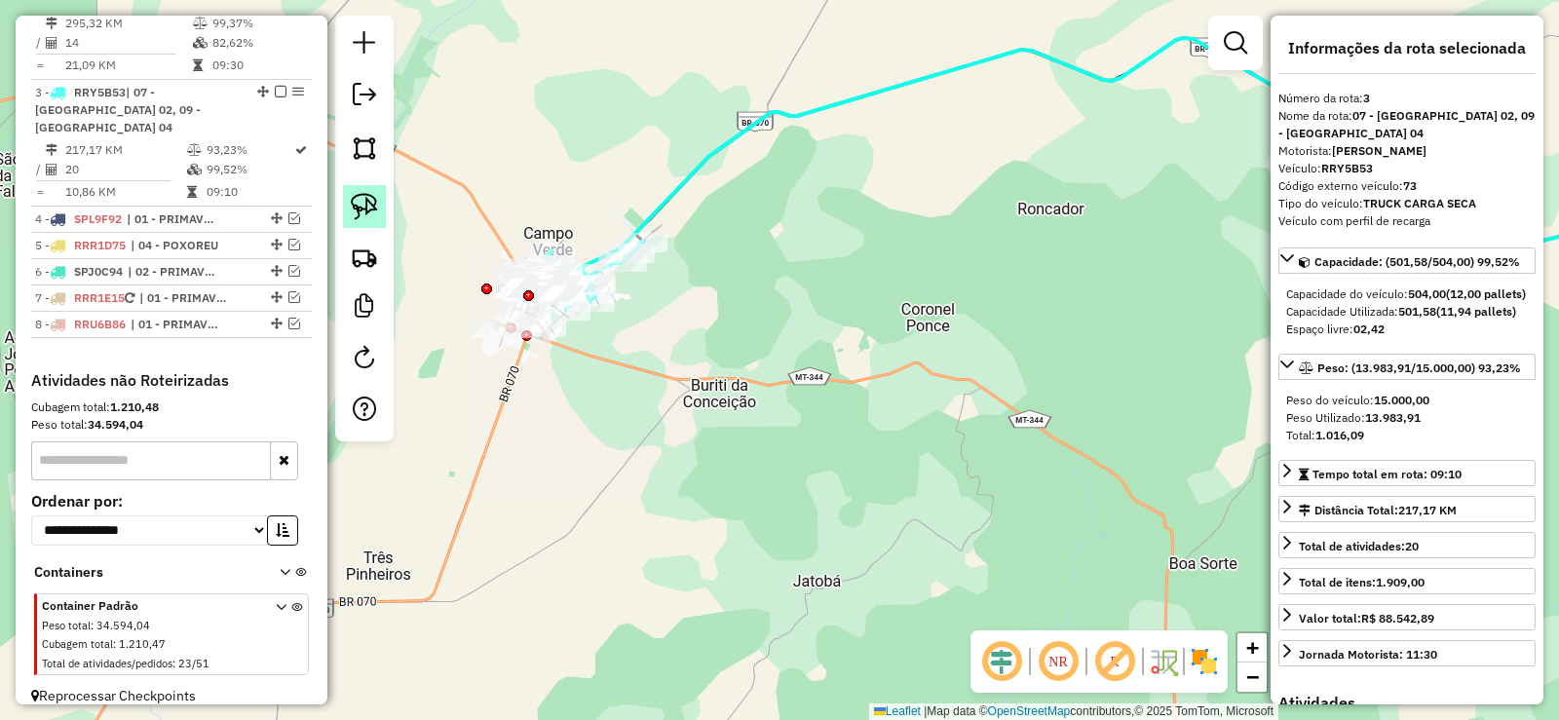
click at [364, 203] on img at bounding box center [364, 206] width 27 height 27
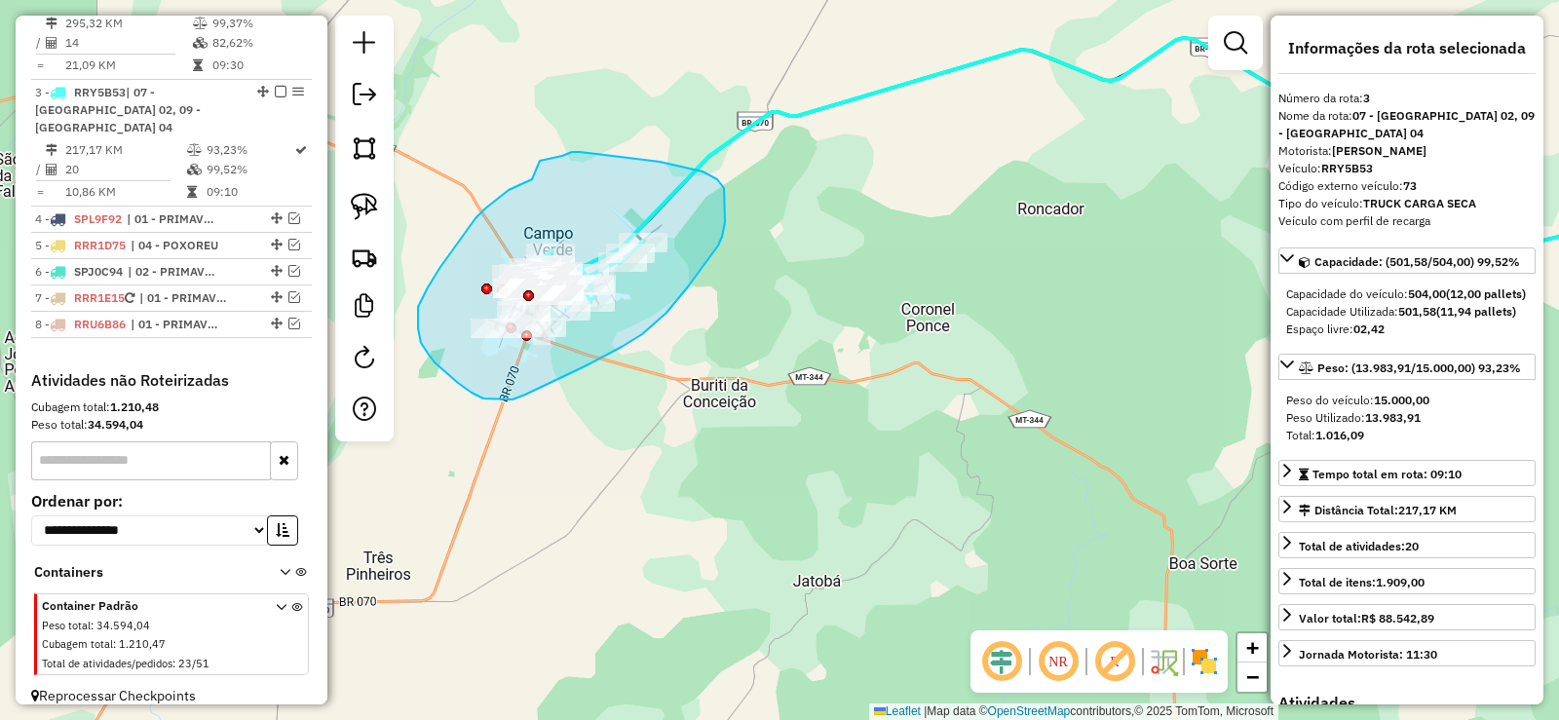
drag, startPoint x: 532, startPoint y: 179, endPoint x: 534, endPoint y: 162, distance: 17.7
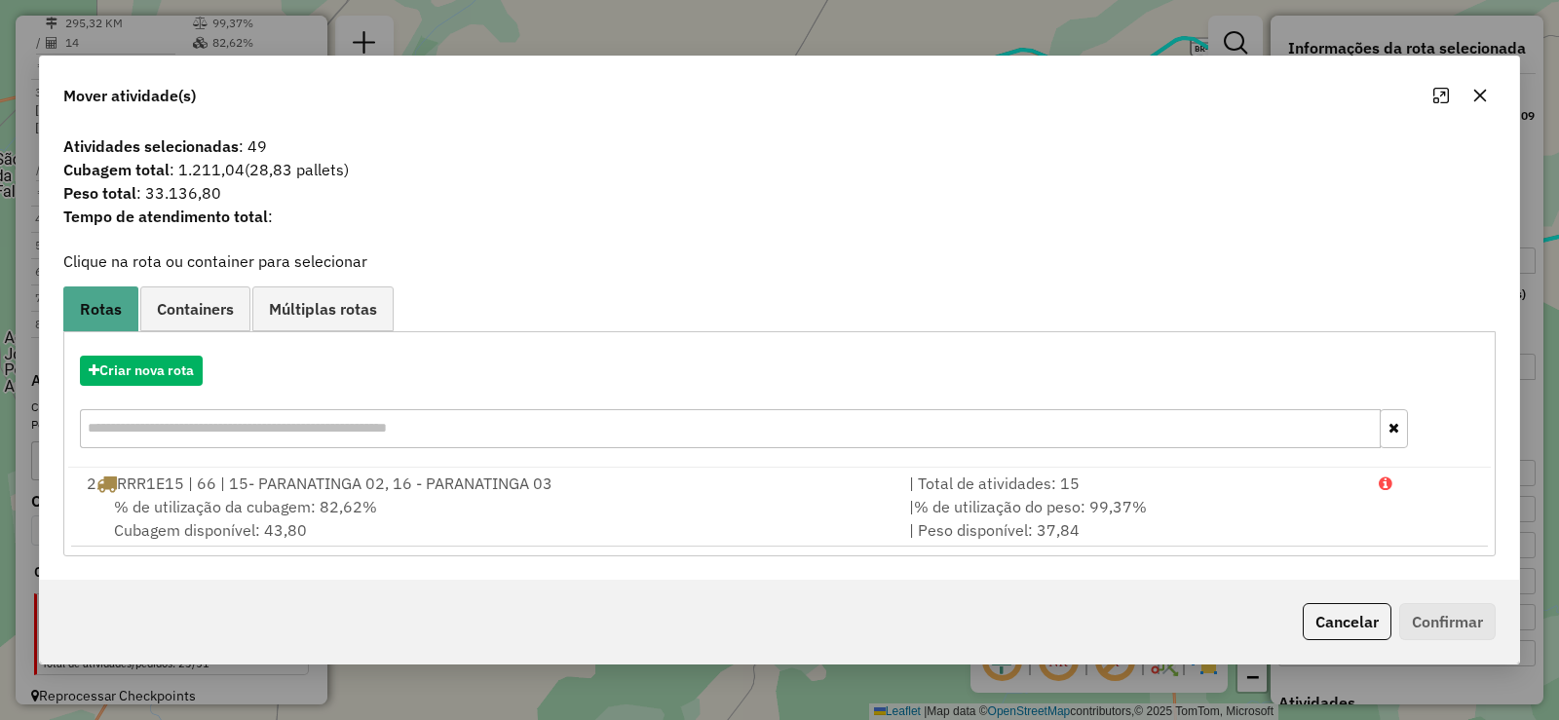
click at [1476, 101] on icon "button" at bounding box center [1481, 96] width 13 height 13
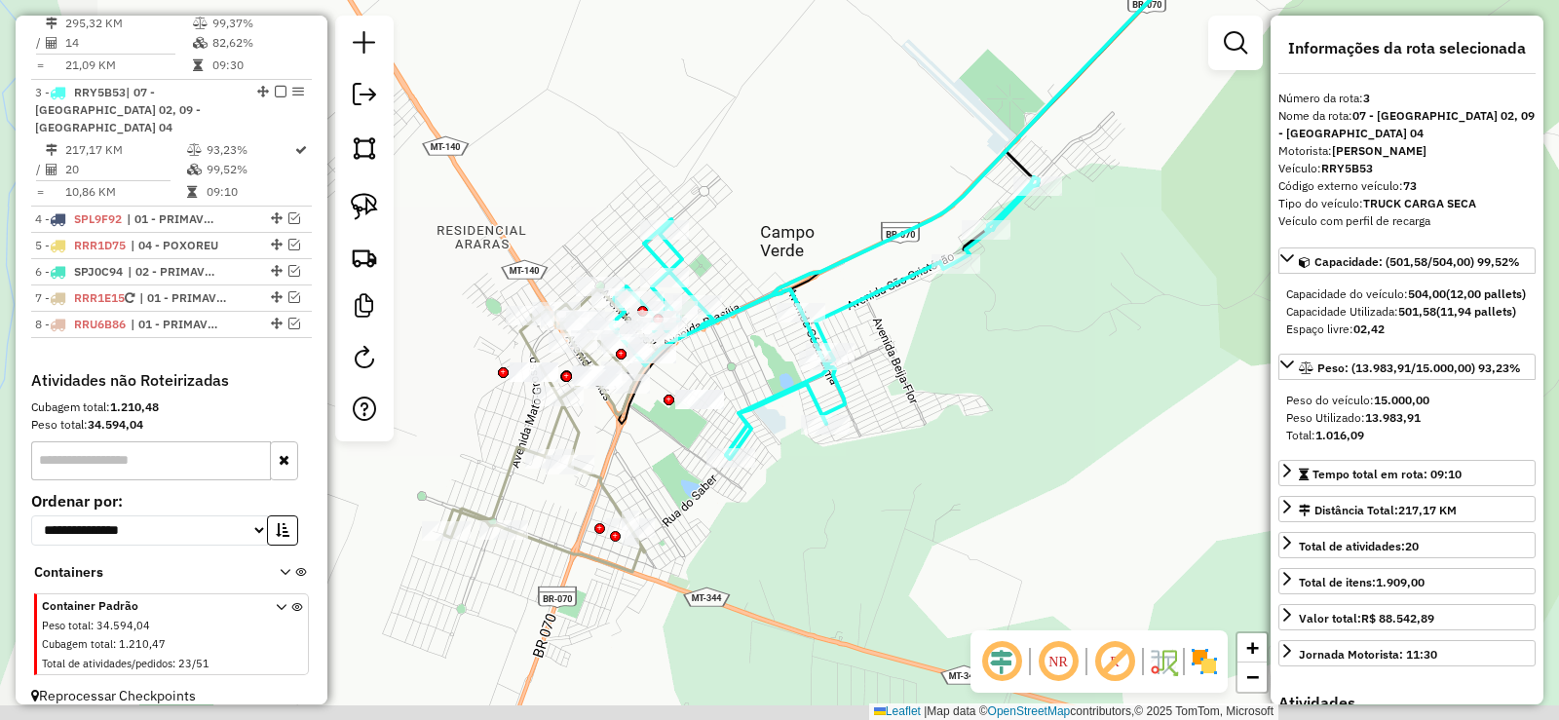
drag, startPoint x: 611, startPoint y: 205, endPoint x: 745, endPoint y: 64, distance: 193.7
click at [745, 64] on div "Janela de atendimento Grade de atendimento Capacidade Transportadoras Veículos …" at bounding box center [779, 360] width 1559 height 720
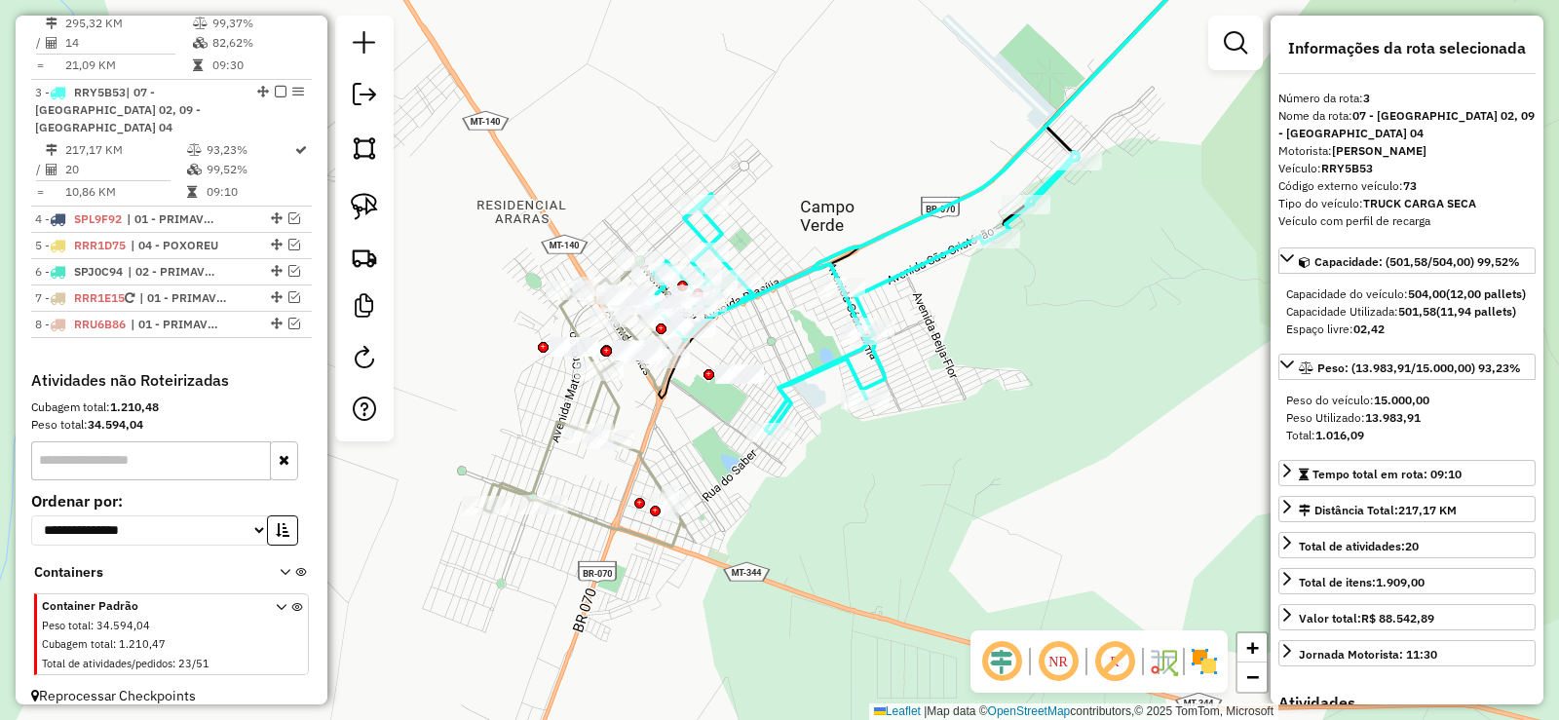
drag, startPoint x: 768, startPoint y: 106, endPoint x: 808, endPoint y: 81, distance: 47.3
click at [808, 81] on div "Janela de atendimento Grade de atendimento Capacidade Transportadoras Veículos …" at bounding box center [779, 360] width 1559 height 720
click at [1025, 348] on div "Janela de atendimento Grade de atendimento Capacidade Transportadoras Veículos …" at bounding box center [779, 360] width 1559 height 720
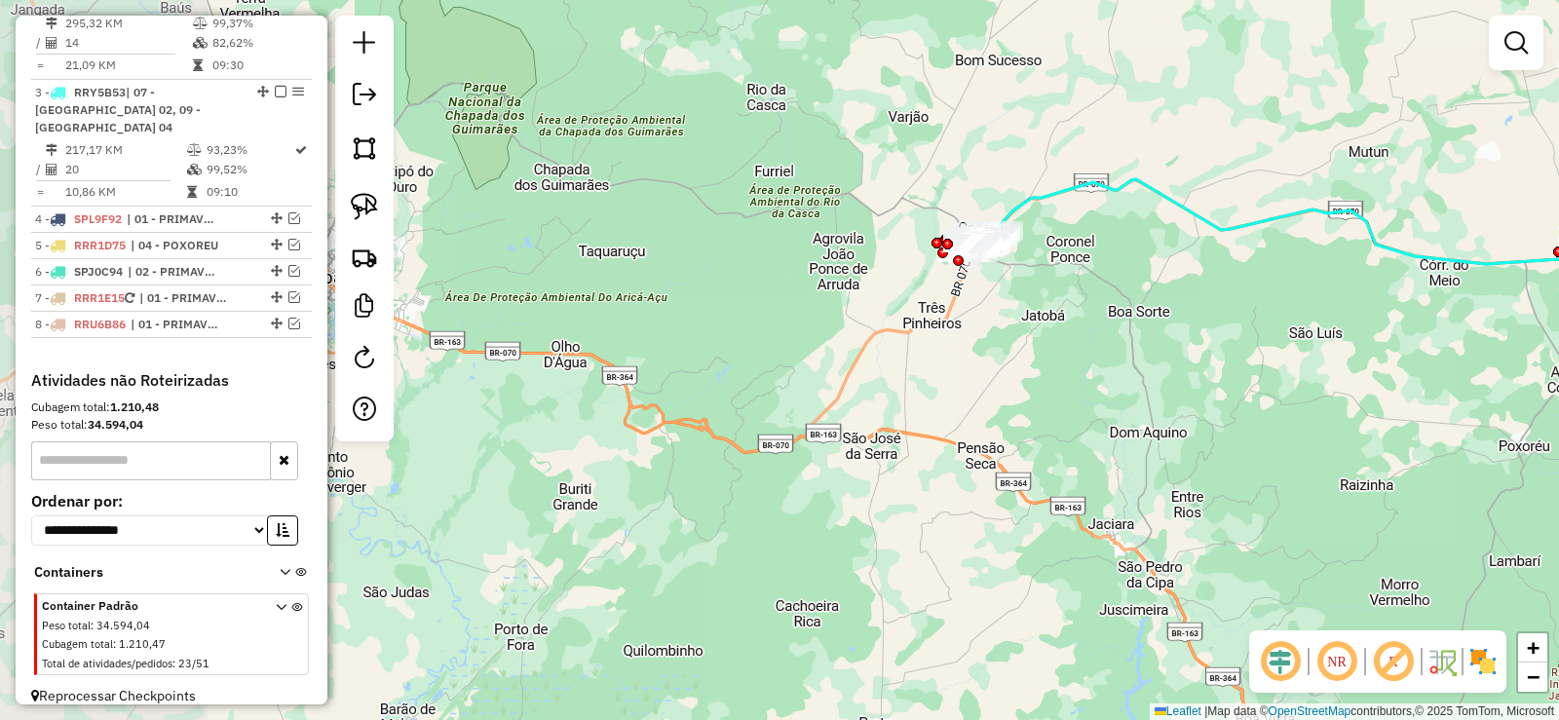
drag, startPoint x: 1153, startPoint y: 145, endPoint x: 916, endPoint y: 268, distance: 266.8
click at [922, 266] on div "Janela de atendimento Grade de atendimento Capacidade Transportadoras Veículos …" at bounding box center [779, 360] width 1559 height 720
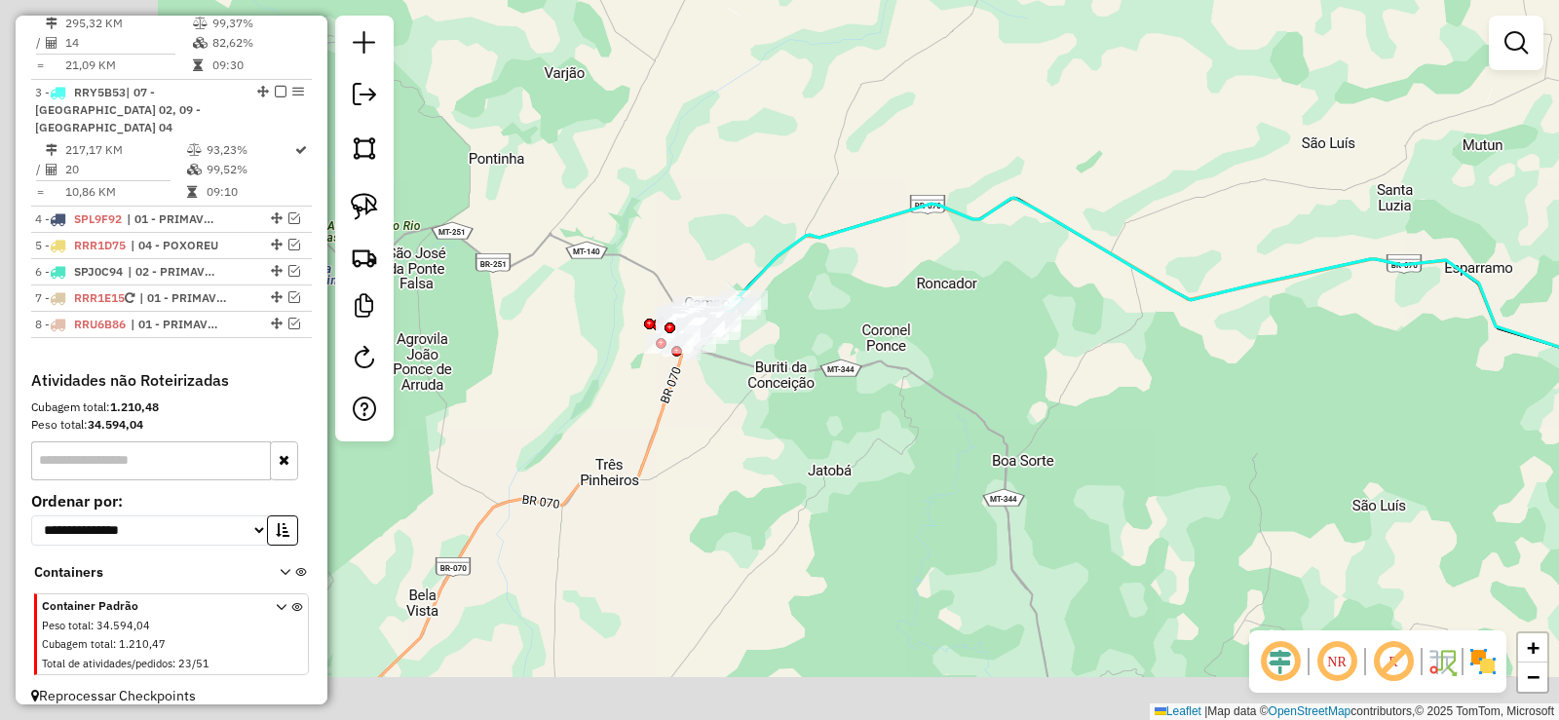
drag, startPoint x: 924, startPoint y: 271, endPoint x: 1153, endPoint y: 189, distance: 243.2
click at [1153, 189] on div "Janela de atendimento Grade de atendimento Capacidade Transportadoras Veículos …" at bounding box center [779, 360] width 1559 height 720
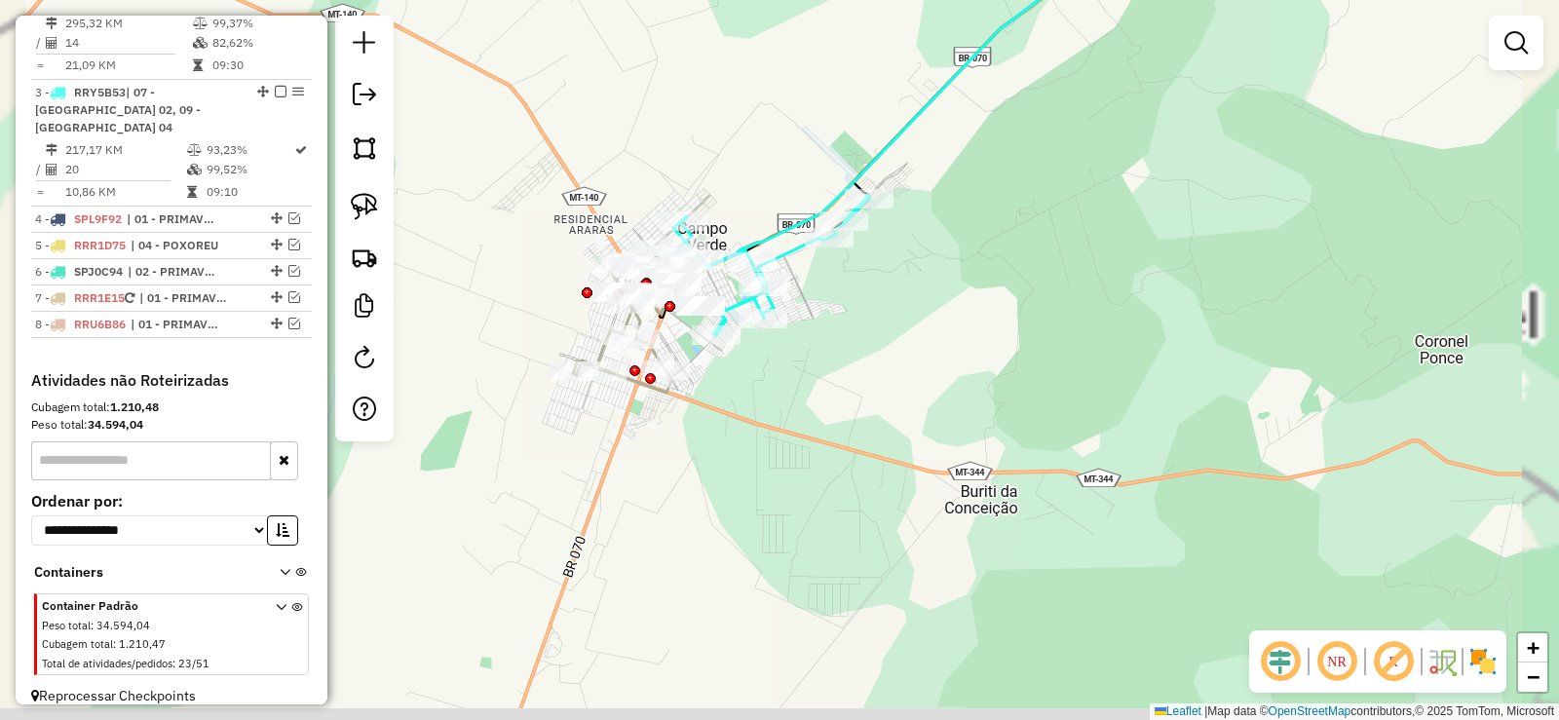
drag, startPoint x: 817, startPoint y: 236, endPoint x: 1079, endPoint y: 214, distance: 263.0
click at [1079, 214] on div "Janela de atendimento Grade de atendimento Capacidade Transportadoras Veículos …" at bounding box center [779, 360] width 1559 height 720
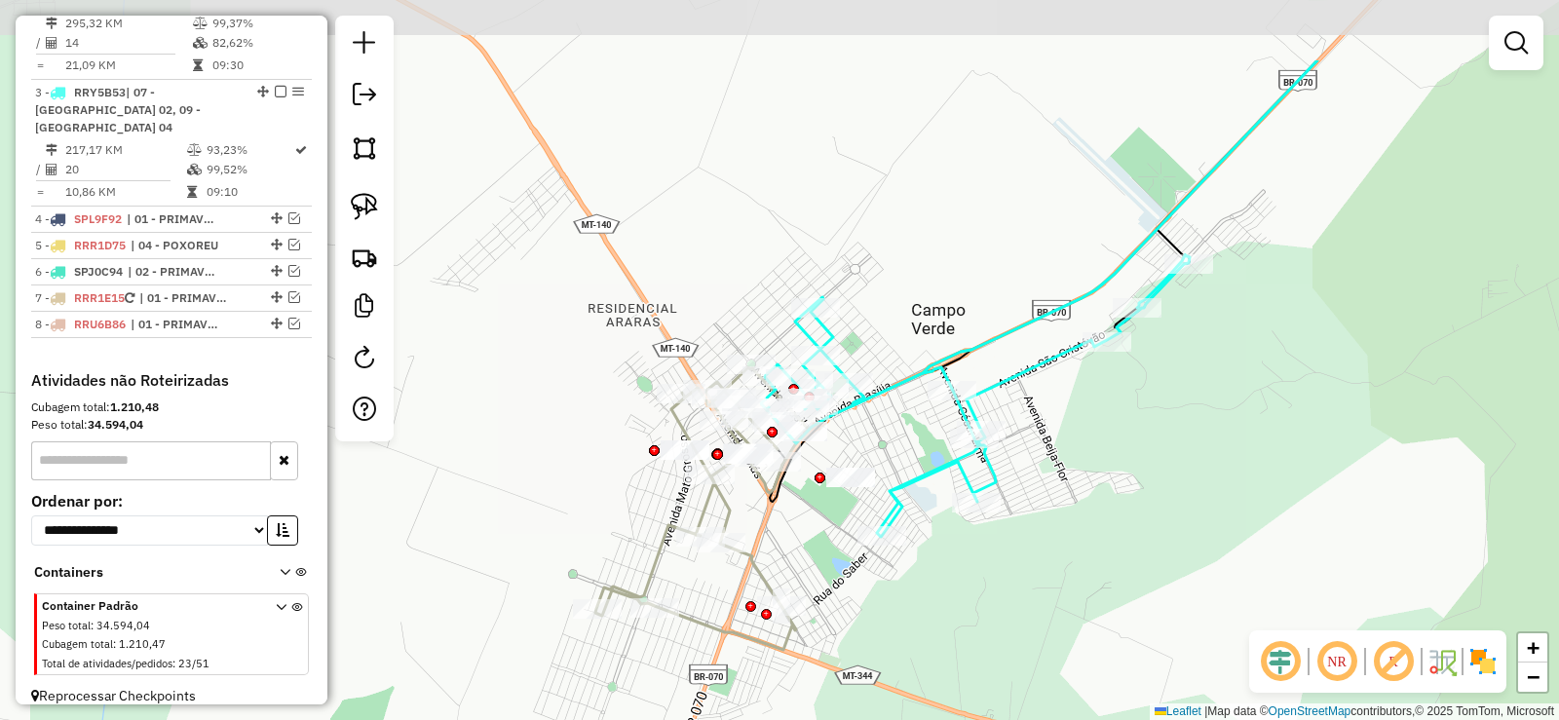
drag, startPoint x: 867, startPoint y: 128, endPoint x: 931, endPoint y: 260, distance: 146.9
click at [931, 260] on div "Janela de atendimento Grade de atendimento Capacidade Transportadoras Veículos …" at bounding box center [779, 360] width 1559 height 720
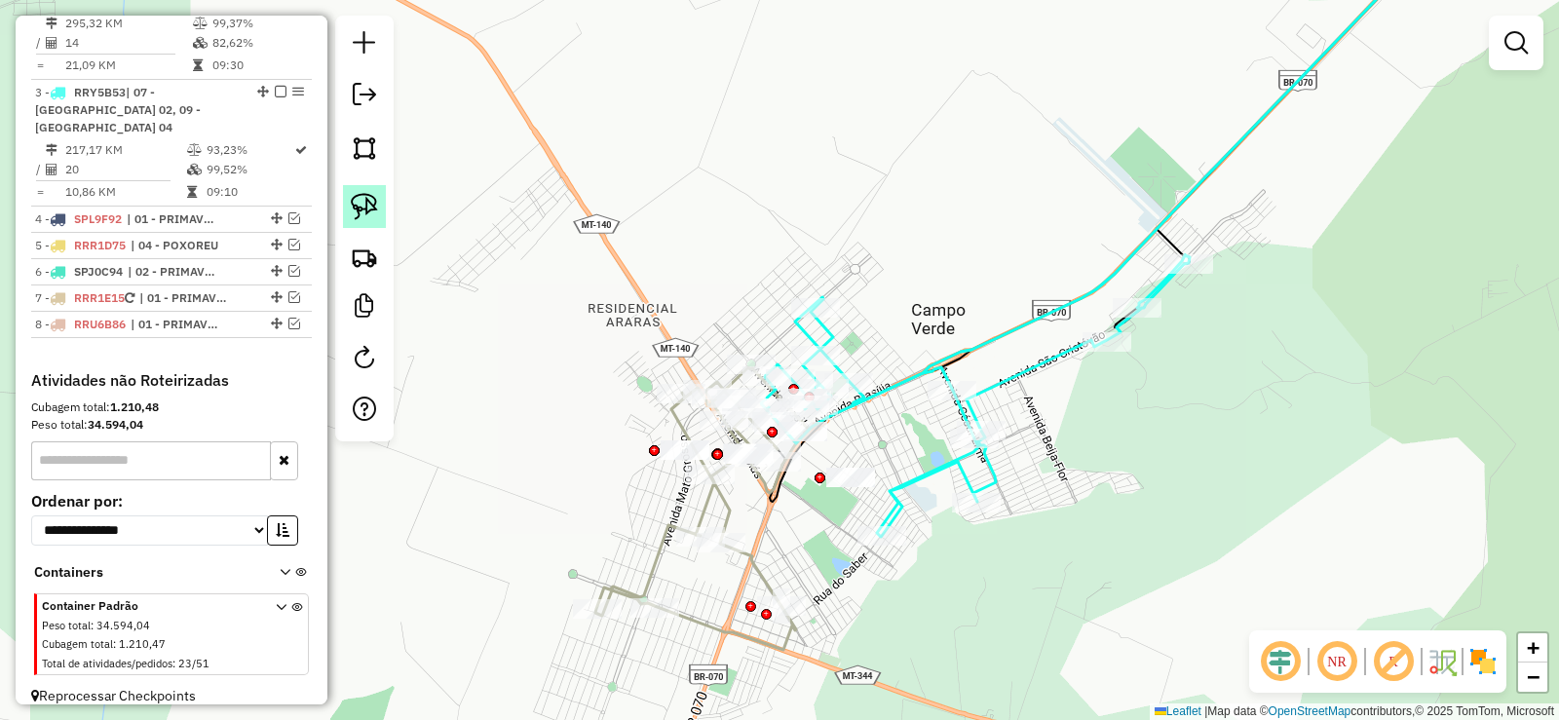
click at [363, 206] on img at bounding box center [364, 206] width 27 height 27
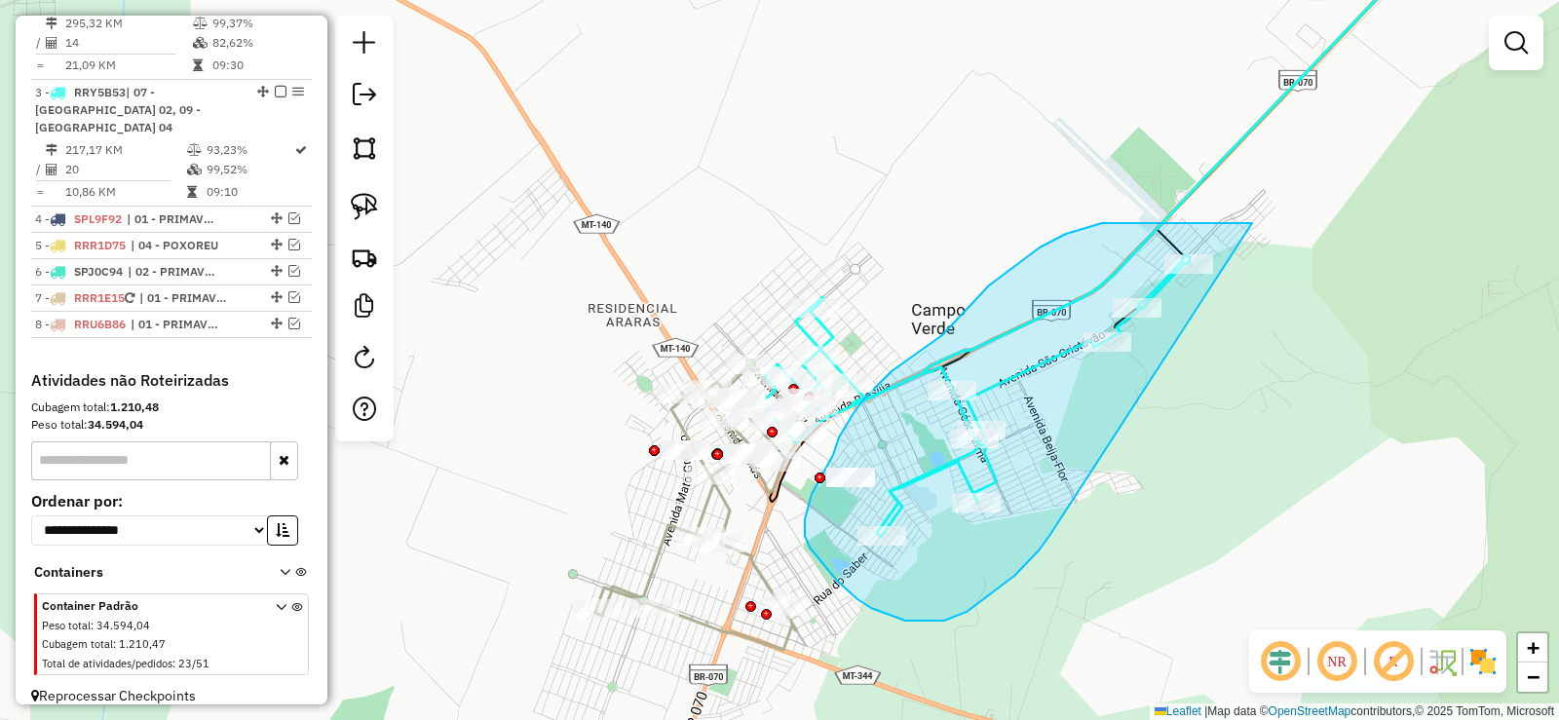
drag, startPoint x: 1252, startPoint y: 223, endPoint x: 1108, endPoint y: 467, distance: 283.1
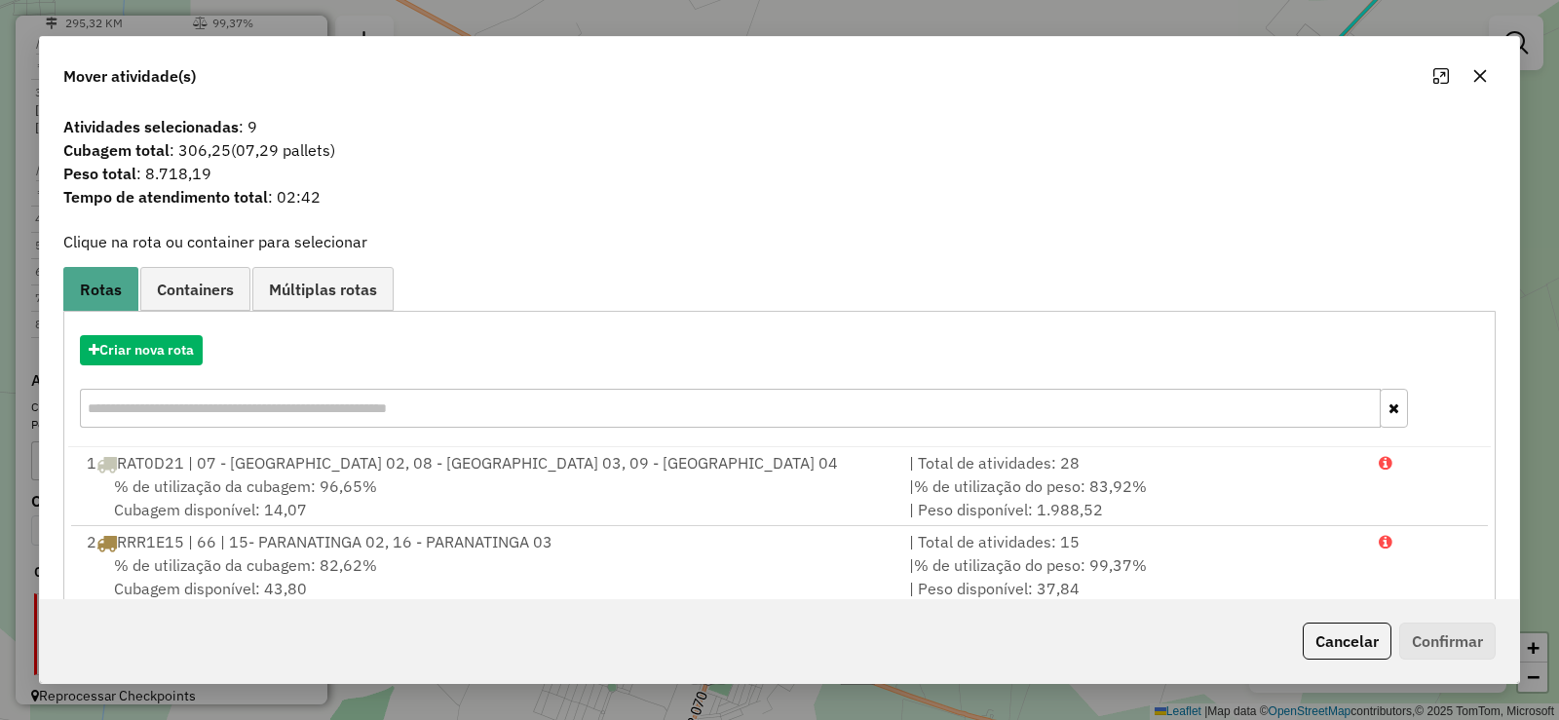
click at [652, 208] on span "Tempo de atendimento total : 02:42" at bounding box center [780, 196] width 1456 height 23
click at [171, 354] on button "Criar nova rota" at bounding box center [141, 350] width 123 height 30
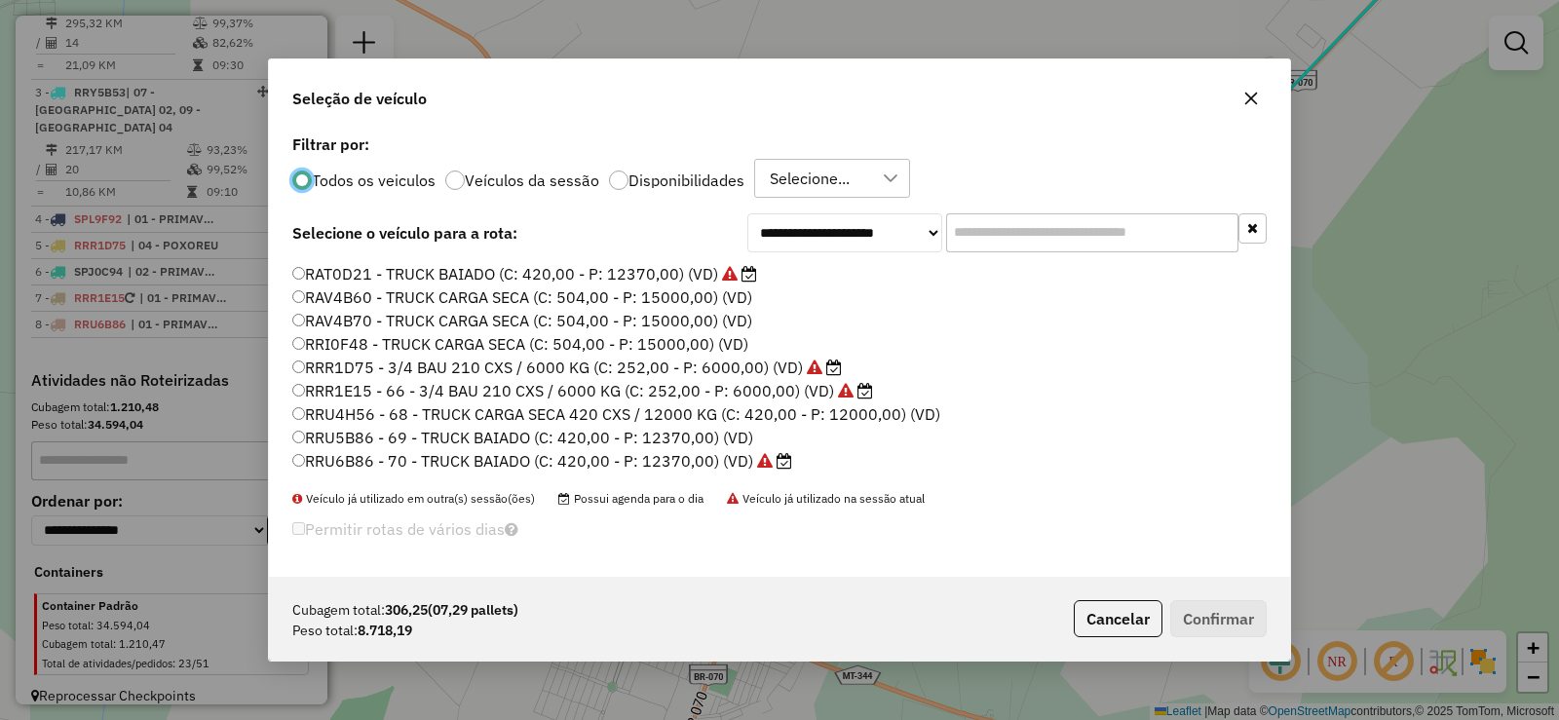
scroll to position [292, 0]
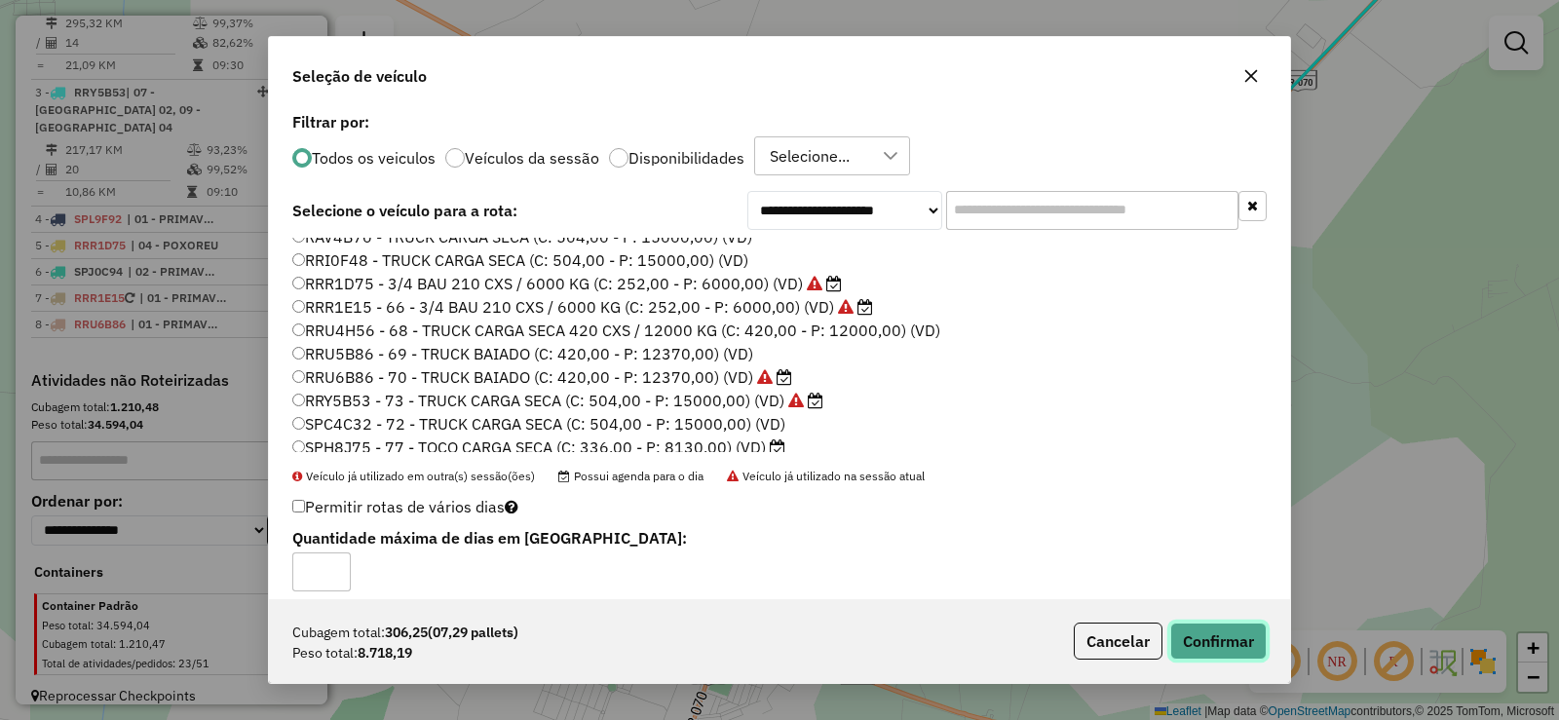
click at [1229, 639] on button "Confirmar" at bounding box center [1218, 641] width 96 height 37
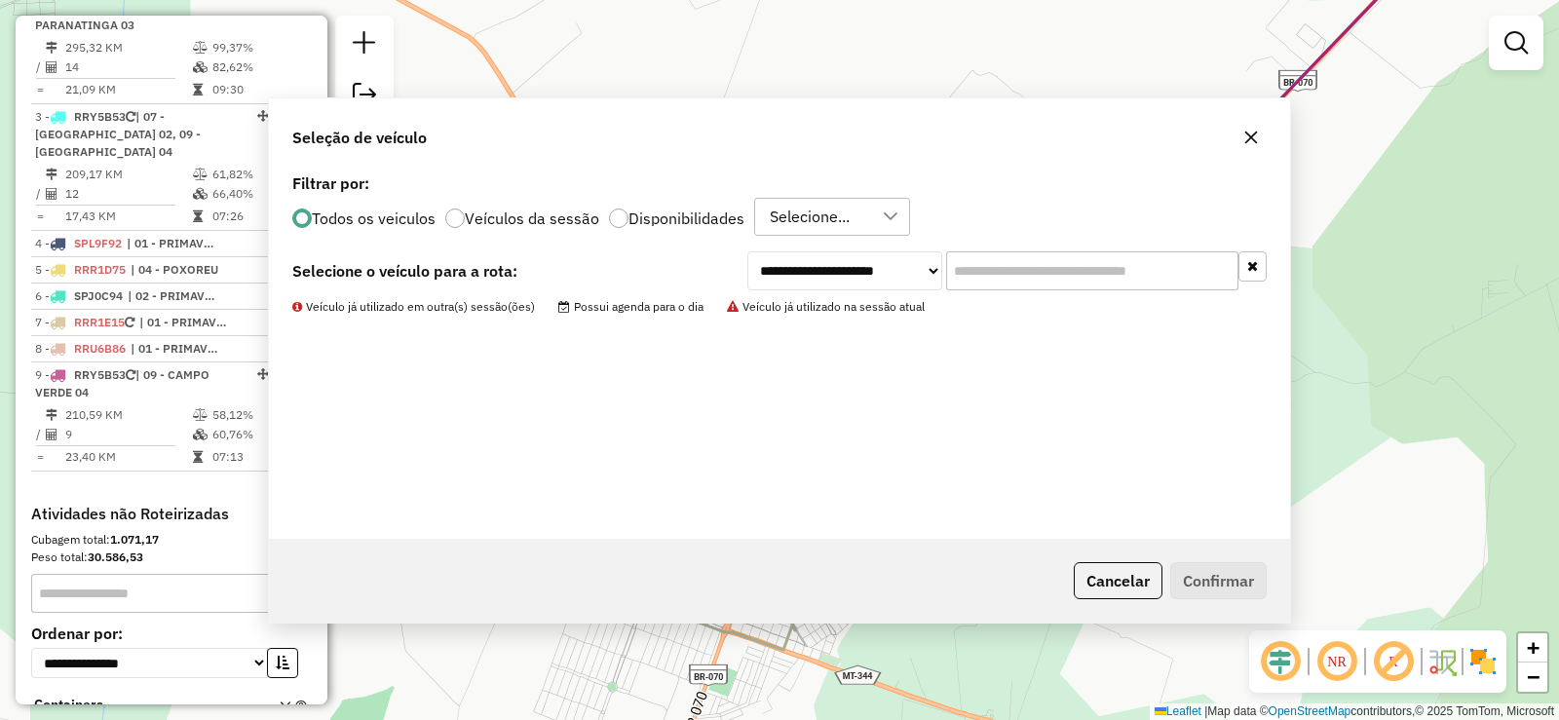
scroll to position [968, 0]
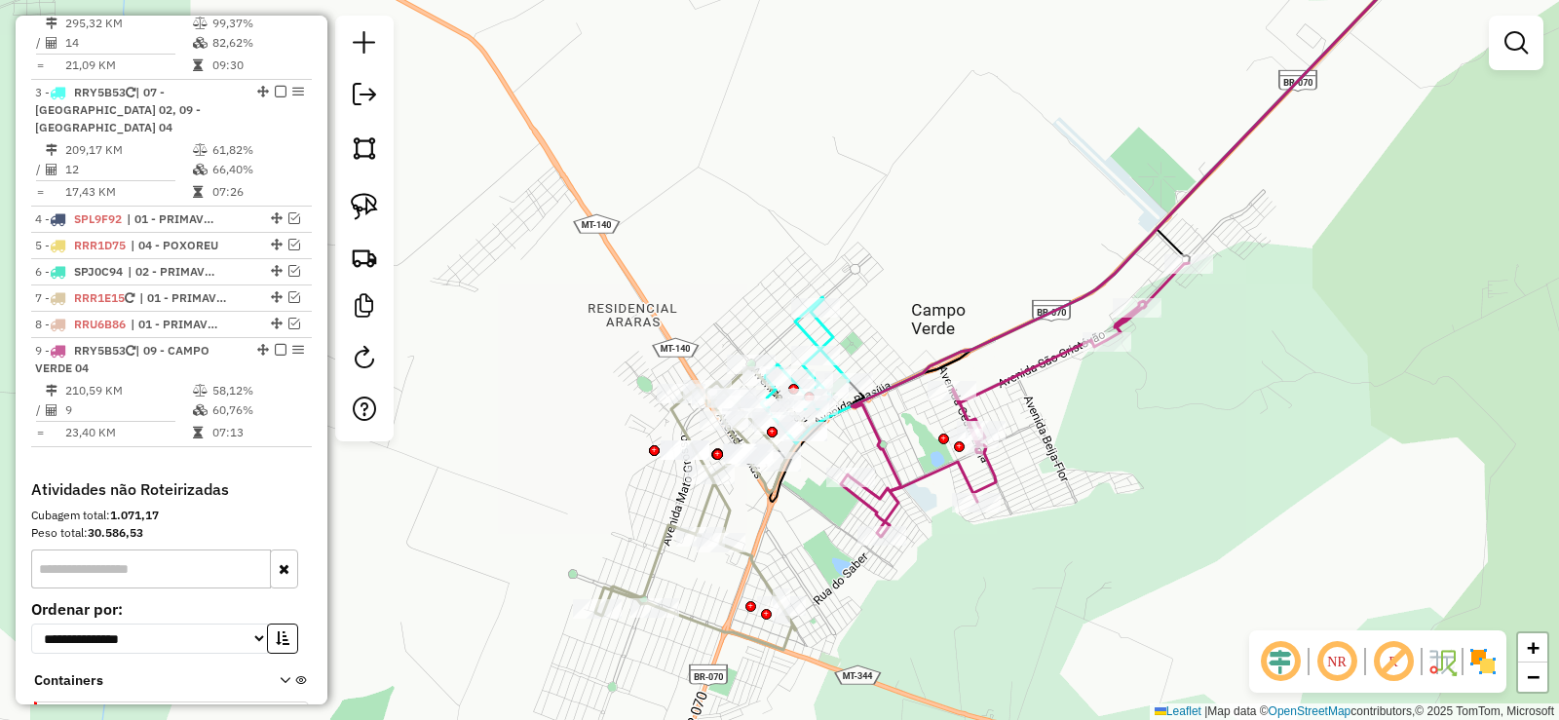
click at [1033, 373] on icon at bounding box center [1015, 399] width 348 height 273
select select "**********"
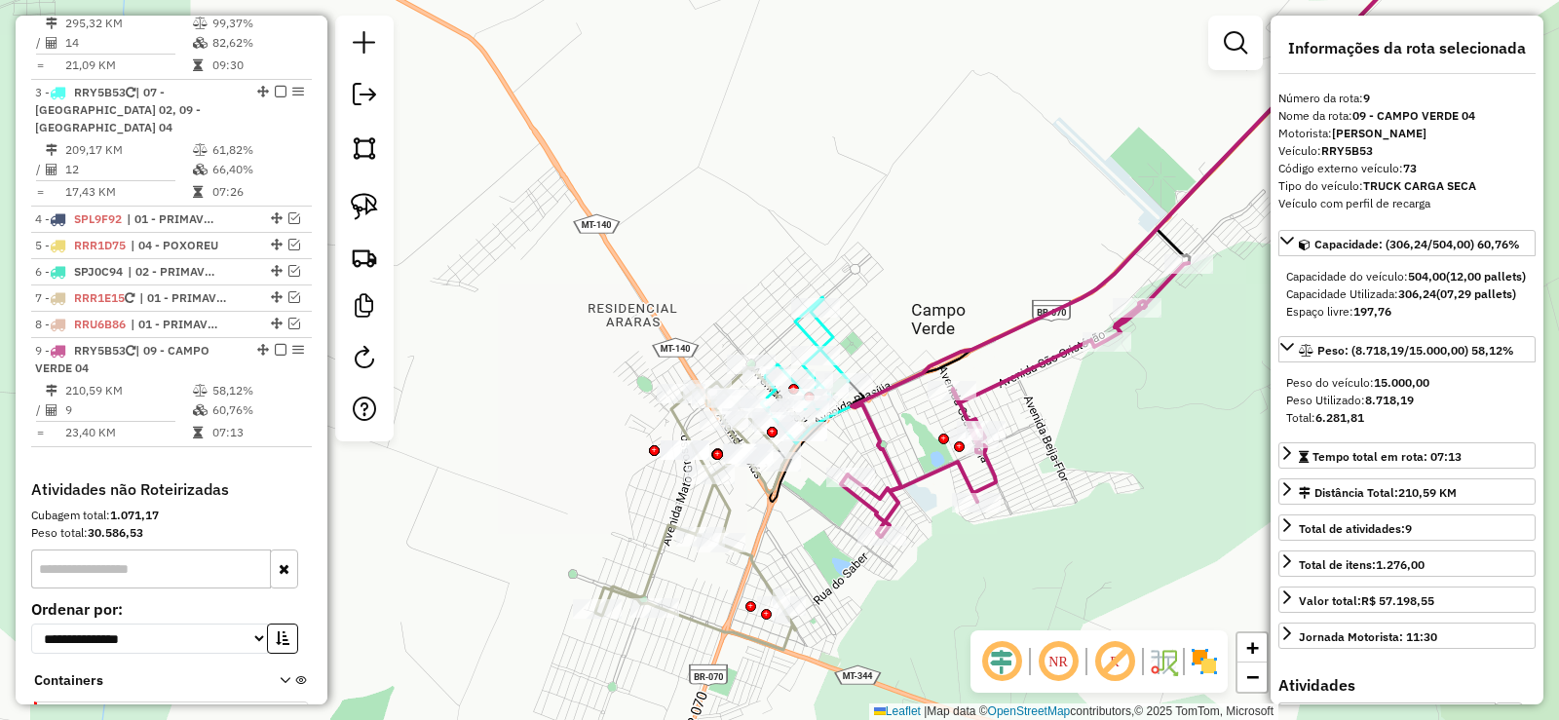
scroll to position [1077, 0]
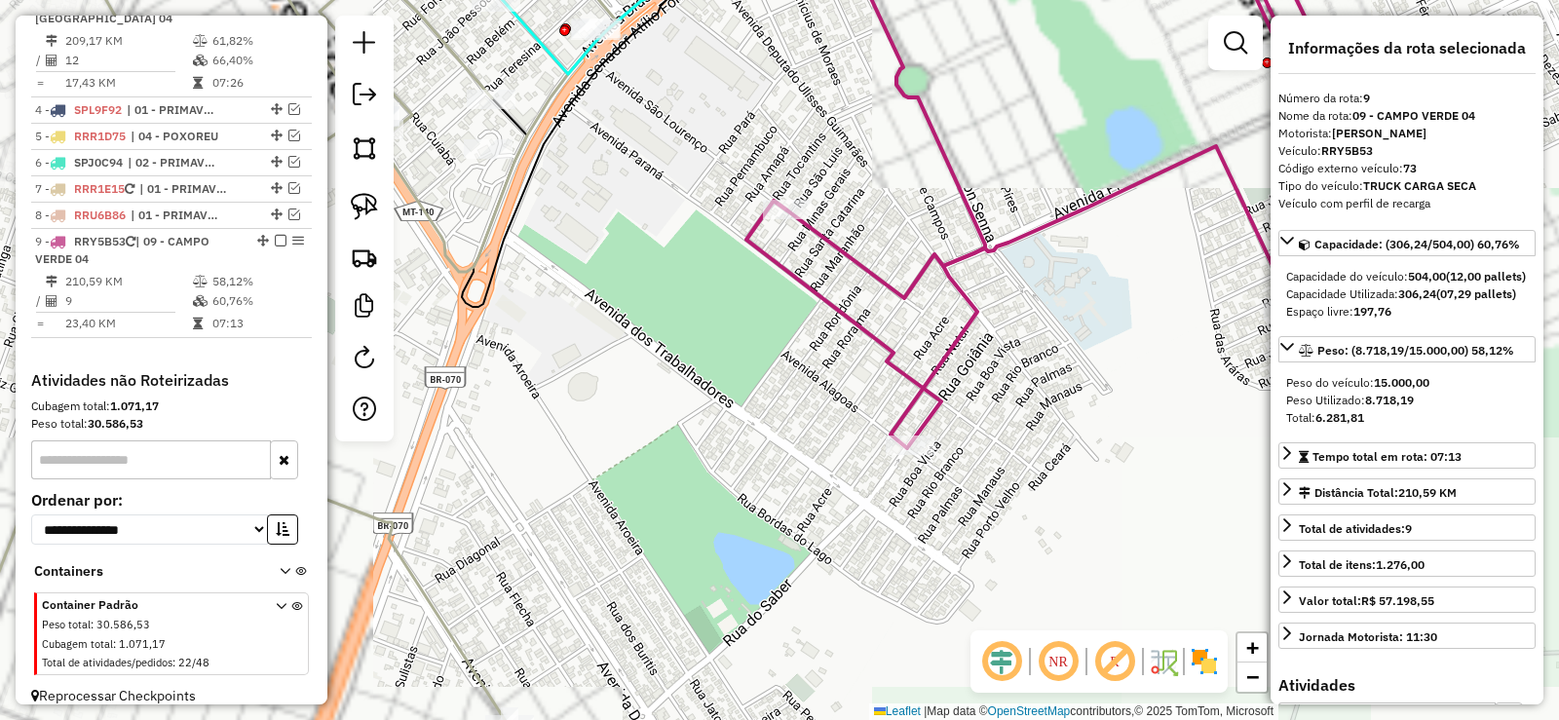
click at [945, 354] on icon at bounding box center [888, 188] width 193 height 520
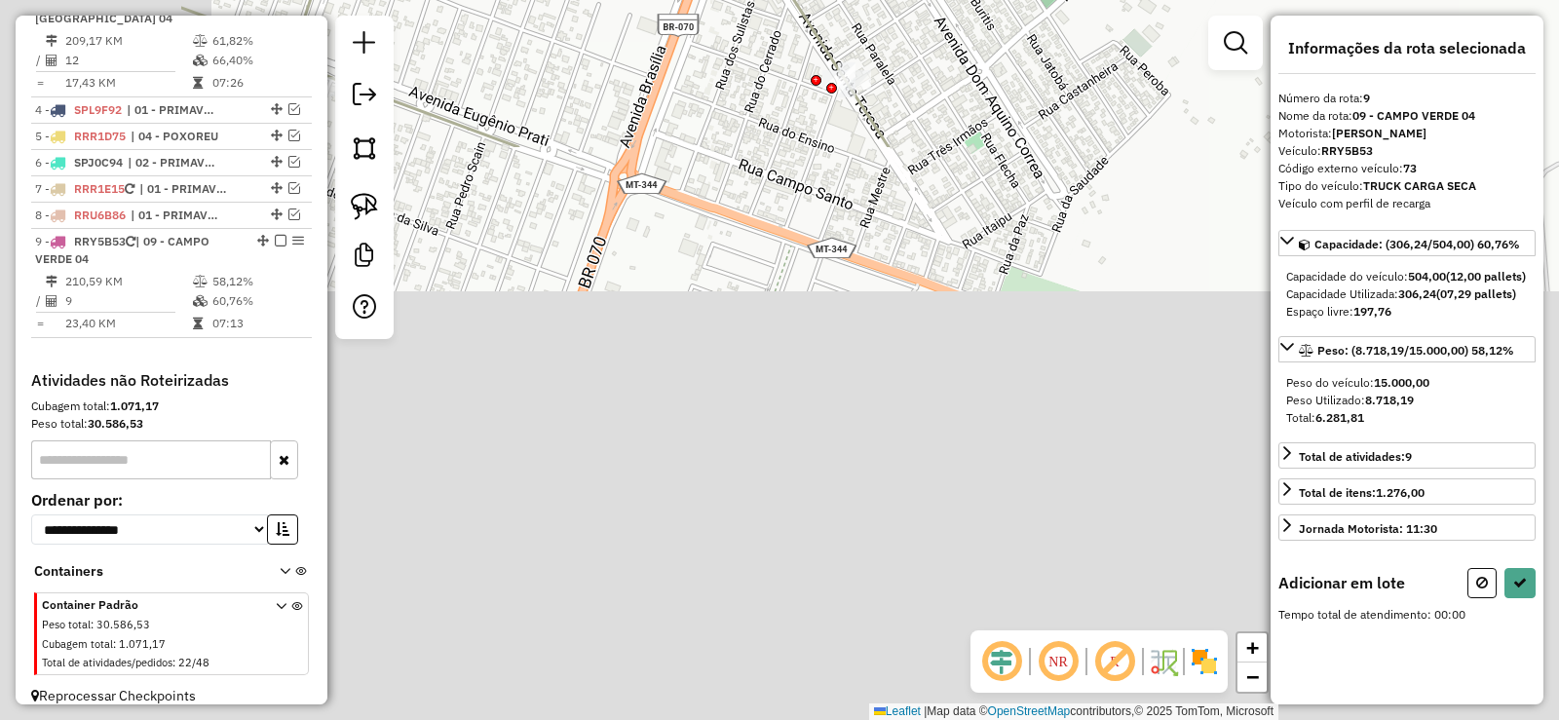
drag, startPoint x: 709, startPoint y: 361, endPoint x: 931, endPoint y: -118, distance: 527.6
click at [931, 0] on html "Aguarde... Pop-up bloqueado! Seu navegador bloqueou automáticamente a abertura …" at bounding box center [779, 360] width 1559 height 720
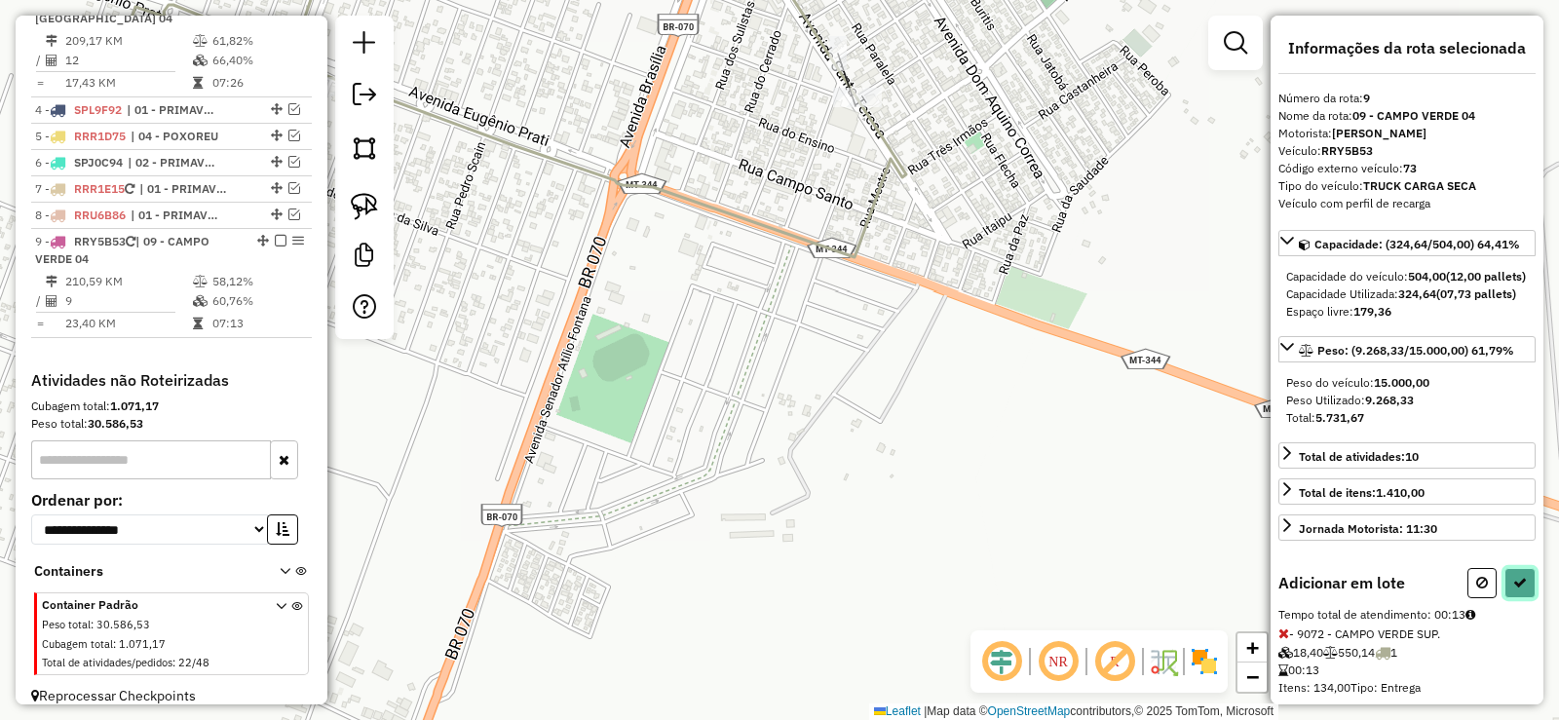
click at [1514, 590] on icon at bounding box center [1521, 583] width 14 height 14
select select "**********"
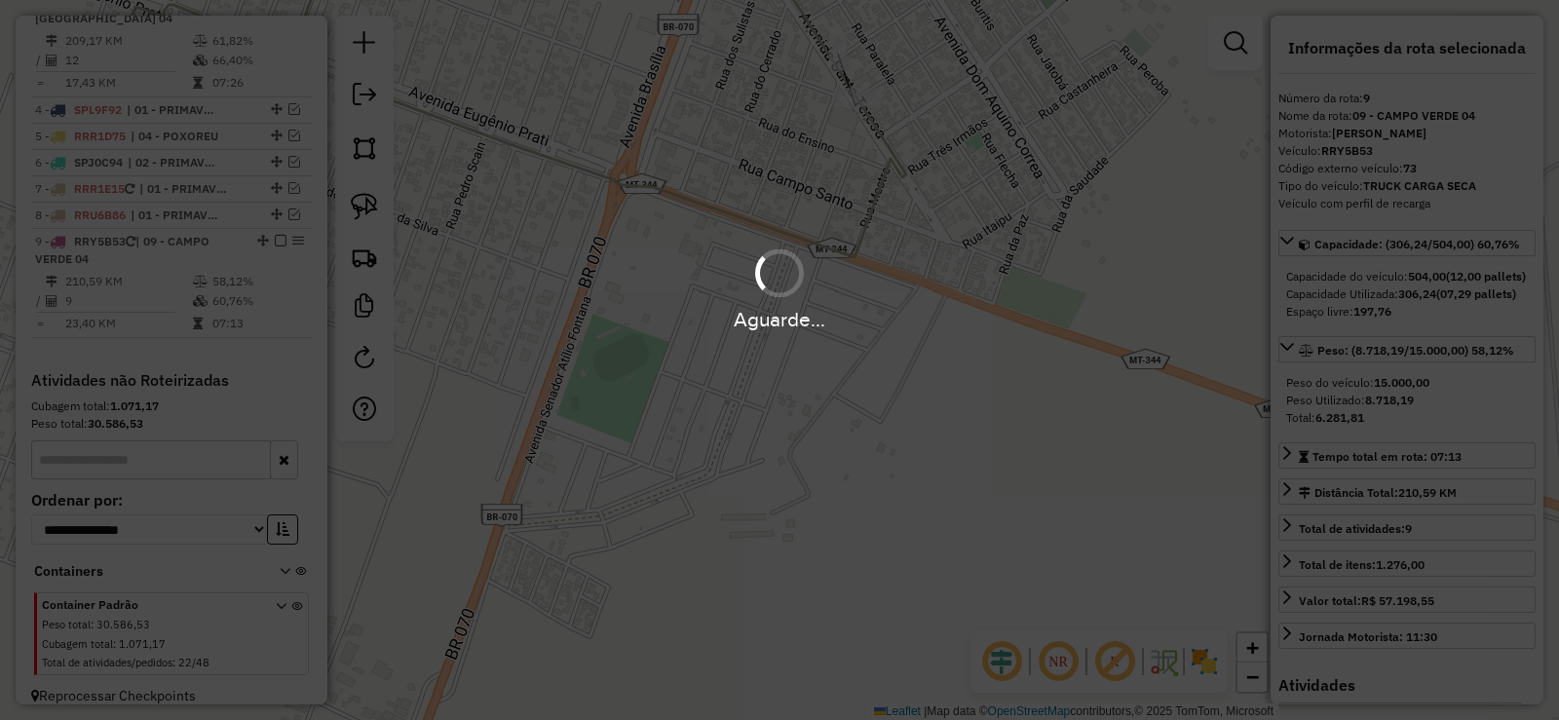
drag, startPoint x: 1051, startPoint y: 174, endPoint x: 1001, endPoint y: 268, distance: 105.9
click at [1001, 268] on div "Aguarde..." at bounding box center [779, 360] width 1559 height 720
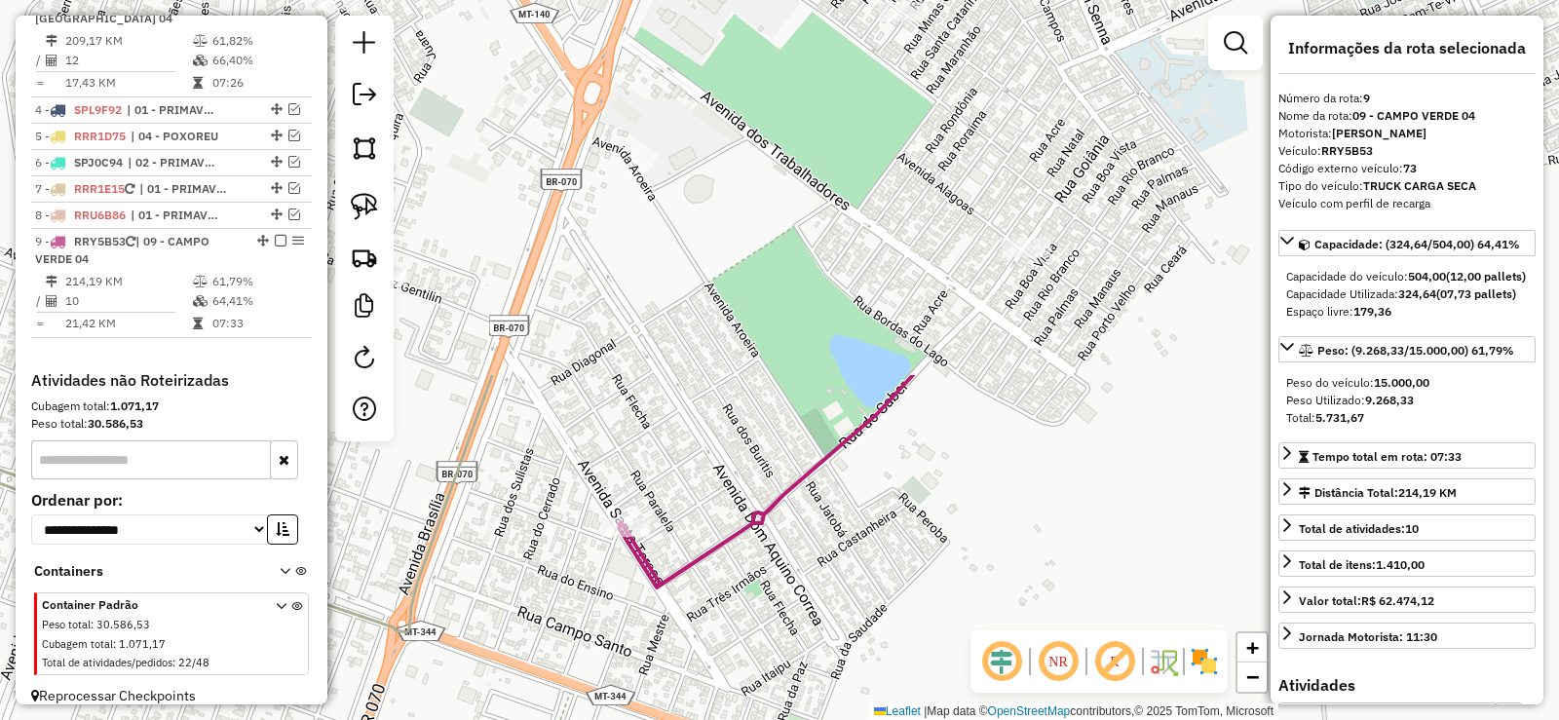
drag, startPoint x: 1076, startPoint y: 195, endPoint x: 848, endPoint y: 661, distance: 518.7
click at [848, 661] on div "Janela de atendimento Grade de atendimento Capacidade Transportadoras Veículos …" at bounding box center [779, 360] width 1559 height 720
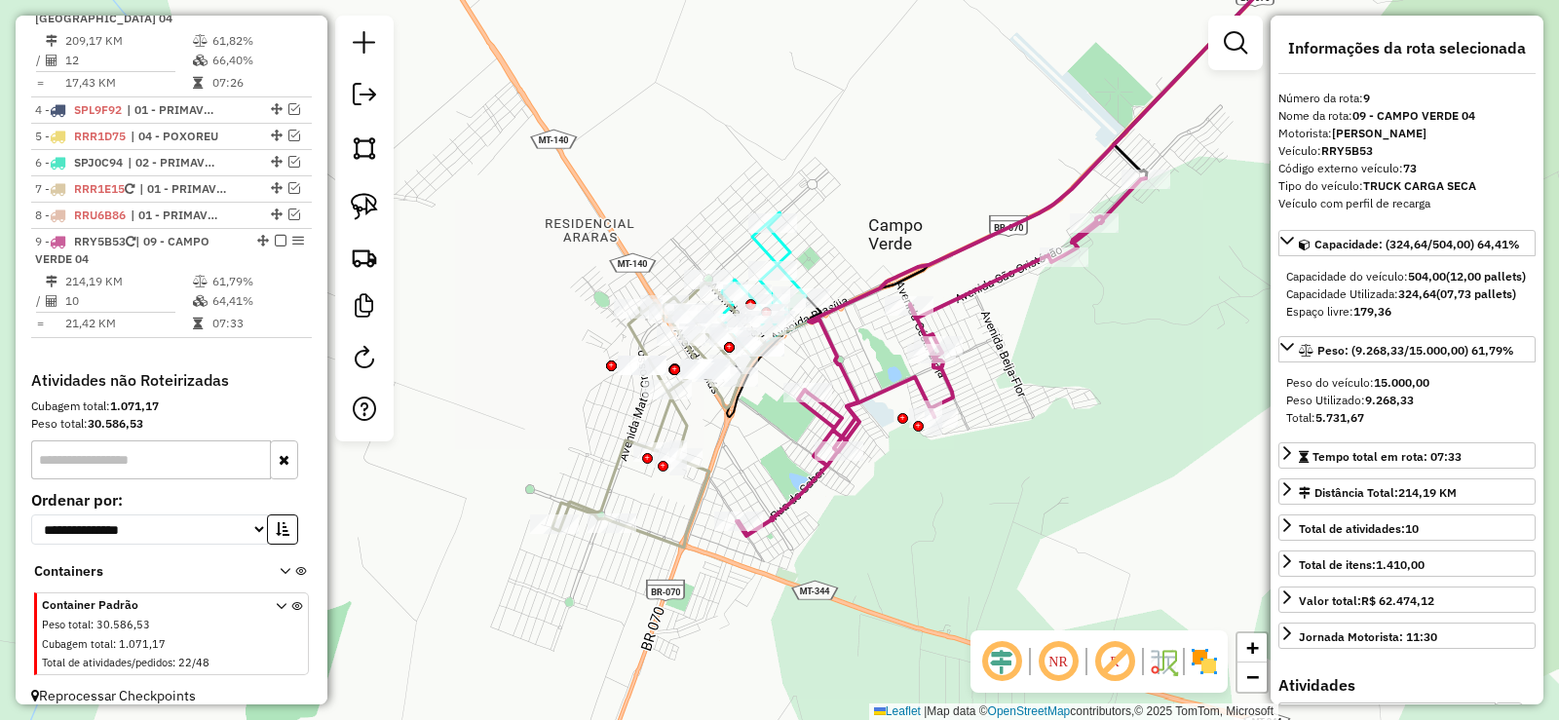
drag, startPoint x: 735, startPoint y: 480, endPoint x: 786, endPoint y: 403, distance: 93.5
click at [786, 403] on div "Janela de atendimento Grade de atendimento Capacidade Transportadoras Veículos …" at bounding box center [779, 360] width 1559 height 720
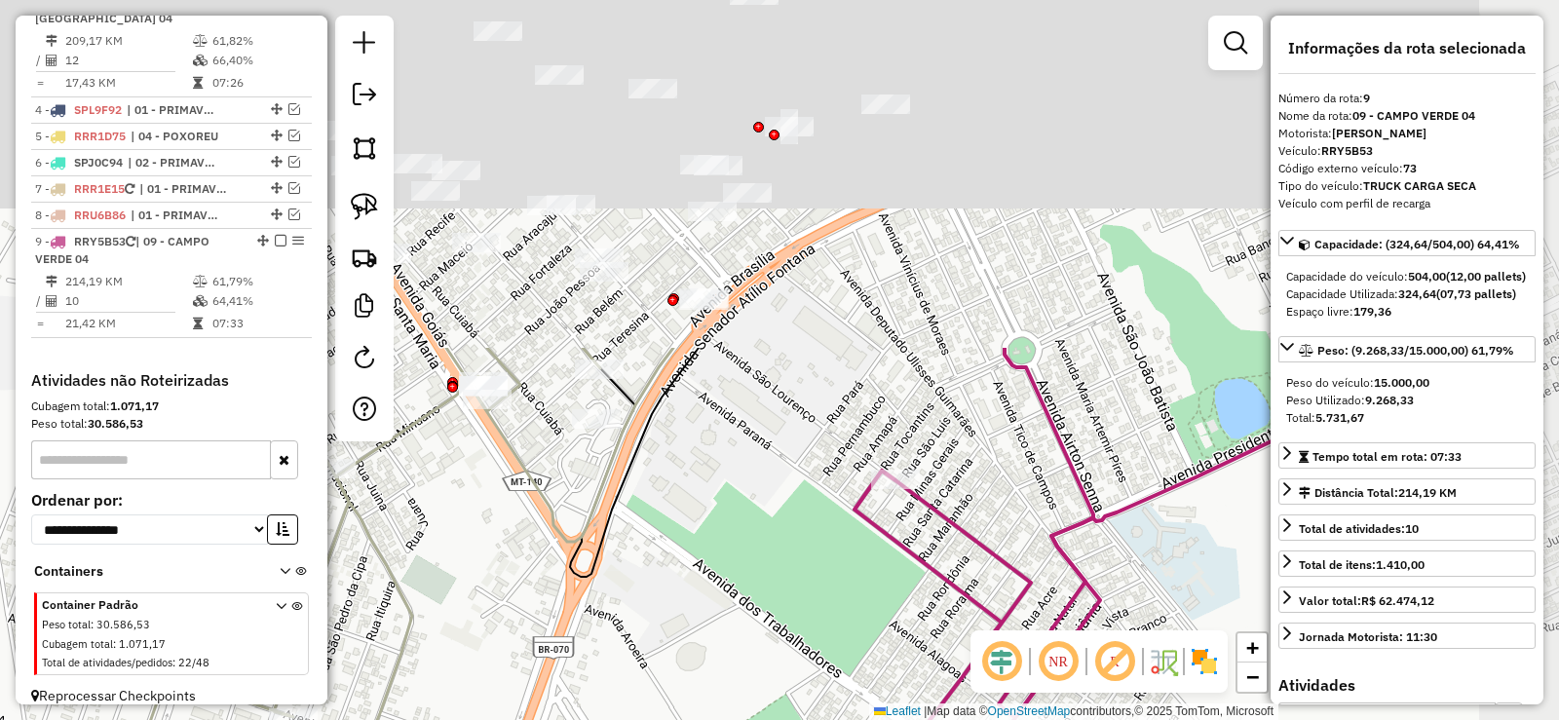
drag, startPoint x: 829, startPoint y: 383, endPoint x: 672, endPoint y: 671, distance: 327.5
click at [672, 671] on div "Janela de atendimento Grade de atendimento Capacidade Transportadoras Veículos …" at bounding box center [779, 360] width 1559 height 720
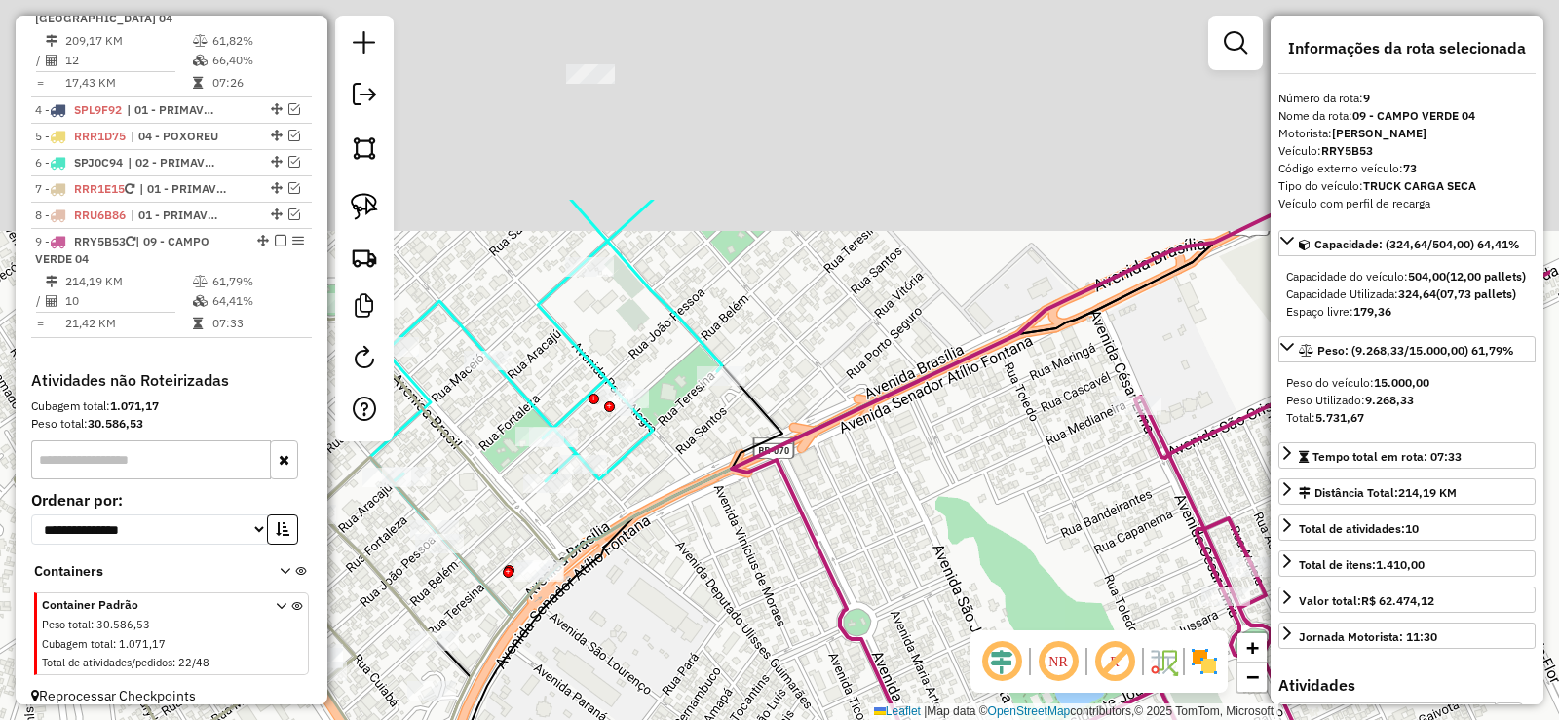
drag, startPoint x: 666, startPoint y: 615, endPoint x: 649, endPoint y: 640, distance: 30.3
click at [649, 640] on div "Janela de atendimento Grade de atendimento Capacidade Transportadoras Veículos …" at bounding box center [779, 360] width 1559 height 720
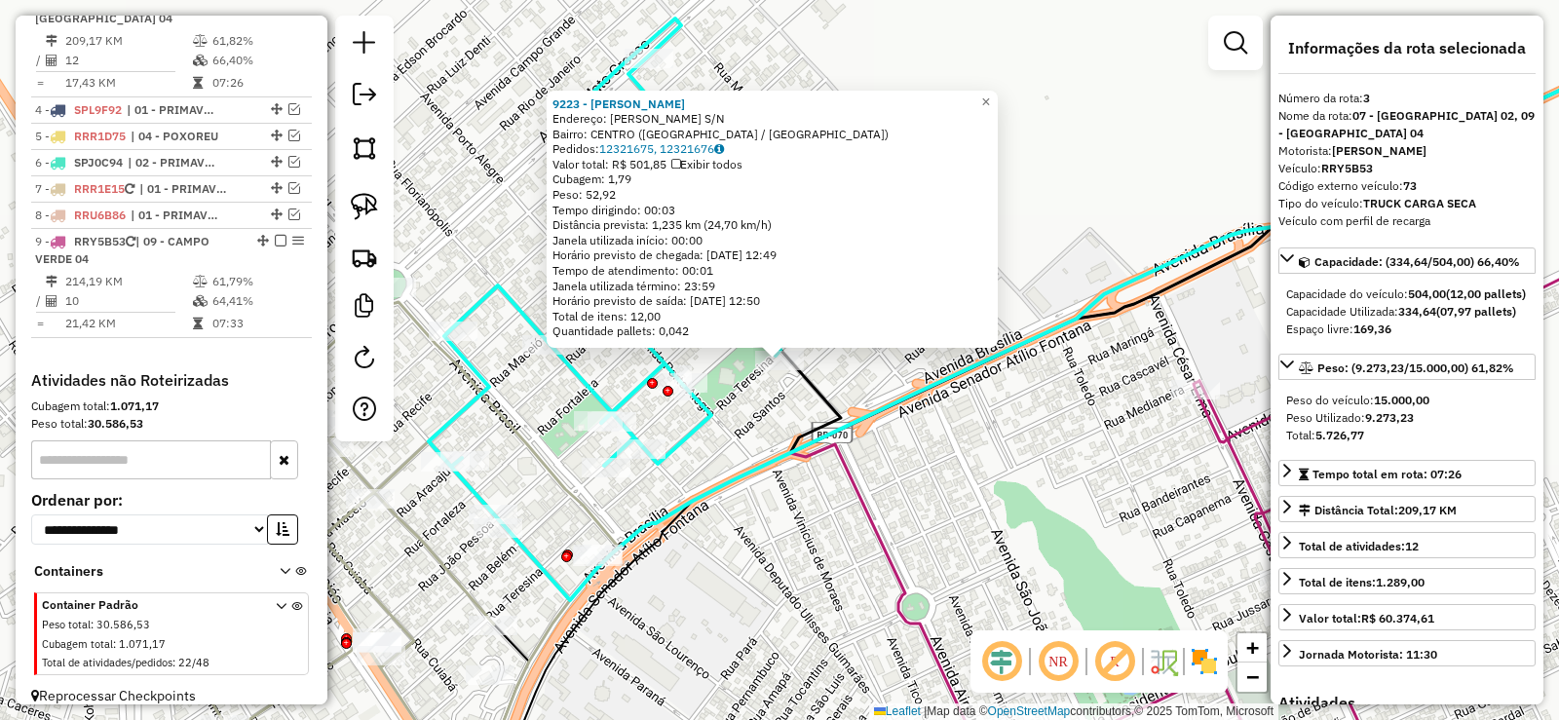
scroll to position [1032, 0]
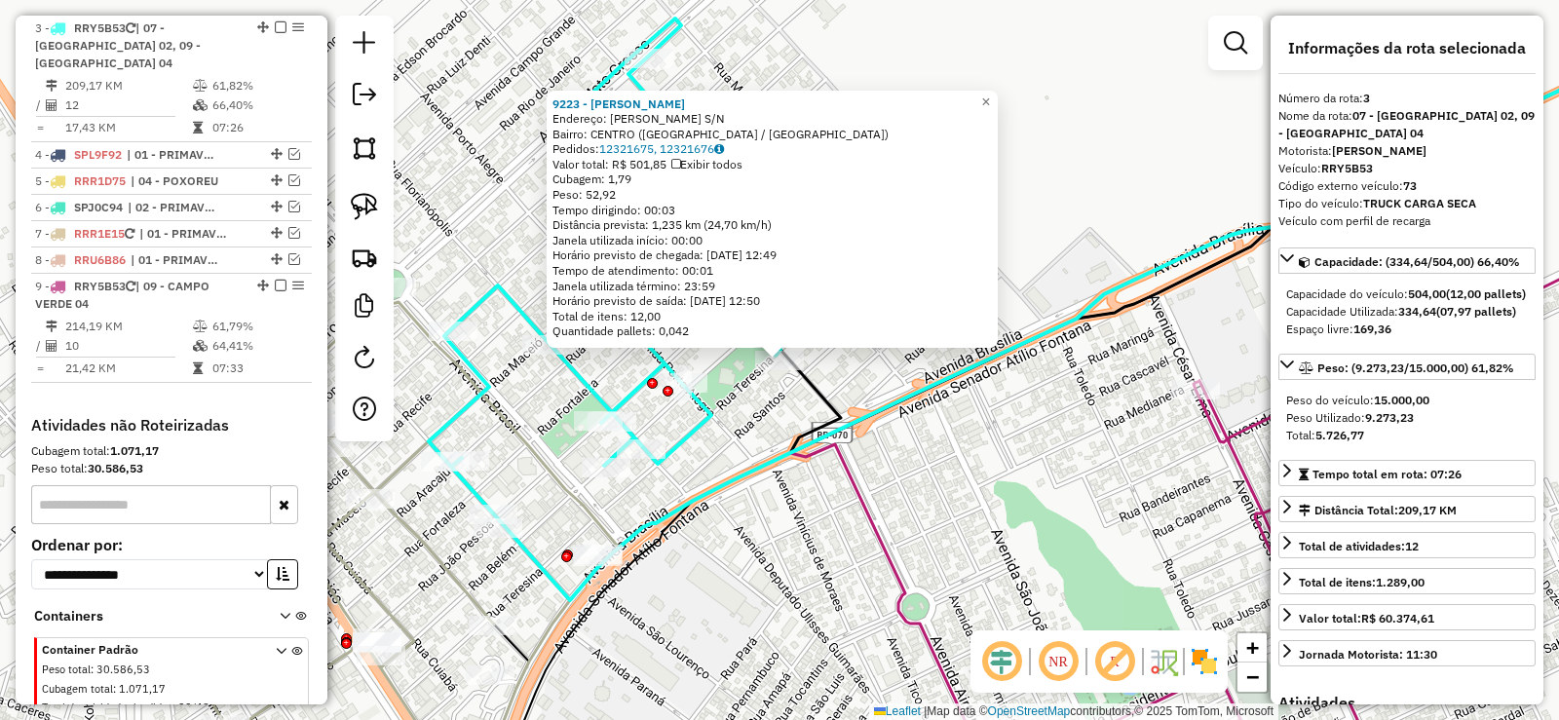
click at [715, 397] on div "9223 - ROD LANCH GABRIEL Endereço: TEREZINA S/N Bairro: CENTRO (CAMPO VERDE / M…" at bounding box center [779, 360] width 1559 height 720
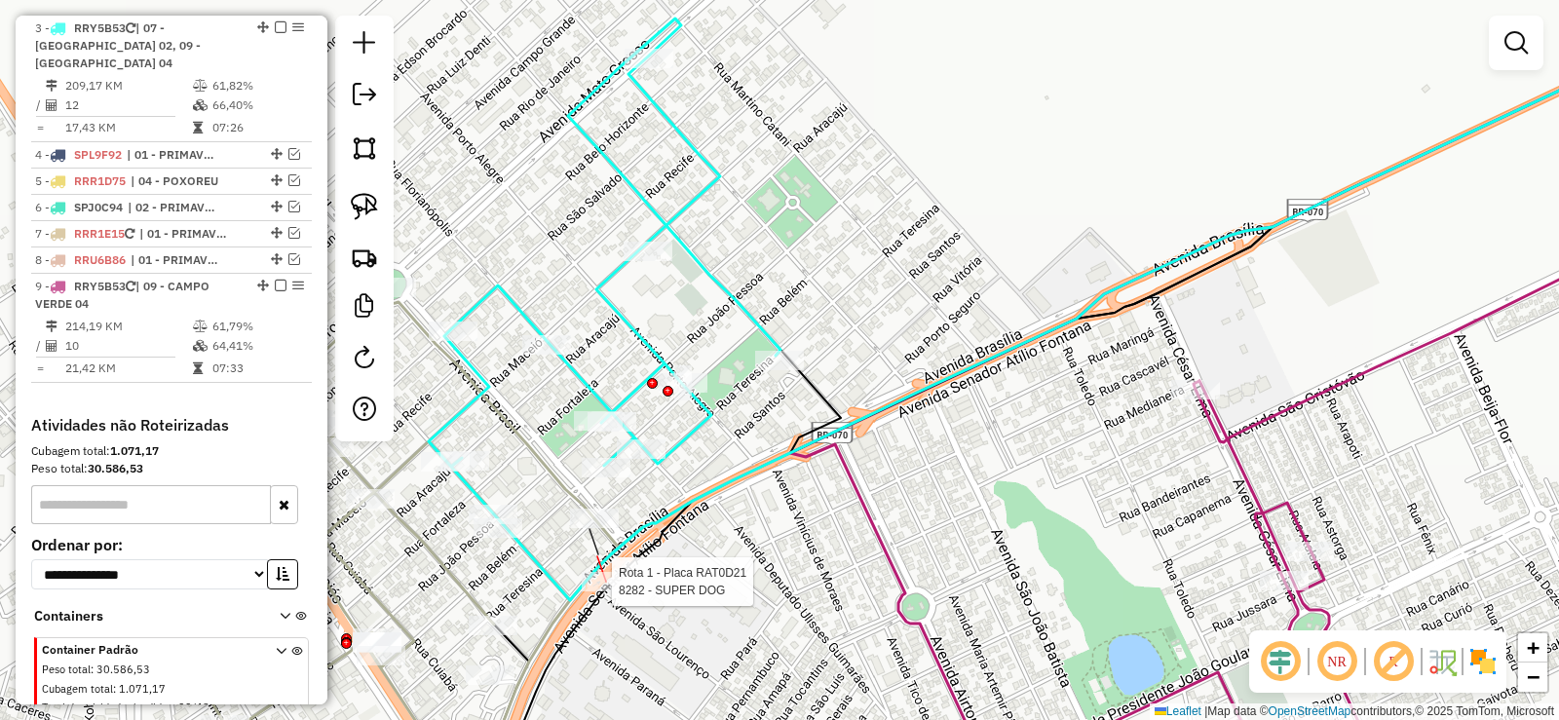
select select "**********"
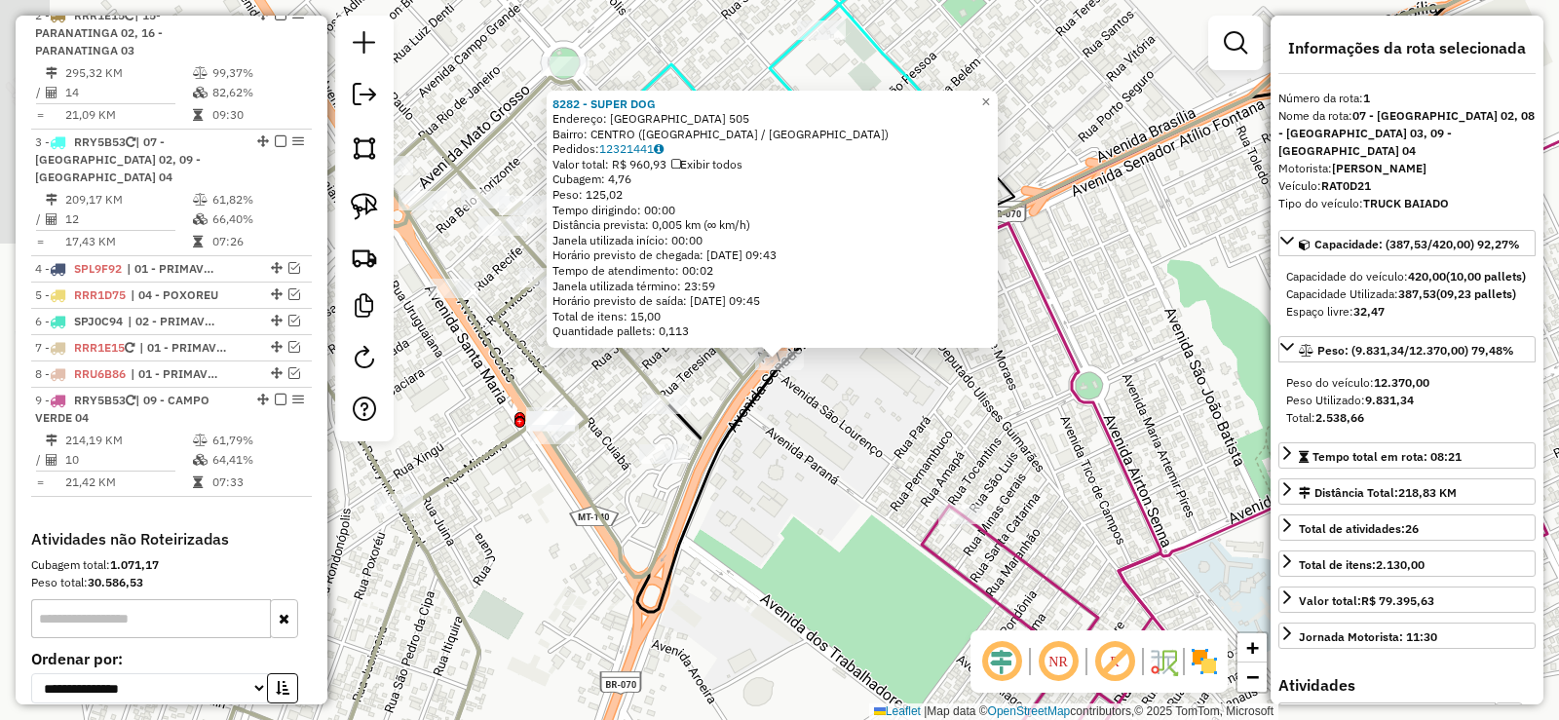
scroll to position [779, 0]
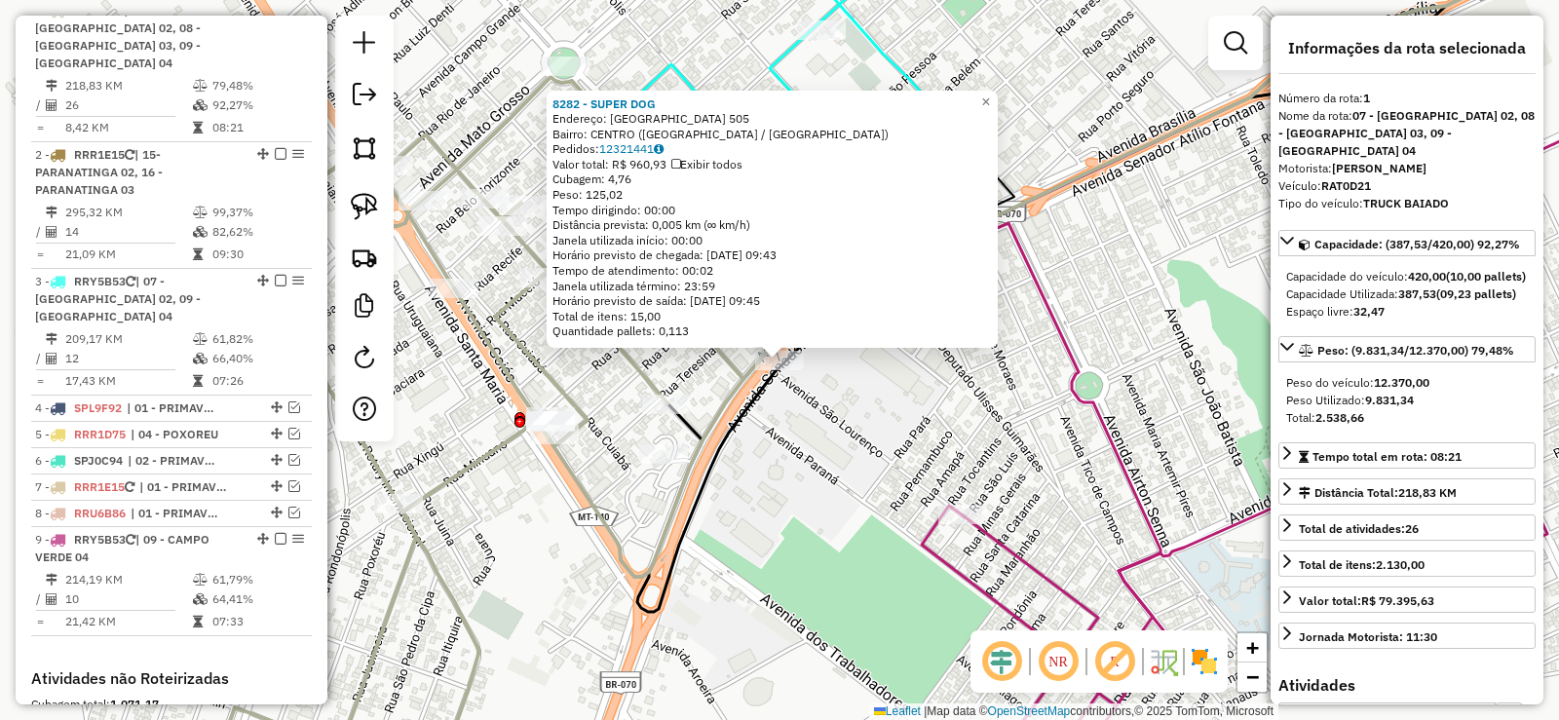
click at [795, 472] on div "8282 - SUPER DOG Endereço: BRASIL 505 Bairro: CENTRO (CAMPO VERDE / MT) Pedidos…" at bounding box center [779, 360] width 1559 height 720
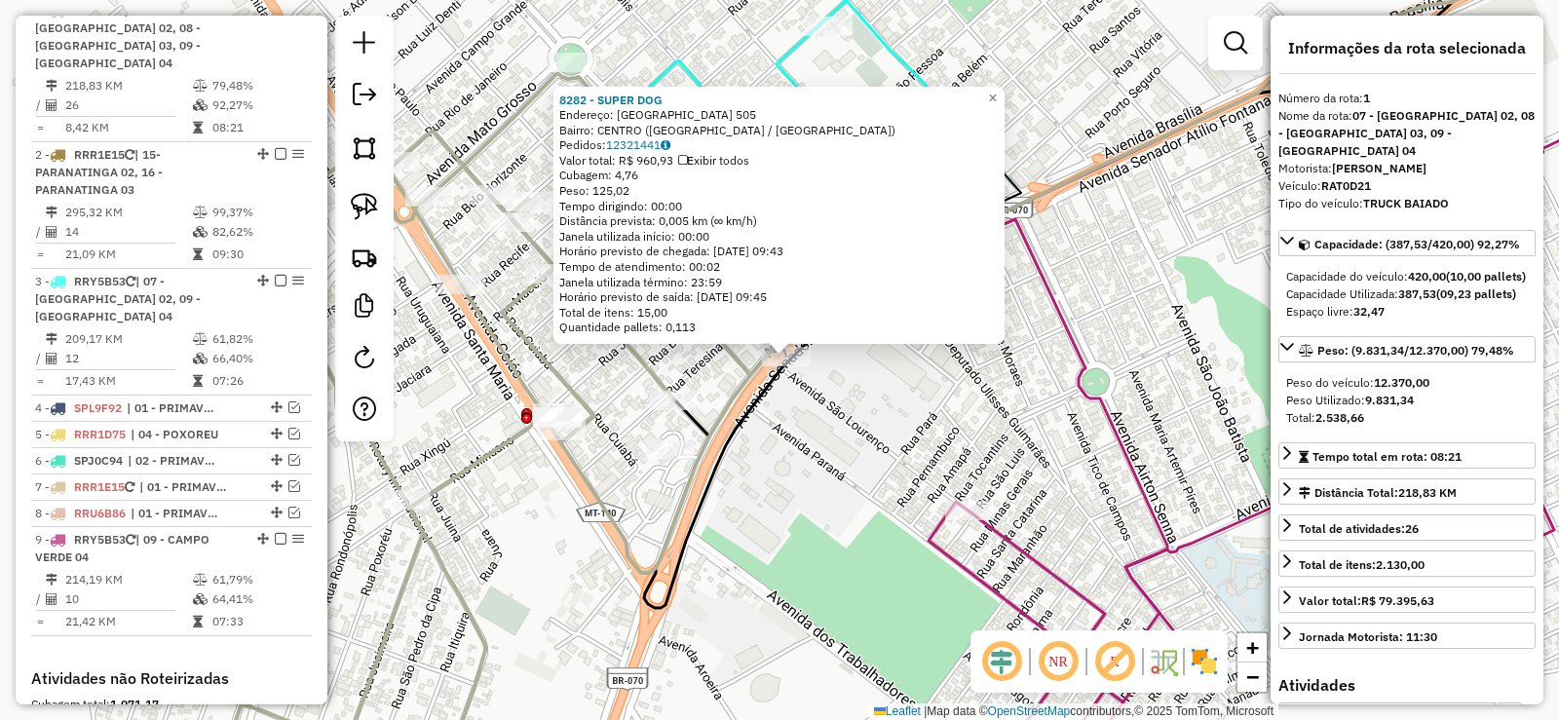
click at [776, 410] on div "Rota 1 - Placa RAT0D21 8282 - SUPER DOG 8282 - SUPER DOG Endereço: BRASIL 505 B…" at bounding box center [779, 360] width 1559 height 720
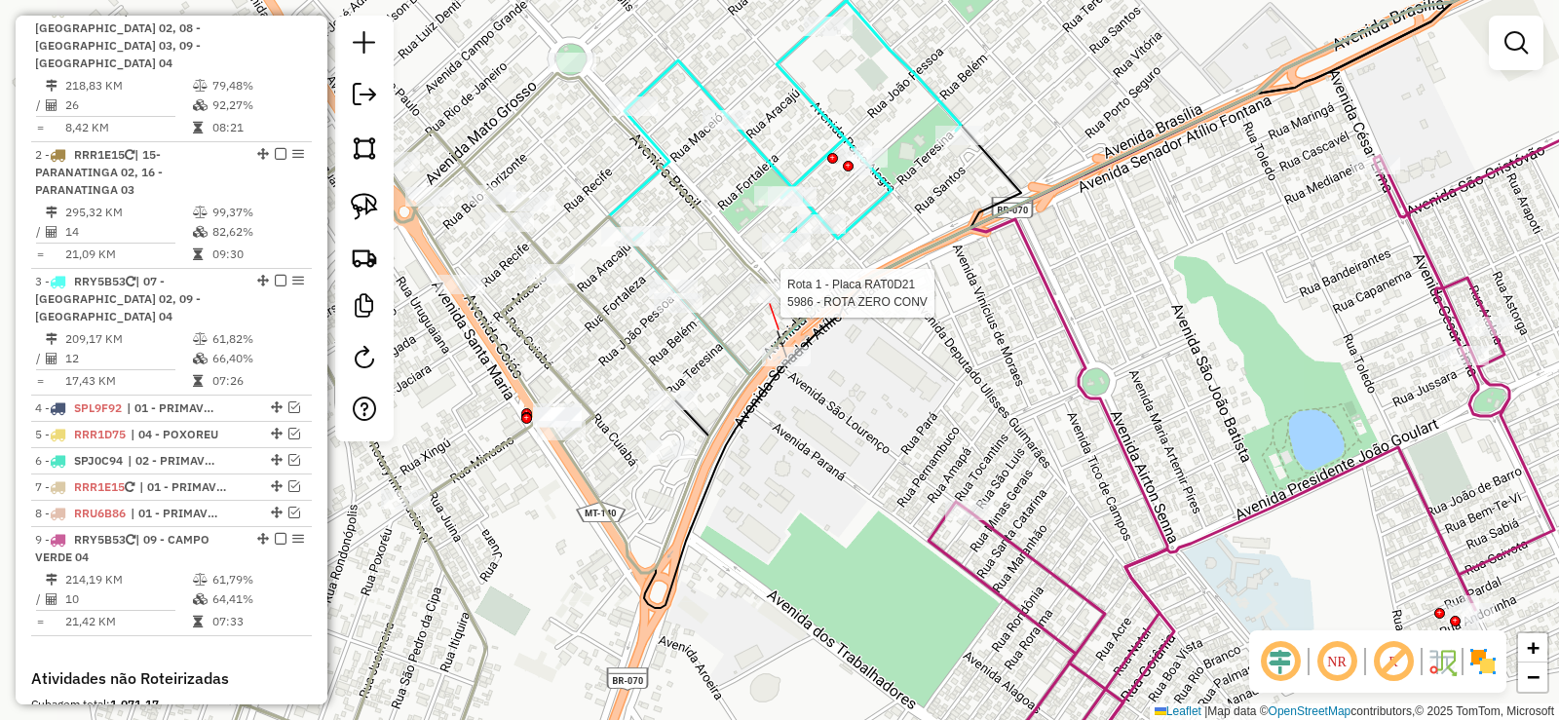
select select "**********"
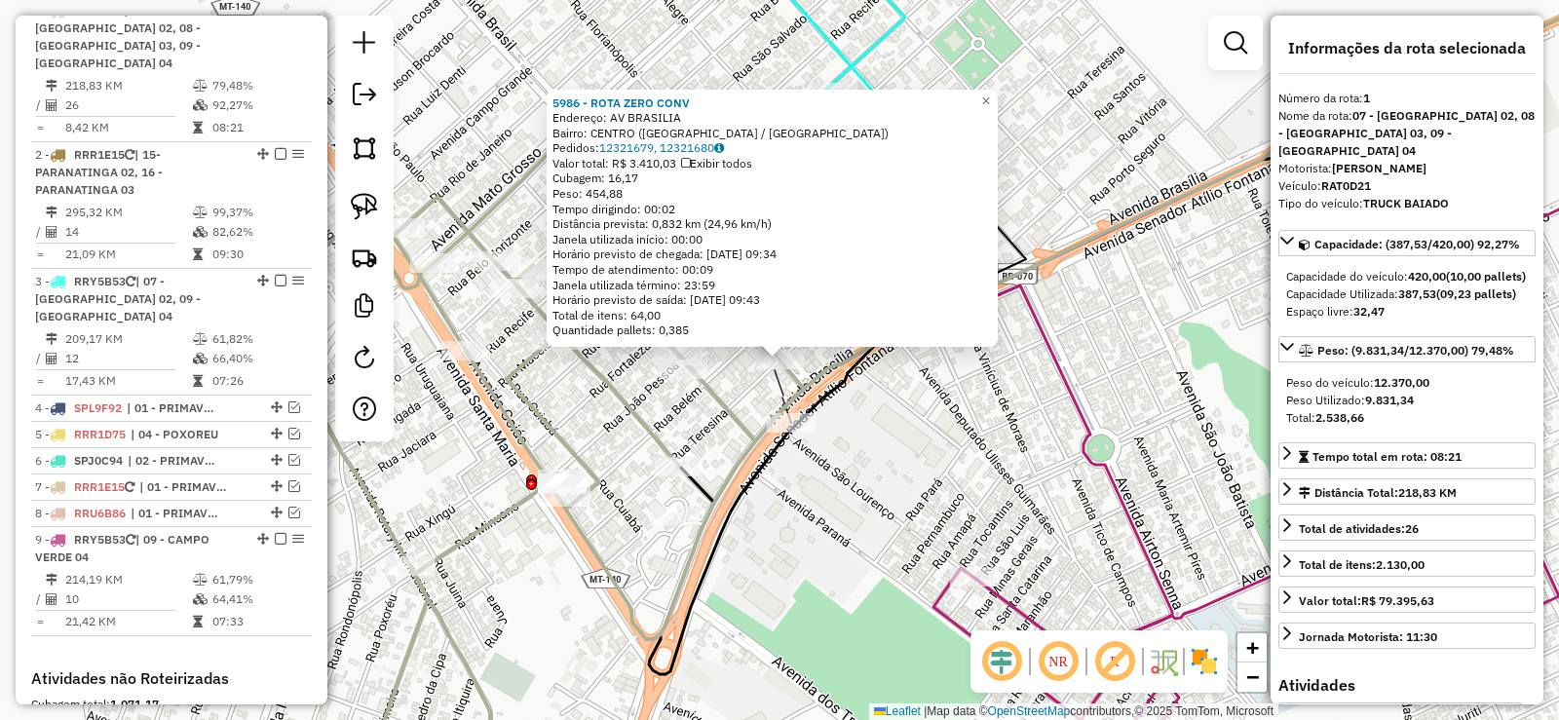
click at [1075, 396] on icon at bounding box center [1346, 369] width 740 height 846
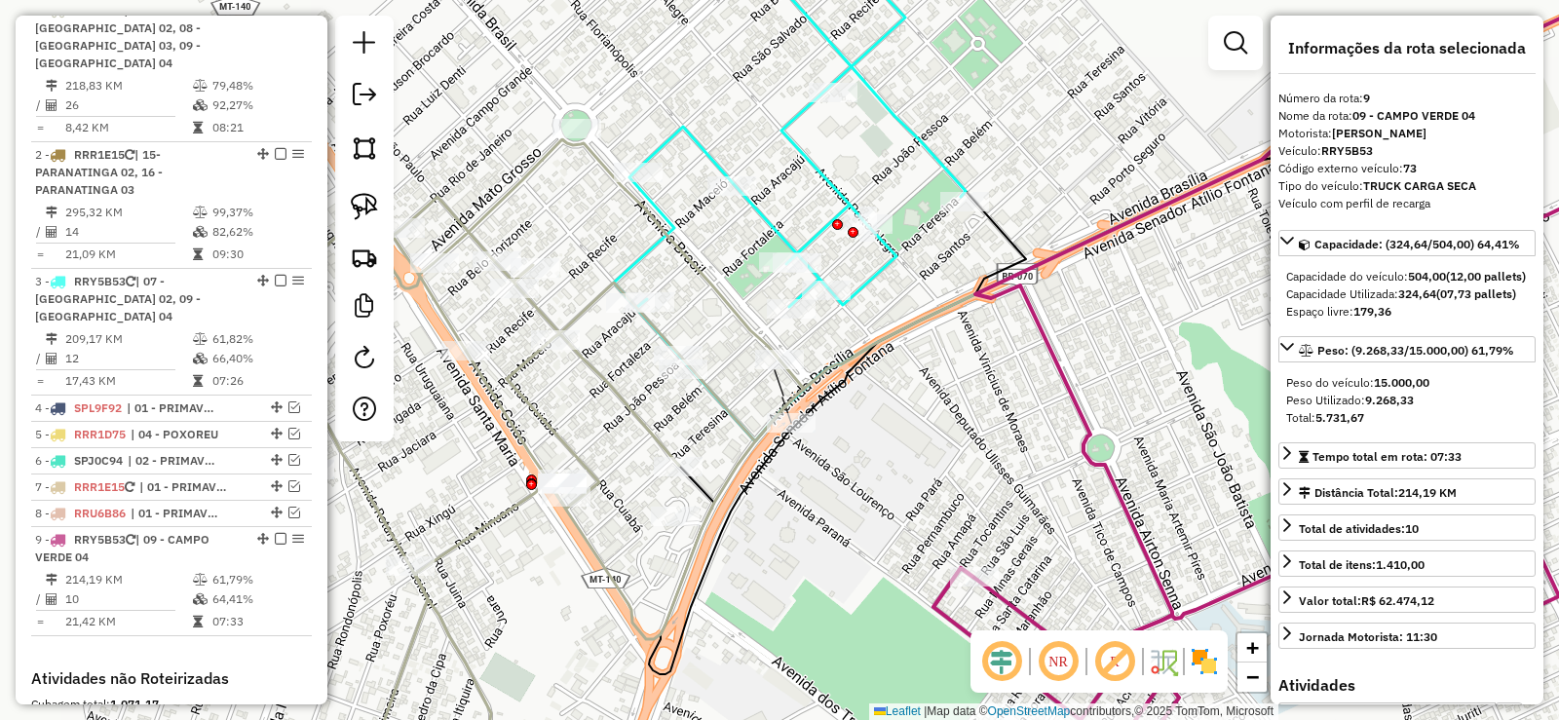
scroll to position [1077, 0]
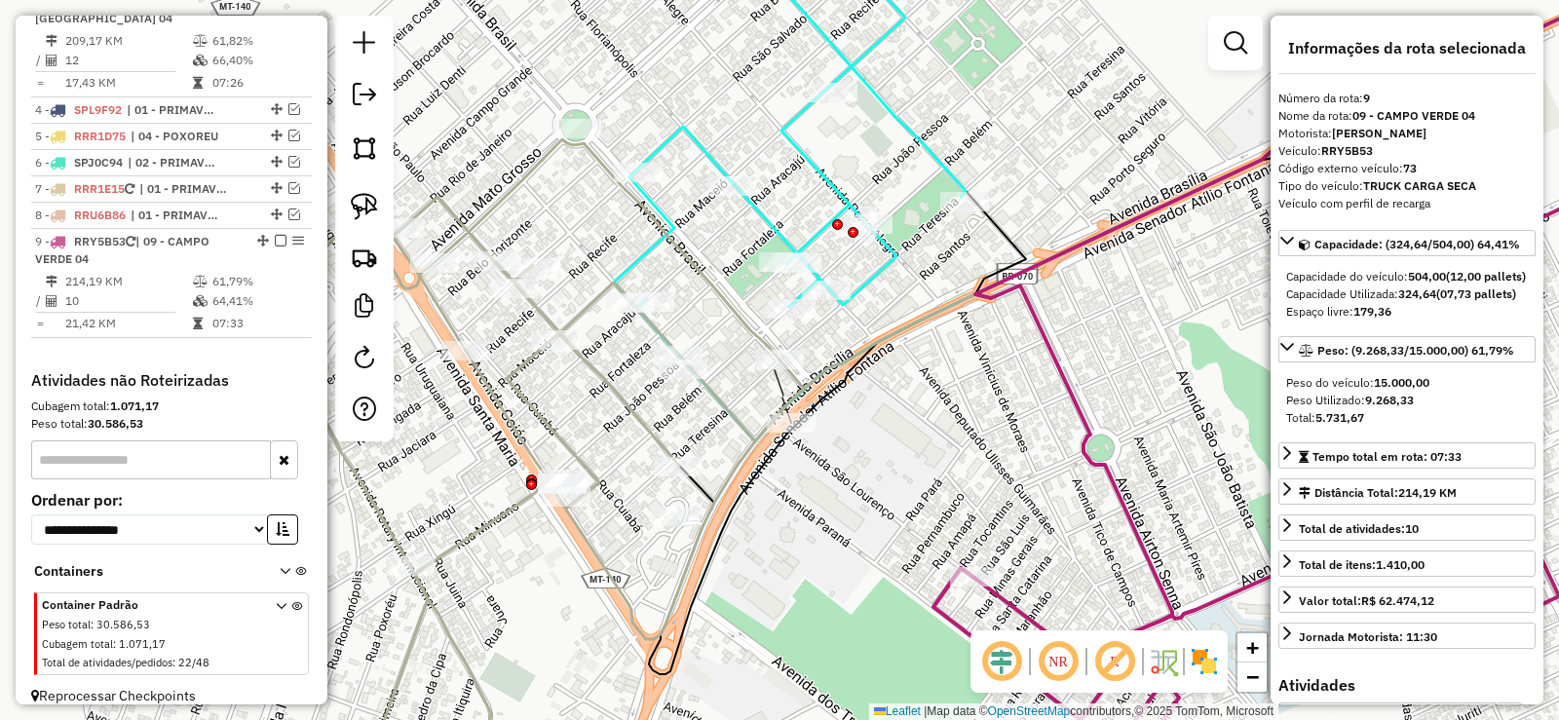
click at [1023, 293] on icon at bounding box center [1346, 369] width 740 height 846
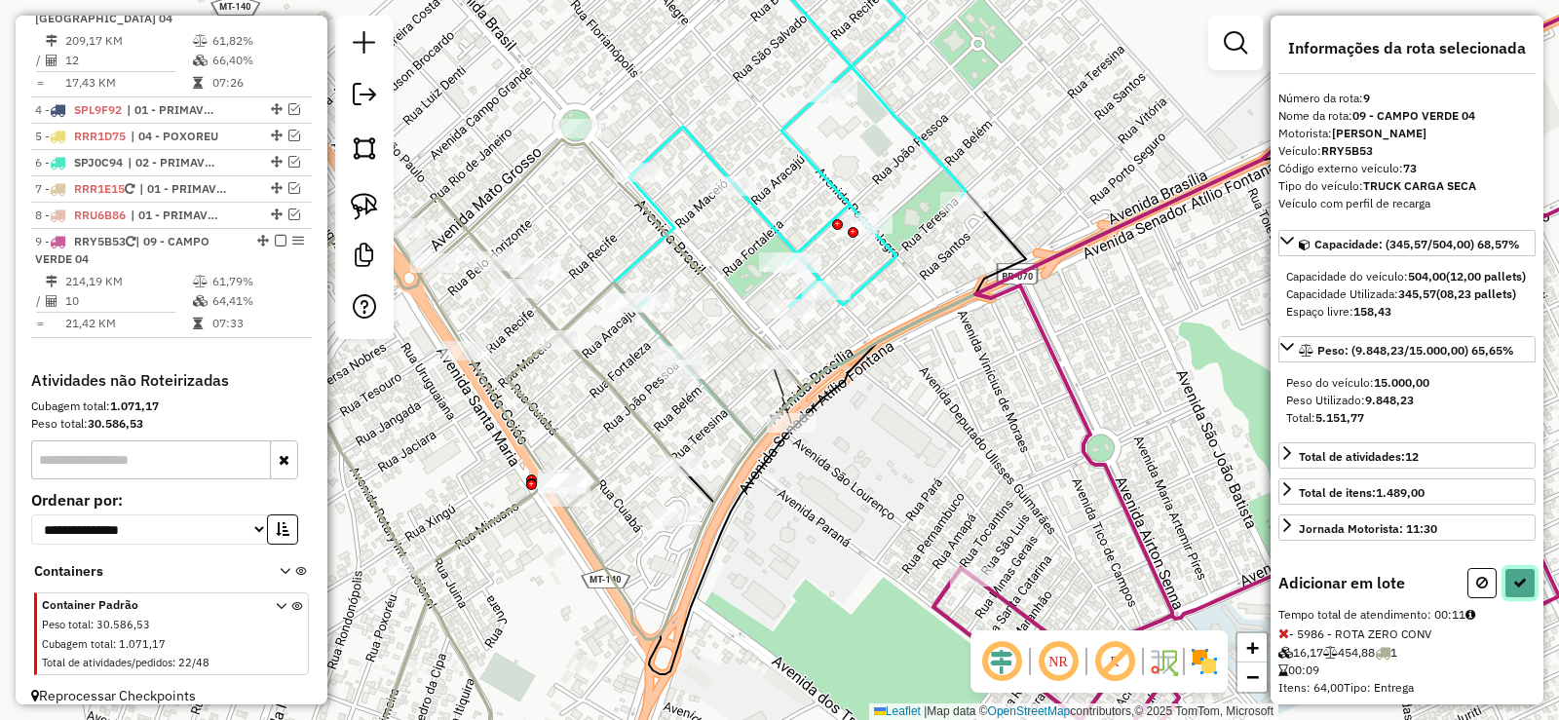
click at [1515, 590] on icon at bounding box center [1521, 583] width 14 height 14
select select "**********"
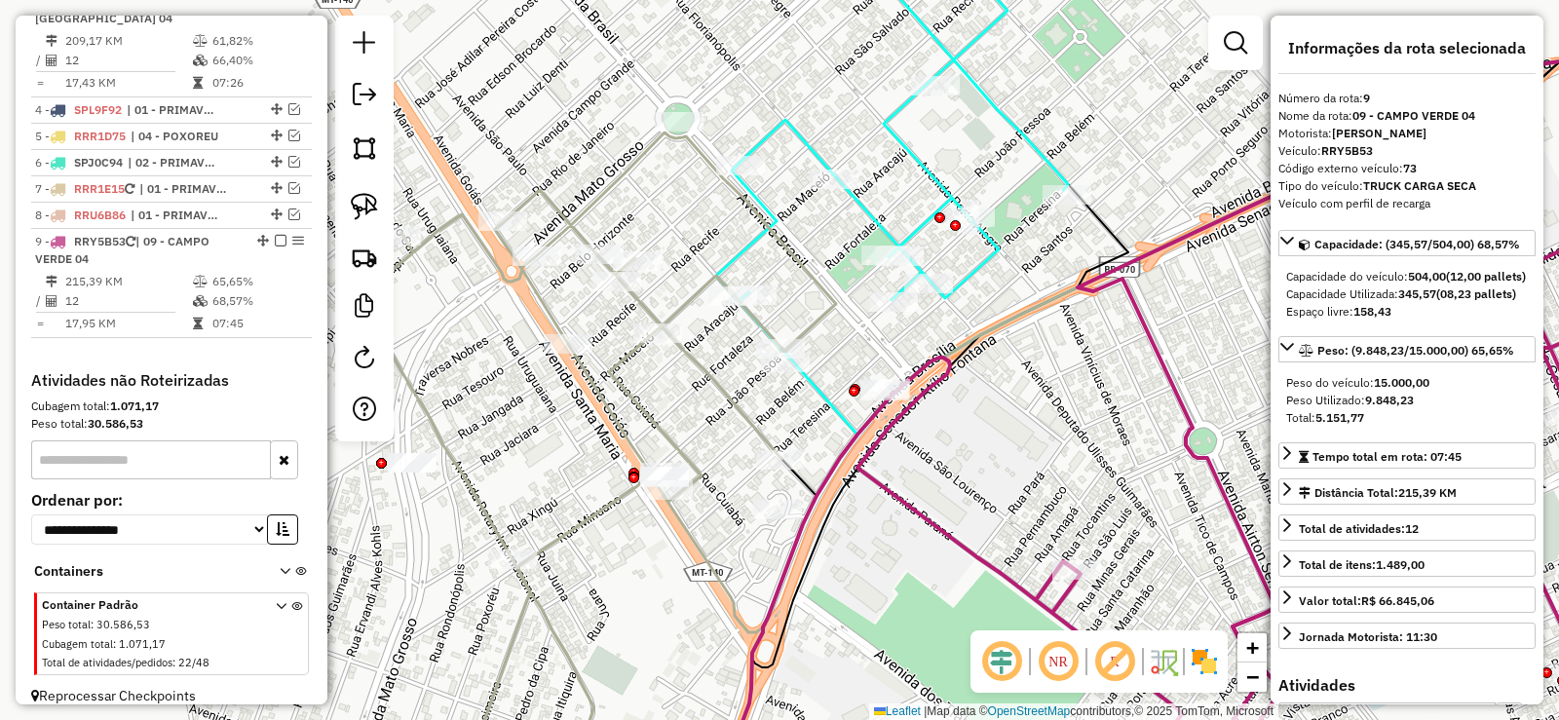
drag, startPoint x: 945, startPoint y: 491, endPoint x: 1042, endPoint y: 460, distance: 101.4
click at [1042, 460] on div "Janela de atendimento Grade de atendimento Capacidade Transportadoras Veículos …" at bounding box center [779, 360] width 1559 height 720
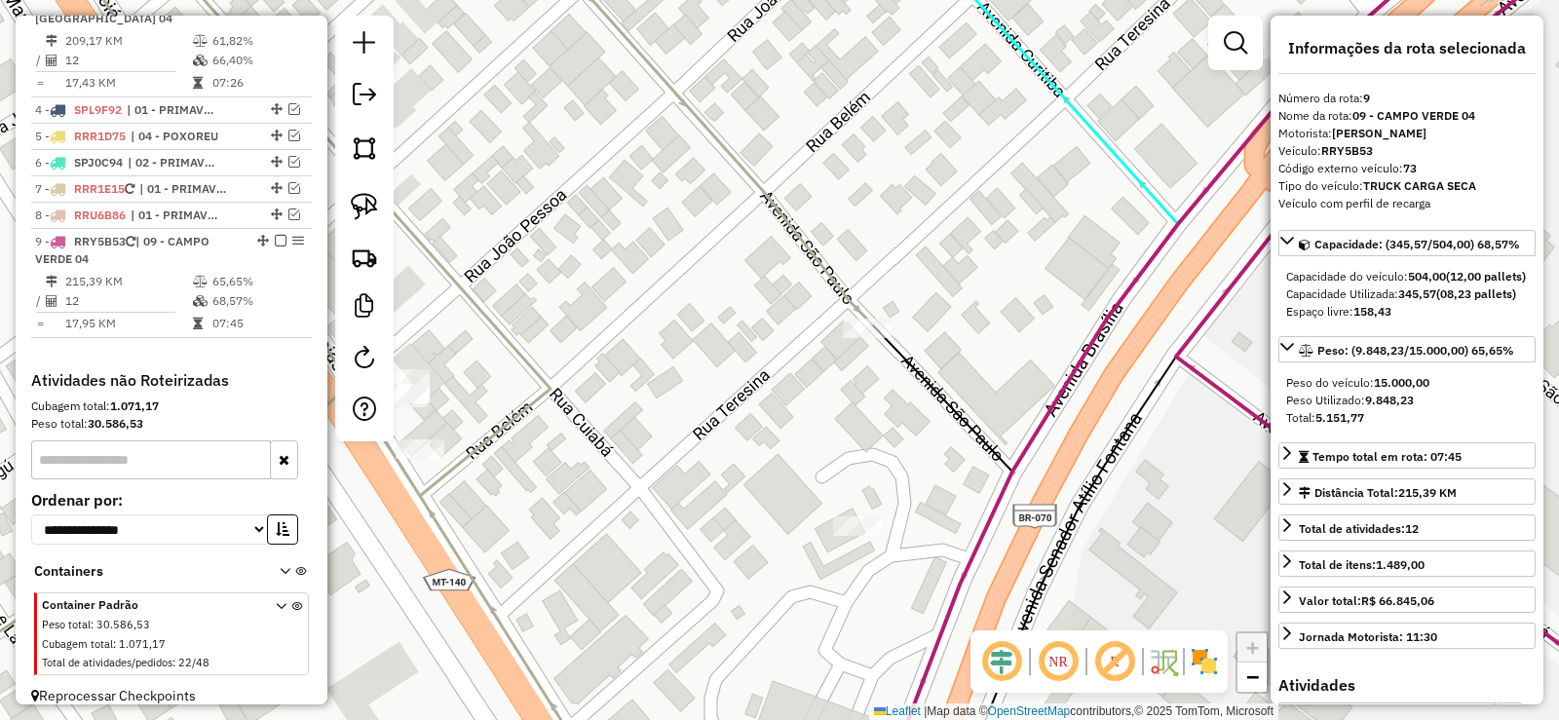
click at [1189, 367] on icon at bounding box center [1298, 360] width 834 height 864
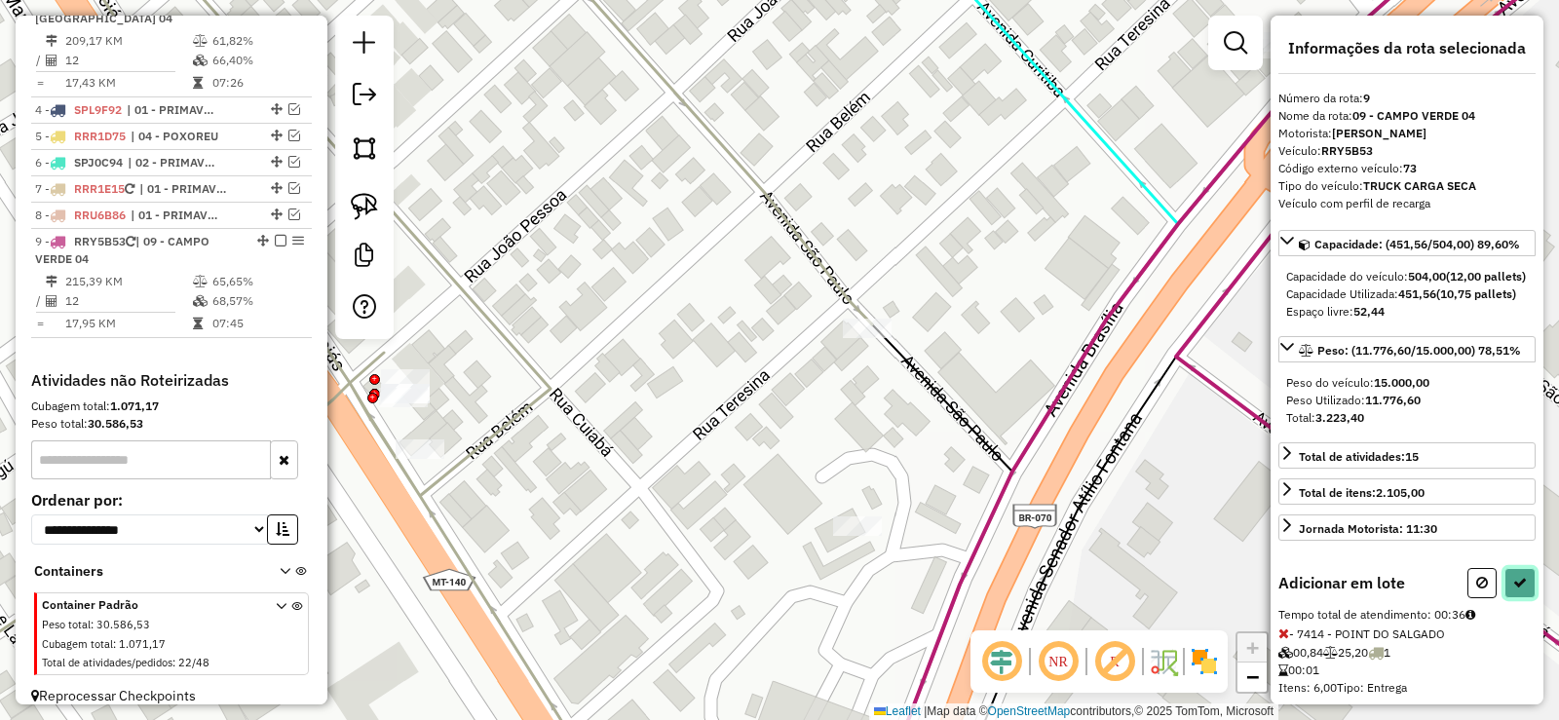
click at [1514, 590] on icon at bounding box center [1521, 583] width 14 height 14
select select "**********"
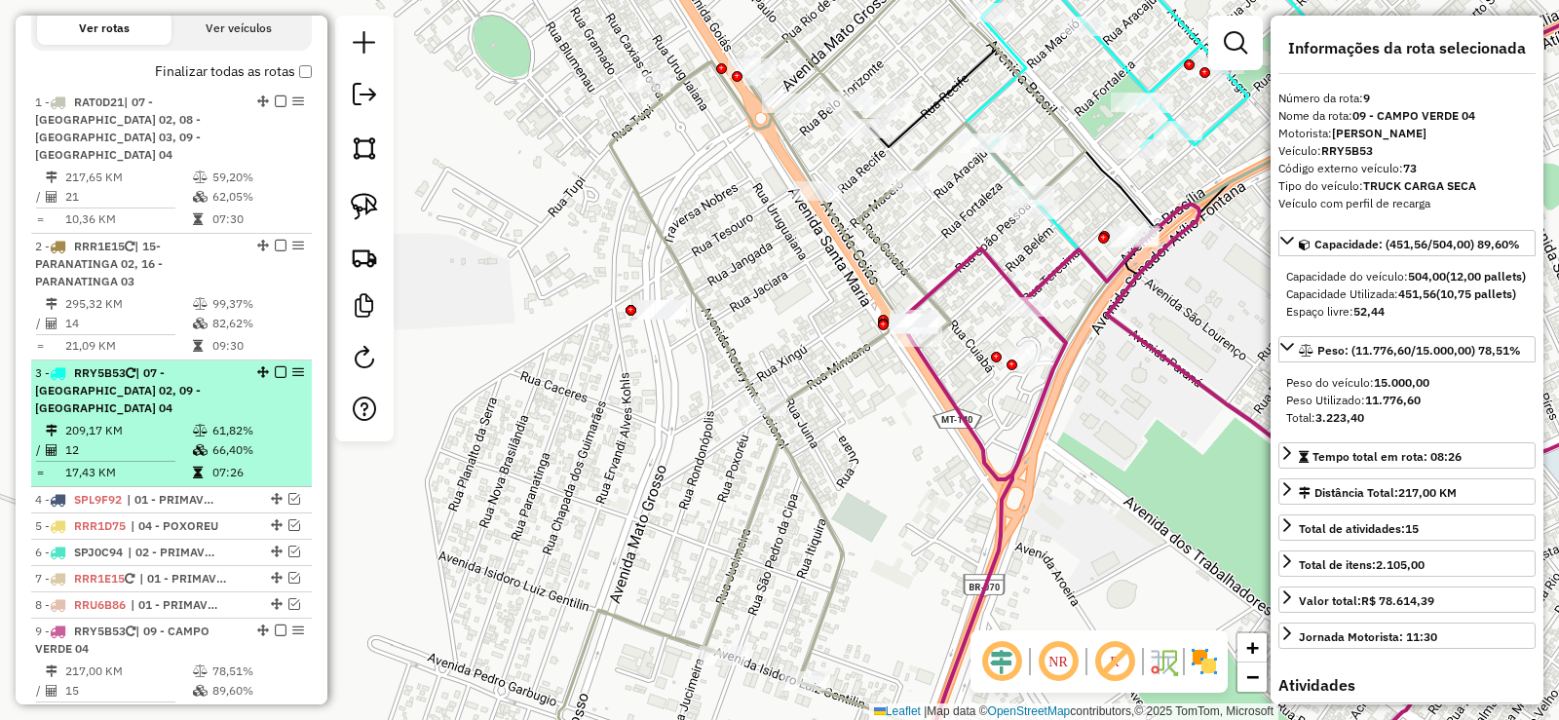
scroll to position [785, 0]
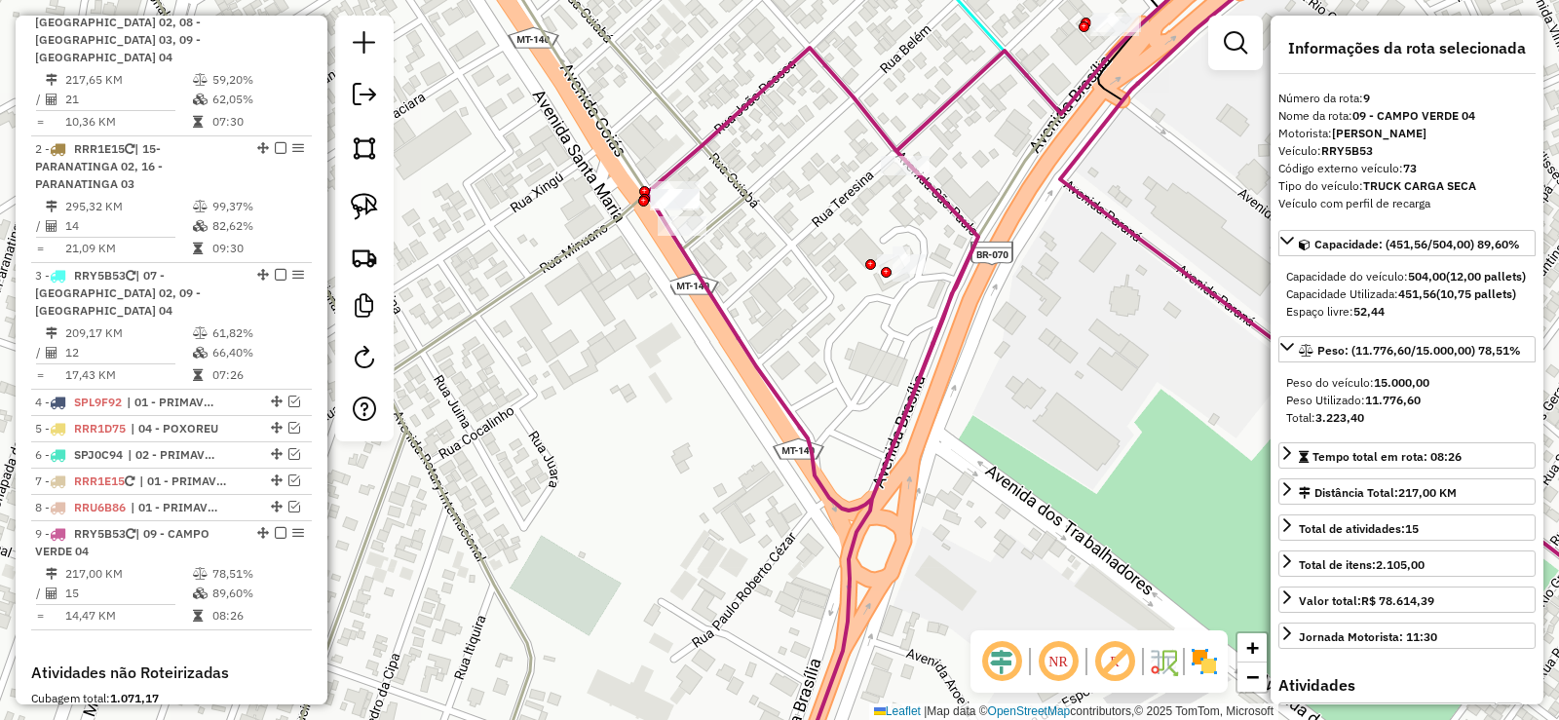
click at [1123, 226] on icon at bounding box center [1181, 376] width 1068 height 831
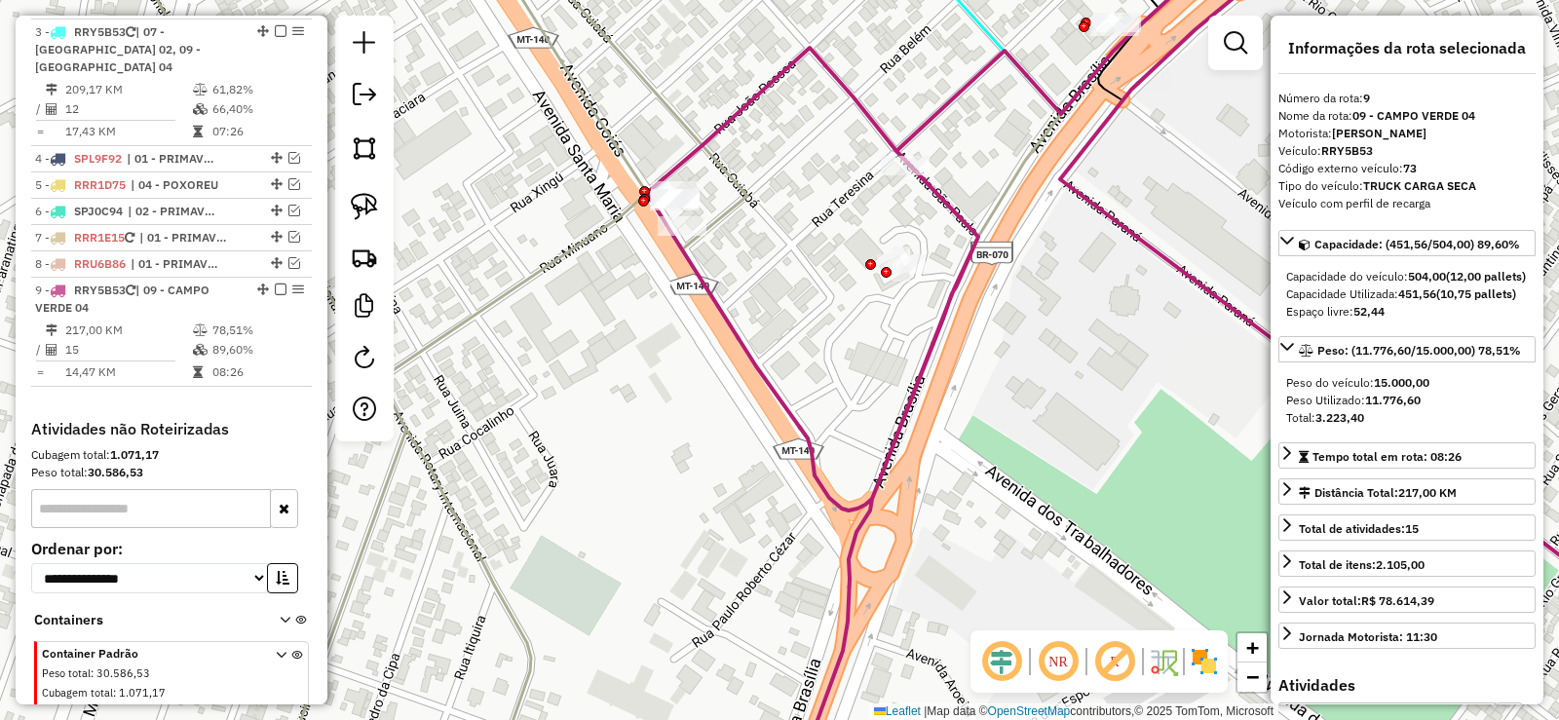
scroll to position [1077, 0]
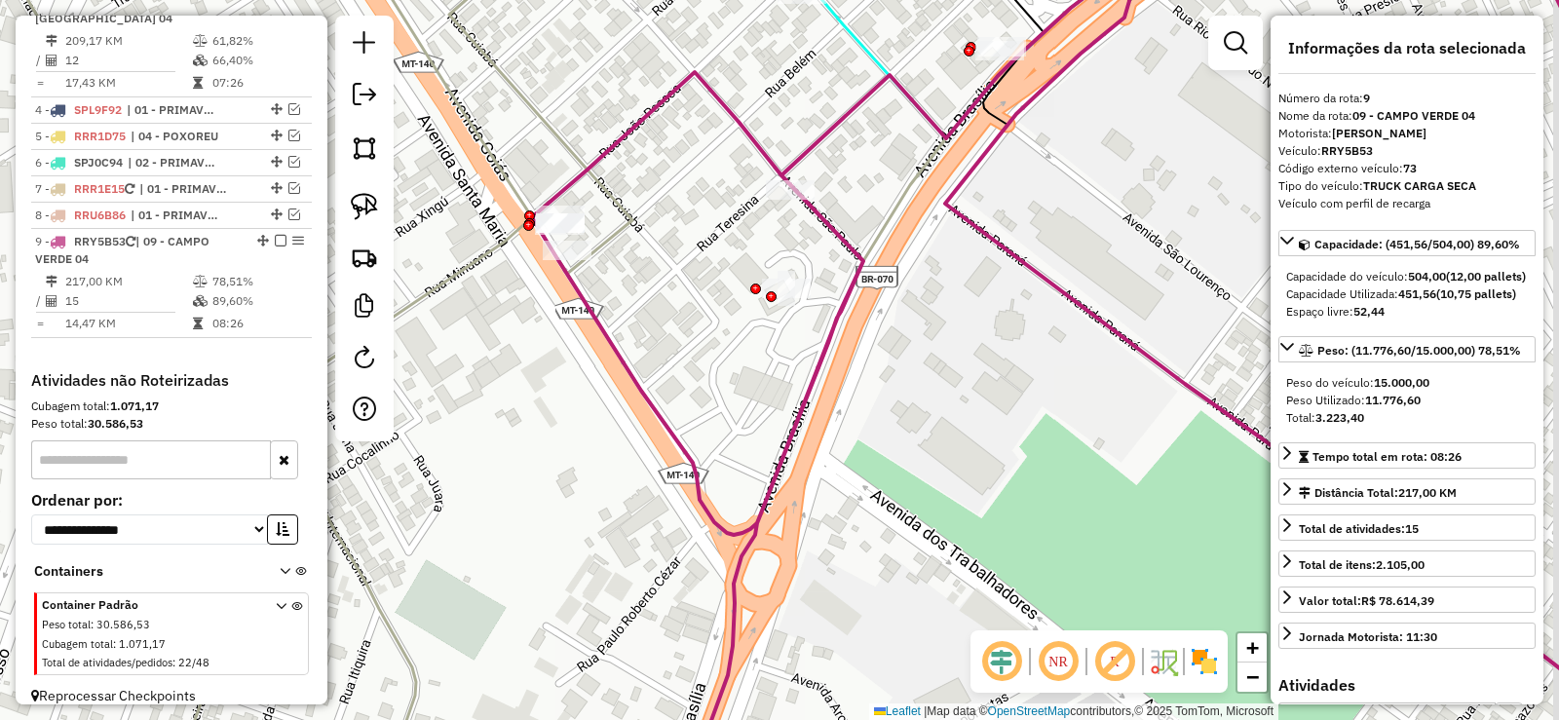
drag, startPoint x: 1062, startPoint y: 309, endPoint x: 948, endPoint y: 332, distance: 116.4
click at [948, 332] on div "Janela de atendimento Grade de atendimento Capacidade Transportadoras Veículos …" at bounding box center [779, 360] width 1559 height 720
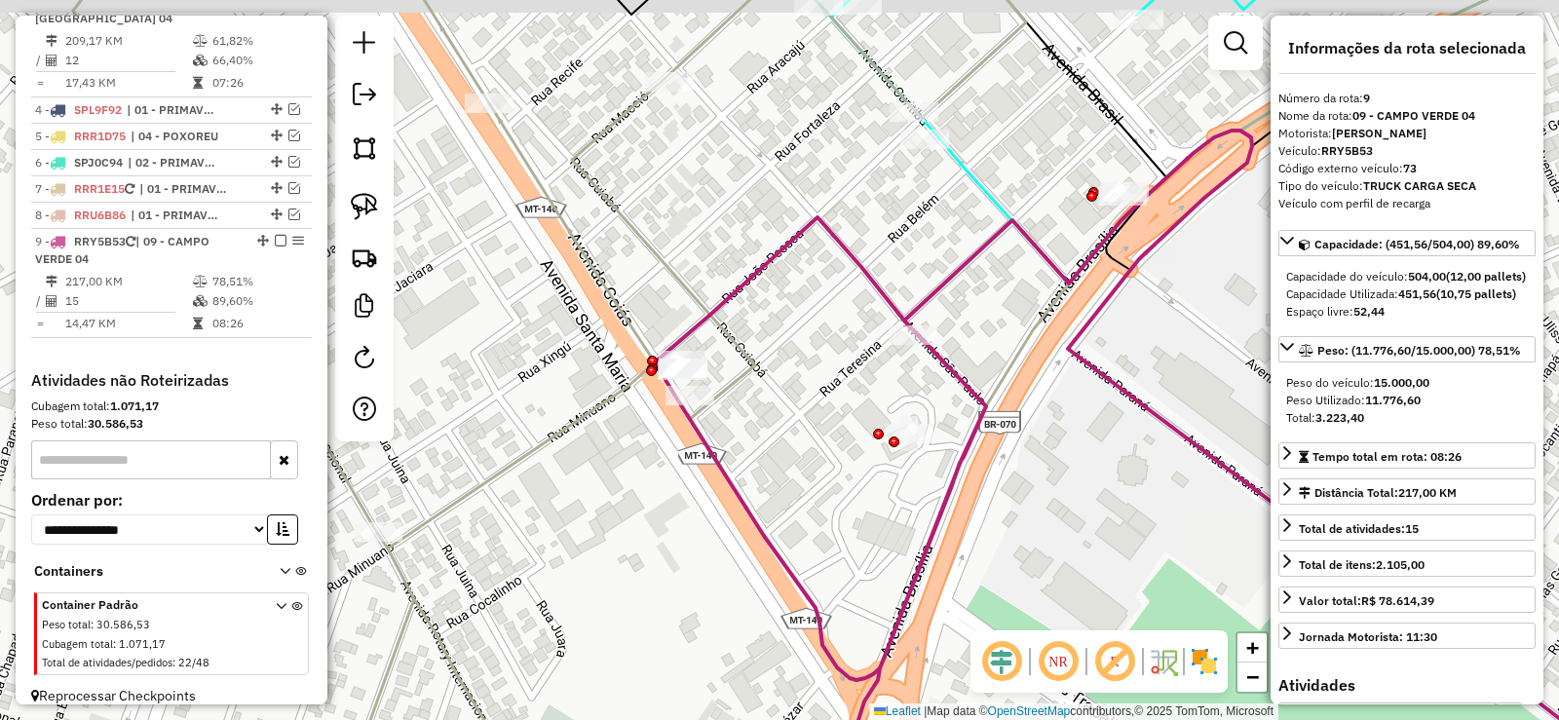
drag, startPoint x: 792, startPoint y: 456, endPoint x: 799, endPoint y: 533, distance: 77.3
click at [799, 533] on div "Janela de atendimento Grade de atendimento Capacidade Transportadoras Veículos …" at bounding box center [779, 360] width 1559 height 720
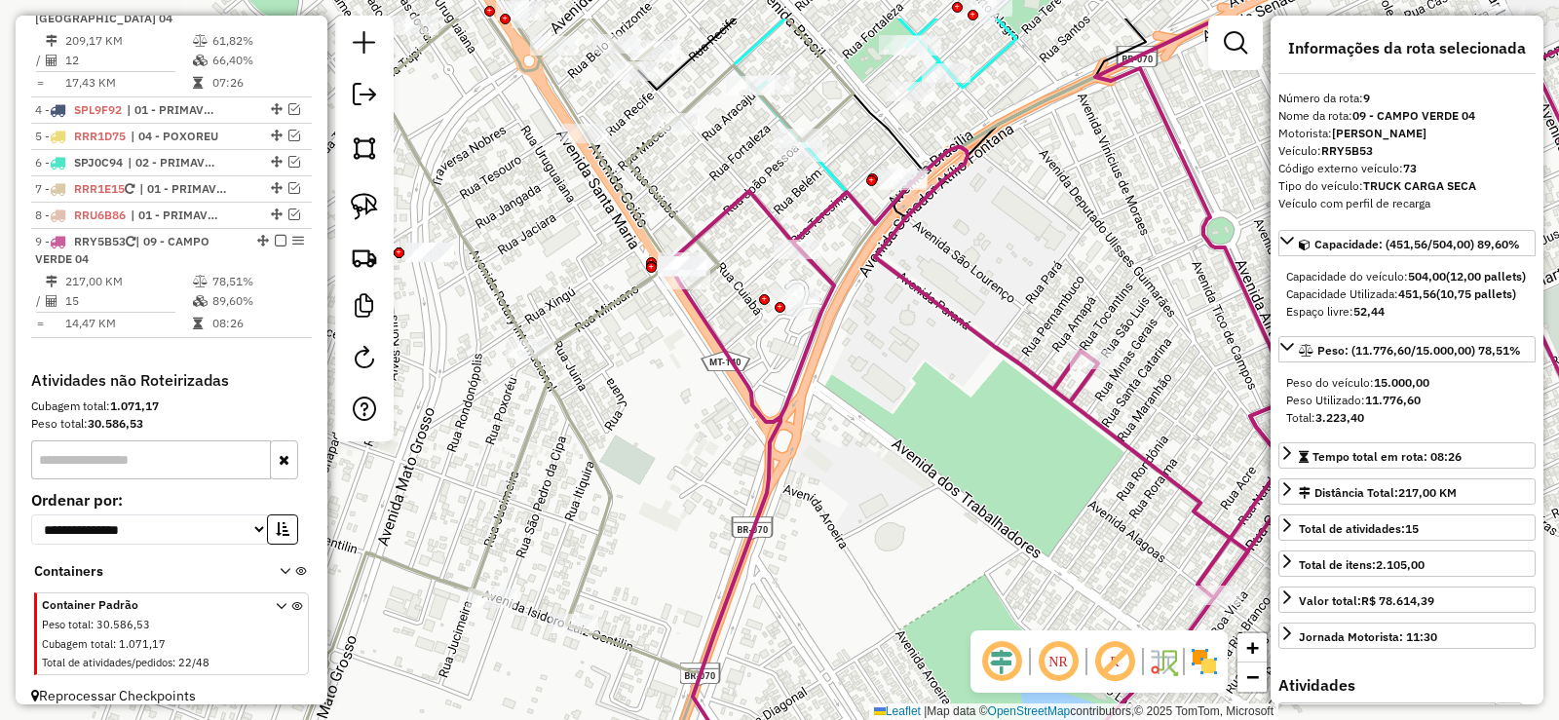
drag, startPoint x: 902, startPoint y: 442, endPoint x: 1028, endPoint y: 481, distance: 131.6
click at [1028, 481] on div "Janela de atendimento Grade de atendimento Capacidade Transportadoras Veículos …" at bounding box center [779, 360] width 1559 height 720
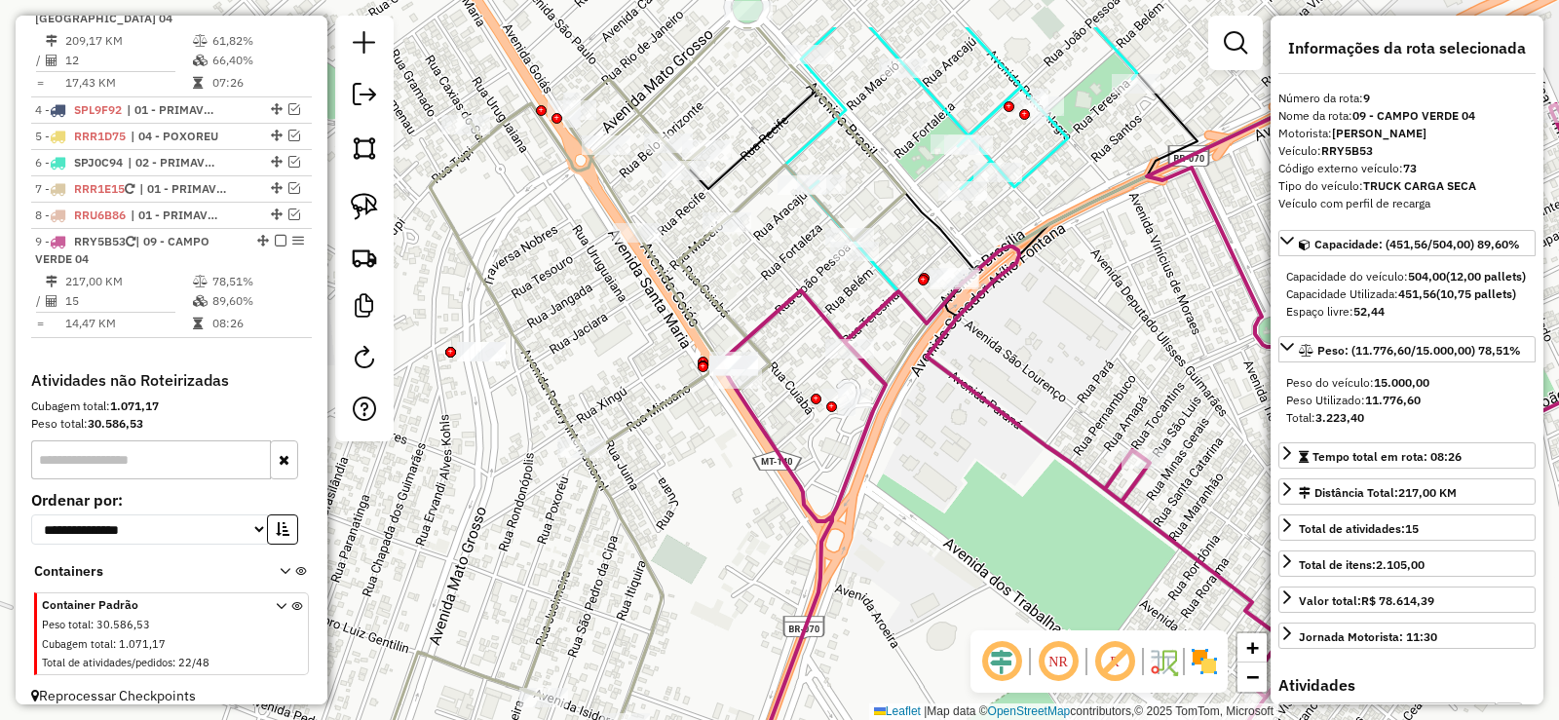
drag, startPoint x: 987, startPoint y: 455, endPoint x: 994, endPoint y: 513, distance: 57.9
click at [1025, 527] on div "Janela de atendimento Grade de atendimento Capacidade Transportadoras Veículos …" at bounding box center [779, 360] width 1559 height 720
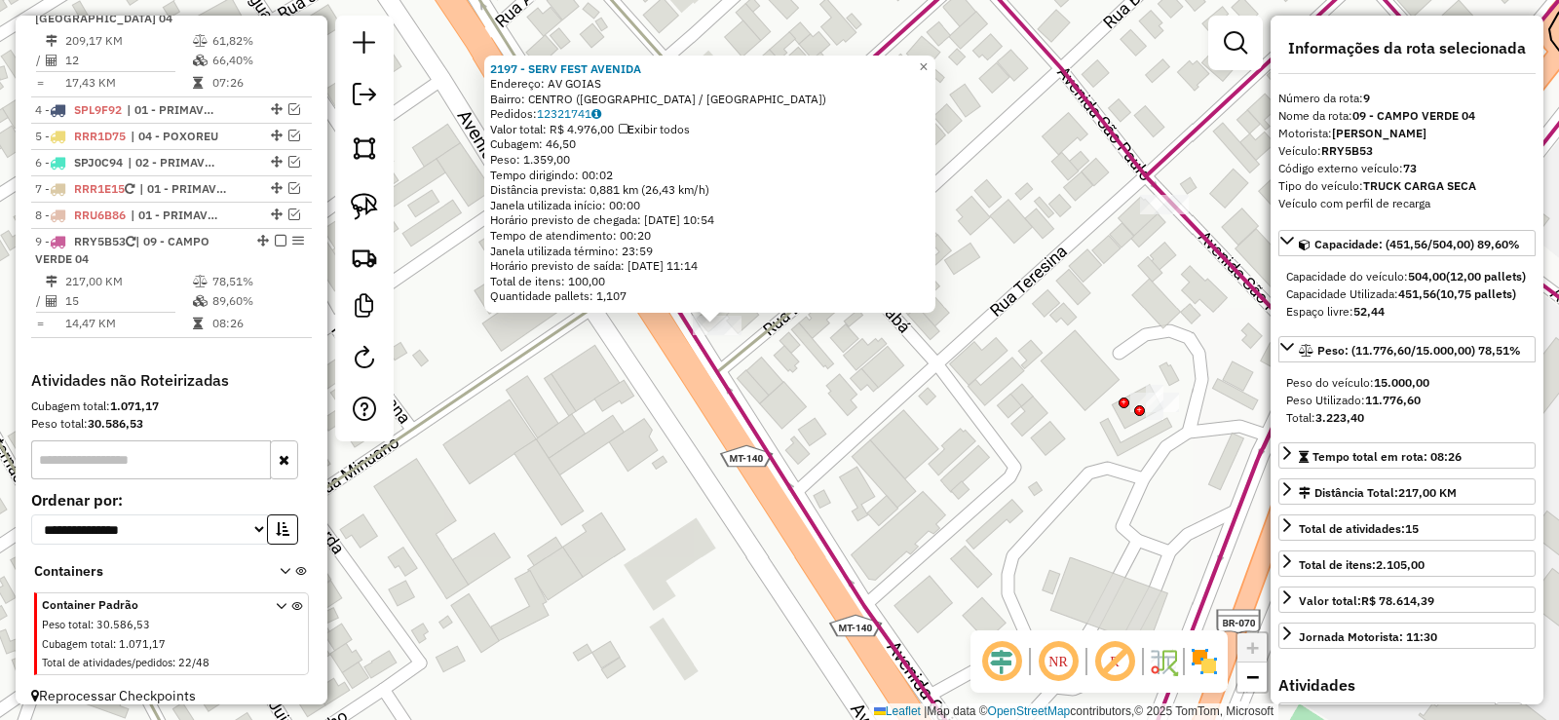
drag, startPoint x: 747, startPoint y: 377, endPoint x: 805, endPoint y: 520, distance: 154.7
click at [805, 520] on div "2197 - SERV FEST AVENIDA Endereço: AV GOIAS Bairro: CENTRO (CAMPO VERDE / MT) P…" at bounding box center [779, 360] width 1559 height 720
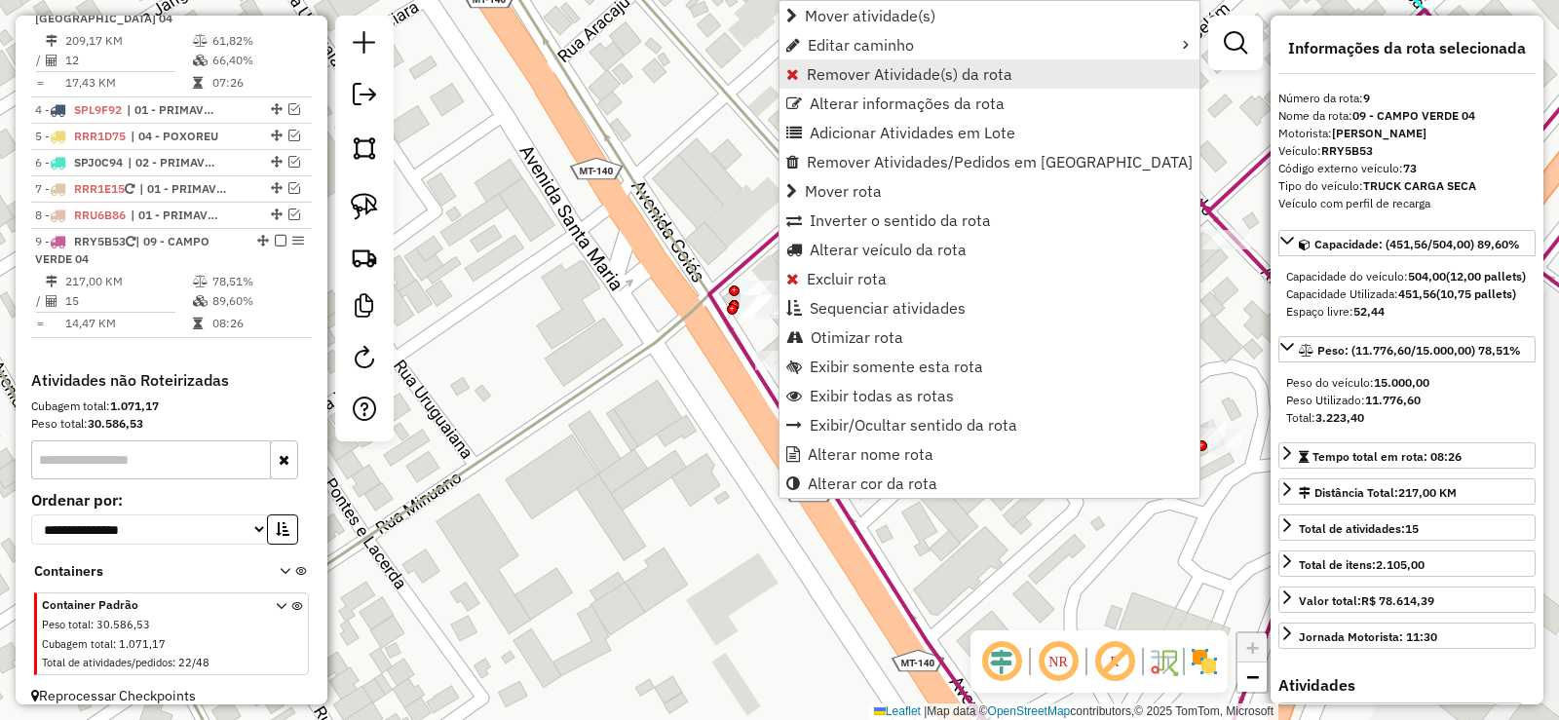
click at [822, 73] on span "Remover Atividade(s) da rota" at bounding box center [910, 74] width 206 height 16
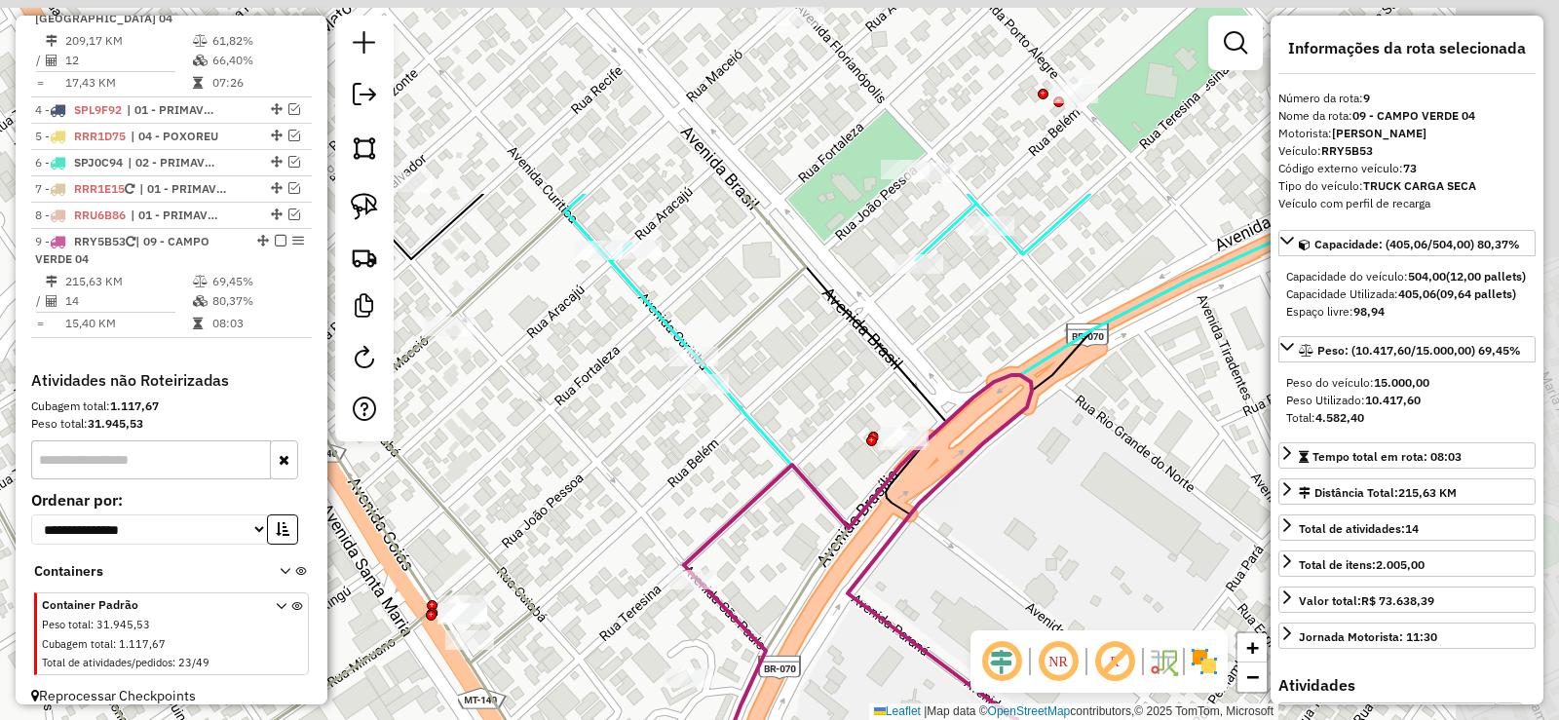
drag, startPoint x: 1135, startPoint y: 346, endPoint x: 694, endPoint y: 645, distance: 533.3
click at [694, 645] on icon at bounding box center [970, 716] width 677 height 683
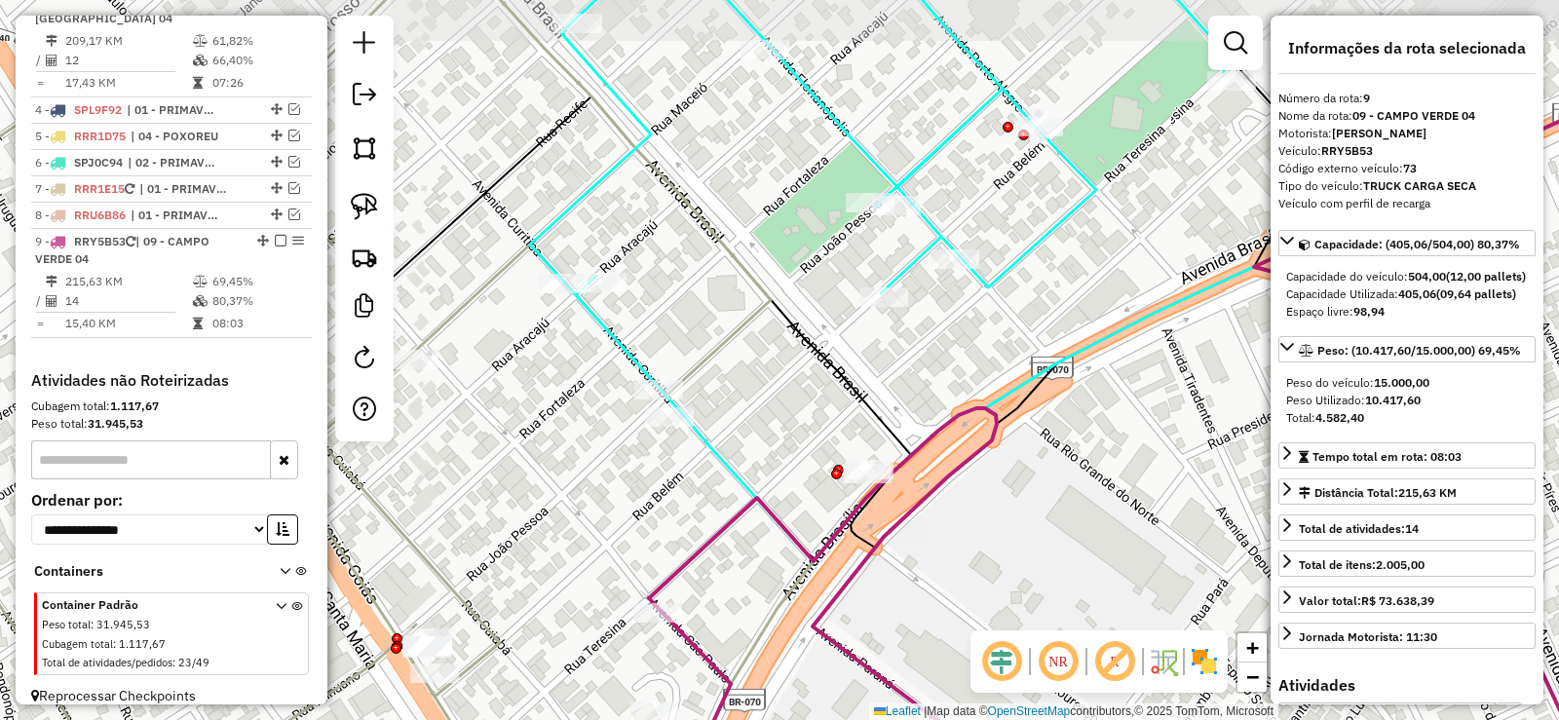
click at [790, 420] on div "Janela de atendimento Grade de atendimento Capacidade Transportadoras Veículos …" at bounding box center [779, 360] width 1559 height 720
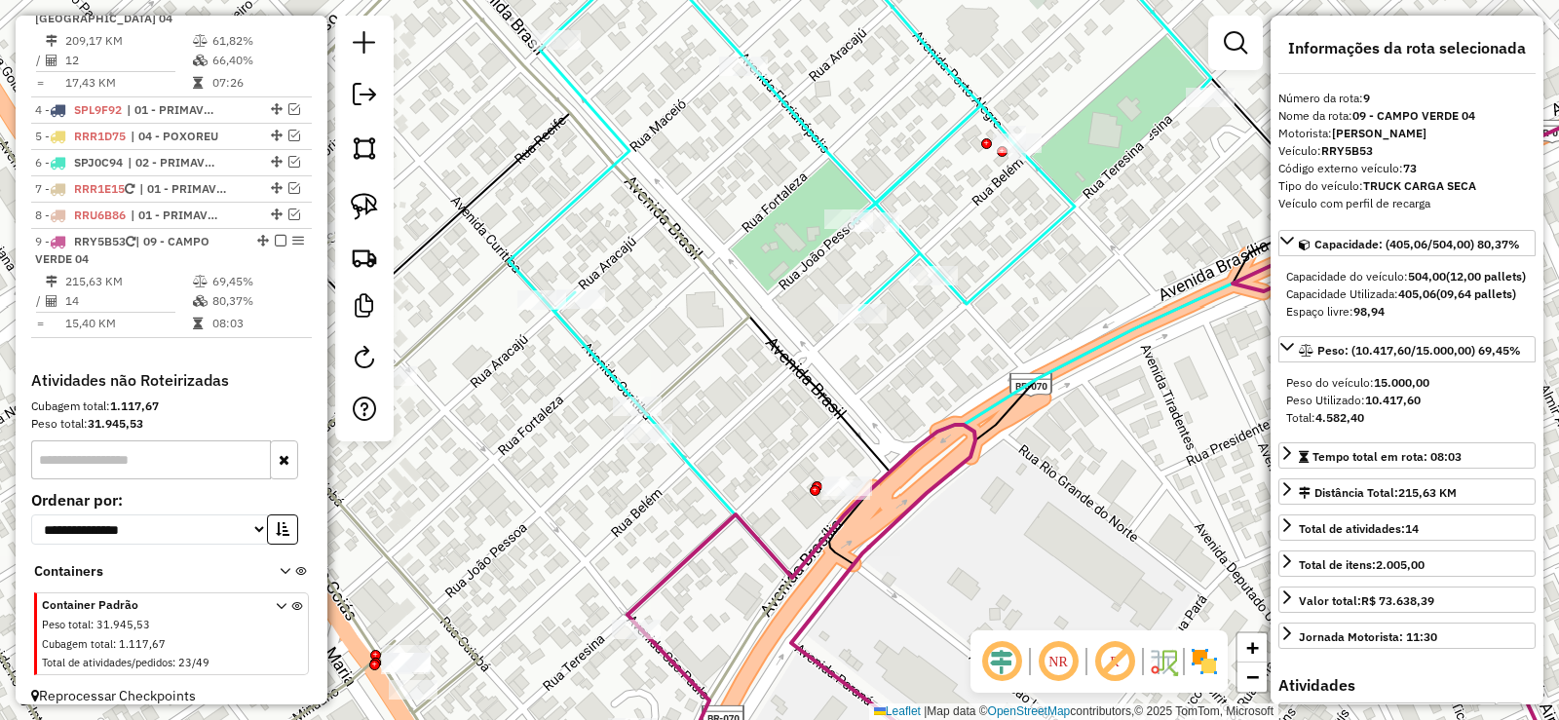
click at [906, 513] on icon at bounding box center [809, 608] width 362 height 367
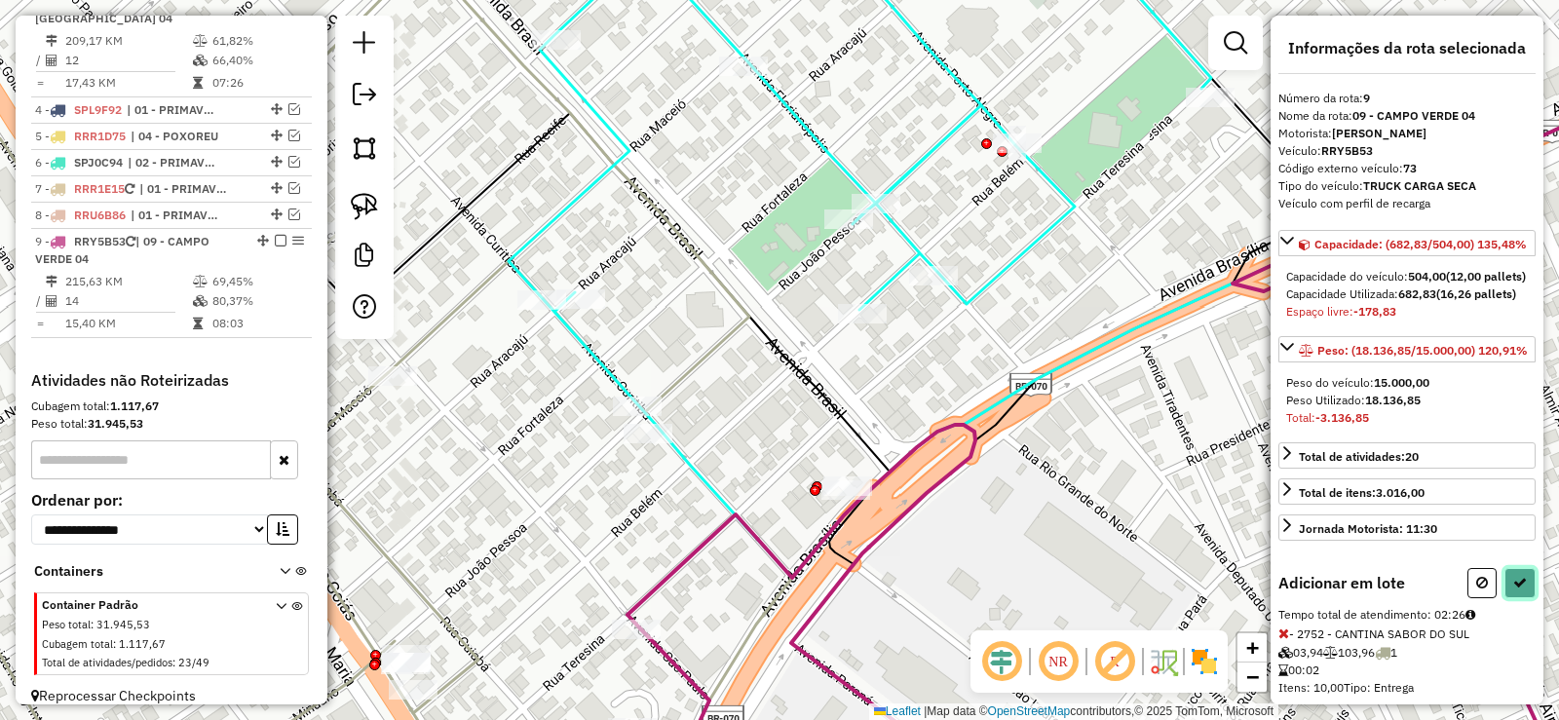
click at [1519, 590] on icon at bounding box center [1521, 583] width 14 height 14
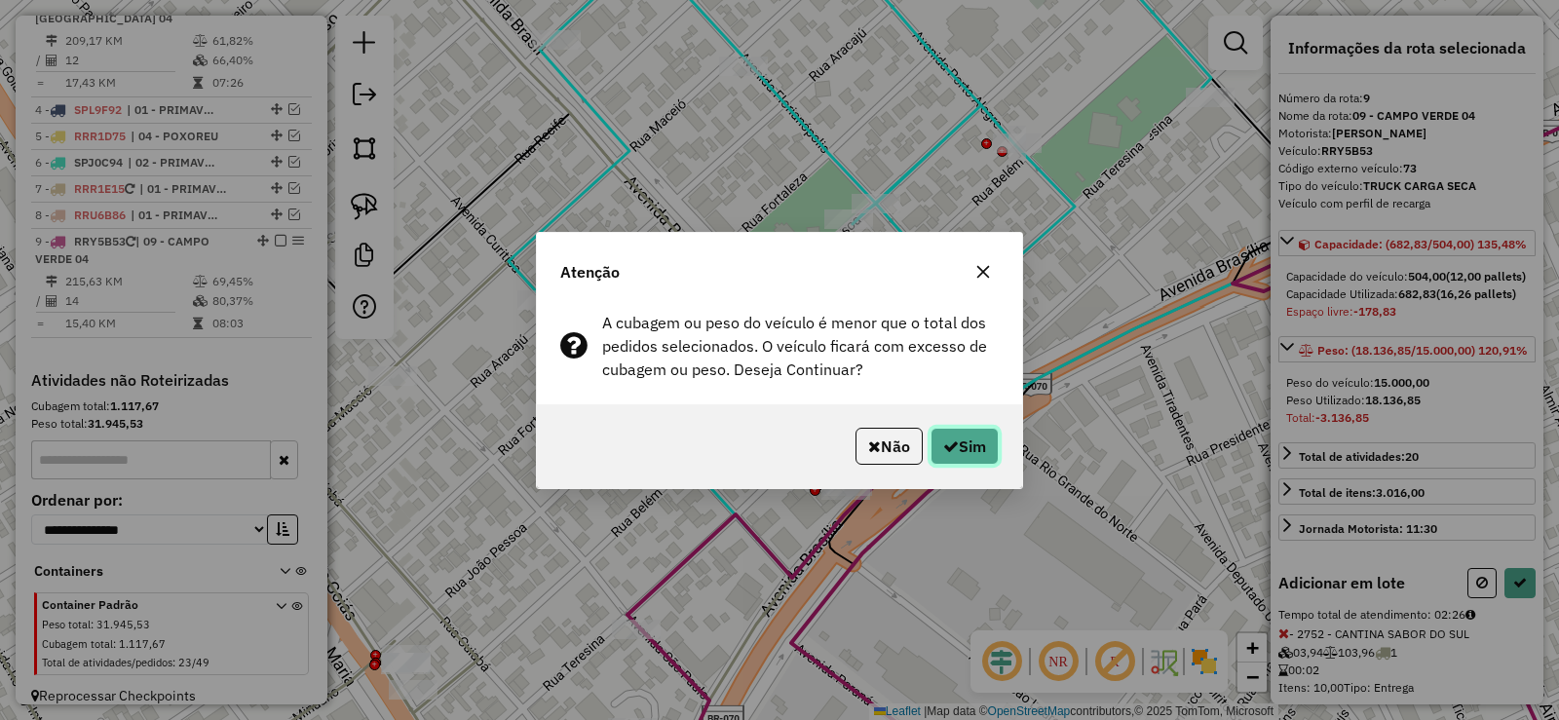
click at [980, 441] on button "Sim" at bounding box center [965, 446] width 68 height 37
select select "**********"
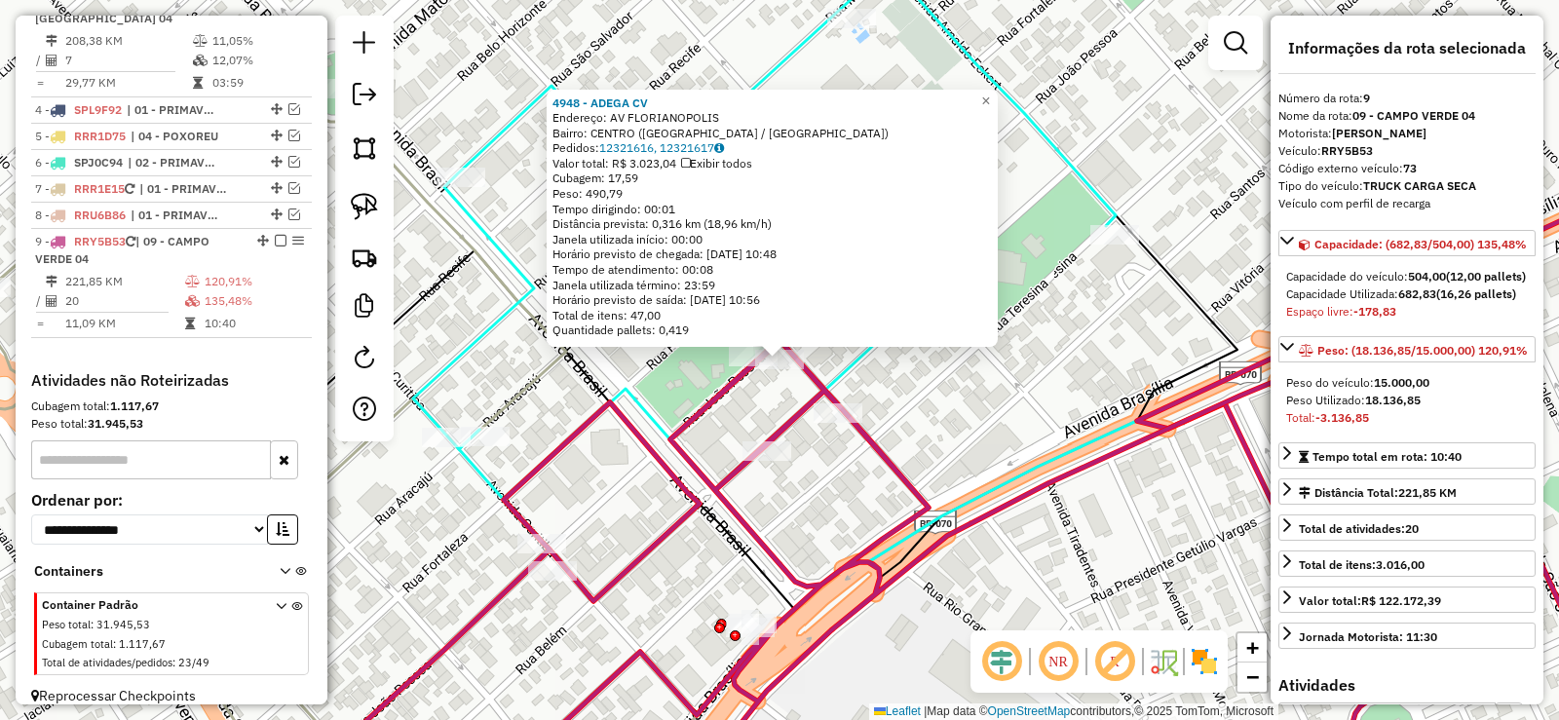
click at [849, 354] on icon at bounding box center [764, 188] width 703 height 521
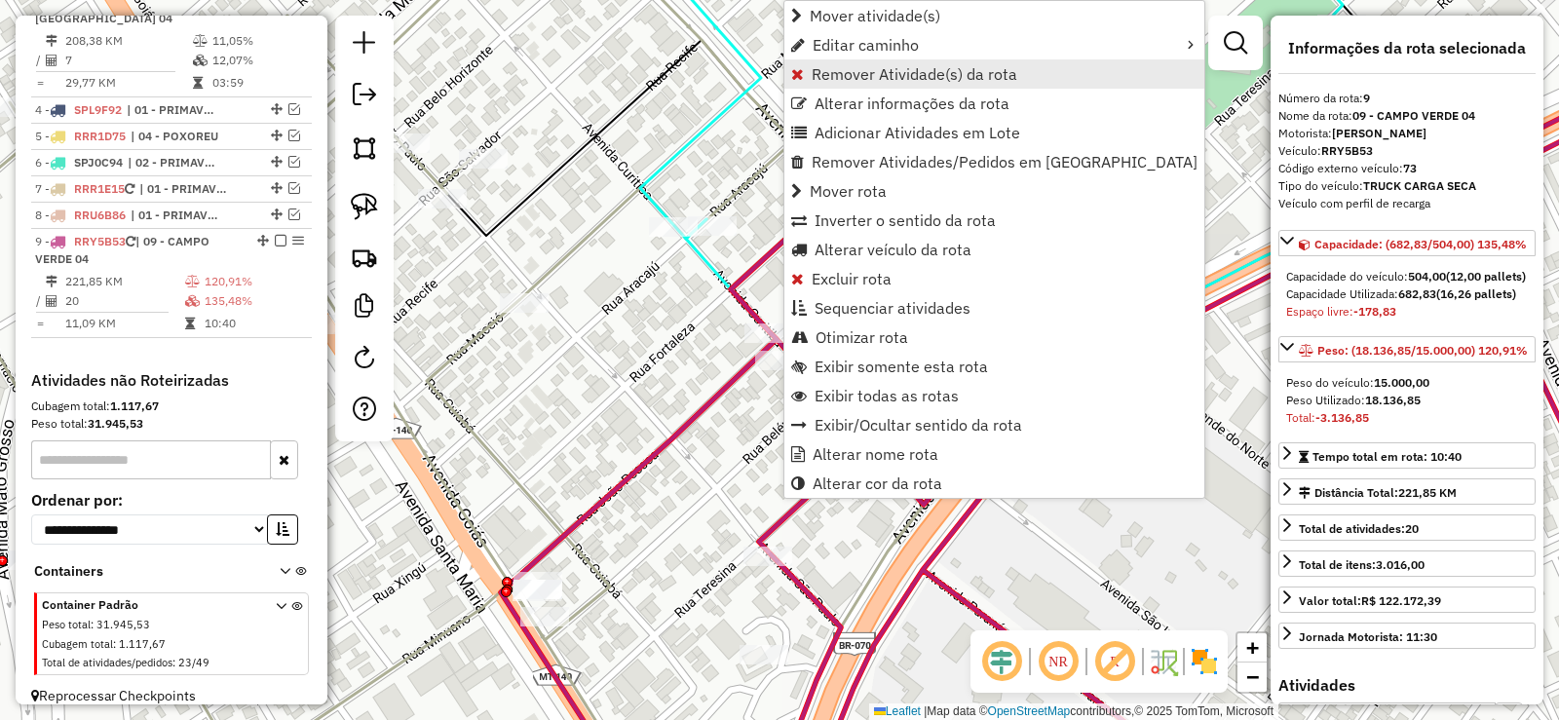
click at [879, 80] on span "Remover Atividade(s) da rota" at bounding box center [915, 74] width 206 height 16
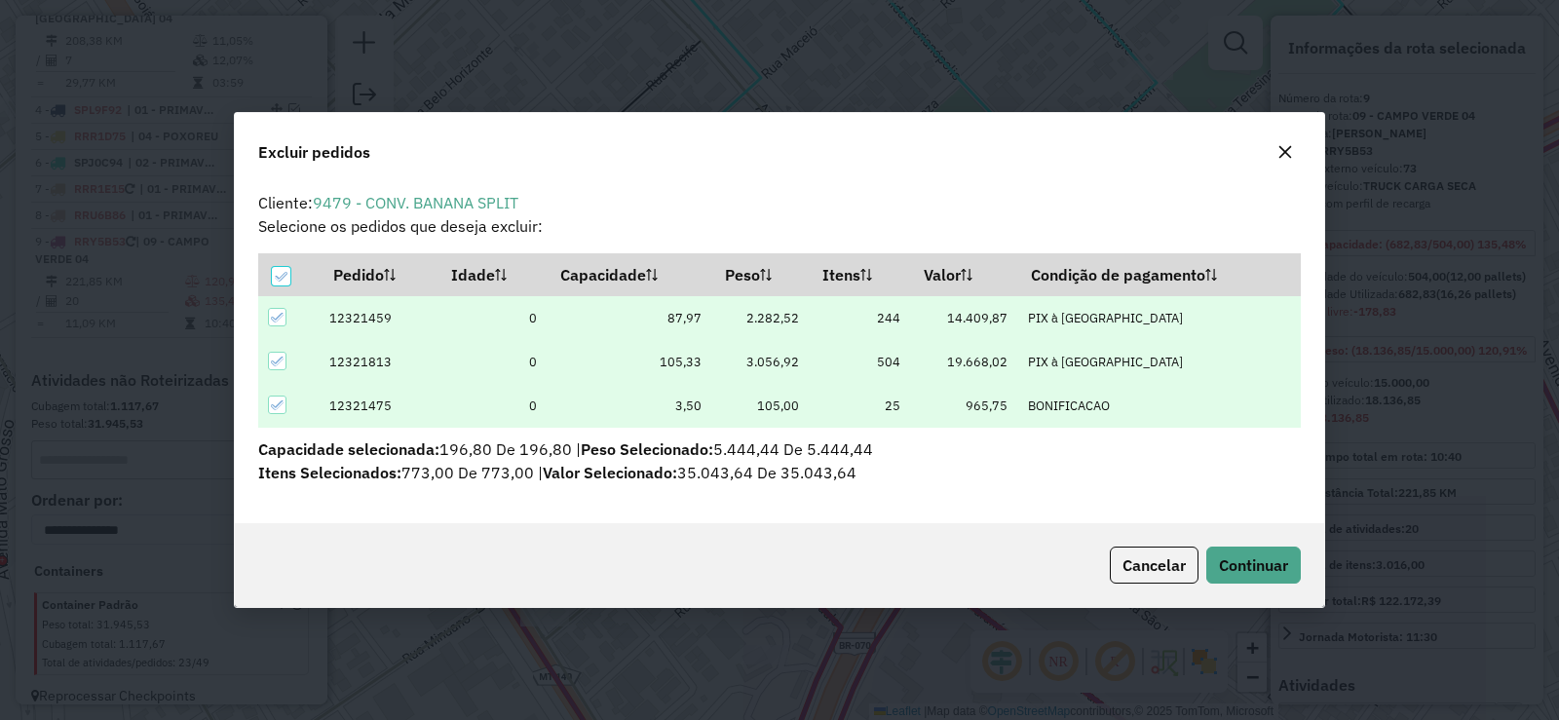
scroll to position [11, 6]
click at [1255, 560] on span "Continuar" at bounding box center [1253, 565] width 69 height 19
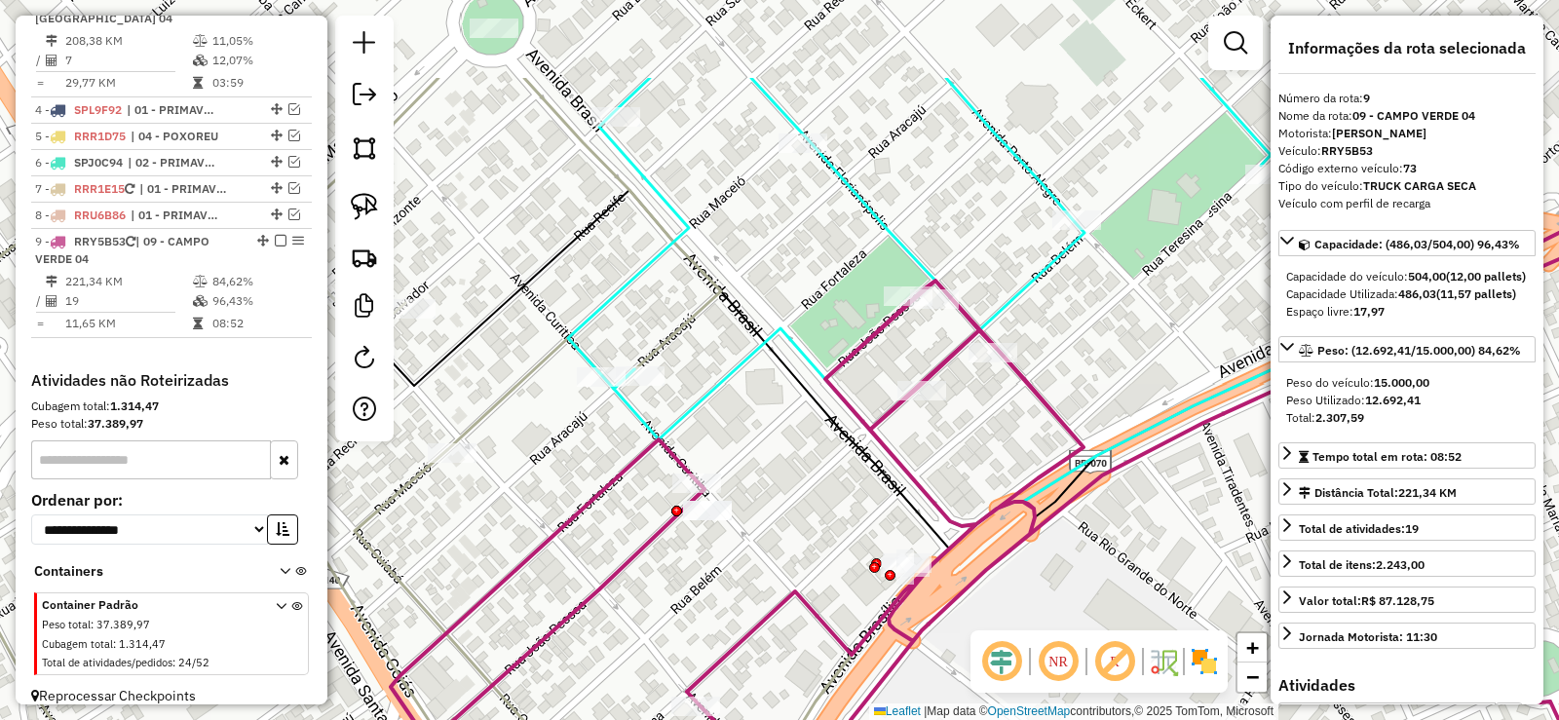
drag, startPoint x: 1050, startPoint y: 347, endPoint x: 978, endPoint y: 495, distance: 164.8
click at [978, 495] on div "Janela de atendimento Grade de atendimento Capacidade Transportadoras Veículos …" at bounding box center [779, 360] width 1559 height 720
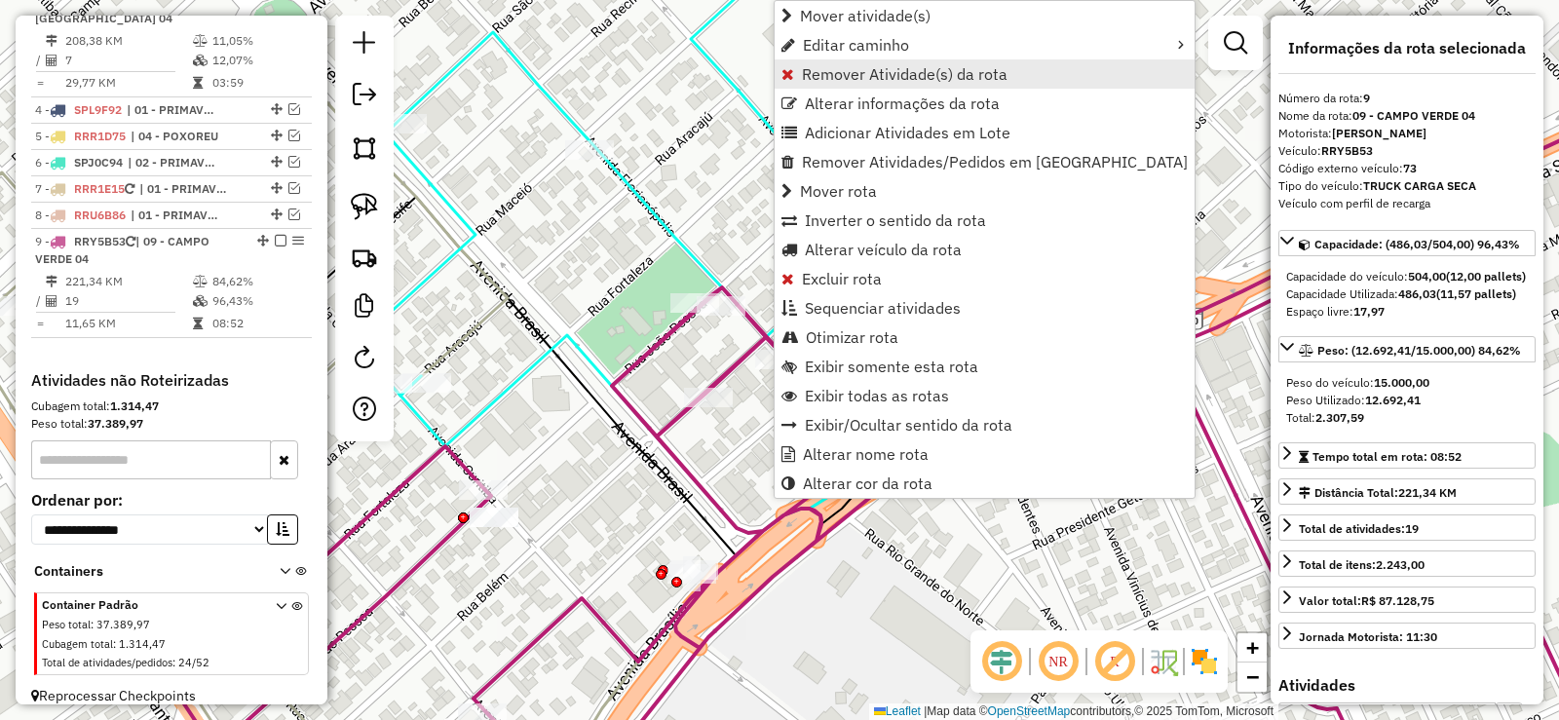
click at [835, 81] on span "Remover Atividade(s) da rota" at bounding box center [905, 74] width 206 height 16
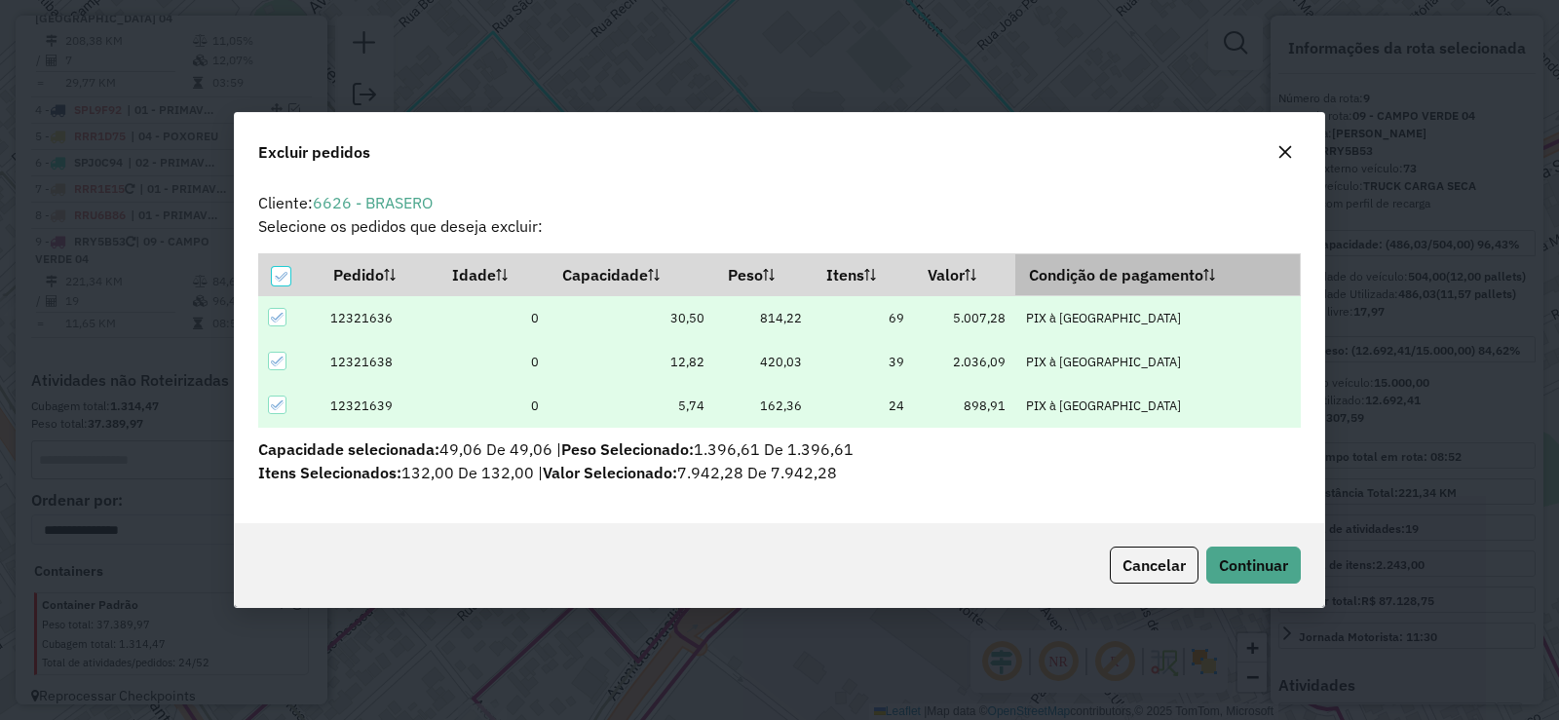
scroll to position [0, 0]
click at [1270, 565] on span "Continuar" at bounding box center [1253, 565] width 69 height 19
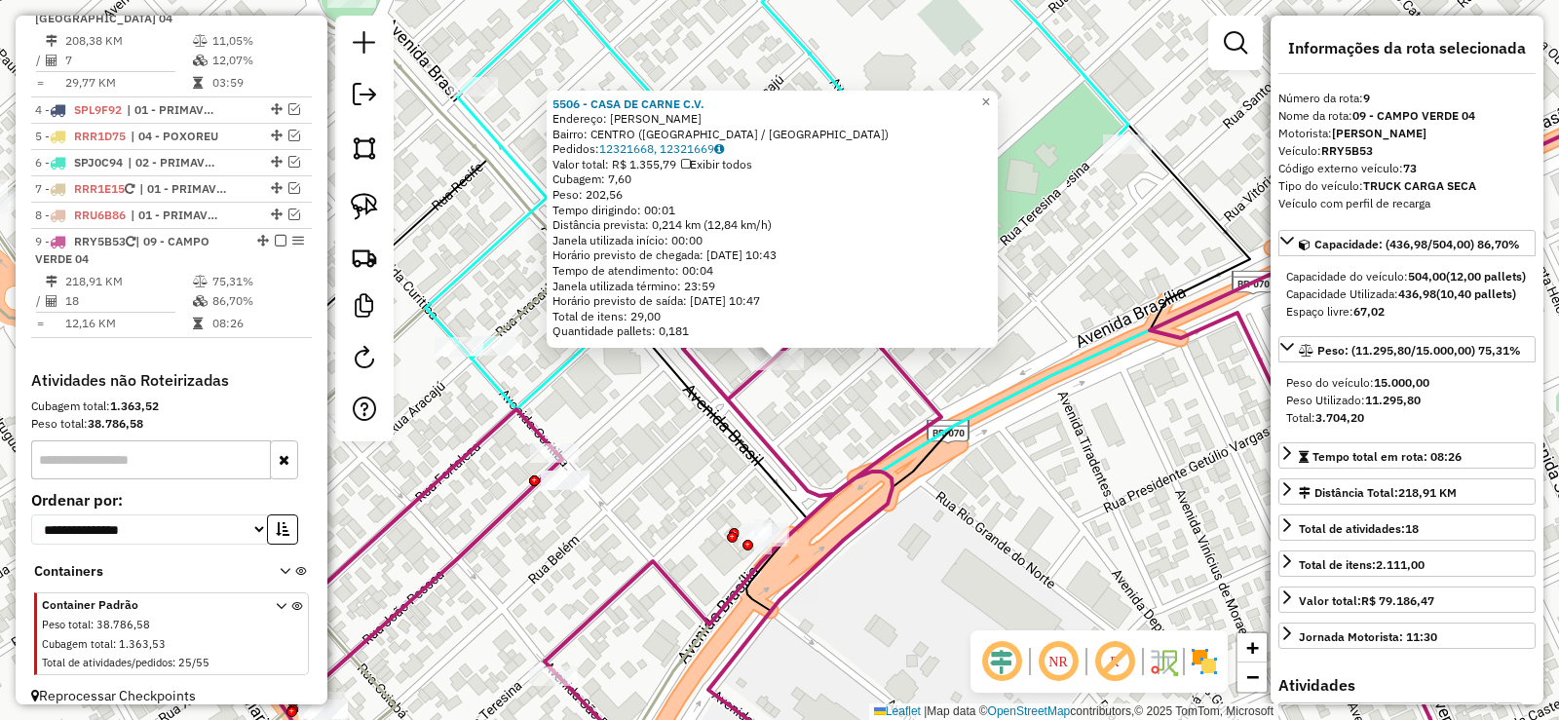
drag, startPoint x: 778, startPoint y: 357, endPoint x: 813, endPoint y: 446, distance: 96.3
click at [813, 446] on div "5506 - CASA DE CARNE C.V. Endereço: R BELEM Bairro: CENTRO (CAMPO VERDE / MT) P…" at bounding box center [779, 360] width 1559 height 720
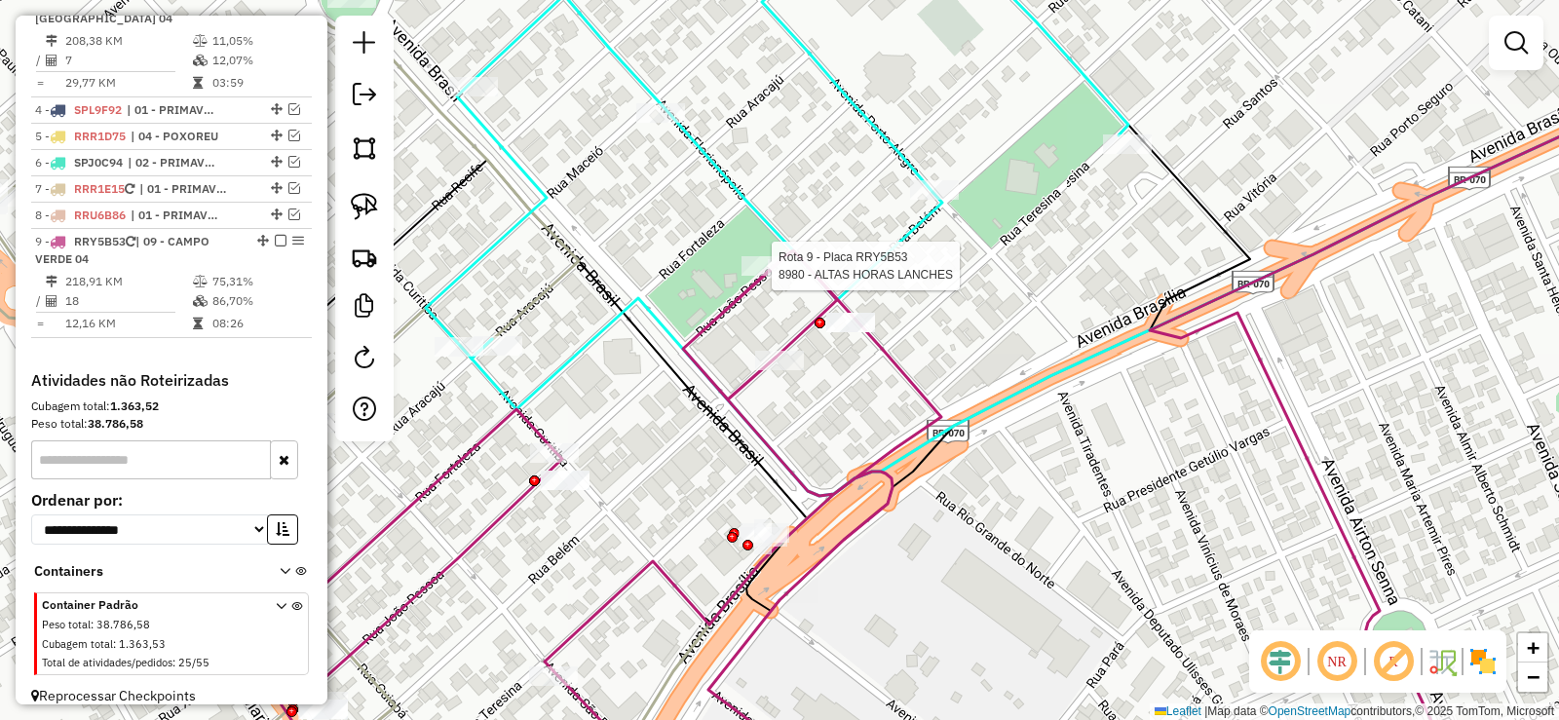
select select "**********"
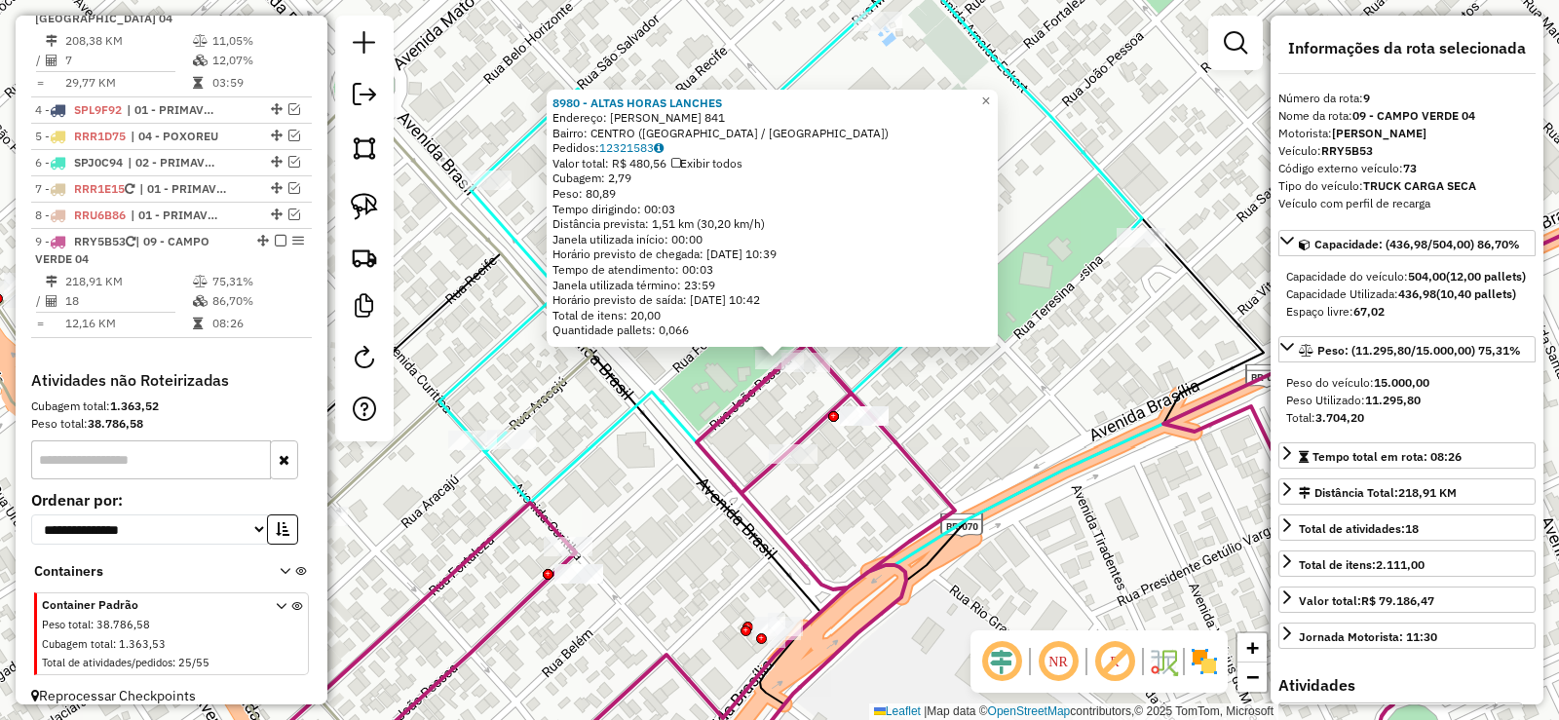
click at [726, 424] on icon at bounding box center [608, 568] width 693 height 448
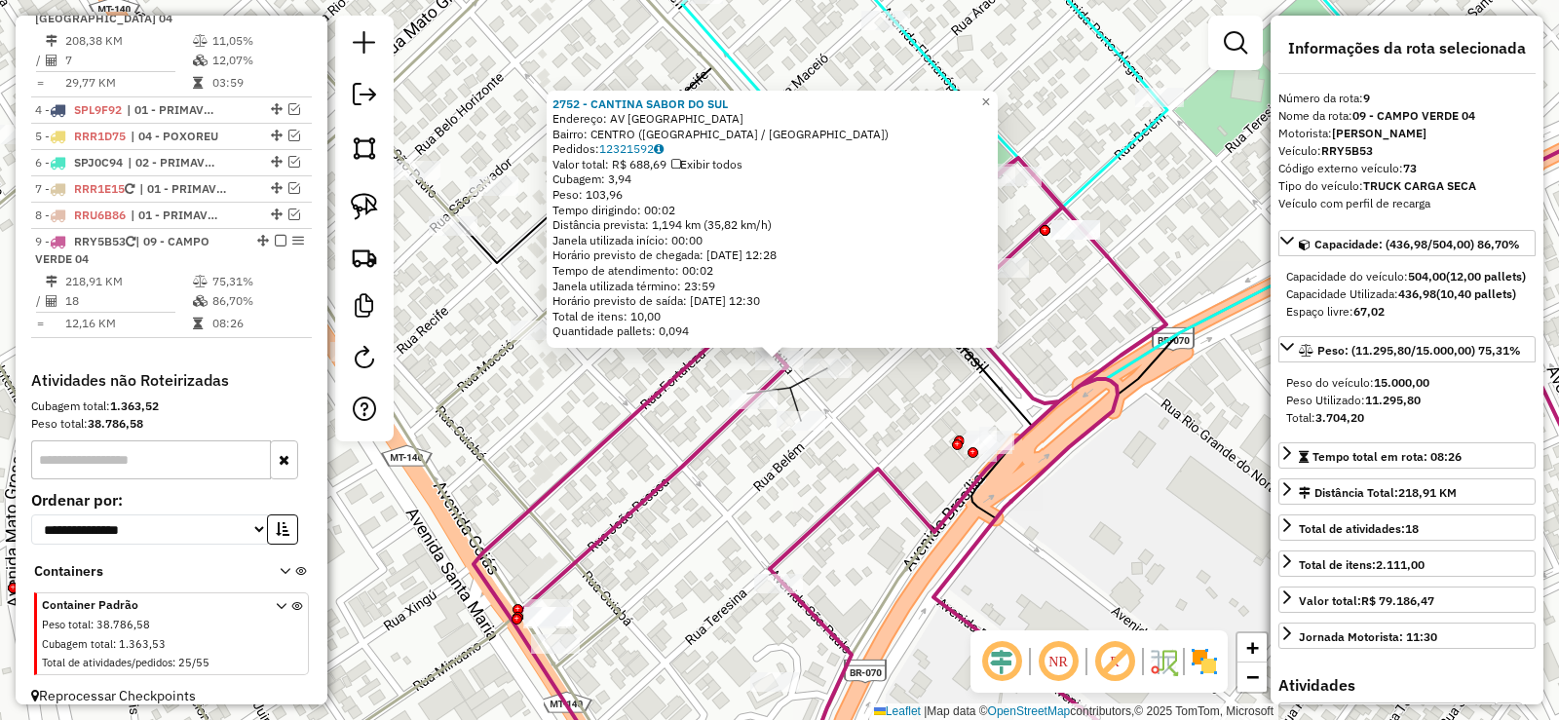
click at [607, 499] on div "2752 - CANTINA SABOR DO SUL Endereço: AV CURITIBA Bairro: CENTRO (CAMPO VERDE /…" at bounding box center [779, 360] width 1559 height 720
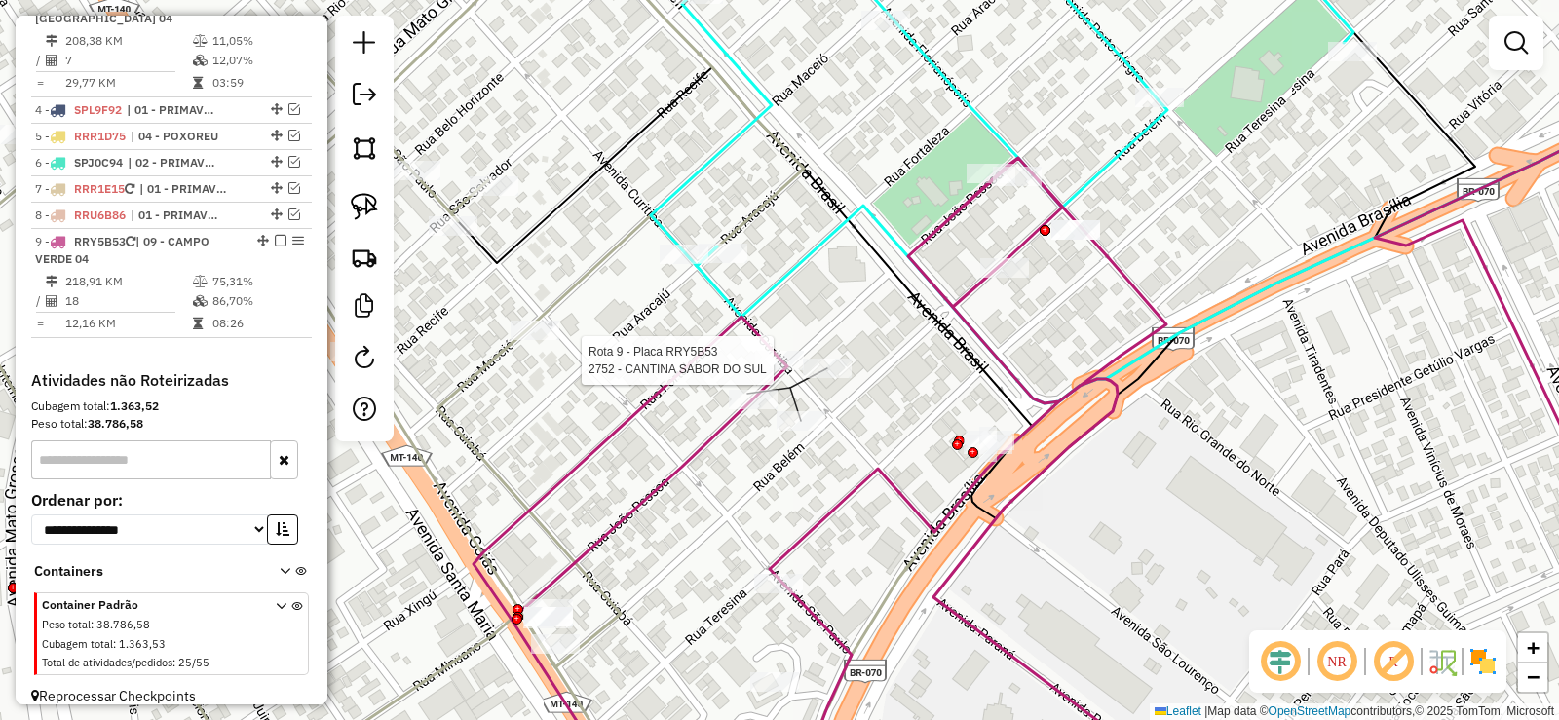
select select "**********"
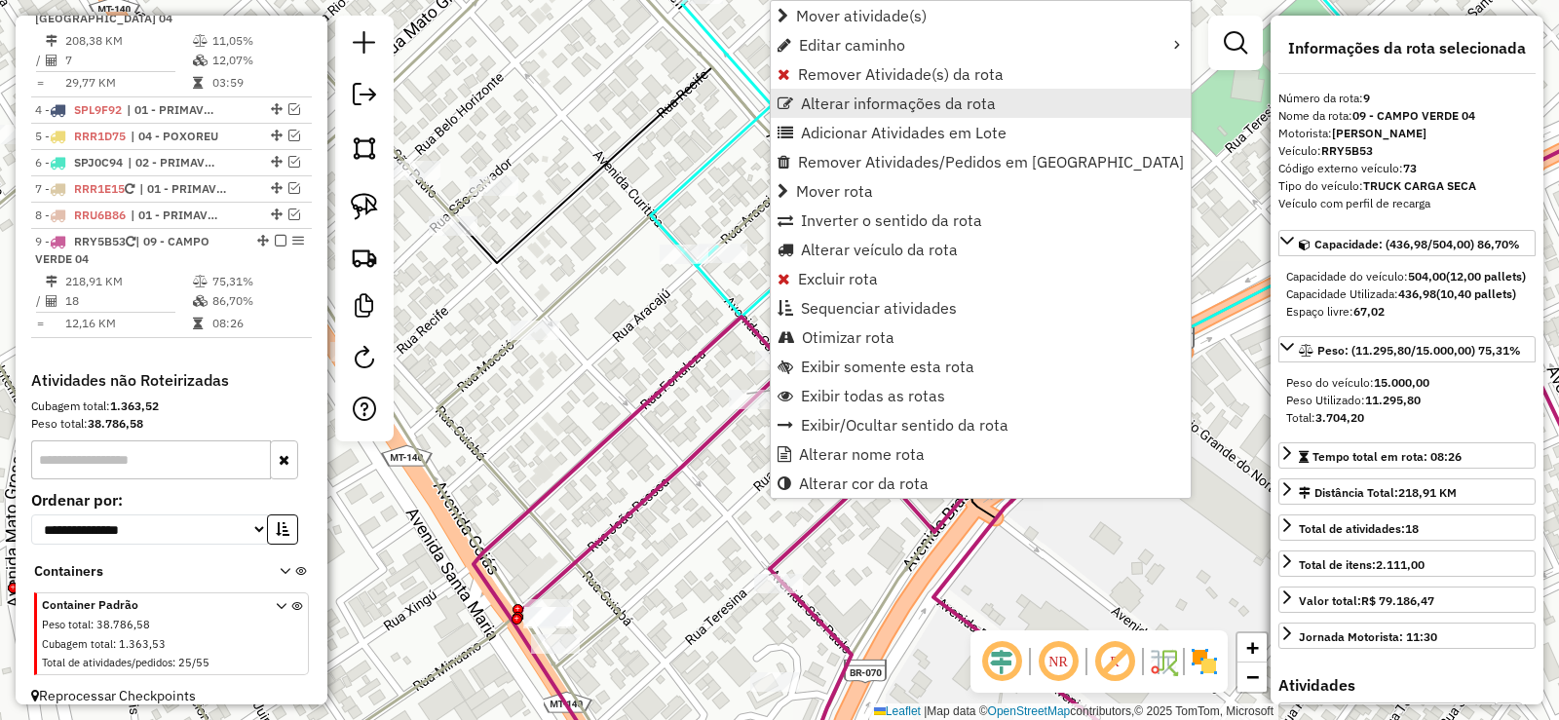
click at [875, 93] on link "Alterar informações da rota" at bounding box center [981, 103] width 420 height 29
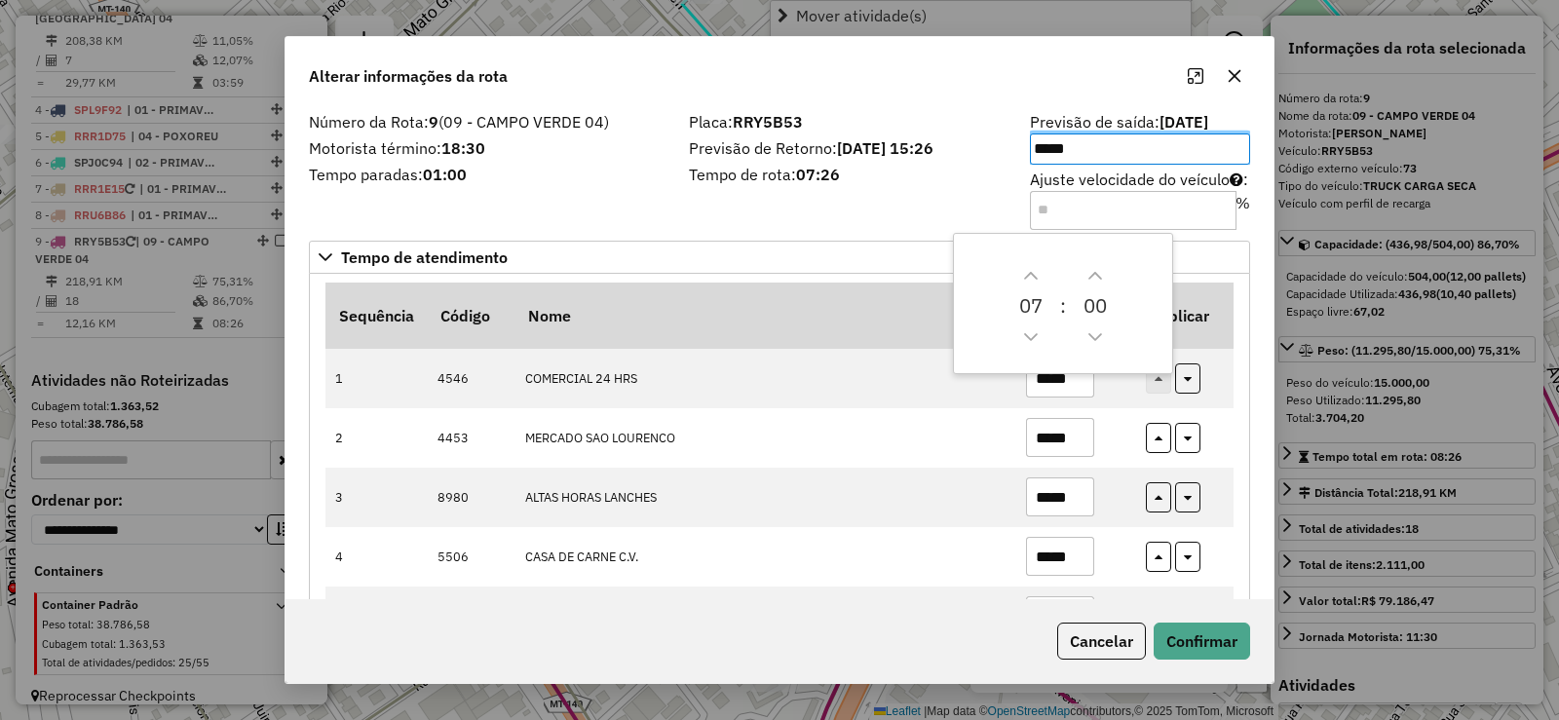
click at [875, 93] on div "Alterar informações da rota Número da Rota: 9 (09 - CAMPO VERDE 04) Motorista t…" at bounding box center [779, 360] width 1559 height 720
click at [1235, 76] on icon "button" at bounding box center [1235, 76] width 16 height 16
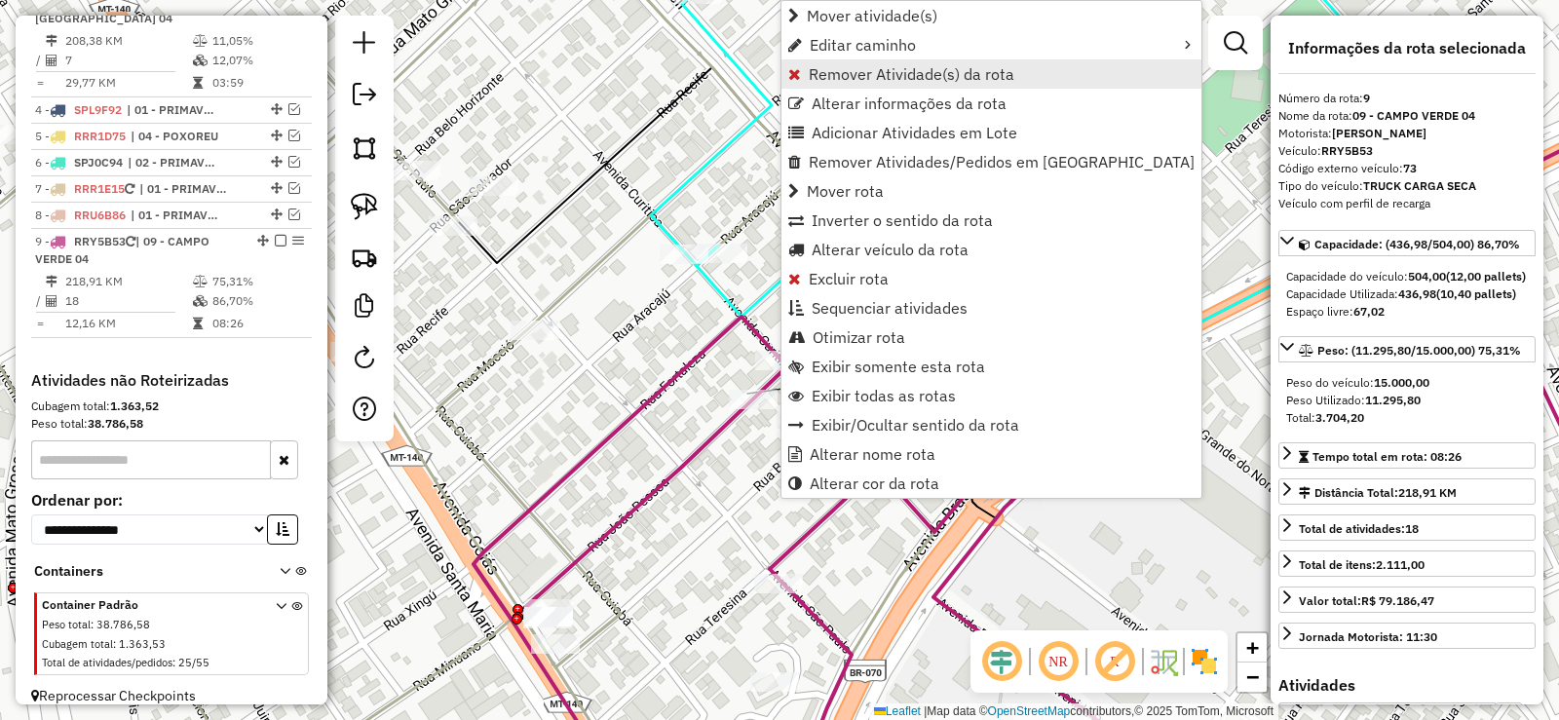
click at [868, 73] on span "Remover Atividade(s) da rota" at bounding box center [912, 74] width 206 height 16
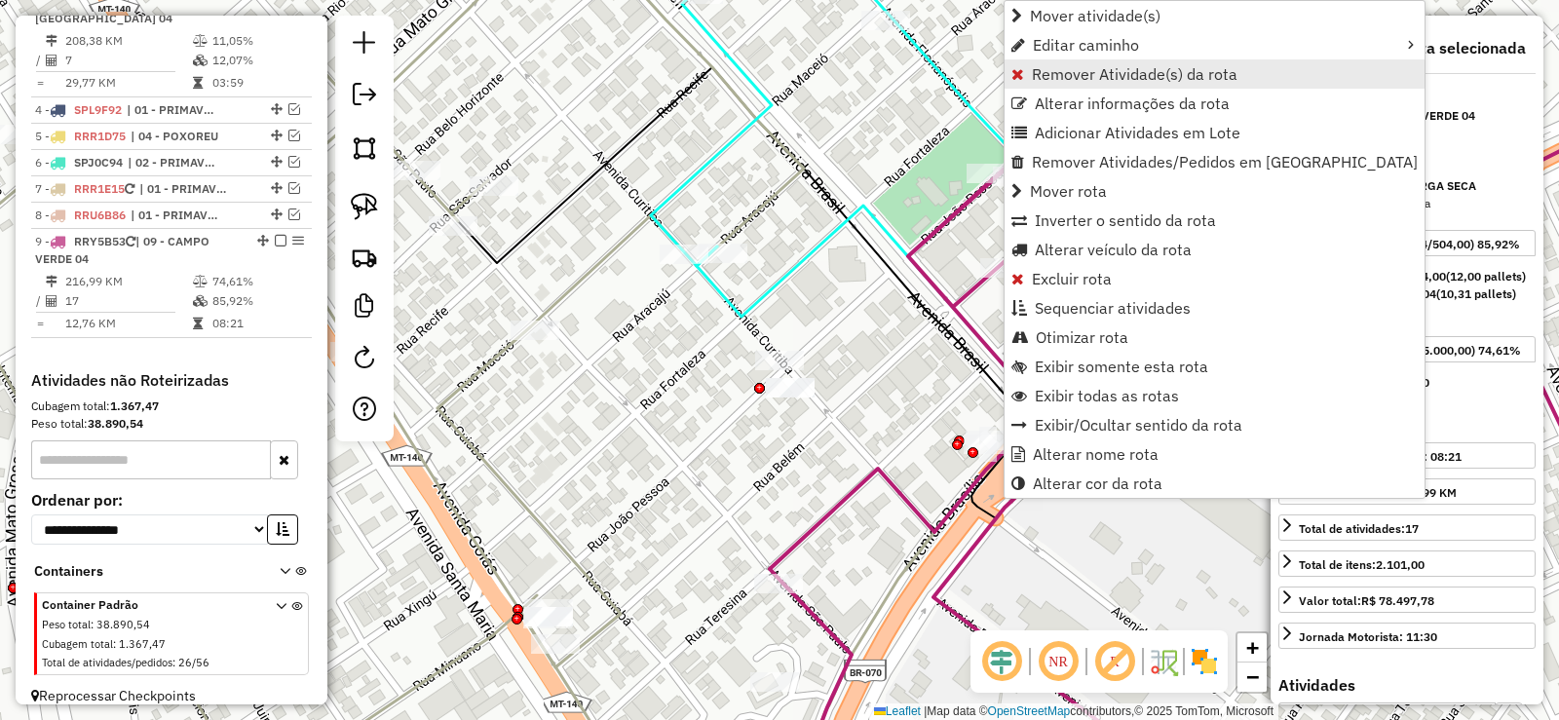
click at [1139, 85] on link "Remover Atividade(s) da rota" at bounding box center [1215, 73] width 420 height 29
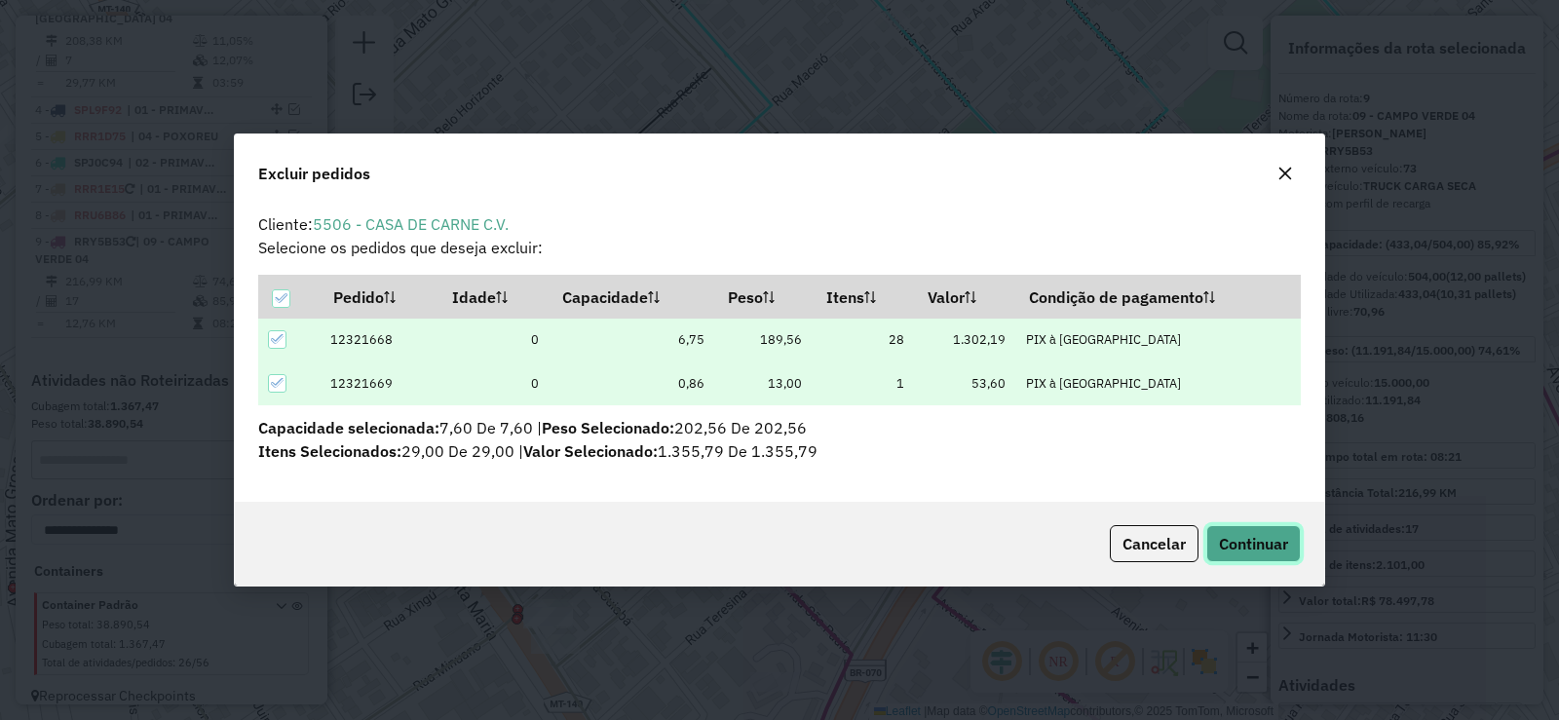
click at [1242, 541] on span "Continuar" at bounding box center [1253, 543] width 69 height 19
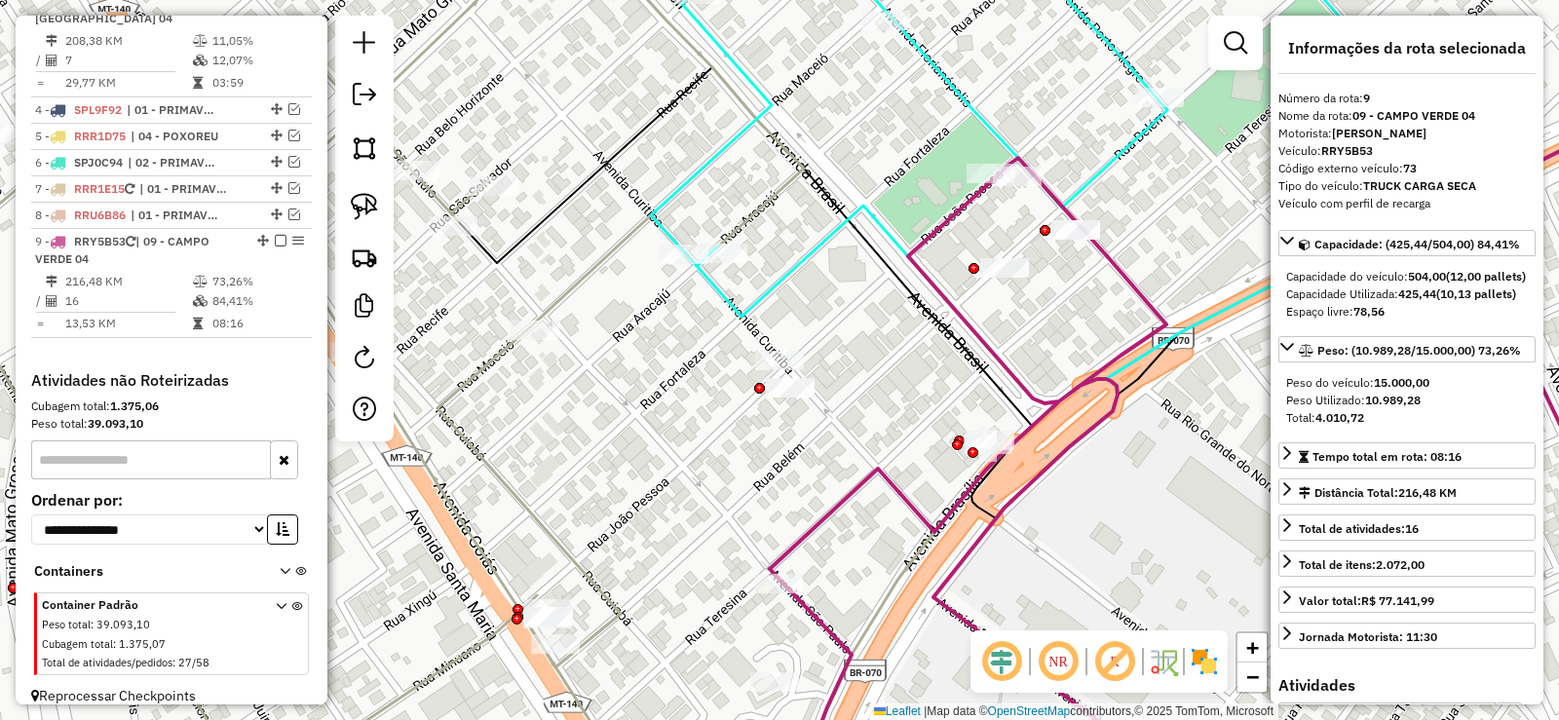
click at [1115, 416] on icon at bounding box center [1062, 475] width 584 height 634
click at [1112, 403] on icon at bounding box center [1062, 475] width 584 height 634
click at [1116, 403] on icon at bounding box center [1062, 475] width 584 height 634
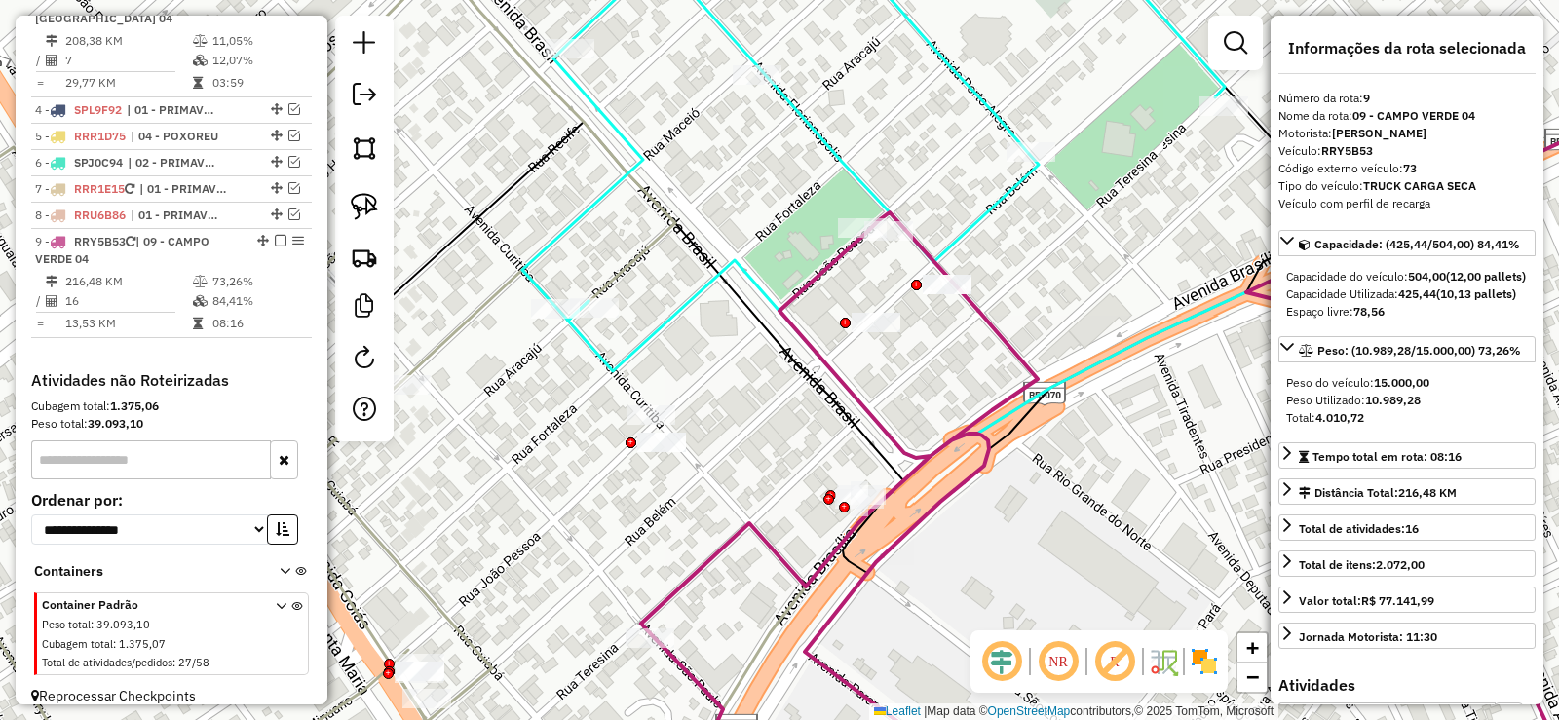
drag, startPoint x: 1061, startPoint y: 312, endPoint x: 942, endPoint y: 353, distance: 125.7
click at [942, 353] on div "Janela de atendimento Grade de atendimento Capacidade Transportadoras Veículos …" at bounding box center [779, 360] width 1559 height 720
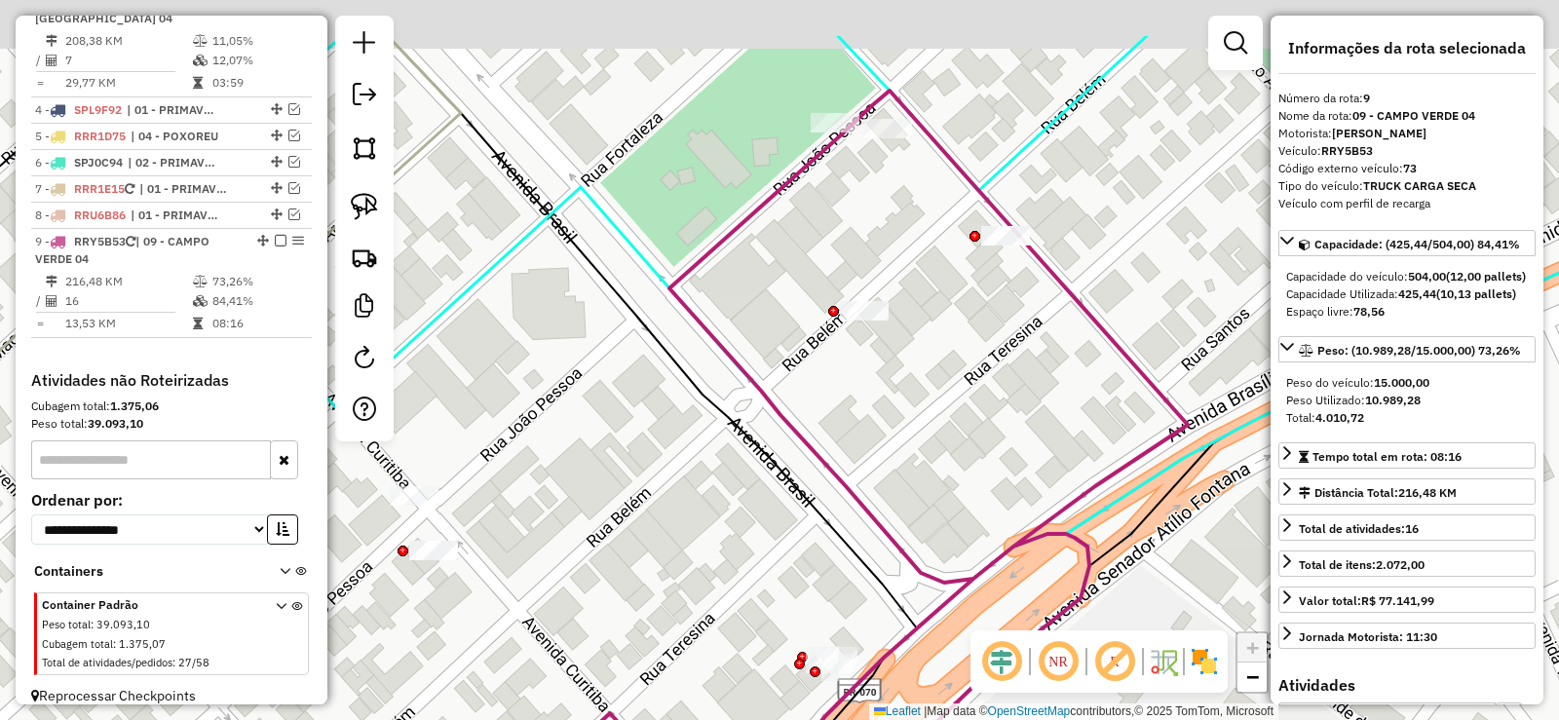
drag, startPoint x: 887, startPoint y: 511, endPoint x: 881, endPoint y: 634, distance: 123.9
click at [881, 634] on div "Janela de atendimento Grade de atendimento Capacidade Transportadoras Veículos …" at bounding box center [779, 360] width 1559 height 720
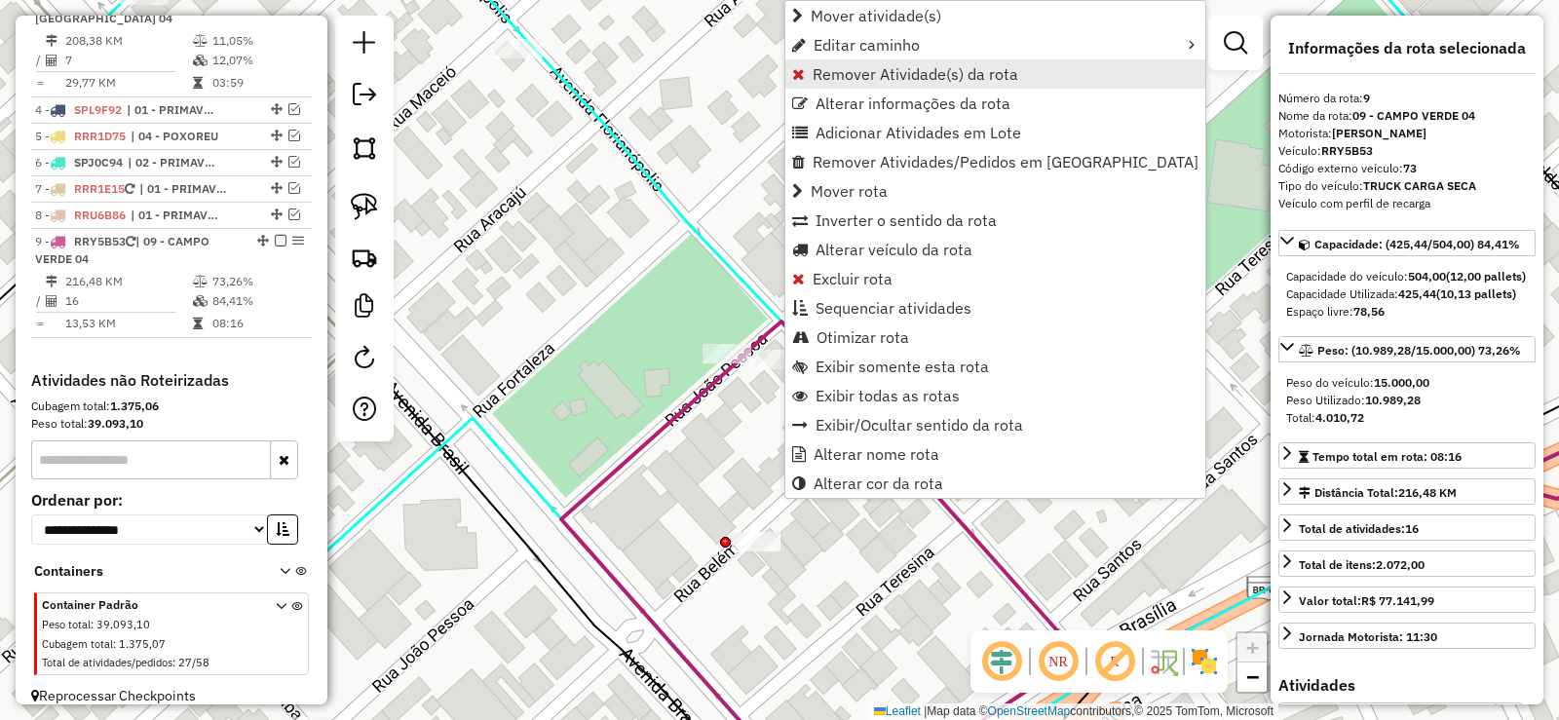
click at [858, 67] on span "Remover Atividade(s) da rota" at bounding box center [916, 74] width 206 height 16
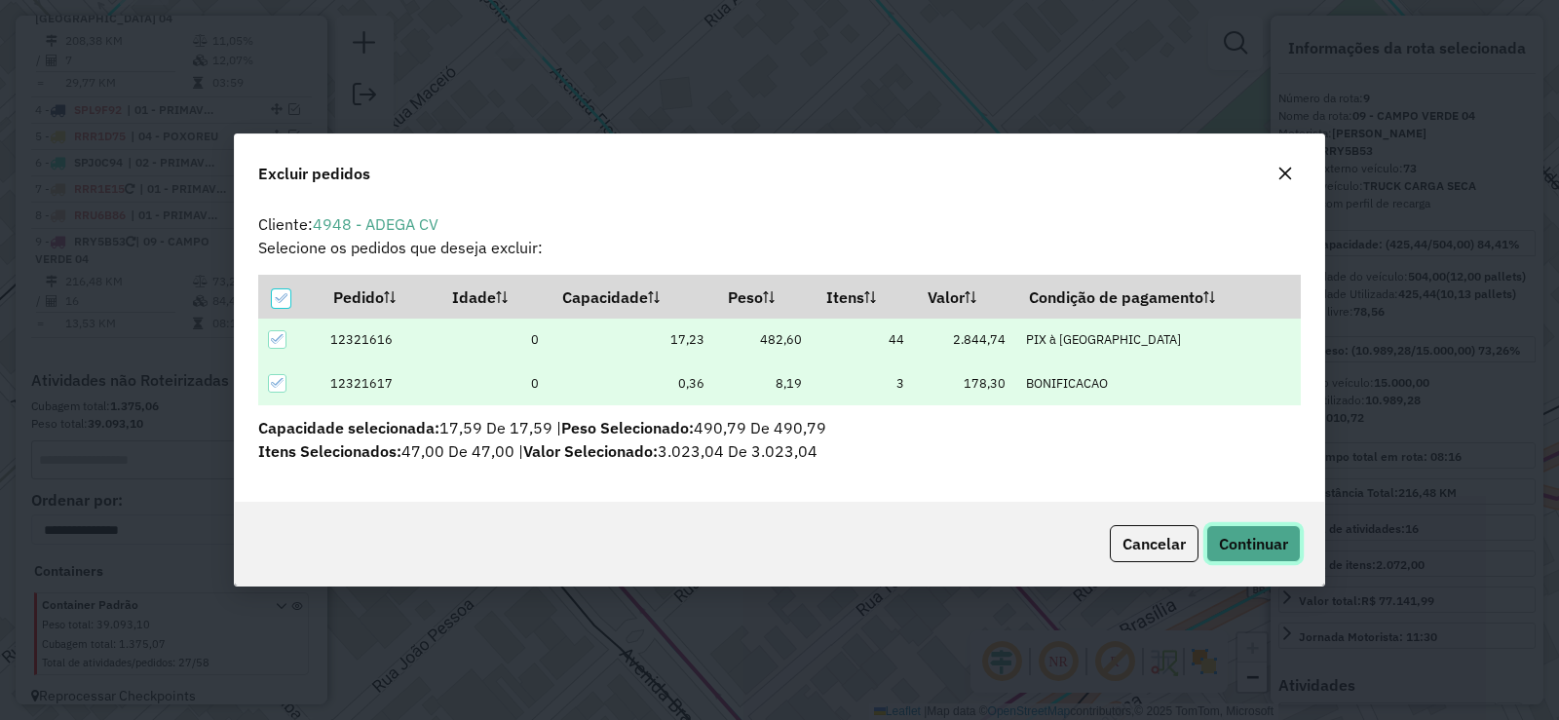
click at [1256, 537] on span "Continuar" at bounding box center [1253, 543] width 69 height 19
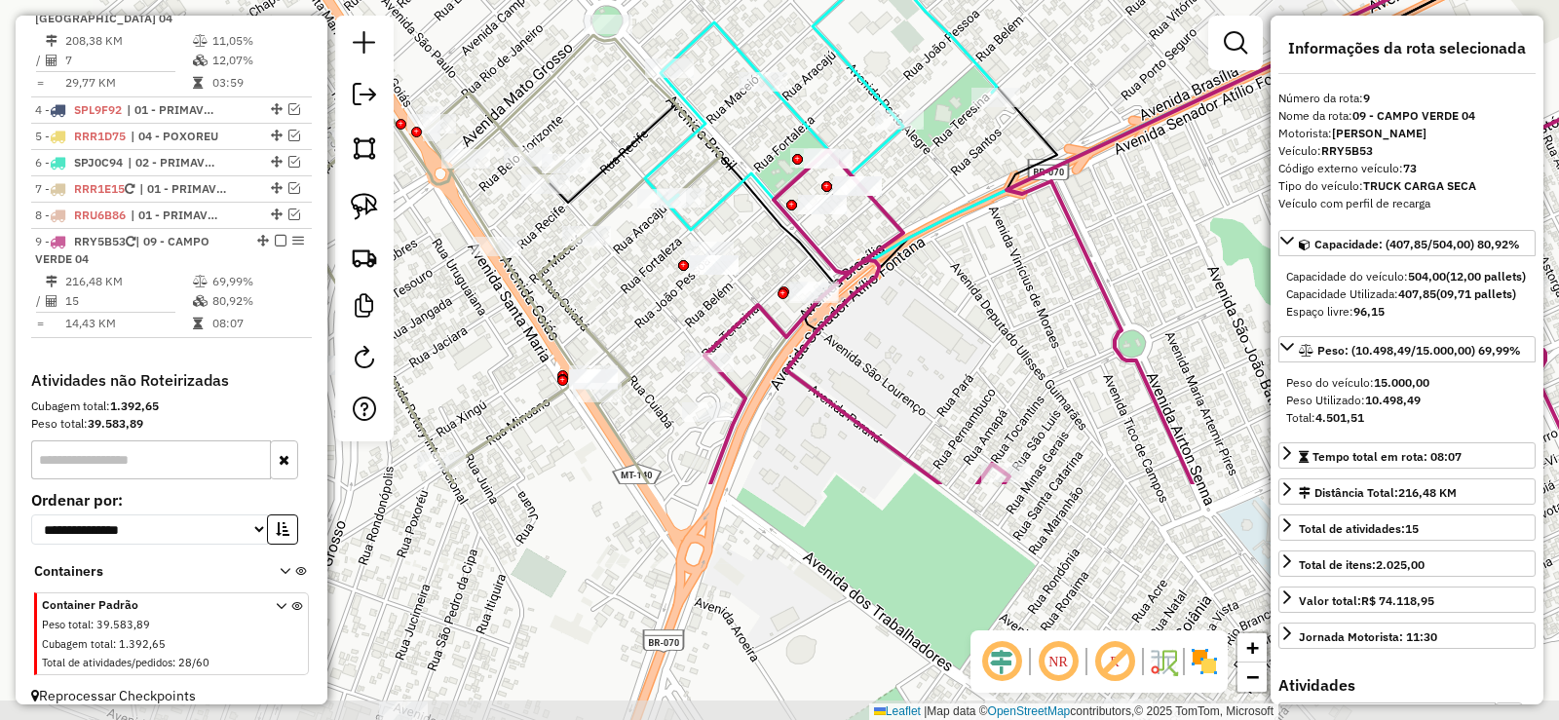
drag, startPoint x: 1111, startPoint y: 532, endPoint x: 997, endPoint y: 228, distance: 324.7
click at [997, 228] on div "Janela de atendimento Grade de atendimento Capacidade Transportadoras Veículos …" at bounding box center [779, 360] width 1559 height 720
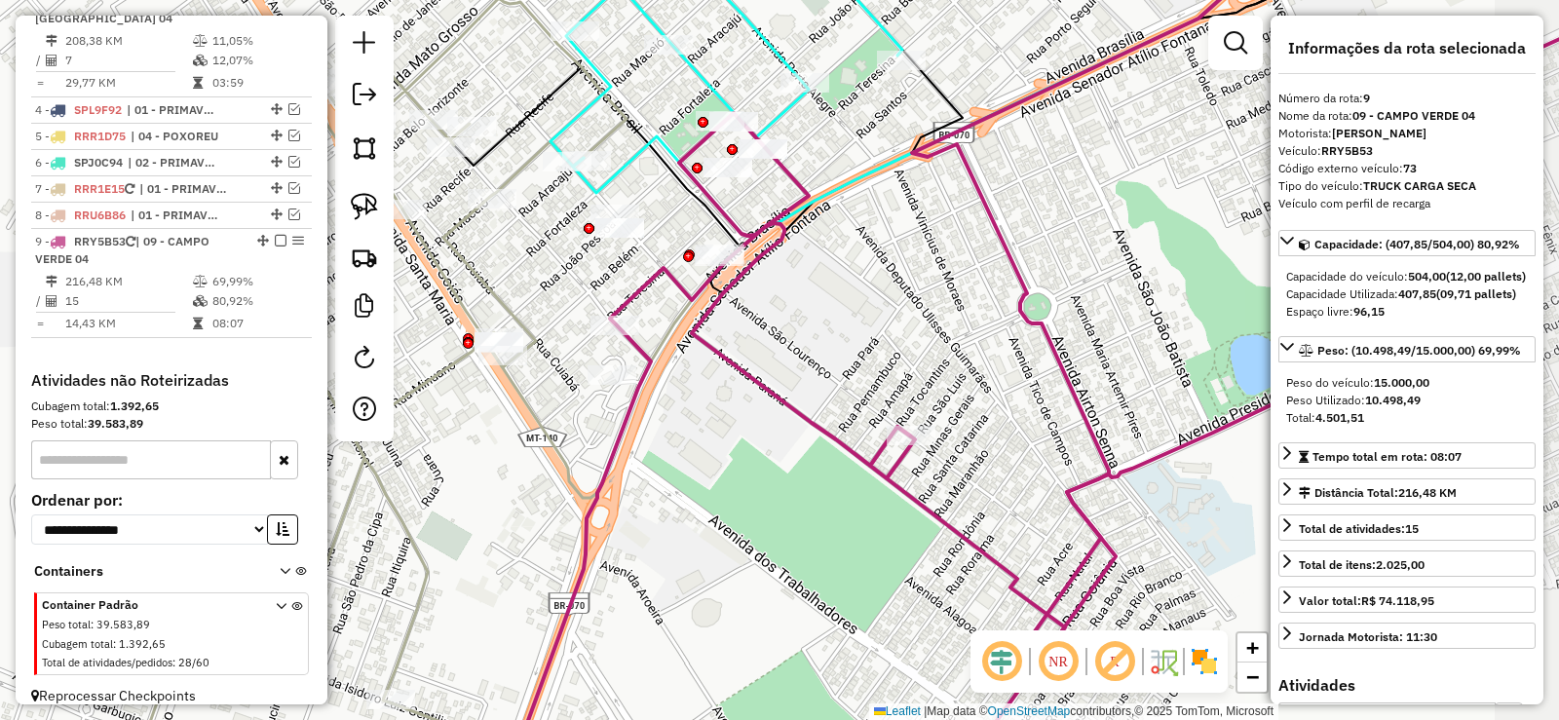
drag, startPoint x: 932, startPoint y: 298, endPoint x: 841, endPoint y: 262, distance: 97.5
click at [841, 262] on div "Janela de atendimento Grade de atendimento Capacidade Transportadoras Veículos …" at bounding box center [779, 360] width 1559 height 720
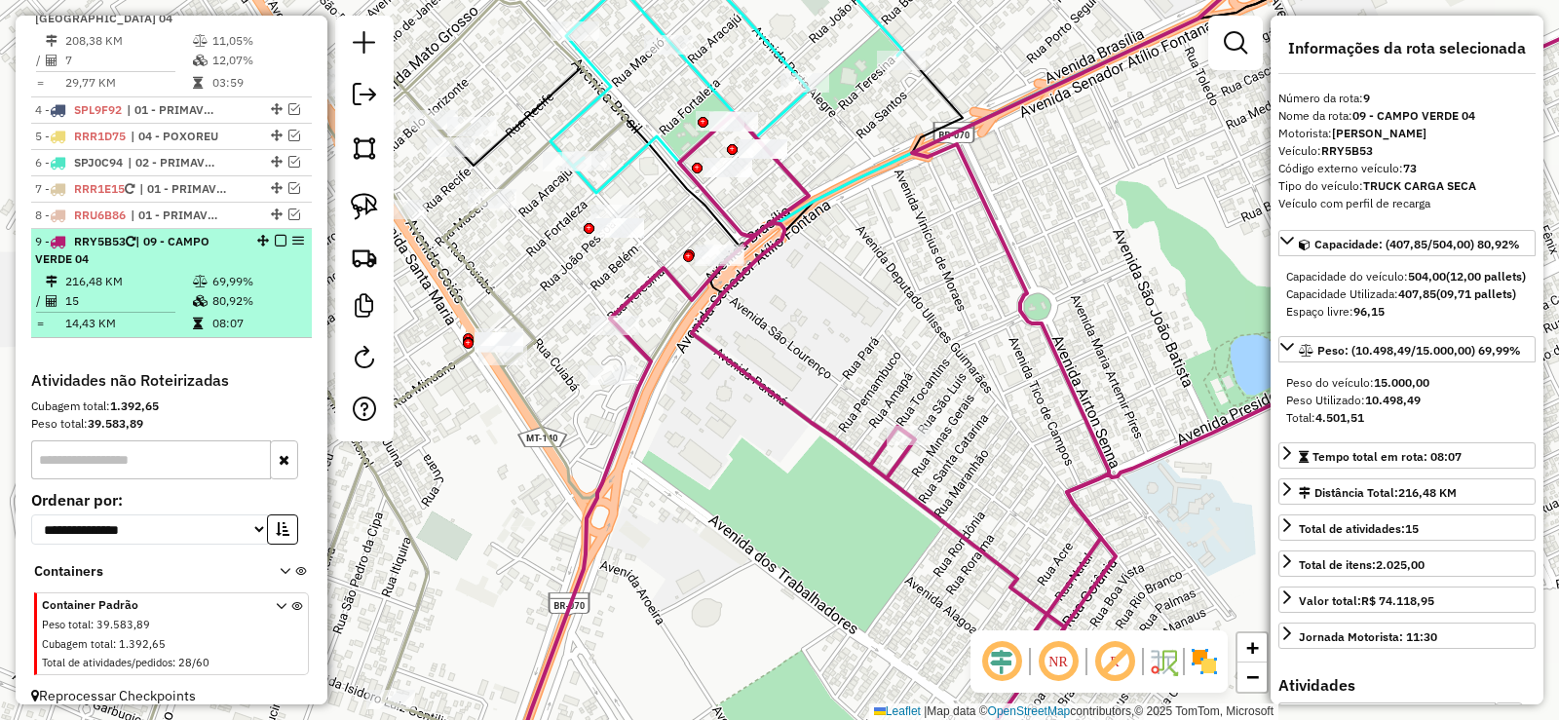
click at [277, 235] on em at bounding box center [281, 241] width 12 height 12
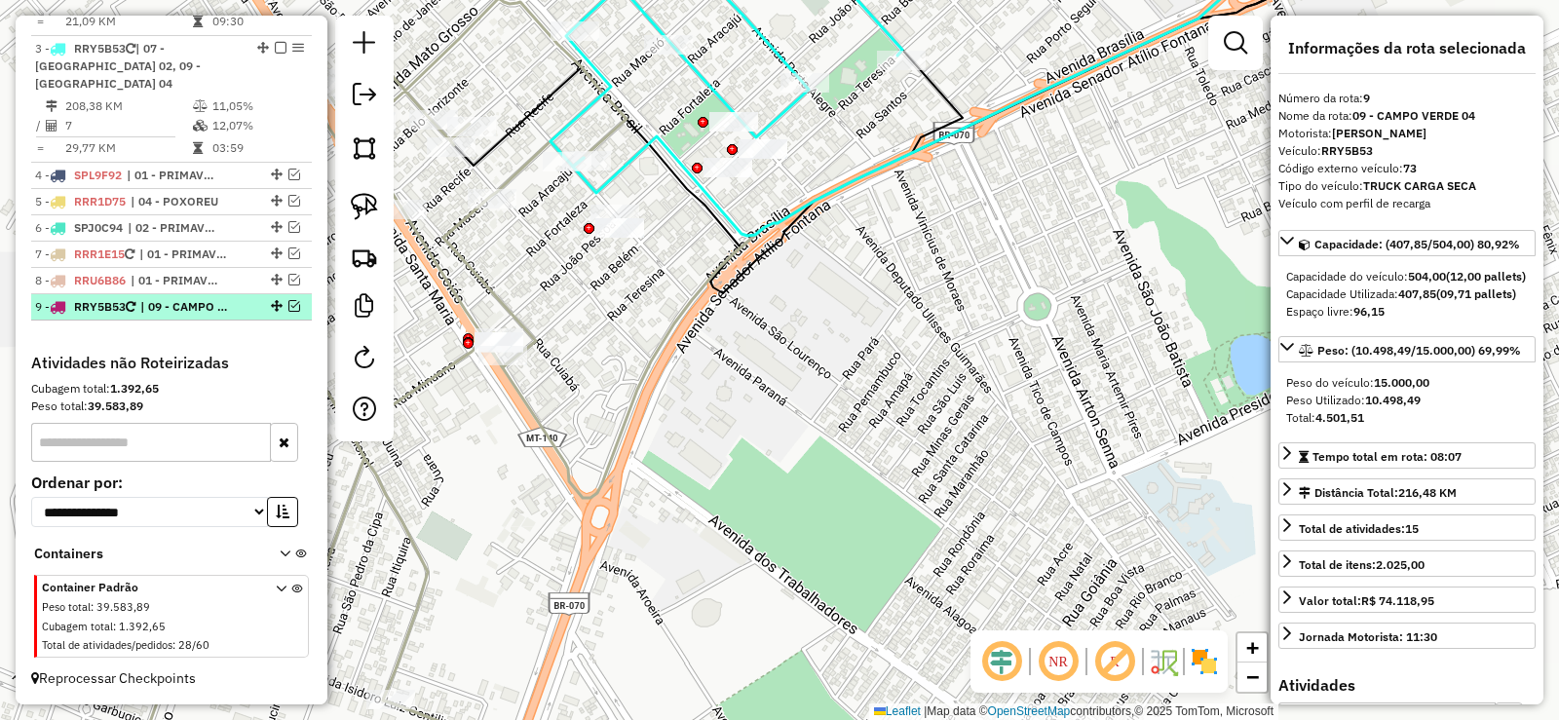
scroll to position [994, 0]
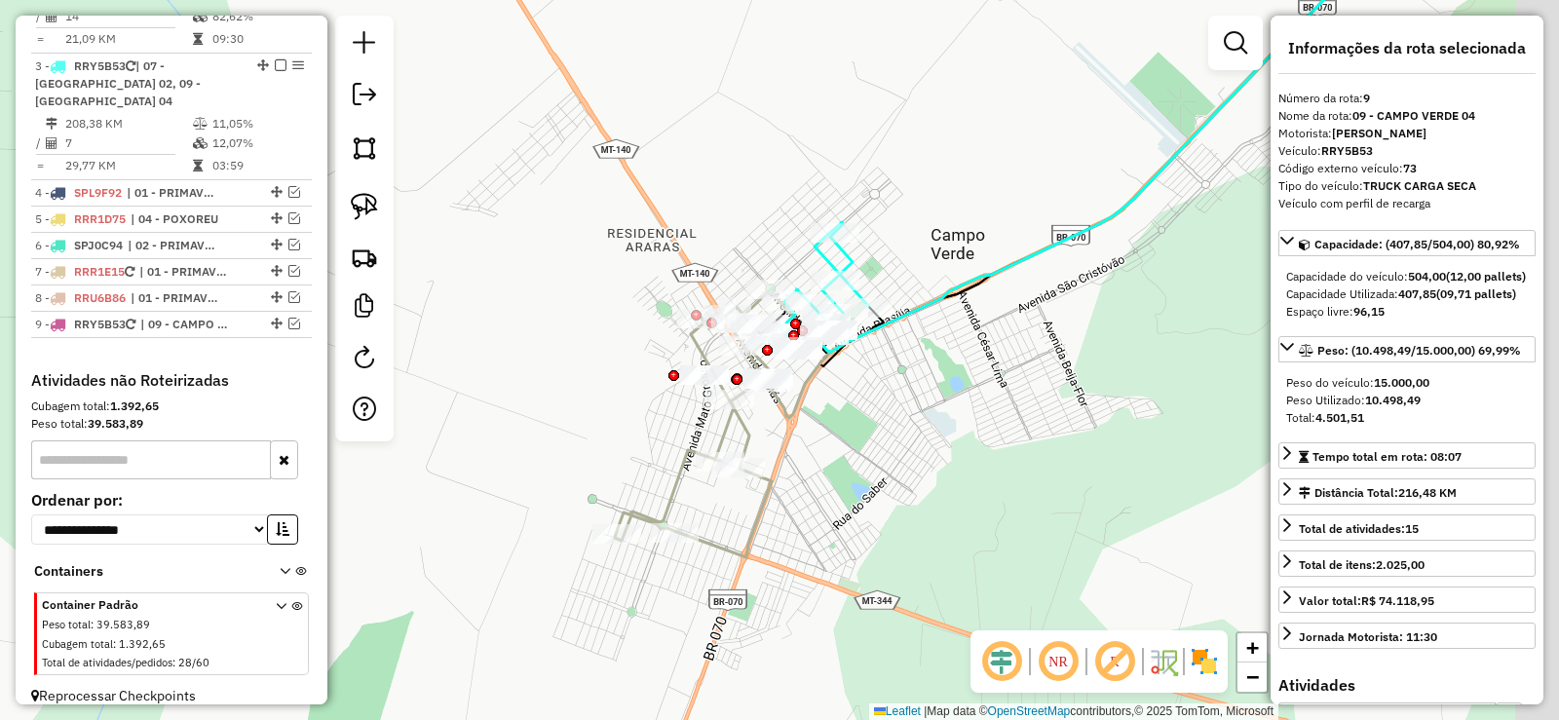
drag, startPoint x: 1007, startPoint y: 355, endPoint x: 818, endPoint y: 368, distance: 189.6
click at [818, 368] on div "Janela de atendimento Grade de atendimento Capacidade Transportadoras Veículos …" at bounding box center [779, 360] width 1559 height 720
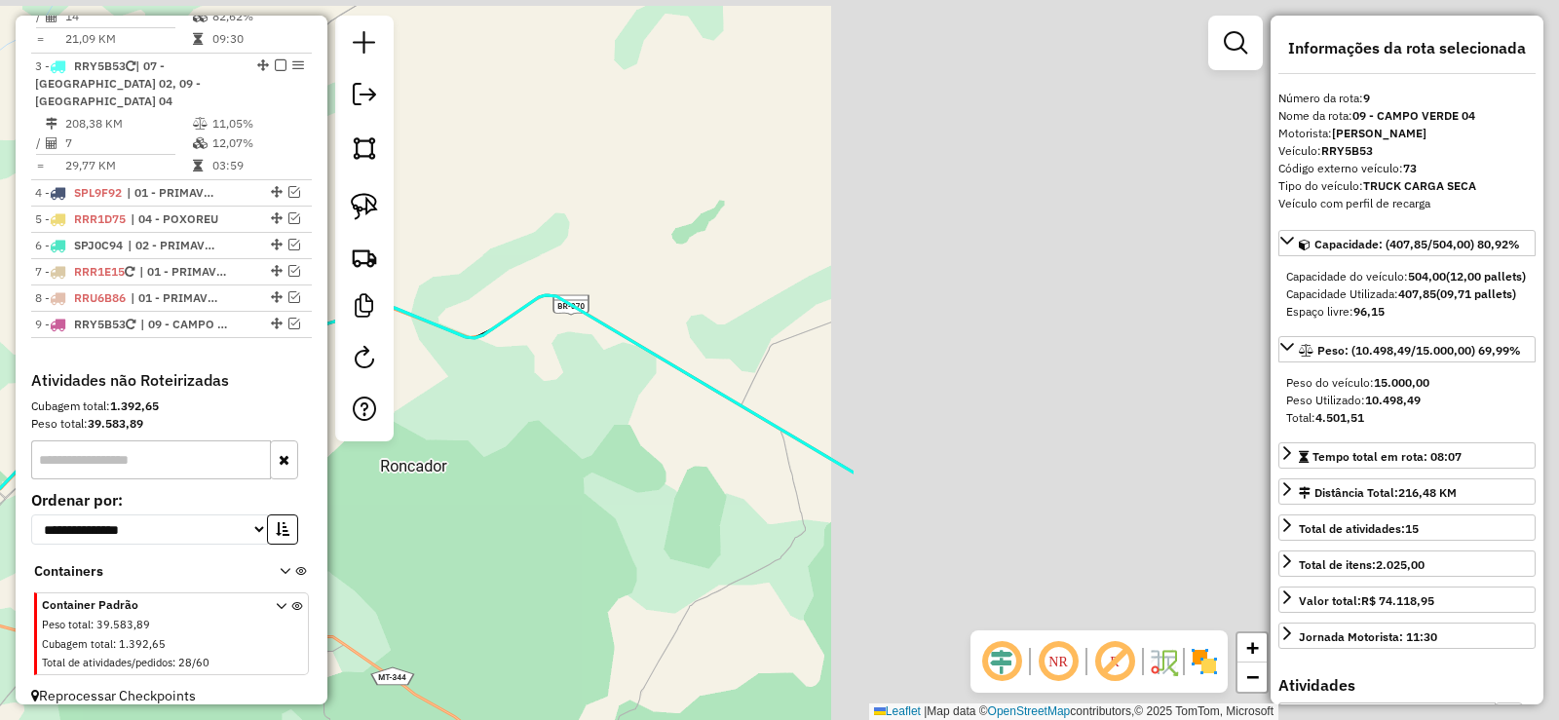
drag, startPoint x: 1073, startPoint y: 304, endPoint x: 211, endPoint y: 476, distance: 878.4
click at [211, 476] on hb-router-mapa "Informações da Sessão 978619 - [DATE] Criação: [DATE] 19:16 Depósito: Cruzeiro …" at bounding box center [779, 360] width 1559 height 720
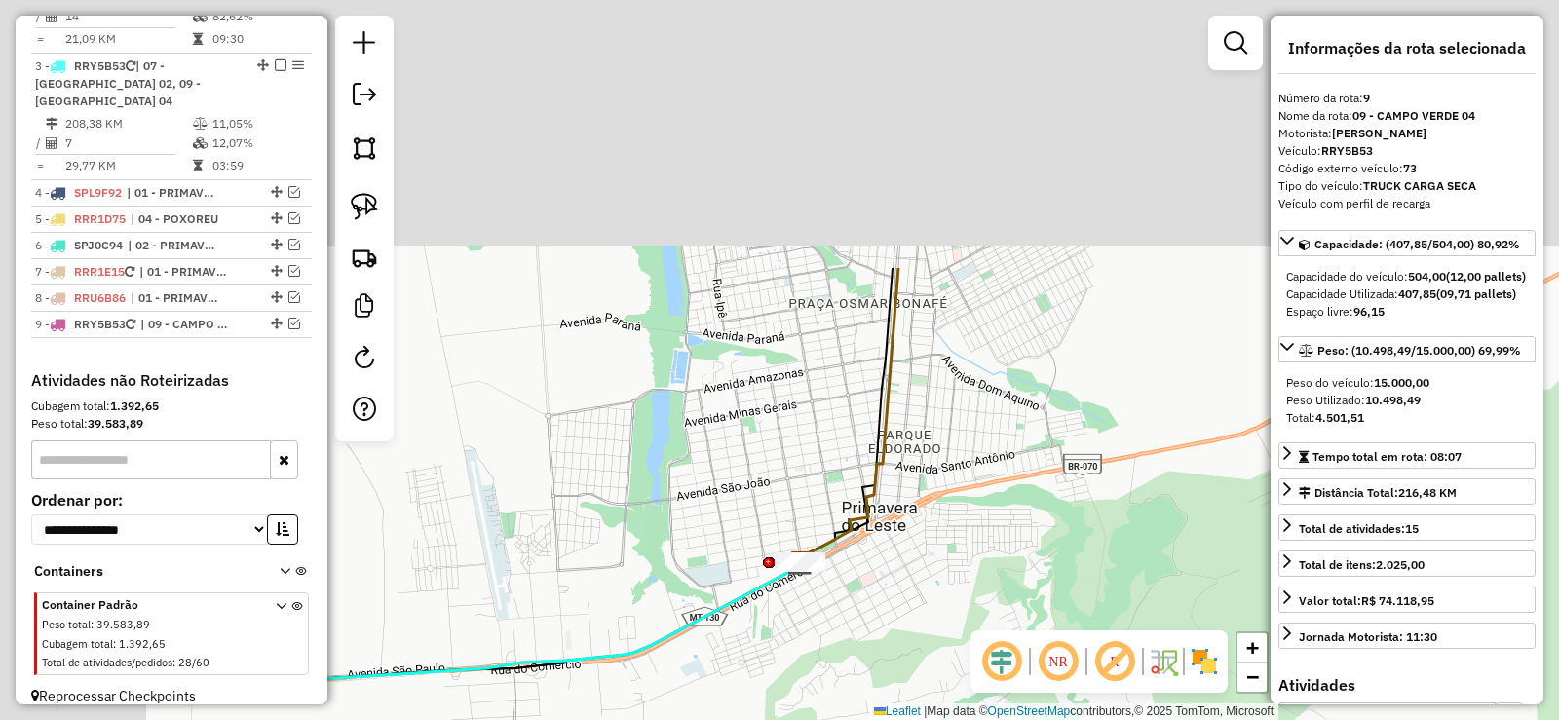
drag, startPoint x: 747, startPoint y: 326, endPoint x: 1004, endPoint y: 598, distance: 374.3
click at [1037, 653] on hb-router-mapa "Informações da Sessão 978619 - [DATE] Criação: [DATE] 19:16 Depósito: Cruzeiro …" at bounding box center [779, 360] width 1559 height 720
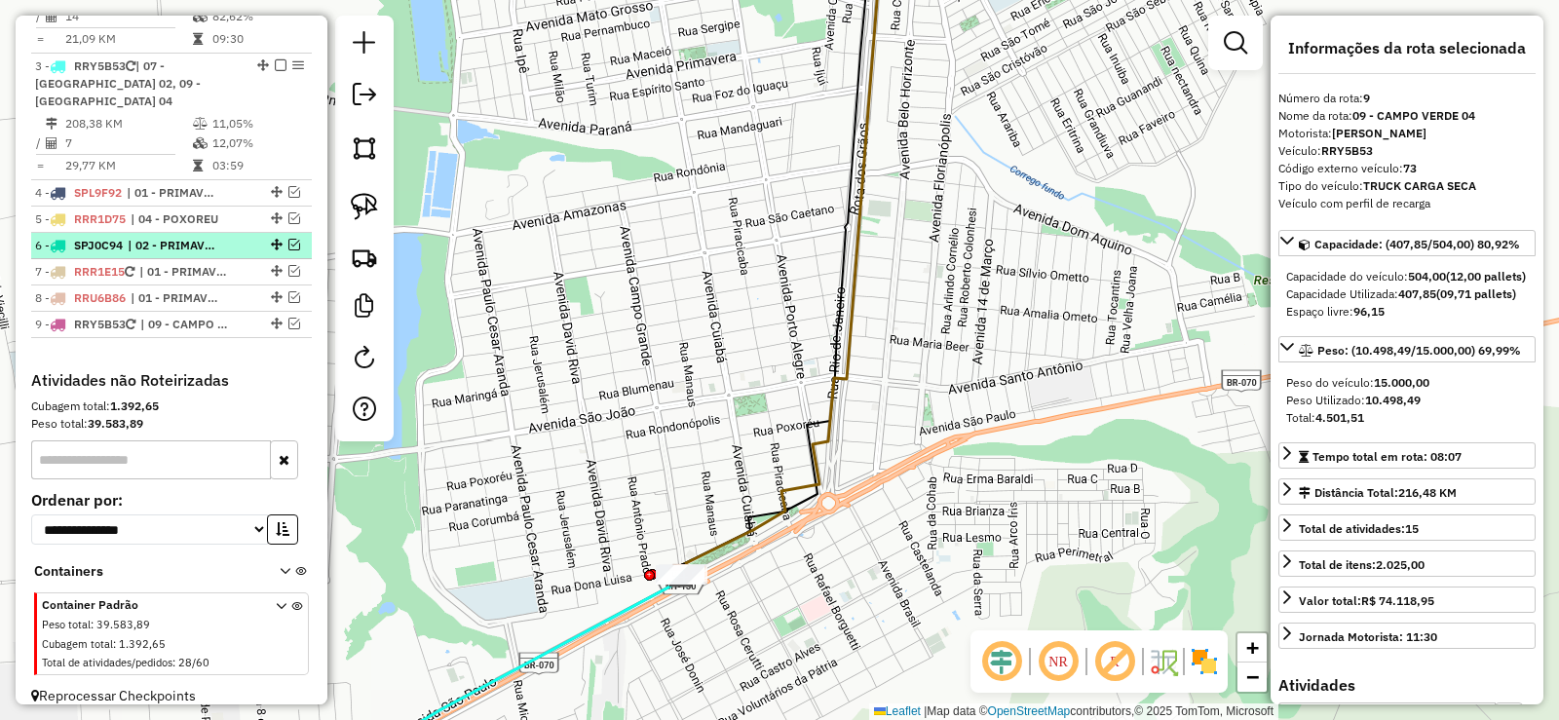
click at [288, 239] on em at bounding box center [294, 245] width 12 height 12
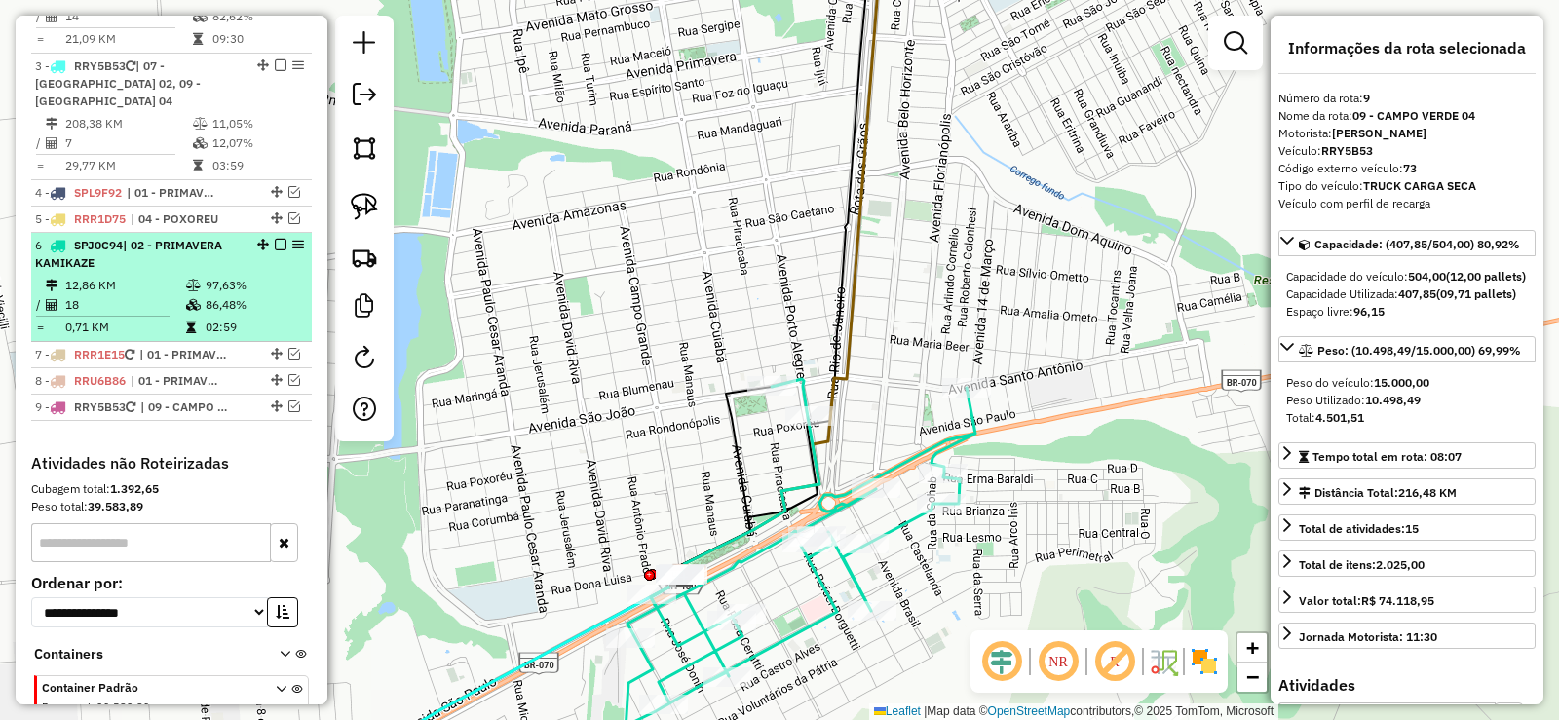
scroll to position [1077, 0]
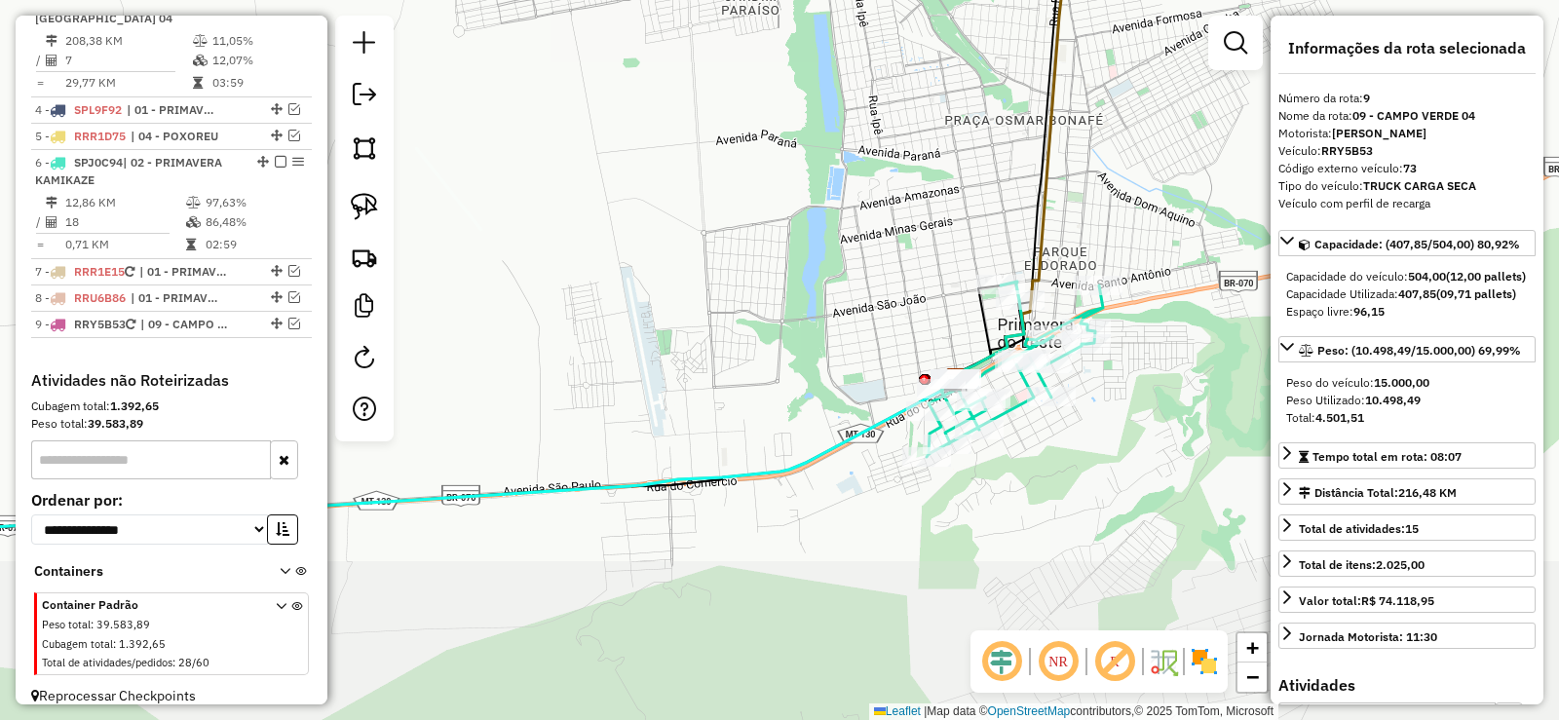
drag, startPoint x: 1158, startPoint y: 495, endPoint x: 1105, endPoint y: 421, distance: 90.9
click at [1151, 419] on div "Janela de atendimento Grade de atendimento Capacidade Transportadoras Veículos …" at bounding box center [779, 360] width 1559 height 720
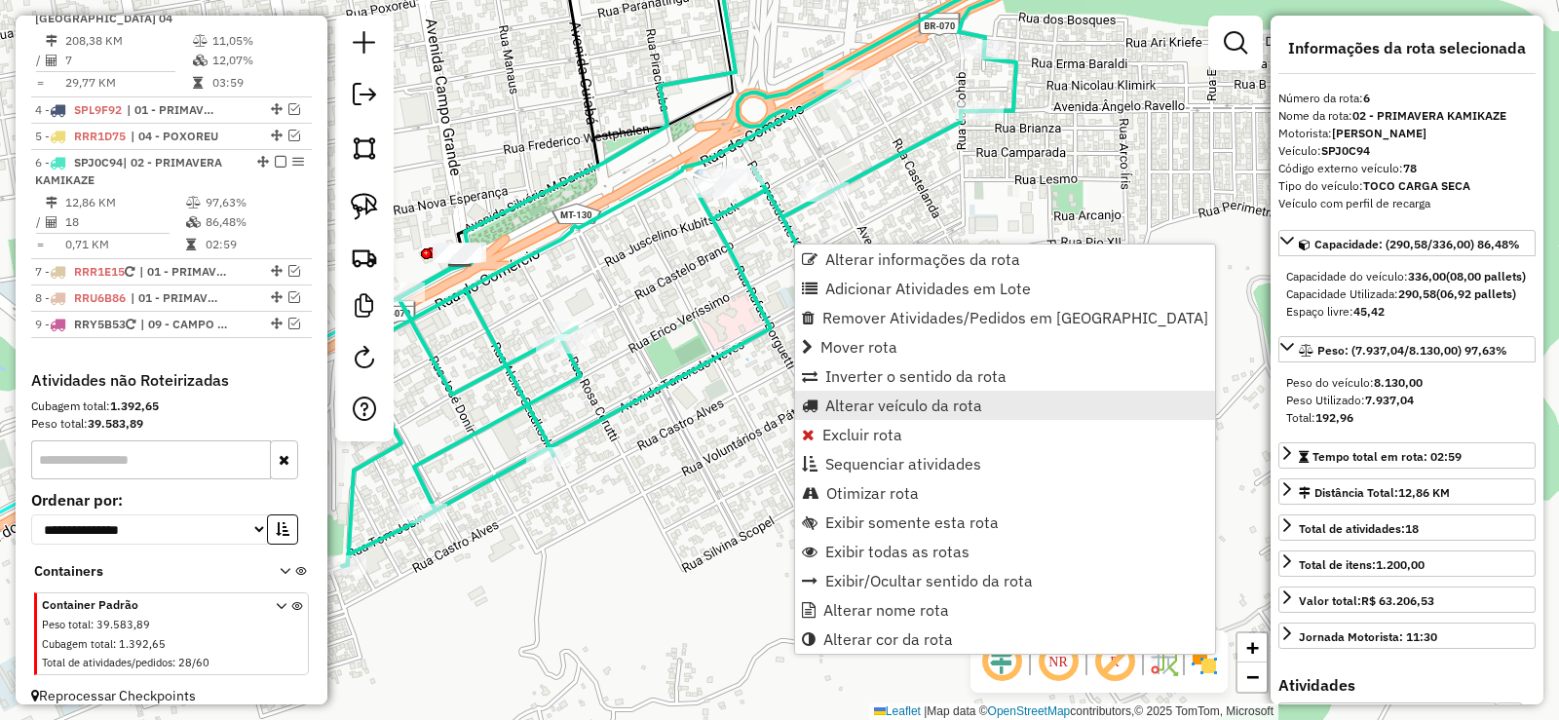
click at [943, 399] on span "Alterar veículo da rota" at bounding box center [903, 406] width 157 height 16
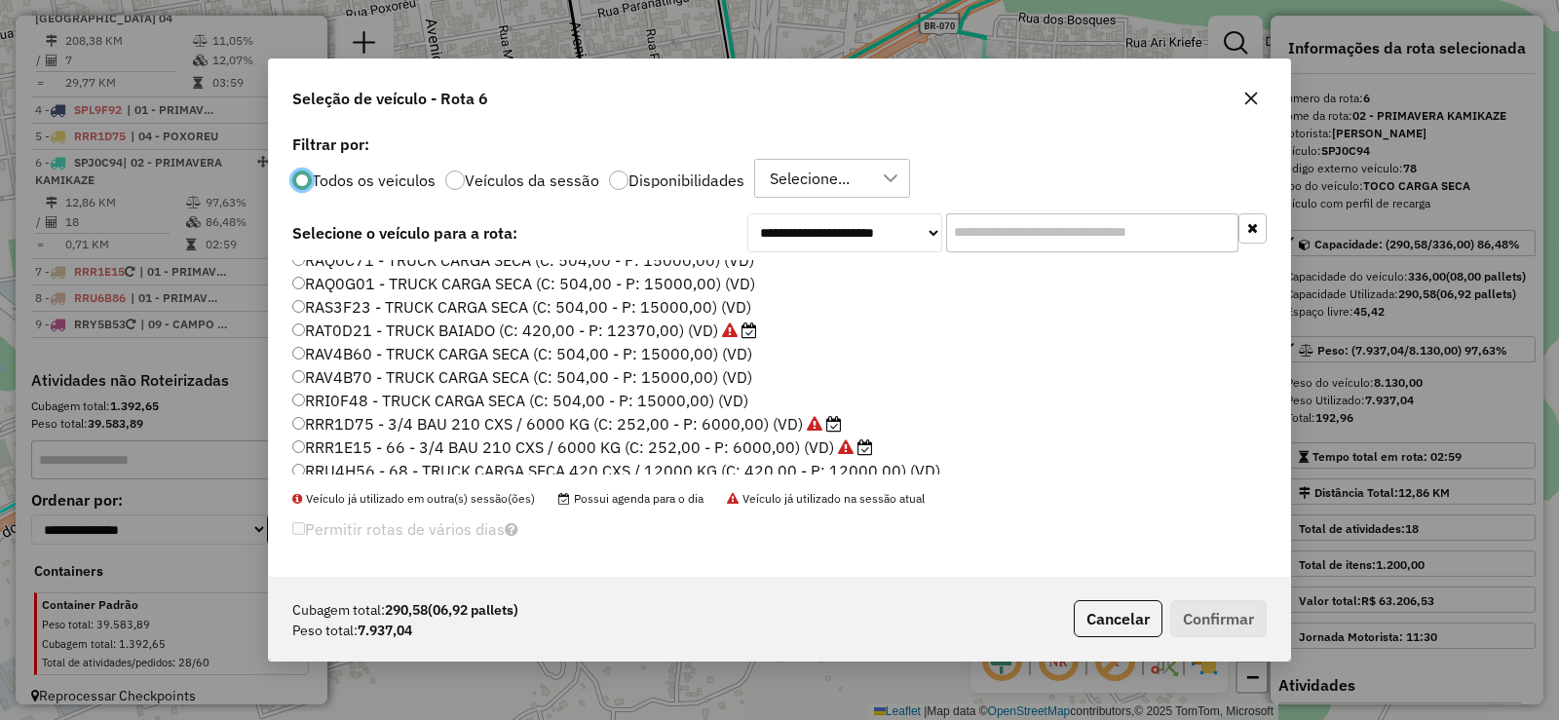
scroll to position [390, 0]
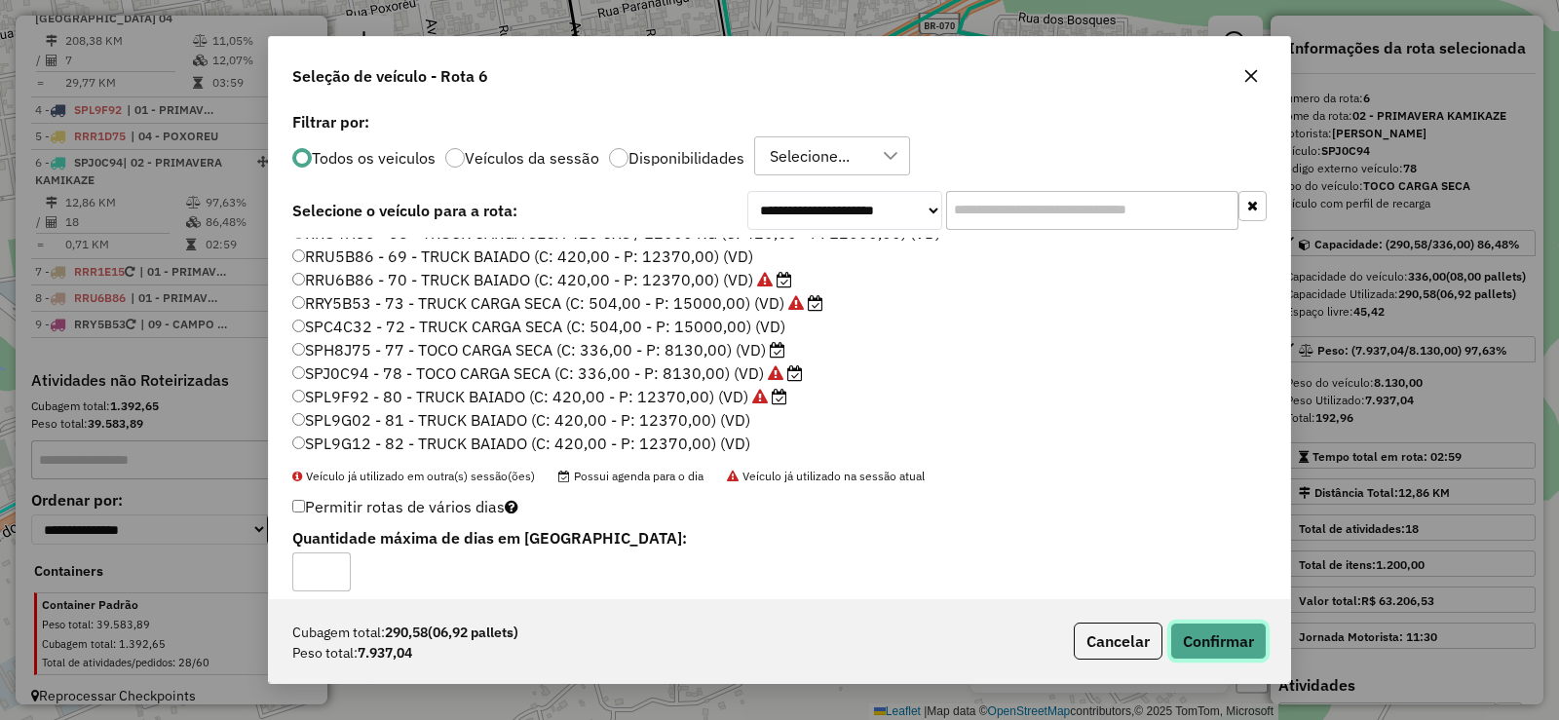
click at [1234, 639] on button "Confirmar" at bounding box center [1218, 641] width 96 height 37
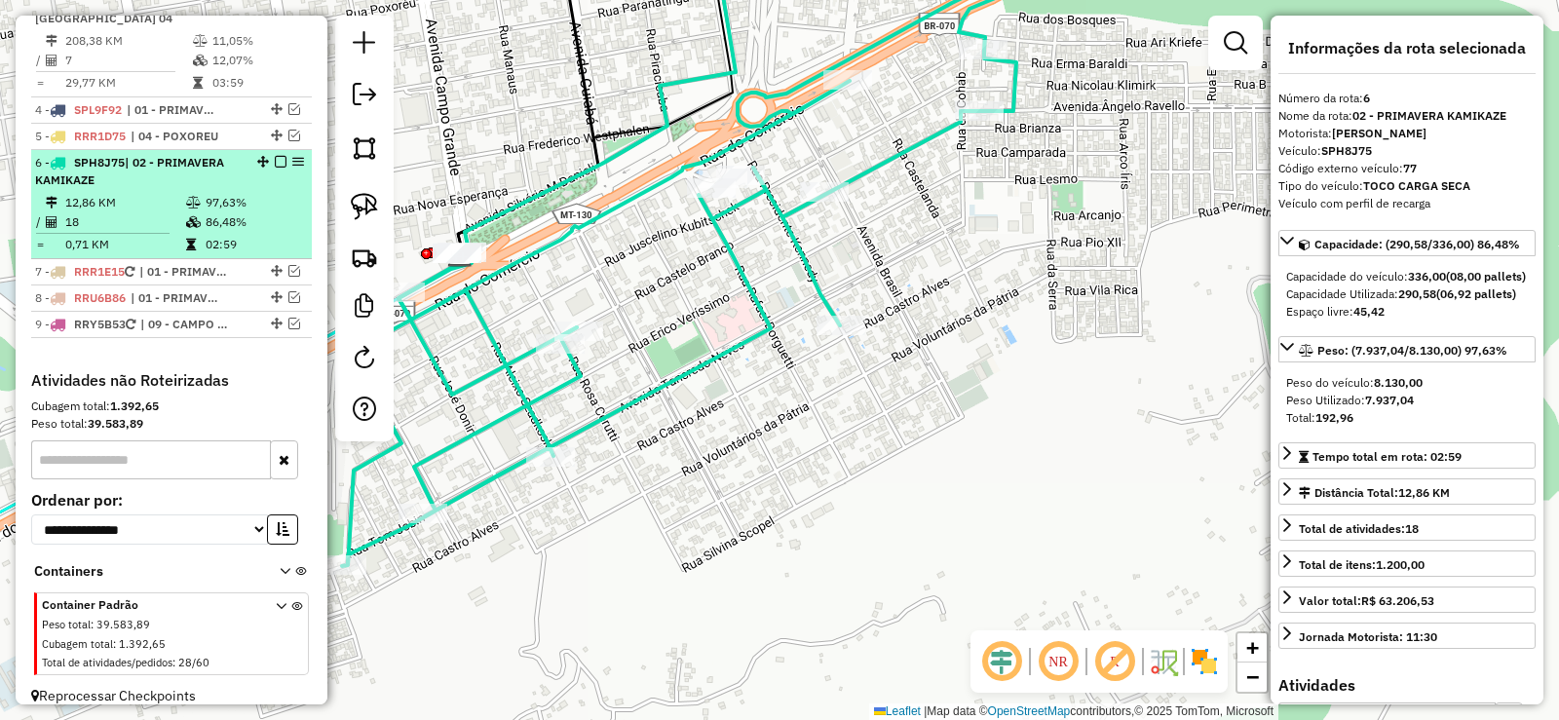
click at [277, 156] on em at bounding box center [281, 162] width 12 height 12
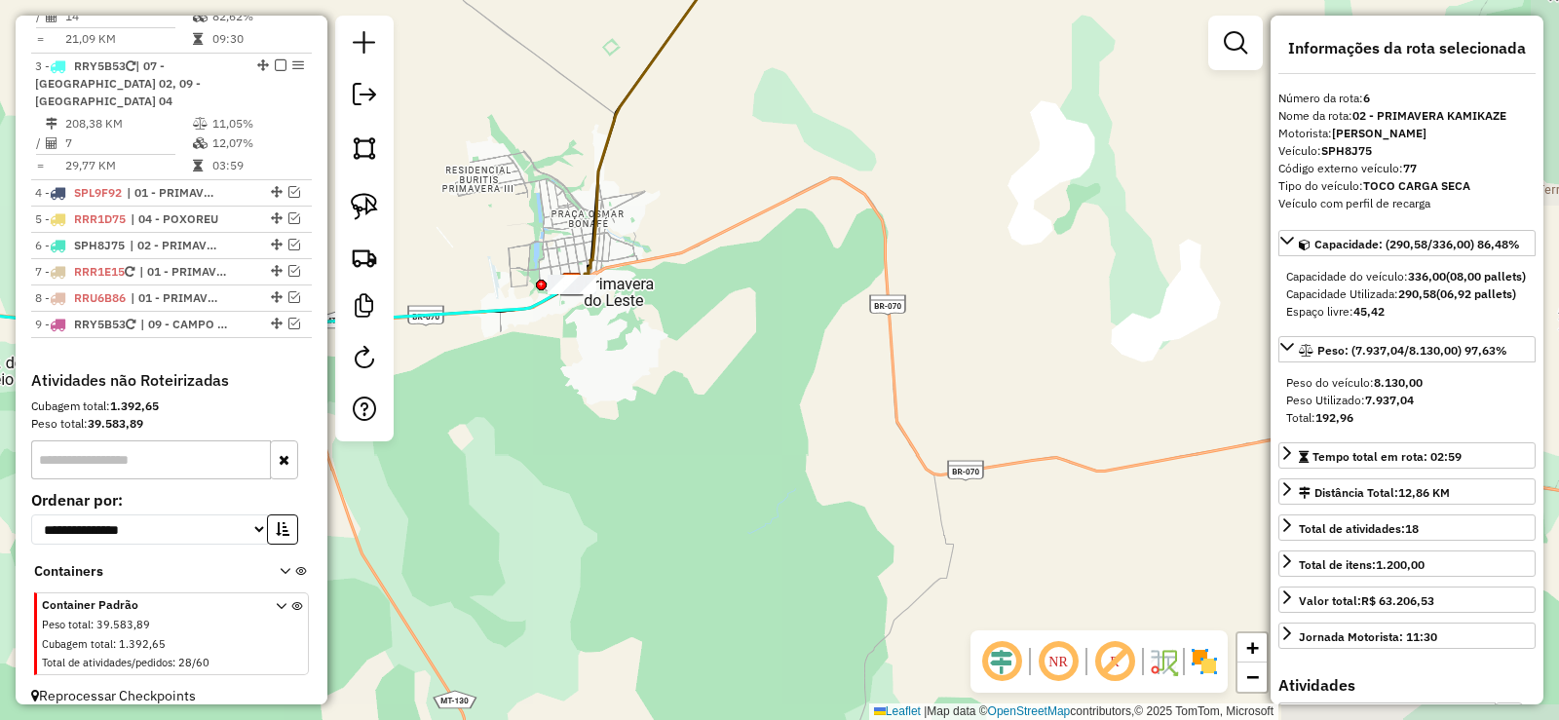
drag, startPoint x: 709, startPoint y: 348, endPoint x: 1558, endPoint y: 321, distance: 850.3
click at [1558, 321] on div "Janela de atendimento Grade de atendimento Capacidade Transportadoras Veículos …" at bounding box center [779, 360] width 1559 height 720
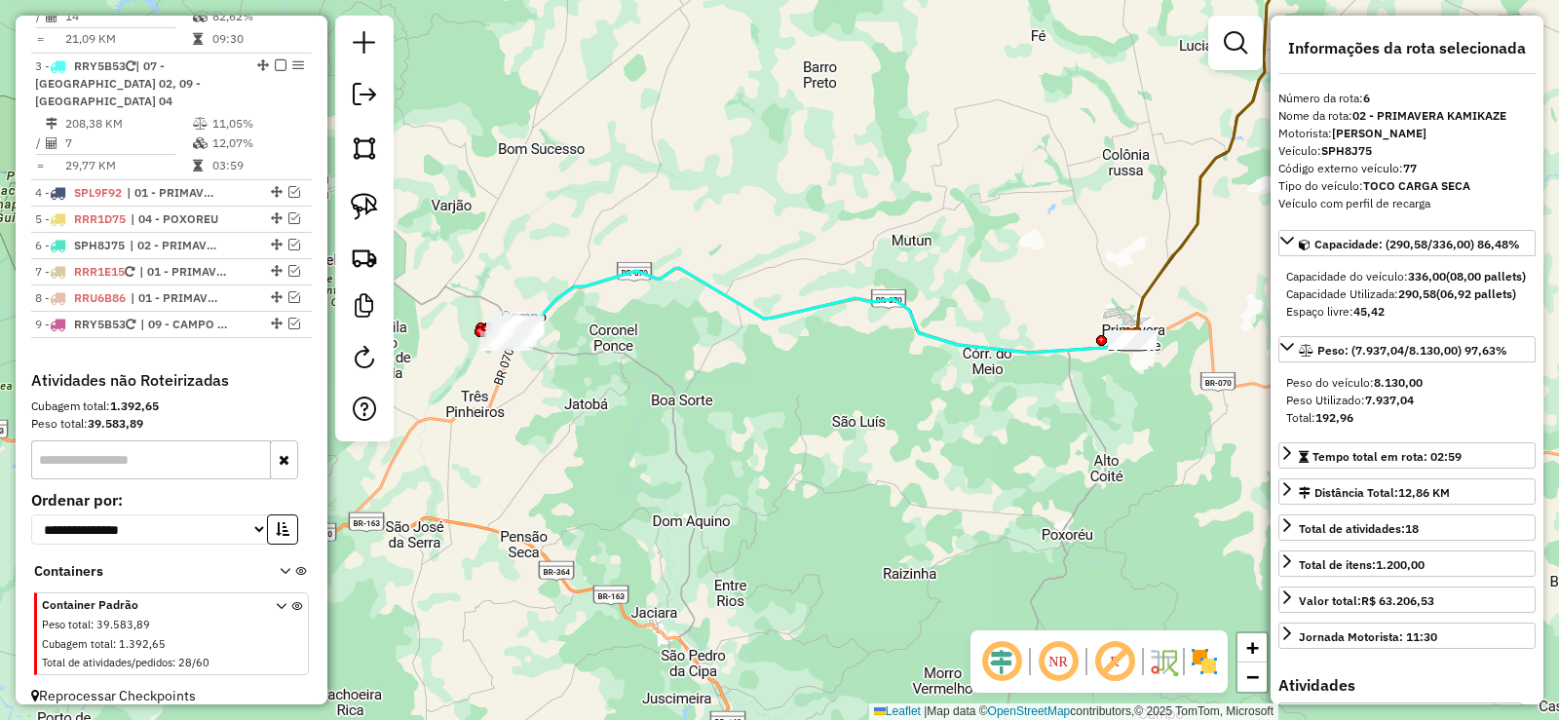
drag, startPoint x: 629, startPoint y: 262, endPoint x: 975, endPoint y: 208, distance: 350.3
click at [975, 208] on div "Janela de atendimento Grade de atendimento Capacidade Transportadoras Veículos …" at bounding box center [779, 360] width 1559 height 720
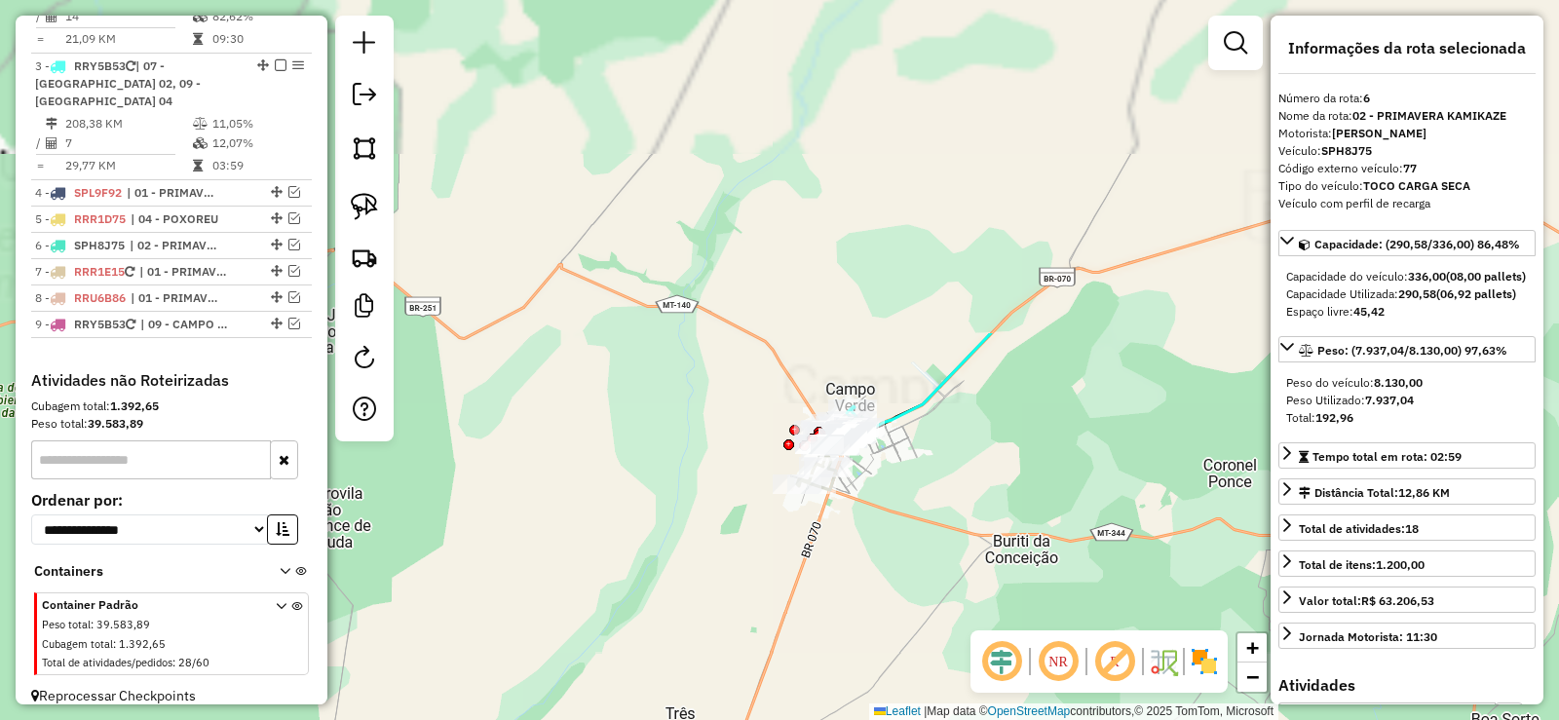
drag, startPoint x: 871, startPoint y: 176, endPoint x: 867, endPoint y: 582, distance: 405.4
click at [867, 582] on div "Janela de atendimento Grade de atendimento Capacidade Transportadoras Veículos …" at bounding box center [779, 360] width 1559 height 720
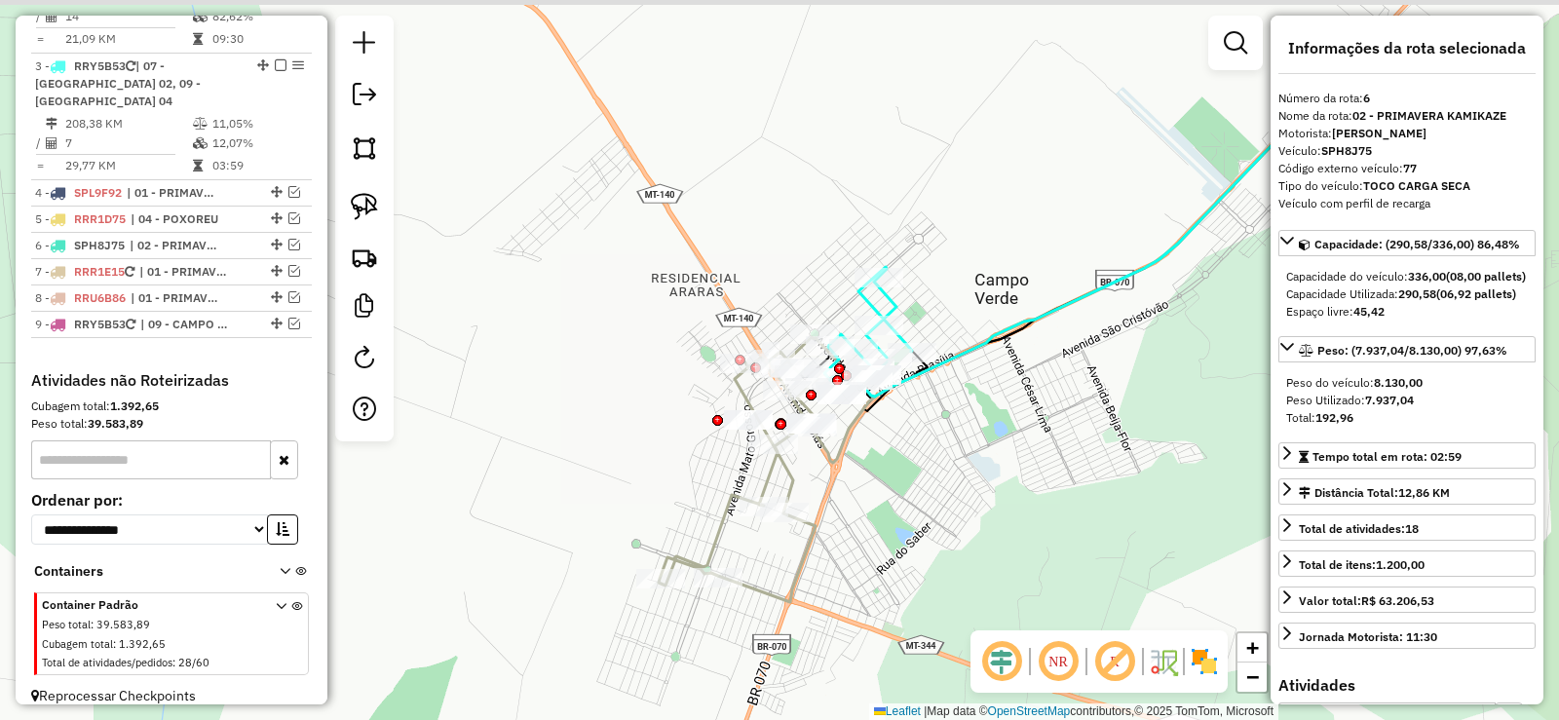
drag, startPoint x: 928, startPoint y: 380, endPoint x: 950, endPoint y: 499, distance: 121.0
click at [969, 534] on div "Janela de atendimento Grade de atendimento Capacidade Transportadoras Veículos …" at bounding box center [779, 360] width 1559 height 720
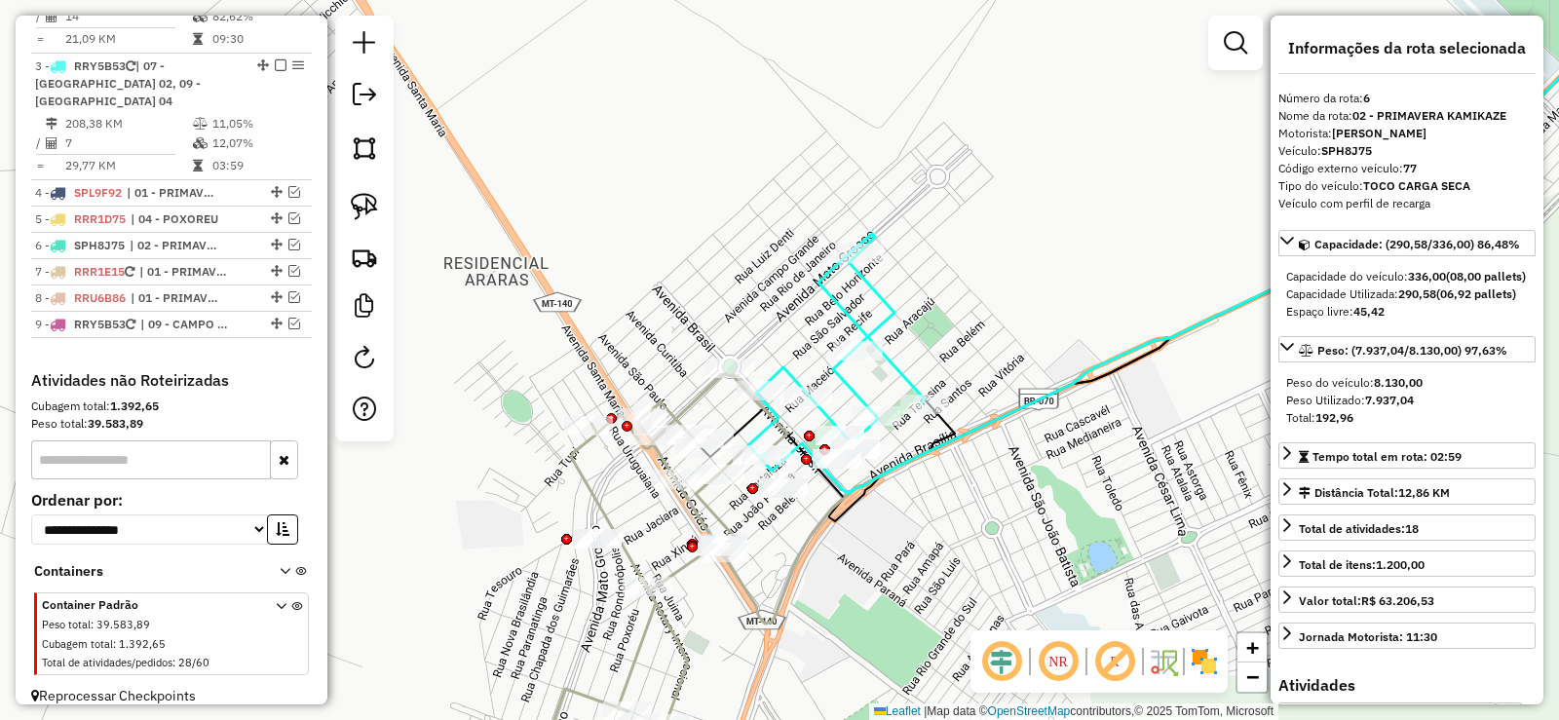
drag, startPoint x: 885, startPoint y: 380, endPoint x: 802, endPoint y: 535, distance: 175.7
click at [831, 544] on div "Janela de atendimento Grade de atendimento Capacidade Transportadoras Veículos …" at bounding box center [779, 360] width 1559 height 720
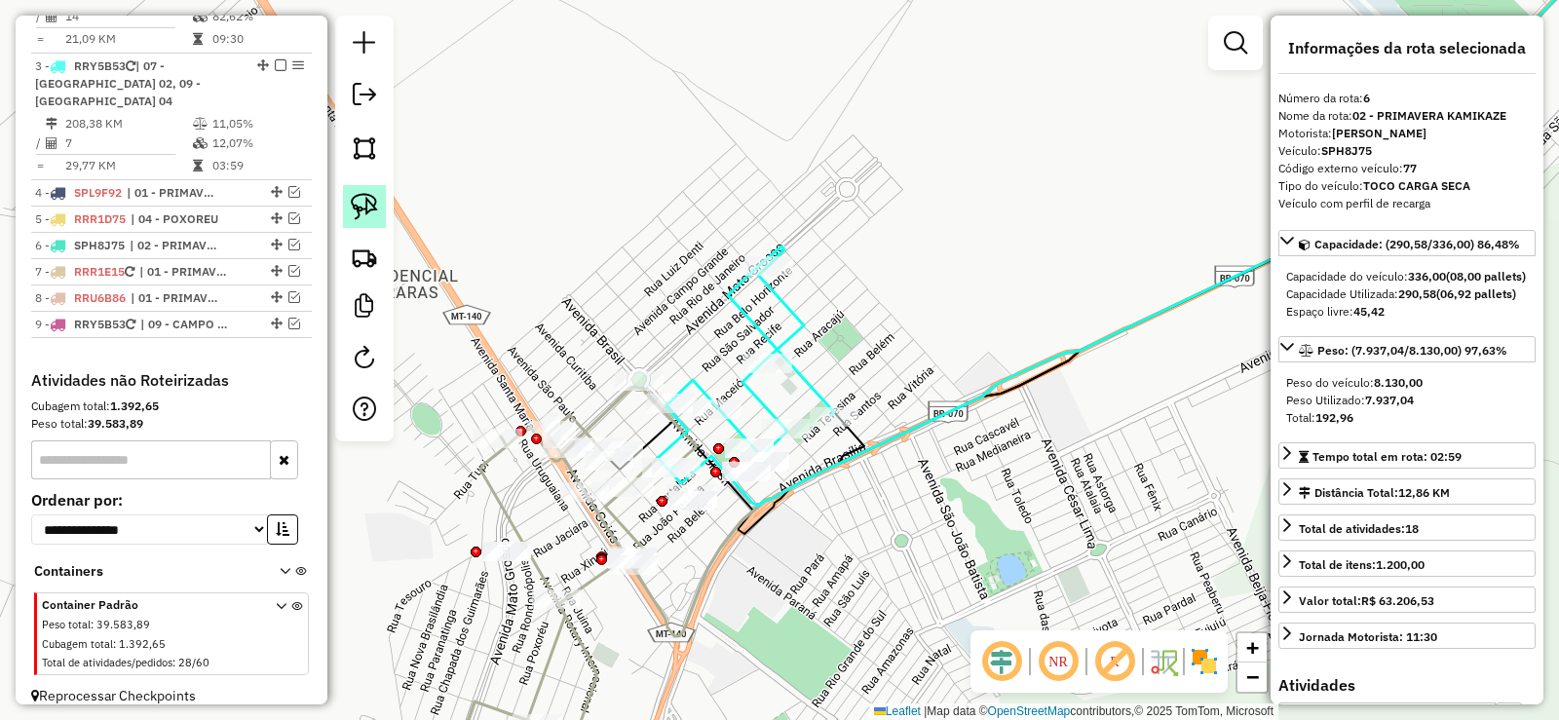
click at [366, 211] on img at bounding box center [364, 206] width 27 height 27
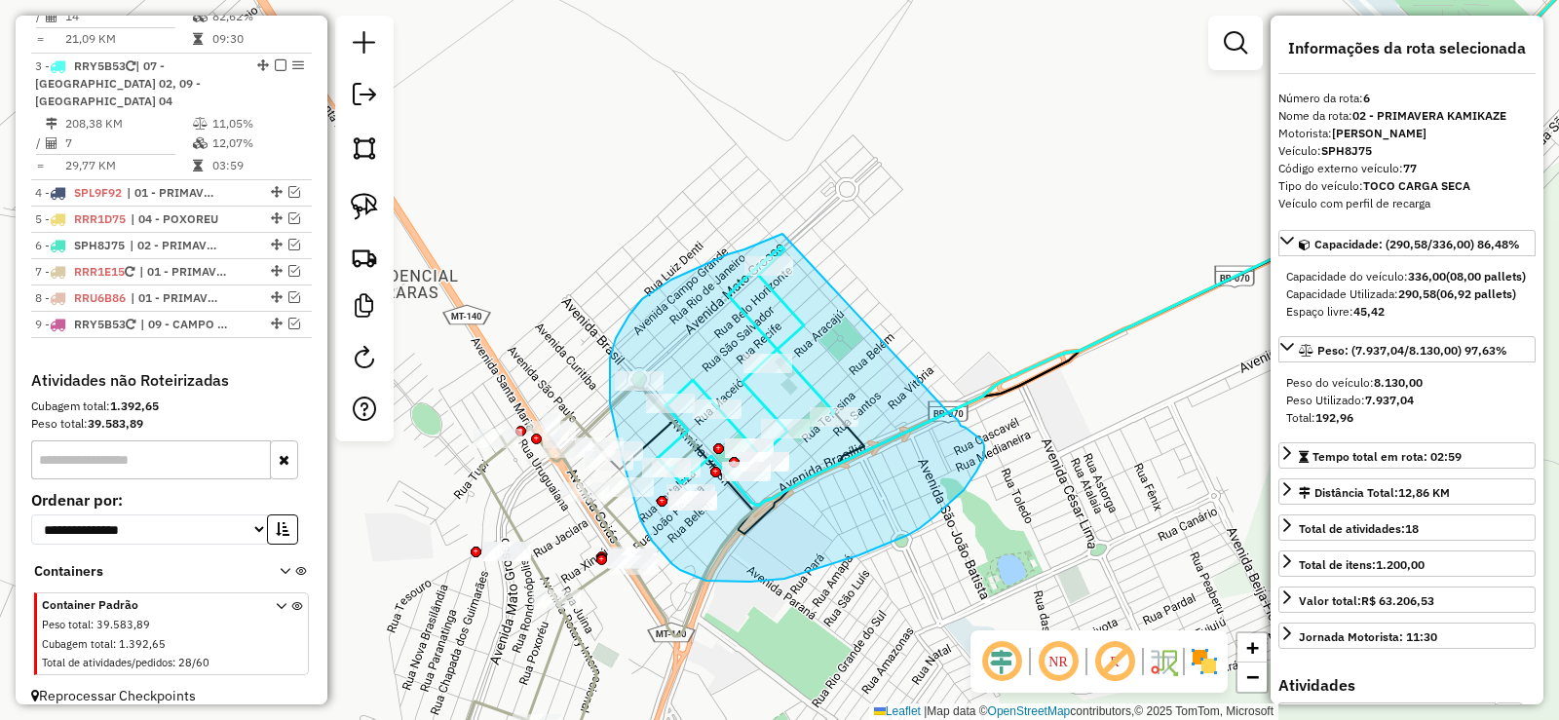
drag, startPoint x: 783, startPoint y: 234, endPoint x: 947, endPoint y: 411, distance: 242.1
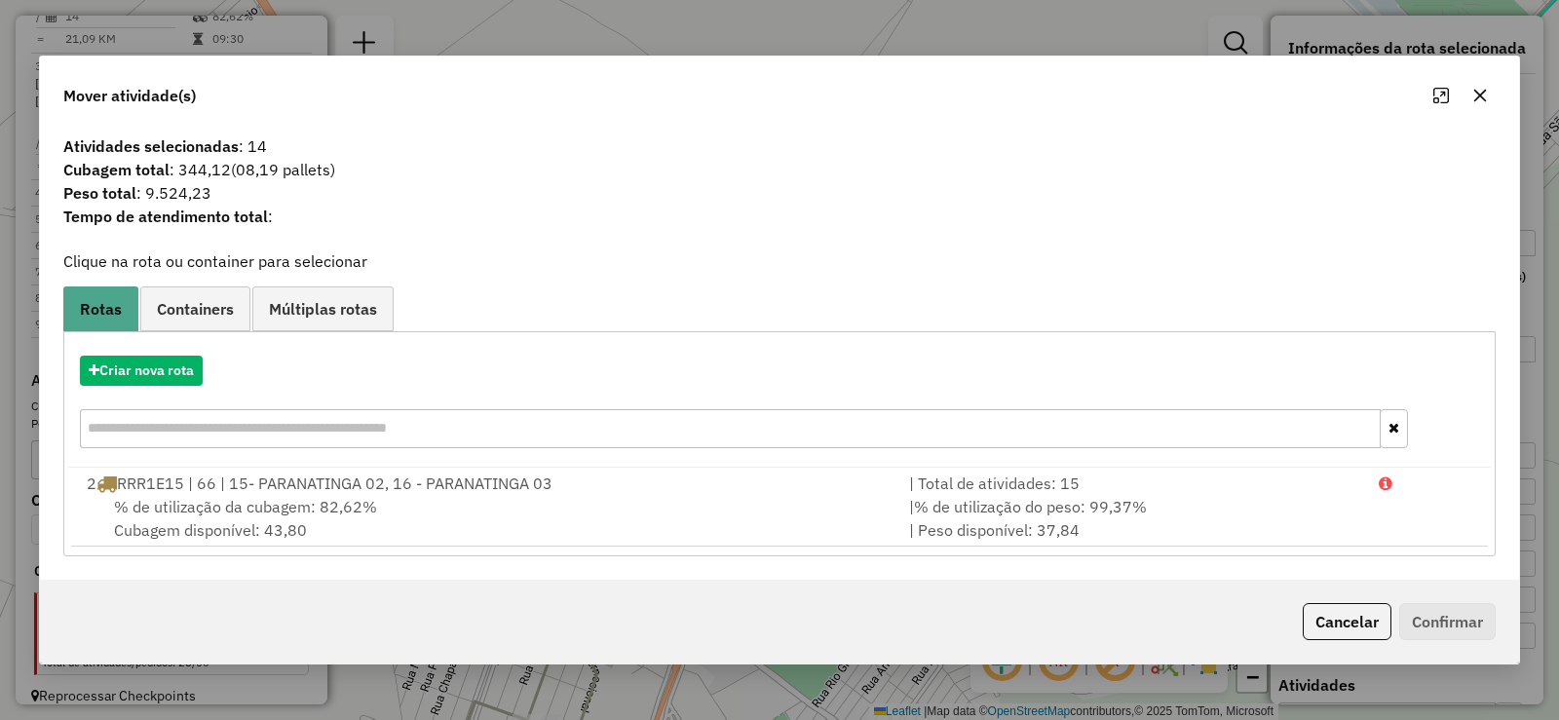
click at [1487, 95] on icon "button" at bounding box center [1481, 96] width 16 height 16
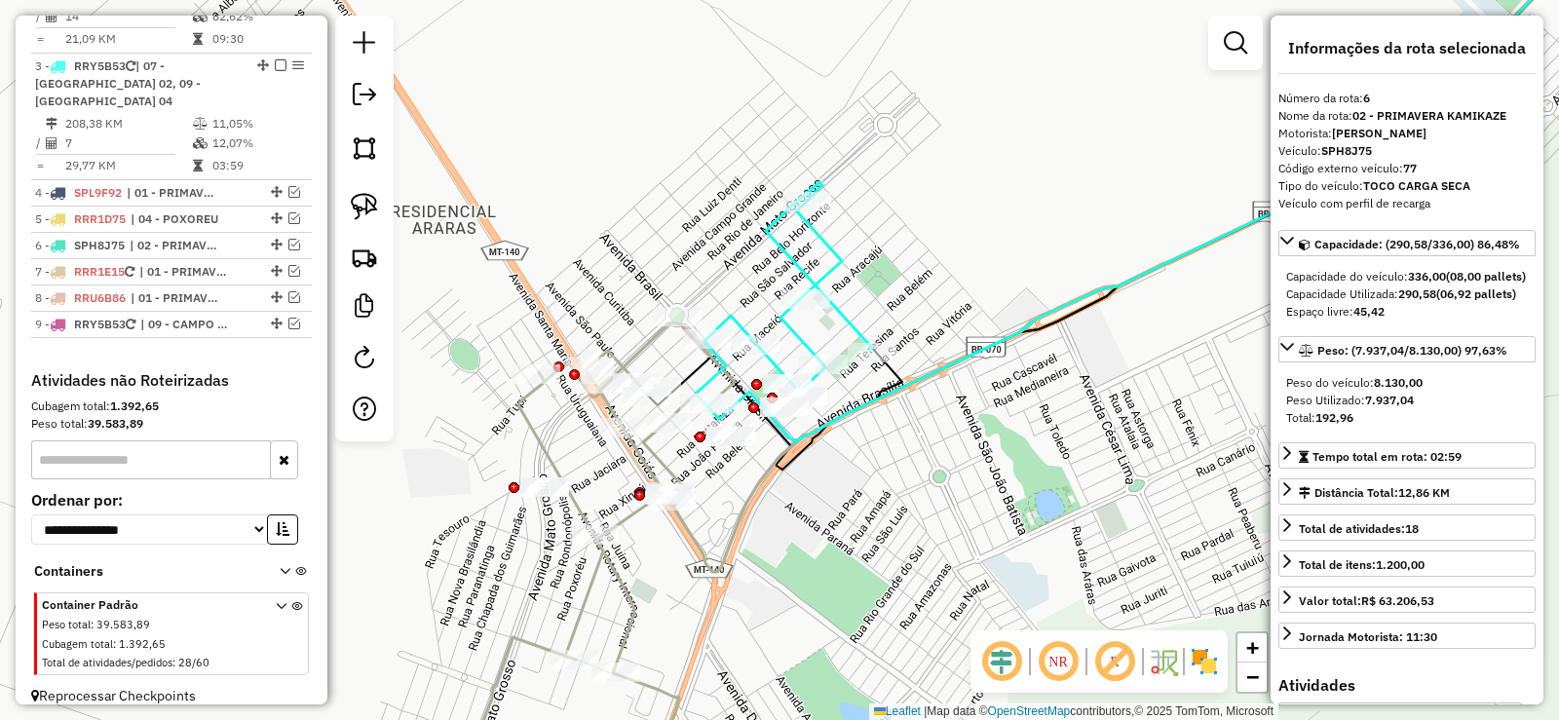
drag, startPoint x: 963, startPoint y: 157, endPoint x: 1015, endPoint y: 68, distance: 102.6
click at [1015, 68] on div "Janela de atendimento Grade de atendimento Capacidade Transportadoras Veículos …" at bounding box center [779, 360] width 1559 height 720
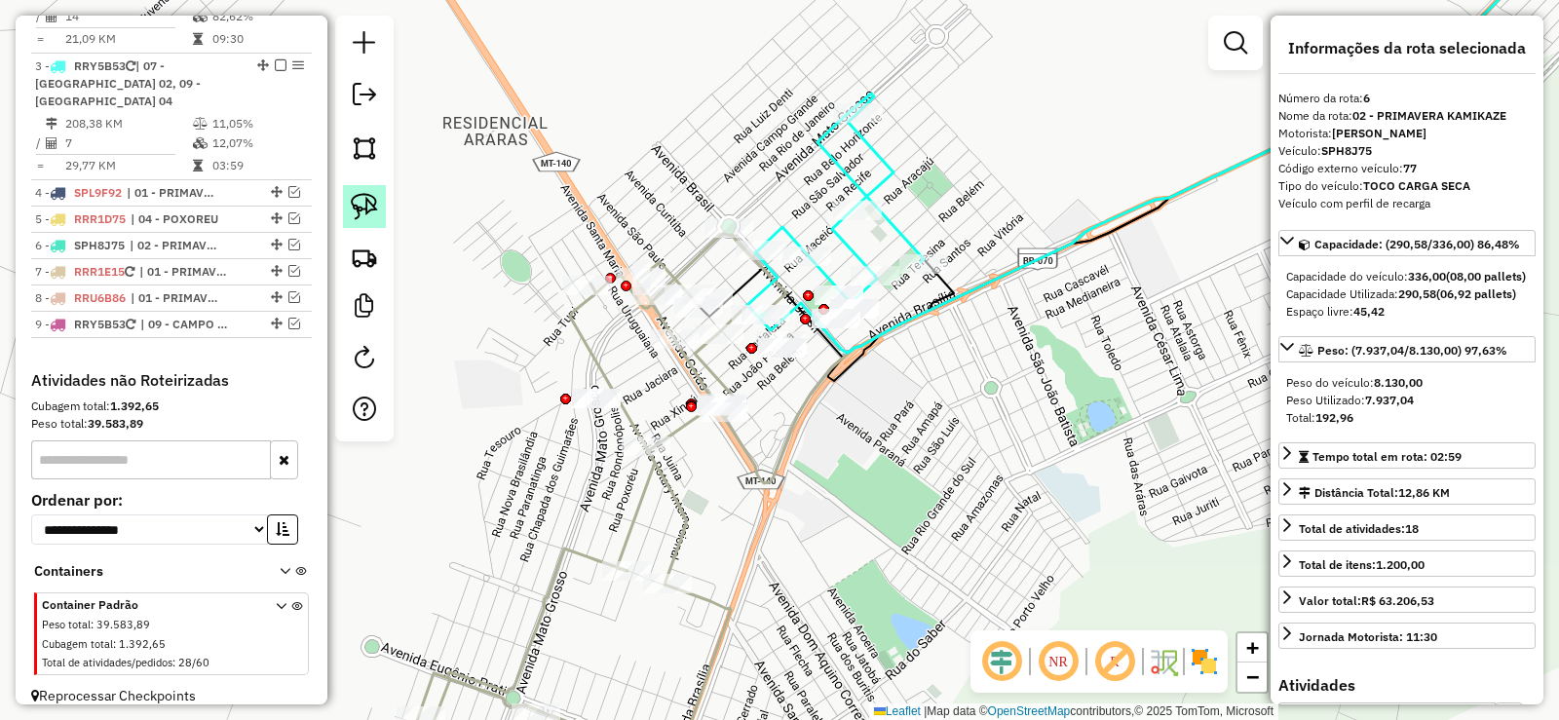
click at [356, 208] on img at bounding box center [364, 206] width 27 height 27
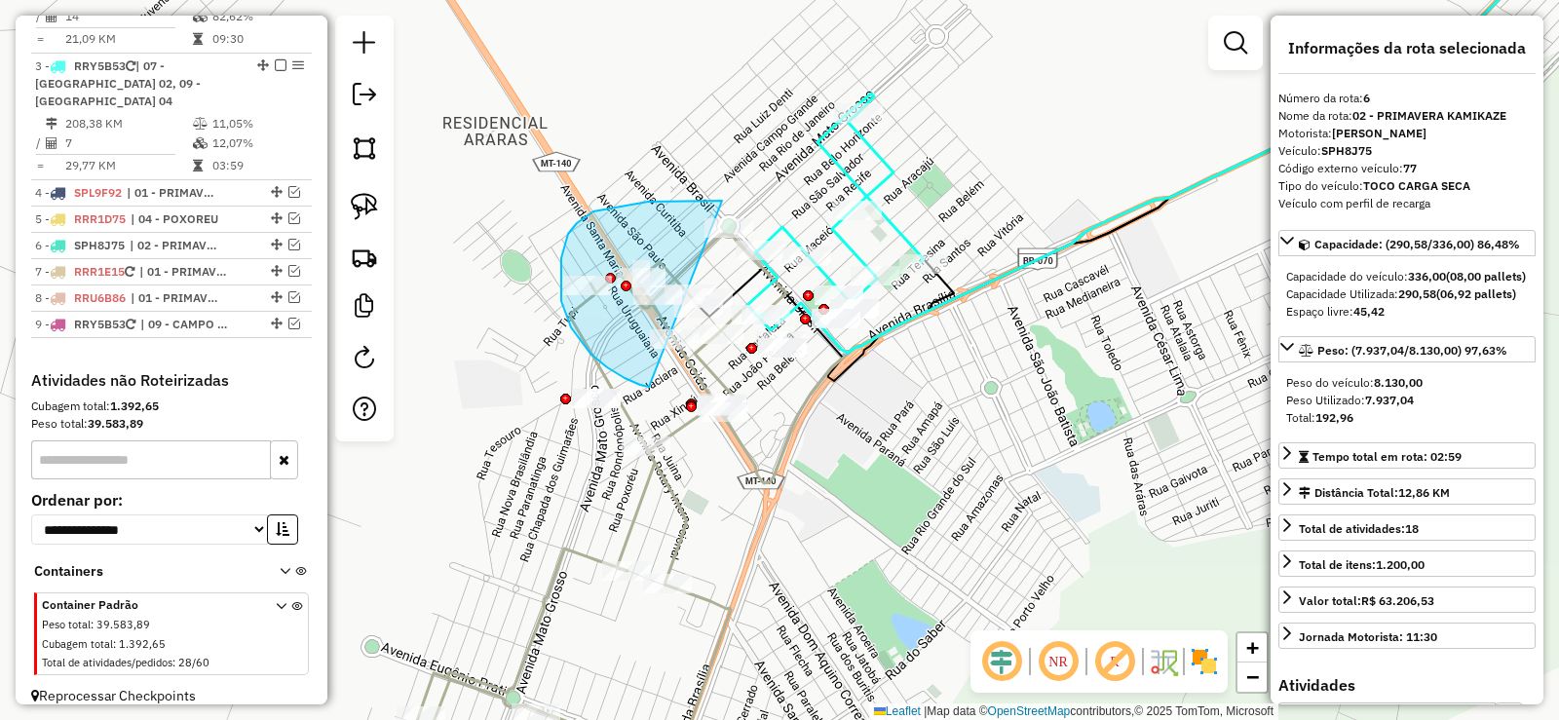
drag, startPoint x: 722, startPoint y: 201, endPoint x: 648, endPoint y: 241, distance: 84.2
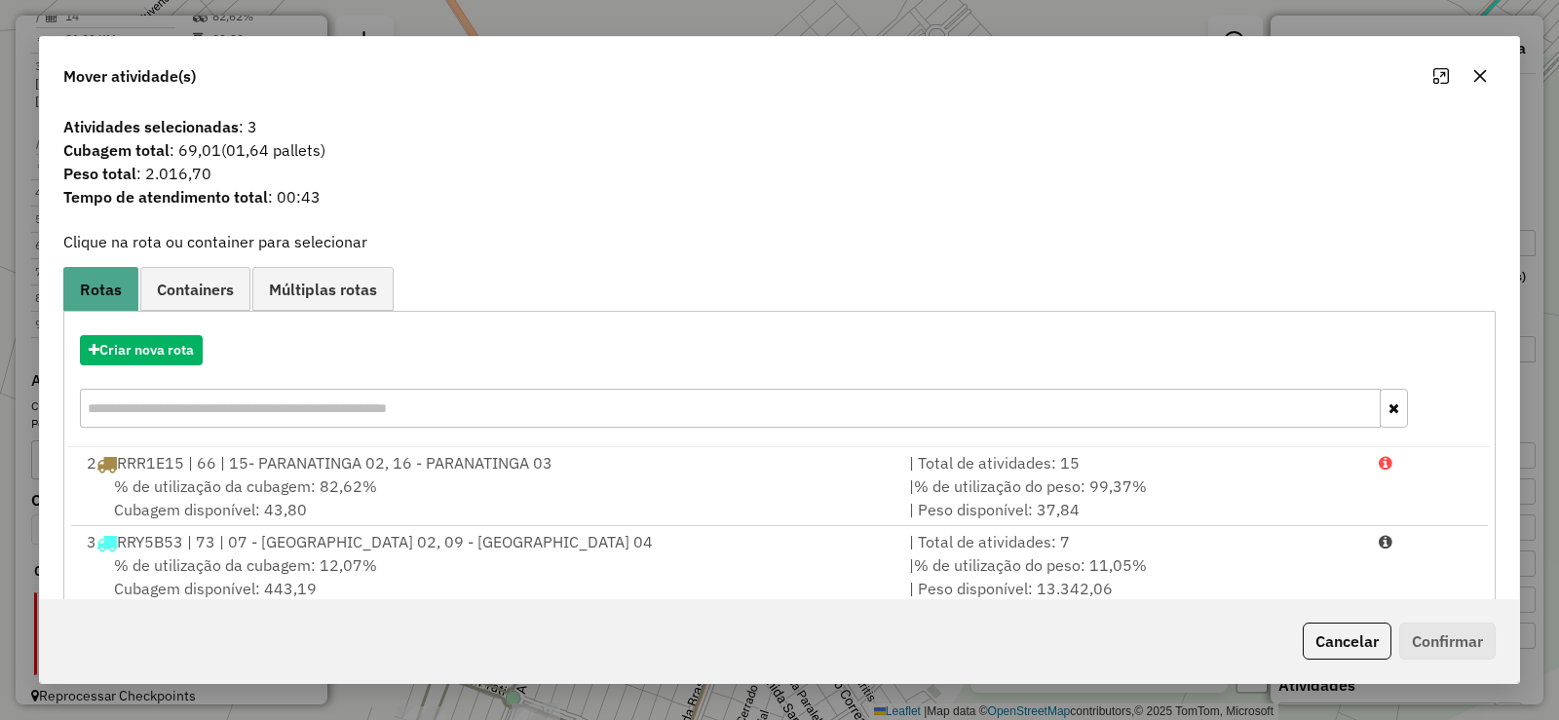
click at [1482, 75] on icon "button" at bounding box center [1481, 76] width 13 height 13
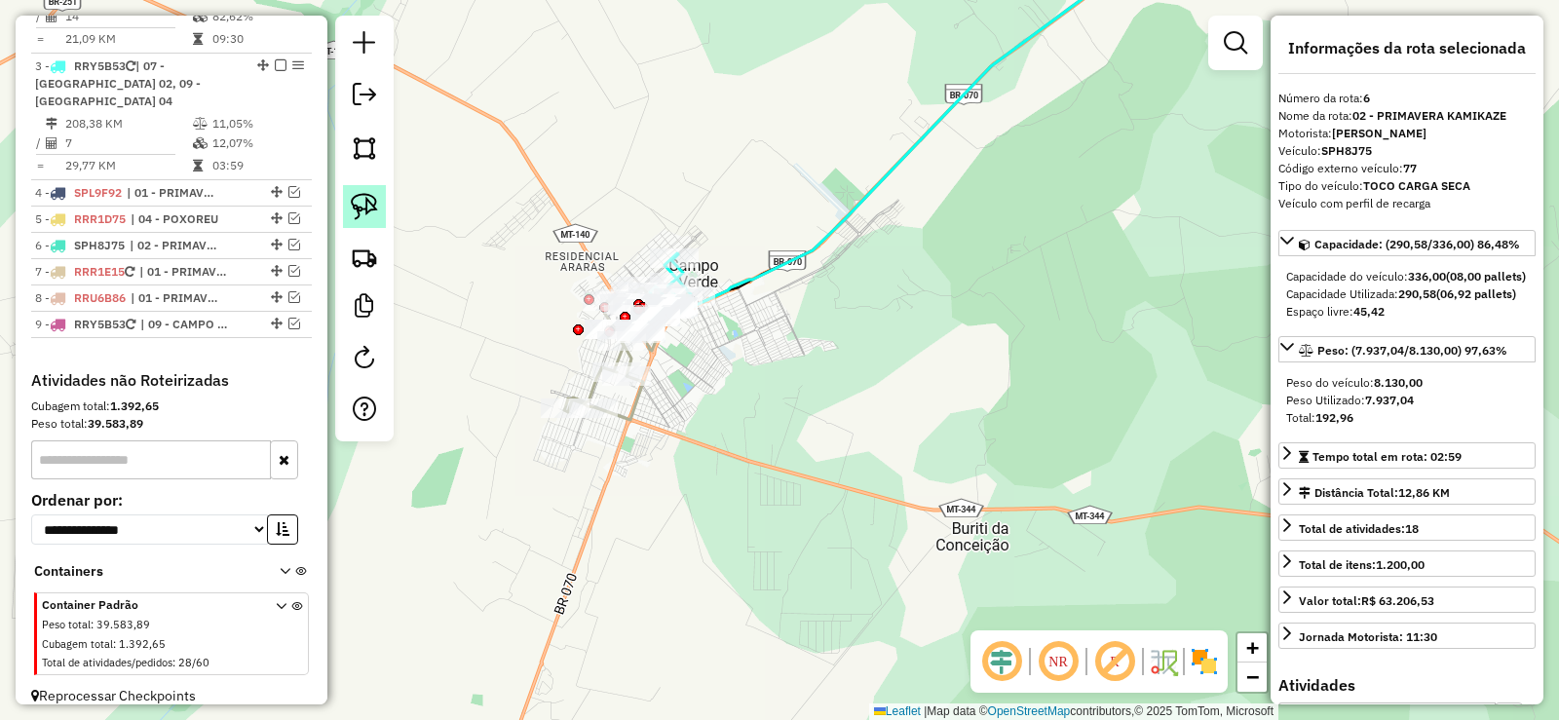
click at [363, 204] on img at bounding box center [364, 206] width 27 height 27
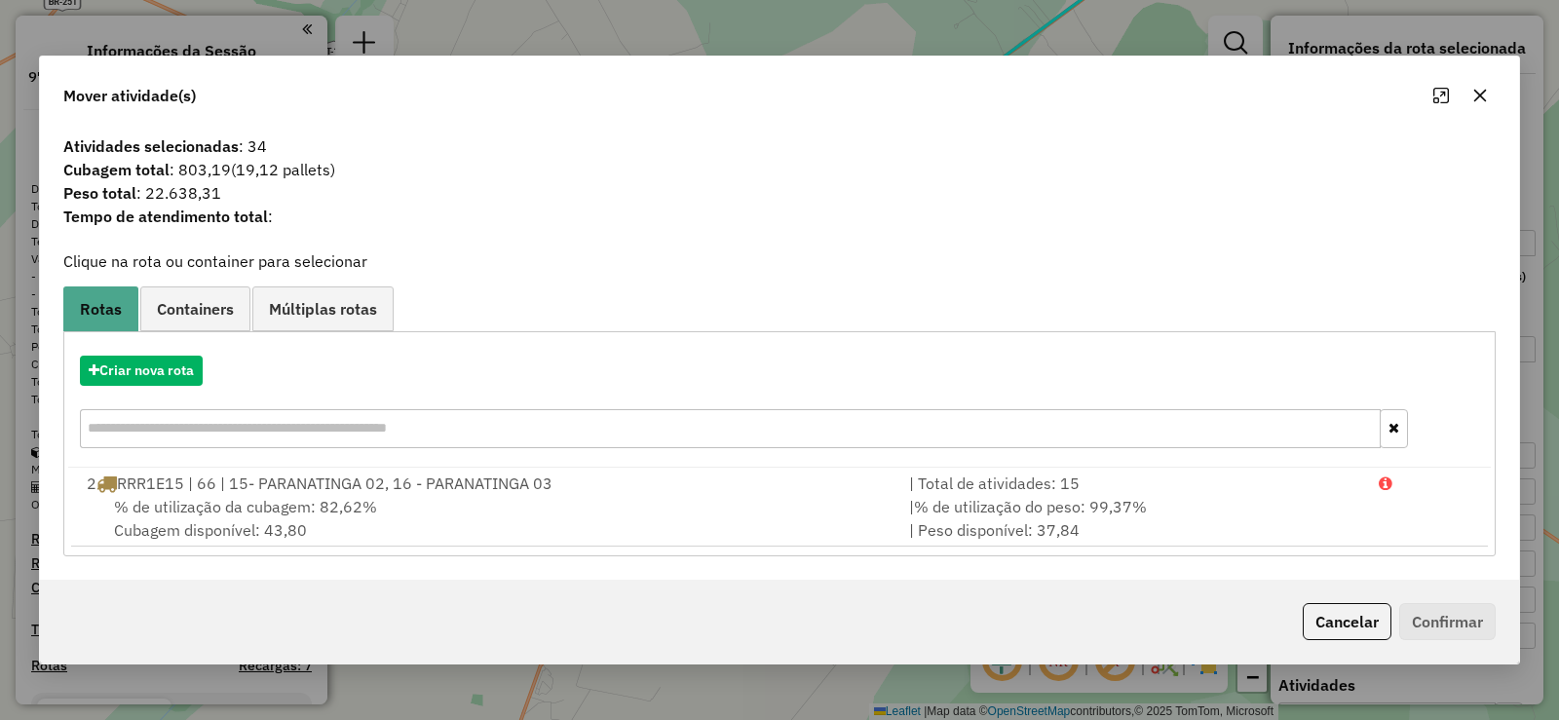
select select "**********"
click at [1486, 100] on icon "button" at bounding box center [1481, 96] width 16 height 16
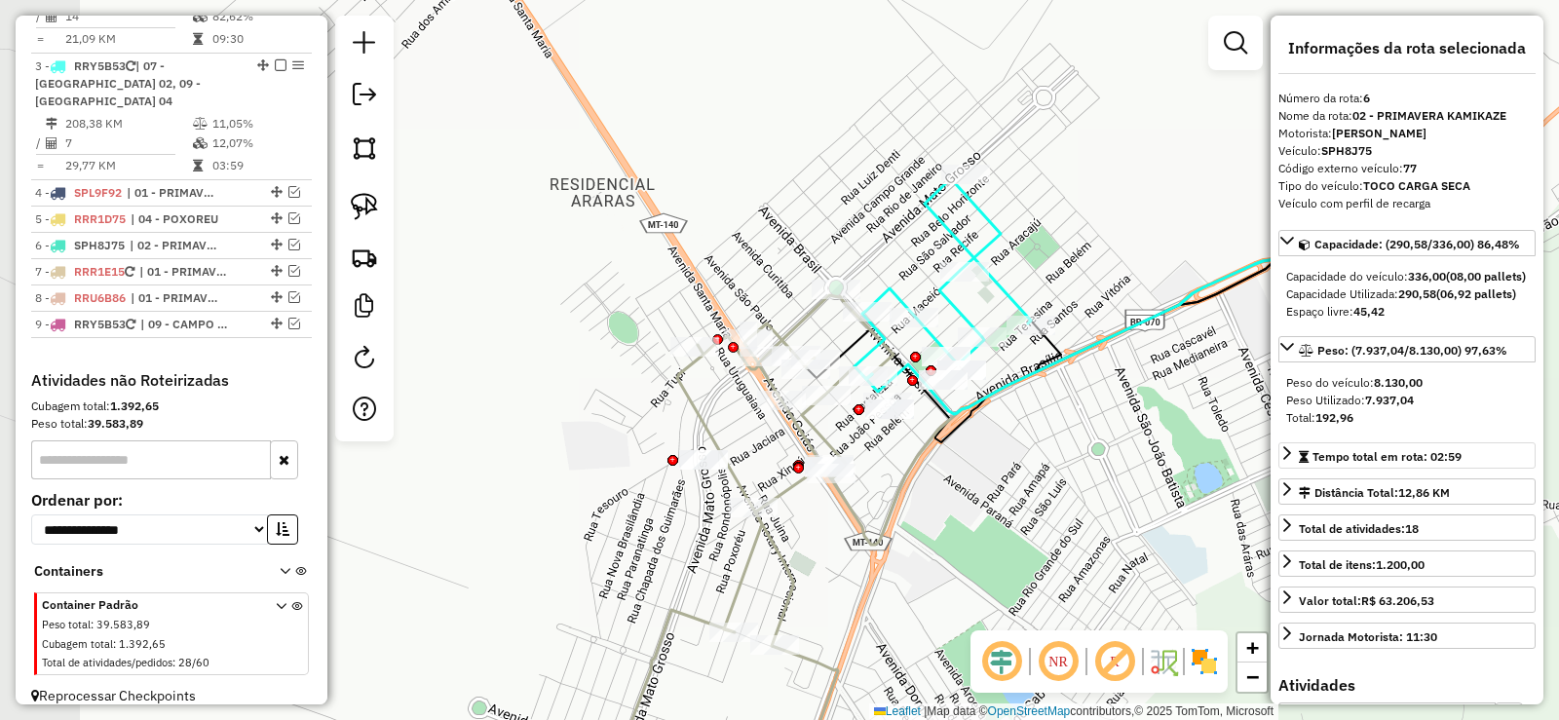
drag, startPoint x: 672, startPoint y: 260, endPoint x: 1355, endPoint y: 484, distance: 718.1
click at [1355, 484] on hb-router-mapa "Informações da Sessão 978619 - [DATE] Criação: [DATE] 19:16 Depósito: Cruzeiro …" at bounding box center [779, 360] width 1559 height 720
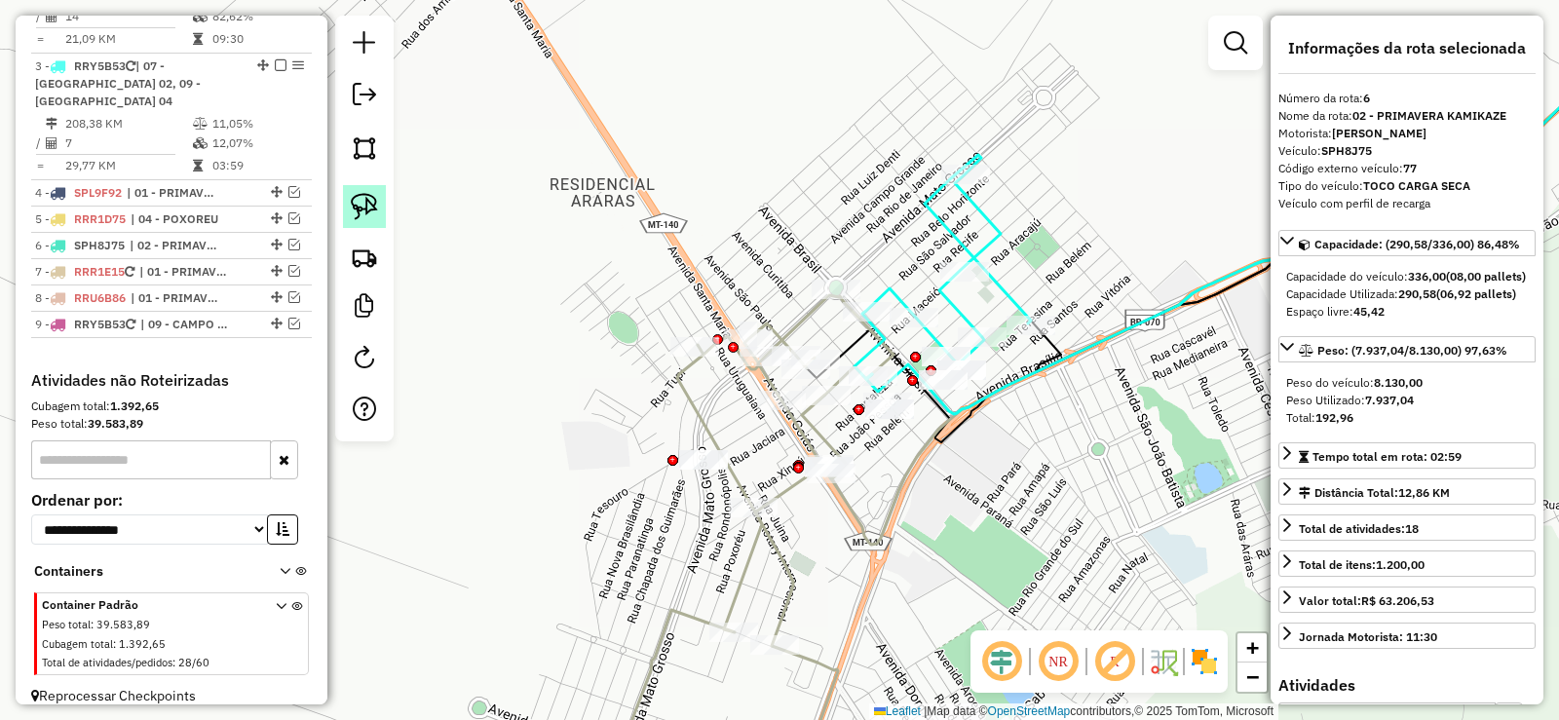
click at [361, 200] on img at bounding box center [364, 206] width 27 height 27
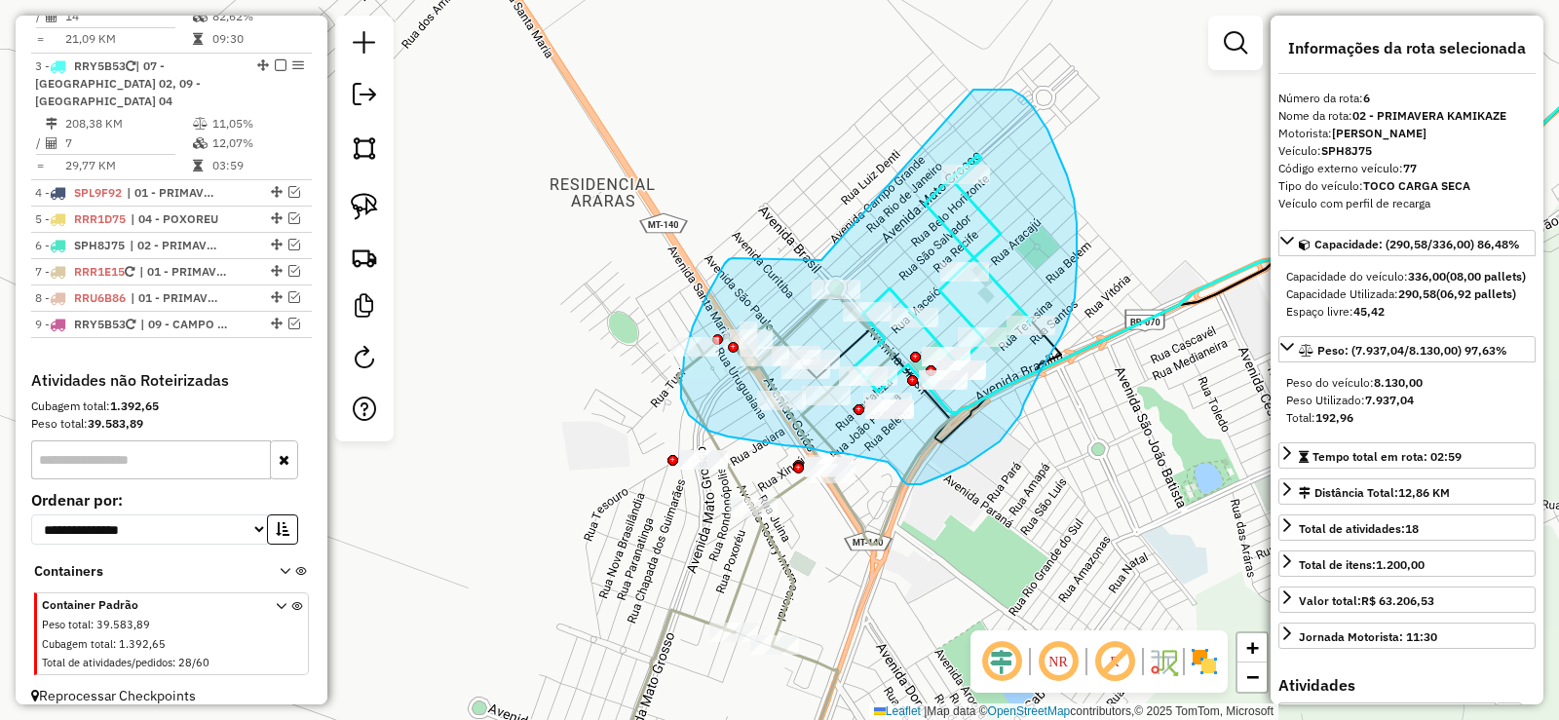
drag, startPoint x: 797, startPoint y: 259, endPoint x: 909, endPoint y: 117, distance: 181.1
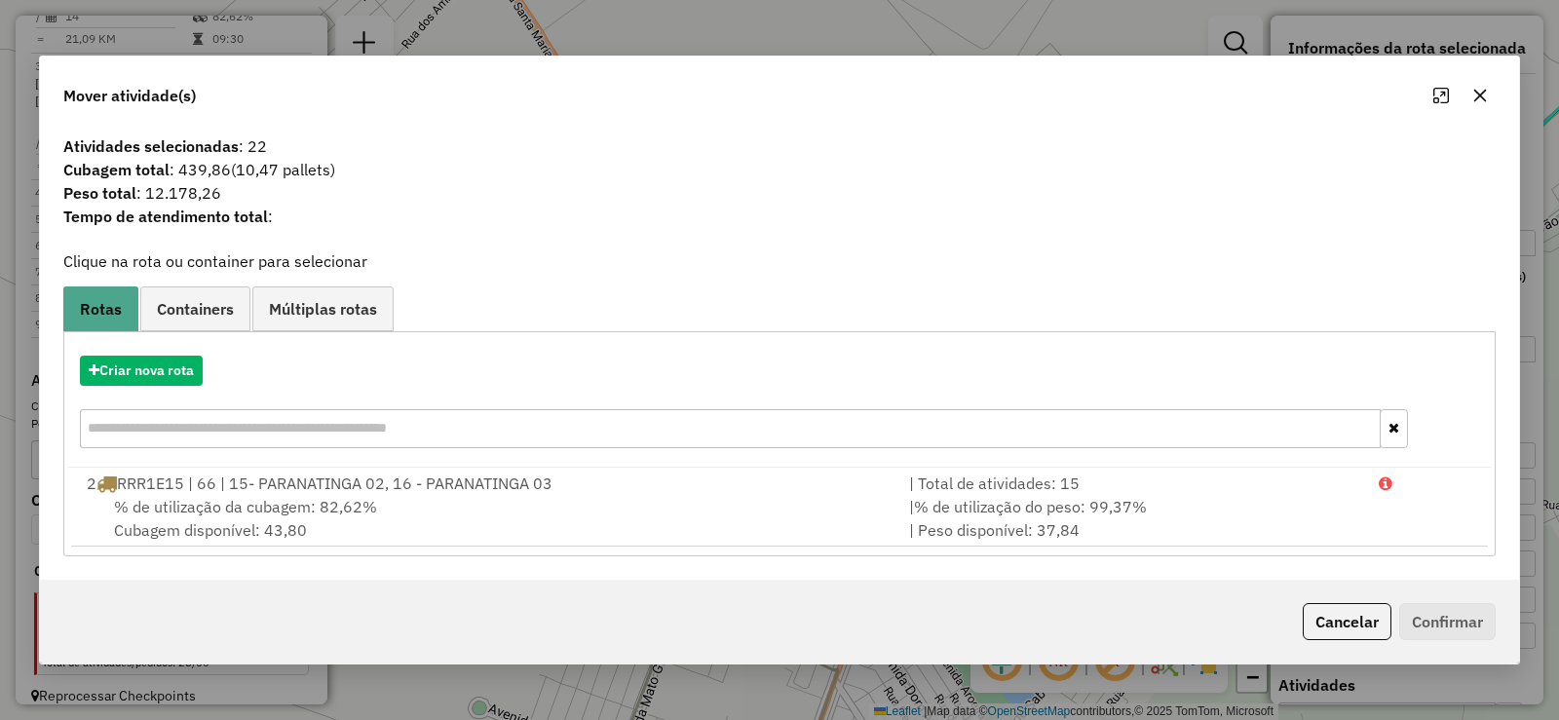
click at [1477, 95] on icon "button" at bounding box center [1481, 96] width 16 height 16
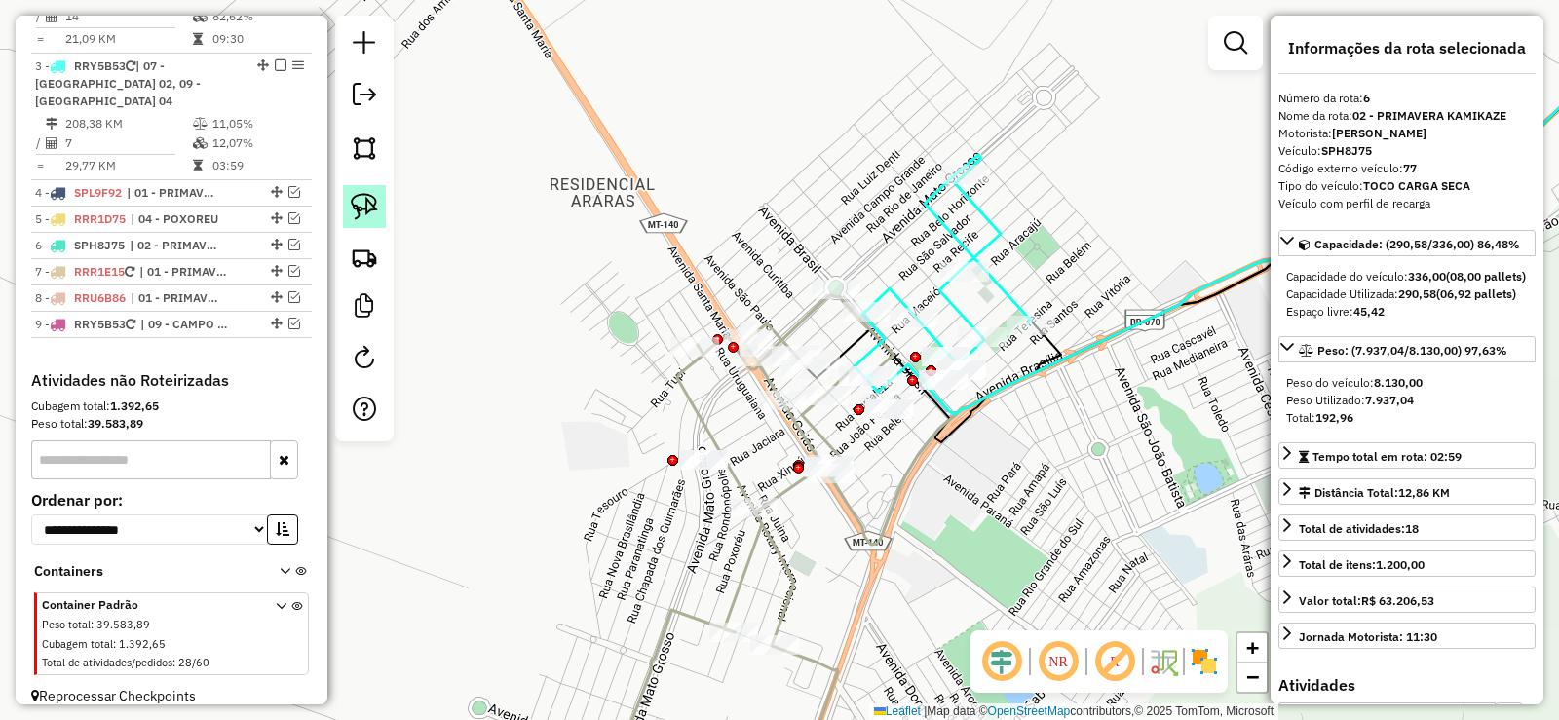
click at [351, 202] on img at bounding box center [364, 206] width 27 height 27
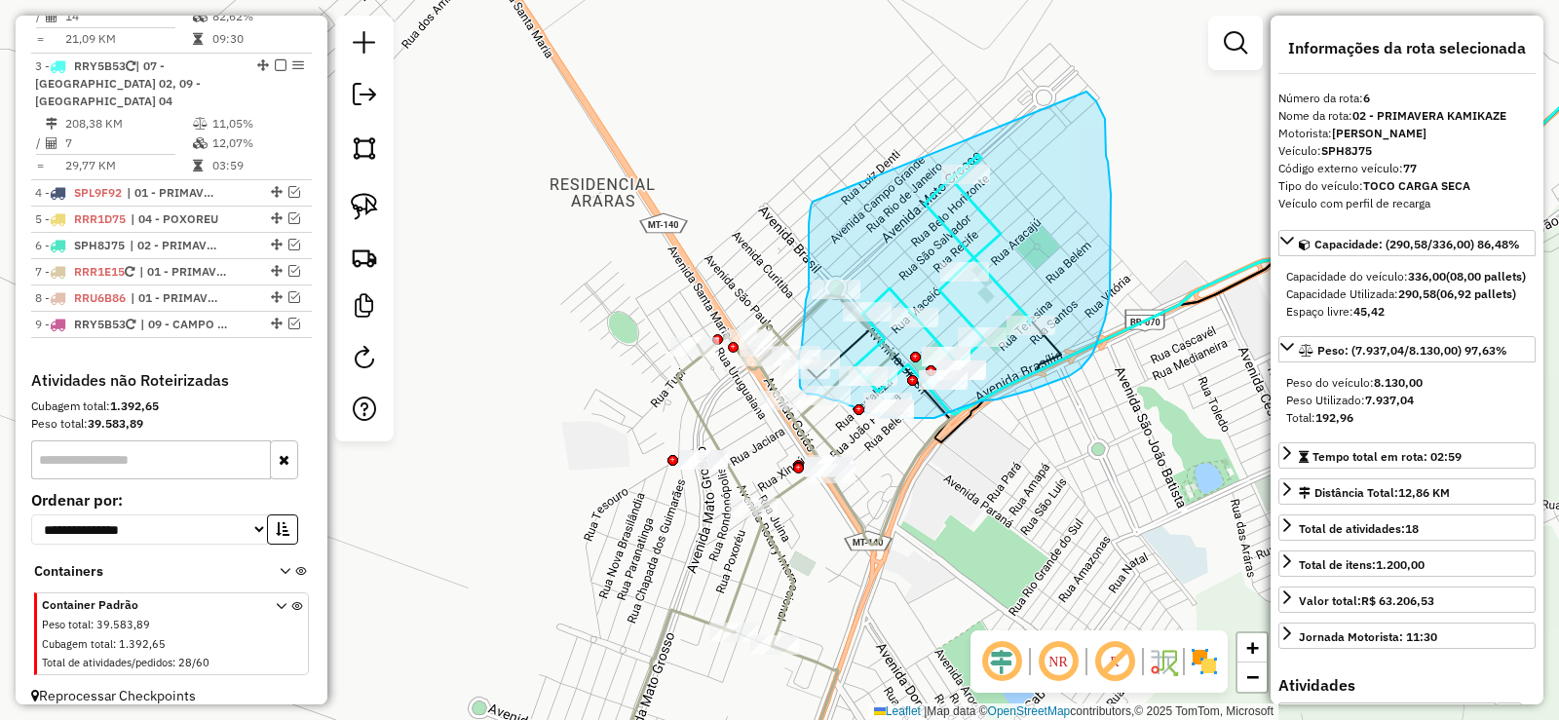
drag, startPoint x: 810, startPoint y: 212, endPoint x: 1086, endPoint y: 92, distance: 301.1
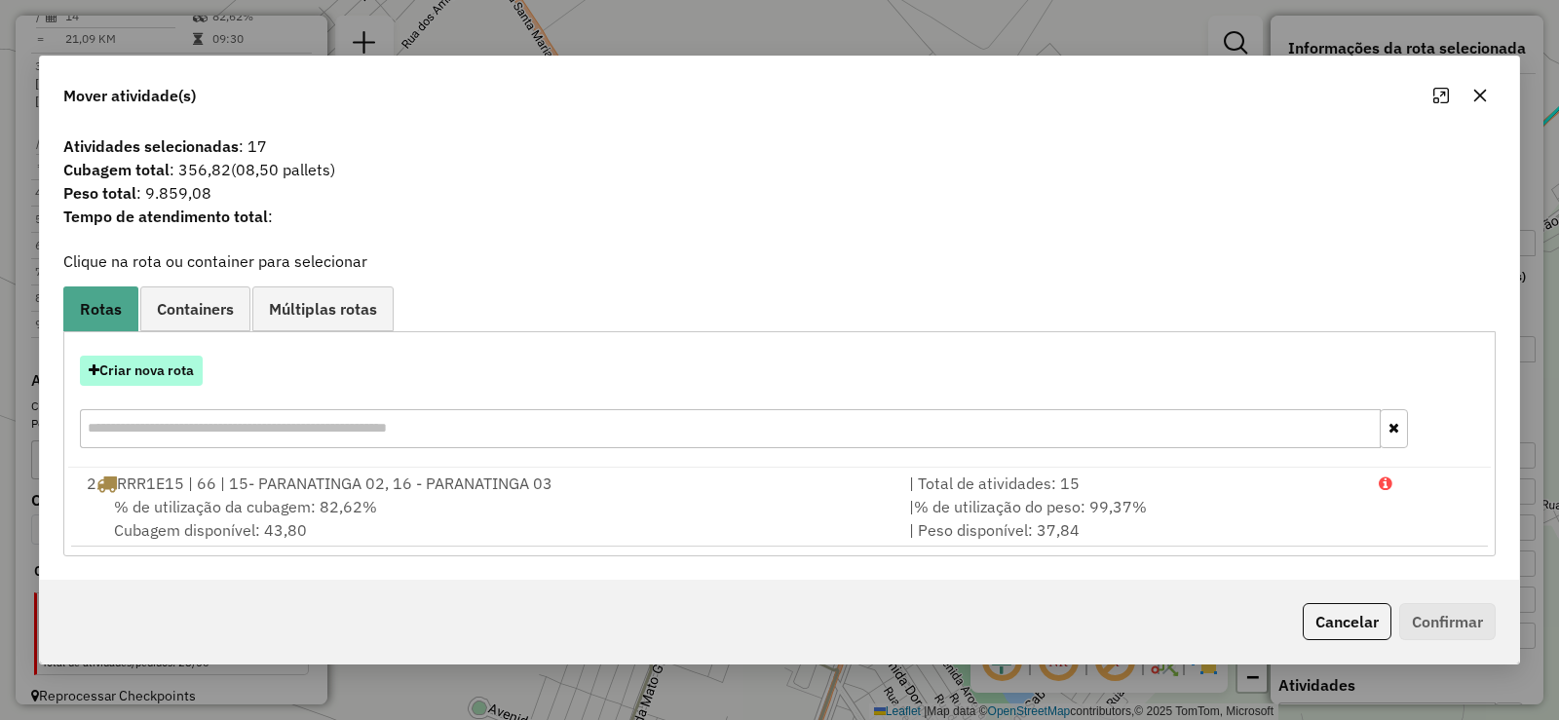
click at [114, 369] on button "Criar nova rota" at bounding box center [141, 371] width 123 height 30
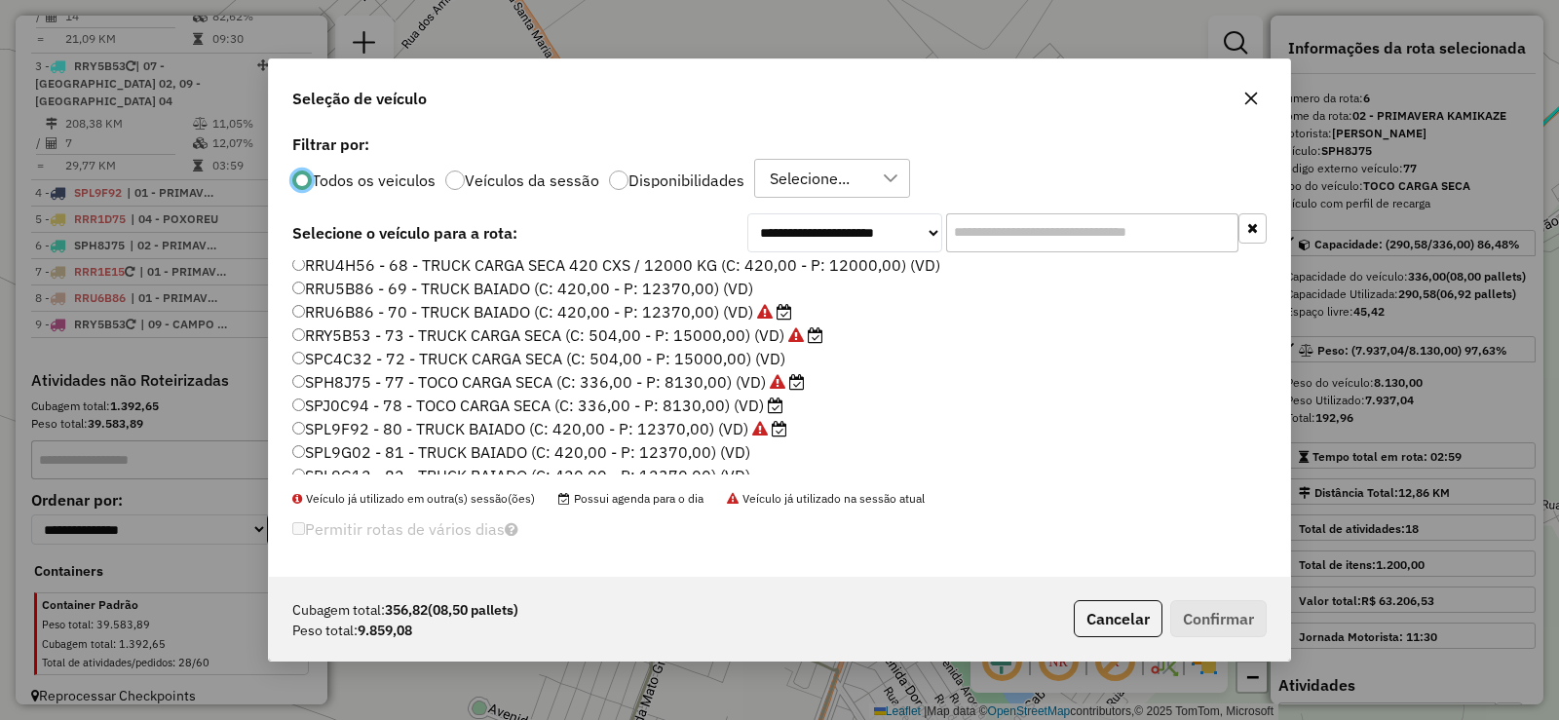
scroll to position [390, 0]
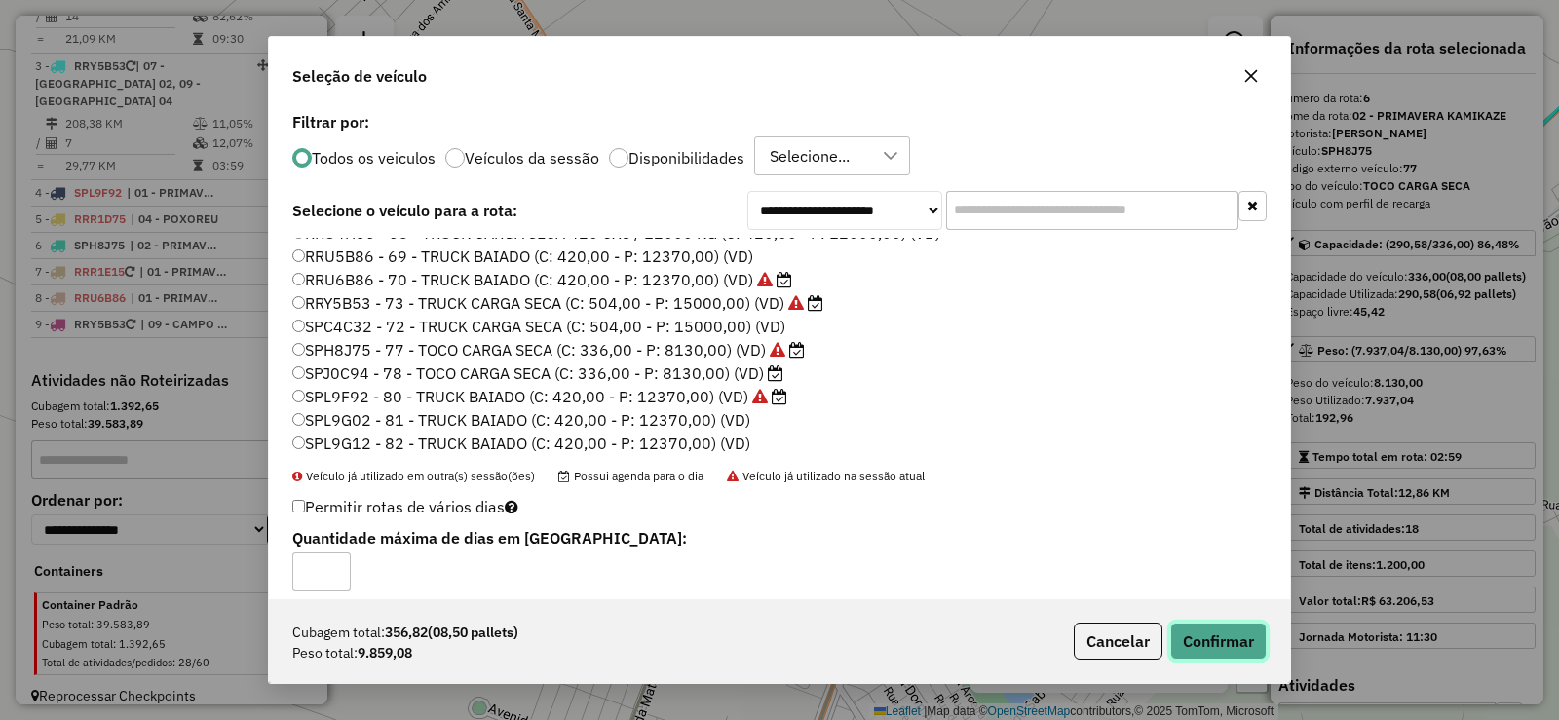
click at [1260, 650] on button "Confirmar" at bounding box center [1218, 641] width 96 height 37
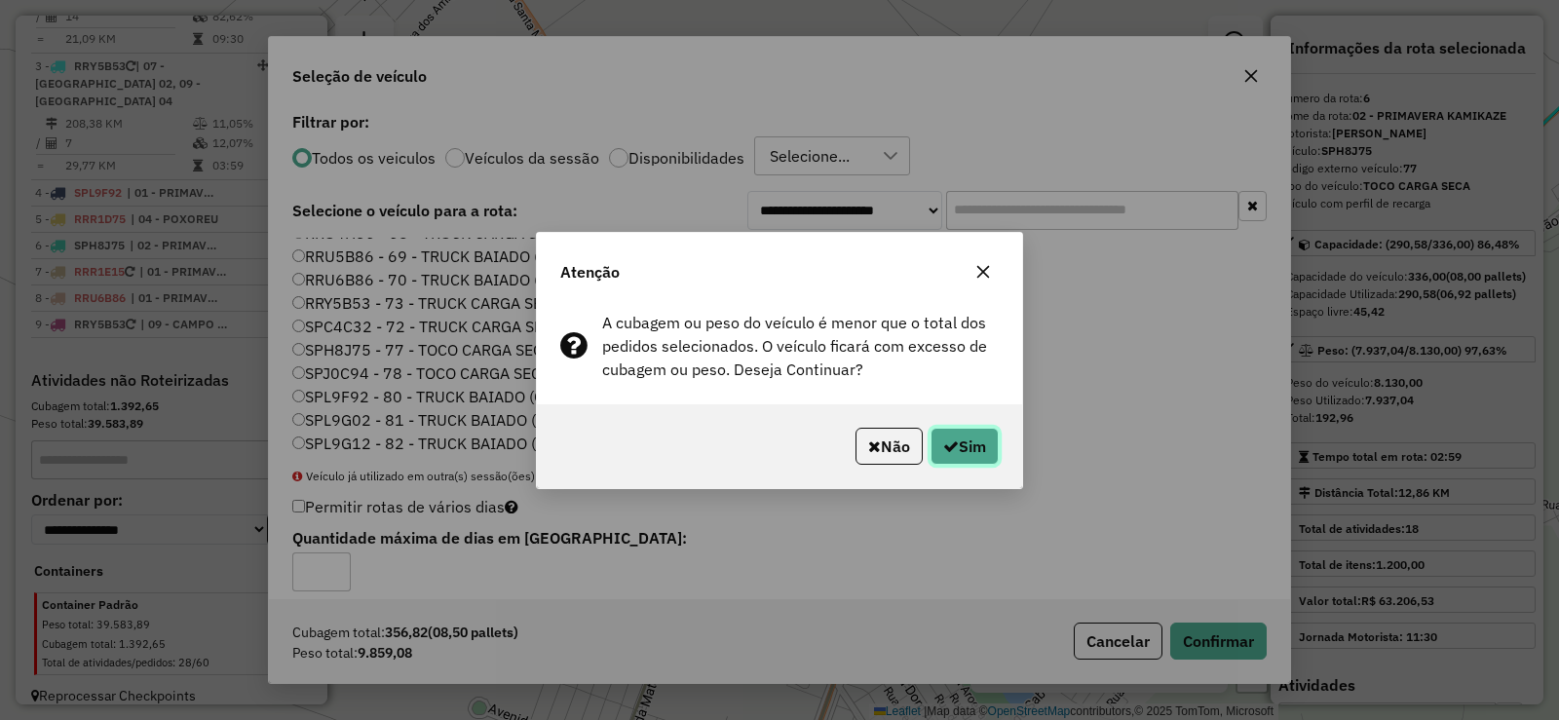
click at [961, 437] on button "Sim" at bounding box center [965, 446] width 68 height 37
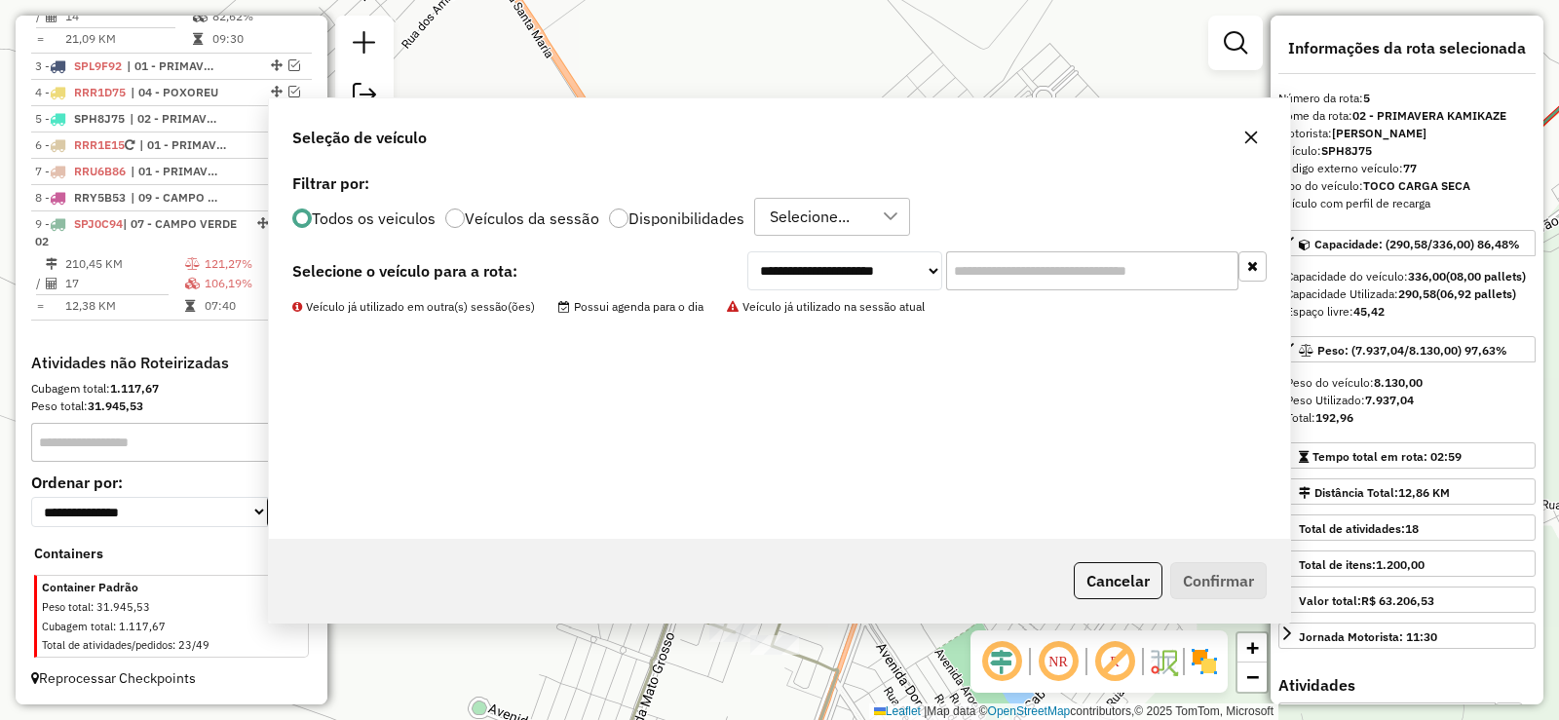
scroll to position [994, 0]
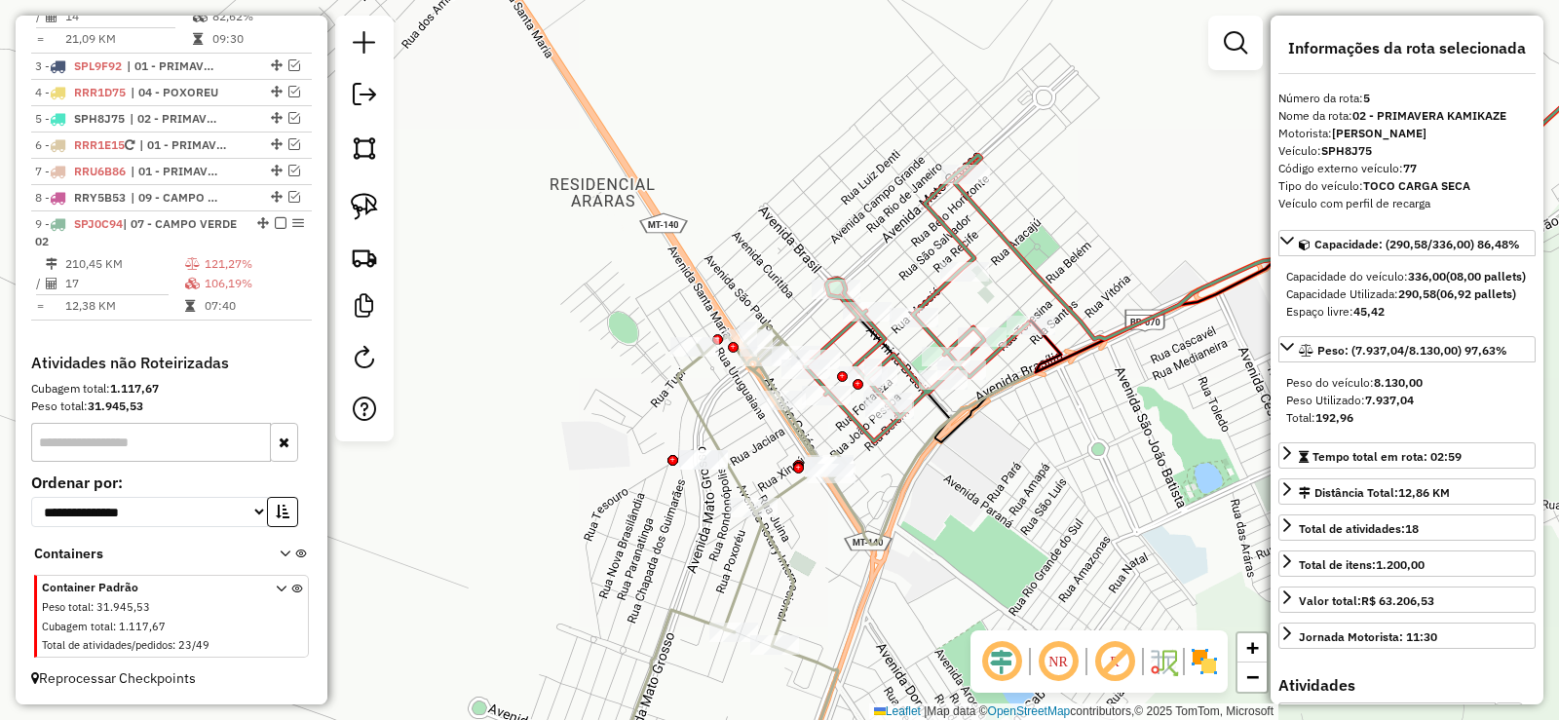
click at [977, 249] on icon at bounding box center [916, 298] width 223 height 287
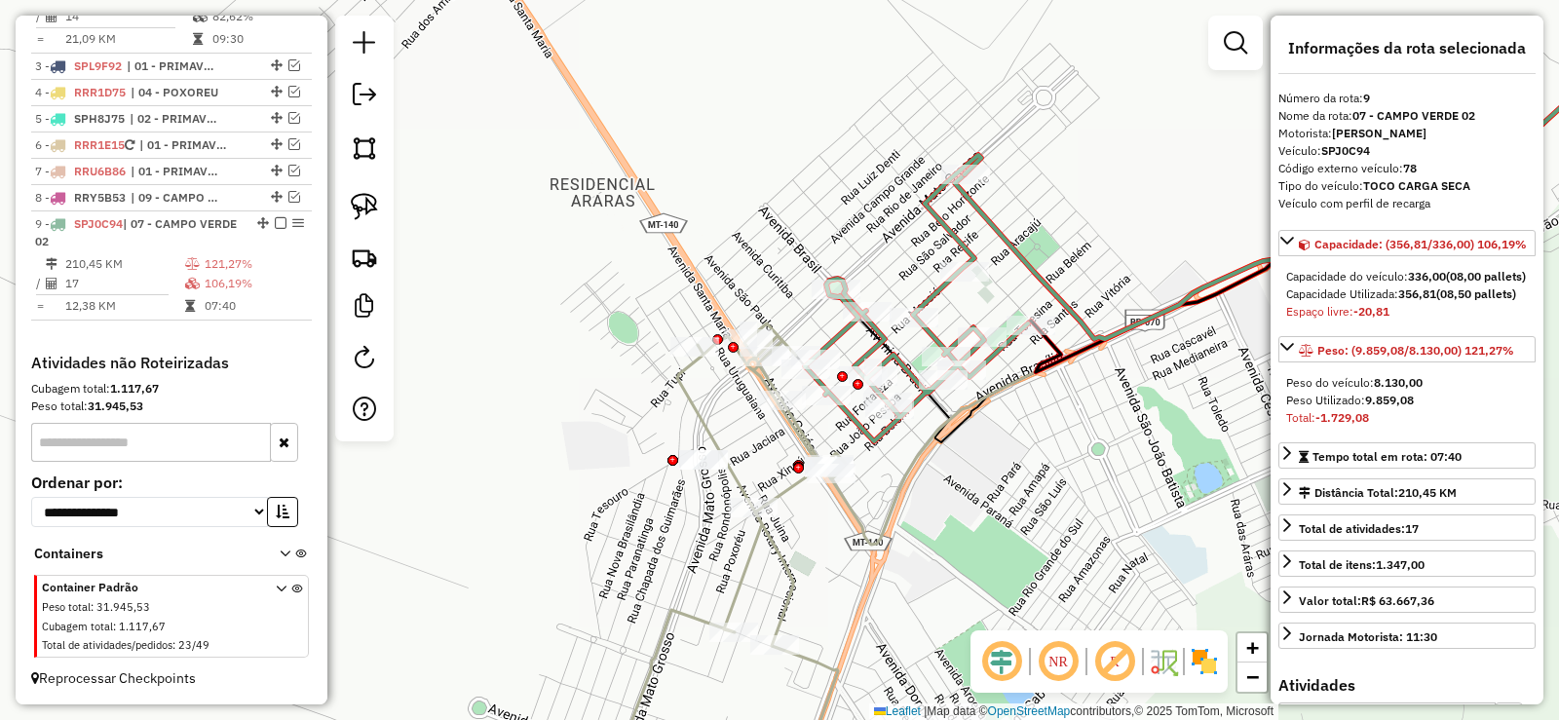
click at [970, 256] on icon at bounding box center [916, 298] width 223 height 287
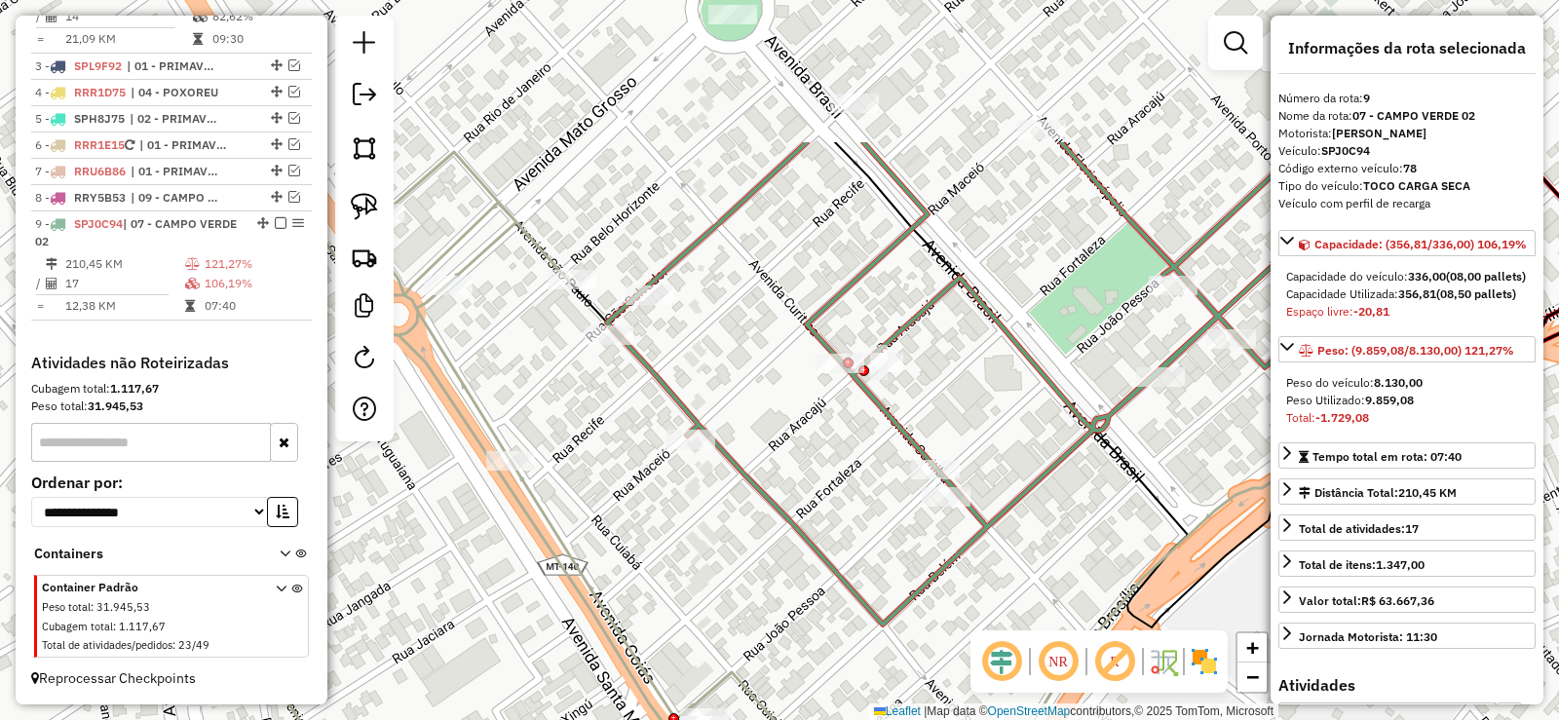
drag, startPoint x: 906, startPoint y: 340, endPoint x: 1052, endPoint y: 522, distance: 233.0
click at [1052, 522] on div "Janela de atendimento Grade de atendimento Capacidade Transportadoras Veículos …" at bounding box center [779, 360] width 1559 height 720
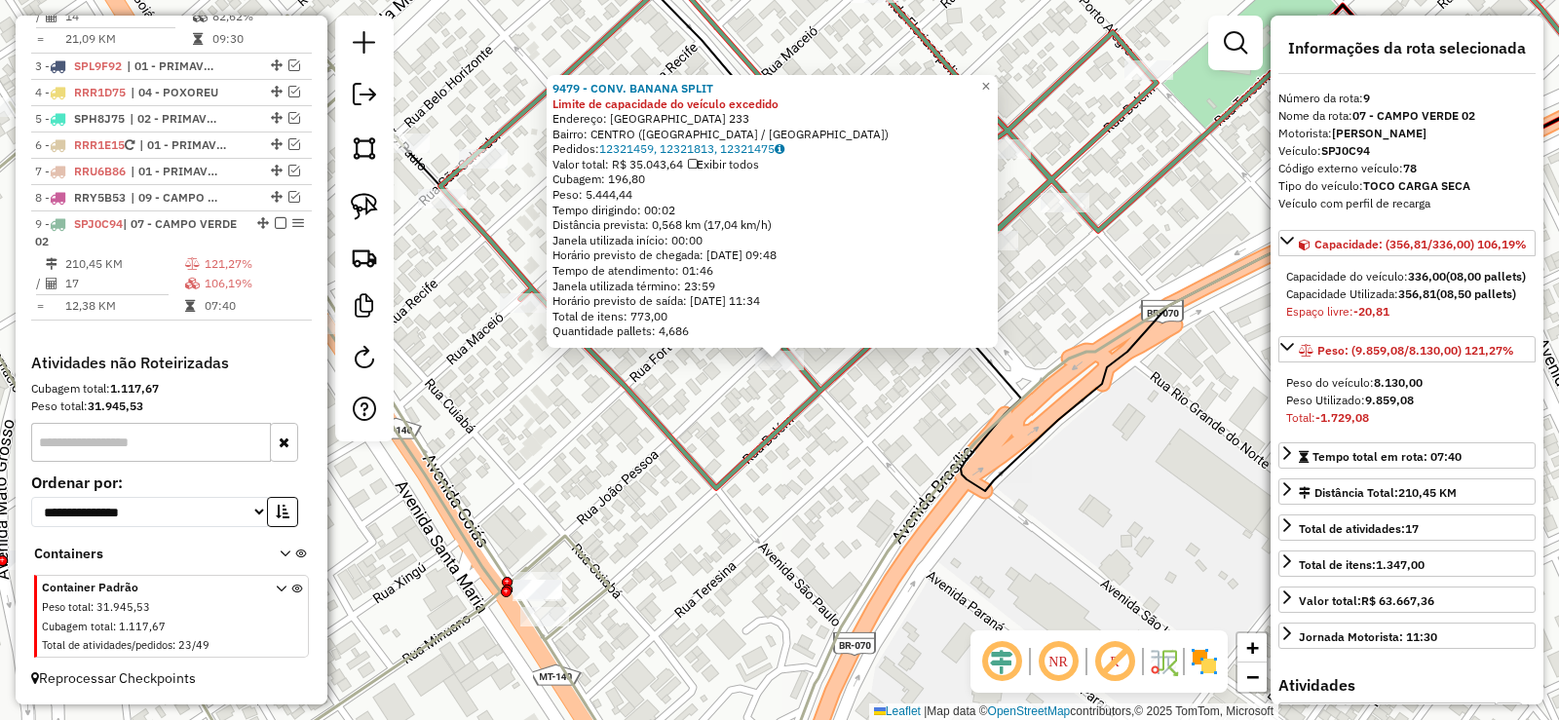
click at [870, 452] on div "9479 - CONV. BANANA SPLIT Limite de capacidade do veículo excedido Endereço: [G…" at bounding box center [779, 360] width 1559 height 720
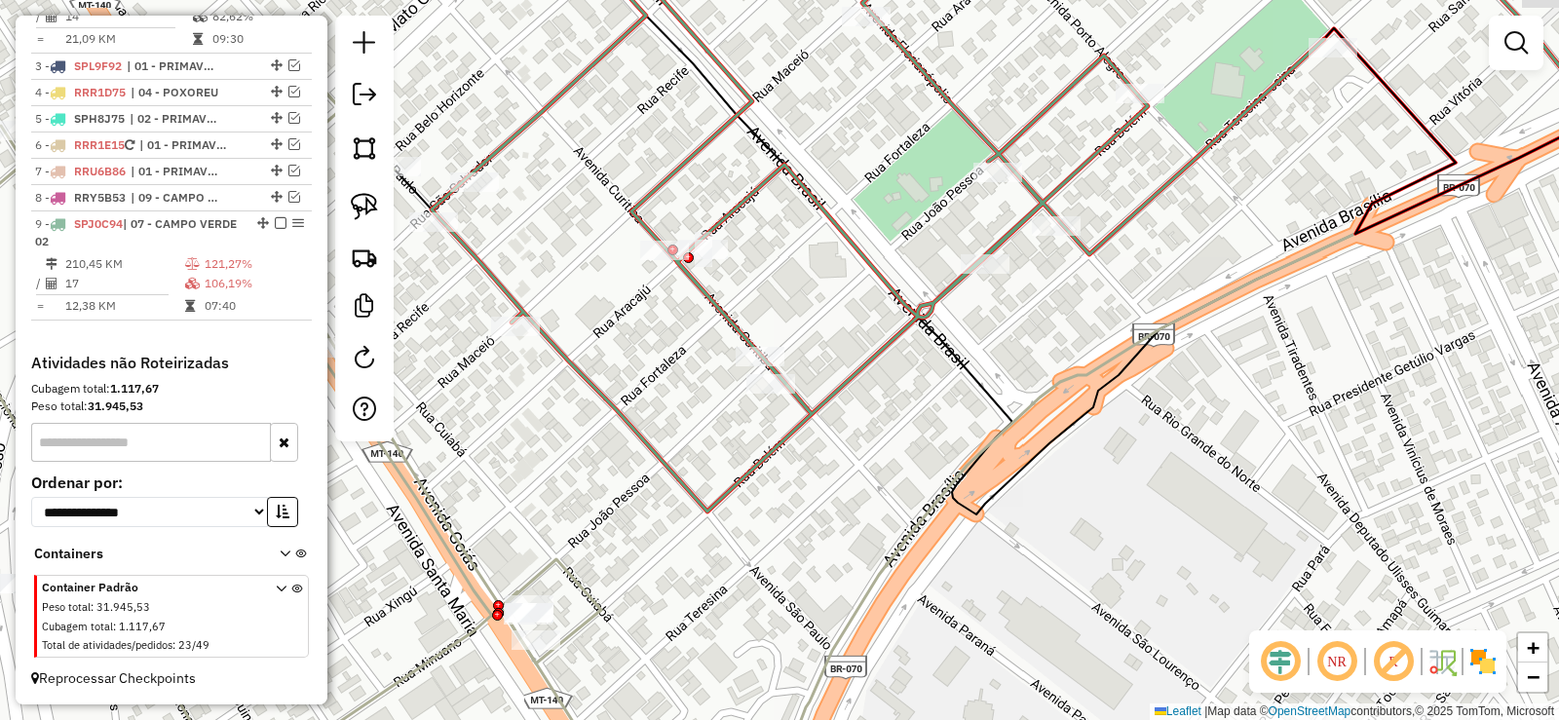
drag, startPoint x: 992, startPoint y: 330, endPoint x: 899, endPoint y: 516, distance: 207.5
click at [899, 516] on div "Janela de atendimento Grade de atendimento Capacidade Transportadoras Veículos …" at bounding box center [779, 360] width 1559 height 720
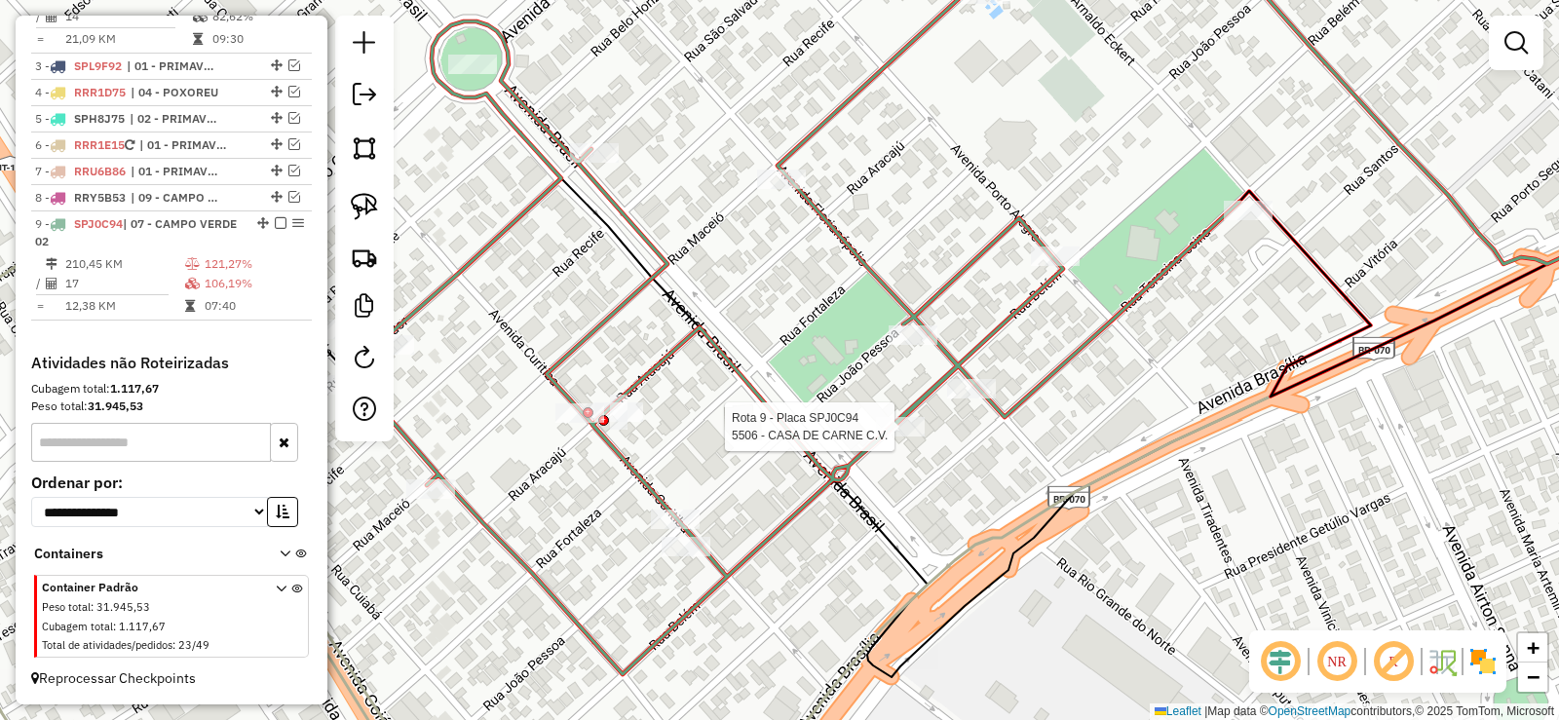
select select "**********"
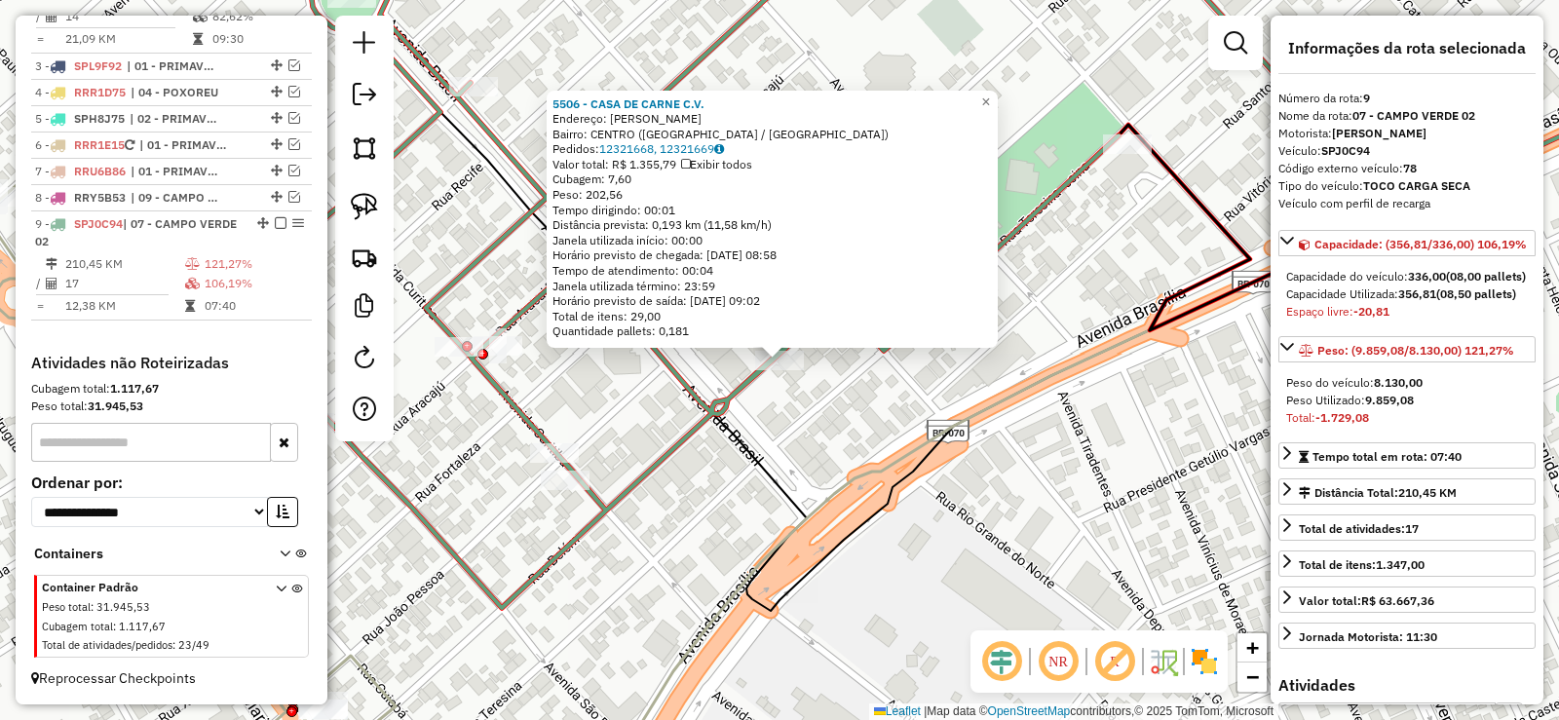
click at [843, 395] on div "5506 - CASA DE CARNE C.V. Endereço: R BELEM Bairro: [GEOGRAPHIC_DATA] ([GEOGRAP…" at bounding box center [779, 360] width 1559 height 720
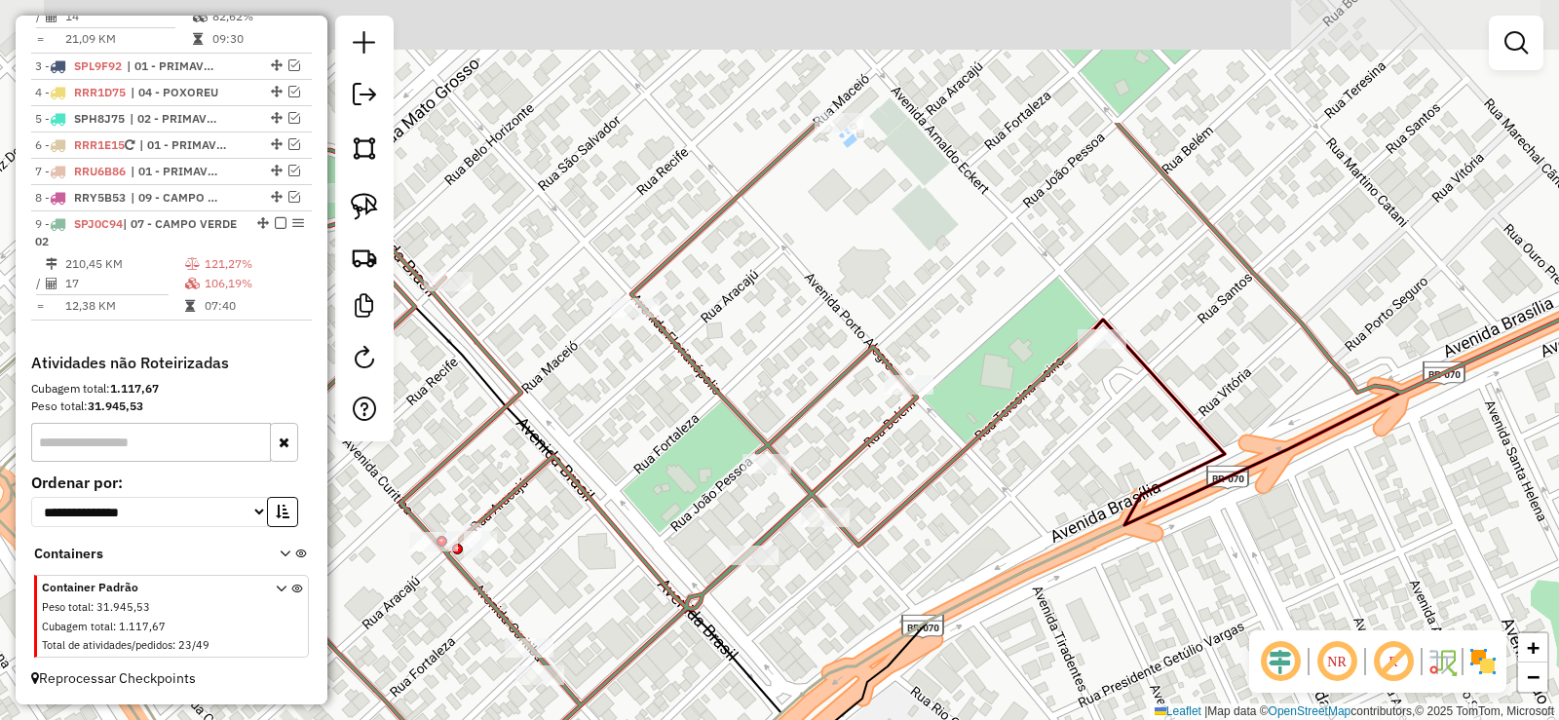
drag, startPoint x: 966, startPoint y: 295, endPoint x: 940, endPoint y: 490, distance: 196.6
click at [940, 490] on div "Janela de atendimento Grade de atendimento Capacidade Transportadoras Veículos …" at bounding box center [779, 360] width 1559 height 720
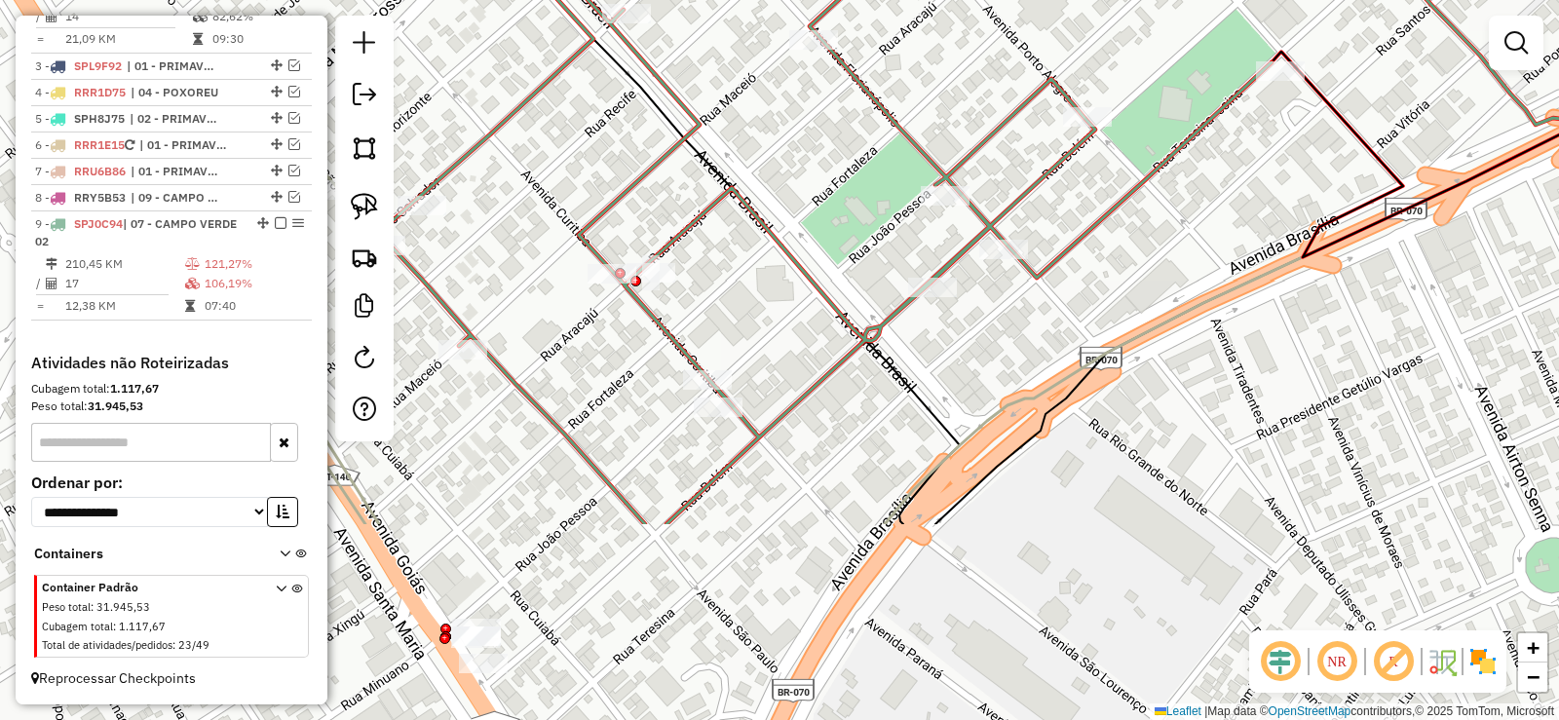
drag, startPoint x: 593, startPoint y: 495, endPoint x: 755, endPoint y: 236, distance: 306.1
click at [754, 237] on div "Janela de atendimento Grade de atendimento Capacidade Transportadoras Veículos …" at bounding box center [779, 360] width 1559 height 720
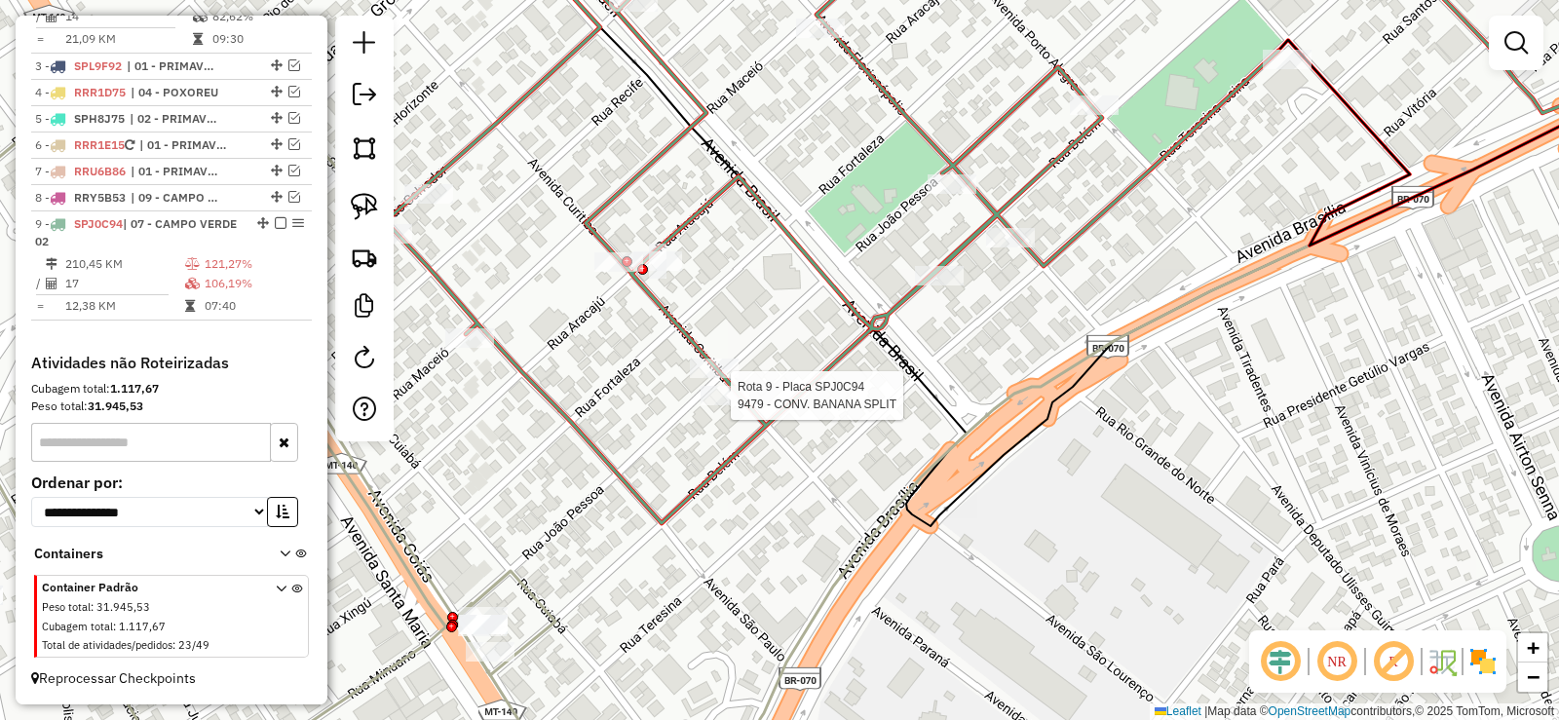
select select "**********"
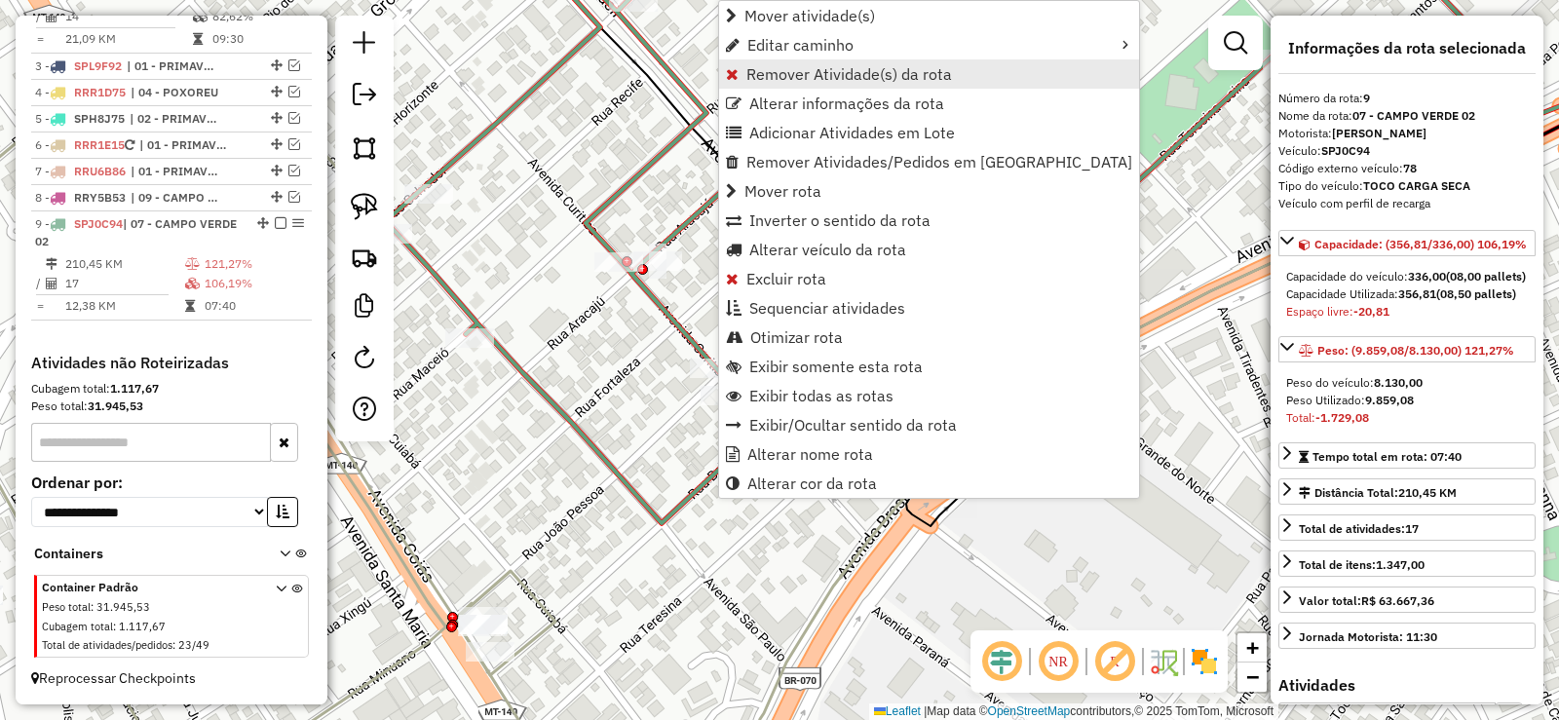
click at [780, 79] on span "Remover Atividade(s) da rota" at bounding box center [850, 74] width 206 height 16
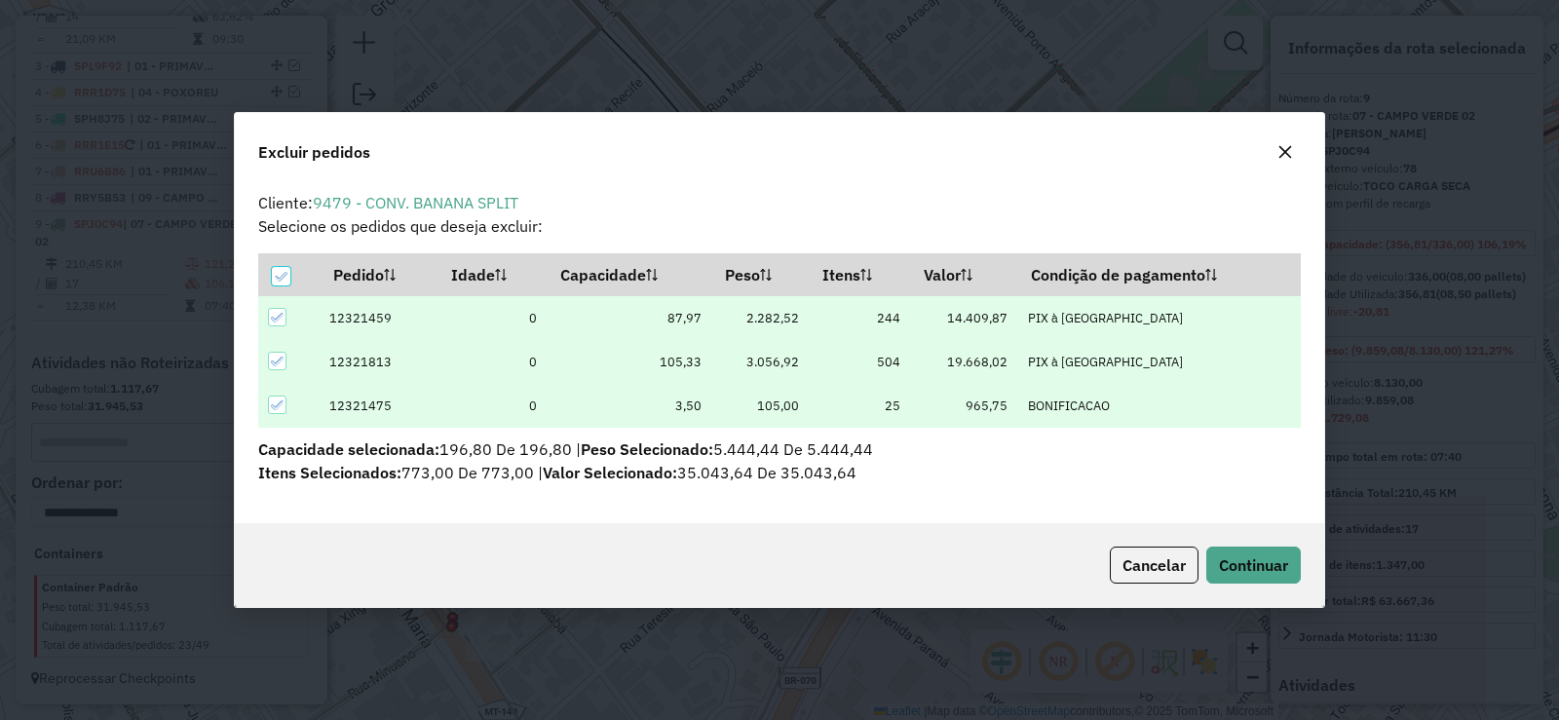
scroll to position [0, 0]
click at [1282, 582] on button "Continuar" at bounding box center [1254, 565] width 95 height 37
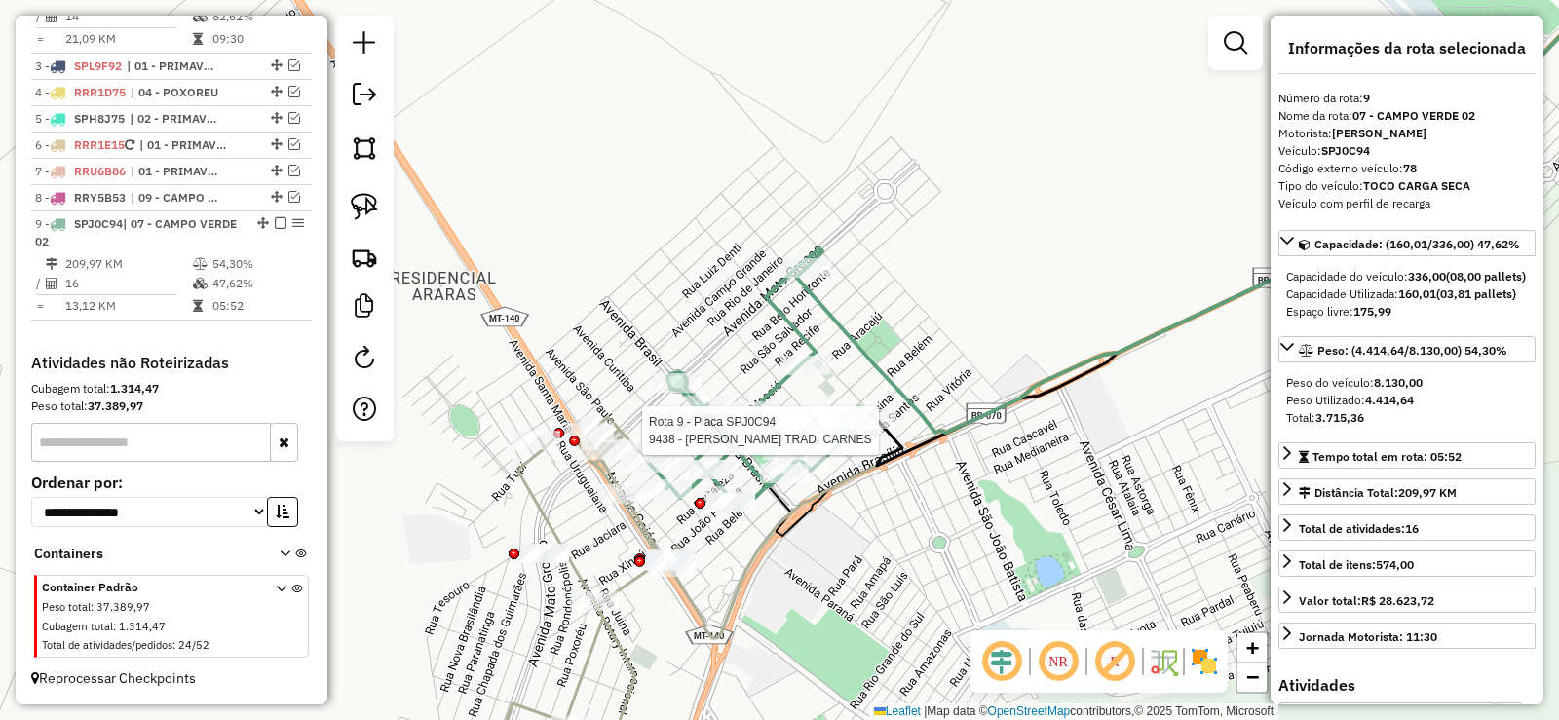
click at [837, 441] on div at bounding box center [823, 430] width 49 height 19
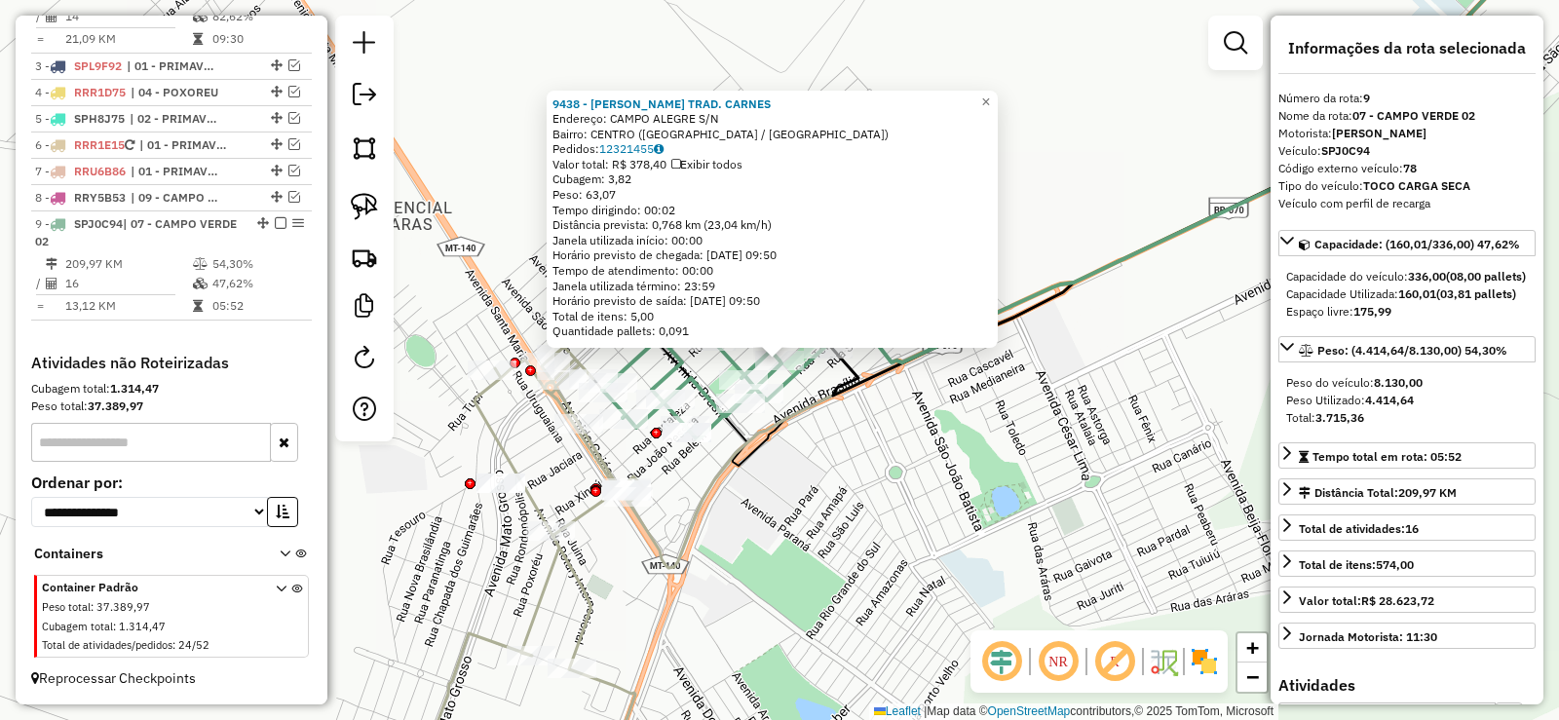
click at [750, 527] on div "9438 - [PERSON_NAME] TRAD. CARNES Endereço: [GEOGRAPHIC_DATA] S/N Bairro: [GEOG…" at bounding box center [779, 360] width 1559 height 720
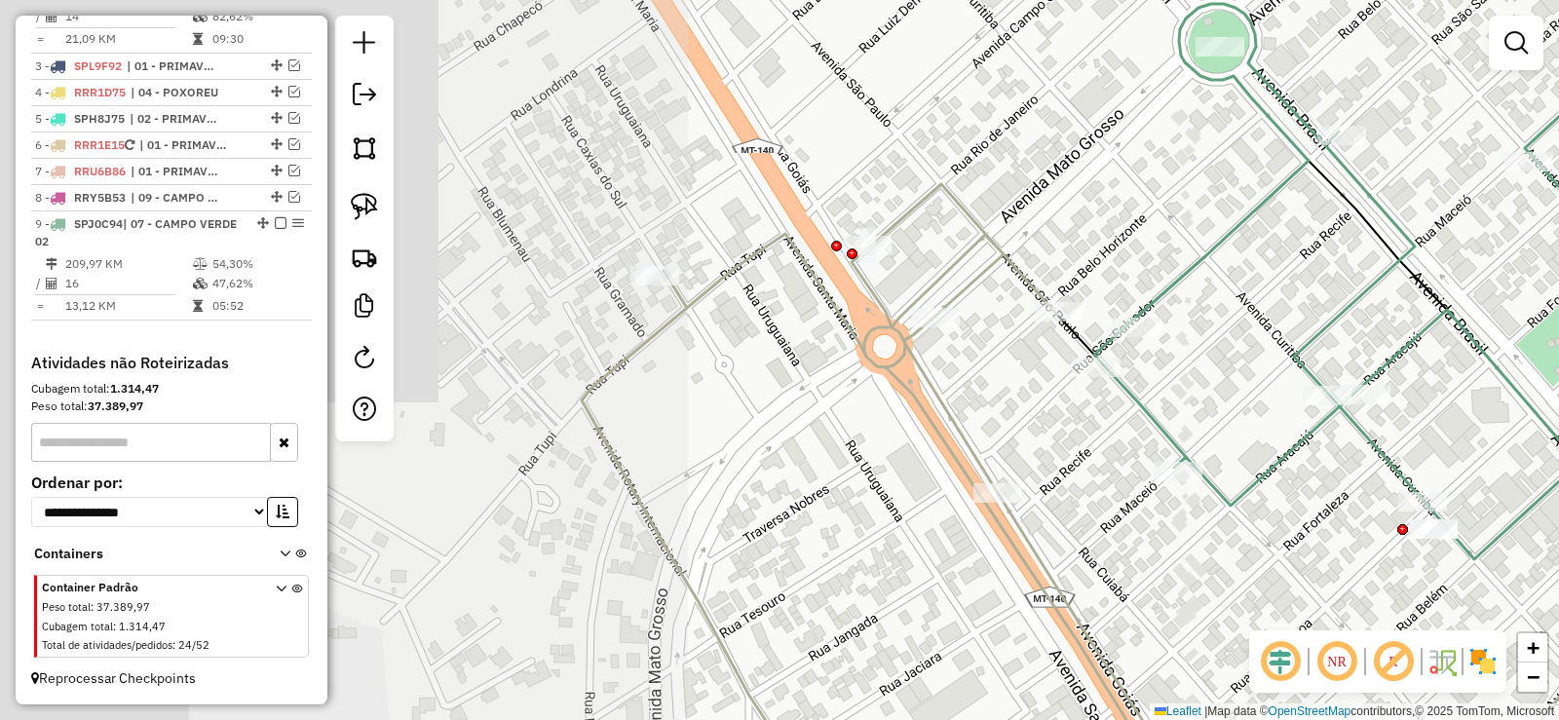
drag, startPoint x: 783, startPoint y: 253, endPoint x: 1309, endPoint y: 306, distance: 528.9
click at [1354, 283] on div "Janela de atendimento Grade de atendimento Capacidade Transportadoras Veículos …" at bounding box center [779, 360] width 1559 height 720
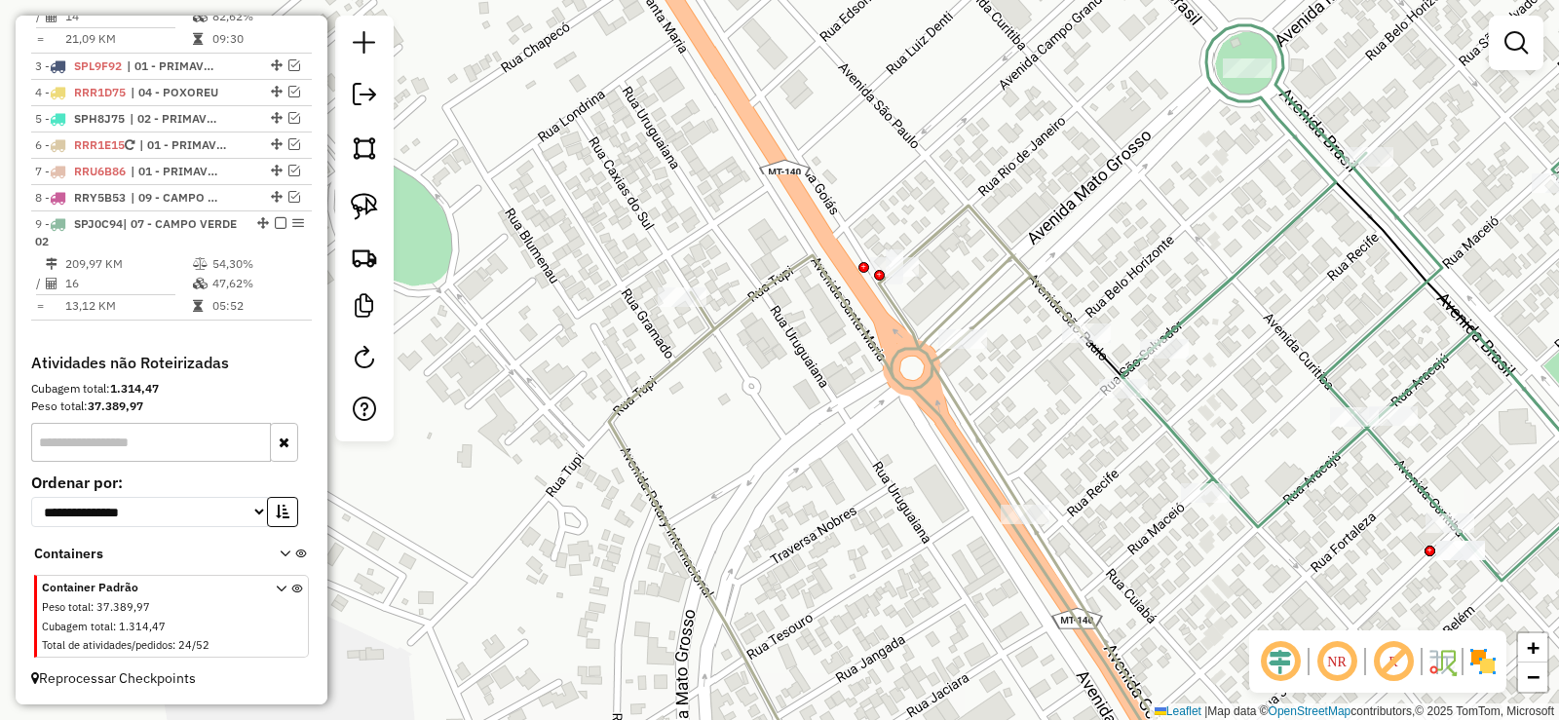
click at [1192, 329] on icon at bounding box center [1419, 299] width 594 height 561
select select "**********"
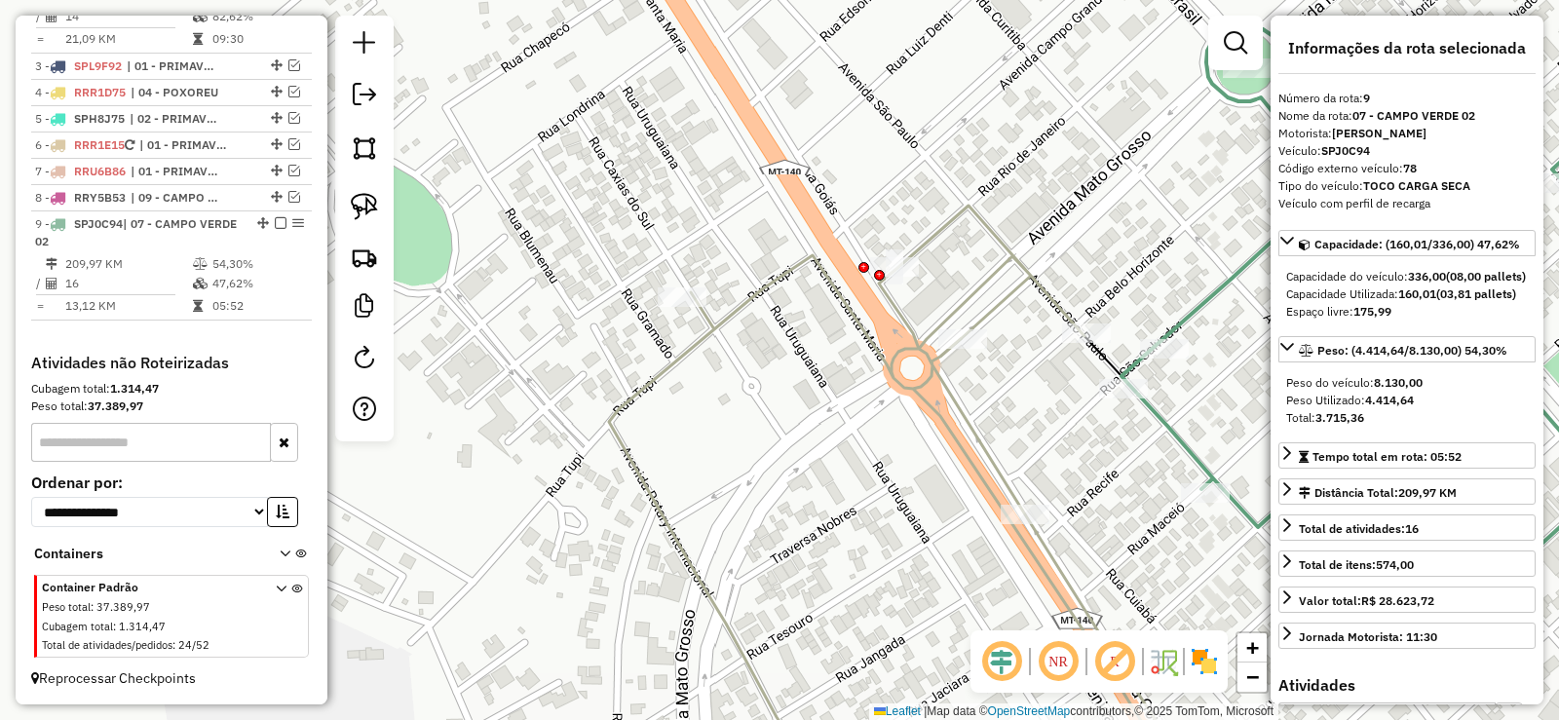
click at [1185, 317] on icon at bounding box center [1419, 299] width 594 height 561
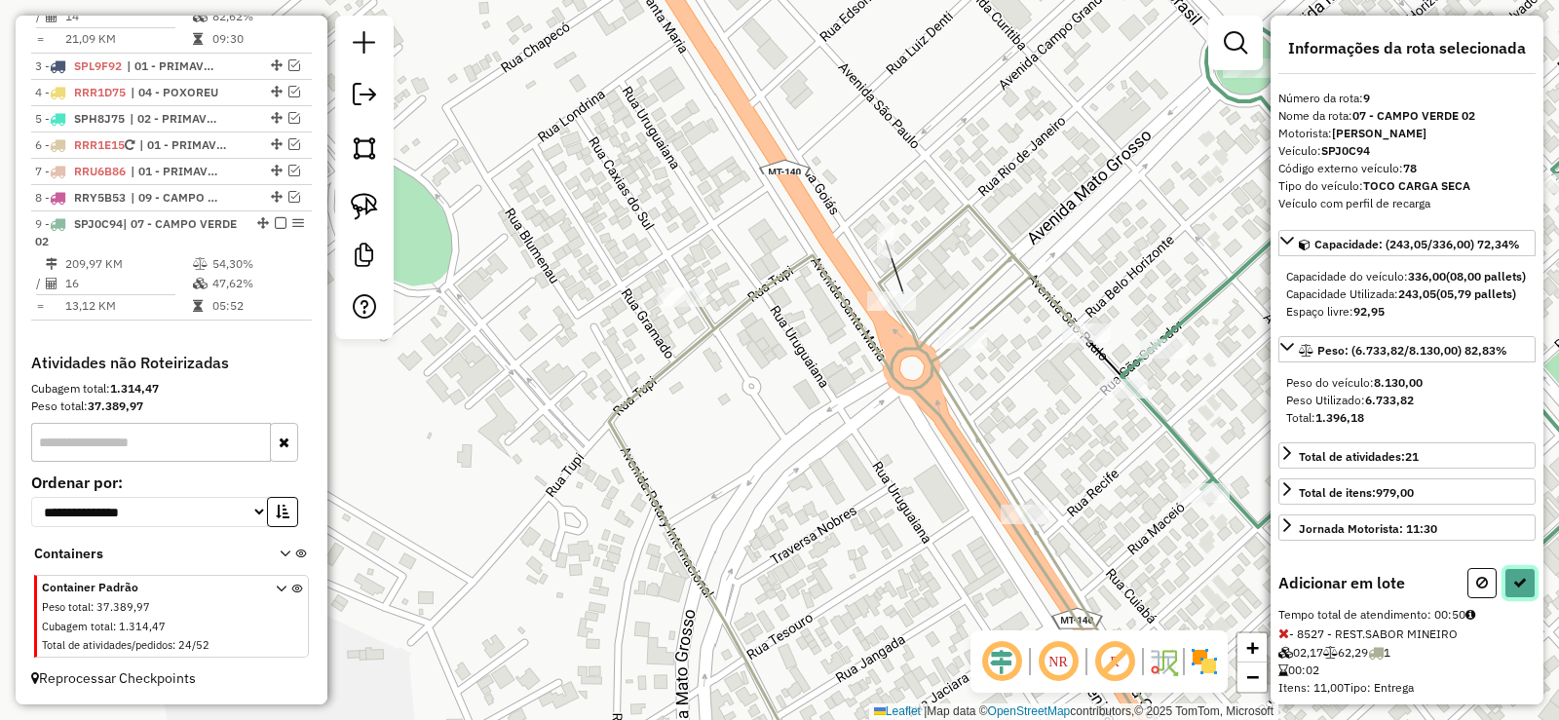
click at [1514, 590] on icon at bounding box center [1521, 583] width 14 height 14
select select "**********"
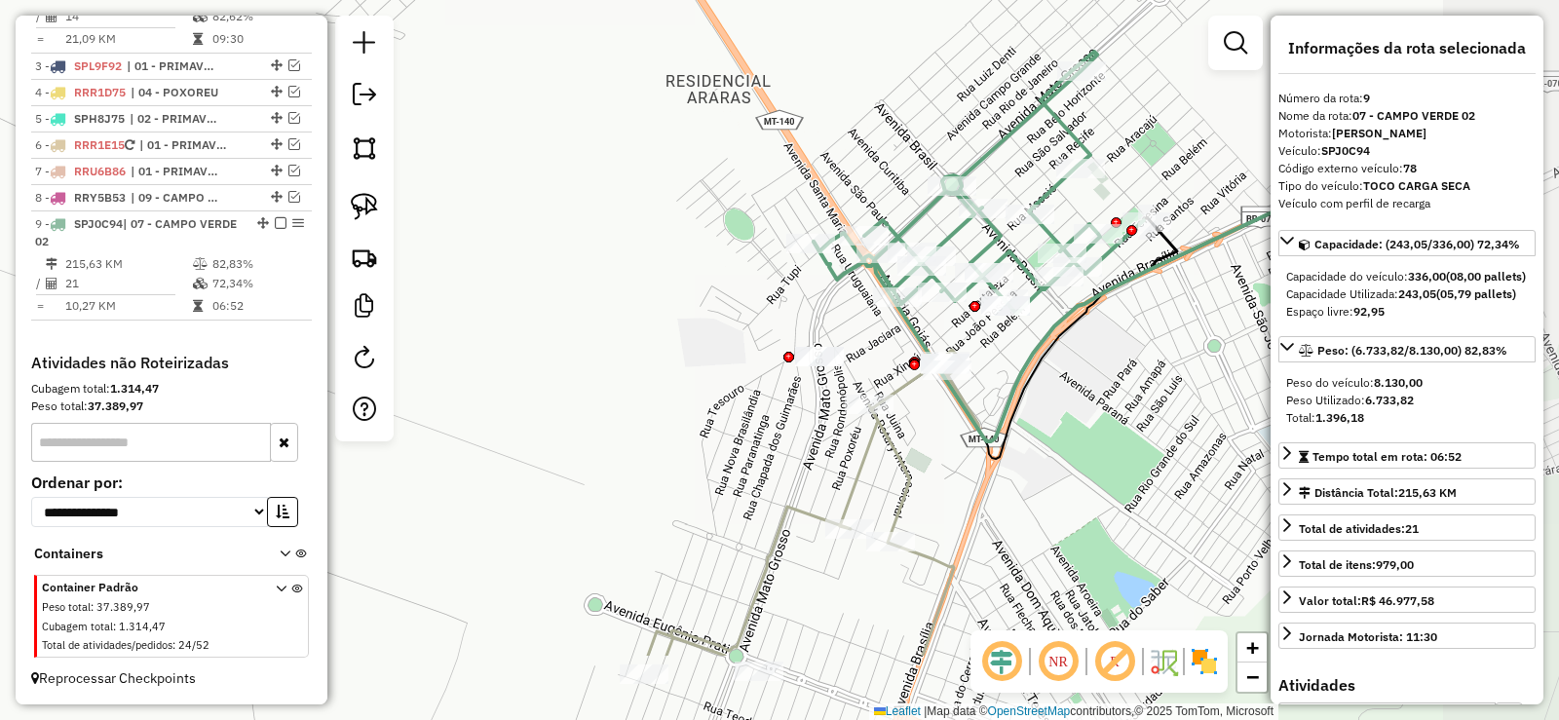
drag, startPoint x: 1005, startPoint y: 403, endPoint x: 830, endPoint y: 276, distance: 216.2
click at [832, 275] on icon at bounding box center [1177, 264] width 727 height 356
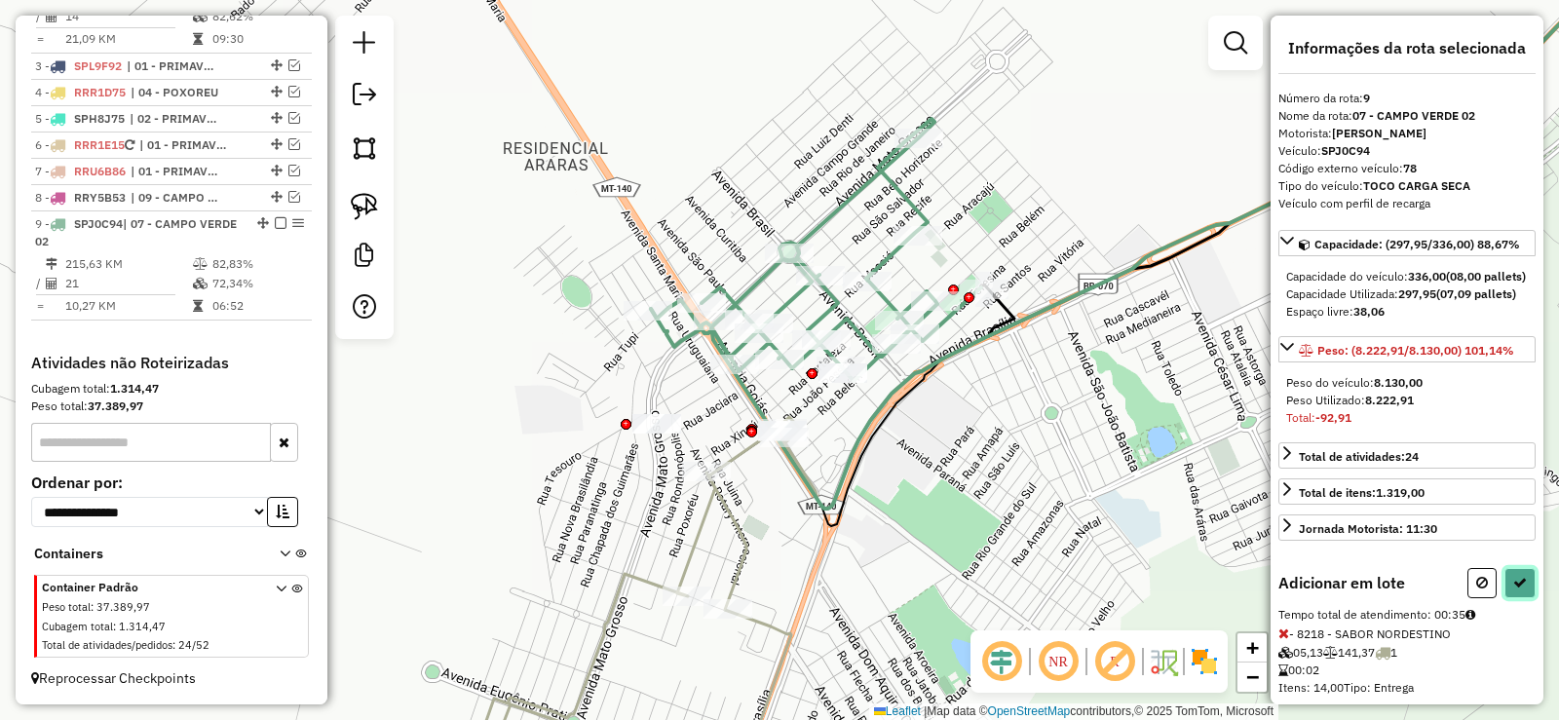
click at [1506, 598] on button at bounding box center [1520, 583] width 31 height 30
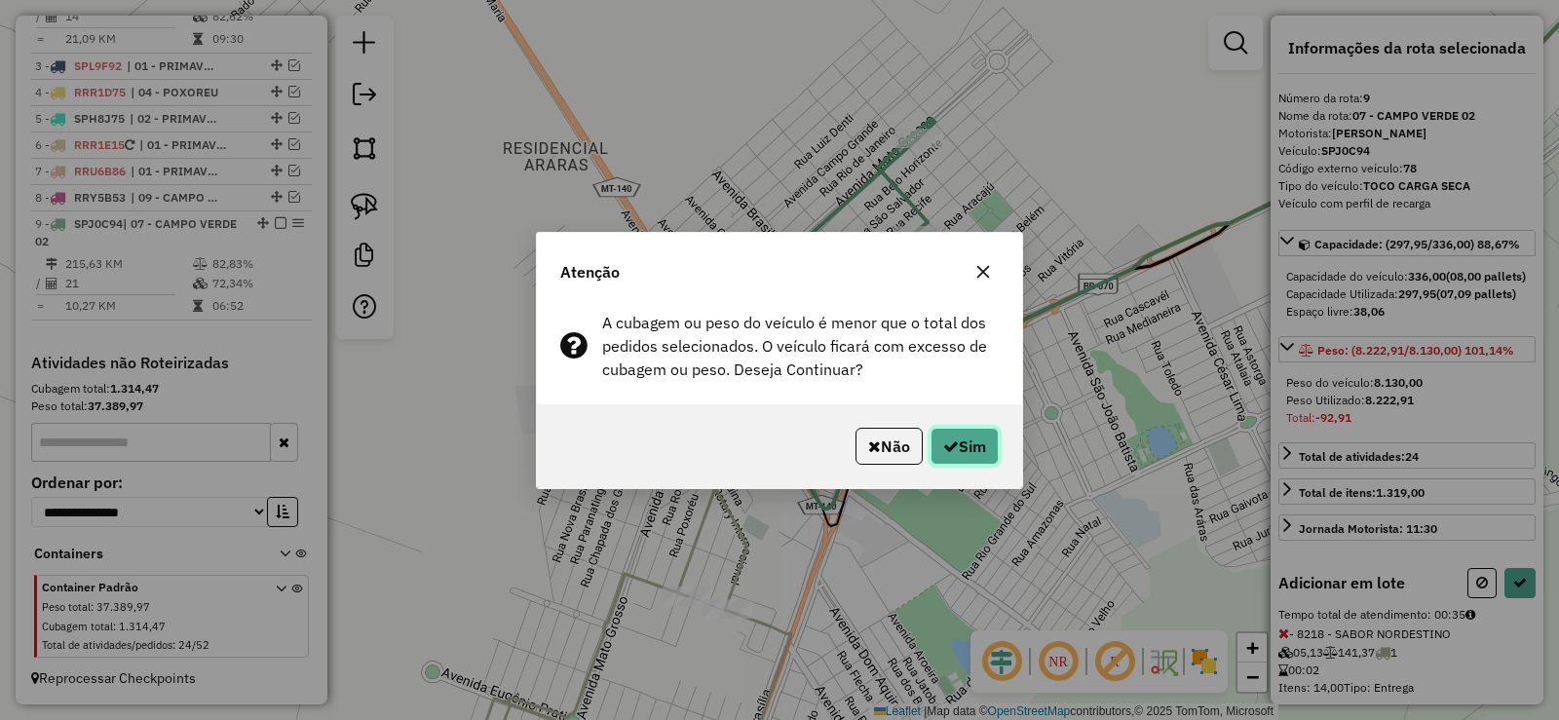
click at [966, 442] on button "Sim" at bounding box center [965, 446] width 68 height 37
select select "**********"
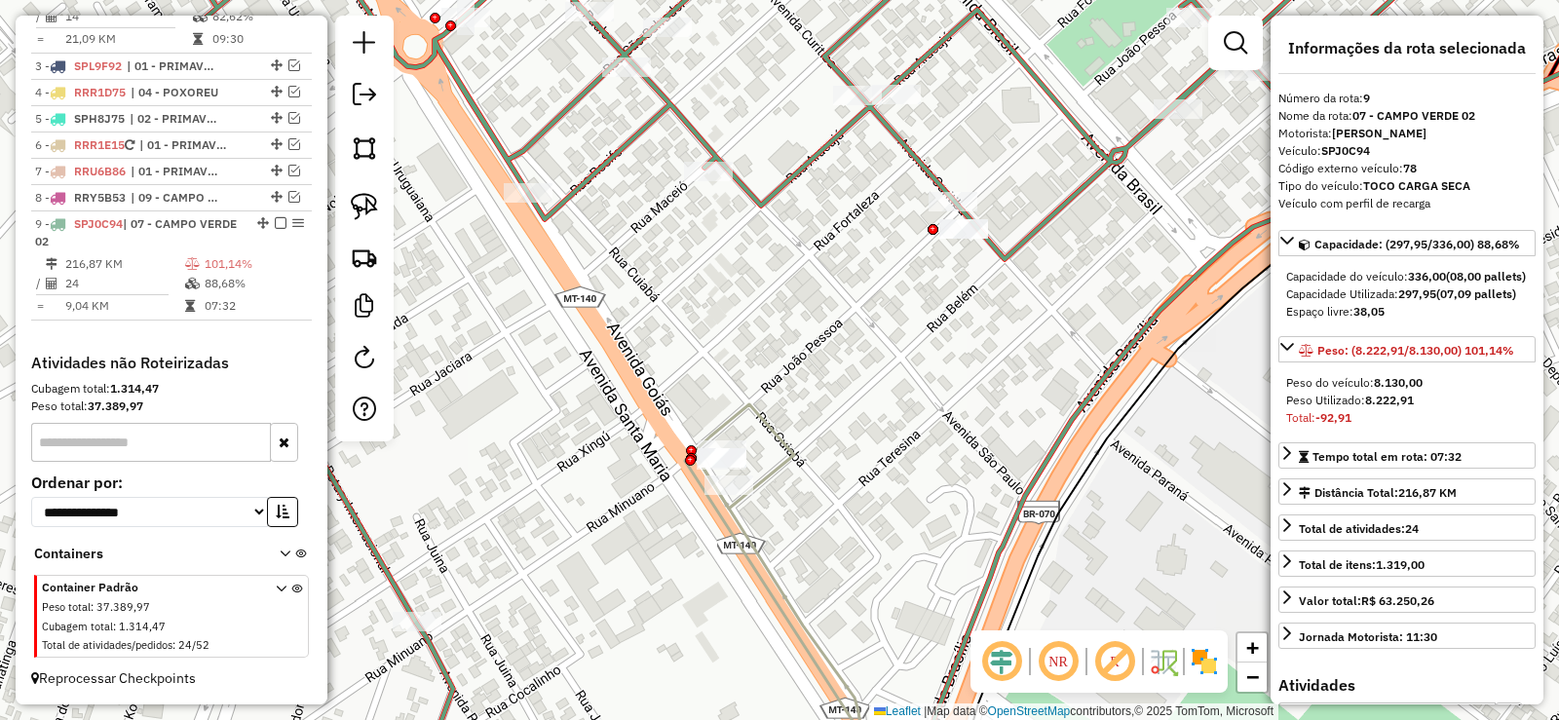
drag, startPoint x: 558, startPoint y: 266, endPoint x: 767, endPoint y: 235, distance: 210.9
click at [767, 235] on div "Janela de atendimento Grade de atendimento Capacidade Transportadoras Veículos …" at bounding box center [779, 360] width 1559 height 720
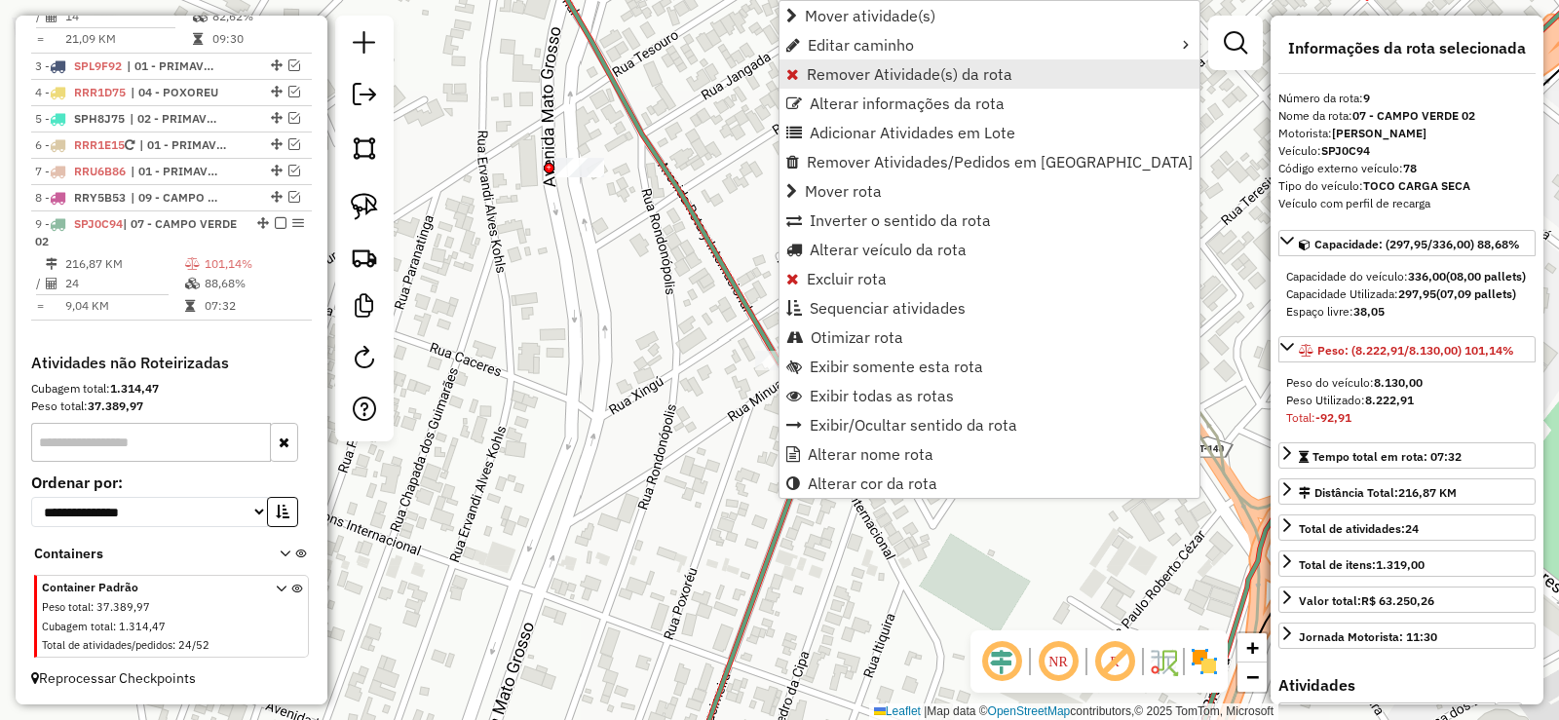
click at [844, 69] on span "Remover Atividade(s) da rota" at bounding box center [910, 74] width 206 height 16
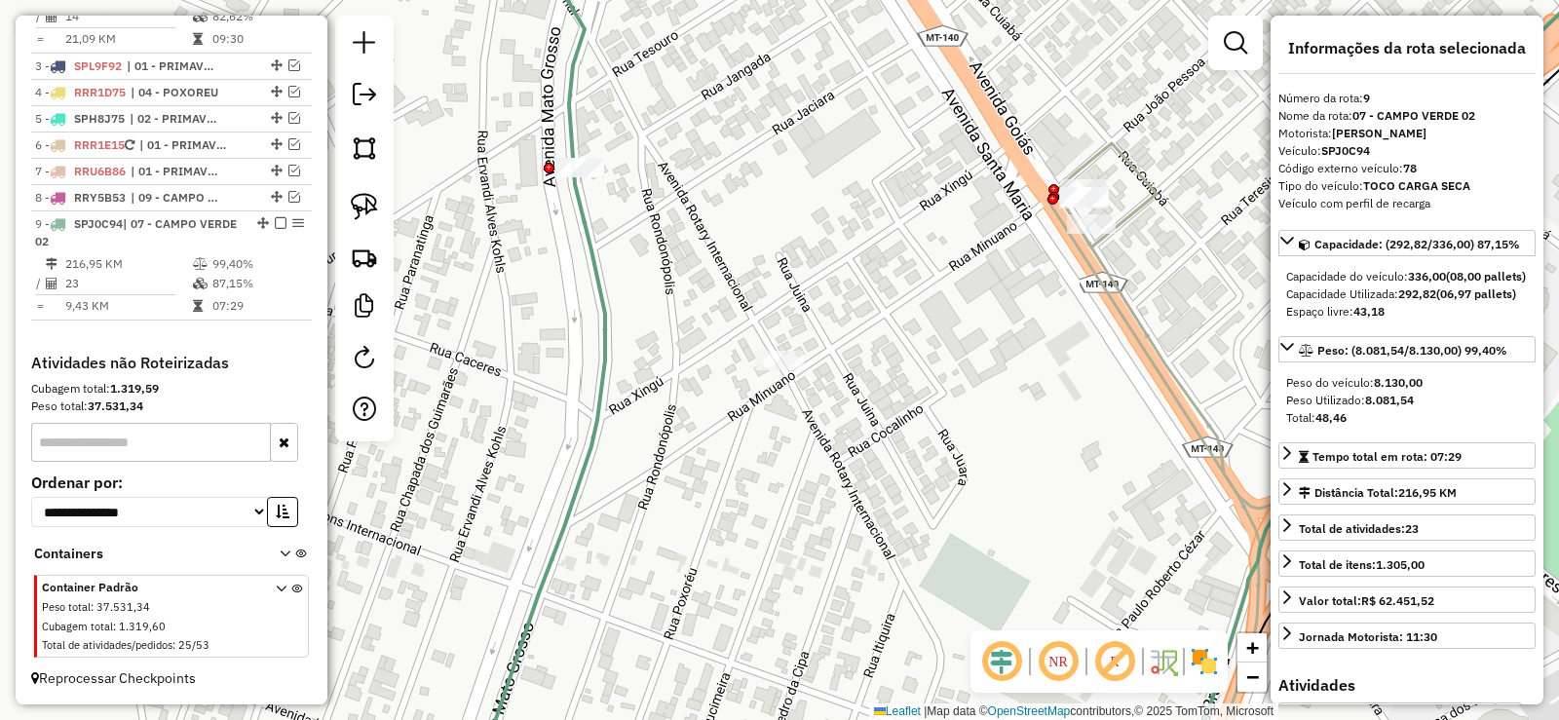
click at [601, 345] on icon at bounding box center [960, 360] width 968 height 864
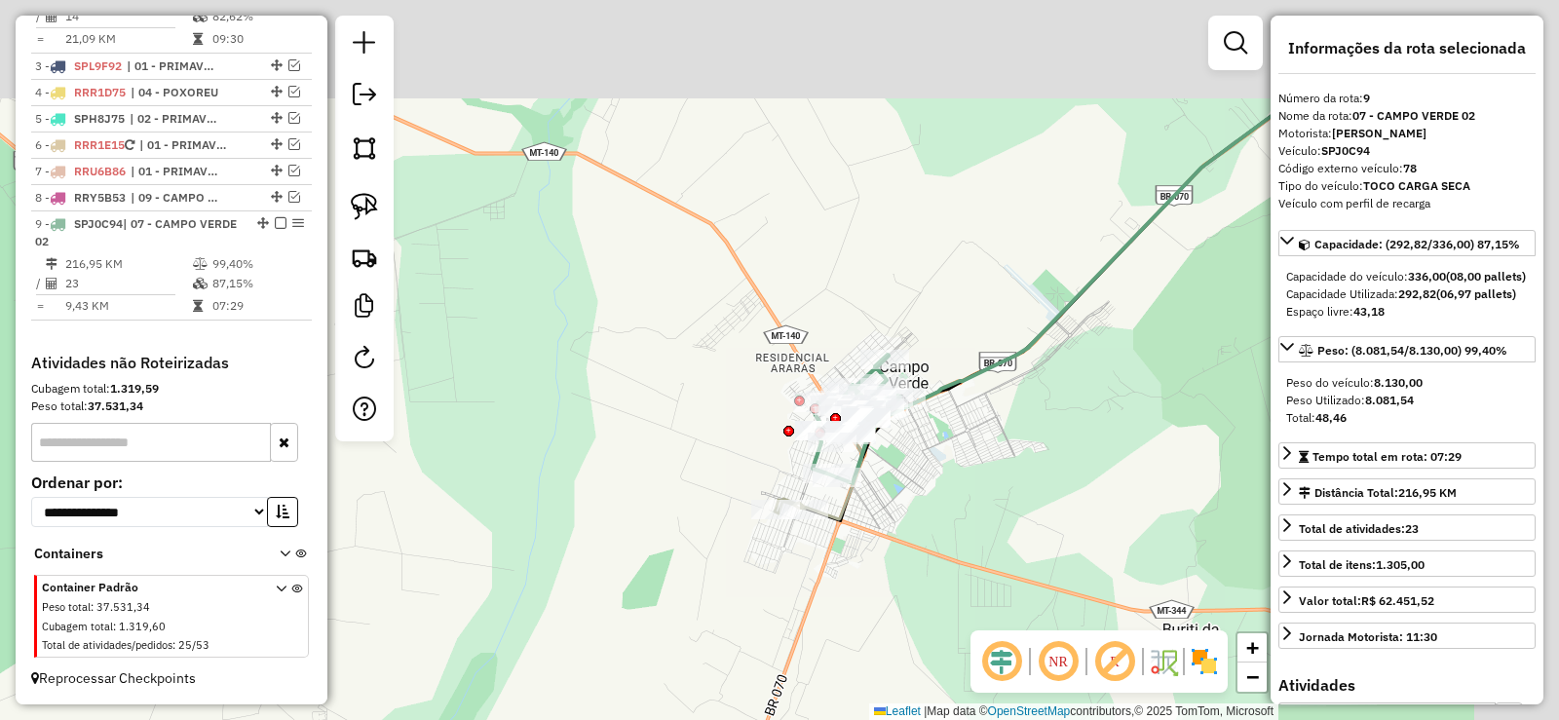
drag, startPoint x: 1061, startPoint y: 171, endPoint x: 826, endPoint y: 307, distance: 271.6
click at [899, 323] on div "Janela de atendimento Grade de atendimento Capacidade Transportadoras Veículos …" at bounding box center [779, 360] width 1559 height 720
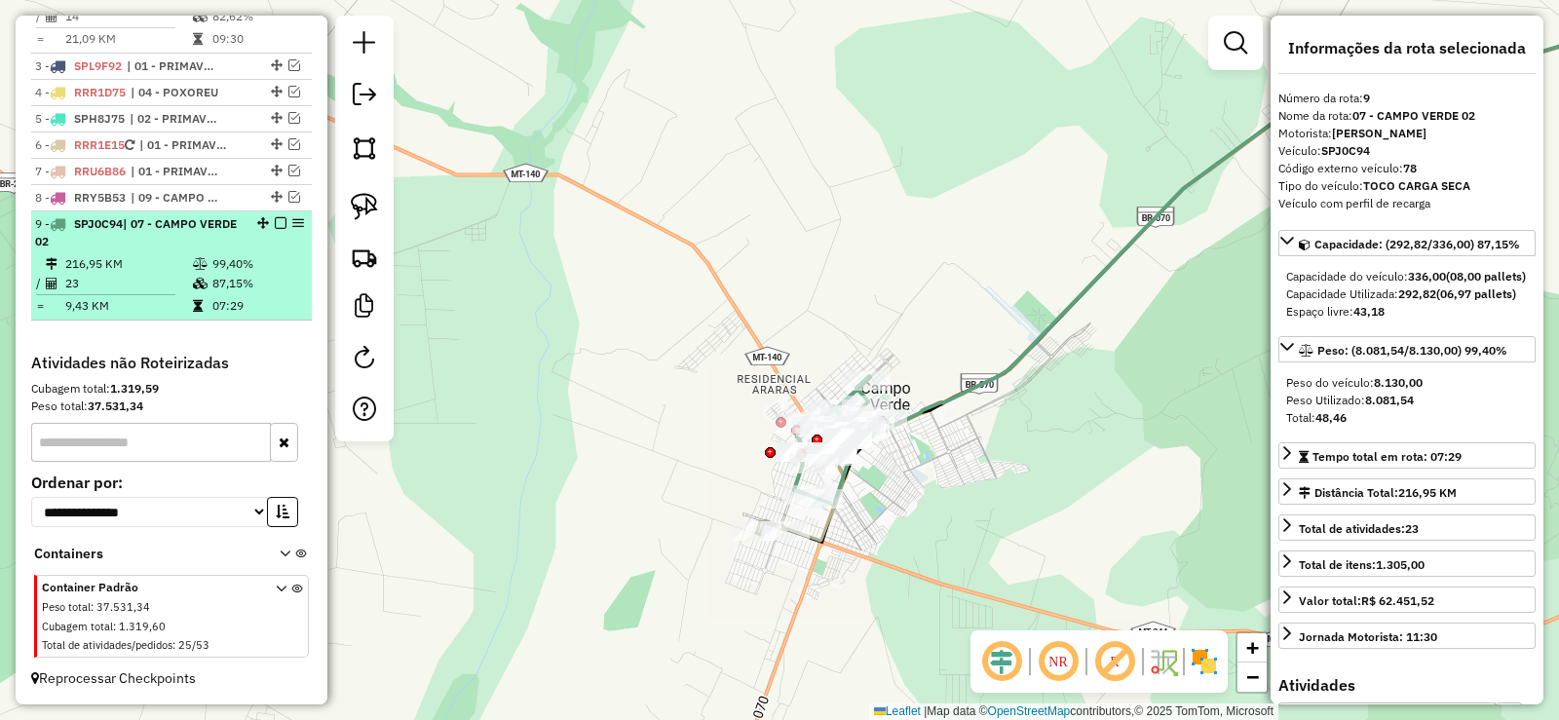
click at [276, 221] on em at bounding box center [281, 223] width 12 height 12
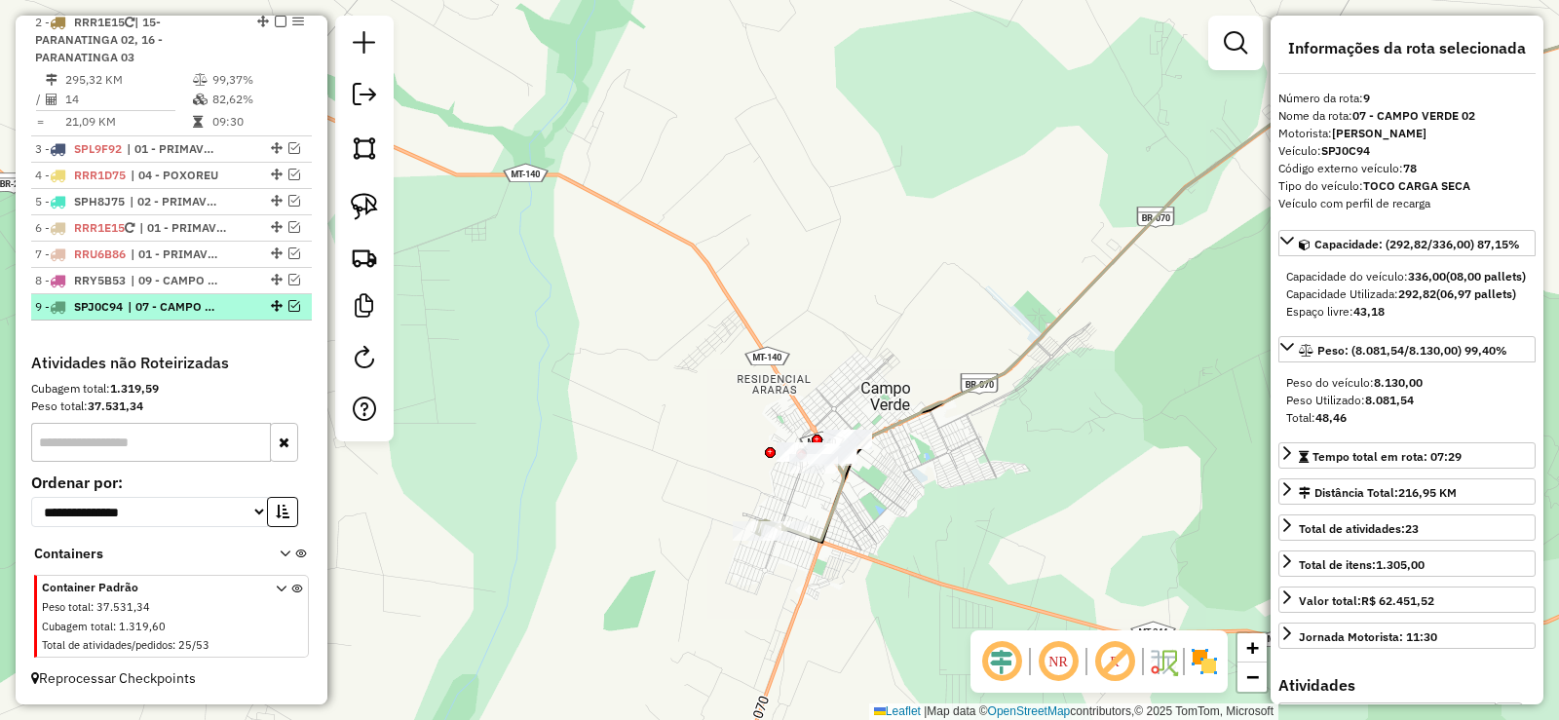
scroll to position [911, 0]
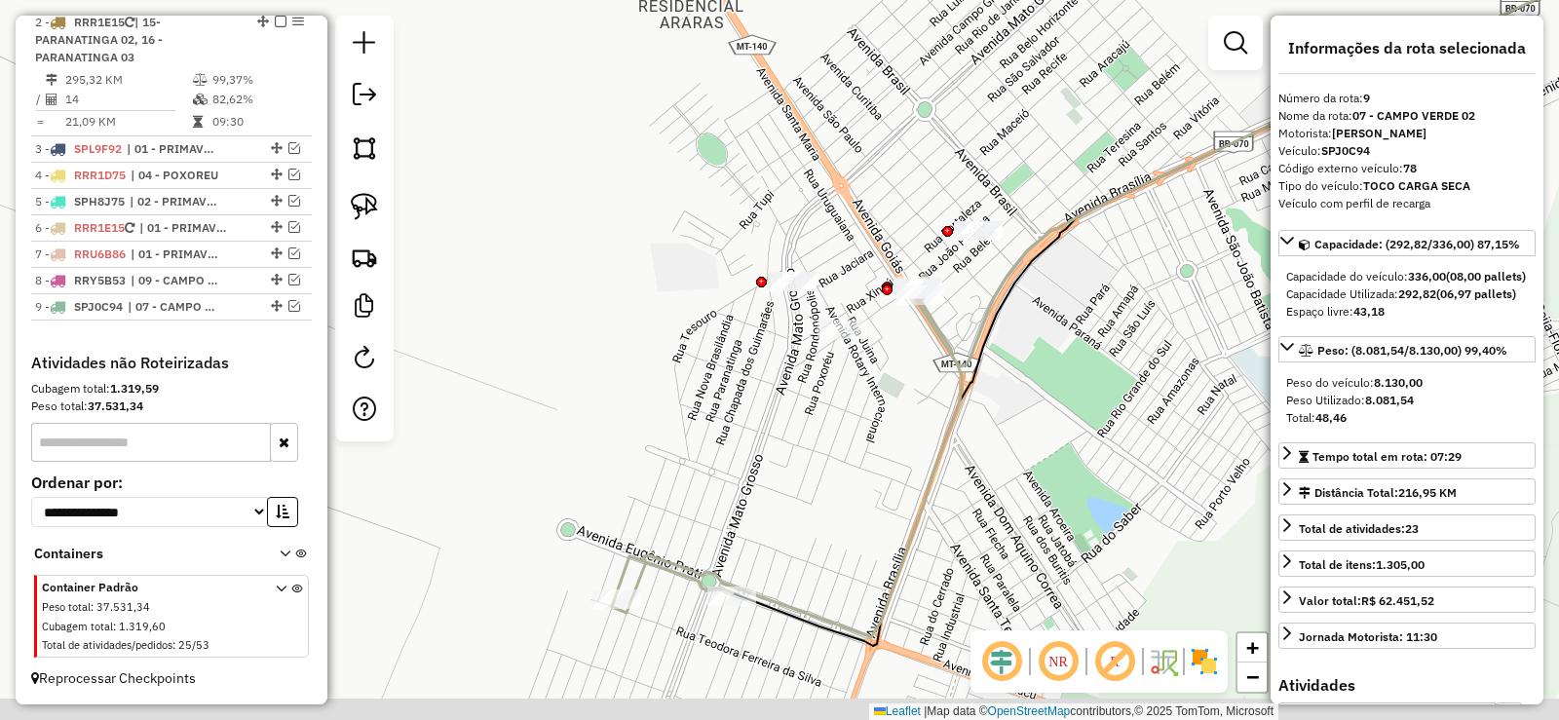
drag, startPoint x: 1000, startPoint y: 503, endPoint x: 1067, endPoint y: 382, distance: 138.3
click at [1067, 382] on div "Janela de atendimento Grade de atendimento Capacidade Transportadoras Veículos …" at bounding box center [779, 360] width 1559 height 720
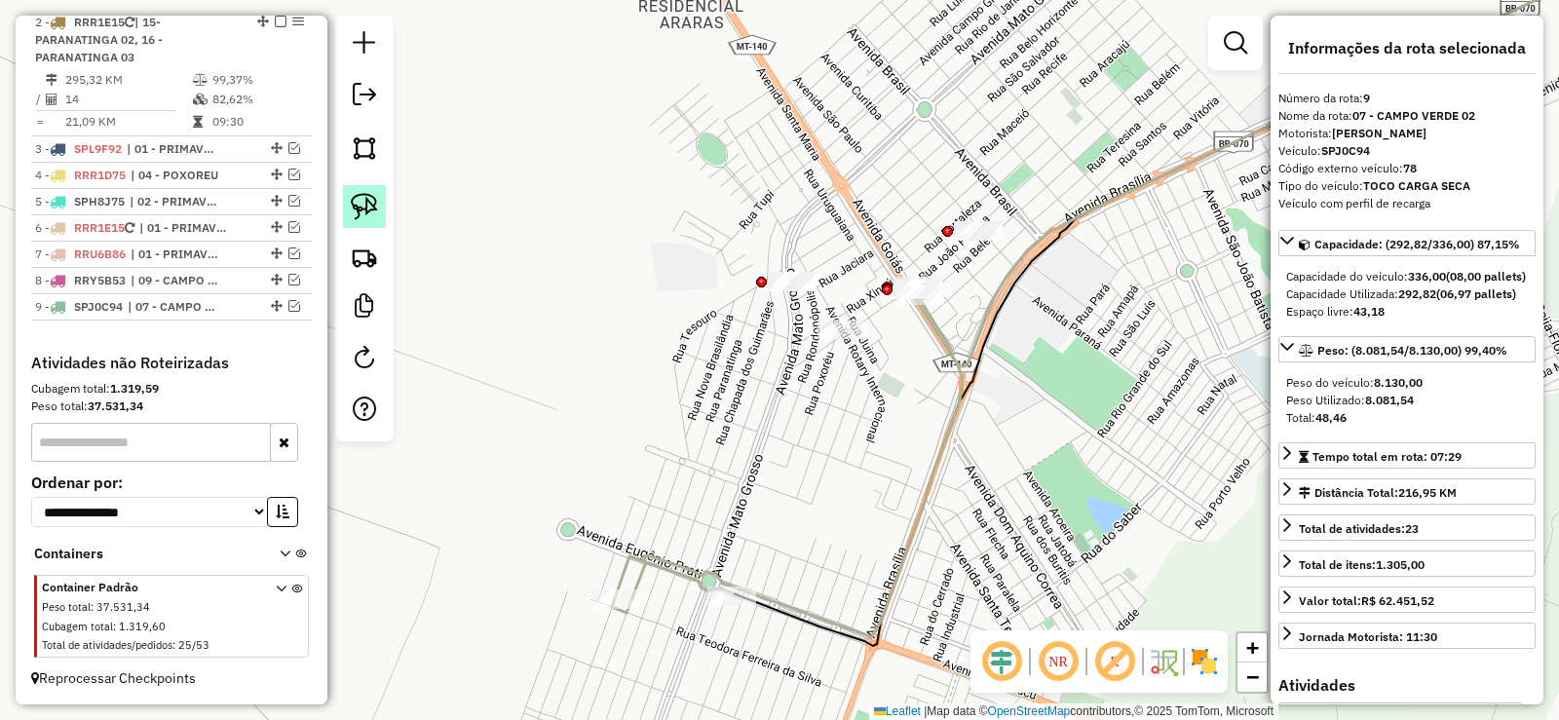
click at [351, 189] on link at bounding box center [364, 206] width 43 height 43
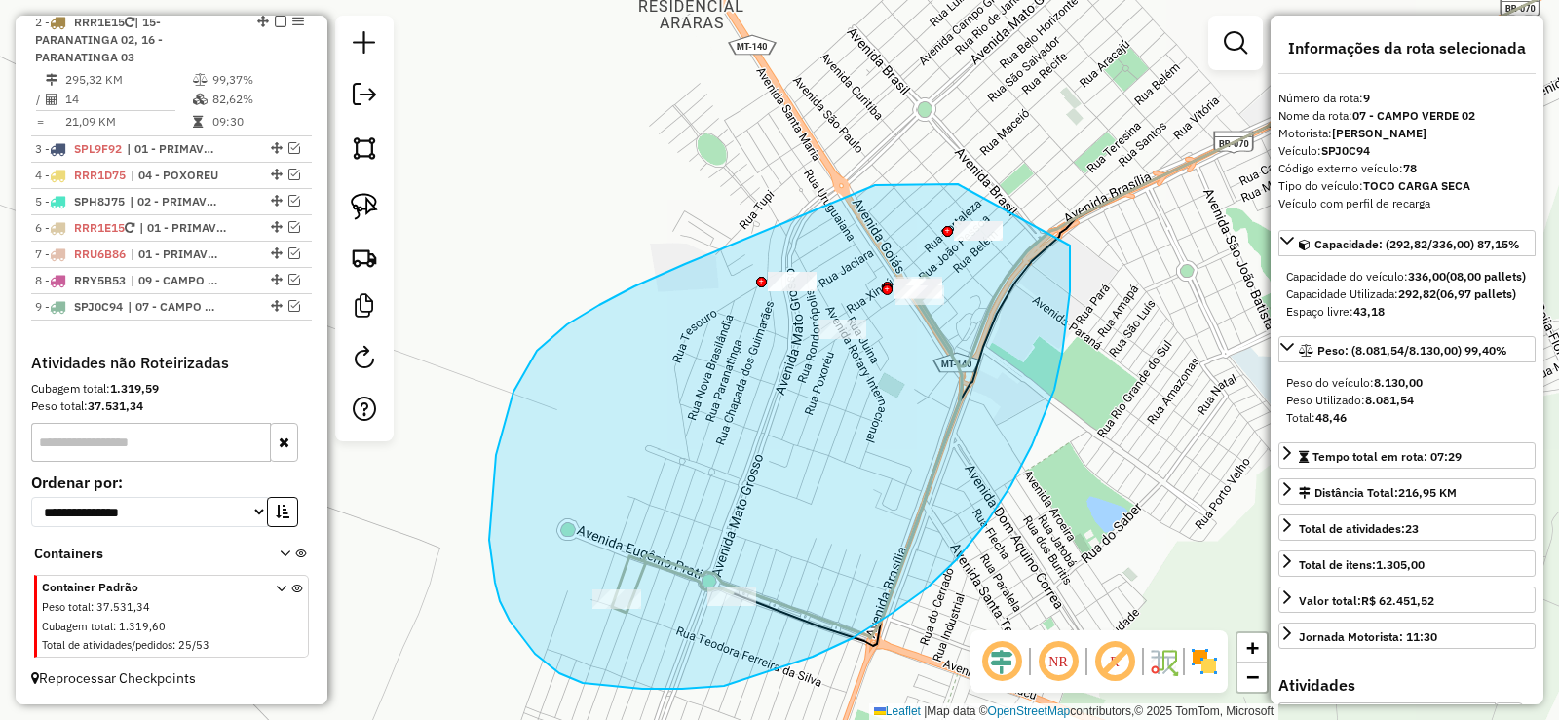
drag, startPoint x: 958, startPoint y: 184, endPoint x: 1080, endPoint y: 133, distance: 132.3
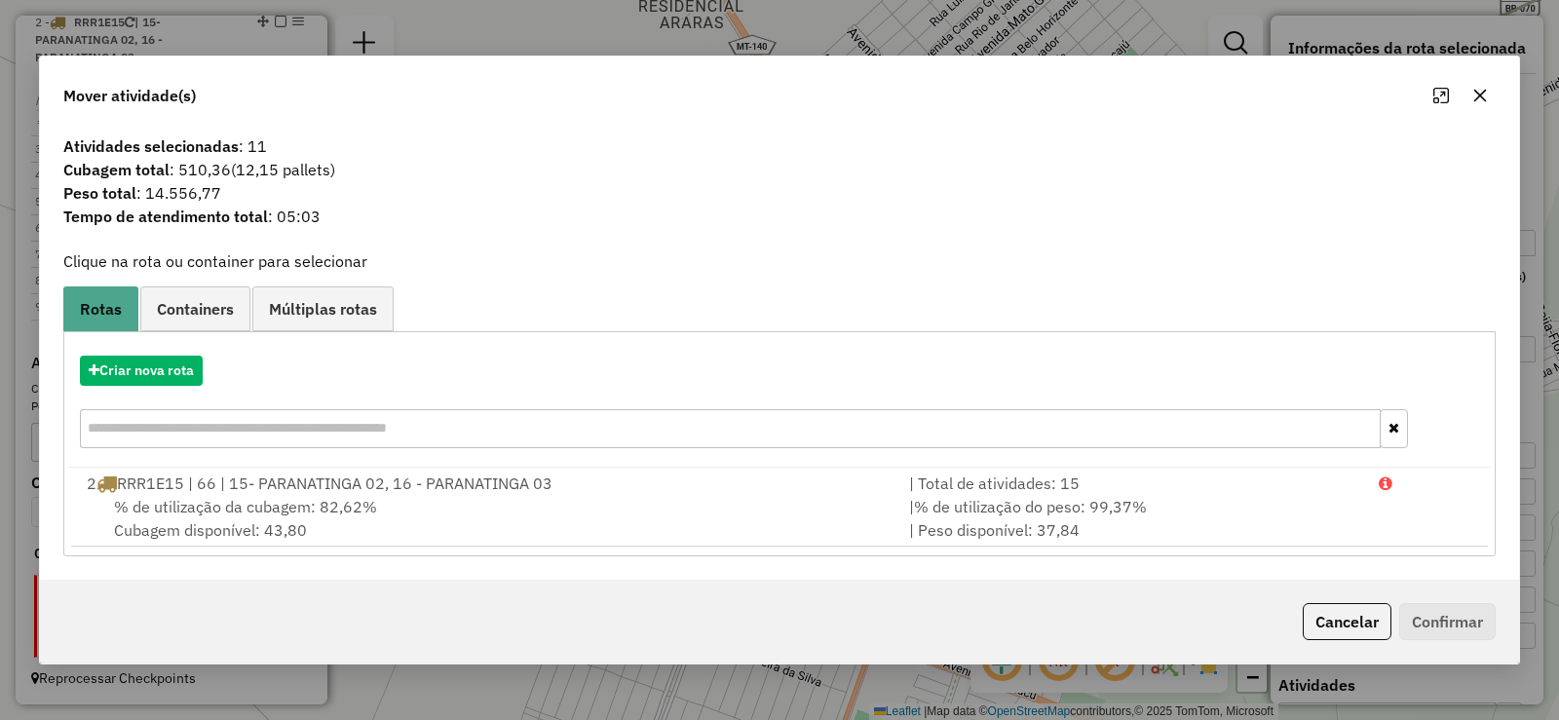
click at [1479, 94] on icon "button" at bounding box center [1481, 96] width 16 height 16
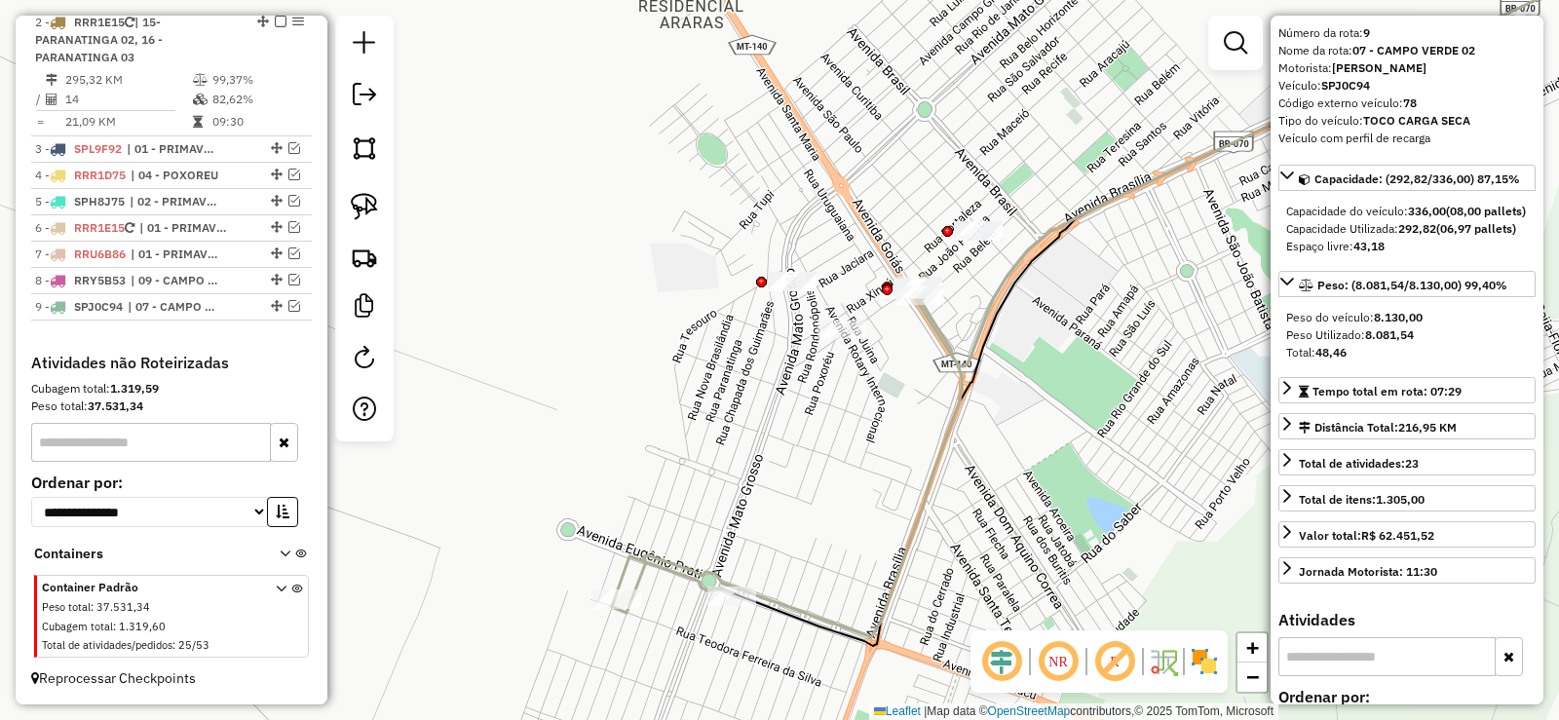
scroll to position [97, 0]
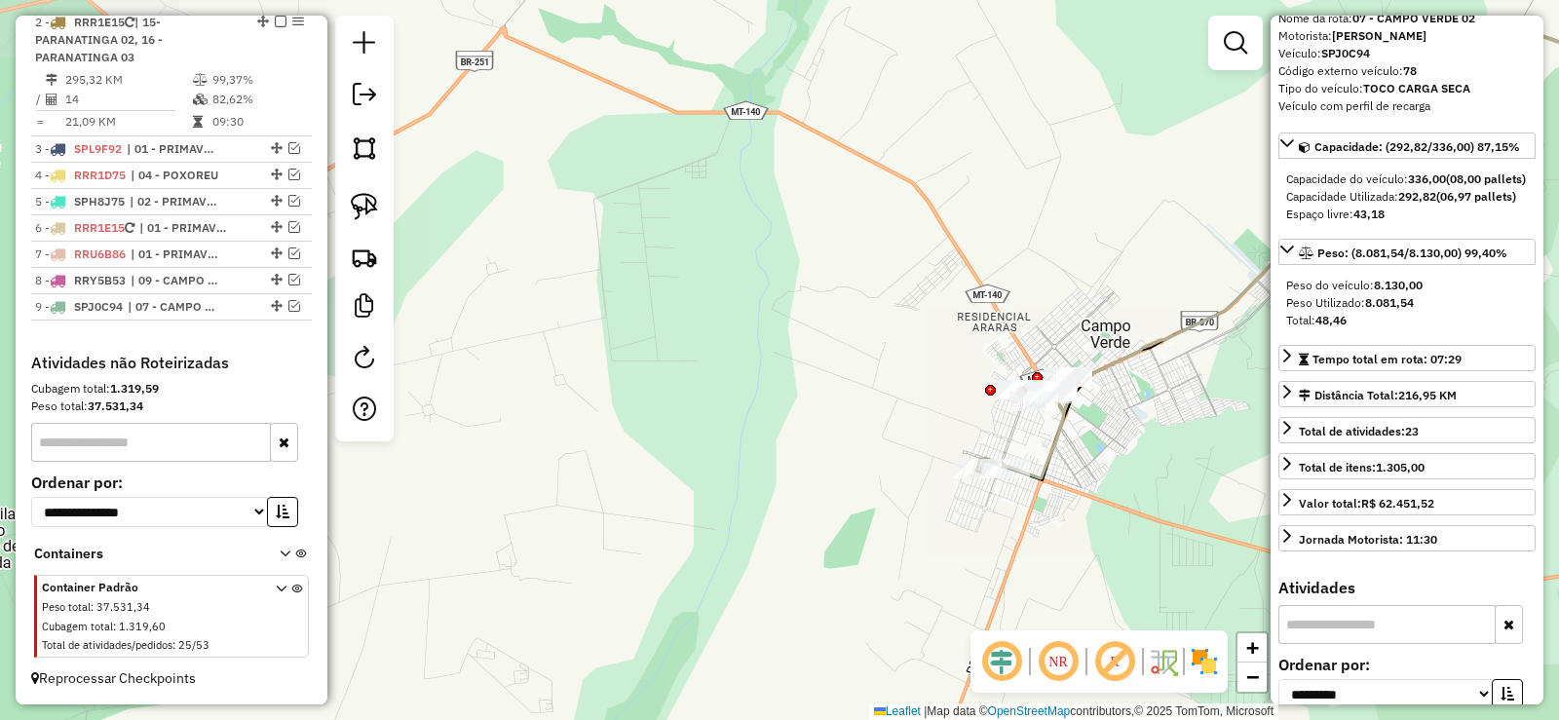
drag, startPoint x: 1105, startPoint y: 292, endPoint x: 685, endPoint y: 338, distance: 422.5
click at [685, 338] on div "Janela de atendimento Grade de atendimento Capacidade Transportadoras Veículos …" at bounding box center [779, 360] width 1559 height 720
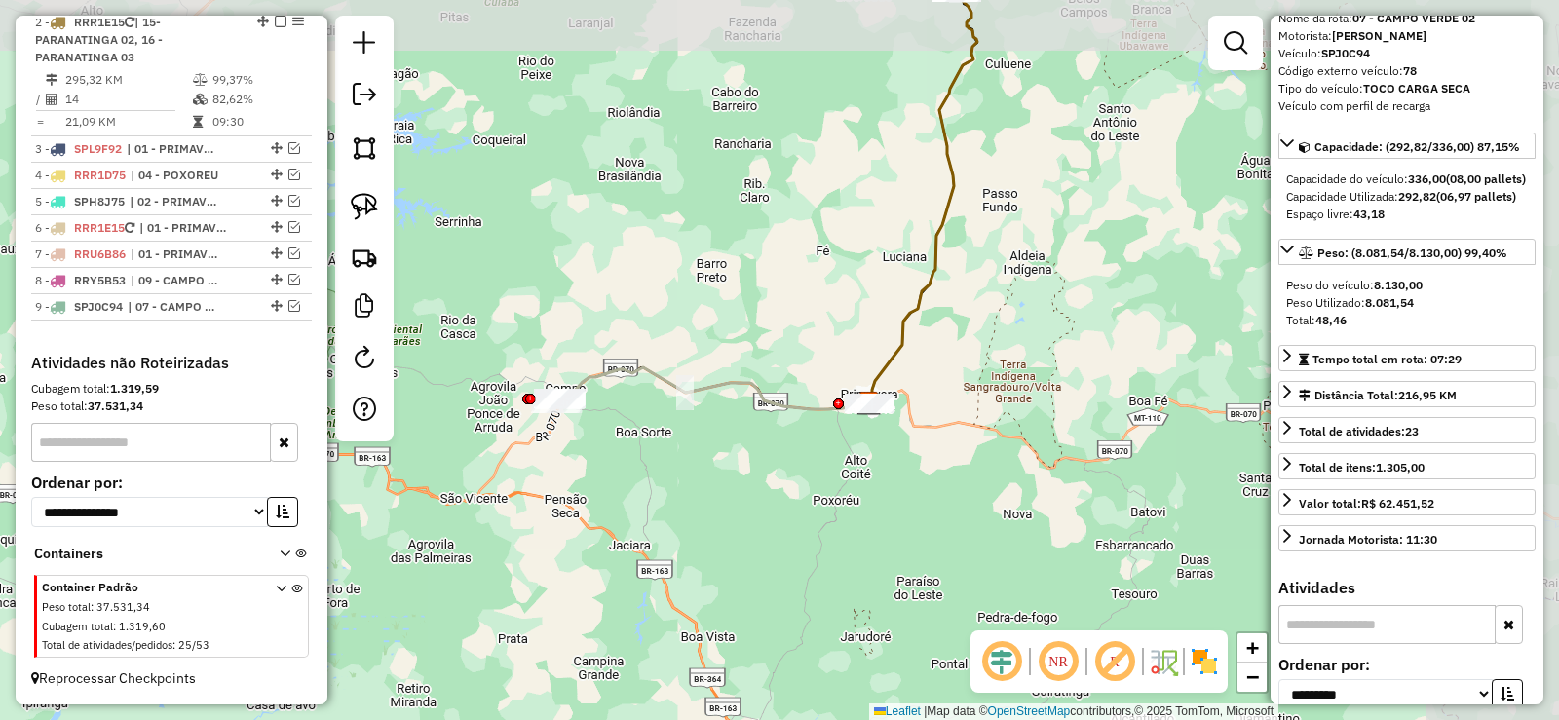
drag, startPoint x: 916, startPoint y: 309, endPoint x: 770, endPoint y: 354, distance: 152.9
click at [770, 354] on div "Janela de atendimento Grade de atendimento Capacidade Transportadoras Veículos …" at bounding box center [779, 360] width 1559 height 720
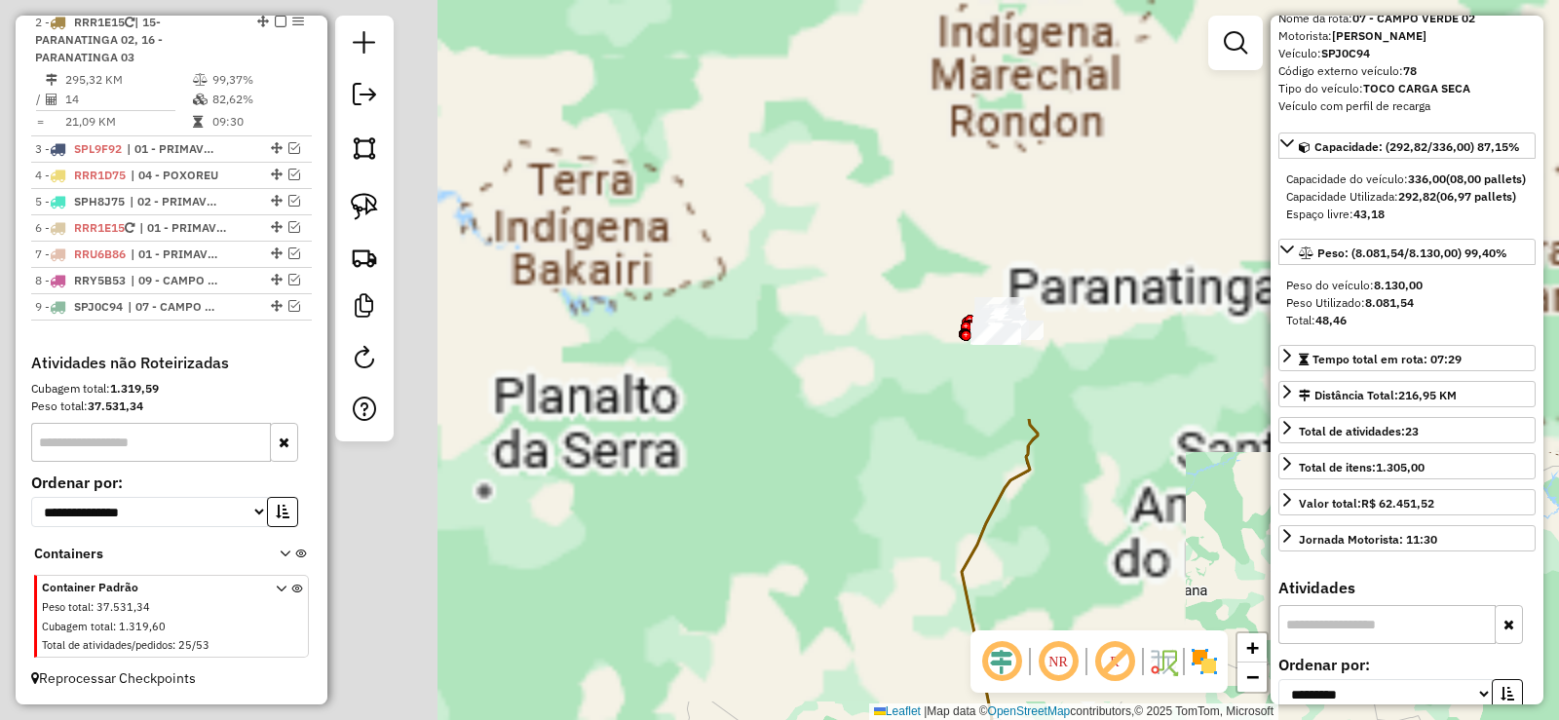
drag, startPoint x: 726, startPoint y: 211, endPoint x: 1467, endPoint y: 655, distance: 863.3
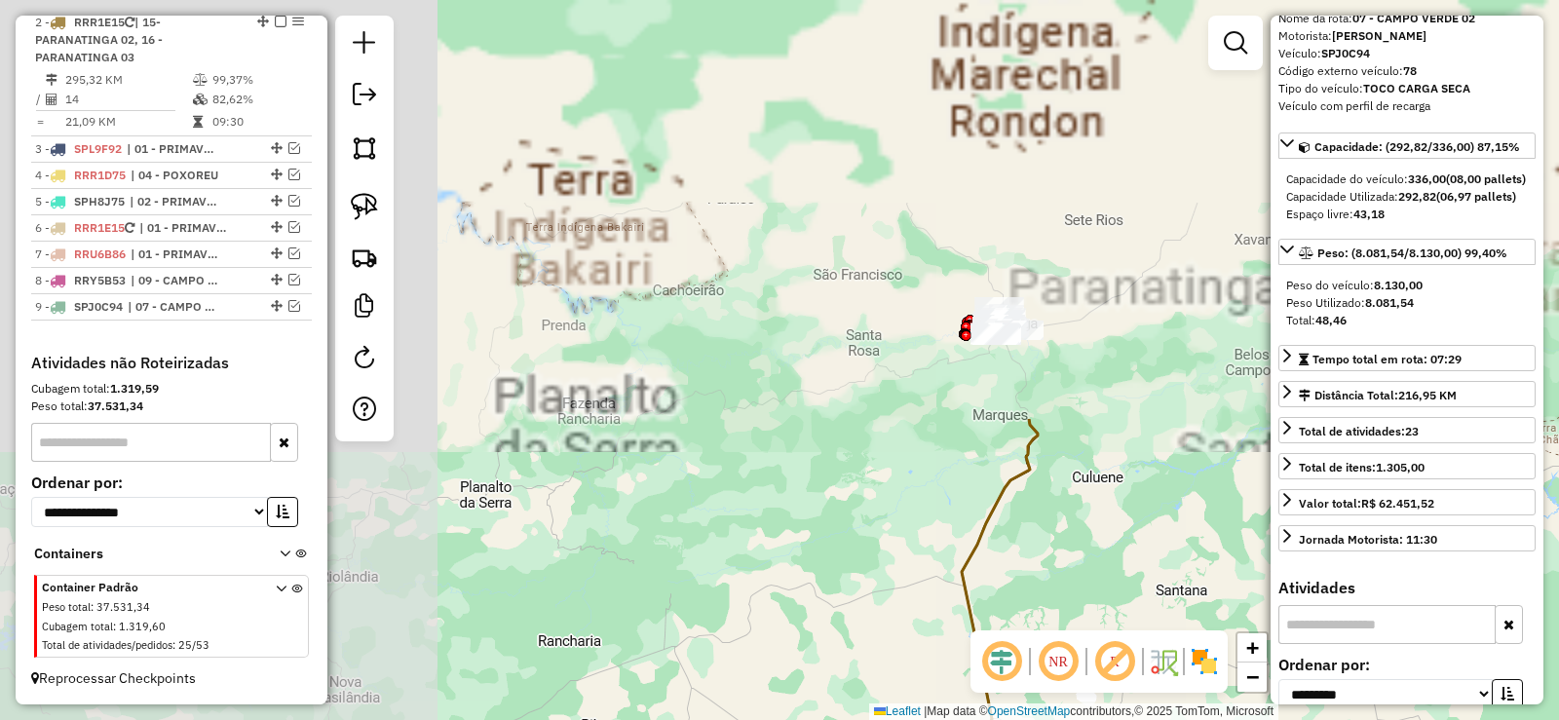
click at [1467, 655] on hb-router-mapa "Informações da Sessão 978619 - [DATE] Criação: [DATE] 19:16 Depósito: Cruzeiro …" at bounding box center [779, 360] width 1559 height 720
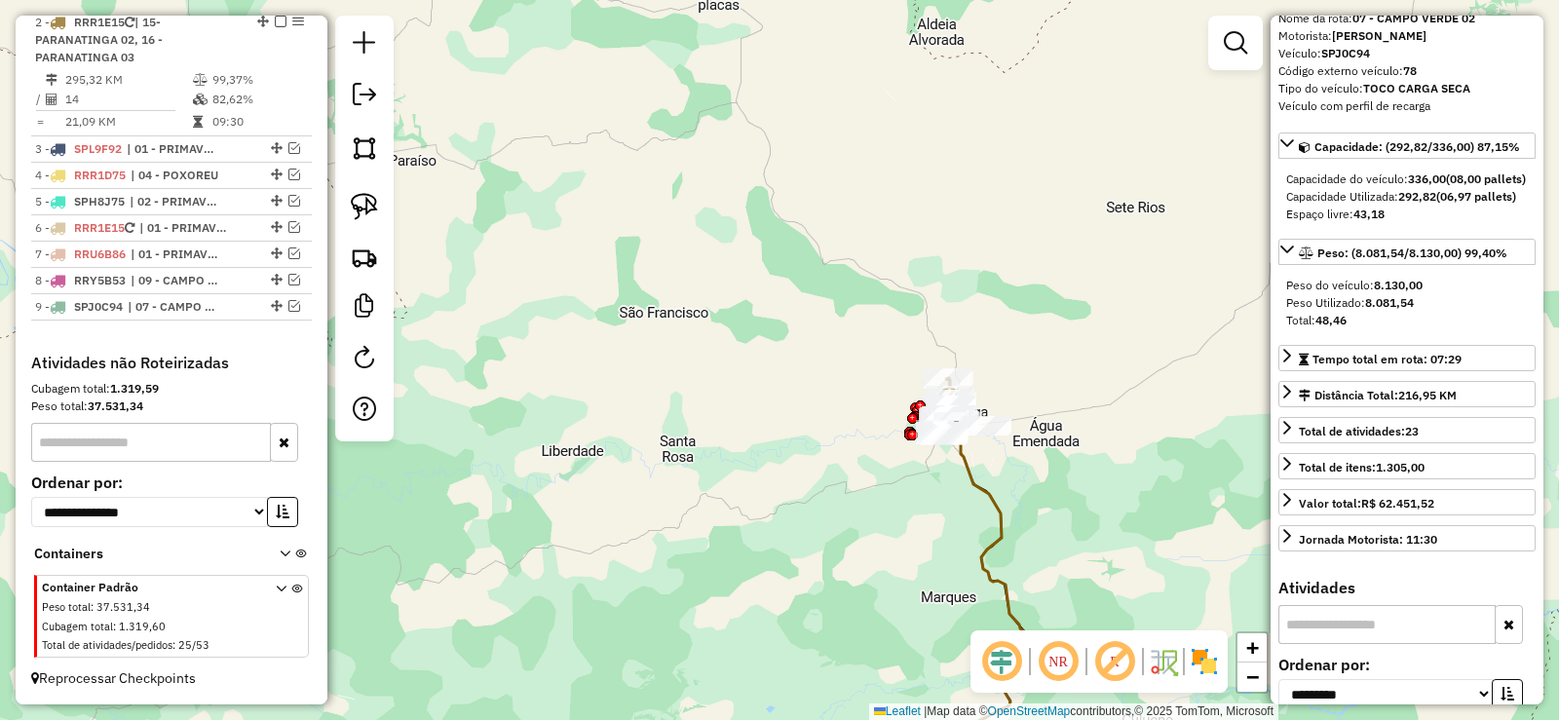
drag, startPoint x: 1019, startPoint y: 294, endPoint x: 978, endPoint y: 365, distance: 82.1
click at [978, 365] on div "Janela de atendimento Grade de atendimento Capacidade Transportadoras Veículos …" at bounding box center [779, 360] width 1559 height 720
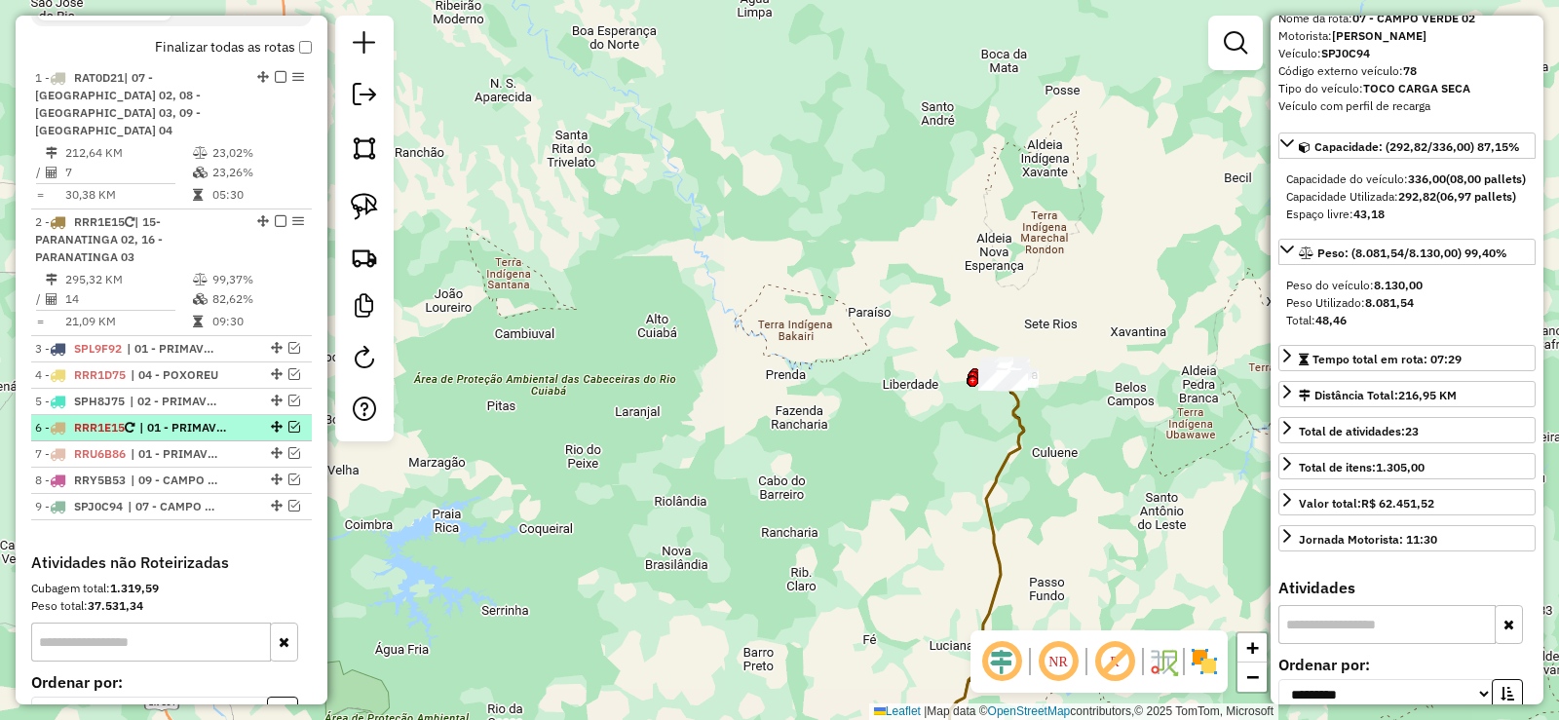
scroll to position [521, 0]
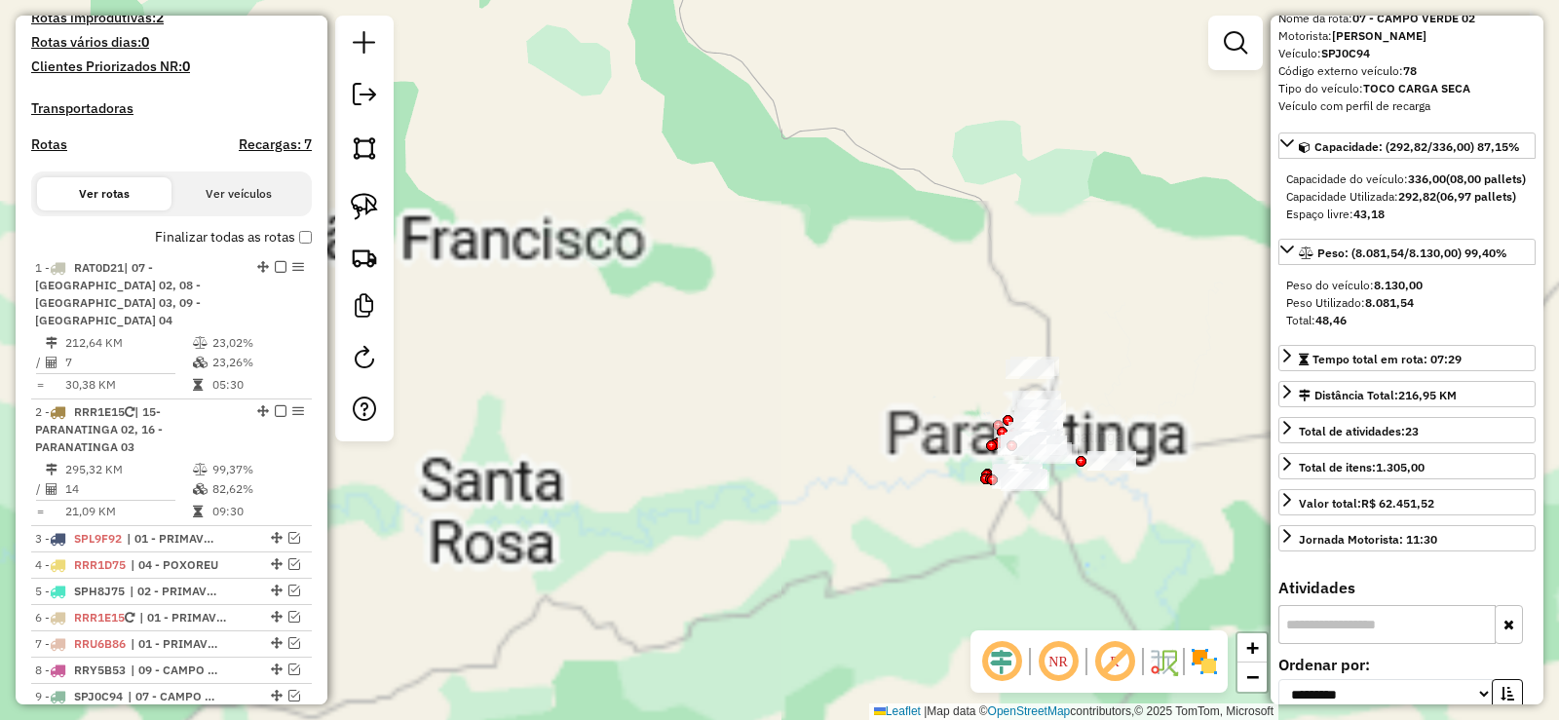
drag, startPoint x: 1051, startPoint y: 451, endPoint x: 955, endPoint y: -12, distance: 472.7
click at [955, 0] on html "Aguarde... Pop-up bloqueado! Seu navegador bloqueou automáticamente a abertura …" at bounding box center [779, 360] width 1559 height 720
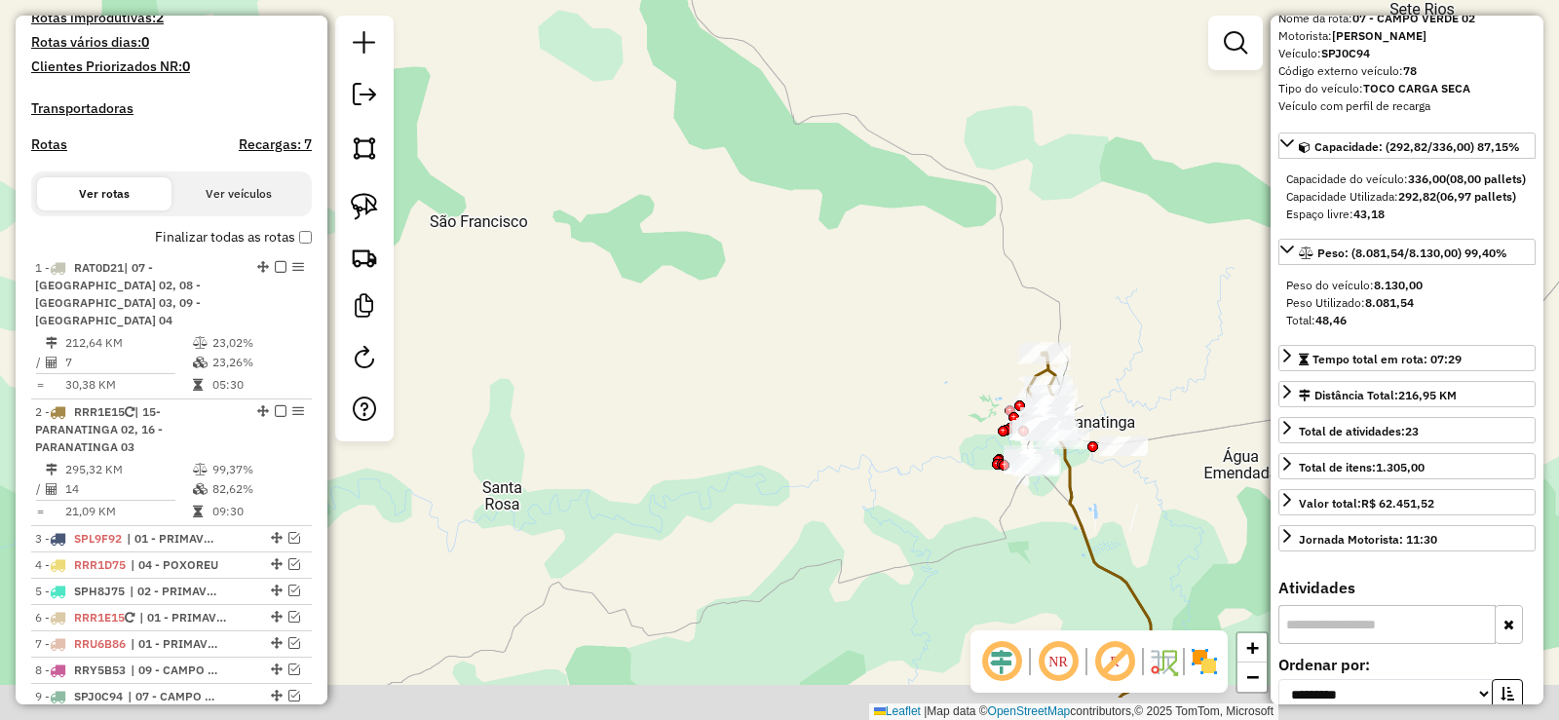
drag, startPoint x: 1072, startPoint y: 341, endPoint x: 969, endPoint y: 224, distance: 156.0
click at [969, 224] on div "Rota 2 - Placa RRR1E15 9579 - BAR VISTA ALEGRE 2 Rota 2 - Placa RRR1E15 5396 - …" at bounding box center [779, 360] width 1559 height 720
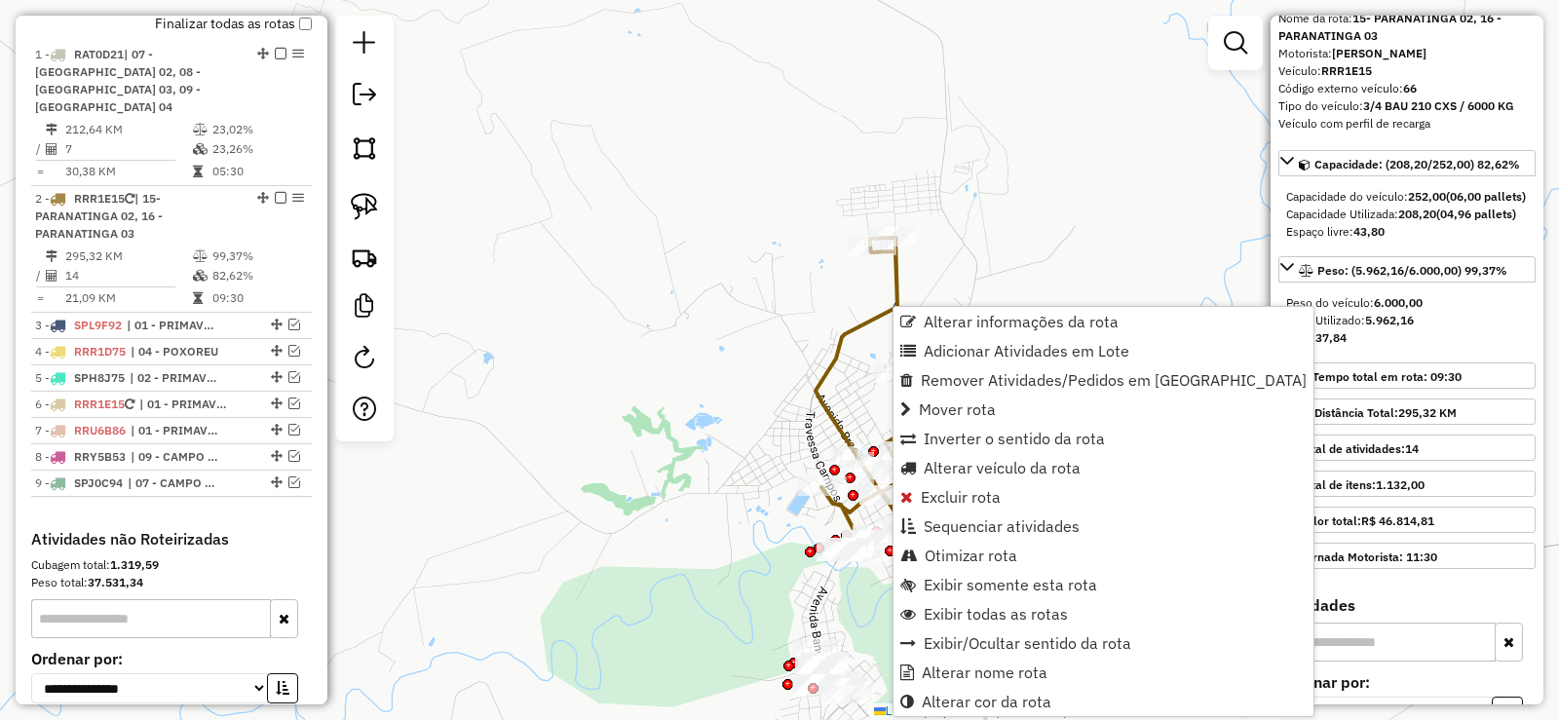
scroll to position [905, 0]
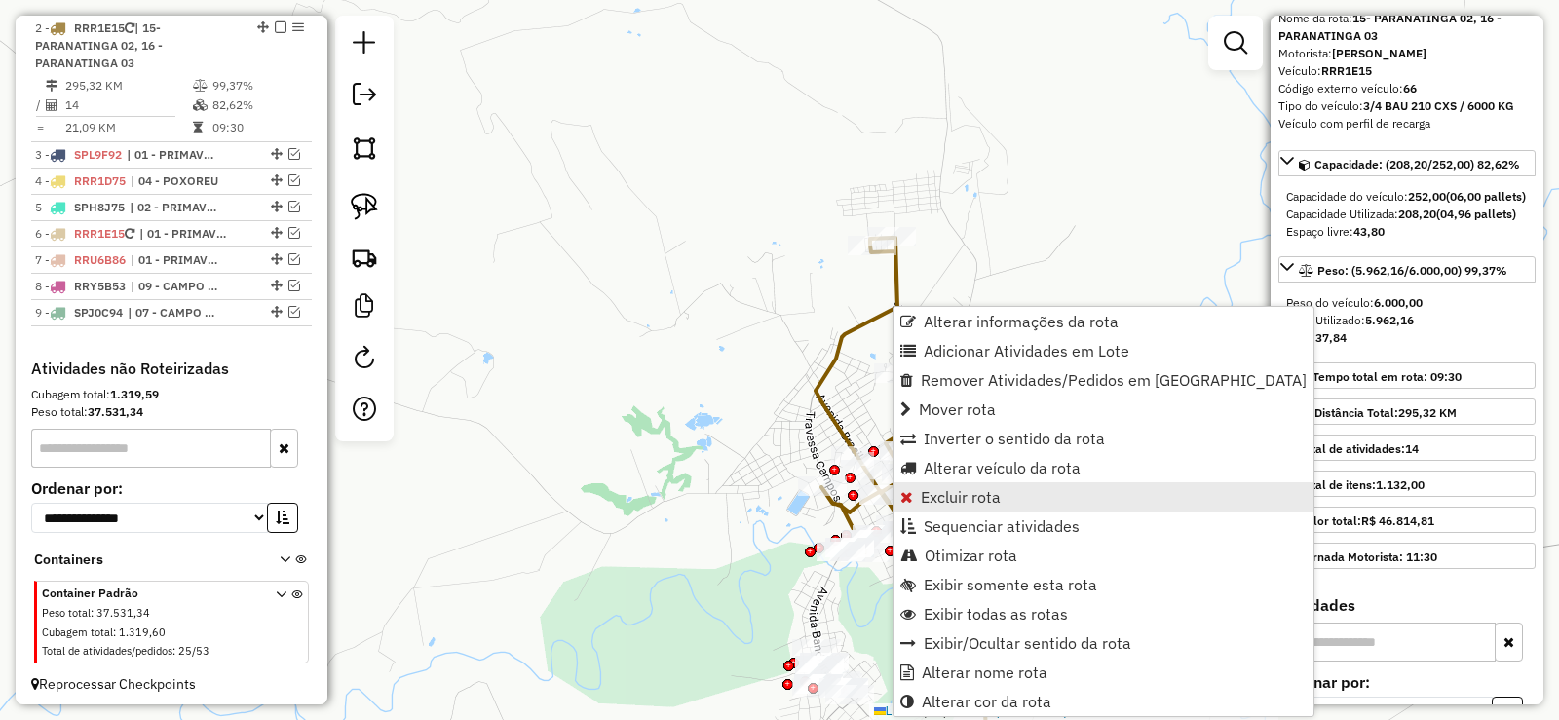
click at [948, 497] on span "Excluir rota" at bounding box center [961, 497] width 80 height 16
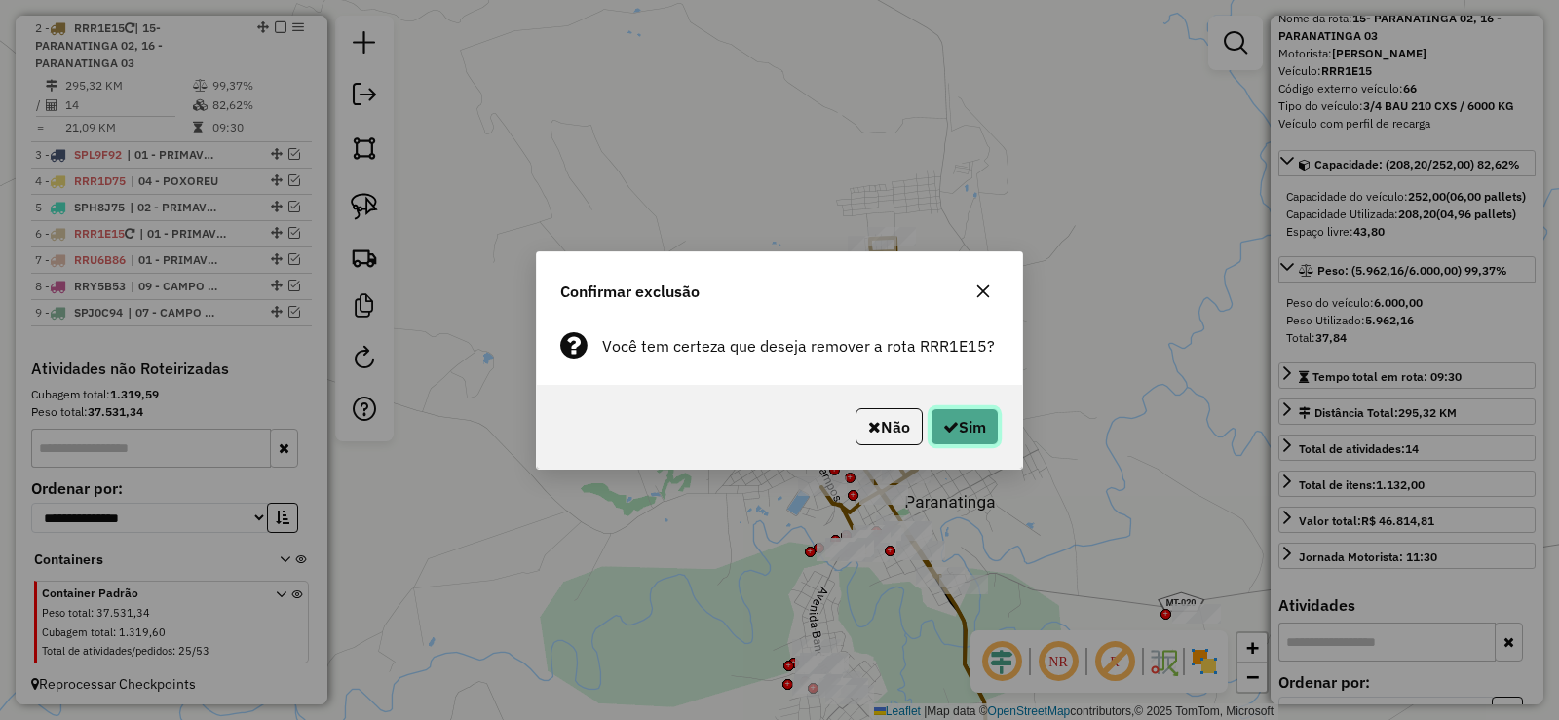
click at [952, 419] on icon "button" at bounding box center [951, 427] width 16 height 16
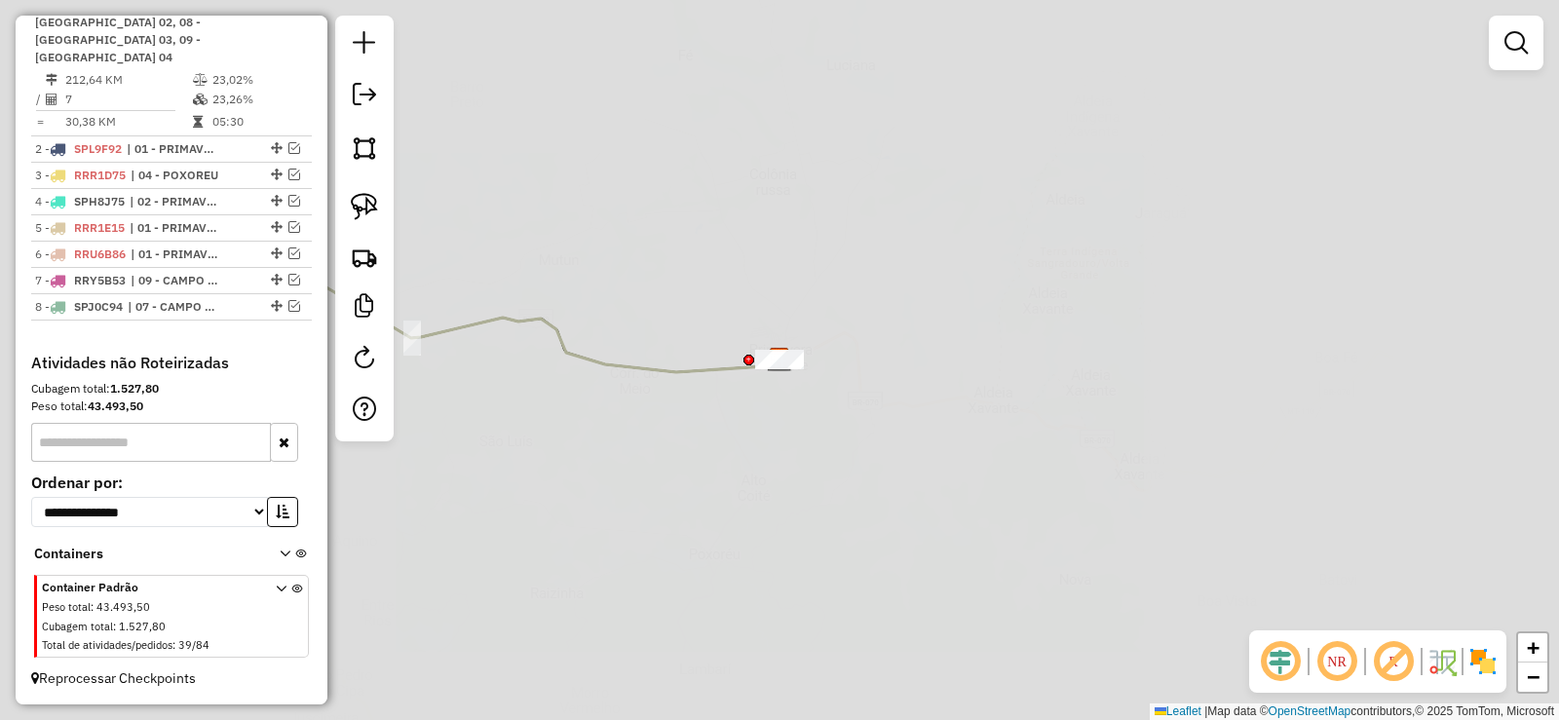
scroll to position [785, 0]
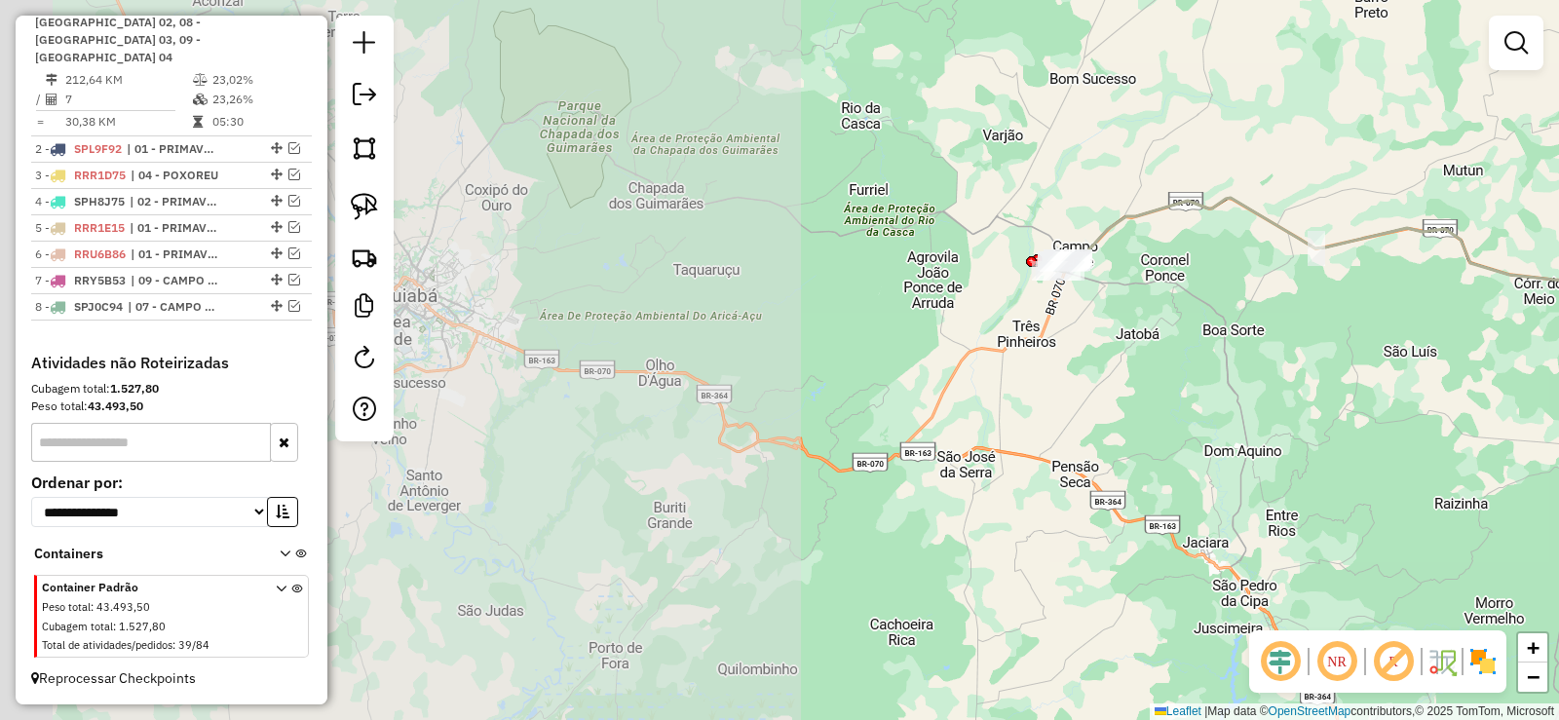
drag, startPoint x: 643, startPoint y: 343, endPoint x: 1509, endPoint y: 253, distance: 870.1
click at [1509, 253] on div "Janela de atendimento Grade de atendimento Capacidade Transportadoras Veículos …" at bounding box center [779, 360] width 1559 height 720
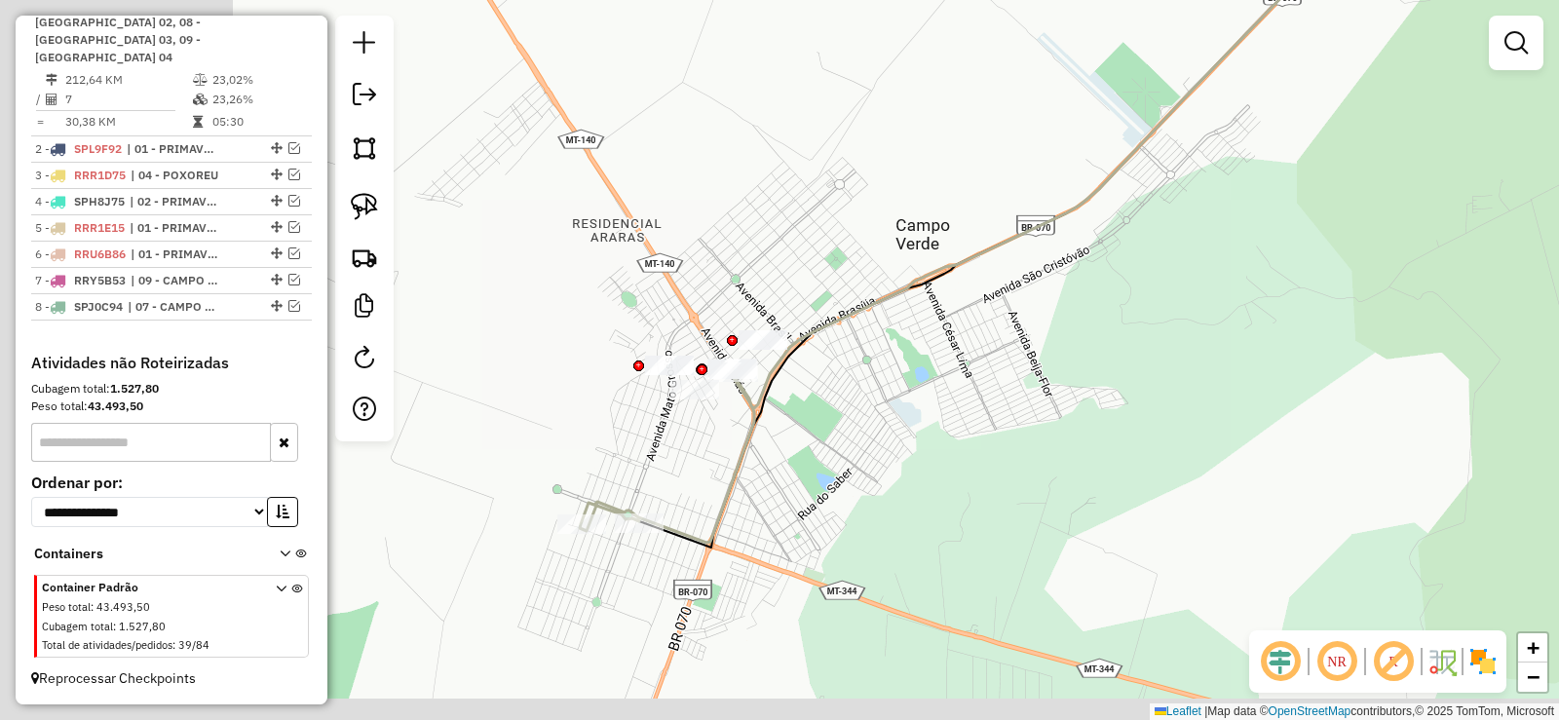
drag, startPoint x: 869, startPoint y: 331, endPoint x: 951, endPoint y: 397, distance: 104.7
click at [1074, 345] on div "Janela de atendimento Grade de atendimento Capacidade Transportadoras Veículos …" at bounding box center [779, 360] width 1559 height 720
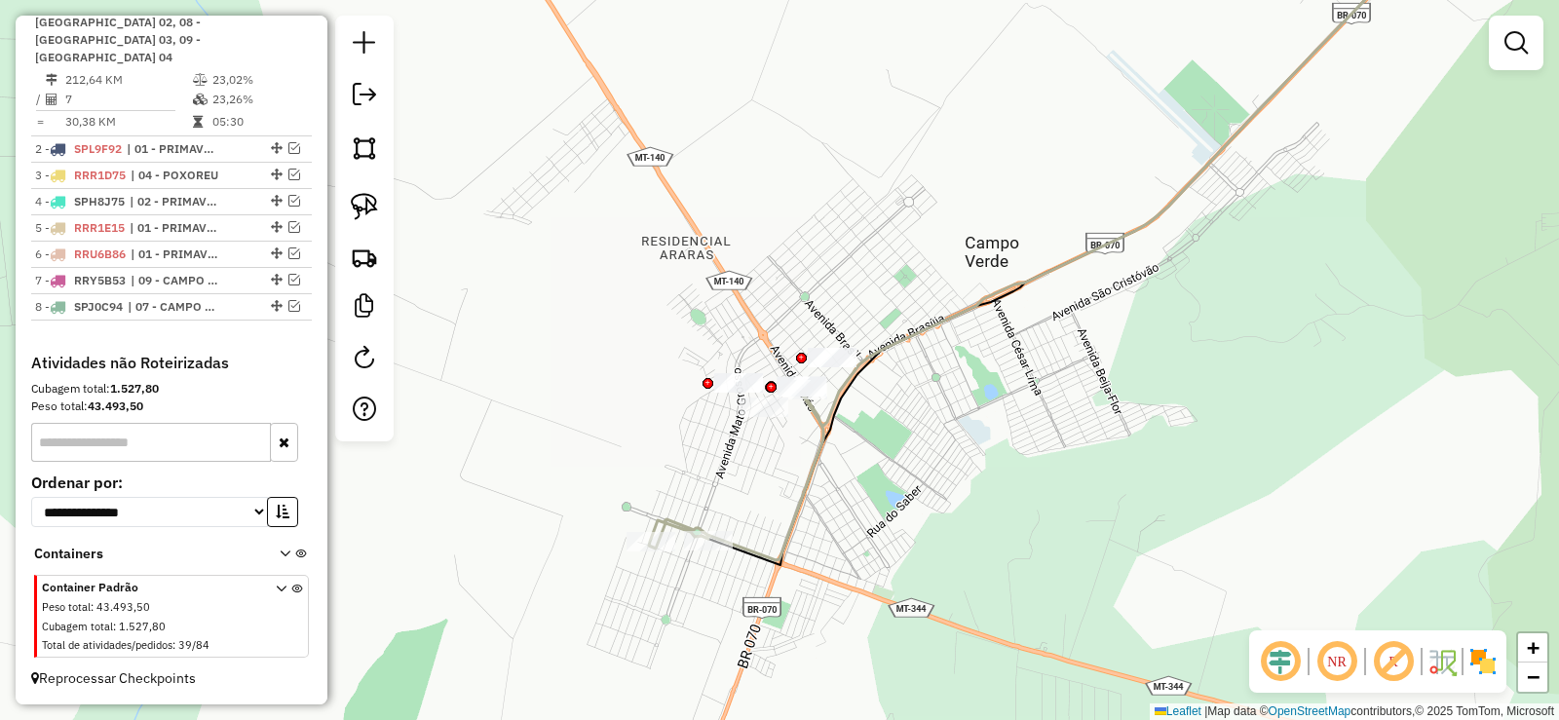
click at [790, 527] on icon at bounding box center [736, 470] width 174 height 180
select select "**********"
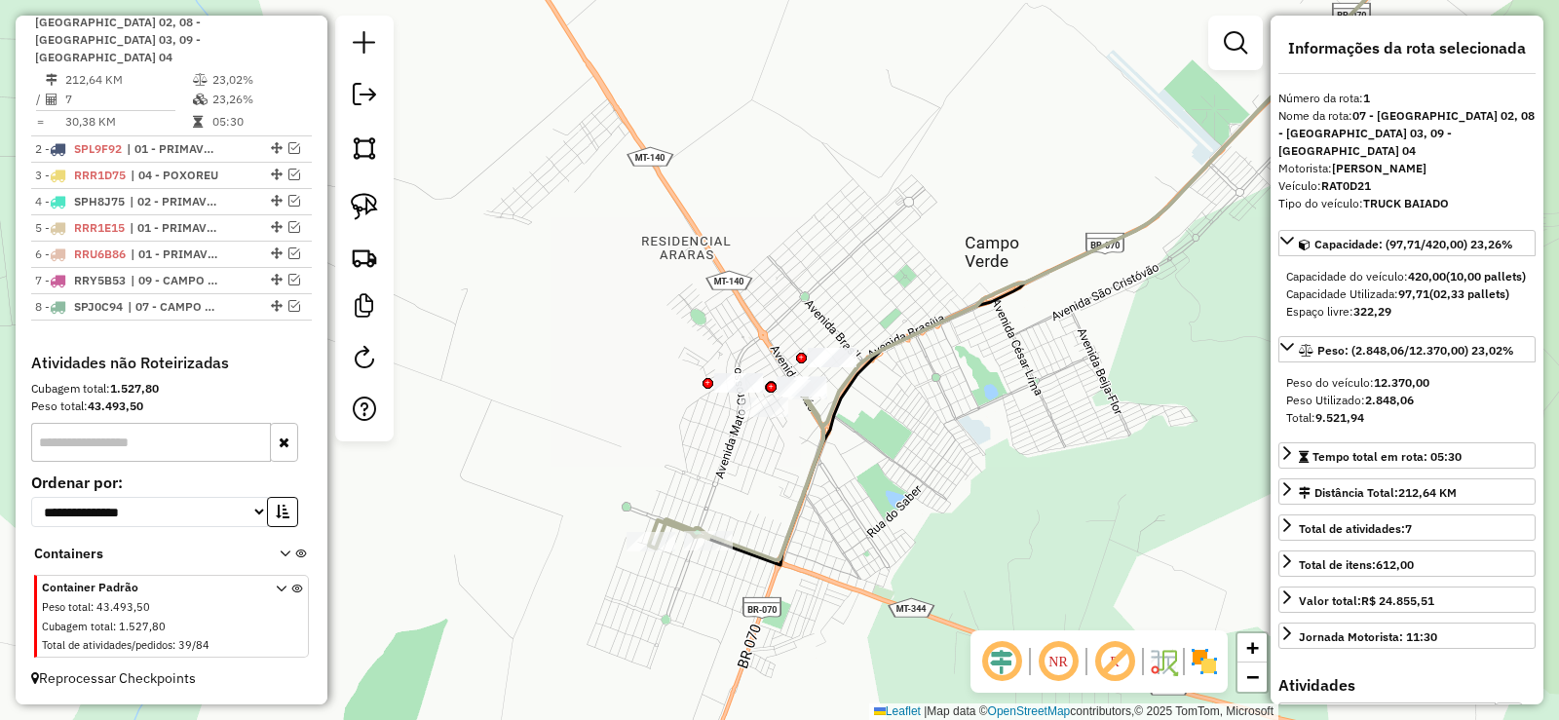
scroll to position [779, 0]
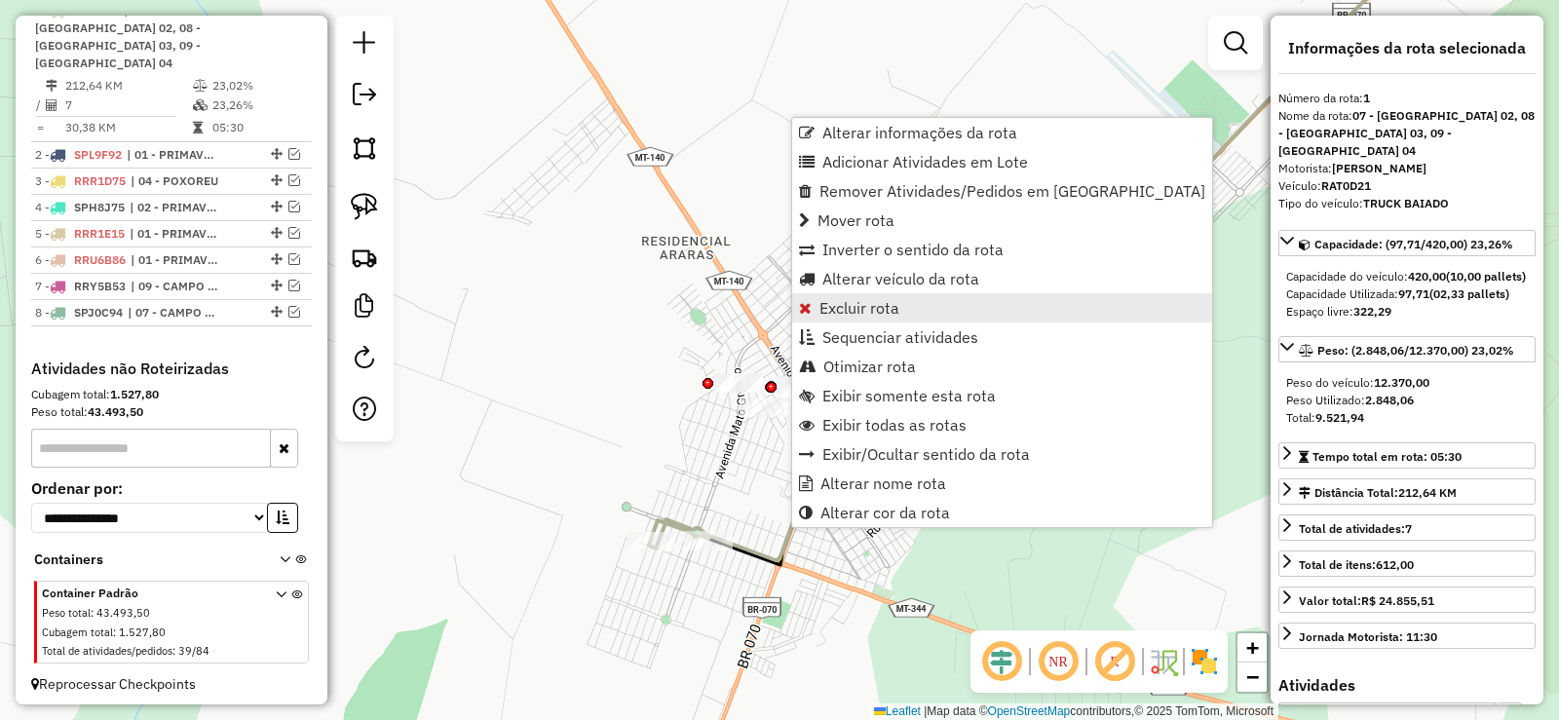
click at [826, 307] on span "Excluir rota" at bounding box center [860, 308] width 80 height 16
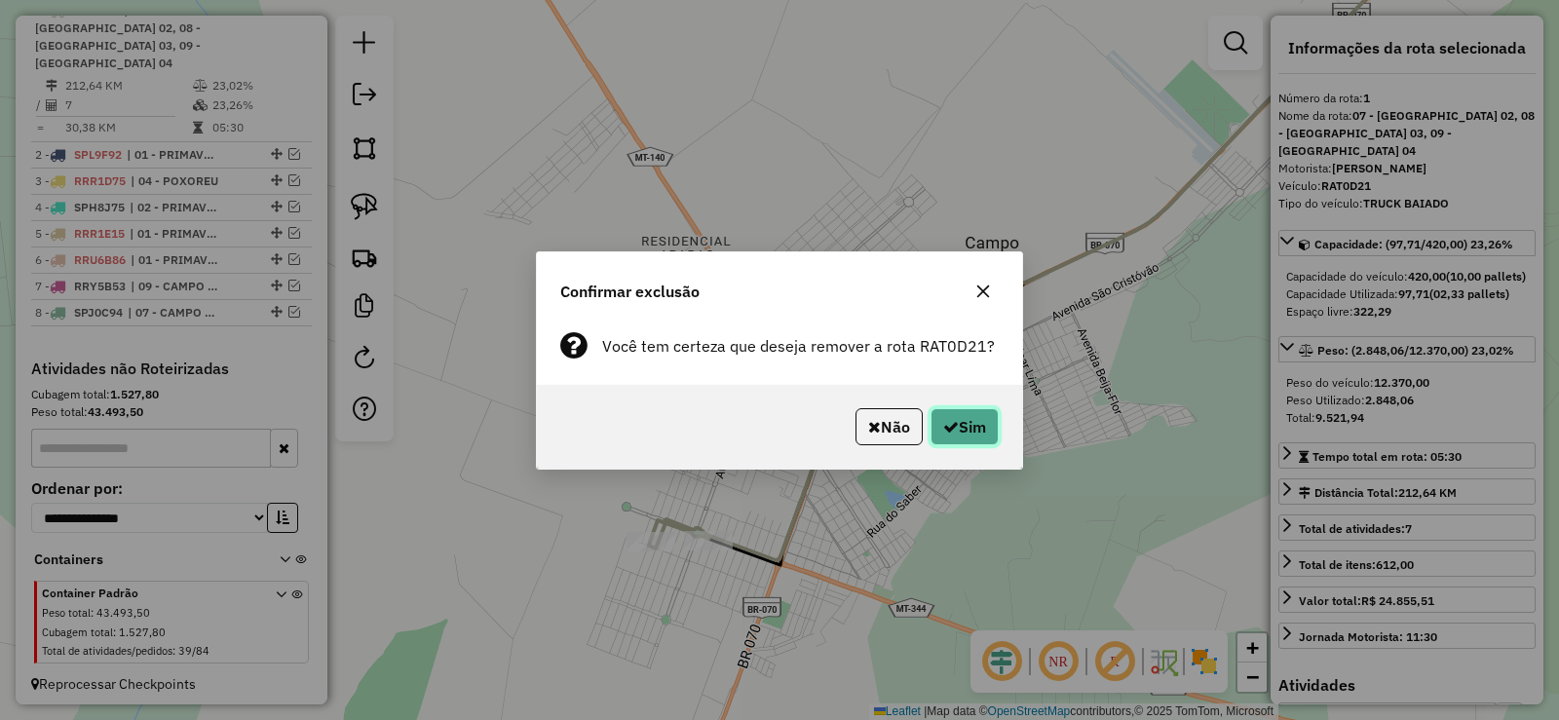
click at [969, 437] on button "Sim" at bounding box center [965, 426] width 68 height 37
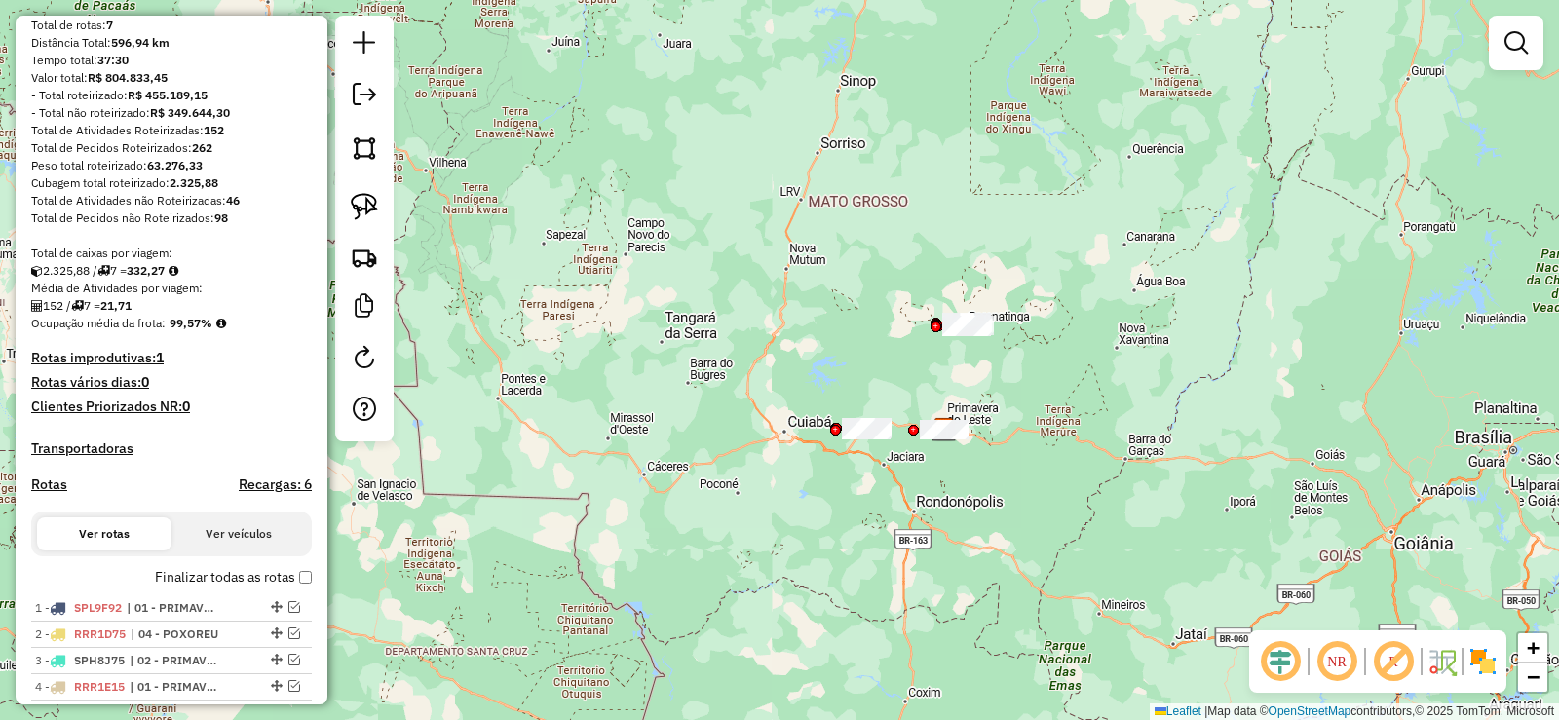
scroll to position [0, 0]
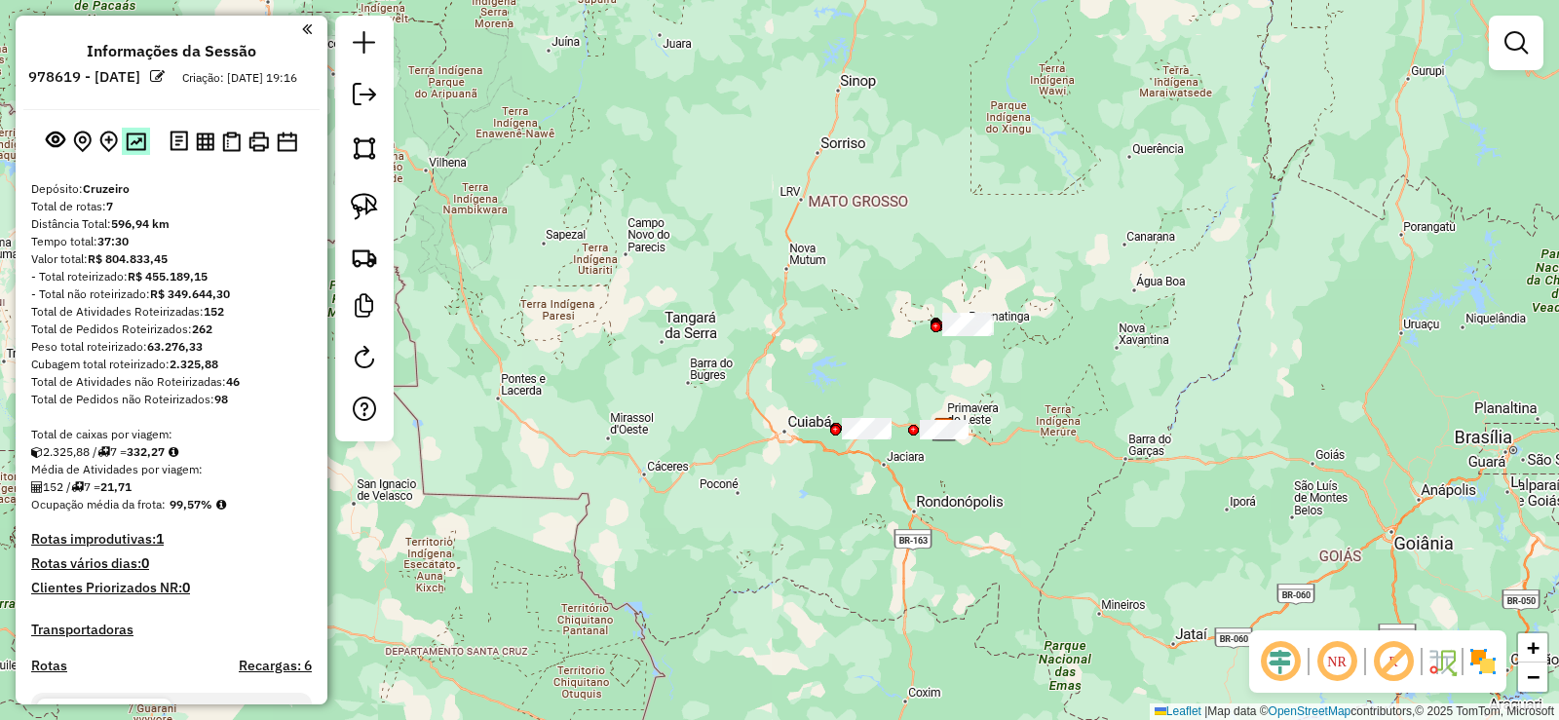
click at [132, 151] on img at bounding box center [136, 142] width 20 height 19
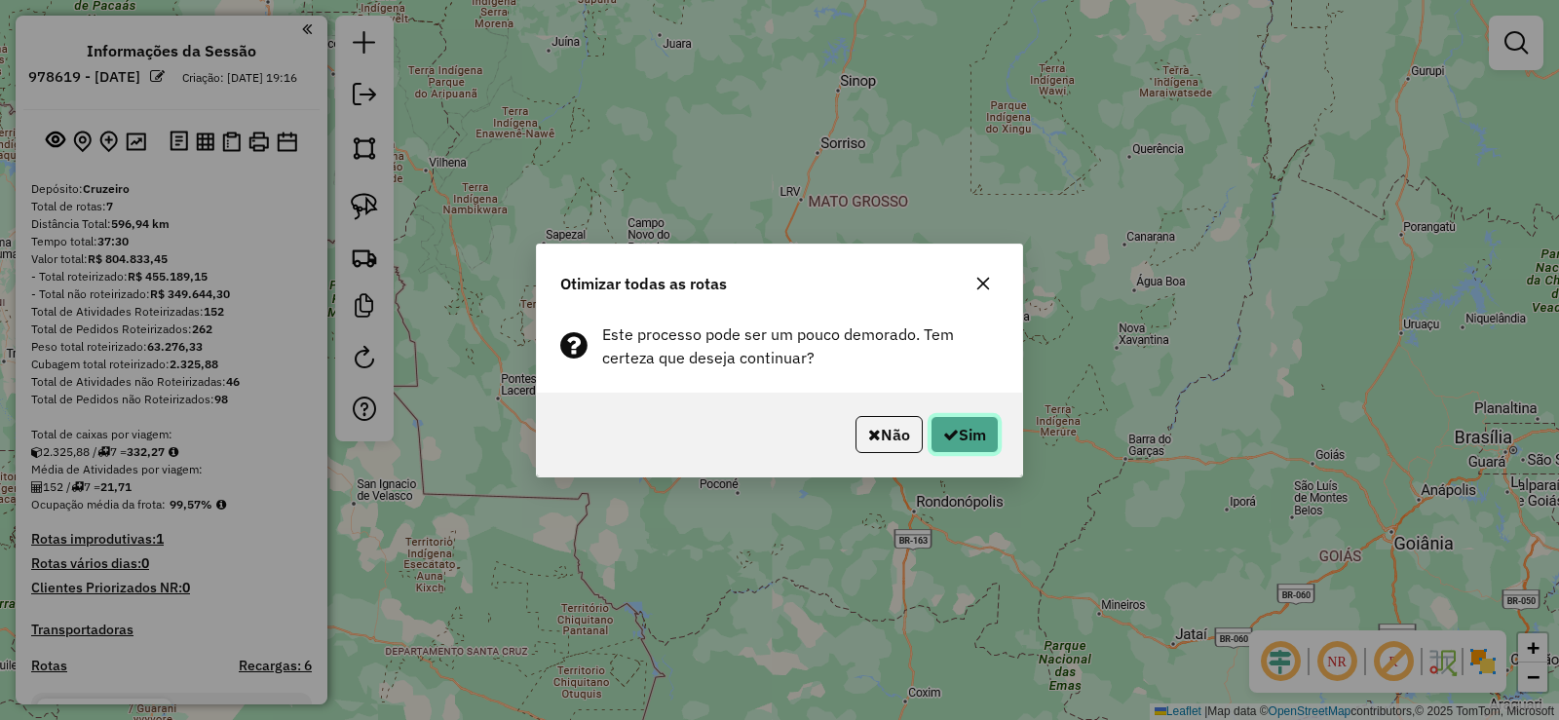
click at [978, 430] on button "Sim" at bounding box center [965, 434] width 68 height 37
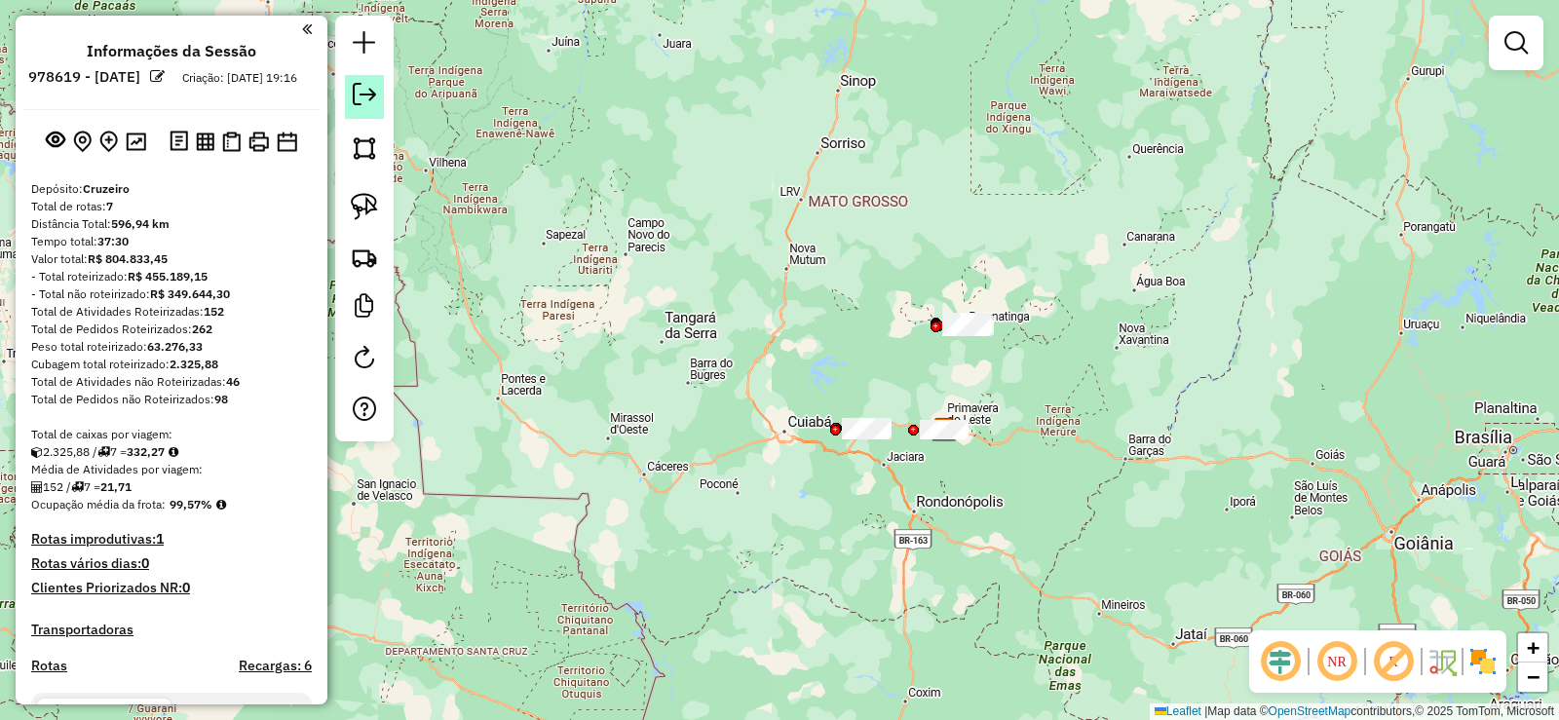
click at [363, 101] on em at bounding box center [364, 94] width 23 height 23
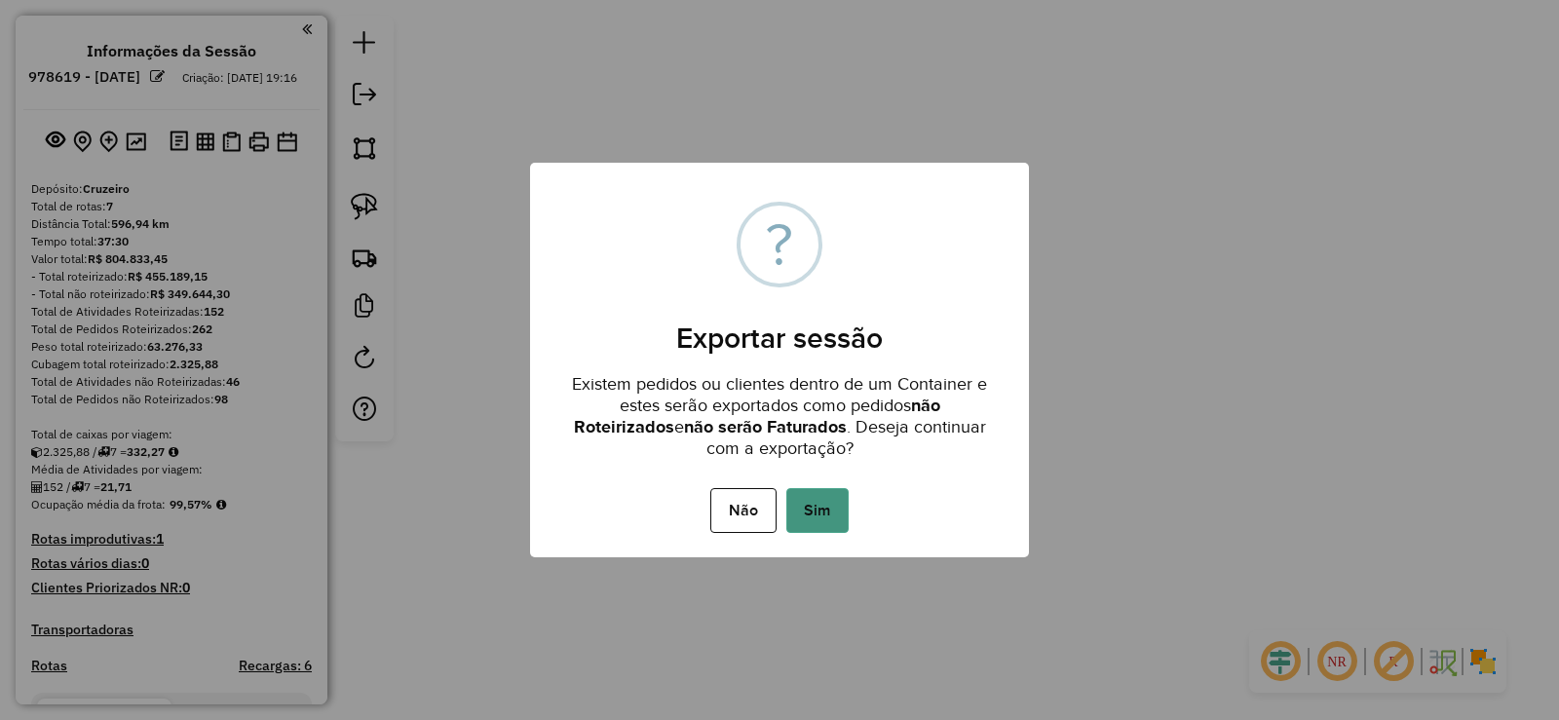
click at [822, 506] on button "Sim" at bounding box center [817, 510] width 62 height 45
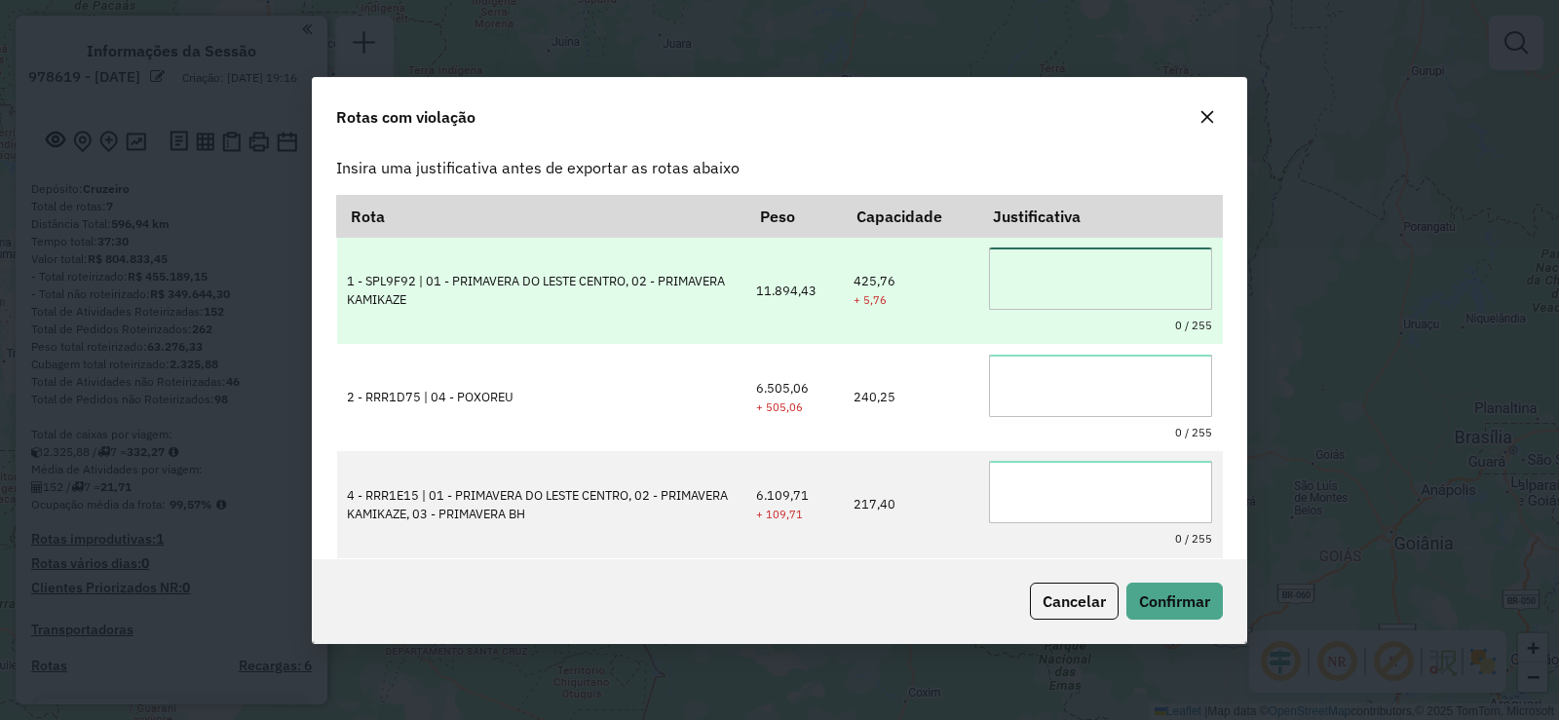
click at [1051, 250] on textarea at bounding box center [1100, 279] width 223 height 62
type textarea "**********"
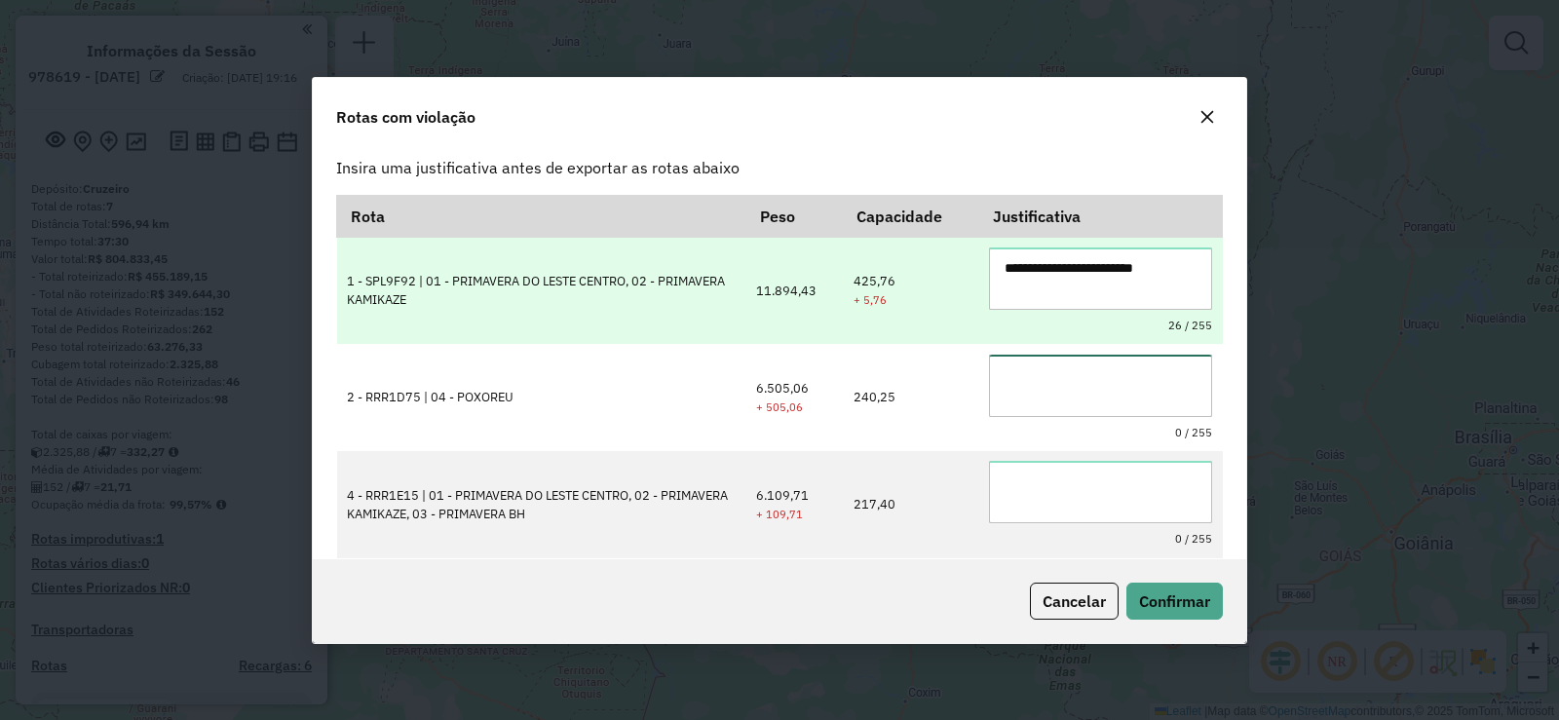
paste textarea "**********"
type textarea "**********"
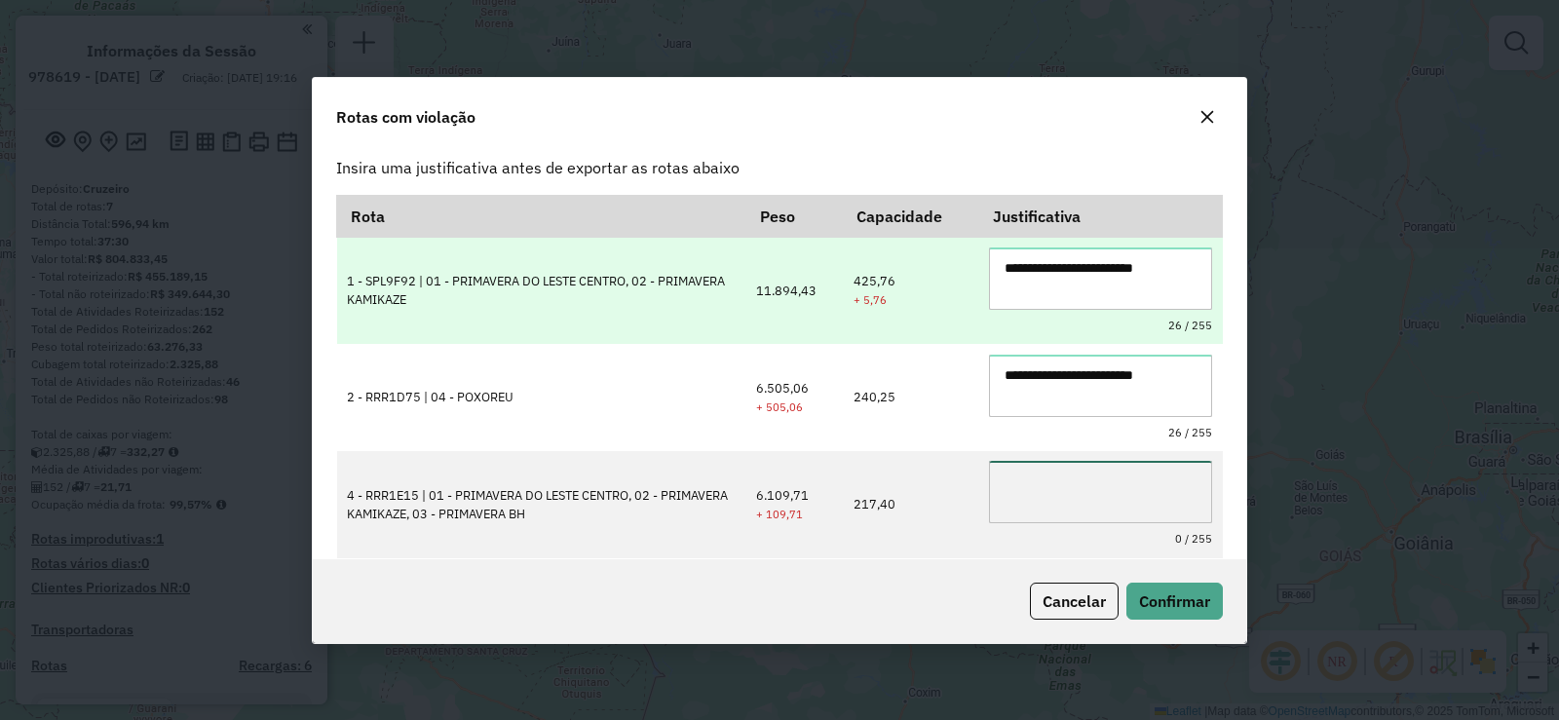
paste textarea "**********"
type textarea "**********"
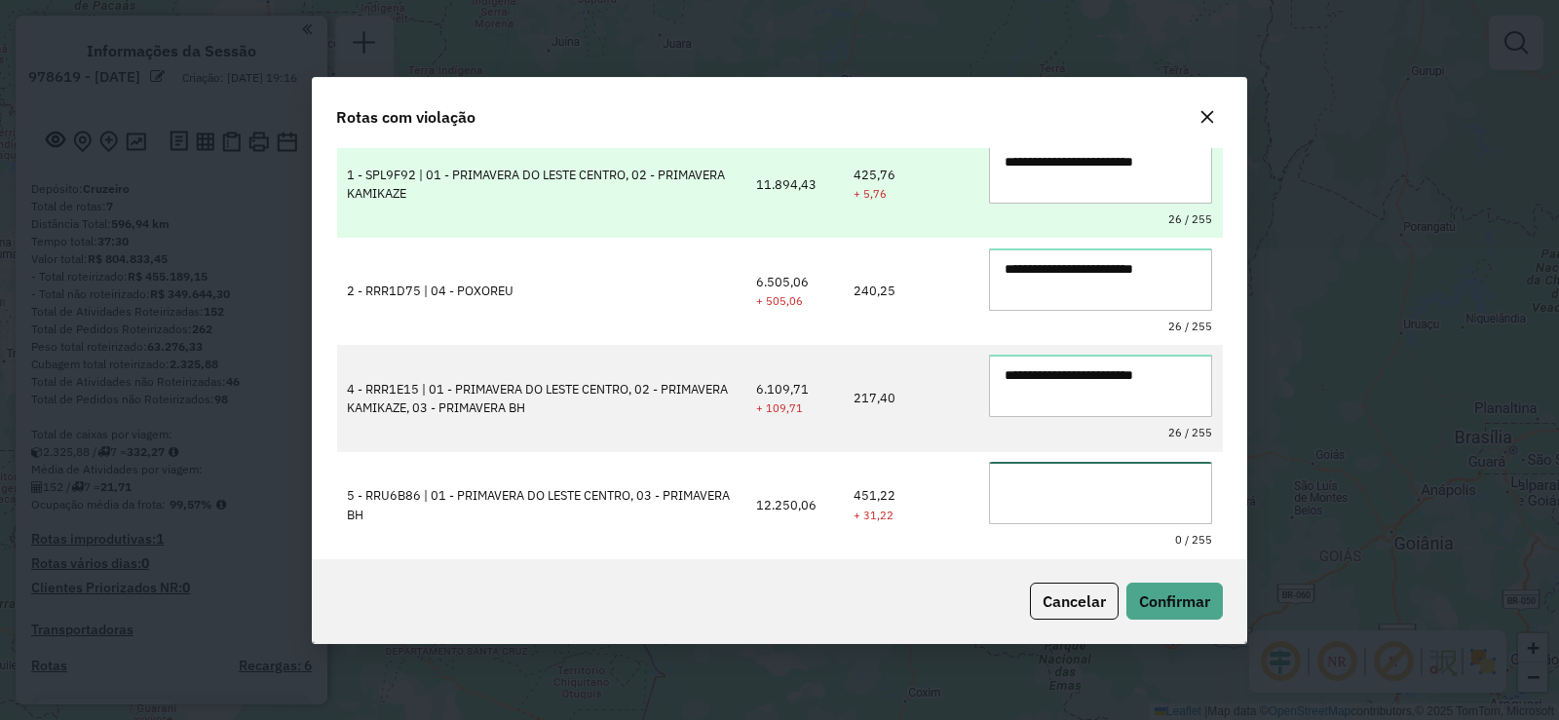
paste textarea "**********"
type textarea "**********"
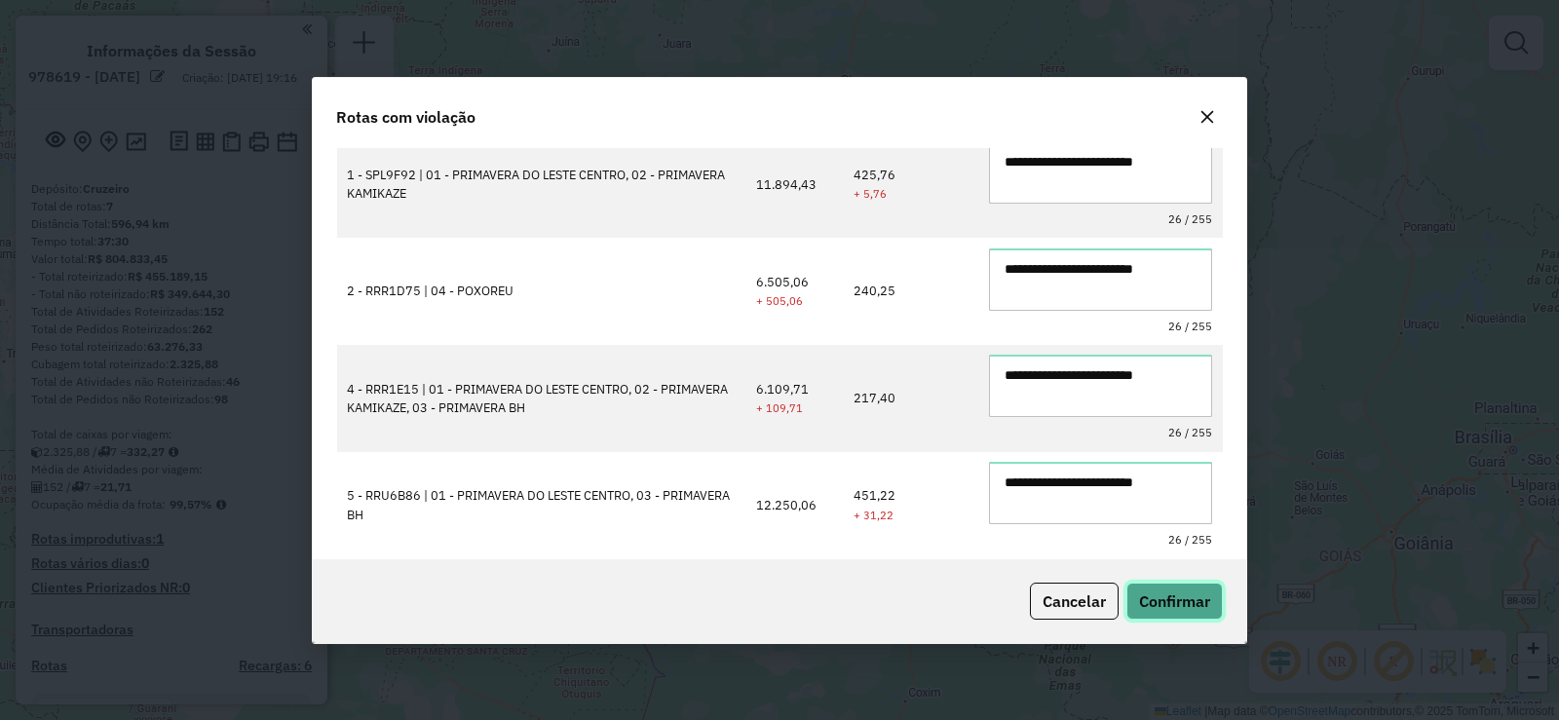
click at [1203, 611] on button "Confirmar" at bounding box center [1175, 601] width 96 height 37
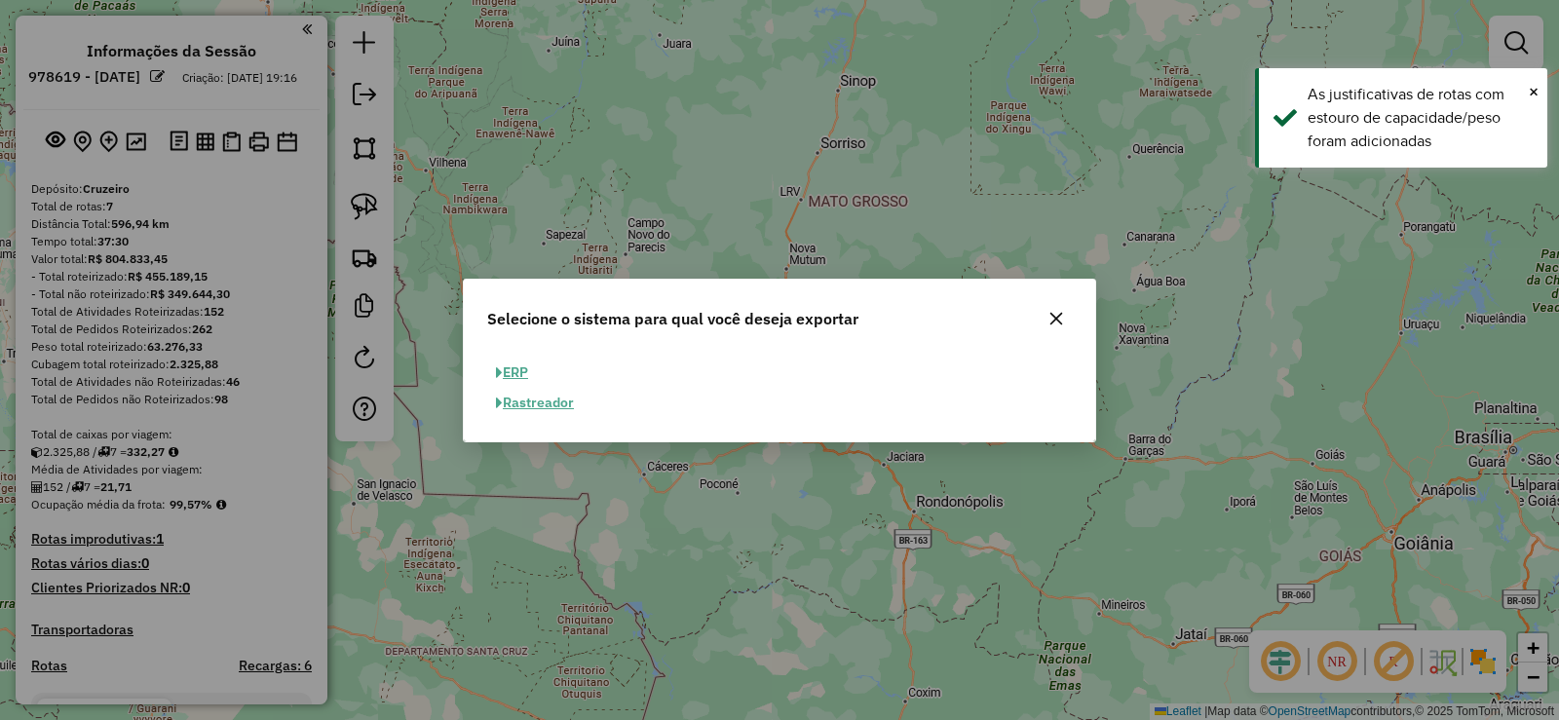
click at [511, 370] on button "ERP" at bounding box center [512, 373] width 50 height 30
select select "**"
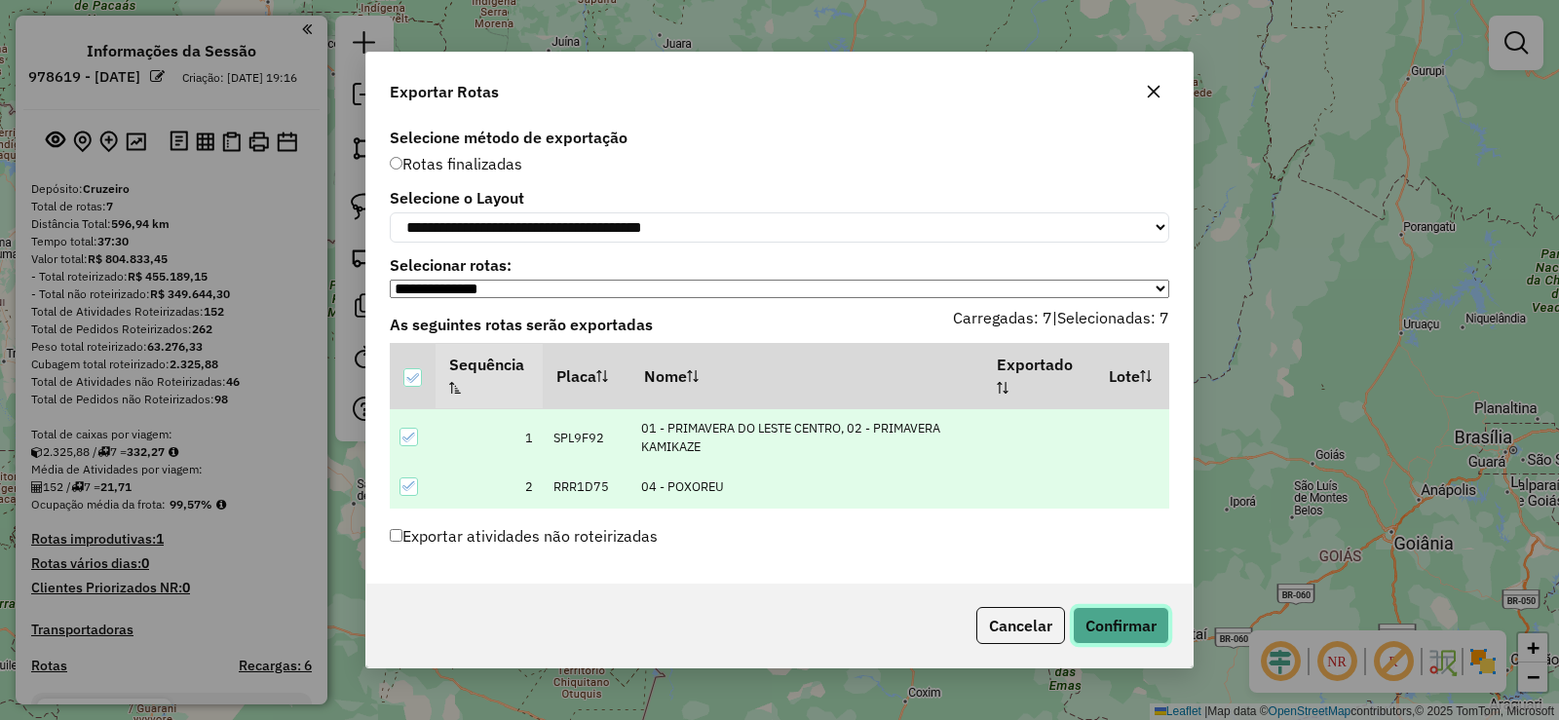
click at [1102, 620] on button "Confirmar" at bounding box center [1121, 625] width 96 height 37
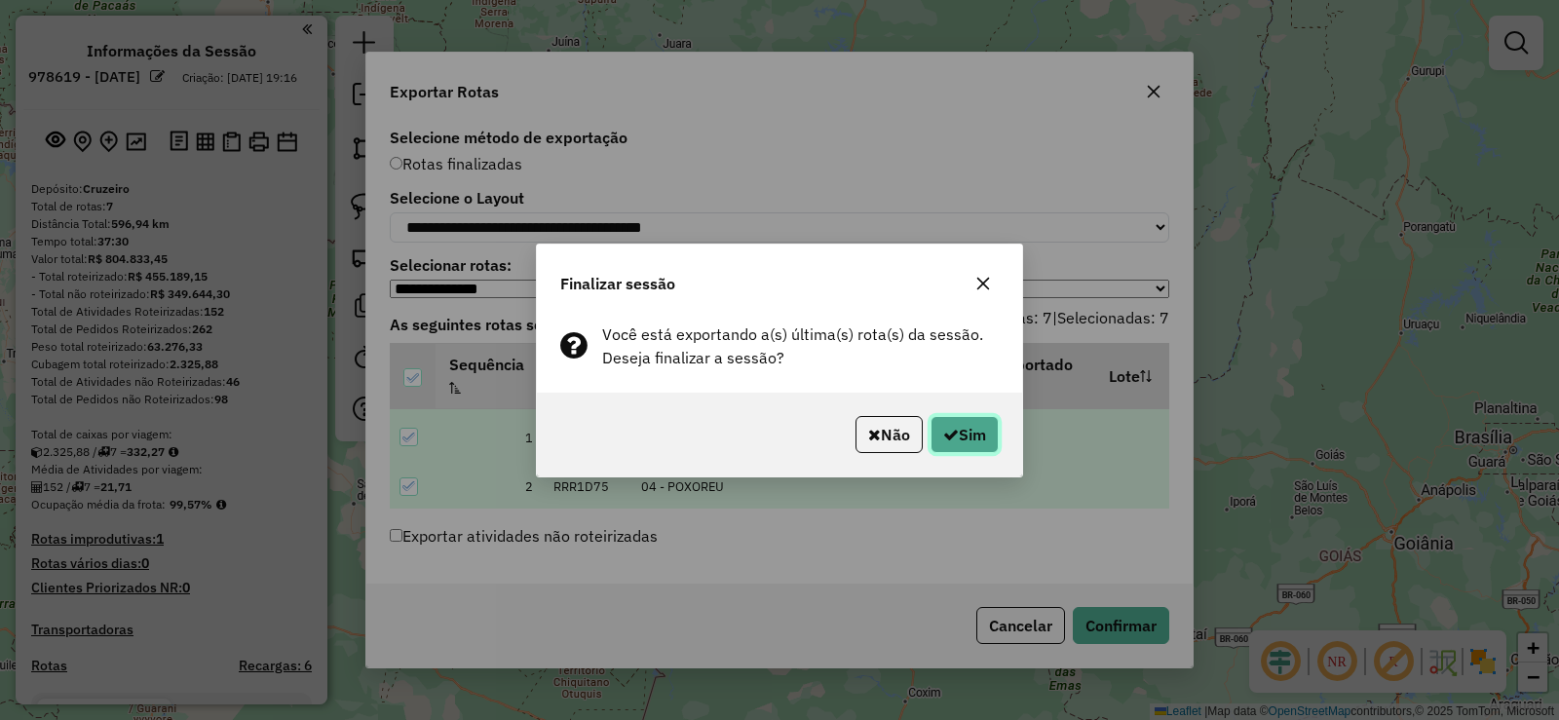
click at [982, 438] on button "Sim" at bounding box center [965, 434] width 68 height 37
